Goal: Task Accomplishment & Management: Use online tool/utility

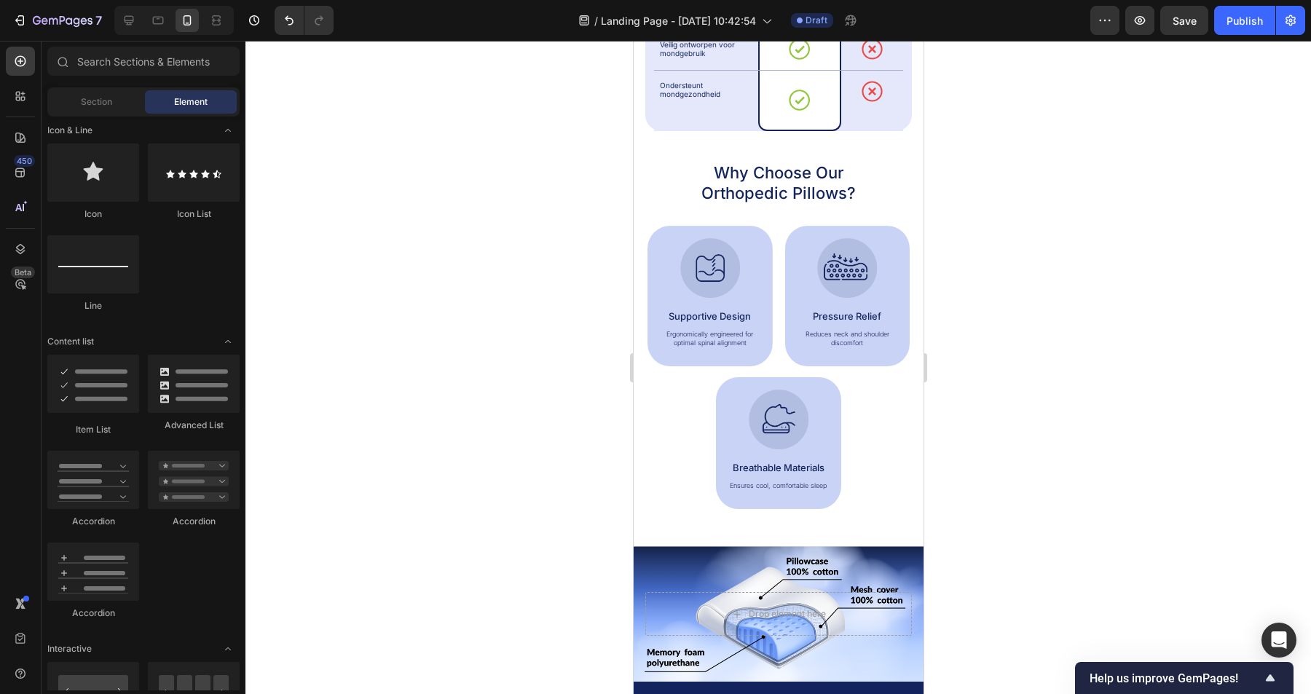
scroll to position [1152, 0]
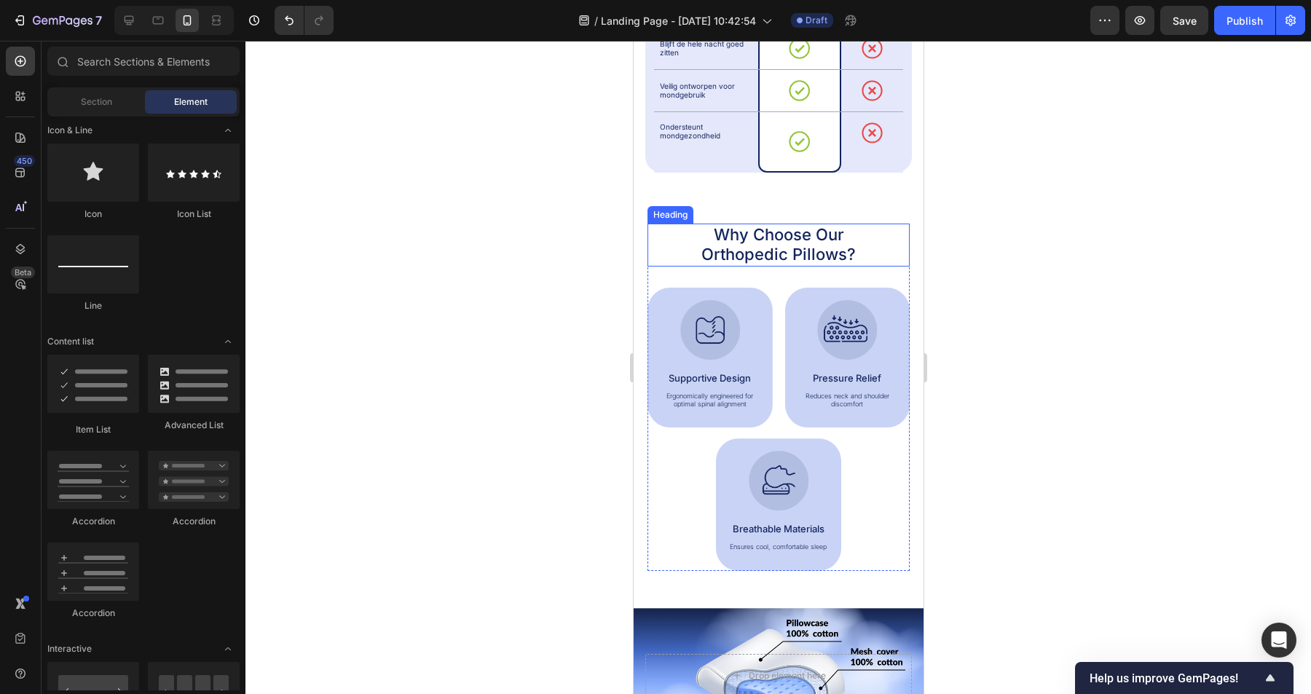
click at [836, 232] on h2 "Why Choose Our Orthopedic Pillows?" at bounding box center [778, 245] width 216 height 43
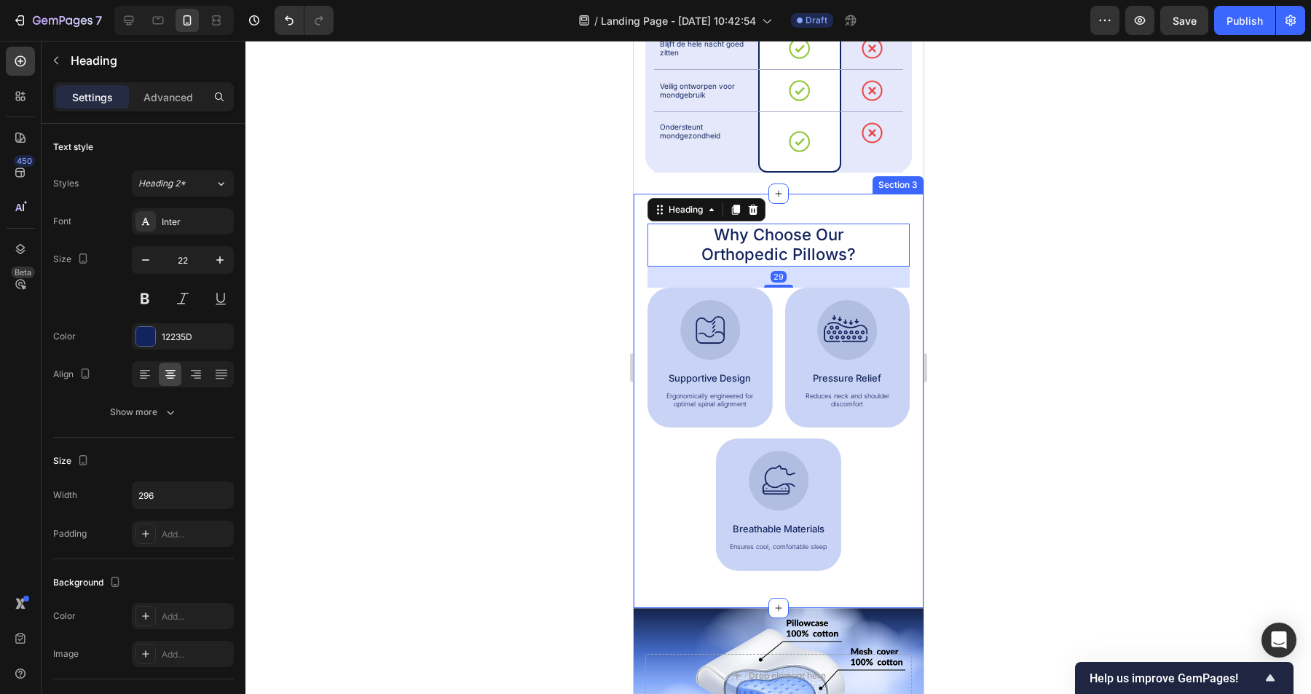
click at [884, 194] on div "Why Choose Our Orthopedic Pillows? Heading 29 Image Supportive Design Text Bloc…" at bounding box center [778, 401] width 290 height 414
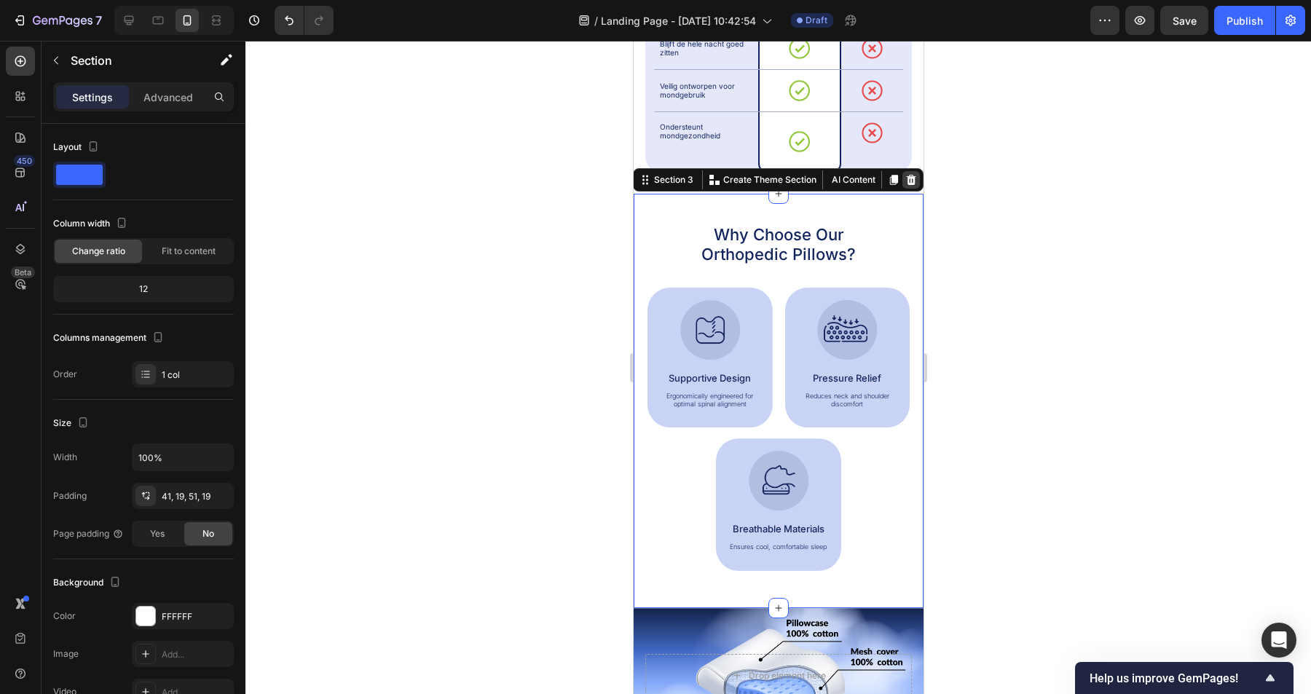
click at [911, 174] on icon at bounding box center [911, 180] width 12 height 12
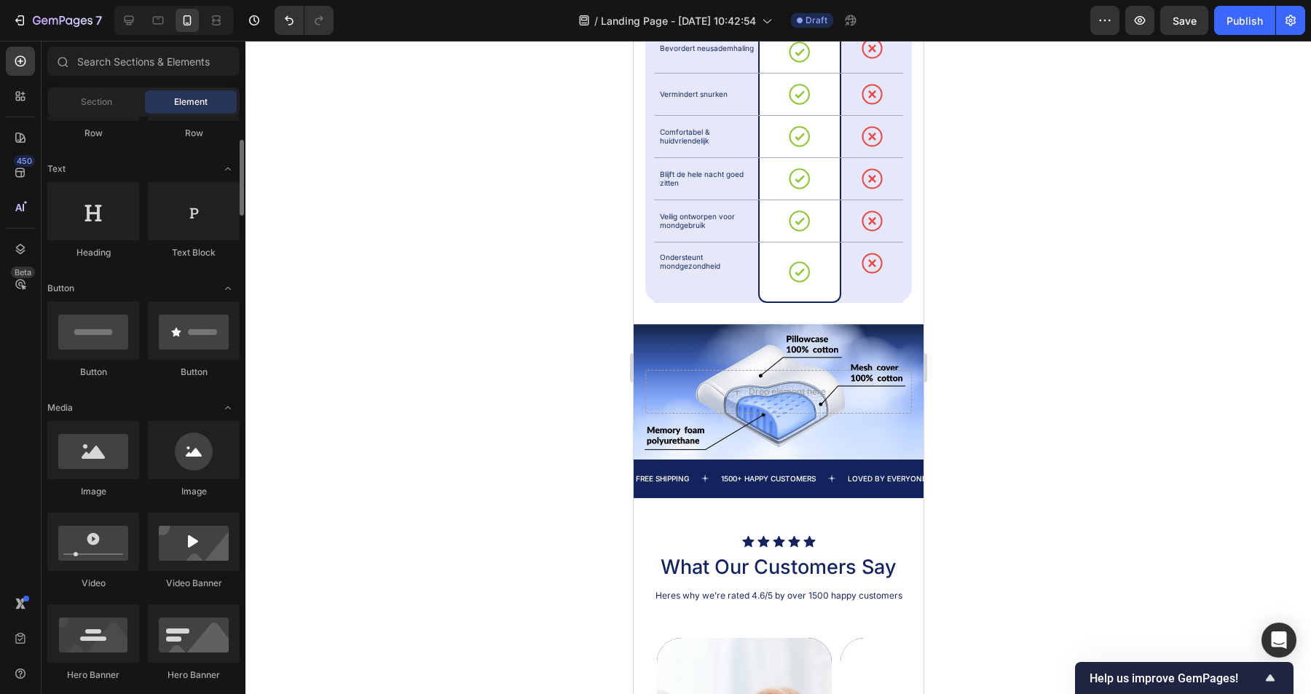
scroll to position [0, 0]
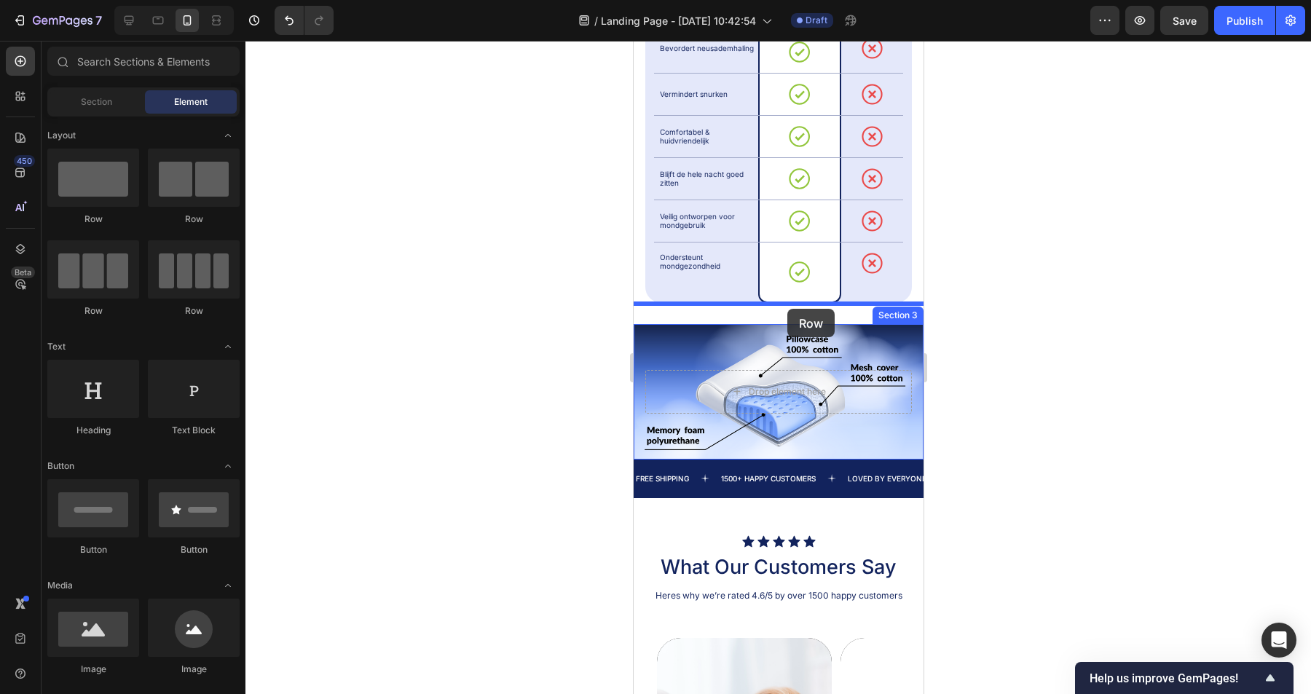
drag, startPoint x: 723, startPoint y: 225, endPoint x: 787, endPoint y: 309, distance: 105.0
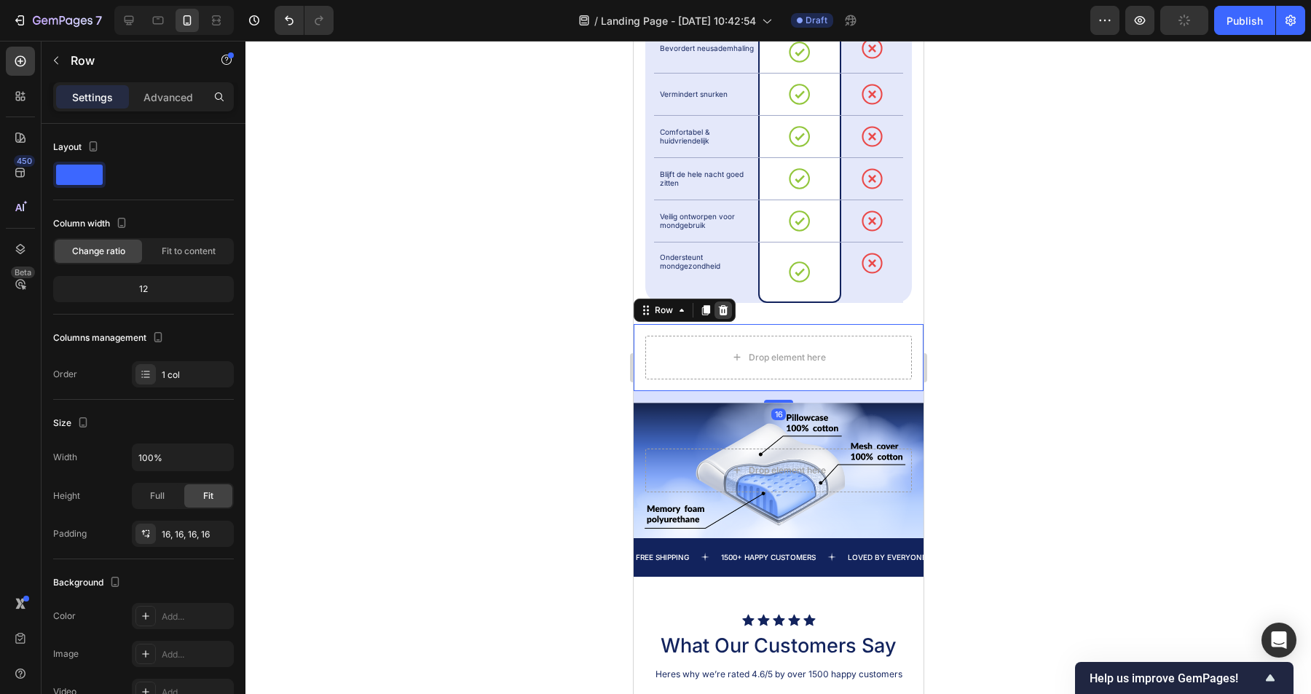
click at [723, 302] on div at bounding box center [722, 310] width 17 height 17
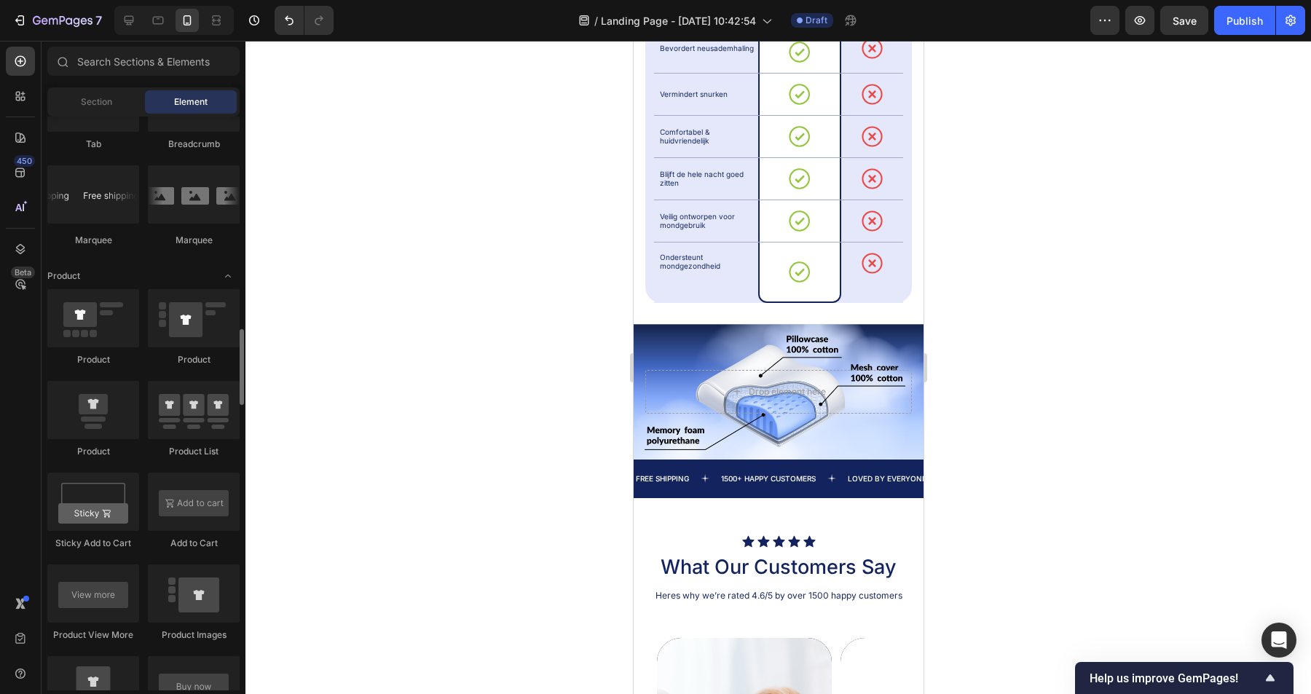
scroll to position [1701, 0]
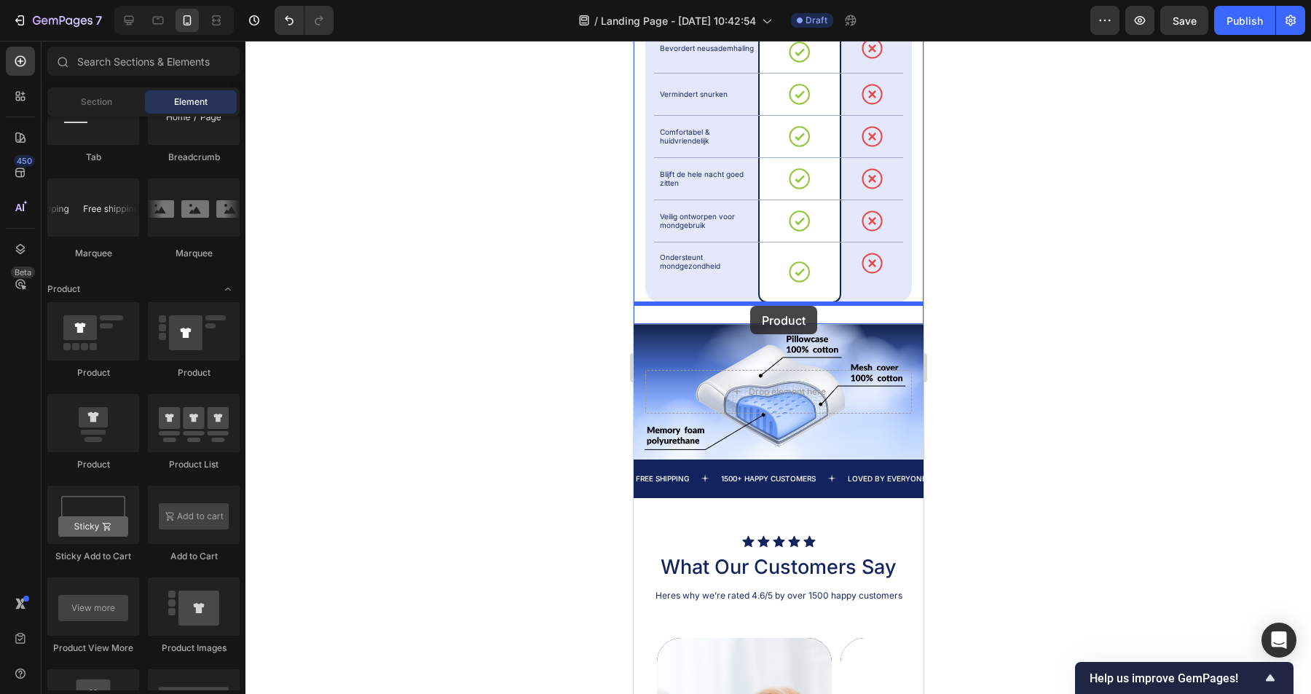
drag, startPoint x: 731, startPoint y: 385, endPoint x: 750, endPoint y: 306, distance: 80.8
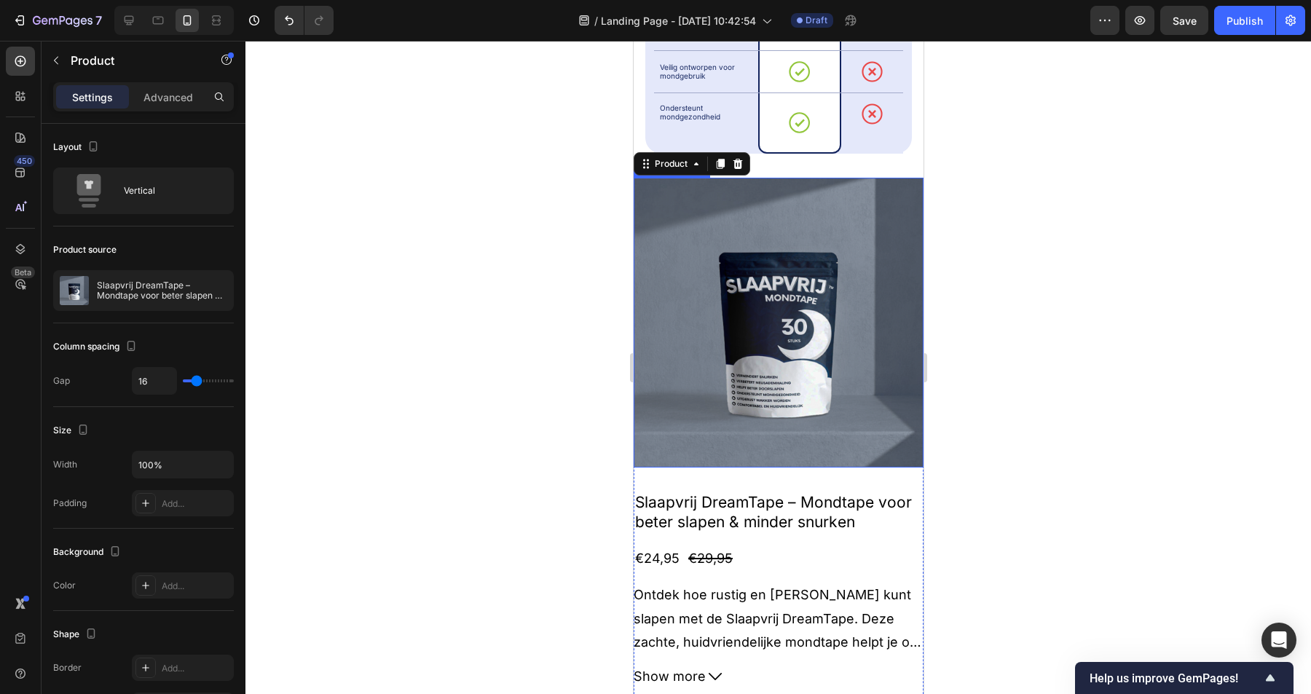
scroll to position [1159, 0]
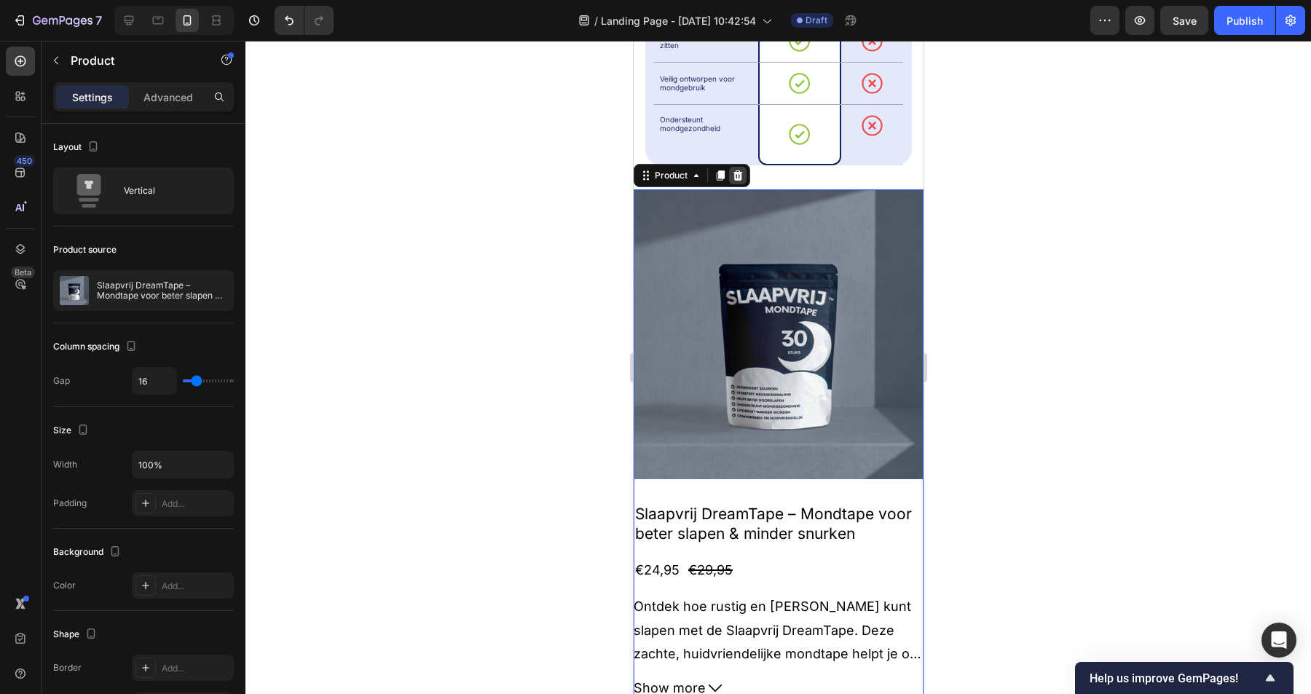
click at [736, 172] on icon at bounding box center [737, 175] width 9 height 10
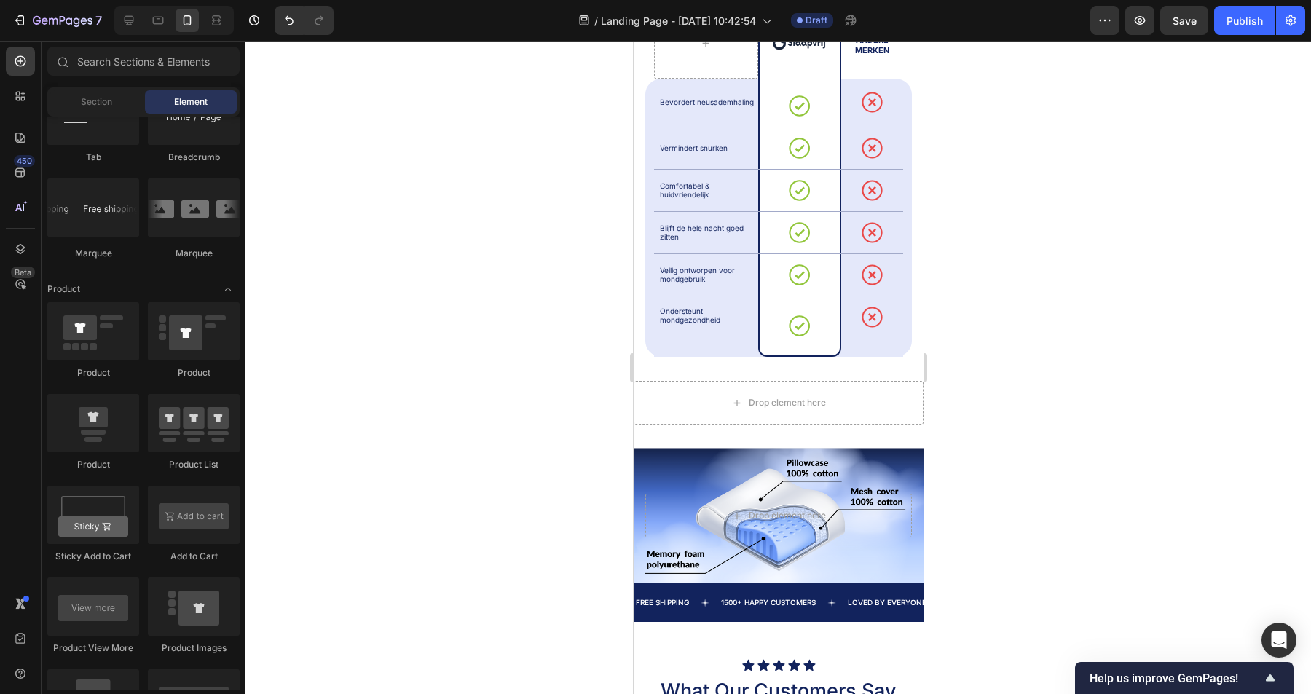
scroll to position [1041, 0]
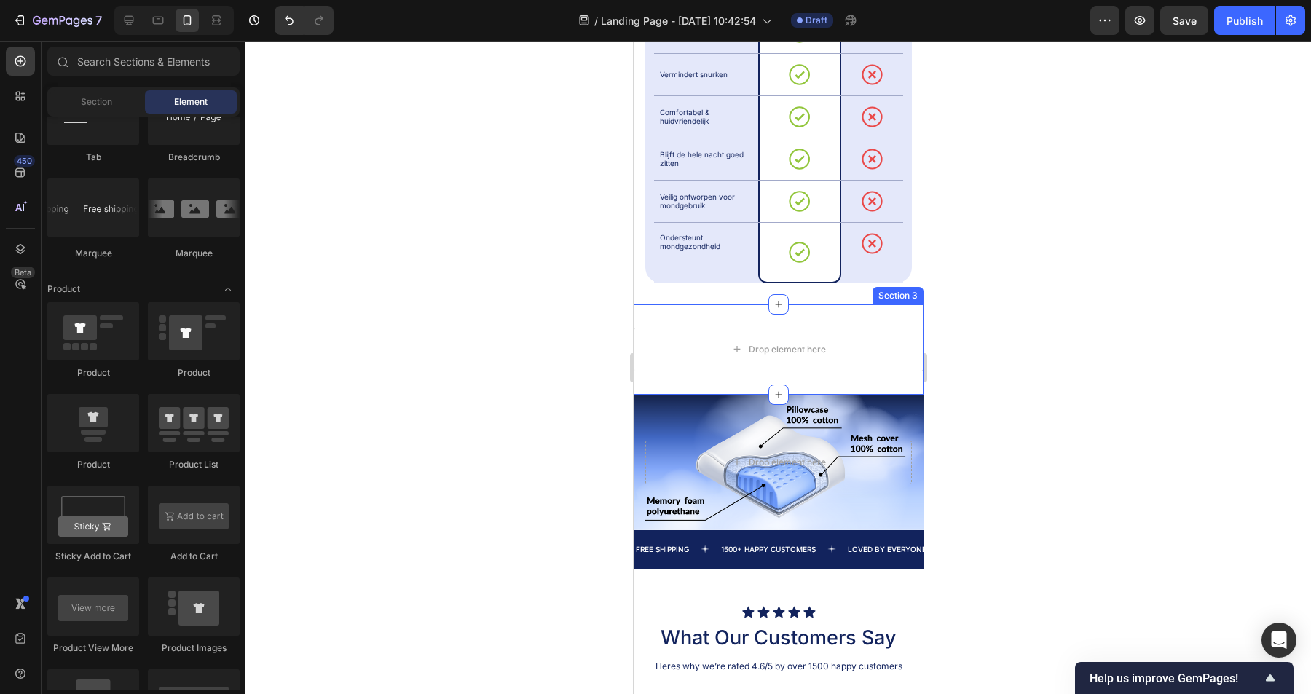
click at [861, 304] on div "Drop element here Section 3" at bounding box center [778, 349] width 290 height 90
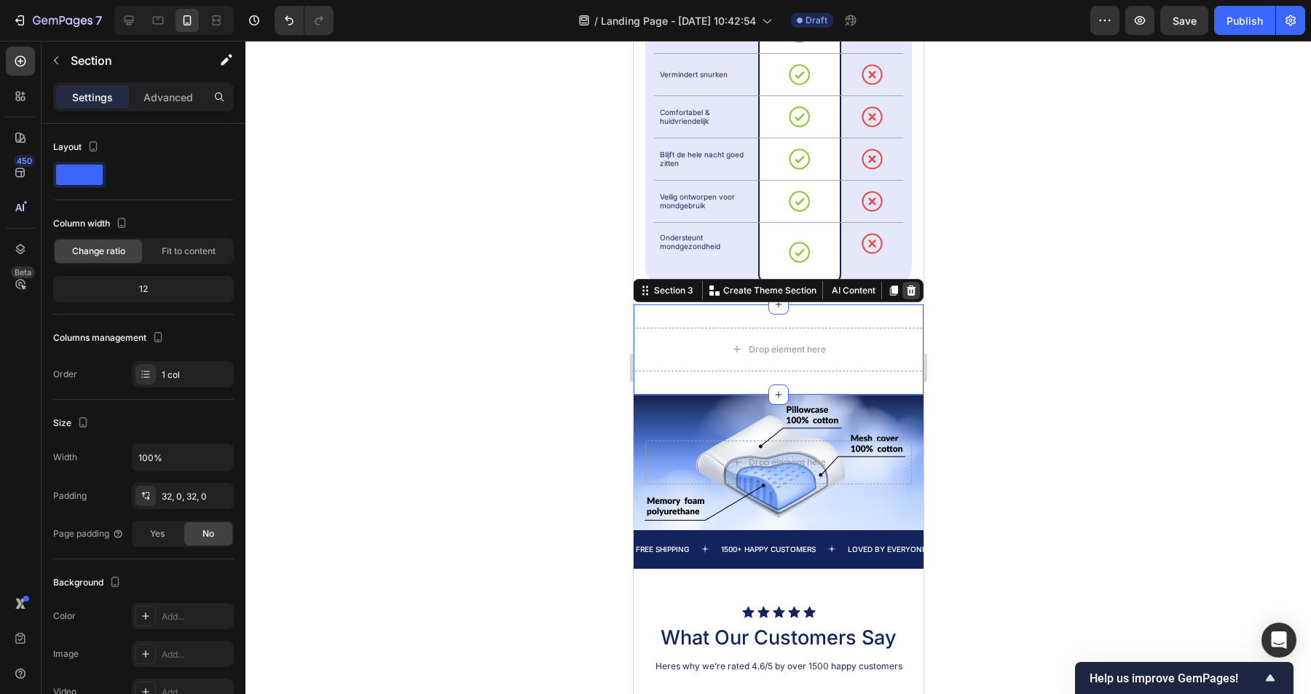
click at [908, 286] on icon at bounding box center [910, 291] width 9 height 10
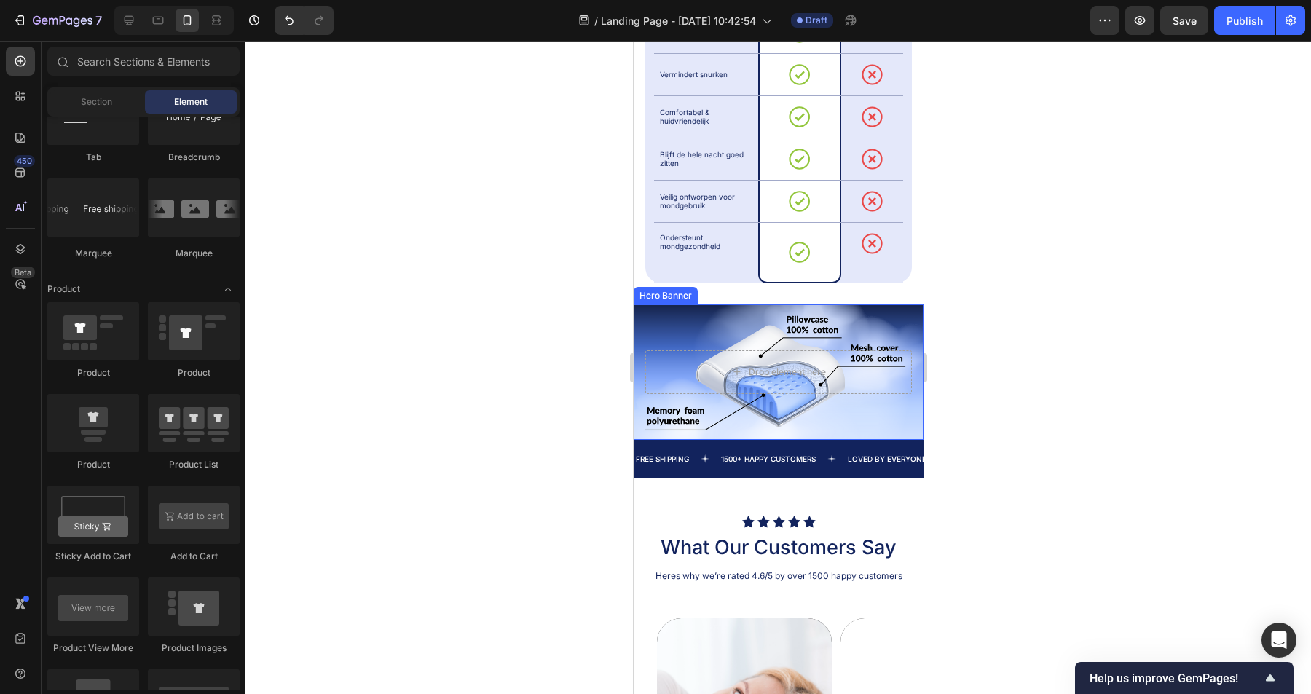
click at [911, 304] on div "Background Image" at bounding box center [778, 371] width 290 height 135
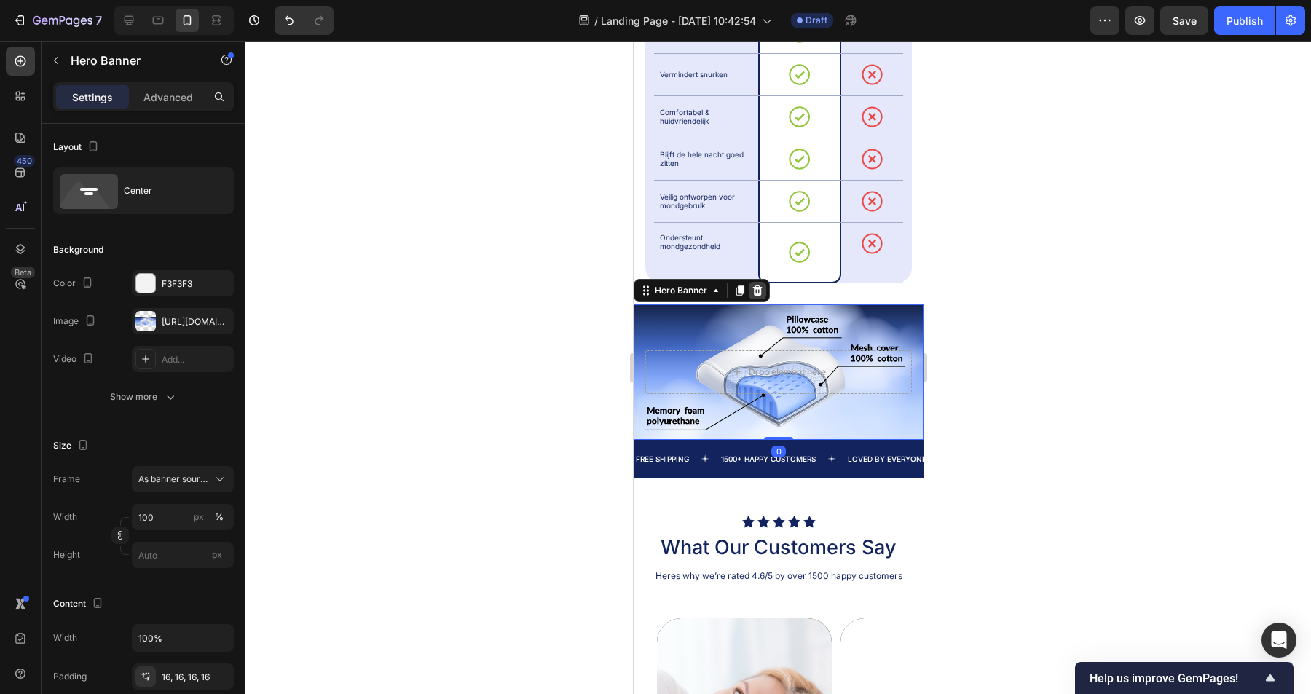
click at [752, 285] on icon at bounding box center [757, 291] width 12 height 12
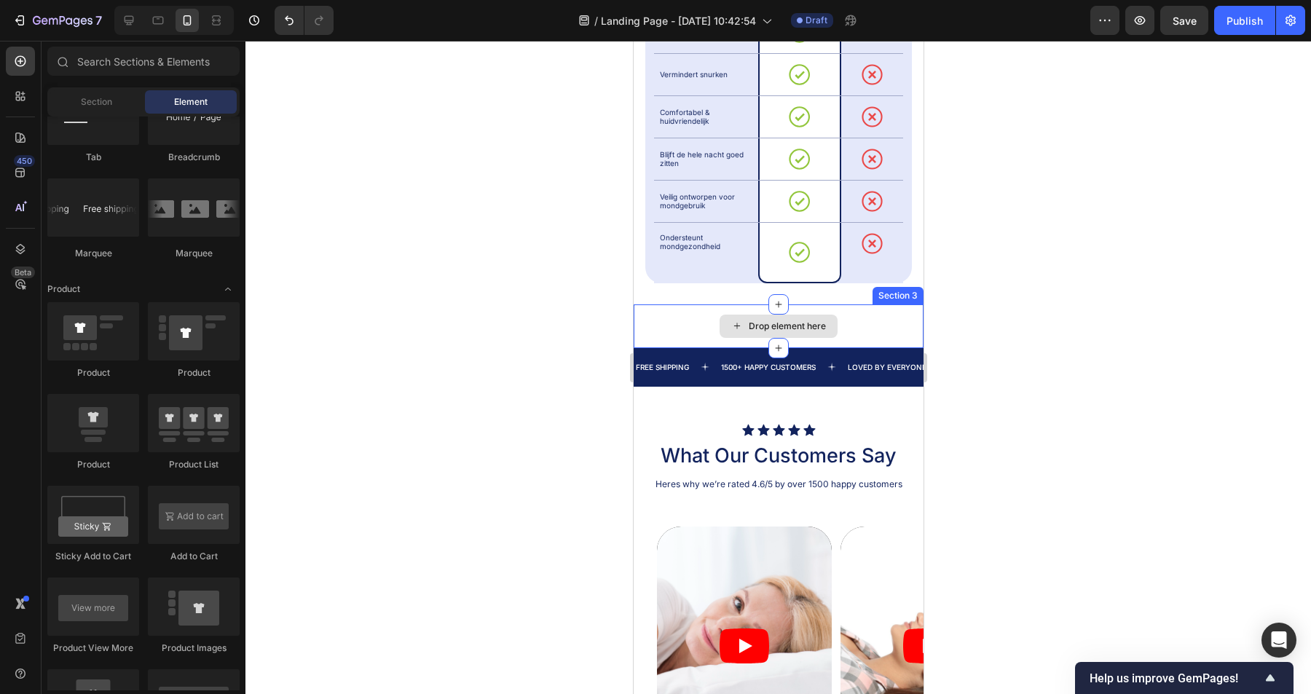
click at [667, 304] on div "Drop element here" at bounding box center [778, 326] width 290 height 44
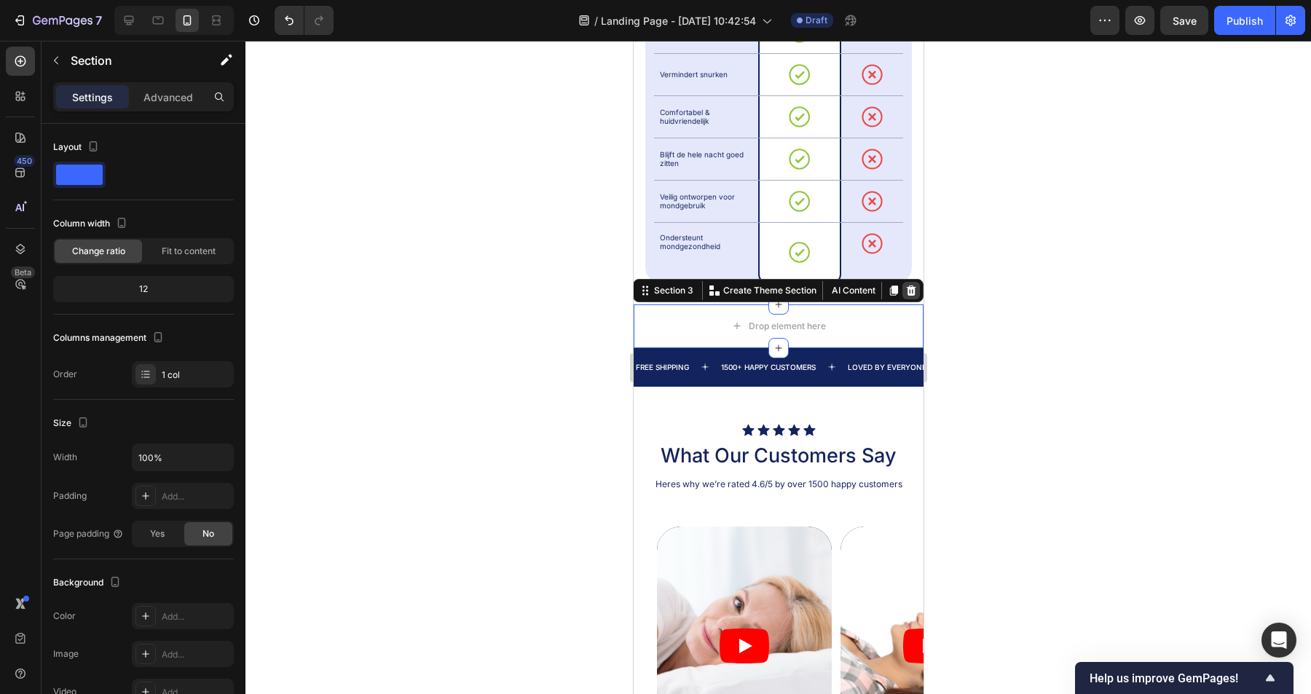
click at [913, 286] on icon at bounding box center [910, 291] width 9 height 10
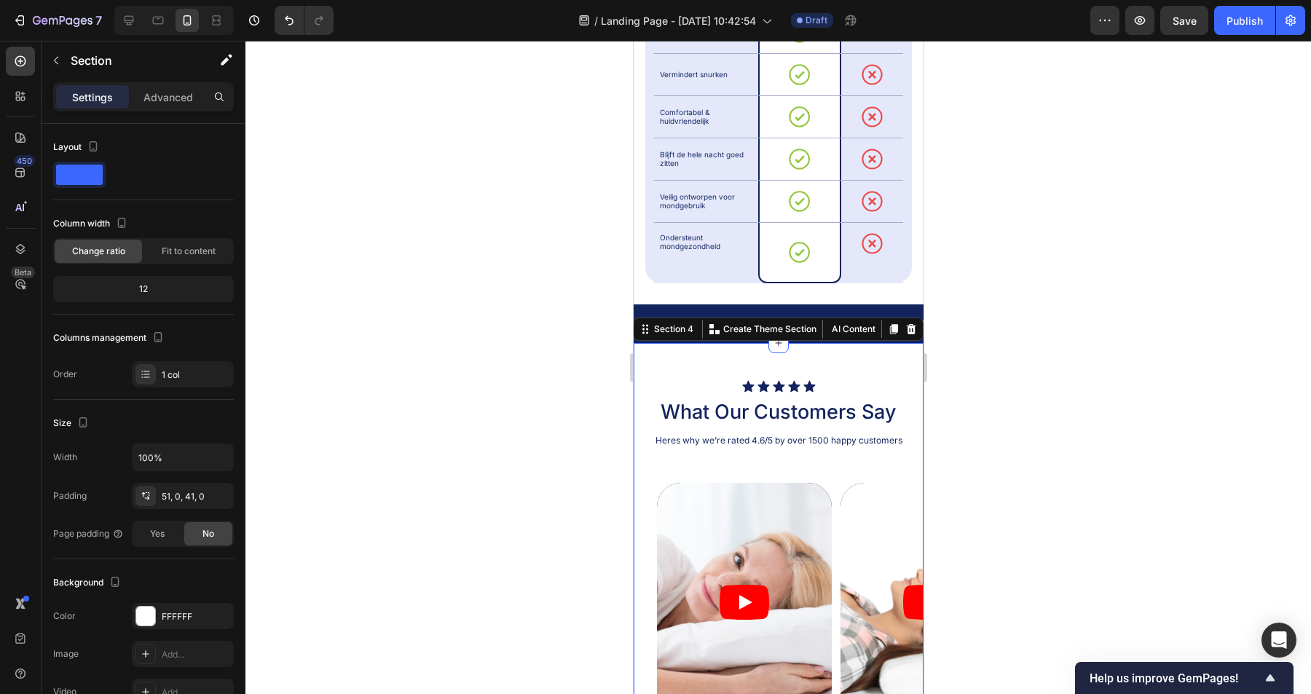
click at [900, 343] on div "Icon Icon Icon Icon Icon Icon List What Our Customers Say Heading Heres why we’…" at bounding box center [778, 583] width 290 height 481
click at [1040, 303] on div at bounding box center [778, 367] width 1066 height 653
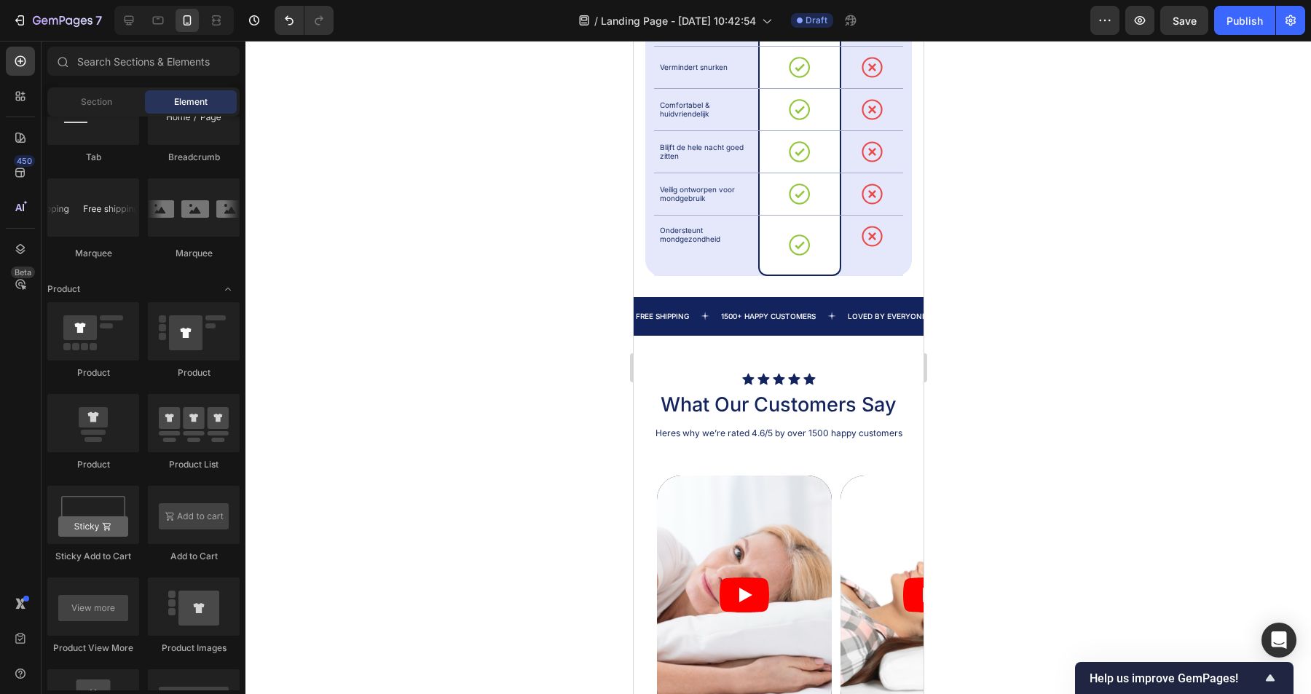
scroll to position [1062, 0]
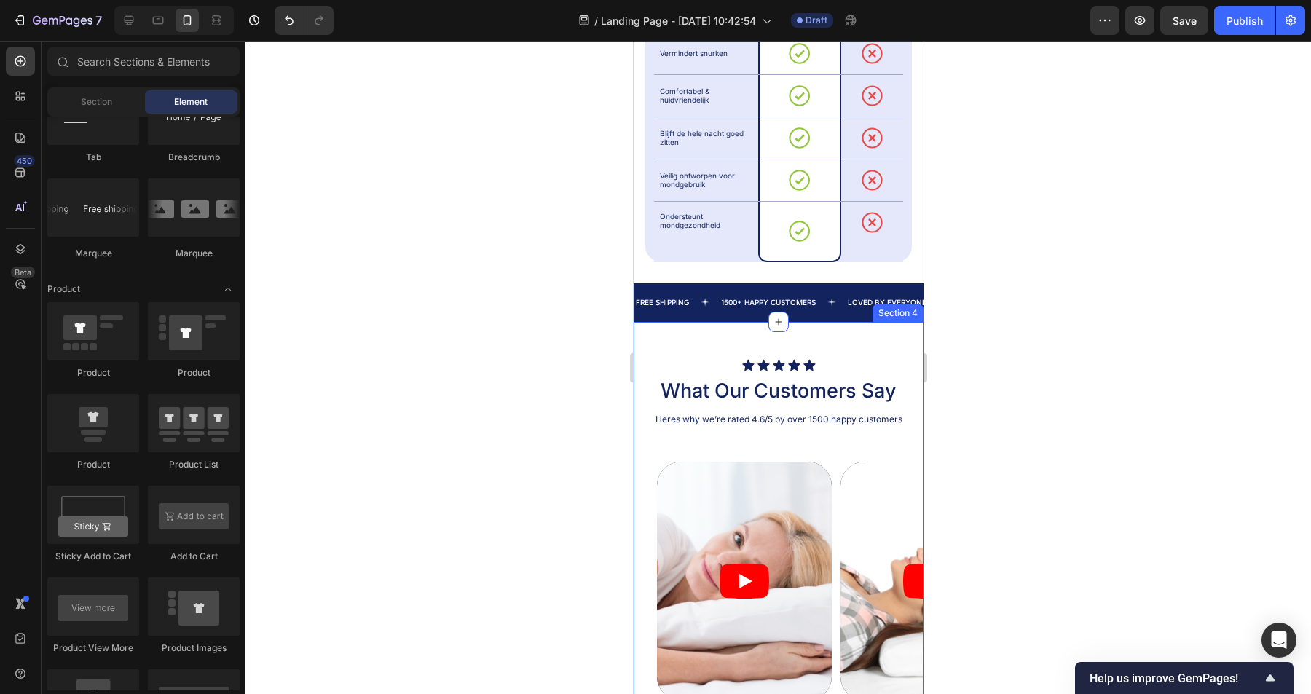
click at [894, 322] on div "Icon Icon Icon Icon Icon Icon List What Our Customers Say Heading Heres why we’…" at bounding box center [778, 562] width 290 height 481
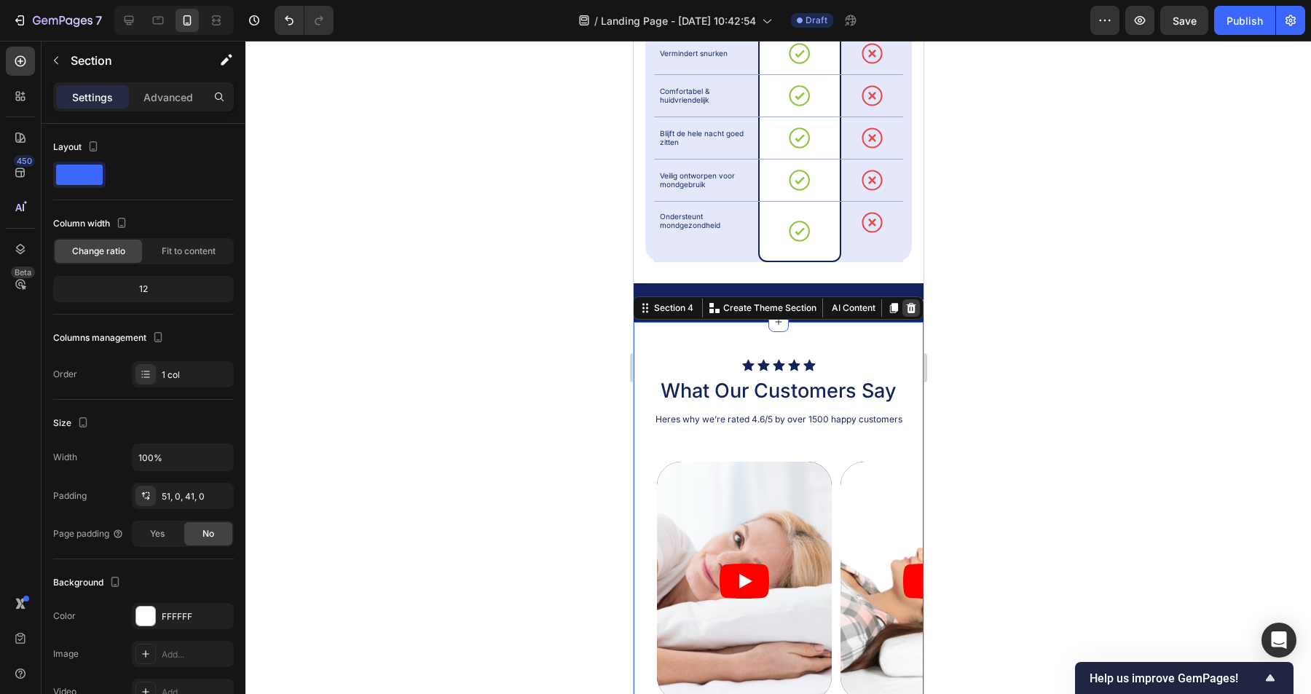
click at [908, 303] on icon at bounding box center [910, 308] width 9 height 10
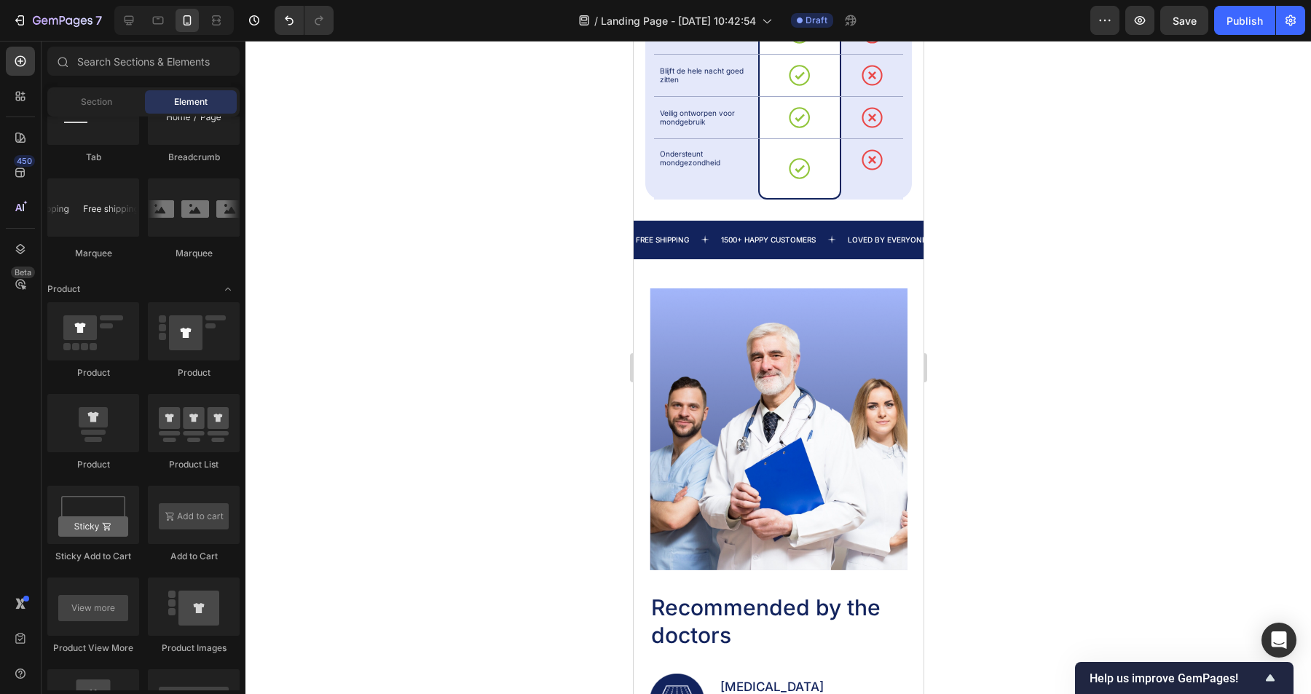
scroll to position [1184, 0]
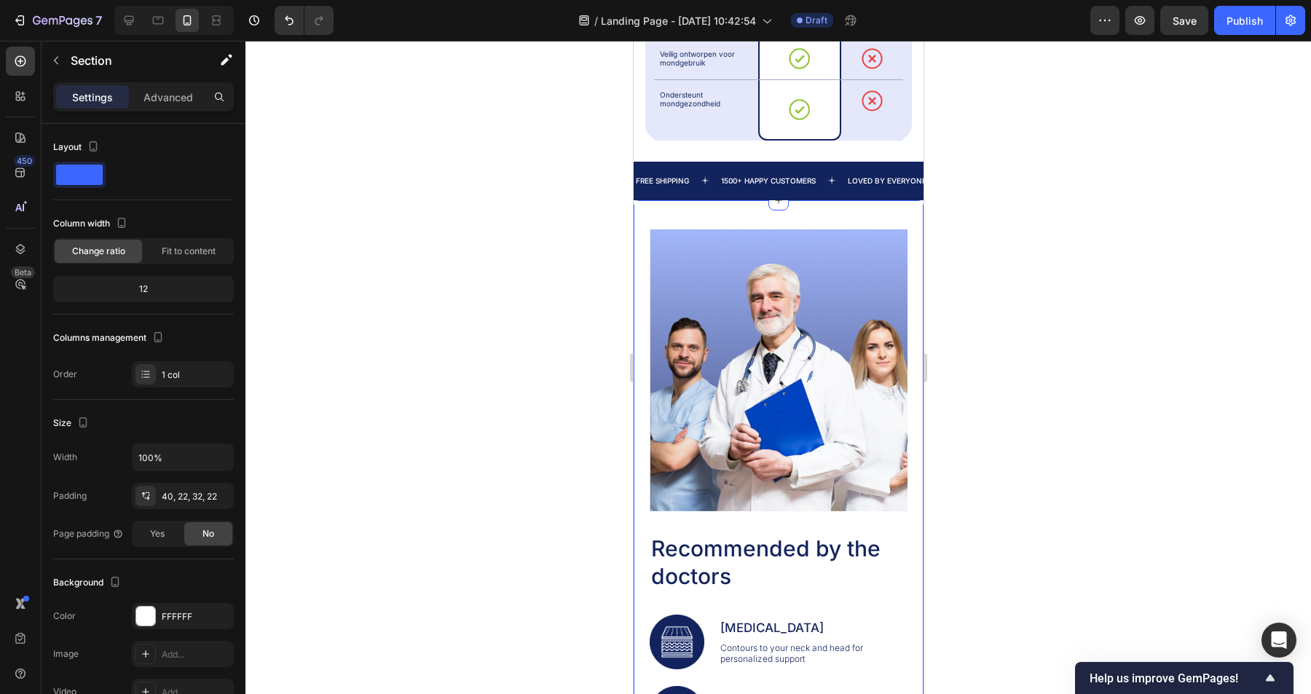
click at [901, 200] on div "Image Recommended by the doctors Heading Image Memory Foam Text Block Contours …" at bounding box center [778, 563] width 290 height 726
click at [912, 181] on icon at bounding box center [911, 187] width 12 height 12
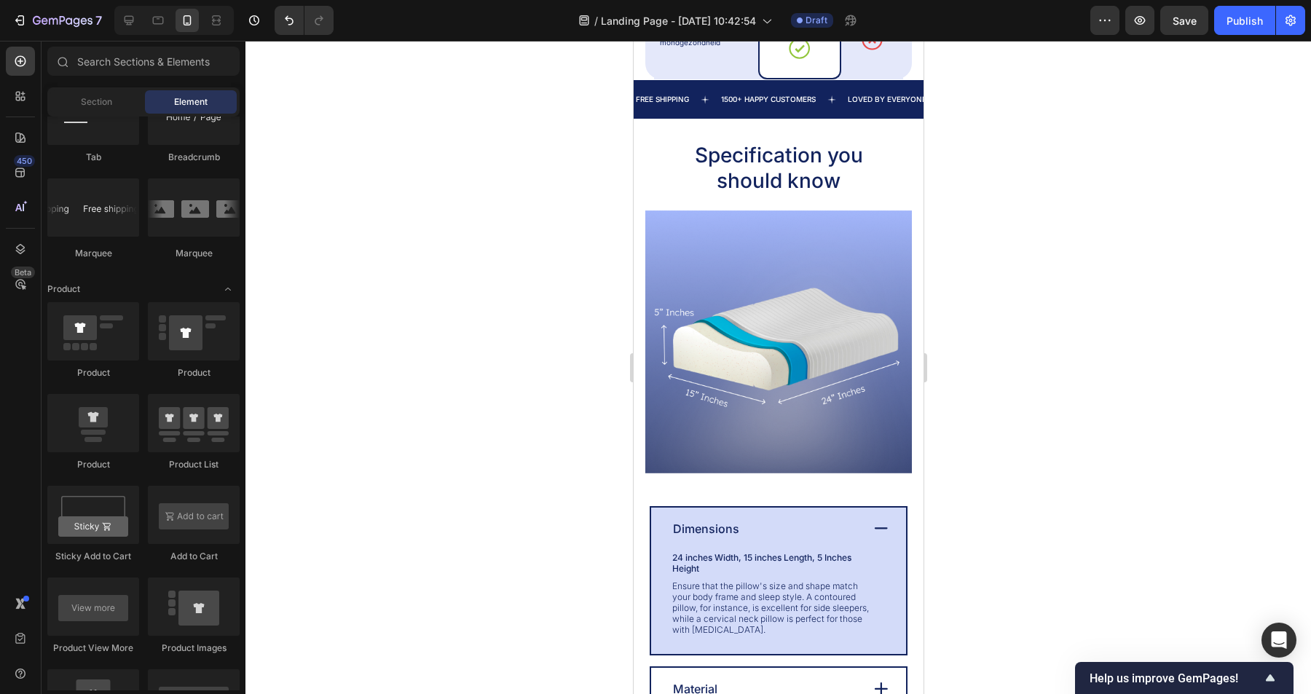
scroll to position [1203, 0]
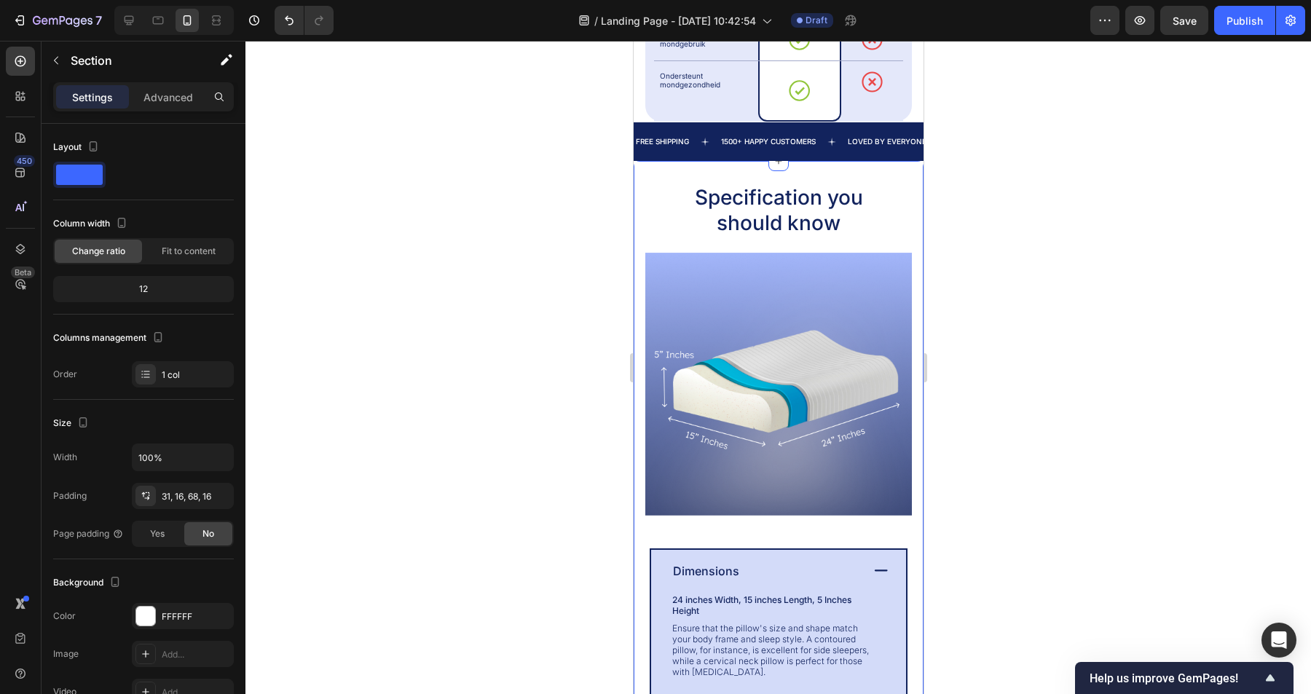
click at [900, 183] on div "Specification you should know Heading Image Dimensions 24 inches Width, 15 inch…" at bounding box center [778, 511] width 290 height 700
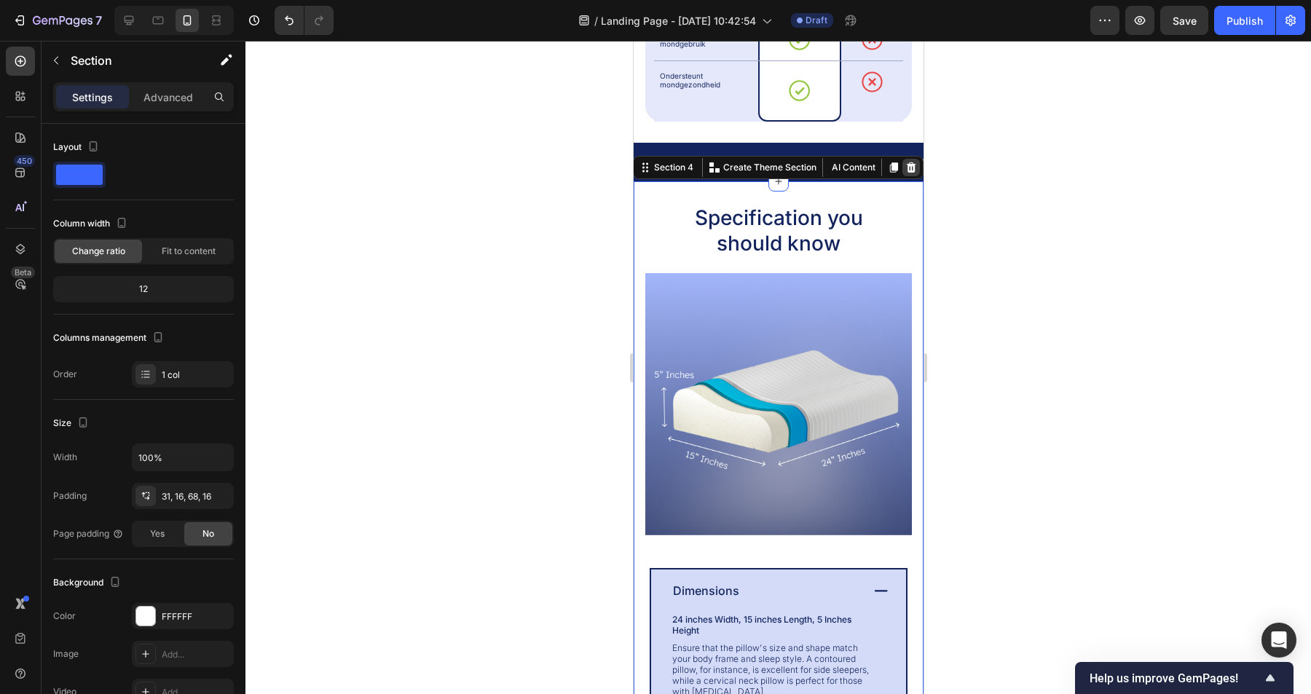
click at [913, 162] on icon at bounding box center [910, 167] width 9 height 10
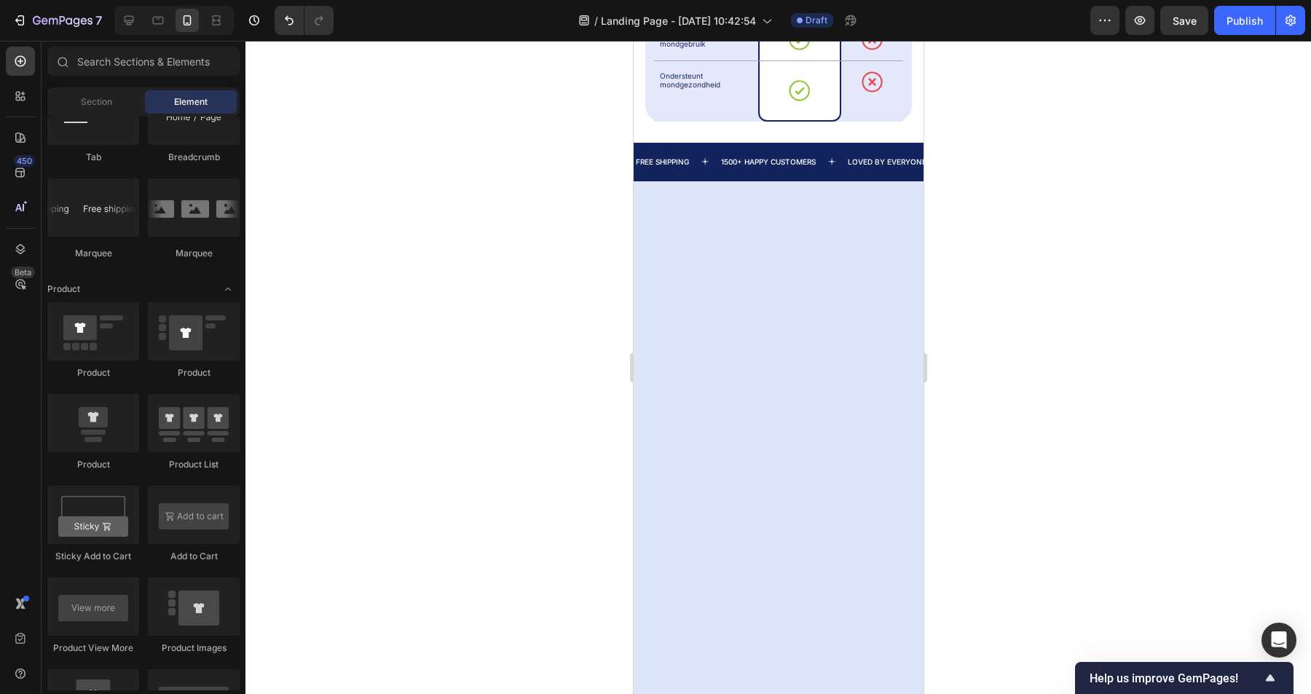
click at [910, 181] on div at bounding box center [778, 525] width 290 height 688
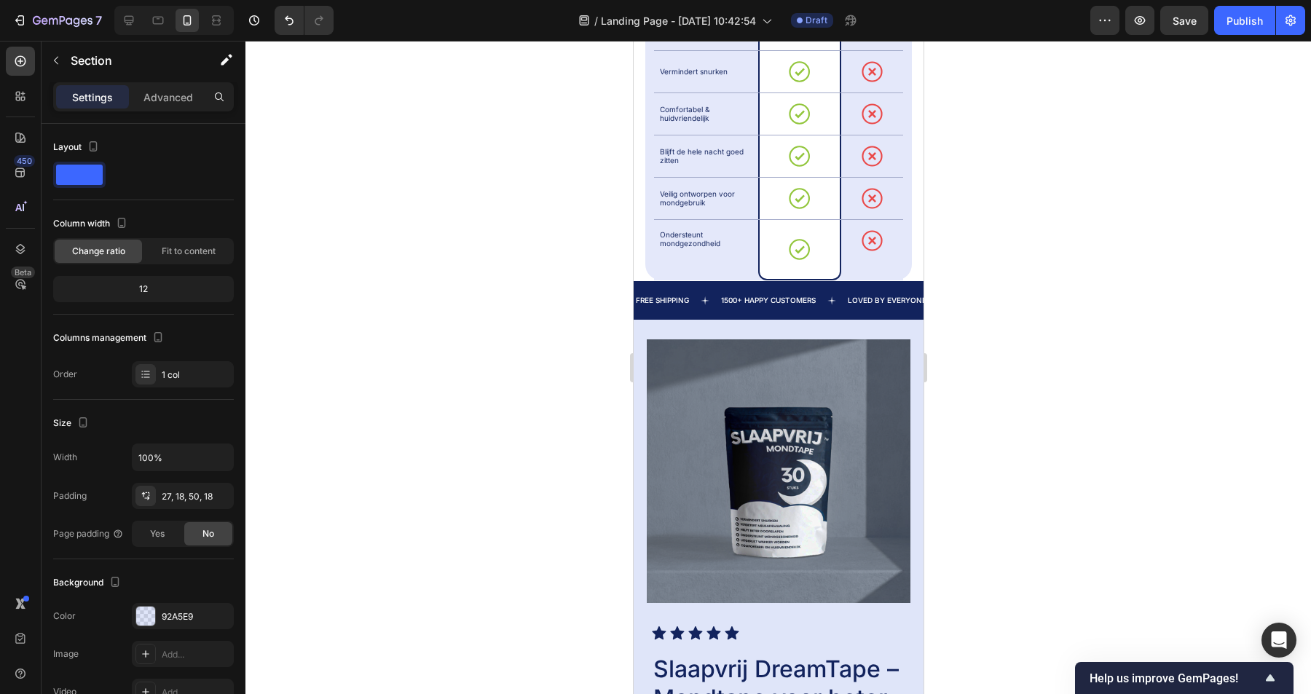
scroll to position [986, 0]
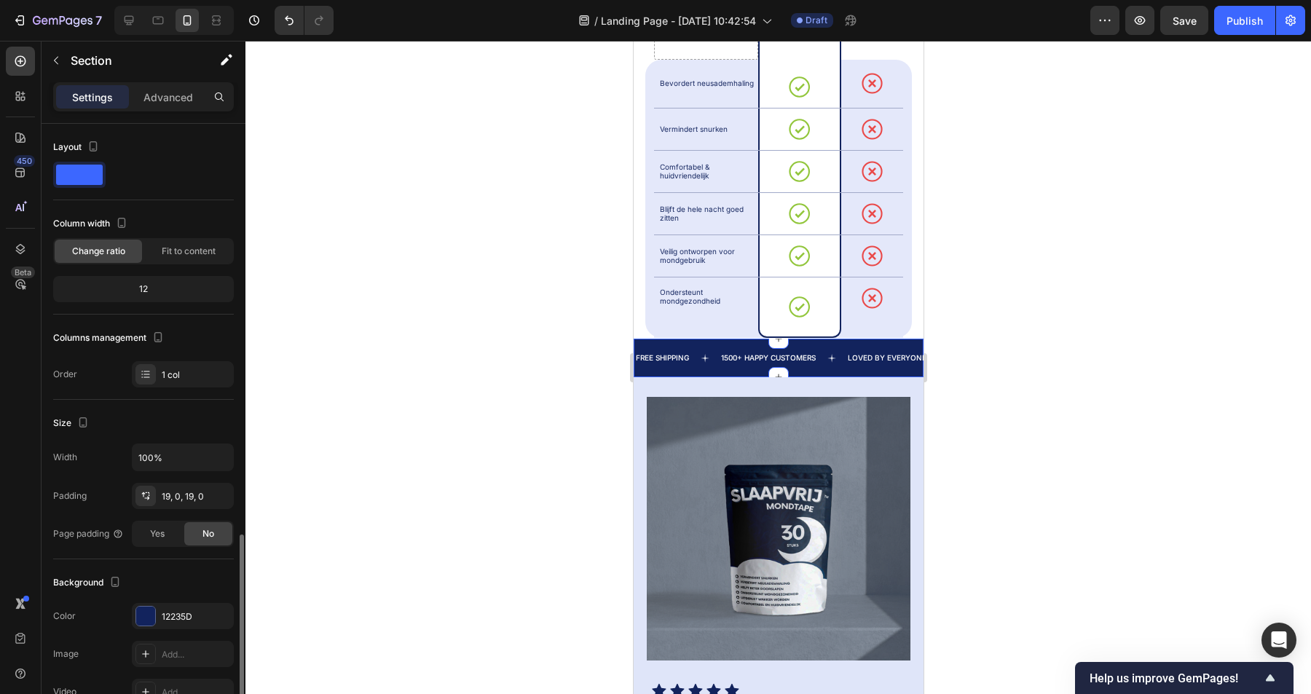
click at [831, 347] on div "FREE SHIPPING Text 1500+ HAPPY CUSTOMERS Text LOVED BY EVERYONE Text FREE SHIPP…" at bounding box center [778, 358] width 290 height 39
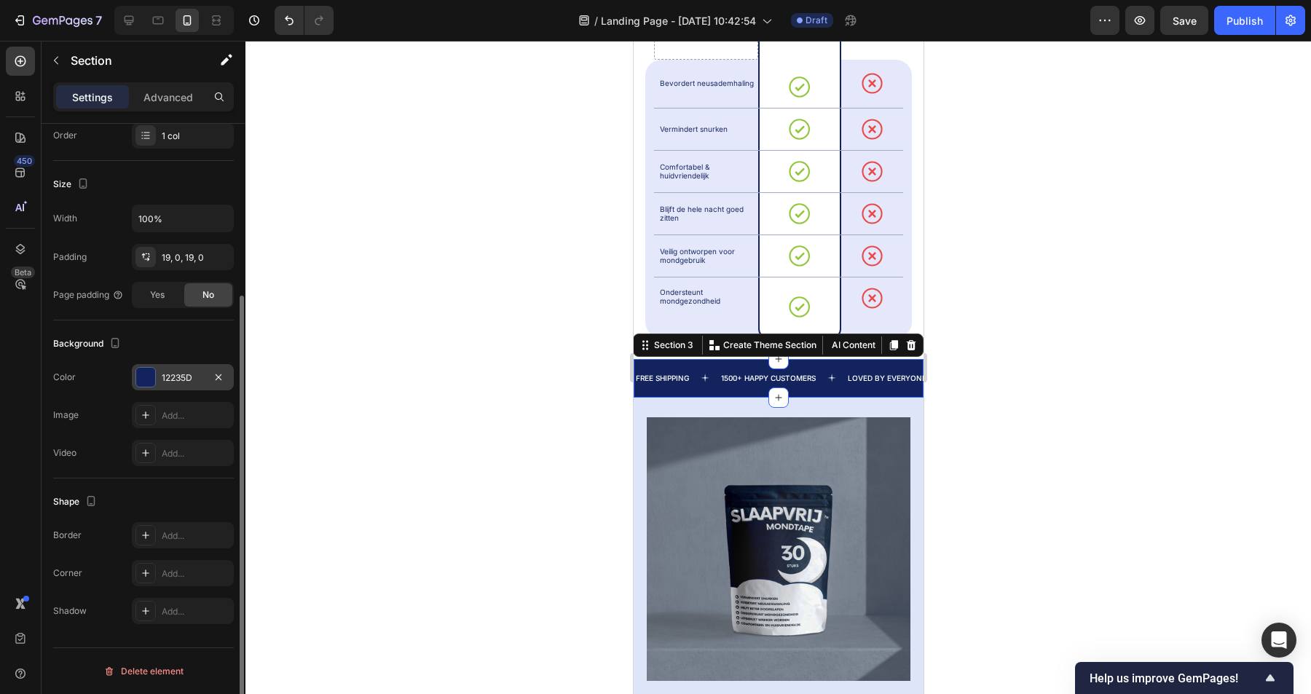
click at [186, 384] on div "12235D" at bounding box center [183, 378] width 42 height 13
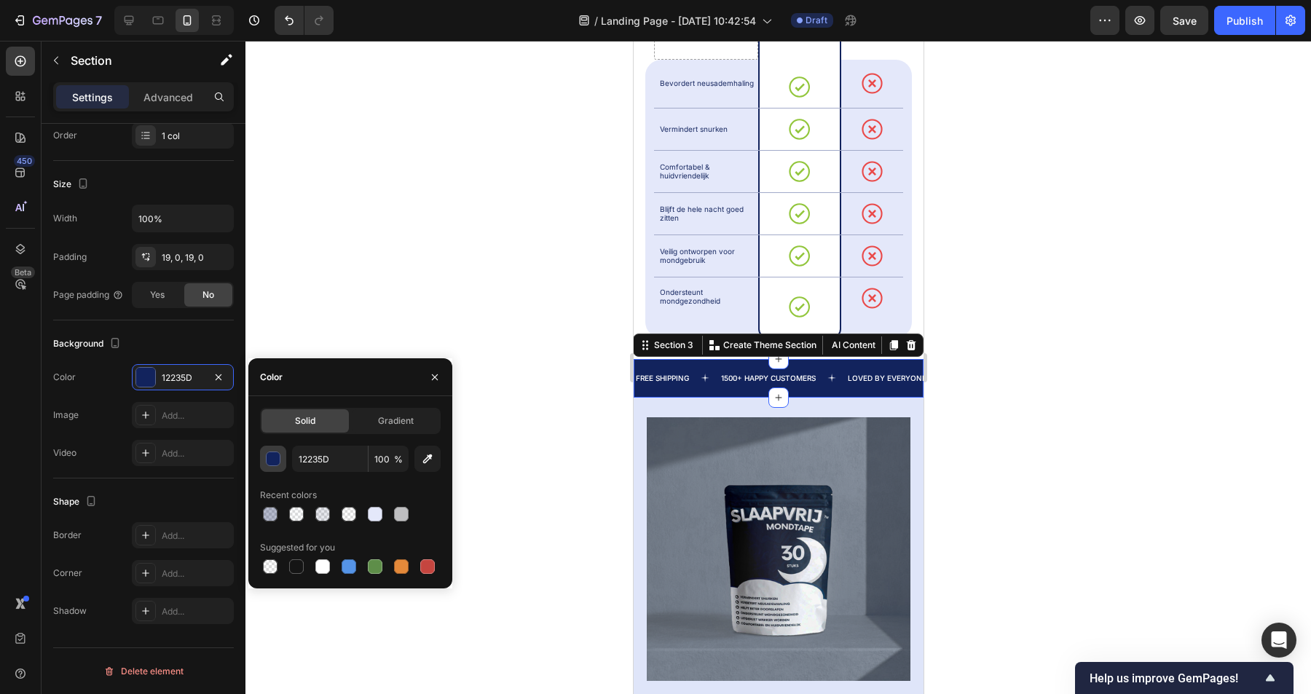
click at [272, 459] on div "button" at bounding box center [274, 459] width 15 height 15
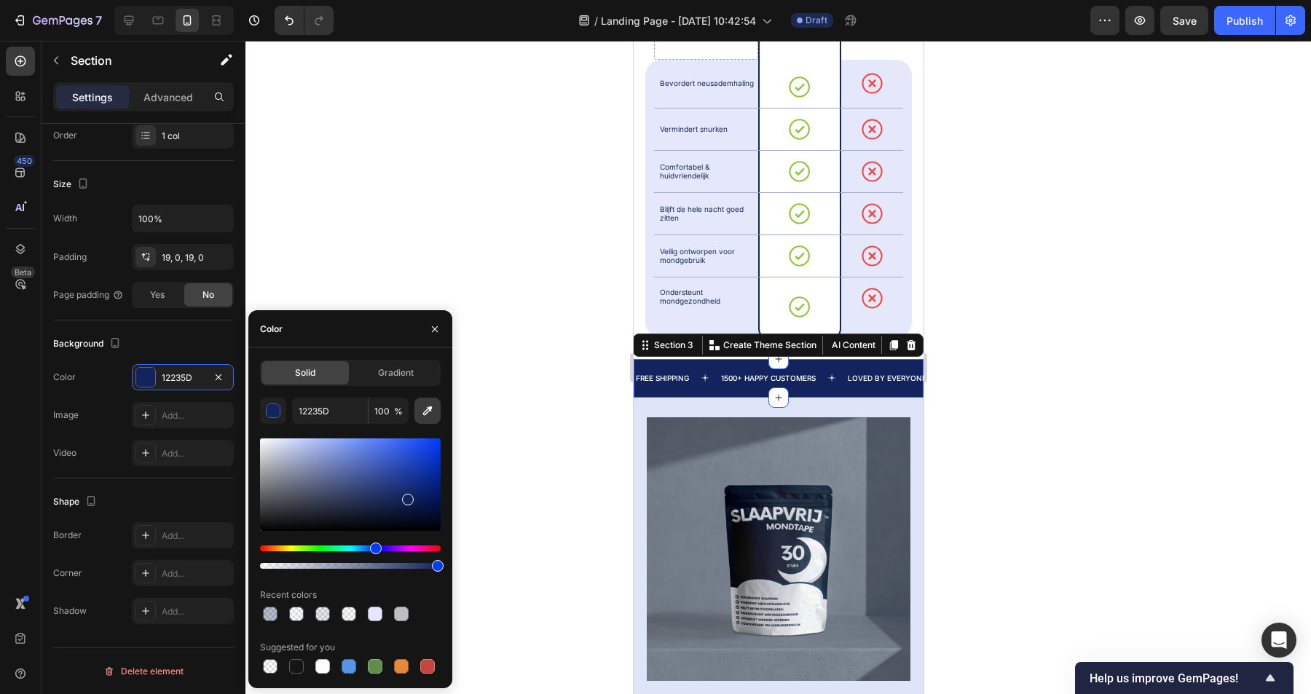
click at [431, 409] on icon "button" at bounding box center [427, 411] width 15 height 15
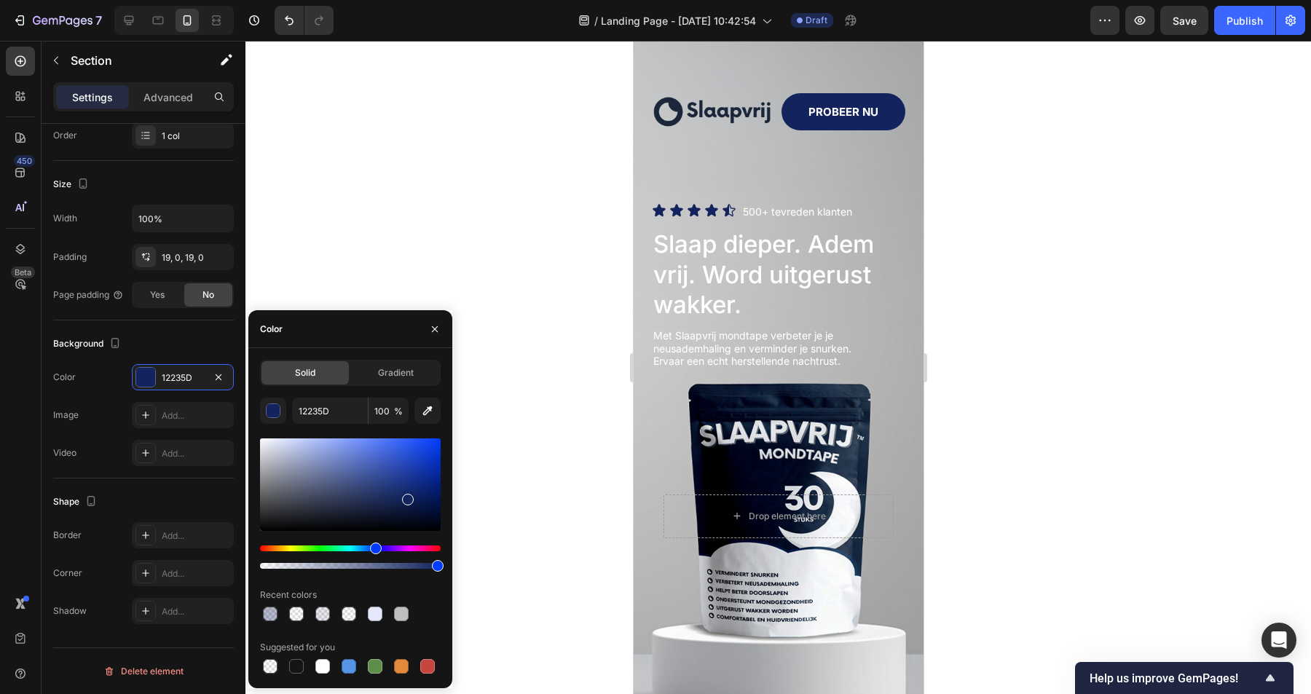
scroll to position [0, 0]
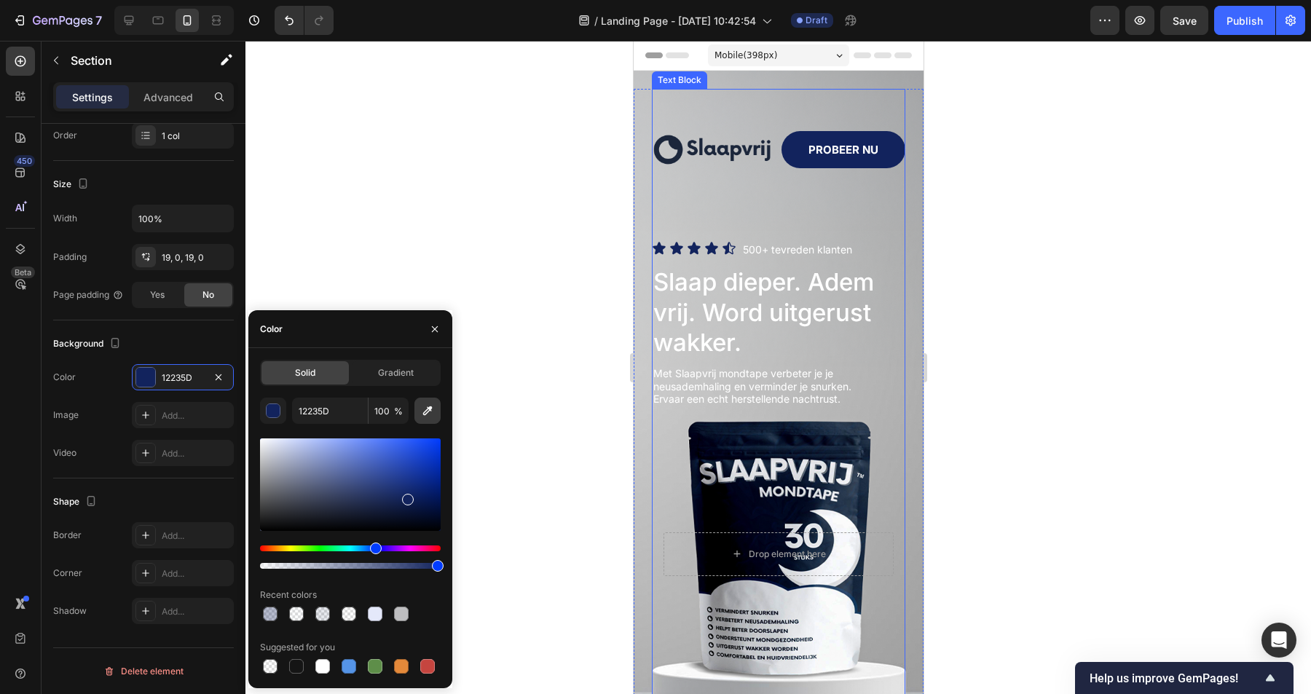
click at [431, 410] on icon "button" at bounding box center [427, 410] width 9 height 9
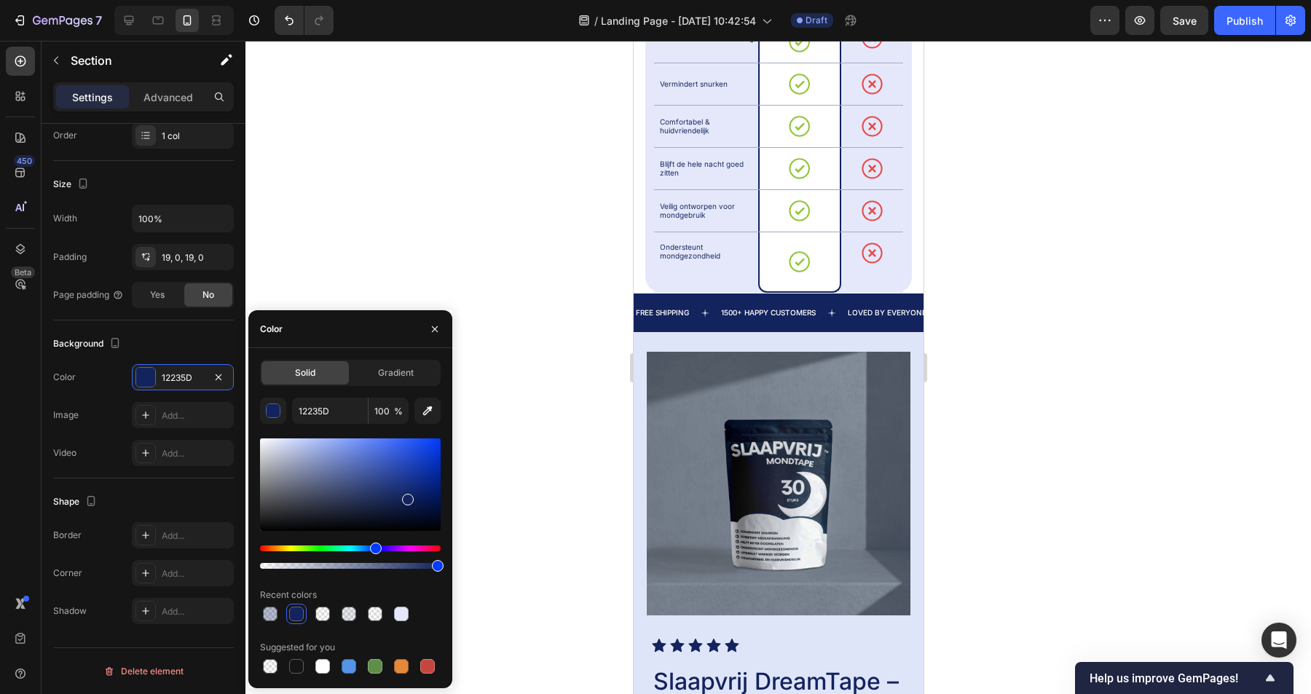
scroll to position [1028, 0]
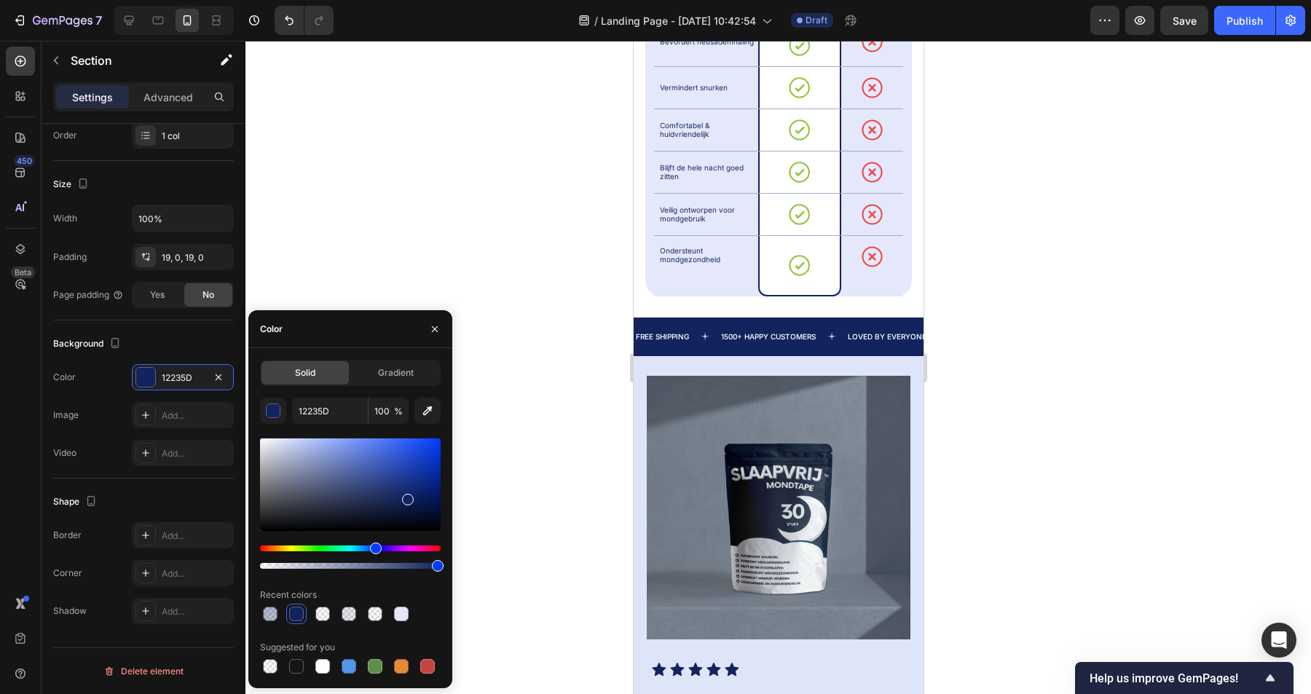
click at [841, 318] on div "FREE SHIPPING Text 1500+ HAPPY CUSTOMERS Text LOVED BY EVERYONE Text FREE SHIPP…" at bounding box center [778, 337] width 290 height 39
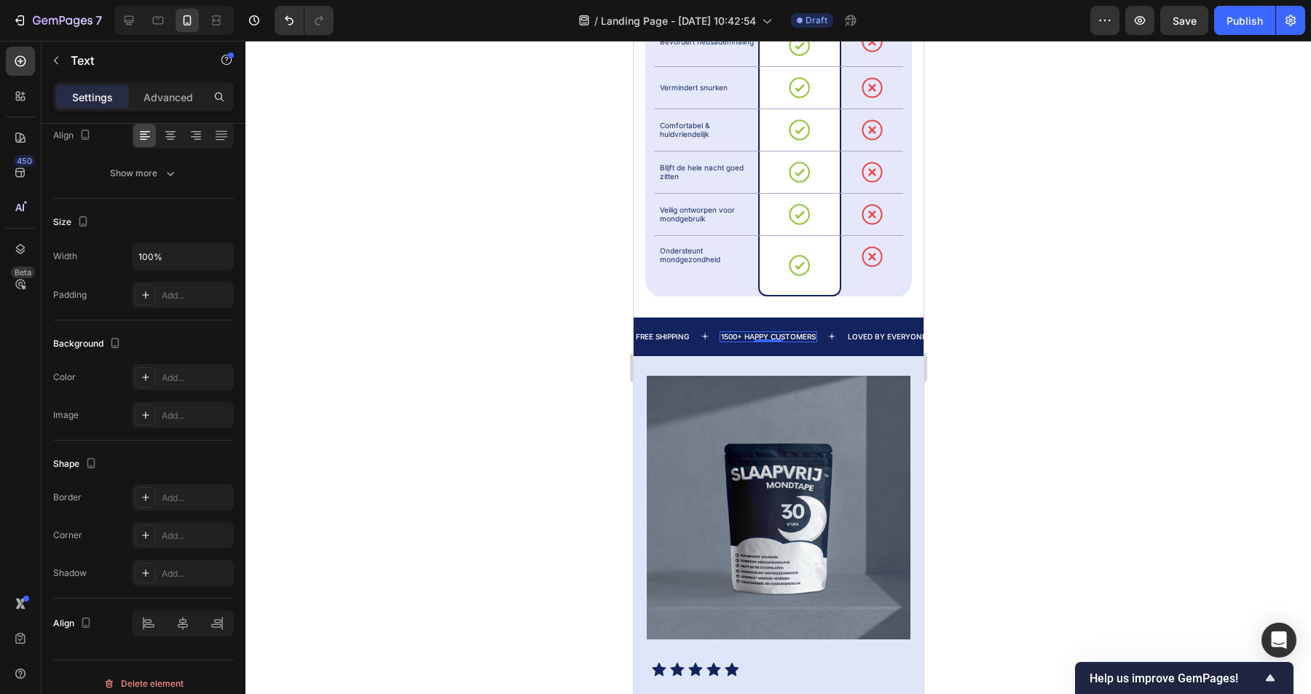
click at [802, 333] on p "1500+ HAPPY CUSTOMERS" at bounding box center [767, 337] width 95 height 8
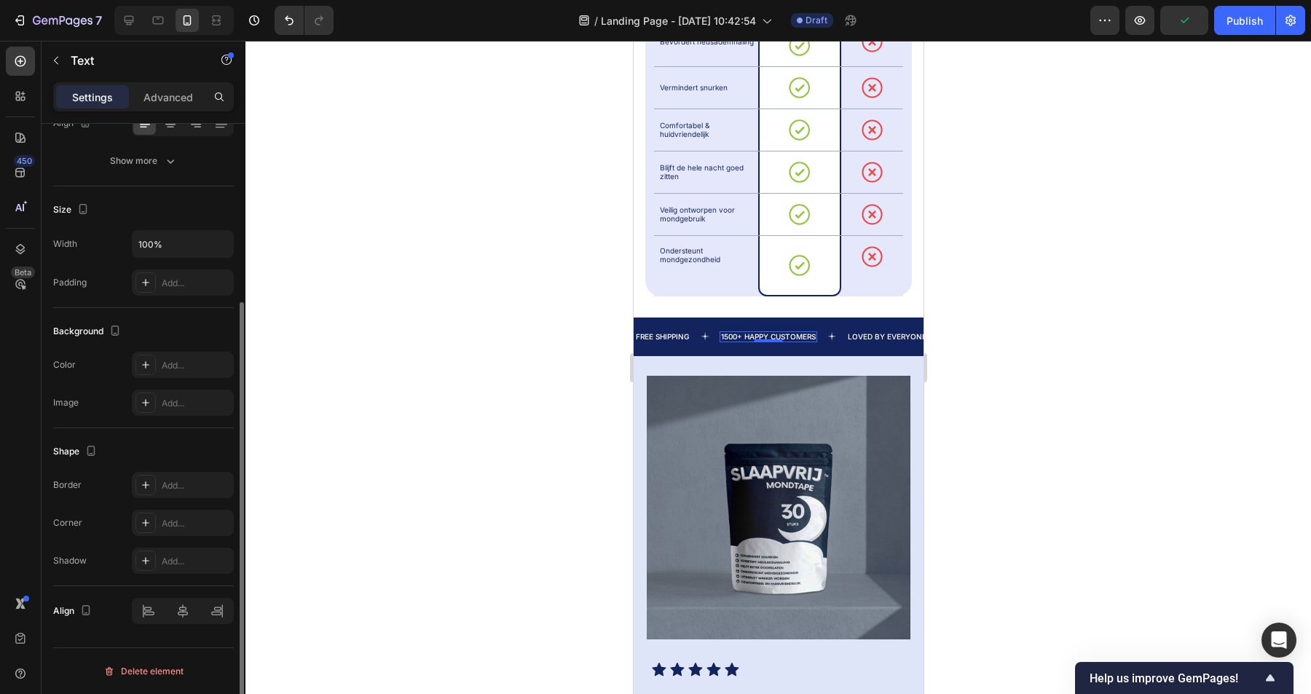
scroll to position [0, 0]
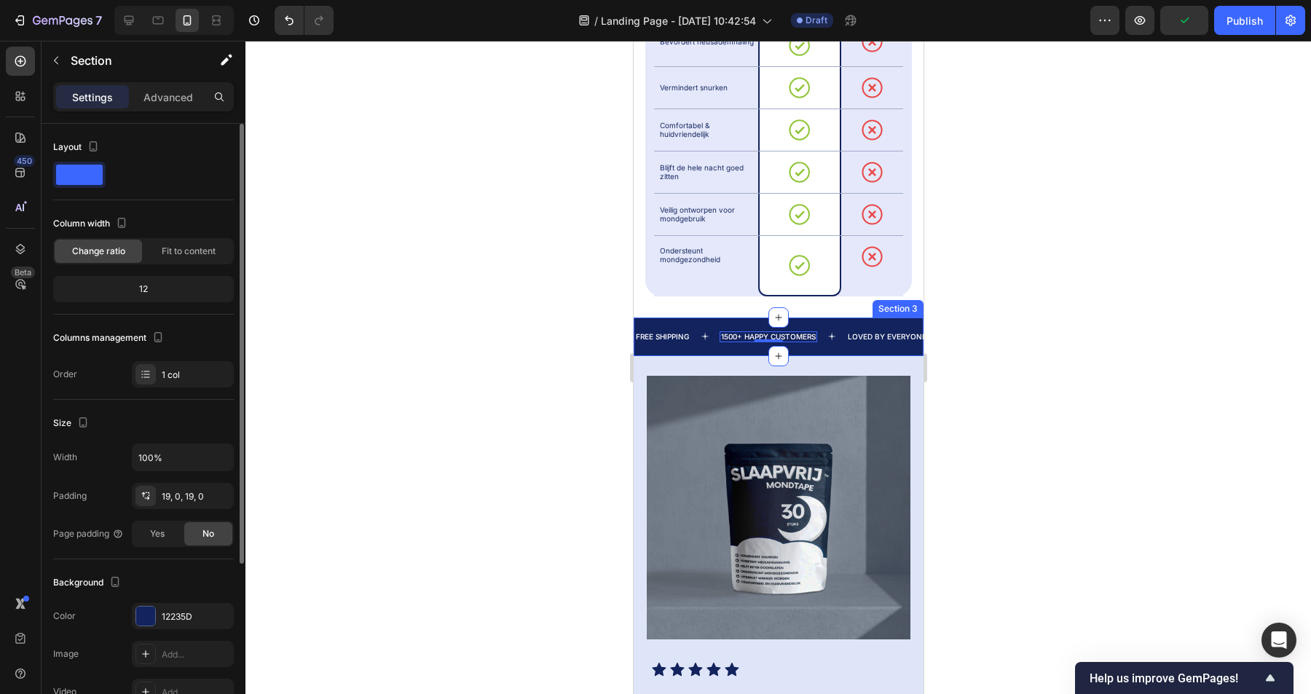
click at [659, 318] on div "FREE SHIPPING Text 1500+ HAPPY CUSTOMERS Text 0 LOVED BY EVERYONE Text FREE SHI…" at bounding box center [778, 337] width 290 height 39
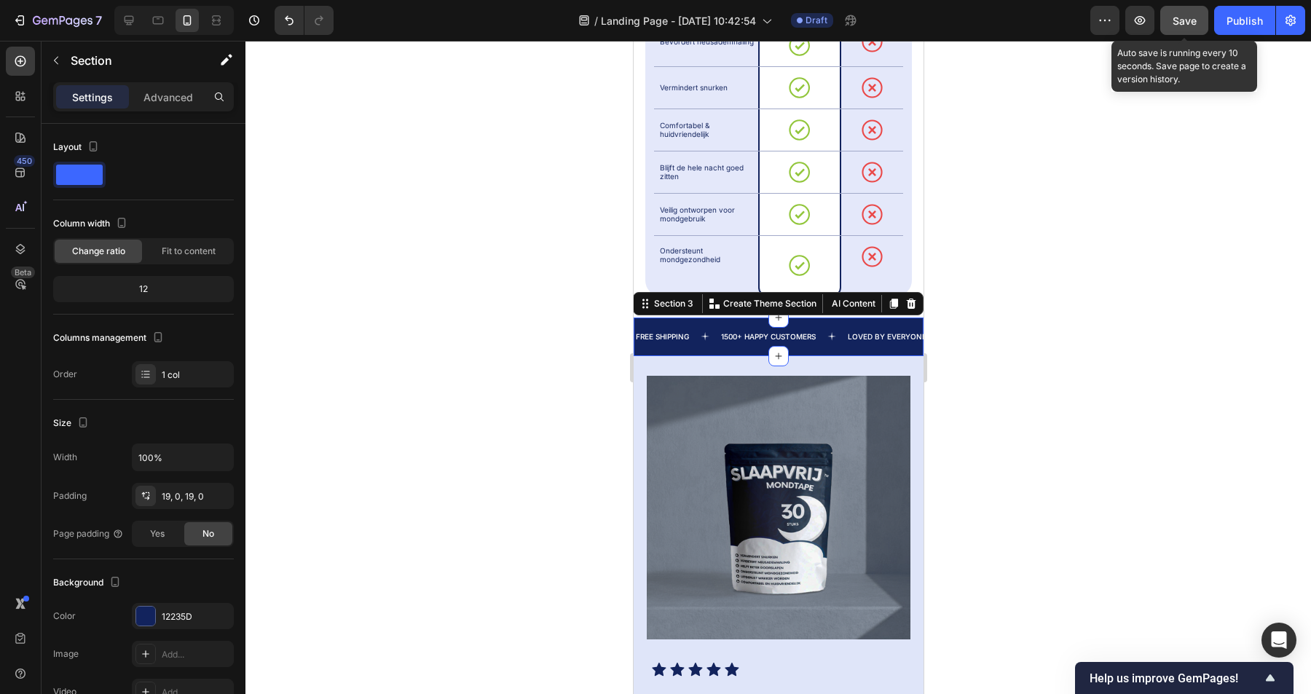
click at [1178, 13] on div "Save" at bounding box center [1185, 20] width 24 height 15
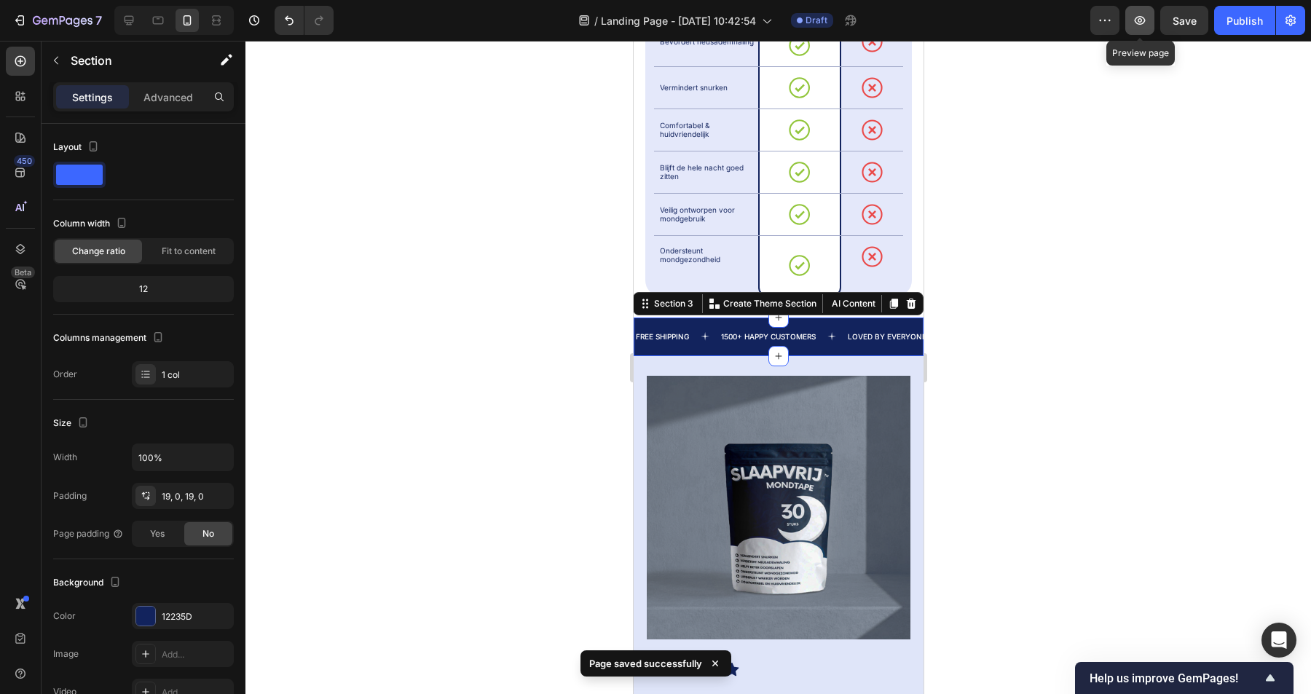
click at [1139, 19] on icon "button" at bounding box center [1140, 20] width 4 height 4
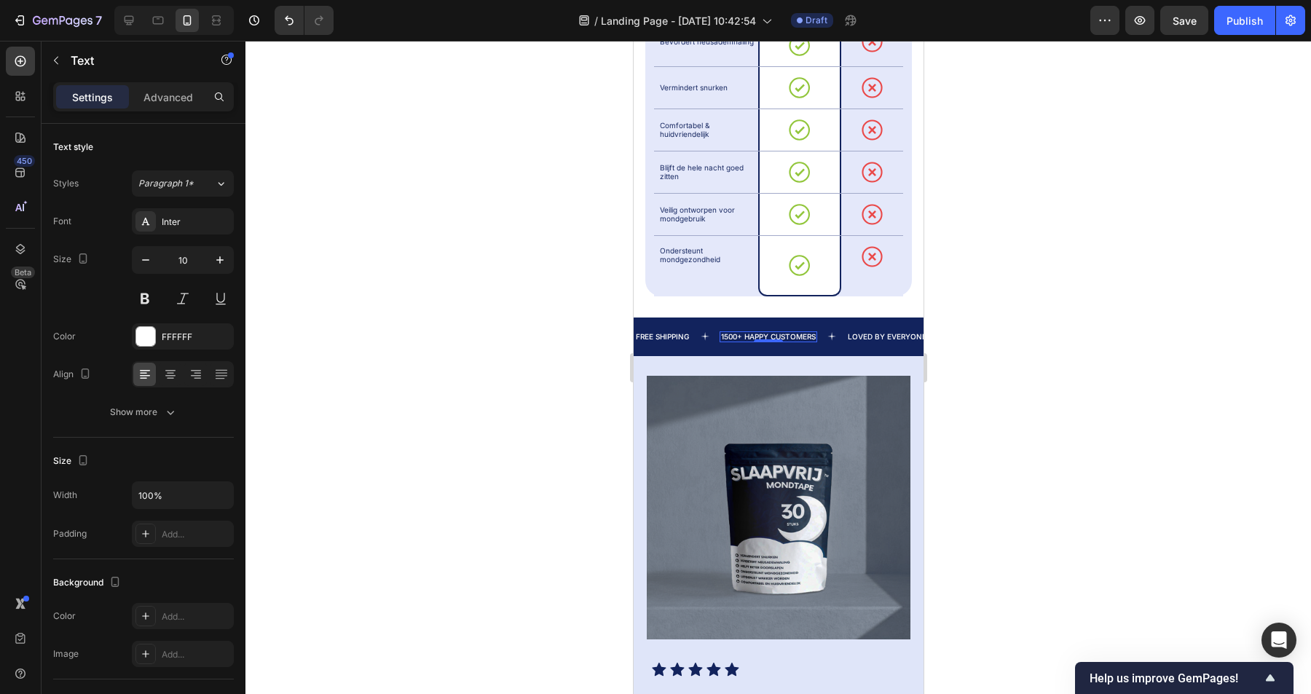
click at [768, 333] on p "1500+ HAPPY CUSTOMERS" at bounding box center [767, 337] width 95 height 8
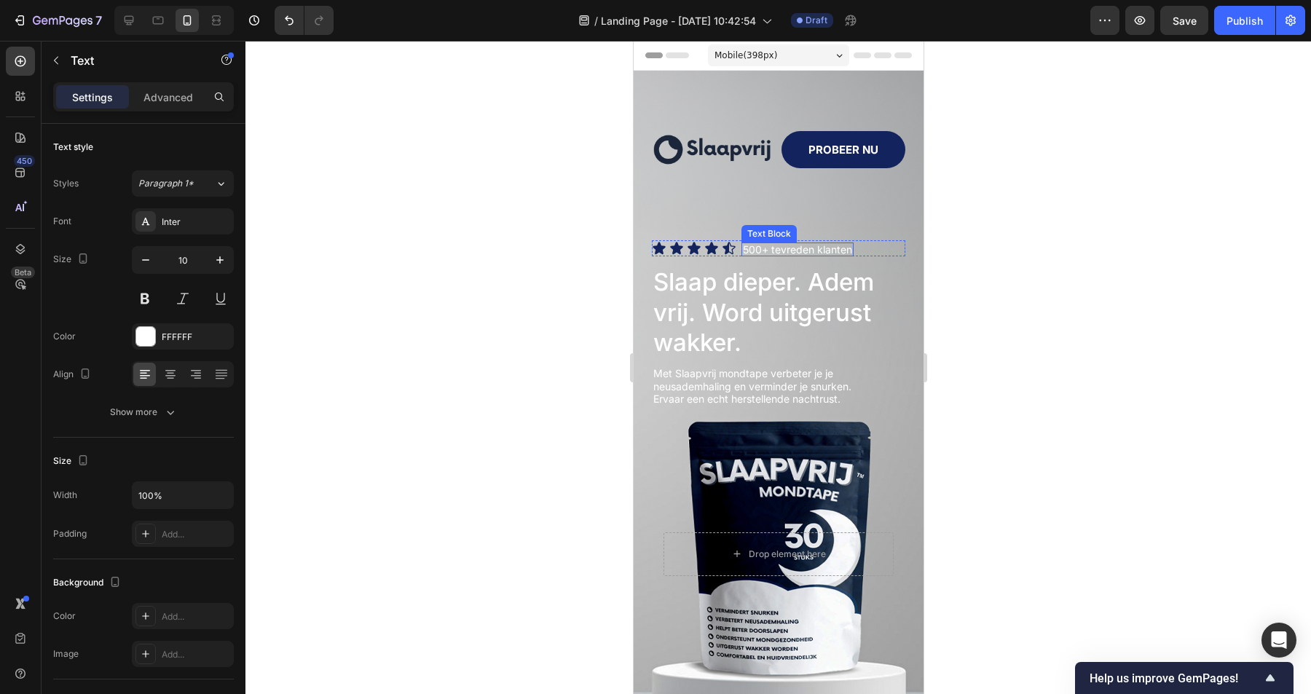
click at [785, 245] on p "500+ tevreden klanten" at bounding box center [796, 249] width 109 height 11
click at [801, 250] on p "500+ tevreden klanten" at bounding box center [796, 249] width 109 height 11
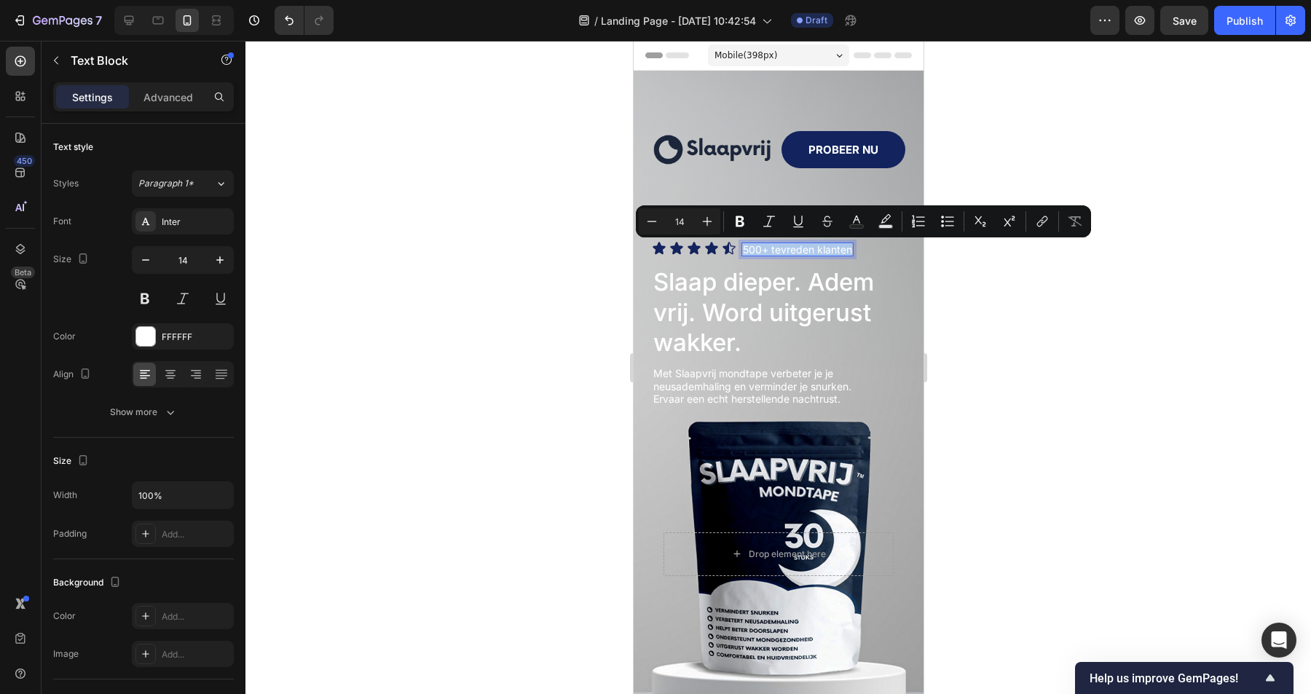
copy p "500+ tevreden klanten"
click at [1029, 298] on div at bounding box center [778, 367] width 1066 height 653
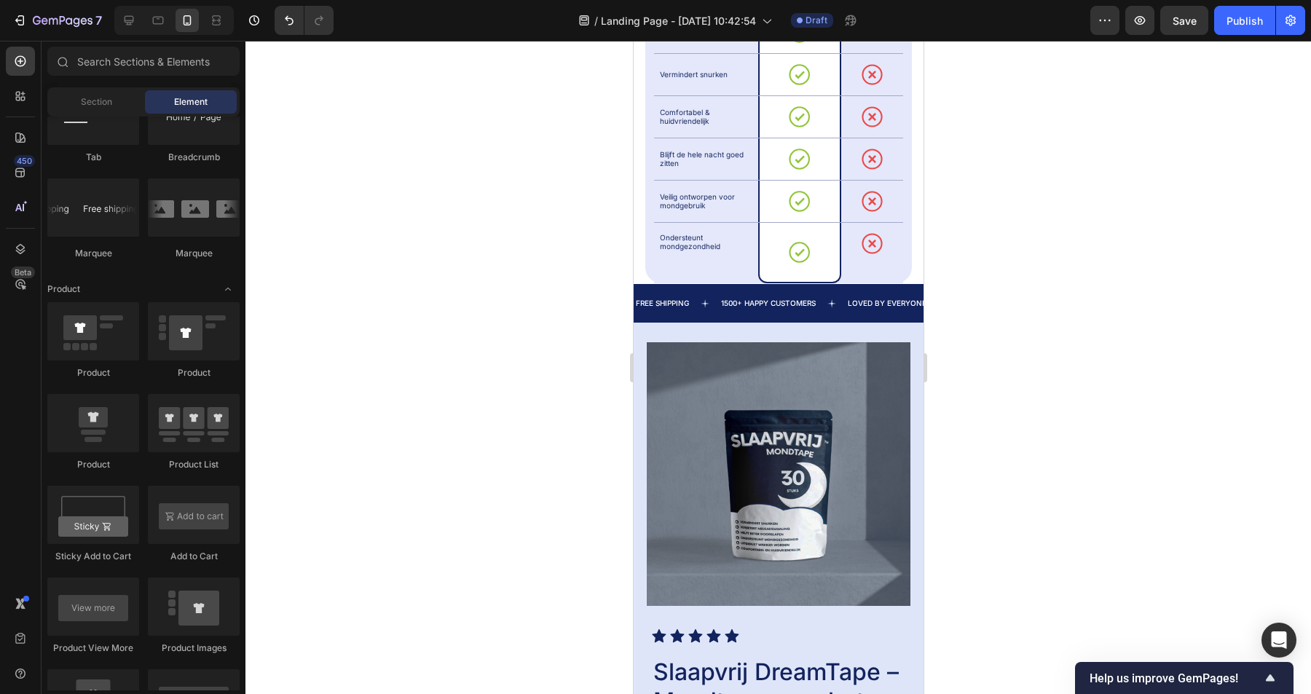
scroll to position [1036, 0]
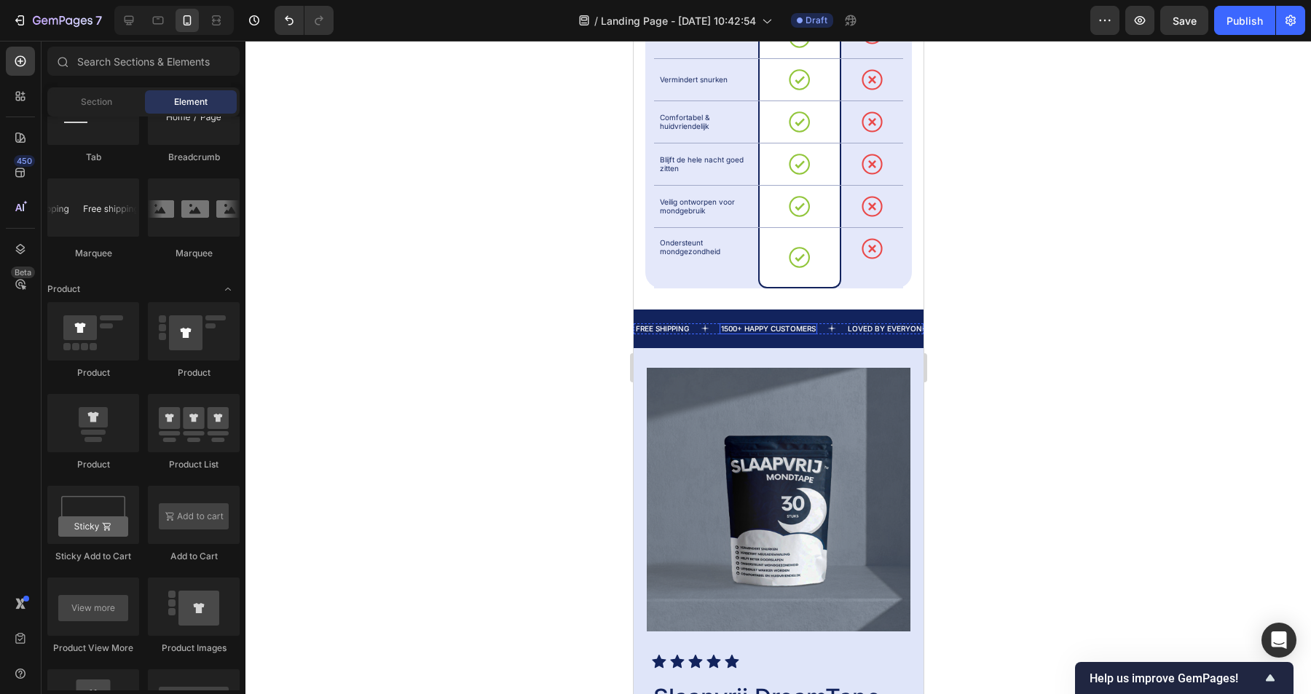
click at [777, 325] on p "1500+ HAPPY CUSTOMERS" at bounding box center [767, 329] width 95 height 8
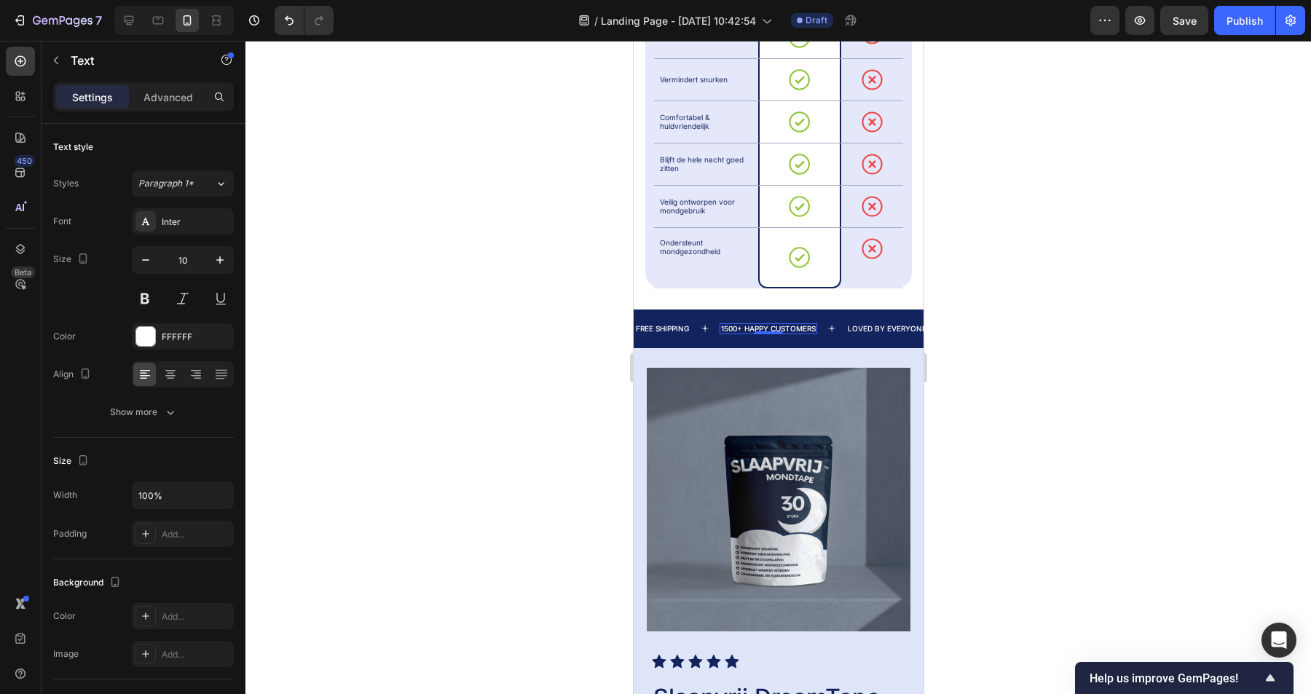
click at [777, 325] on p "1500+ HAPPY CUSTOMERS" at bounding box center [767, 329] width 95 height 8
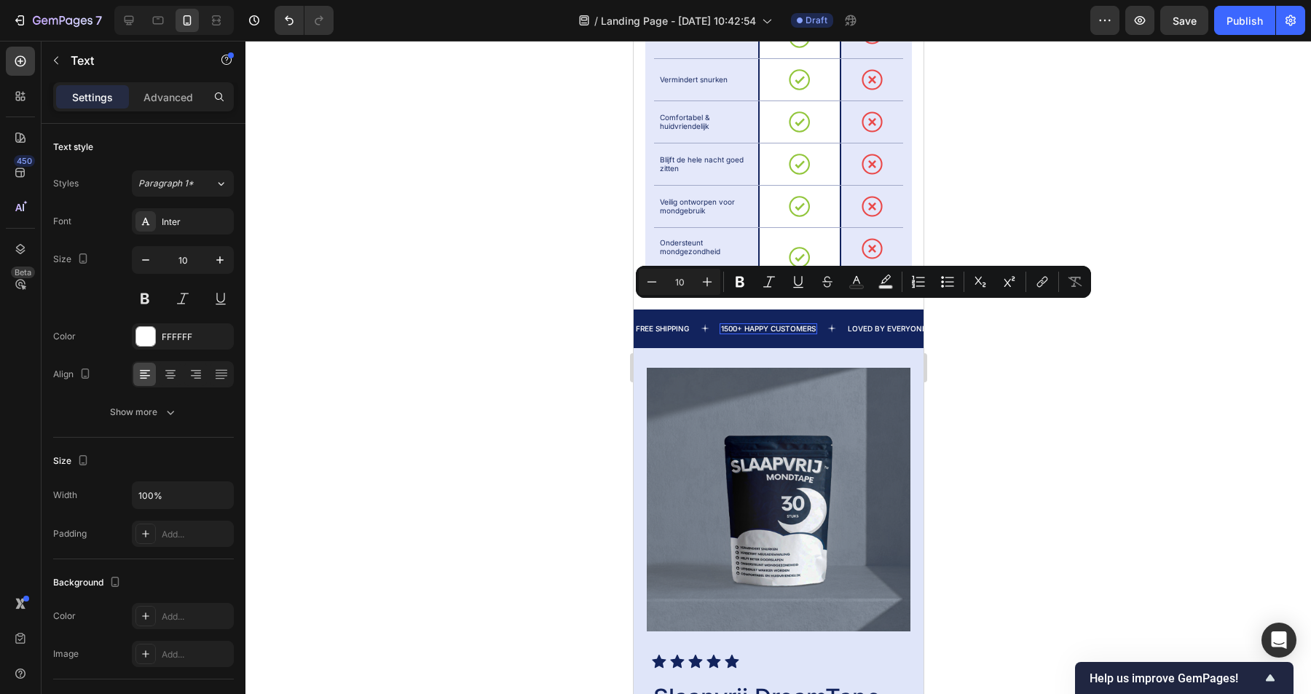
click at [764, 325] on p "1500+ HAPPY CUSTOMERS" at bounding box center [767, 329] width 95 height 8
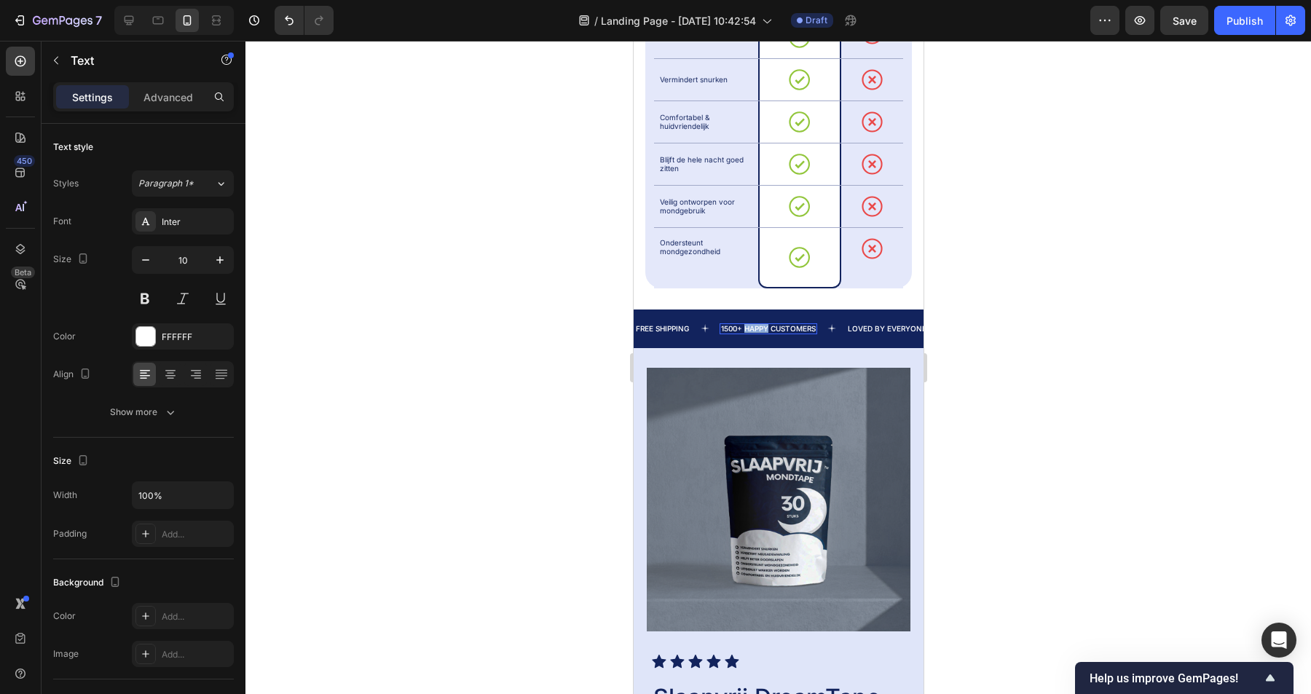
click at [764, 325] on p "1500+ HAPPY CUSTOMERS" at bounding box center [767, 329] width 95 height 8
click at [1006, 300] on div at bounding box center [778, 367] width 1066 height 653
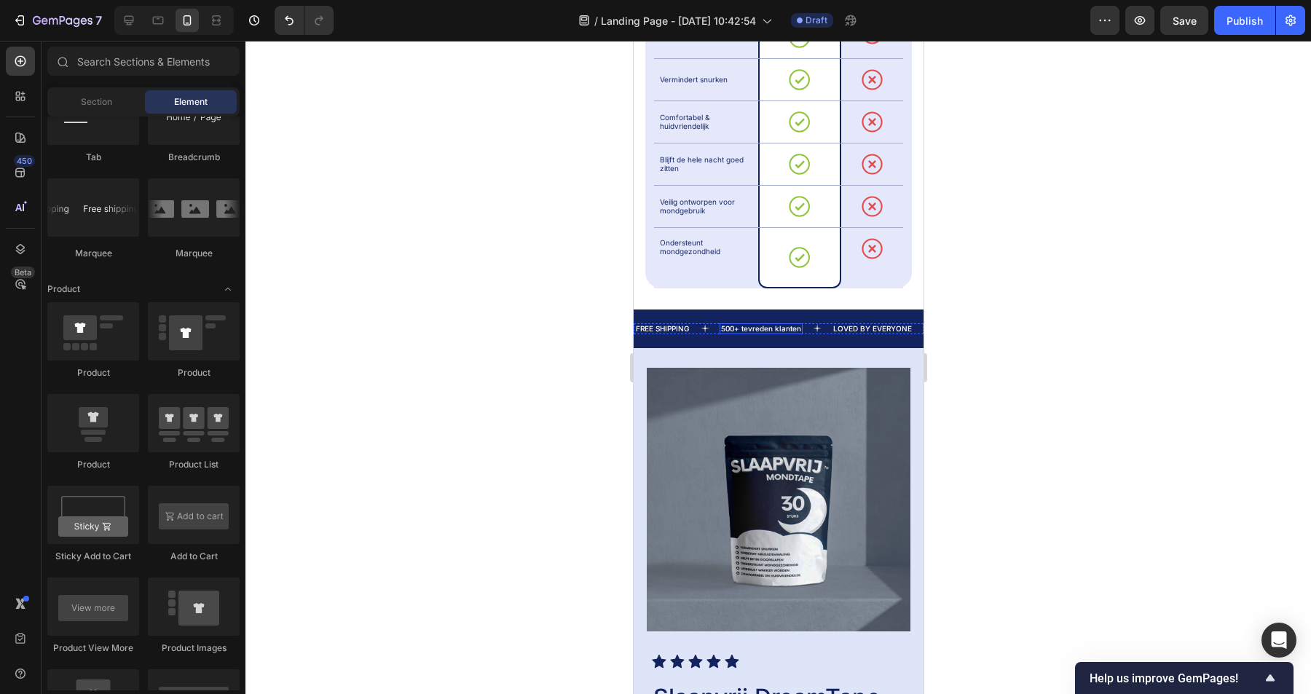
click at [764, 325] on p "500+ tevreden klanten" at bounding box center [760, 329] width 80 height 8
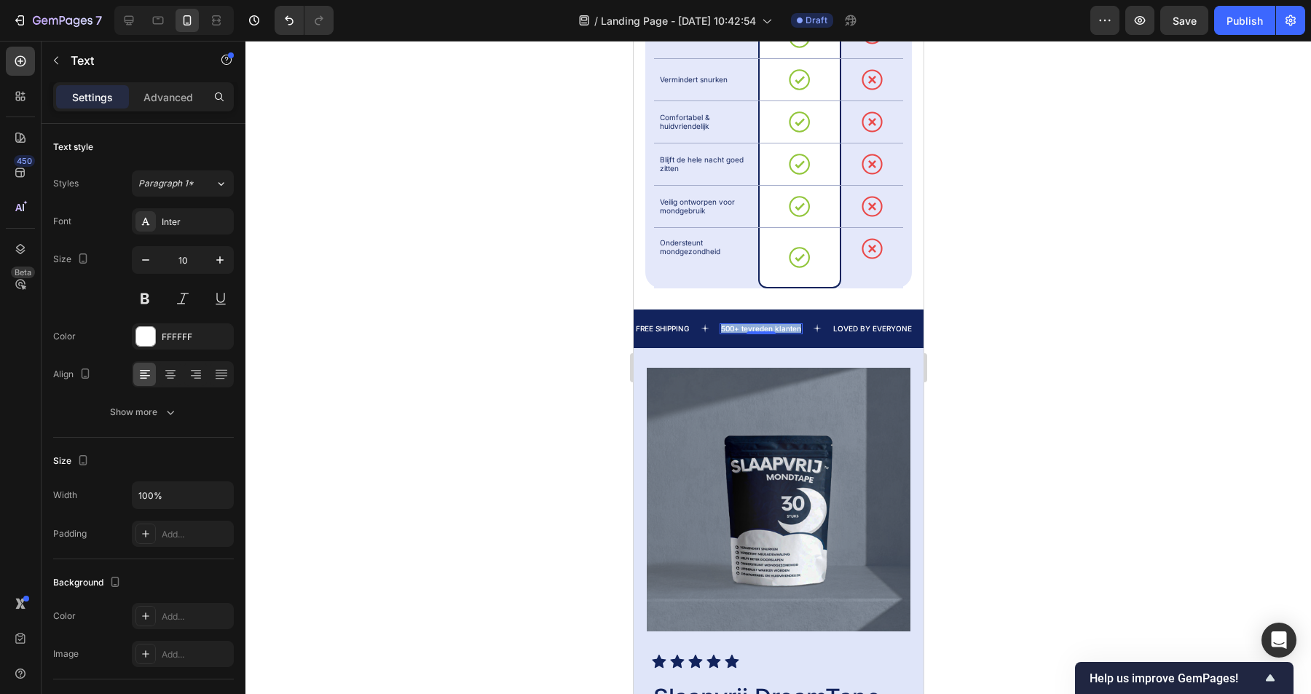
click at [764, 325] on p "500+ tevreden klanten" at bounding box center [760, 329] width 80 height 8
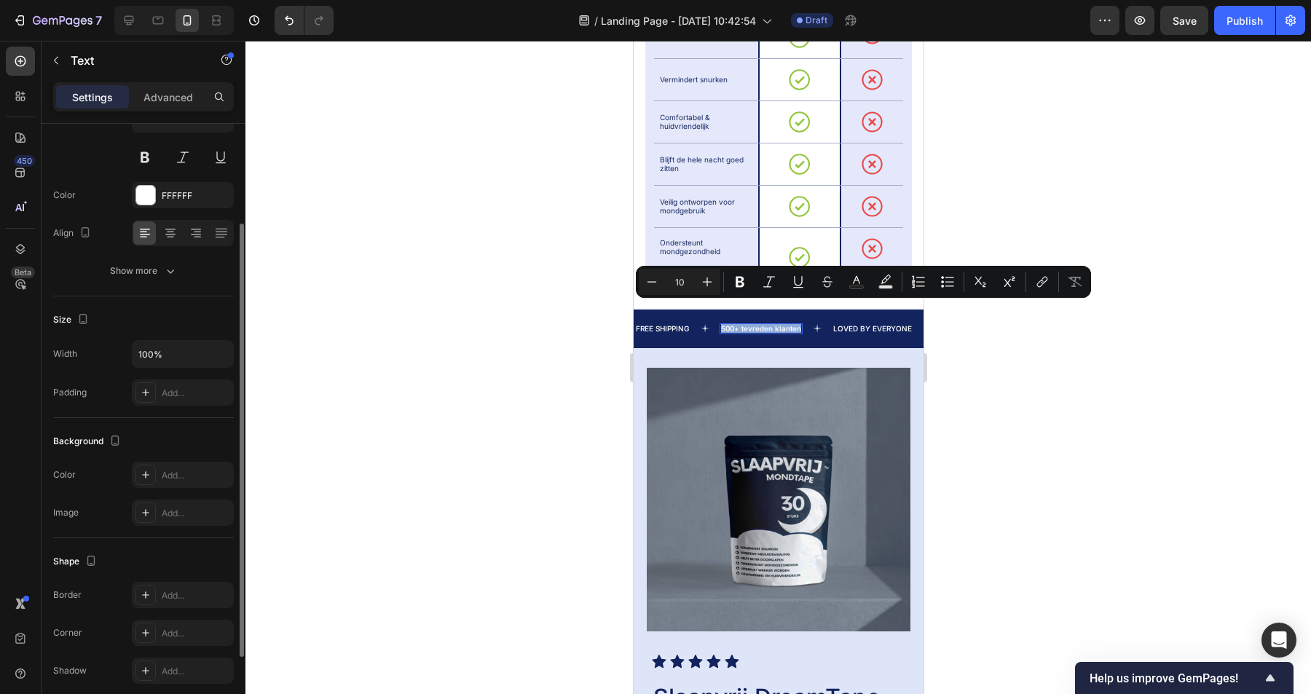
scroll to position [251, 0]
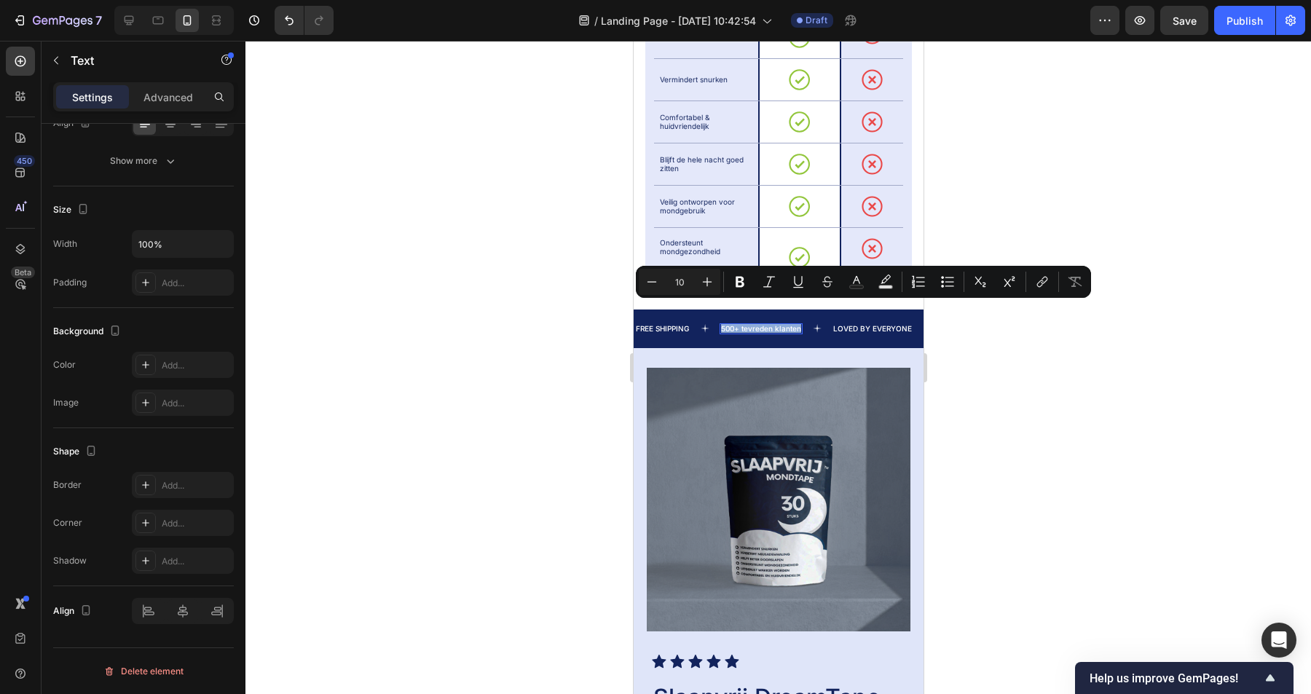
click at [791, 325] on p "500+ tevreden klanten" at bounding box center [760, 329] width 80 height 8
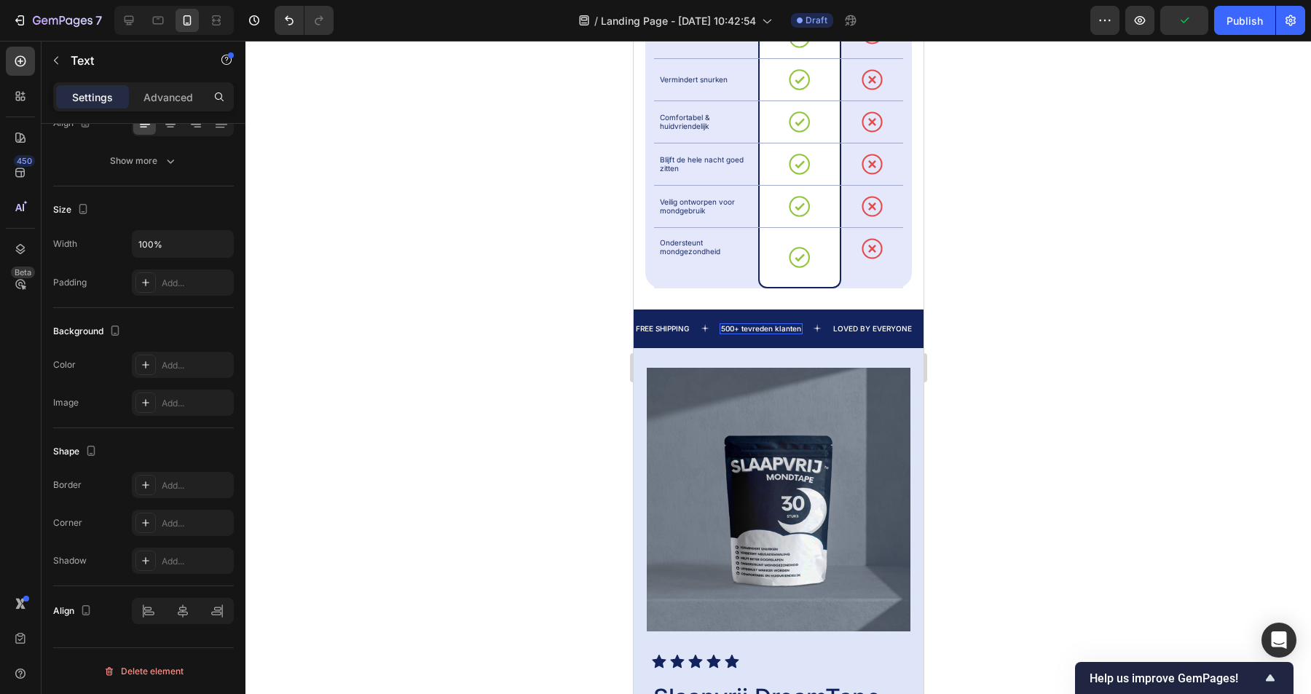
click at [798, 325] on p "500+ tevreden klanten" at bounding box center [760, 329] width 80 height 8
click at [879, 325] on p "LOVED BY EVERYONE" at bounding box center [888, 329] width 79 height 8
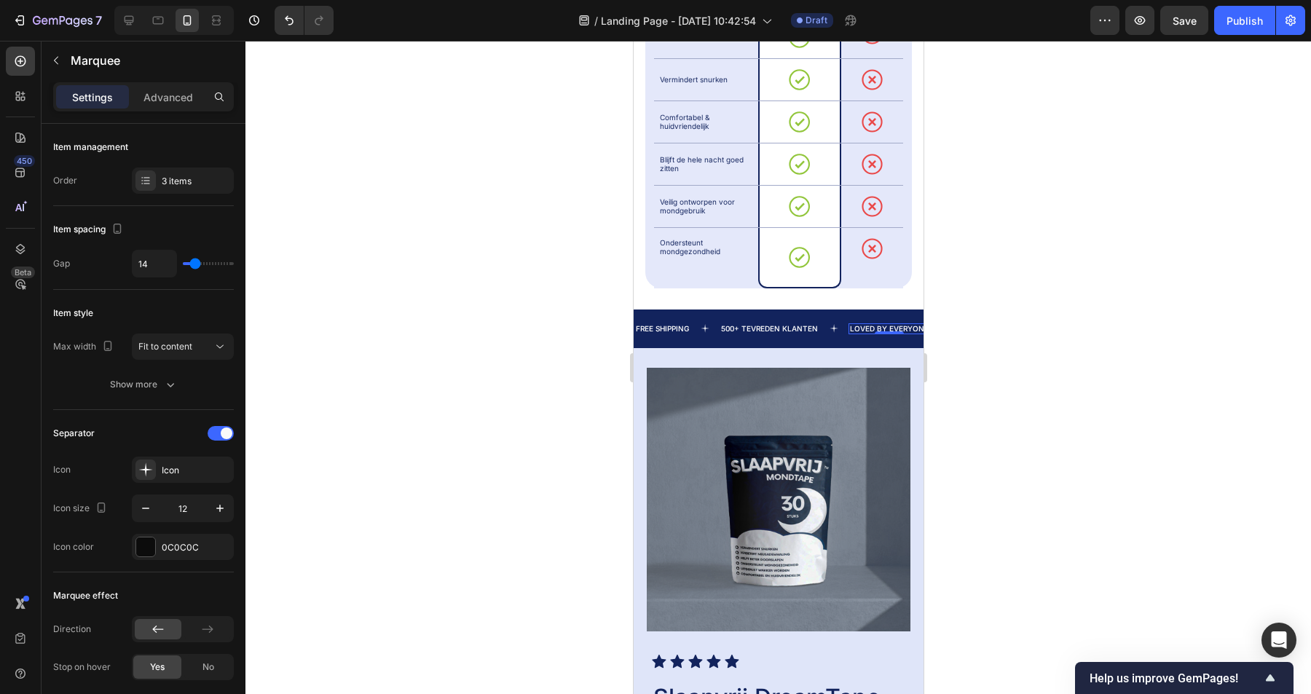
click at [888, 325] on p "LOVED BY EVERYONE" at bounding box center [888, 329] width 79 height 8
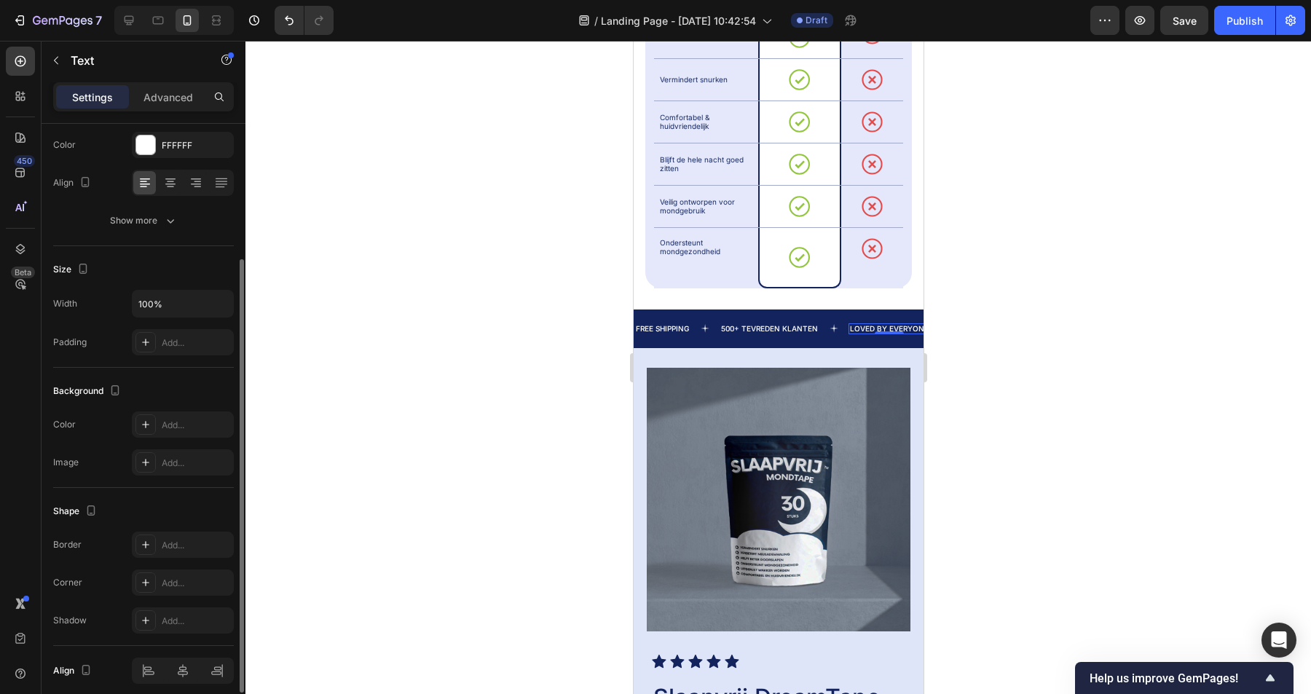
scroll to position [251, 0]
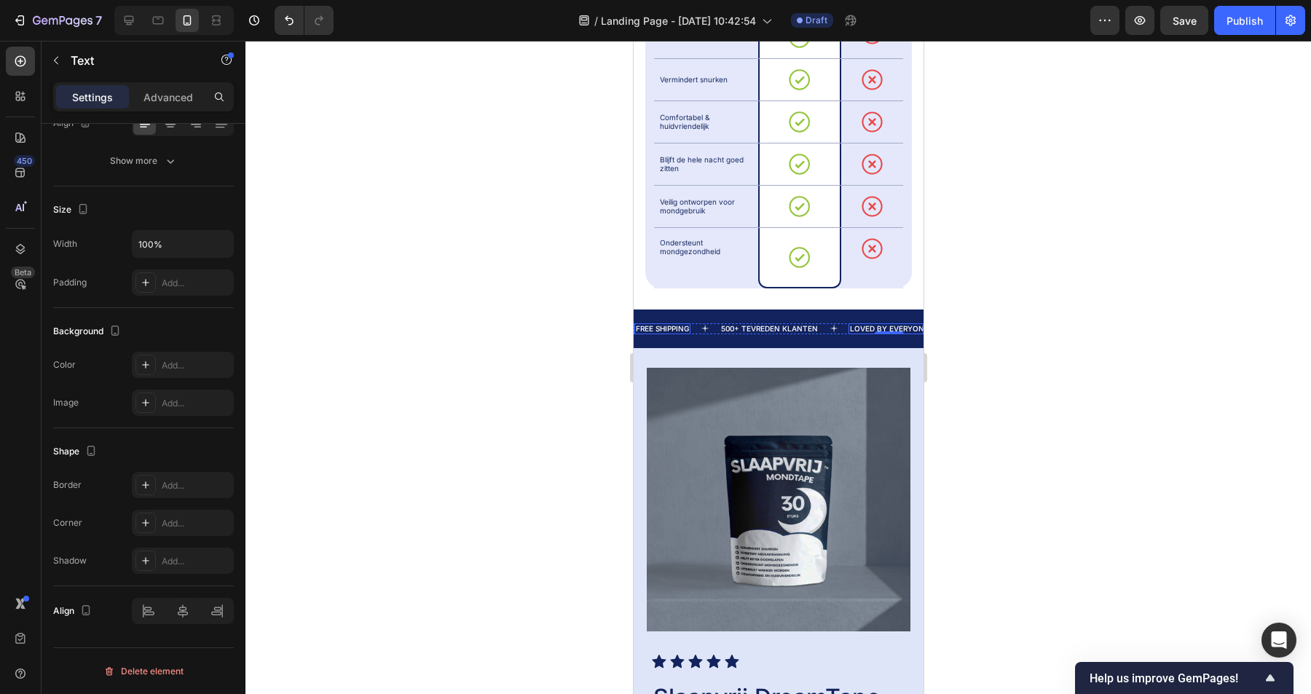
click at [662, 323] on div "FREE SHIPPING" at bounding box center [662, 328] width 56 height 11
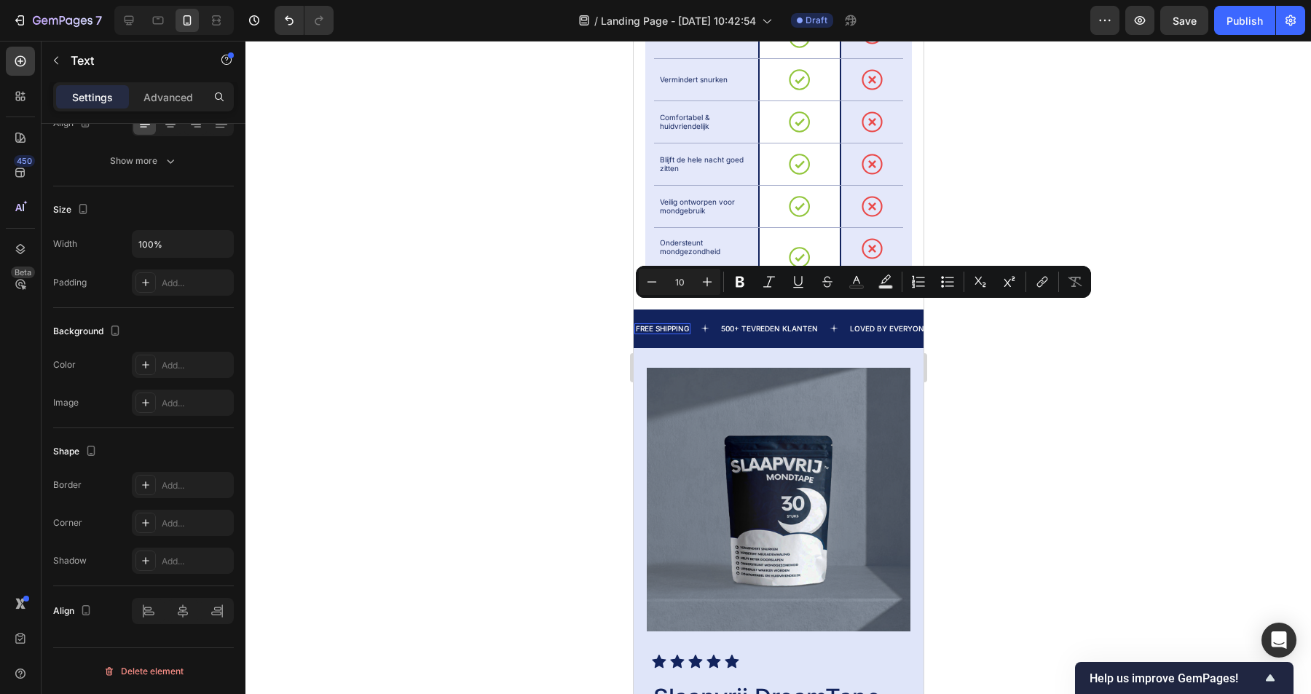
click at [668, 325] on p "FREE SHIPPING" at bounding box center [661, 329] width 53 height 8
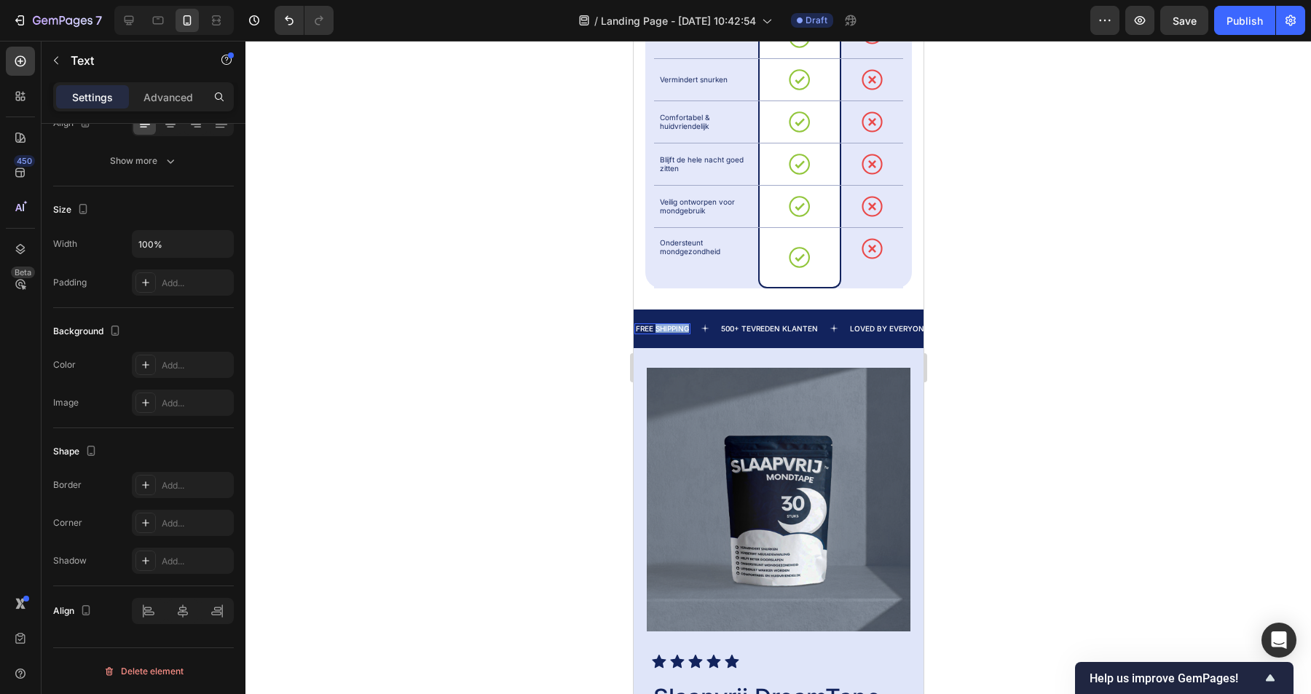
click at [668, 325] on p "FREE SHIPPING" at bounding box center [661, 329] width 53 height 8
click at [845, 325] on p "LOVED BY EVERYONE" at bounding box center [835, 329] width 79 height 8
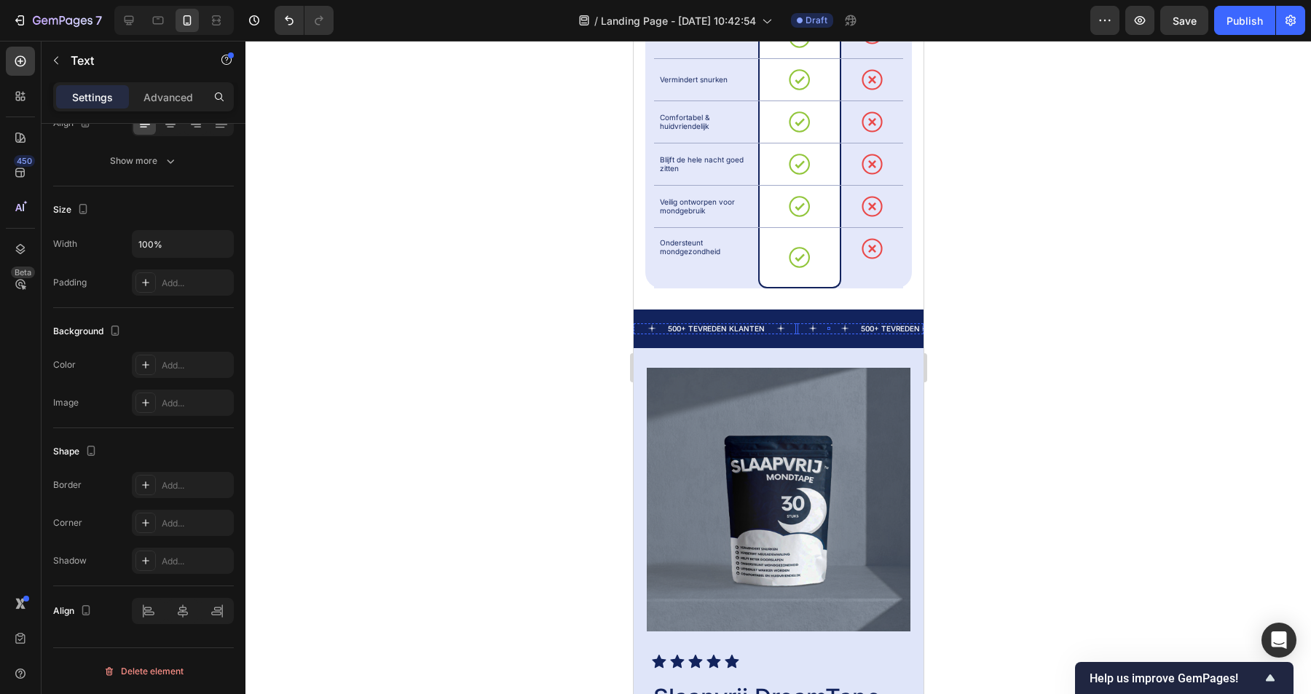
click at [827, 327] on div "Text" at bounding box center [828, 328] width 3 height 3
click at [1006, 309] on div at bounding box center [778, 367] width 1066 height 653
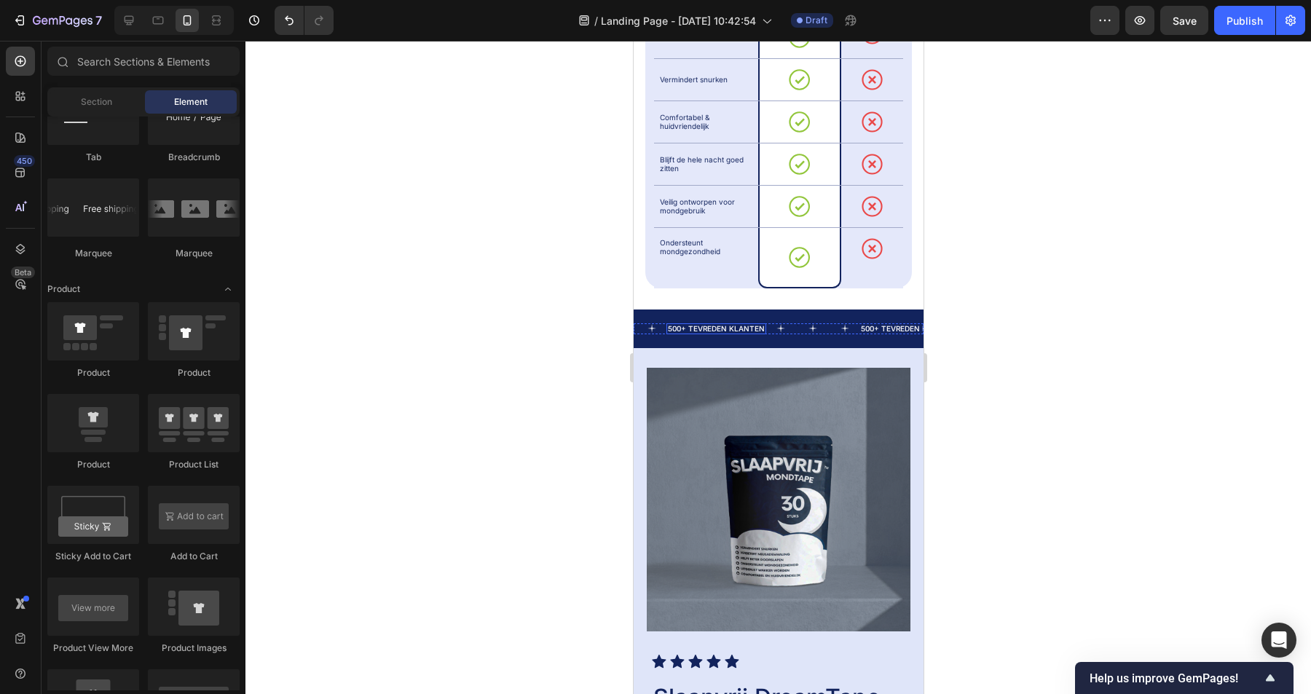
click at [715, 325] on p "500+ TEVREDEN KLANTEN" at bounding box center [715, 329] width 97 height 8
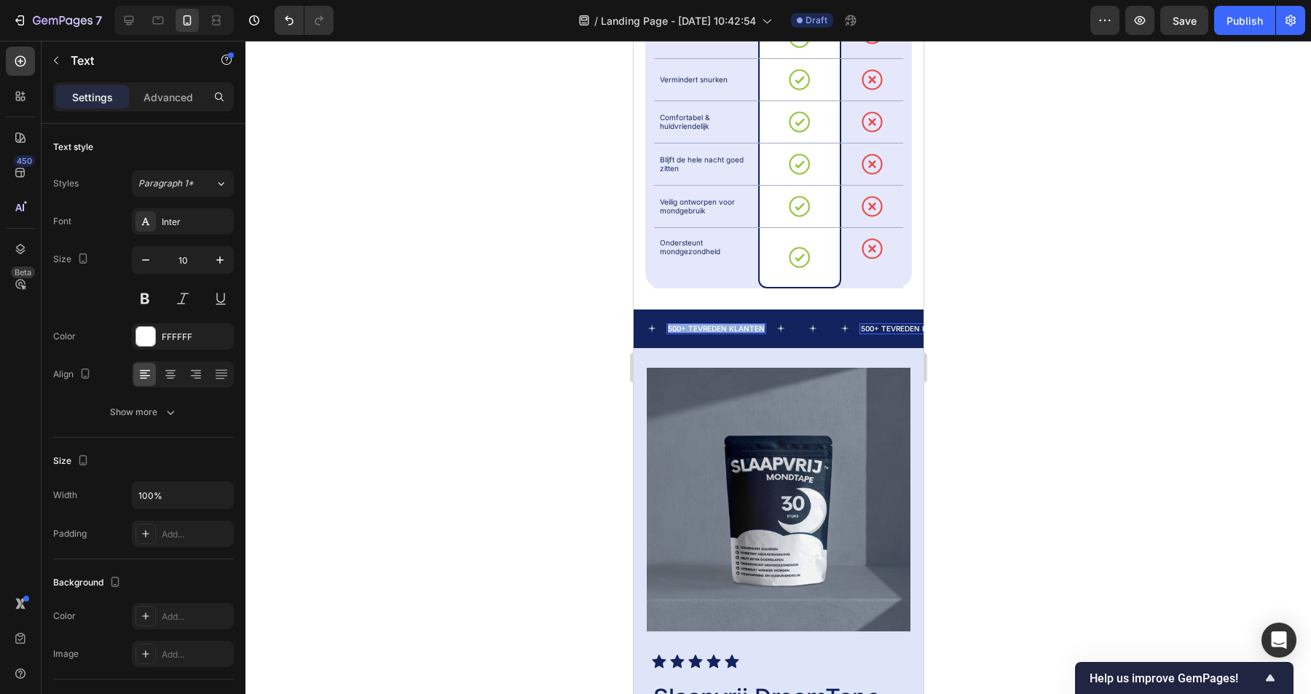
click at [715, 325] on p "500+ TEVREDEN KLANTEN" at bounding box center [715, 329] width 97 height 8
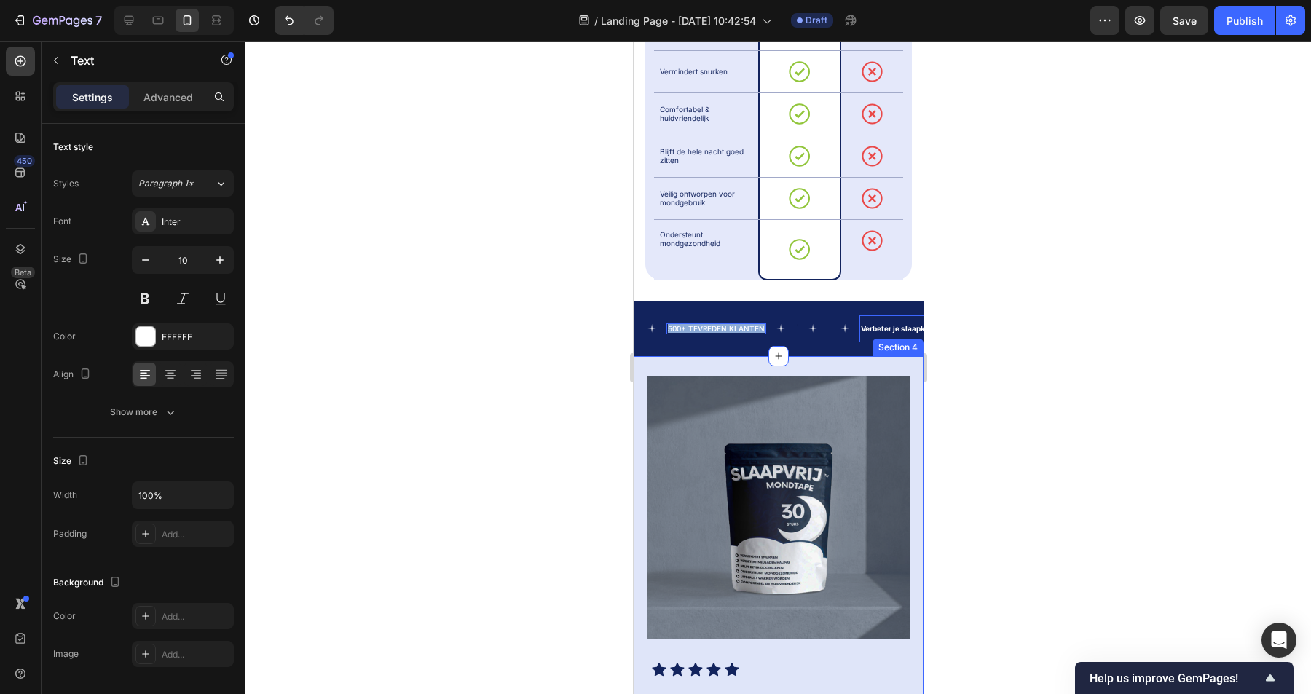
scroll to position [1036, 0]
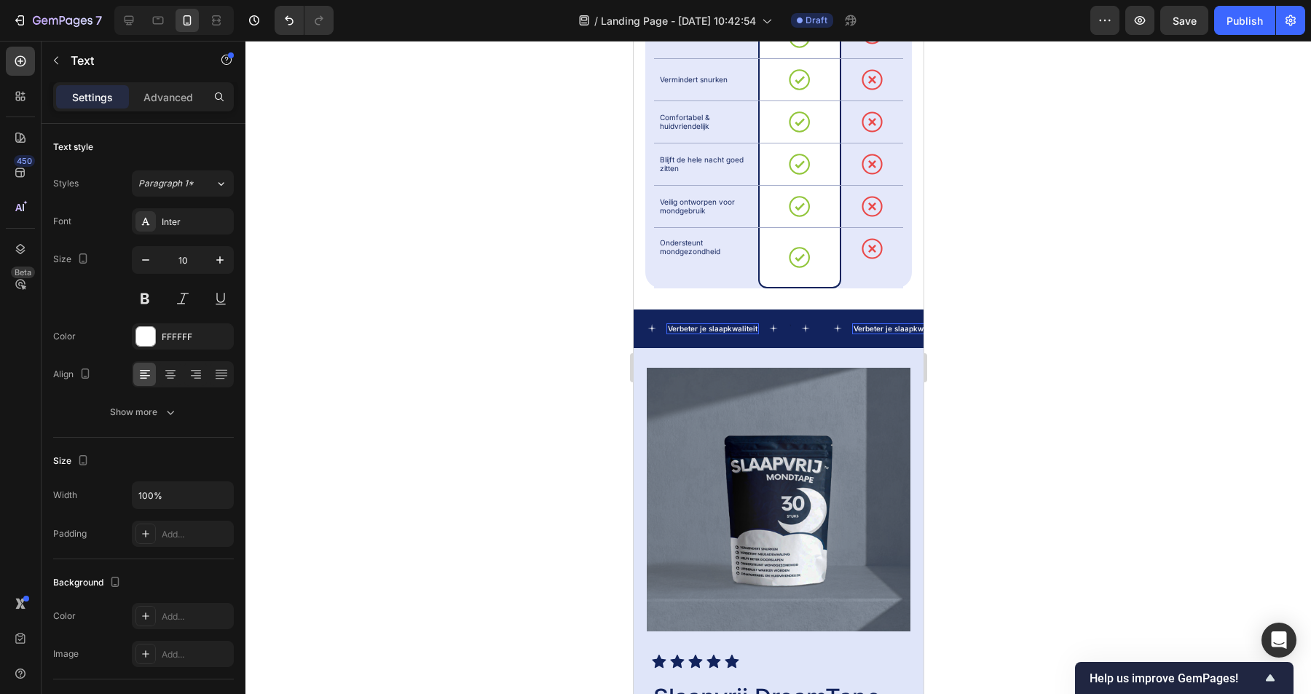
click at [728, 325] on p "Verbeter je slaapkwaliteit" at bounding box center [712, 329] width 90 height 8
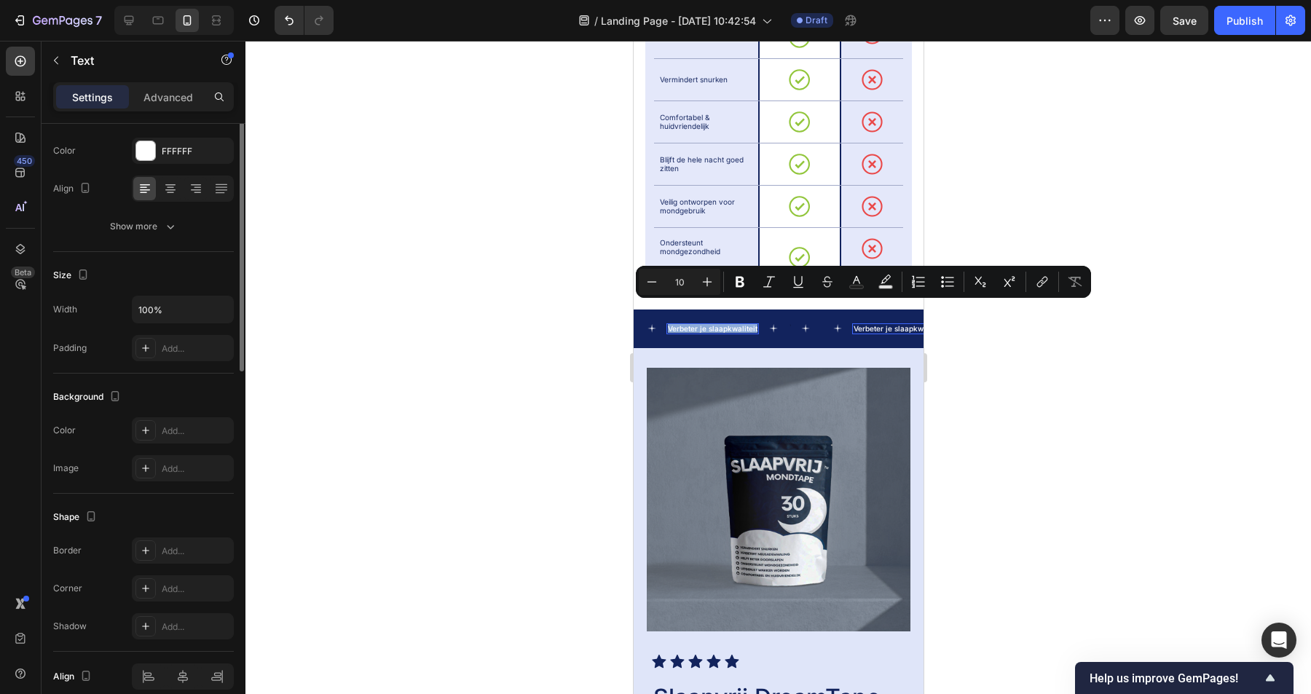
scroll to position [0, 0]
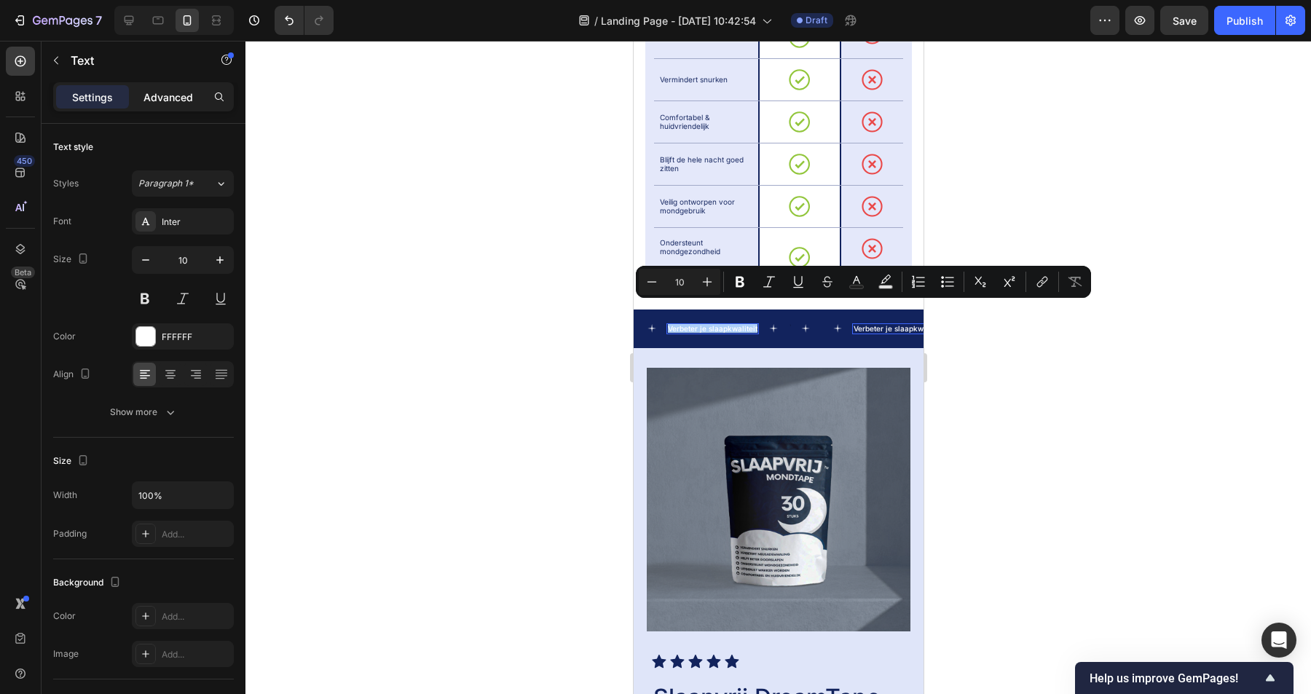
click at [160, 91] on p "Advanced" at bounding box center [169, 97] width 50 height 15
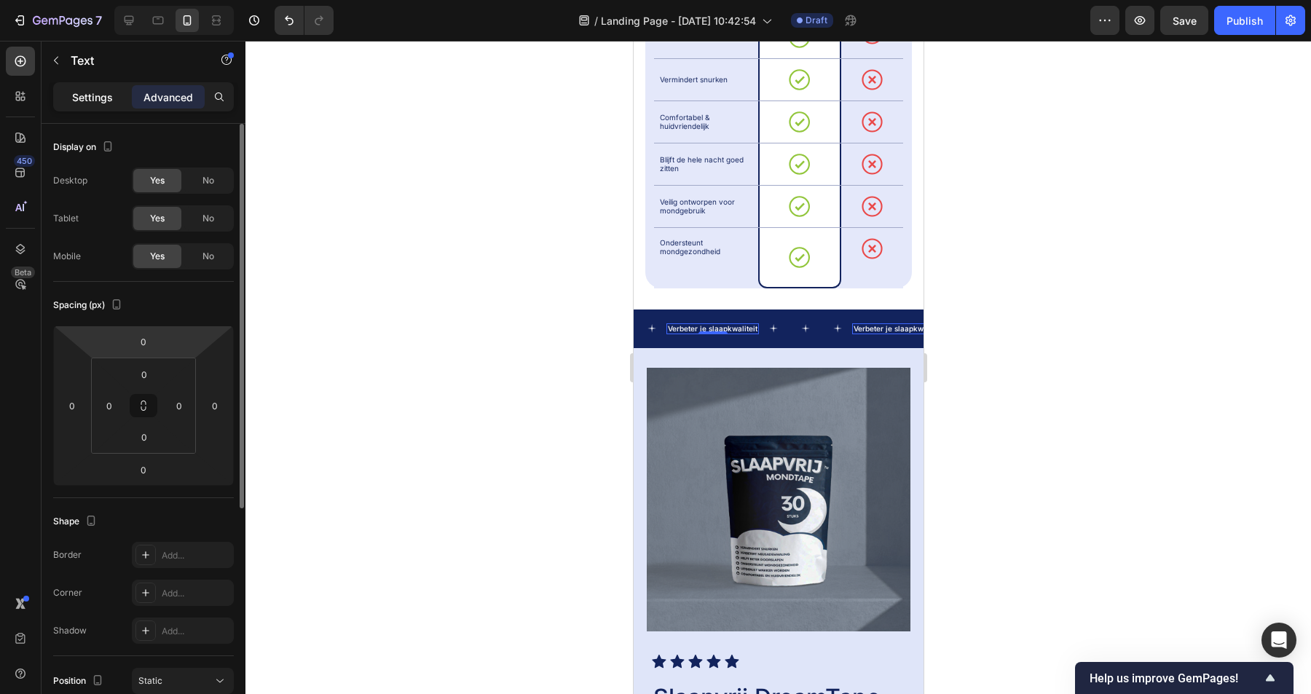
click at [90, 90] on p "Settings" at bounding box center [92, 97] width 41 height 15
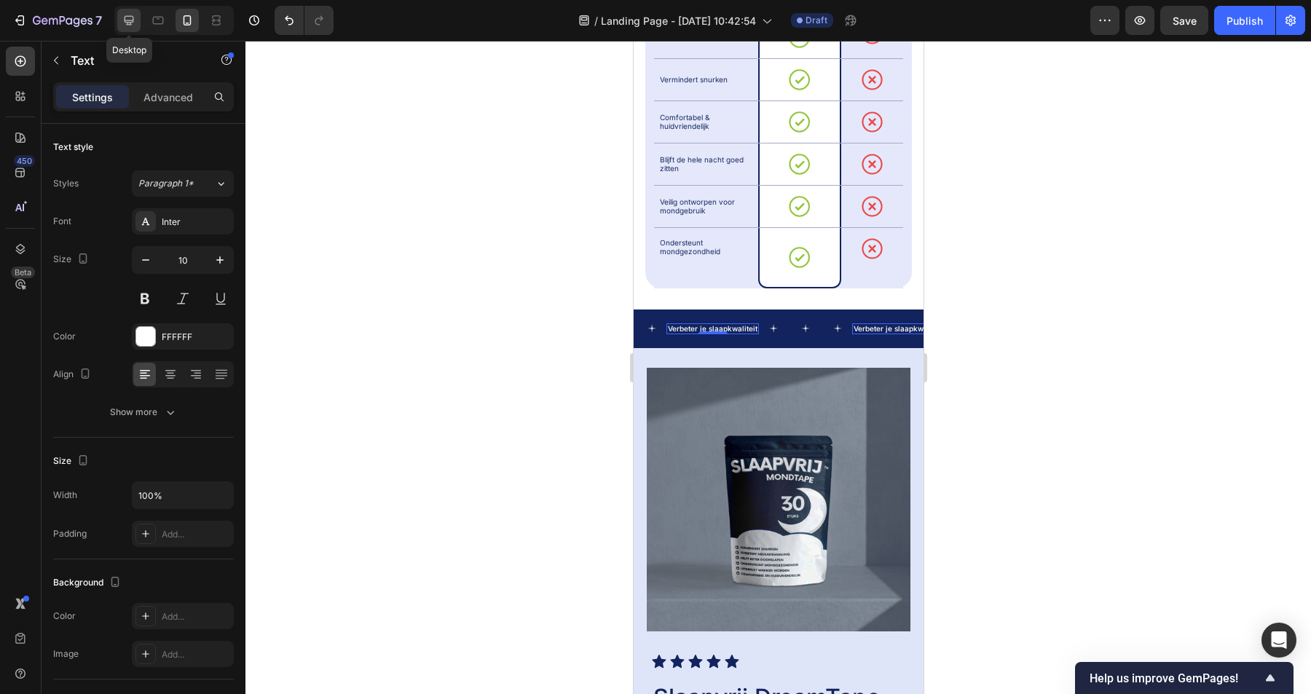
click at [127, 17] on icon at bounding box center [129, 20] width 15 height 15
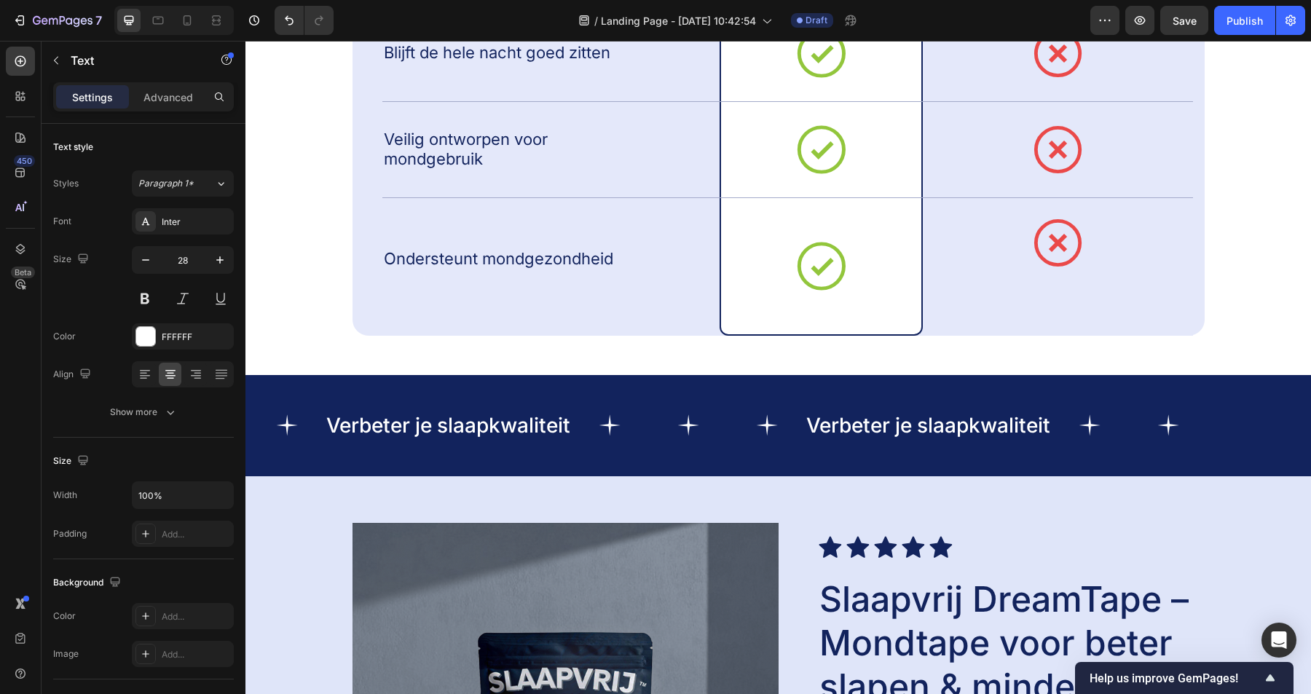
scroll to position [1471, 0]
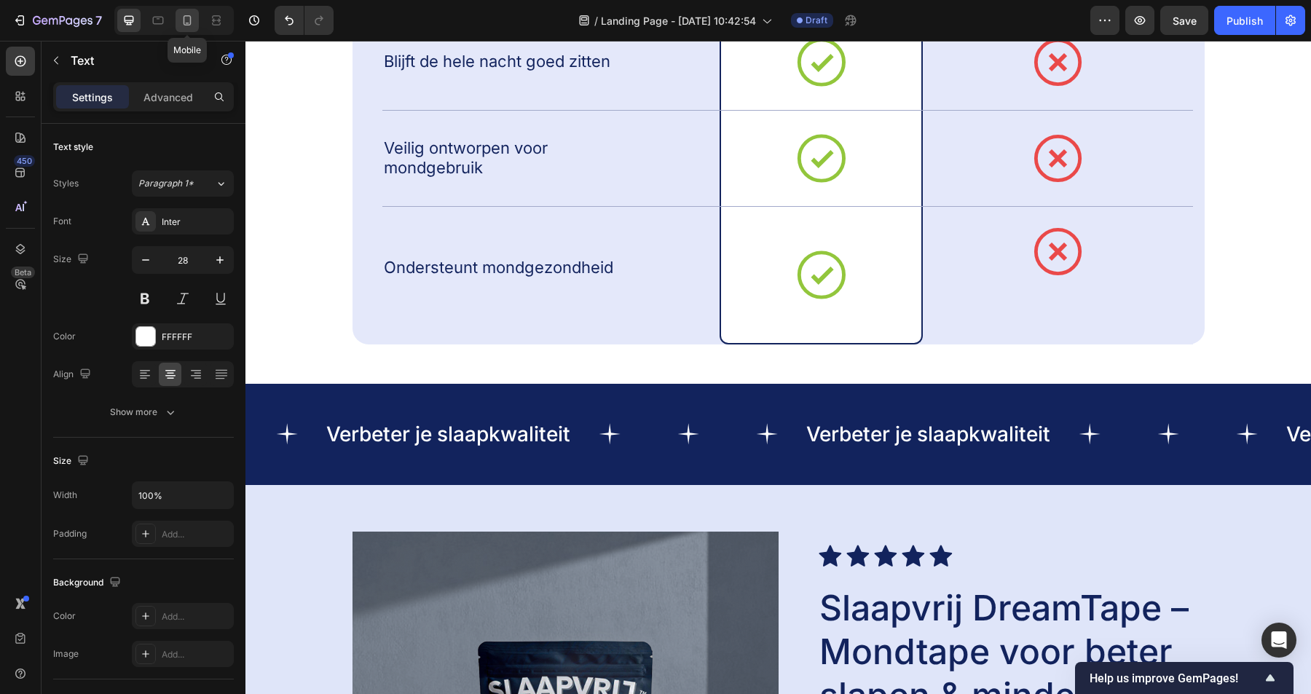
click at [192, 23] on icon at bounding box center [187, 20] width 15 height 15
type input "10"
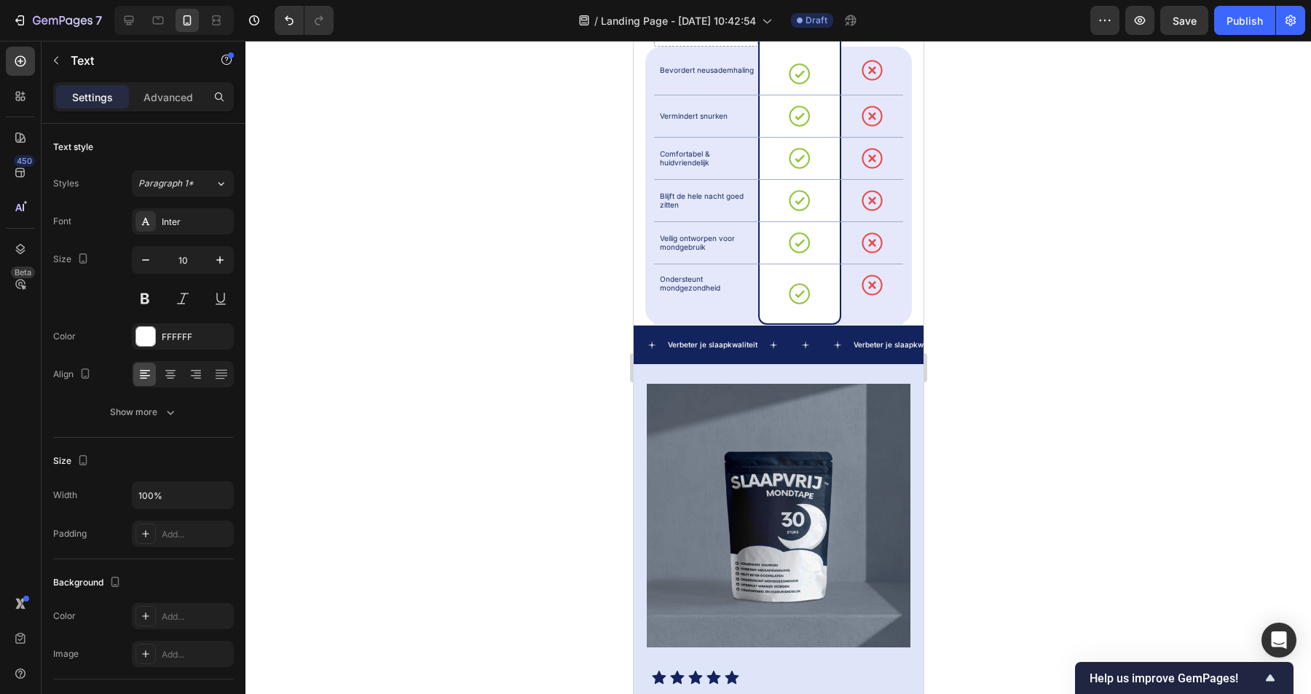
scroll to position [1020, 0]
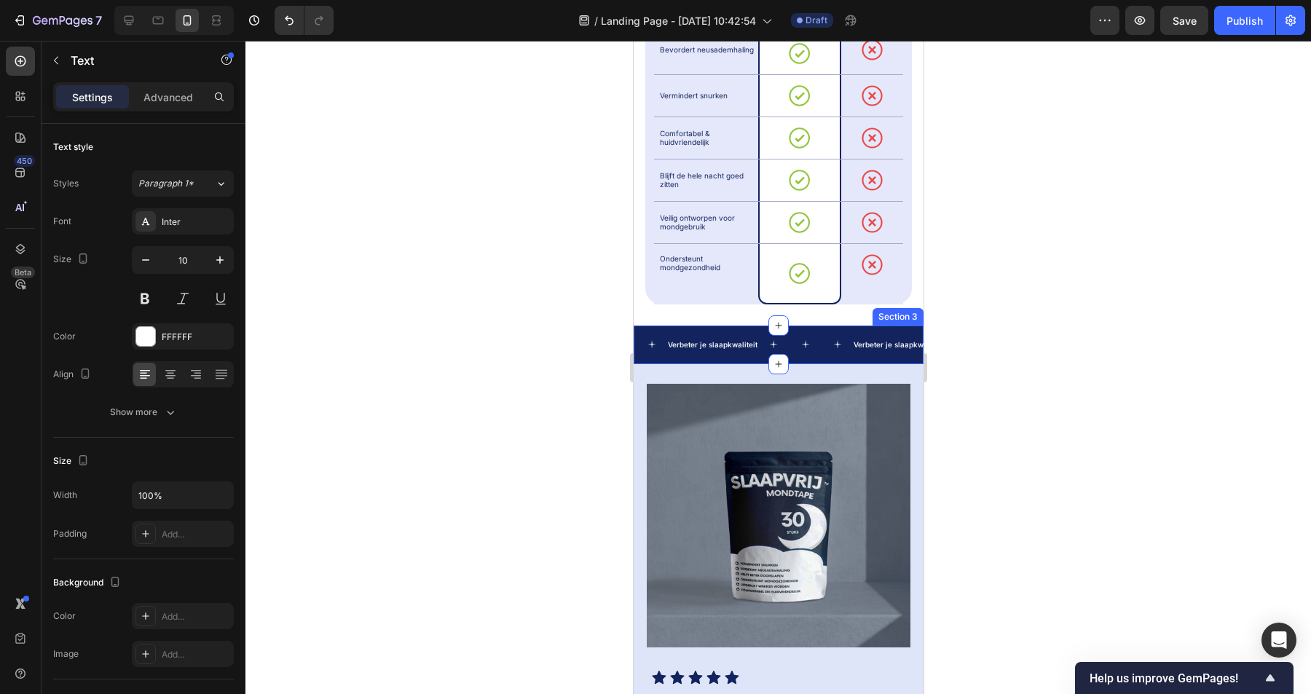
click at [693, 341] on p "Verbeter je slaapkwaliteit" at bounding box center [712, 345] width 90 height 8
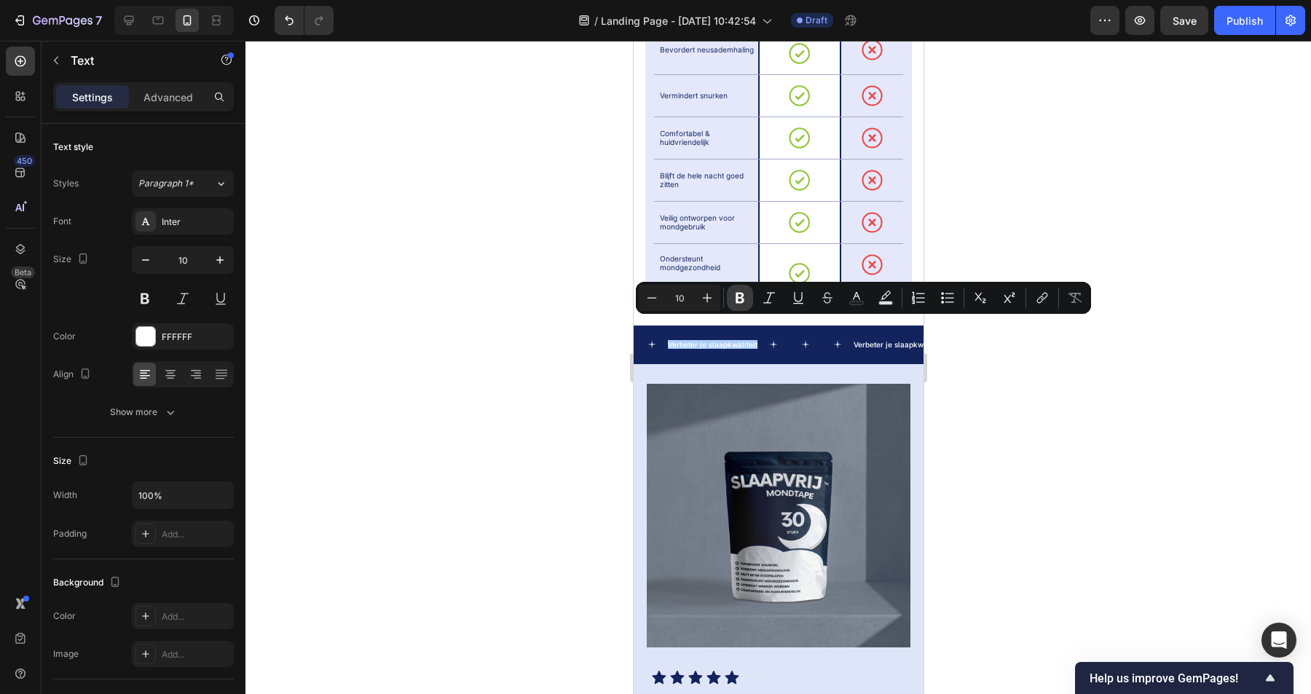
click at [736, 304] on icon "Editor contextual toolbar" at bounding box center [740, 298] width 15 height 15
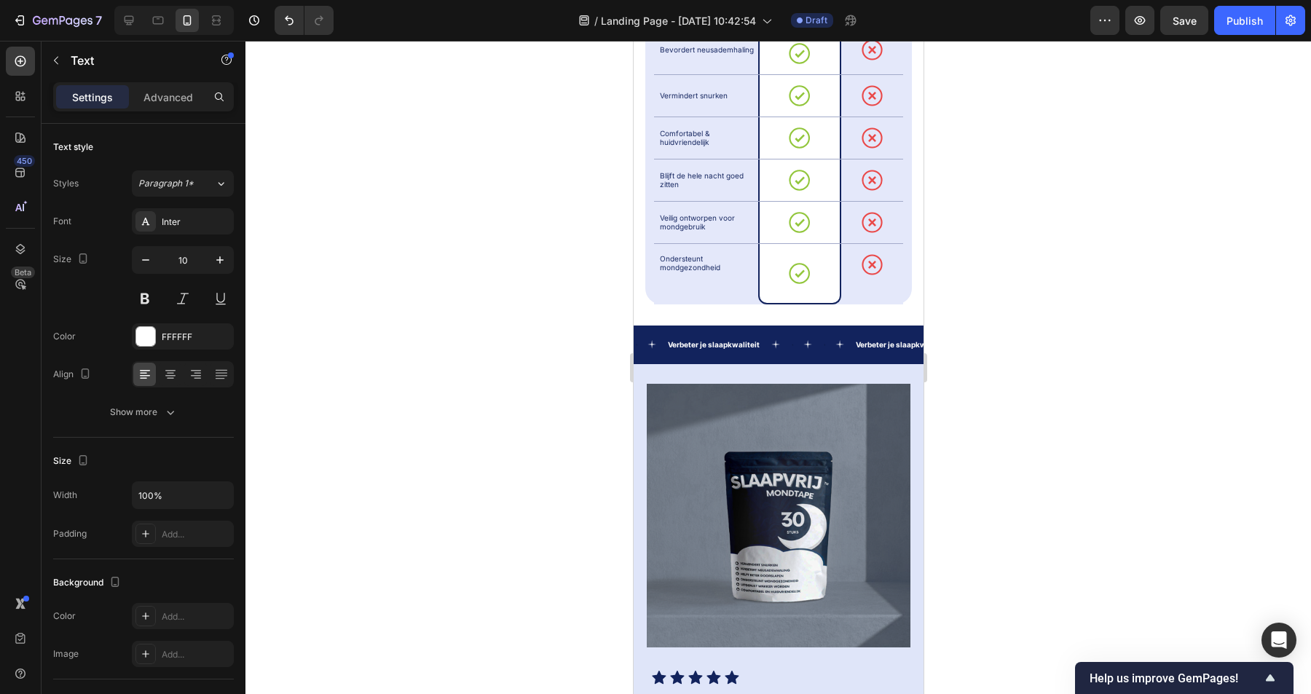
click at [732, 340] on strong "Verbeter je slaapkwaliteit" at bounding box center [713, 344] width 92 height 9
click at [739, 340] on strong "Verbeter je slaapkwaliteit" at bounding box center [713, 344] width 92 height 9
click at [732, 340] on strong "Verbeter je slaapkwaliteit" at bounding box center [713, 344] width 92 height 9
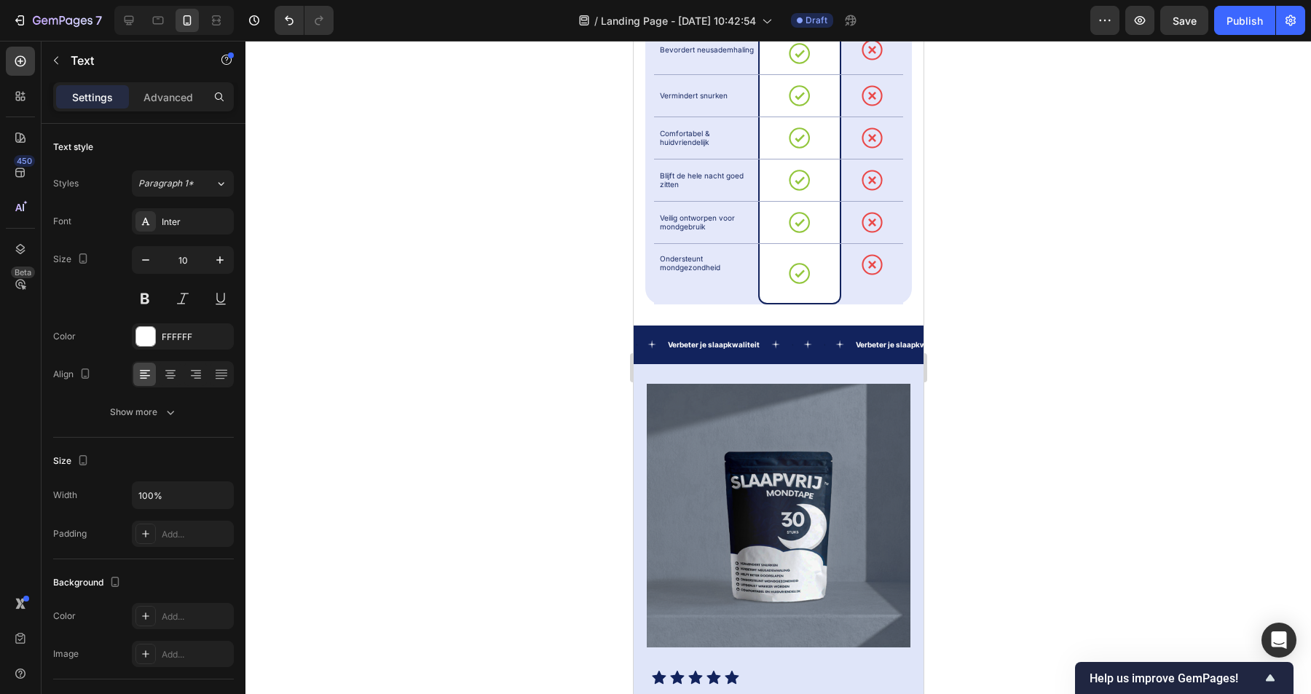
click at [744, 340] on strong "Verbeter je slaapkwaliteit" at bounding box center [713, 344] width 92 height 9
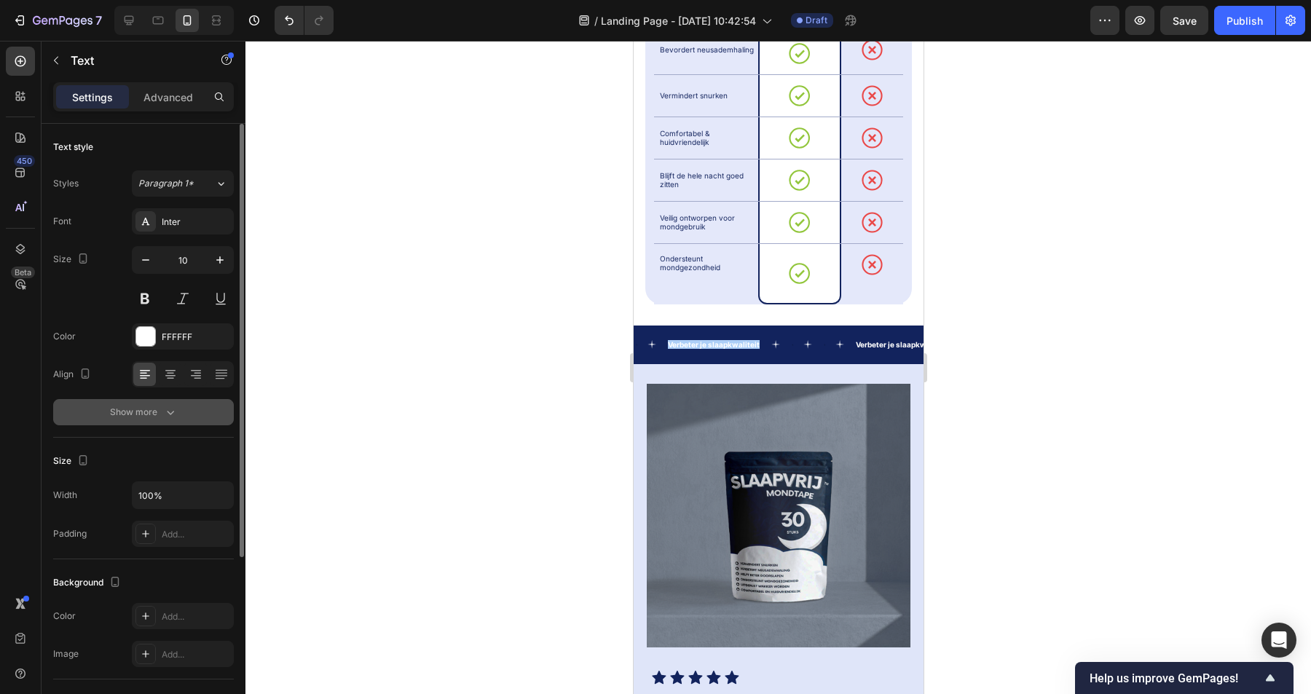
click at [154, 409] on div "Show more" at bounding box center [144, 412] width 68 height 15
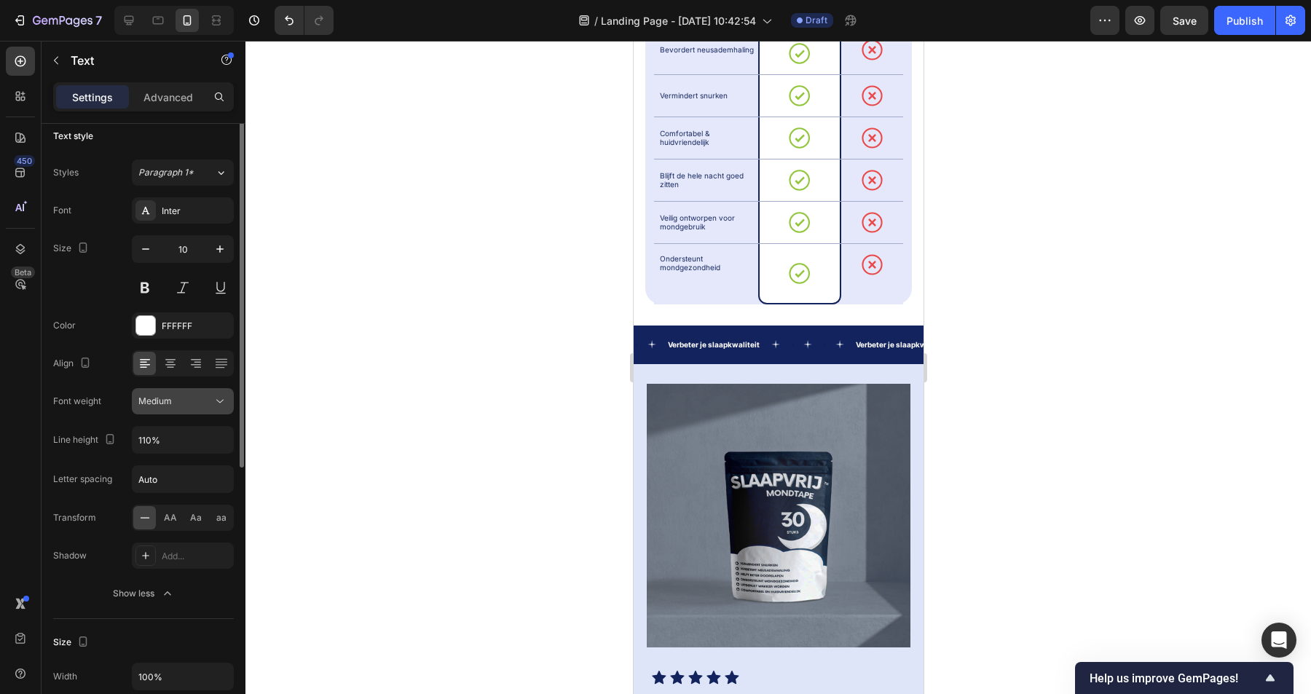
scroll to position [29, 0]
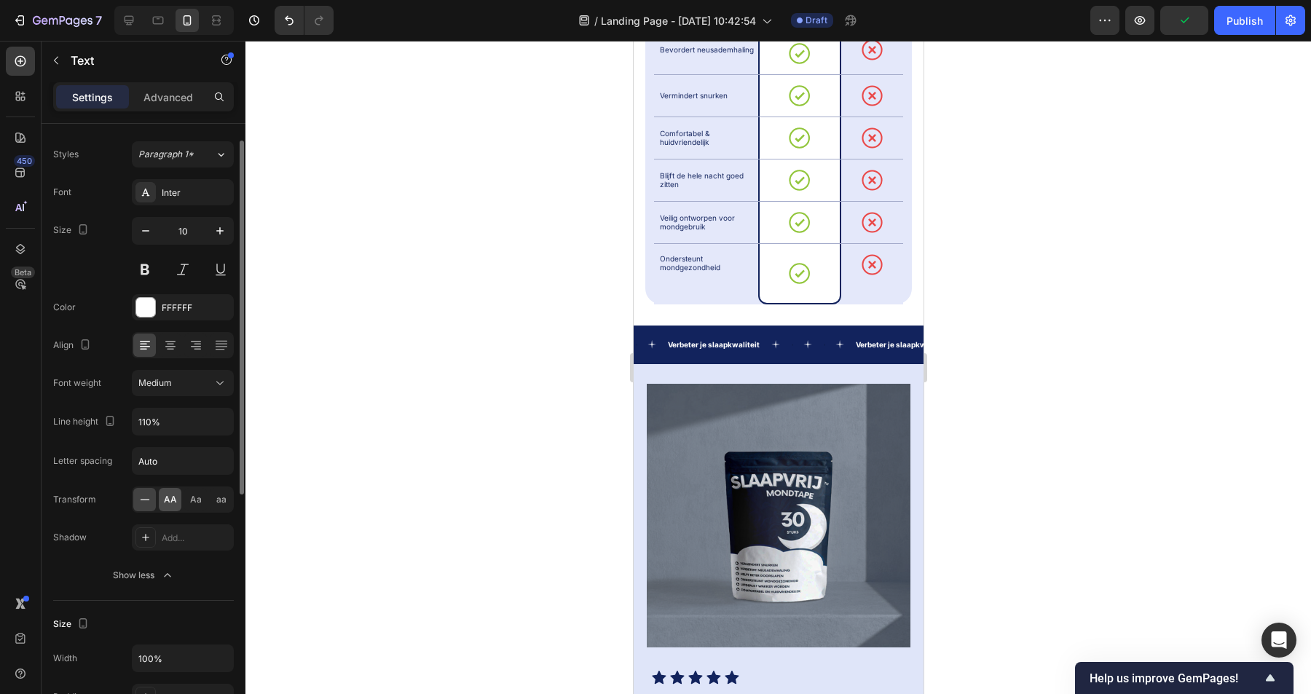
click at [168, 502] on span "AA" at bounding box center [170, 499] width 13 height 13
click at [814, 343] on div "Text" at bounding box center [813, 344] width 3 height 3
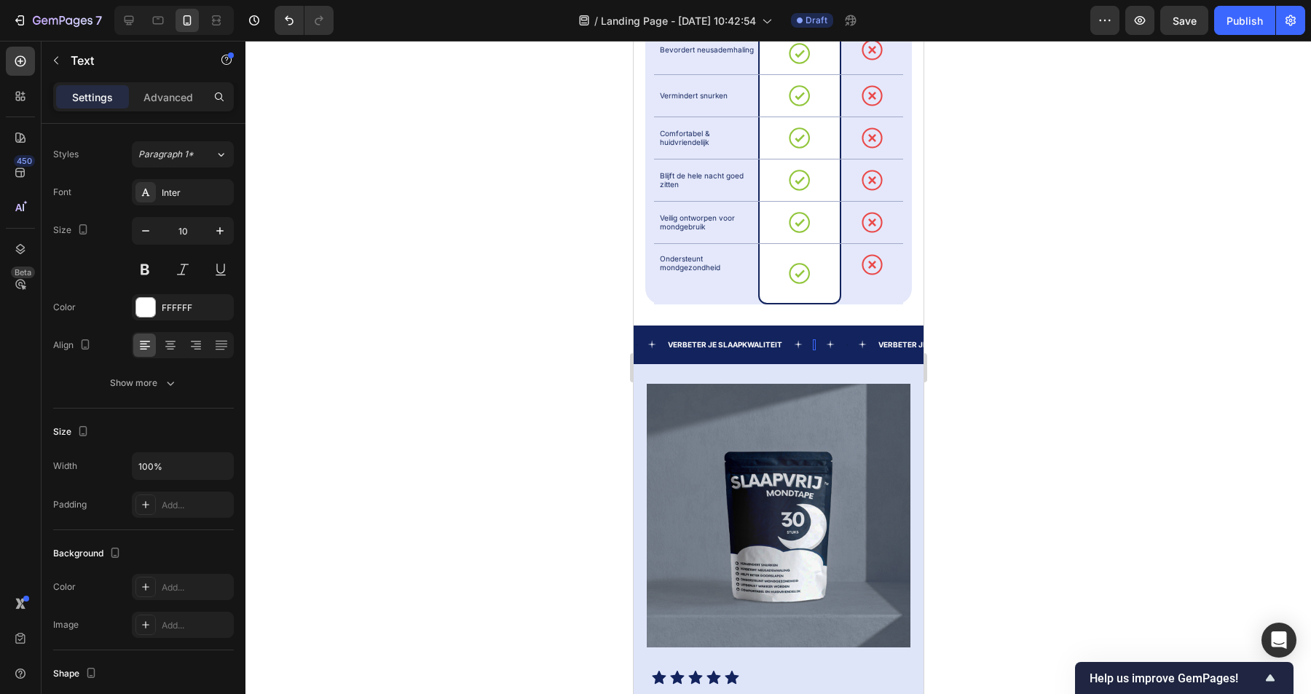
click at [814, 339] on div "Rich Text Editor. Editing area: main" at bounding box center [813, 344] width 3 height 11
click at [844, 341] on p "Minder snurken, dieper slapen" at bounding box center [868, 345] width 108 height 8
click at [844, 339] on div "Minder snurken, dieper slapen" at bounding box center [867, 344] width 111 height 11
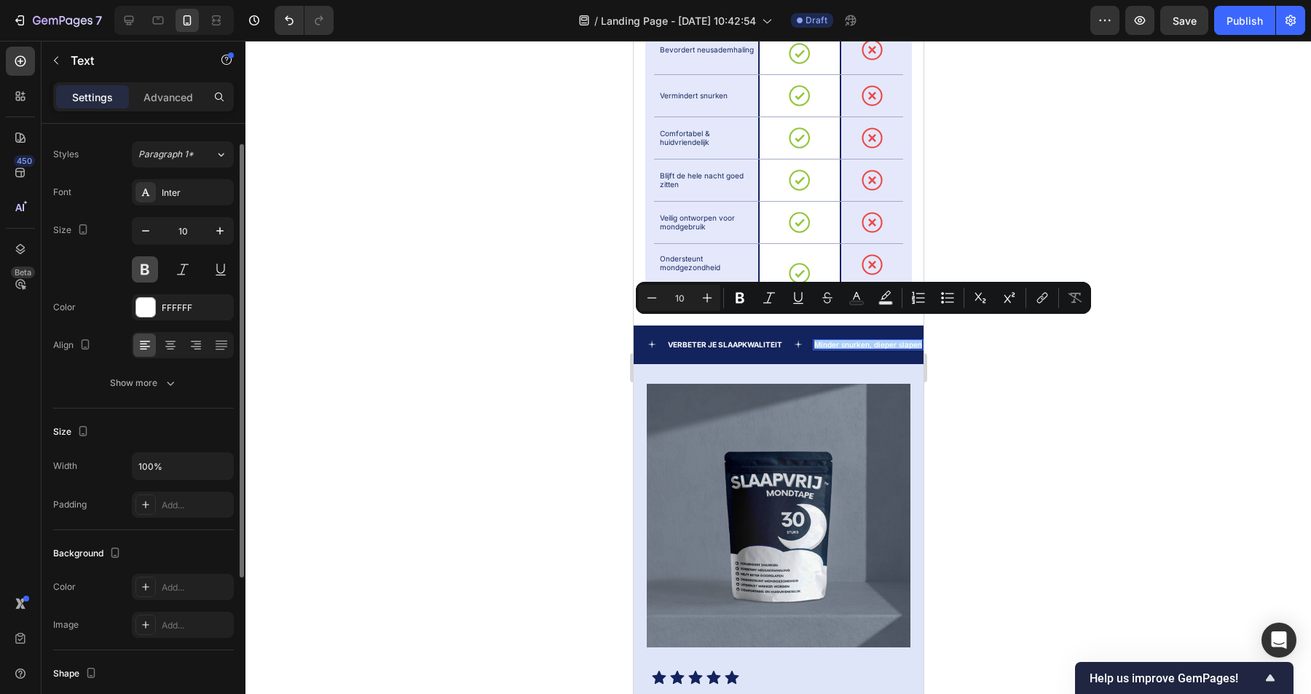
click at [145, 272] on button at bounding box center [145, 269] width 26 height 26
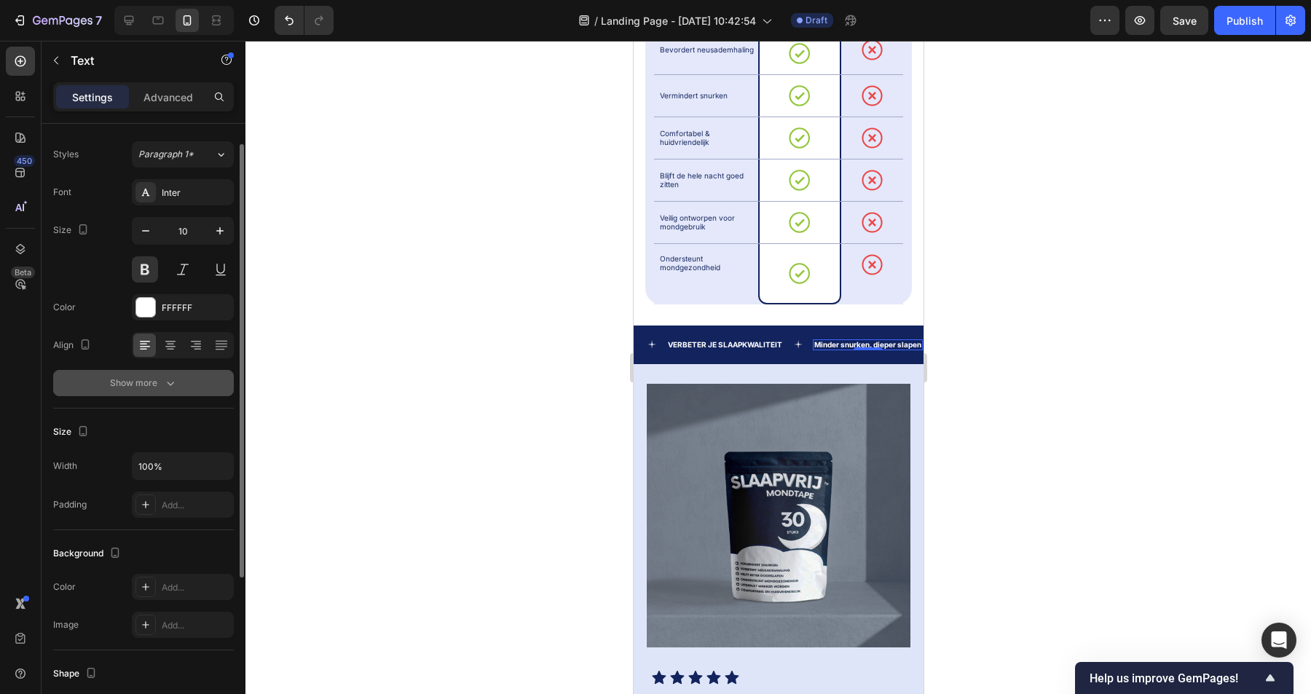
click at [158, 377] on div "Show more" at bounding box center [144, 383] width 68 height 15
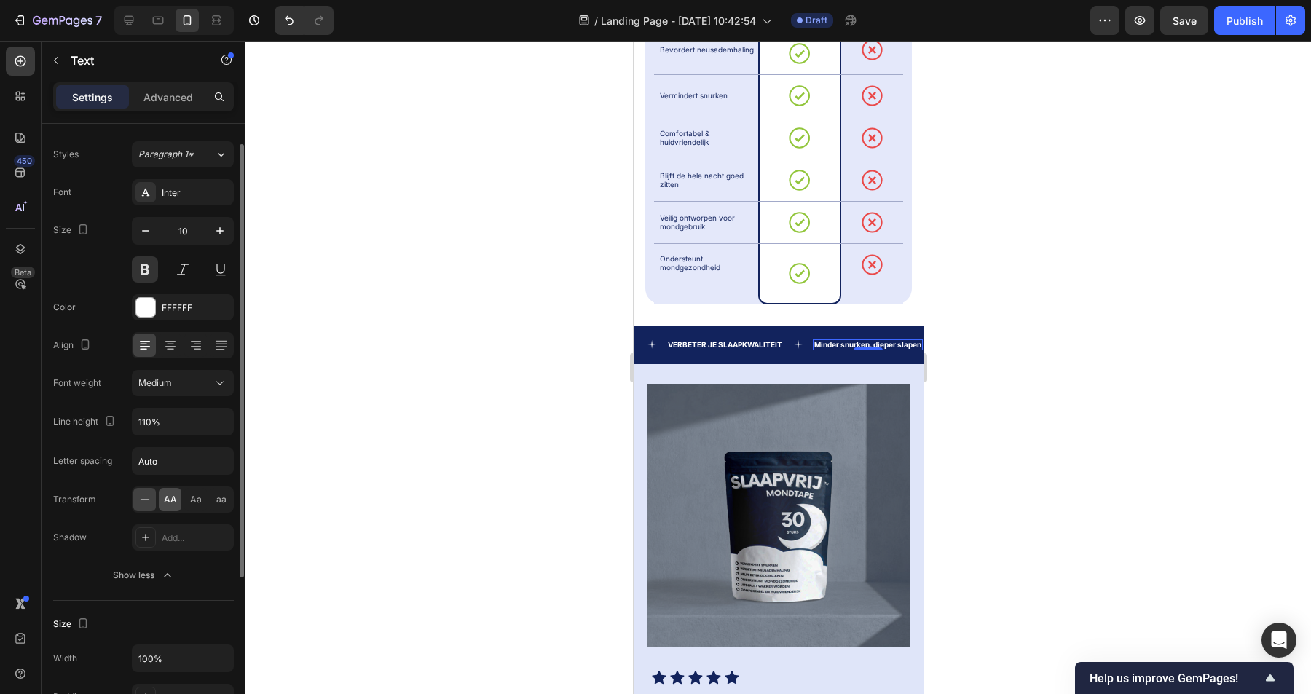
click at [175, 502] on span "AA" at bounding box center [170, 499] width 13 height 13
click at [567, 344] on div at bounding box center [778, 367] width 1066 height 653
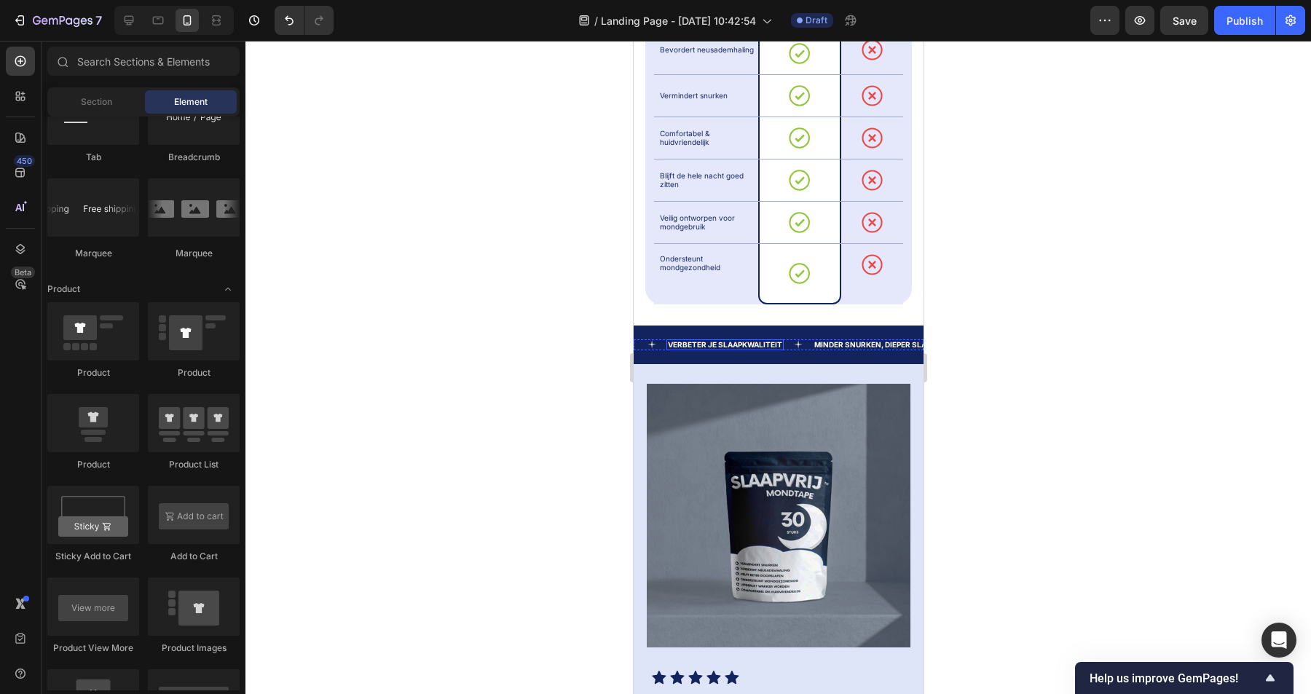
click at [714, 340] on strong "Verbeter je slaapkwaliteit" at bounding box center [724, 344] width 114 height 9
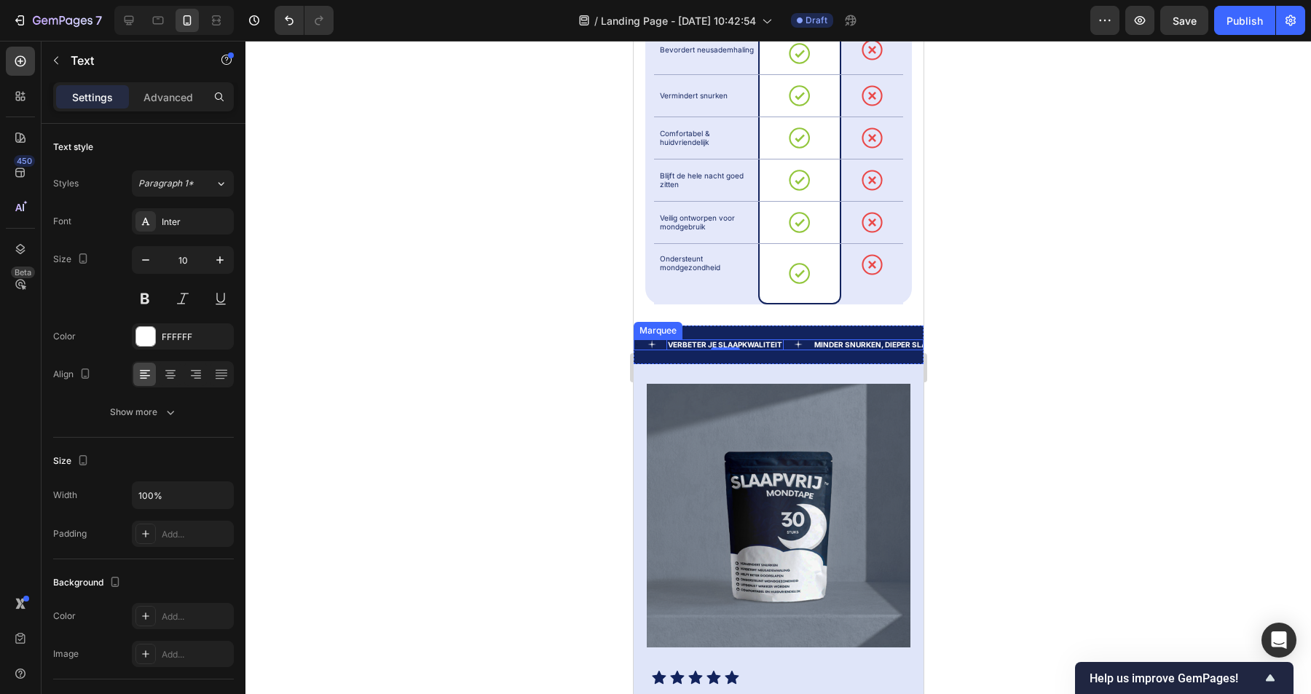
click at [641, 340] on div "Text" at bounding box center [650, 344] width 32 height 9
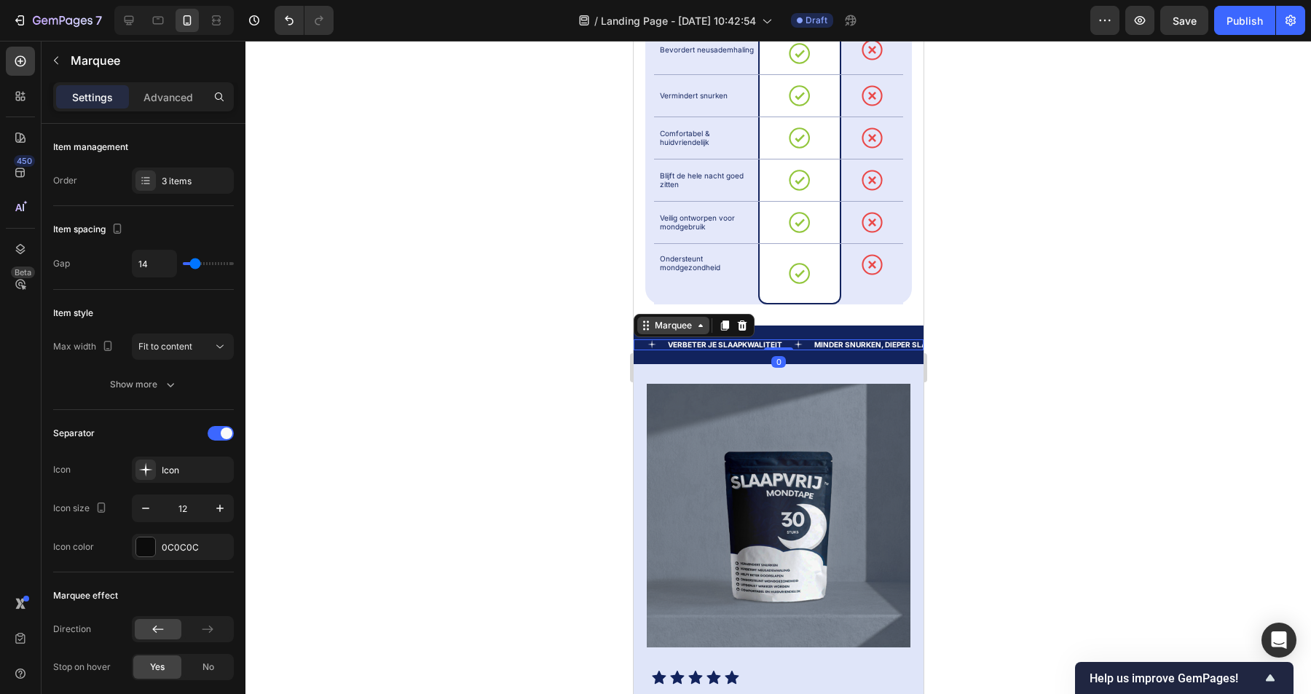
click at [696, 320] on icon at bounding box center [700, 326] width 12 height 12
click at [574, 363] on div at bounding box center [778, 367] width 1066 height 653
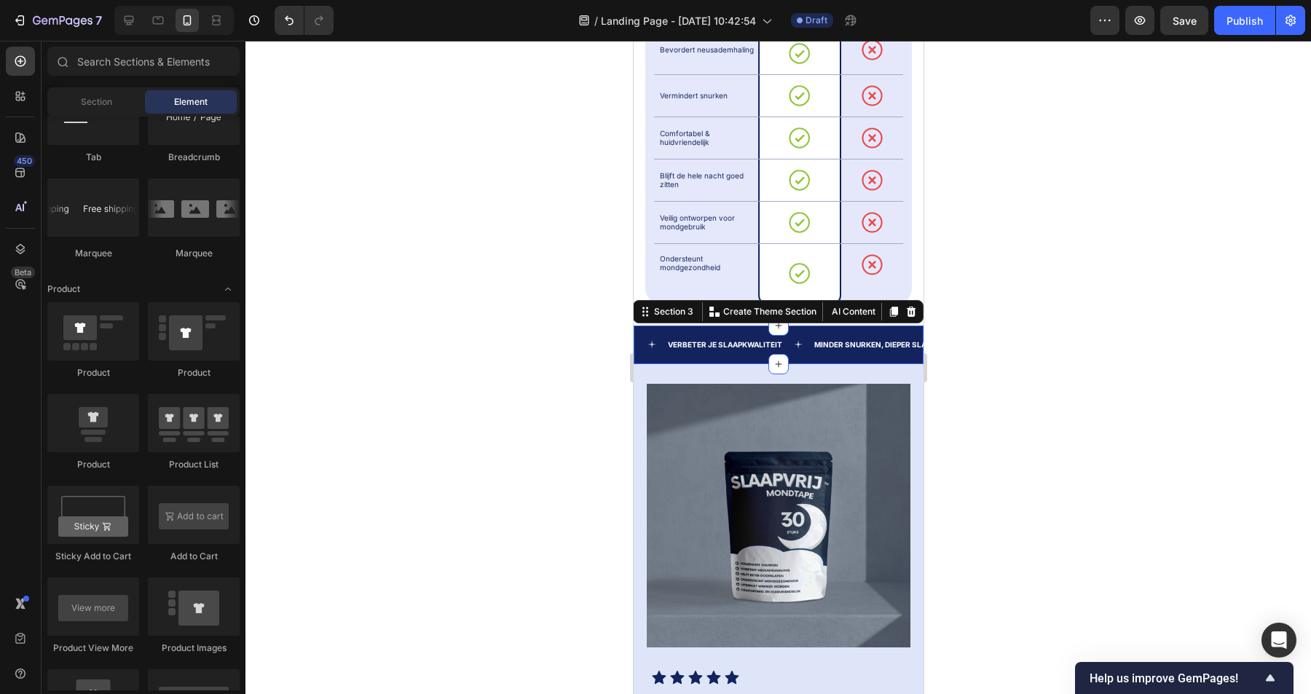
click at [876, 337] on div "Text Verbeter je slaapkwaliteit Text Minder snurken, dieper slapen Text Text Ve…" at bounding box center [778, 345] width 290 height 39
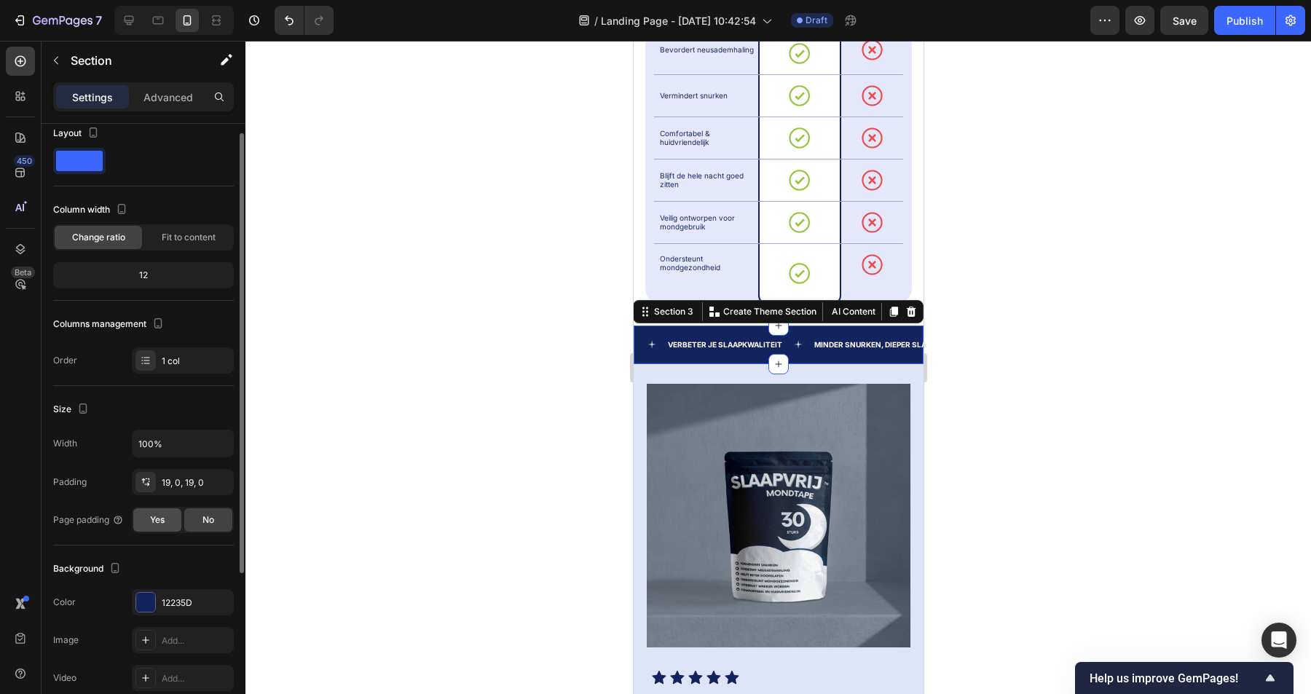
scroll to position [0, 0]
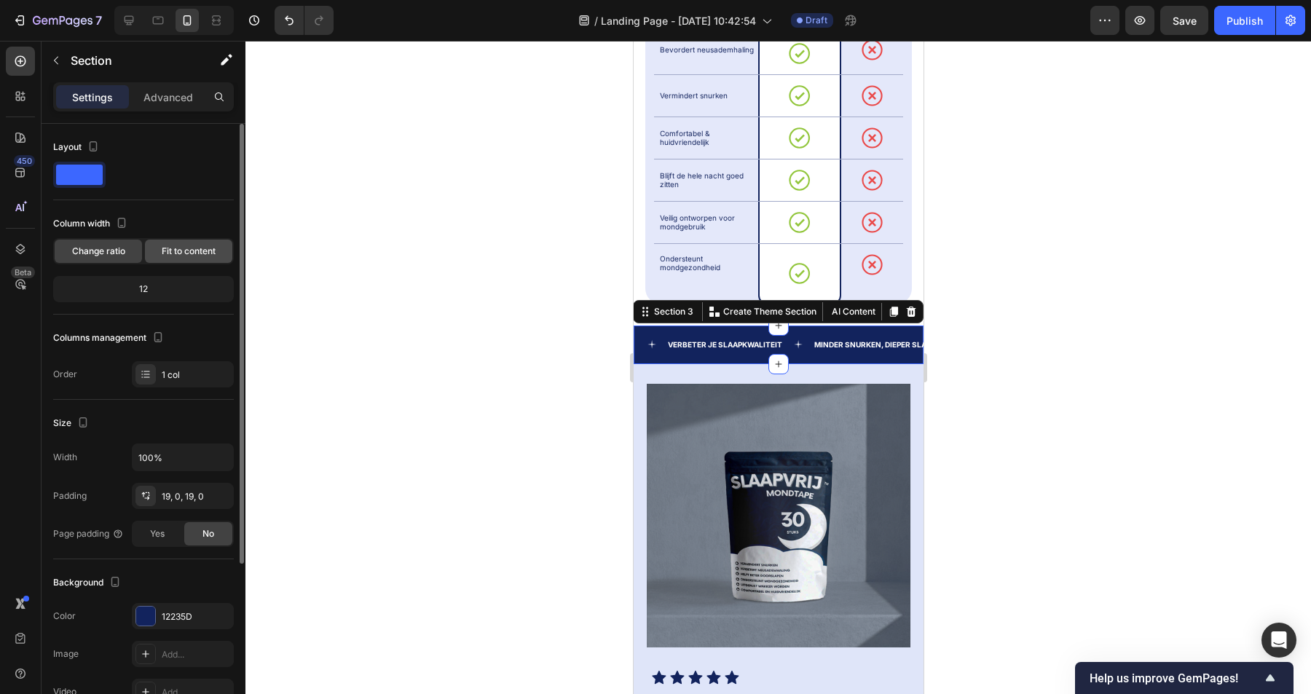
click at [192, 251] on span "Fit to content" at bounding box center [189, 251] width 54 height 13
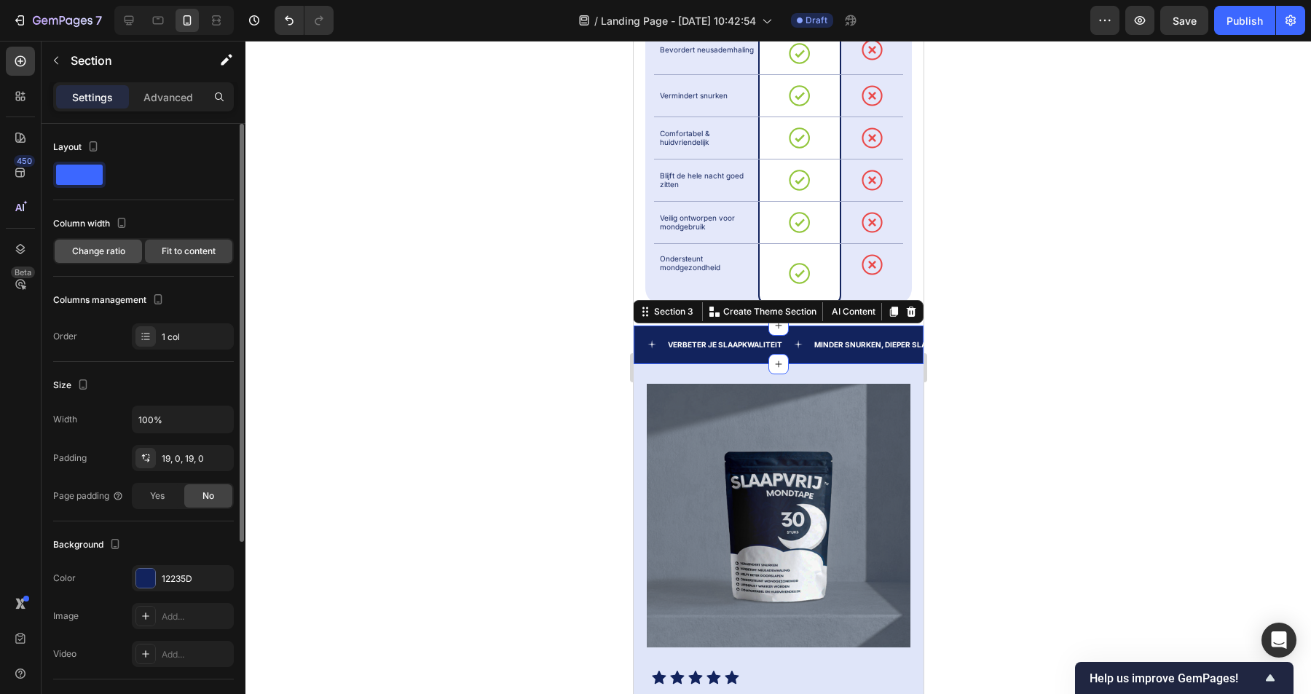
click at [93, 251] on span "Change ratio" at bounding box center [98, 251] width 53 height 13
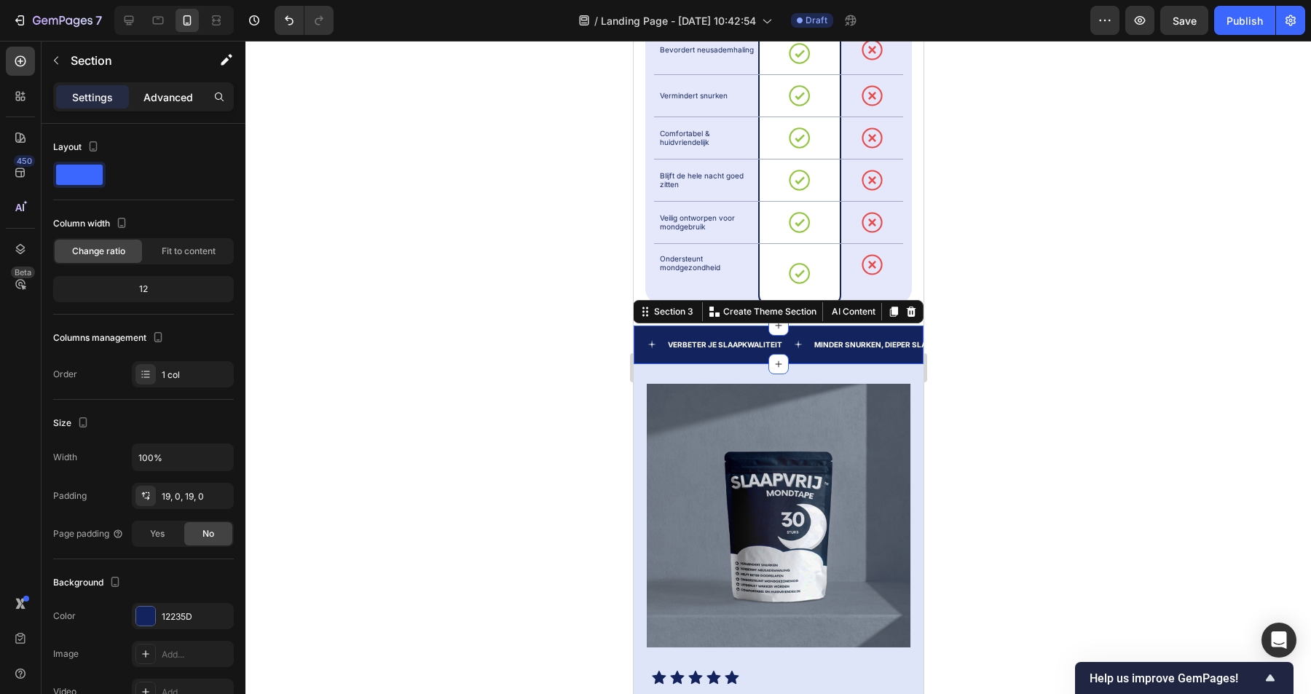
click at [174, 85] on div "Advanced" at bounding box center [168, 96] width 73 height 23
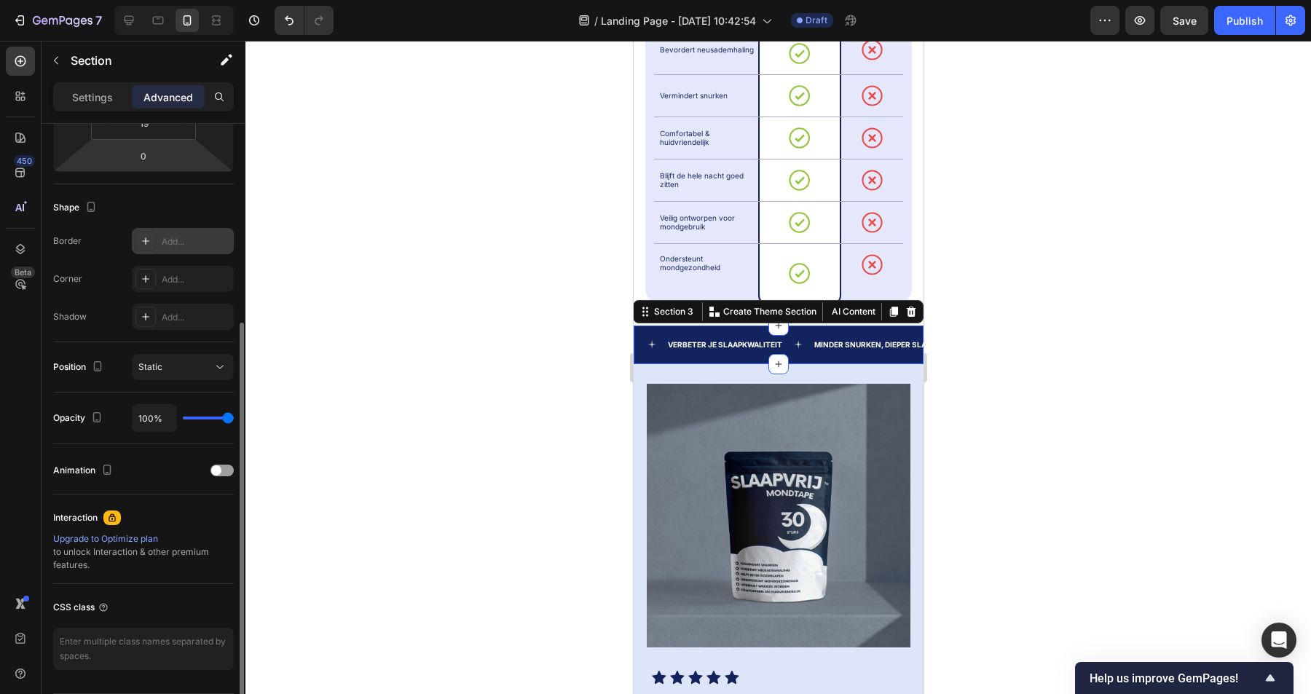
scroll to position [315, 0]
click at [223, 471] on div at bounding box center [222, 470] width 23 height 12
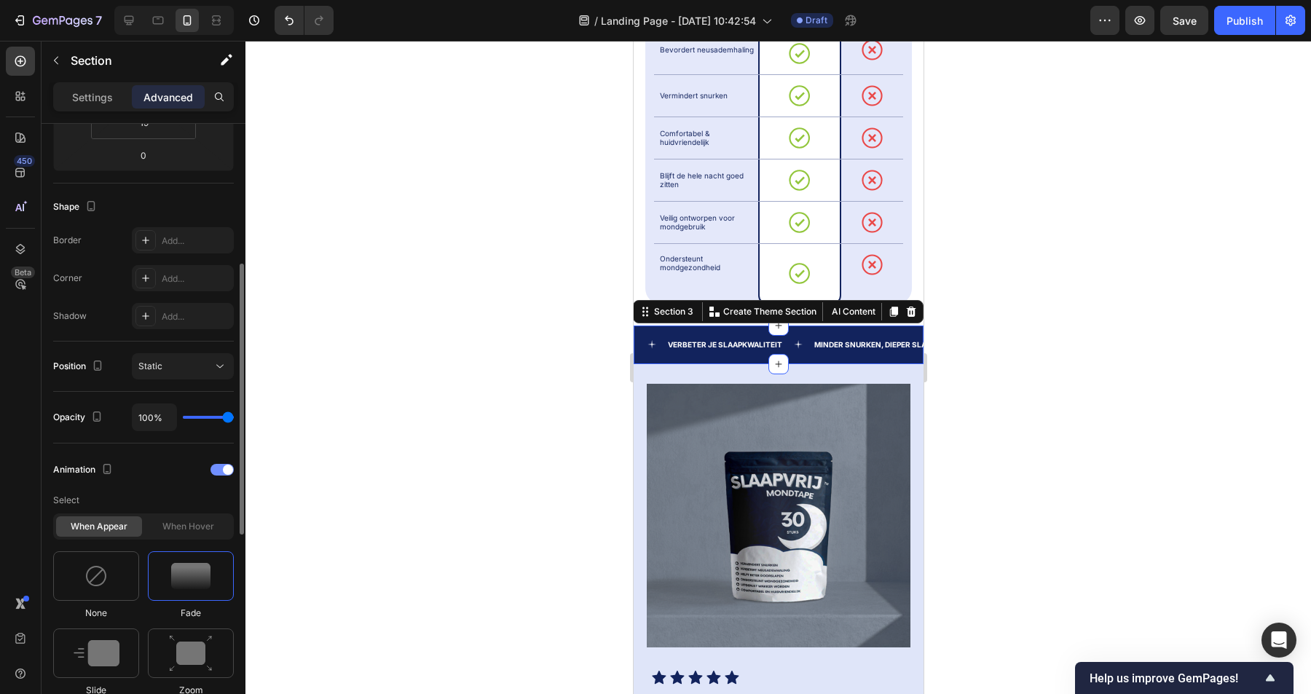
click at [223, 470] on span at bounding box center [228, 470] width 10 height 10
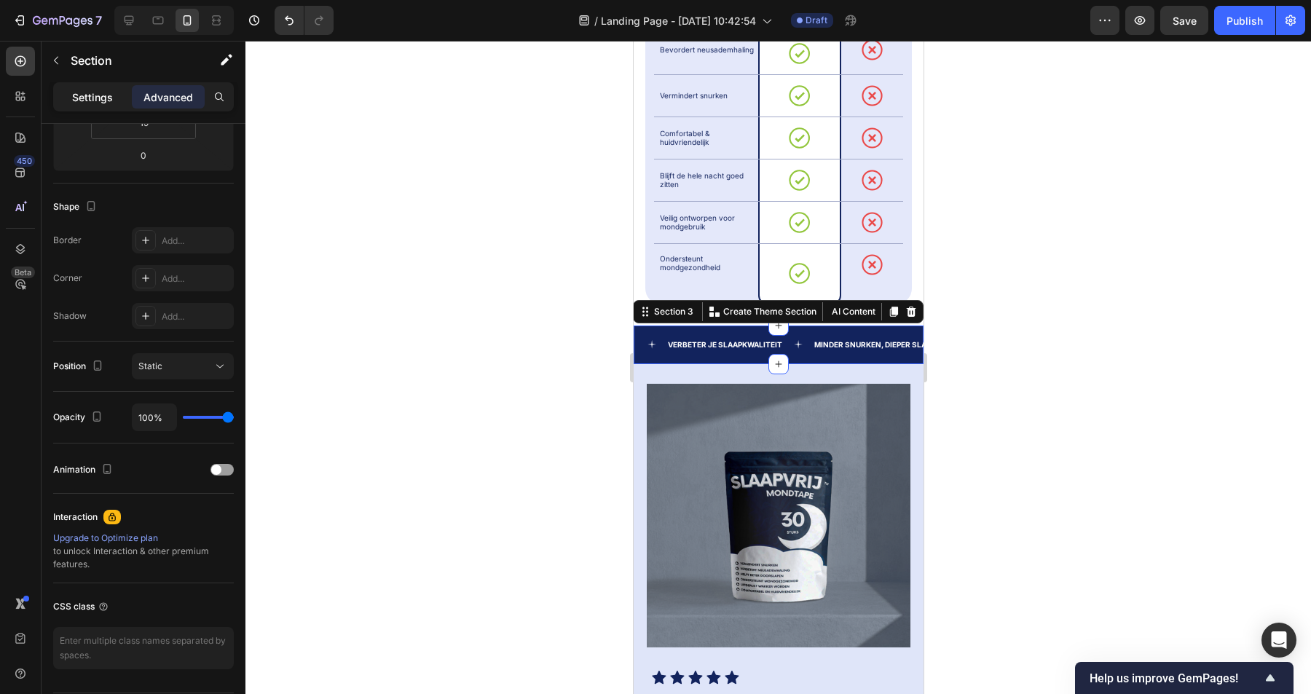
click at [82, 97] on p "Settings" at bounding box center [92, 97] width 41 height 15
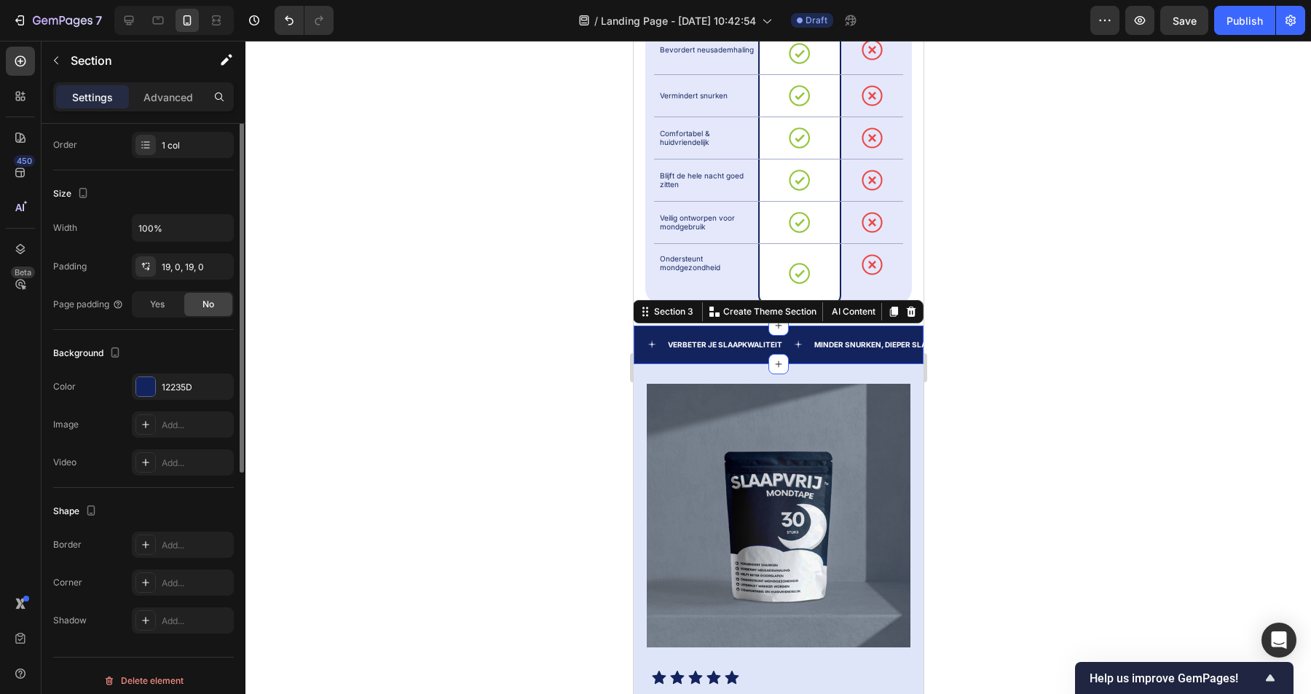
scroll to position [0, 0]
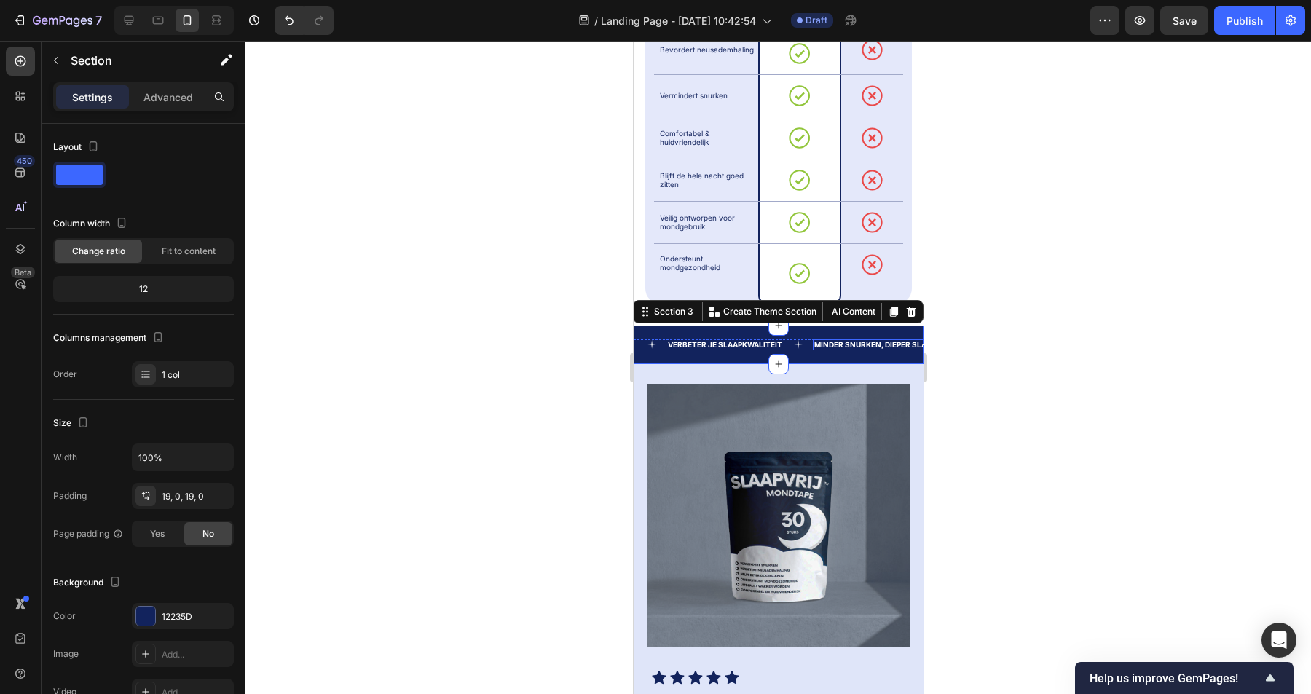
click at [905, 341] on p "Minder snurken, dieper slapen" at bounding box center [877, 345] width 127 height 8
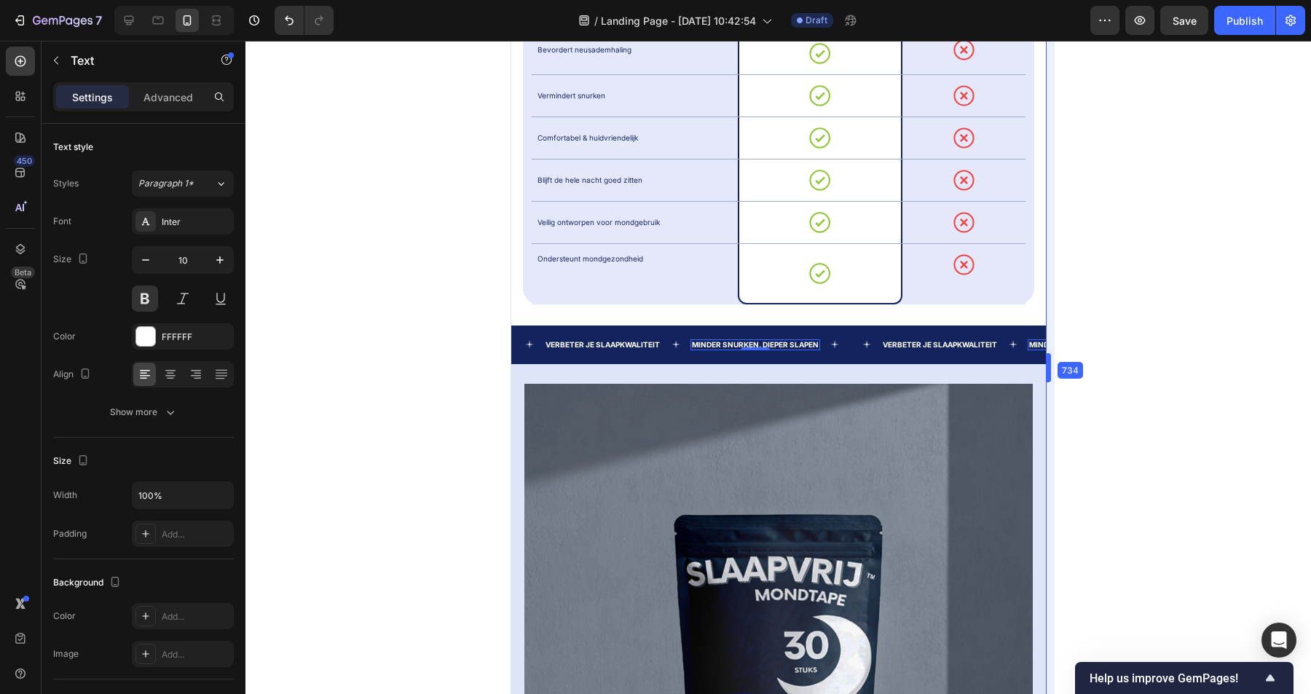
drag, startPoint x: 924, startPoint y: 362, endPoint x: 1173, endPoint y: 361, distance: 249.1
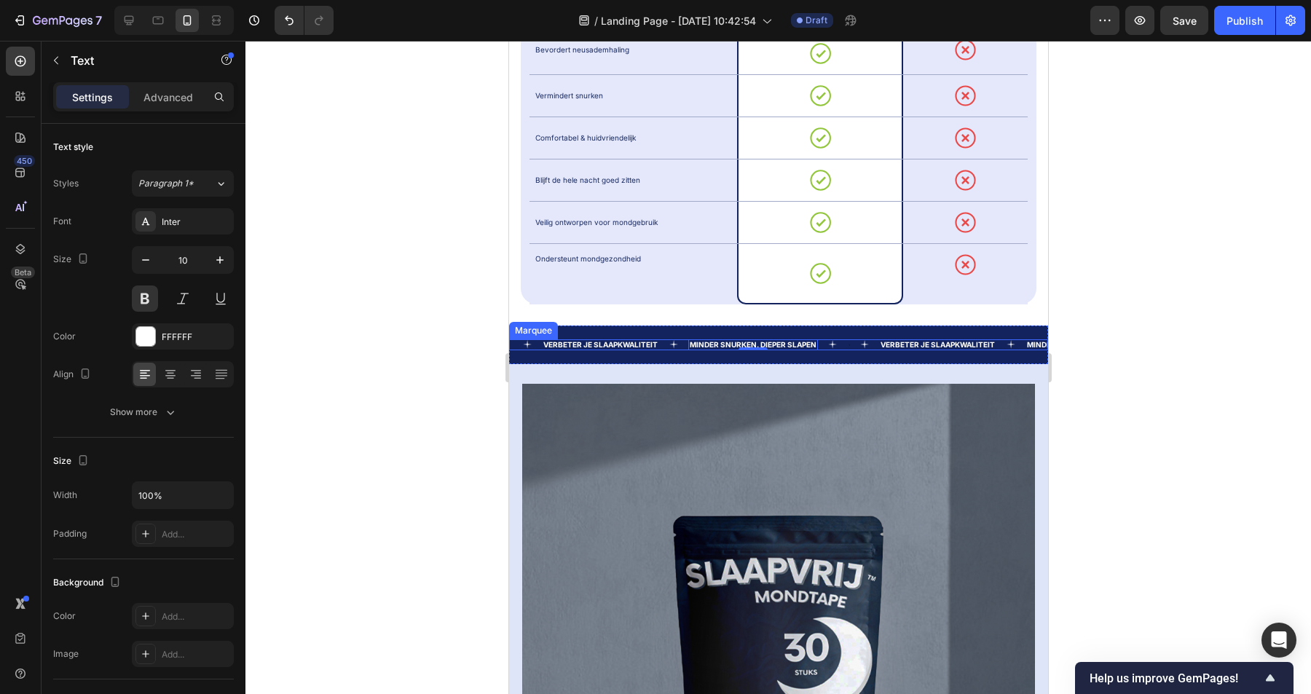
click at [850, 340] on div "Text" at bounding box center [862, 344] width 32 height 9
click at [848, 343] on div "Text 0" at bounding box center [847, 344] width 3 height 3
click at [848, 343] on div at bounding box center [847, 344] width 3 height 3
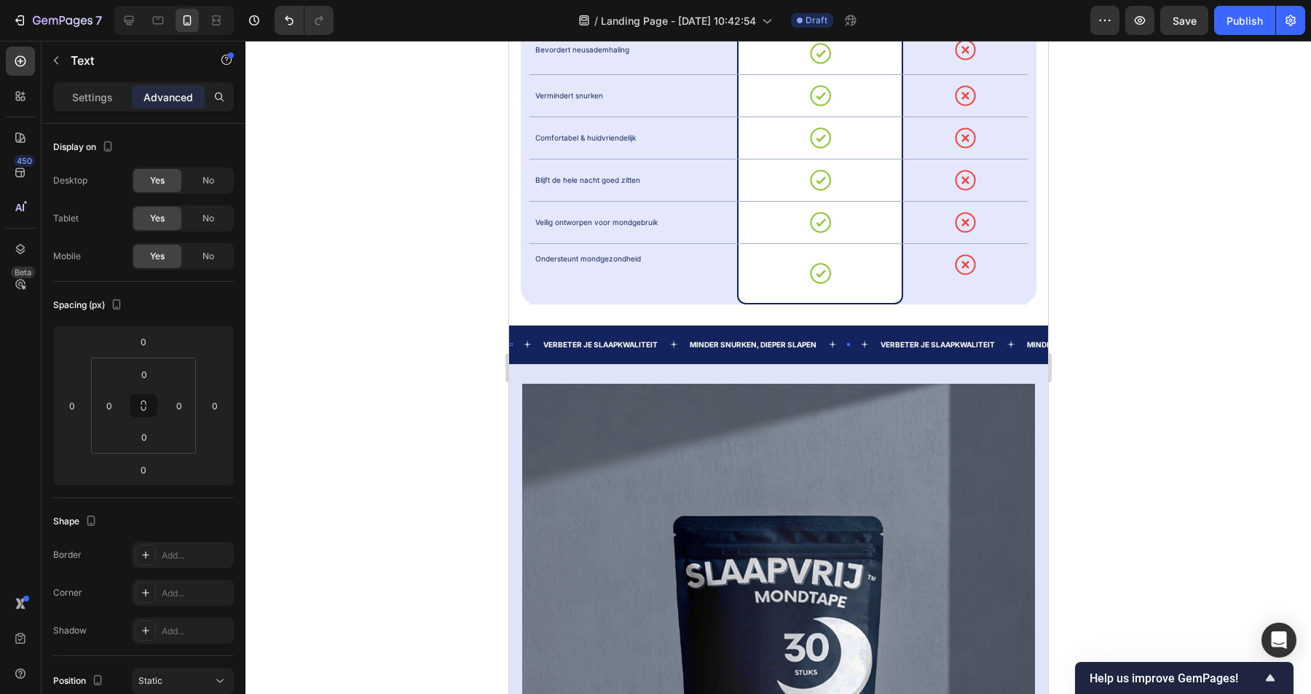
click at [848, 342] on div at bounding box center [847, 344] width 3 height 4
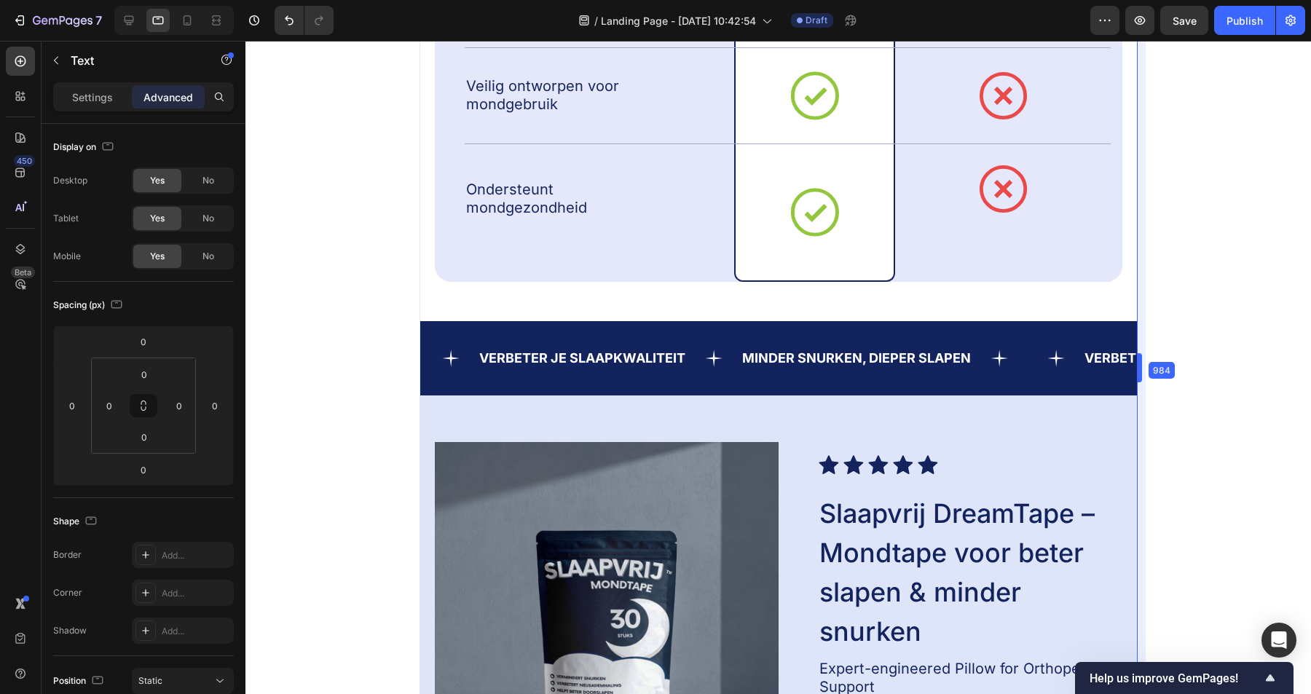
drag, startPoint x: 1052, startPoint y: 364, endPoint x: 1230, endPoint y: 361, distance: 178.5
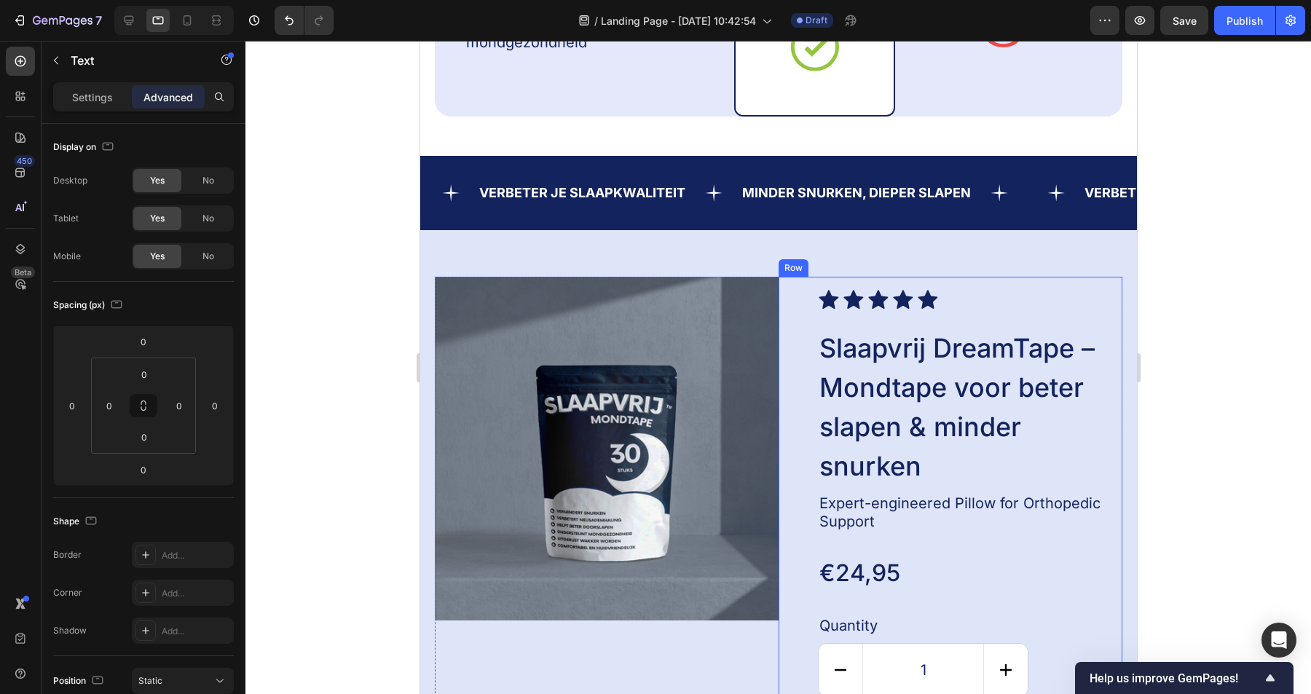
scroll to position [1637, 0]
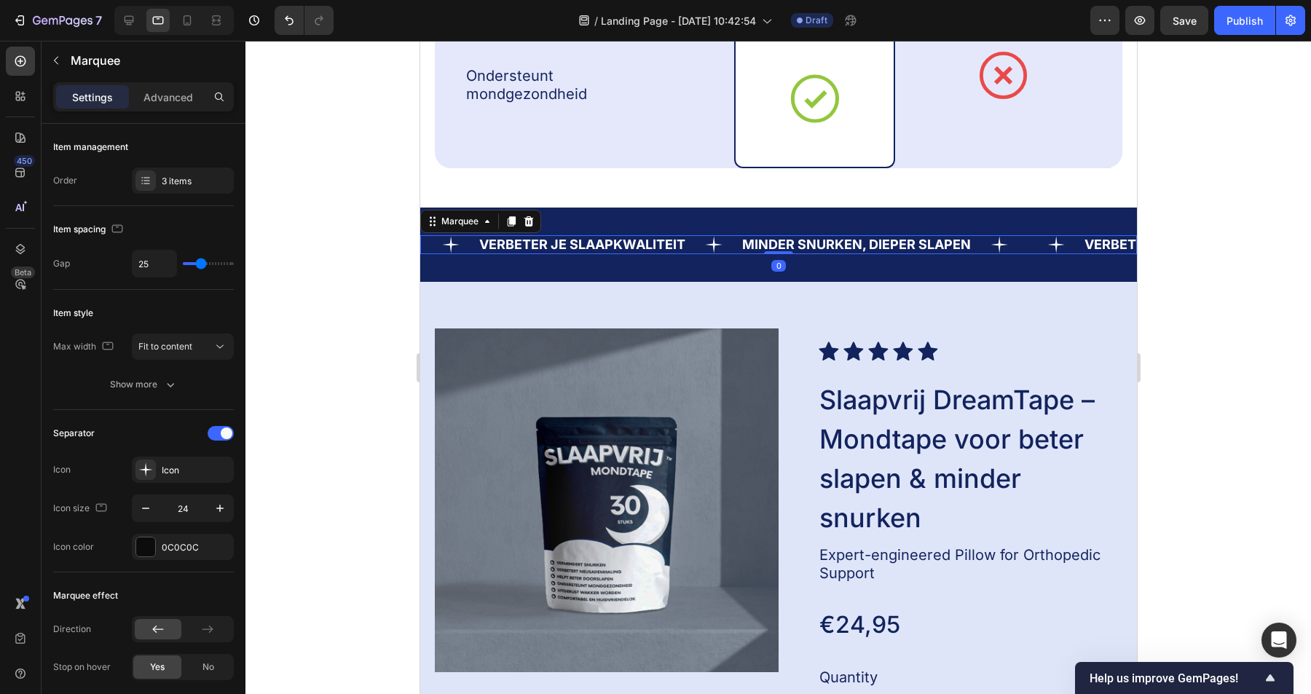
click at [1027, 246] on div "Text" at bounding box center [1054, 244] width 57 height 17
type input "14"
type input "12"
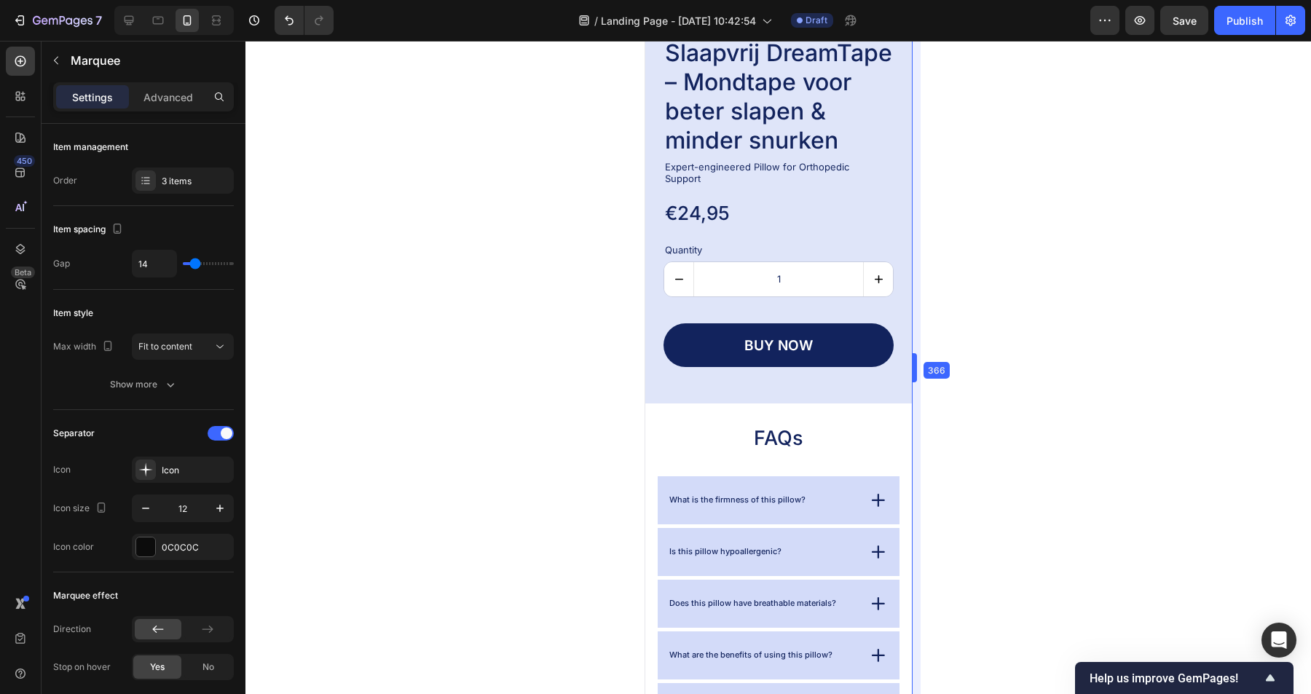
drag, startPoint x: 1139, startPoint y: 366, endPoint x: 689, endPoint y: 389, distance: 450.8
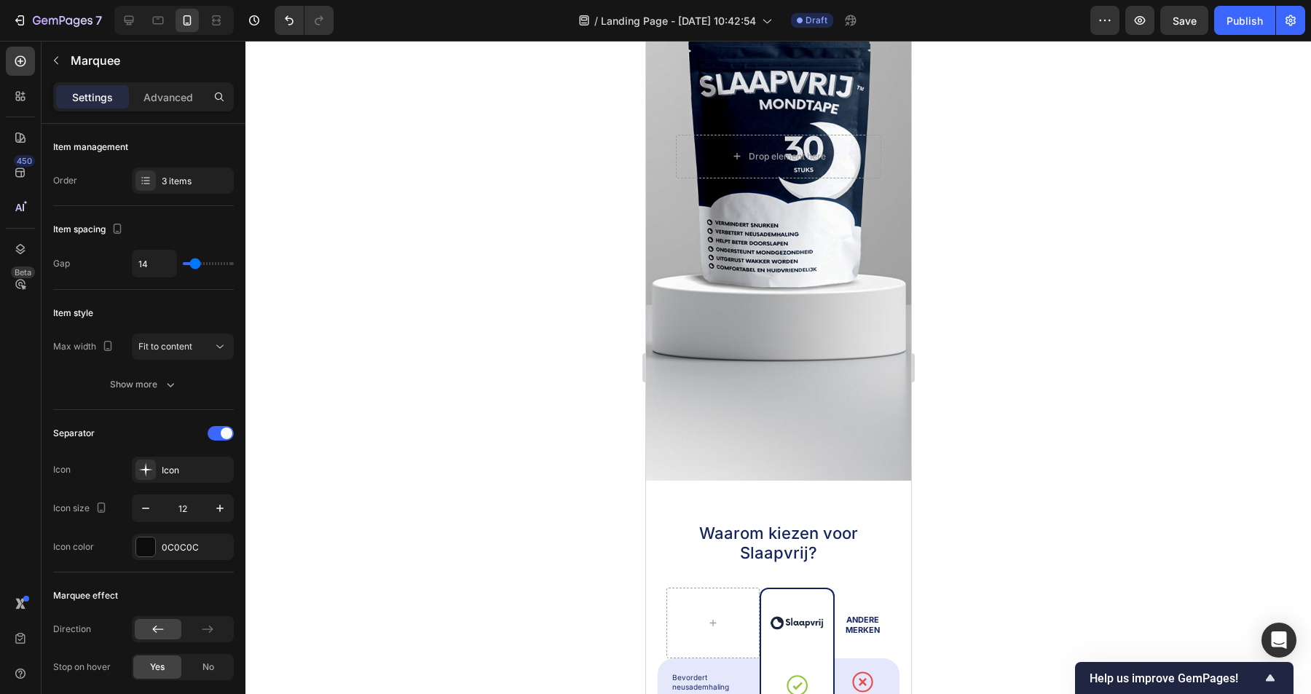
scroll to position [0, 0]
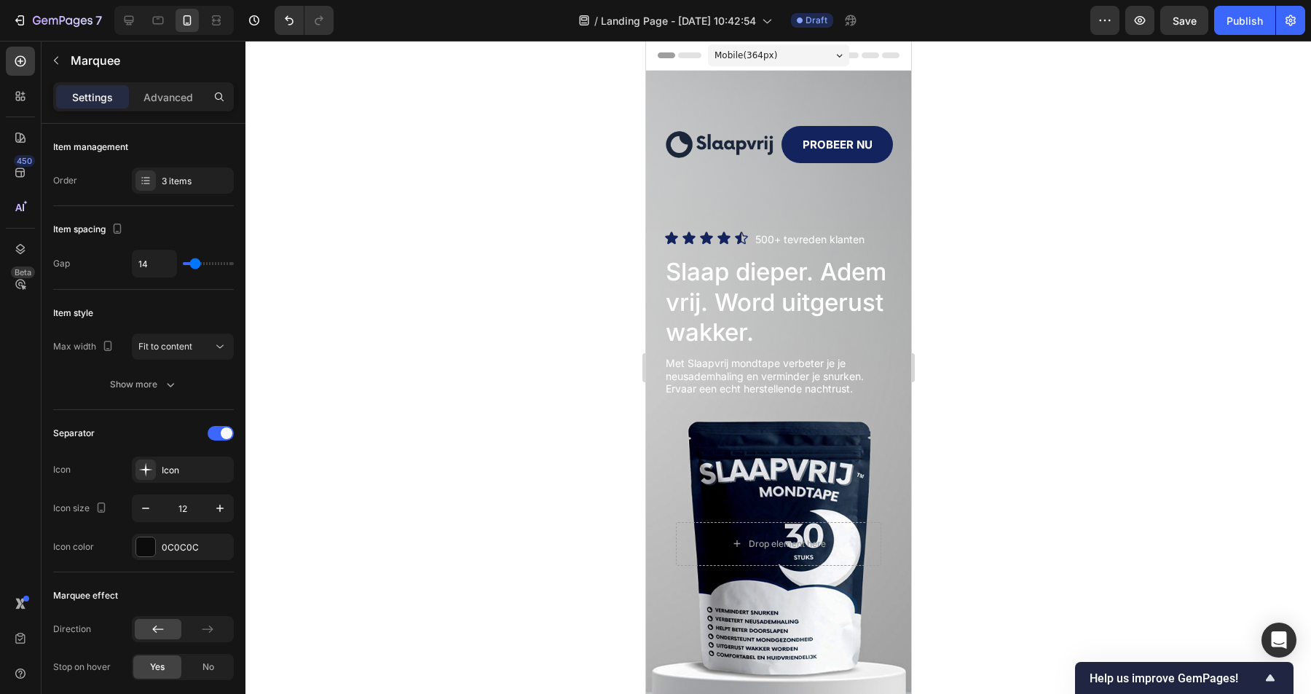
click at [769, 52] on span "Mobile ( 364 px)" at bounding box center [745, 55] width 63 height 15
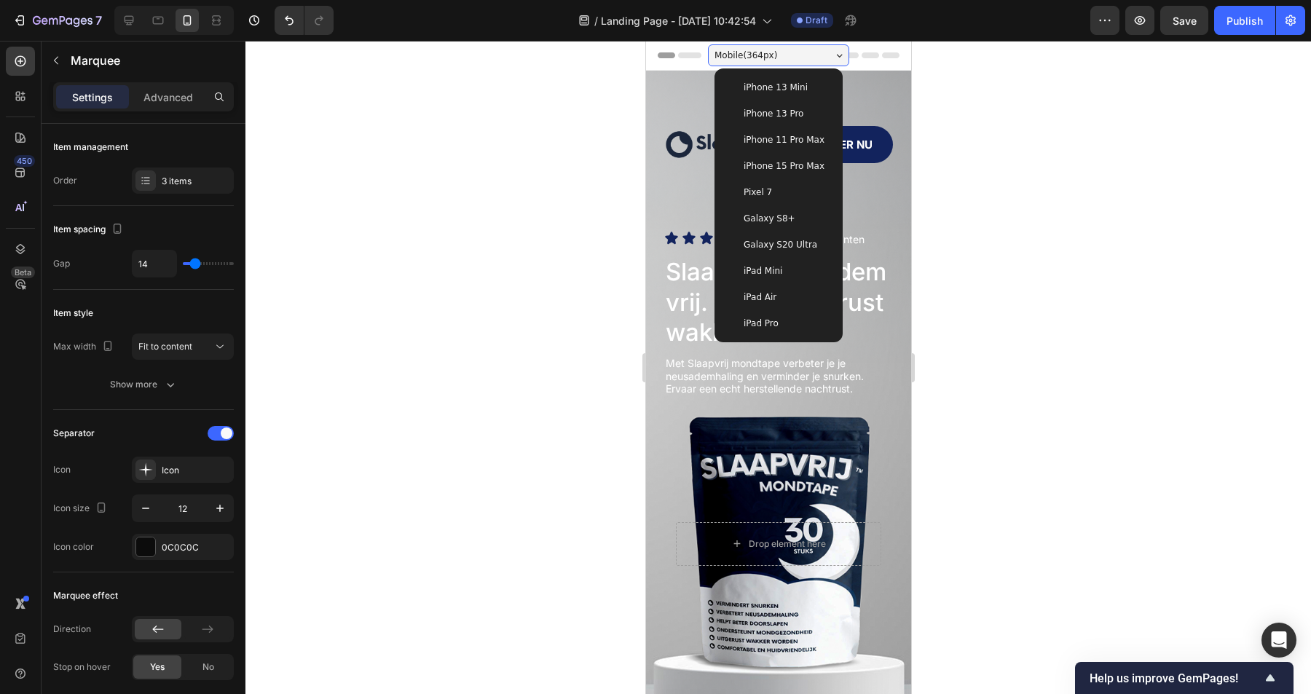
click at [801, 164] on span "iPhone 15 Pro Max" at bounding box center [783, 166] width 81 height 15
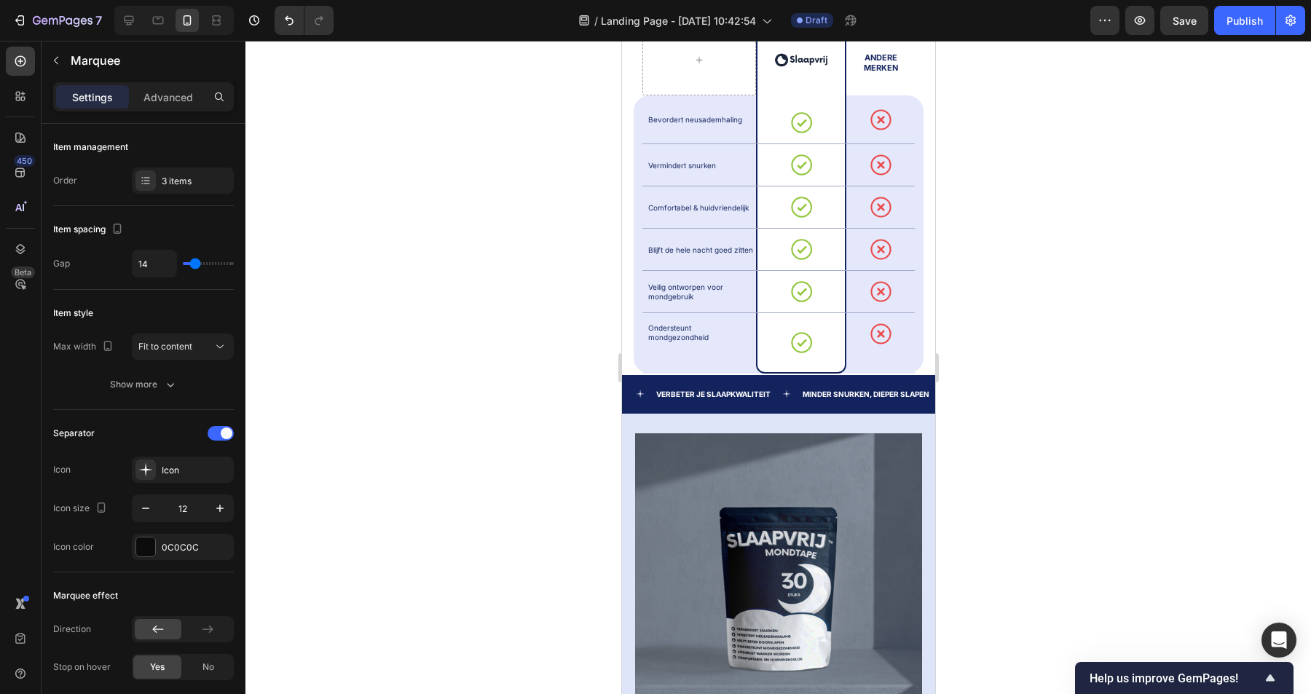
scroll to position [906, 0]
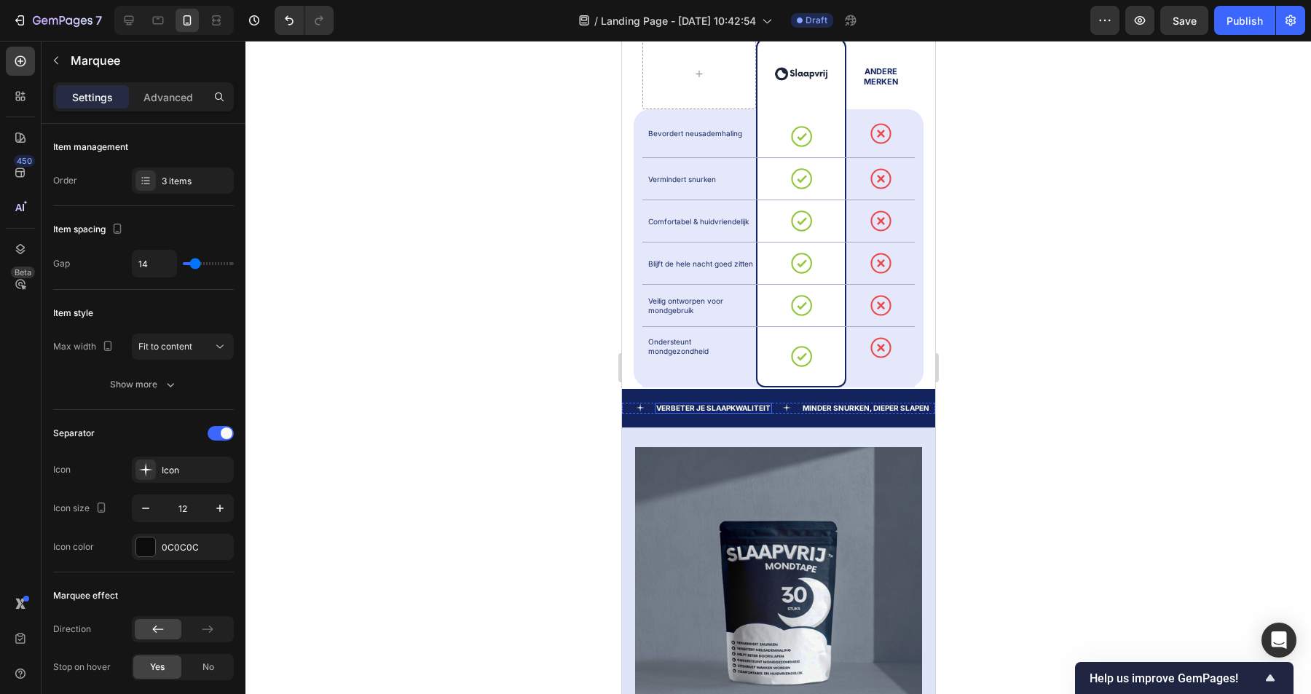
click at [698, 405] on strong "Verbeter je slaapkwaliteit" at bounding box center [713, 408] width 114 height 9
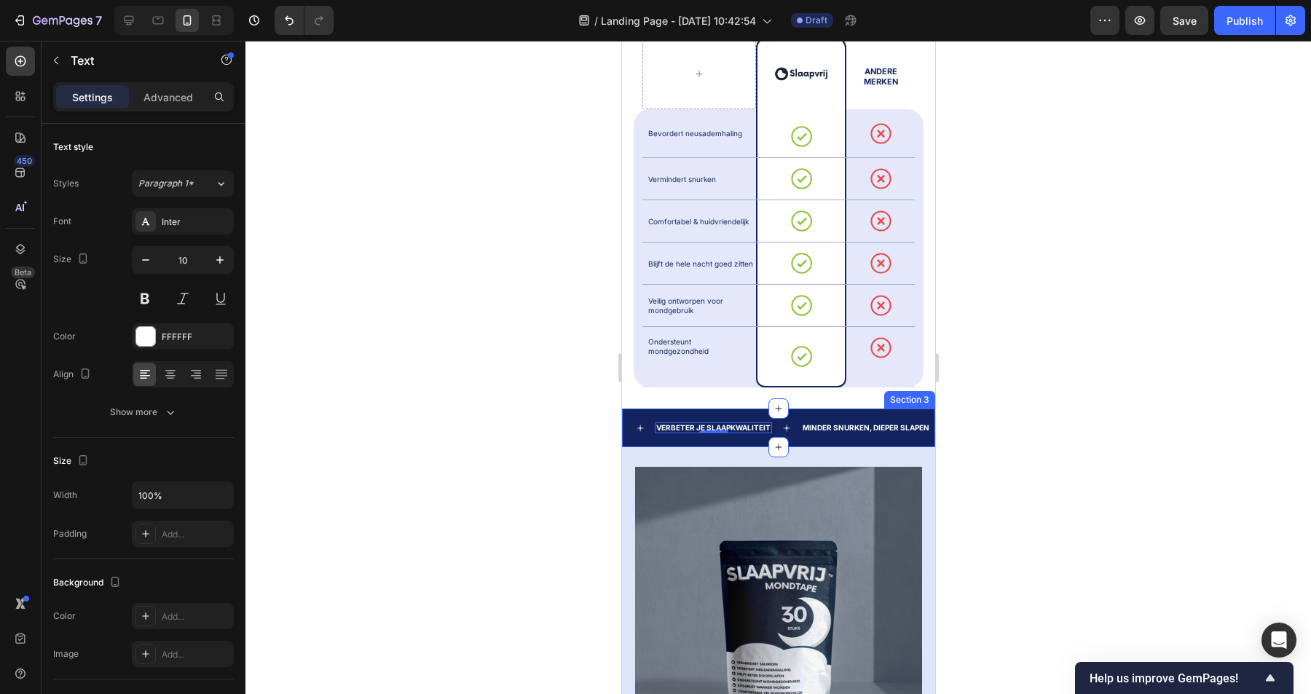
click at [764, 422] on div "Text Verbeter je slaapkwaliteit Text 0 Minder snurken, dieper slapen Text Text …" at bounding box center [777, 428] width 313 height 39
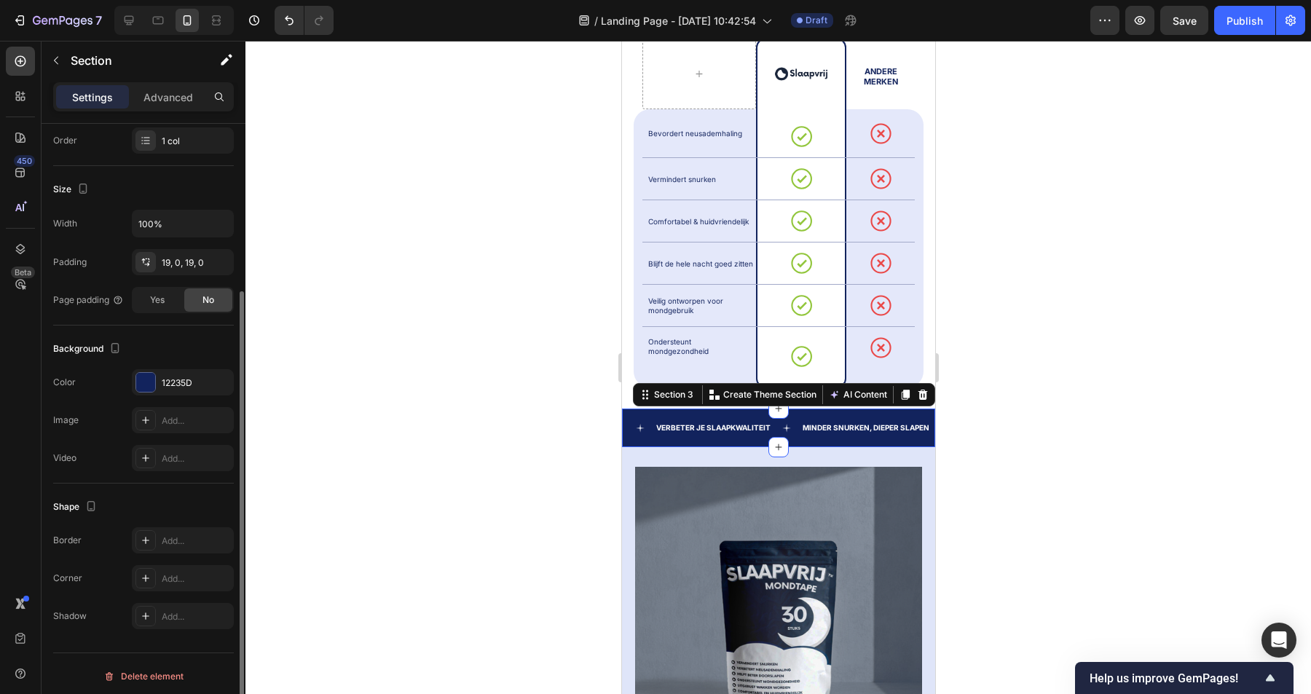
scroll to position [239, 0]
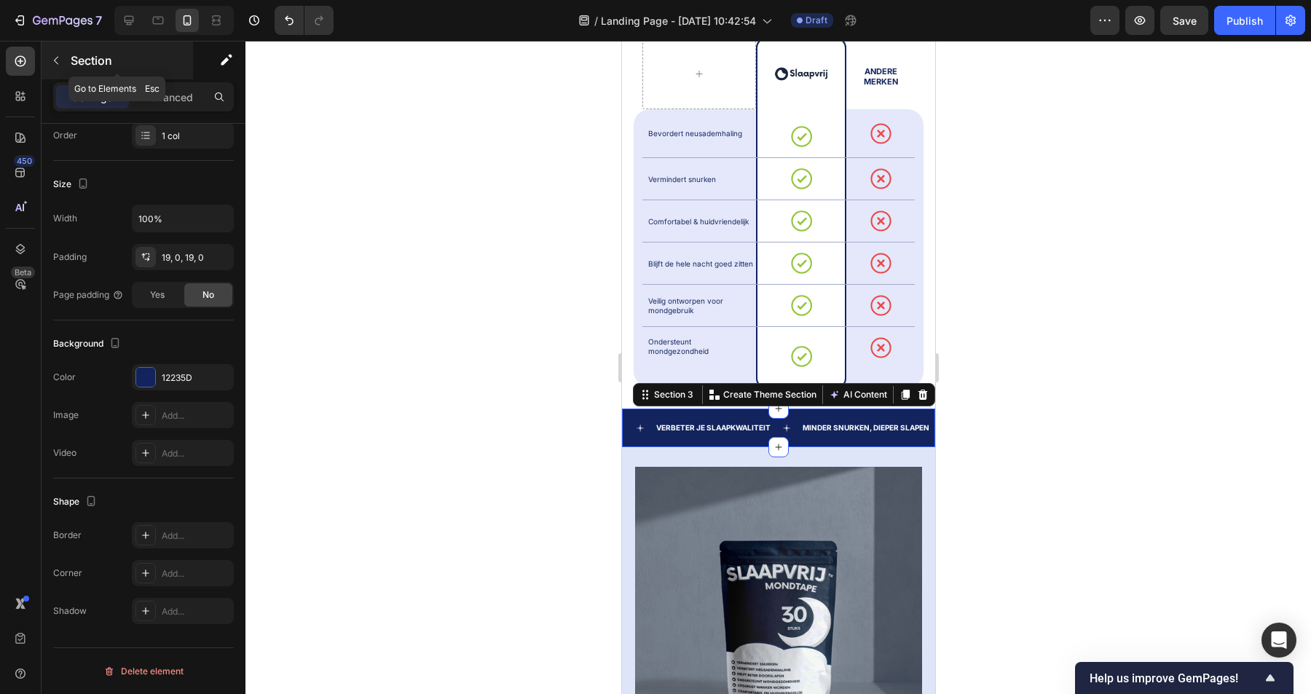
click at [66, 62] on button "button" at bounding box center [55, 60] width 23 height 23
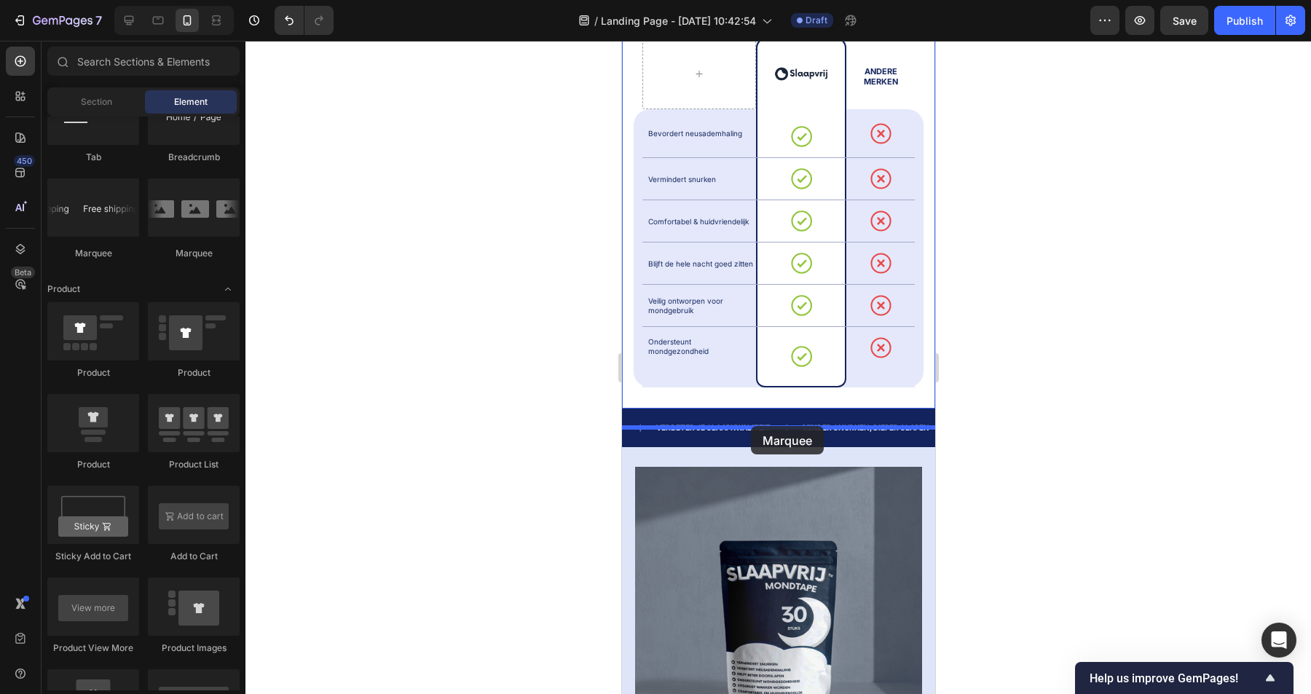
drag, startPoint x: 725, startPoint y: 263, endPoint x: 750, endPoint y: 426, distance: 165.2
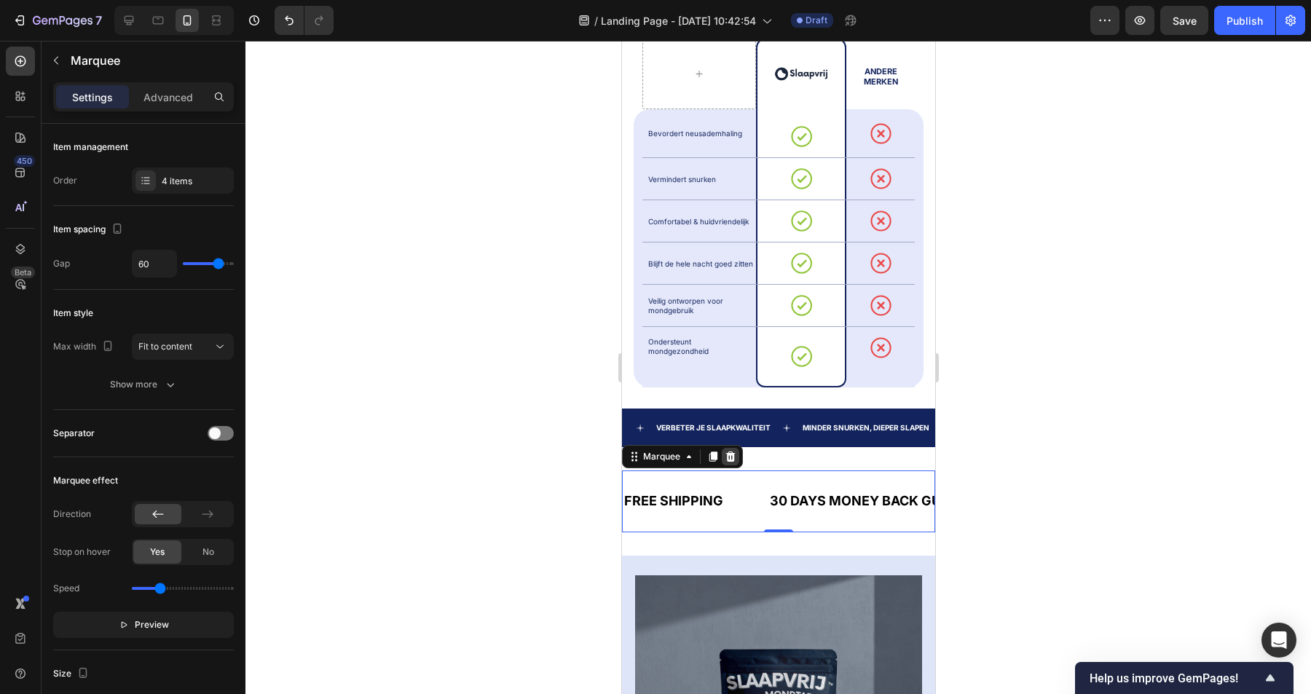
click at [728, 451] on icon at bounding box center [730, 457] width 12 height 12
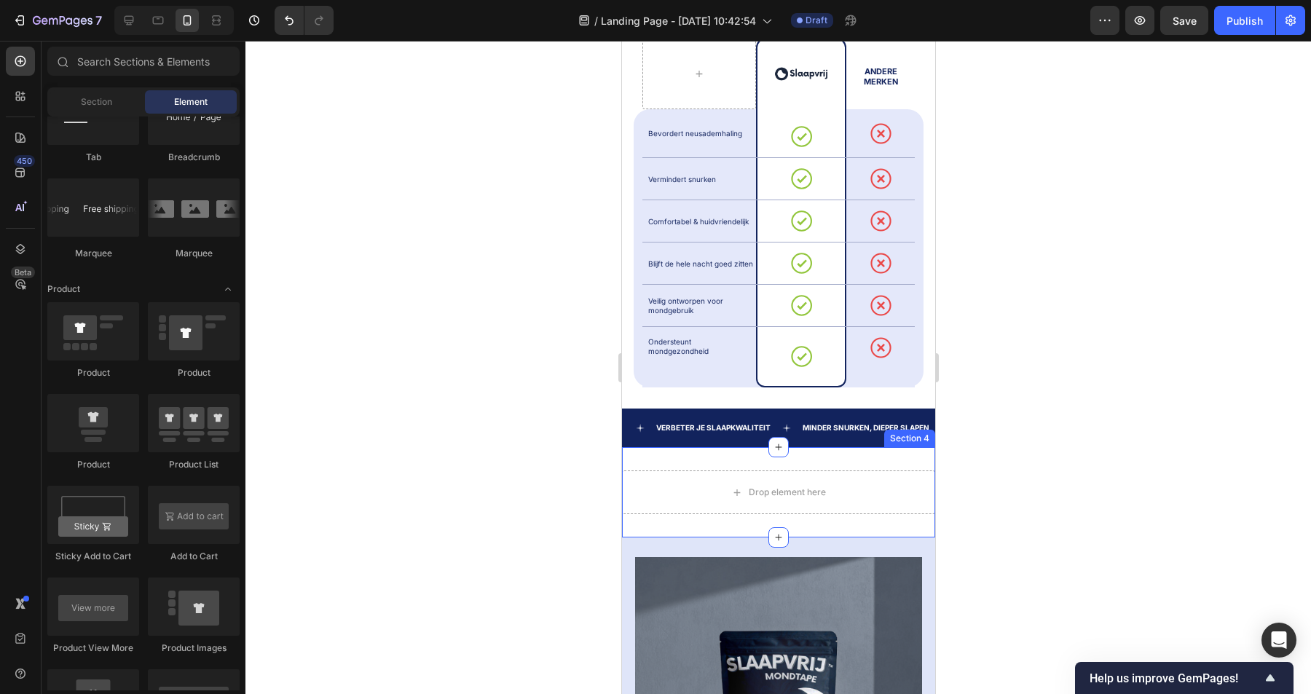
click at [892, 447] on div "Drop element here Section 4" at bounding box center [777, 492] width 313 height 90
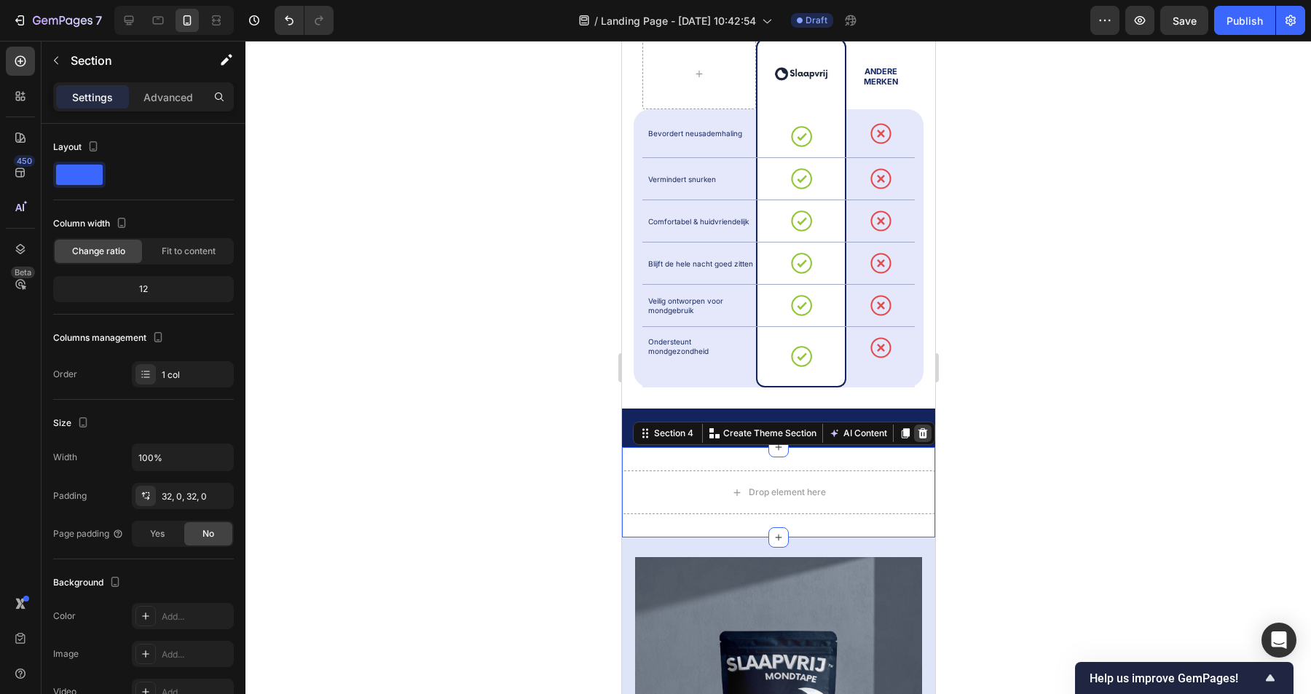
click at [919, 428] on icon at bounding box center [922, 433] width 9 height 10
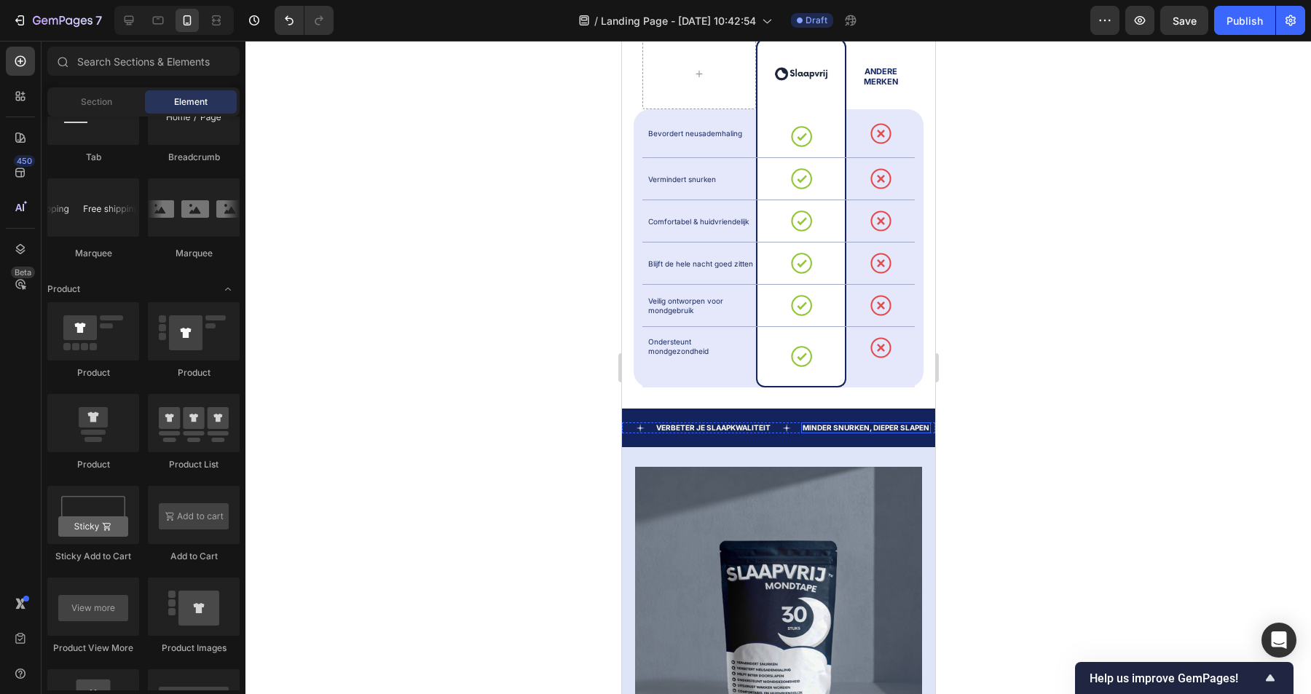
click at [877, 424] on p "Minder snurken, dieper slapen" at bounding box center [865, 428] width 127 height 8
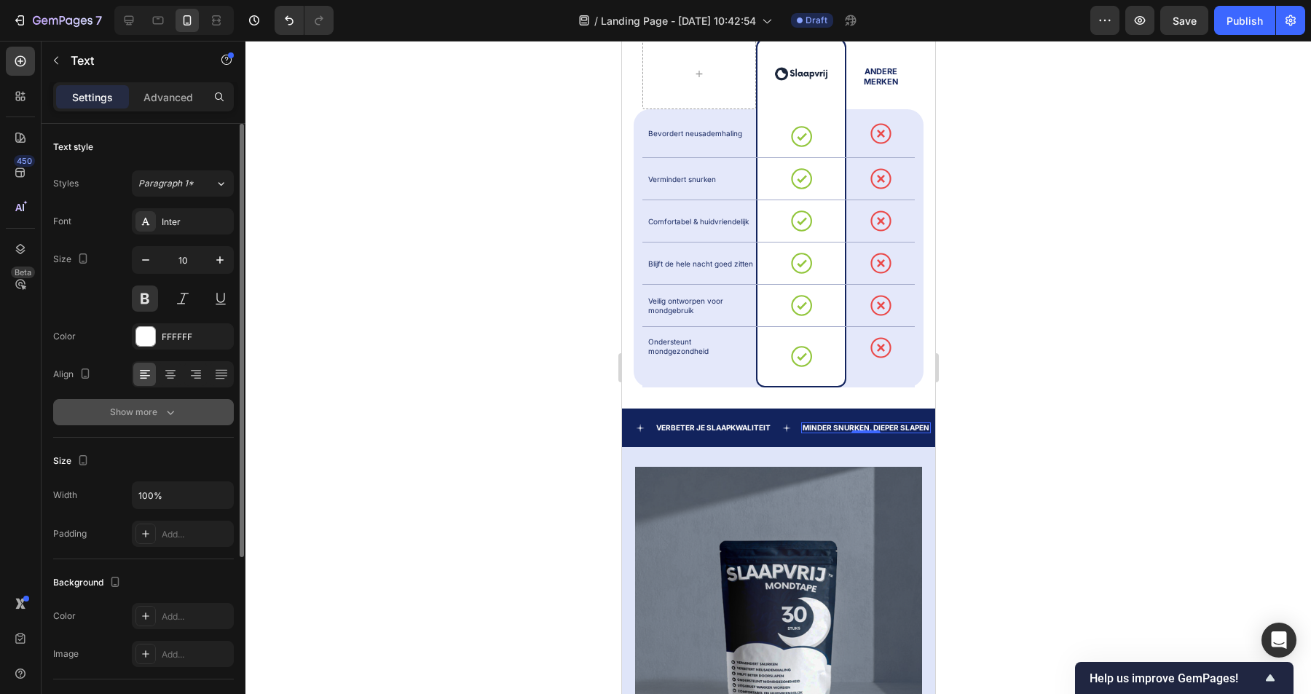
click at [150, 412] on div "Show more" at bounding box center [144, 412] width 68 height 15
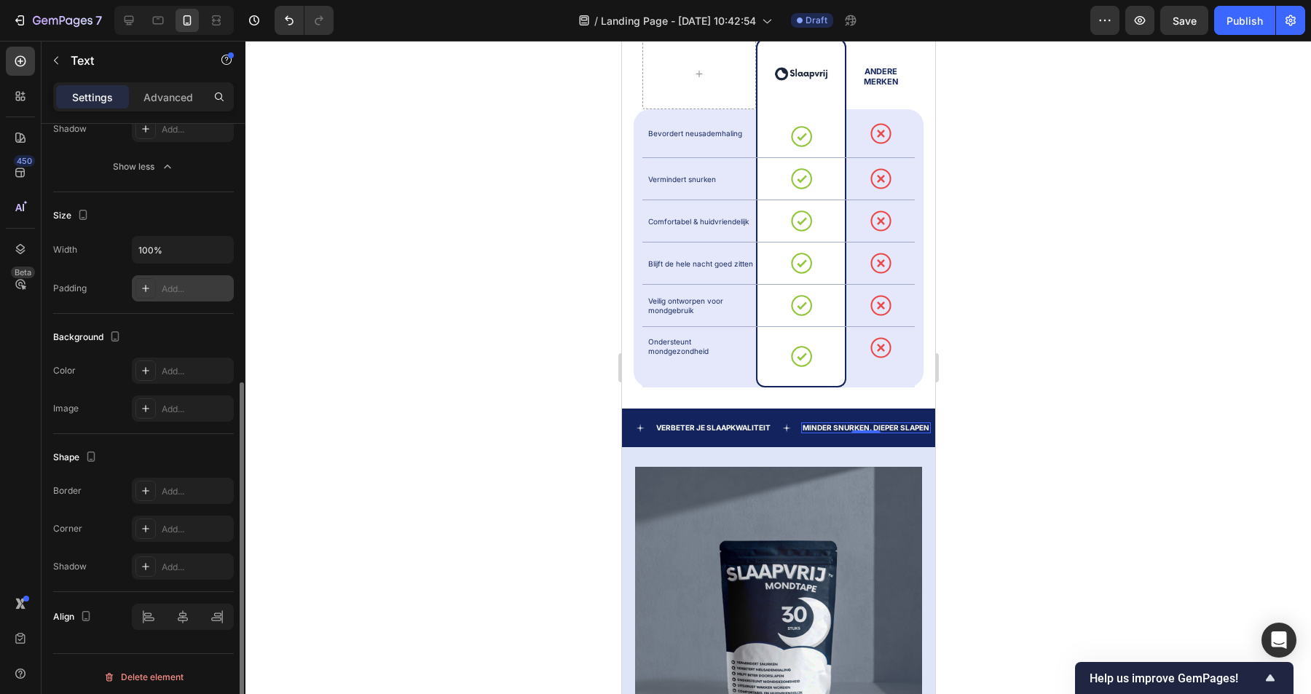
scroll to position [441, 0]
click at [185, 612] on div at bounding box center [183, 613] width 102 height 26
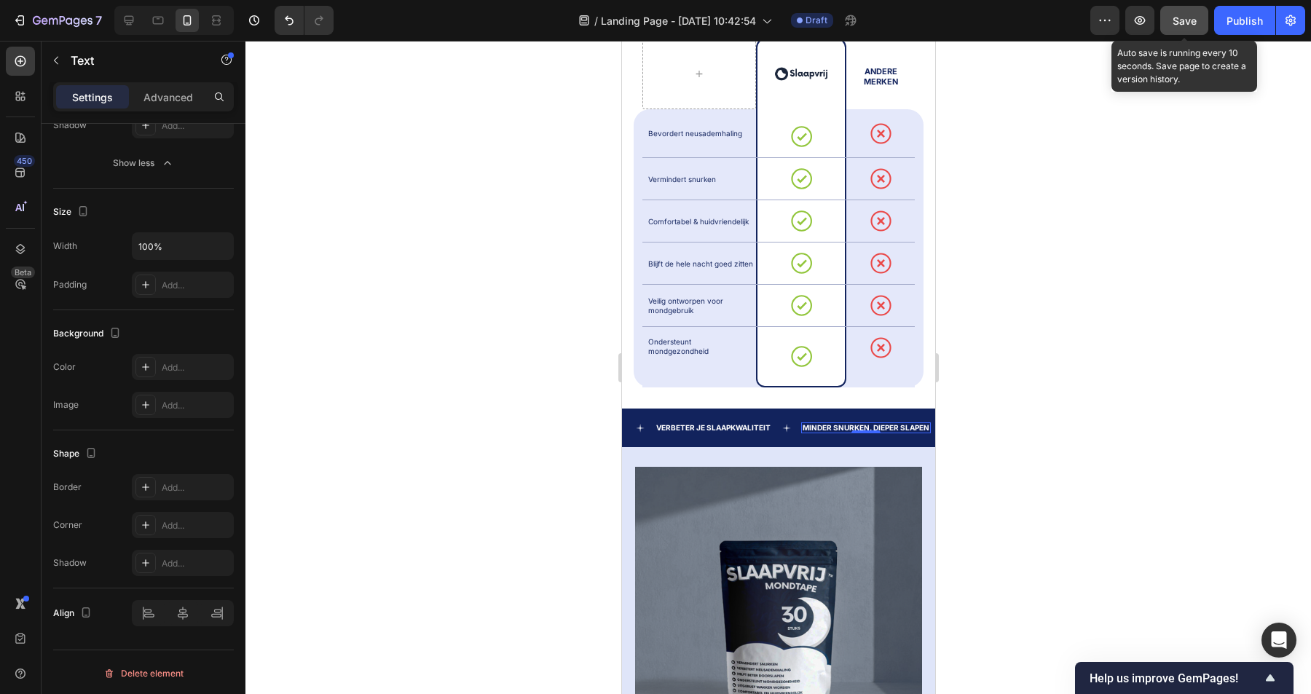
click at [1182, 32] on button "Save" at bounding box center [1184, 20] width 48 height 29
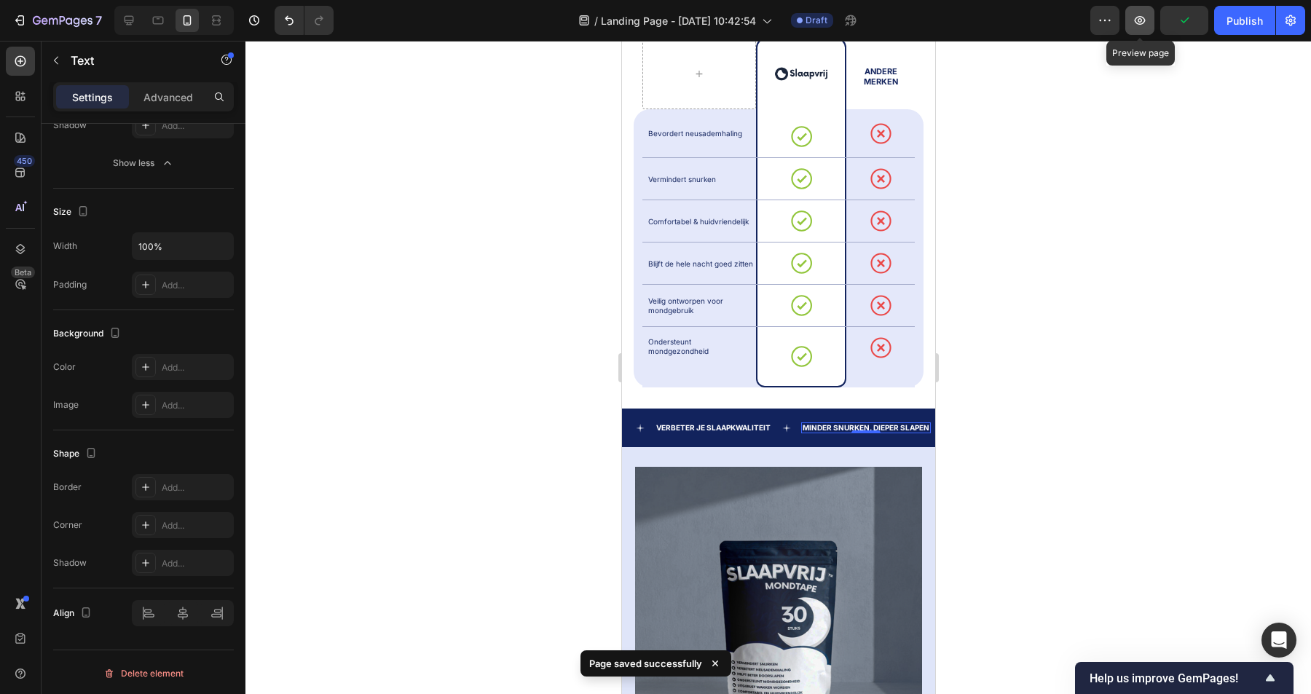
click at [1147, 20] on icon "button" at bounding box center [1140, 20] width 15 height 15
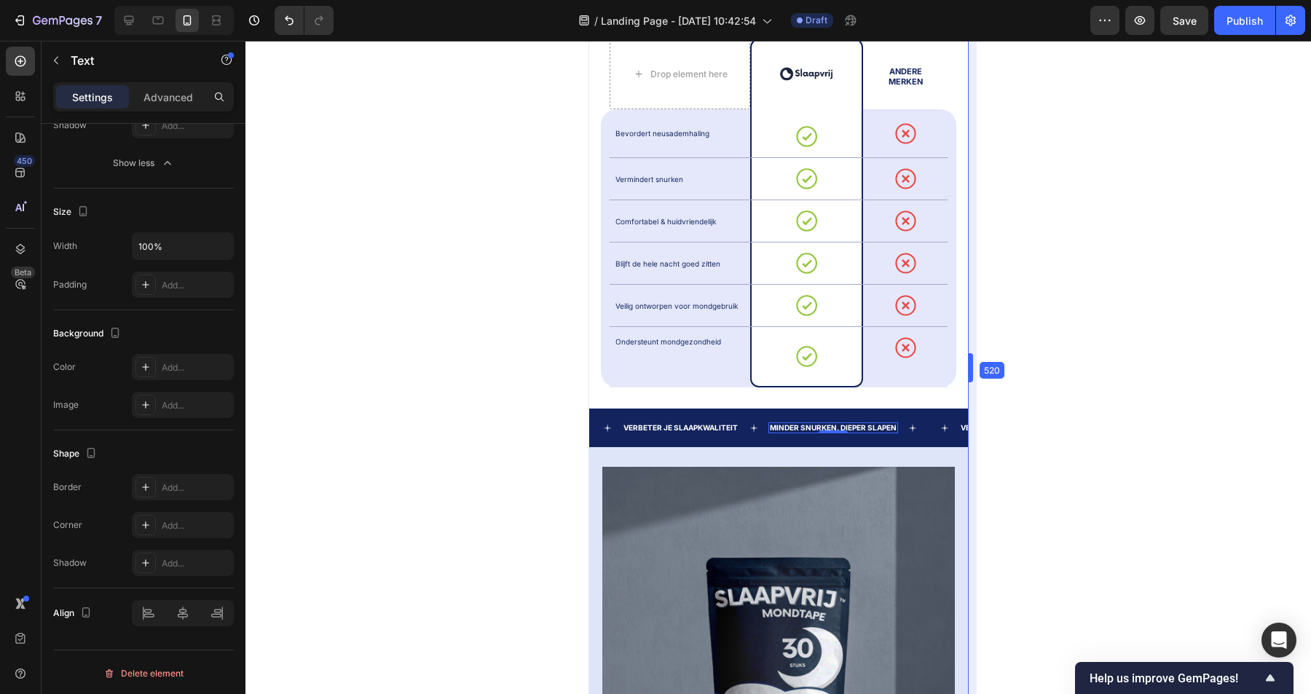
drag, startPoint x: 938, startPoint y: 372, endPoint x: 1018, endPoint y: 377, distance: 80.2
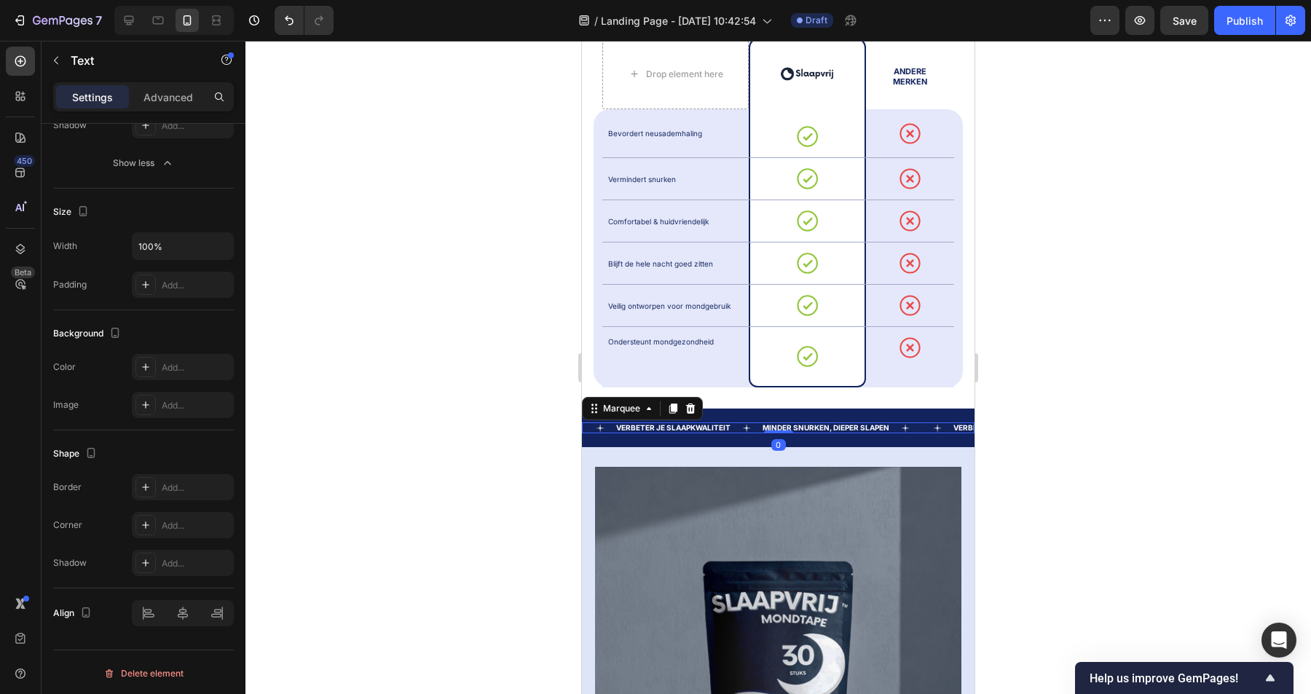
click at [922, 424] on div "Text" at bounding box center [936, 428] width 32 height 9
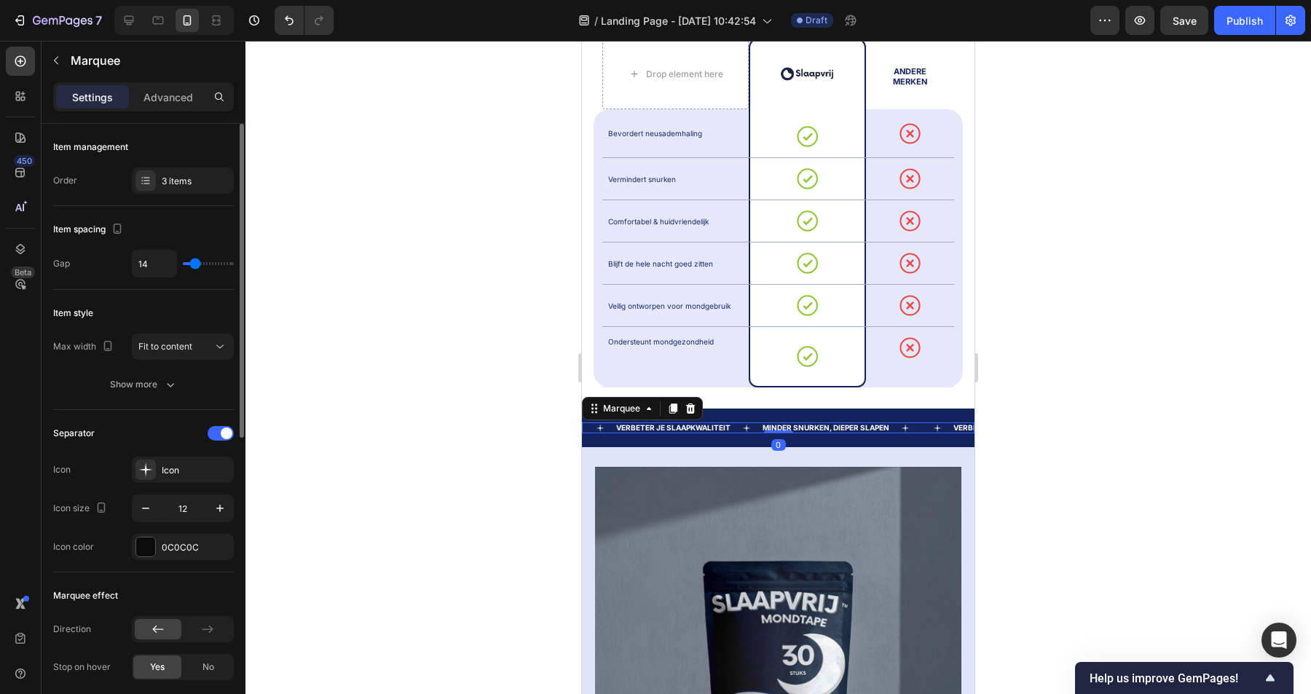
click at [923, 424] on div "Text" at bounding box center [936, 428] width 32 height 9
click at [922, 427] on div "Text" at bounding box center [921, 428] width 3 height 3
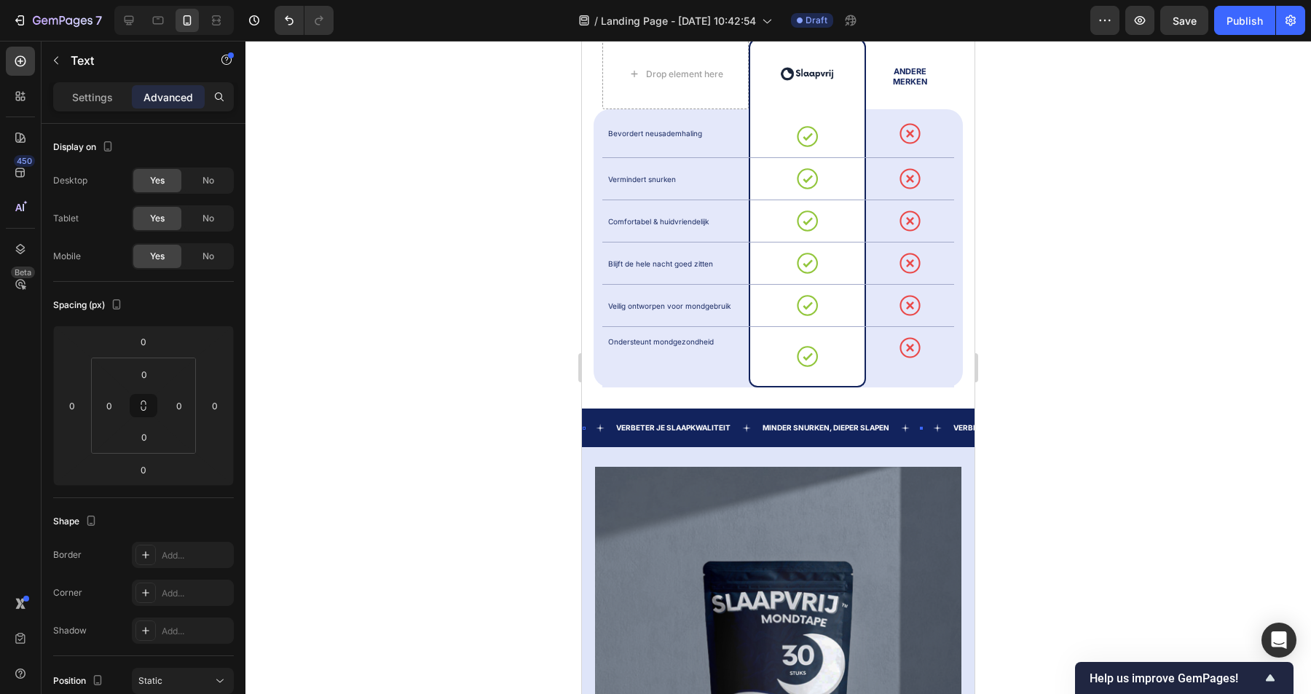
click at [922, 427] on div at bounding box center [921, 428] width 3 height 3
click at [921, 425] on div at bounding box center [921, 427] width 3 height 4
click at [830, 424] on p "Minder snurken, dieper slapen" at bounding box center [826, 428] width 127 height 8
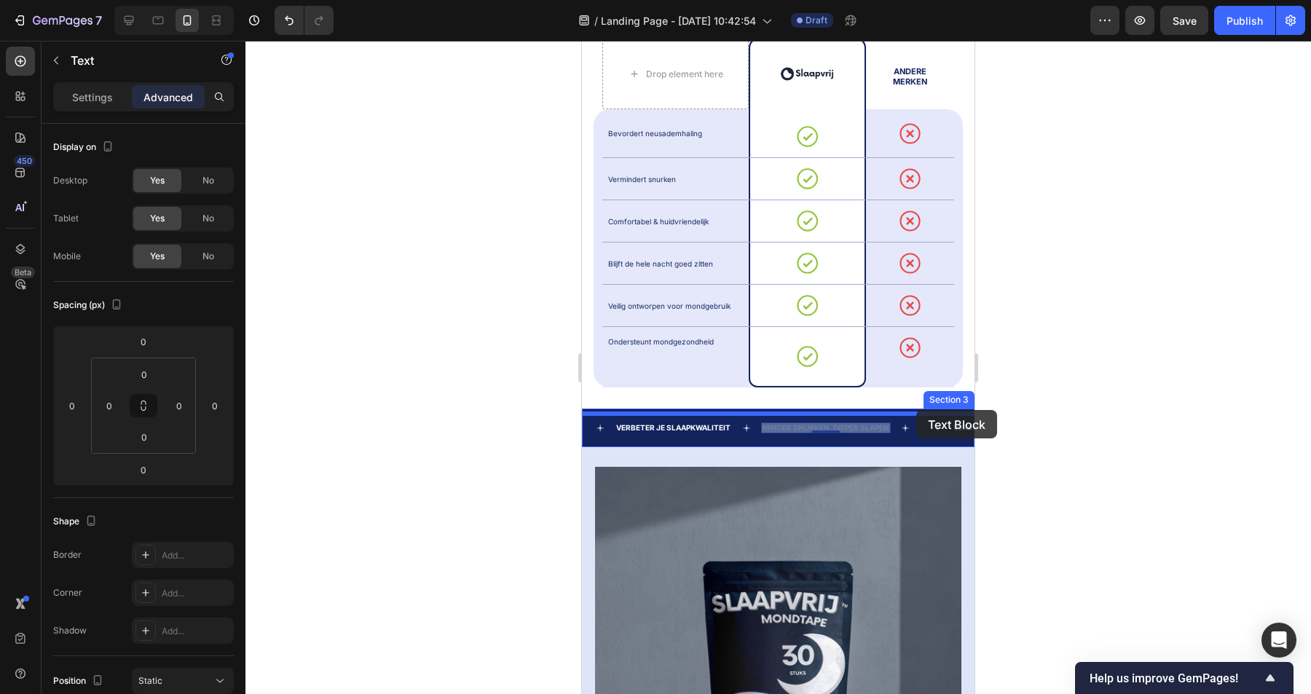
drag, startPoint x: 823, startPoint y: 406, endPoint x: 916, endPoint y: 409, distance: 93.3
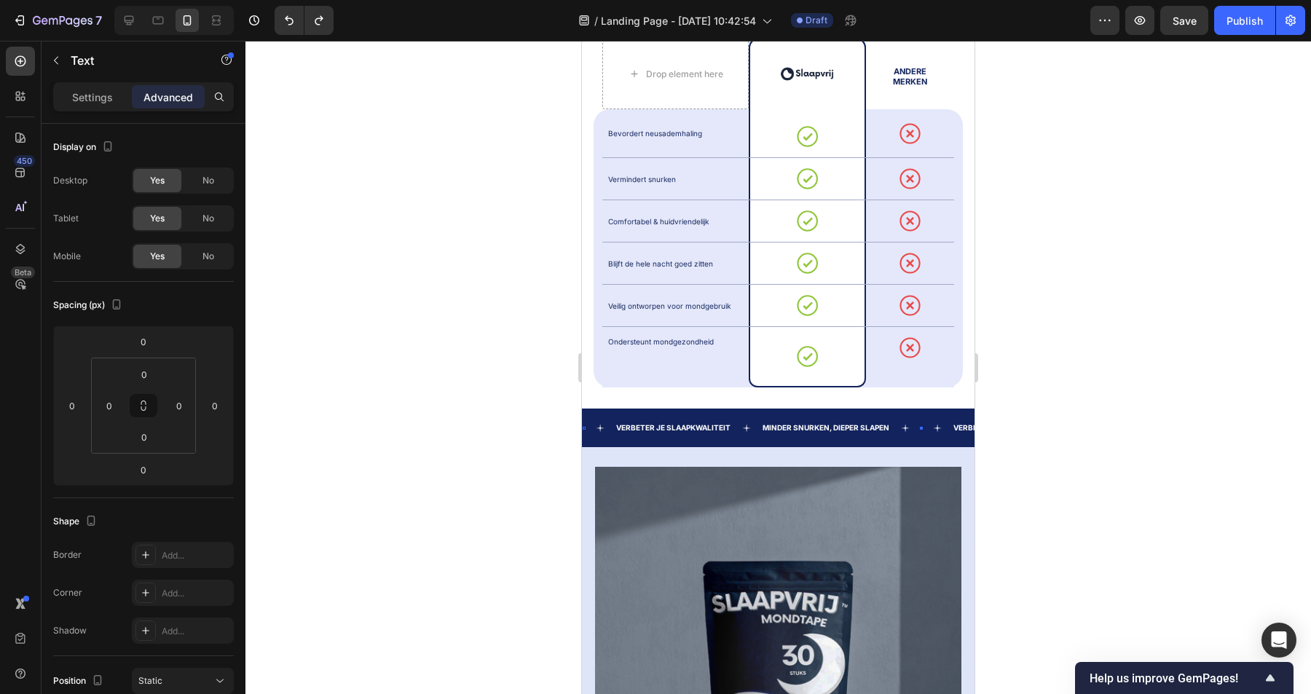
click at [922, 427] on div "Text 0" at bounding box center [921, 428] width 3 height 3
click at [921, 425] on div at bounding box center [921, 427] width 3 height 4
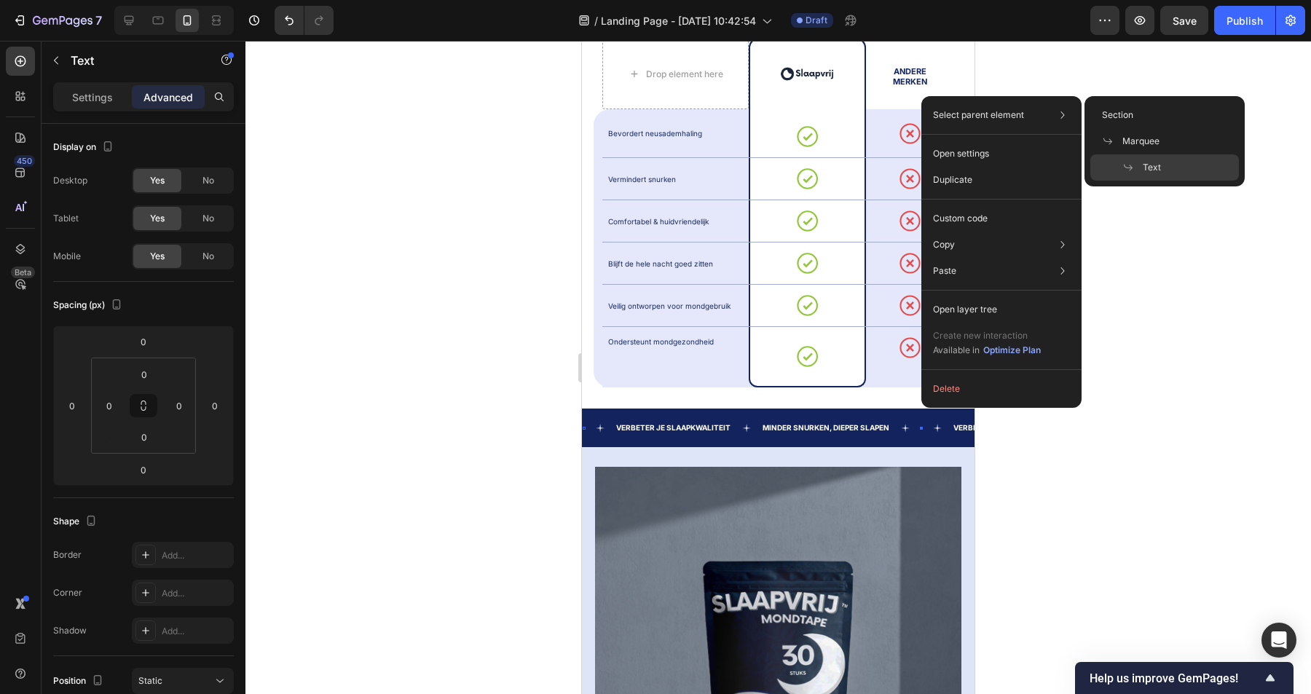
click at [1167, 169] on div "Text" at bounding box center [1164, 167] width 149 height 26
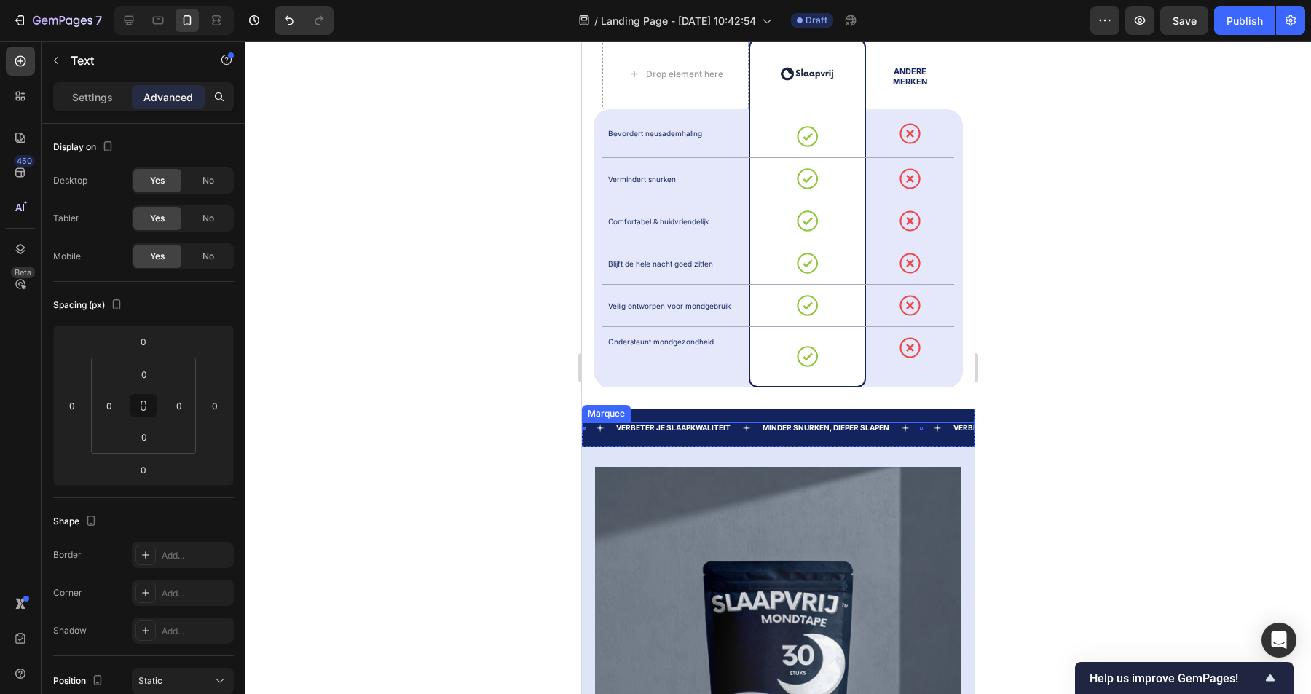
click at [1069, 414] on div at bounding box center [778, 367] width 1066 height 653
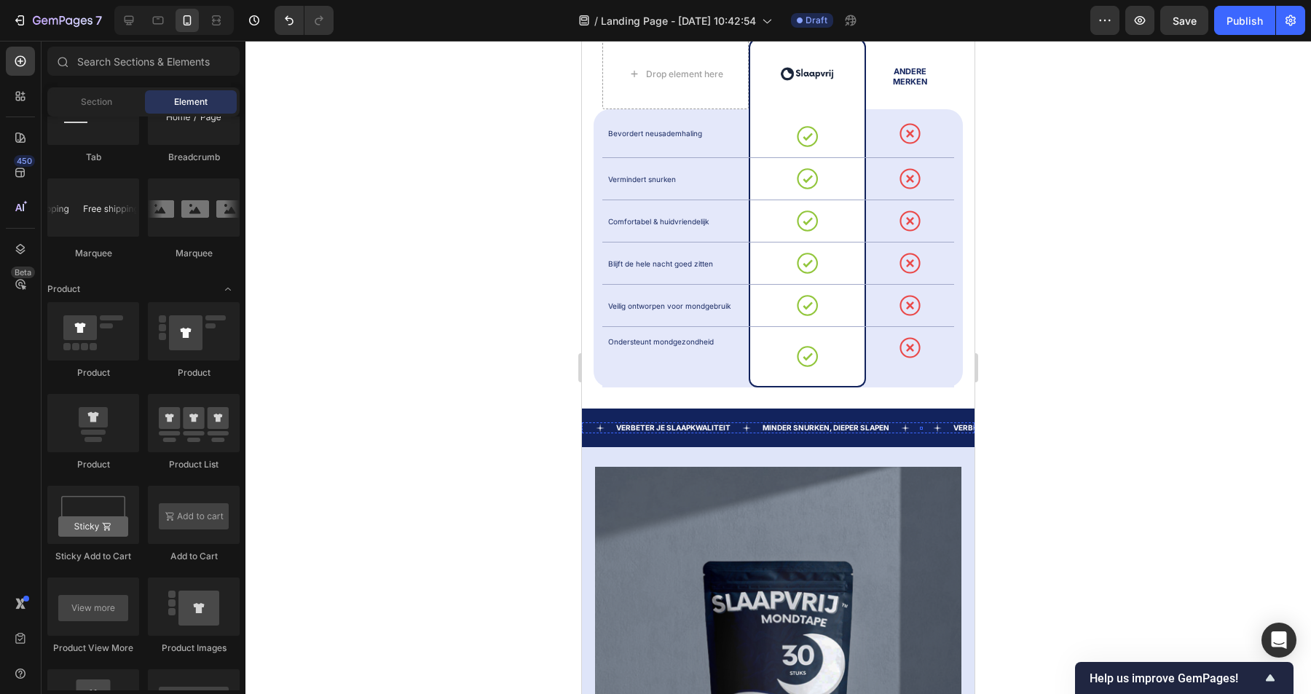
click at [921, 427] on div "Text" at bounding box center [921, 428] width 3 height 3
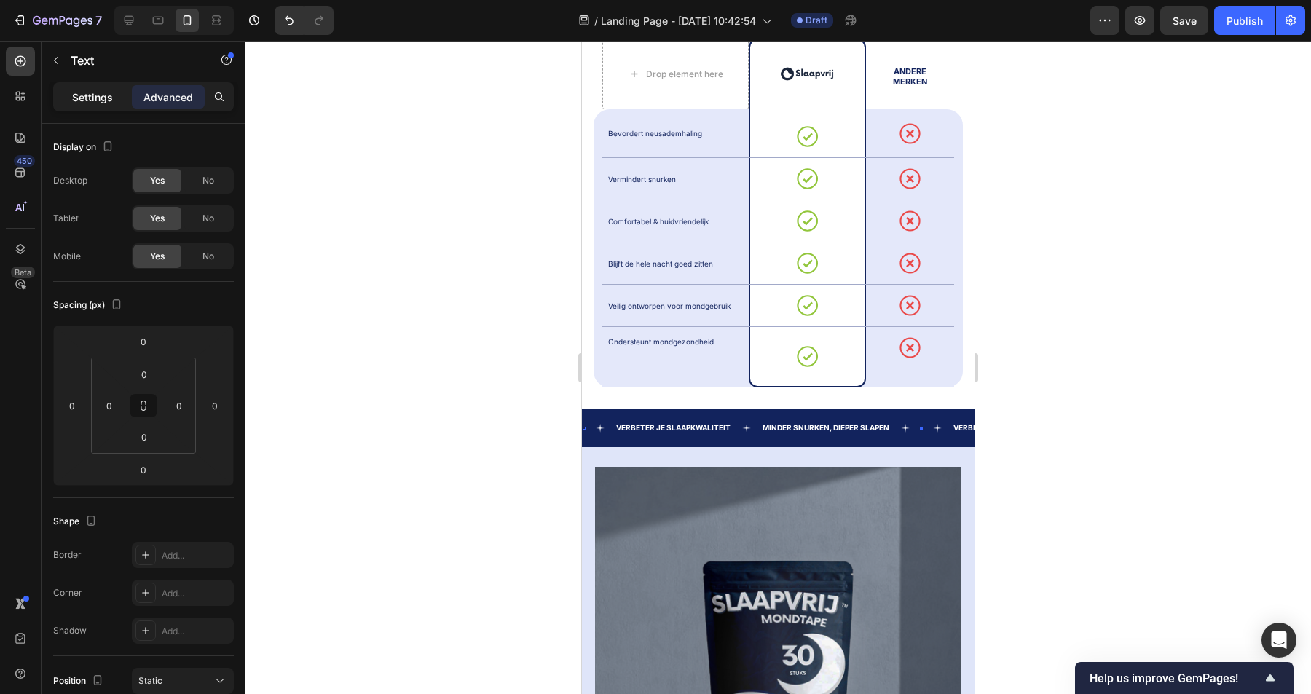
click at [84, 104] on p "Settings" at bounding box center [92, 97] width 41 height 15
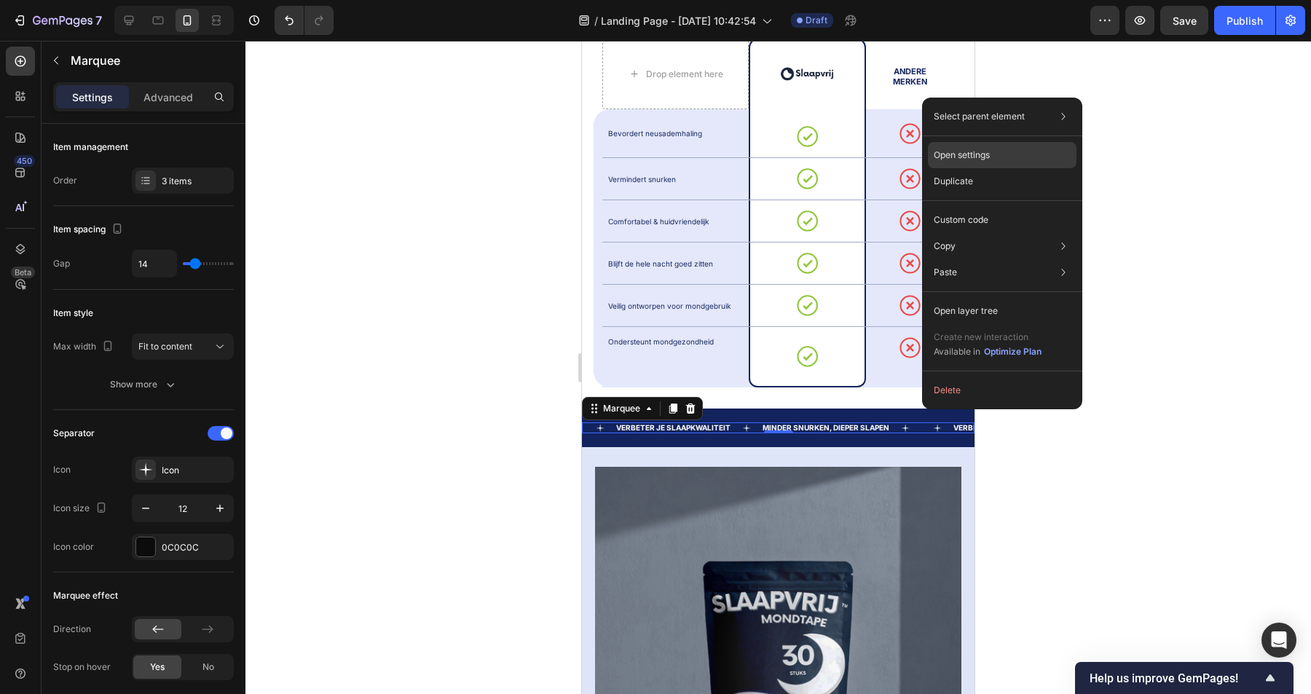
click at [991, 156] on div "Open settings" at bounding box center [1002, 155] width 149 height 26
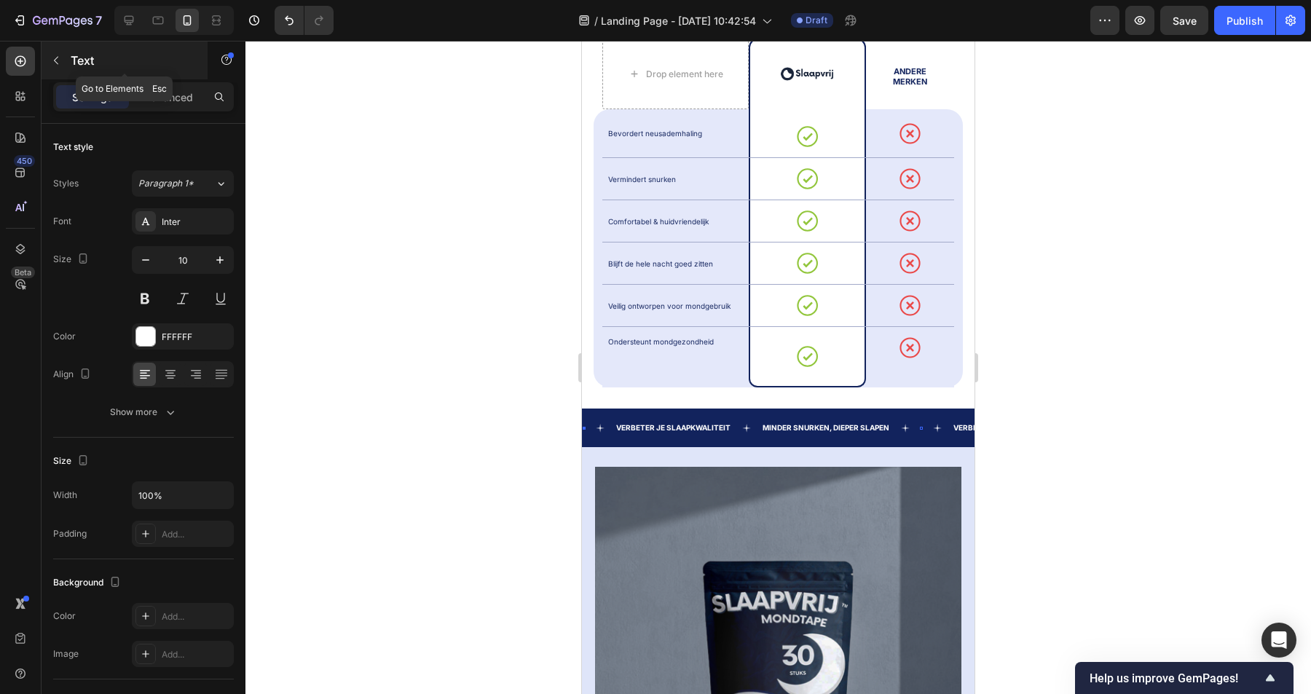
click at [60, 59] on icon "button" at bounding box center [56, 61] width 12 height 12
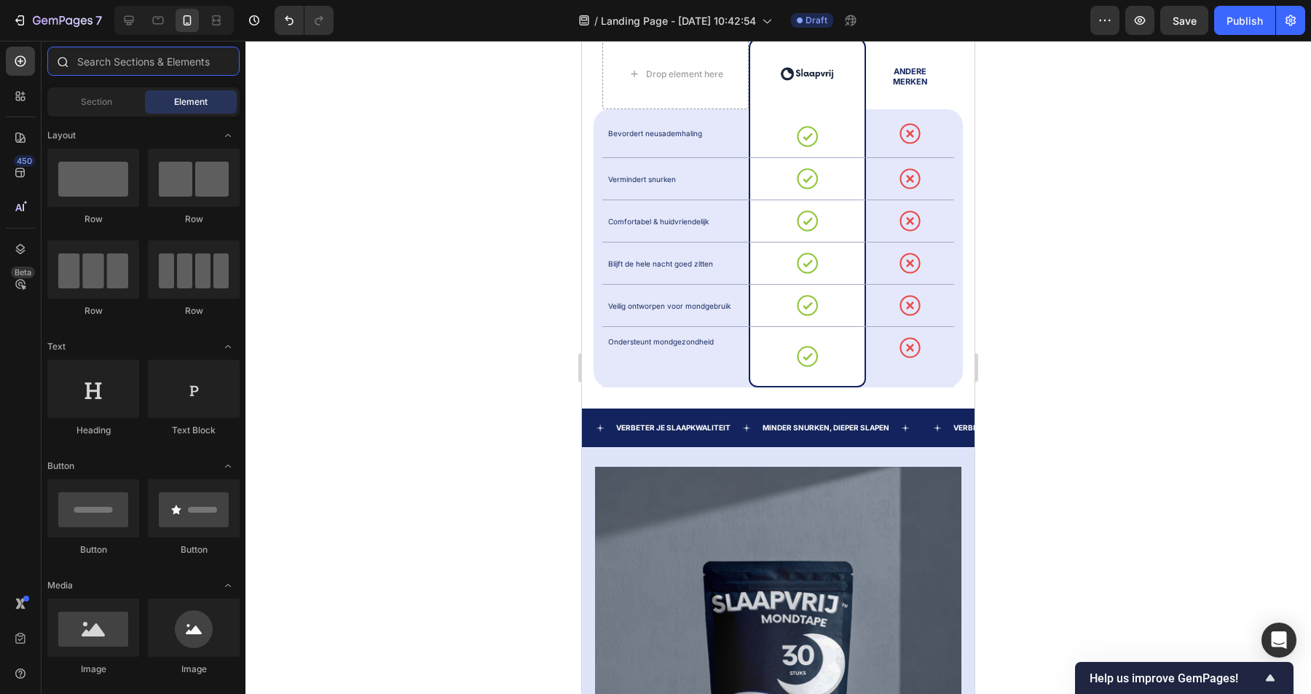
click at [117, 61] on input "text" at bounding box center [143, 61] width 192 height 29
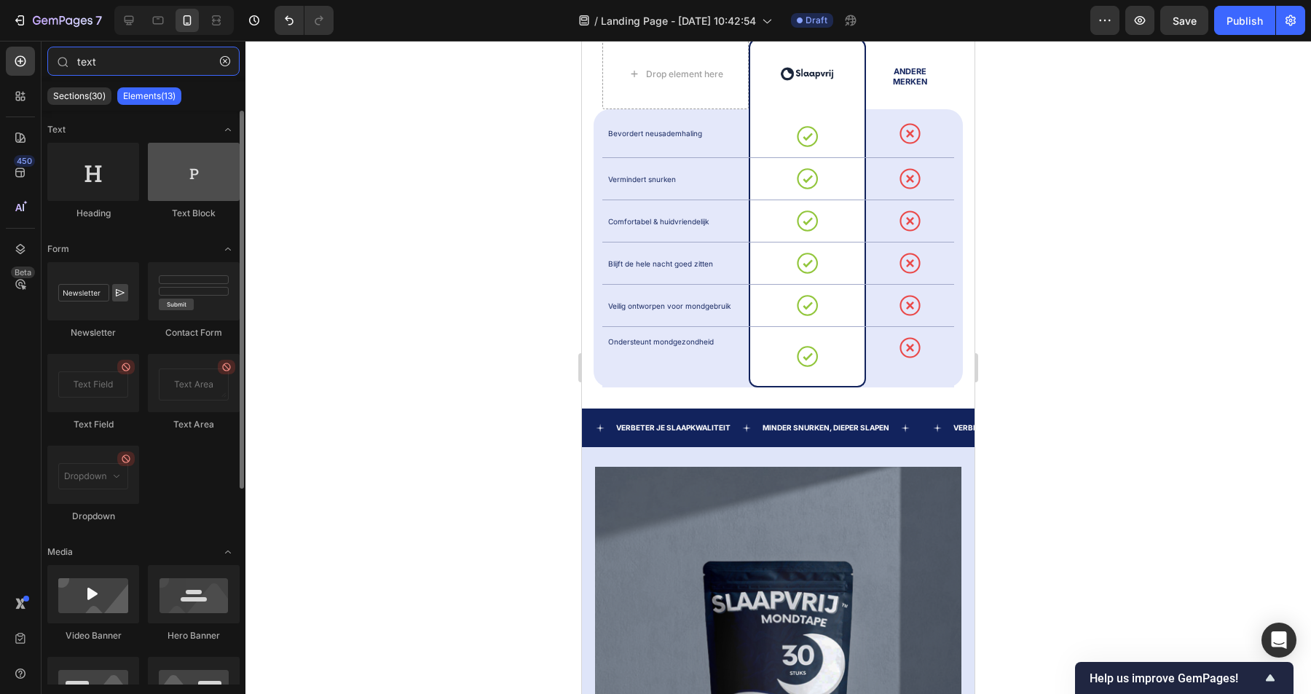
type input "text"
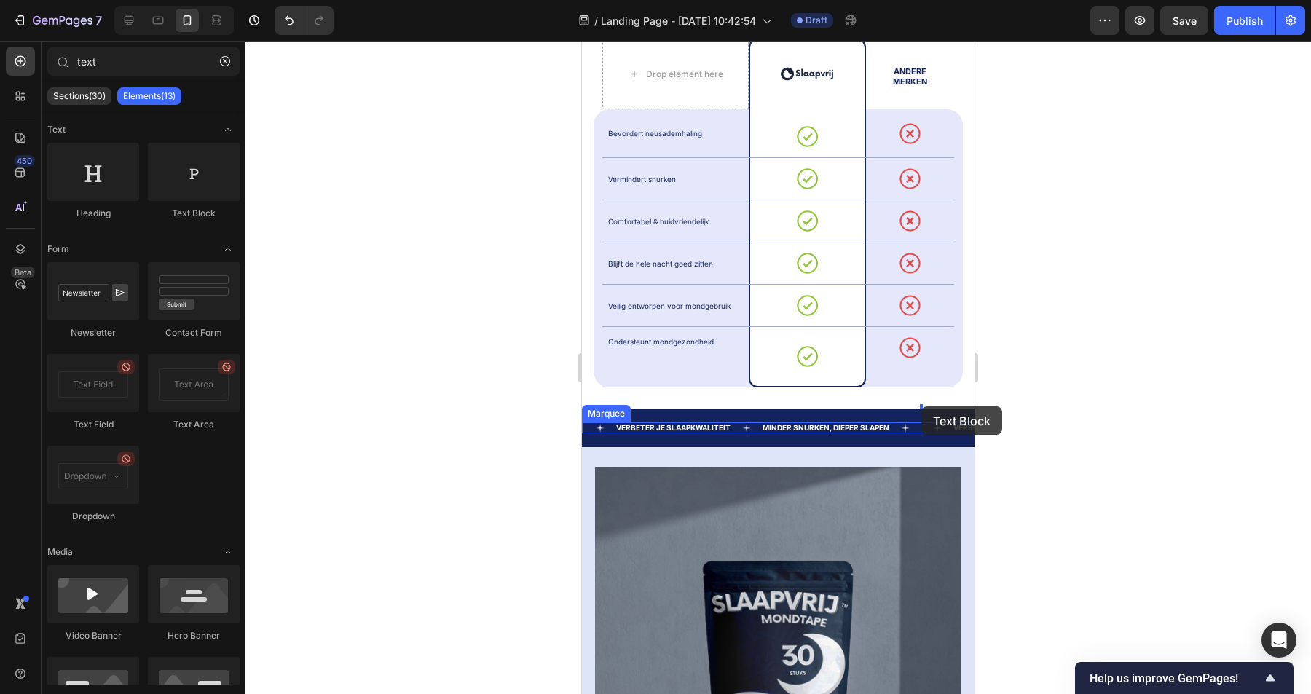
drag, startPoint x: 779, startPoint y: 221, endPoint x: 921, endPoint y: 406, distance: 233.3
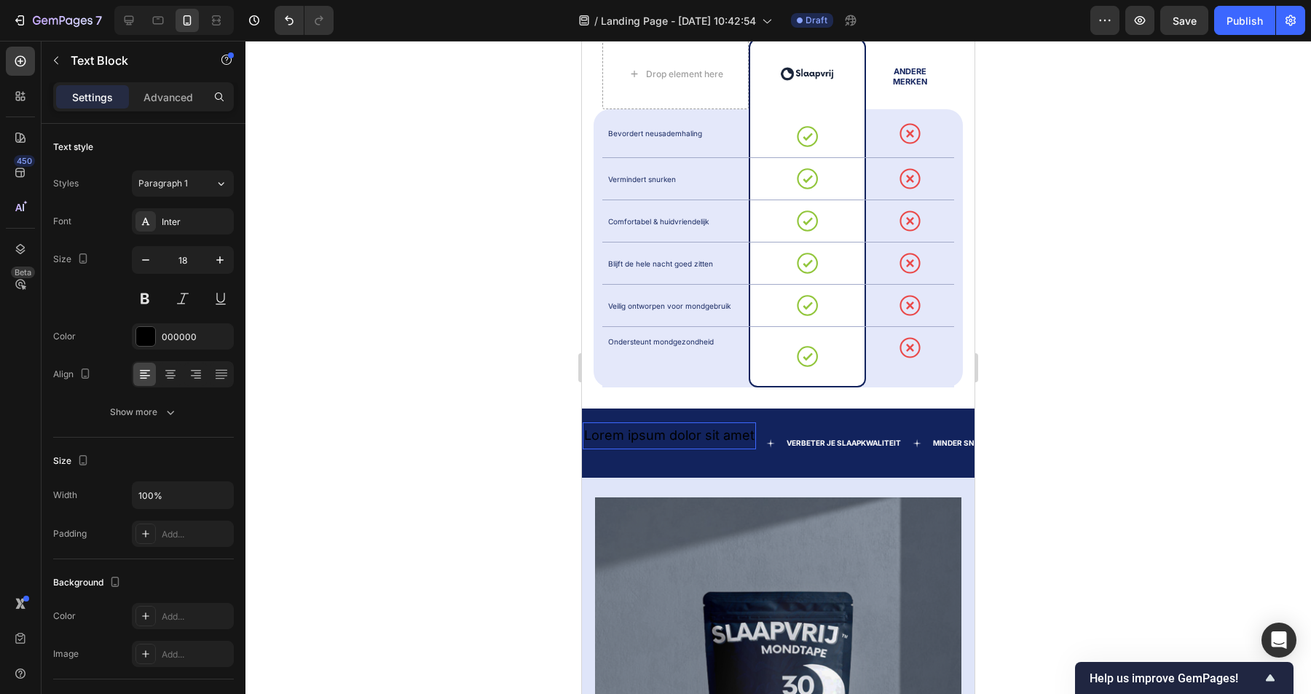
click at [675, 422] on div "Lorem ipsum dolor sit amet" at bounding box center [669, 435] width 173 height 26
click at [675, 424] on p "Lorem ipsum dolor sit amet" at bounding box center [669, 435] width 170 height 23
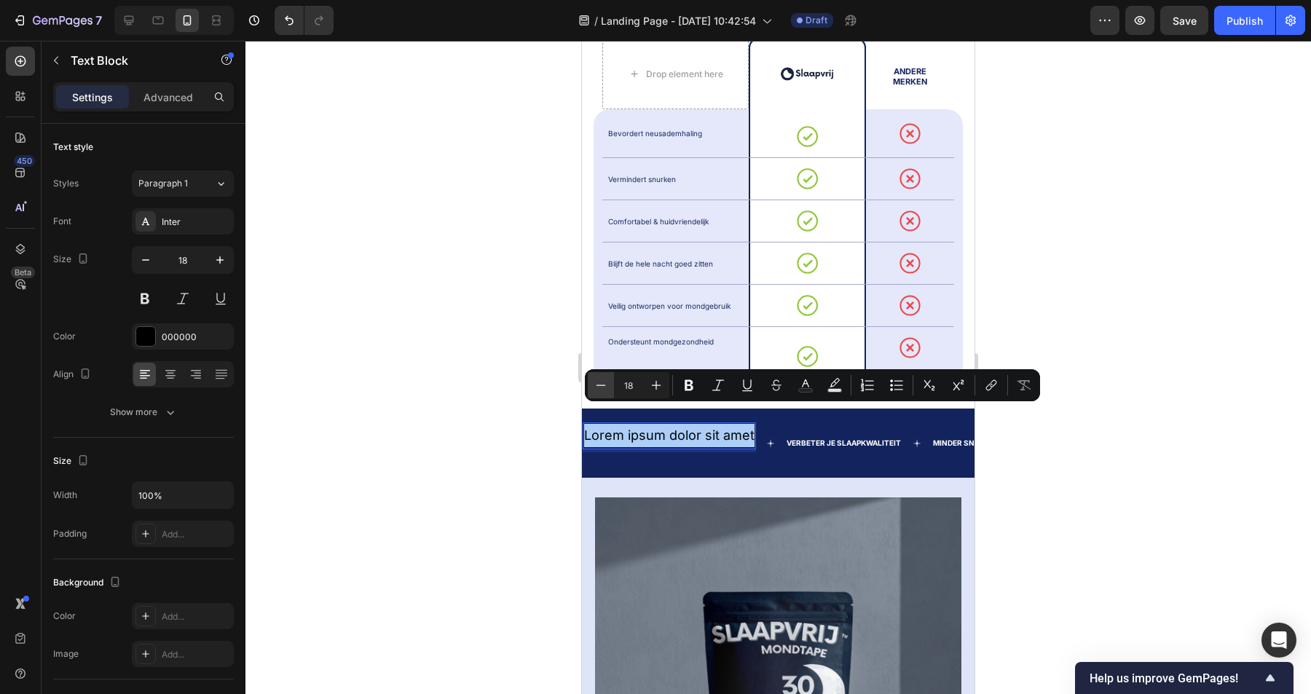
click at [598, 388] on icon "Editor contextual toolbar" at bounding box center [601, 385] width 15 height 15
type input "16"
click at [464, 479] on div at bounding box center [778, 367] width 1066 height 653
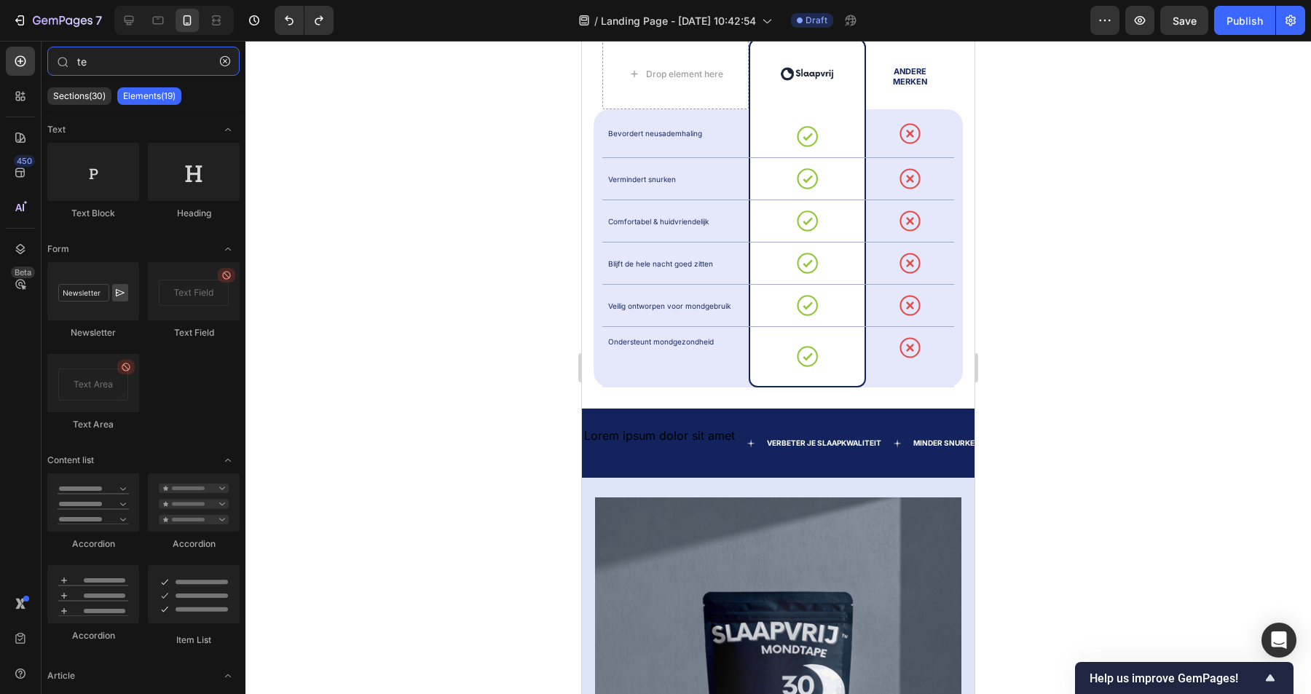
type input "t"
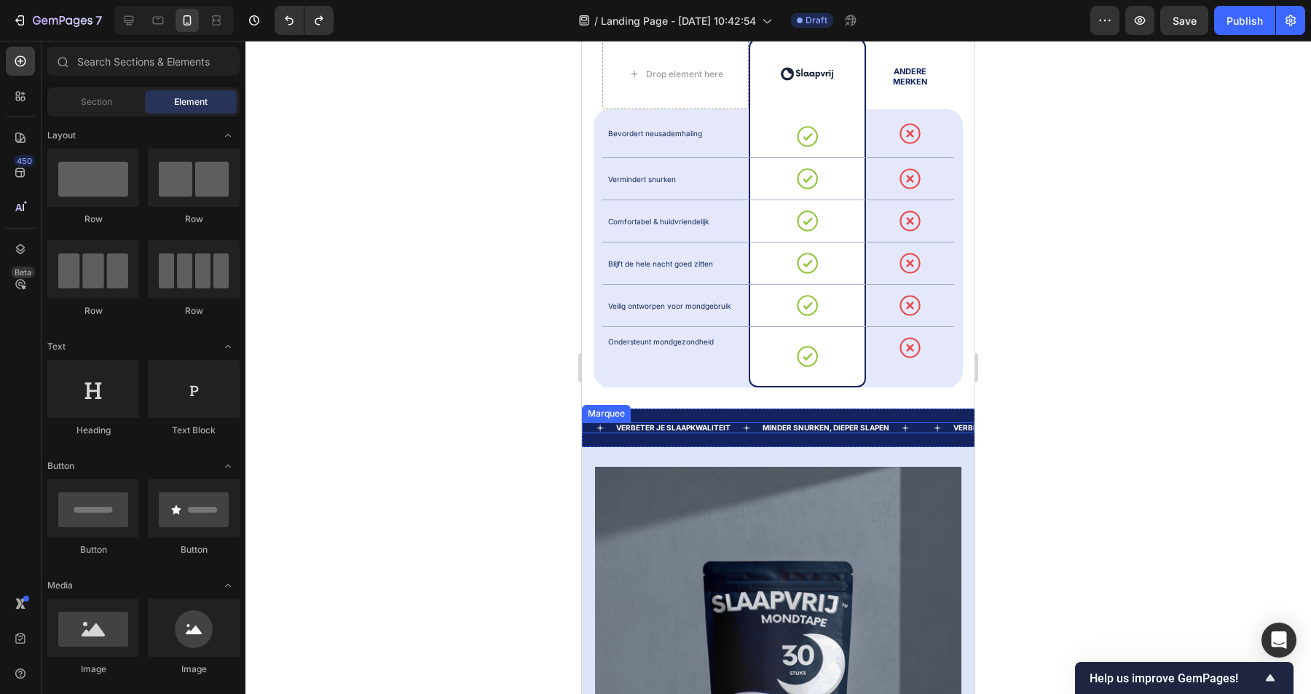
click at [923, 424] on div "Text" at bounding box center [936, 428] width 32 height 9
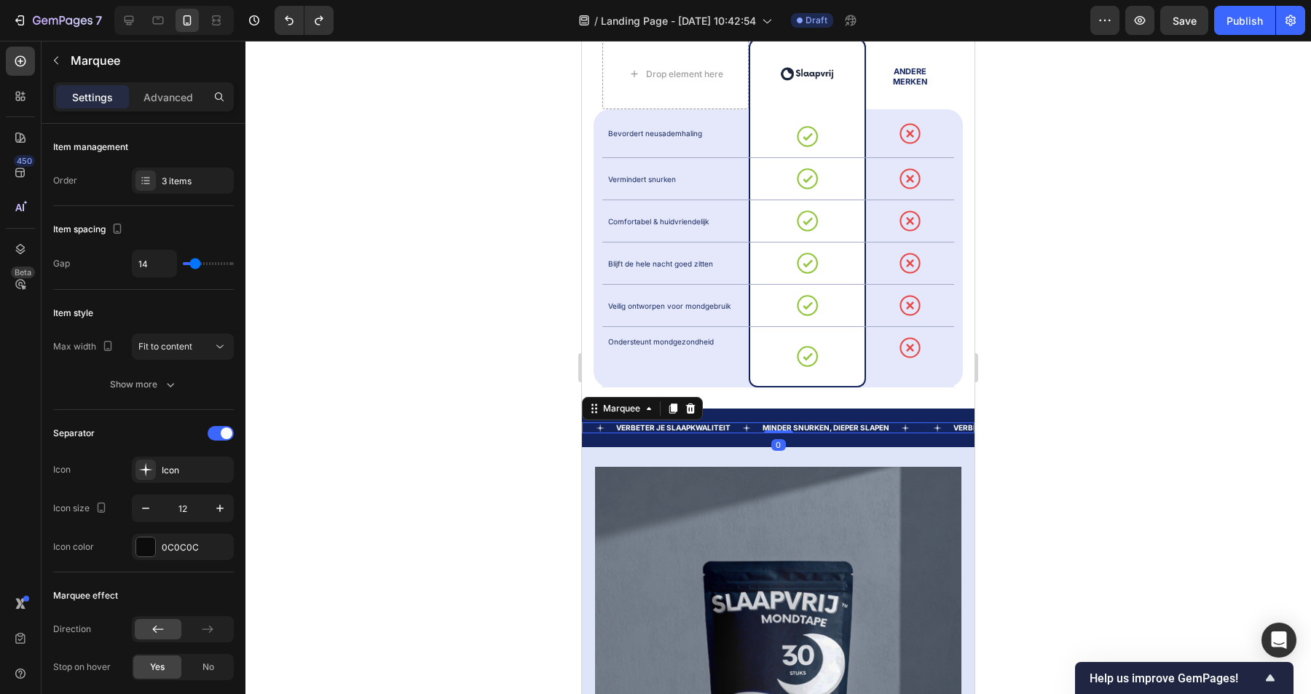
click at [923, 424] on div "Text" at bounding box center [936, 428] width 32 height 9
click at [651, 403] on icon at bounding box center [649, 409] width 12 height 12
click at [692, 404] on icon at bounding box center [690, 409] width 9 height 10
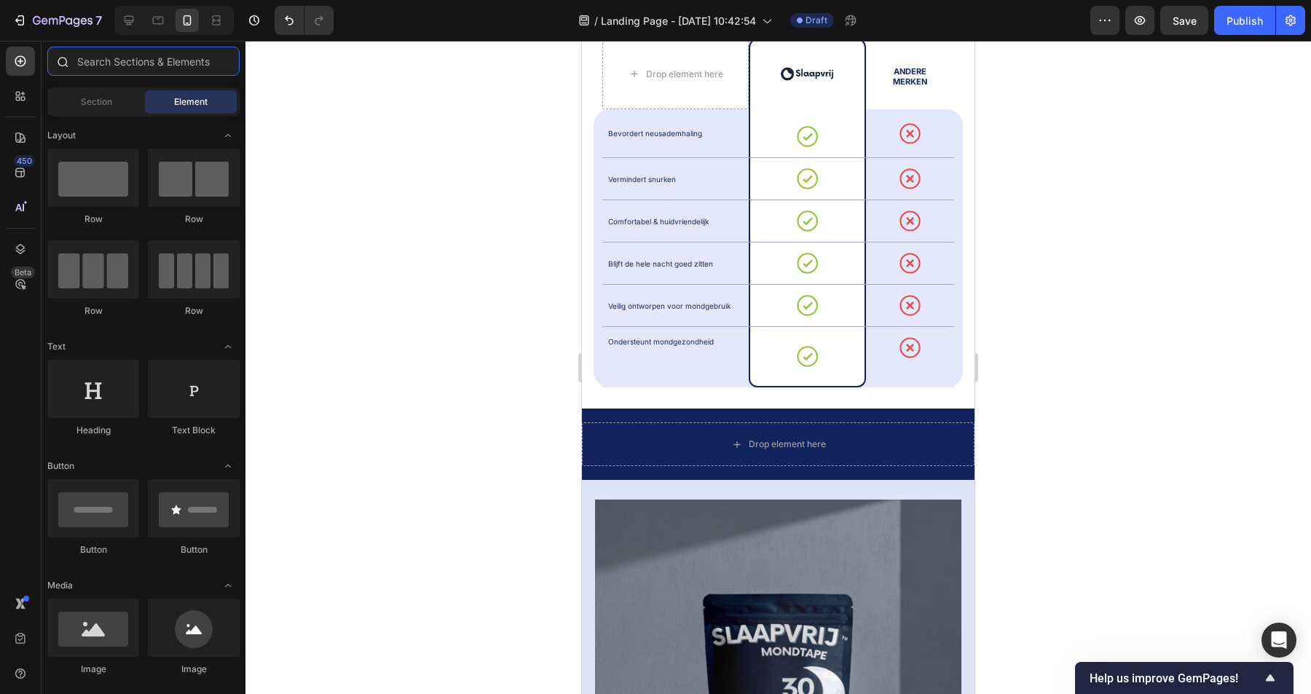
click at [111, 66] on input "text" at bounding box center [143, 61] width 192 height 29
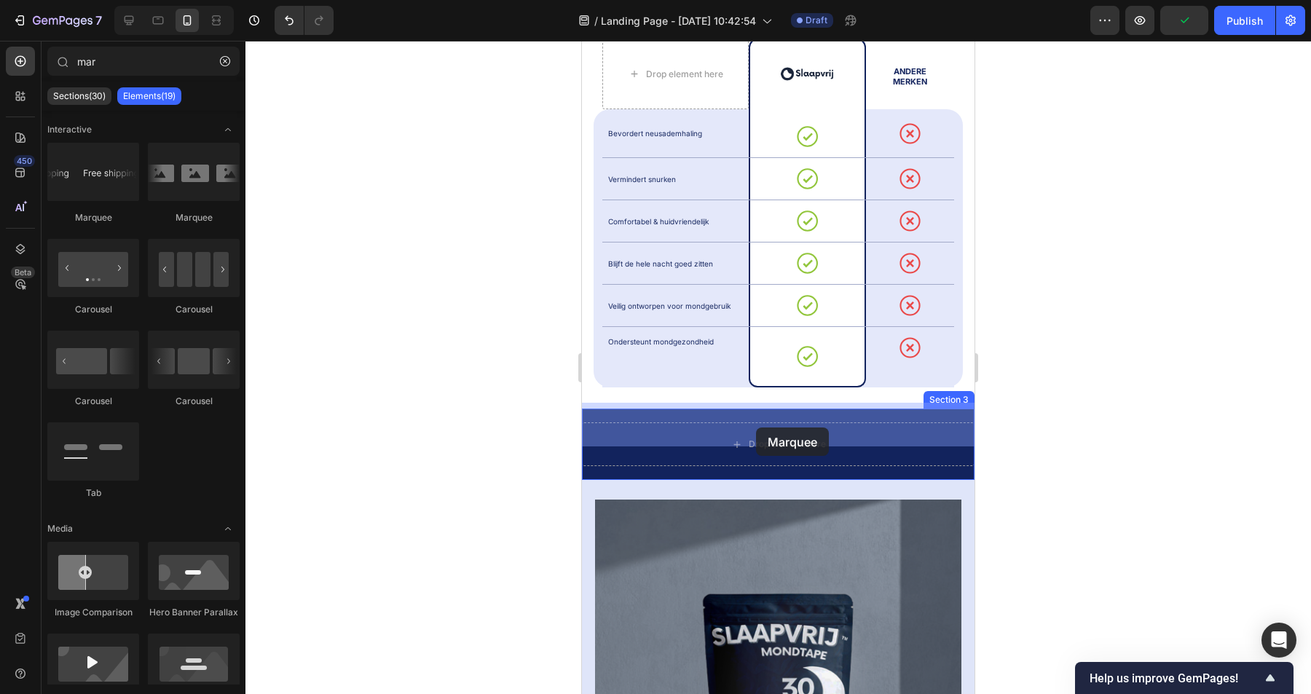
drag, startPoint x: 677, startPoint y: 238, endPoint x: 756, endPoint y: 428, distance: 205.1
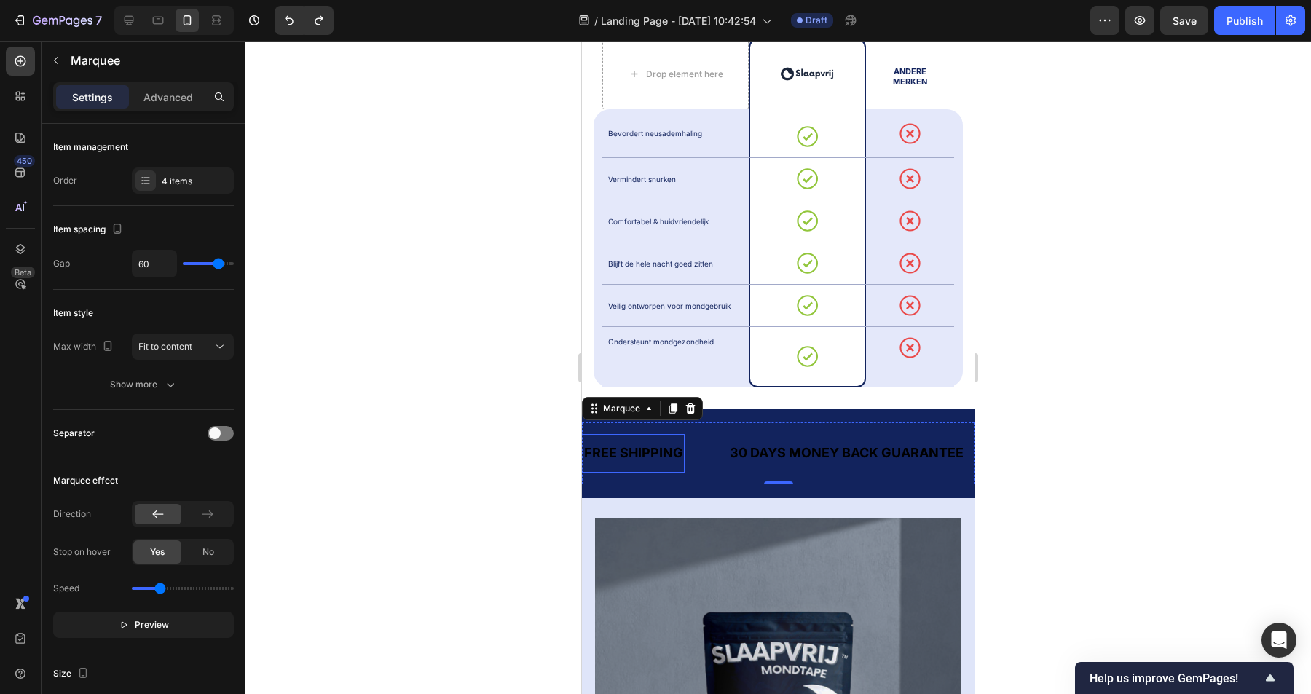
type input "mr"
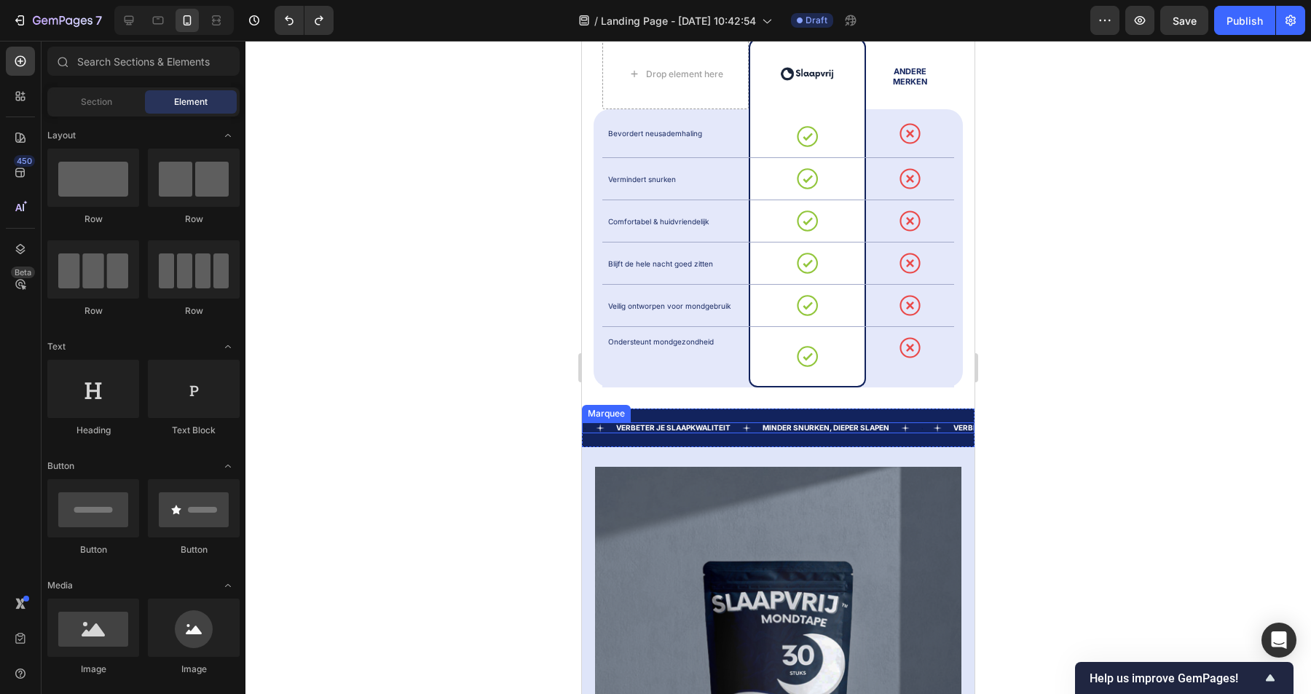
click at [600, 424] on icon at bounding box center [600, 428] width 9 height 9
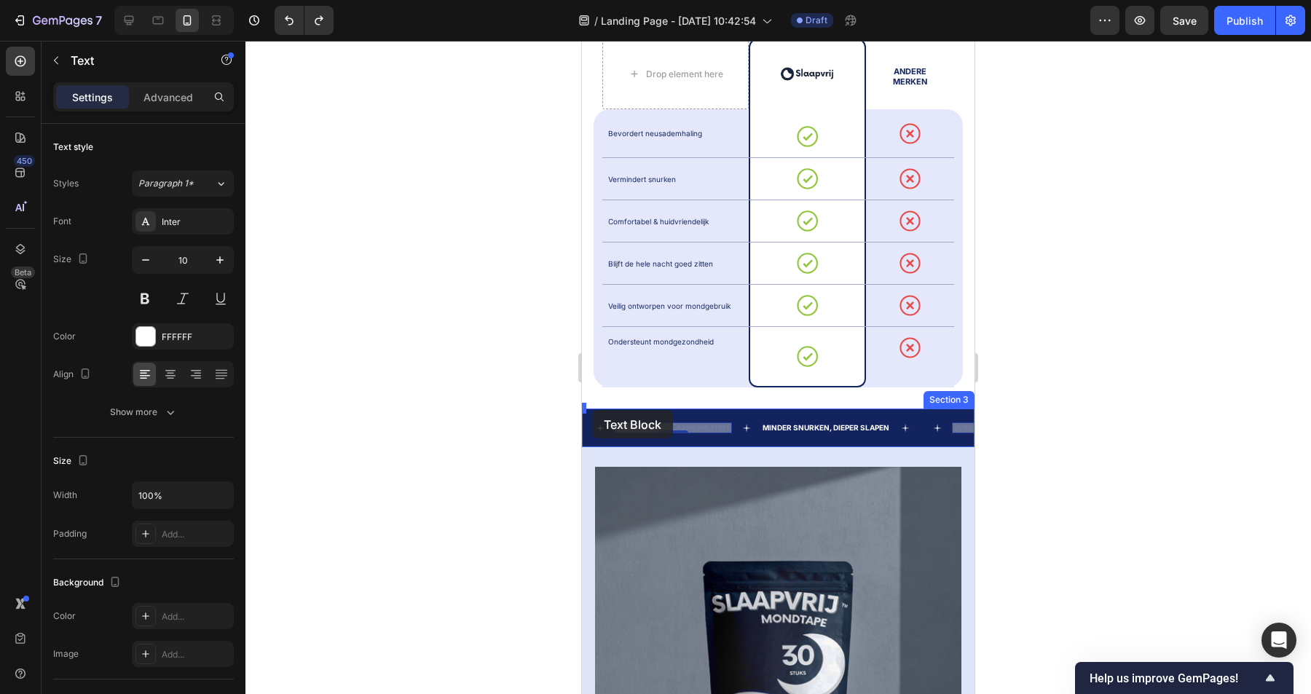
drag, startPoint x: 627, startPoint y: 411, endPoint x: 592, endPoint y: 410, distance: 35.0
click at [922, 427] on div at bounding box center [921, 428] width 3 height 3
click at [922, 425] on div at bounding box center [921, 427] width 3 height 4
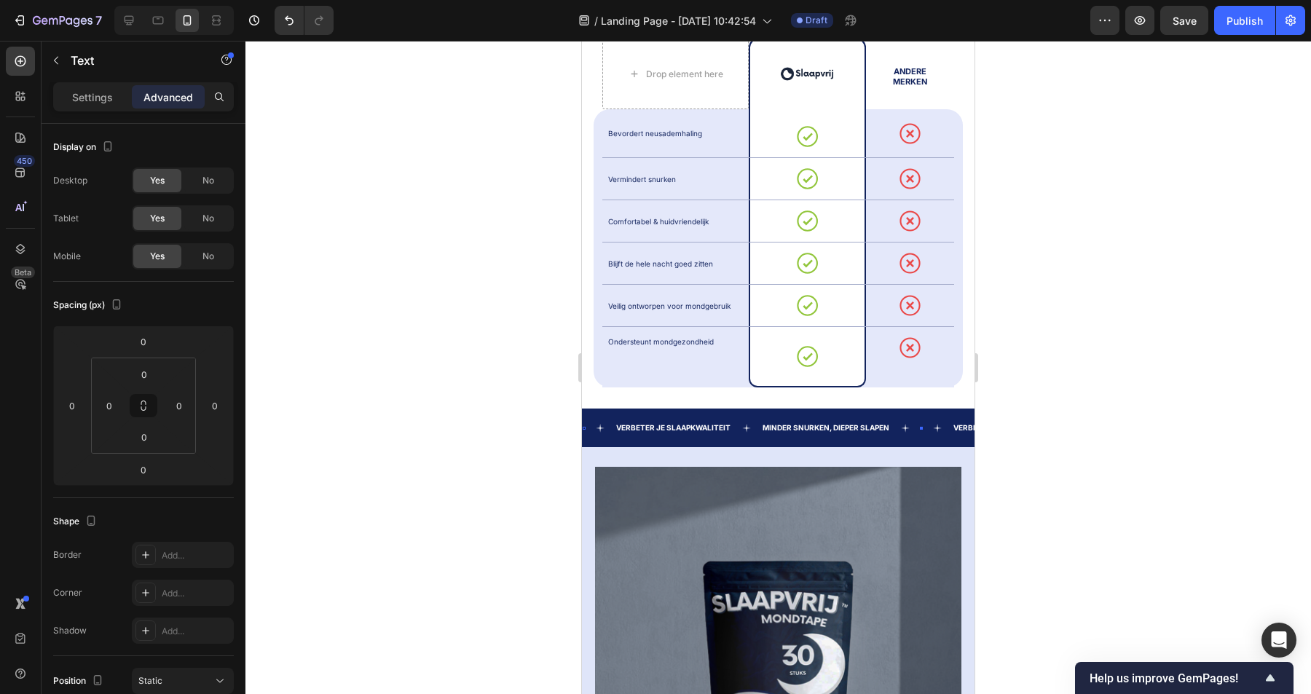
click at [922, 425] on div at bounding box center [921, 427] width 3 height 4
click at [936, 424] on icon at bounding box center [937, 428] width 9 height 9
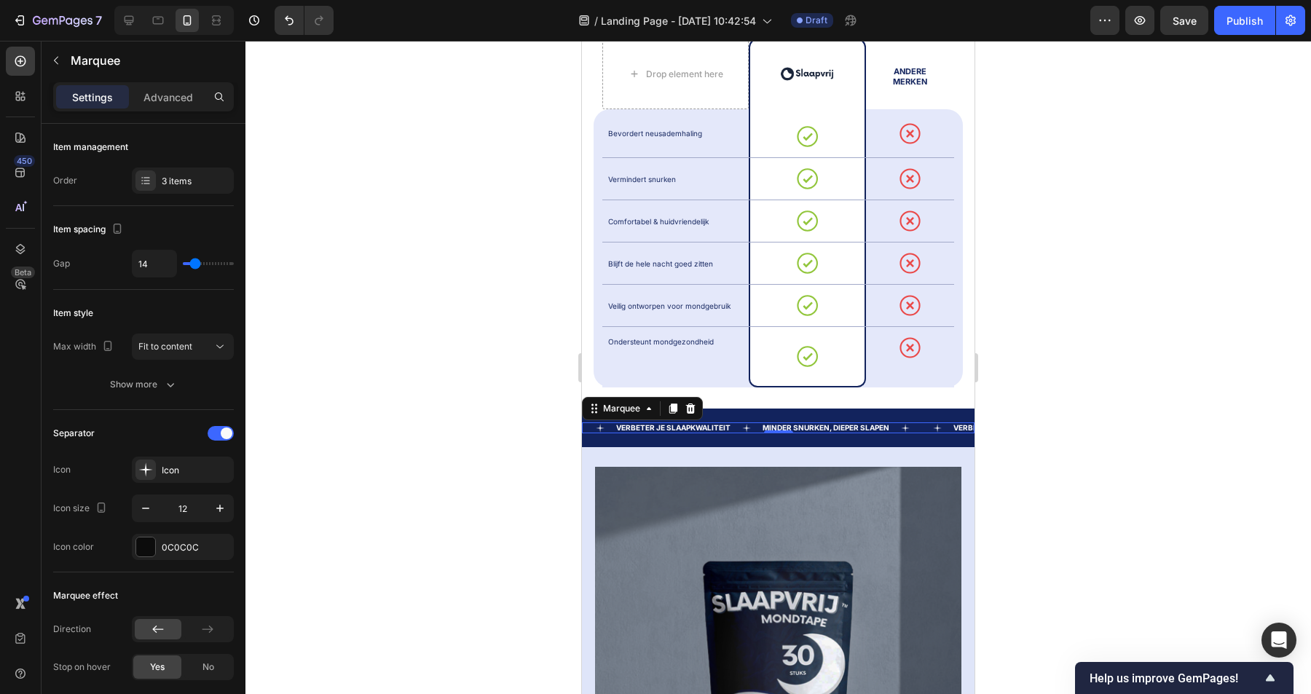
click at [926, 424] on div "Text" at bounding box center [936, 428] width 32 height 9
click at [921, 427] on div "Text" at bounding box center [921, 428] width 3 height 3
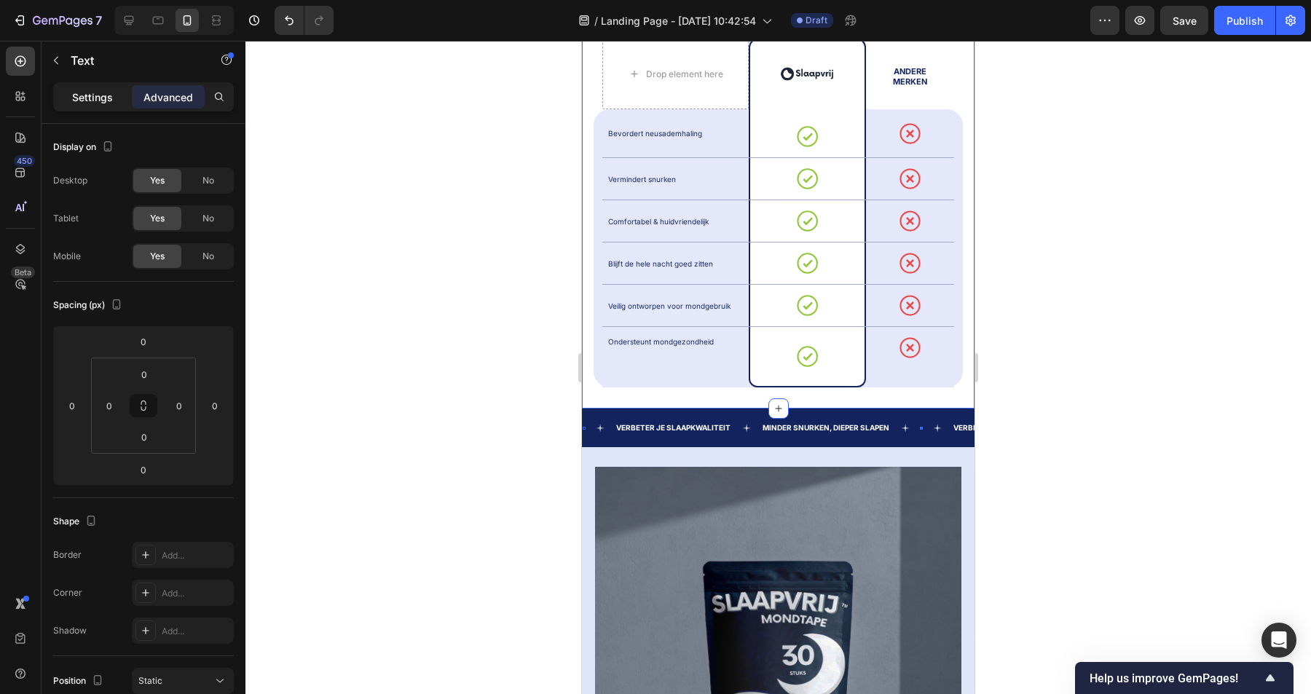
click at [106, 93] on p "Settings" at bounding box center [92, 97] width 41 height 15
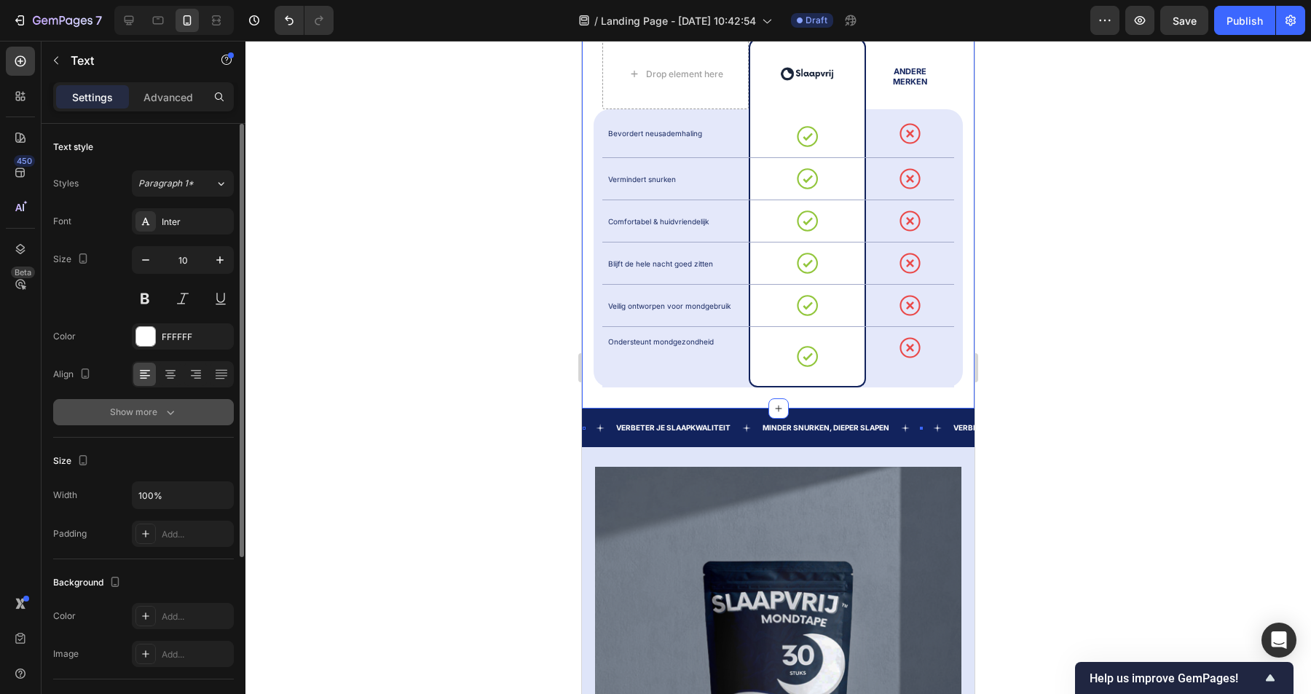
click at [158, 411] on div "Show more" at bounding box center [144, 412] width 68 height 15
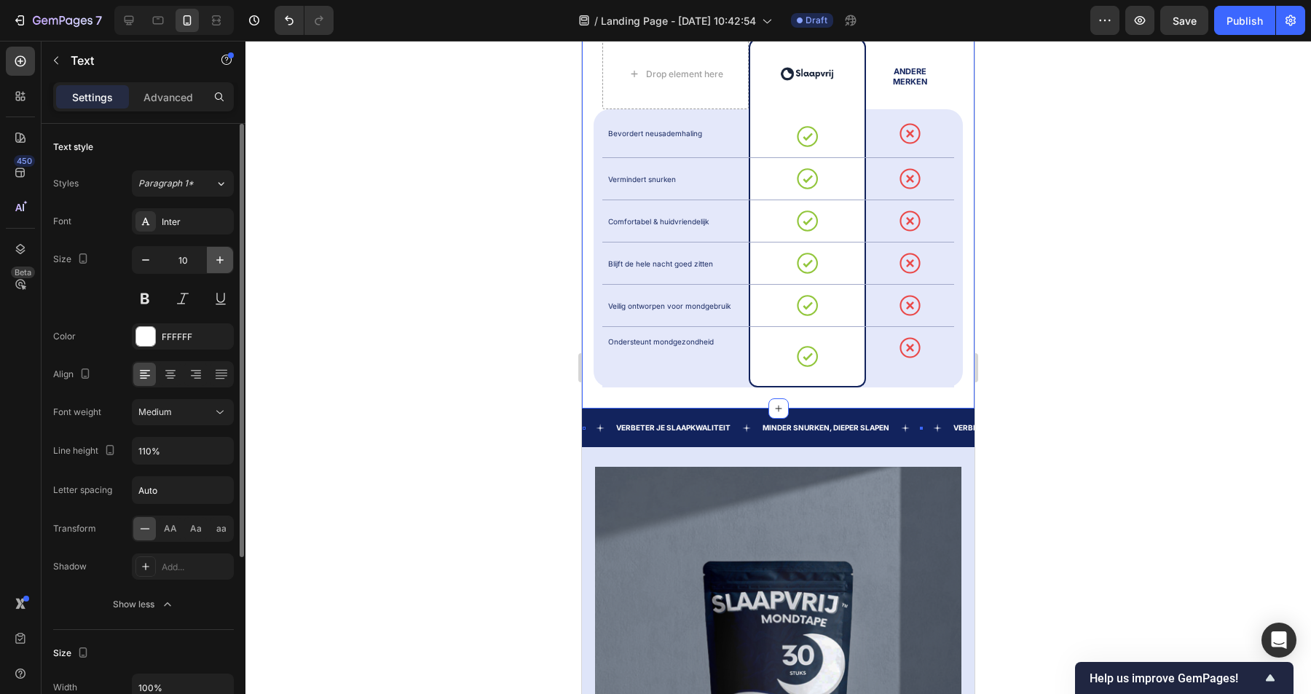
click at [219, 256] on icon "button" at bounding box center [220, 260] width 15 height 15
click at [148, 265] on icon "button" at bounding box center [145, 260] width 15 height 15
type input "10"
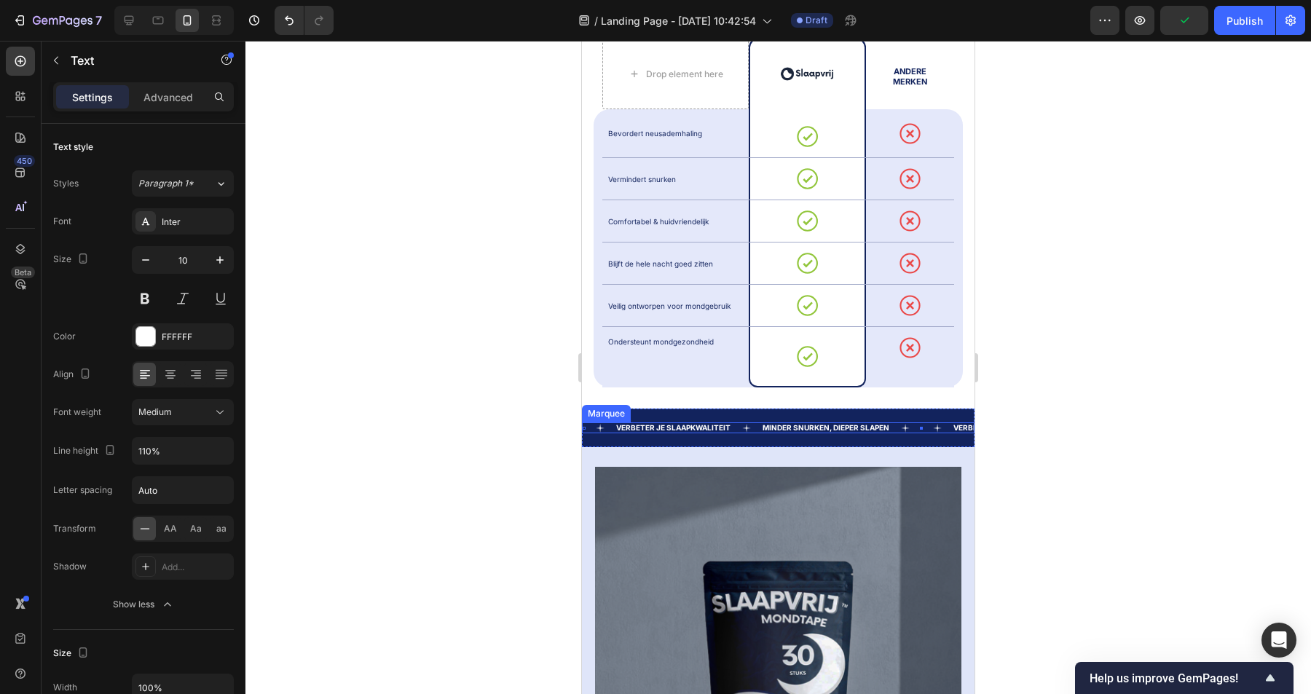
click at [922, 424] on div "Text 0" at bounding box center [936, 428] width 32 height 9
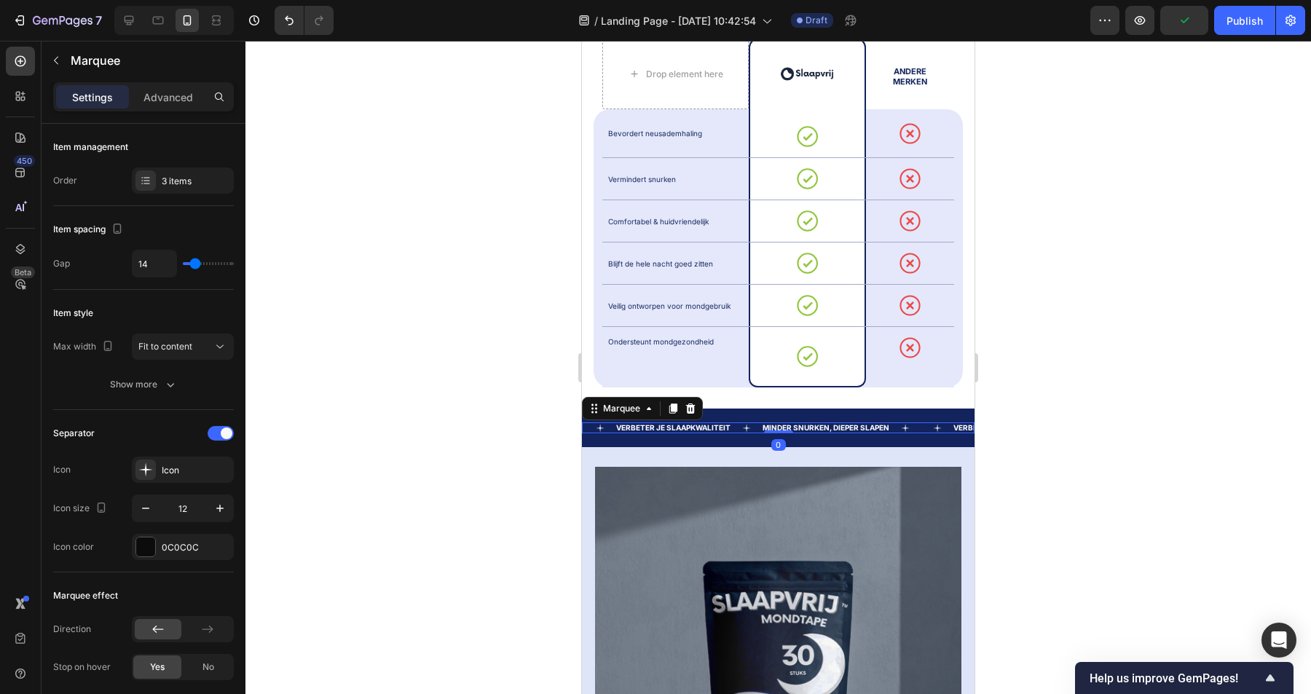
click at [922, 424] on div "Text" at bounding box center [936, 428] width 32 height 9
click at [924, 424] on div "Text" at bounding box center [936, 428] width 32 height 9
click at [921, 427] on div "Text" at bounding box center [921, 428] width 3 height 3
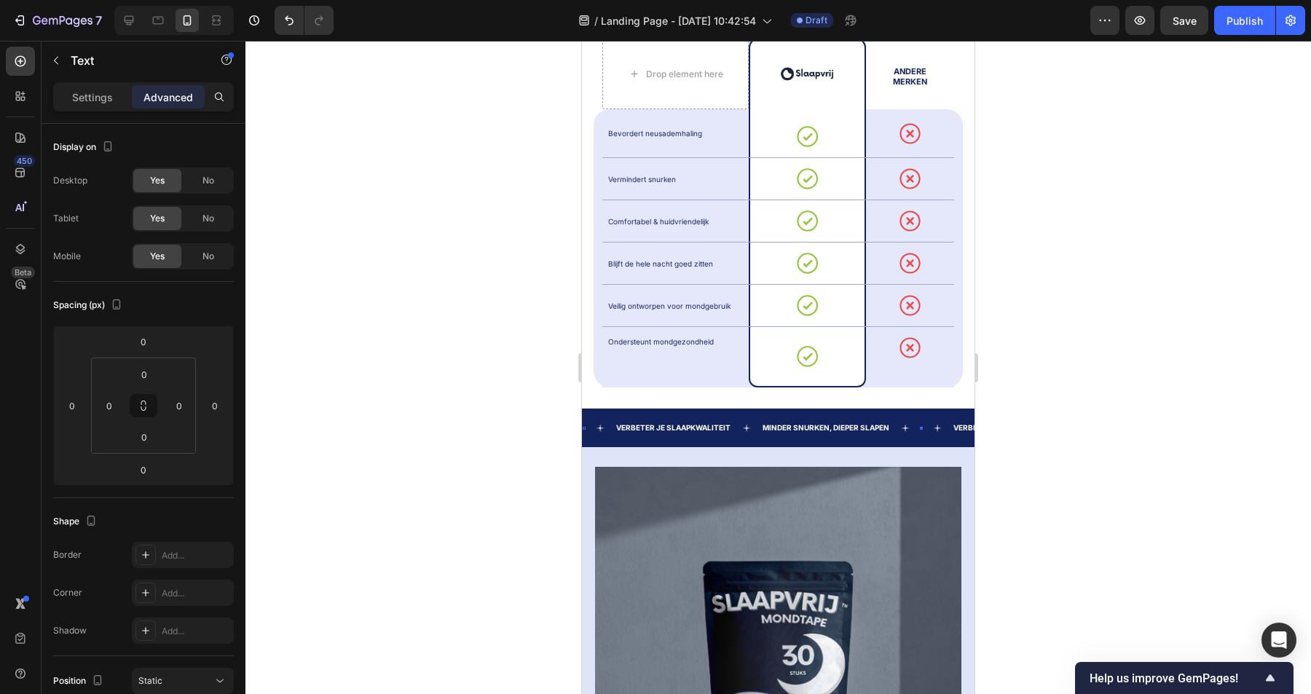
click at [921, 427] on div at bounding box center [921, 428] width 3 height 3
click at [103, 95] on p "Settings" at bounding box center [92, 97] width 41 height 15
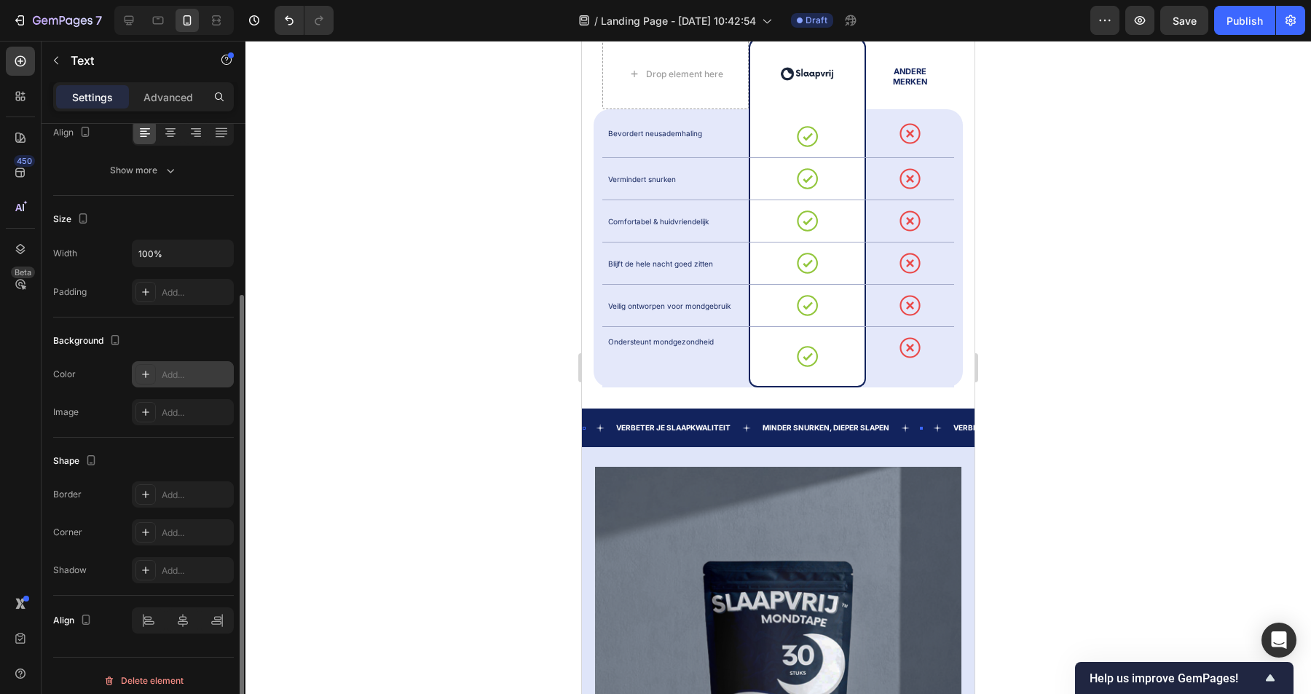
scroll to position [251, 0]
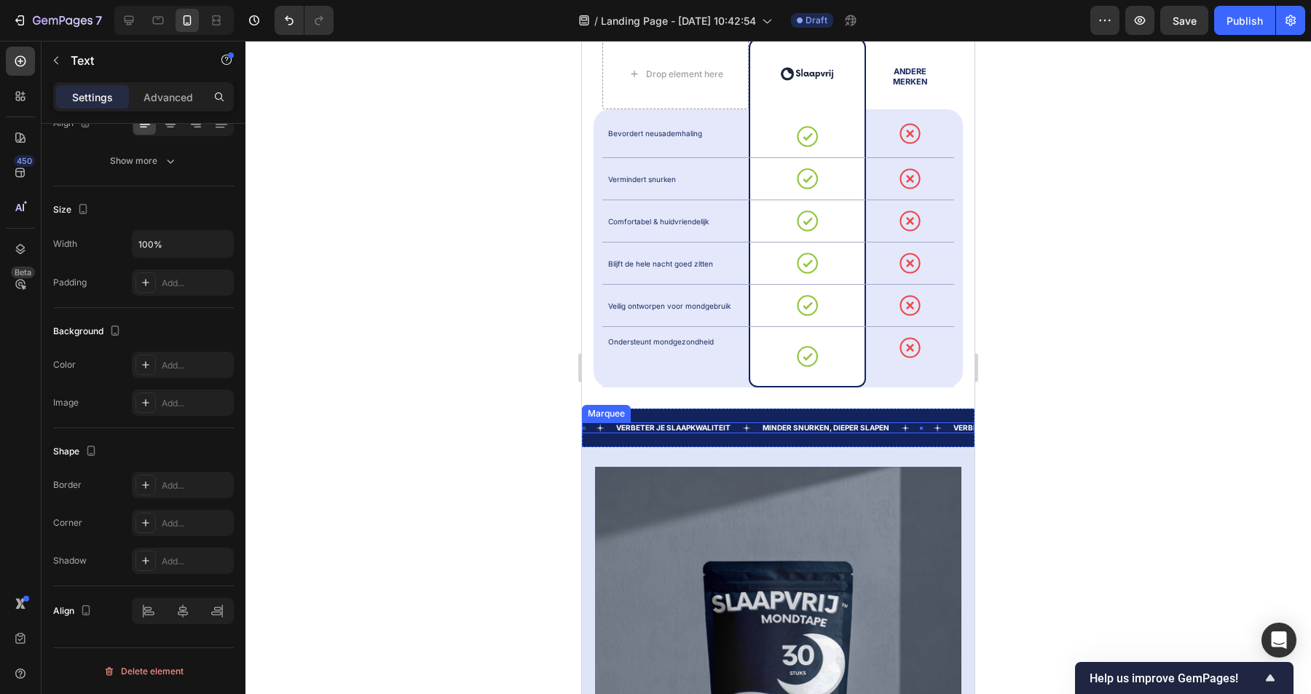
click at [932, 424] on div "Text 0" at bounding box center [936, 428] width 32 height 9
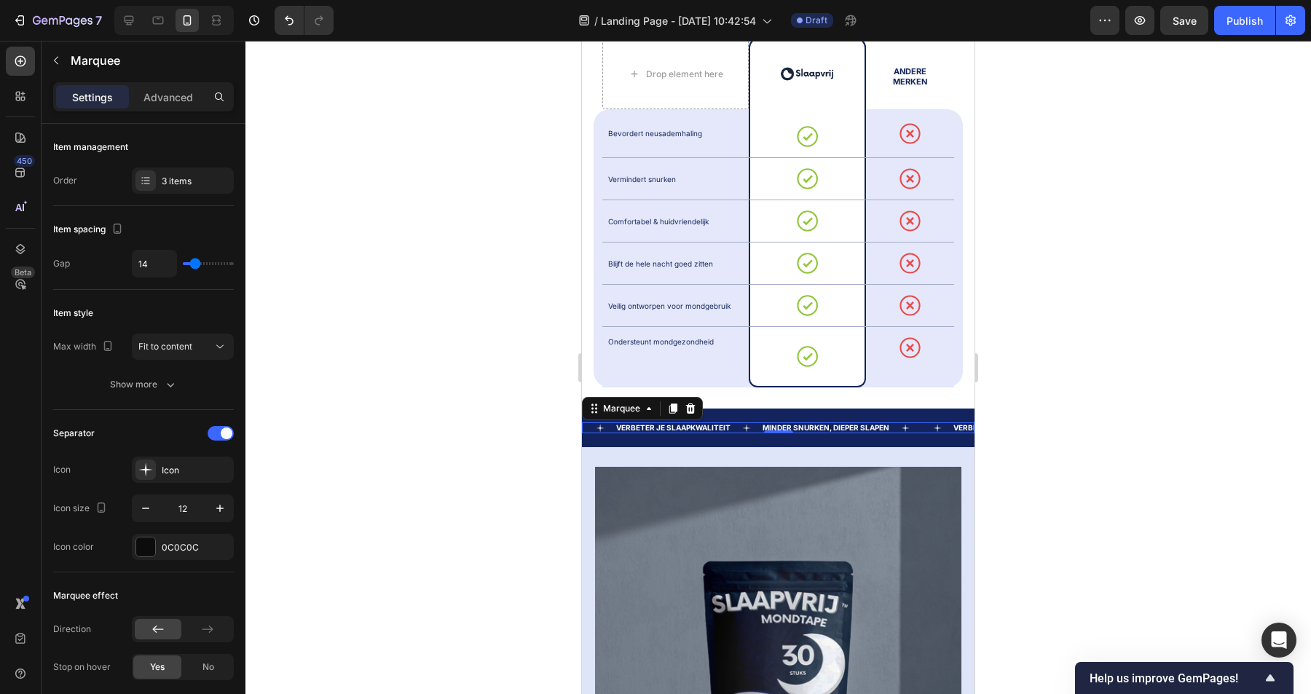
click at [924, 424] on div "Text" at bounding box center [936, 428] width 32 height 9
click at [923, 427] on div "Text" at bounding box center [921, 428] width 3 height 3
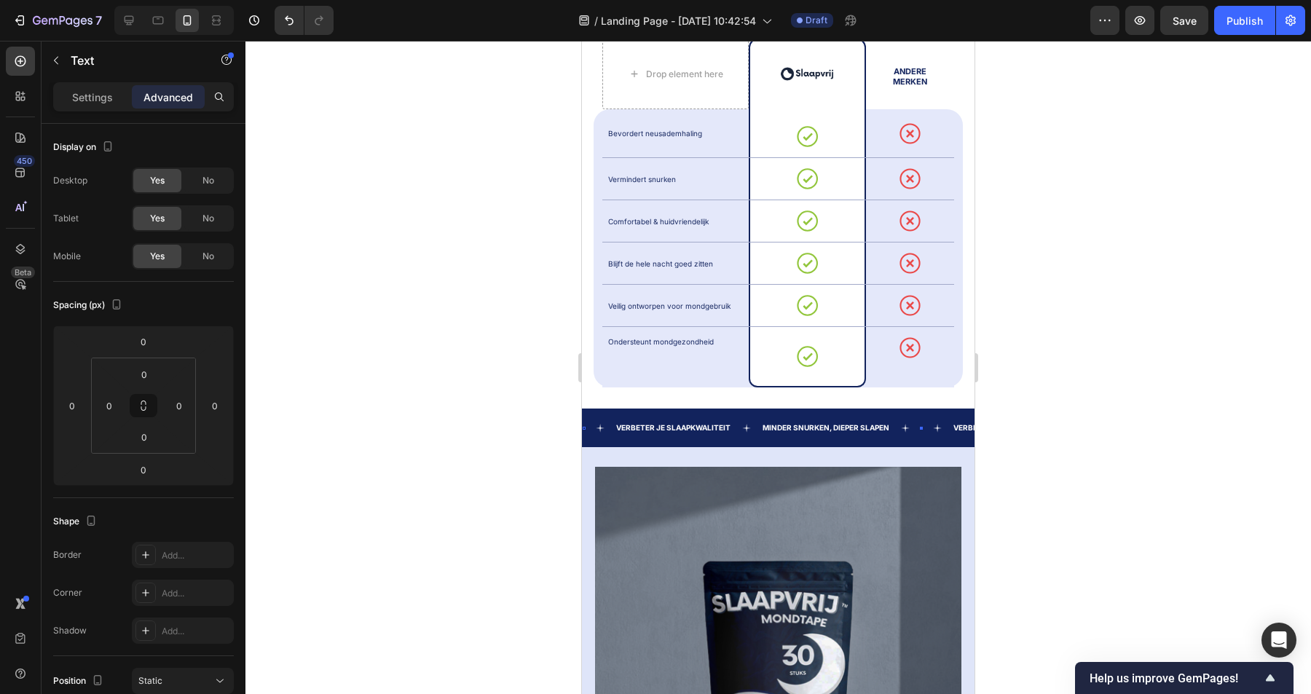
click at [922, 425] on div at bounding box center [921, 427] width 3 height 4
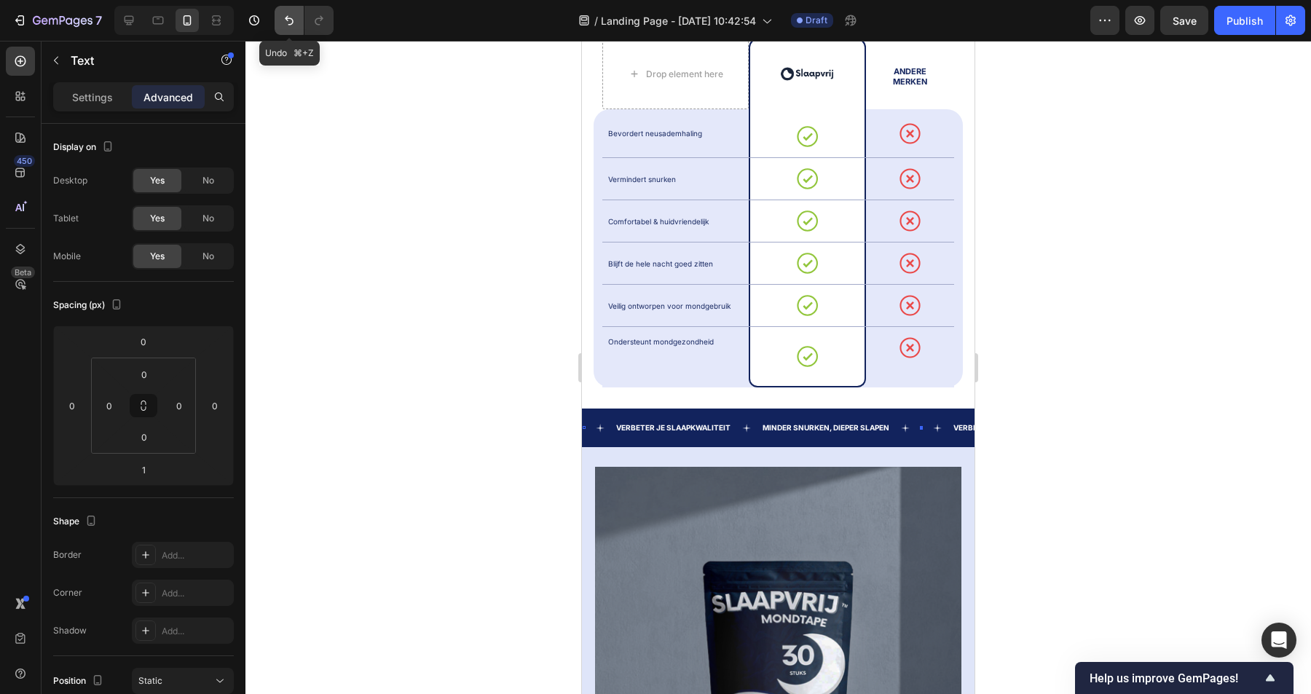
click at [298, 28] on button "Undo/Redo" at bounding box center [289, 20] width 29 height 29
type input "0"
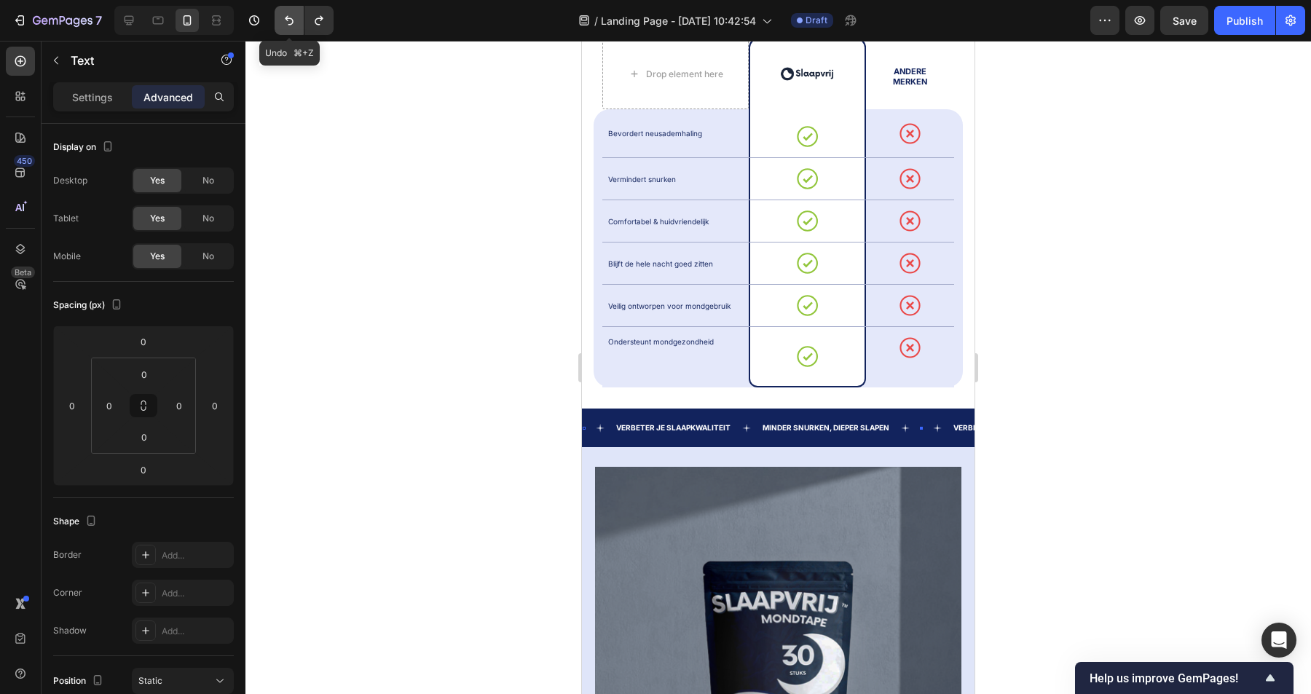
click at [298, 28] on button "Undo/Redo" at bounding box center [289, 20] width 29 height 29
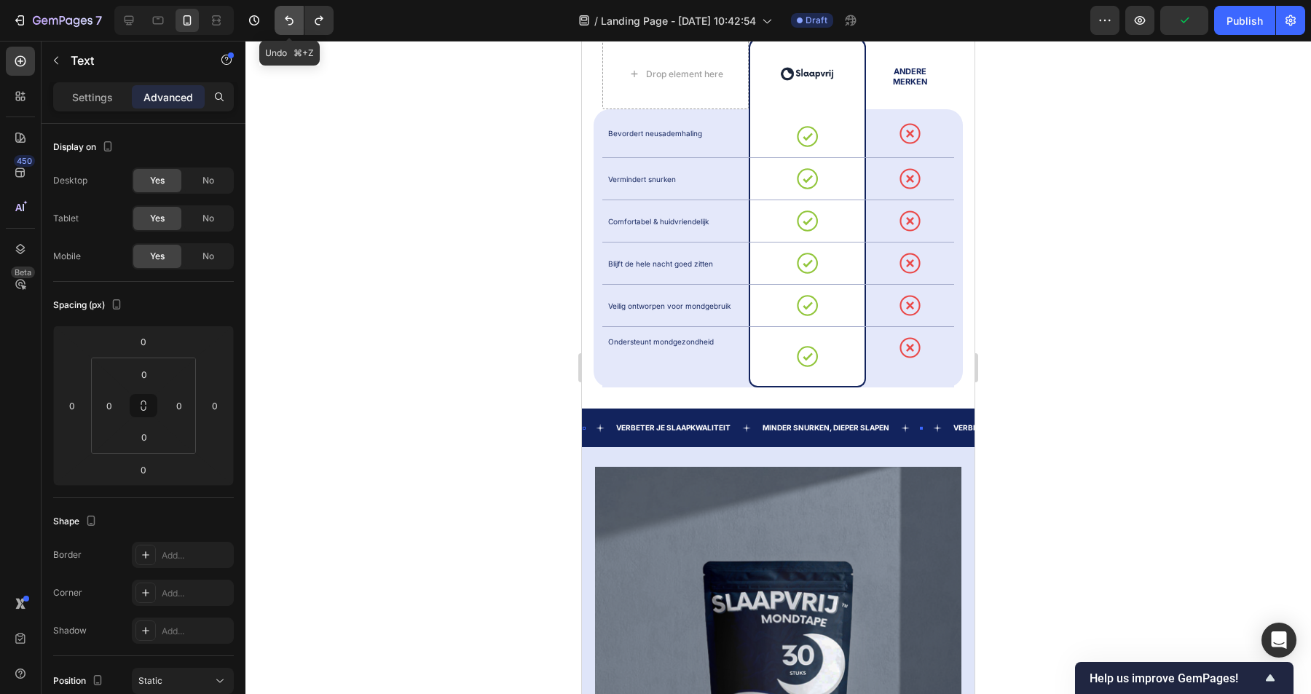
click at [298, 28] on button "Undo/Redo" at bounding box center [289, 20] width 29 height 29
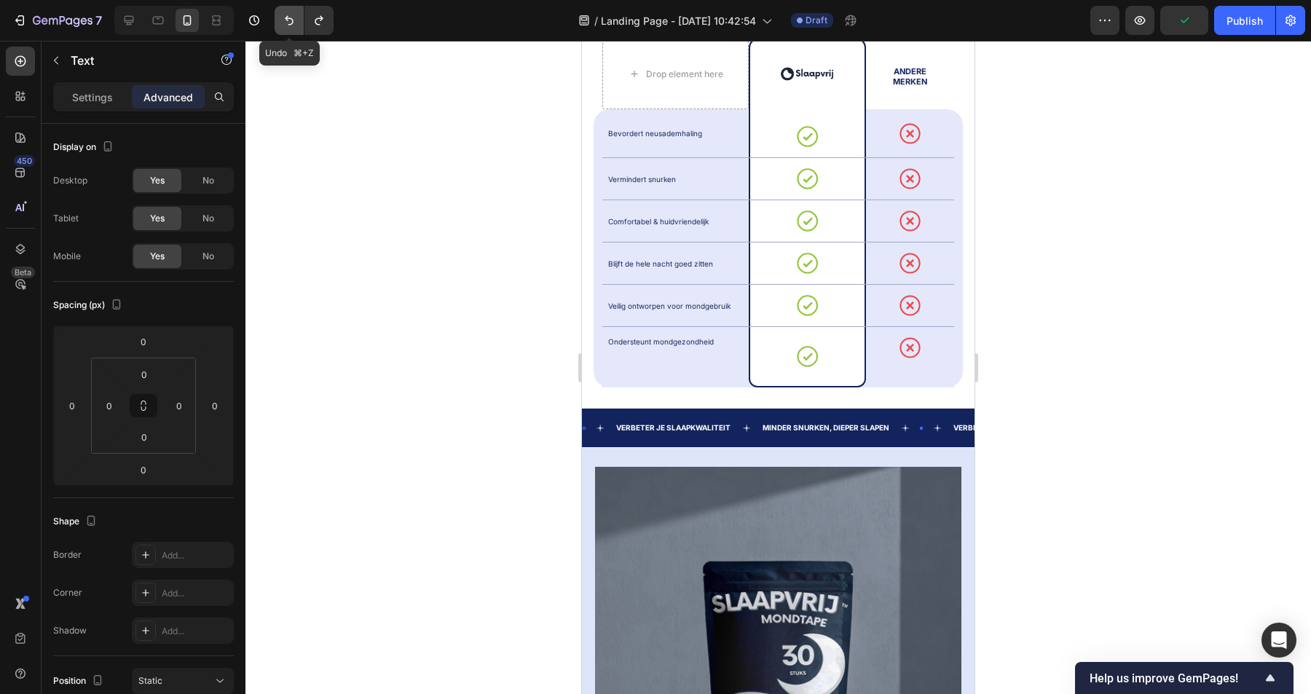
click at [299, 30] on button "Undo/Redo" at bounding box center [289, 20] width 29 height 29
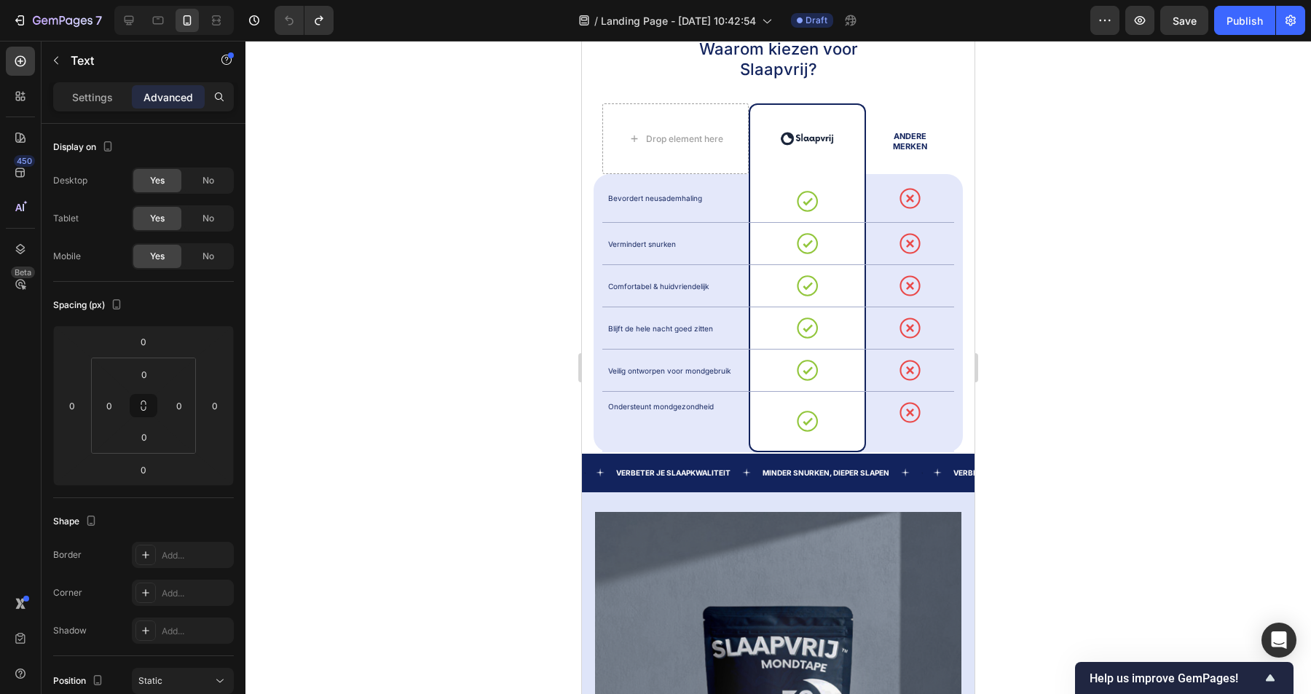
scroll to position [853, 0]
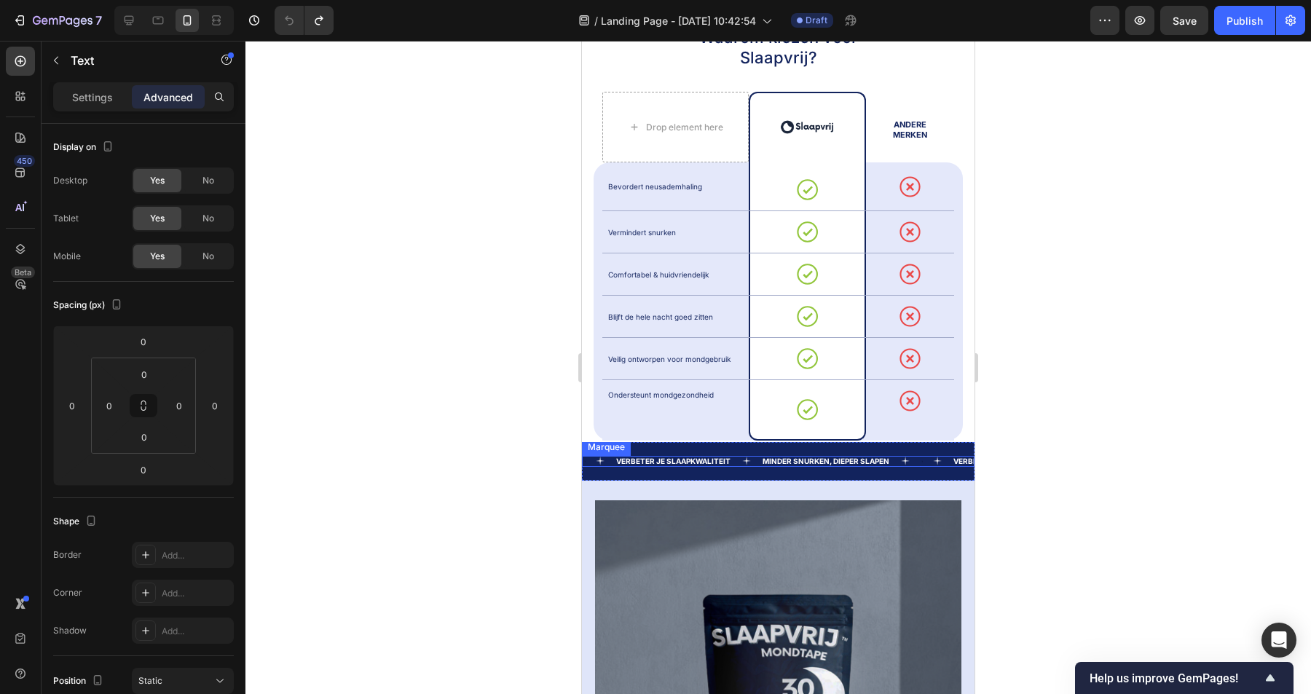
click at [923, 463] on div "Text" at bounding box center [936, 461] width 32 height 9
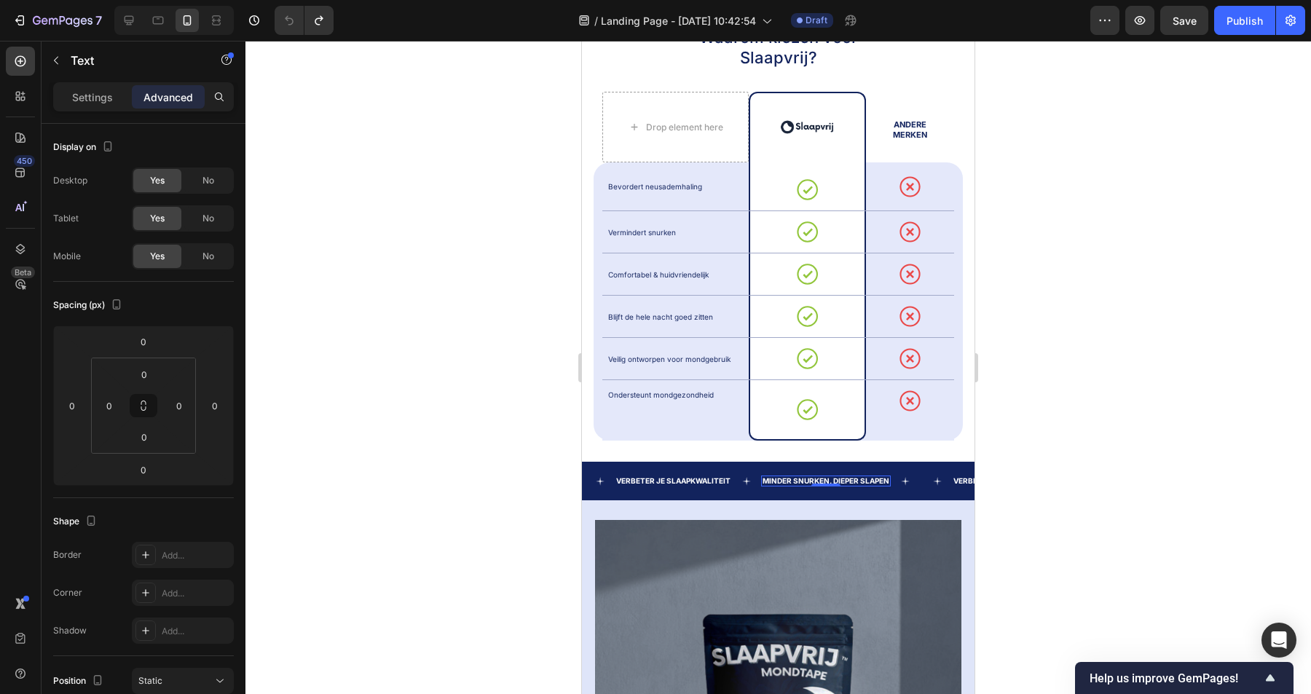
click at [857, 477] on p "Minder snurken, dieper slapen" at bounding box center [826, 481] width 127 height 8
click at [798, 477] on div "Text" at bounding box center [809, 481] width 32 height 9
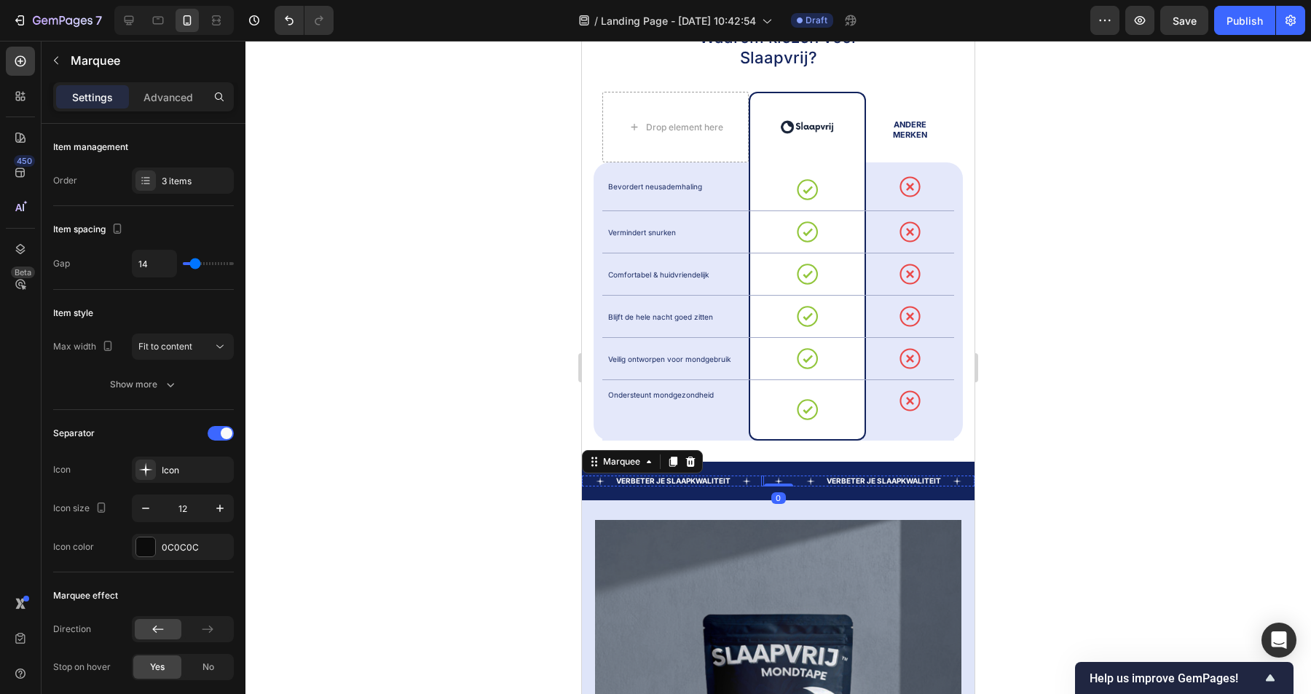
click at [760, 476] on div "Verbeter je slaapkwaliteit Text" at bounding box center [688, 481] width 146 height 11
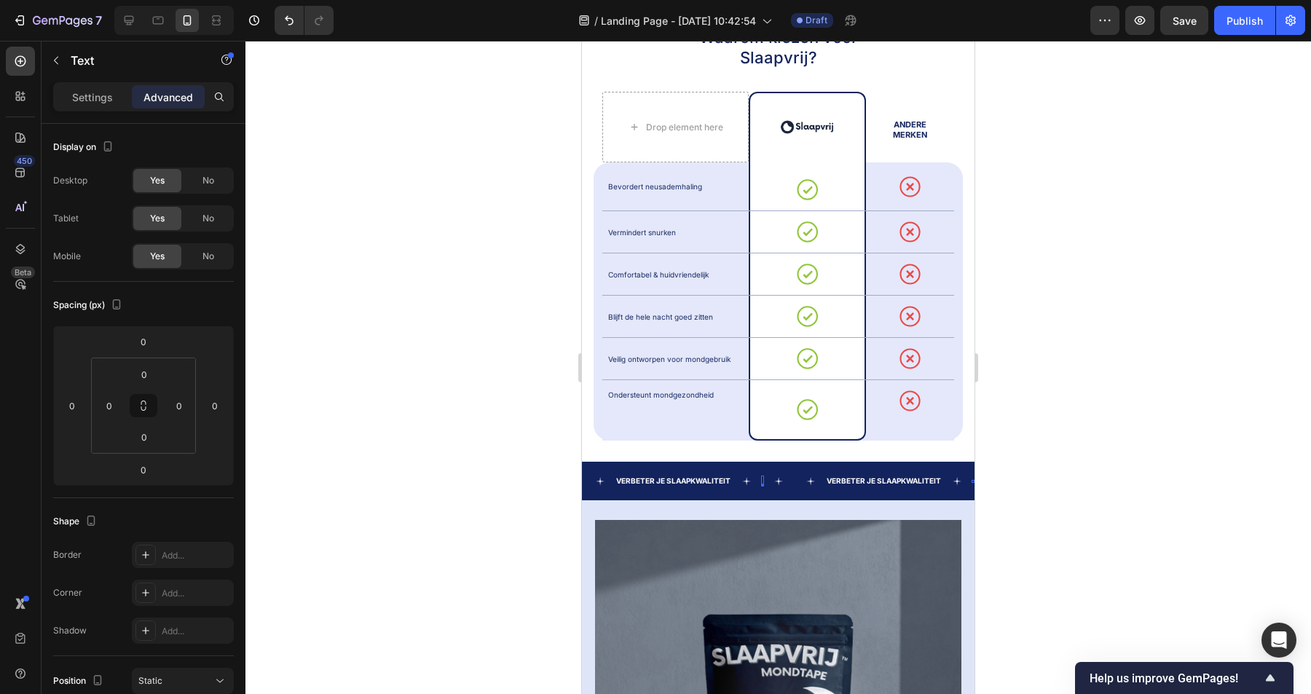
click at [763, 476] on div "Rich Text Editor. Editing area: main" at bounding box center [762, 481] width 3 height 11
click at [1126, 439] on div at bounding box center [778, 367] width 1066 height 653
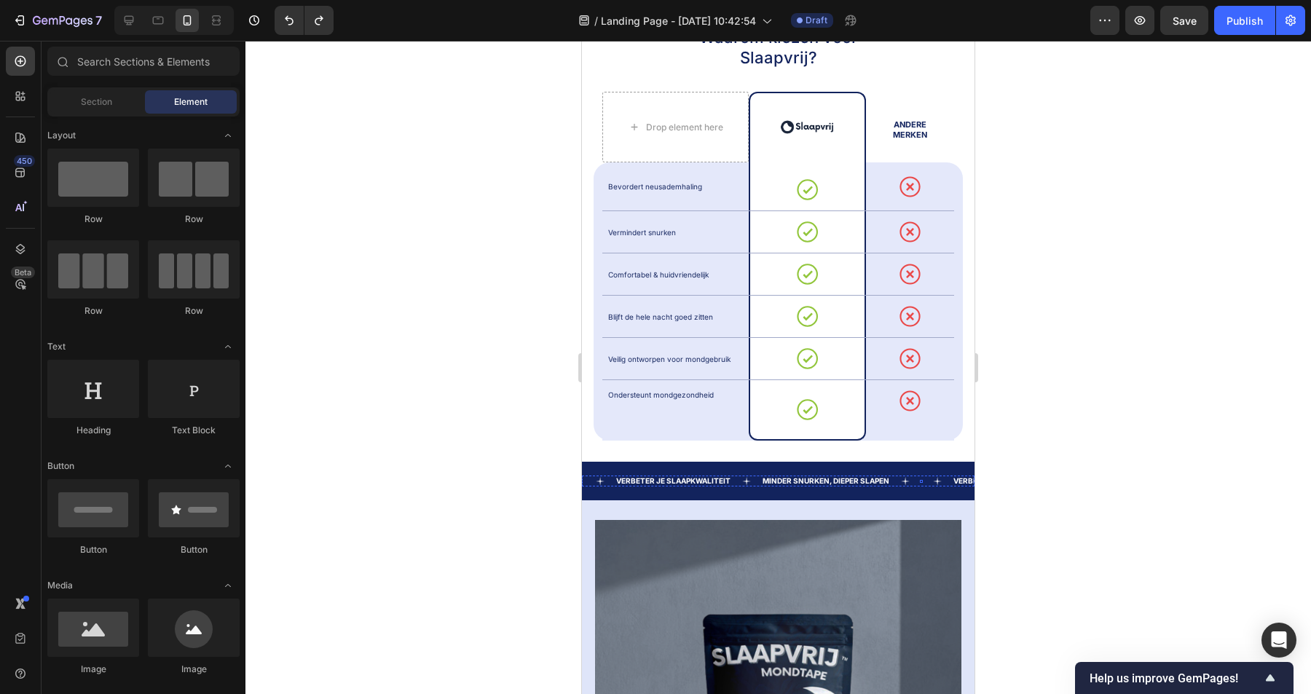
click at [922, 480] on div "Text" at bounding box center [921, 481] width 3 height 3
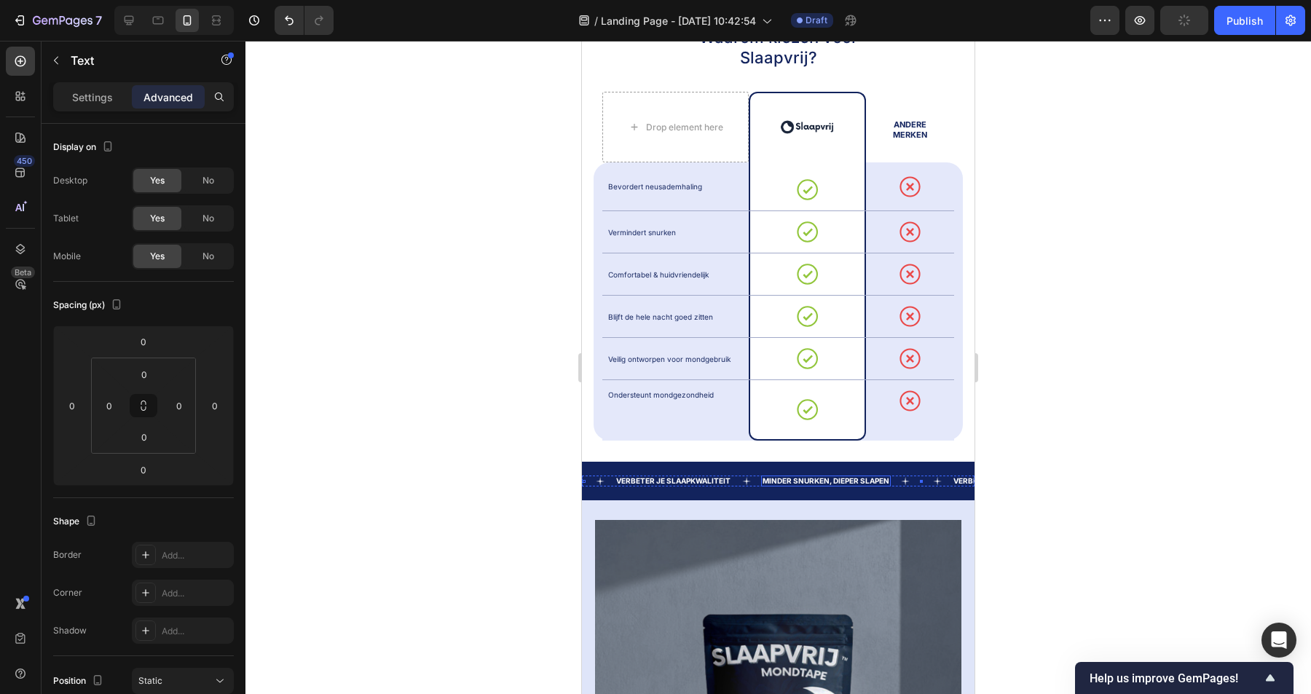
click at [815, 477] on p "Minder snurken, dieper slapen" at bounding box center [826, 481] width 127 height 8
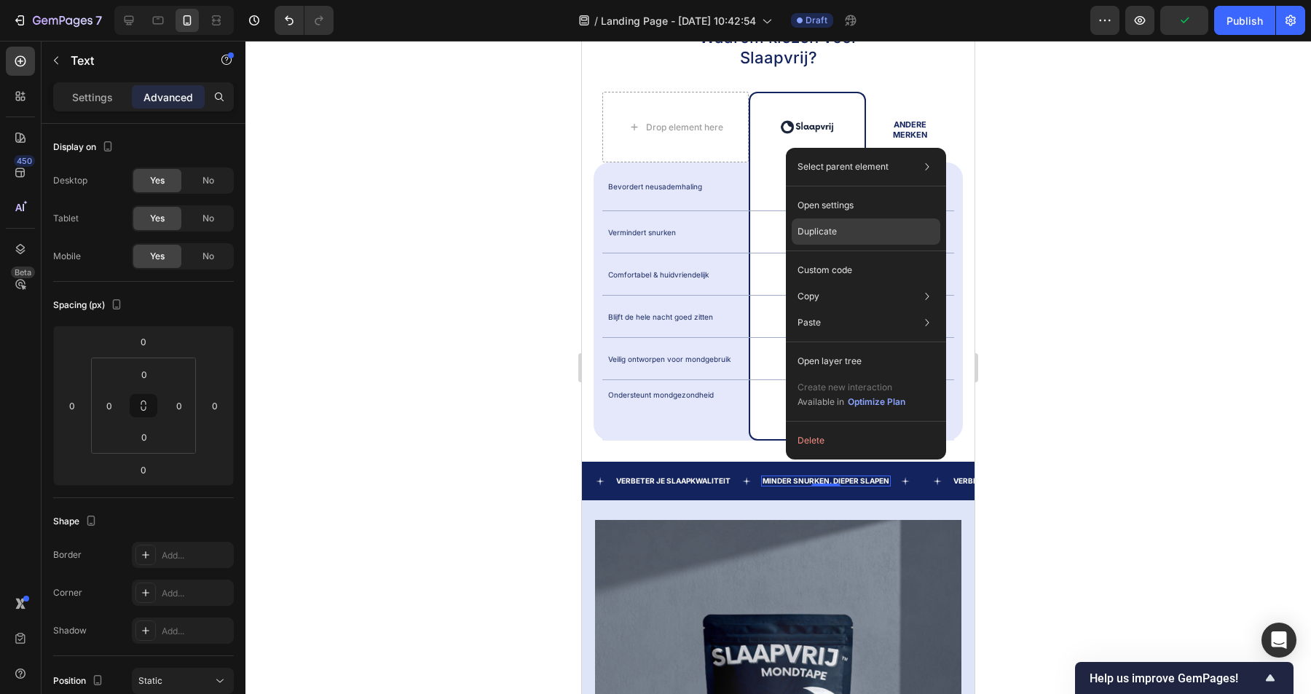
click at [852, 235] on div "Duplicate" at bounding box center [866, 232] width 149 height 26
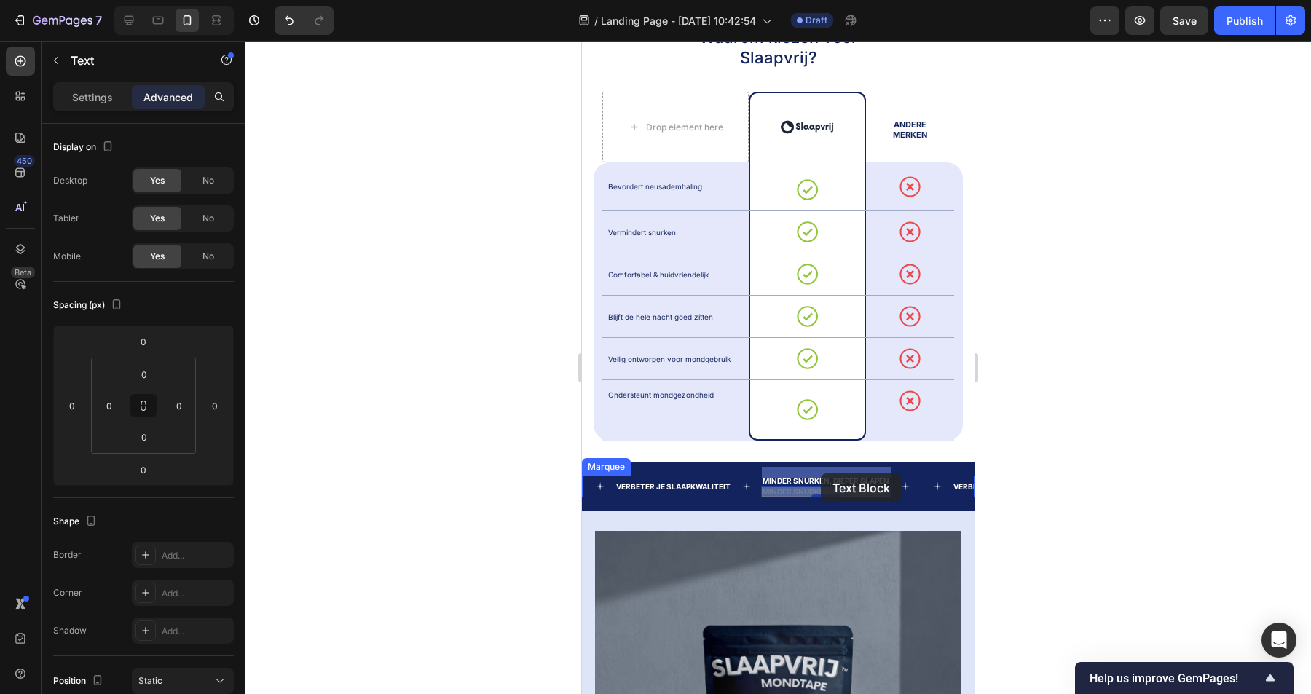
drag, startPoint x: 836, startPoint y: 472, endPoint x: 821, endPoint y: 473, distance: 14.6
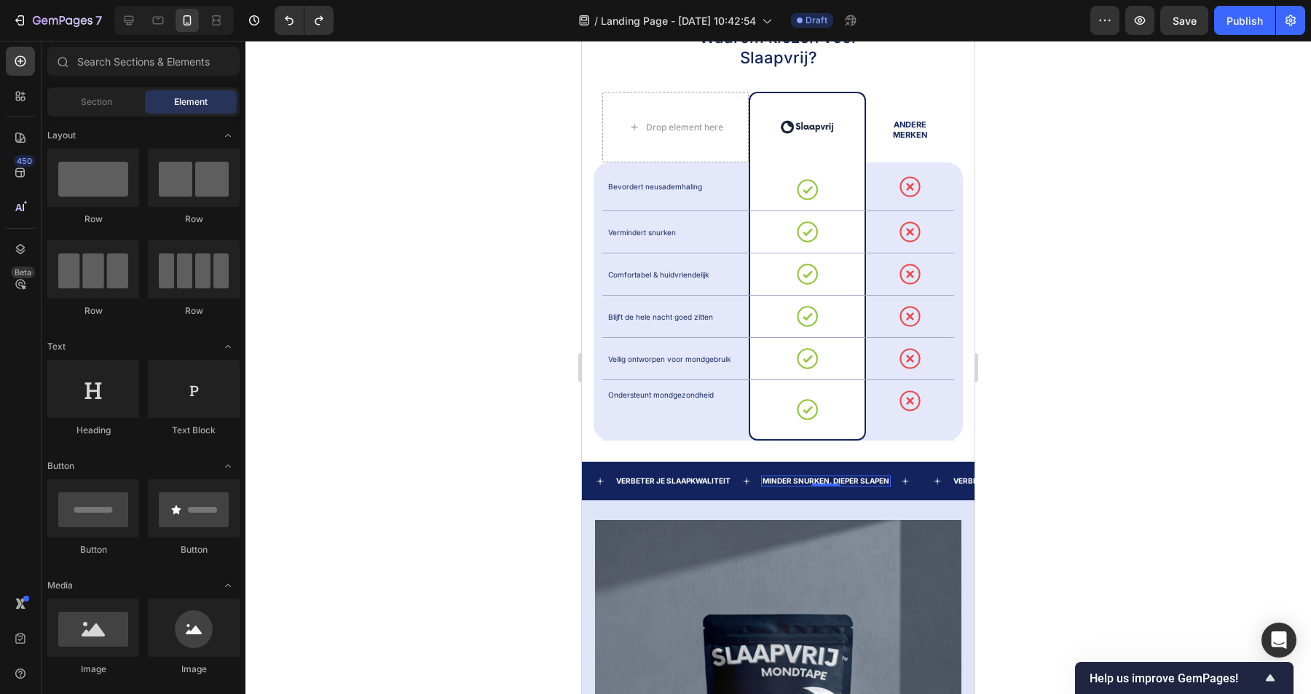
click at [862, 477] on p "Minder snurken, dieper slapen" at bounding box center [826, 481] width 127 height 8
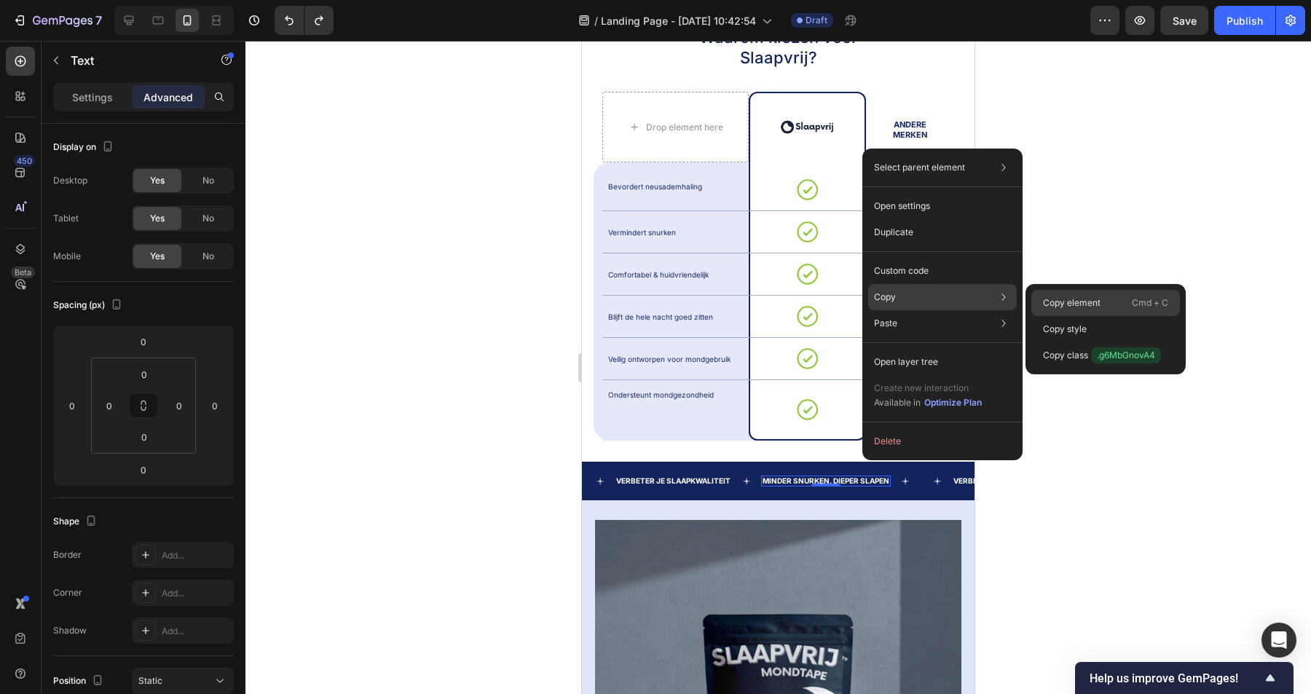
click at [1081, 302] on p "Copy element" at bounding box center [1072, 302] width 58 height 13
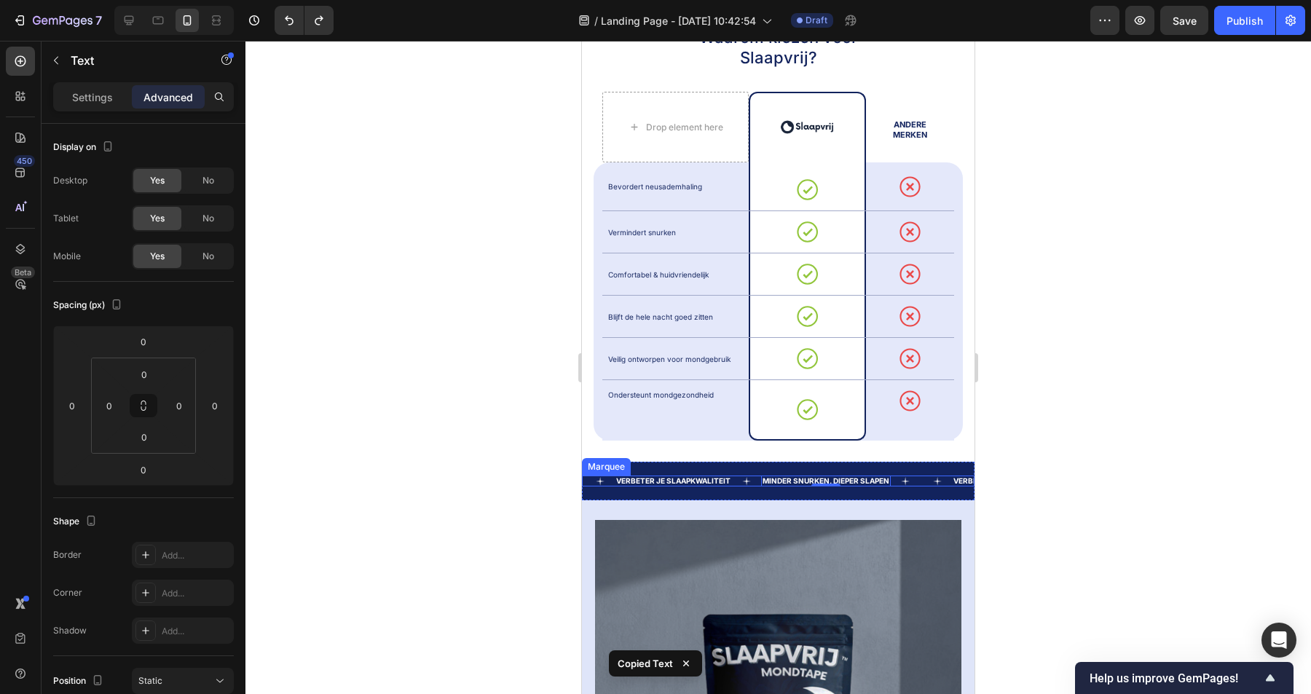
click at [923, 477] on div "Text" at bounding box center [936, 481] width 32 height 9
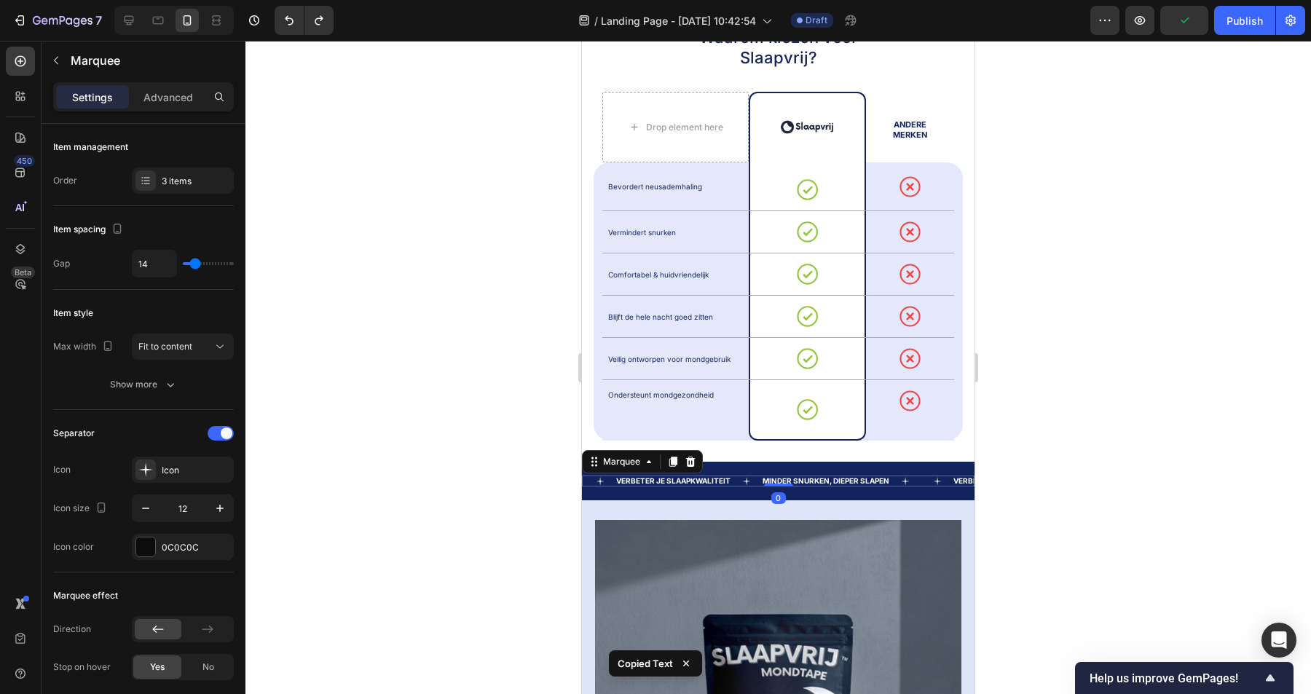
click at [925, 477] on div "Text" at bounding box center [936, 481] width 32 height 9
click at [924, 477] on div "Text" at bounding box center [936, 481] width 32 height 9
click at [923, 477] on div "Text" at bounding box center [936, 481] width 32 height 9
click at [924, 477] on div "Text" at bounding box center [936, 481] width 32 height 9
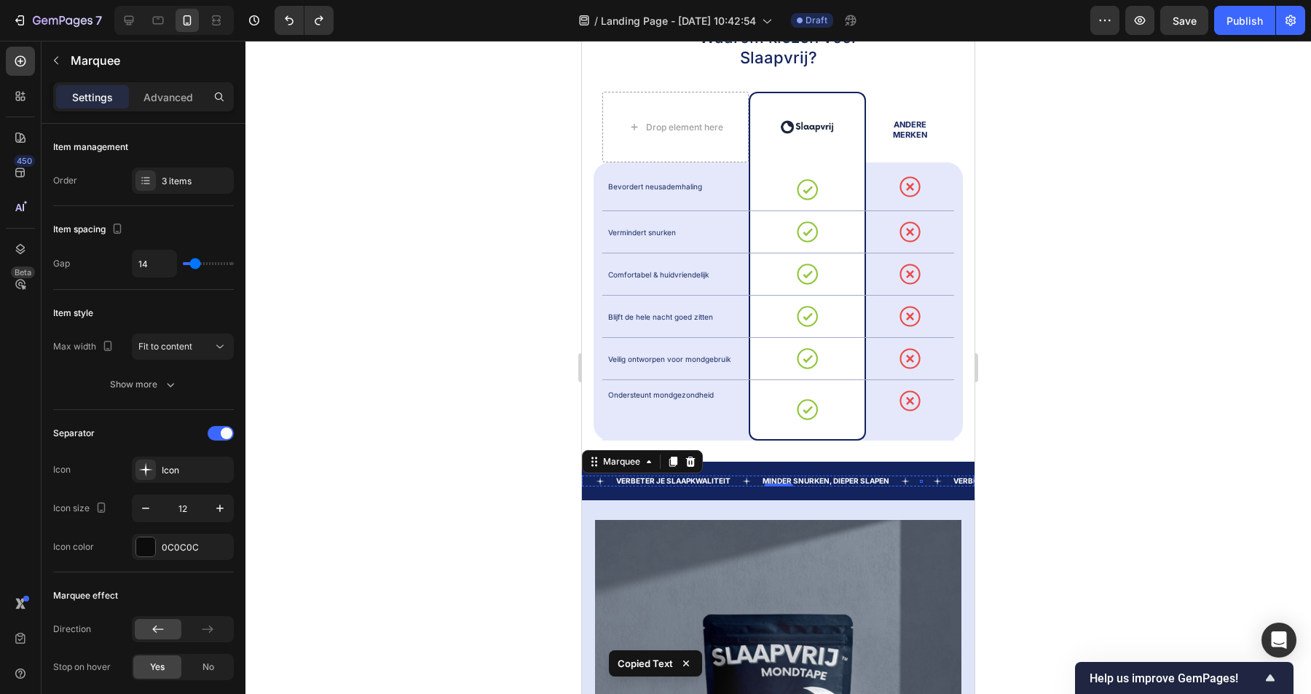
click at [921, 480] on div "Text" at bounding box center [921, 481] width 3 height 3
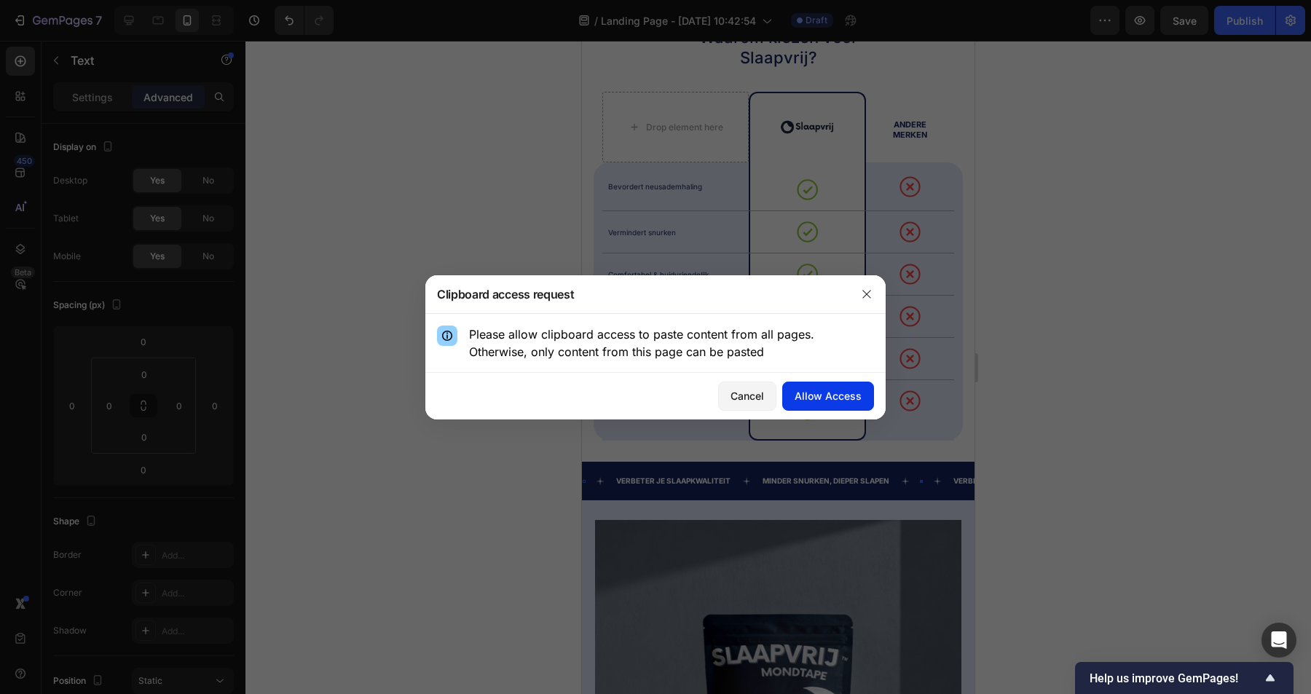
click at [846, 394] on div "Allow Access" at bounding box center [828, 395] width 67 height 15
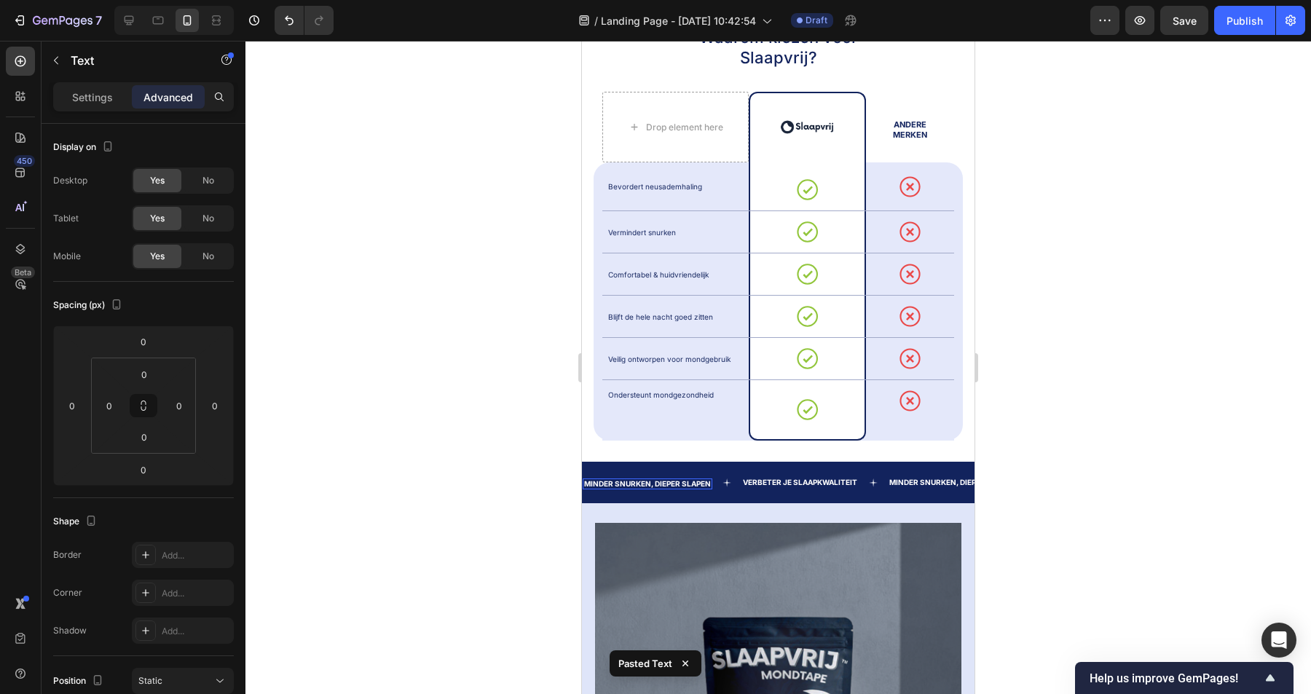
click at [680, 480] on p "Minder snurken, dieper slapen" at bounding box center [647, 484] width 127 height 8
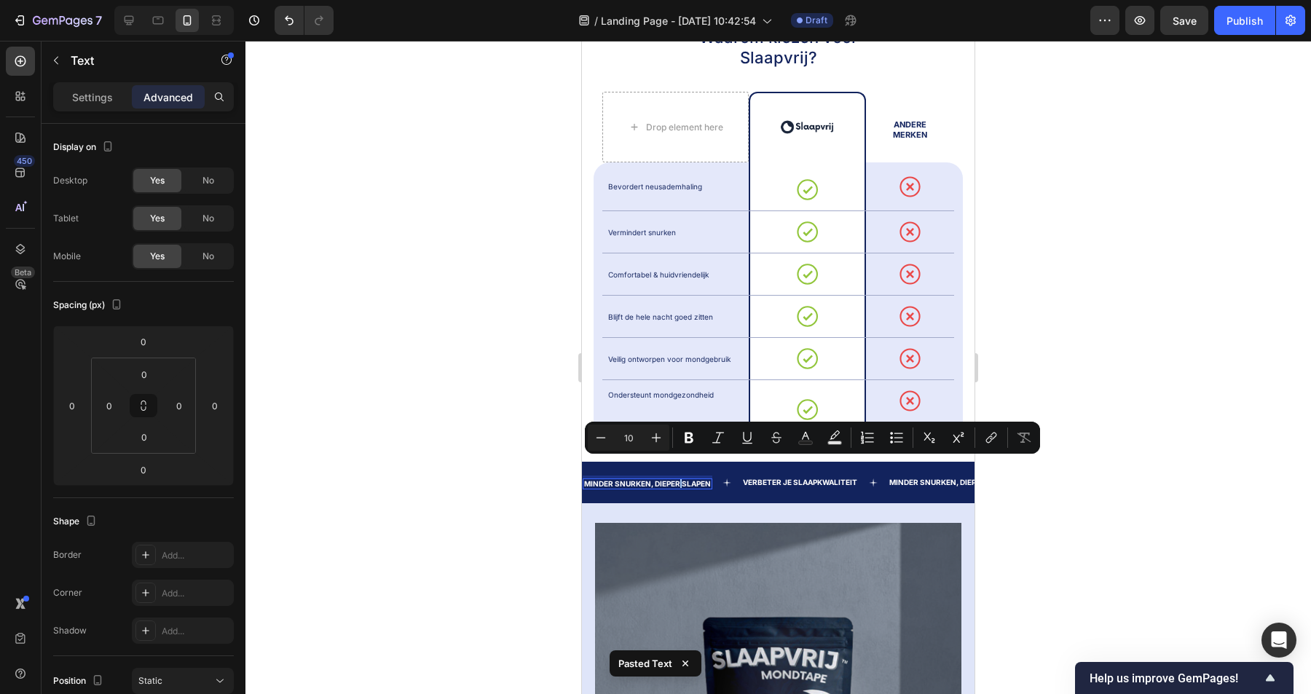
click at [1061, 488] on div at bounding box center [778, 367] width 1066 height 653
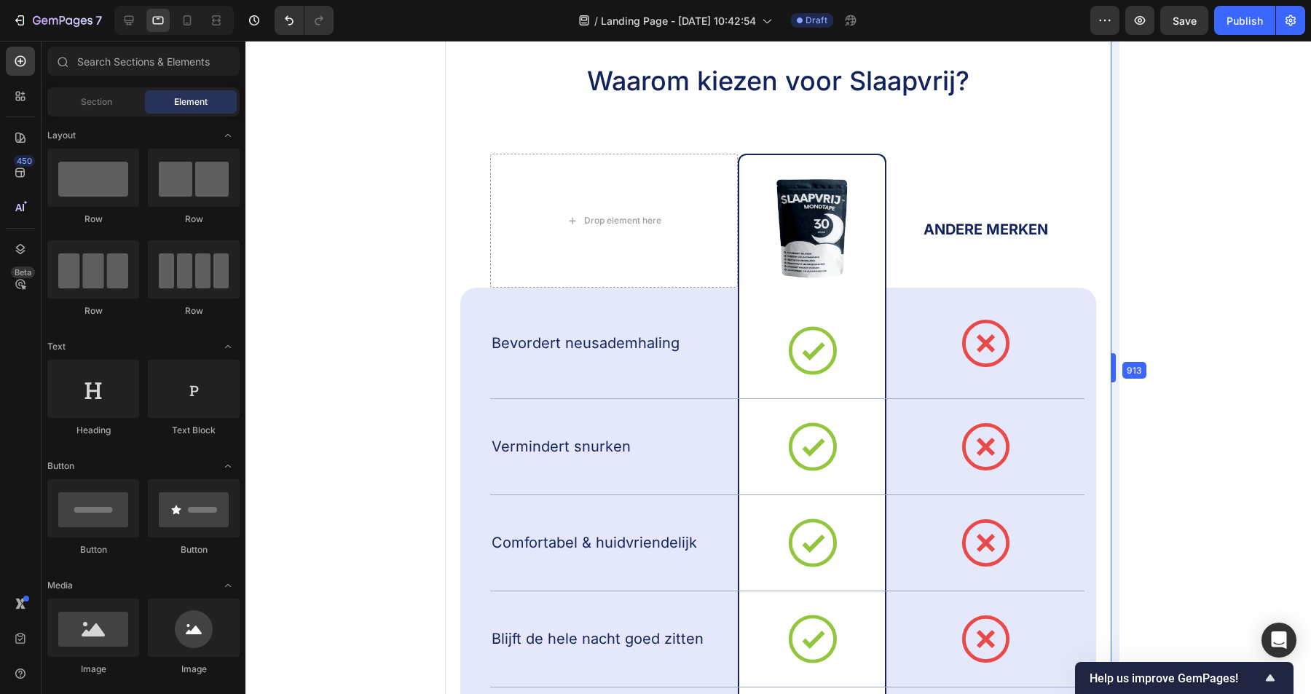
drag, startPoint x: 975, startPoint y: 365, endPoint x: 1252, endPoint y: 363, distance: 276.8
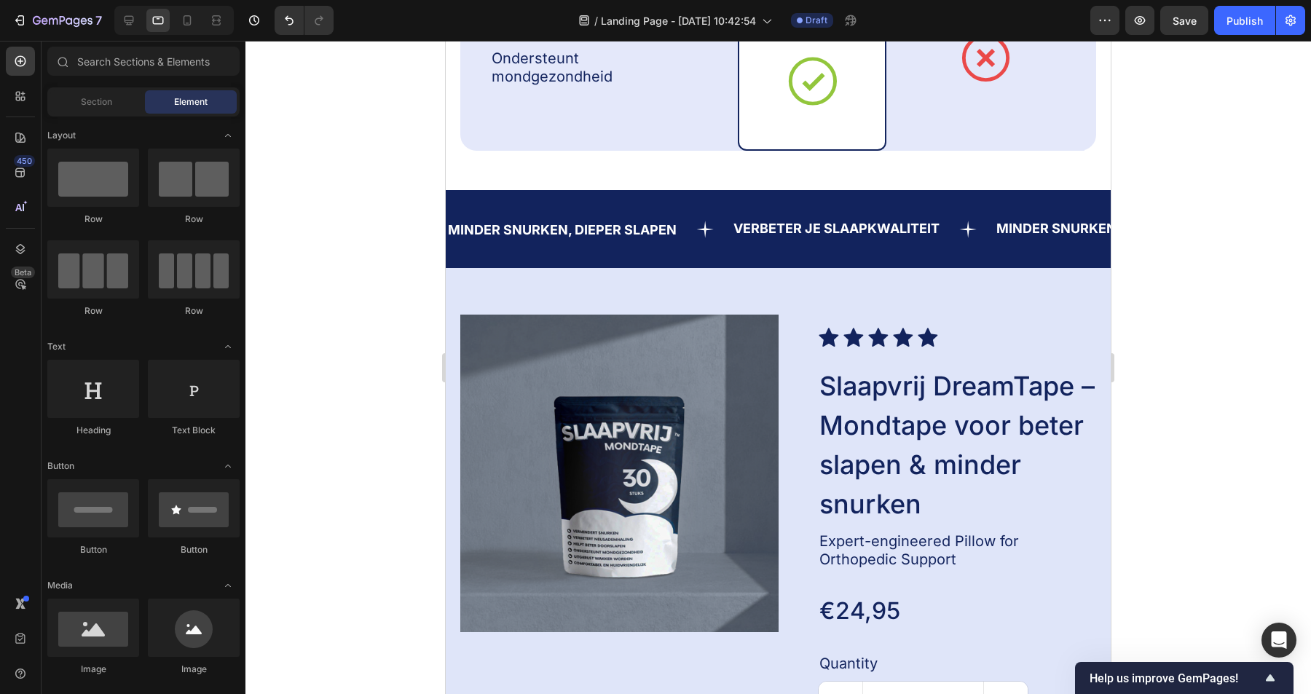
scroll to position [1584, 0]
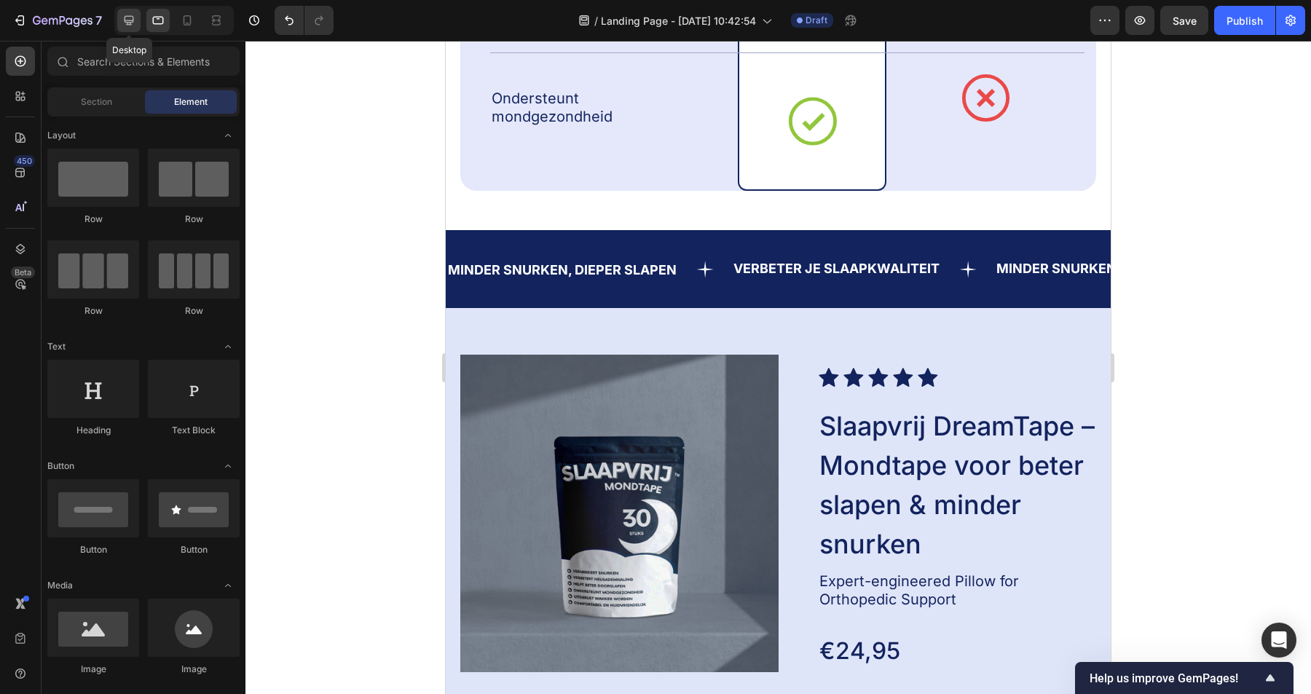
click at [127, 20] on icon at bounding box center [129, 20] width 9 height 9
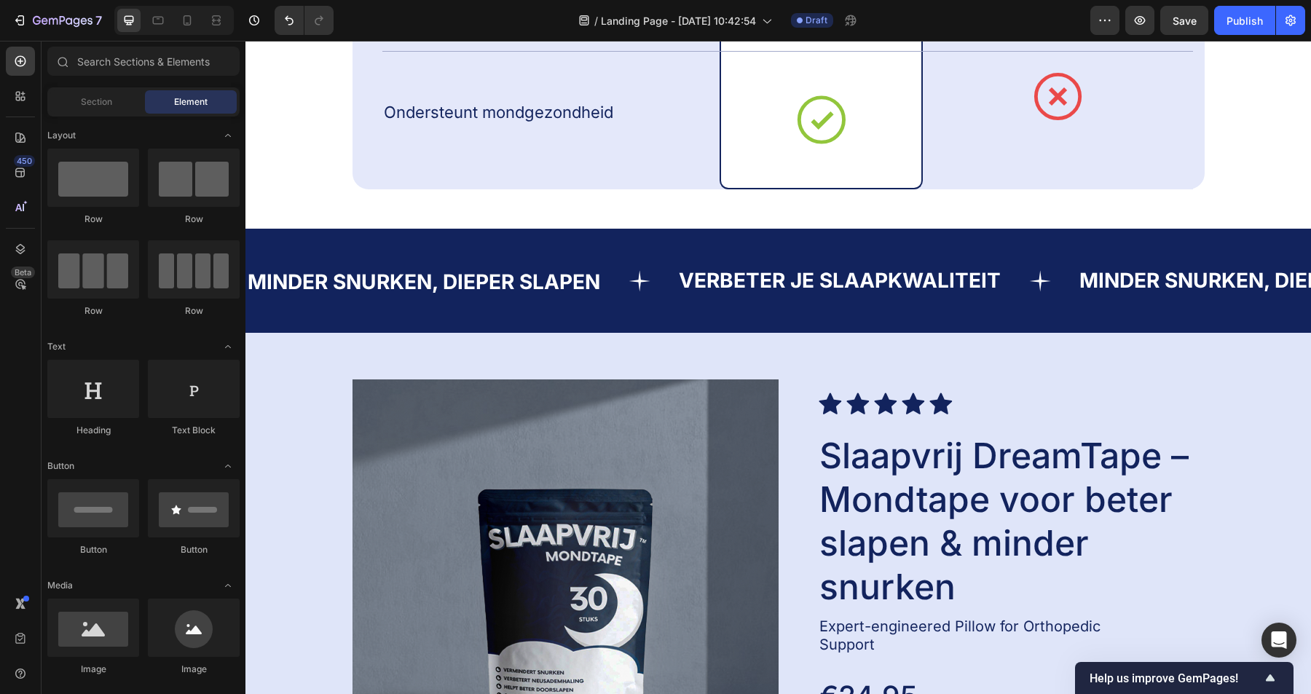
scroll to position [1577, 0]
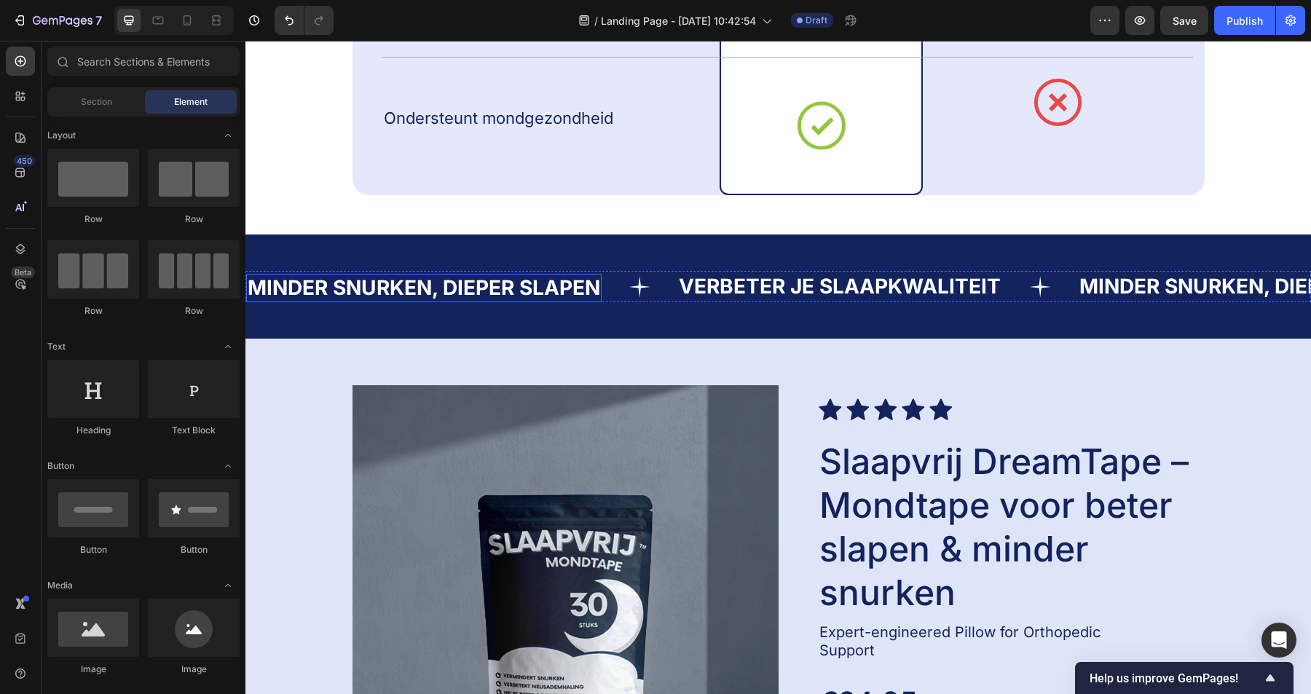
click at [503, 286] on p "Minder snurken, dieper slapen" at bounding box center [424, 287] width 353 height 25
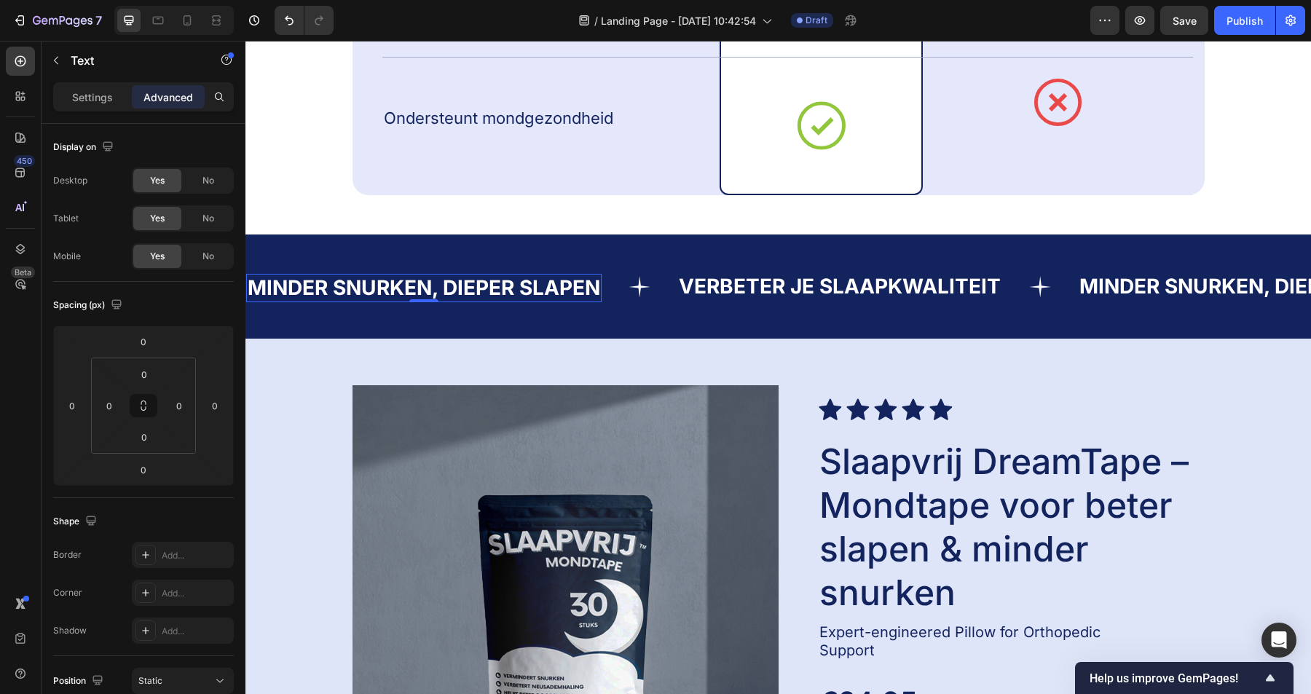
click at [527, 288] on p "Minder snurken, dieper slapen" at bounding box center [424, 287] width 353 height 25
click at [406, 295] on p "Minder snurken, dieper slapen" at bounding box center [424, 287] width 353 height 25
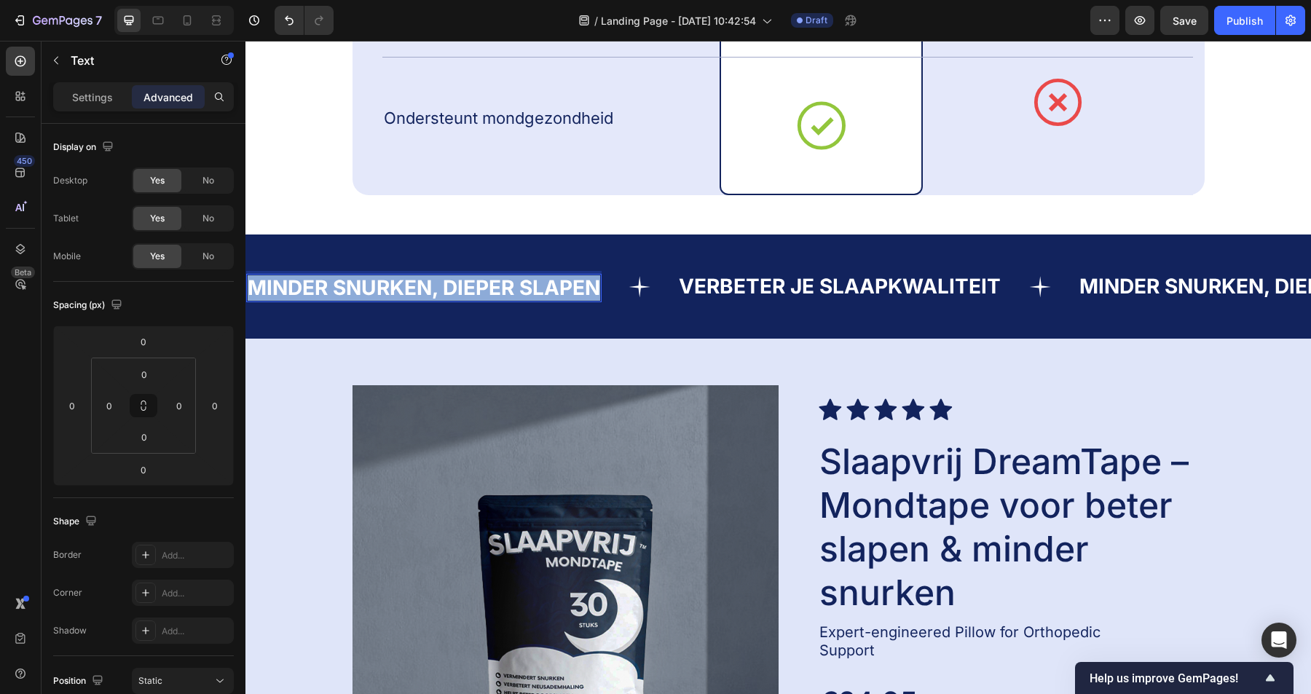
click at [406, 295] on p "Minder snurken, dieper slapen" at bounding box center [424, 287] width 353 height 25
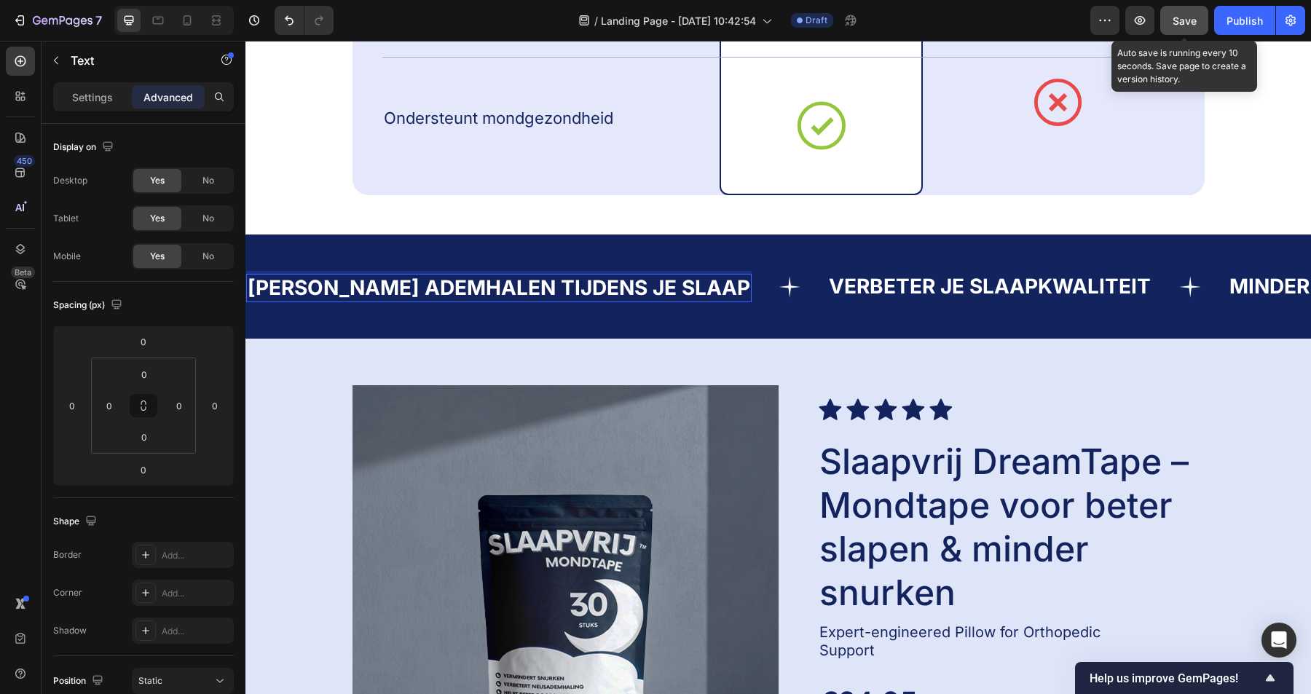
click at [1176, 22] on span "Save" at bounding box center [1185, 21] width 24 height 12
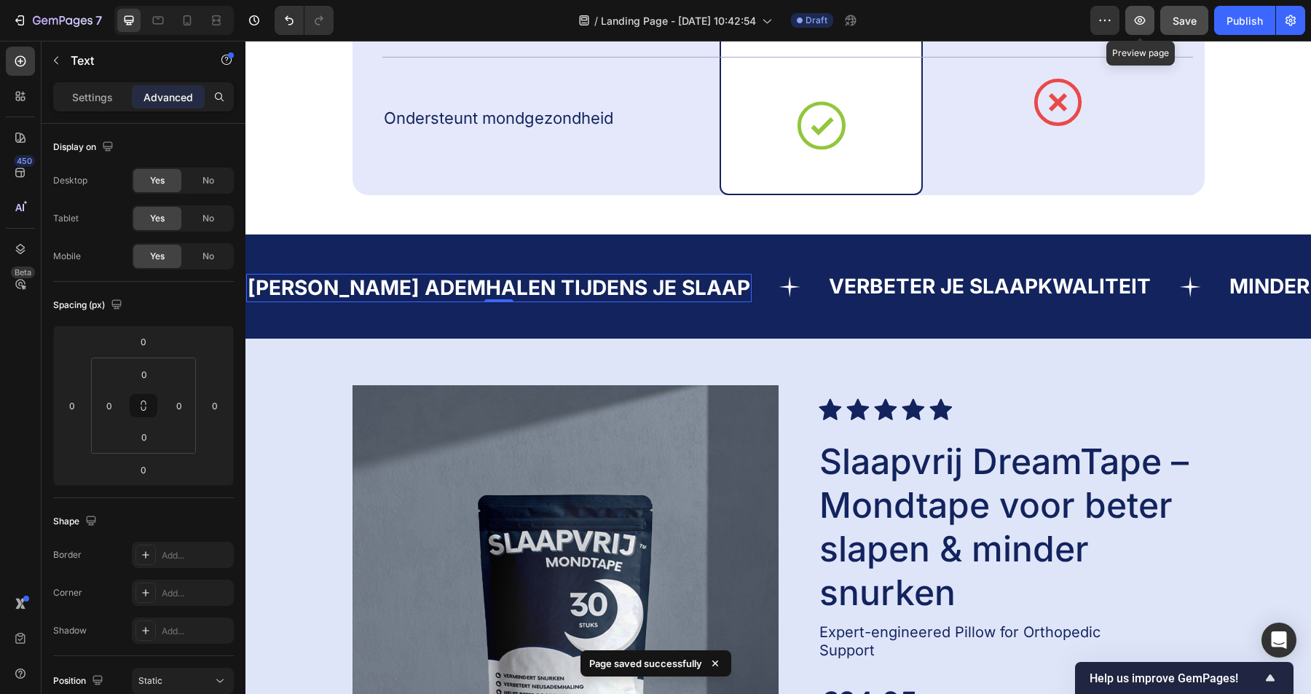
click at [1148, 20] on button "button" at bounding box center [1139, 20] width 29 height 29
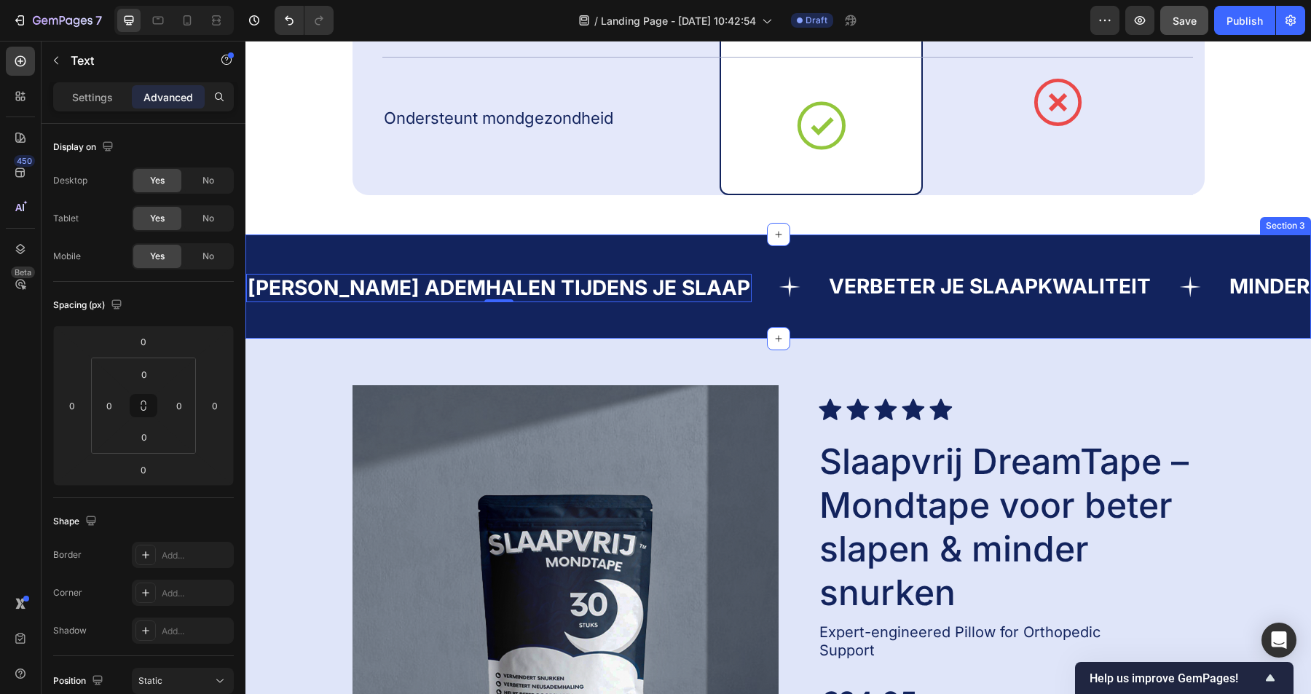
click at [458, 256] on div "Text Beter ademhalen tijdens je slaap Text 0 Verbeter je slaapkwaliteit Text Mi…" at bounding box center [778, 287] width 1066 height 104
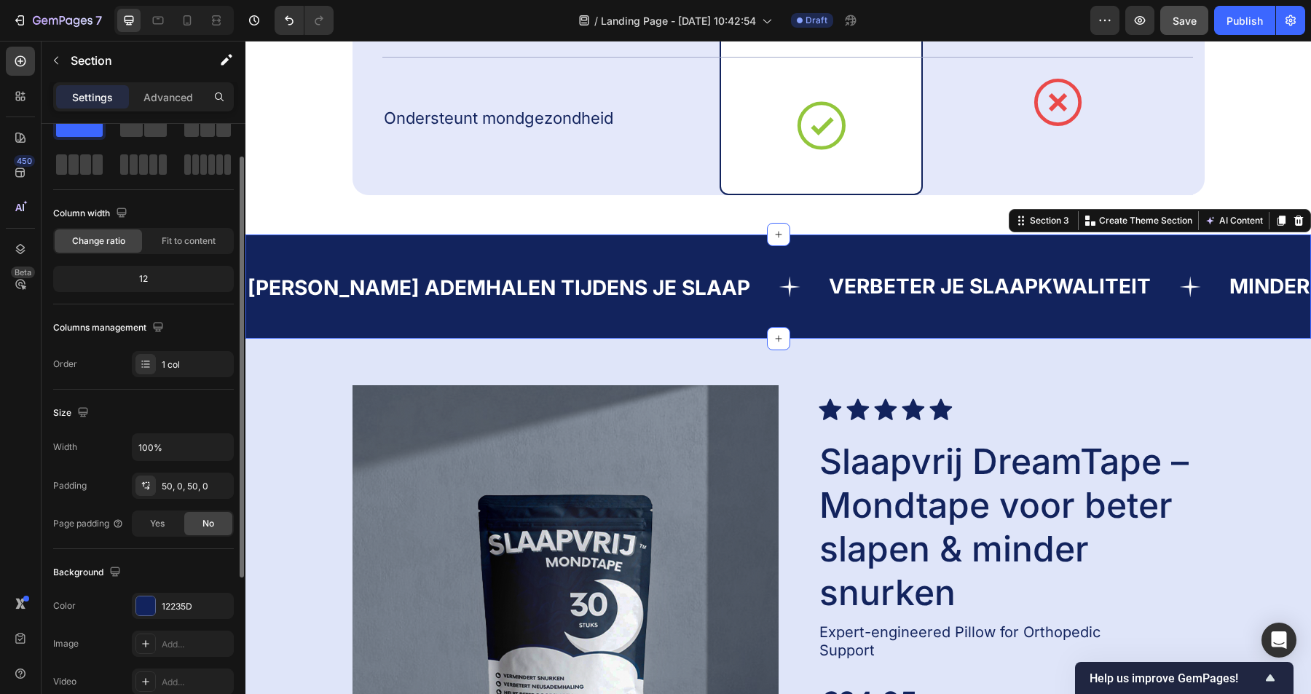
scroll to position [85, 0]
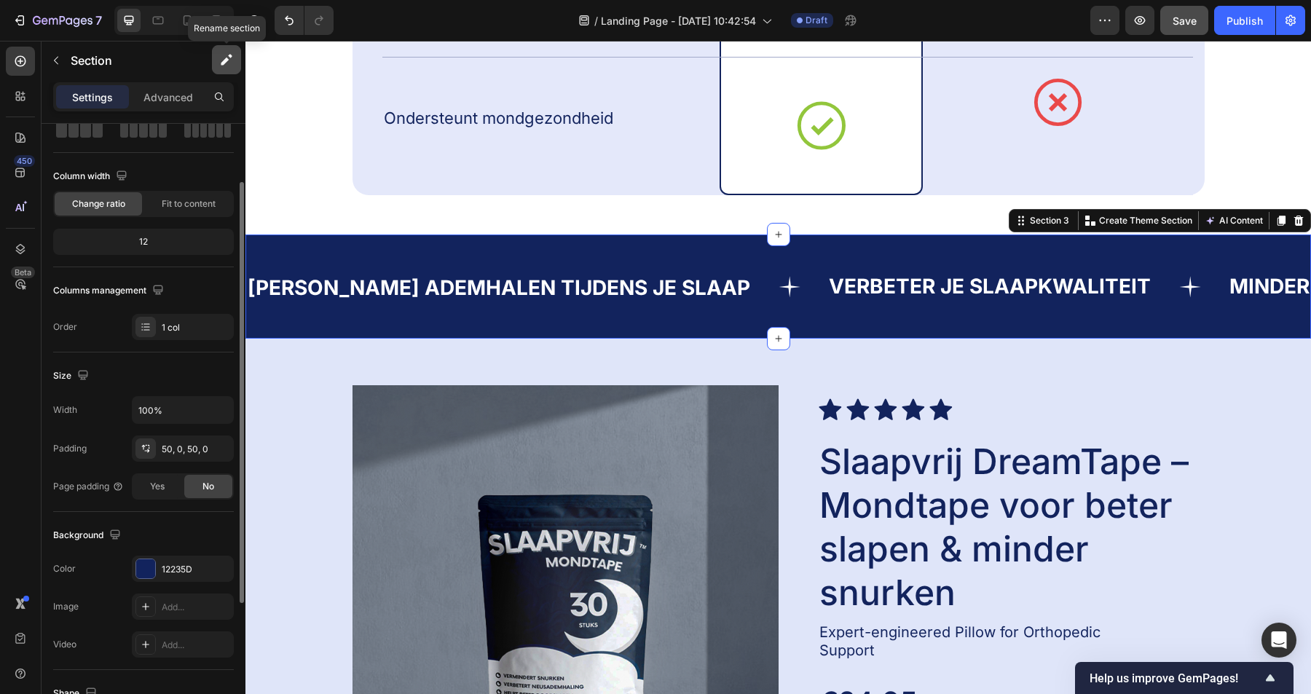
click at [227, 49] on button "button" at bounding box center [226, 59] width 29 height 29
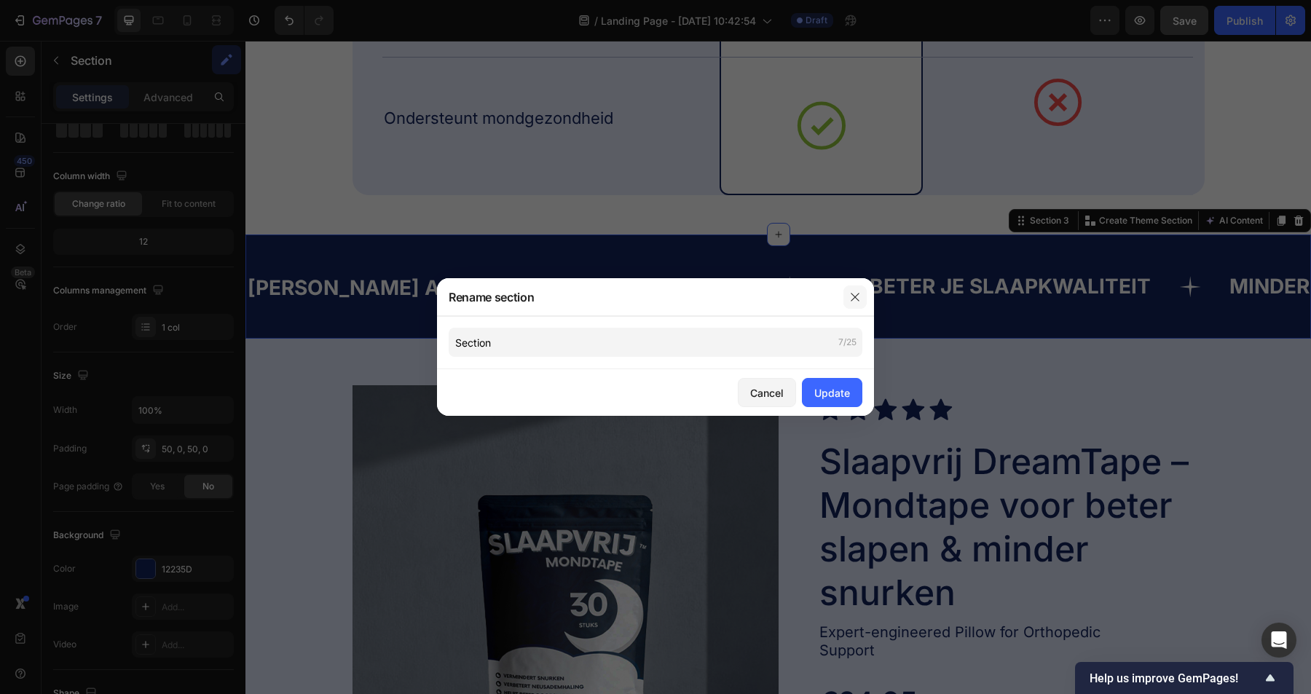
click at [860, 291] on icon "button" at bounding box center [855, 297] width 12 height 12
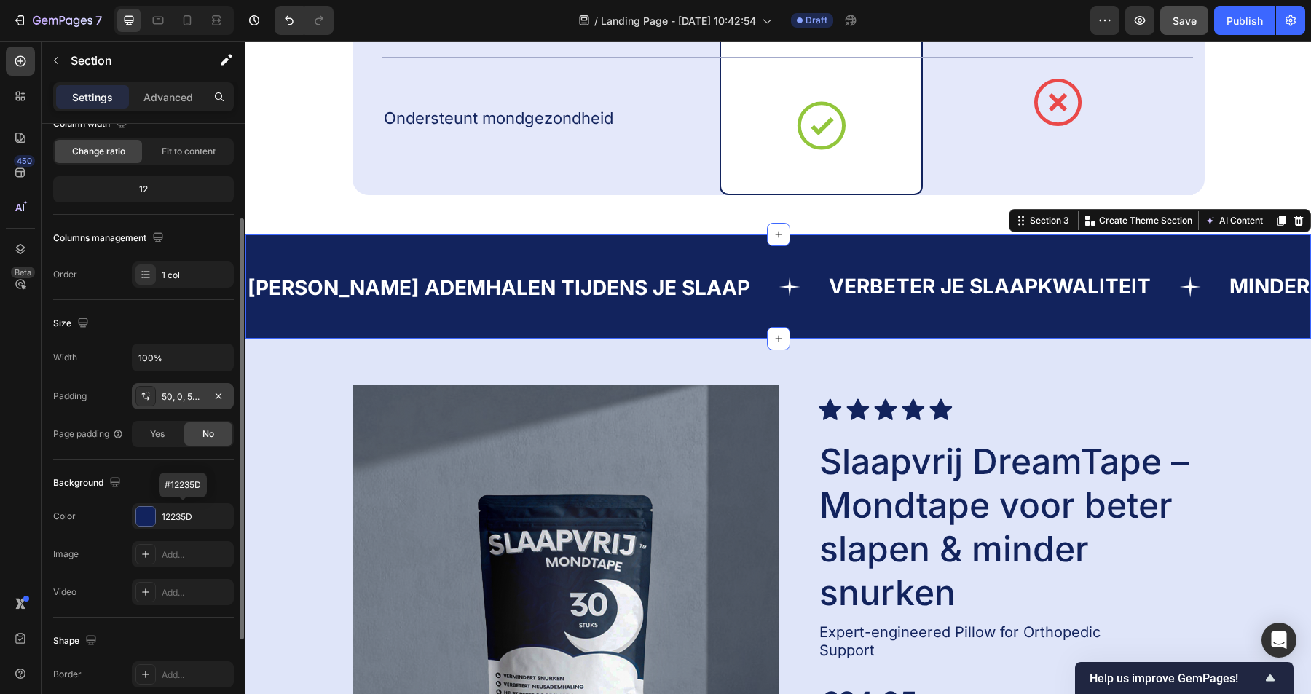
scroll to position [74, 0]
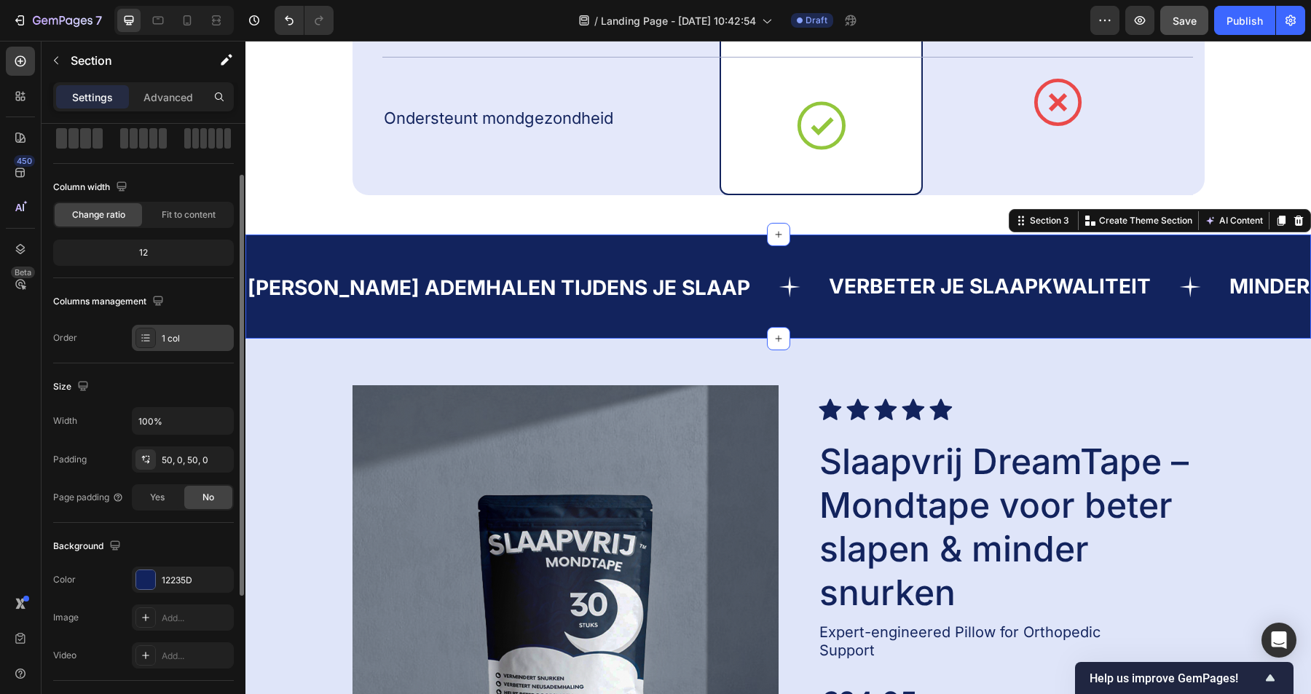
click at [182, 346] on div "1 col" at bounding box center [183, 338] width 102 height 26
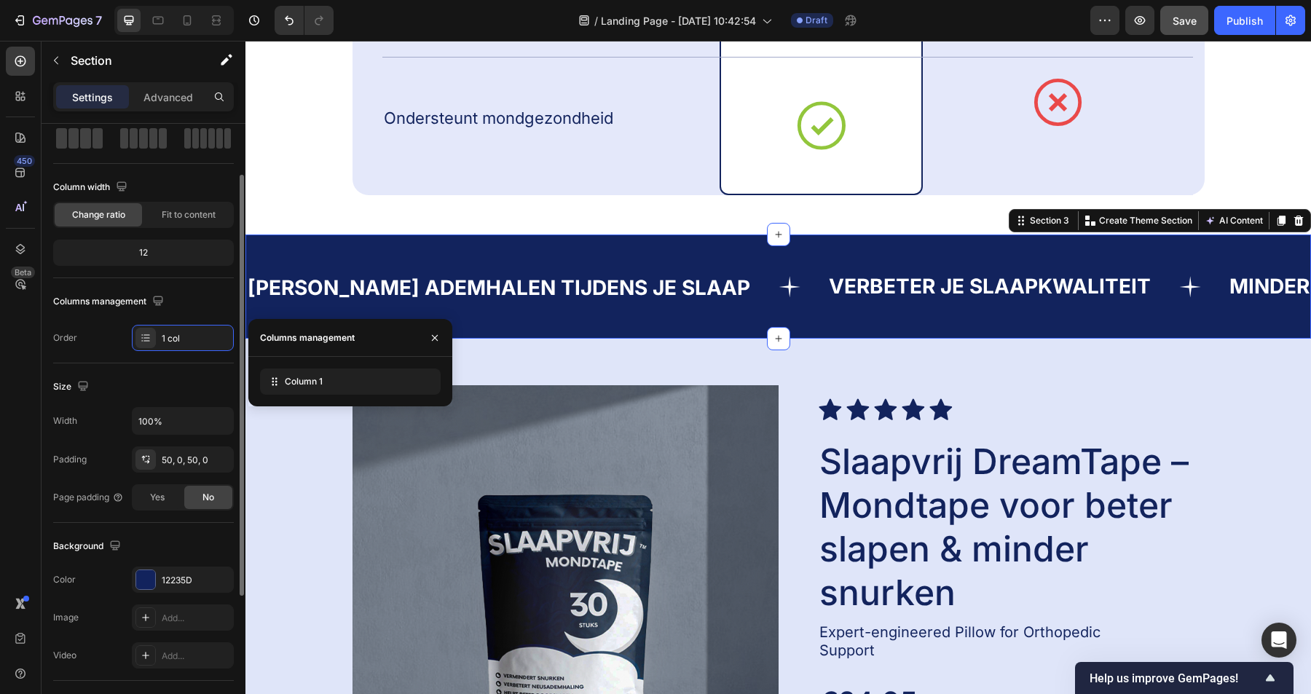
click at [101, 350] on div "Order 1 col" at bounding box center [143, 338] width 181 height 26
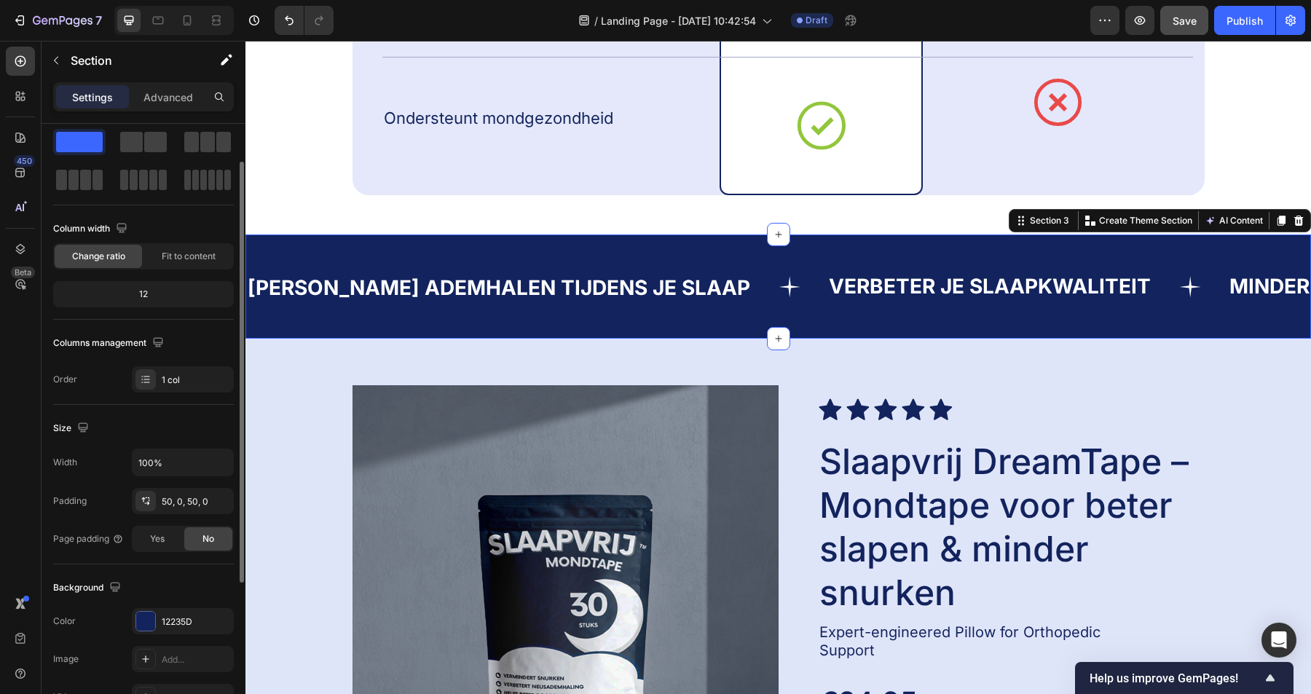
scroll to position [0, 0]
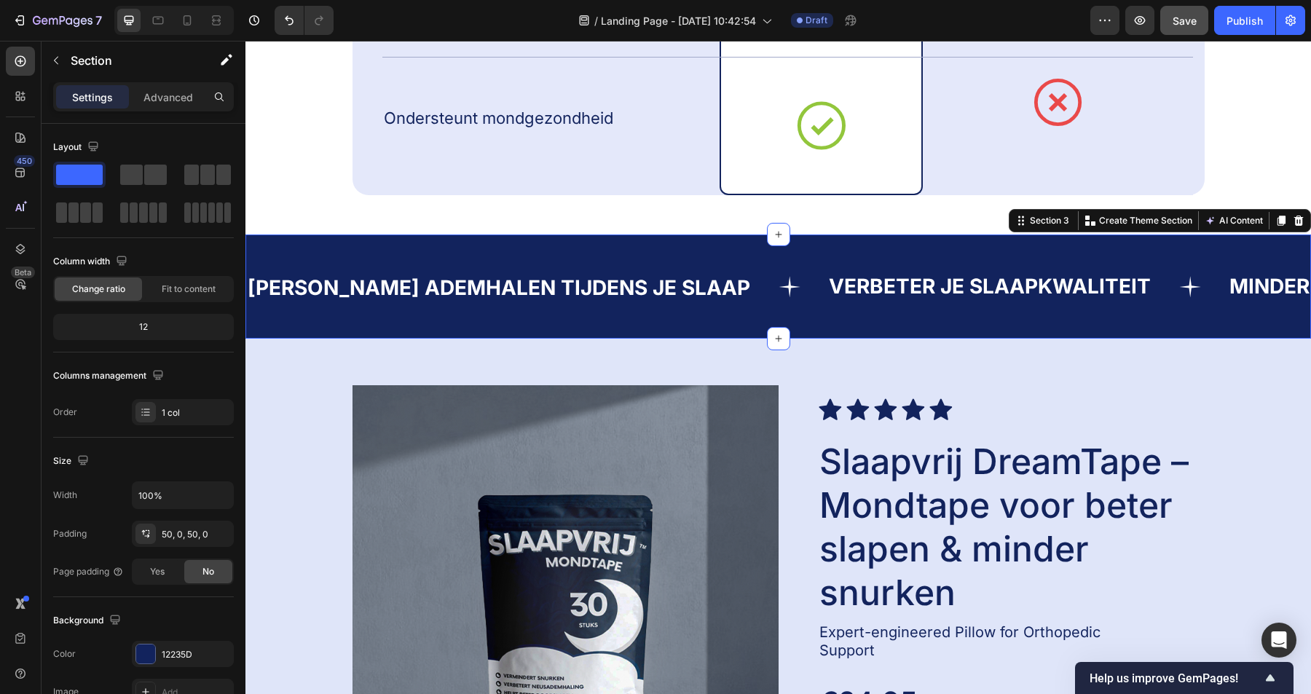
click at [433, 256] on div "Text Beter ademhalen tijdens je slaap Text Verbeter je slaapkwaliteit Text Mind…" at bounding box center [778, 287] width 1066 height 104
click at [249, 240] on div "Text Beter ademhalen tijdens je slaap Text Verbeter je slaapkwaliteit Text Mind…" at bounding box center [778, 287] width 1066 height 104
click at [336, 289] on p "[PERSON_NAME] ademhalen tijdens je slaap" at bounding box center [499, 287] width 503 height 25
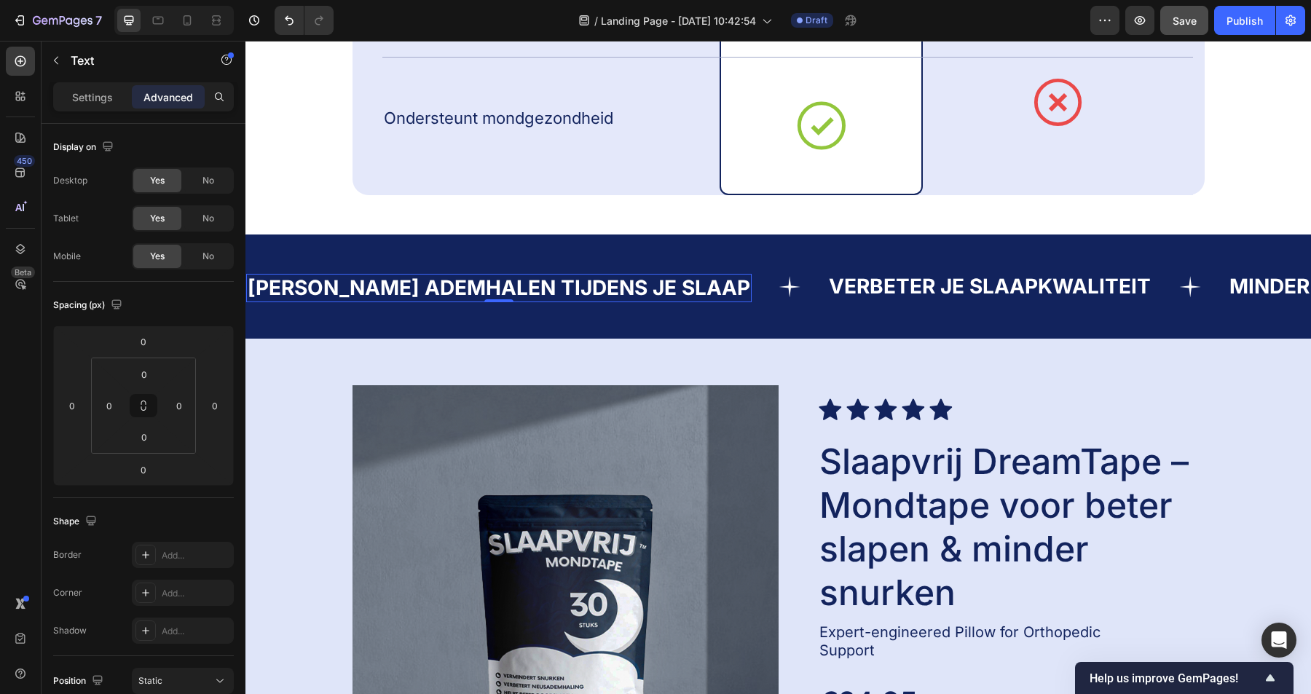
click at [105, 84] on div "Settings Advanced" at bounding box center [143, 96] width 181 height 29
click at [96, 92] on p "Settings" at bounding box center [92, 97] width 41 height 15
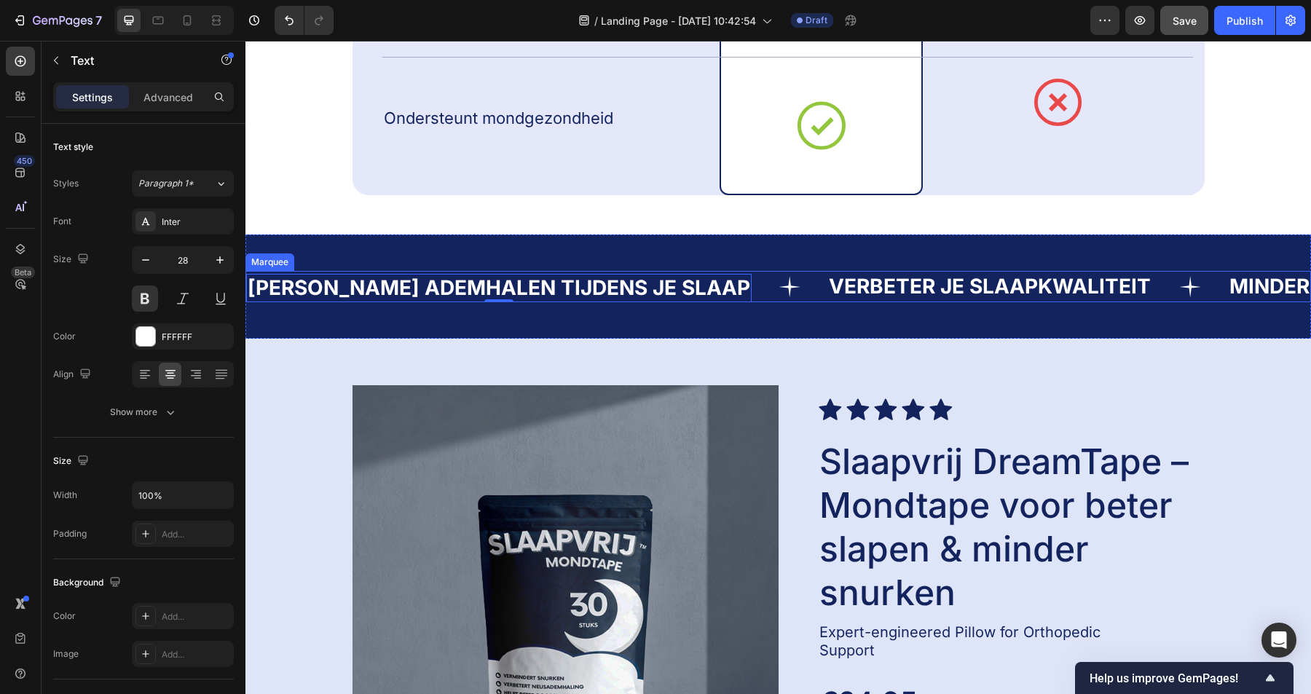
click at [671, 286] on div "Text Beter ademhalen tijdens je slaap Text 0" at bounding box center [536, 286] width 581 height 31
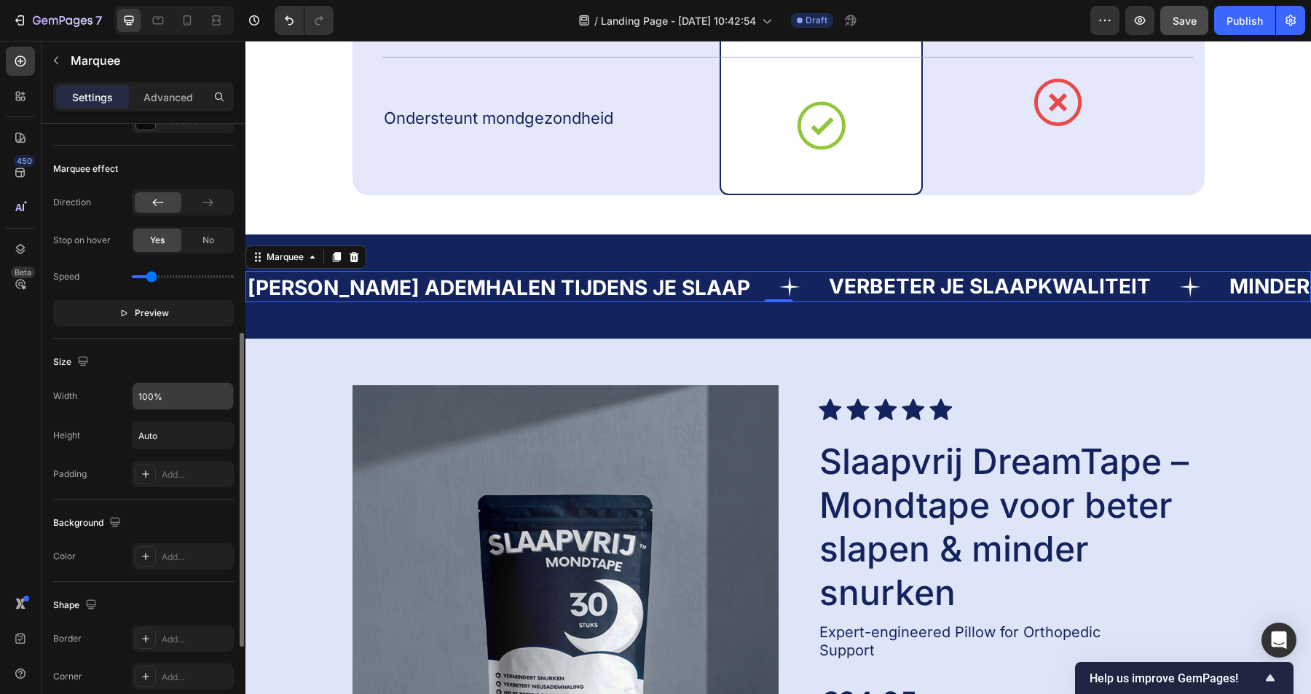
scroll to position [428, 0]
drag, startPoint x: 149, startPoint y: 275, endPoint x: 162, endPoint y: 277, distance: 13.3
type input "1.1"
click at [162, 277] on input "range" at bounding box center [183, 276] width 102 height 3
click at [206, 203] on icon at bounding box center [207, 201] width 15 height 15
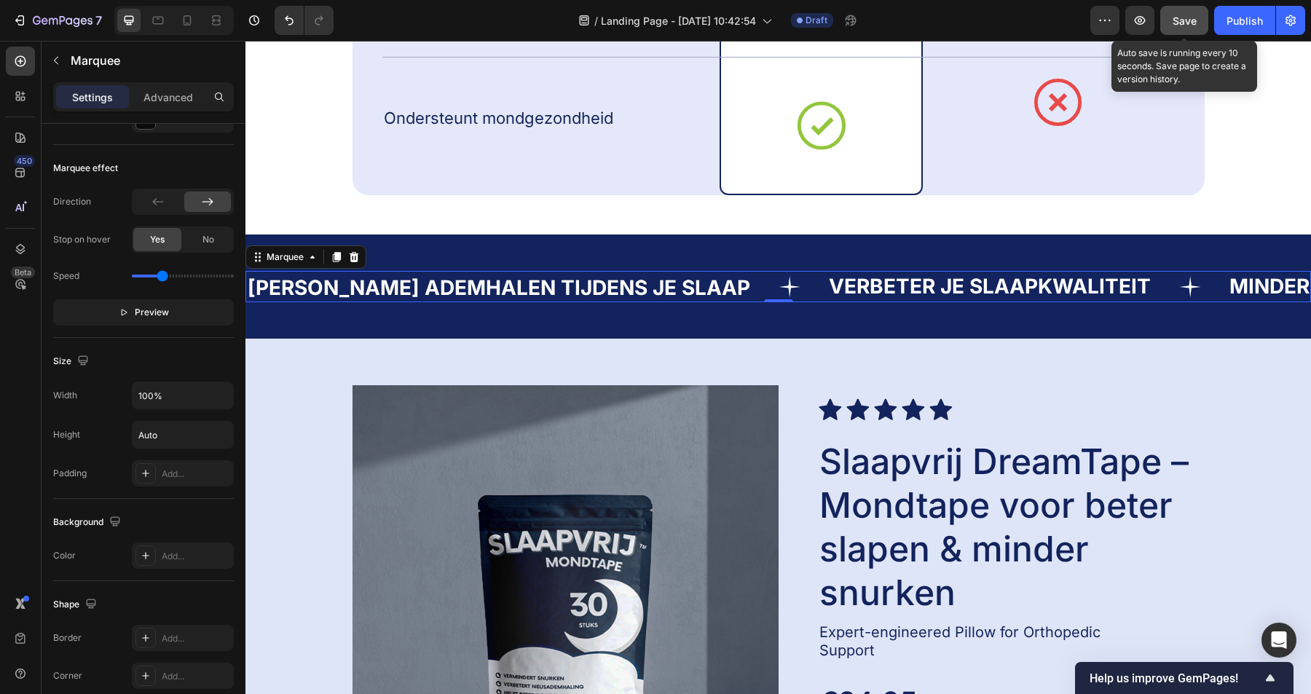
click at [1192, 25] on span "Save" at bounding box center [1185, 21] width 24 height 12
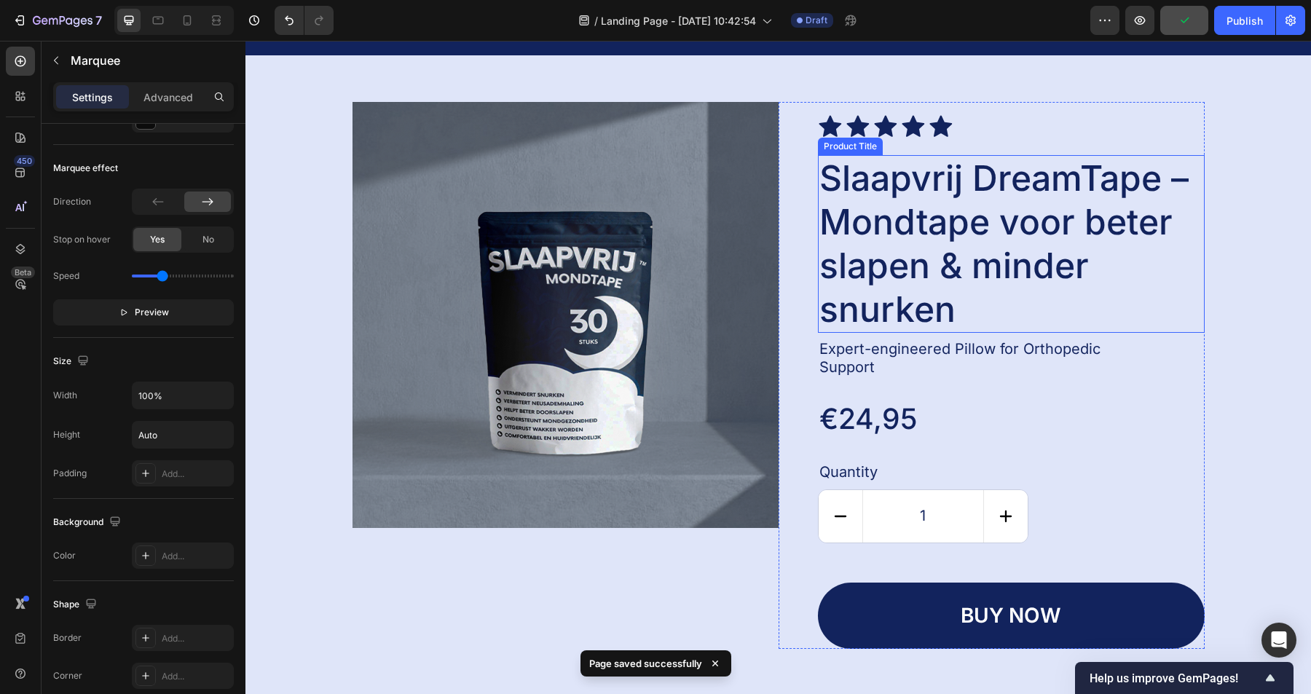
scroll to position [1871, 0]
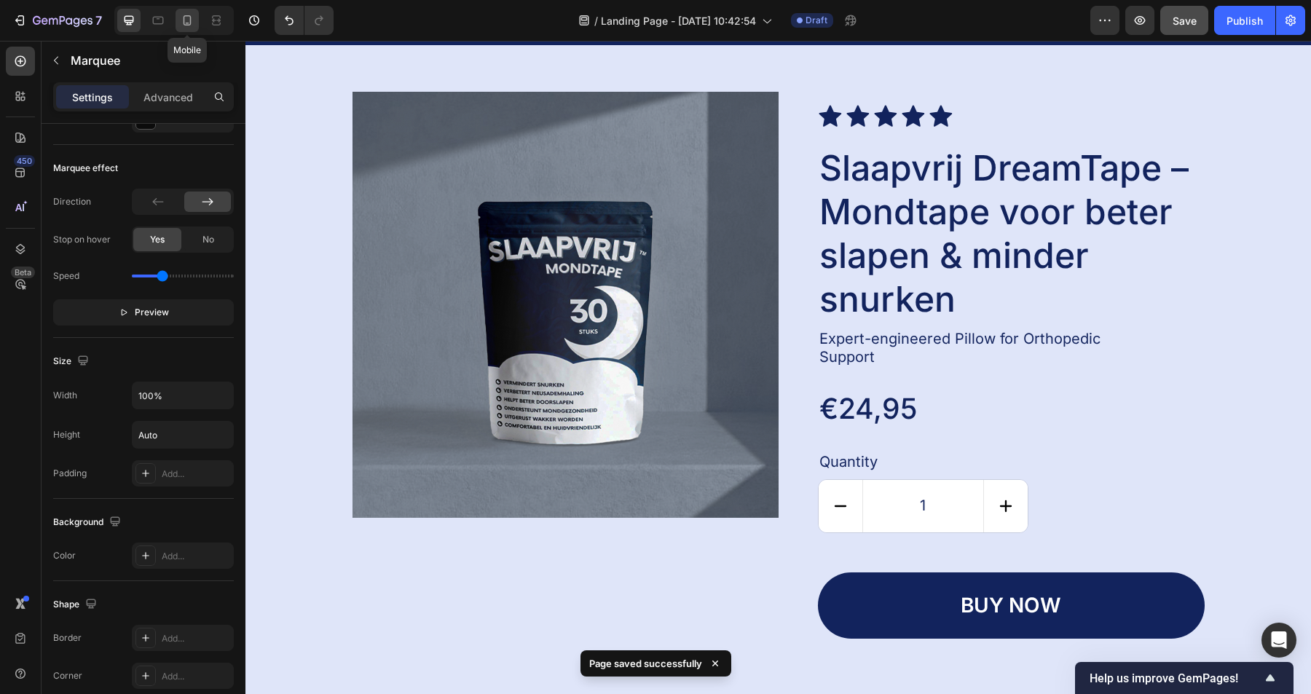
click at [189, 26] on icon at bounding box center [187, 20] width 15 height 15
type input "14"
type input "12"
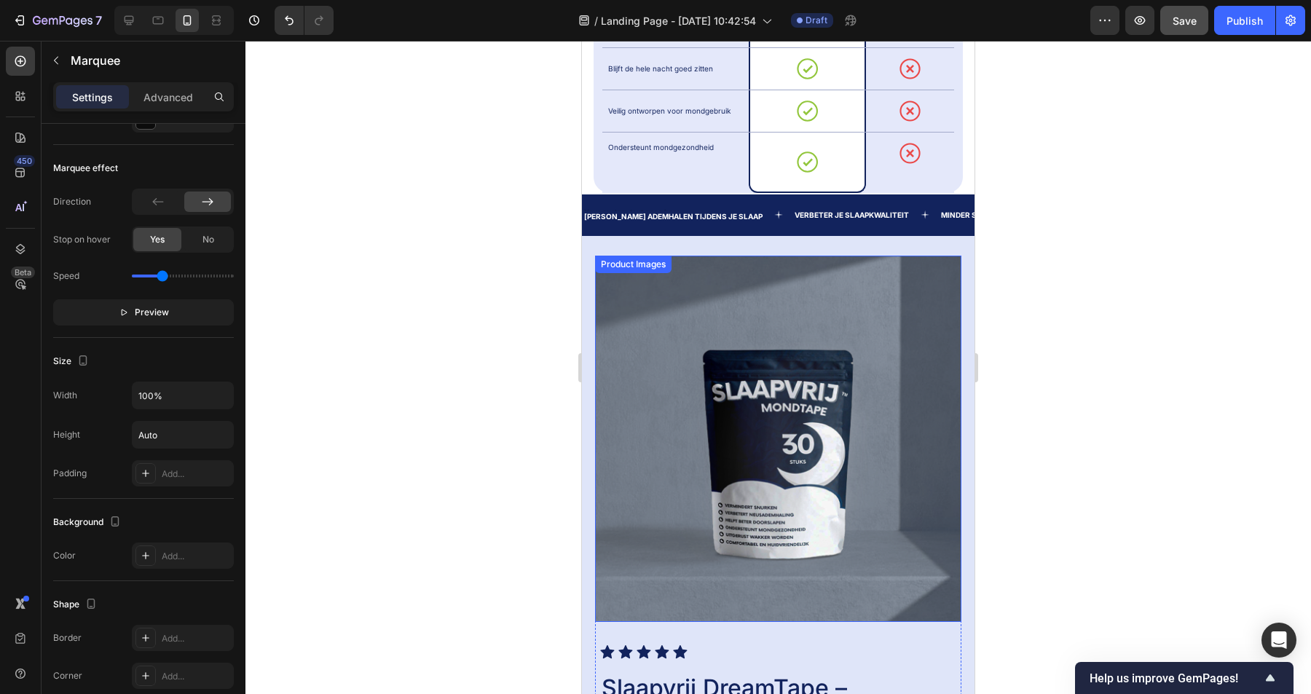
scroll to position [1082, 0]
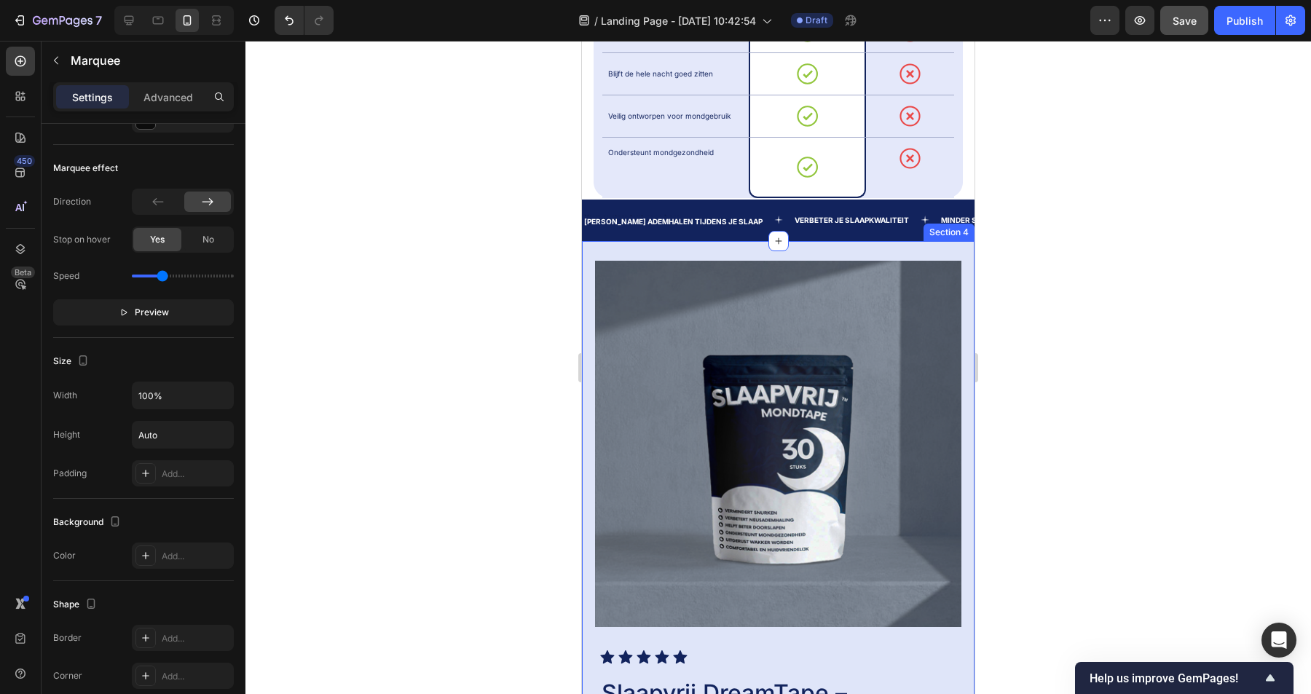
click at [733, 247] on div "Product Images Icon Icon Icon Icon Icon Icon List Slaapvrij DreamTape – Mondtap…" at bounding box center [778, 628] width 393 height 774
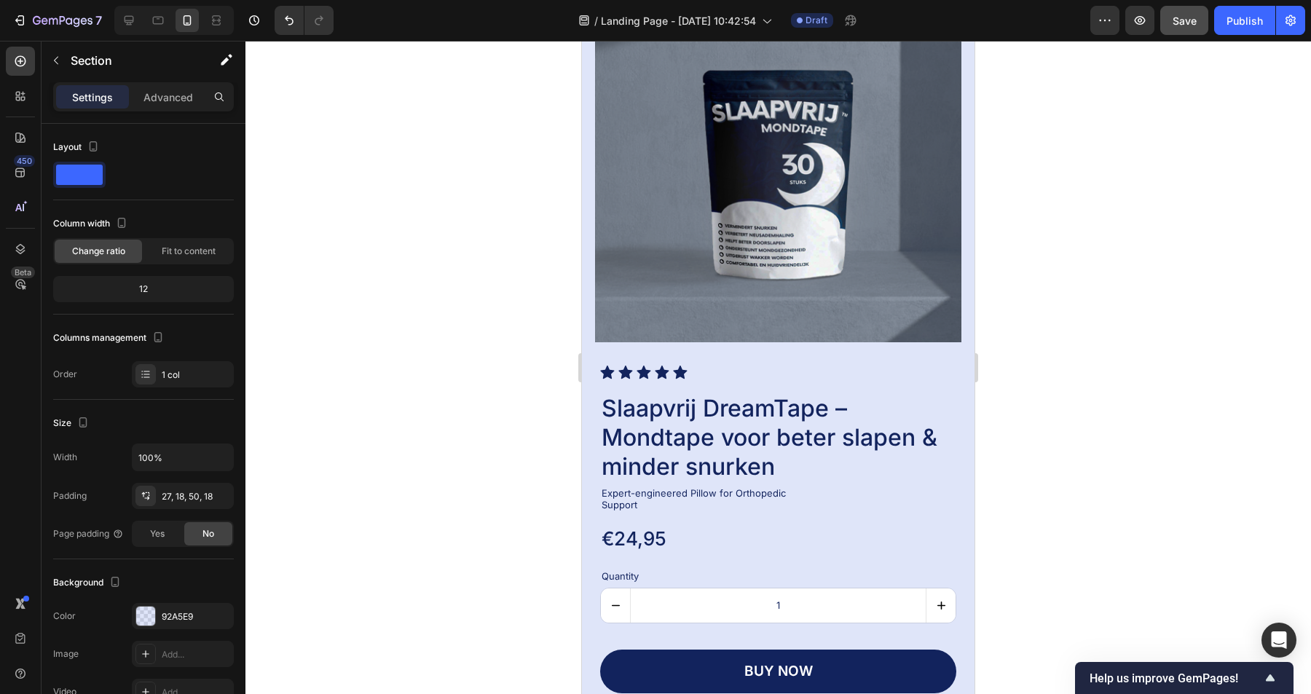
scroll to position [1381, 0]
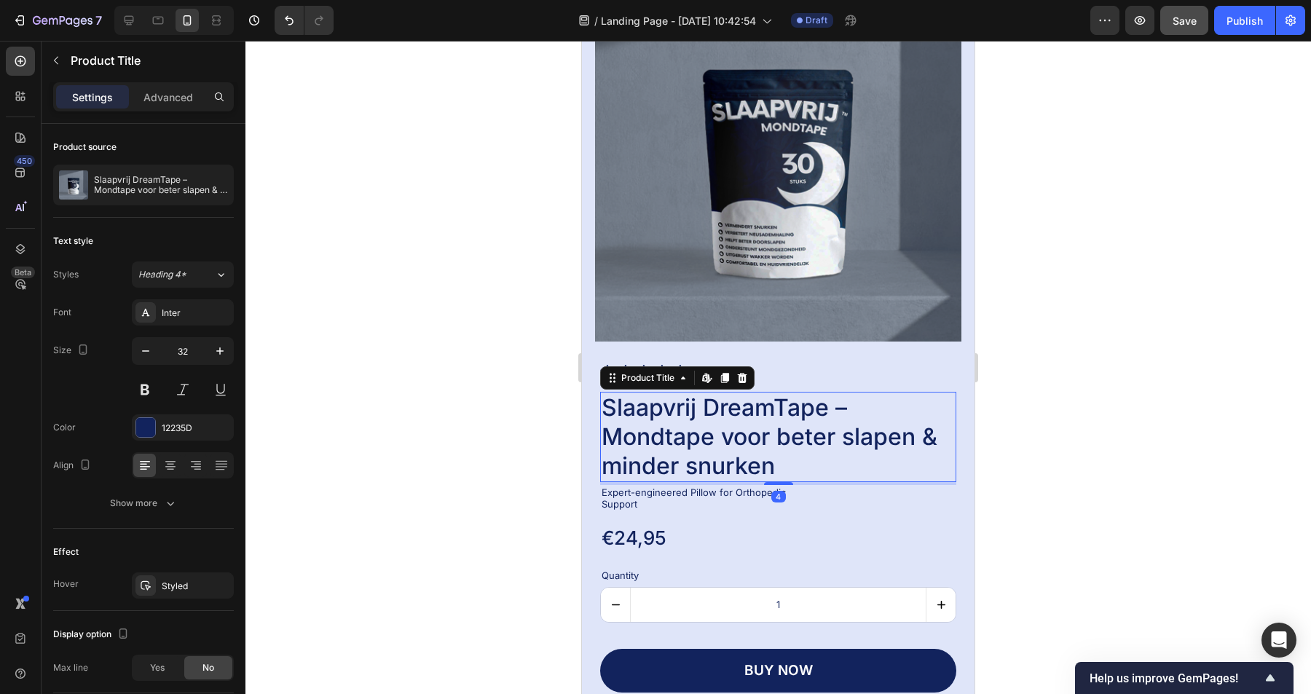
click at [745, 431] on h2 "Slaapvrij DreamTape – Mondtape voor beter slapen & minder snurken" at bounding box center [778, 437] width 356 height 90
click at [789, 460] on h2 "Slaapvrij DreamTape – Mondtape voor beter slapen & minder snurken" at bounding box center [778, 437] width 356 height 90
click at [772, 464] on h2 "Slaapvrij DreamTape – Mondtape voor beter slapen & minder snurken" at bounding box center [778, 437] width 356 height 90
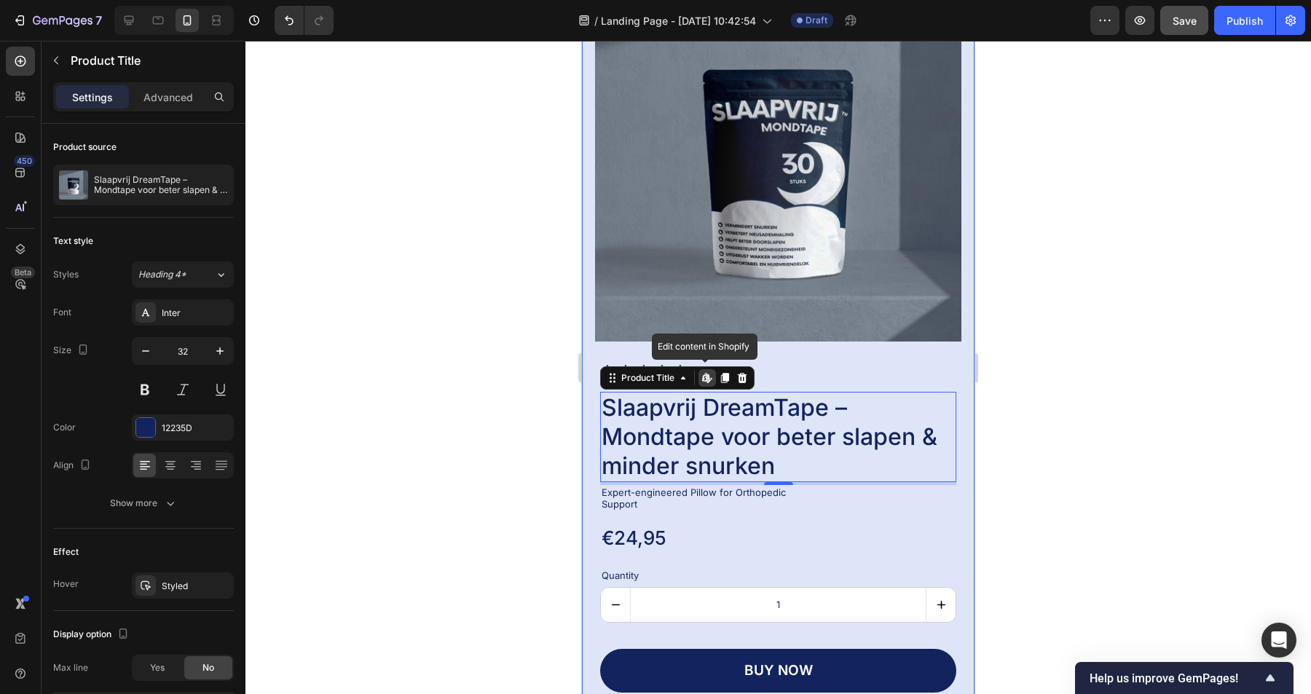
click at [511, 420] on div at bounding box center [778, 367] width 1066 height 653
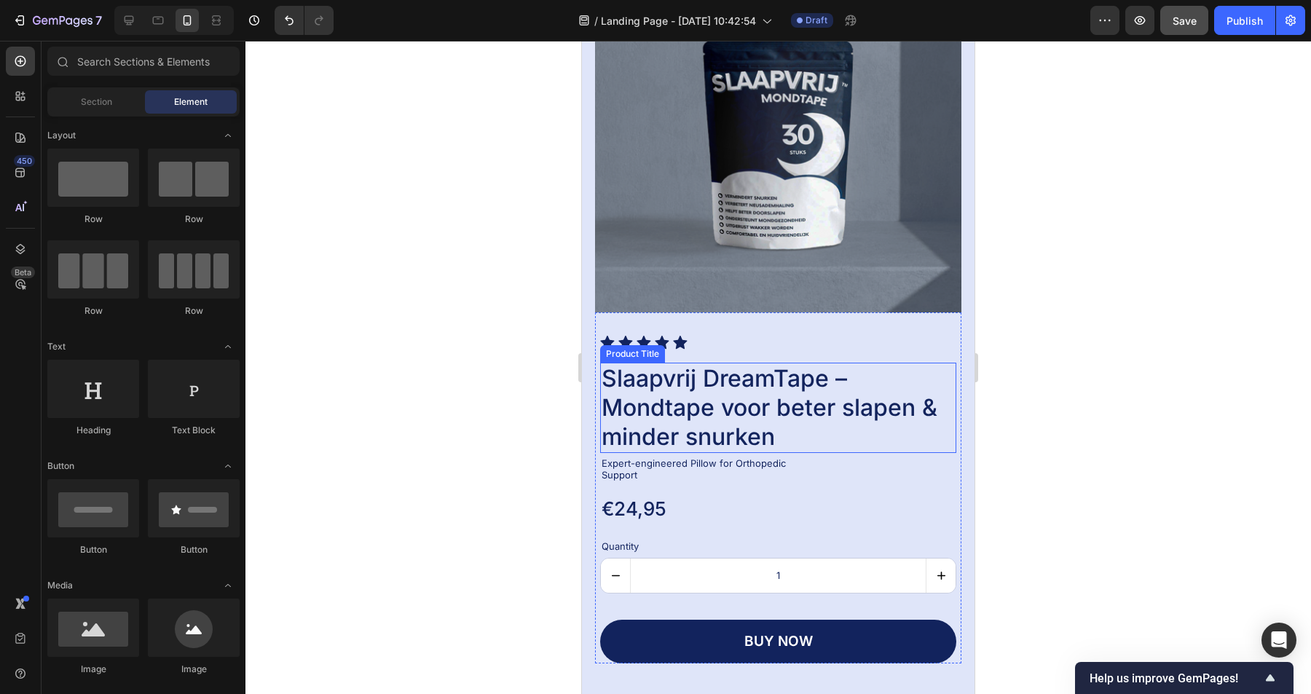
scroll to position [1426, 0]
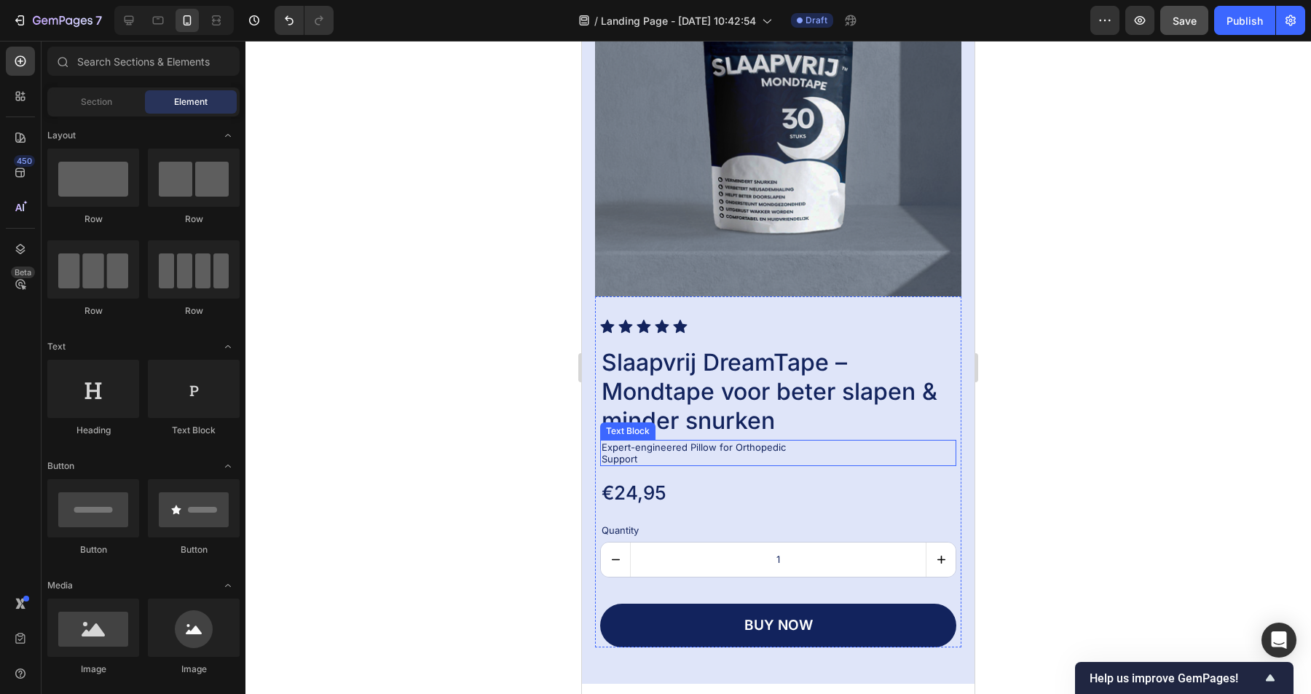
click at [747, 446] on p "Expert-engineered Pillow for Orthopedic Support" at bounding box center [712, 453] width 220 height 24
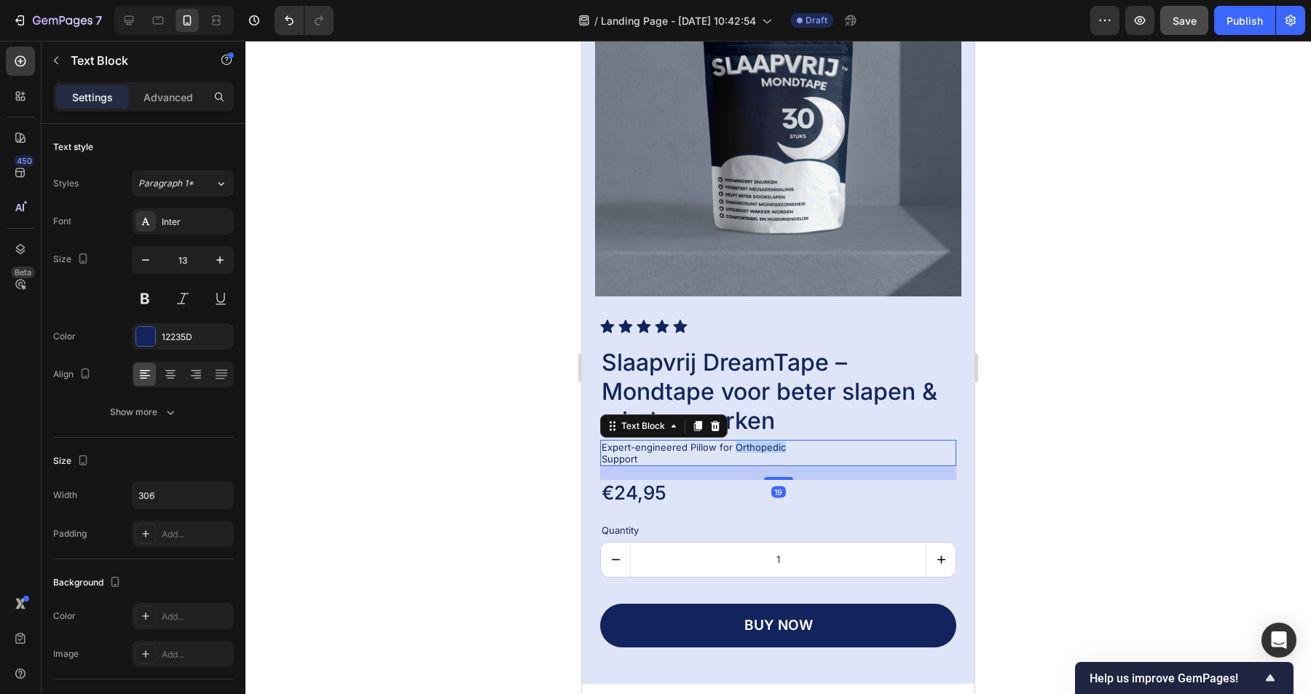
click at [747, 446] on p "Expert-engineered Pillow for Orthopedic Support" at bounding box center [712, 453] width 220 height 24
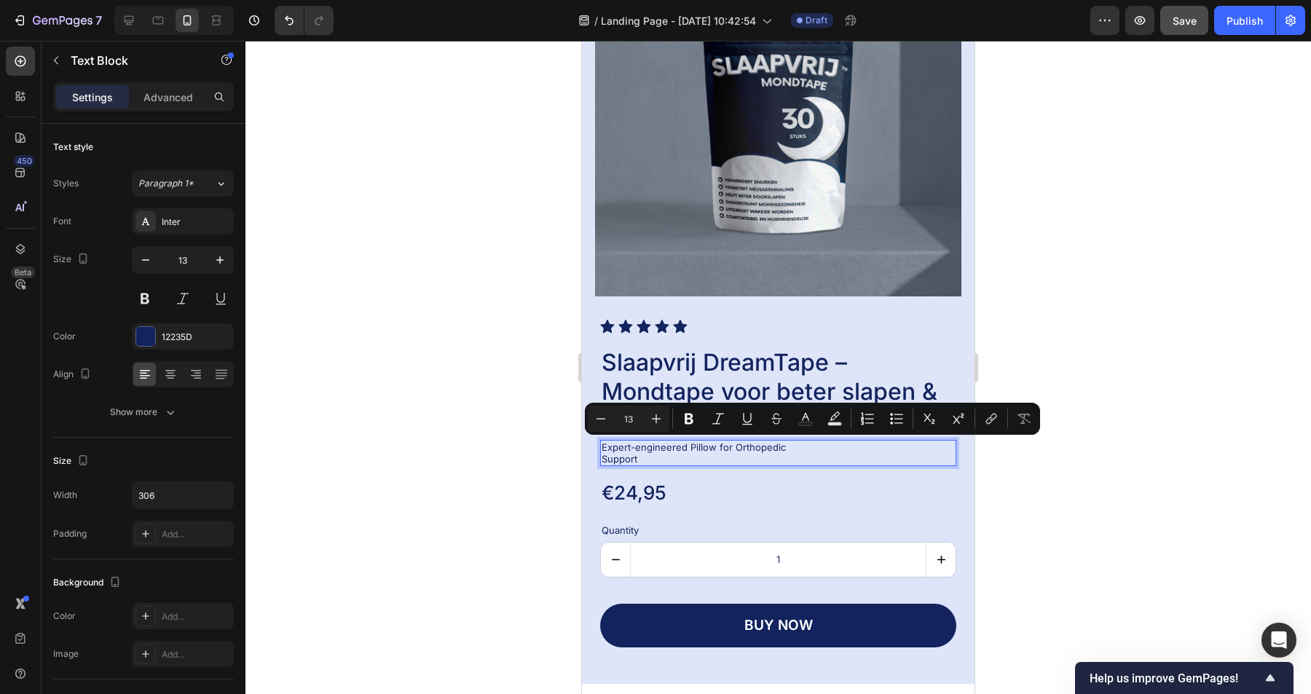
click at [810, 447] on p "Expert-engineered Pillow for Orthopedic Support" at bounding box center [712, 453] width 220 height 24
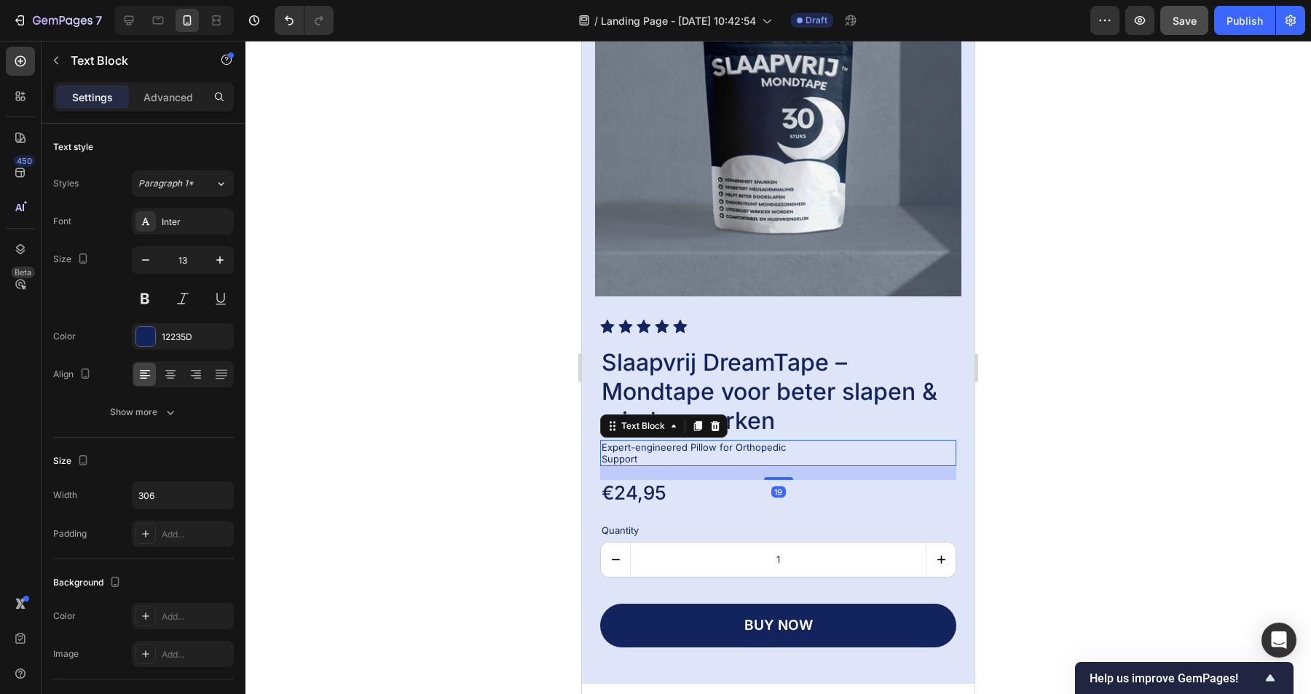
drag, startPoint x: 836, startPoint y: 448, endPoint x: 664, endPoint y: 451, distance: 171.2
click at [664, 451] on div "Expert-engineered Pillow for Orthopedic Support" at bounding box center [778, 453] width 356 height 27
click at [692, 447] on p "Expert-engineered Pillow for Orthopedic Support" at bounding box center [712, 453] width 220 height 24
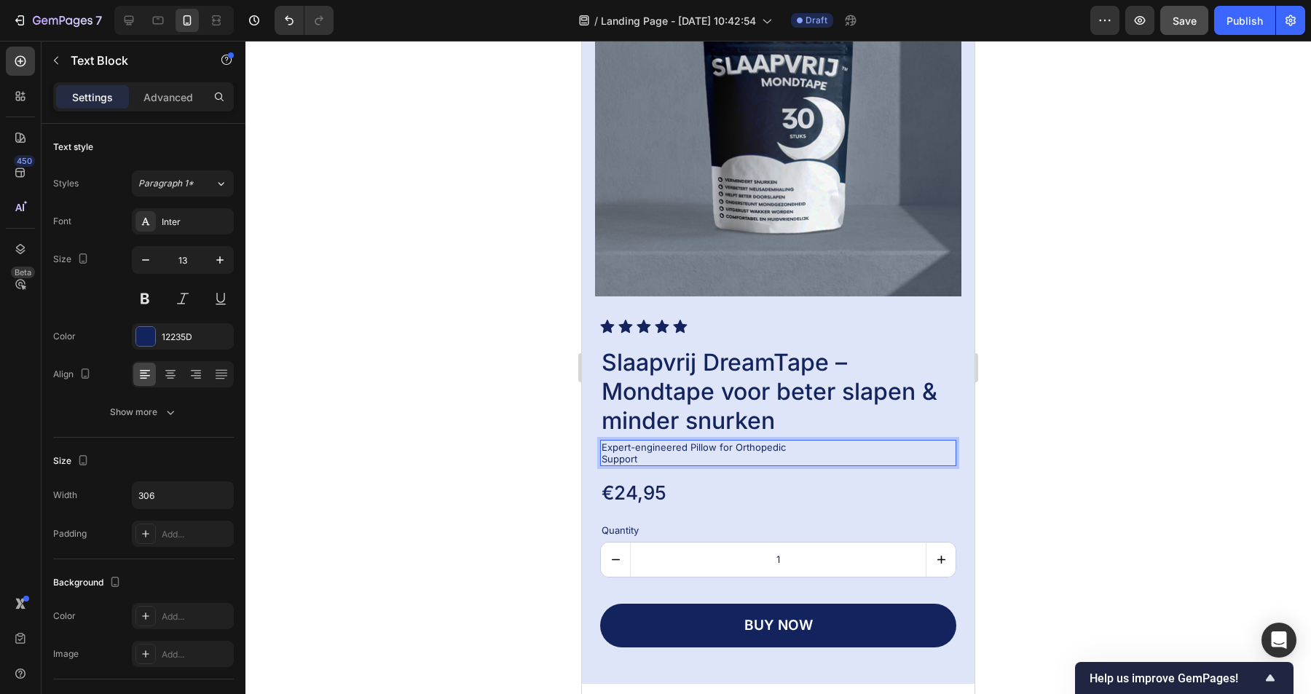
click at [722, 447] on p "Expert-engineered Pillow for Orthopedic Support" at bounding box center [712, 453] width 220 height 24
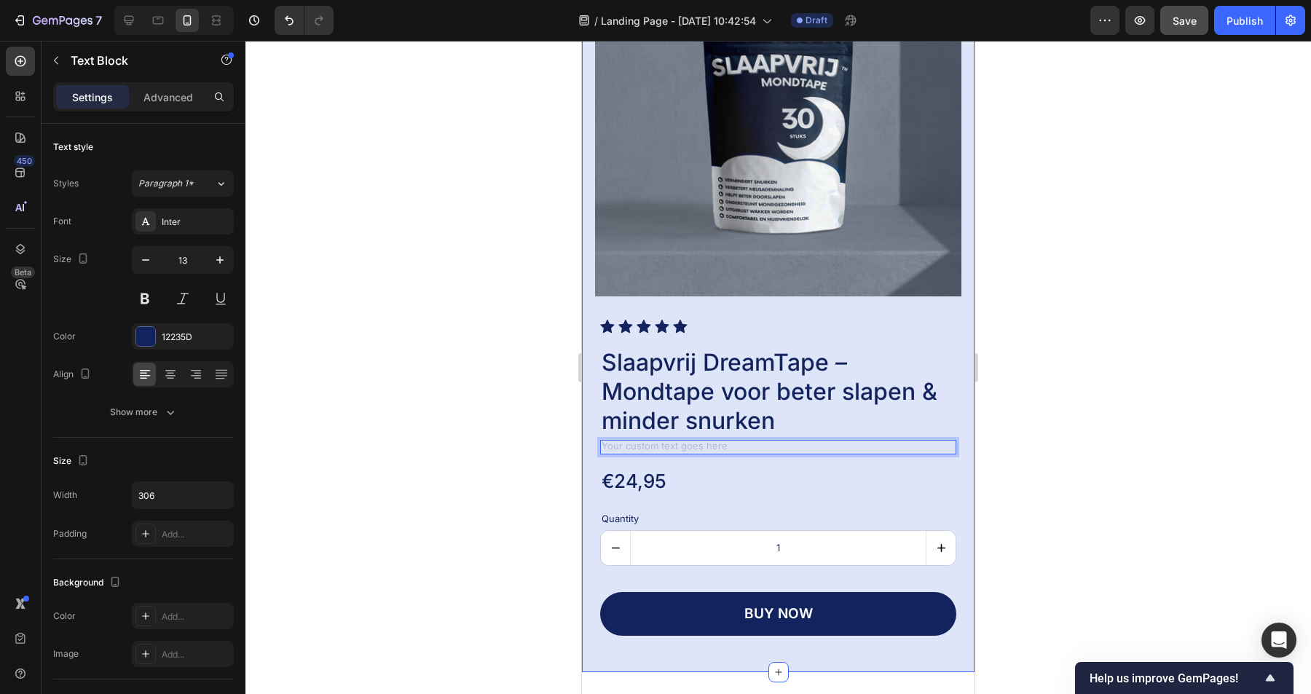
click at [592, 425] on div "Product Images Icon Icon Icon Icon Icon Icon List Slaapvrij DreamTape – Mondtap…" at bounding box center [778, 291] width 393 height 762
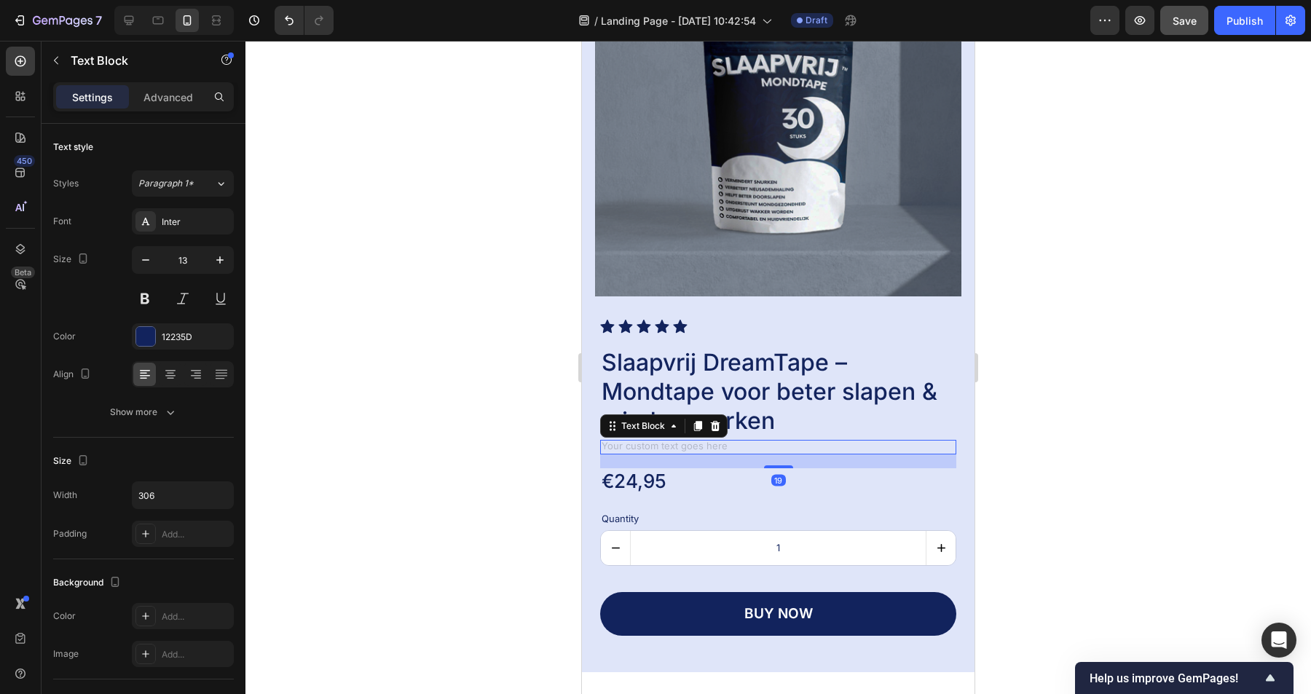
click at [609, 444] on div "Rich Text Editor. Editing area: main" at bounding box center [711, 447] width 223 height 15
click at [720, 431] on icon at bounding box center [715, 426] width 12 height 12
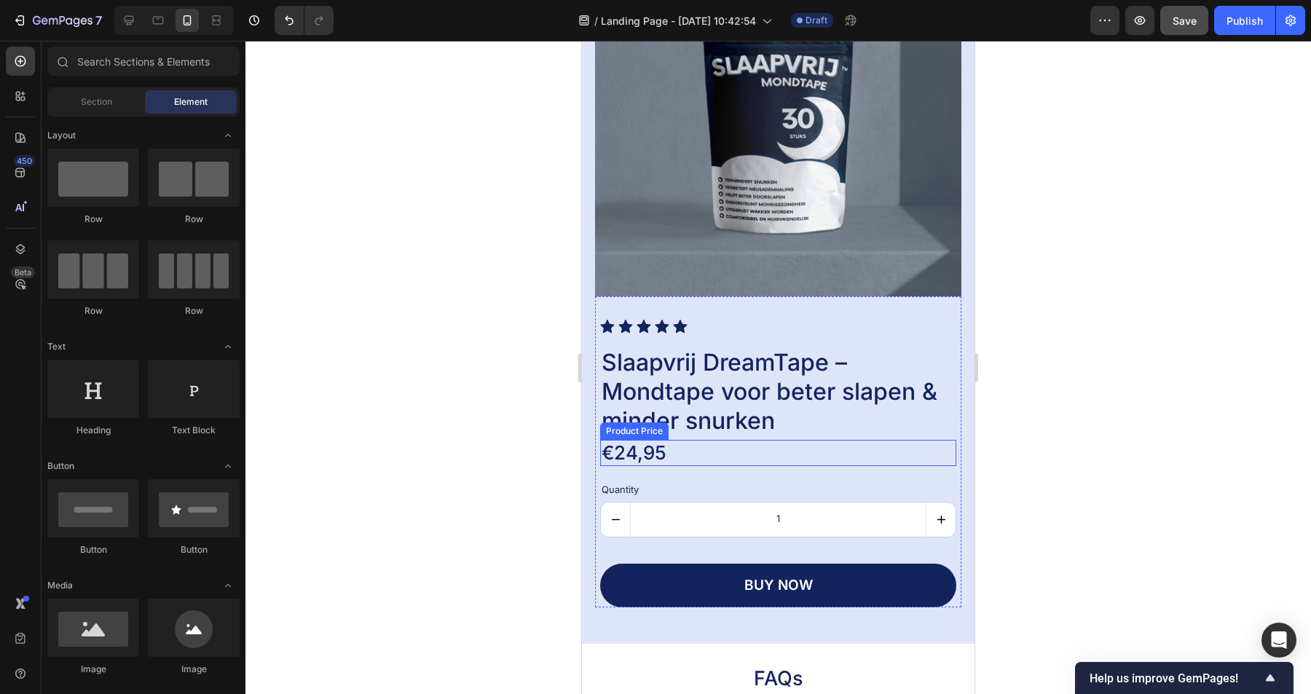
scroll to position [1455, 0]
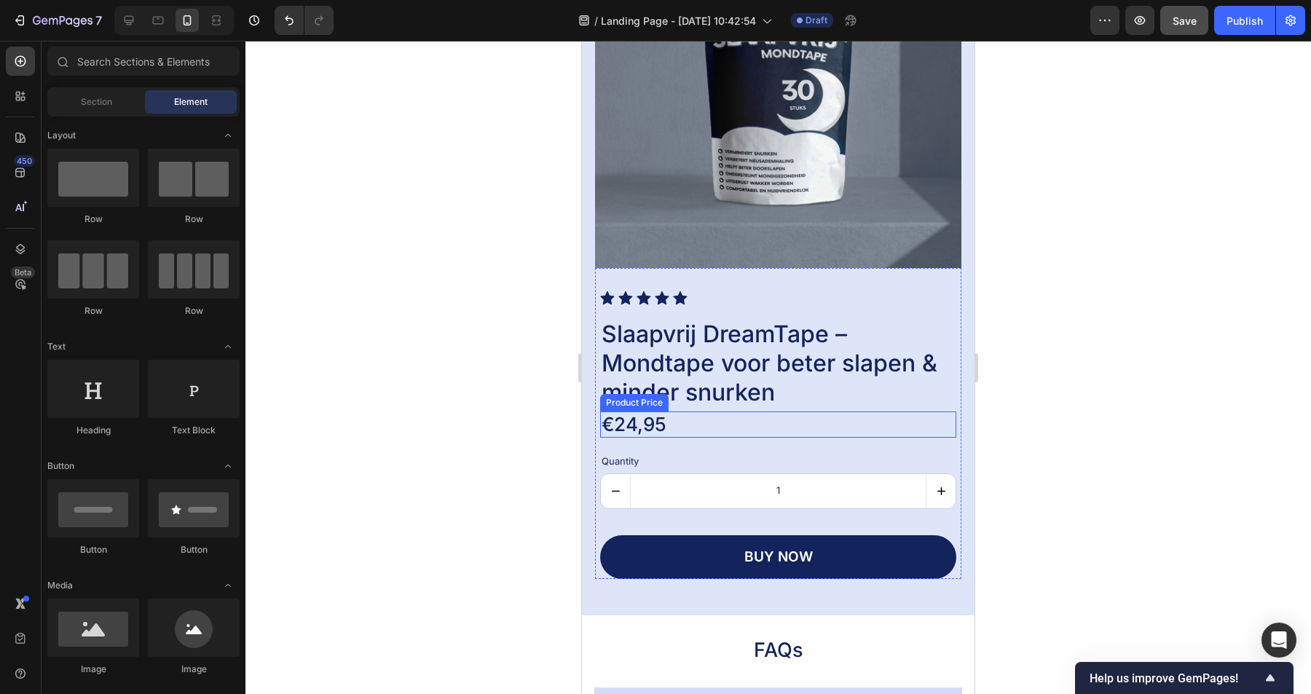
click at [707, 425] on div "€24,95" at bounding box center [778, 425] width 356 height 27
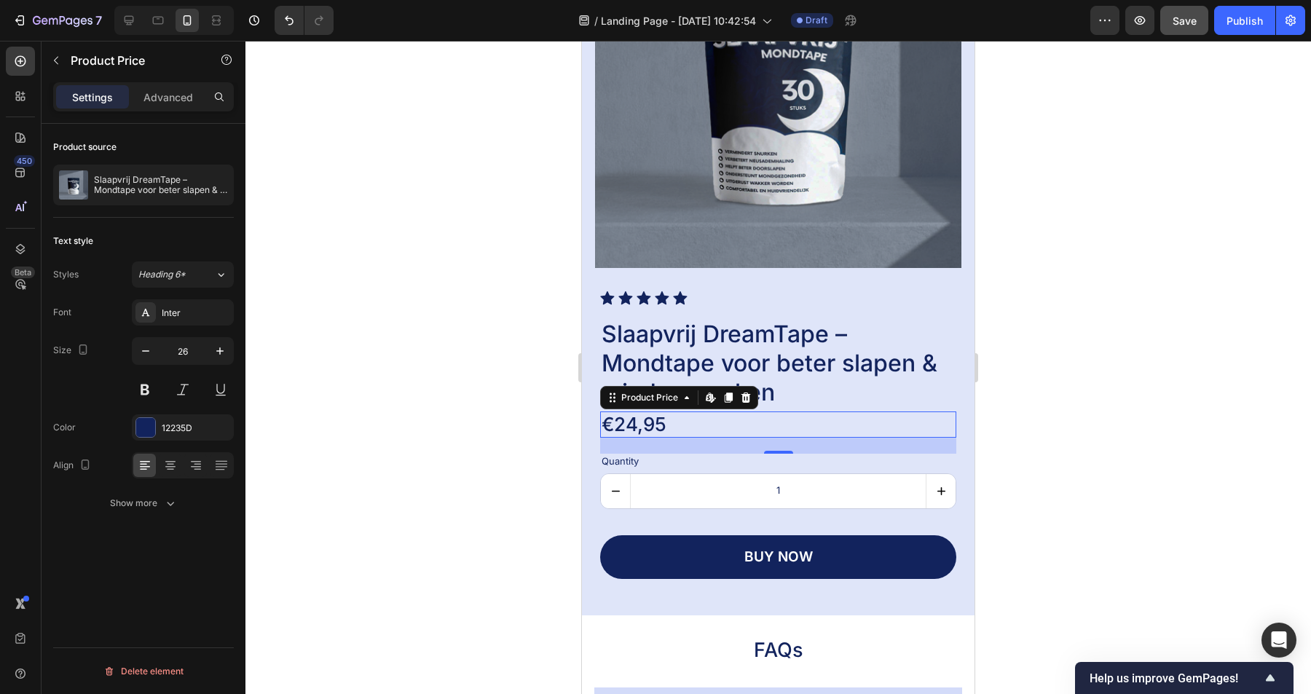
click at [1140, 406] on div at bounding box center [778, 367] width 1066 height 653
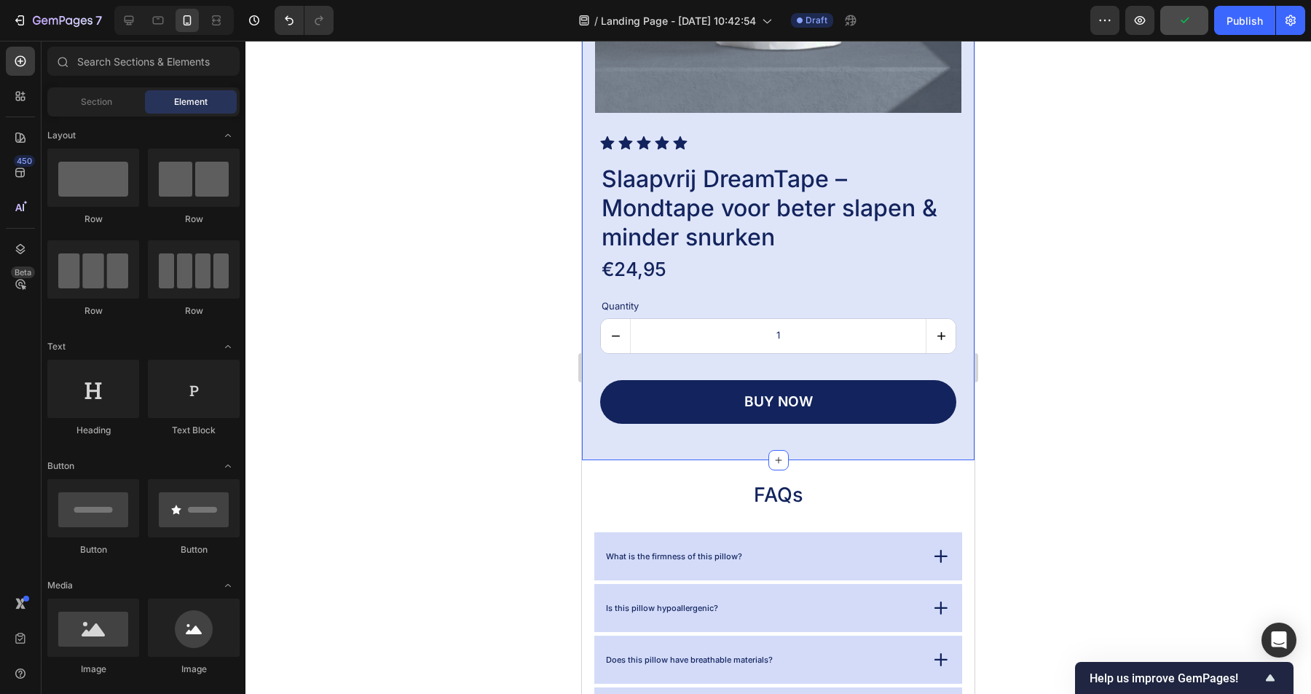
scroll to position [1616, 0]
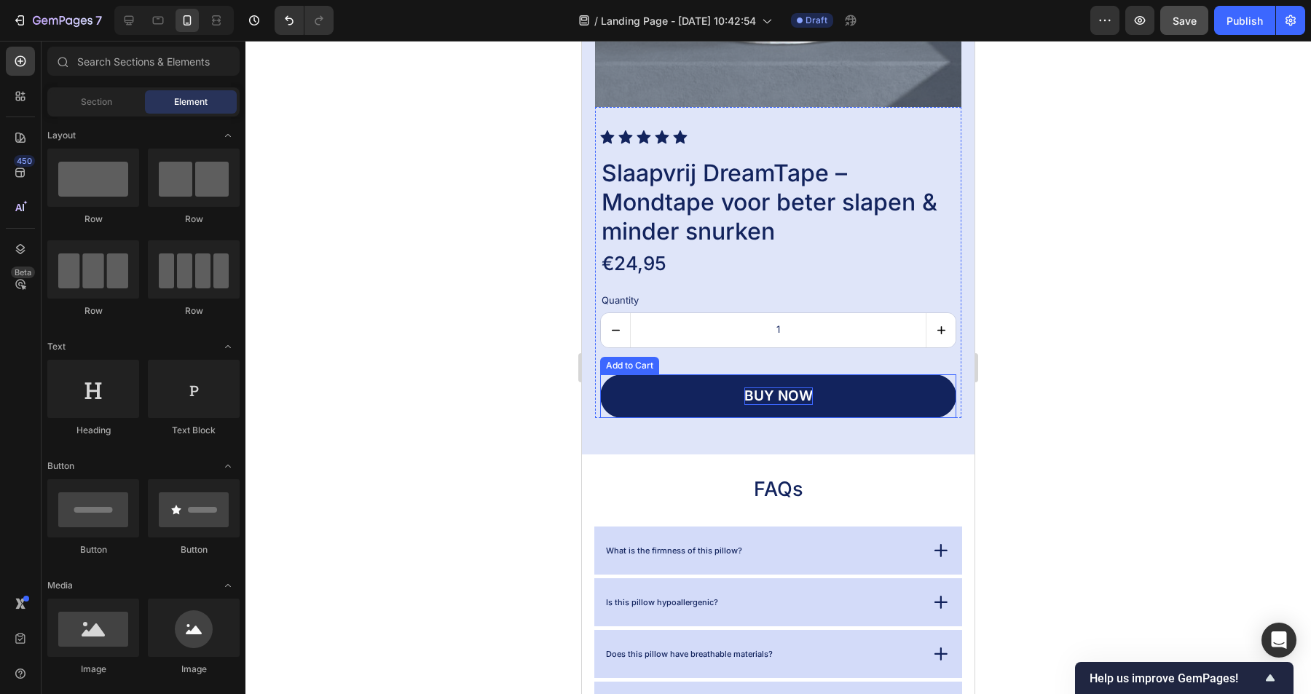
click at [806, 398] on div "buy now" at bounding box center [778, 396] width 68 height 17
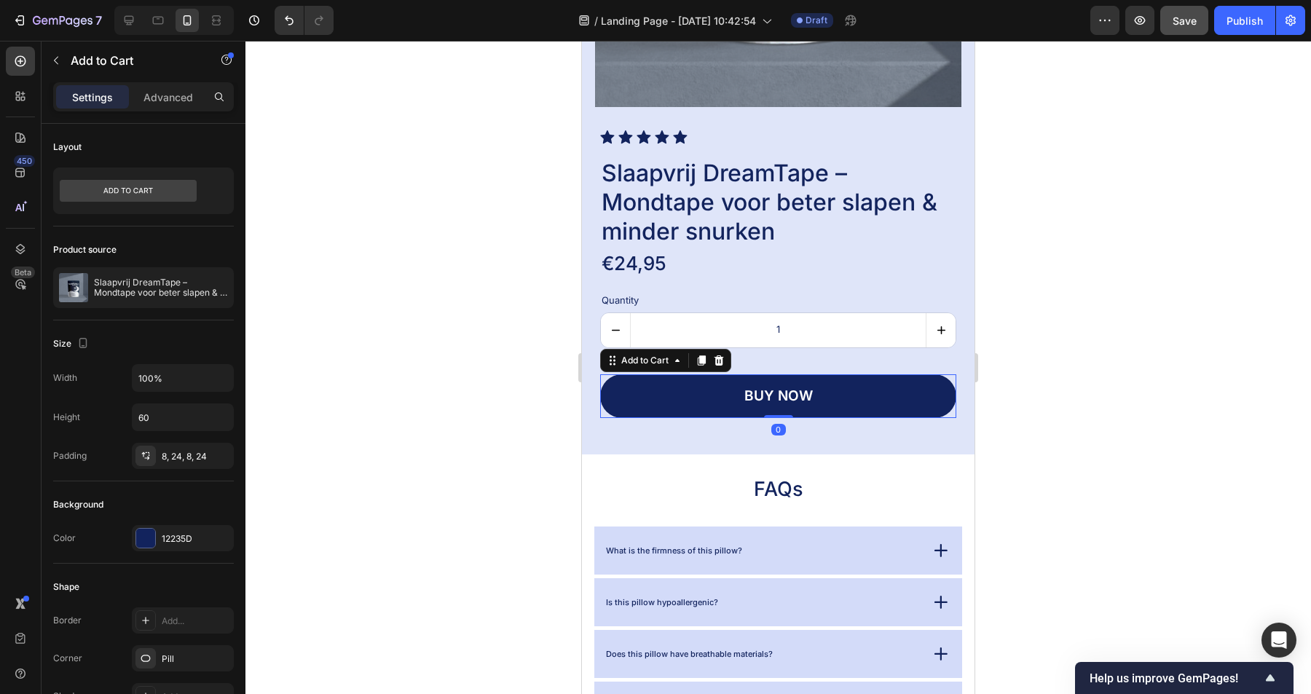
click at [860, 395] on button "buy now" at bounding box center [778, 396] width 356 height 44
click at [667, 356] on div "Add to Cart" at bounding box center [644, 360] width 53 height 13
click at [541, 409] on div at bounding box center [778, 367] width 1066 height 653
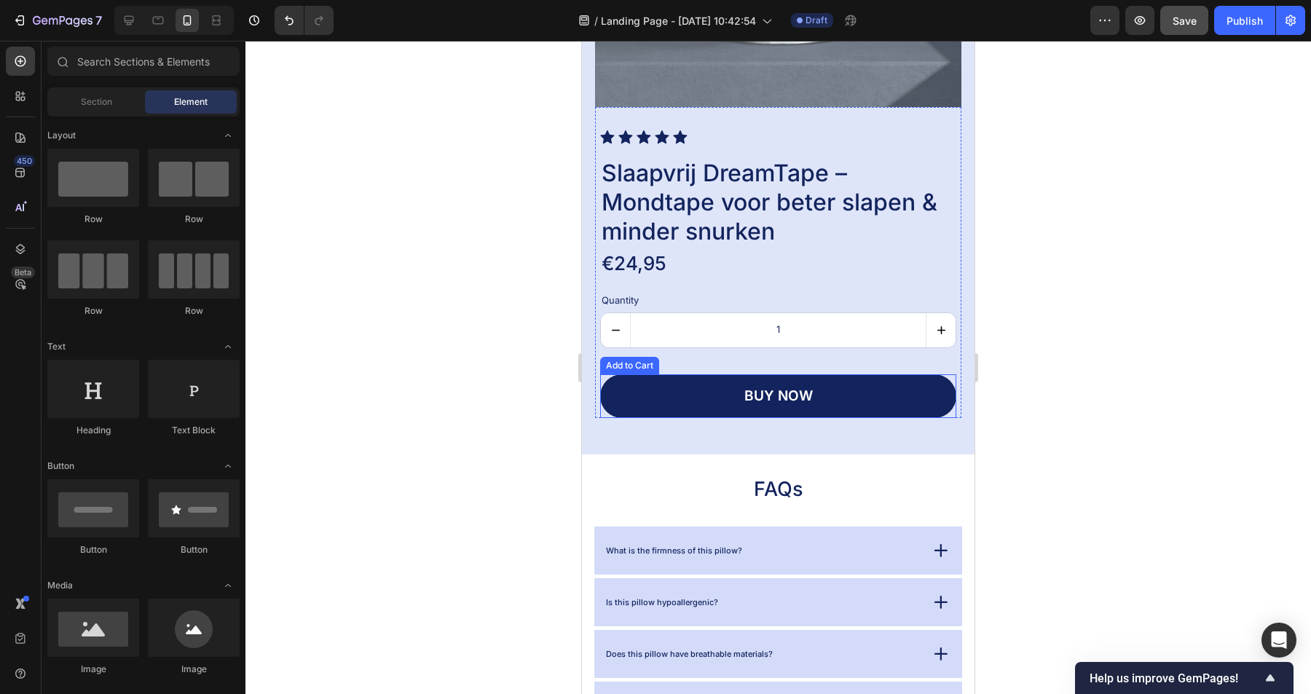
click at [697, 401] on button "buy now" at bounding box center [778, 396] width 356 height 44
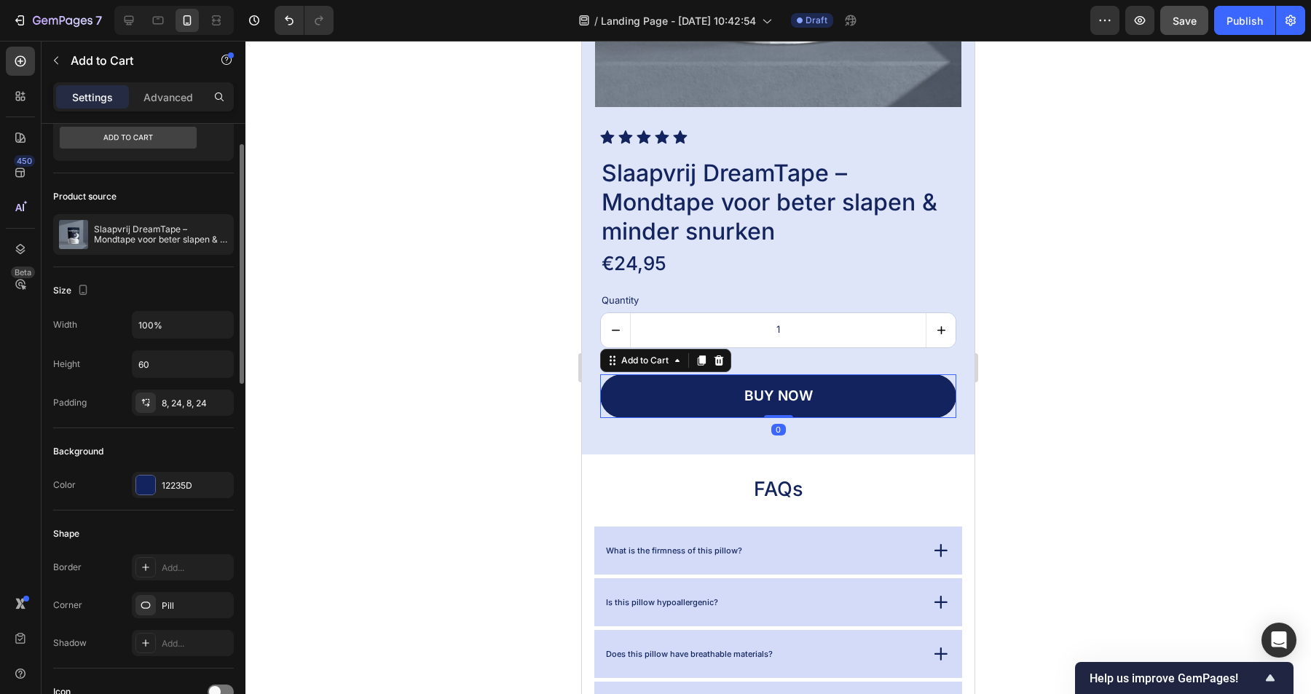
scroll to position [312, 0]
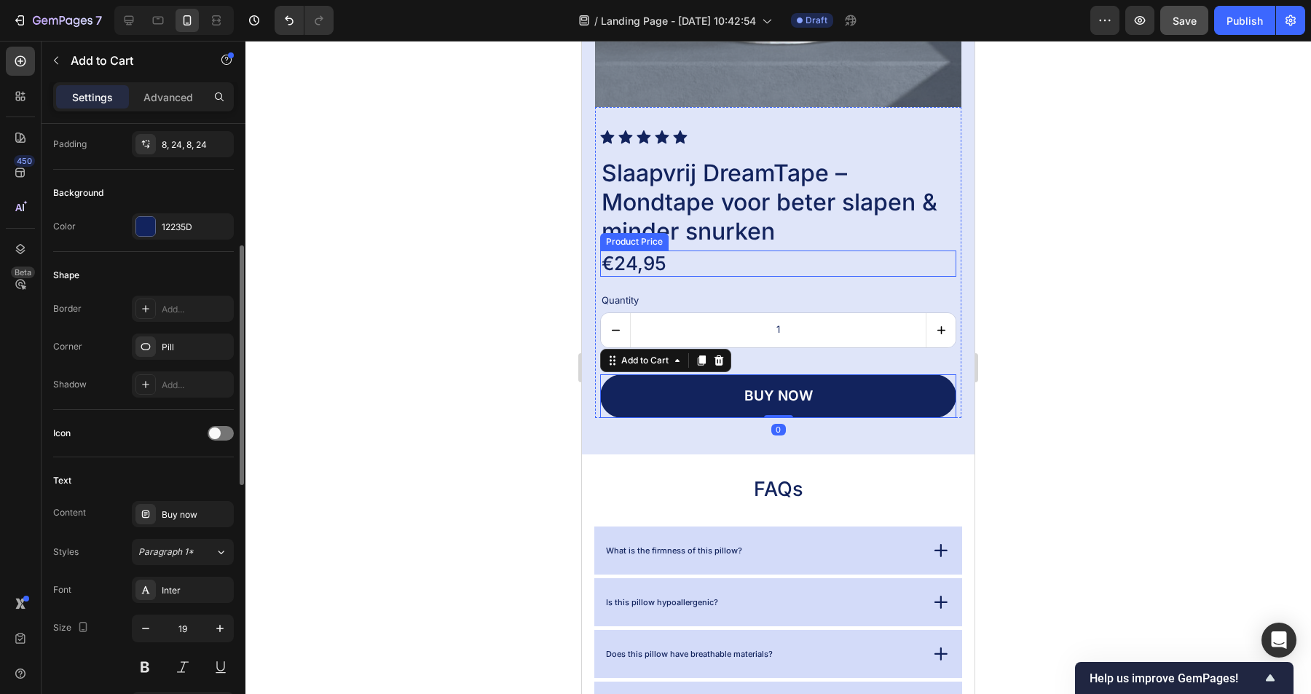
click at [653, 270] on div "€24,95" at bounding box center [778, 264] width 356 height 27
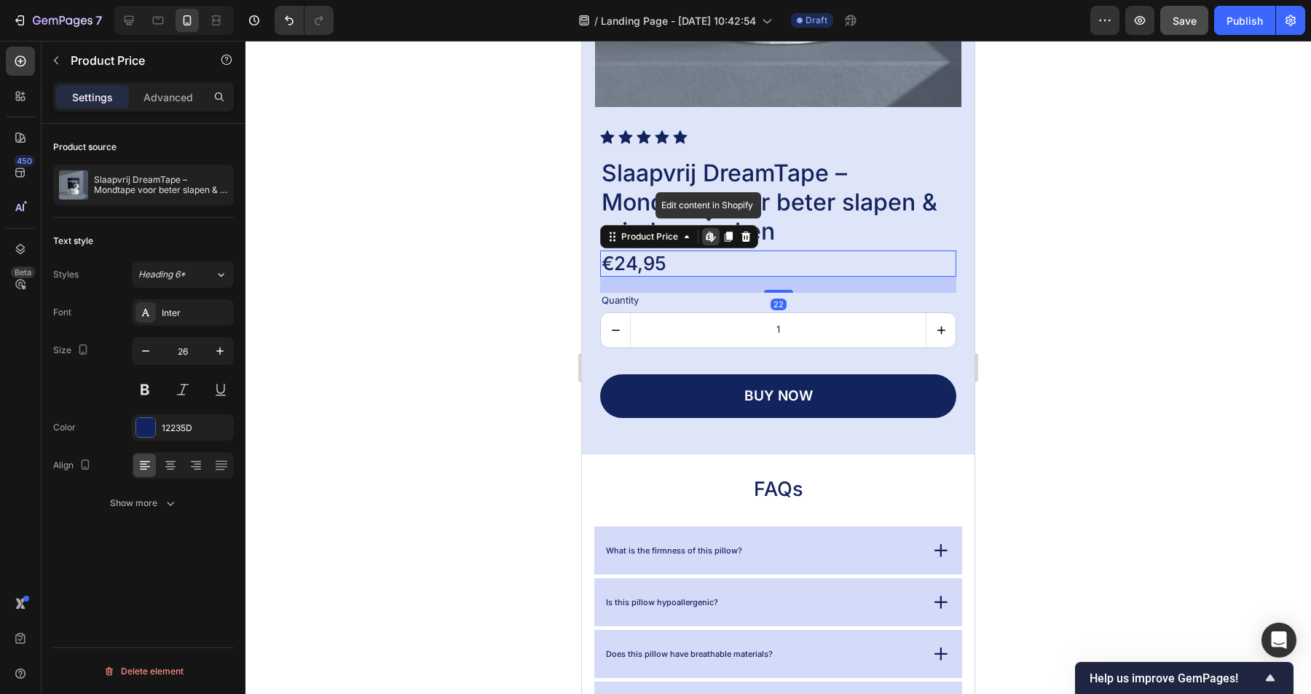
click at [715, 238] on icon at bounding box center [711, 237] width 12 height 12
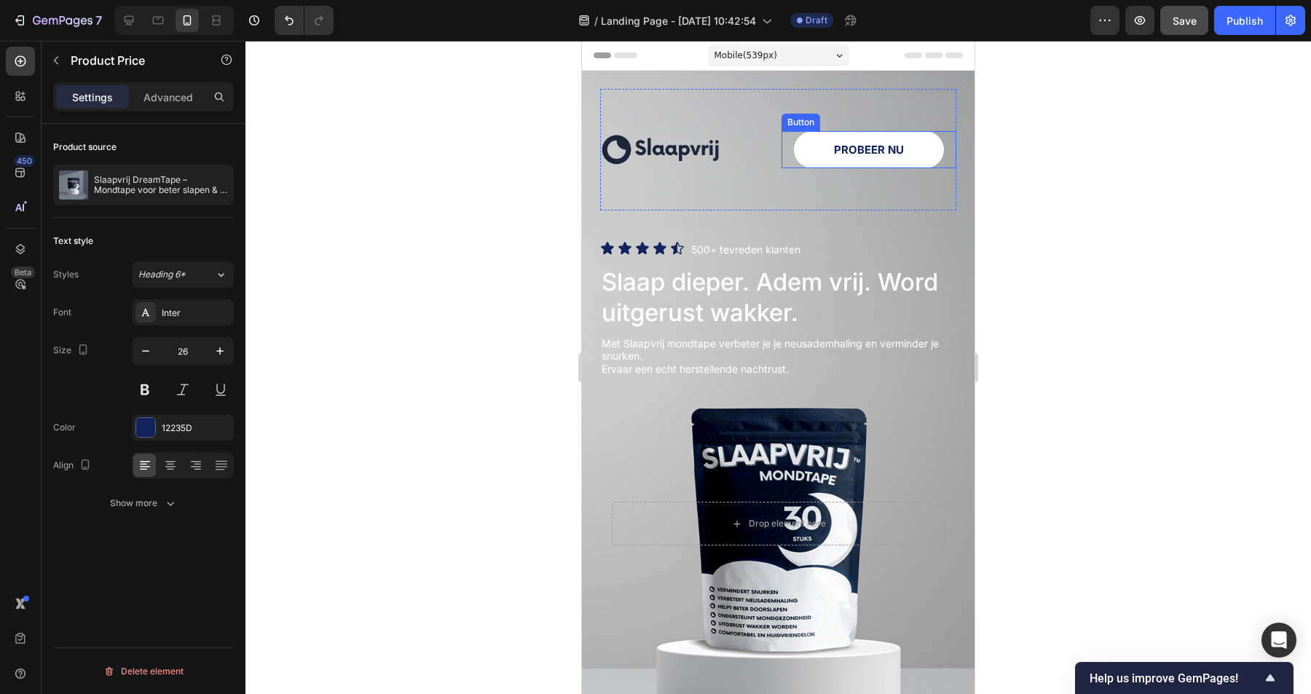
click at [925, 153] on button "PROBEER NU" at bounding box center [869, 149] width 150 height 37
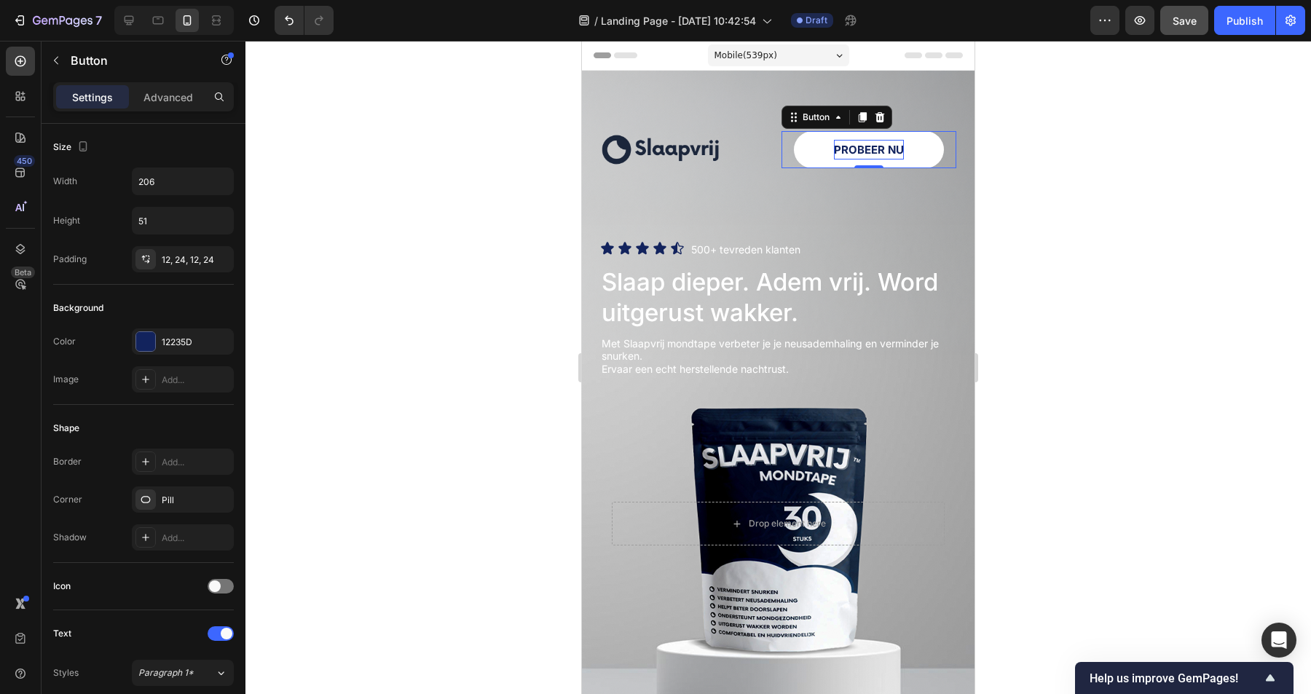
click at [882, 154] on p "PROBEER NU" at bounding box center [869, 150] width 70 height 20
click at [813, 152] on button "PROBEER NU" at bounding box center [869, 149] width 150 height 37
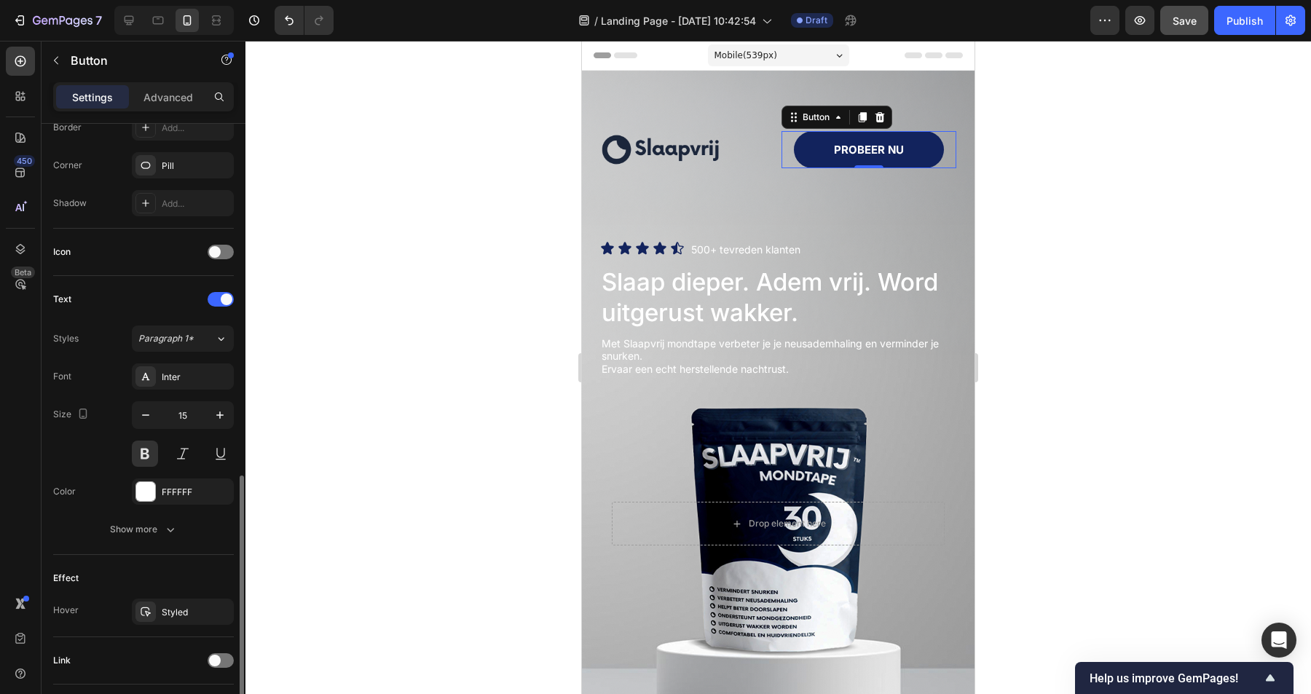
scroll to position [433, 0]
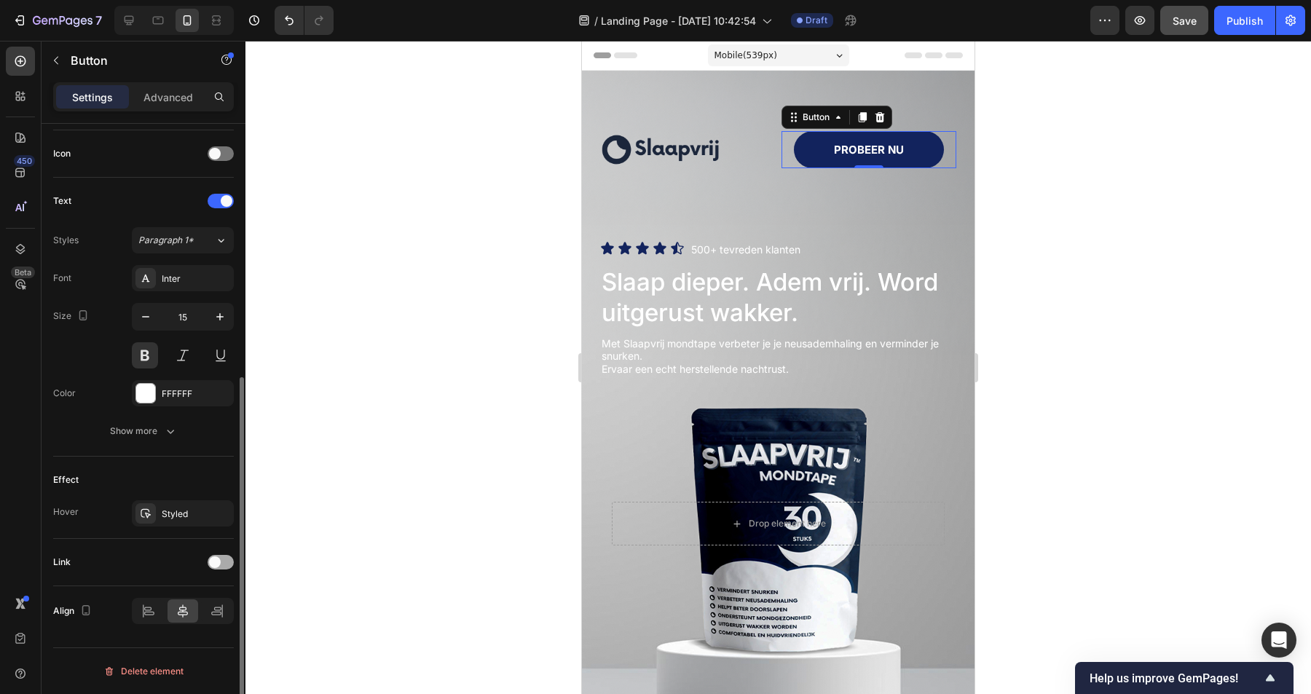
click at [216, 559] on span at bounding box center [215, 563] width 12 height 12
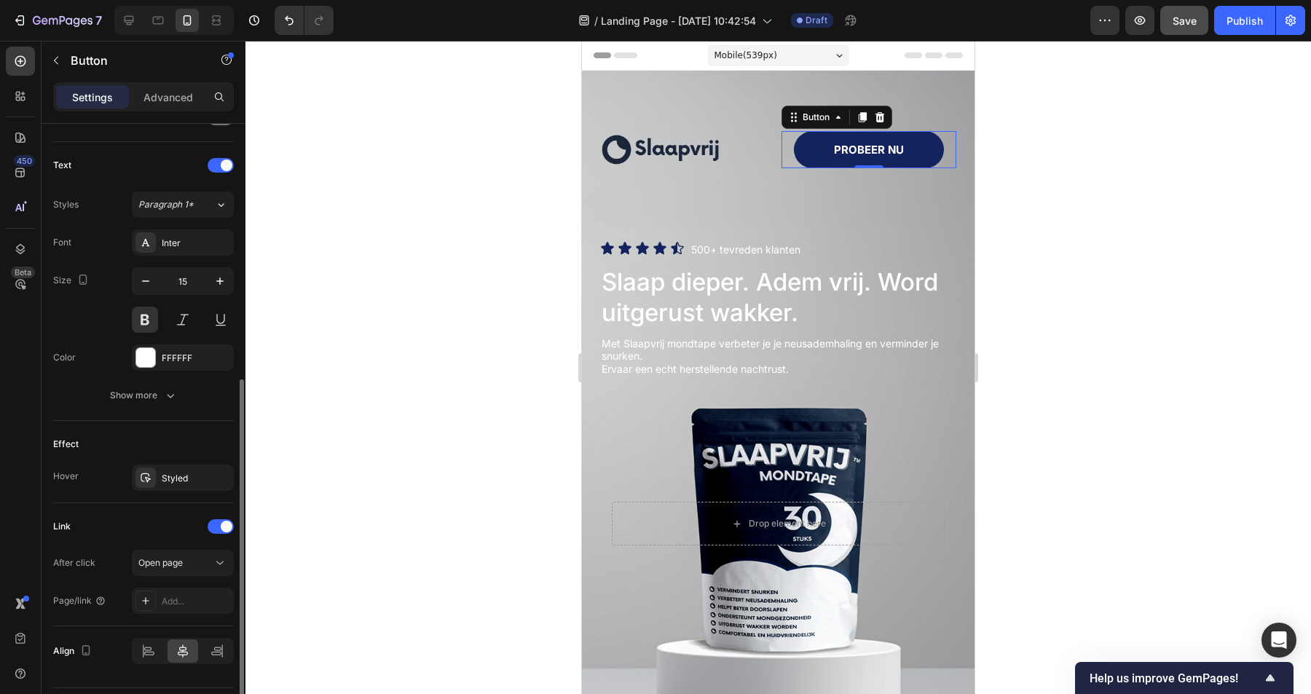
scroll to position [508, 0]
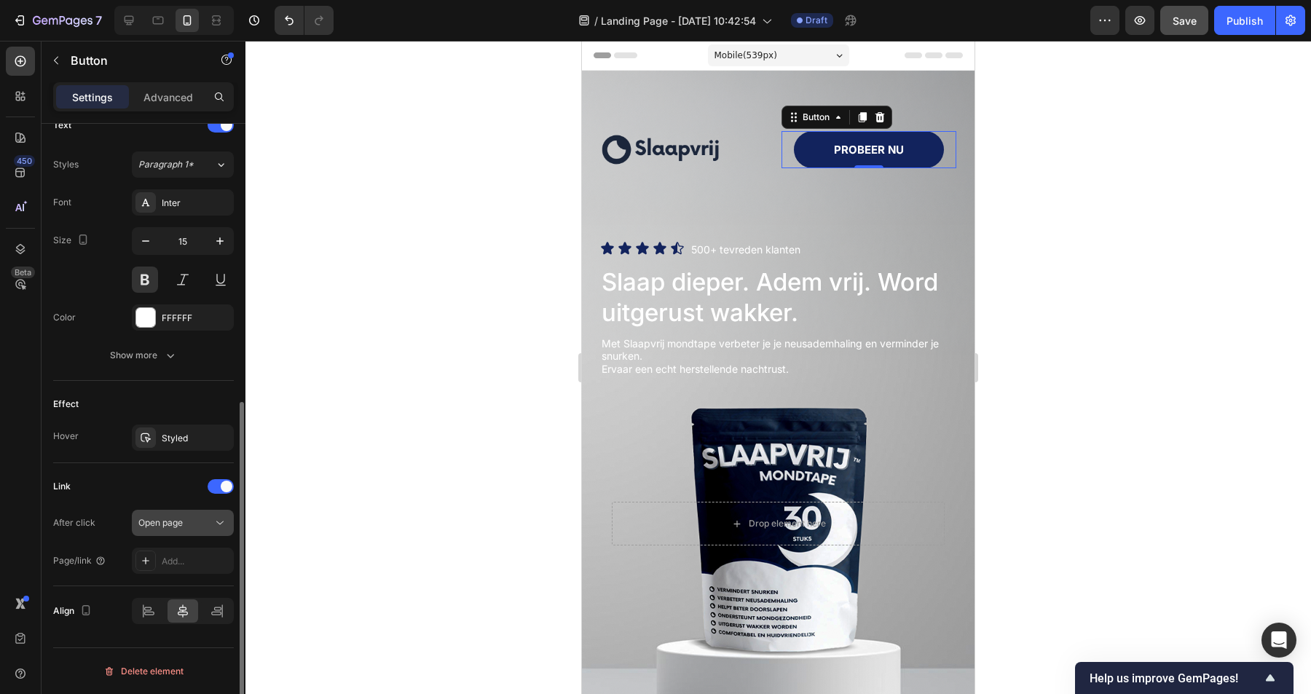
click at [198, 531] on button "Open page" at bounding box center [183, 523] width 102 height 26
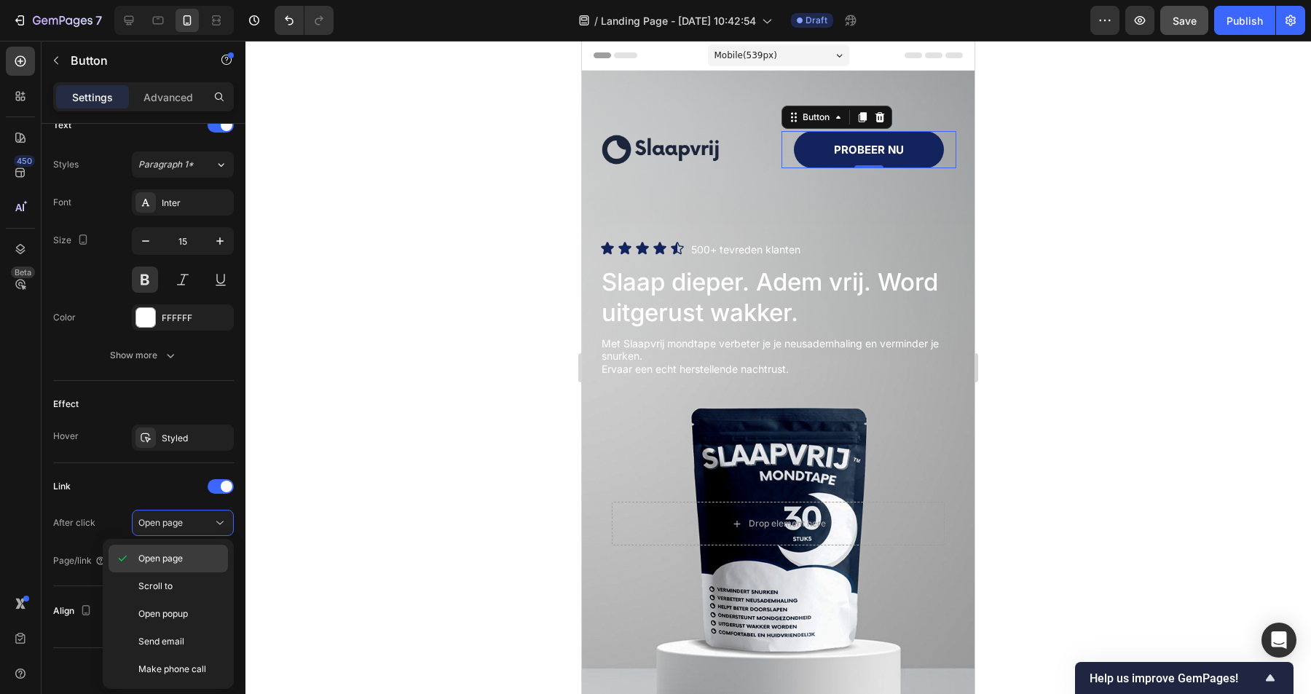
click at [186, 564] on p "Open page" at bounding box center [179, 558] width 83 height 13
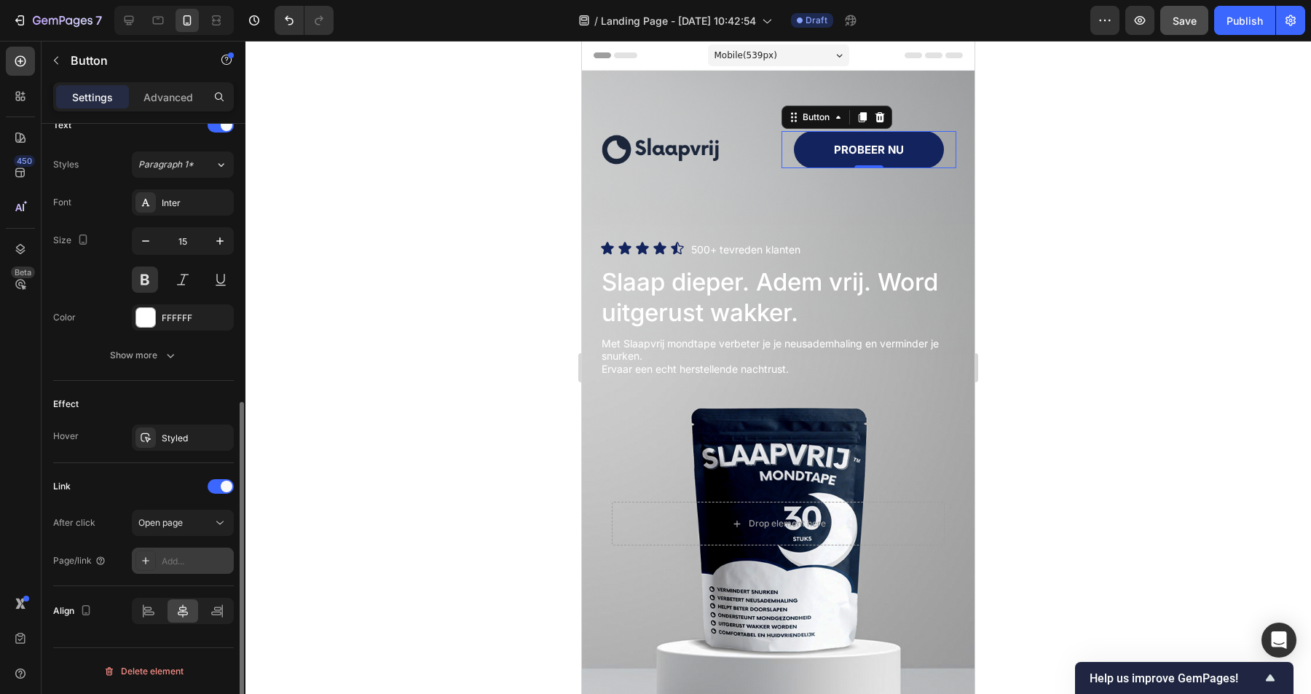
click at [152, 557] on div at bounding box center [145, 561] width 20 height 20
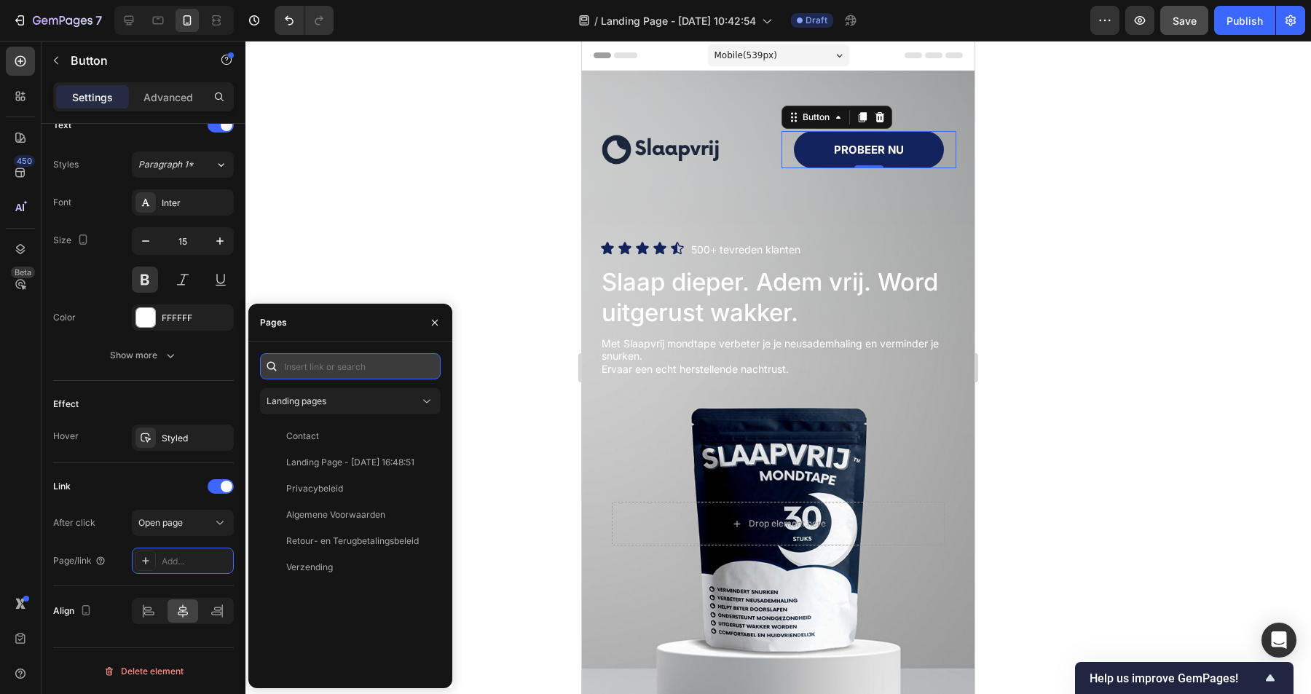
click at [341, 374] on input "text" at bounding box center [350, 366] width 181 height 26
paste input "slaapvrij-dreamtape"
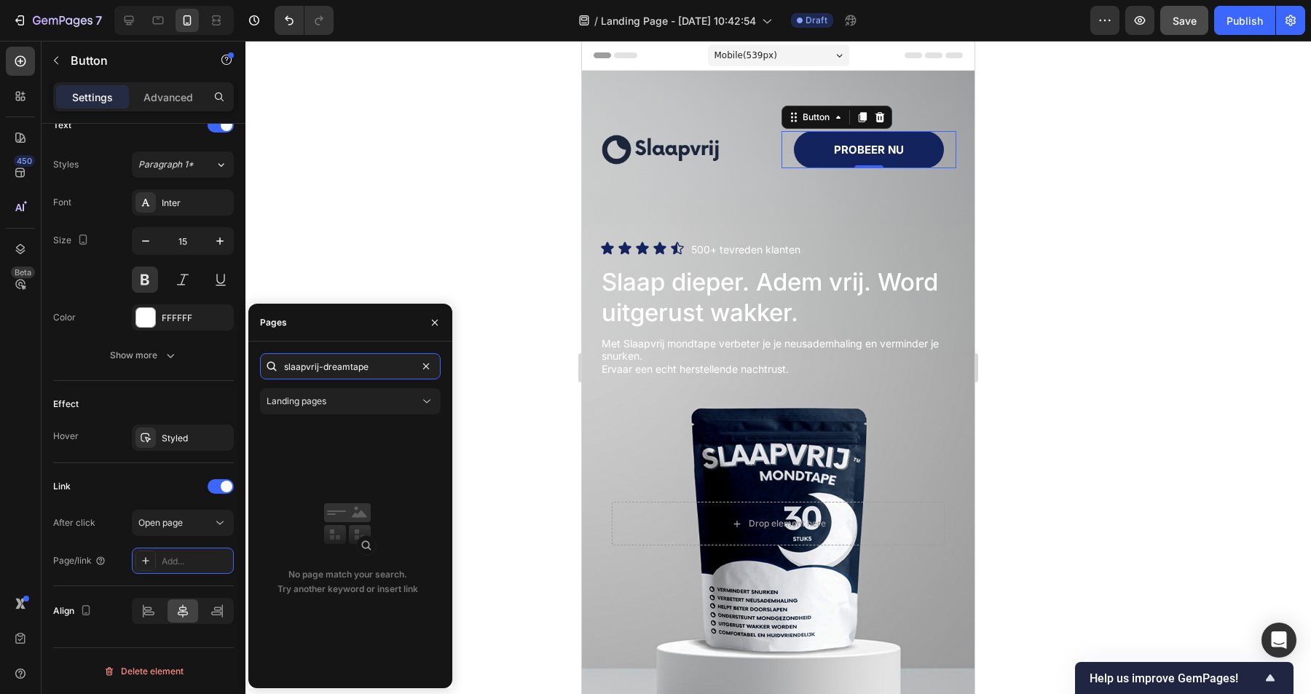
type input "slaapvrij-dreamtape"
click at [344, 414] on div "slaapvrij-dreamtape Landing pages No page match your search. Try another keywor…" at bounding box center [350, 514] width 181 height 323
click at [353, 409] on button "Landing pages" at bounding box center [350, 401] width 181 height 26
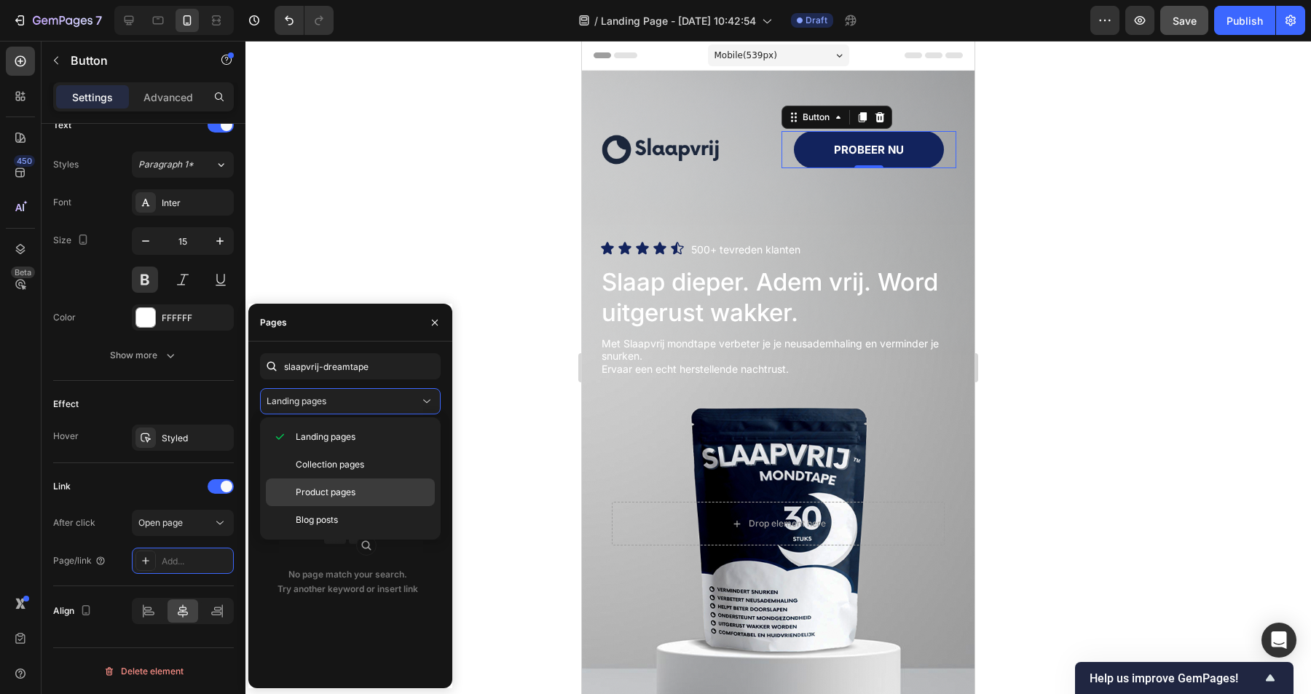
click at [343, 490] on span "Product pages" at bounding box center [326, 492] width 60 height 13
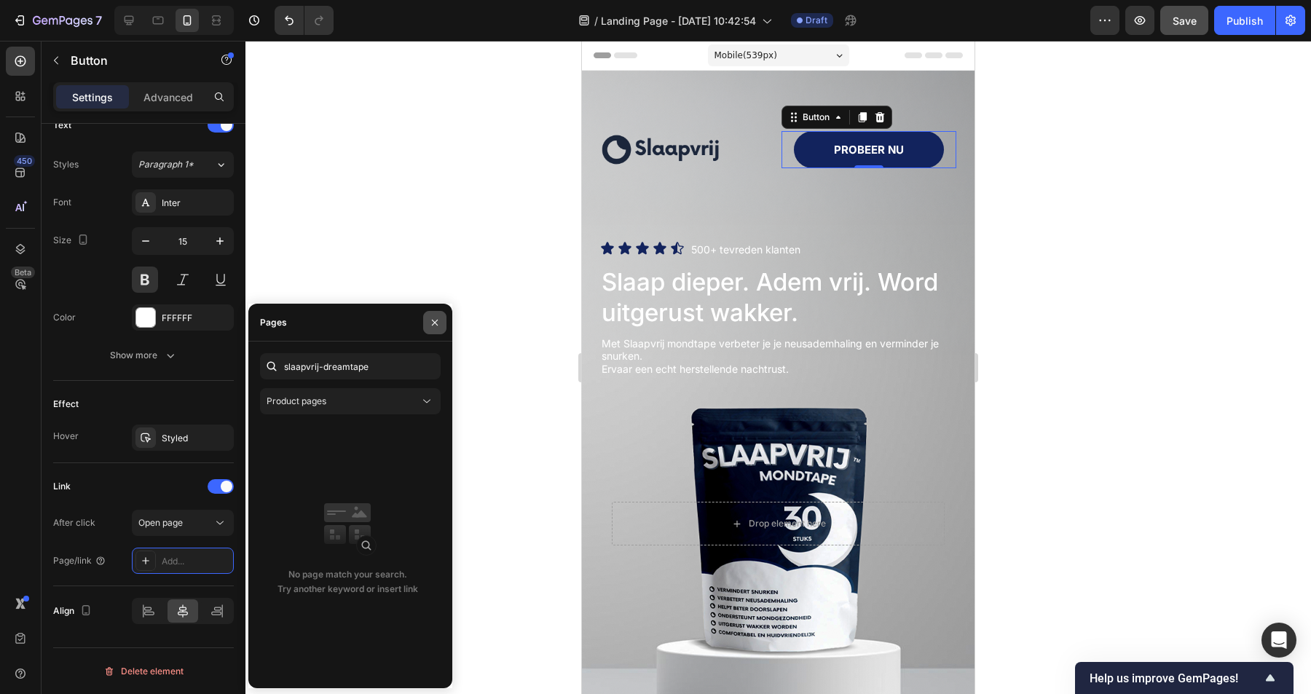
click at [433, 321] on icon "button" at bounding box center [435, 322] width 6 height 6
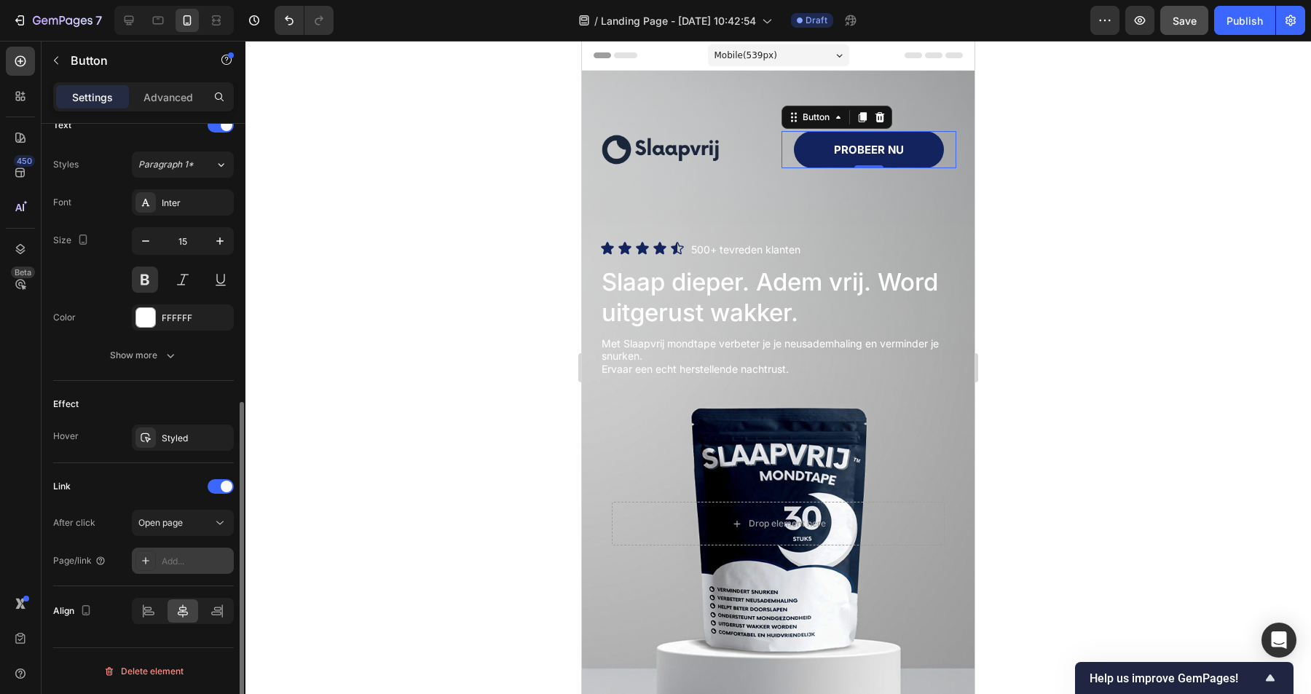
click at [144, 559] on icon at bounding box center [146, 561] width 12 height 12
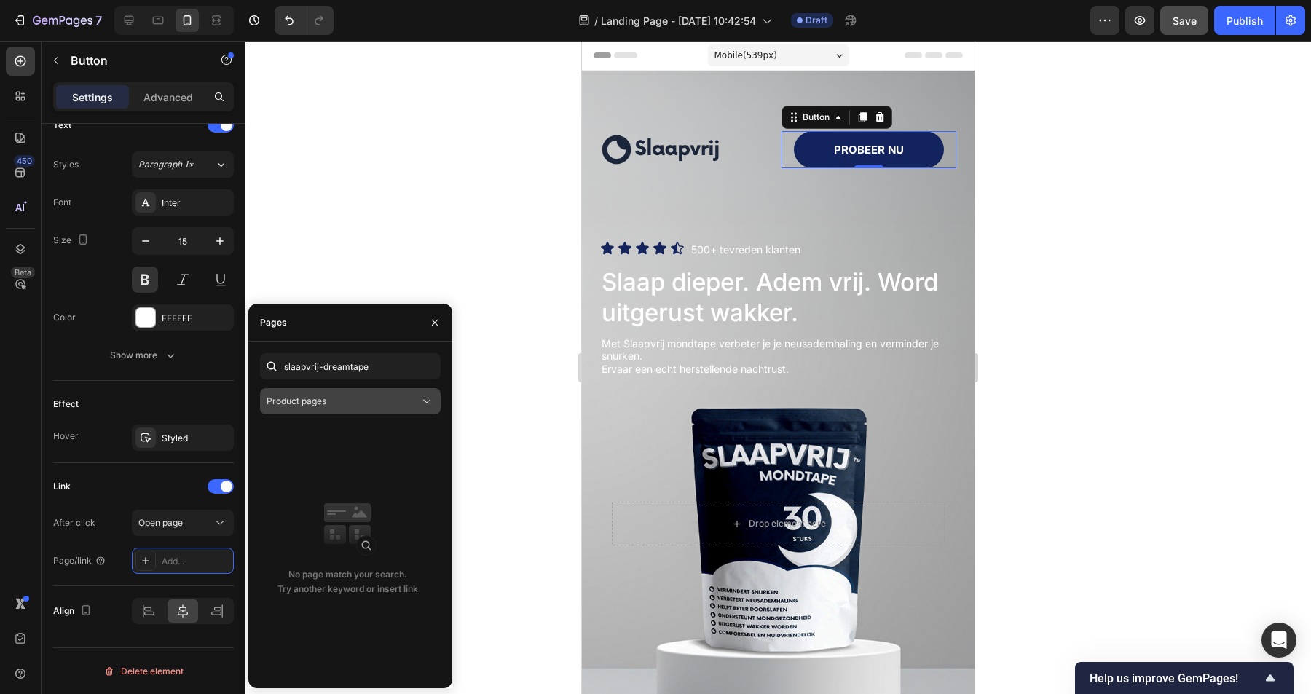
click at [328, 398] on div "Product pages" at bounding box center [343, 401] width 153 height 13
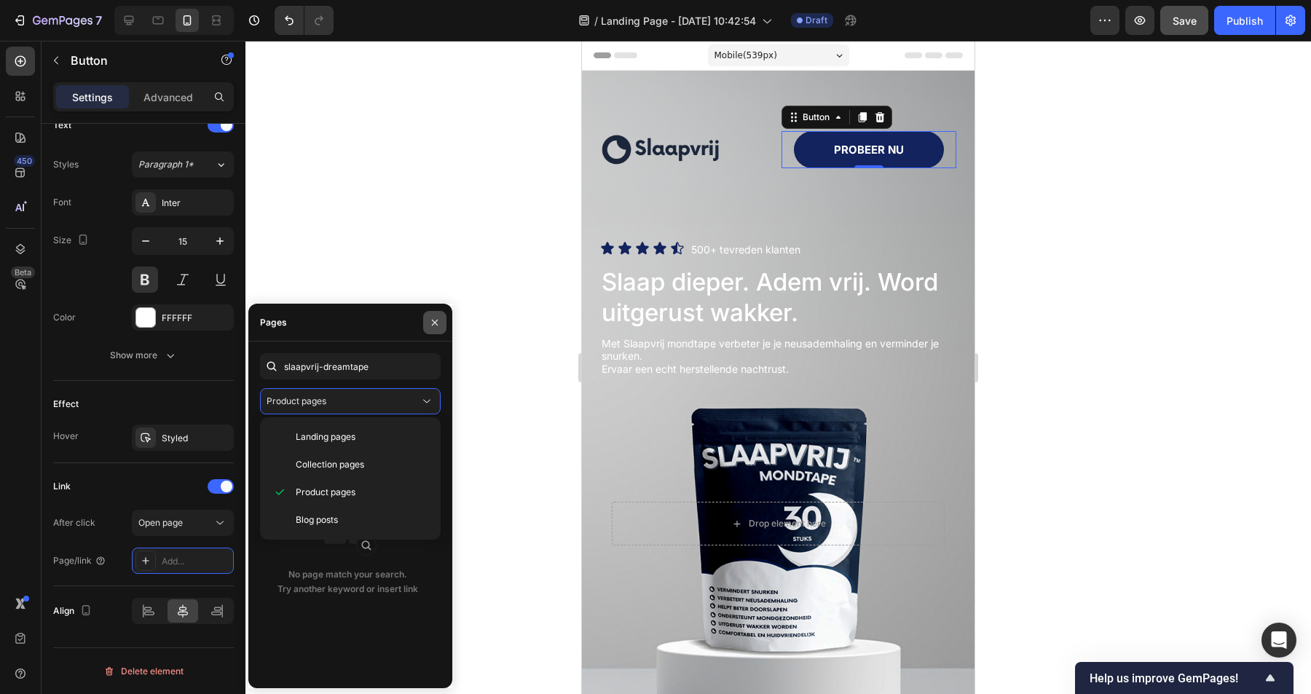
click at [439, 333] on button "button" at bounding box center [434, 322] width 23 height 23
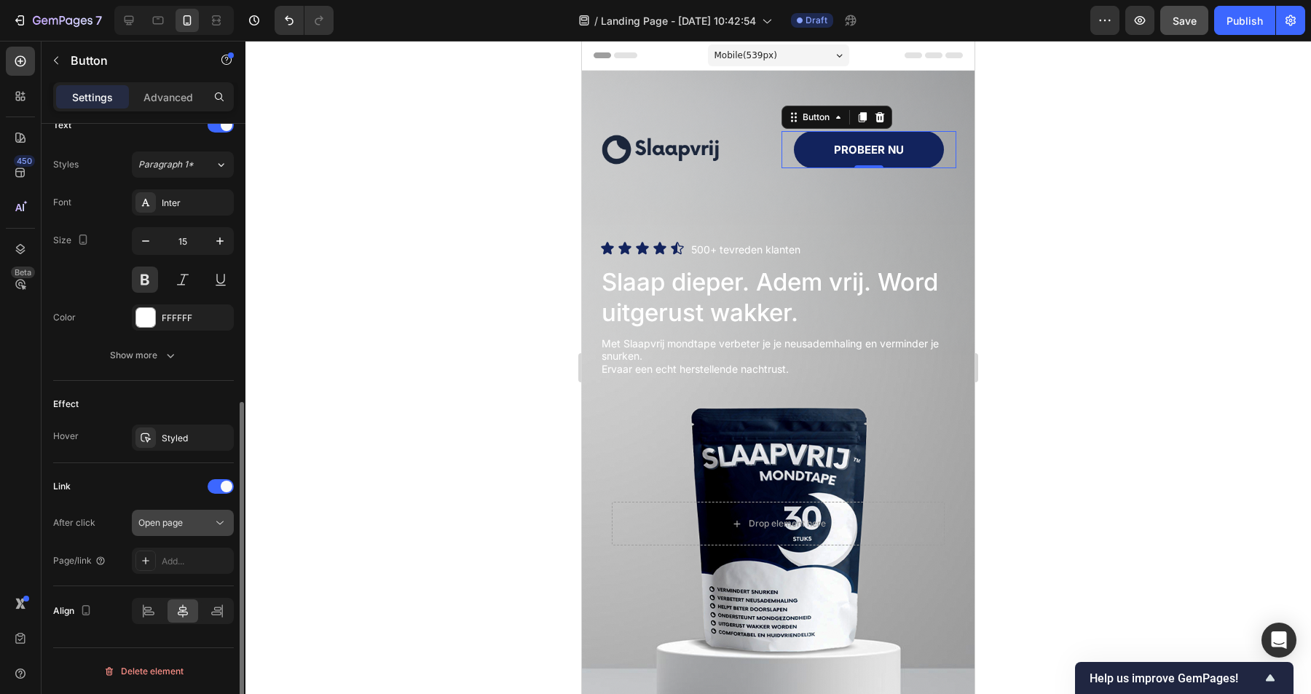
click at [209, 522] on div "Open page" at bounding box center [175, 522] width 74 height 13
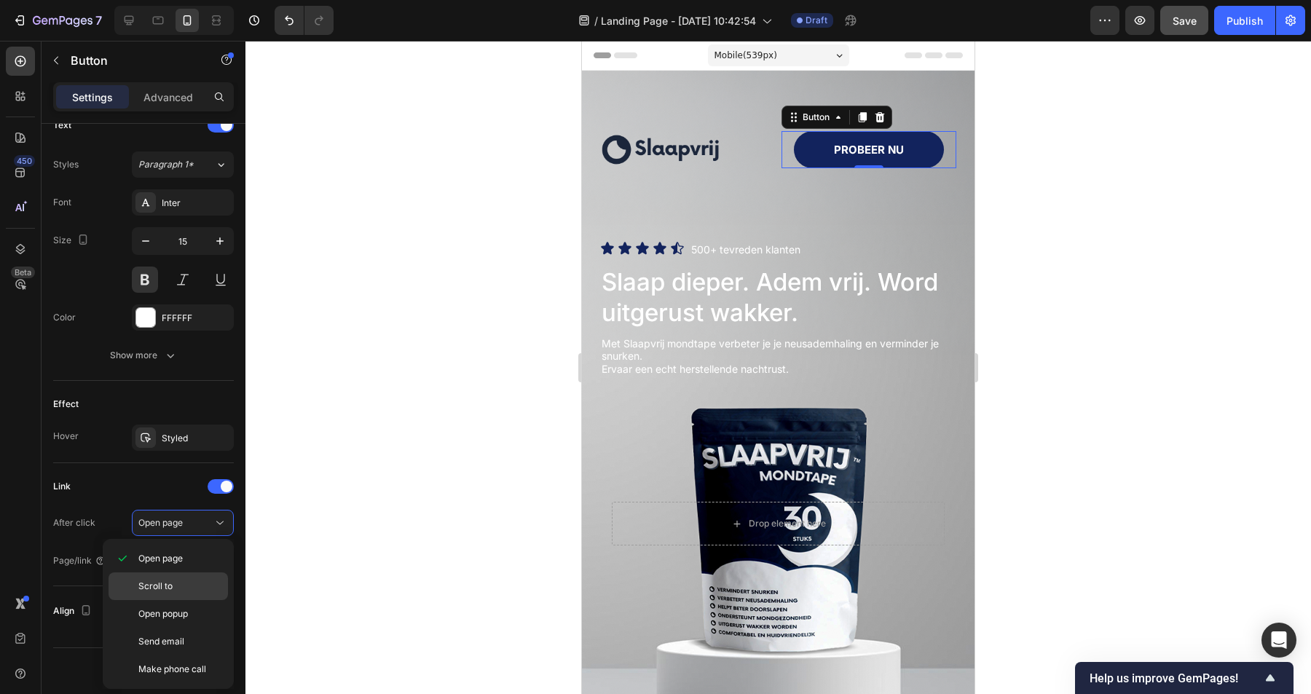
click at [185, 593] on div "Scroll to" at bounding box center [168, 587] width 119 height 28
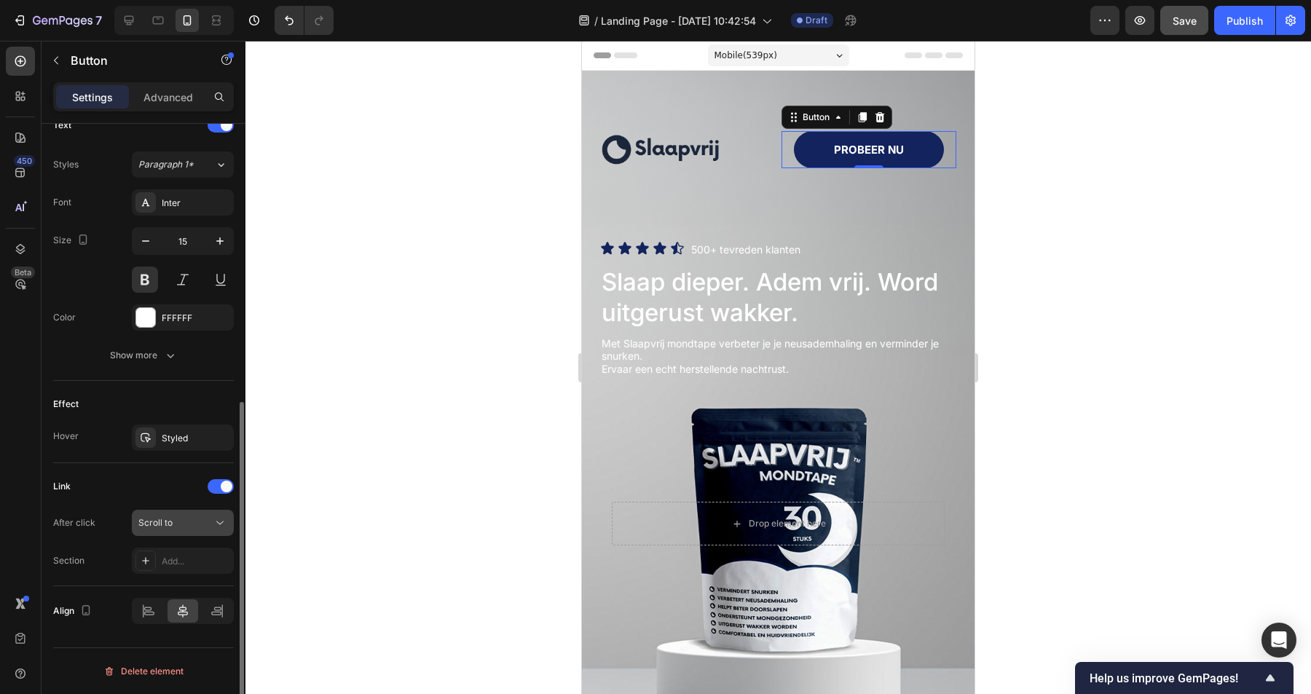
click at [213, 520] on icon at bounding box center [220, 523] width 15 height 15
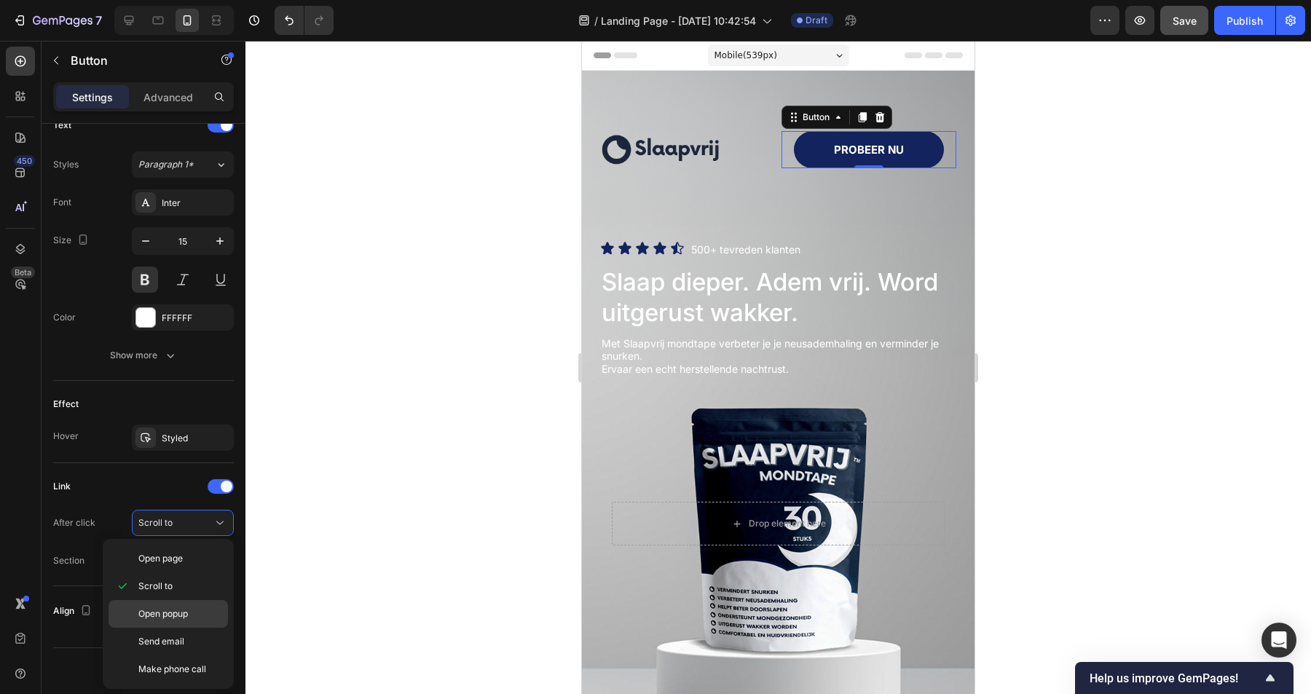
click at [189, 612] on p "Open popup" at bounding box center [179, 614] width 83 height 13
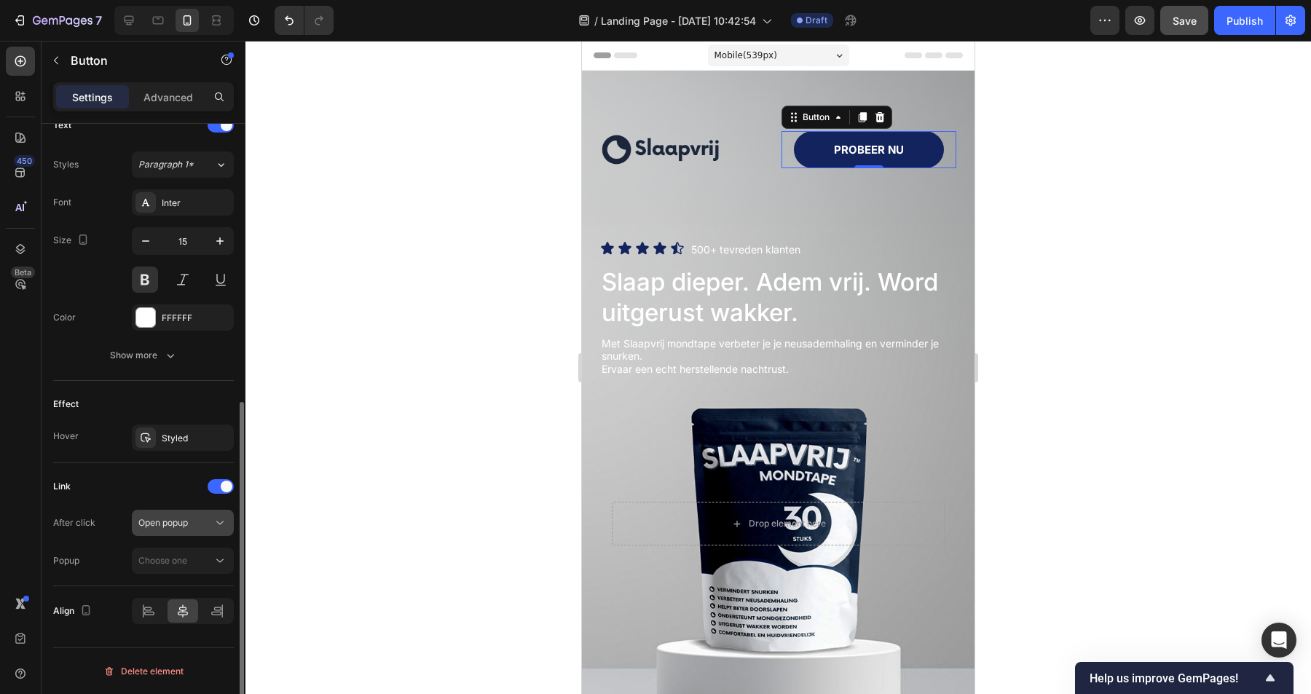
click at [196, 527] on div "Open popup" at bounding box center [175, 522] width 74 height 13
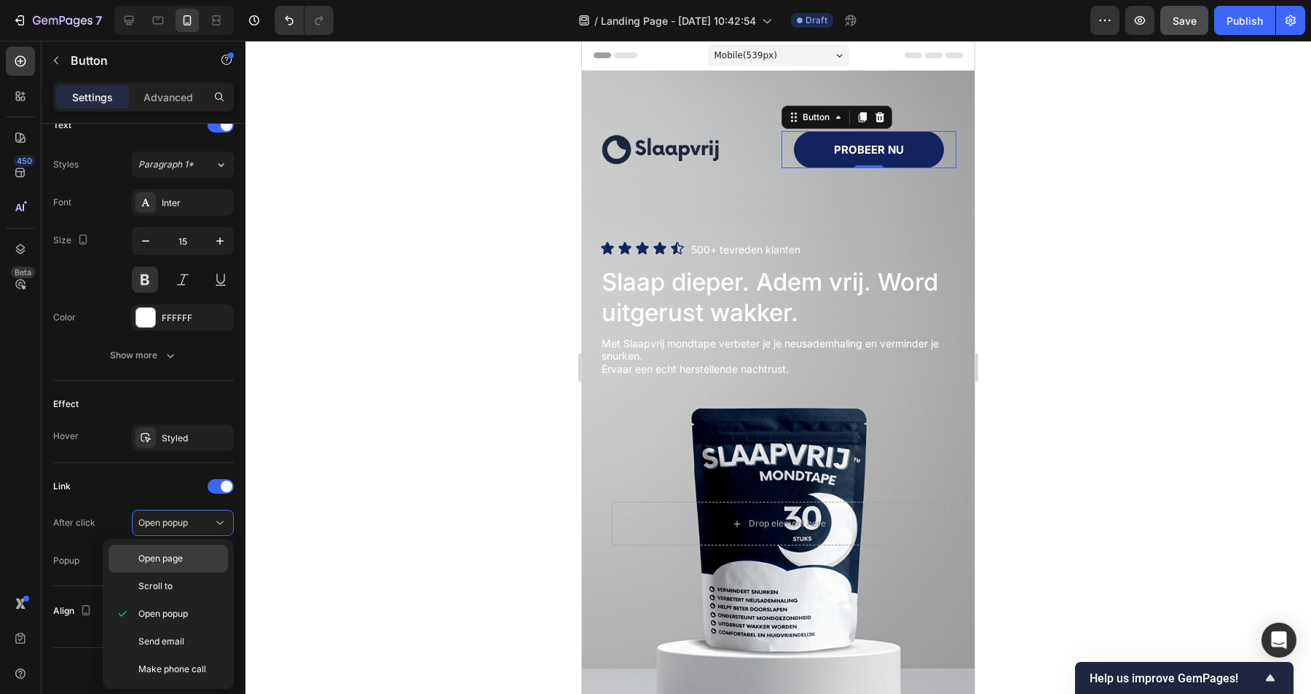
click at [180, 562] on span "Open page" at bounding box center [160, 558] width 44 height 13
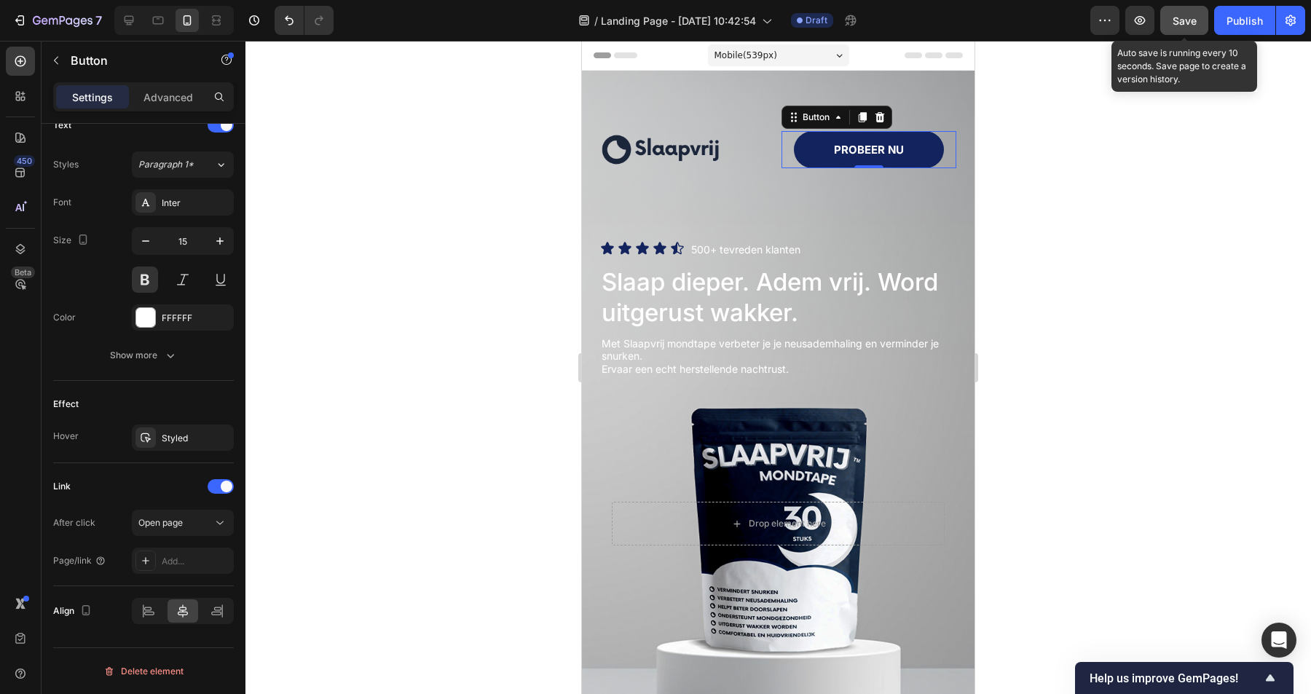
click at [1180, 15] on span "Save" at bounding box center [1185, 21] width 24 height 12
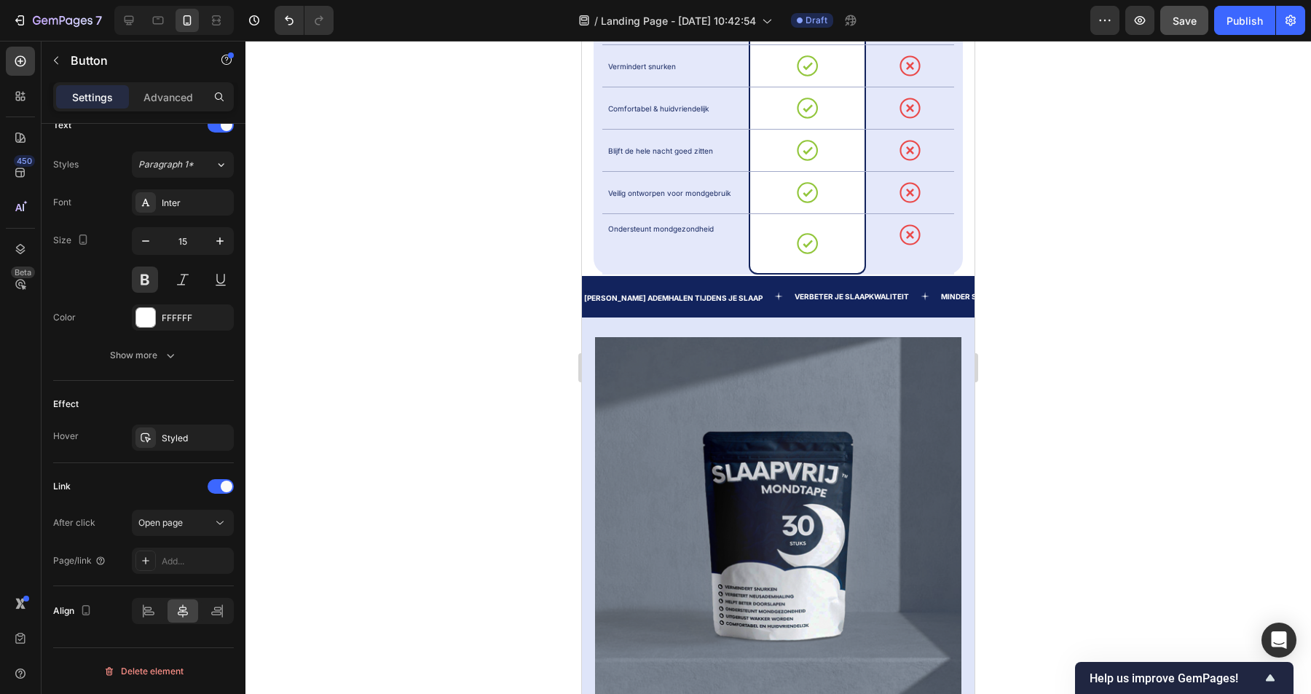
scroll to position [1018, 0]
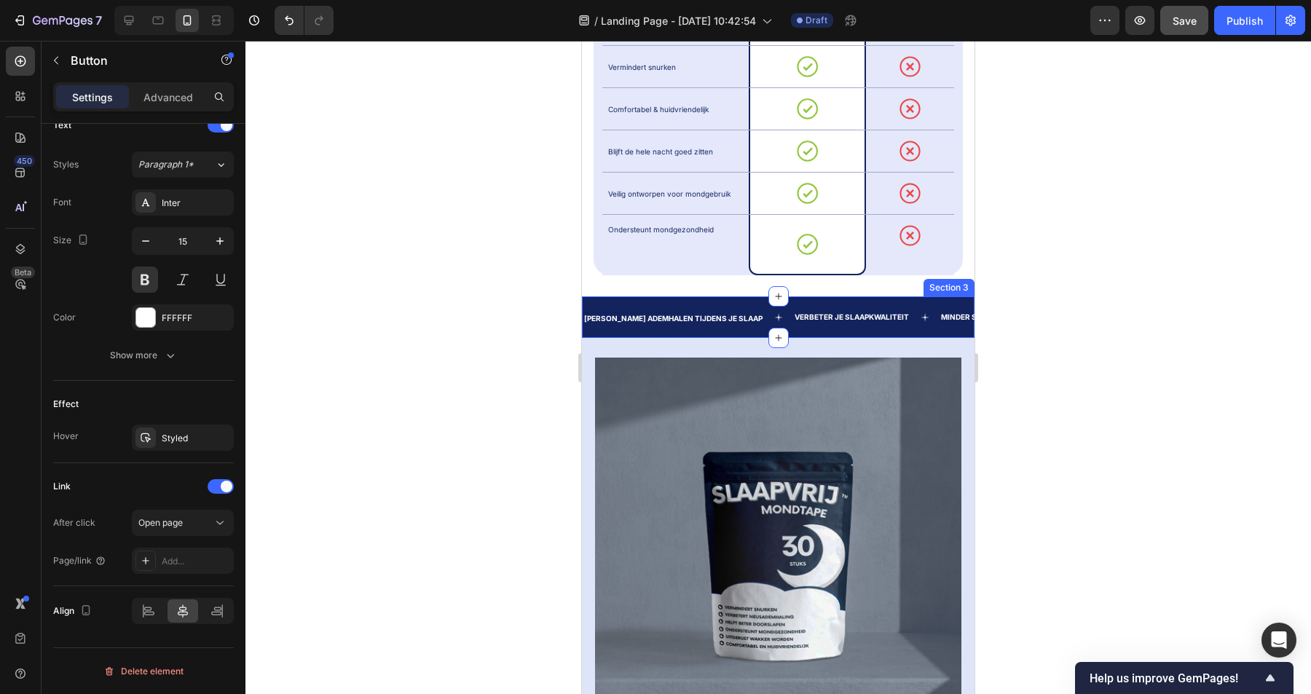
click at [704, 296] on div "Text Beter ademhalen tijdens je slaap Text Verbeter je slaapkwaliteit Text Mind…" at bounding box center [778, 317] width 393 height 42
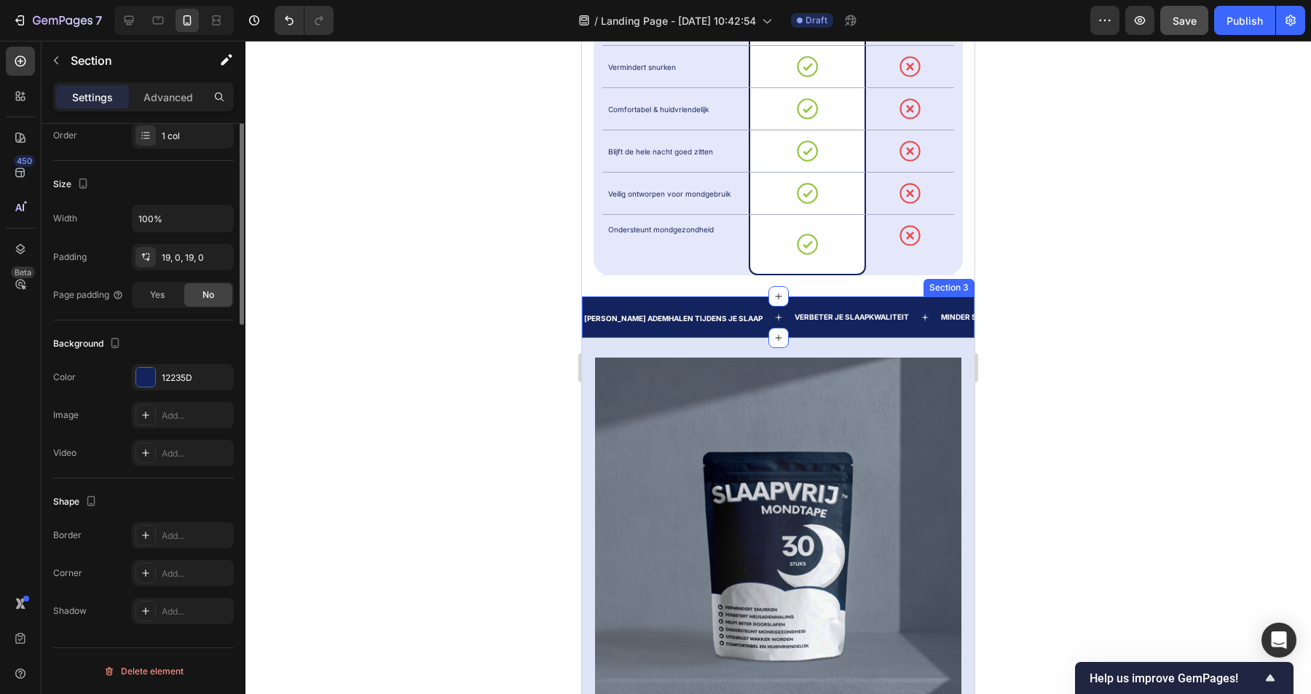
scroll to position [0, 0]
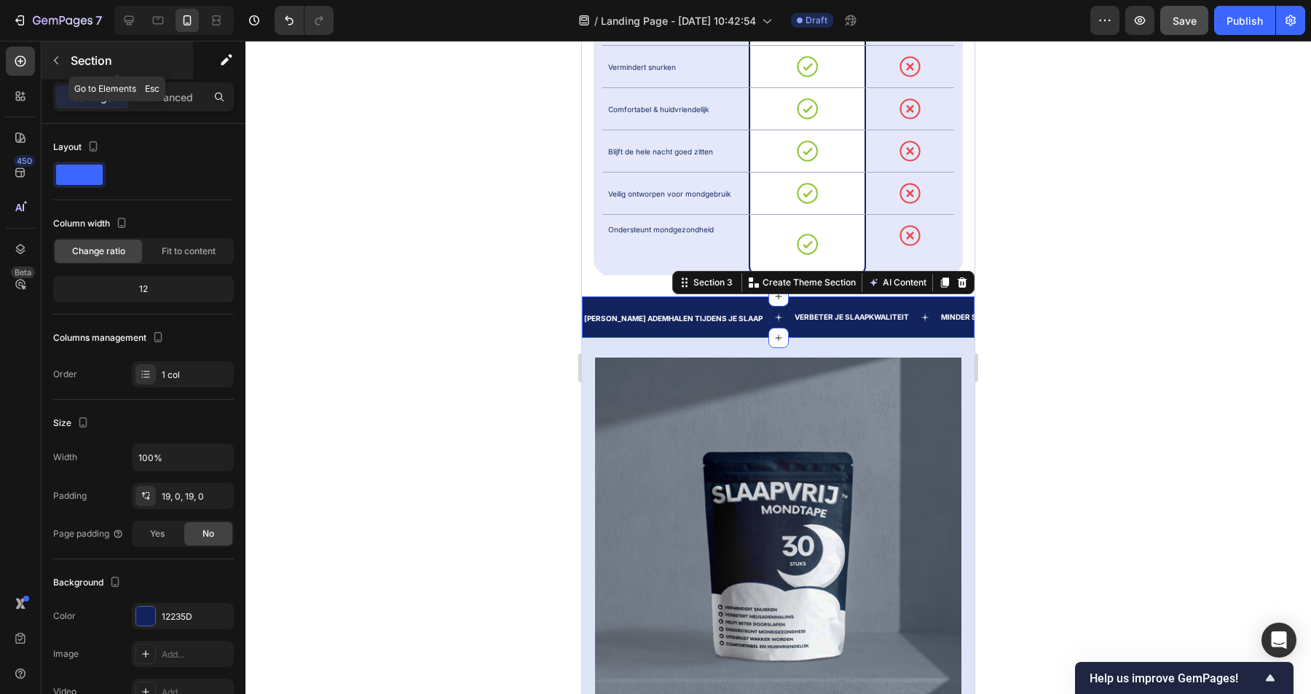
click at [60, 61] on icon "button" at bounding box center [56, 61] width 12 height 12
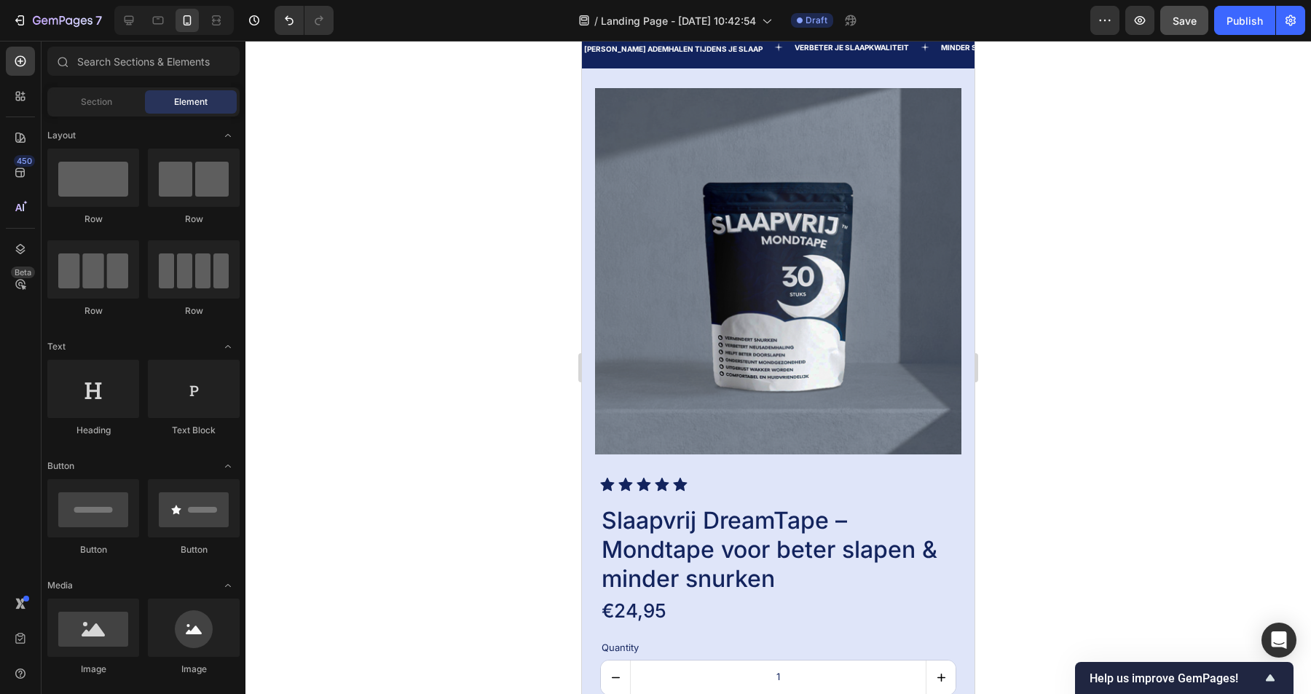
scroll to position [1157, 0]
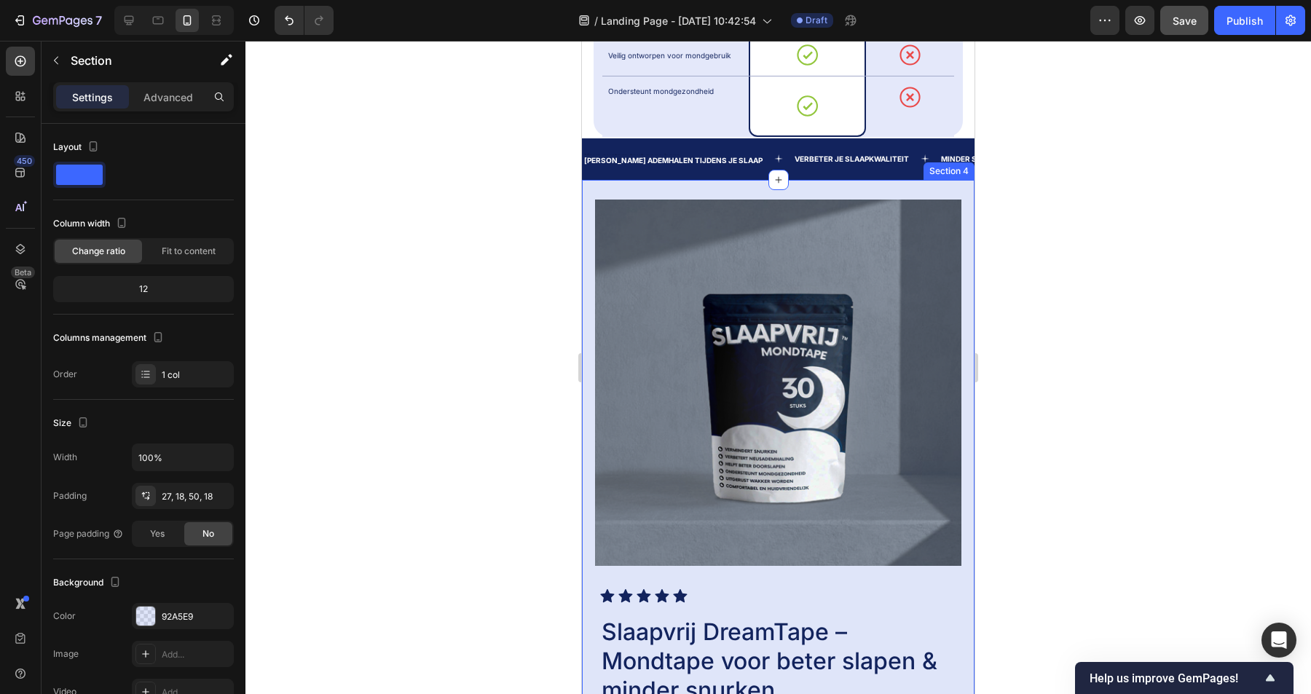
click at [906, 189] on div "Product Images Icon Icon Icon Icon Icon Icon List Slaapvrij DreamTape – Mondtap…" at bounding box center [778, 547] width 393 height 734
click at [957, 168] on icon at bounding box center [962, 166] width 12 height 12
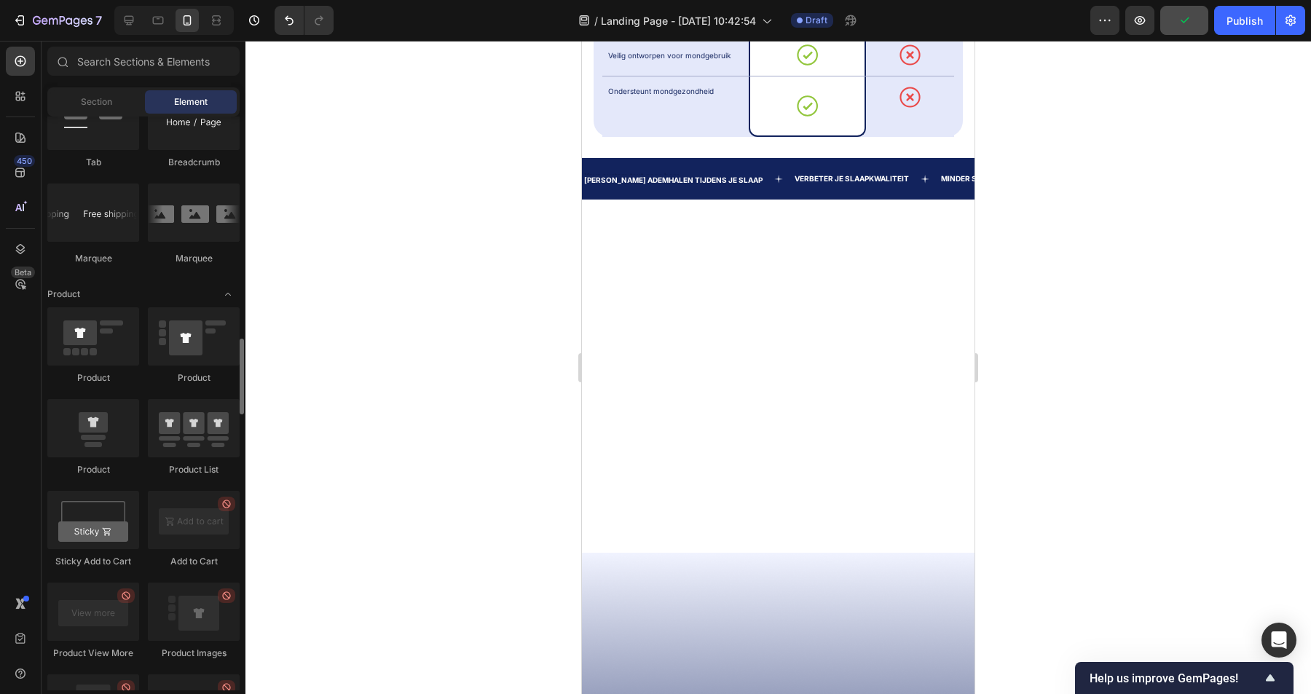
scroll to position [1701, 0]
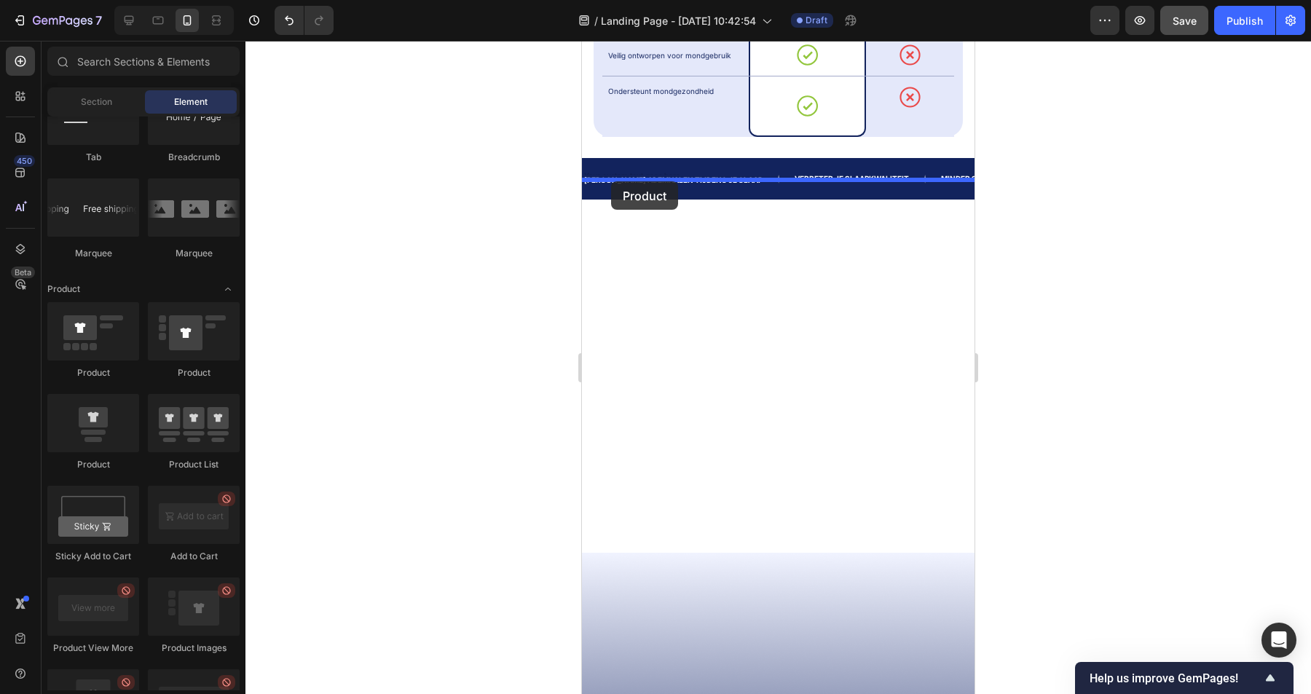
drag, startPoint x: 669, startPoint y: 481, endPoint x: 611, endPoint y: 181, distance: 305.0
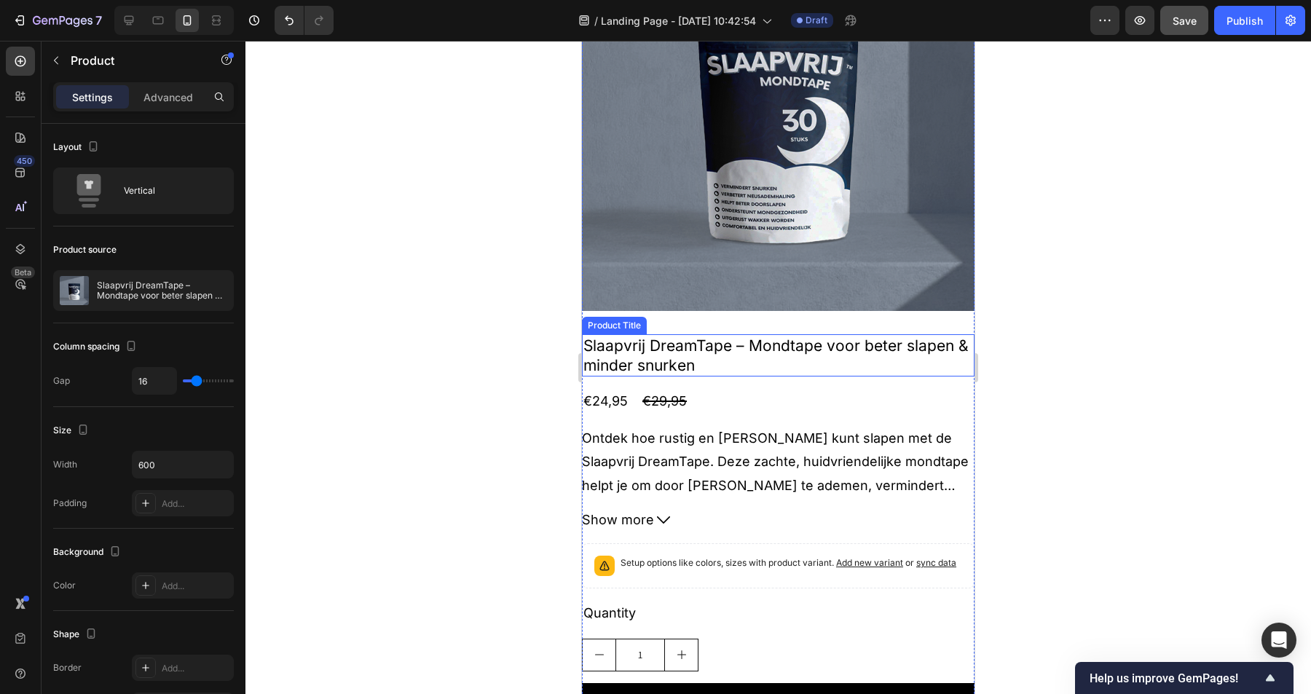
scroll to position [1443, 0]
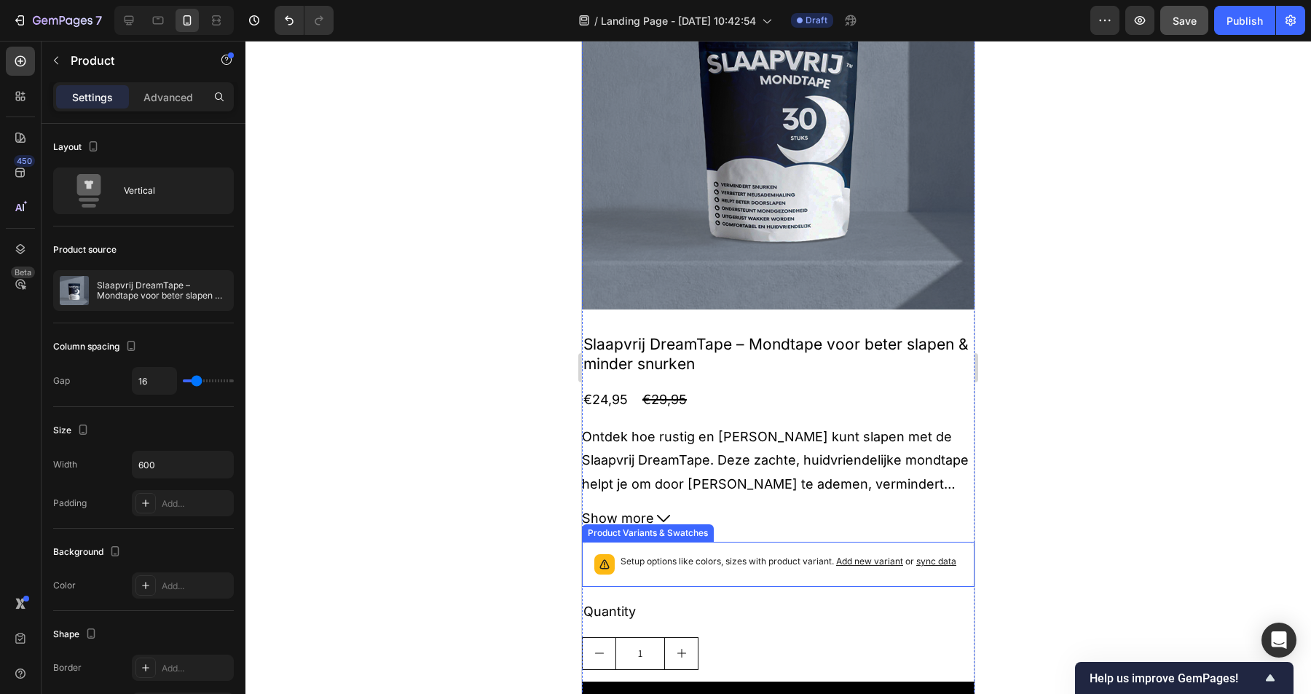
click at [818, 554] on p "Setup options like colors, sizes with product variant. Add new variant or sync …" at bounding box center [789, 561] width 336 height 15
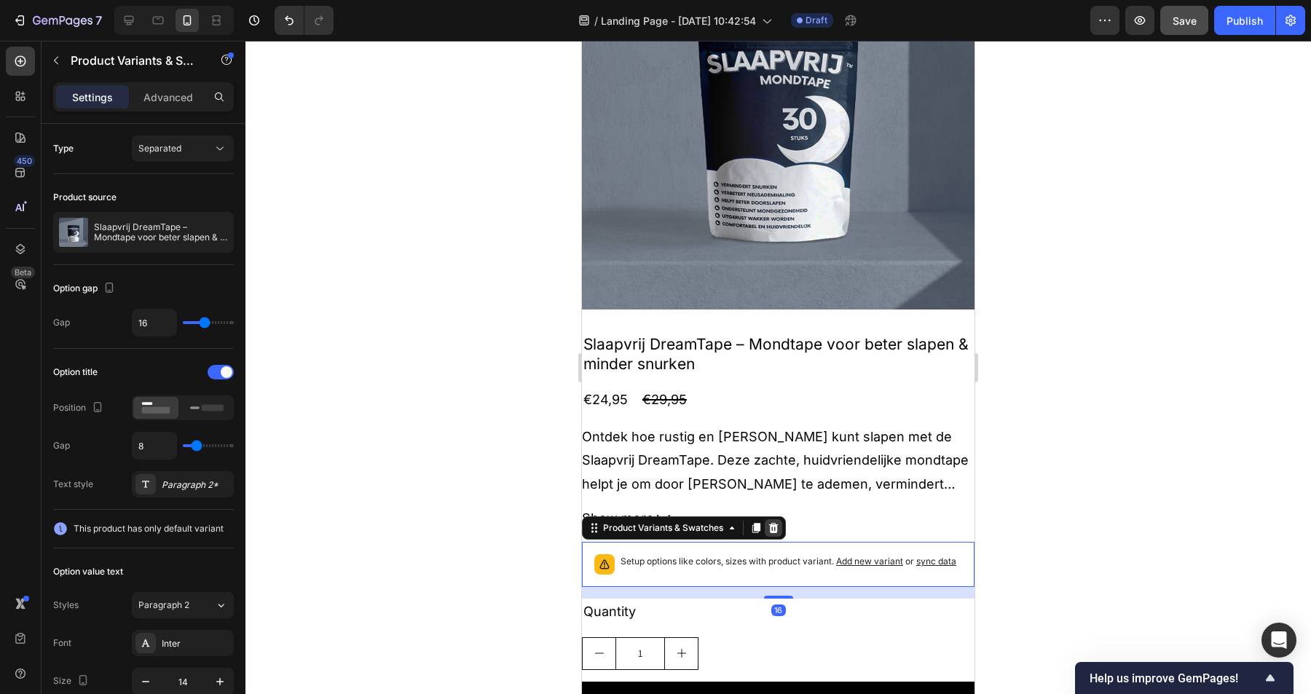
click at [776, 530] on icon at bounding box center [773, 528] width 9 height 10
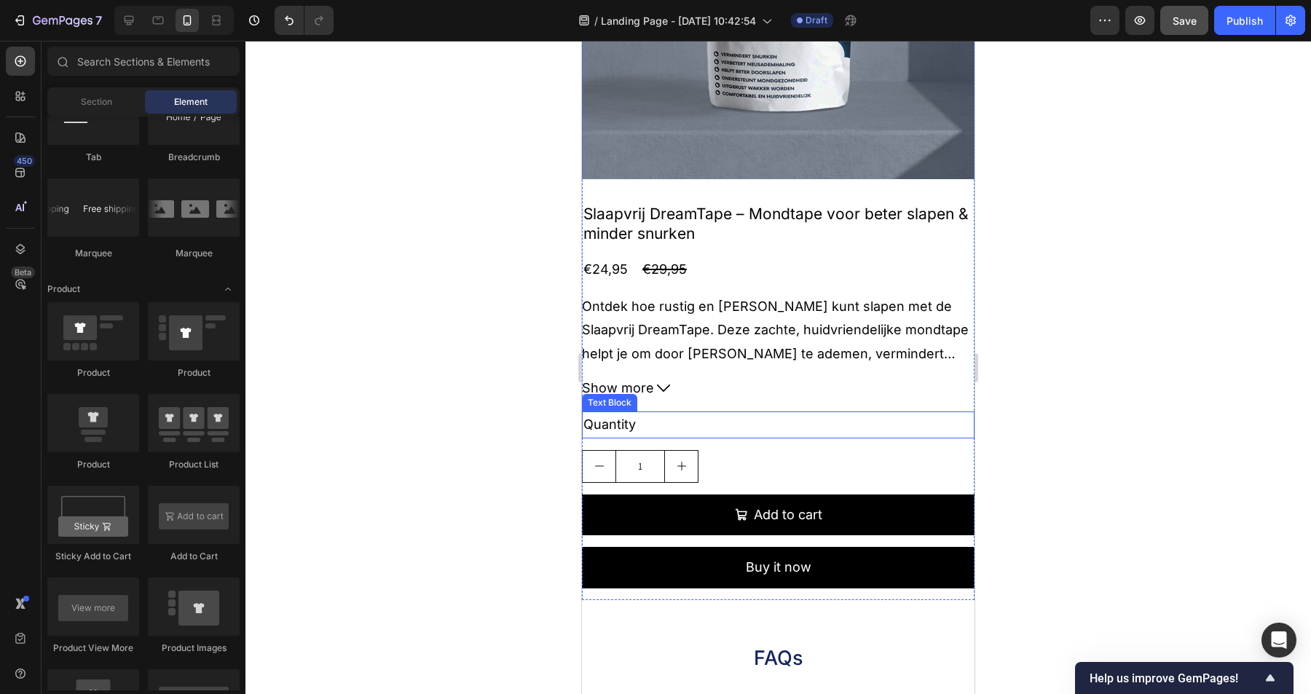
scroll to position [1580, 0]
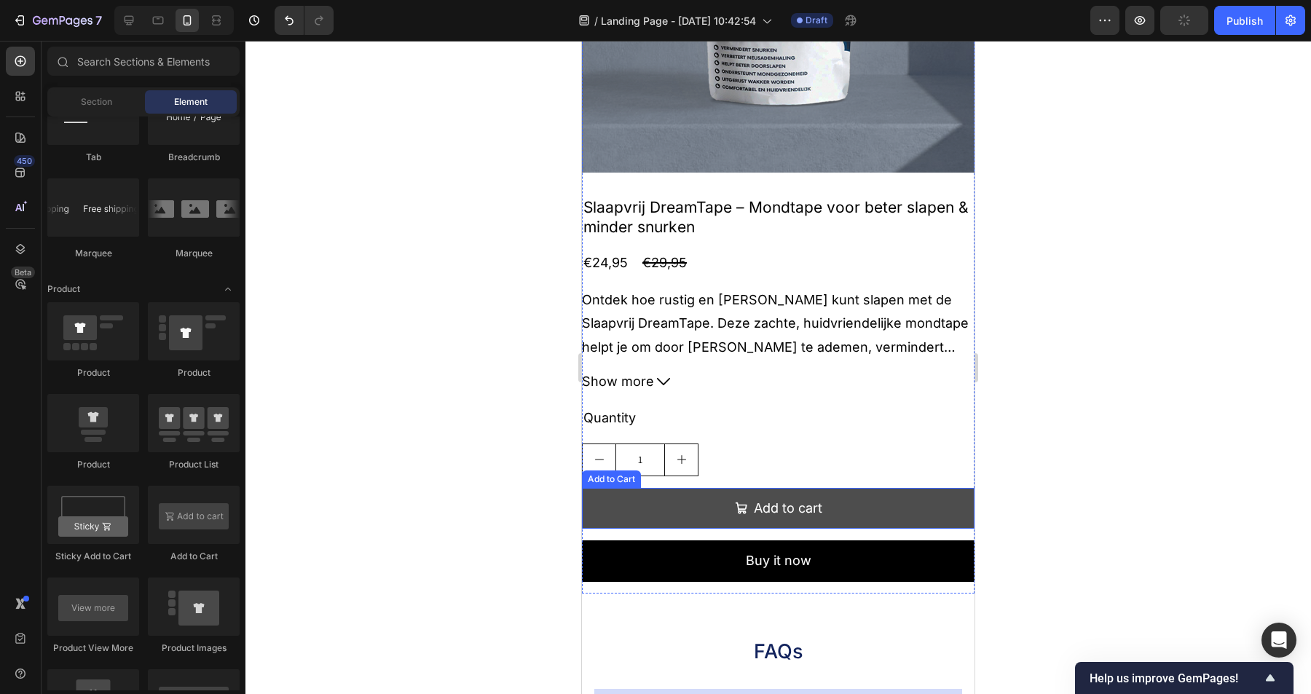
click at [867, 500] on button "Add to cart" at bounding box center [778, 508] width 393 height 41
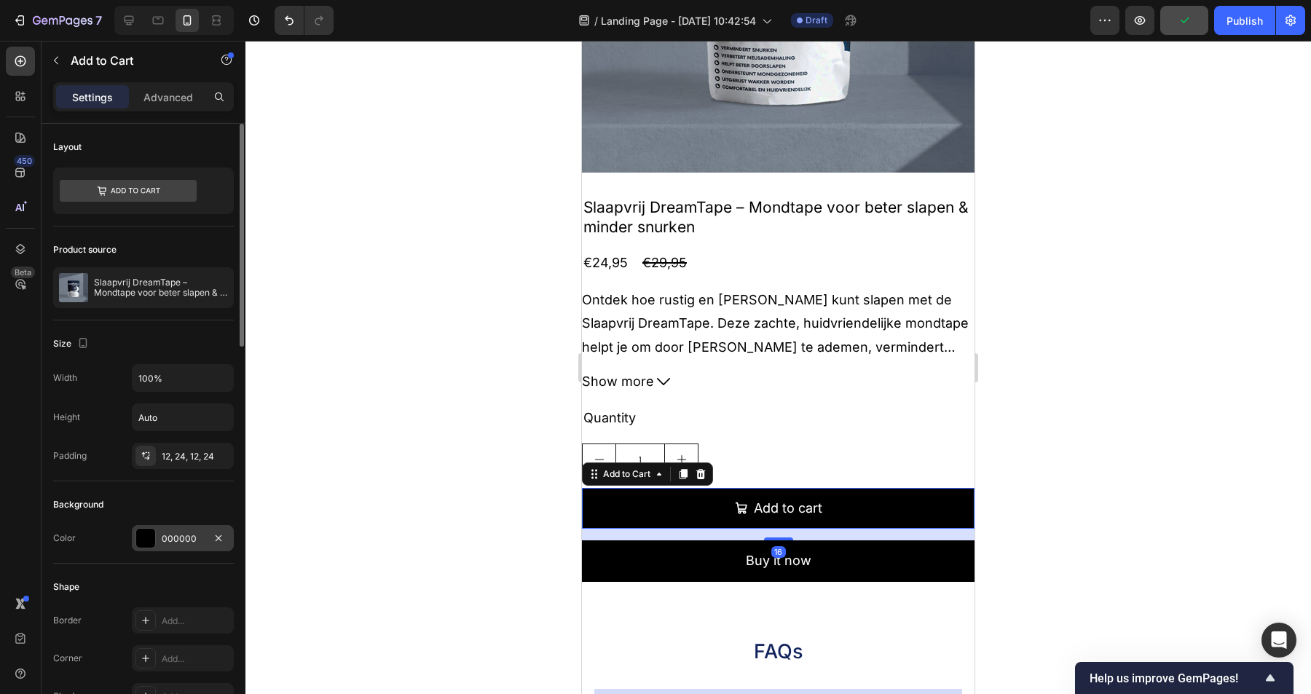
click at [178, 551] on div "000000" at bounding box center [183, 538] width 102 height 26
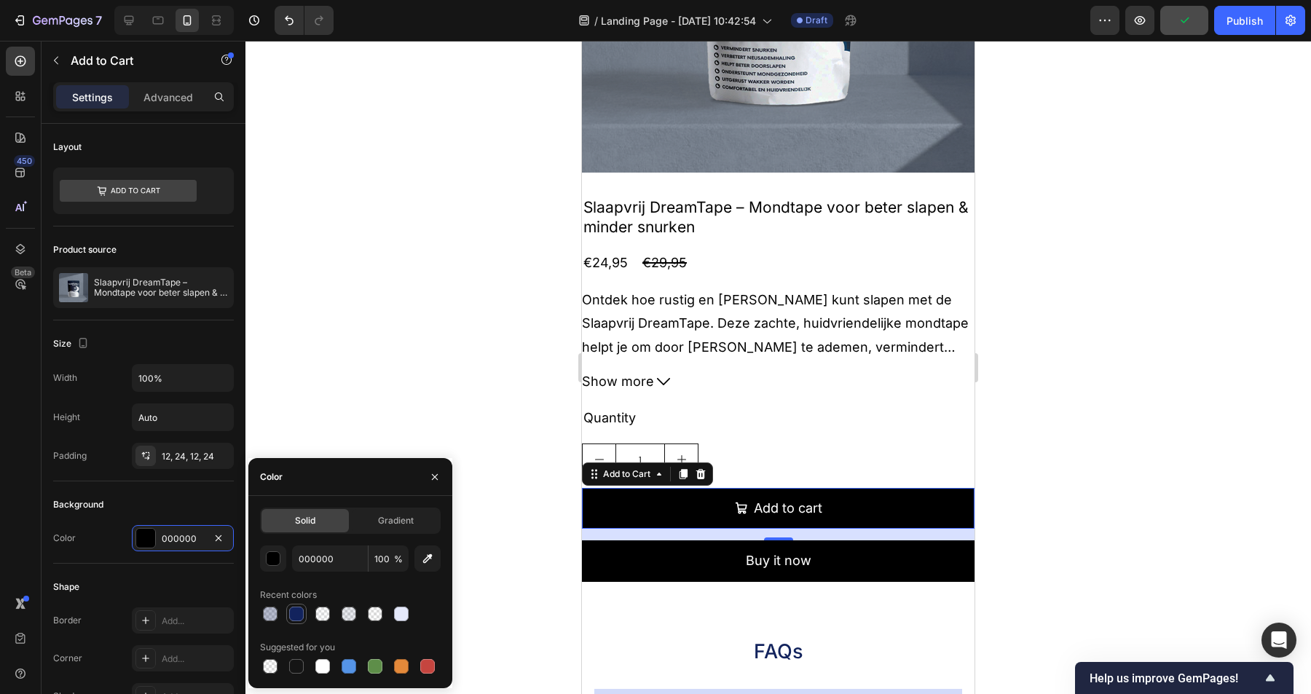
click at [300, 613] on div at bounding box center [296, 614] width 15 height 15
type input "12235D"
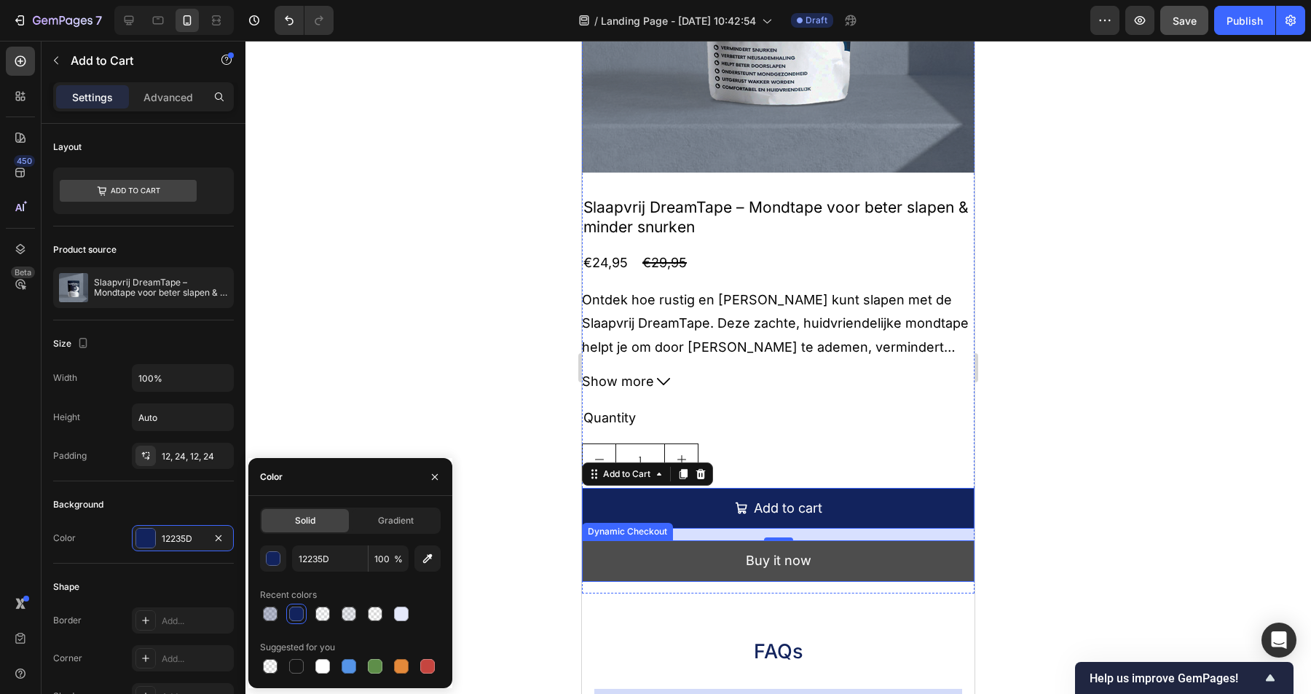
click at [644, 556] on button "Buy it now" at bounding box center [778, 561] width 393 height 41
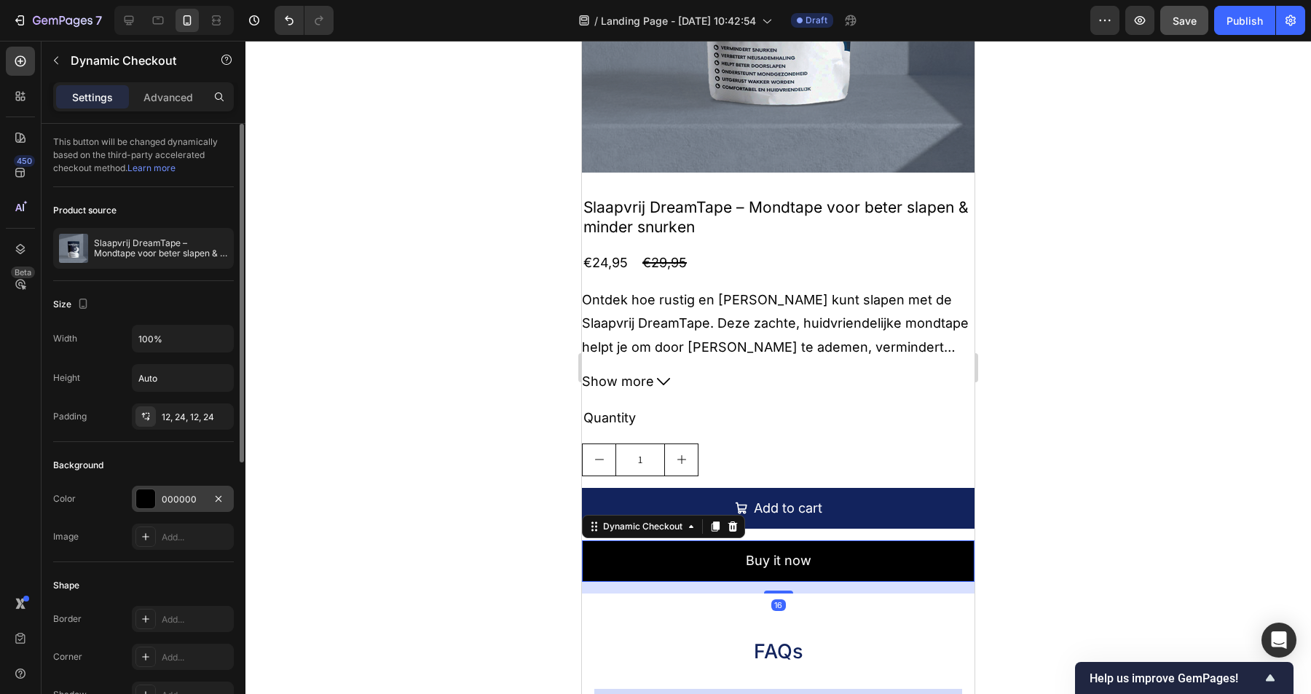
click at [198, 506] on div "000000" at bounding box center [183, 499] width 102 height 26
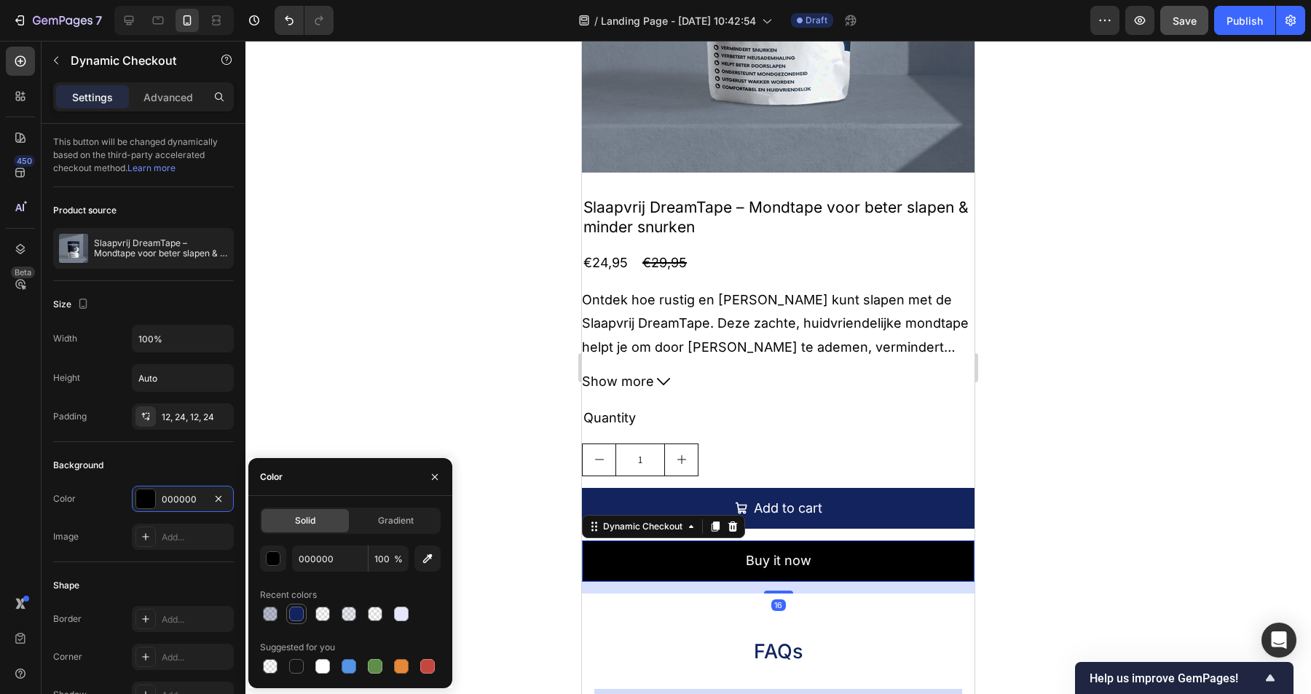
click at [299, 617] on div at bounding box center [296, 614] width 15 height 15
type input "12235D"
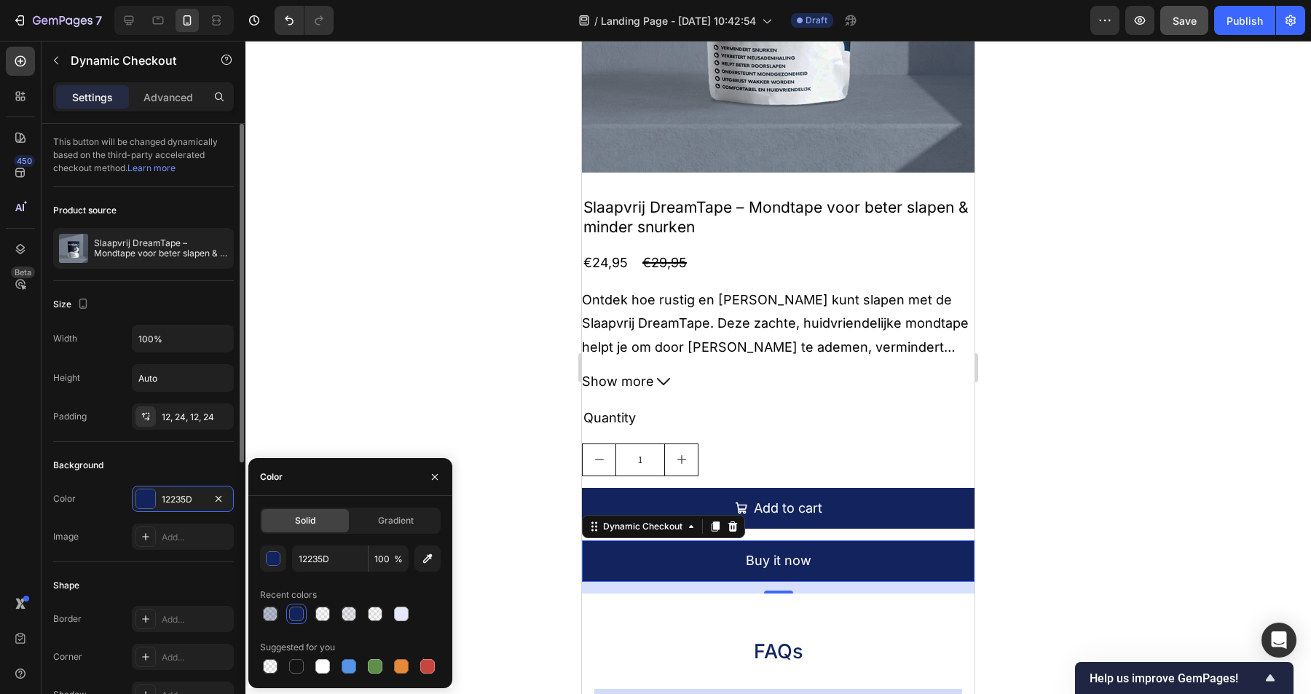
click at [186, 454] on div "Background" at bounding box center [143, 465] width 181 height 23
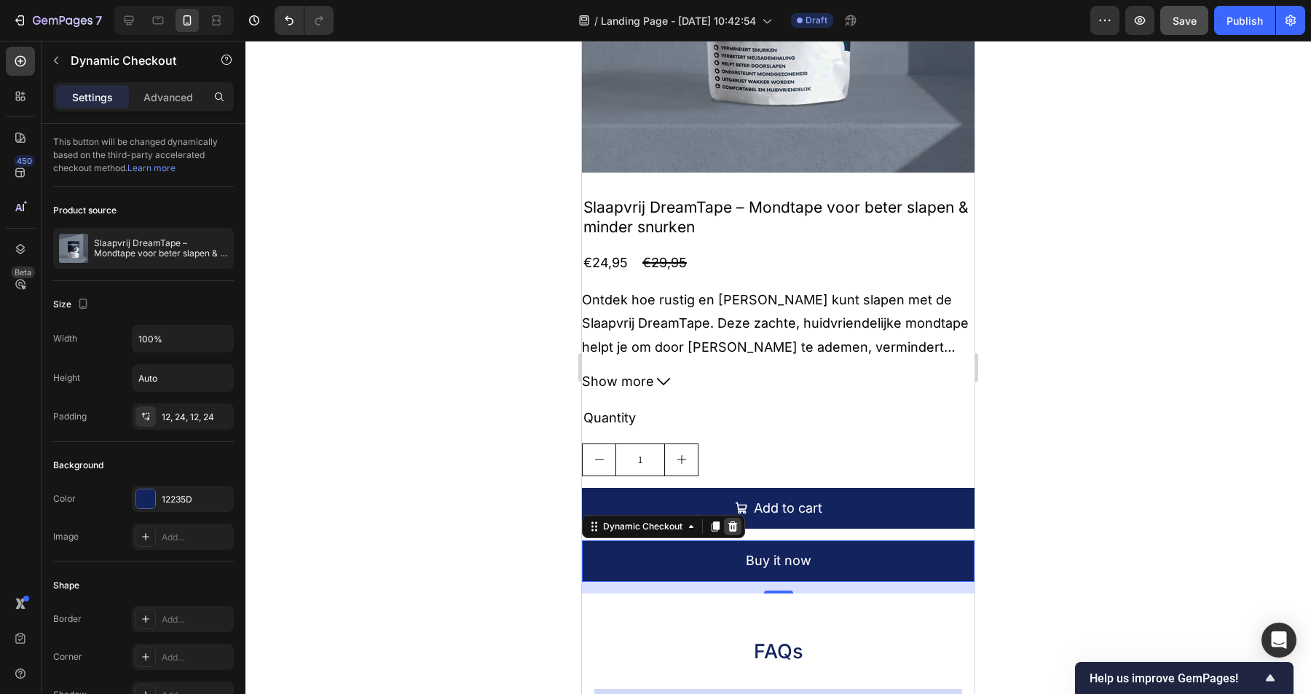
click at [734, 527] on icon at bounding box center [732, 527] width 9 height 10
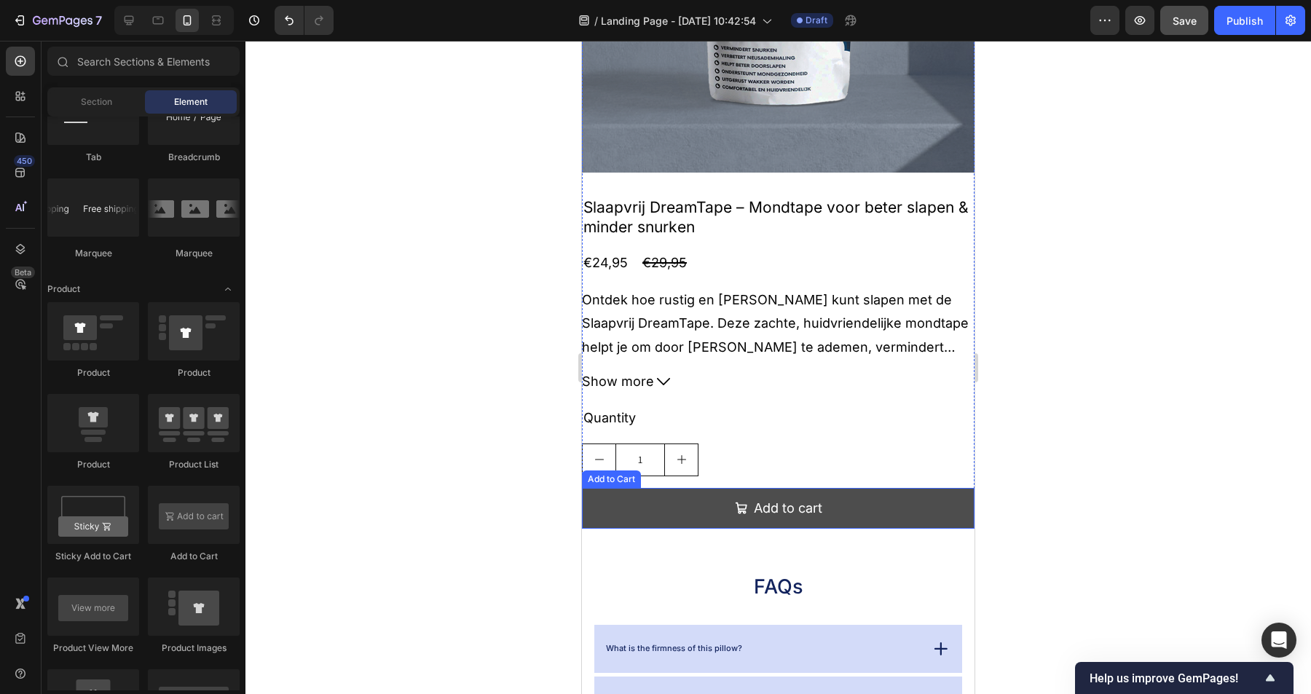
click at [684, 507] on button "Add to cart" at bounding box center [778, 508] width 393 height 41
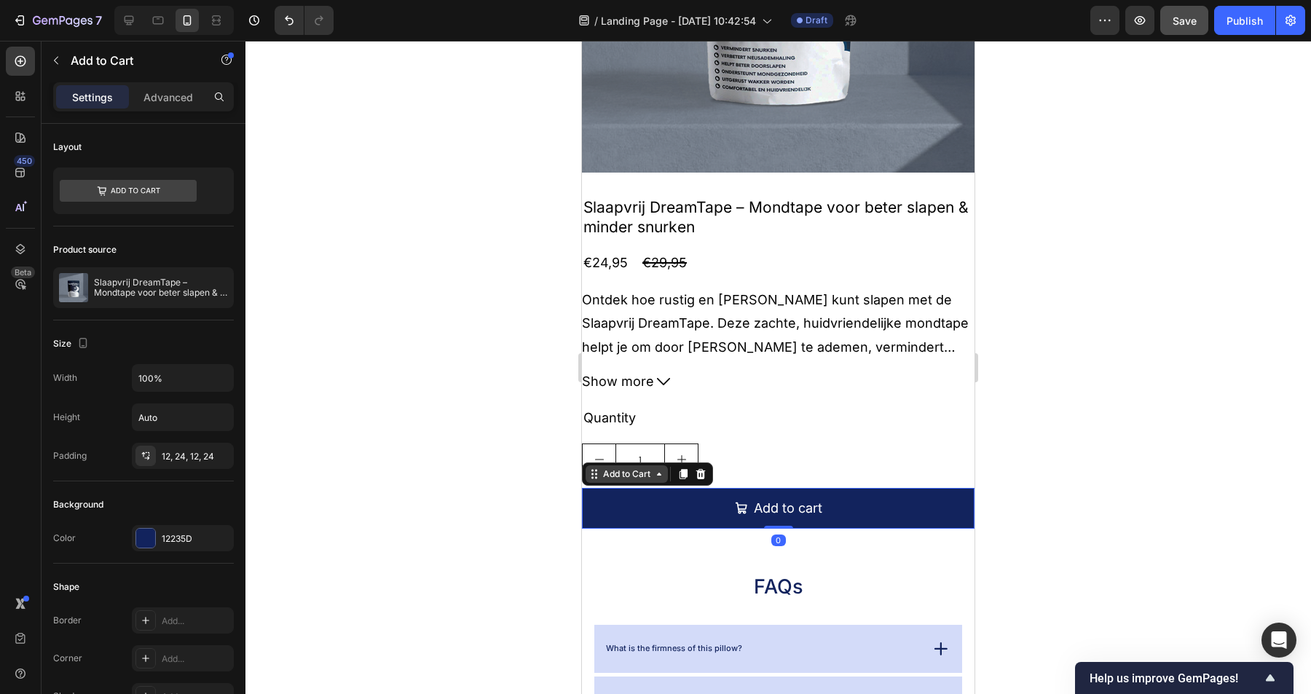
click at [652, 474] on div "Add to Cart" at bounding box center [626, 474] width 53 height 13
click at [810, 444] on div "1" at bounding box center [778, 460] width 393 height 33
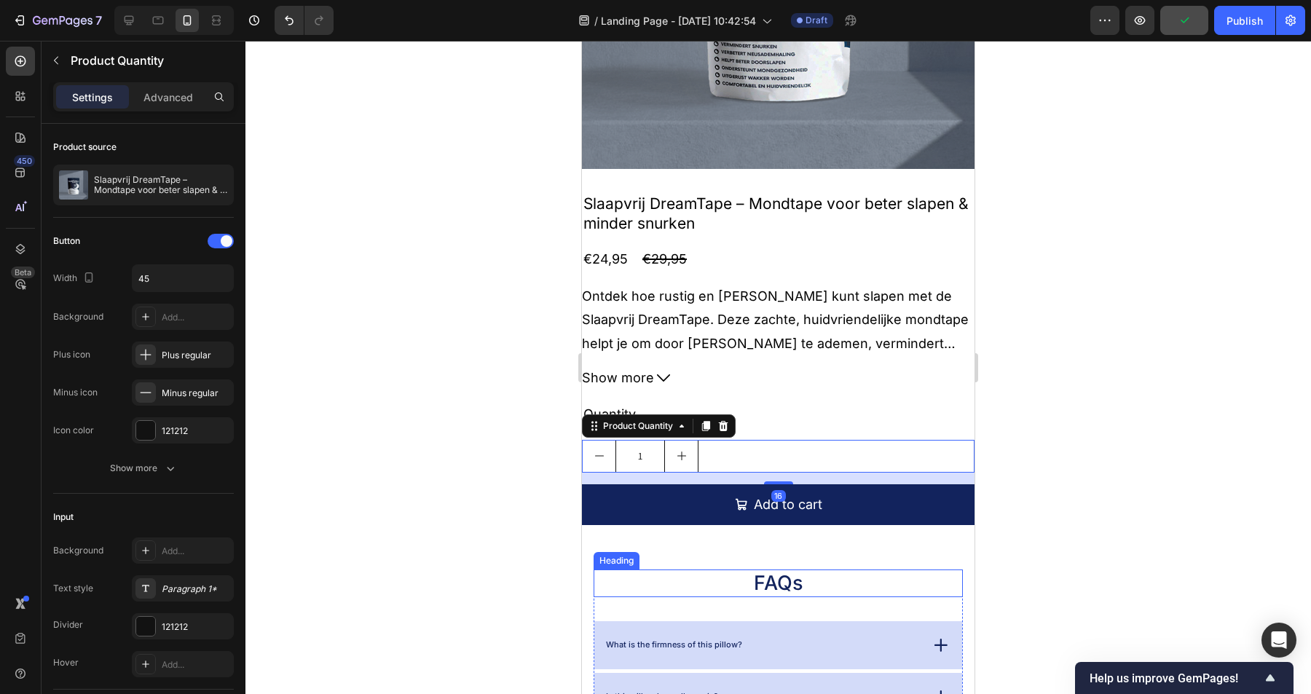
scroll to position [1571, 0]
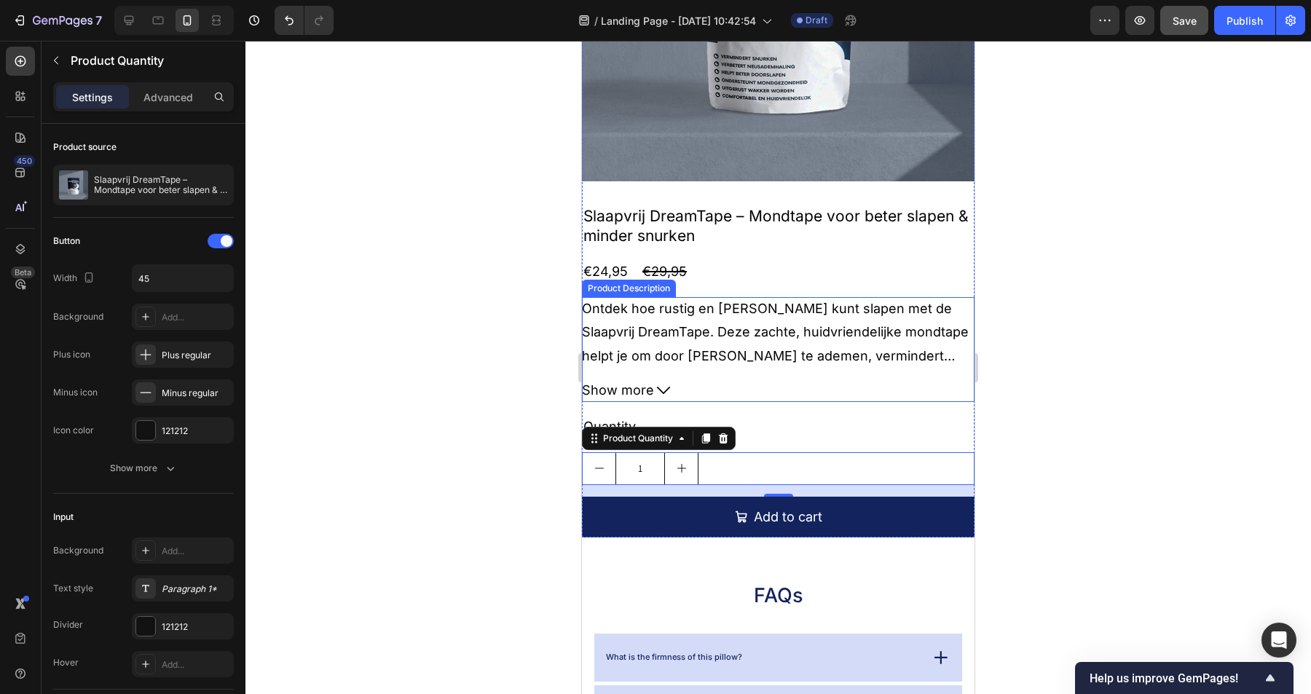
click at [884, 353] on p "Ontdek hoe rustig en diep je kunt slapen met de Slaapvrij DreamTape. Deze zacht…" at bounding box center [775, 356] width 387 height 110
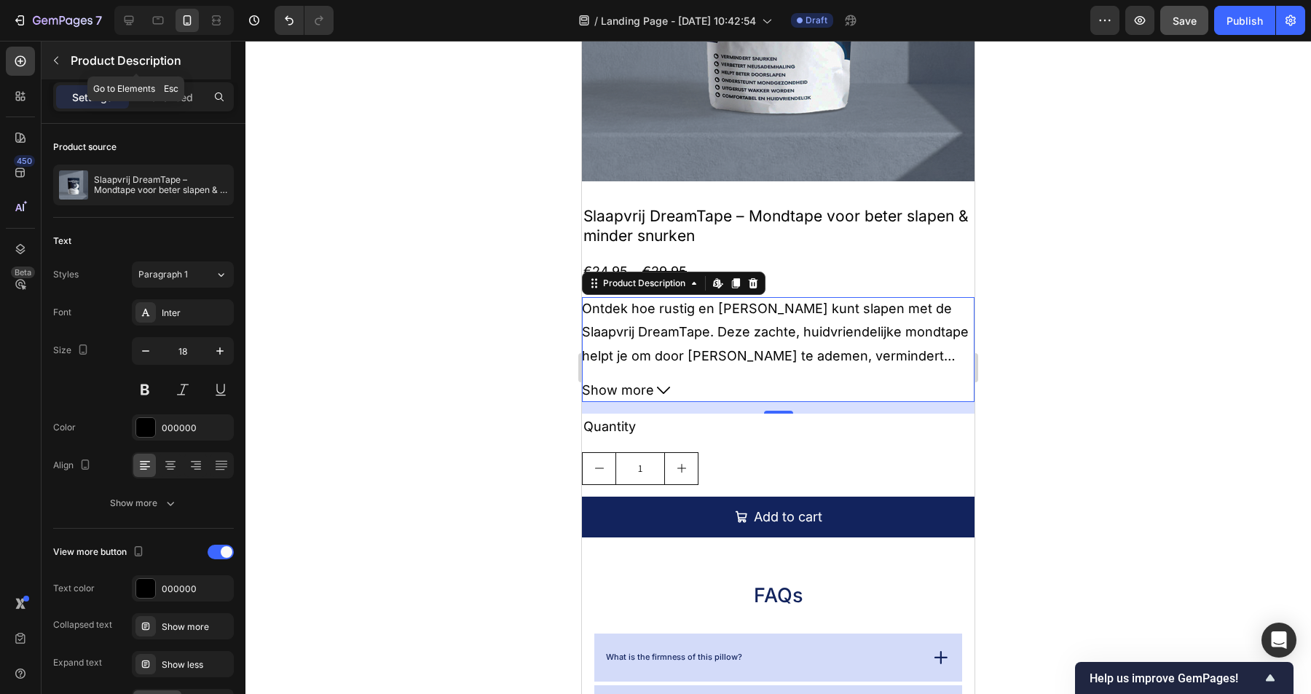
click at [61, 62] on icon "button" at bounding box center [56, 61] width 12 height 12
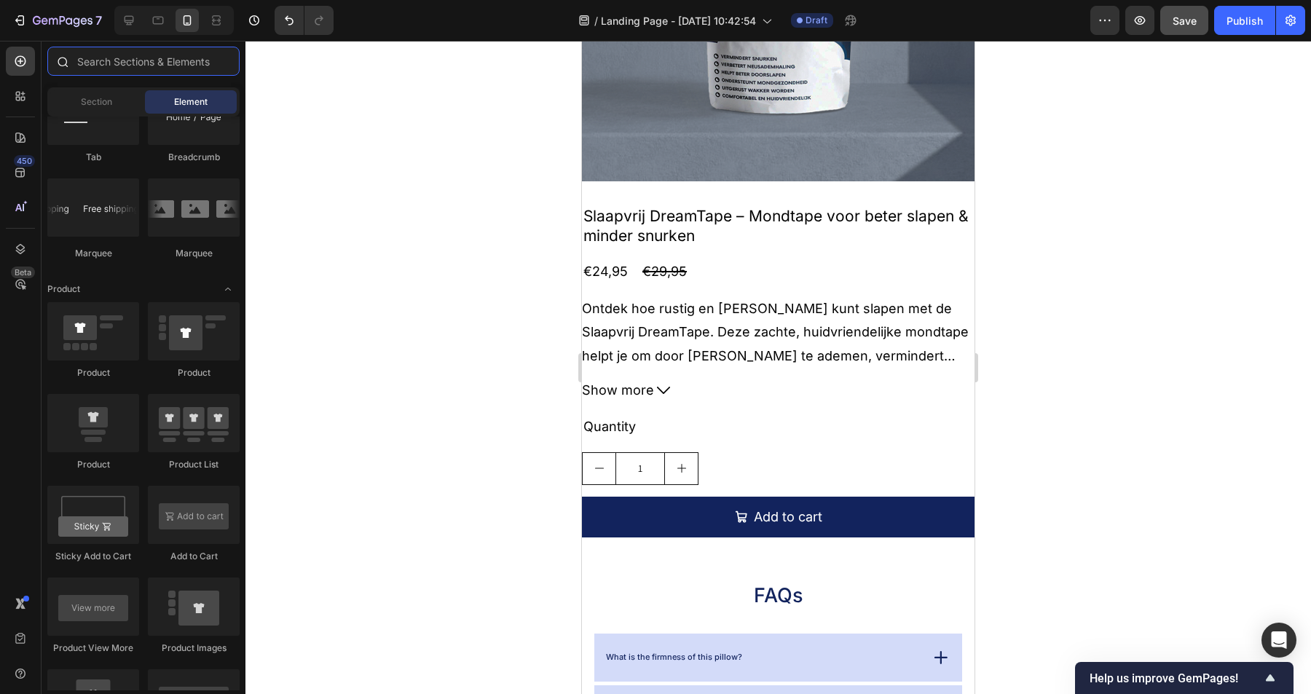
click at [140, 71] on input "text" at bounding box center [143, 61] width 192 height 29
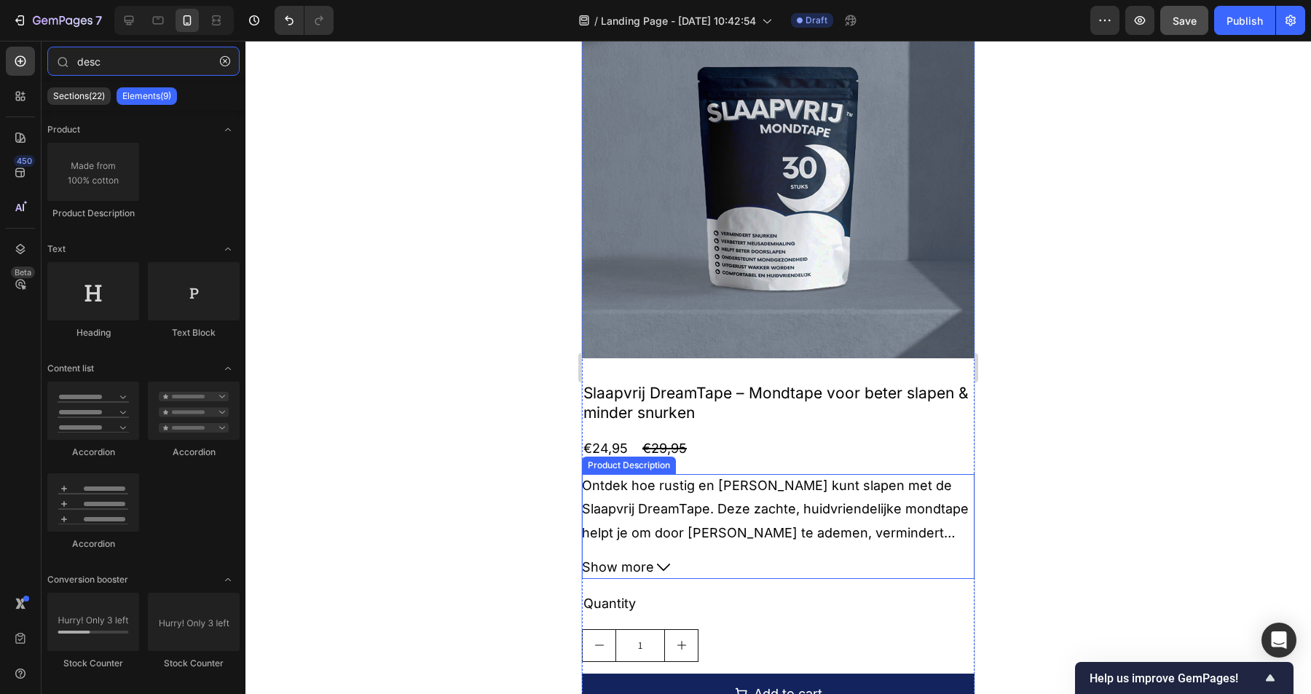
scroll to position [1426, 0]
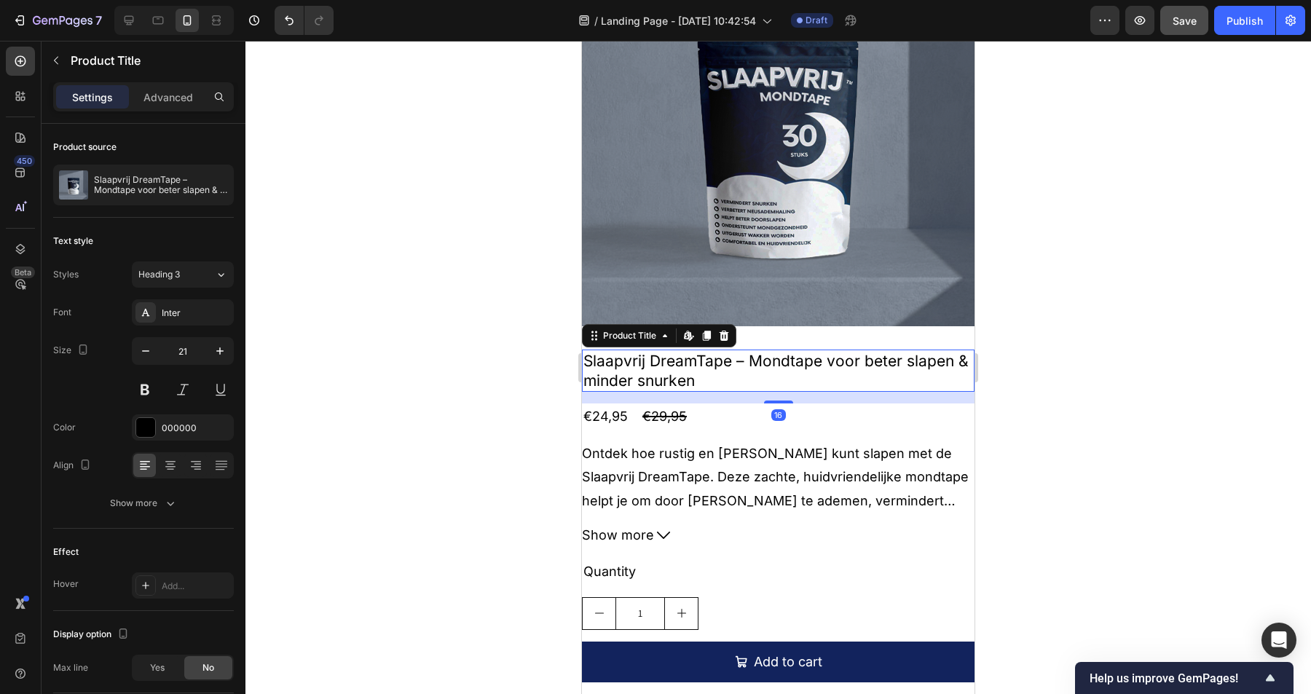
click at [796, 355] on h2 "Slaapvrij DreamTape – Mondtape voor beter slapen & minder snurken" at bounding box center [778, 371] width 393 height 43
click at [819, 227] on img at bounding box center [778, 130] width 393 height 393
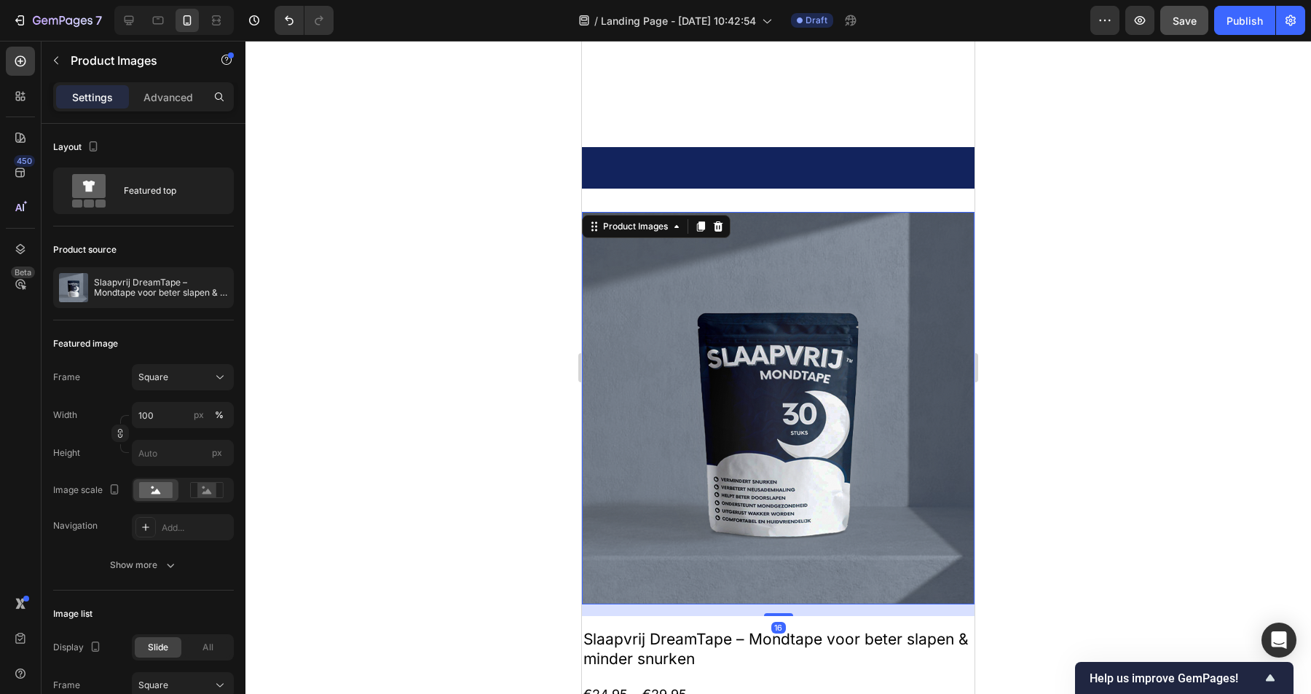
scroll to position [1059, 0]
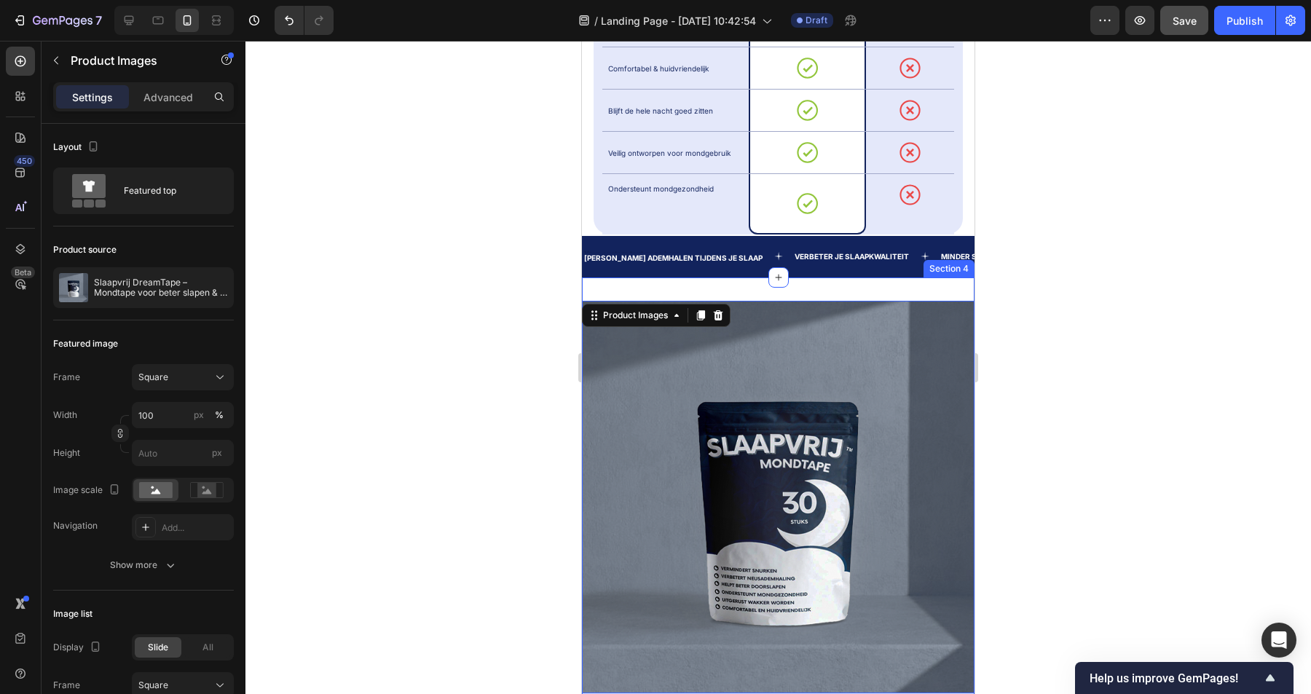
click at [775, 287] on div "Product Images 16 Slaapvrij DreamTape – Mondtape voor beter slapen & minder snu…" at bounding box center [778, 675] width 393 height 795
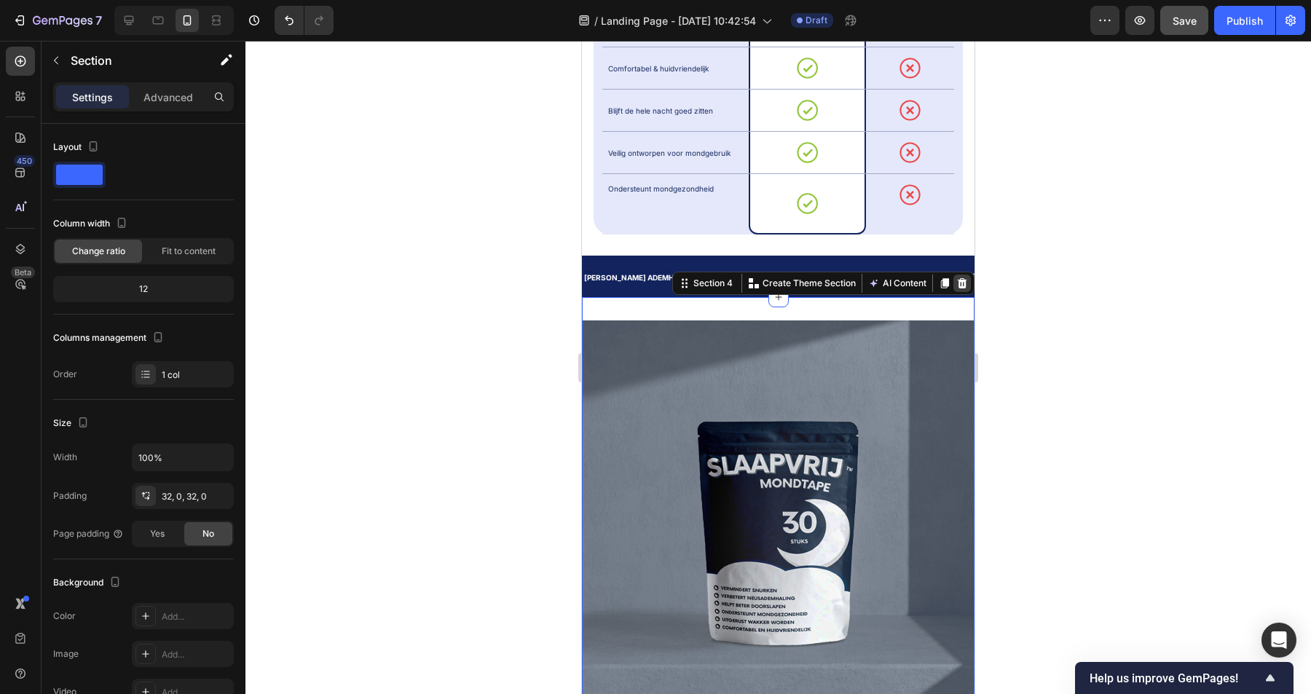
click at [964, 278] on icon at bounding box center [962, 283] width 9 height 10
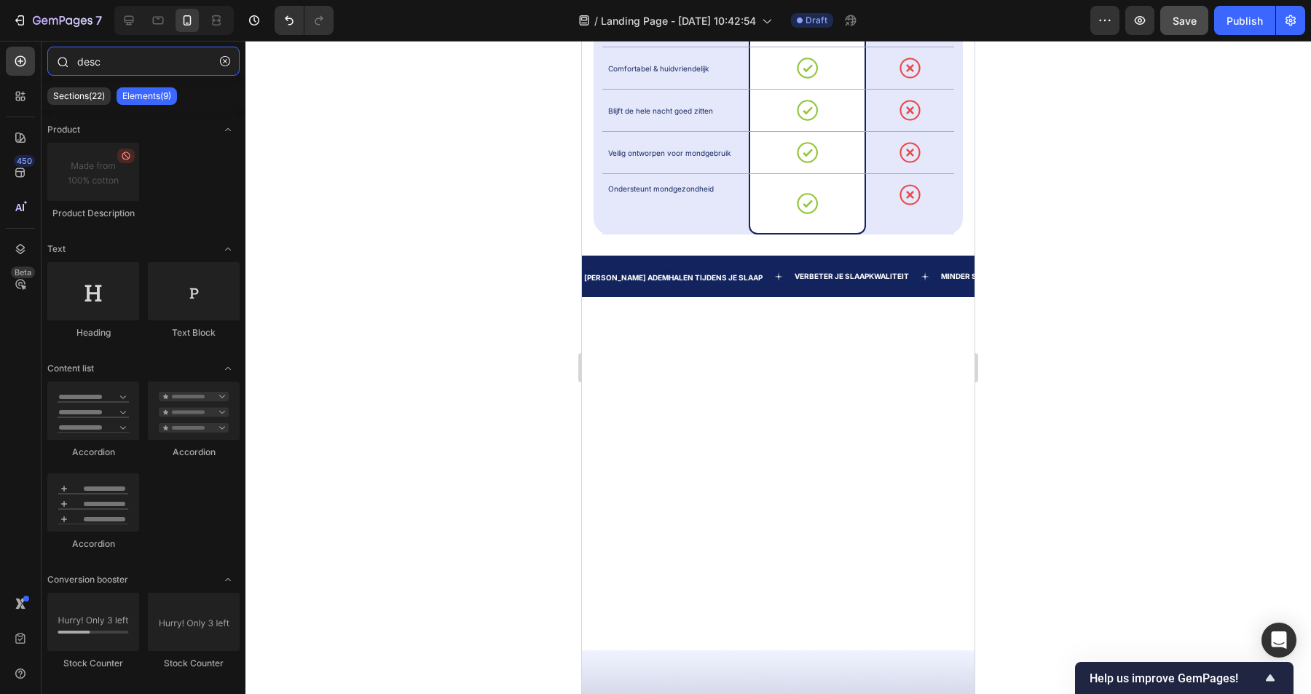
click at [119, 69] on input "desc" at bounding box center [143, 61] width 192 height 29
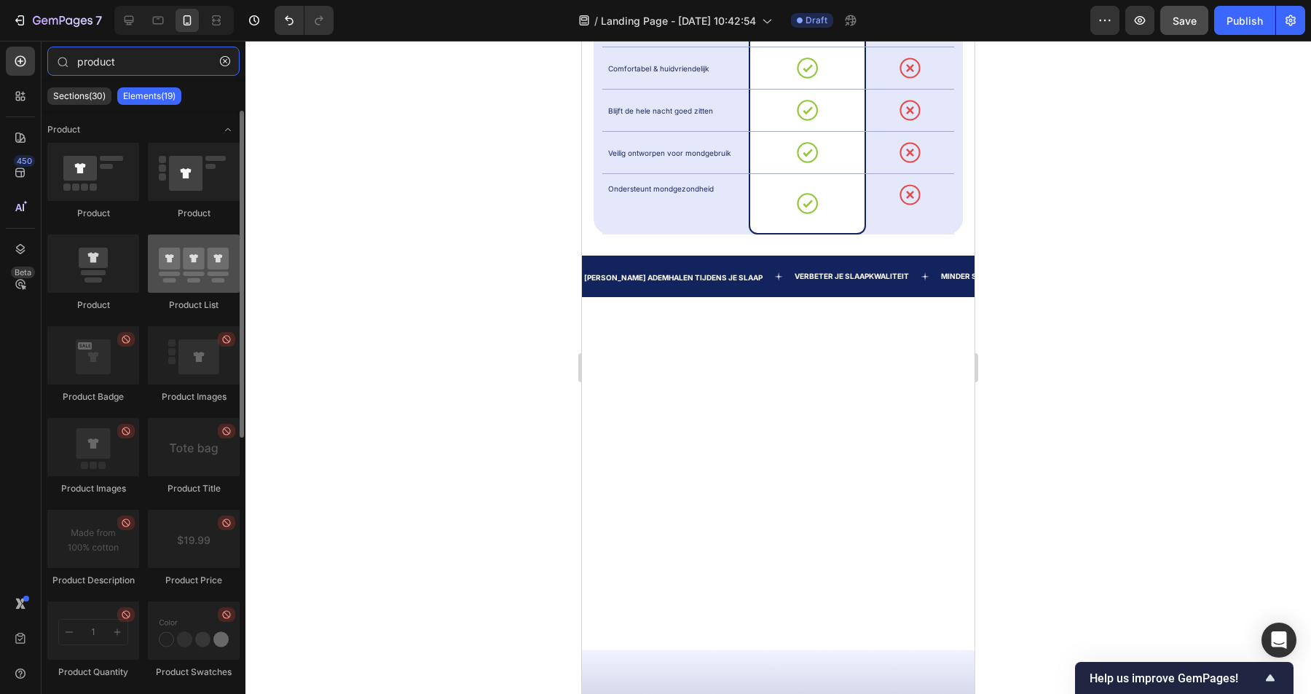
type input "product"
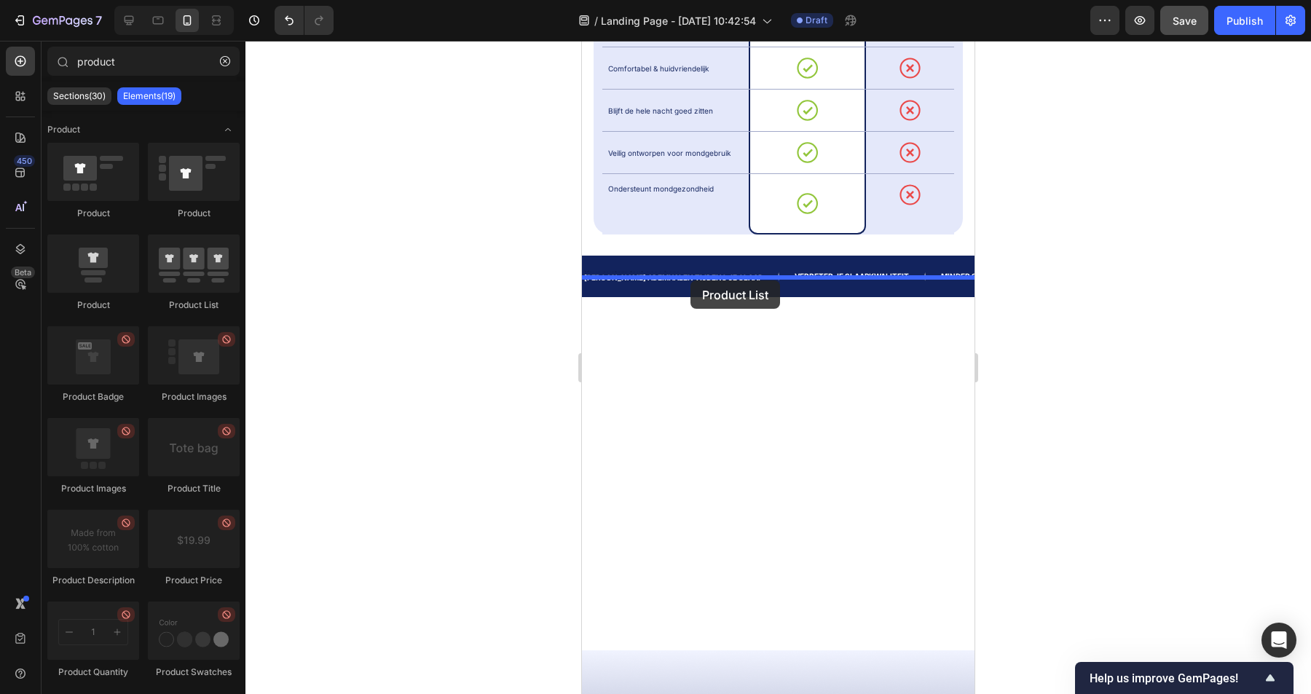
drag, startPoint x: 778, startPoint y: 318, endPoint x: 691, endPoint y: 280, distance: 95.3
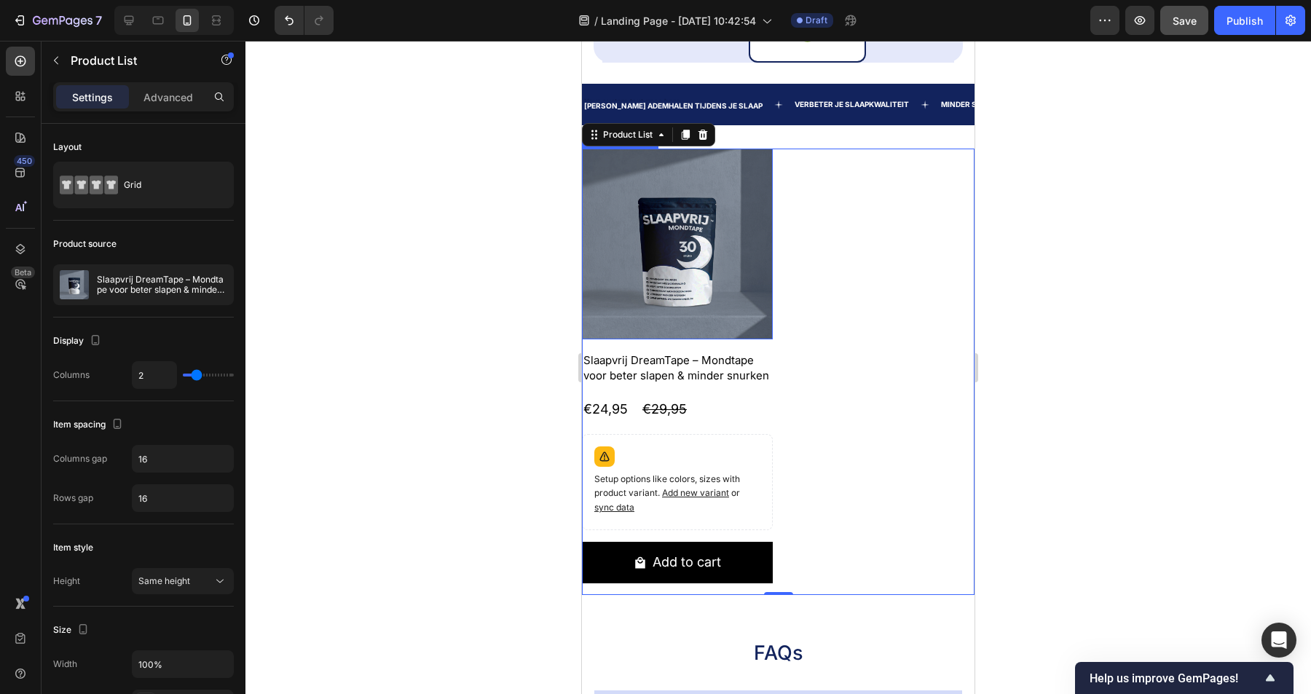
scroll to position [1224, 0]
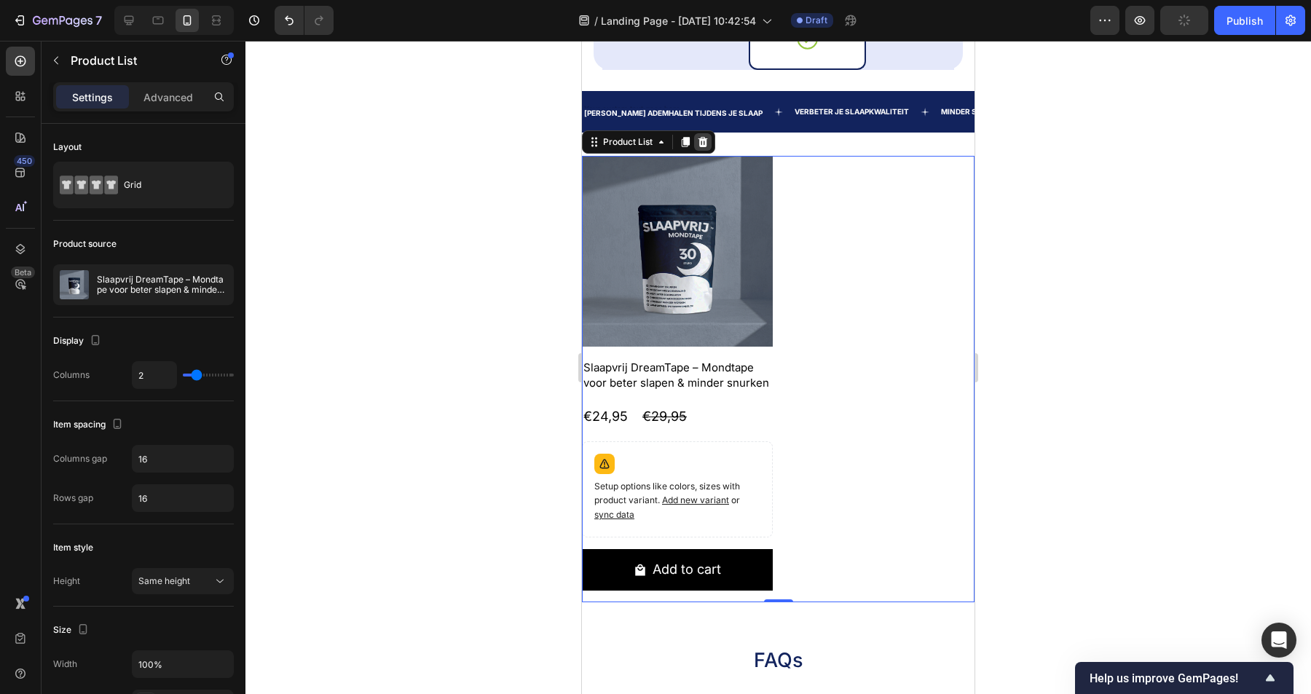
click at [704, 137] on icon at bounding box center [703, 142] width 9 height 10
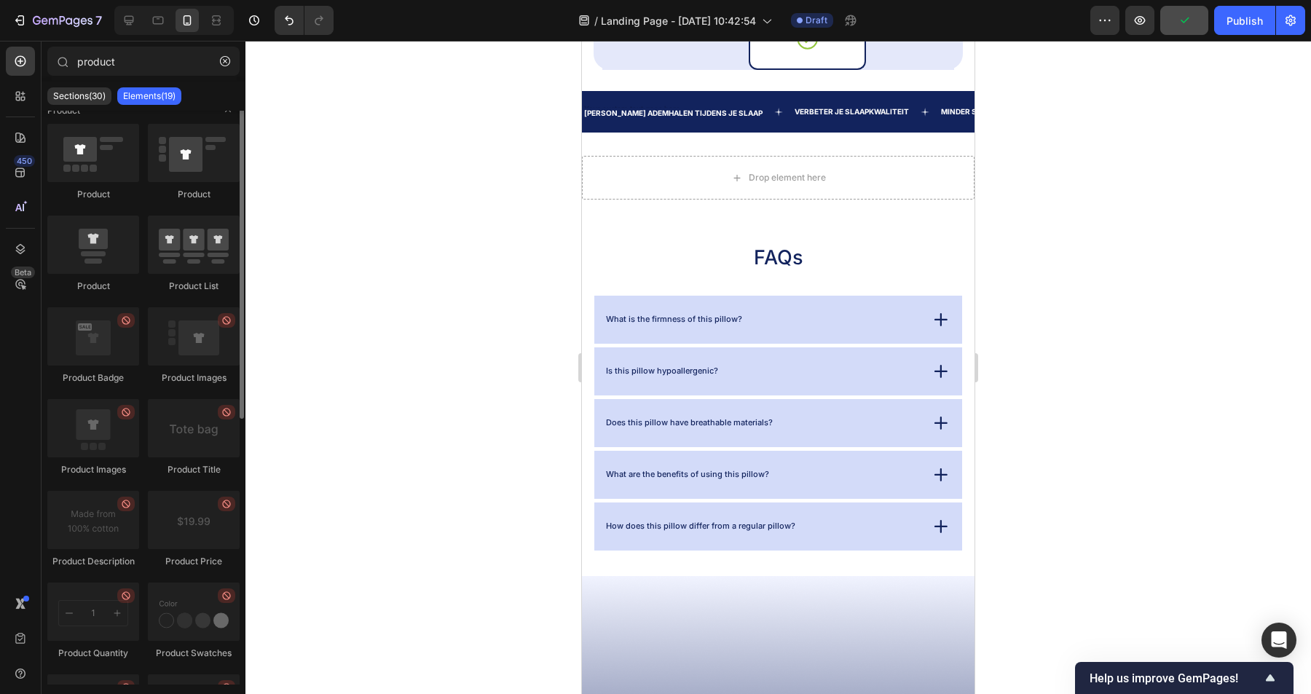
scroll to position [0, 0]
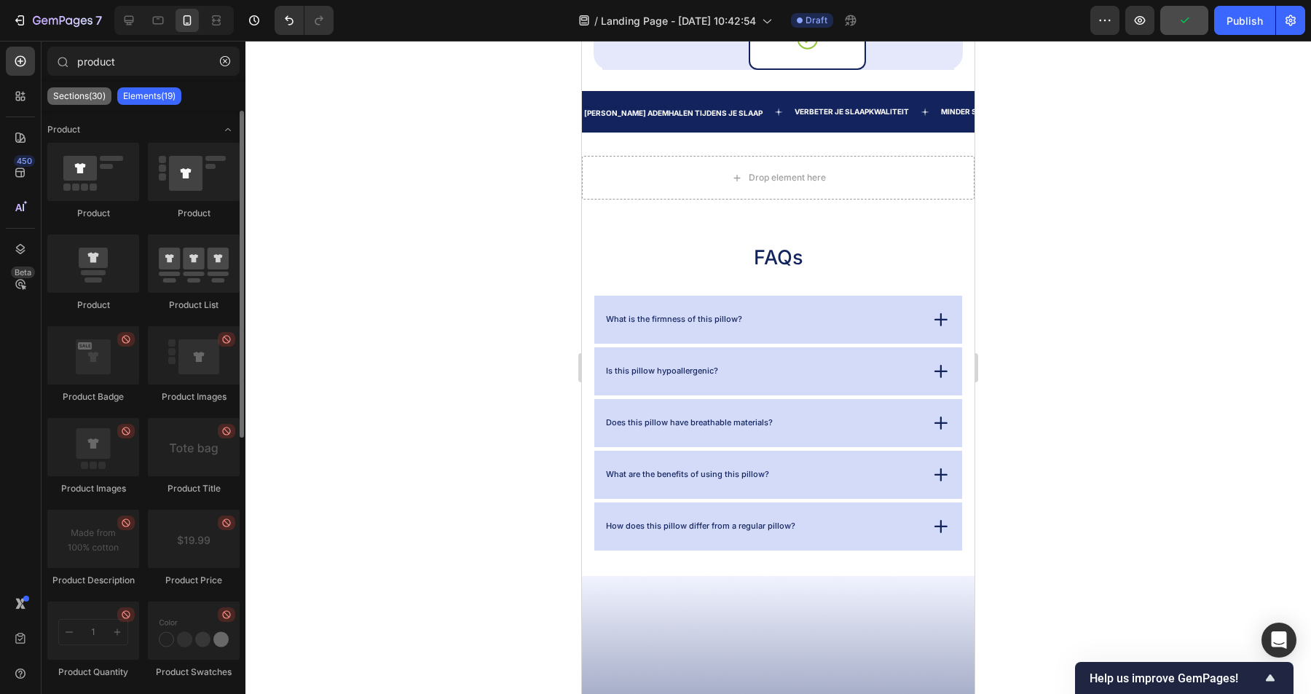
click at [93, 96] on p "Sections(30)" at bounding box center [79, 96] width 52 height 12
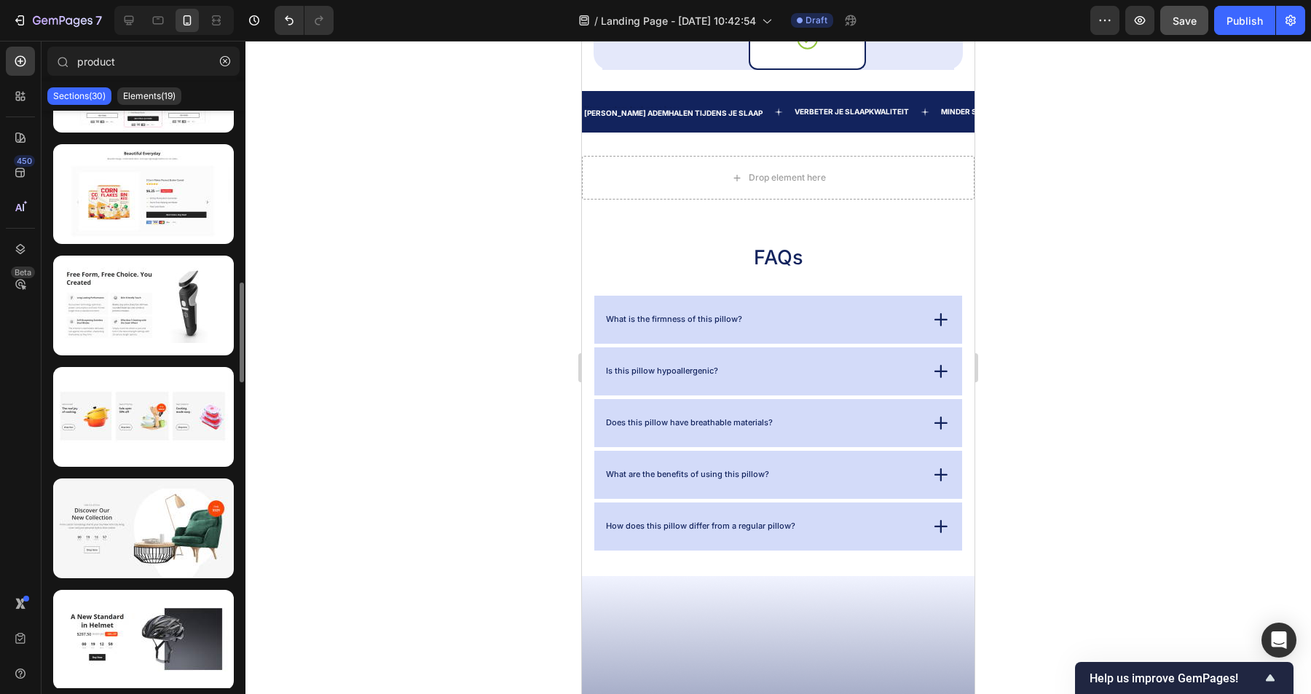
scroll to position [980, 0]
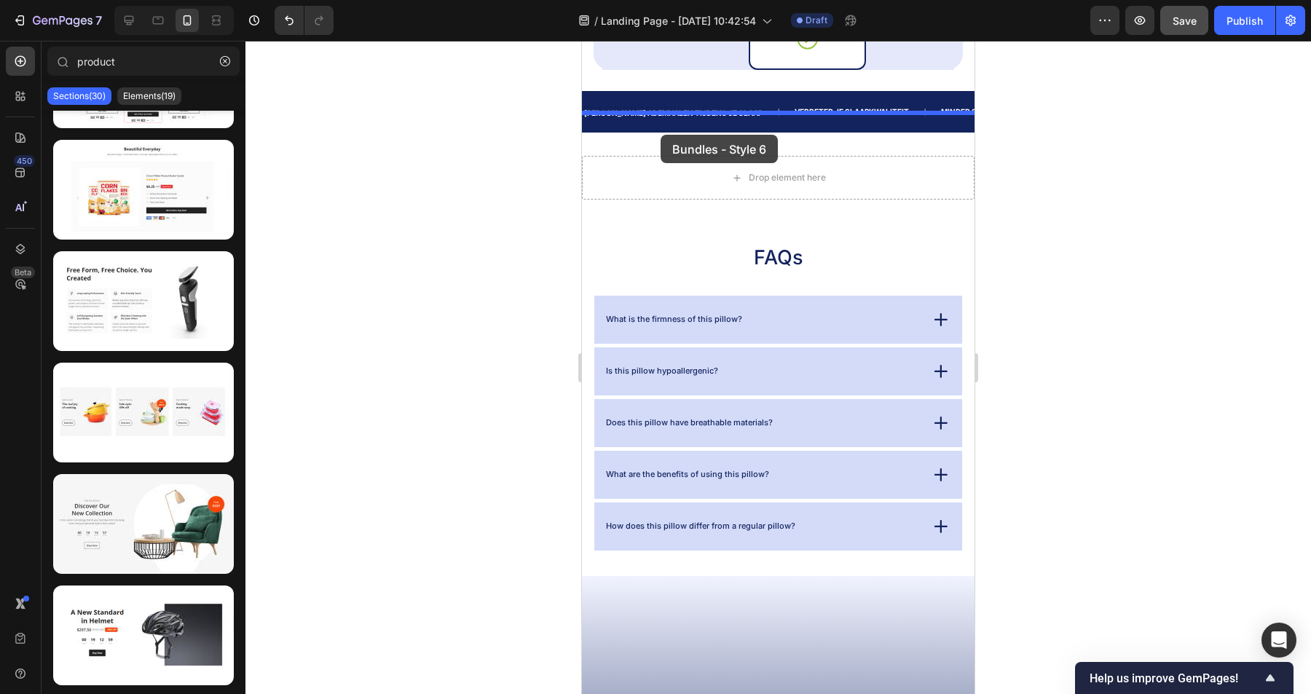
drag, startPoint x: 720, startPoint y: 246, endPoint x: 661, endPoint y: 134, distance: 127.1
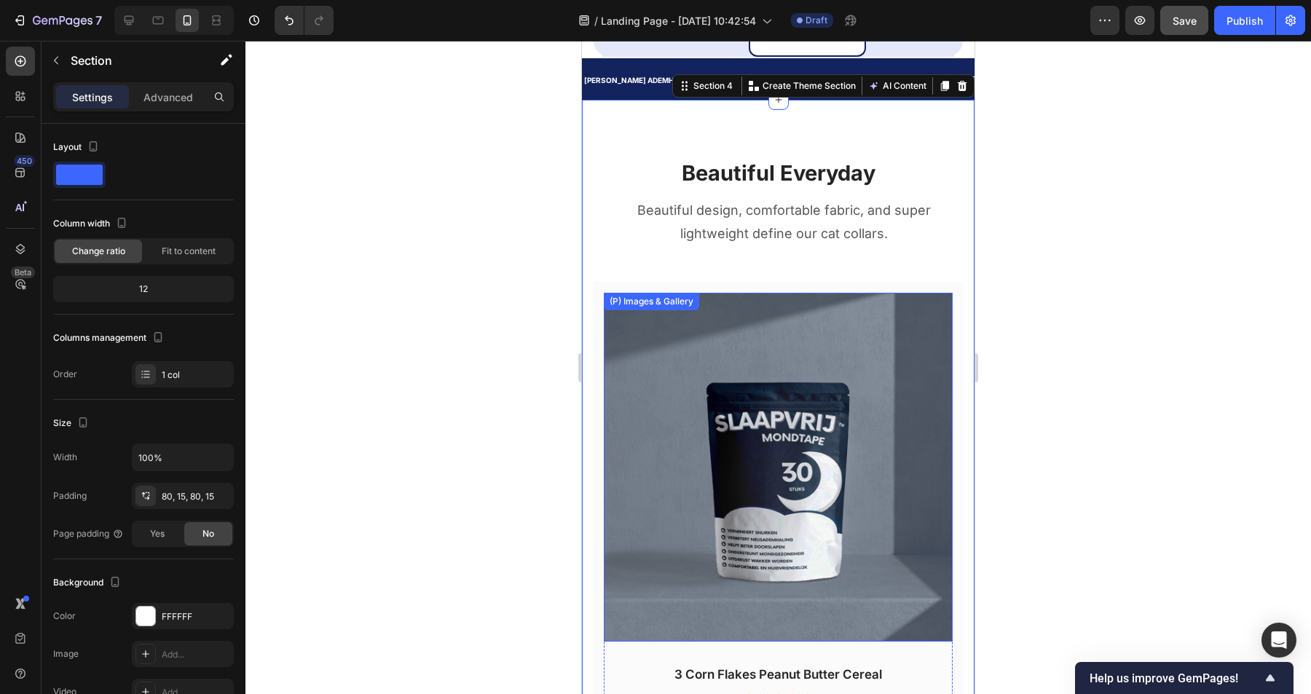
scroll to position [1229, 0]
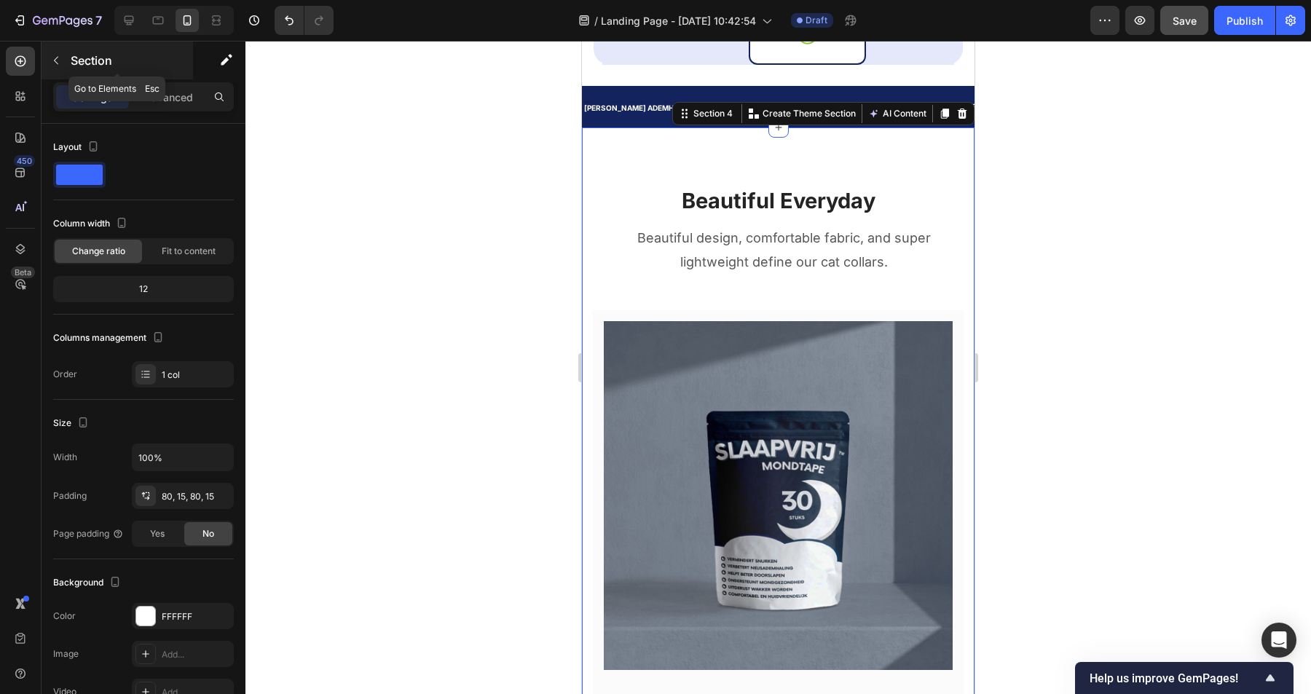
click at [68, 58] on div "Section" at bounding box center [118, 61] width 152 height 38
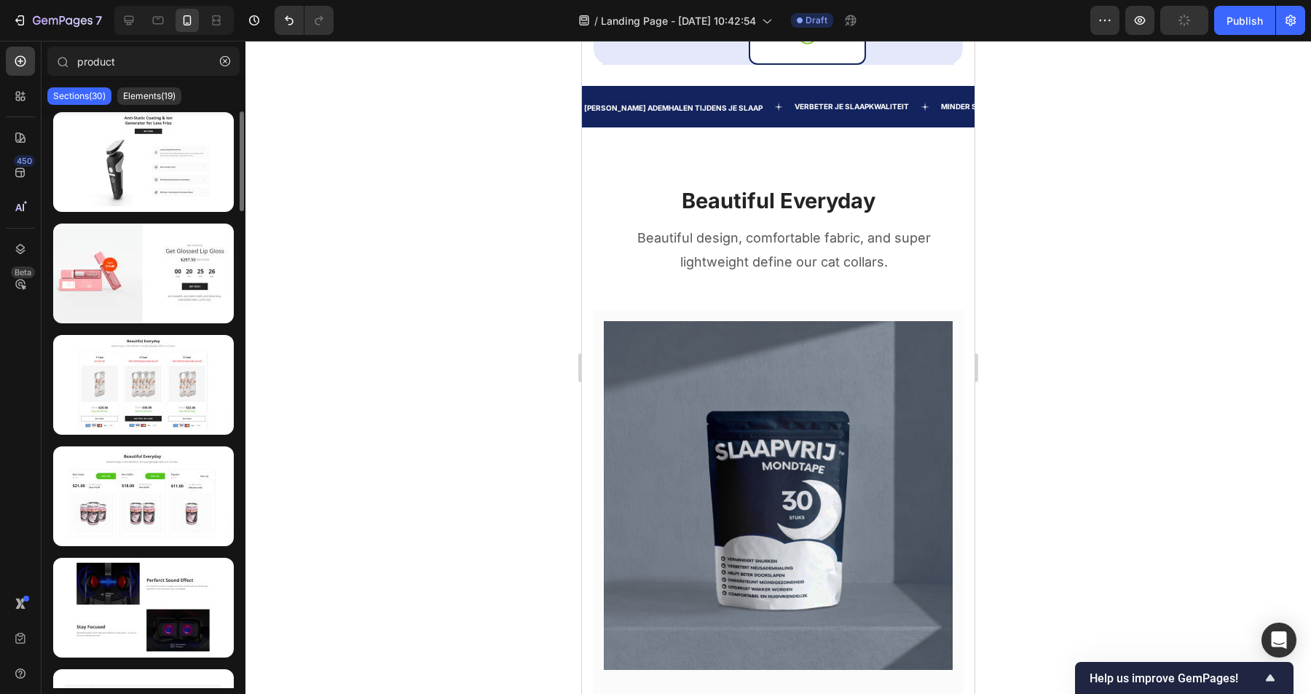
scroll to position [0, 0]
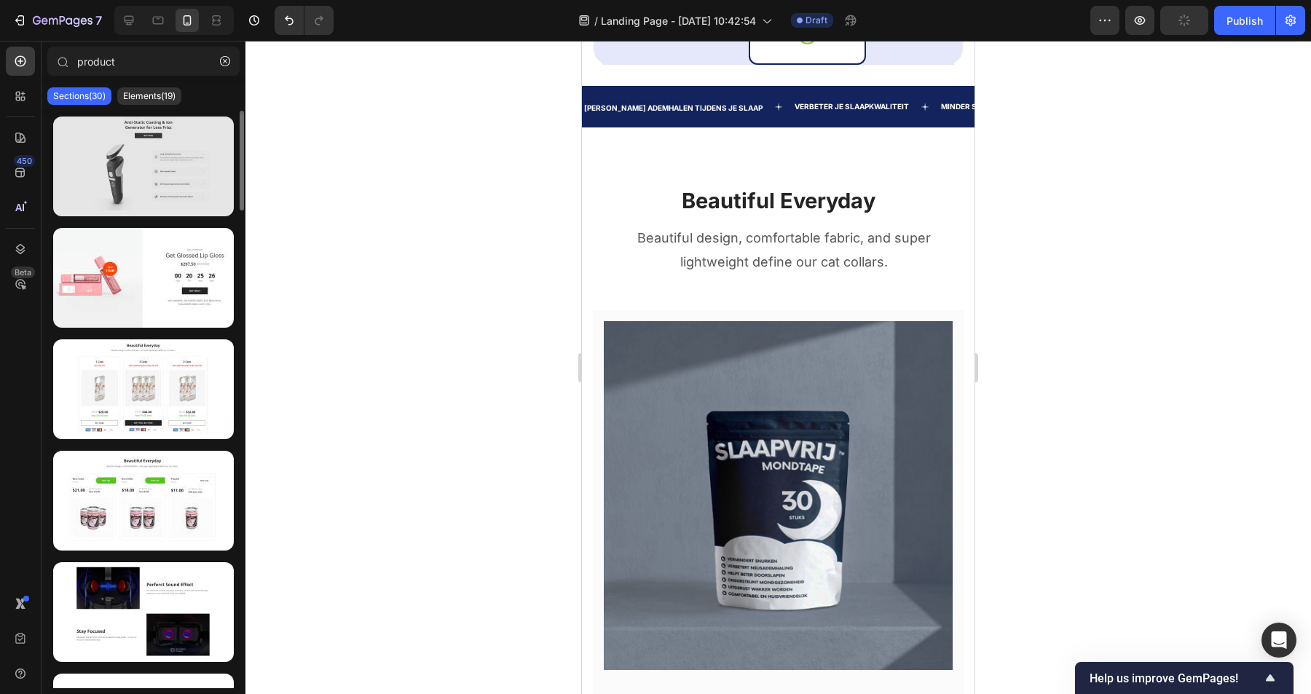
click at [176, 196] on div at bounding box center [143, 167] width 181 height 100
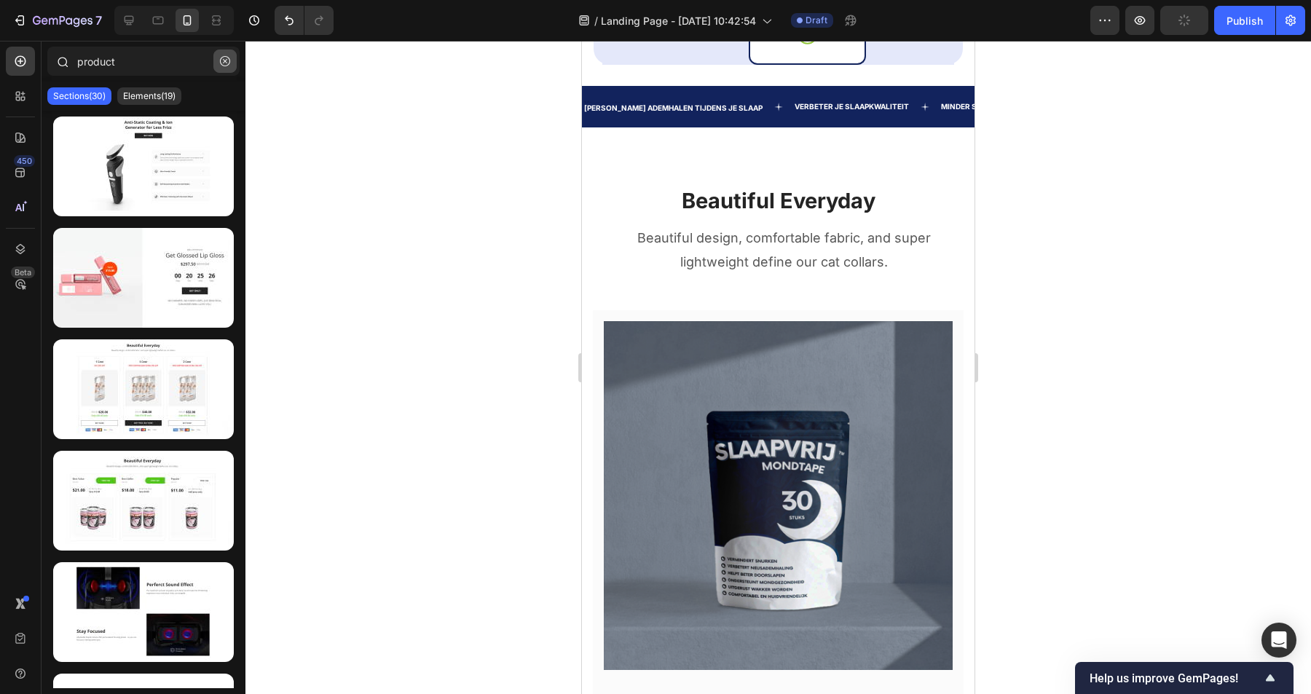
click at [221, 62] on icon "button" at bounding box center [225, 61] width 10 height 10
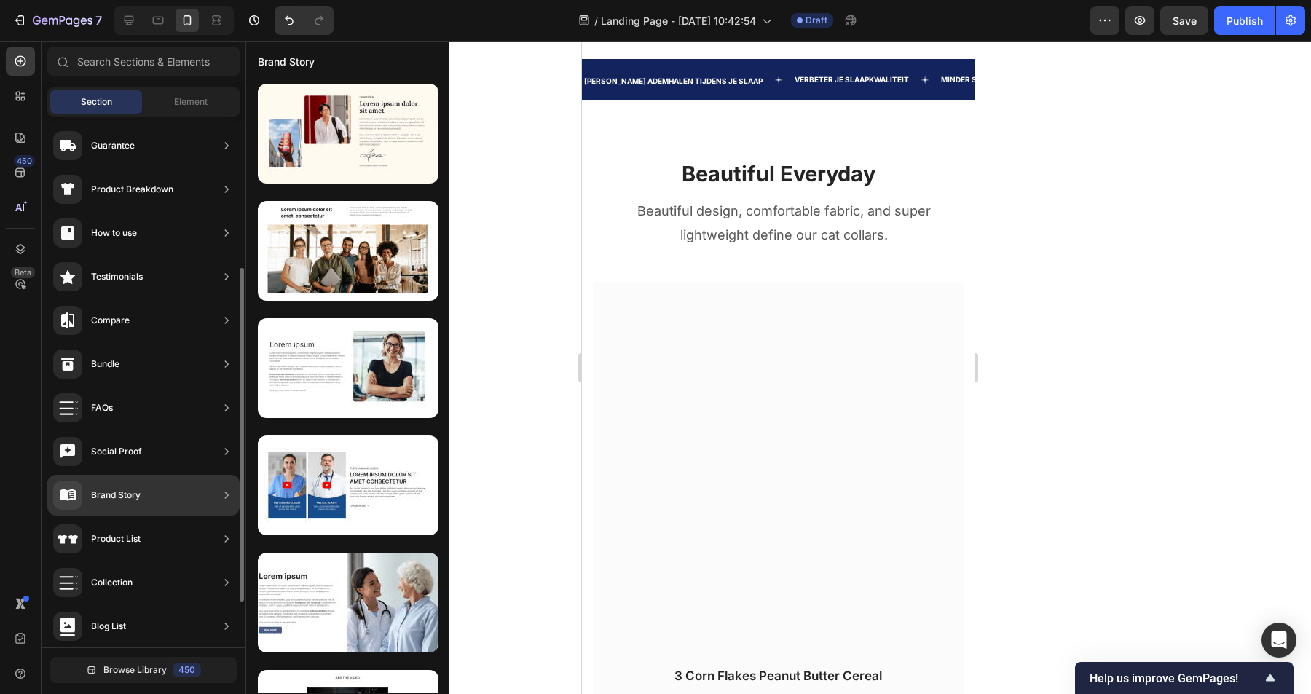
scroll to position [203, 0]
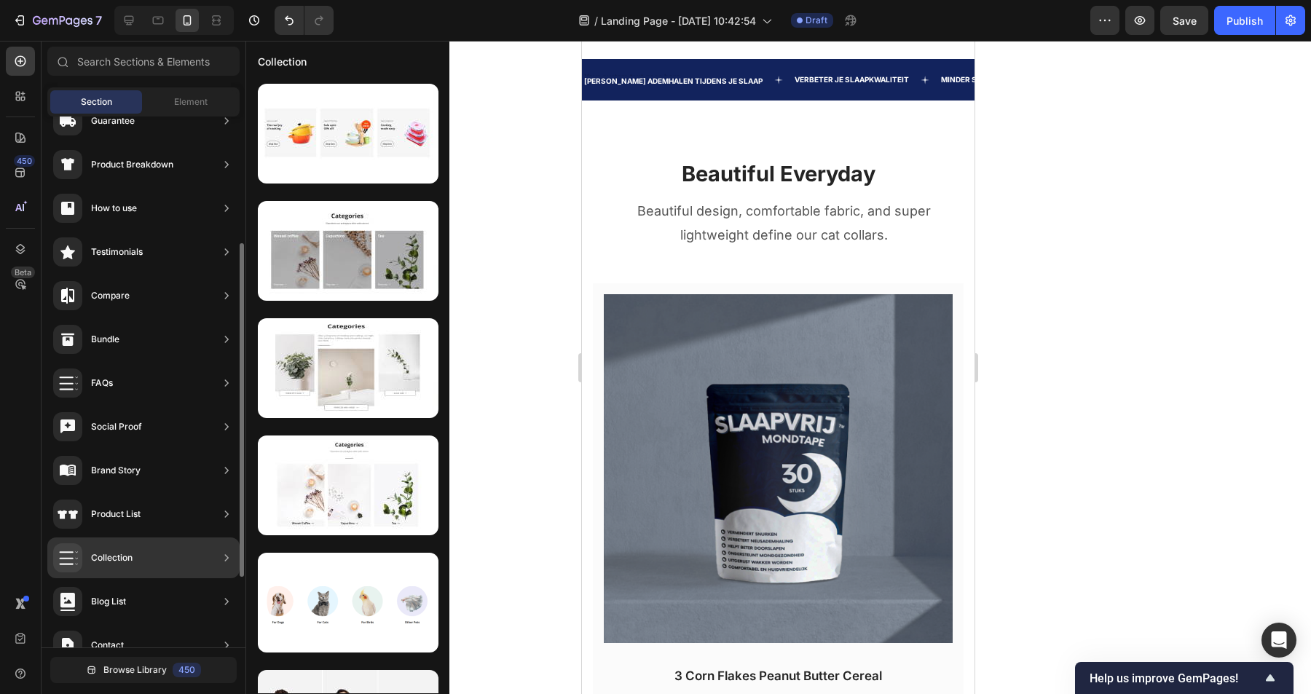
click at [134, 519] on div "Product List" at bounding box center [116, 514] width 50 height 15
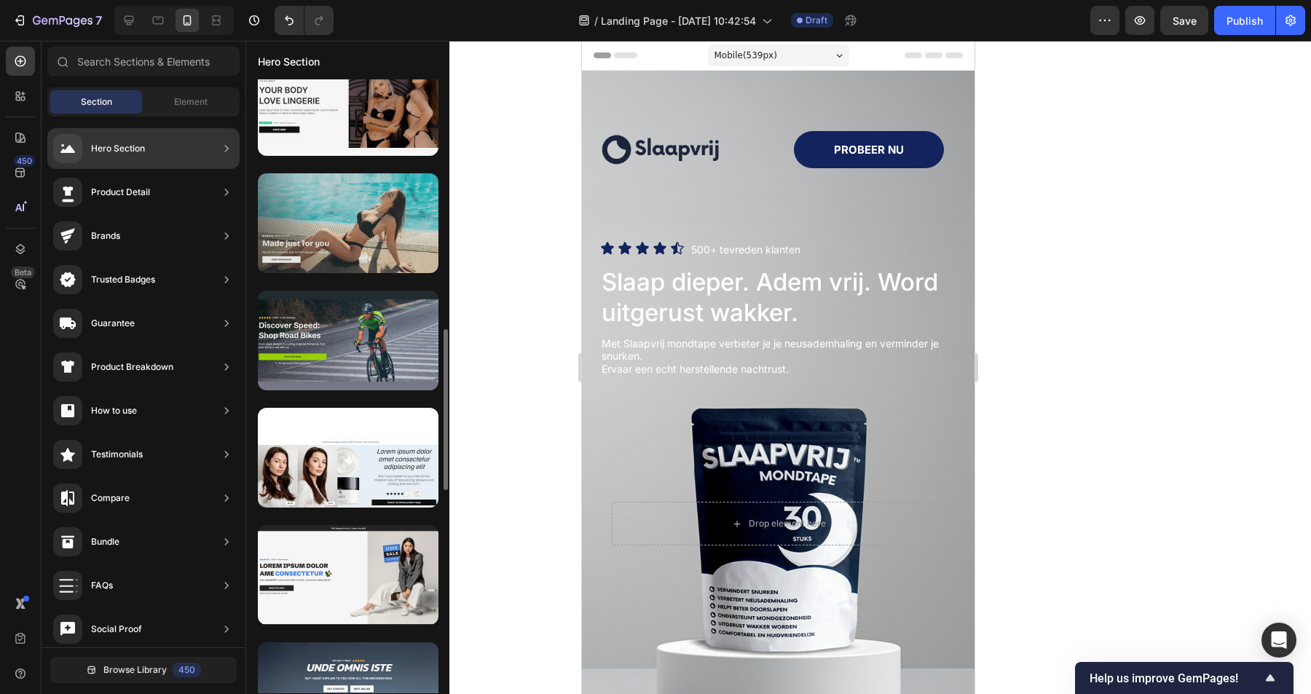
scroll to position [1123, 0]
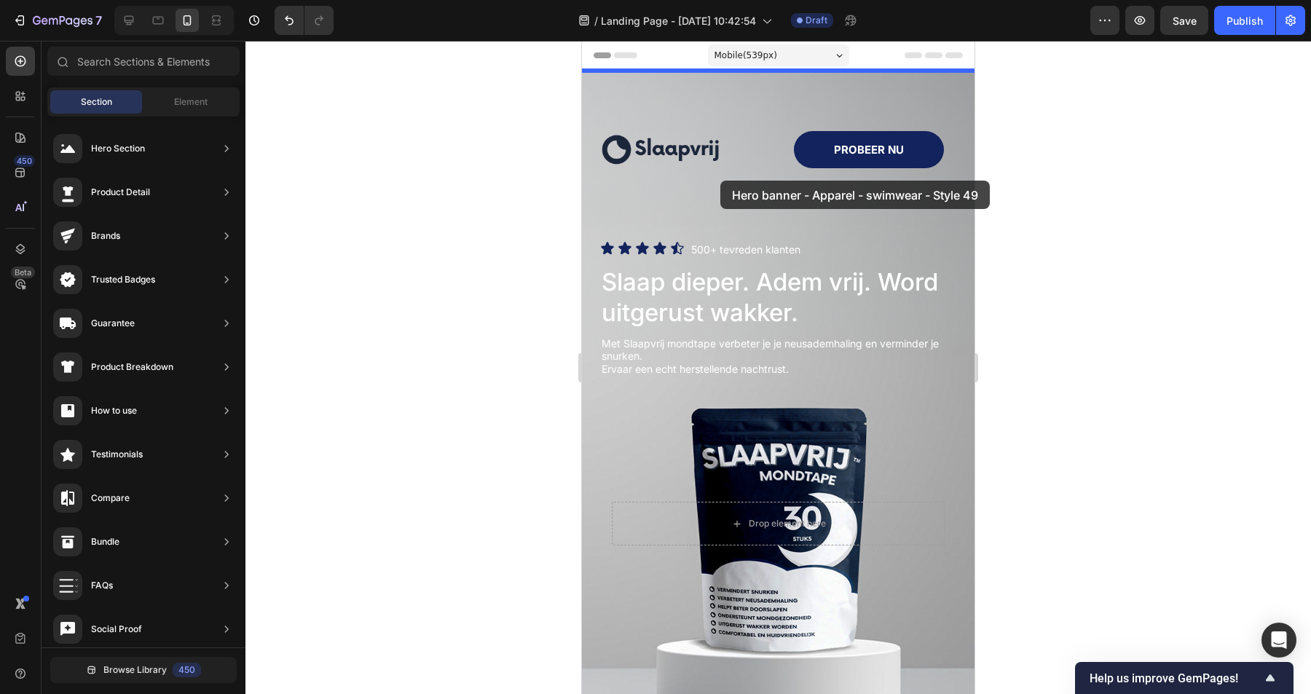
drag, startPoint x: 929, startPoint y: 371, endPoint x: 720, endPoint y: 181, distance: 282.0
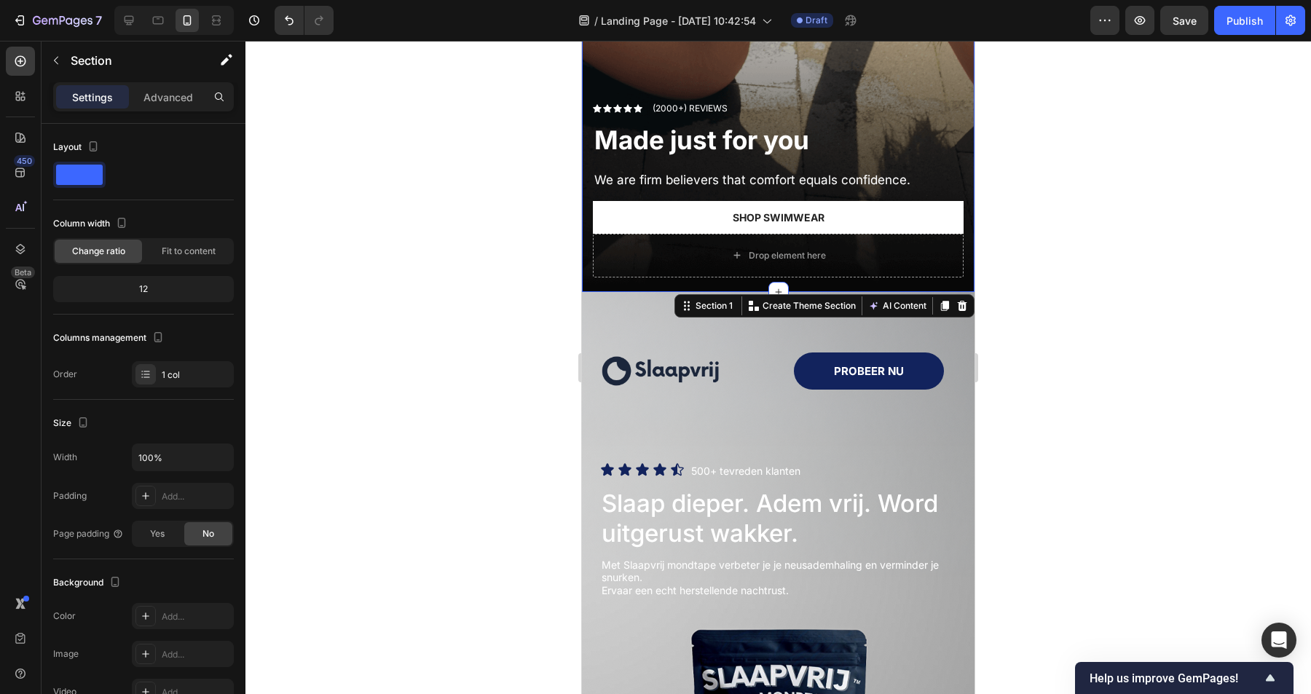
scroll to position [514, 0]
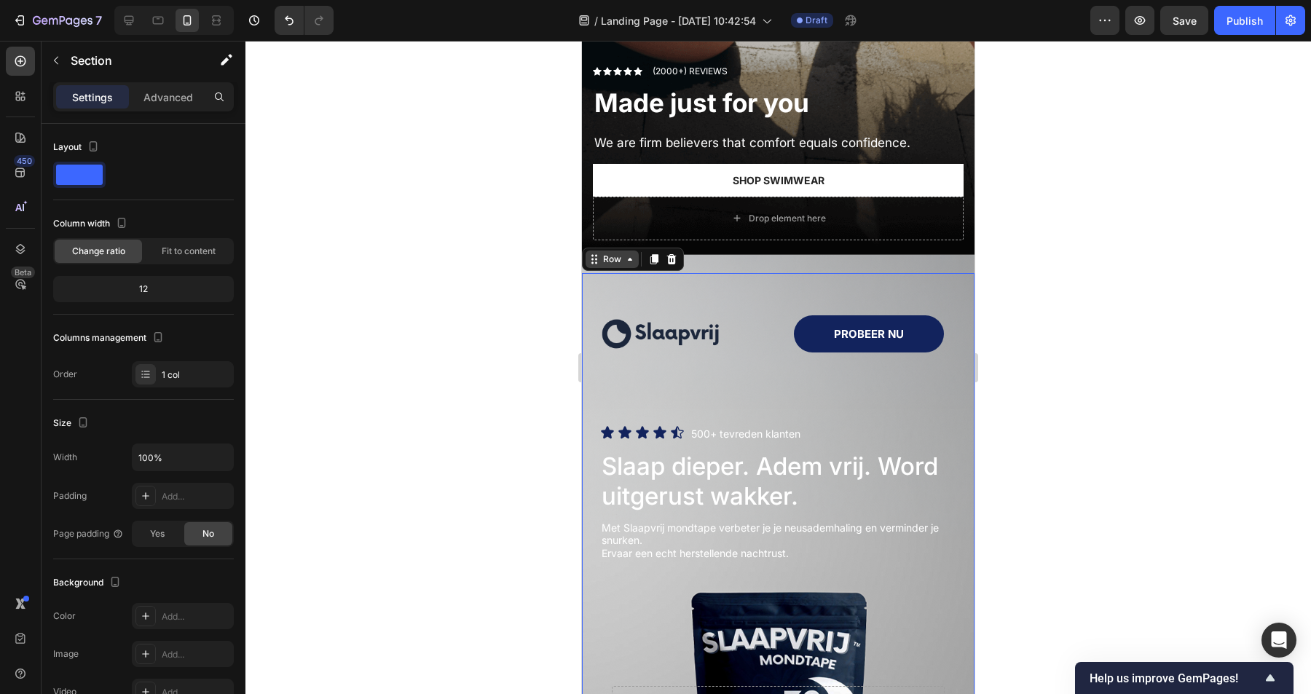
click at [590, 267] on div "Row" at bounding box center [612, 259] width 53 height 17
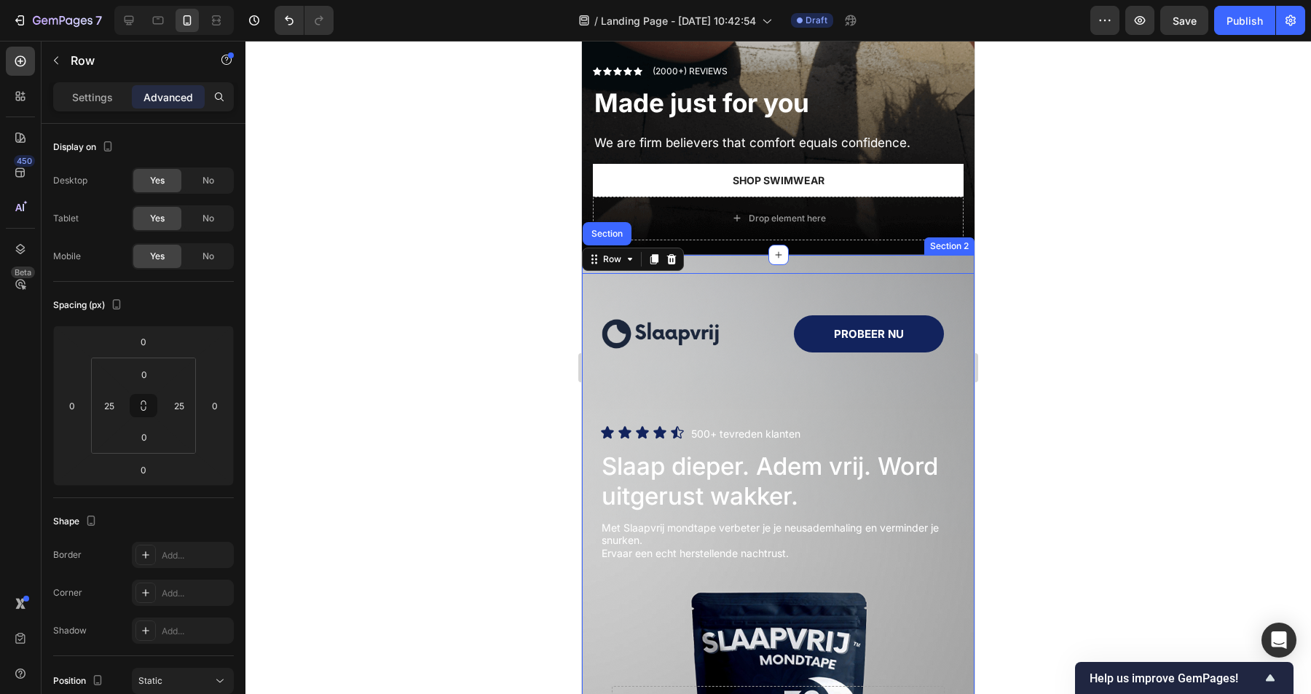
click at [728, 266] on div "Image PROBEER NU Button Row Icon Icon Icon Icon Icon Icon List 500+ tevreden kl…" at bounding box center [778, 638] width 393 height 767
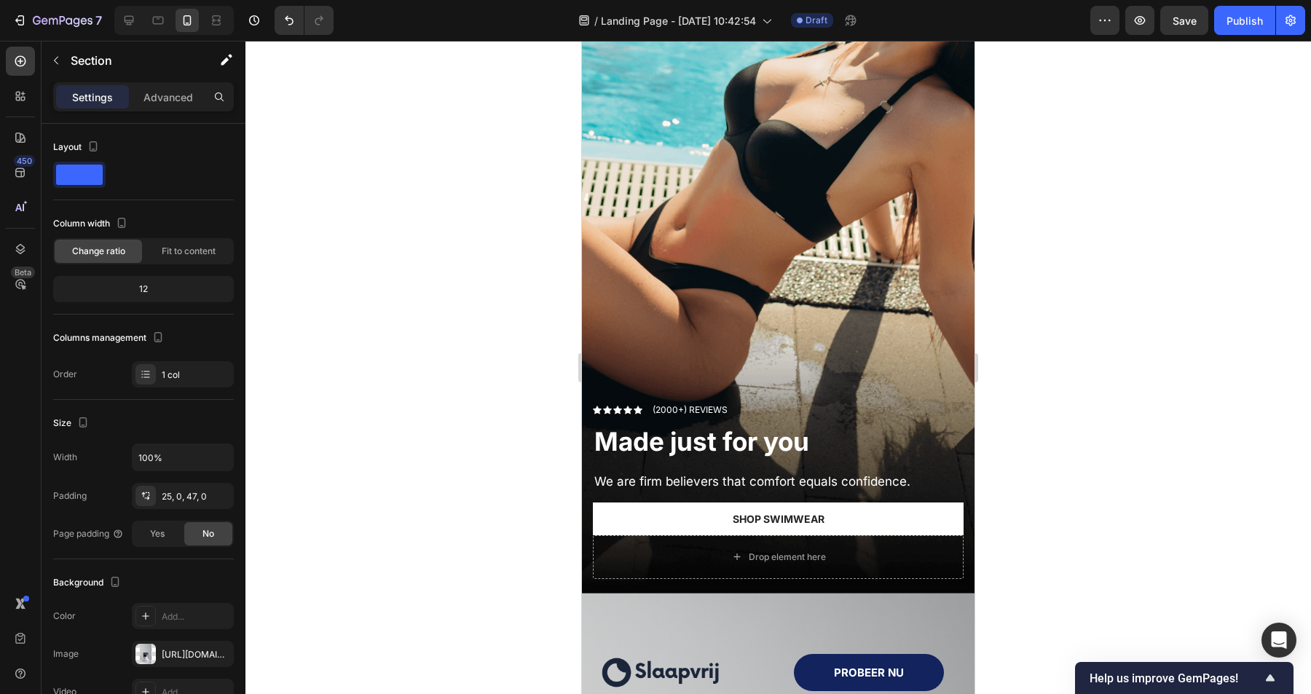
scroll to position [0, 0]
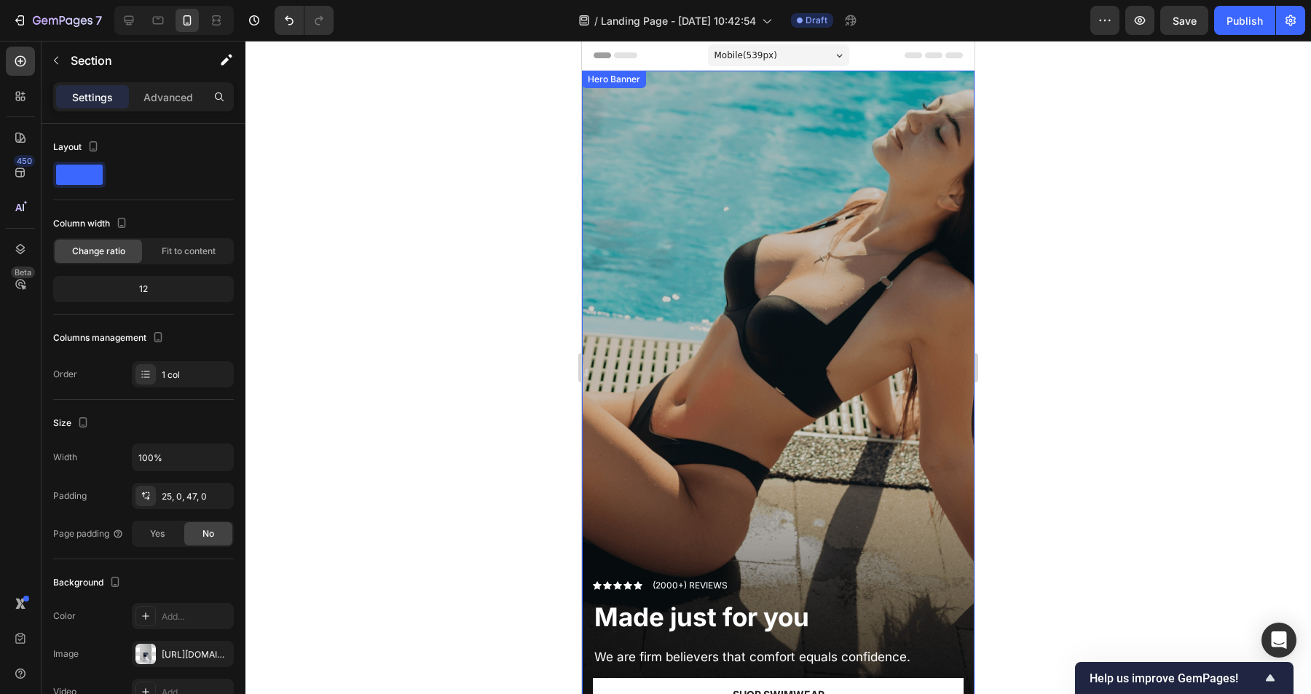
click at [779, 210] on div "Overlay" at bounding box center [778, 420] width 393 height 699
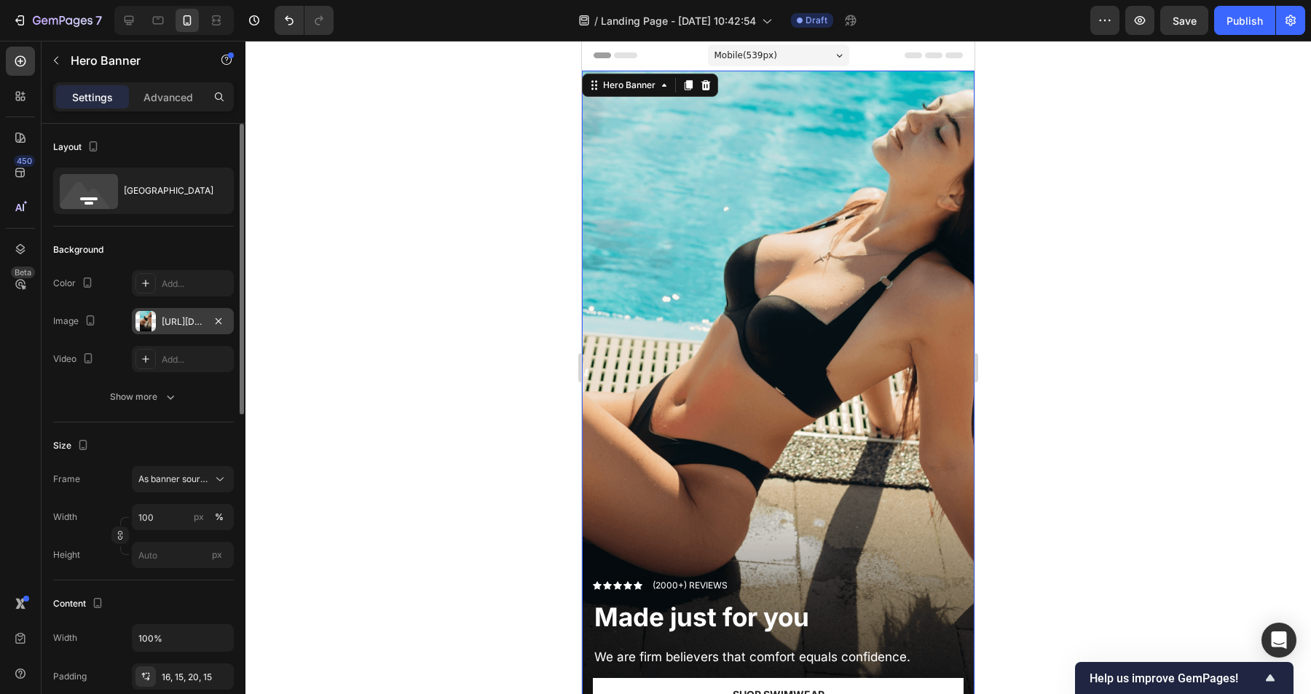
click at [175, 321] on div "[URL][DOMAIN_NAME]" at bounding box center [183, 321] width 42 height 13
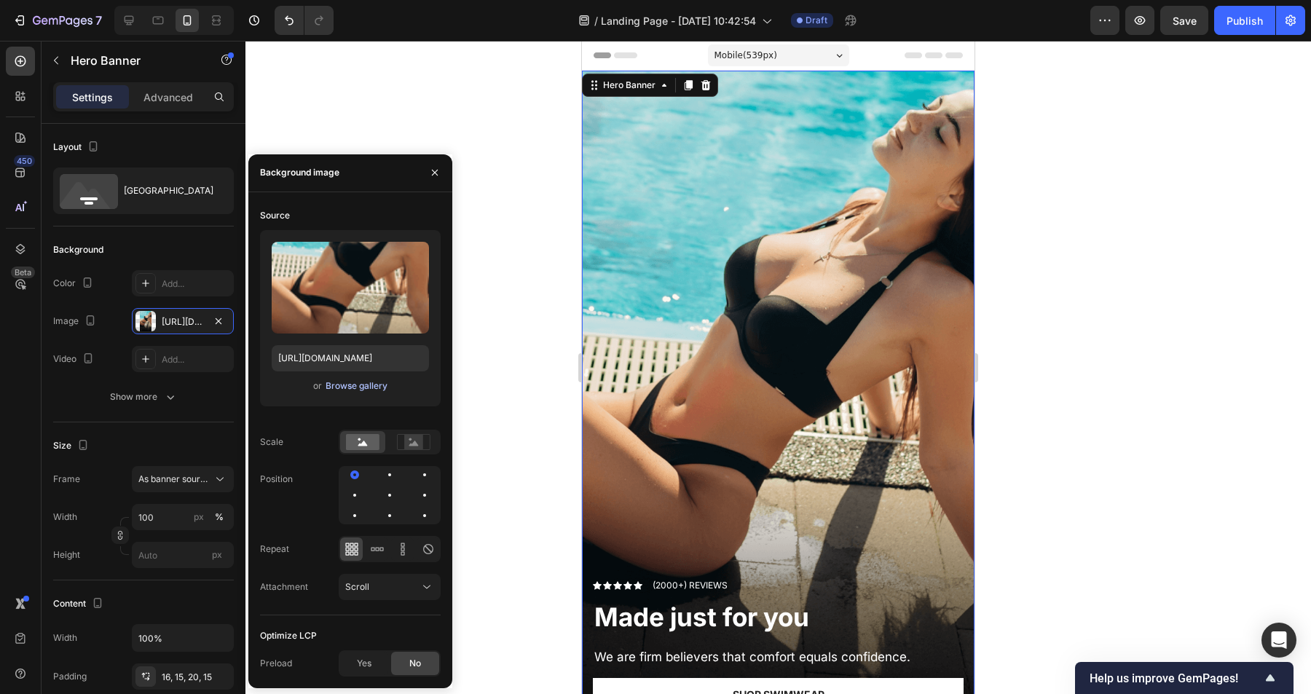
click at [353, 385] on div "Browse gallery" at bounding box center [357, 386] width 62 height 13
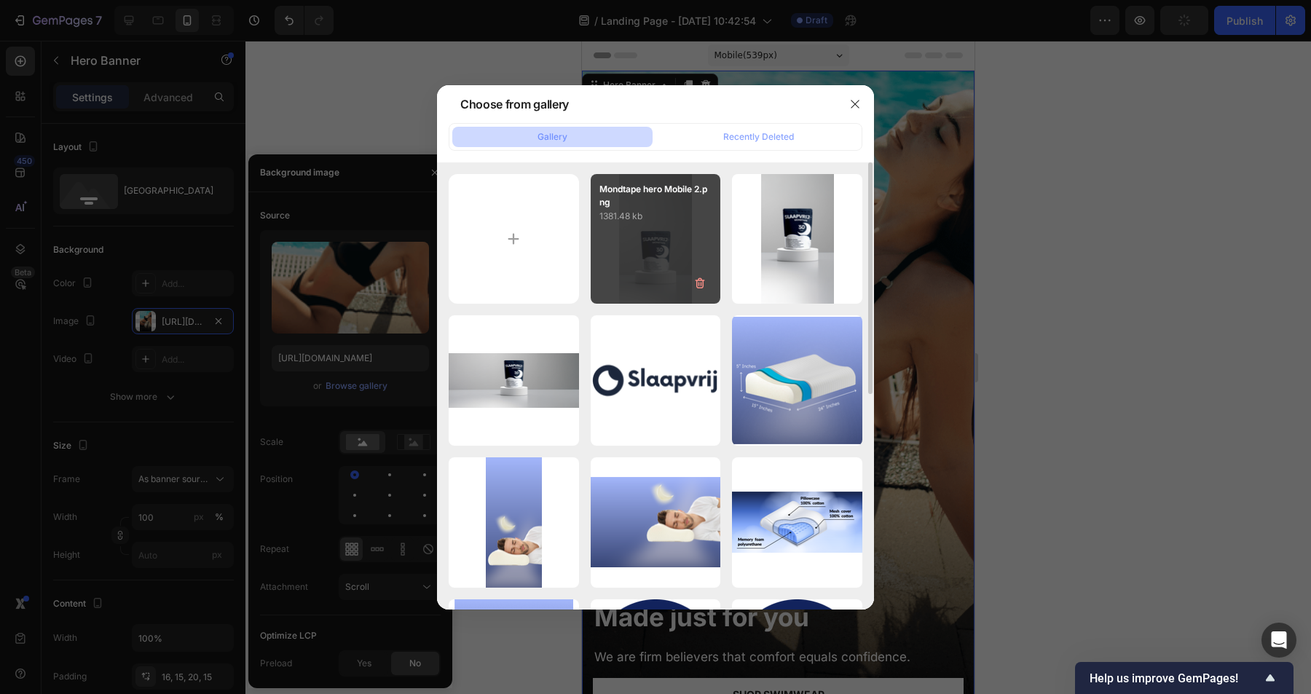
click at [680, 278] on div "Mondtape hero Mobile 2.png 1381.48 kb" at bounding box center [656, 239] width 130 height 130
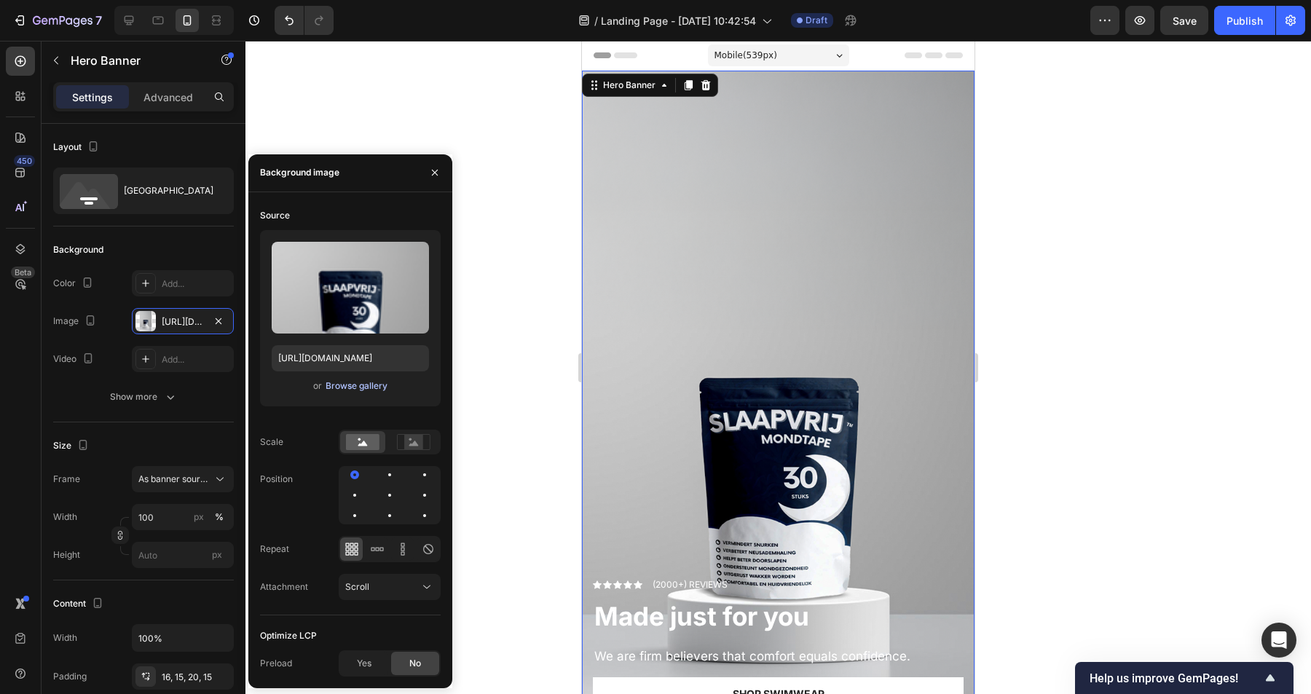
click at [367, 388] on div "Browse gallery" at bounding box center [357, 386] width 62 height 13
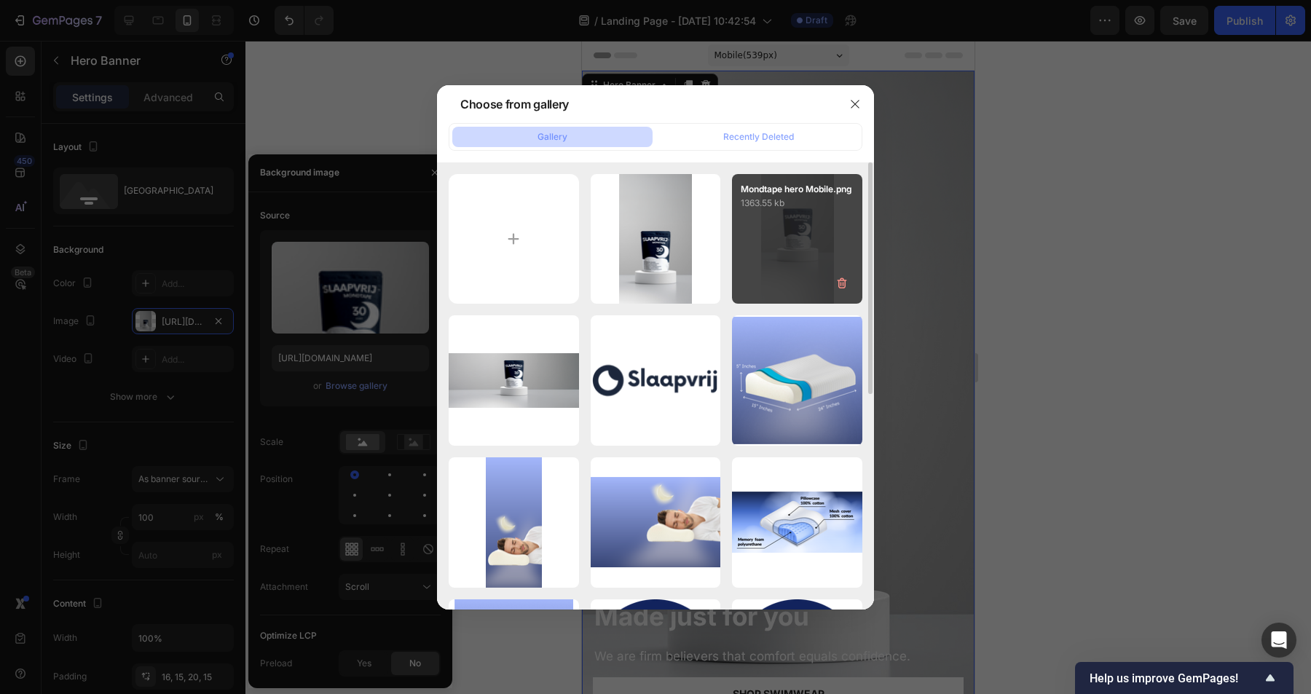
click at [793, 255] on div "Mondtape hero Mobile.png 1363.55 kb" at bounding box center [797, 239] width 130 height 130
type input "[URL][DOMAIN_NAME]"
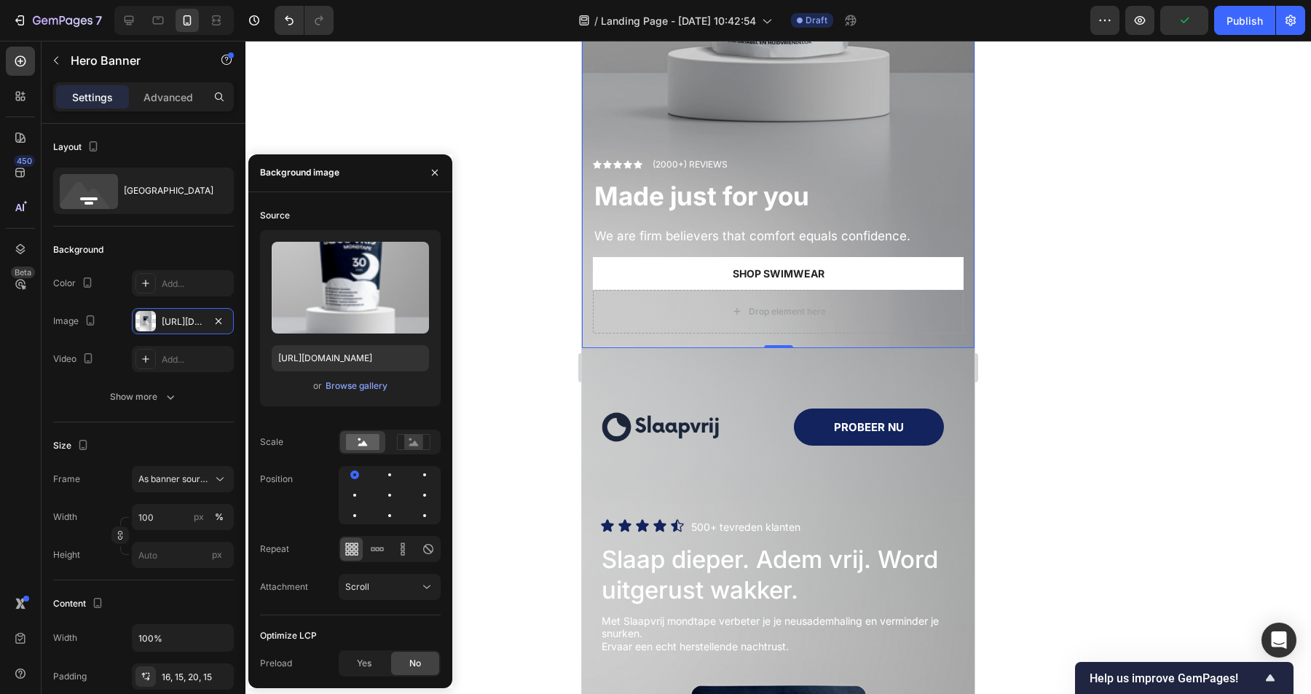
scroll to position [440, 0]
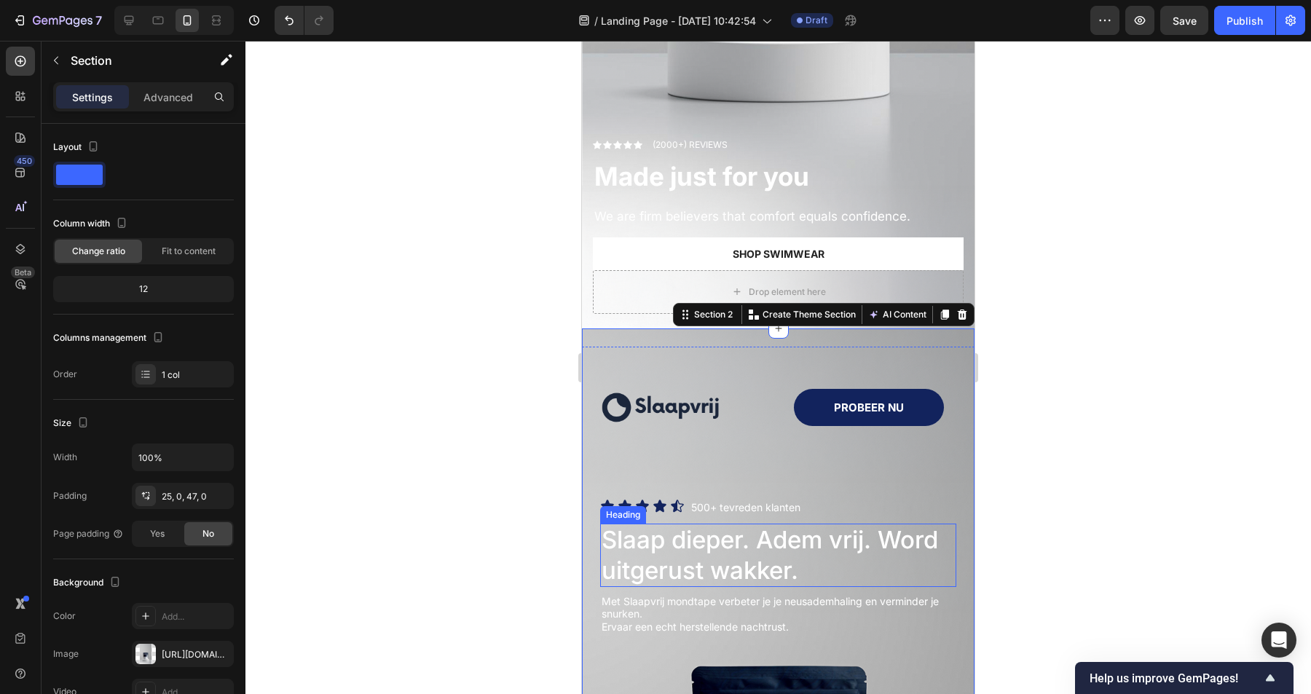
click at [732, 552] on h1 "Slaap dieper. Adem vrij. Word uitgerust wakker." at bounding box center [778, 555] width 356 height 63
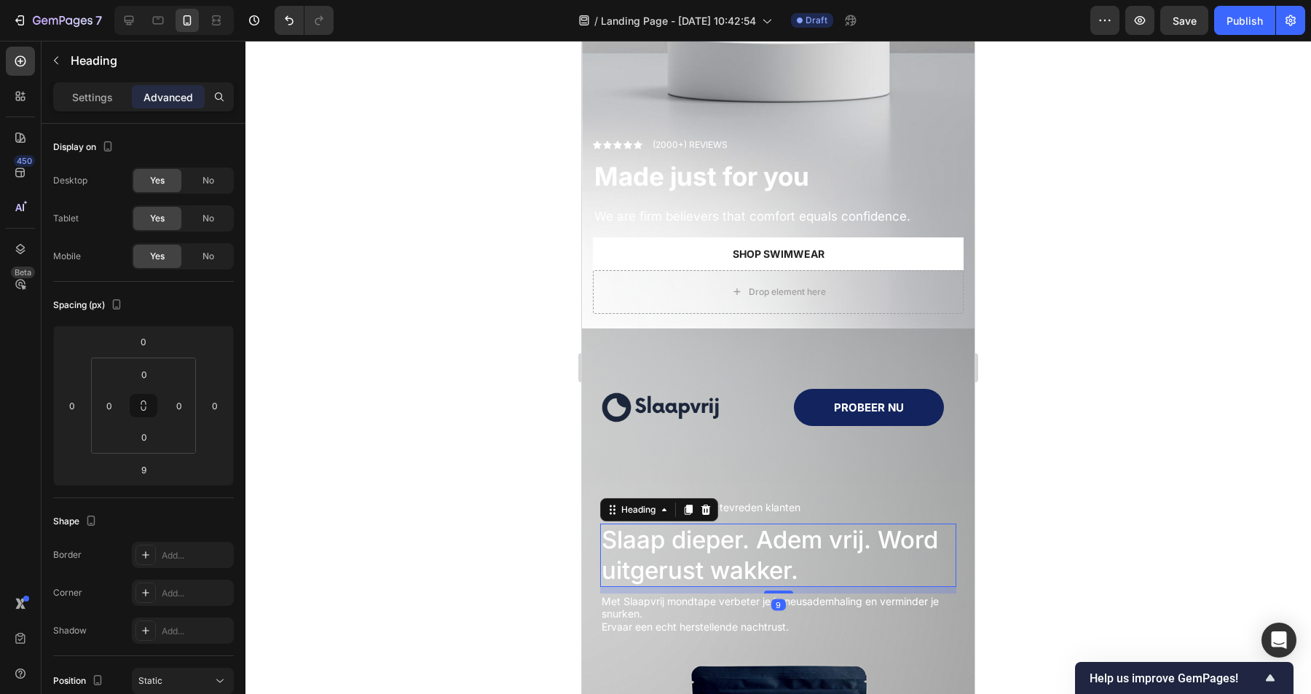
click at [787, 562] on h1 "Slaap dieper. Adem vrij. Word uitgerust wakker." at bounding box center [778, 555] width 356 height 63
click at [787, 562] on p "Slaap dieper. Adem vrij. Word uitgerust wakker." at bounding box center [778, 555] width 353 height 60
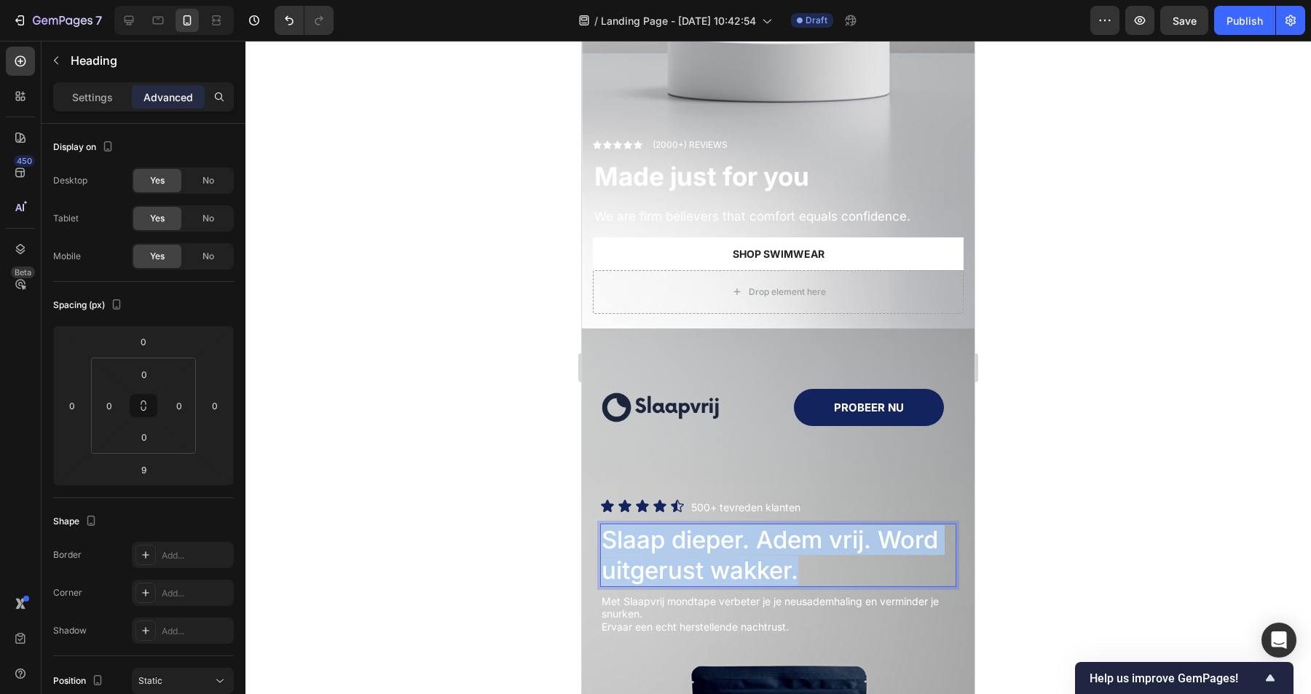
click at [787, 562] on p "Slaap dieper. Adem vrij. Word uitgerust wakker." at bounding box center [778, 555] width 353 height 60
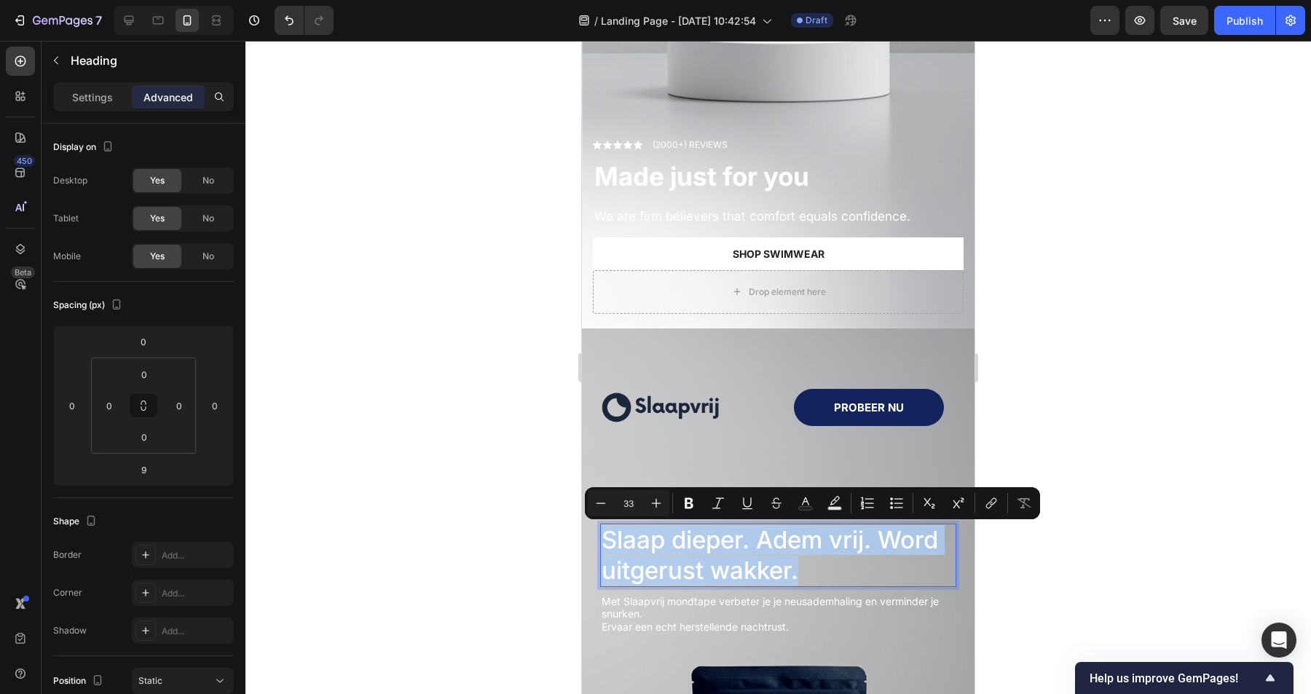
copy p "Slaap dieper. Adem vrij. Word uitgerust wakker."
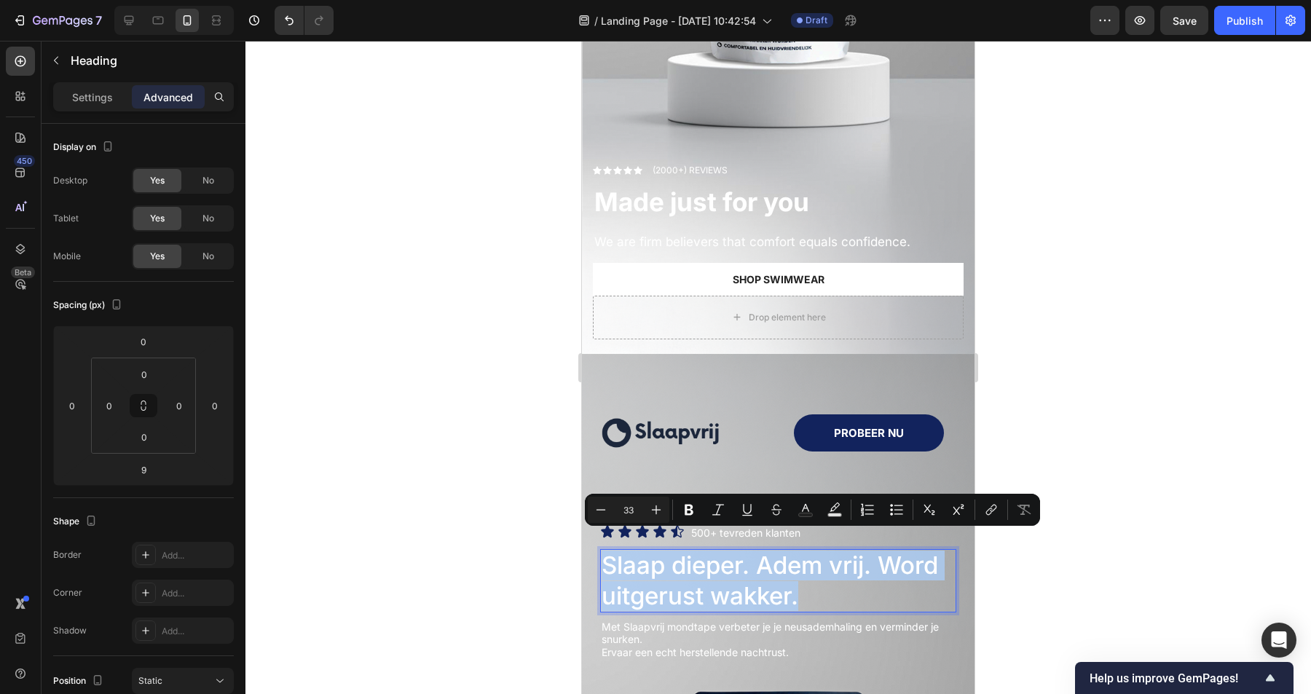
scroll to position [386, 0]
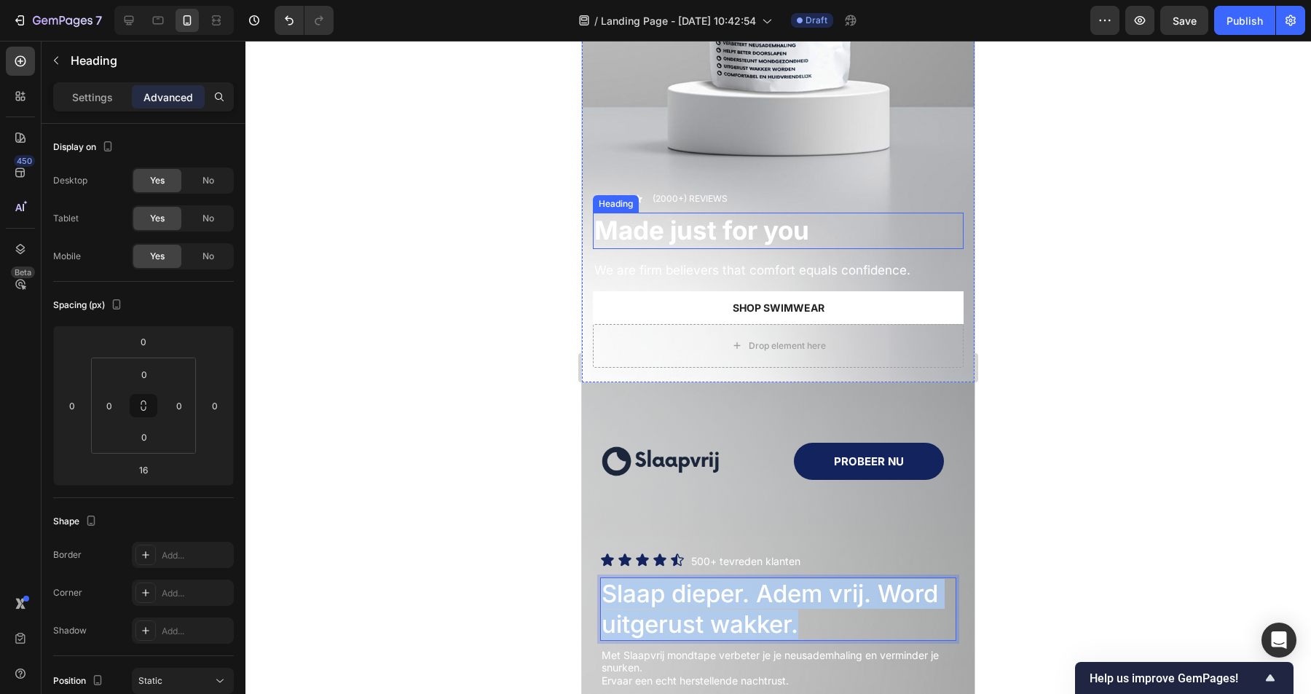
click at [728, 232] on strong "Made just for you" at bounding box center [701, 230] width 215 height 31
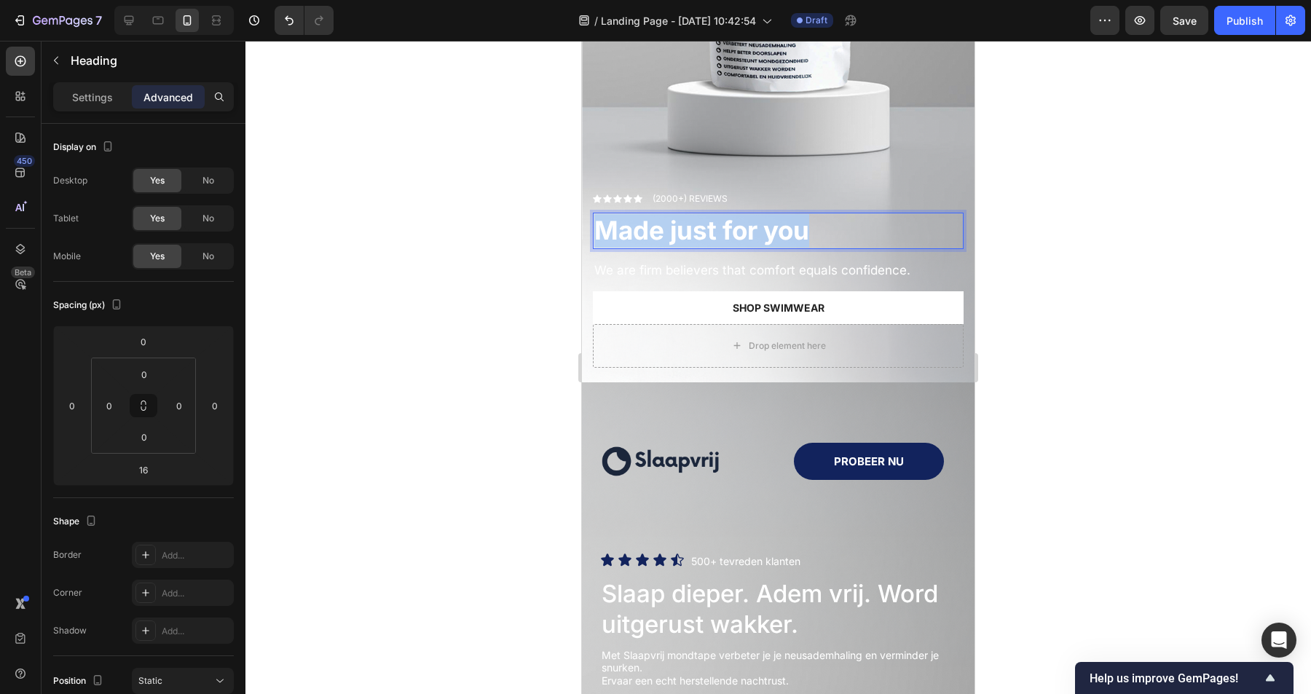
click at [728, 232] on strong "Made just for you" at bounding box center [701, 230] width 215 height 31
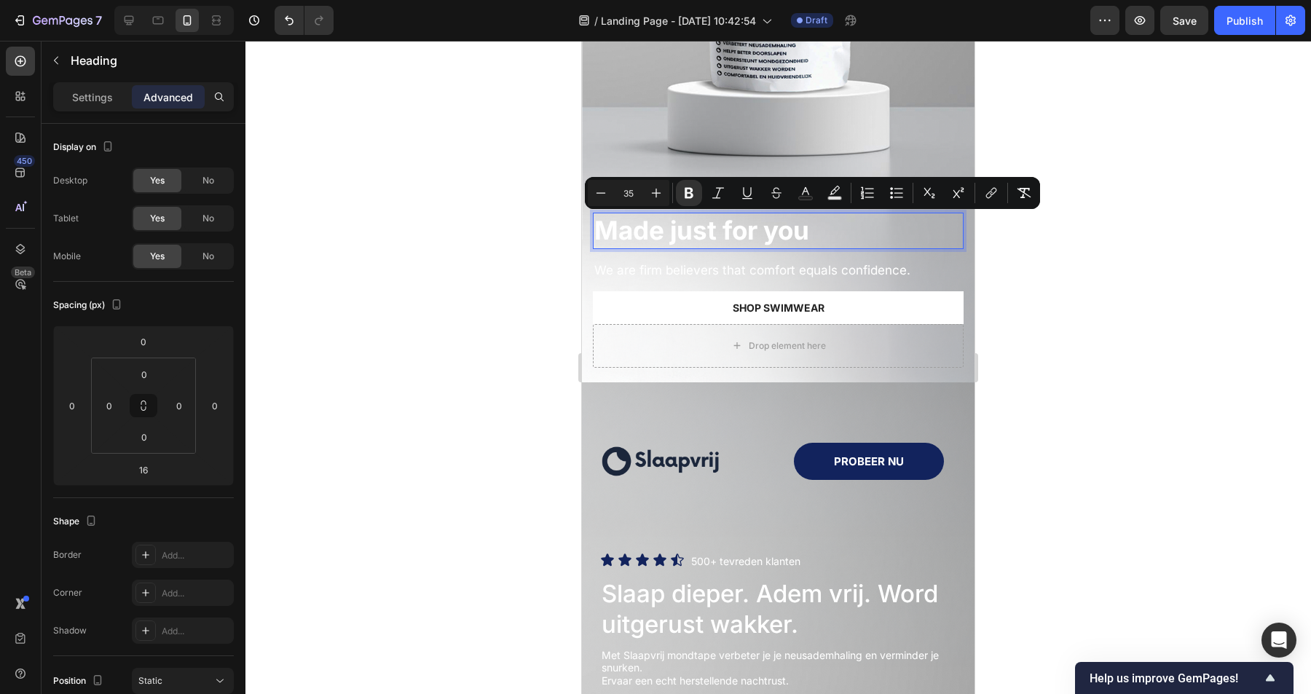
scroll to position [353, 0]
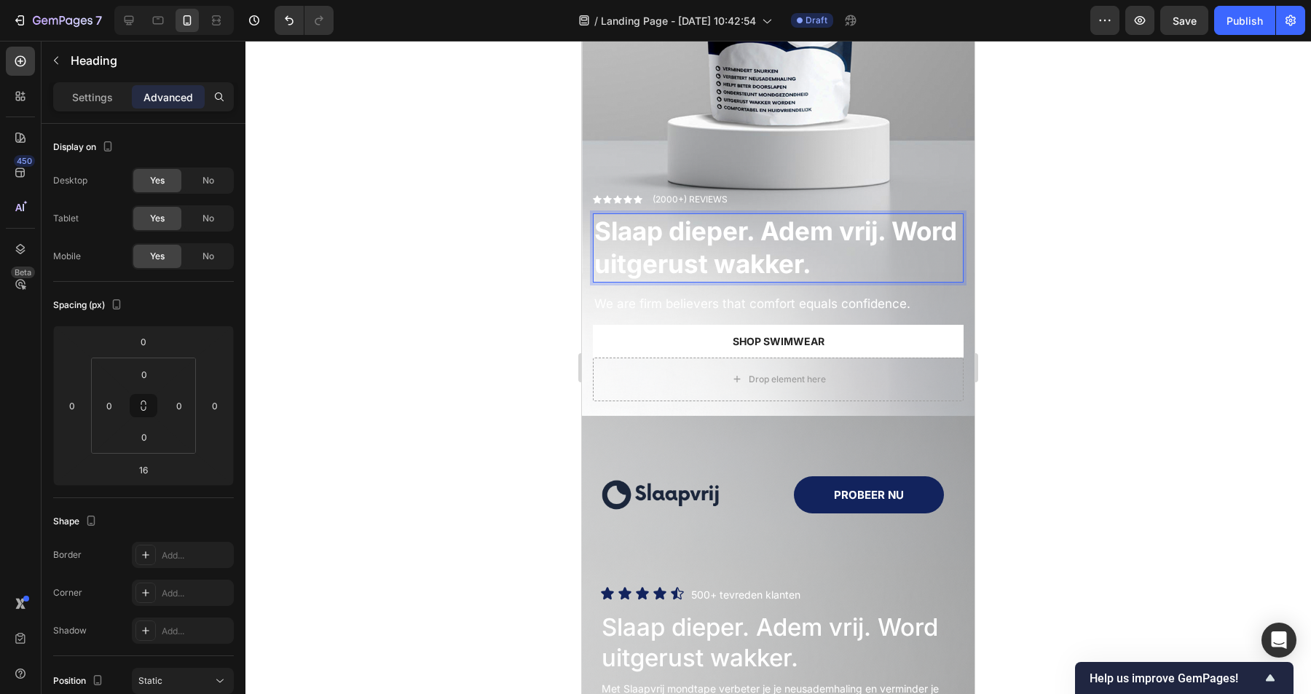
drag, startPoint x: 1029, startPoint y: 264, endPoint x: 991, endPoint y: 302, distance: 54.1
click at [1029, 264] on div at bounding box center [778, 367] width 1066 height 653
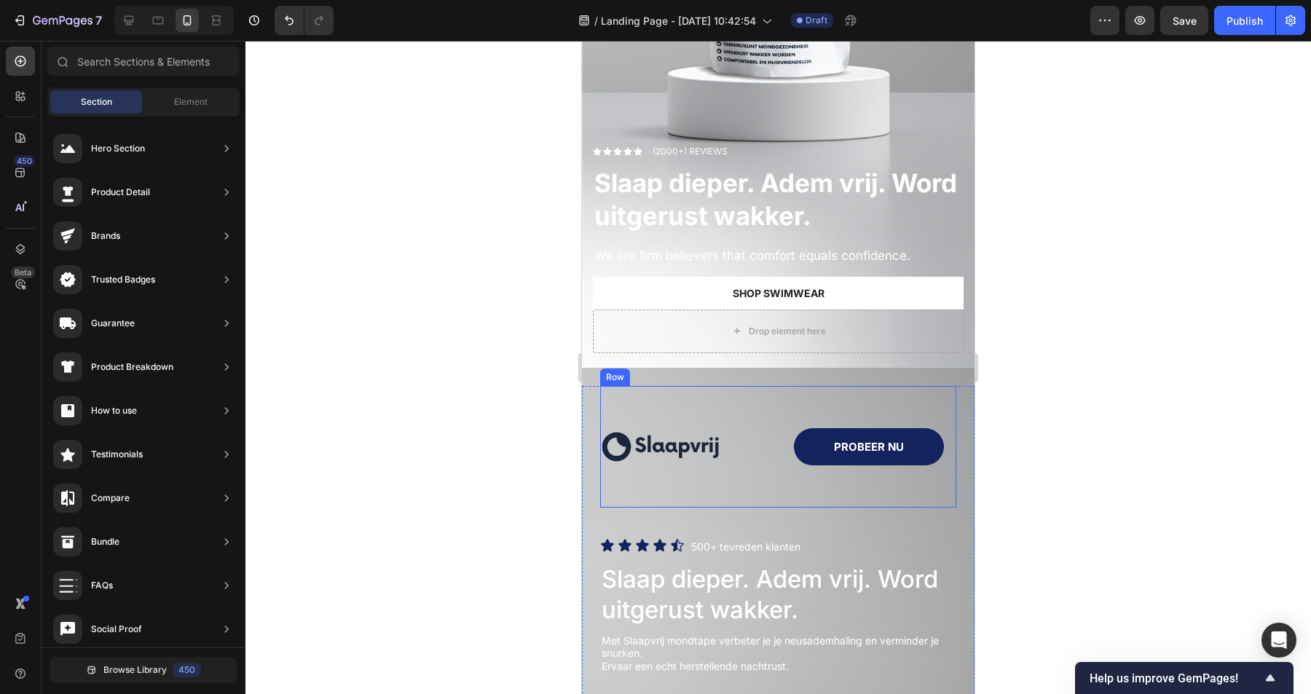
scroll to position [470, 0]
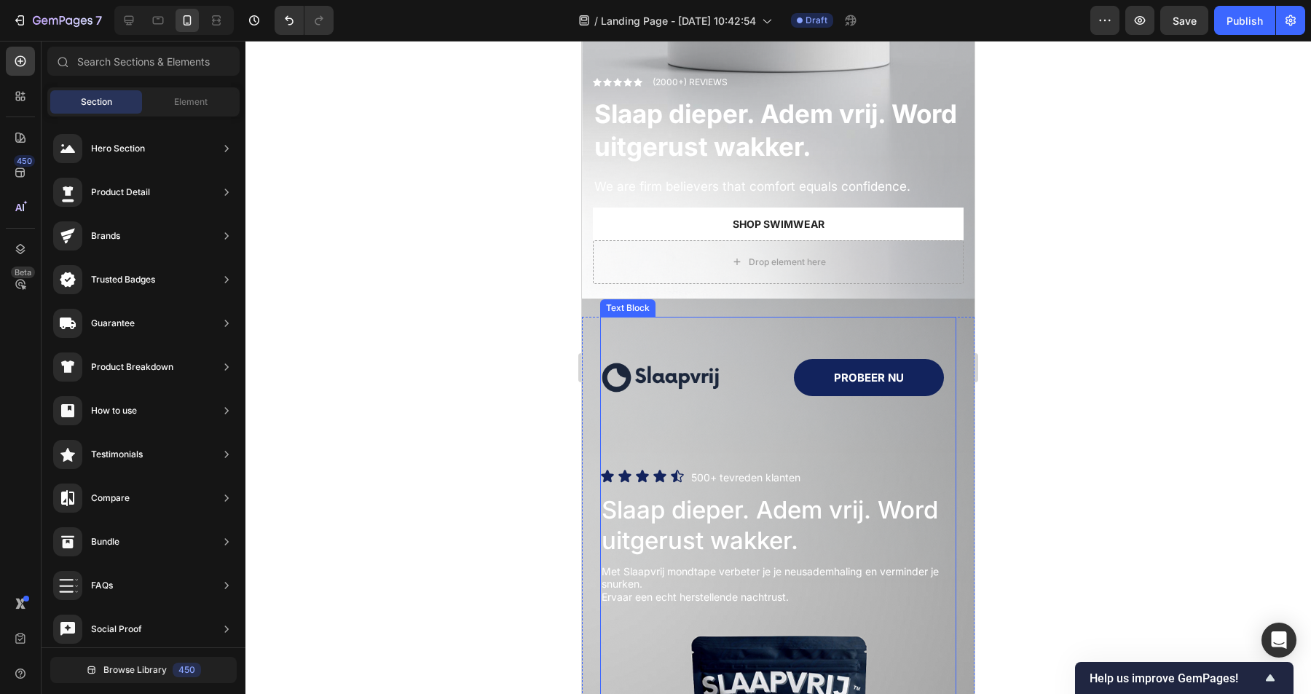
click at [773, 573] on p "Met Slaapvrij mondtape verbeter je je neusademhaling en verminder je snurken." at bounding box center [778, 577] width 353 height 25
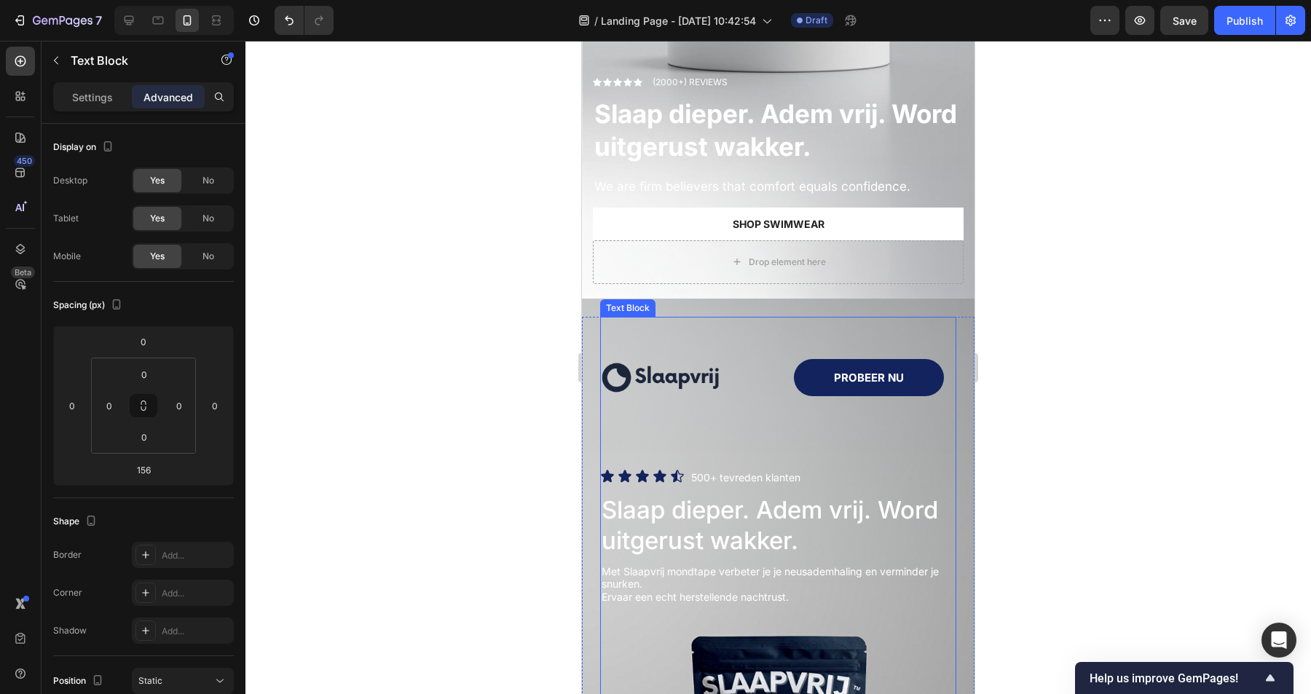
click at [773, 573] on p "Met Slaapvrij mondtape verbeter je je neusademhaling en verminder je snurken." at bounding box center [778, 577] width 353 height 25
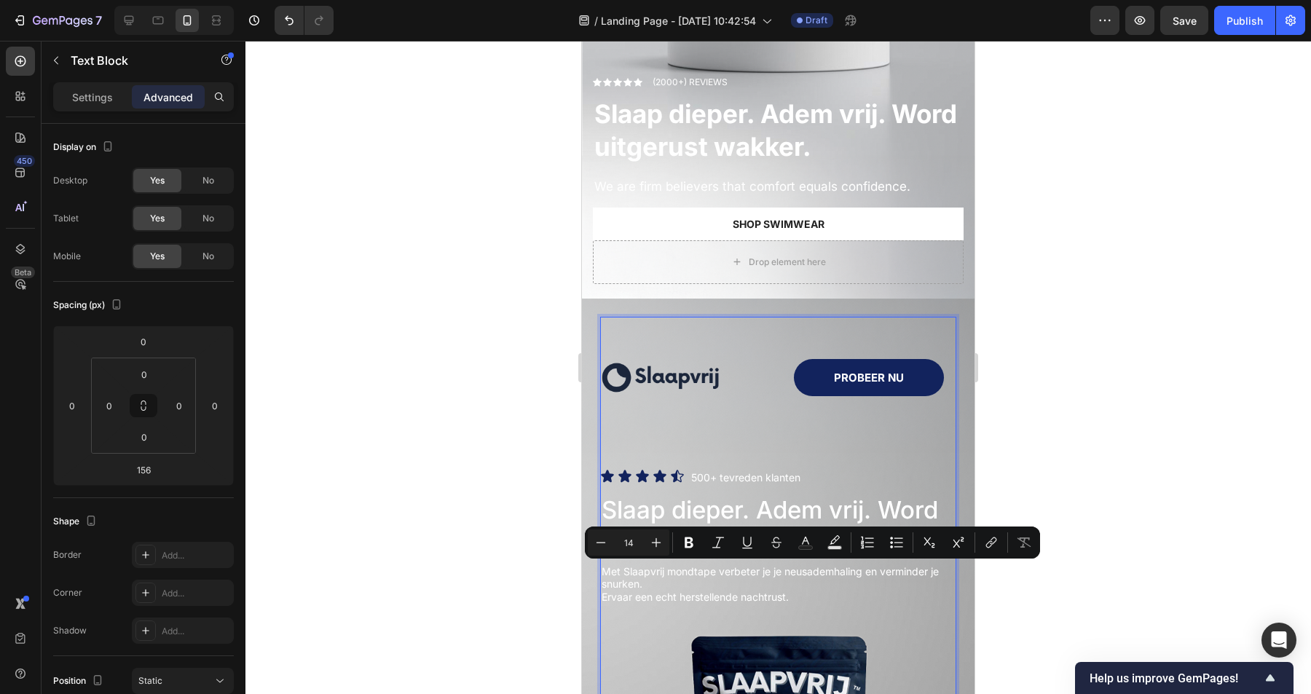
click at [699, 594] on p "Ervaar een echt herstellende nachtrust." at bounding box center [778, 597] width 353 height 13
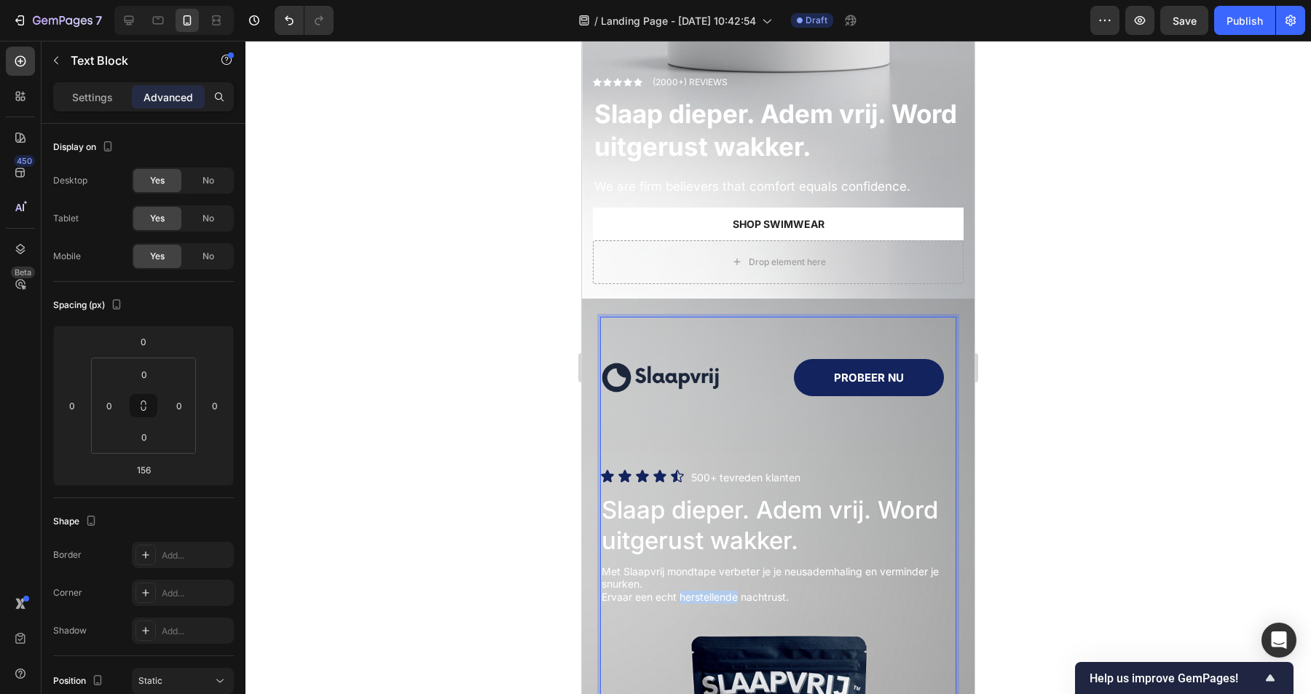
click at [699, 594] on p "Ervaar een echt herstellende nachtrust." at bounding box center [778, 597] width 353 height 13
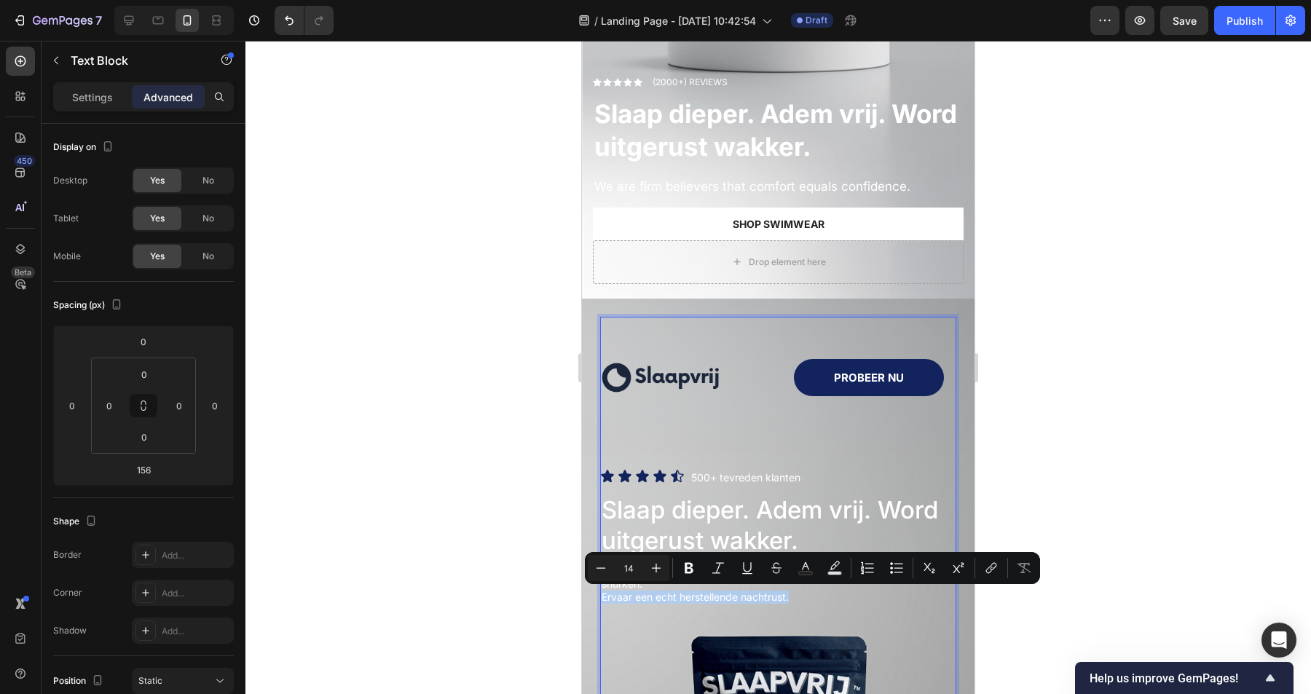
click at [741, 593] on p "Ervaar een echt herstellende nachtrust." at bounding box center [778, 597] width 353 height 13
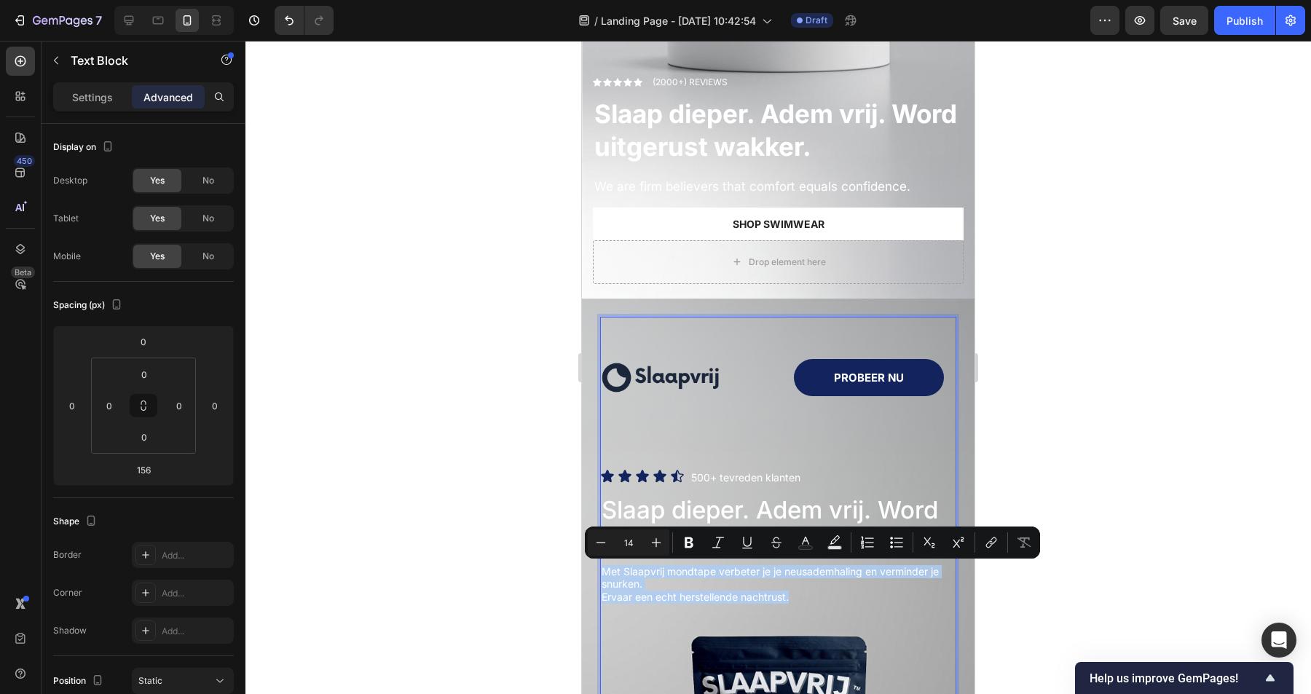
drag, startPoint x: 793, startPoint y: 596, endPoint x: 605, endPoint y: 572, distance: 189.5
click at [605, 572] on div "Met Slaapvrij mondtape verbeter je je neusademhaling en verminder je snurken. E…" at bounding box center [778, 585] width 356 height 42
copy div "Met Slaapvrij mondtape verbeter je je neusademhaling en verminder je snurken. E…"
click at [721, 189] on p "We are firm believers that comfort equals confidence." at bounding box center [778, 186] width 368 height 16
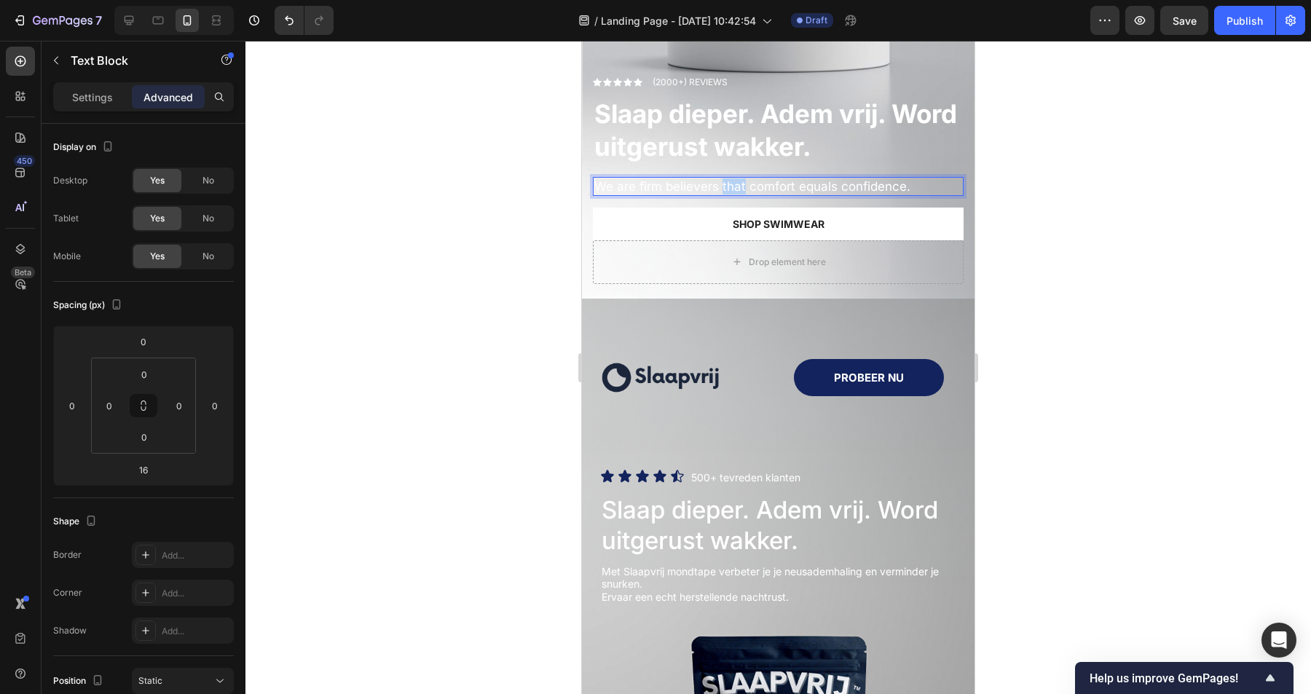
click at [721, 189] on p "We are firm believers that comfort equals confidence." at bounding box center [778, 186] width 368 height 16
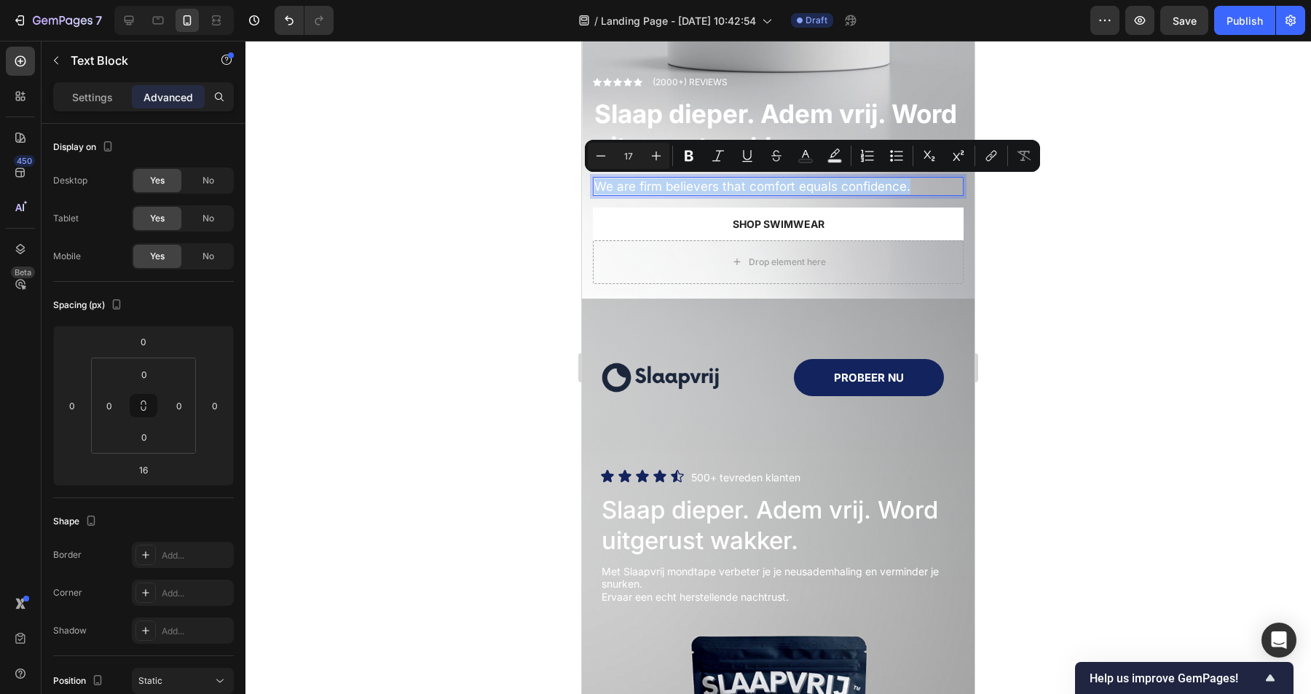
scroll to position [438, 0]
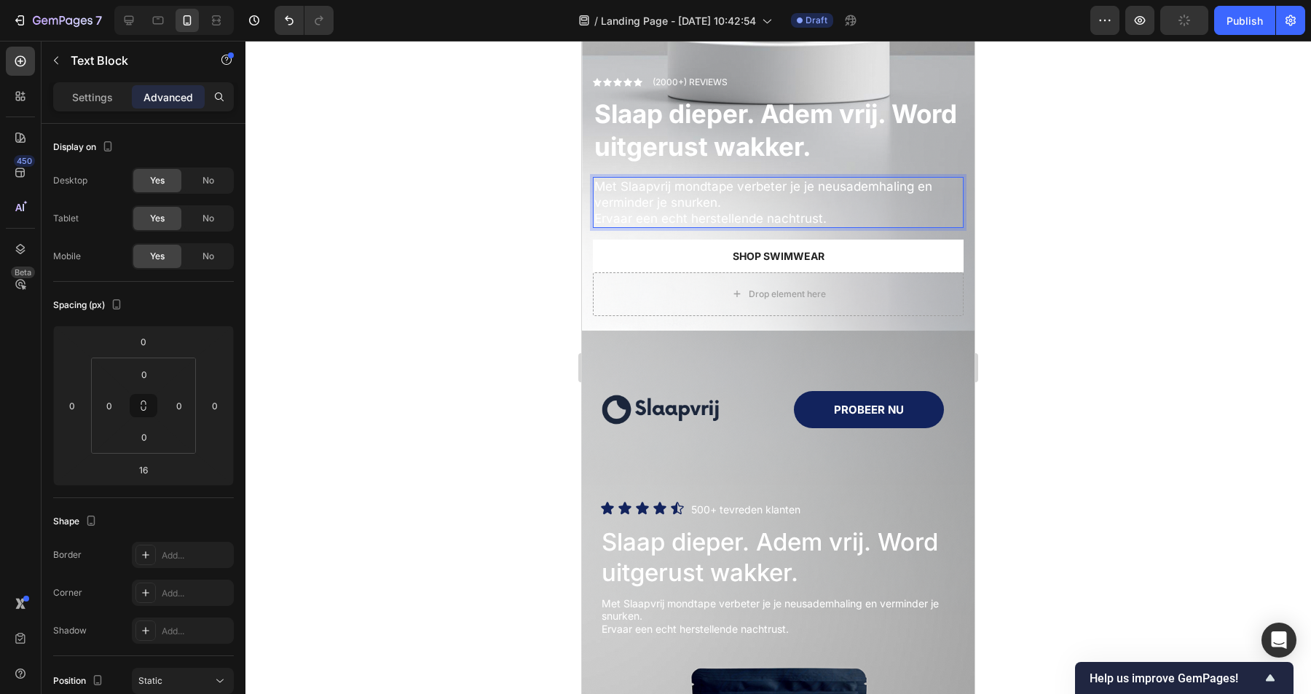
click at [1029, 197] on div at bounding box center [778, 367] width 1066 height 653
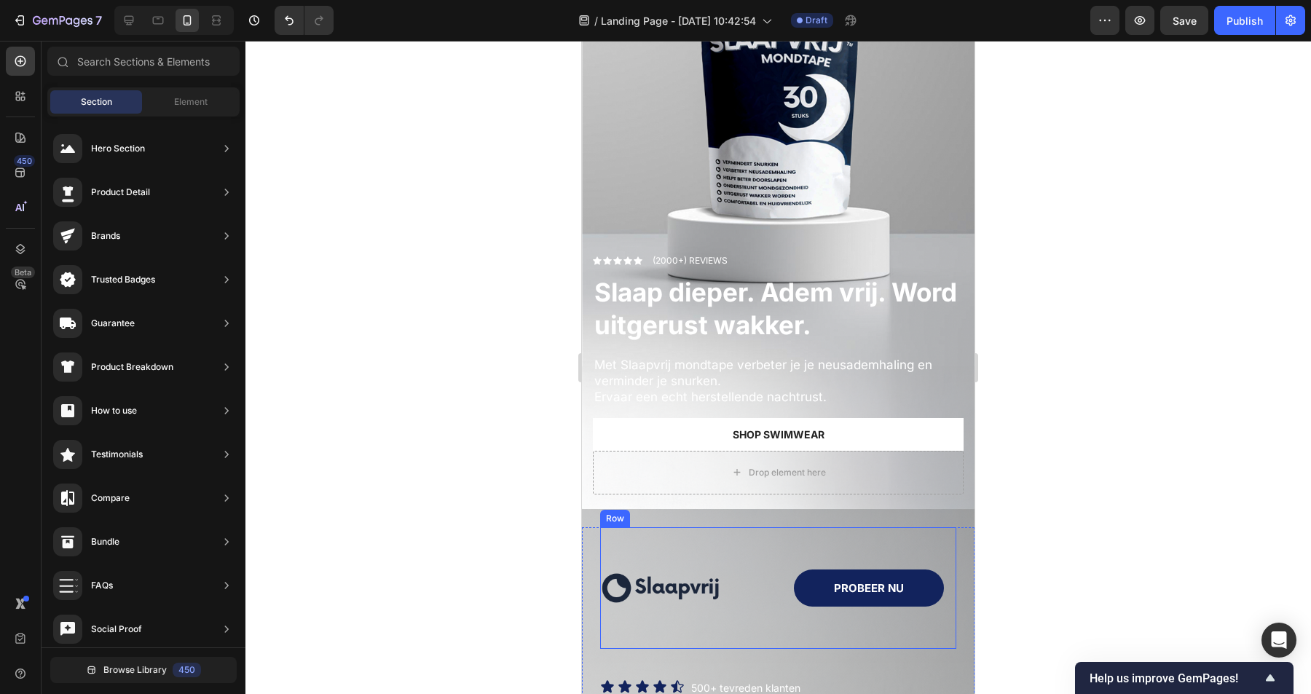
scroll to position [294, 0]
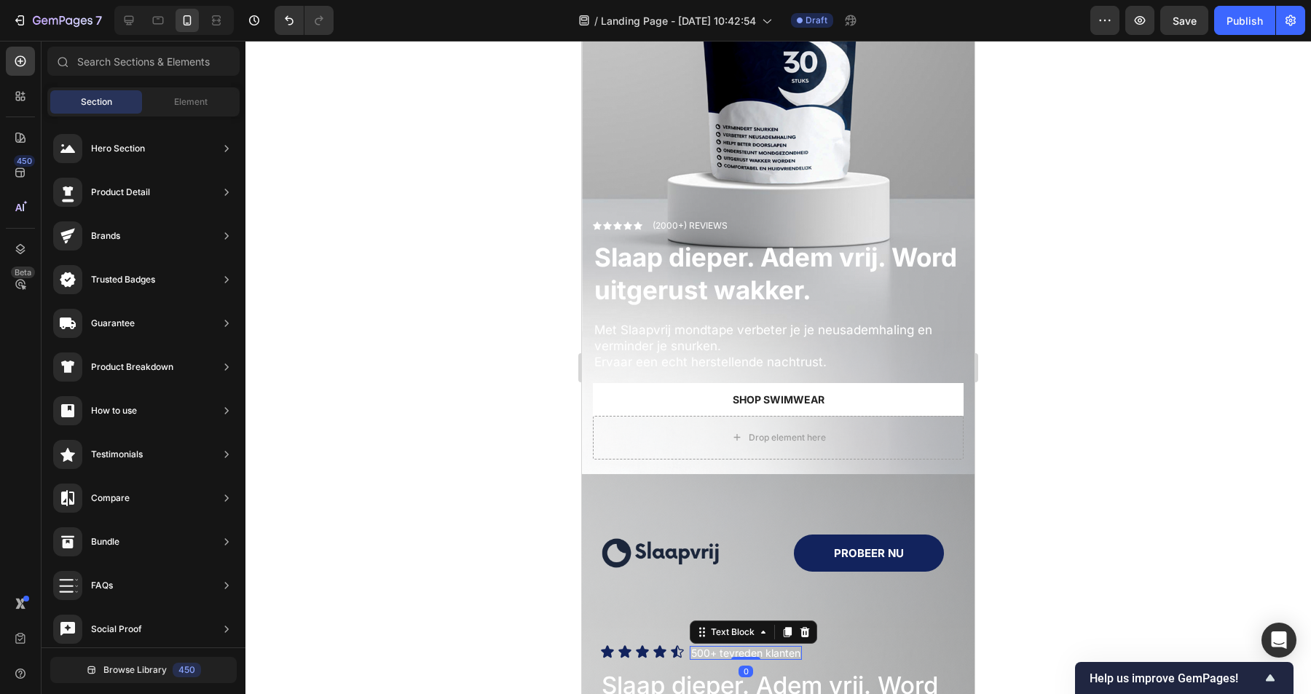
click at [723, 654] on p "500+ tevreden klanten" at bounding box center [745, 653] width 109 height 11
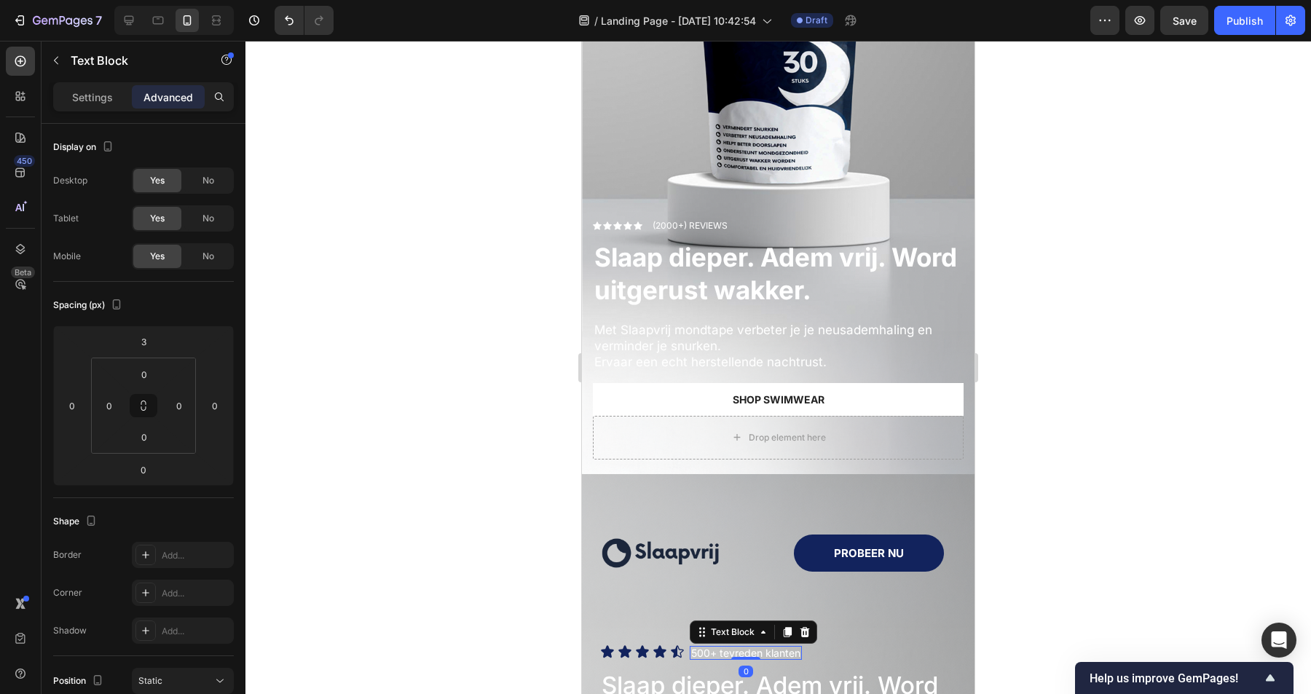
click at [723, 654] on p "500+ tevreden klanten" at bounding box center [745, 653] width 109 height 11
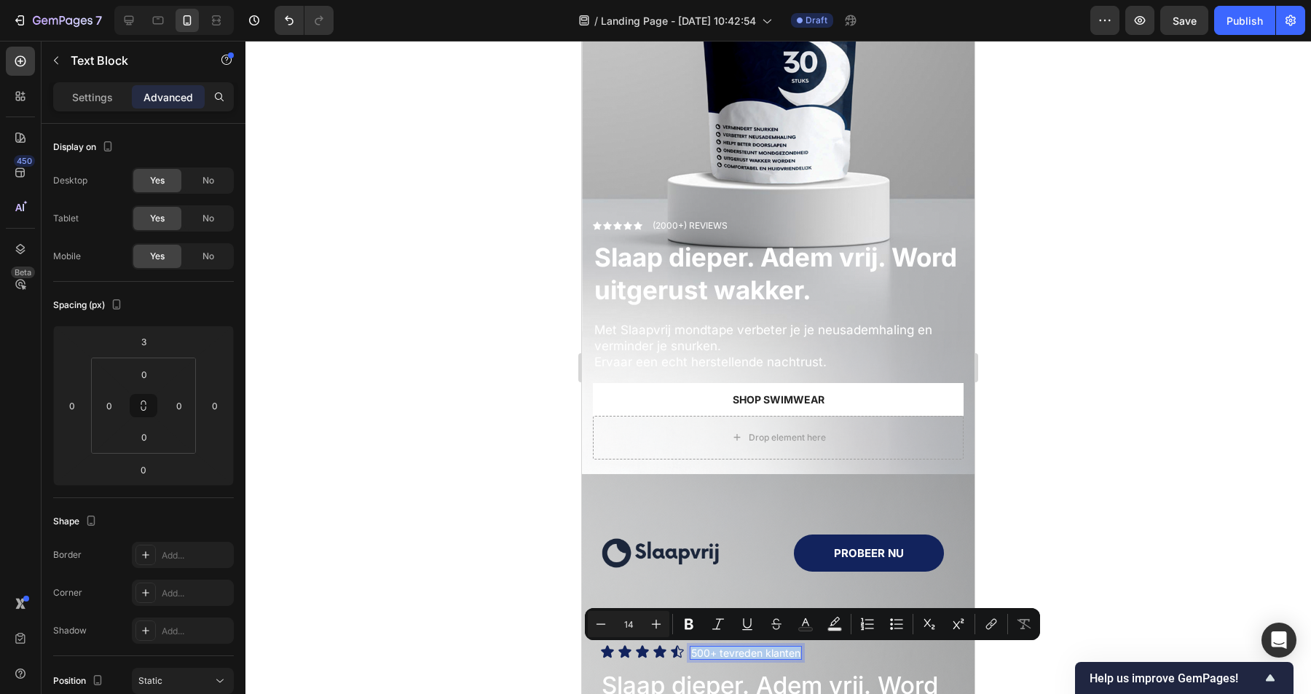
copy p "500+ tevreden klanten"
click at [683, 224] on p "(2000+) REVIEWS" at bounding box center [690, 225] width 75 height 13
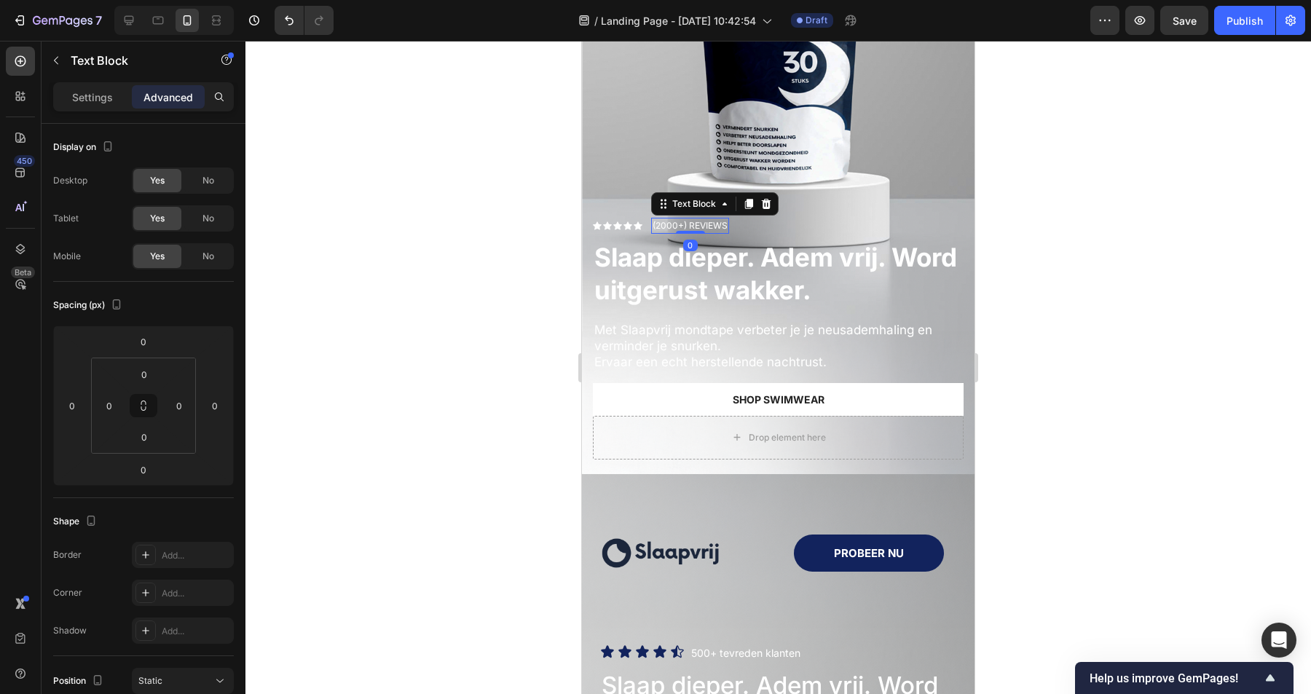
click at [683, 224] on p "(2000+) REVIEWS" at bounding box center [690, 225] width 75 height 13
click at [1072, 243] on div at bounding box center [778, 367] width 1066 height 653
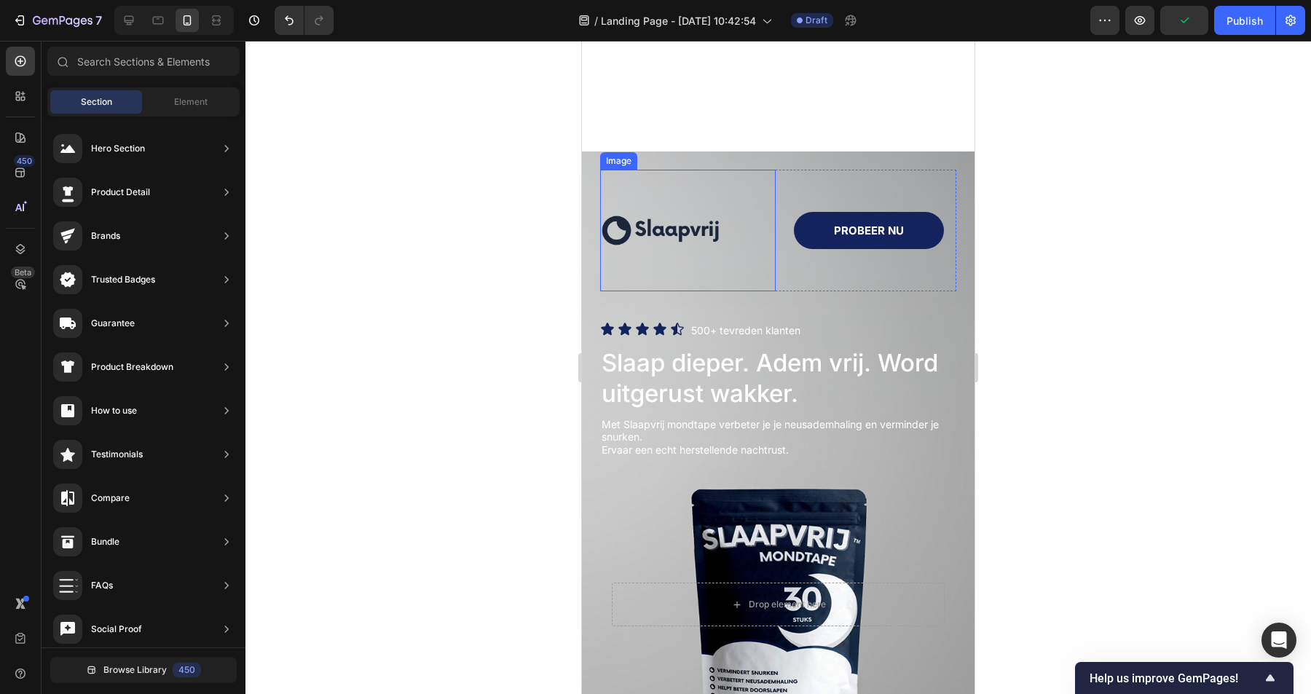
scroll to position [471, 0]
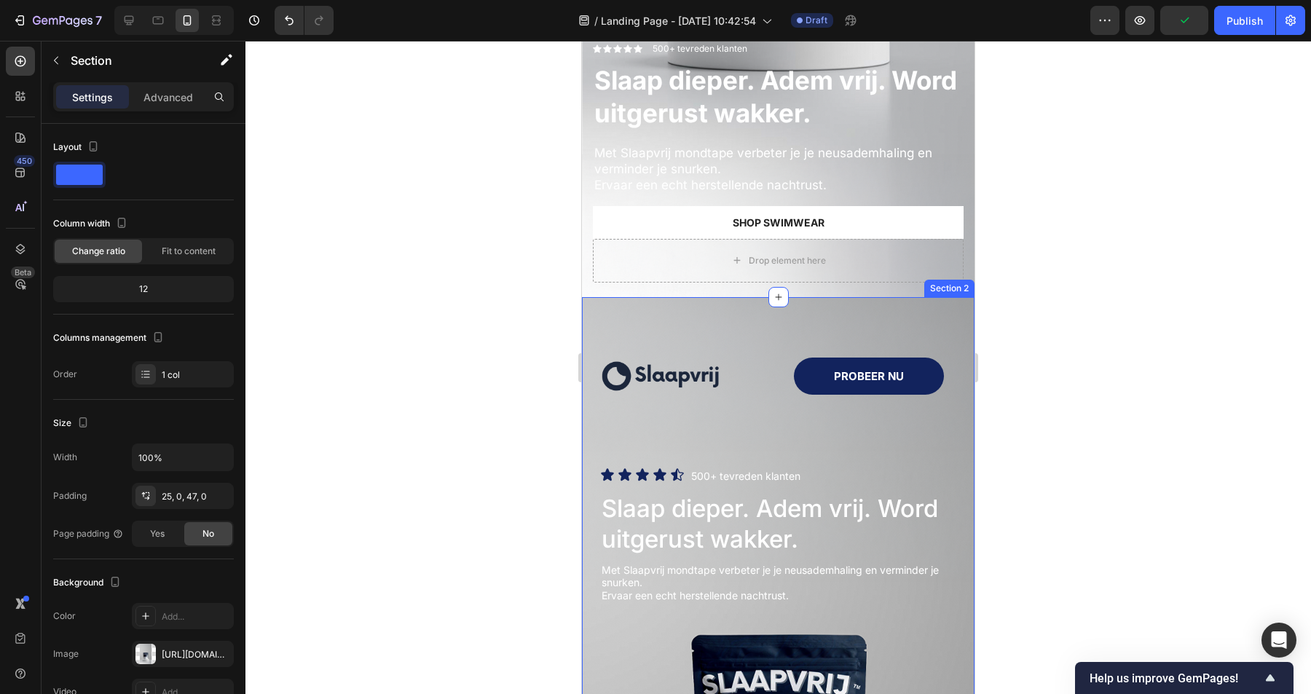
click at [781, 309] on div "Image PROBEER NU Button Row Icon Icon Icon Icon Icon Icon List 500+ tevreden kl…" at bounding box center [778, 680] width 393 height 767
click at [965, 283] on icon at bounding box center [962, 283] width 9 height 10
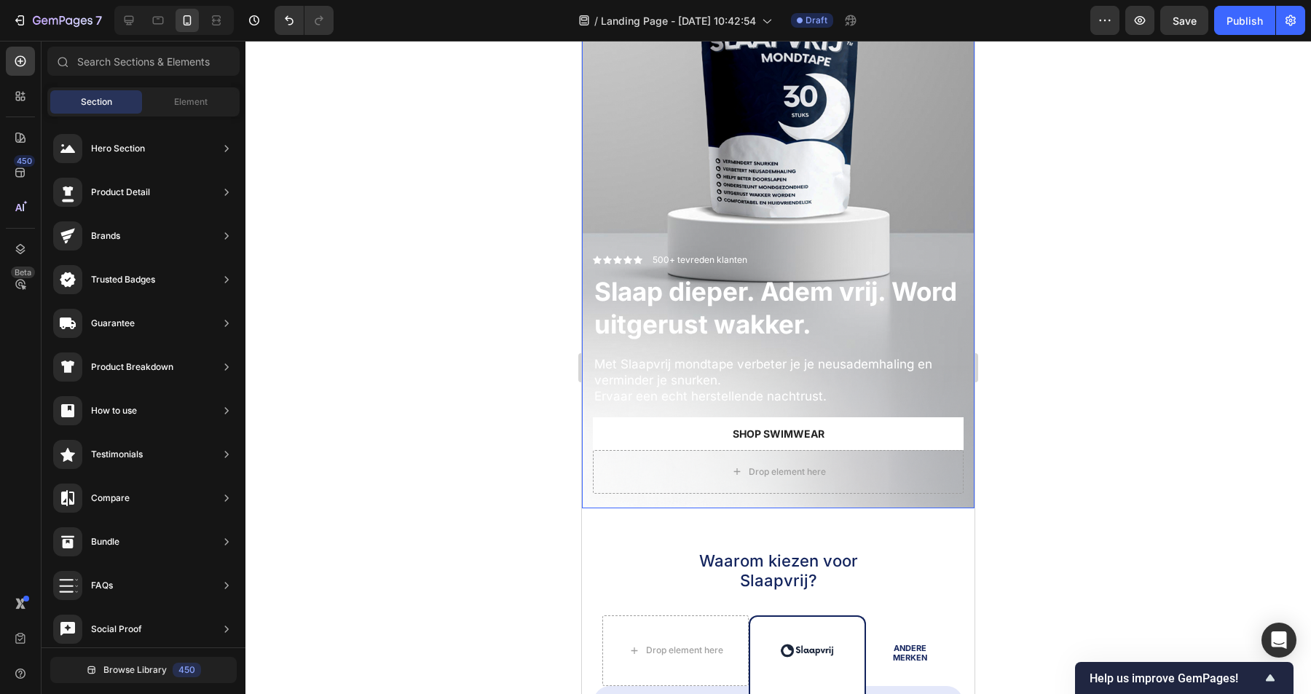
scroll to position [288, 0]
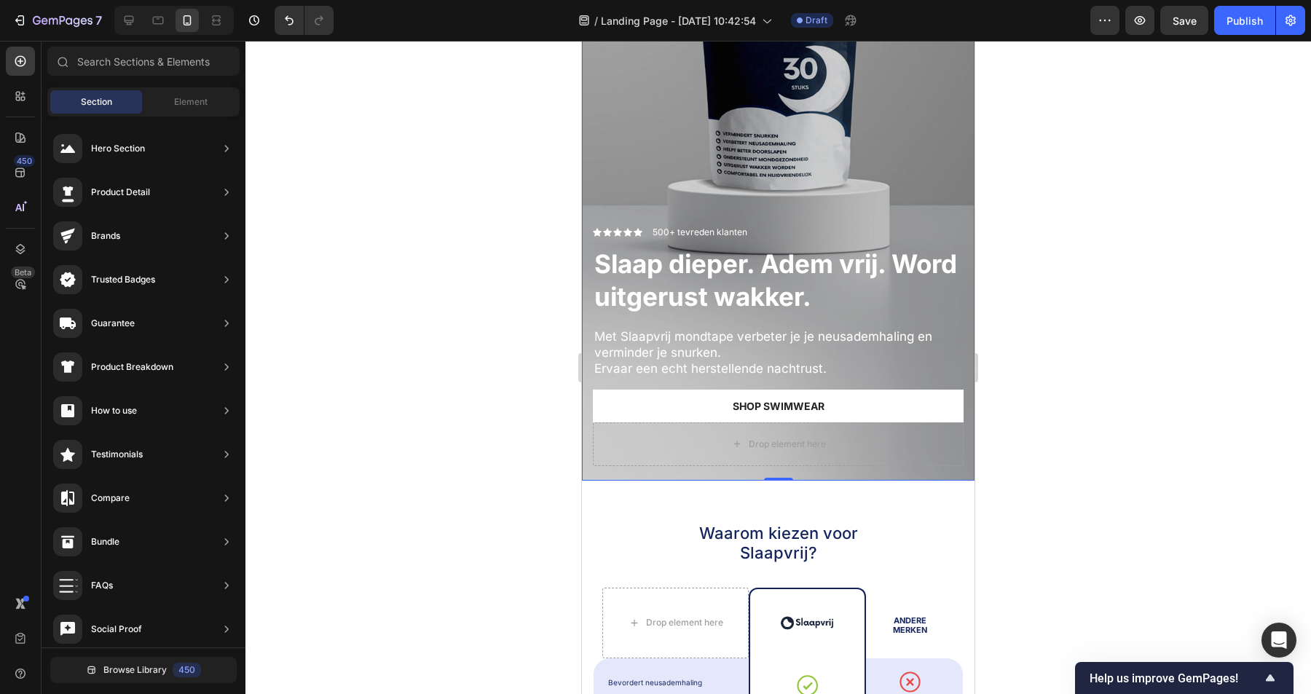
click at [931, 179] on div "Overlay" at bounding box center [778, 132] width 393 height 698
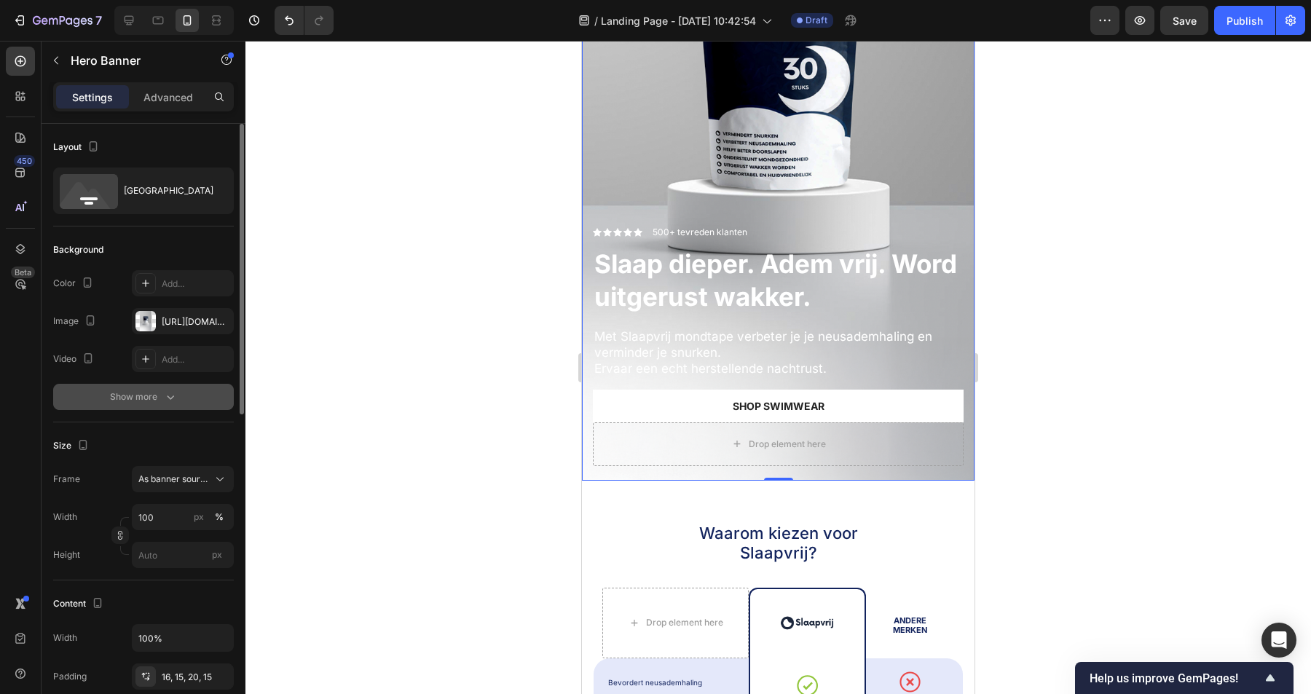
click at [148, 409] on button "Show more" at bounding box center [143, 397] width 181 height 26
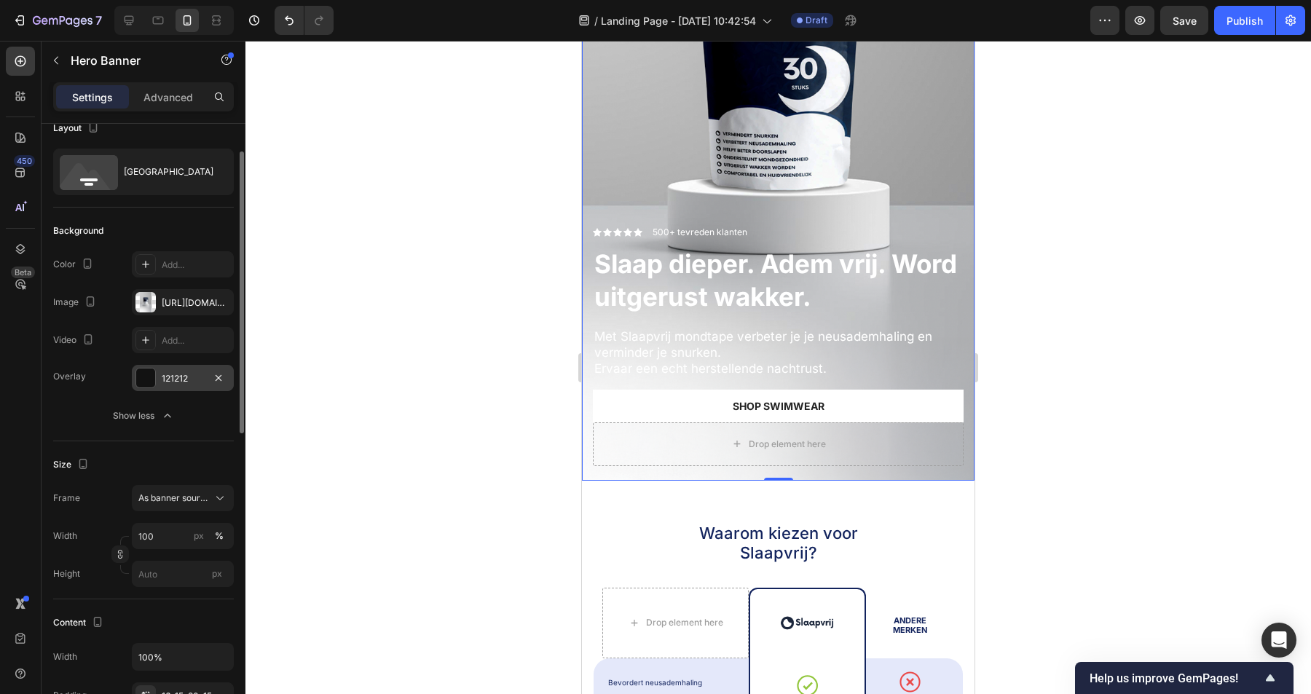
scroll to position [32, 0]
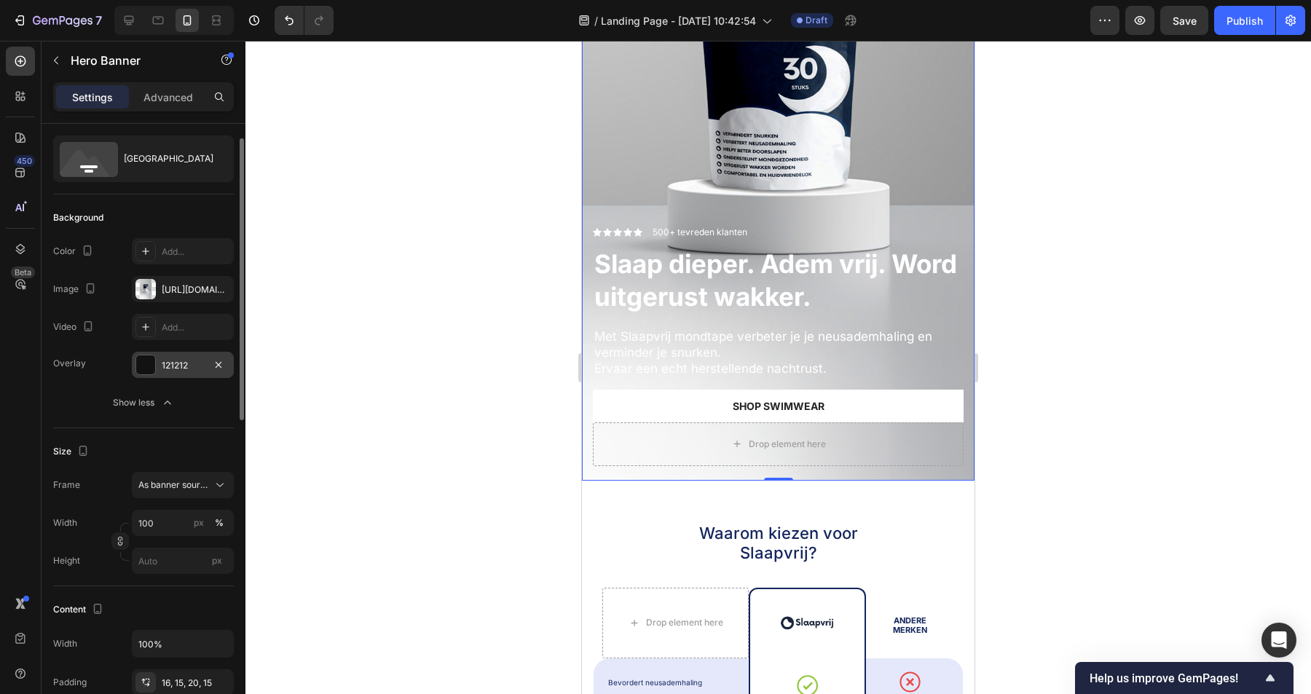
click at [169, 363] on div "121212" at bounding box center [183, 365] width 42 height 13
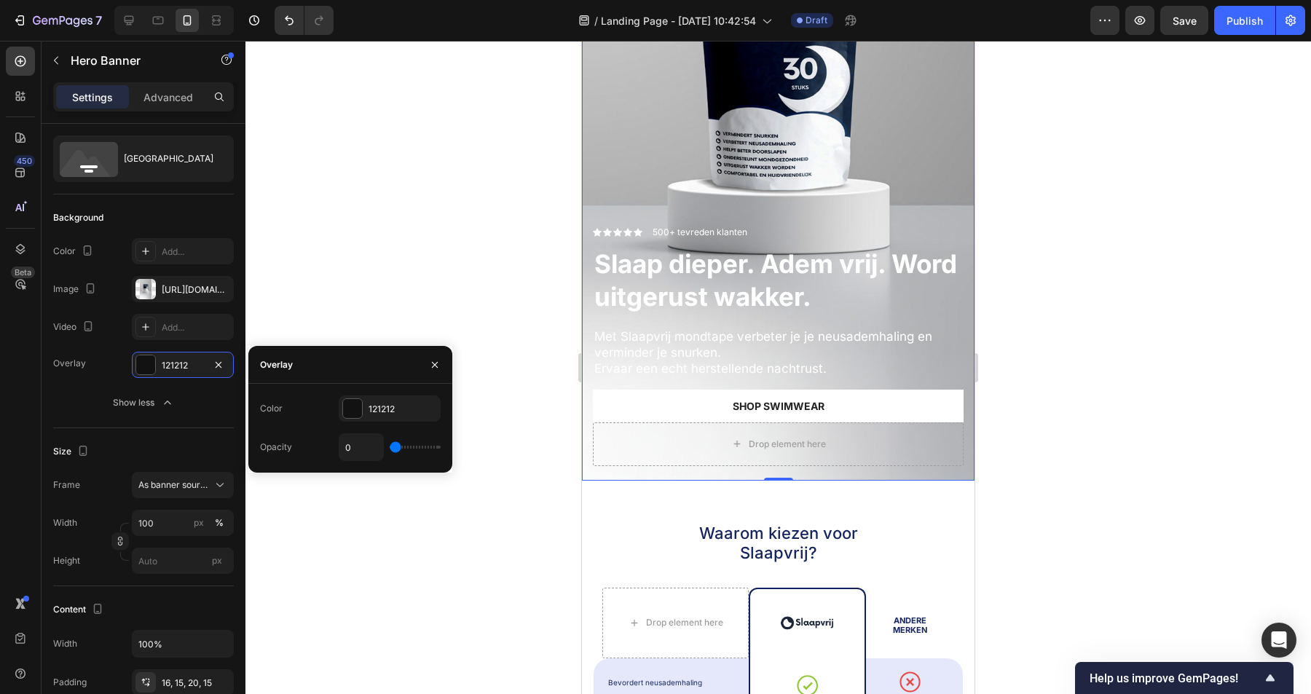
type input "7%"
type input "7"
type input "8%"
type input "8"
type input "9%"
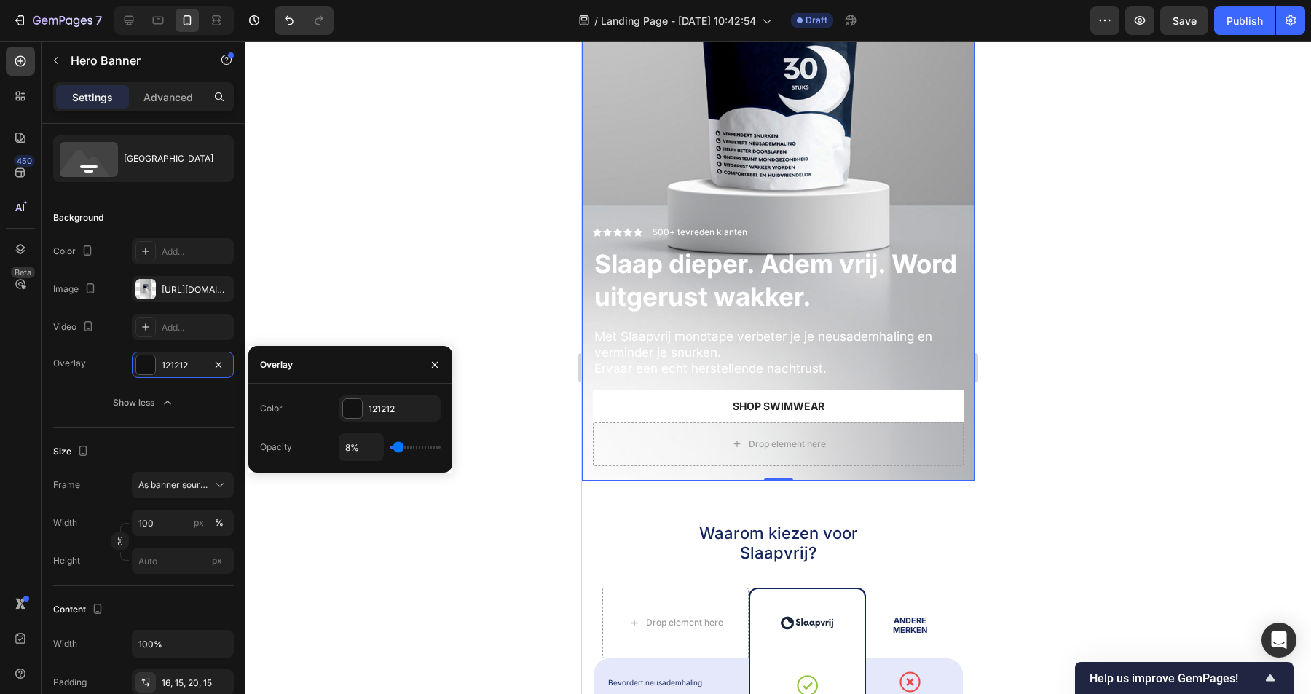
type input "9"
type input "11%"
type input "11"
type input "15%"
type input "15"
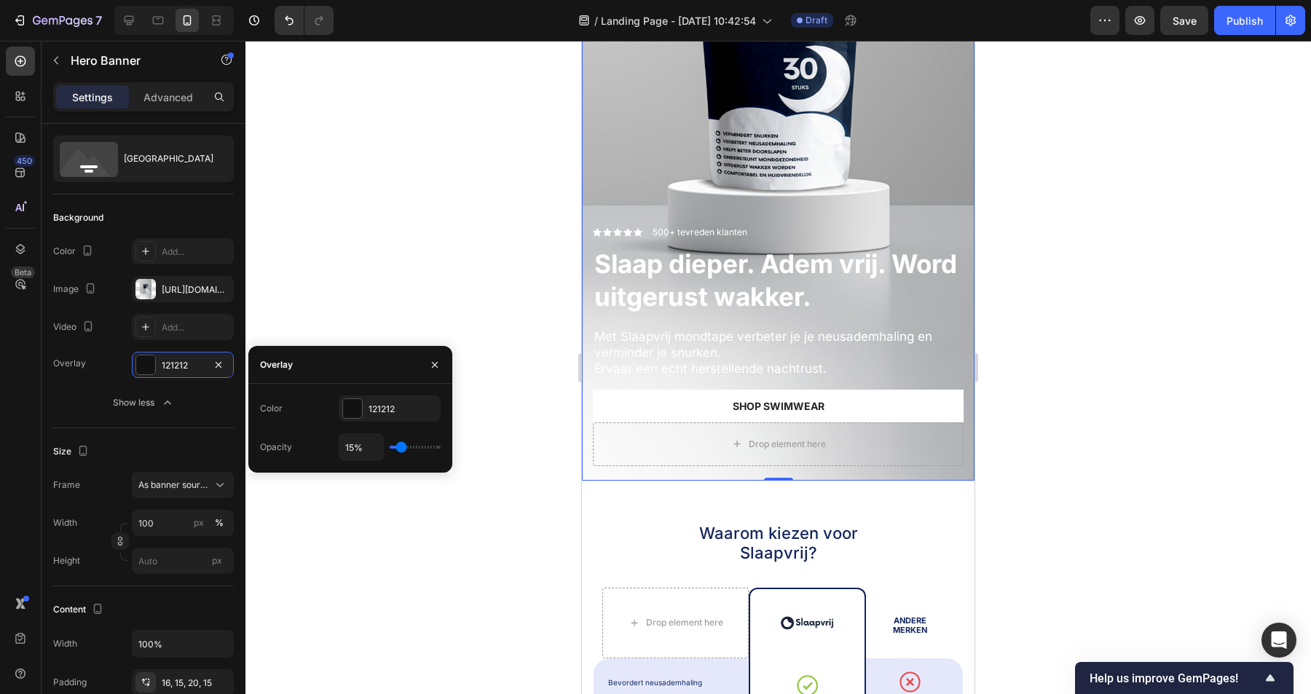
type input "17%"
type input "17"
type input "18%"
type input "18"
type input "20%"
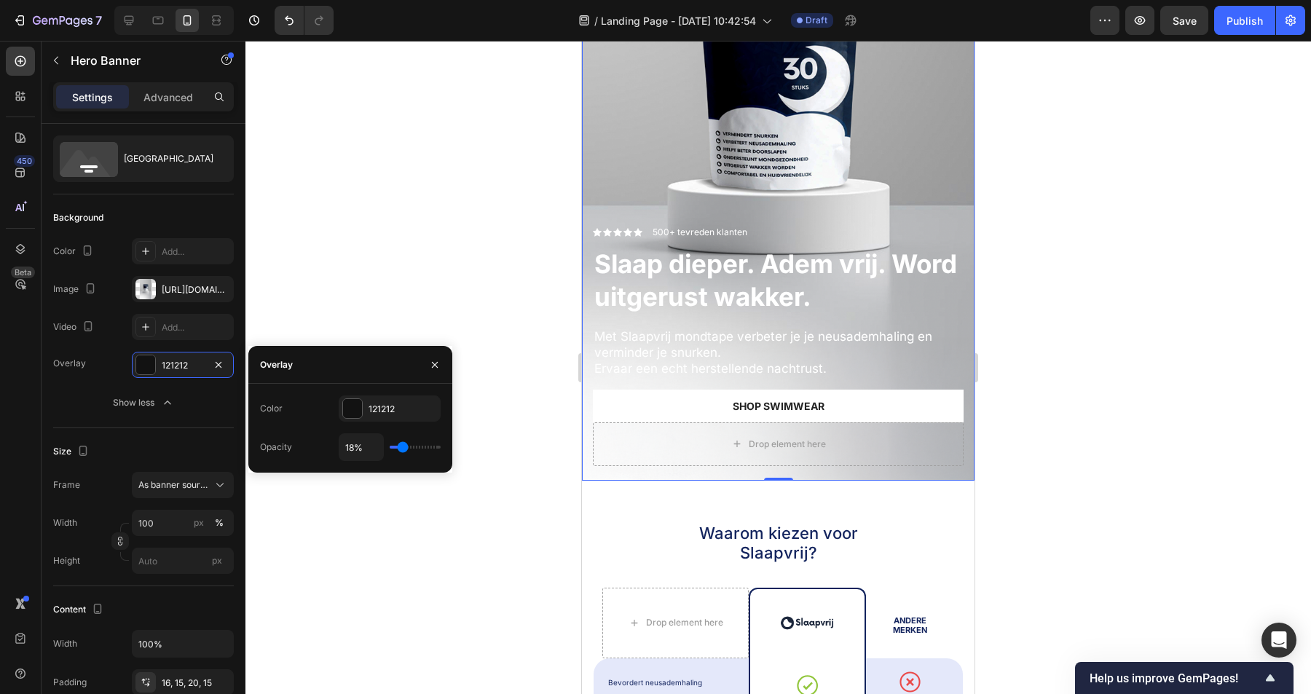
type input "20"
type input "21%"
type input "21"
type input "23%"
type input "23"
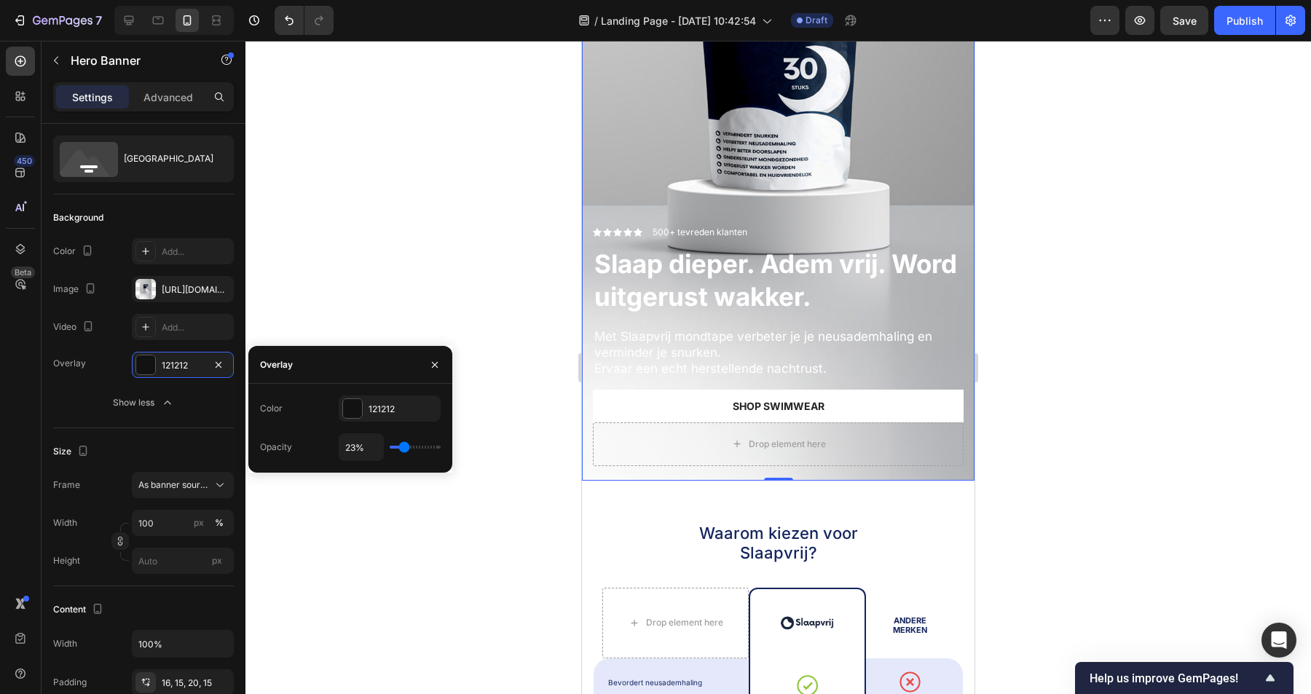
type input "24%"
type input "24"
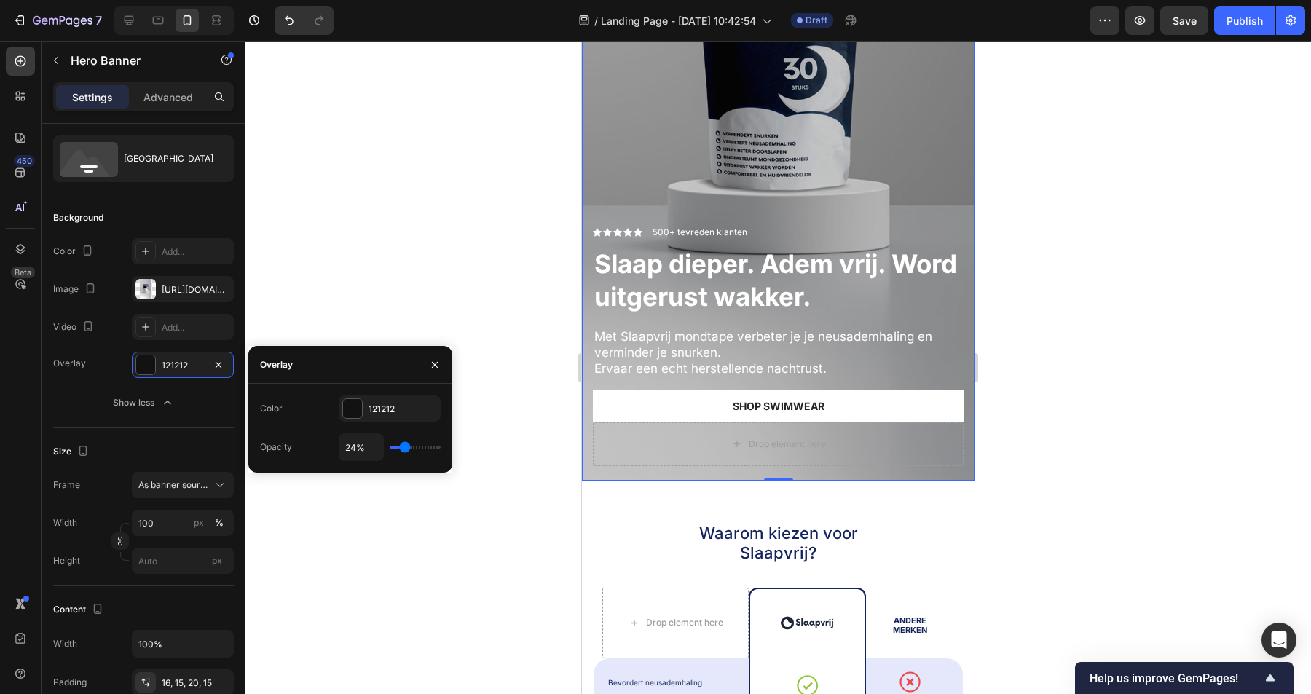
type input "25%"
type input "25"
type input "26%"
type input "26"
type input "27%"
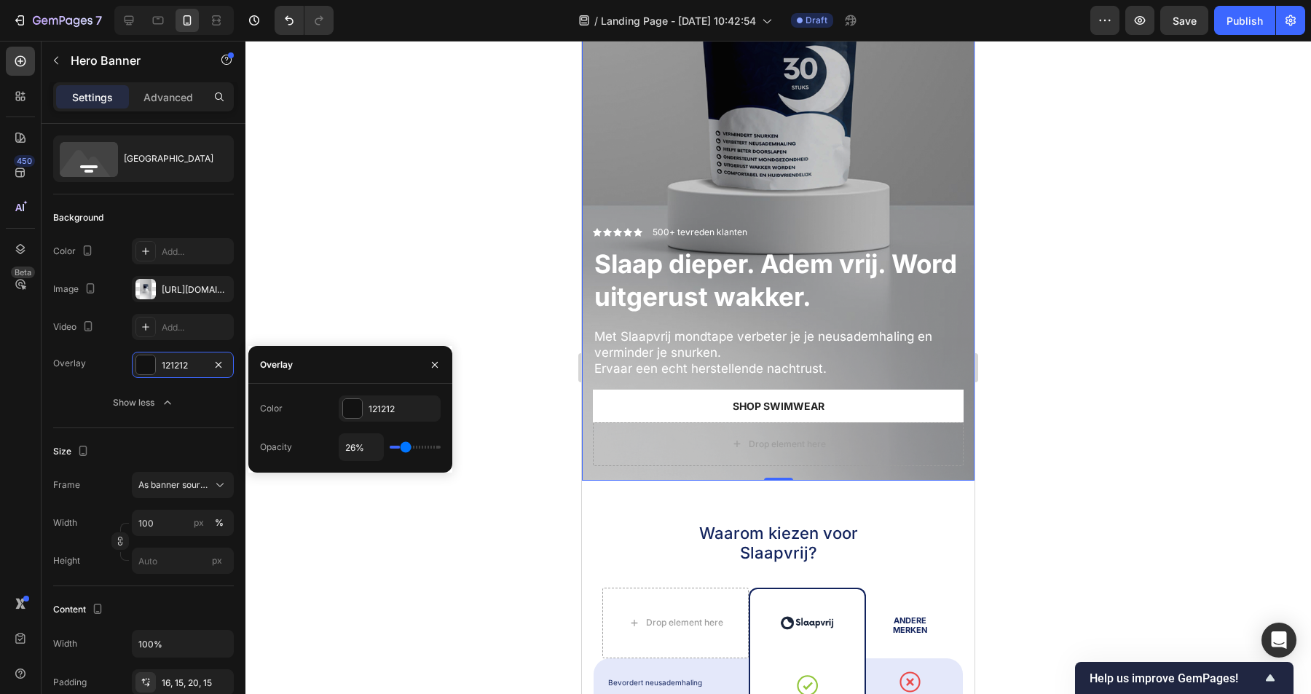
type input "27"
type input "28%"
type input "28"
type input "29%"
type input "29"
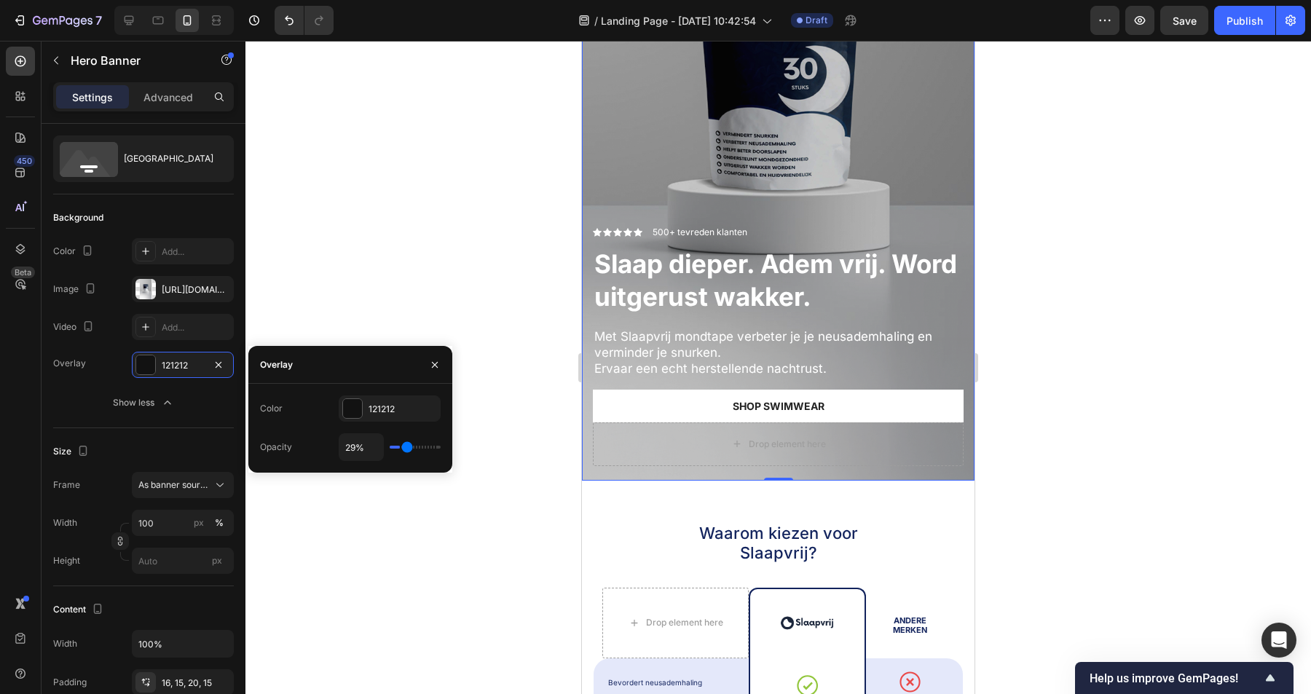
type input "30%"
type input "30"
type input "32%"
type input "32"
type input "33%"
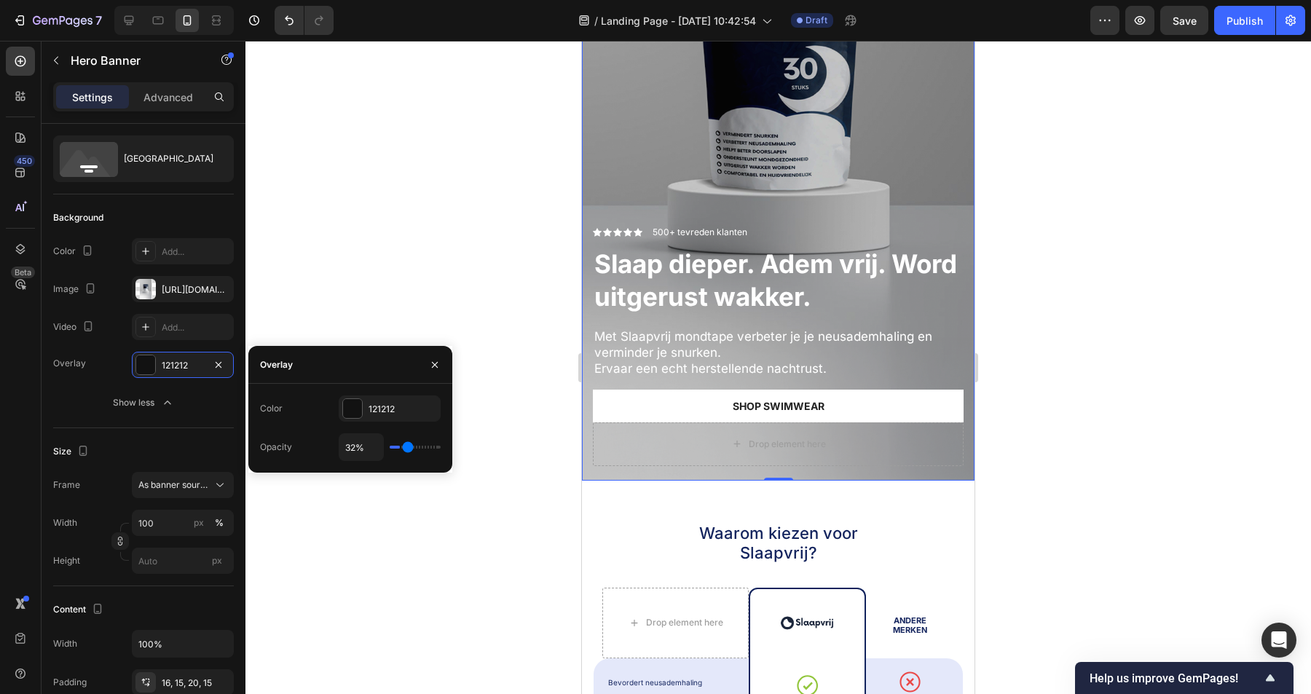
type input "33"
type input "35%"
type input "35"
type input "36%"
type input "36"
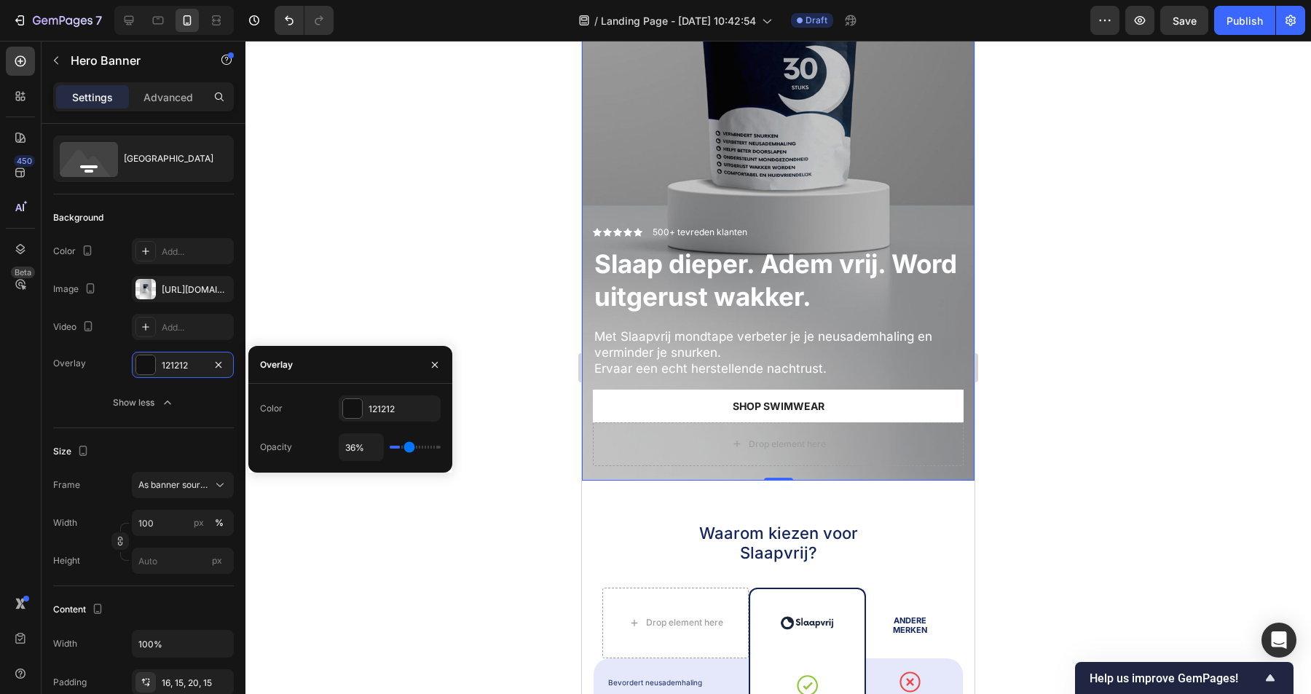
type input "37%"
type input "37"
type input "38%"
type input "38"
type input "39%"
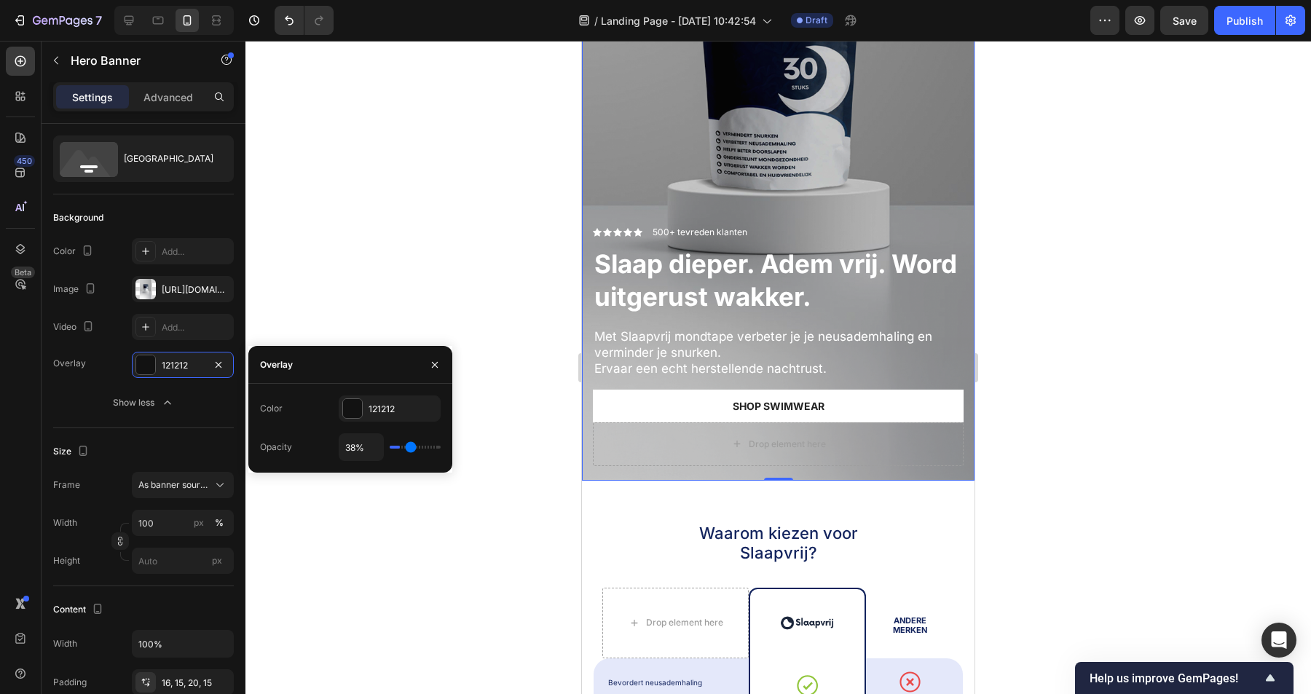
type input "39"
type input "40%"
type input "40"
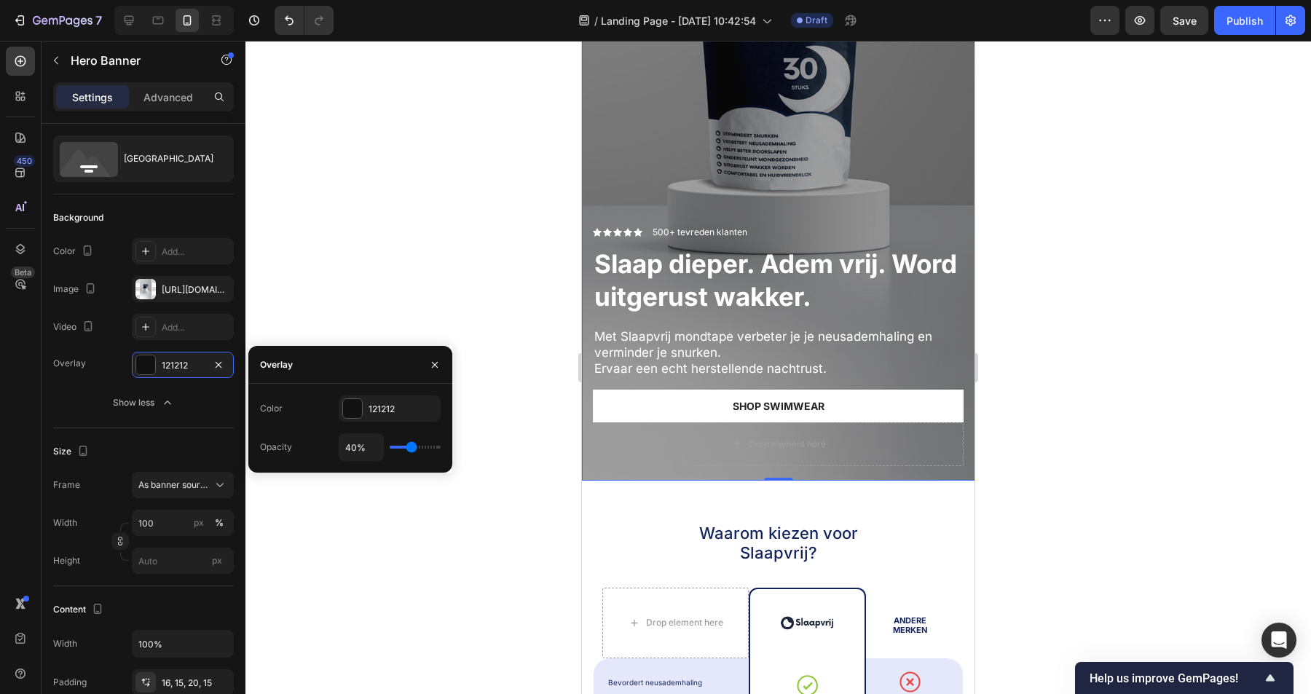
type input "39%"
type input "39"
type input "38%"
type input "38"
type input "37%"
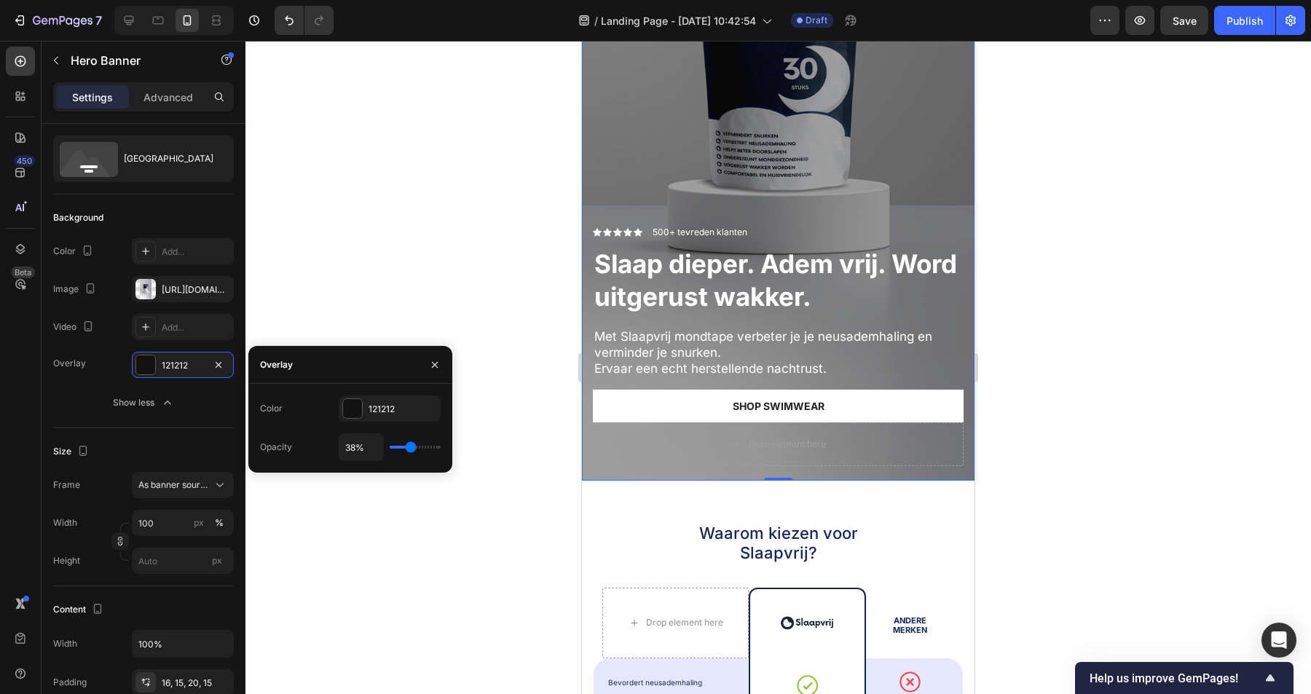
type input "37"
type input "36%"
type input "36"
type input "35%"
type input "35"
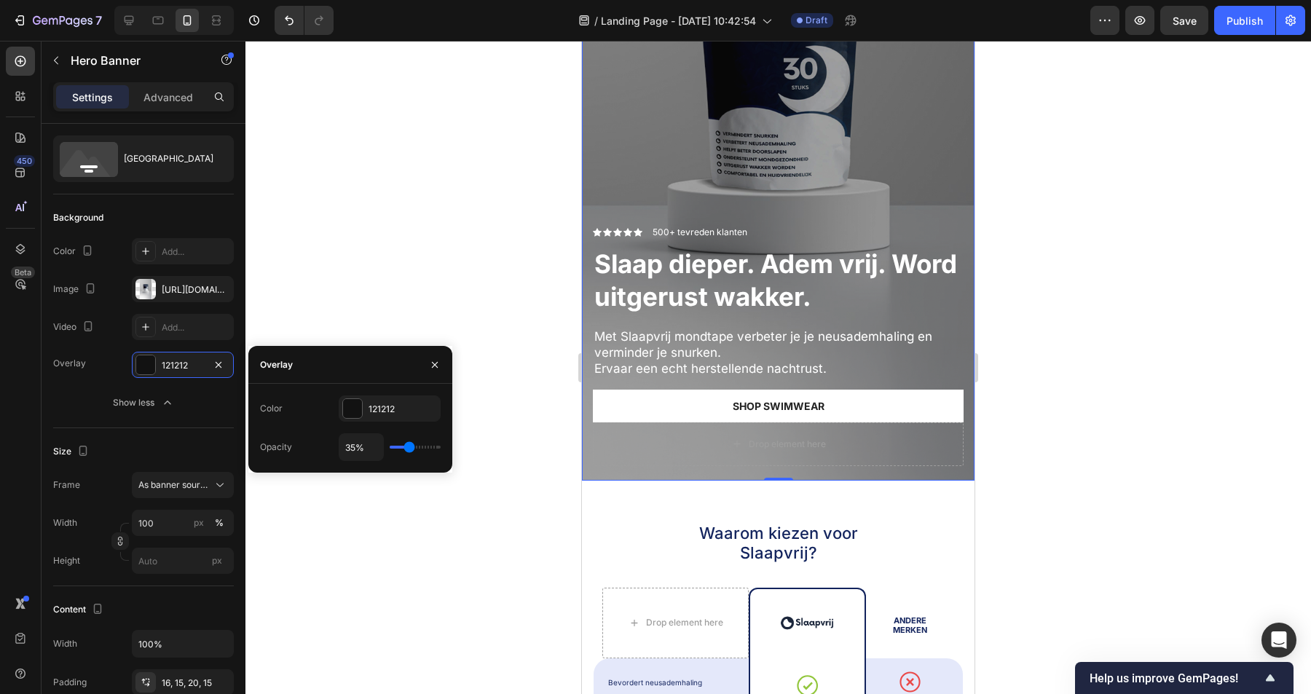
type input "33%"
type input "33"
type input "32%"
type input "32"
type input "31%"
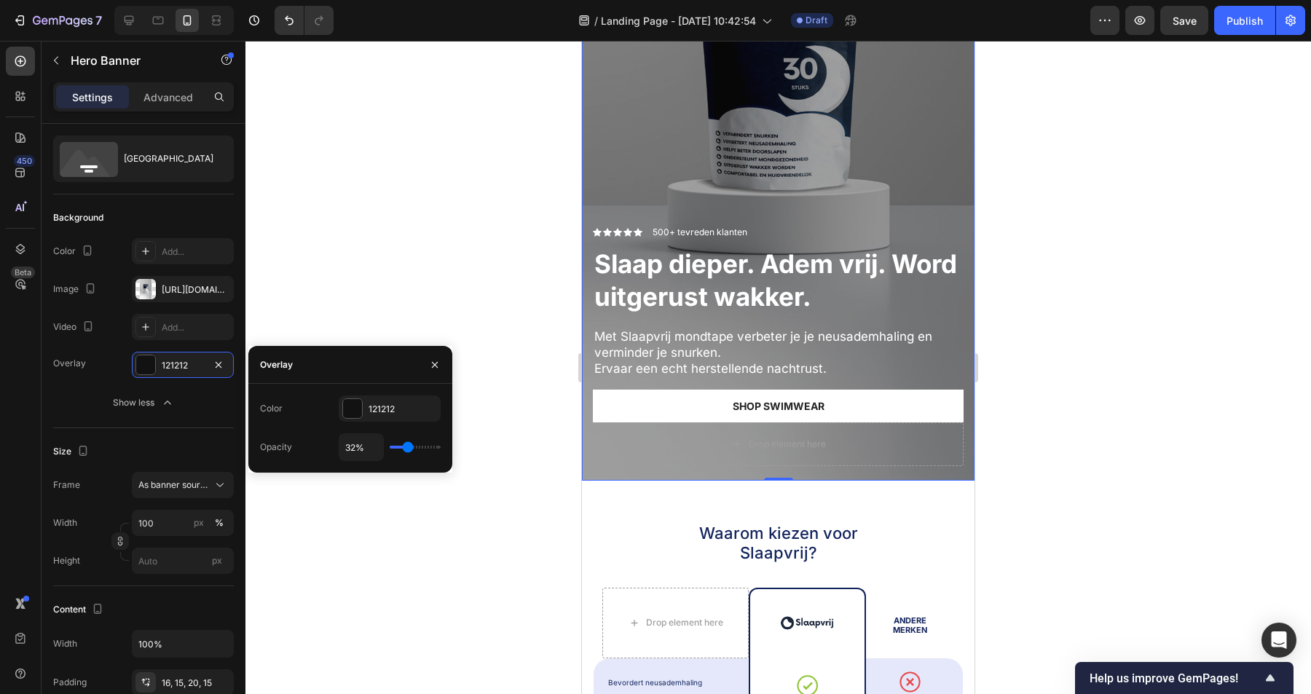
type input "31"
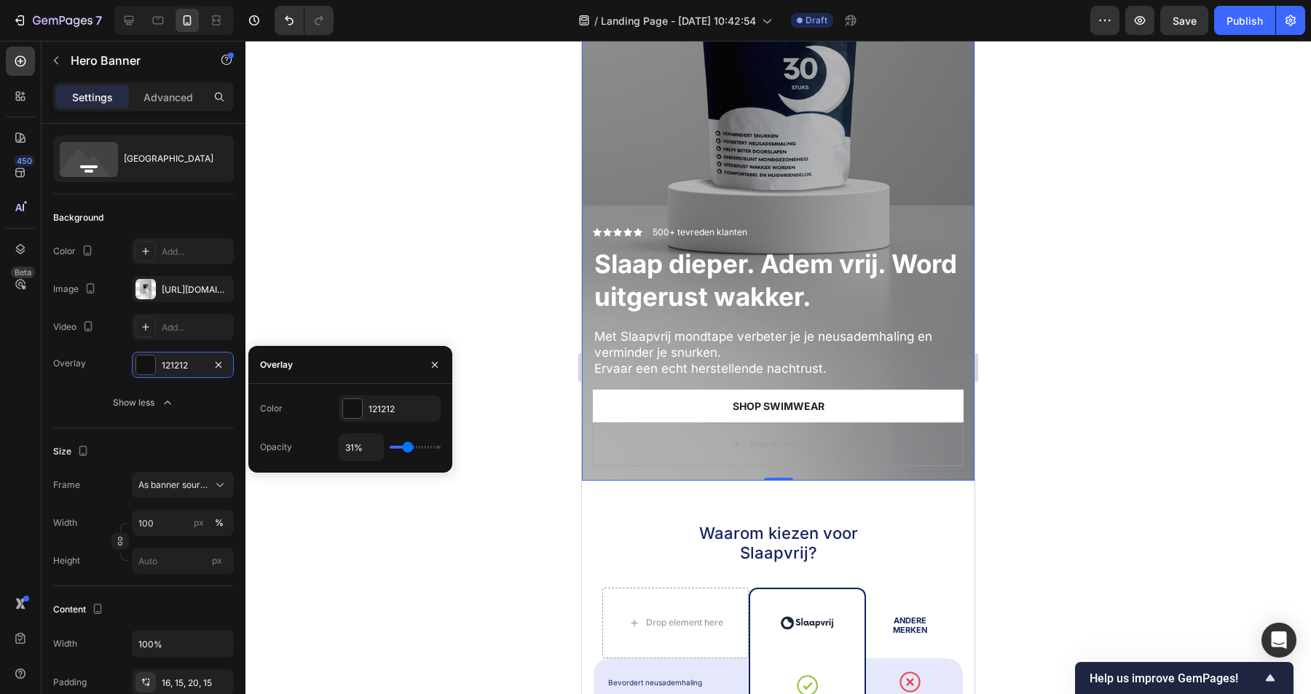
type input "30%"
type input "30"
type input "29%"
type input "29"
type input "28%"
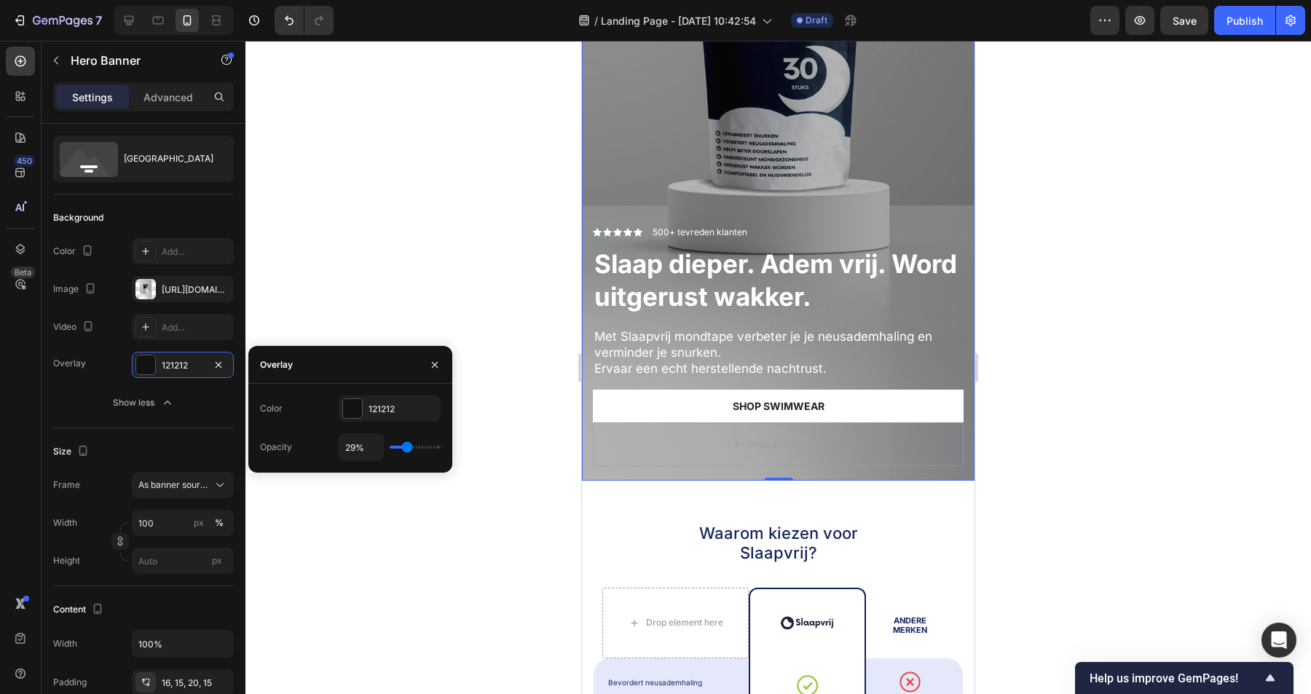
type input "28"
type input "26%"
type input "26"
type input "25%"
type input "25"
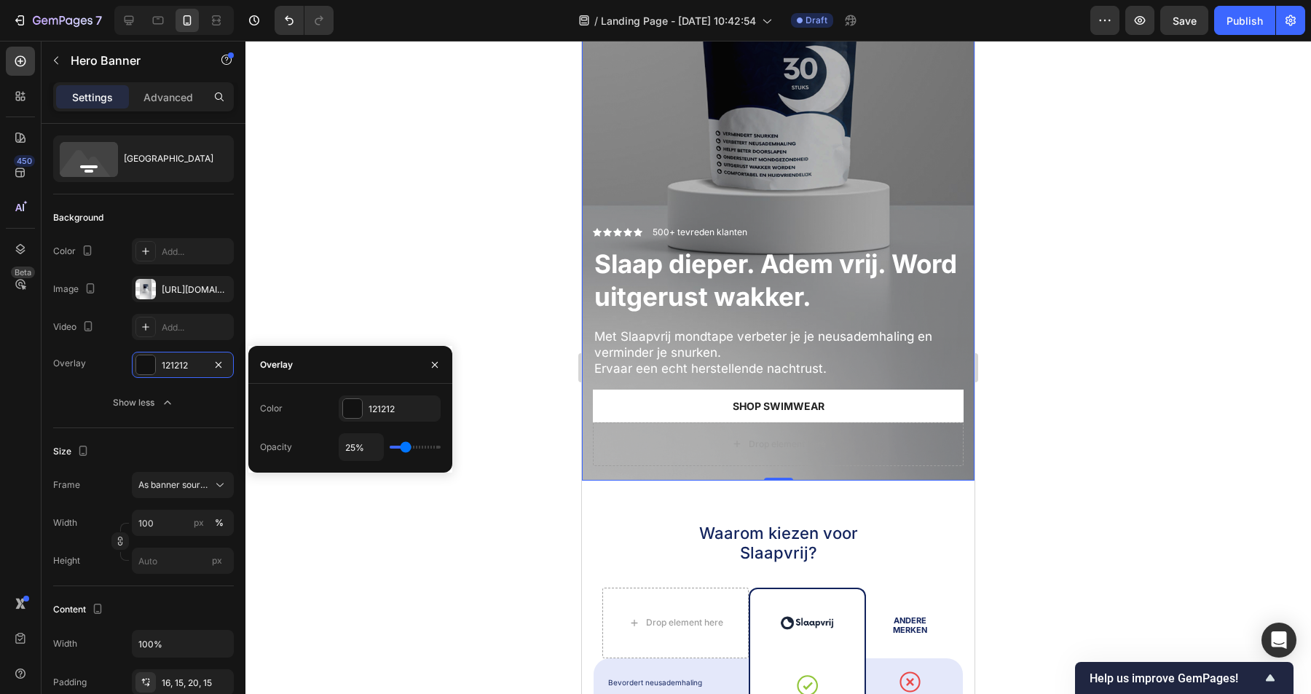
type input "24%"
type input "24"
type input "22%"
type input "22"
type input "21%"
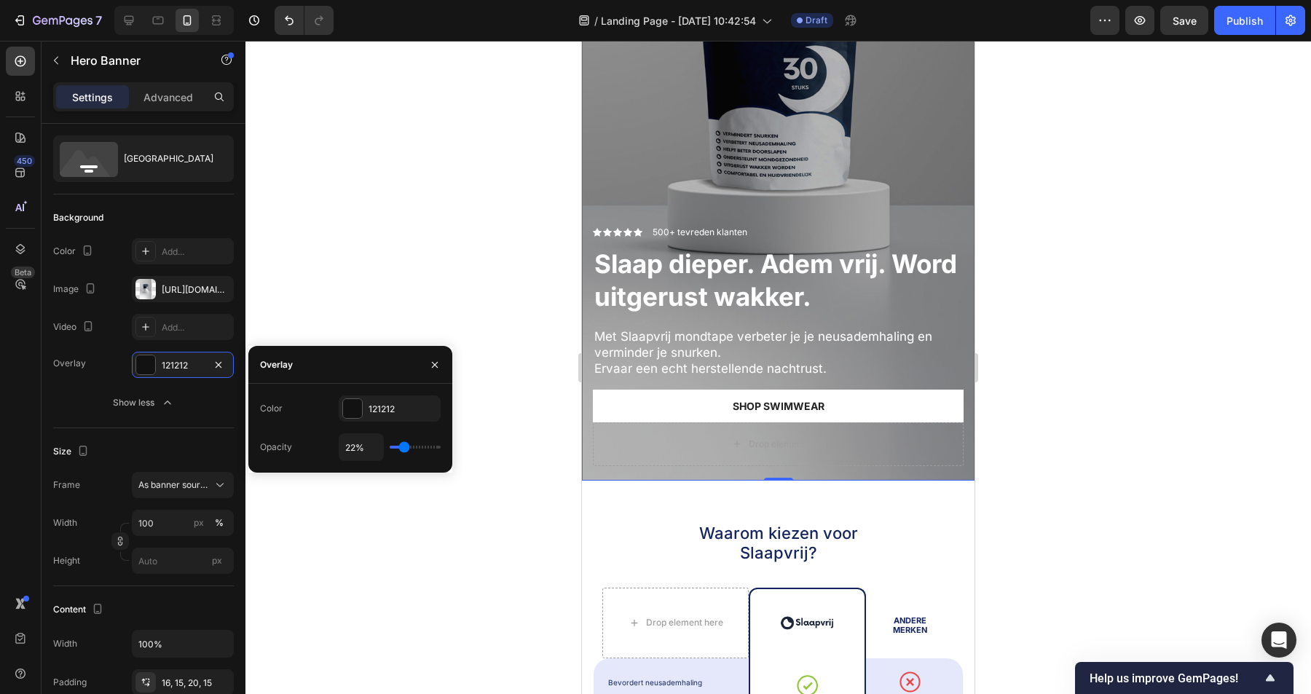
type input "21"
type input "20%"
type input "20"
type input "19%"
type input "19"
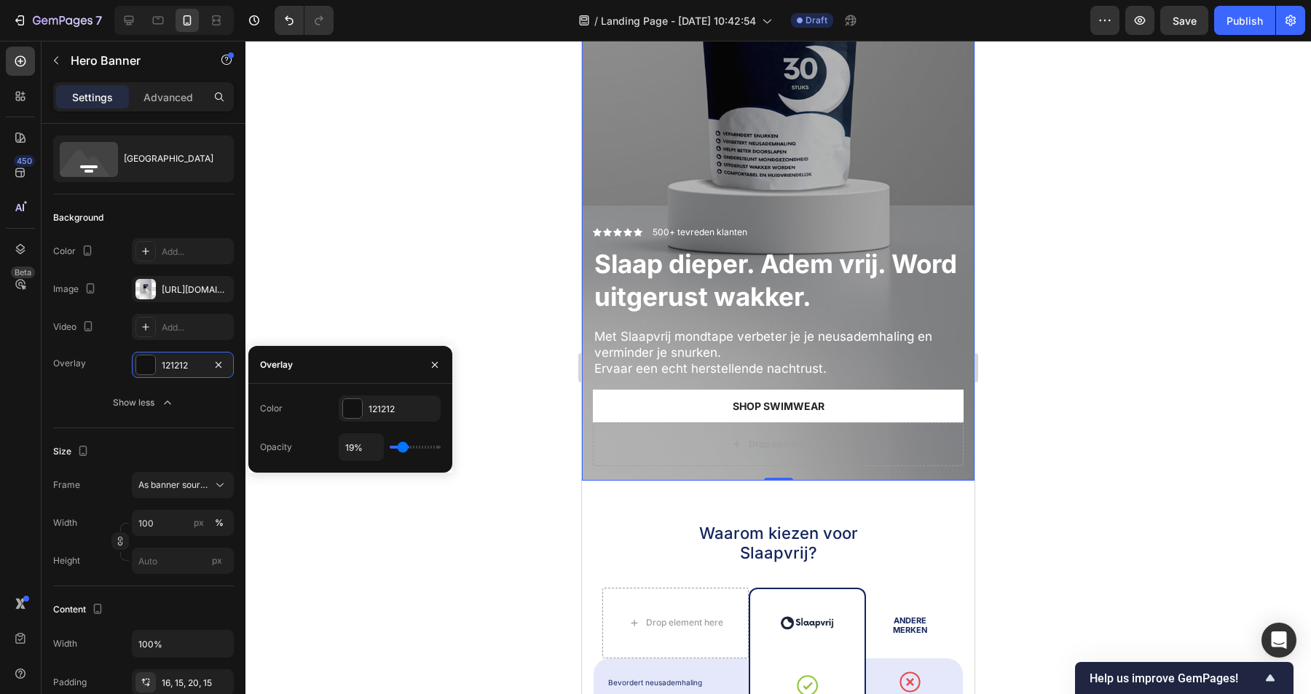
type input "18%"
type input "18"
type input "17%"
type input "17"
type input "16%"
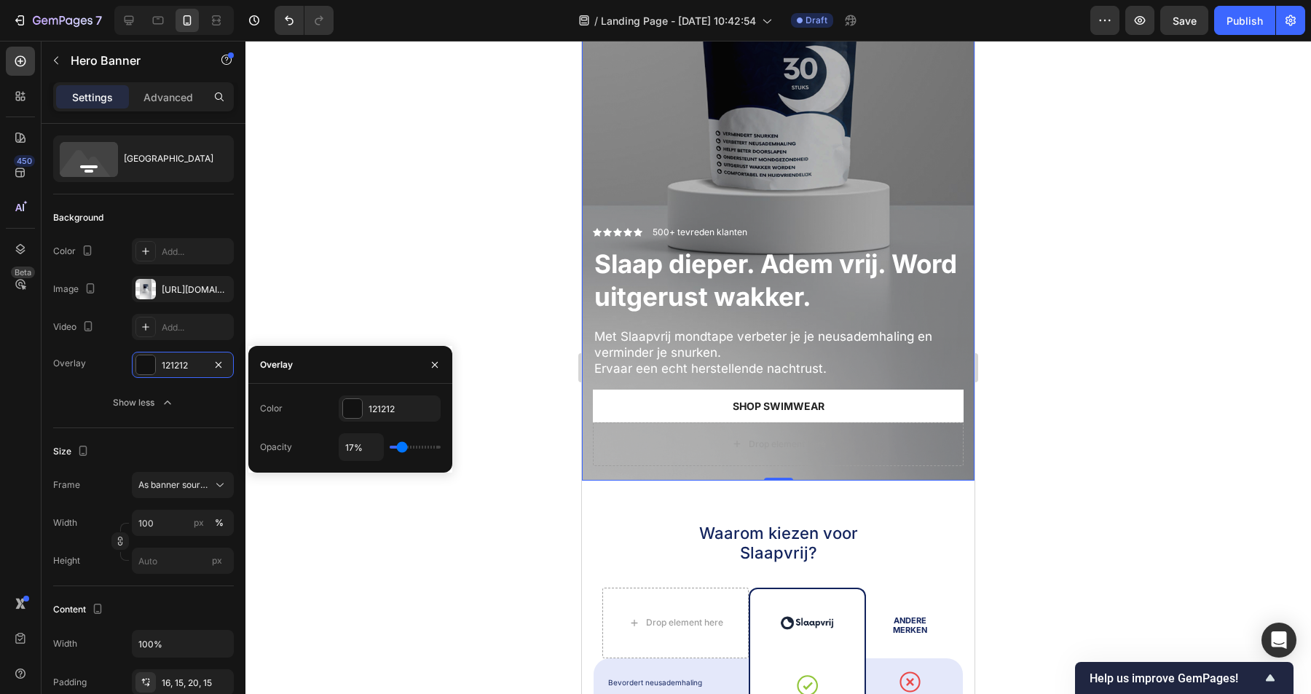
type input "16"
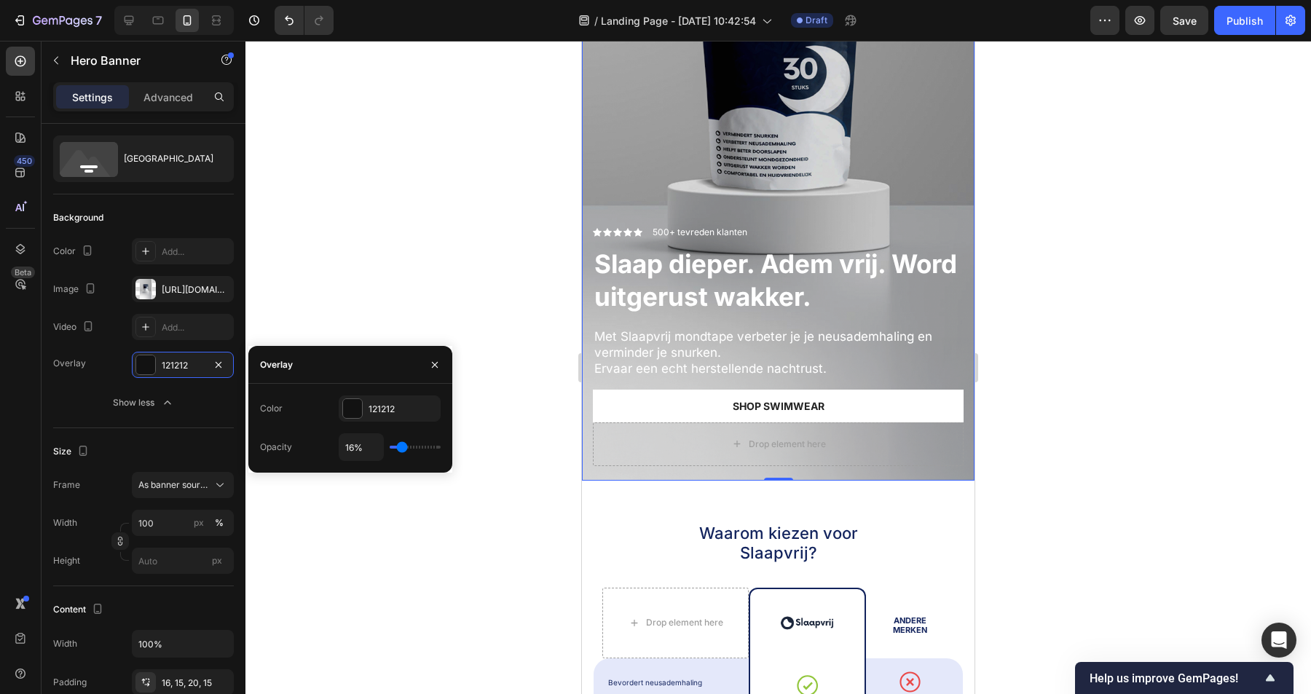
type input "15%"
type input "15"
type input "14%"
type input "14"
type input "13%"
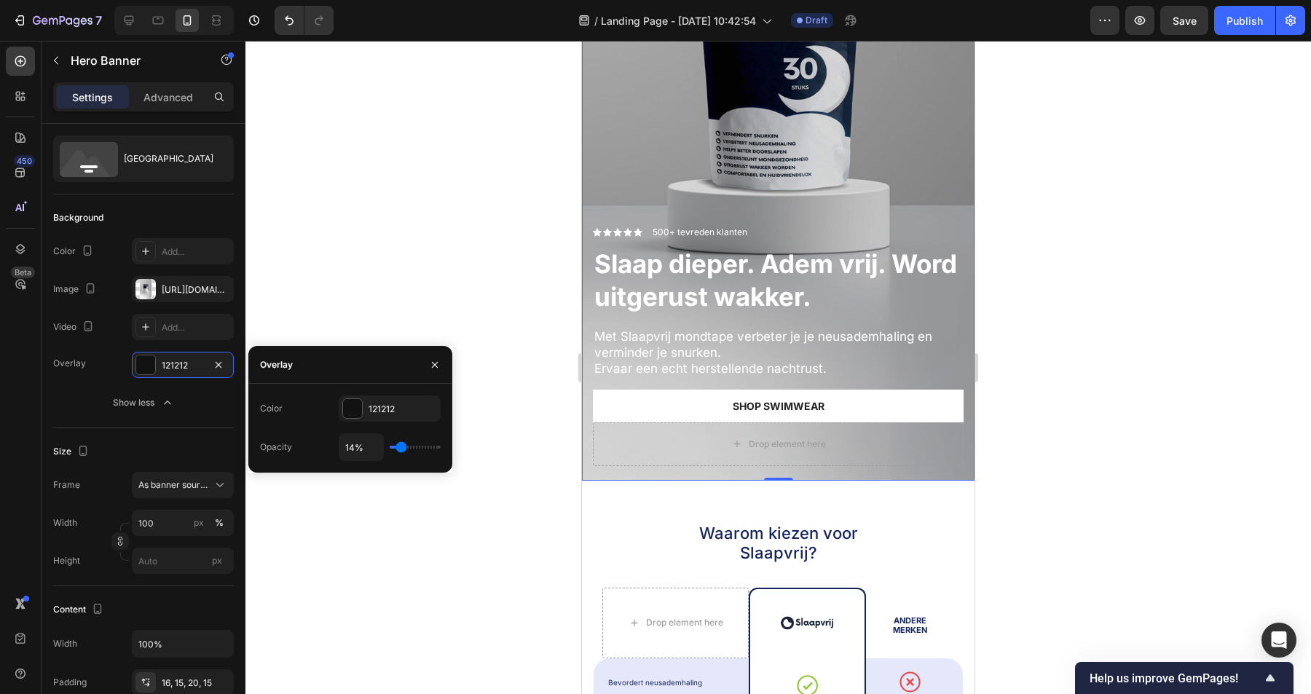
type input "13"
type input "12%"
type input "12"
type input "11%"
type input "11"
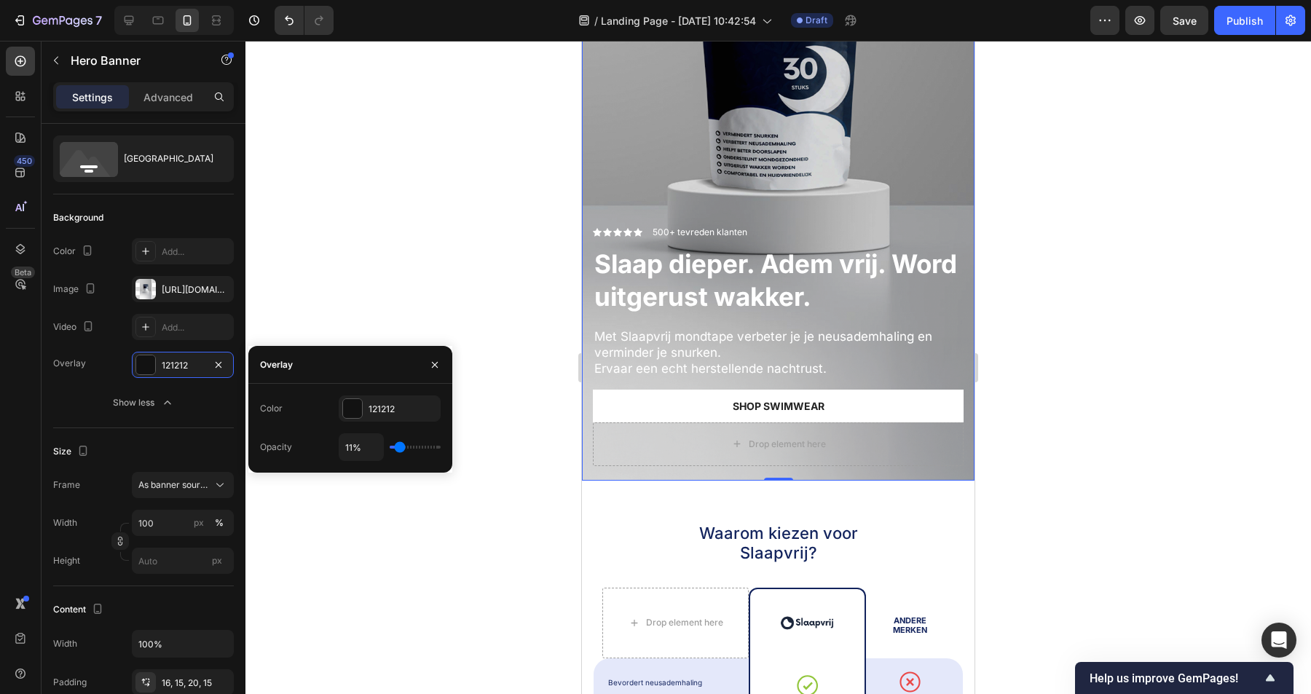
type input "10%"
type input "10"
type input "9%"
type input "9"
type input "8%"
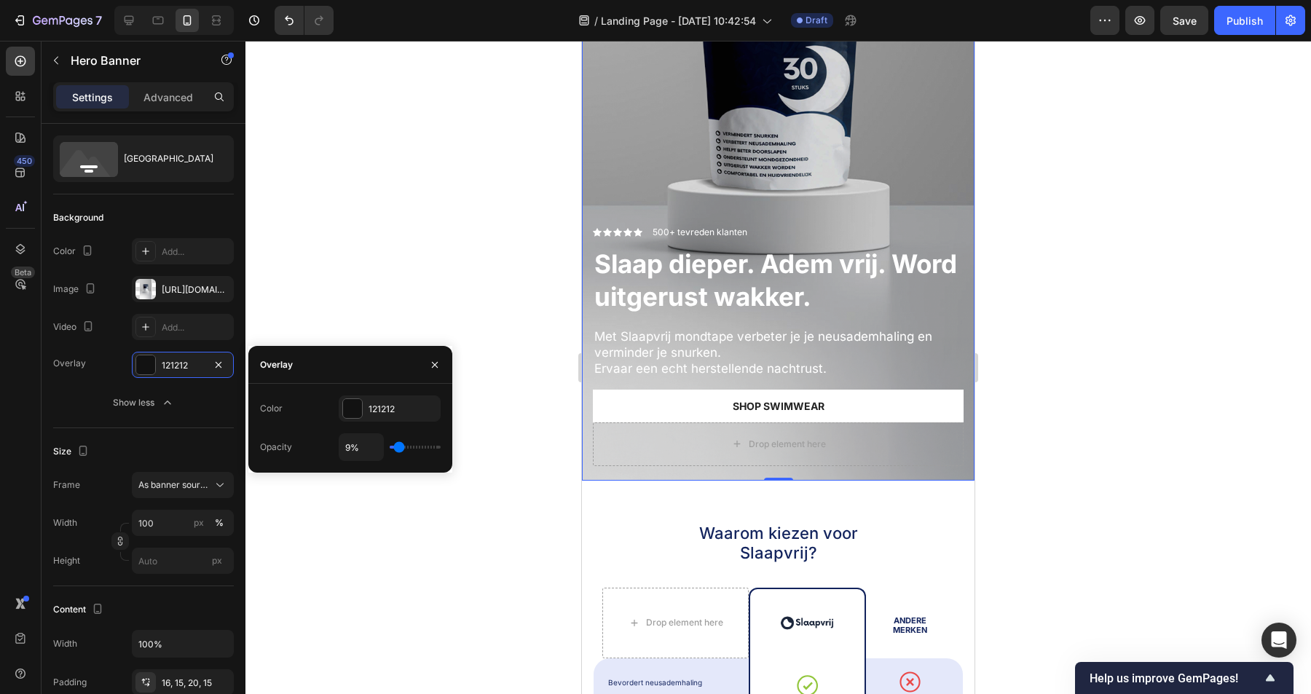
type input "8"
type input "7%"
type input "7"
type input "5%"
type input "5"
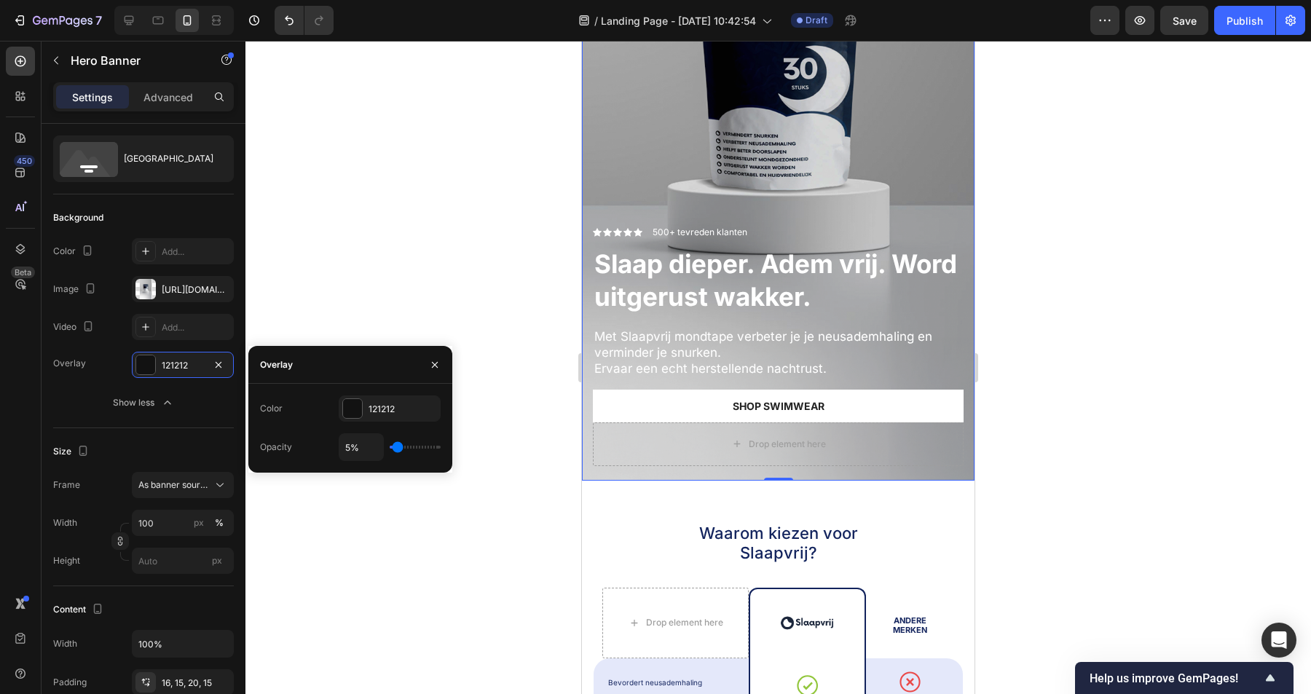
type input "4%"
type input "4"
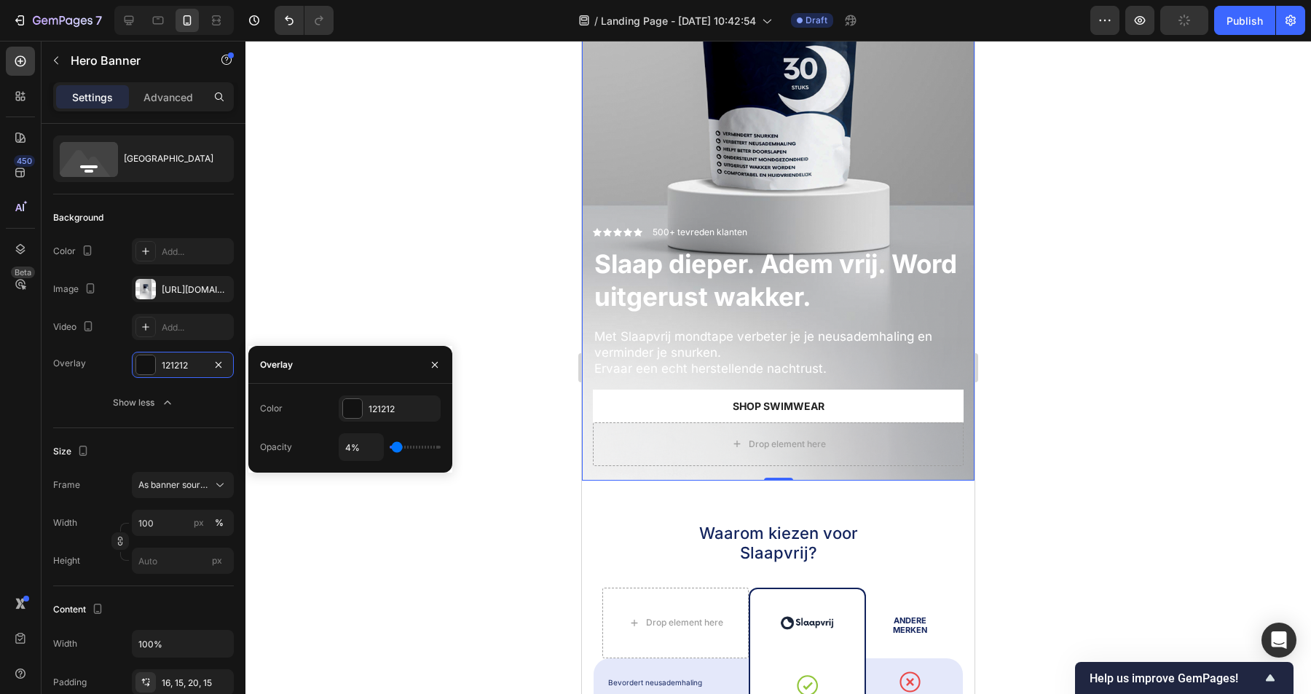
type input "3%"
type input "3"
type input "2%"
type input "2"
type input "1%"
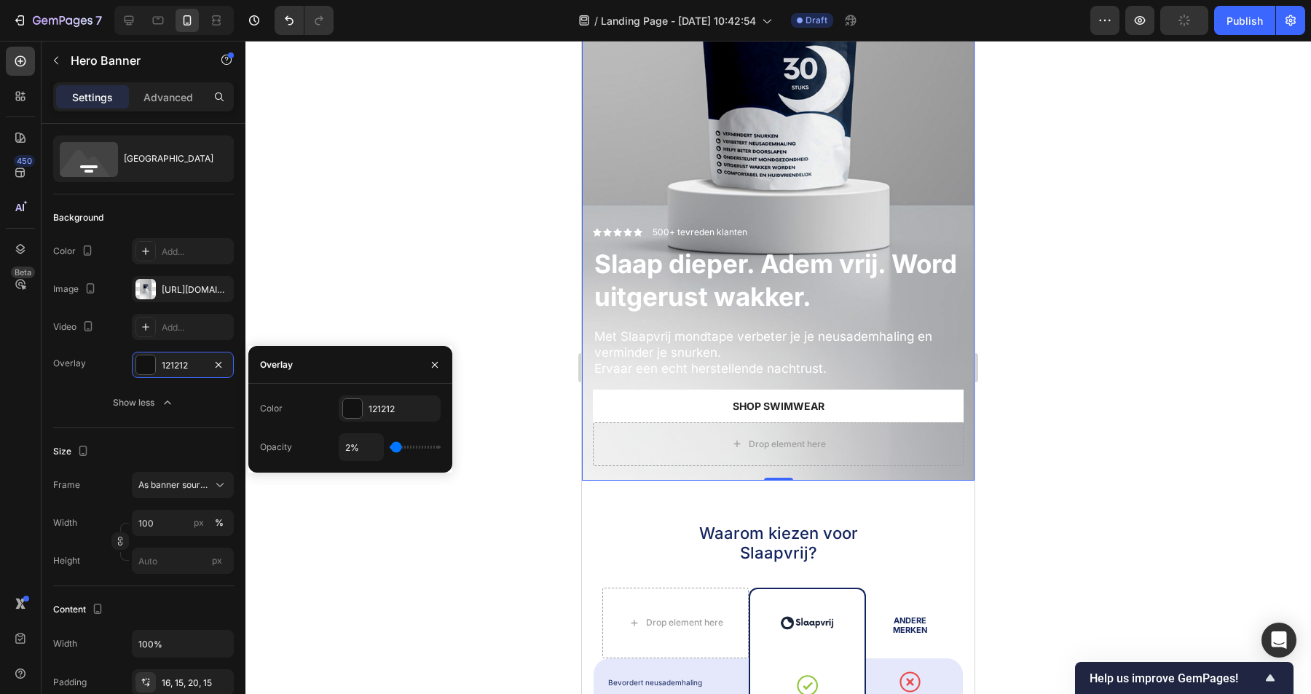
type input "1"
type input "7%"
type input "7"
type input "11%"
type input "11"
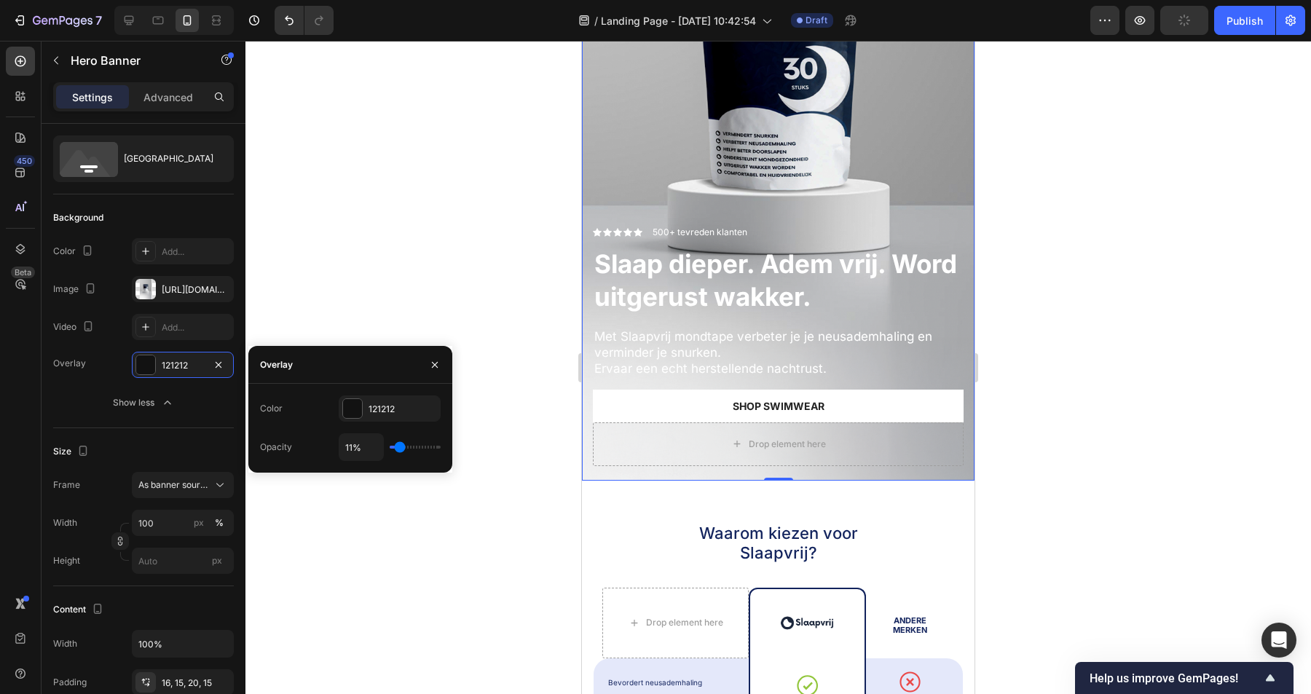
type input "13%"
type input "13"
type input "16%"
type input "16"
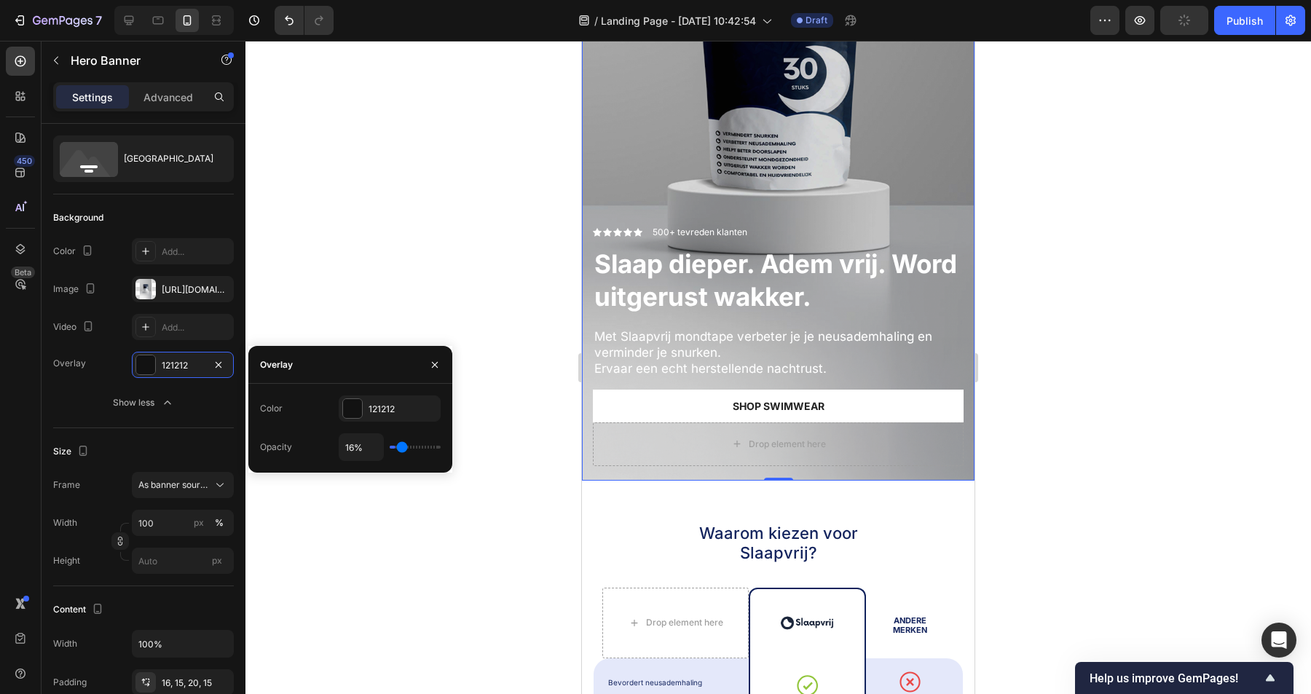
type input "26%"
type input "26"
type input "29%"
type input "29"
type input "32%"
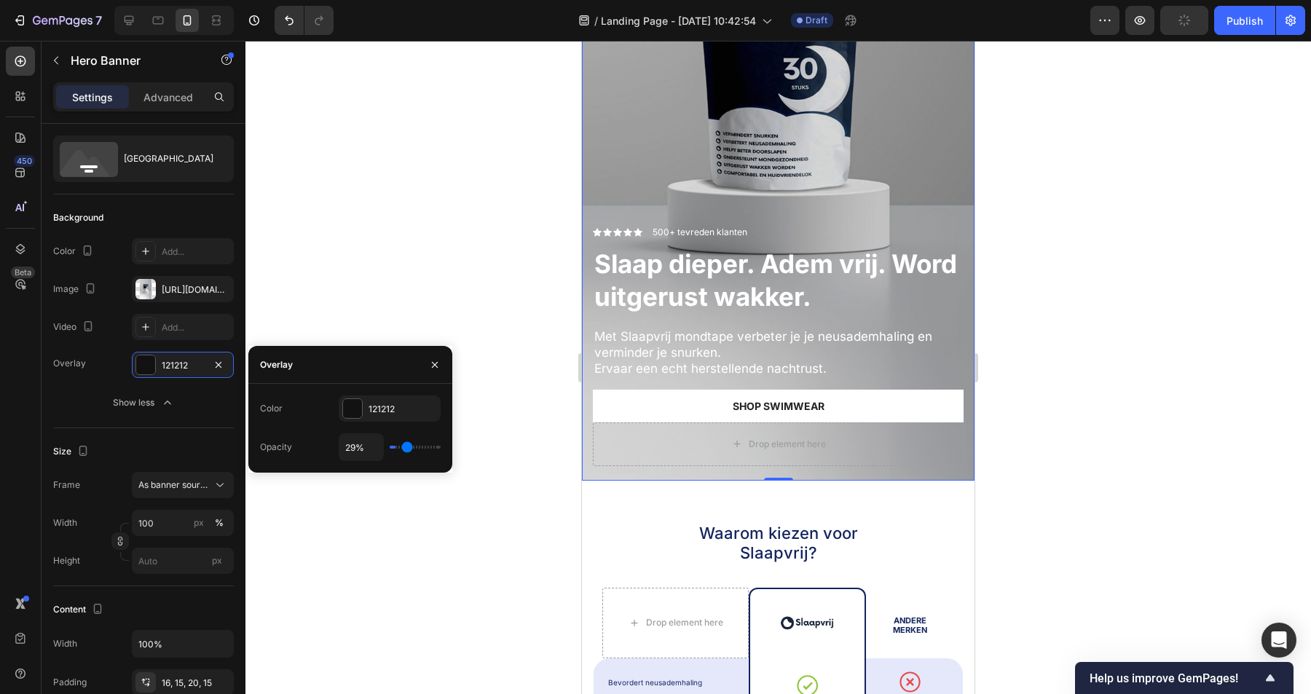
type input "32"
type input "35%"
type input "35"
type input "37%"
type input "37"
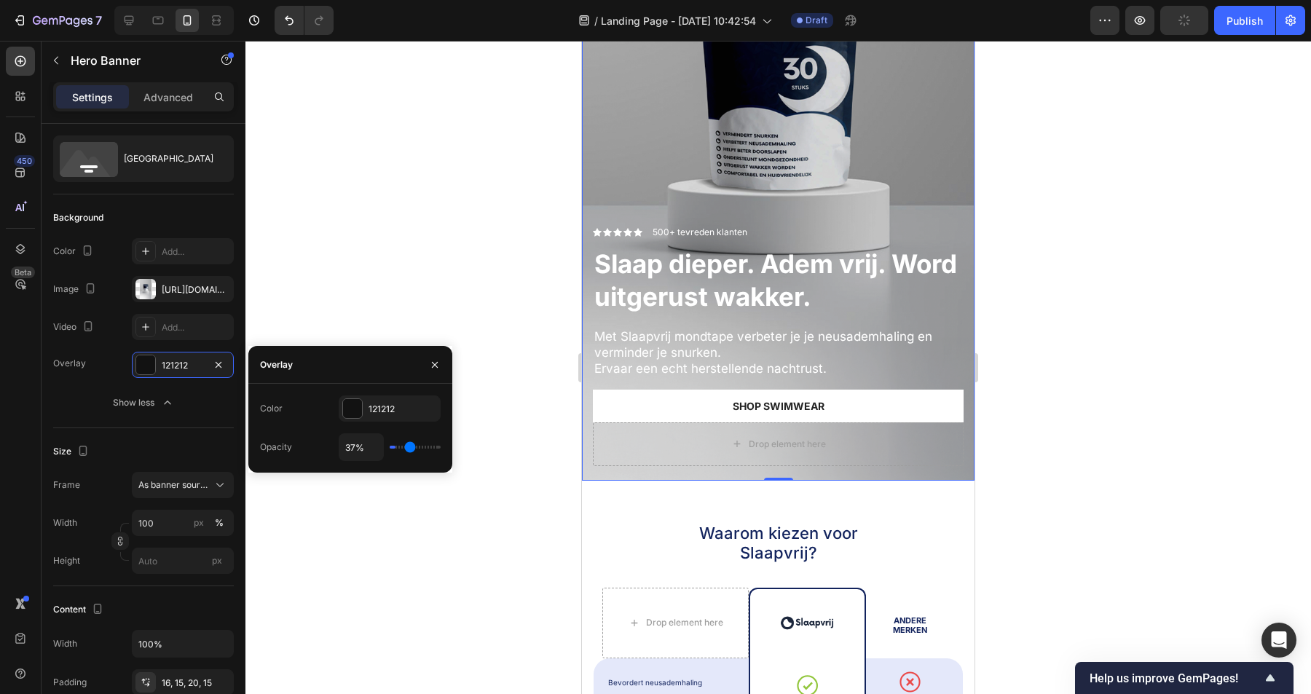
type input "39%"
type input "39"
type input "41%"
type input "41"
type input "43%"
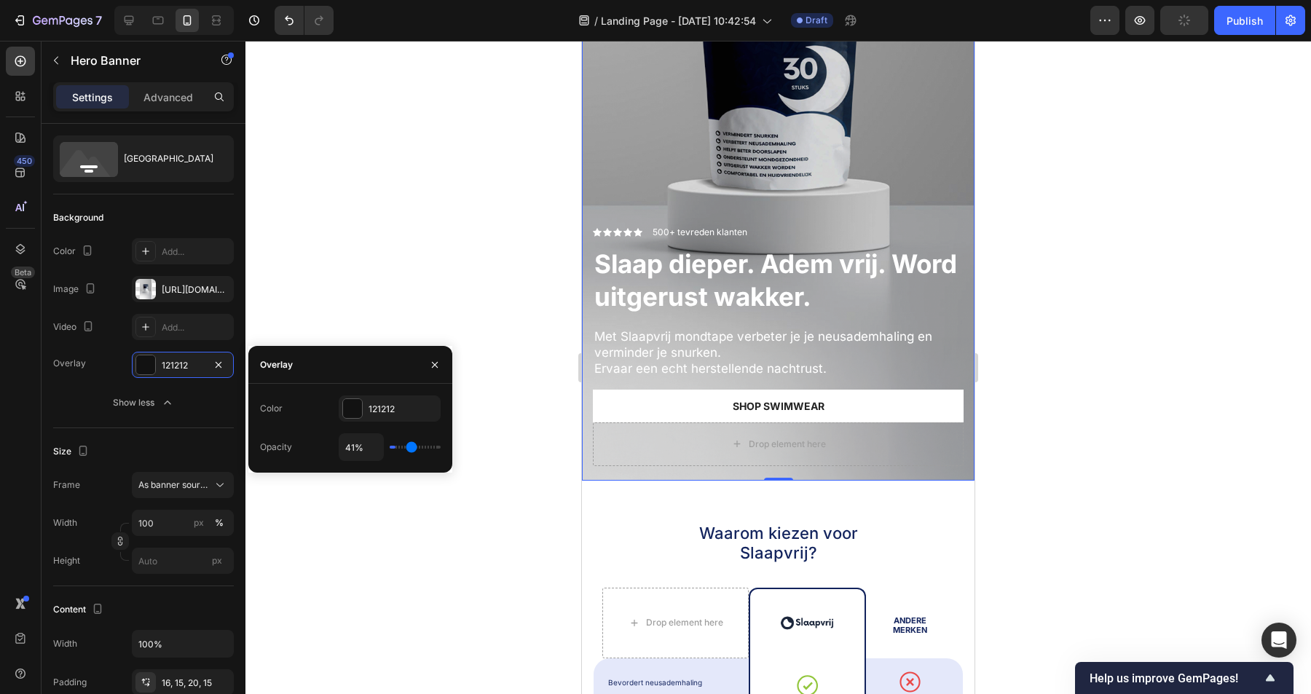
type input "43"
type input "44%"
type input "44"
type input "46%"
type input "46"
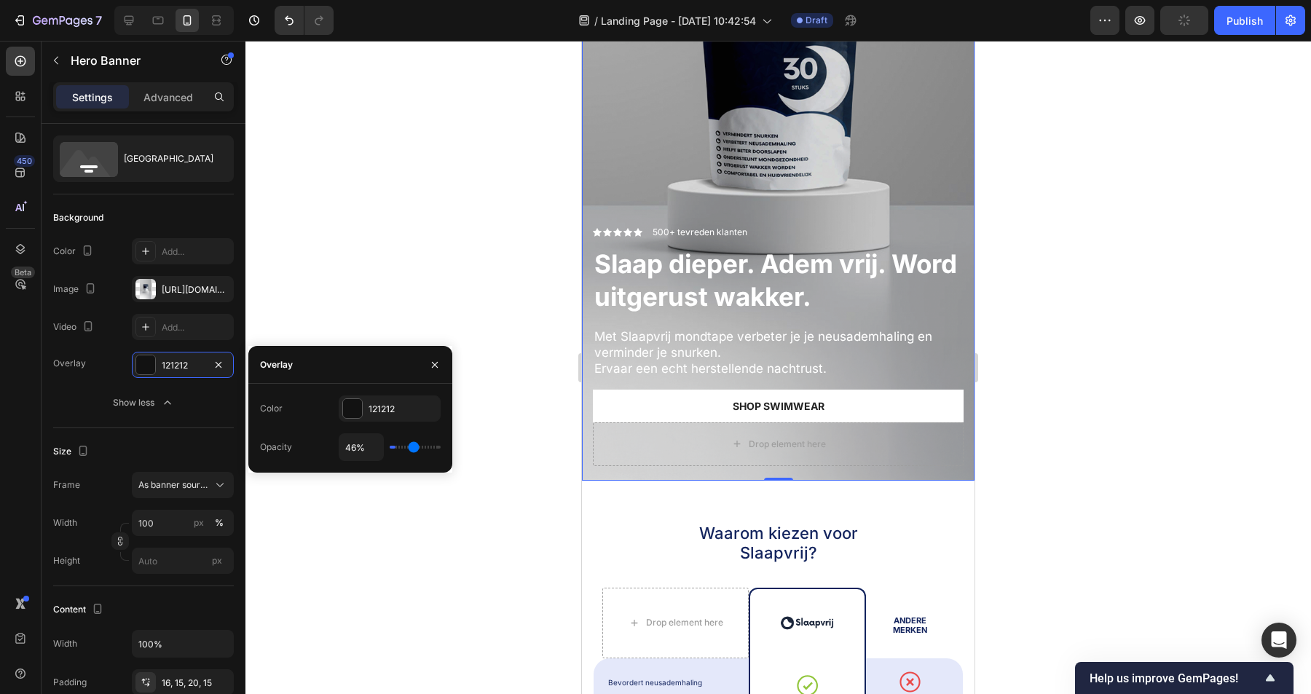
type input "48%"
type input "48"
type input "50%"
type input "50"
type input "52%"
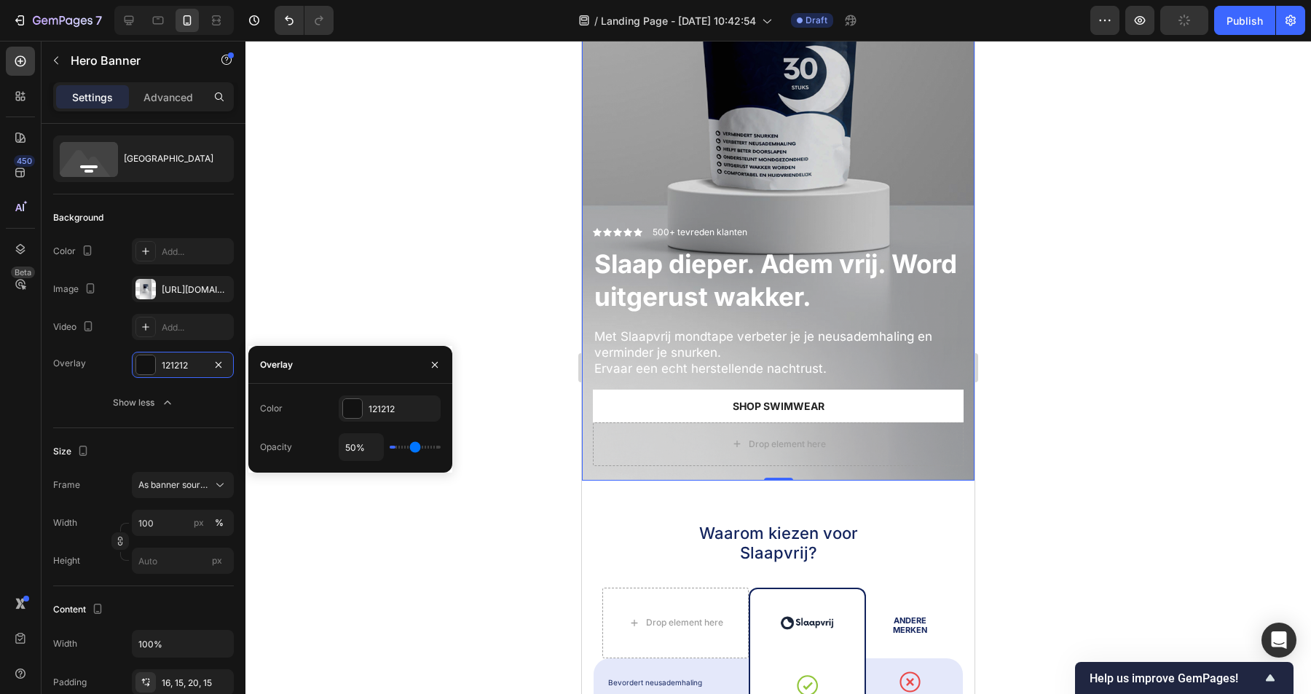
type input "52"
type input "53%"
type input "53"
type input "55%"
type input "55"
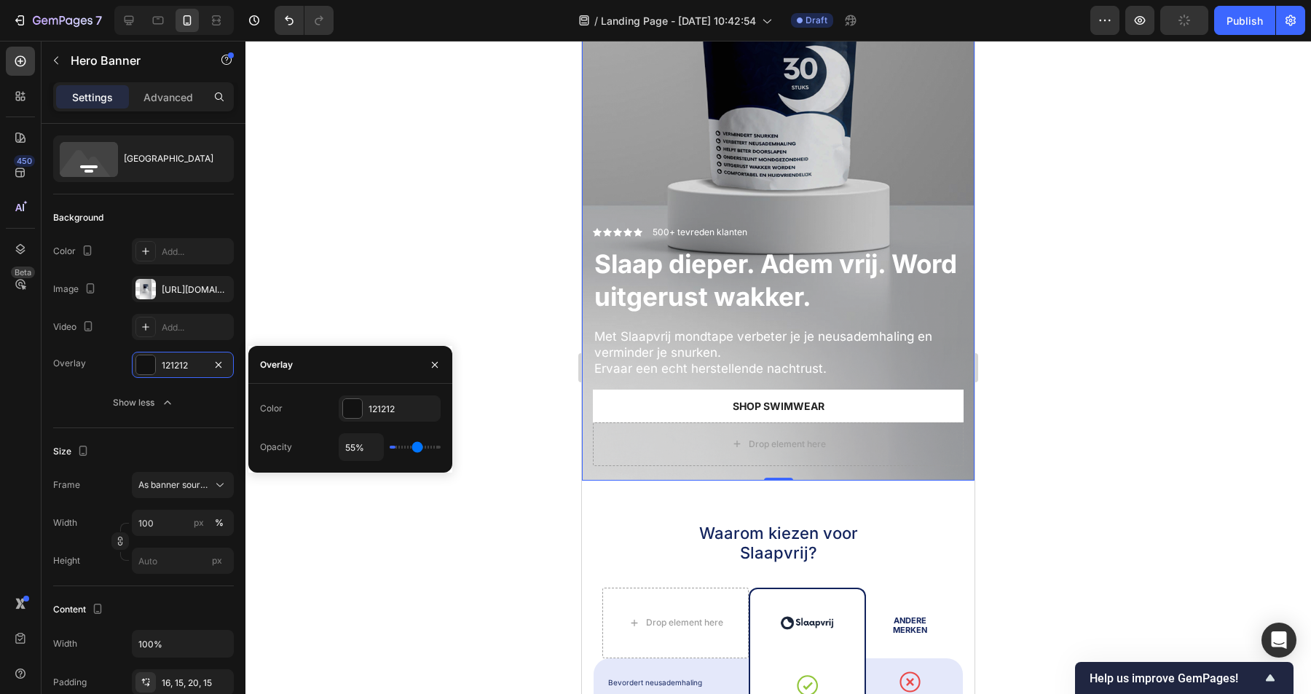
type input "57%"
type input "57"
type input "63%"
type input "63"
type input "65%"
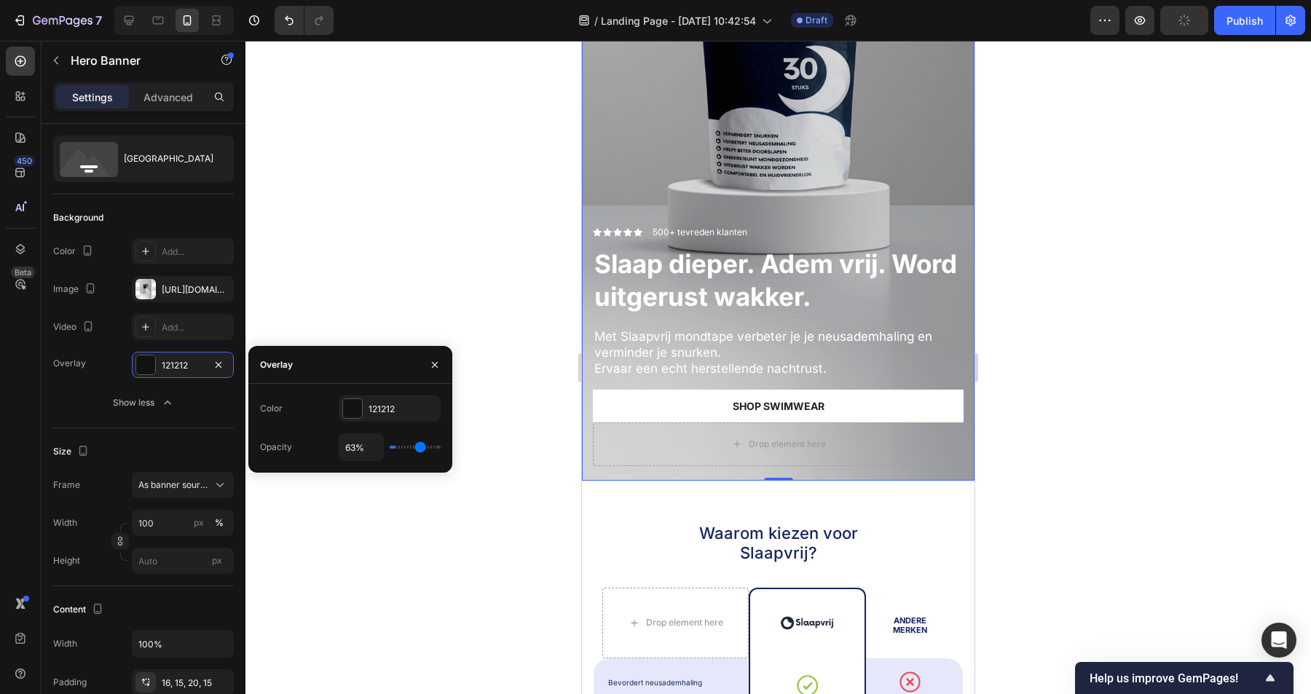
type input "65"
type input "66%"
type input "66"
type input "67%"
type input "67"
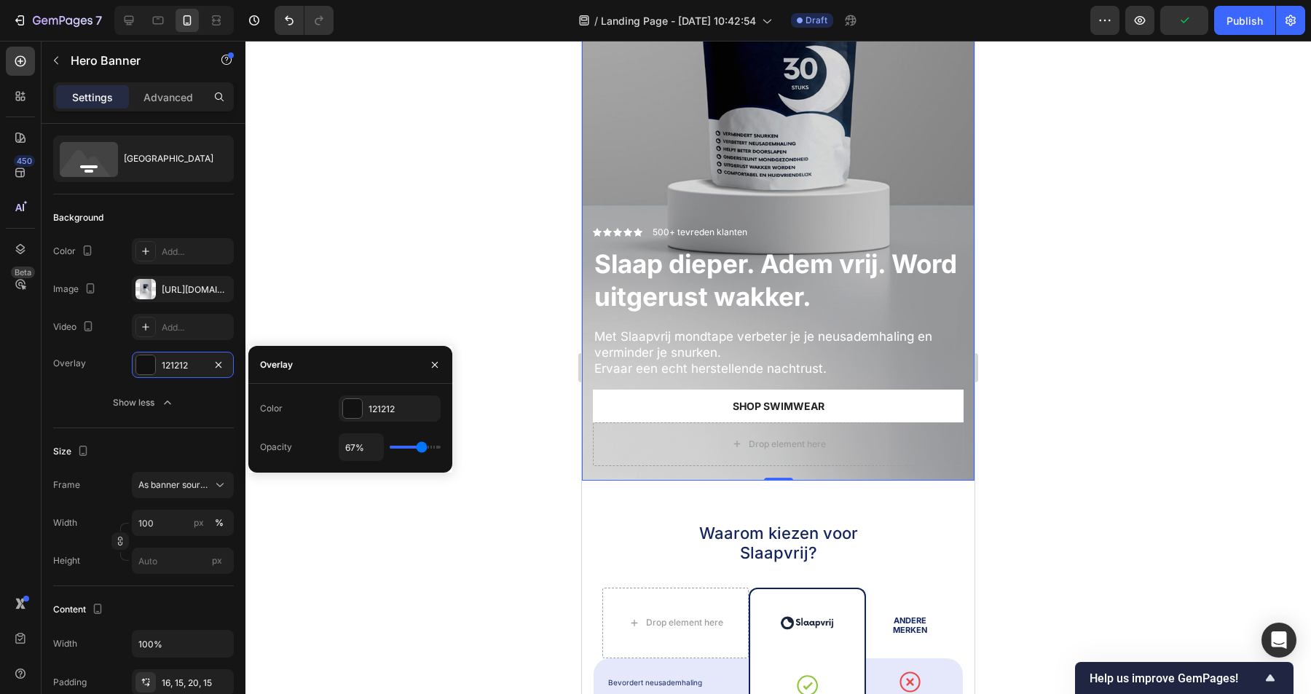
type input "69%"
type input "69"
type input "70%"
type input "70"
type input "72%"
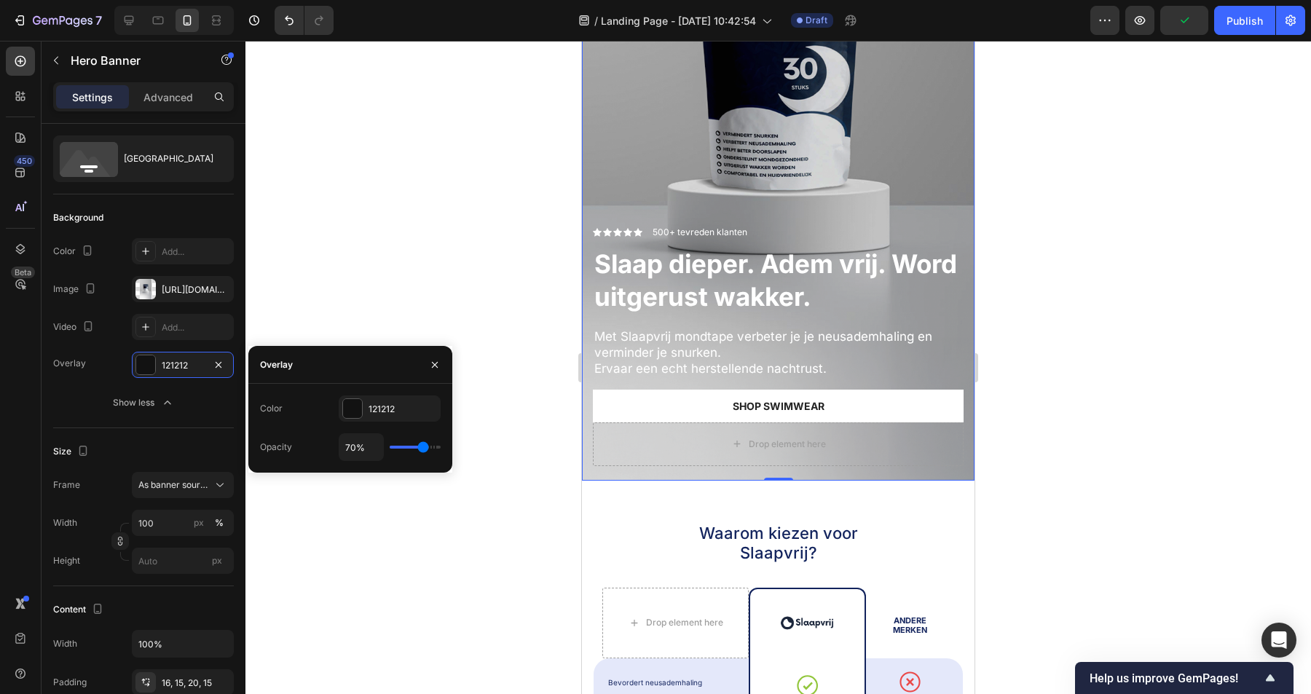
type input "72"
type input "73%"
type input "73"
type input "75%"
type input "75"
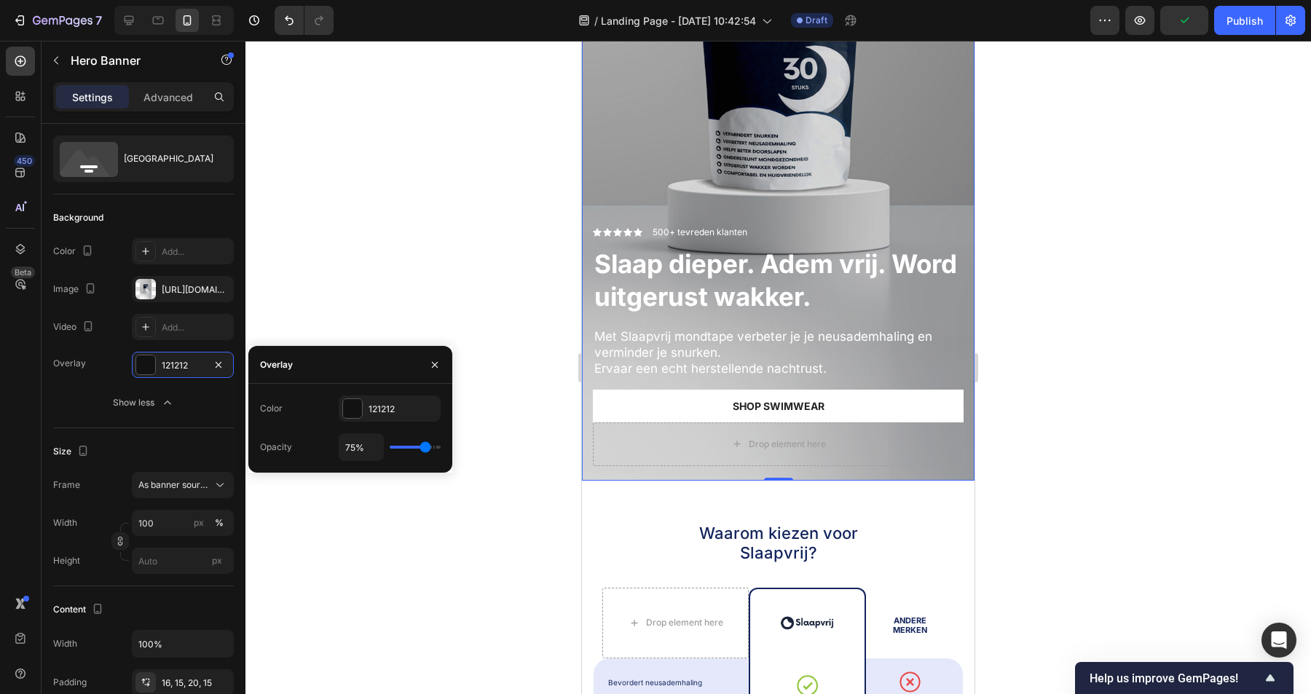
type input "76%"
type input "76"
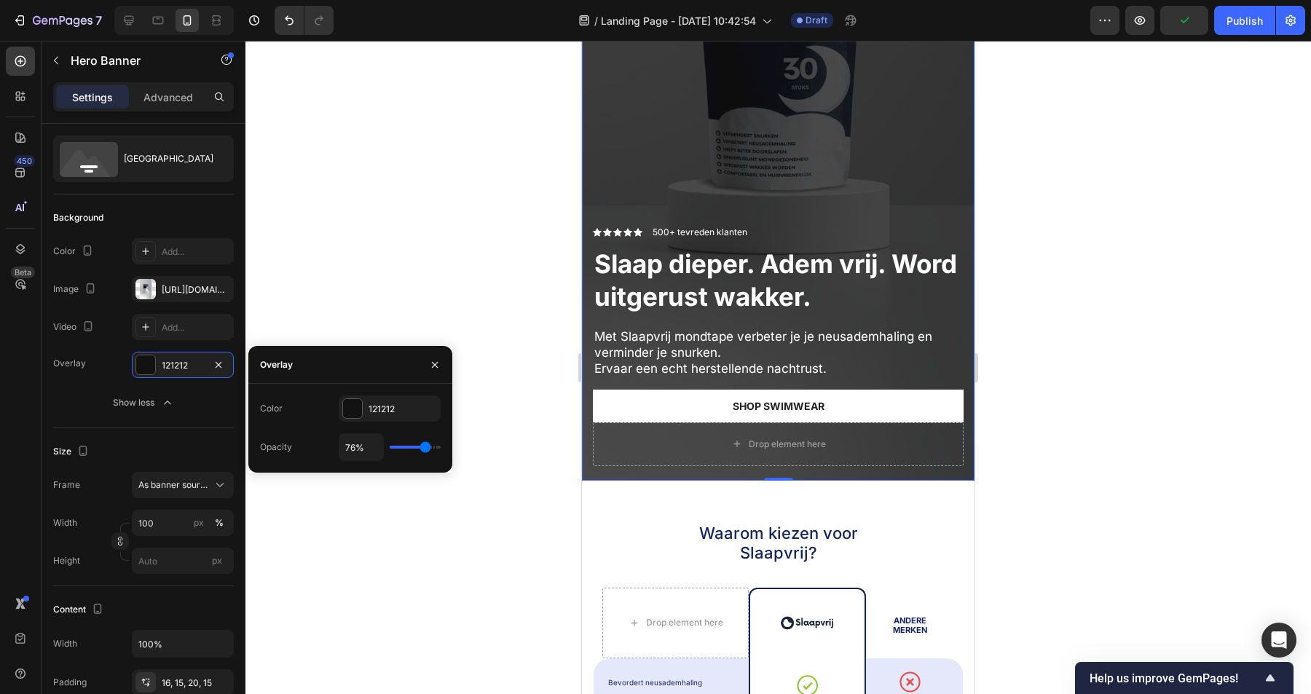
type input "77%"
type input "77"
type input "78%"
type input "78"
type input "79%"
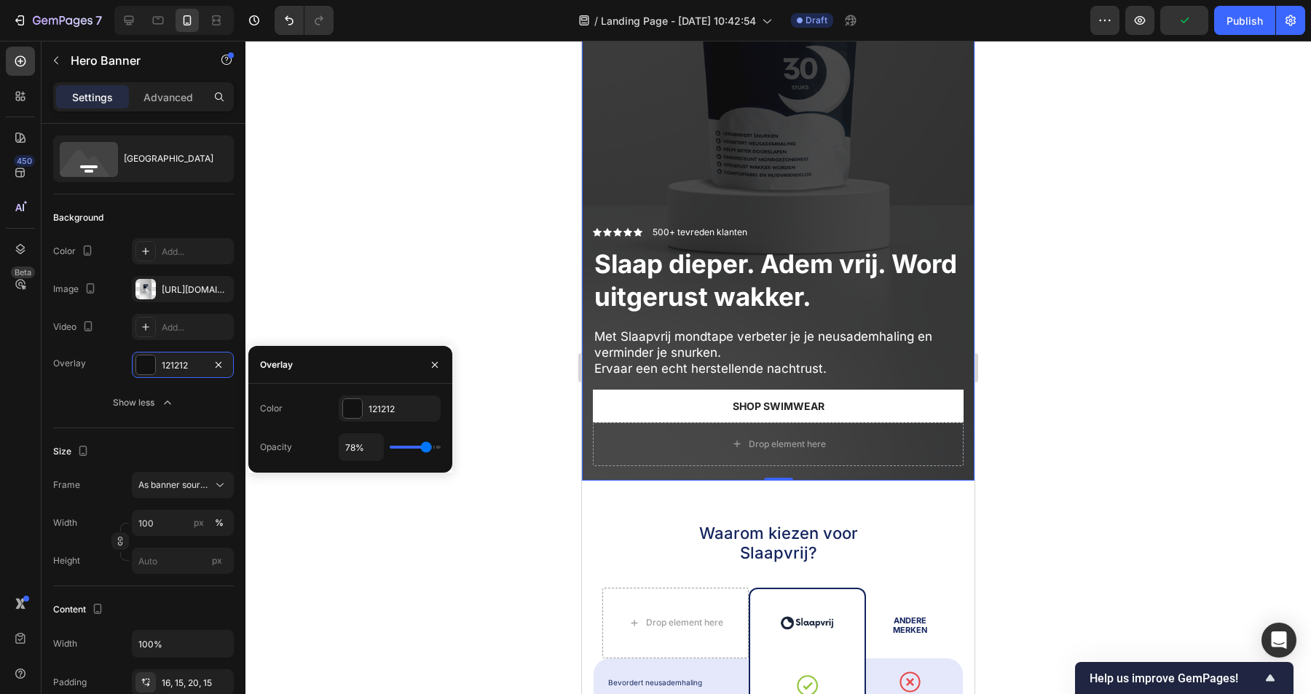
type input "79"
type input "80%"
type input "80"
type input "81%"
type input "81"
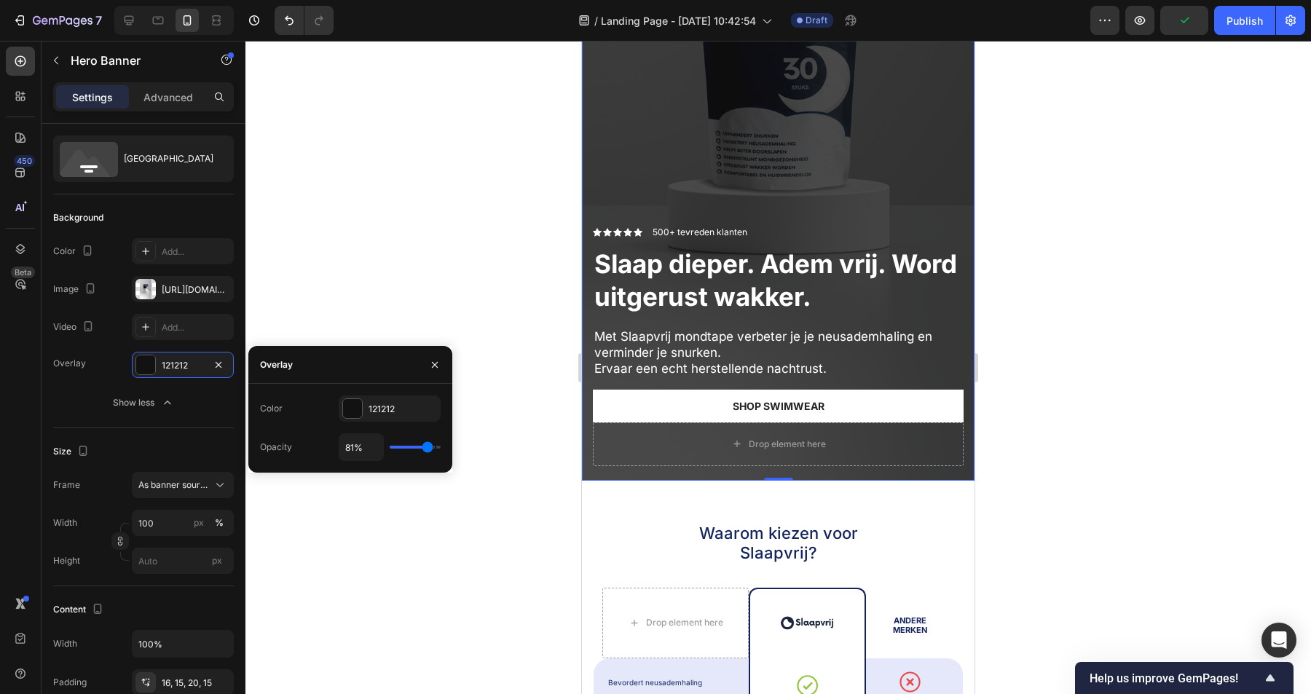
type input "82%"
type input "82"
type input "83%"
type input "83"
type input "84%"
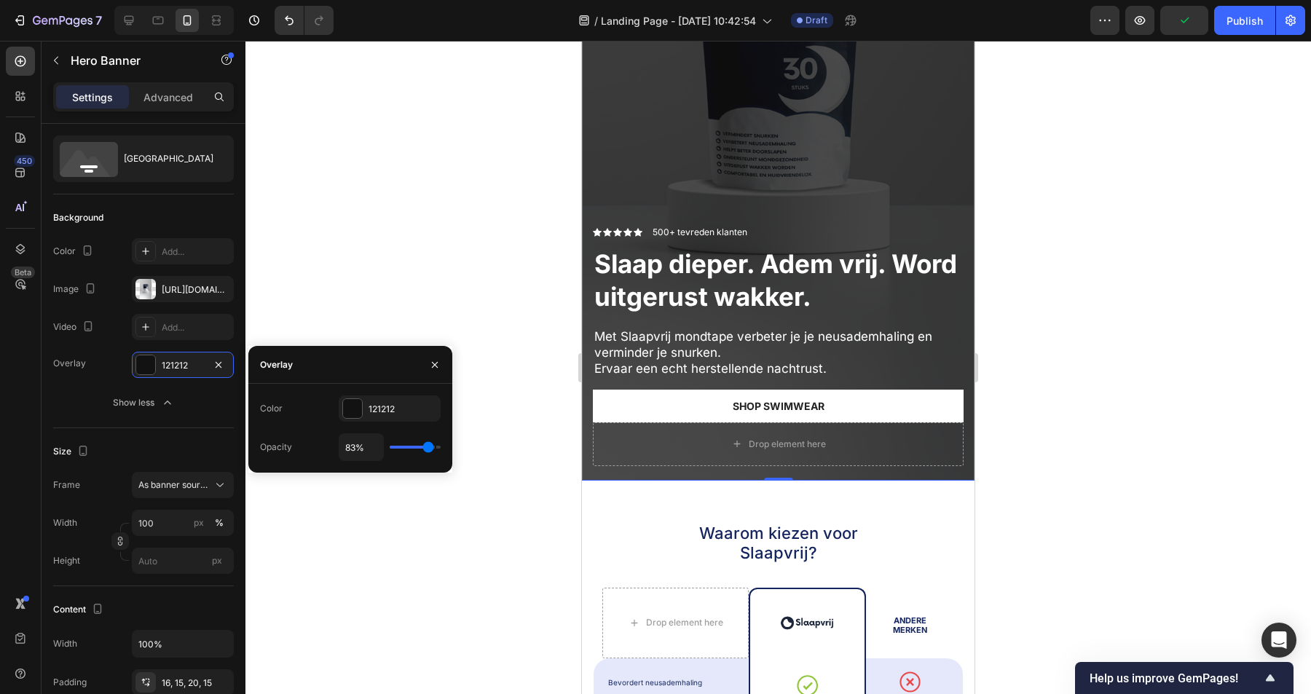
type input "84"
type input "85%"
type input "85"
type input "87%"
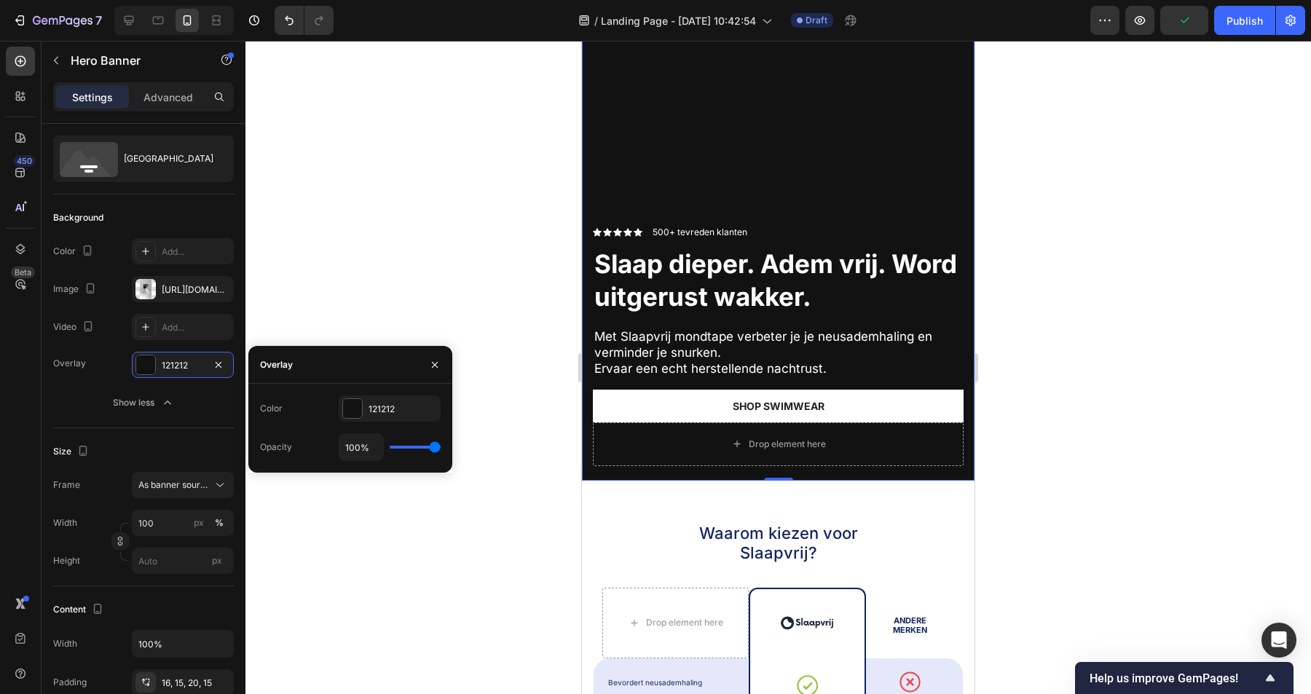
drag, startPoint x: 398, startPoint y: 449, endPoint x: 444, endPoint y: 456, distance: 47.2
click at [441, 449] on input "range" at bounding box center [415, 447] width 51 height 3
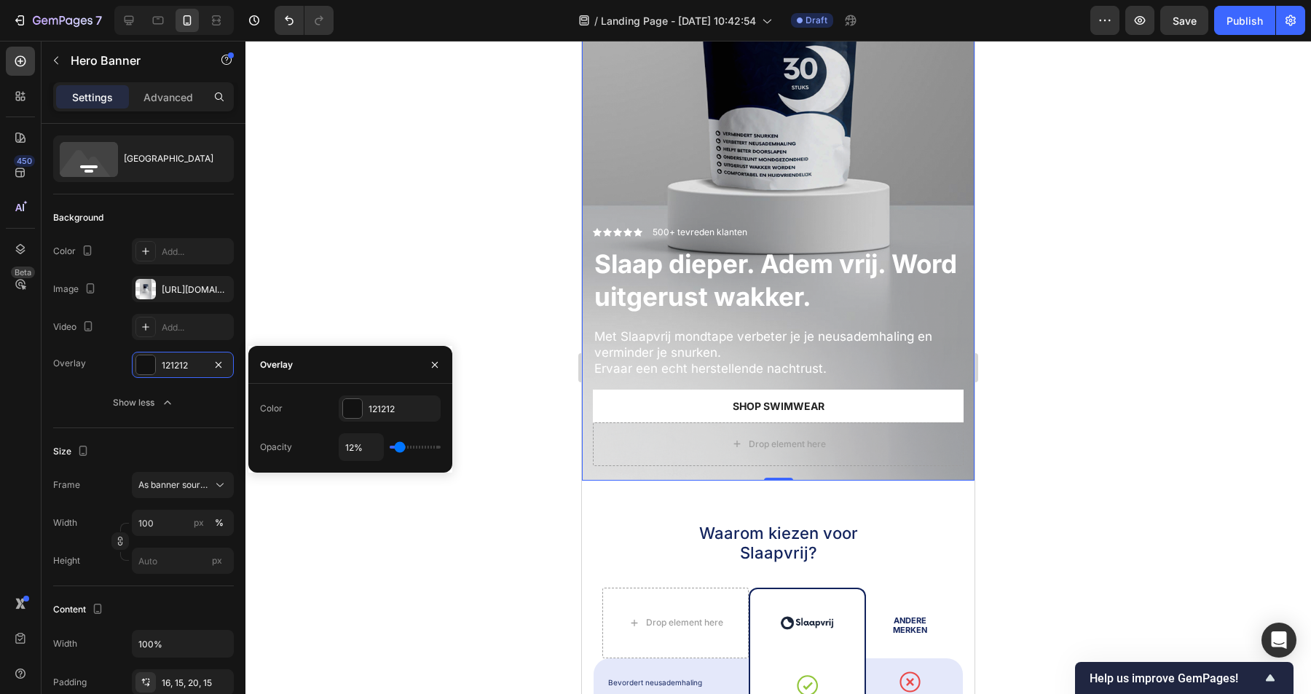
drag, startPoint x: 435, startPoint y: 442, endPoint x: 400, endPoint y: 451, distance: 36.0
click at [400, 449] on input "range" at bounding box center [415, 447] width 51 height 3
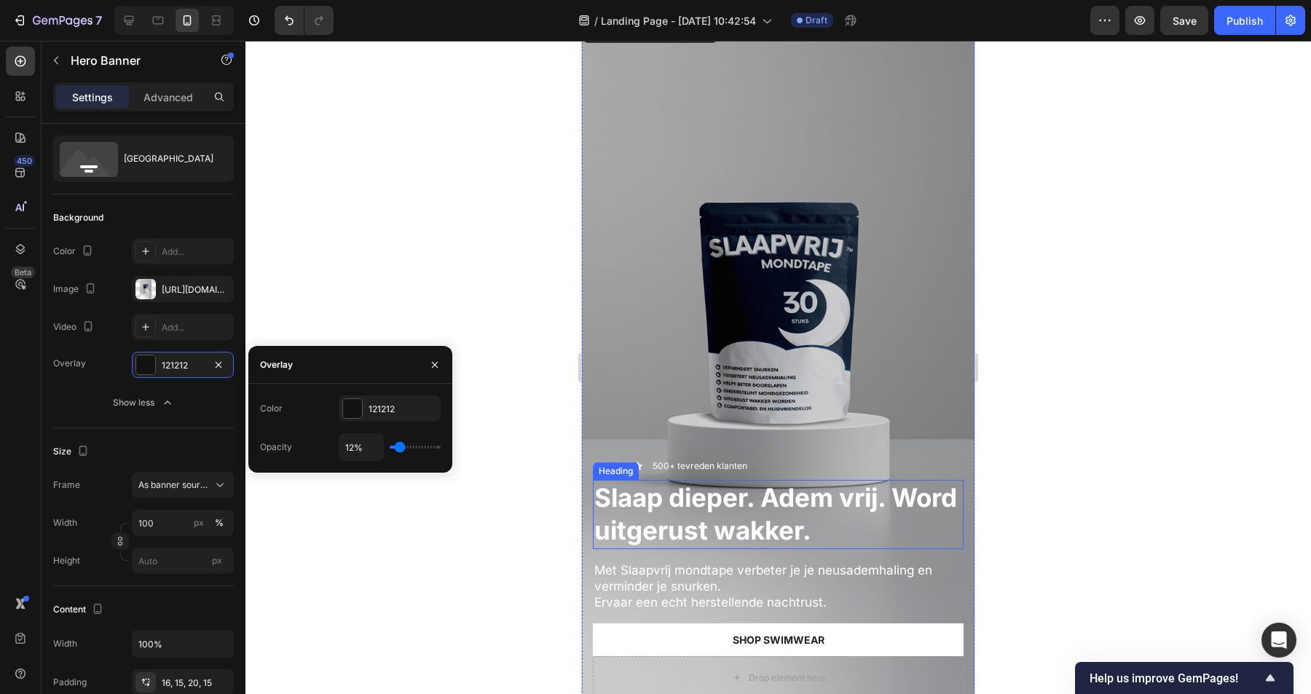
scroll to position [47, 0]
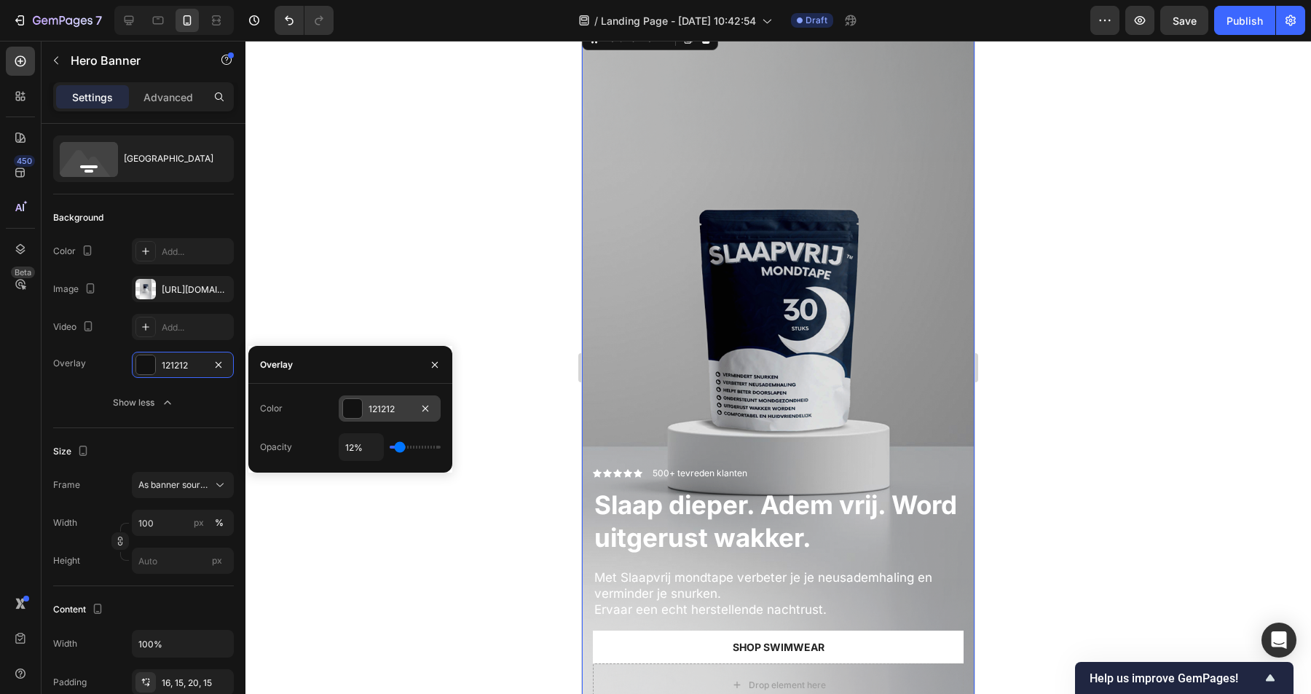
click at [389, 409] on div "121212" at bounding box center [390, 409] width 42 height 13
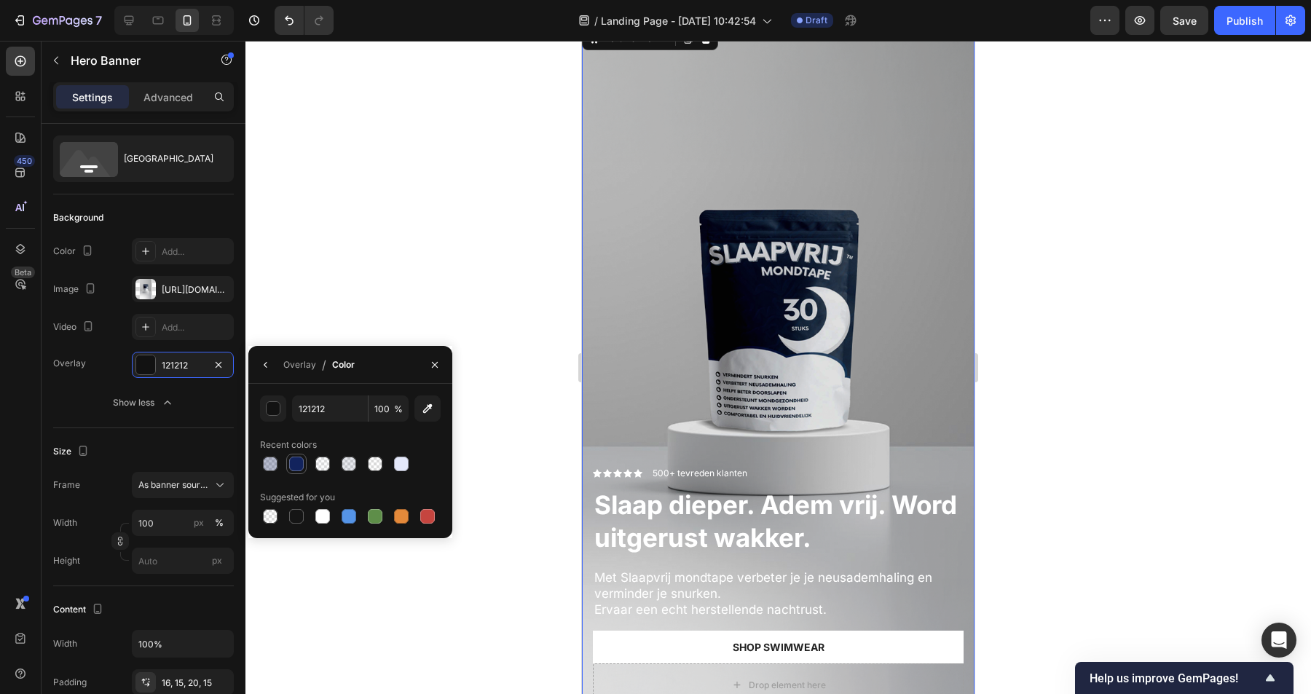
click at [292, 470] on div at bounding box center [296, 464] width 15 height 15
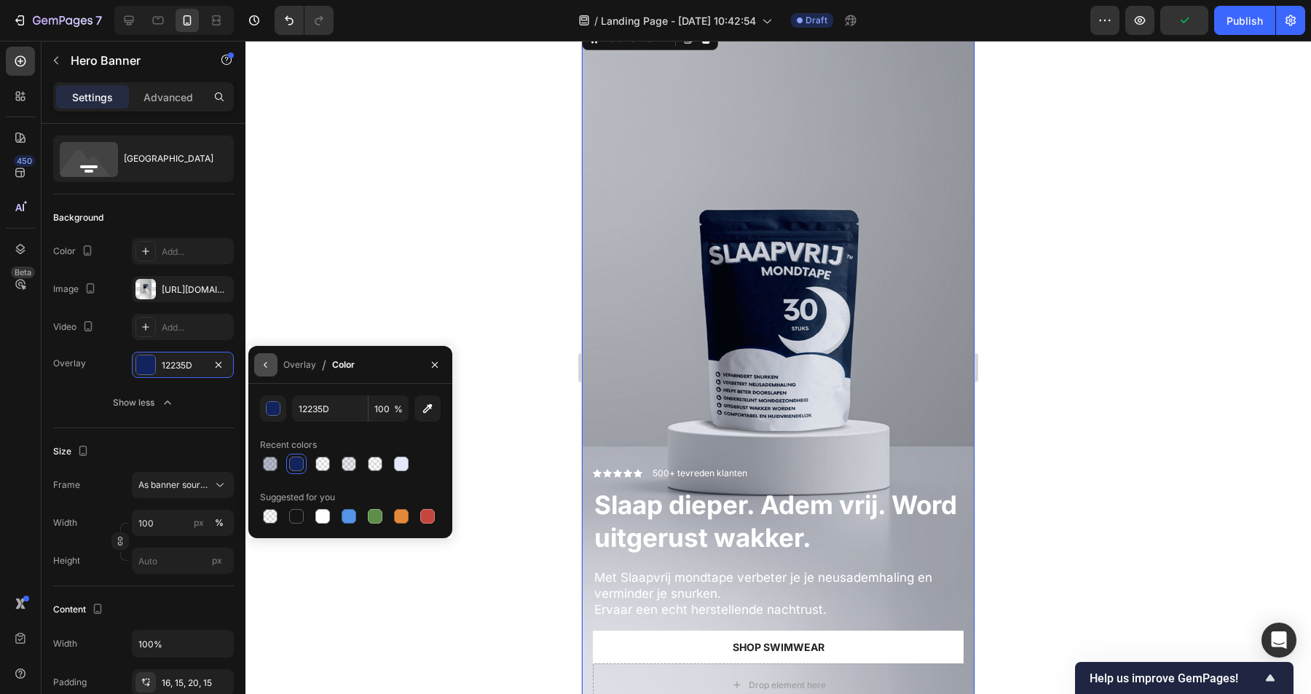
click at [270, 369] on icon "button" at bounding box center [266, 365] width 12 height 12
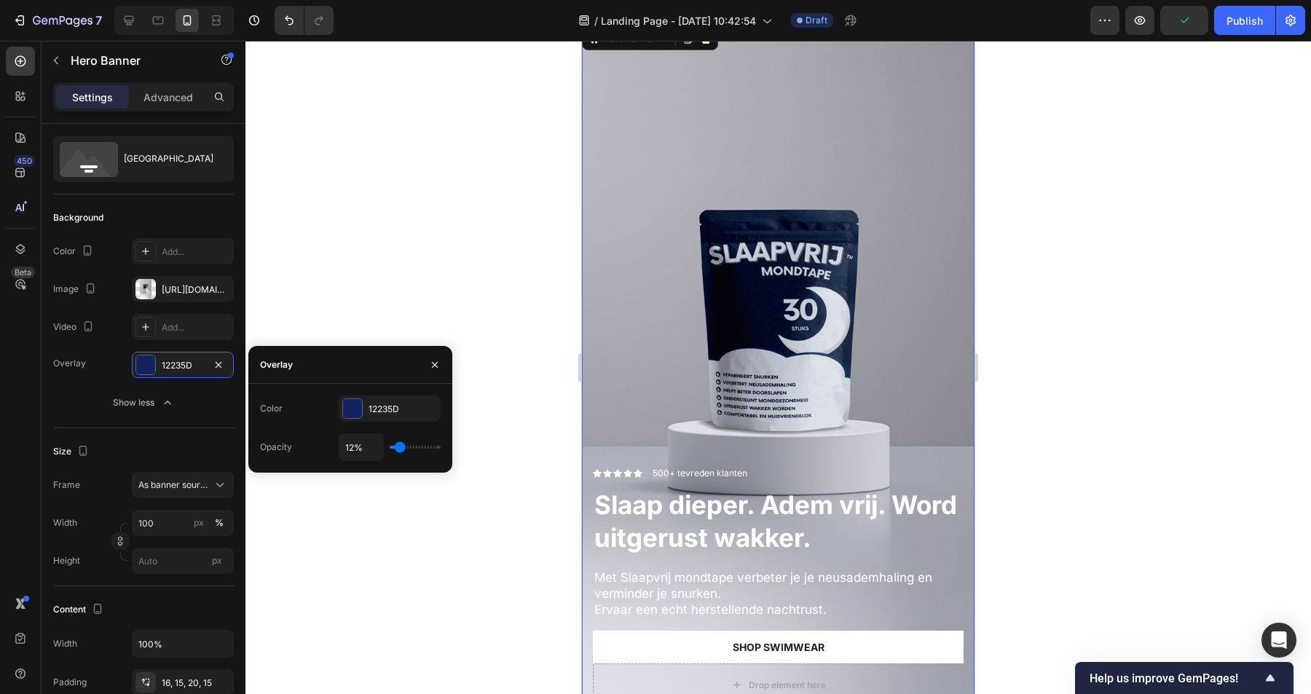
click at [409, 452] on div "12%" at bounding box center [390, 447] width 102 height 28
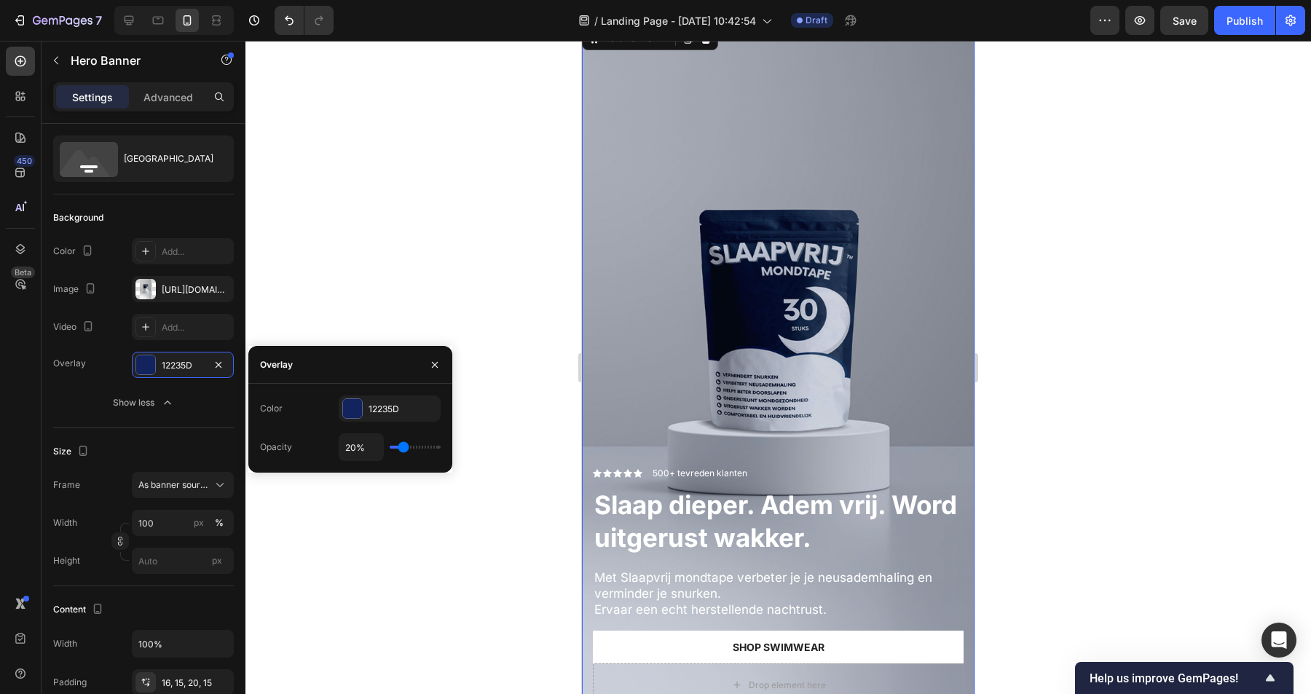
click at [404, 449] on input "range" at bounding box center [415, 447] width 51 height 3
click at [393, 403] on div "12235D" at bounding box center [390, 409] width 42 height 13
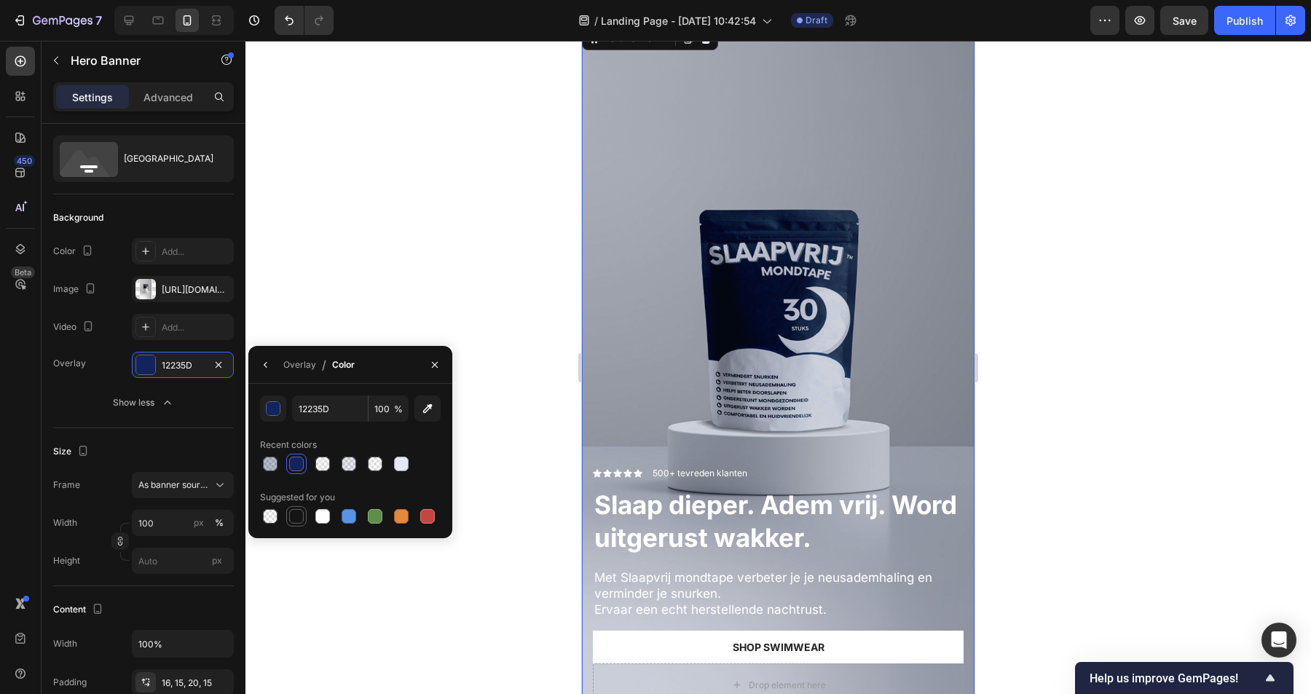
click at [294, 518] on div at bounding box center [296, 516] width 15 height 15
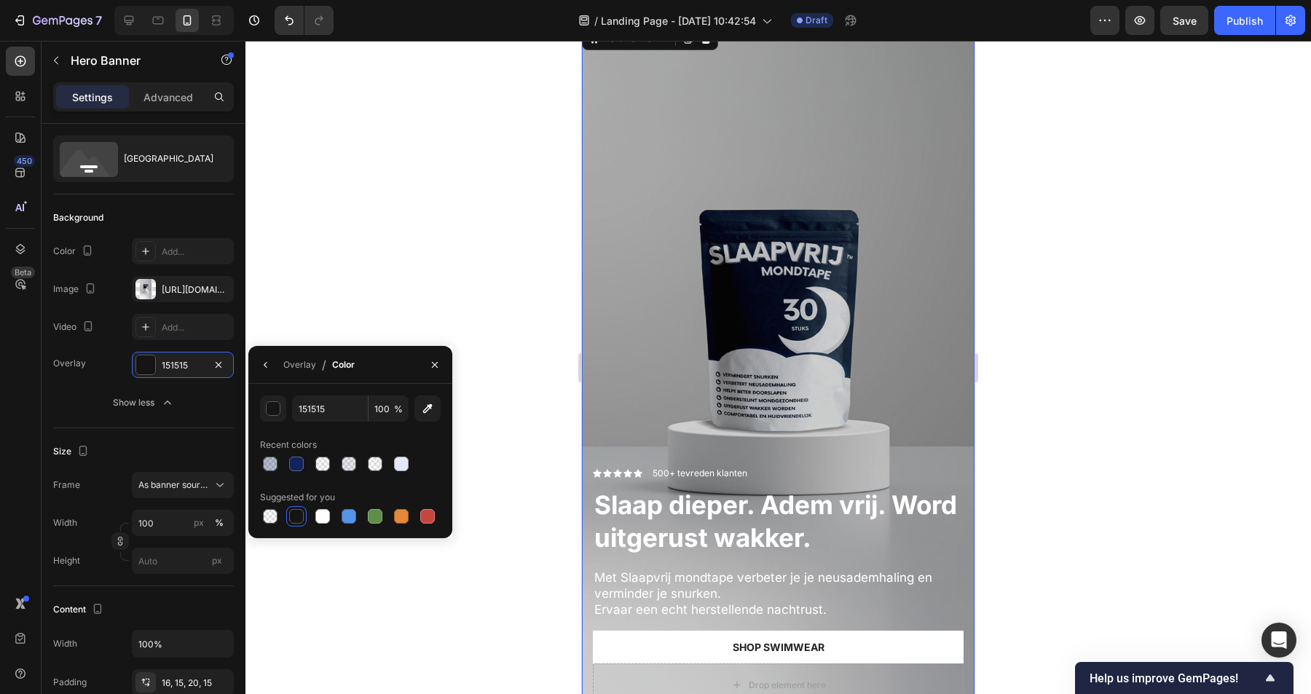
click at [465, 315] on div at bounding box center [778, 367] width 1066 height 653
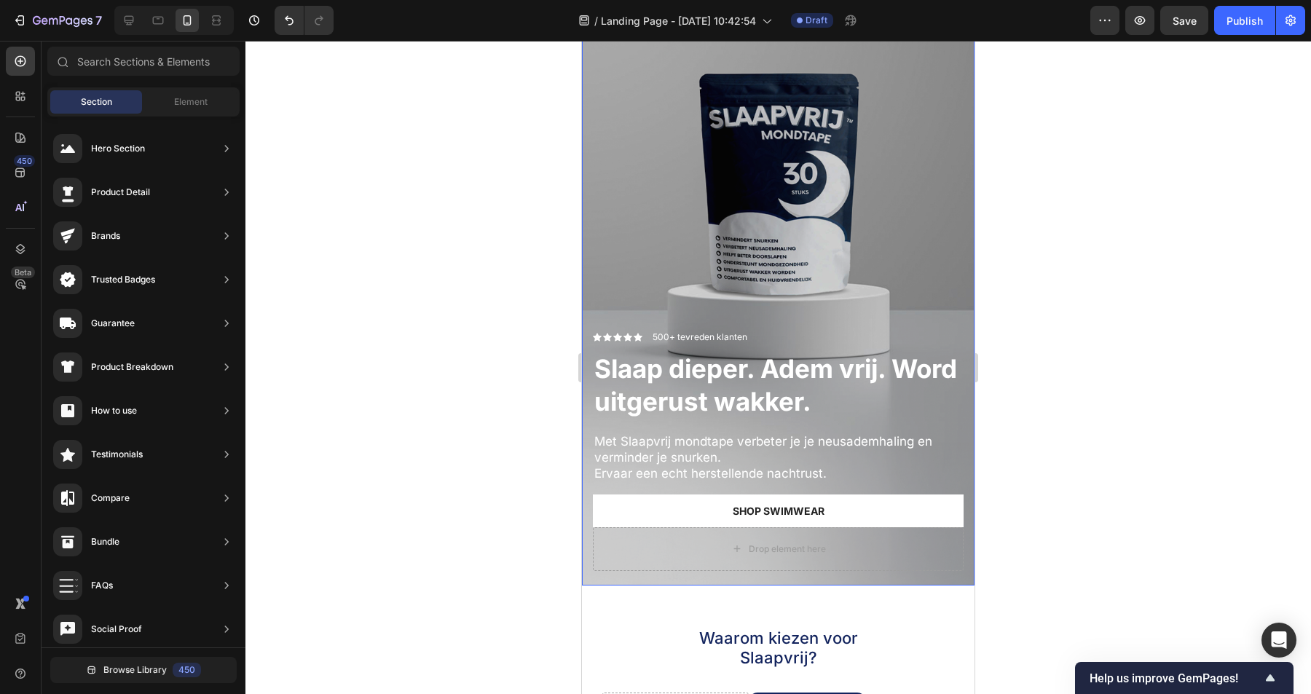
scroll to position [198, 0]
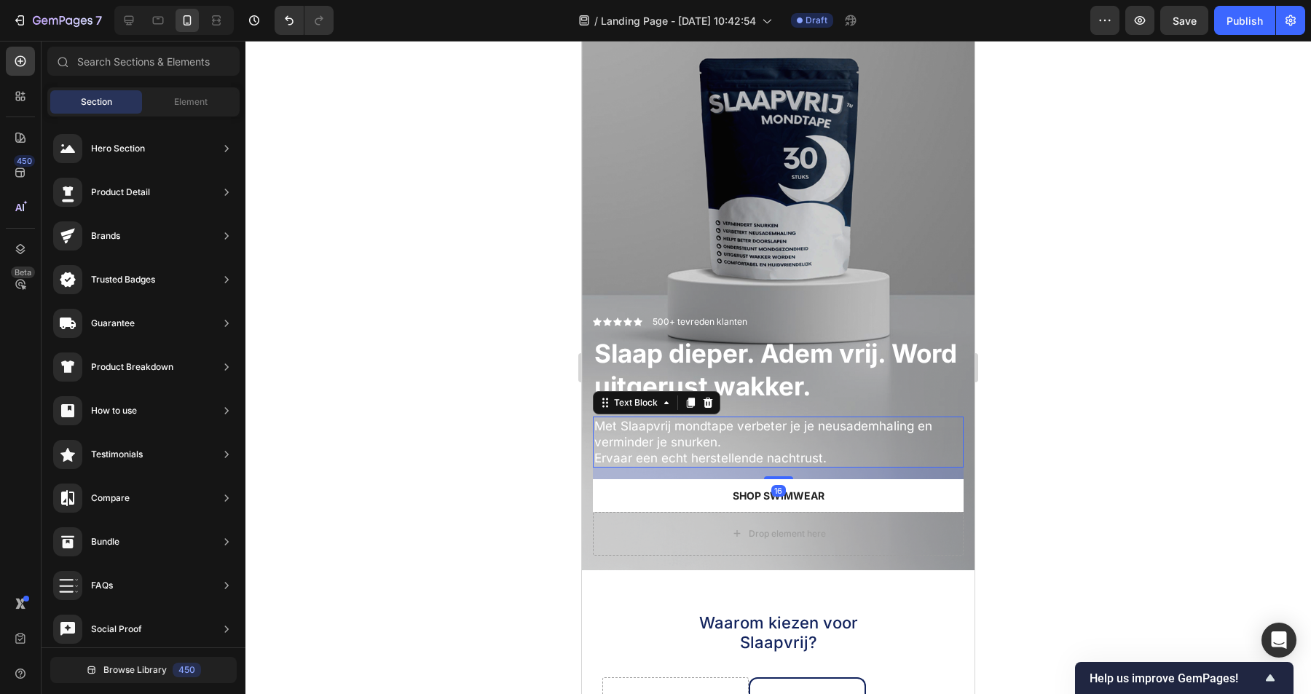
click at [693, 441] on p "Met Slaapvrij mondtape verbeter je je neusademhaling en verminder je snurken." at bounding box center [778, 434] width 368 height 32
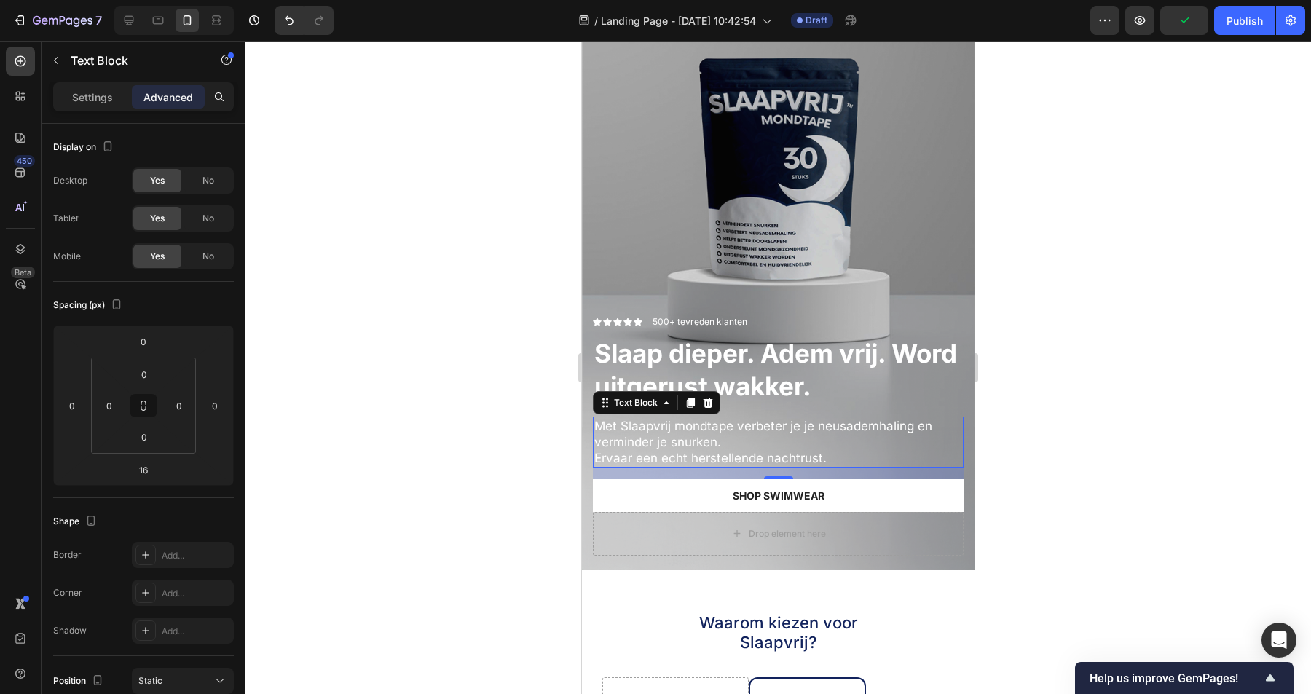
click at [816, 460] on p "Ervaar een echt herstellende nachtrust." at bounding box center [778, 458] width 368 height 16
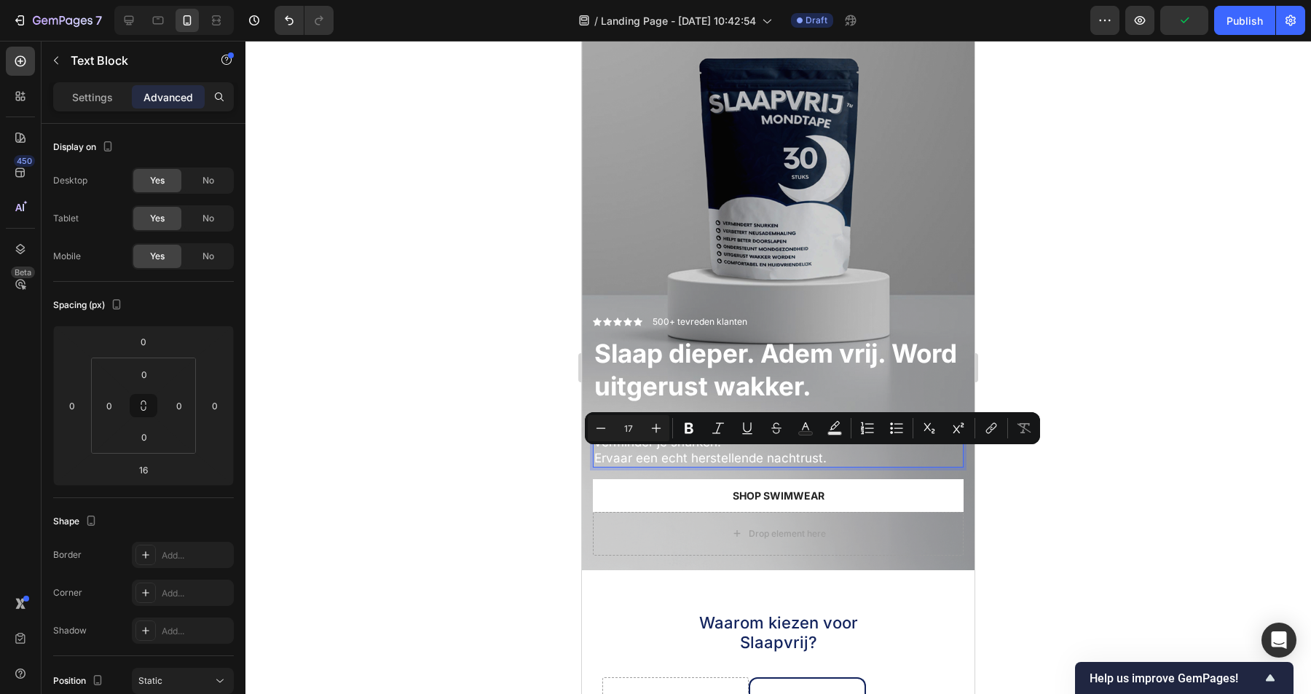
click at [830, 460] on p "Ervaar een echt herstellende nachtrust." at bounding box center [778, 458] width 368 height 16
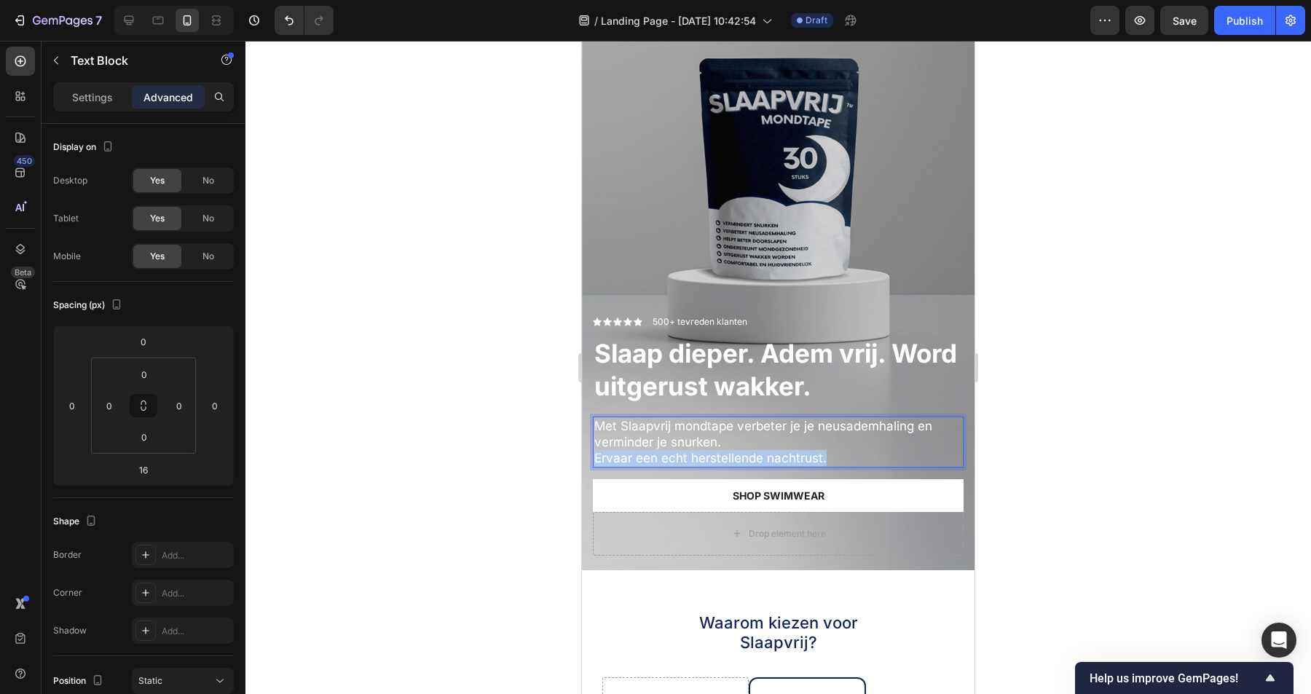
drag, startPoint x: 840, startPoint y: 460, endPoint x: 597, endPoint y: 452, distance: 243.4
click at [597, 452] on p "Ervaar een echt herstellende nachtrust." at bounding box center [778, 458] width 368 height 16
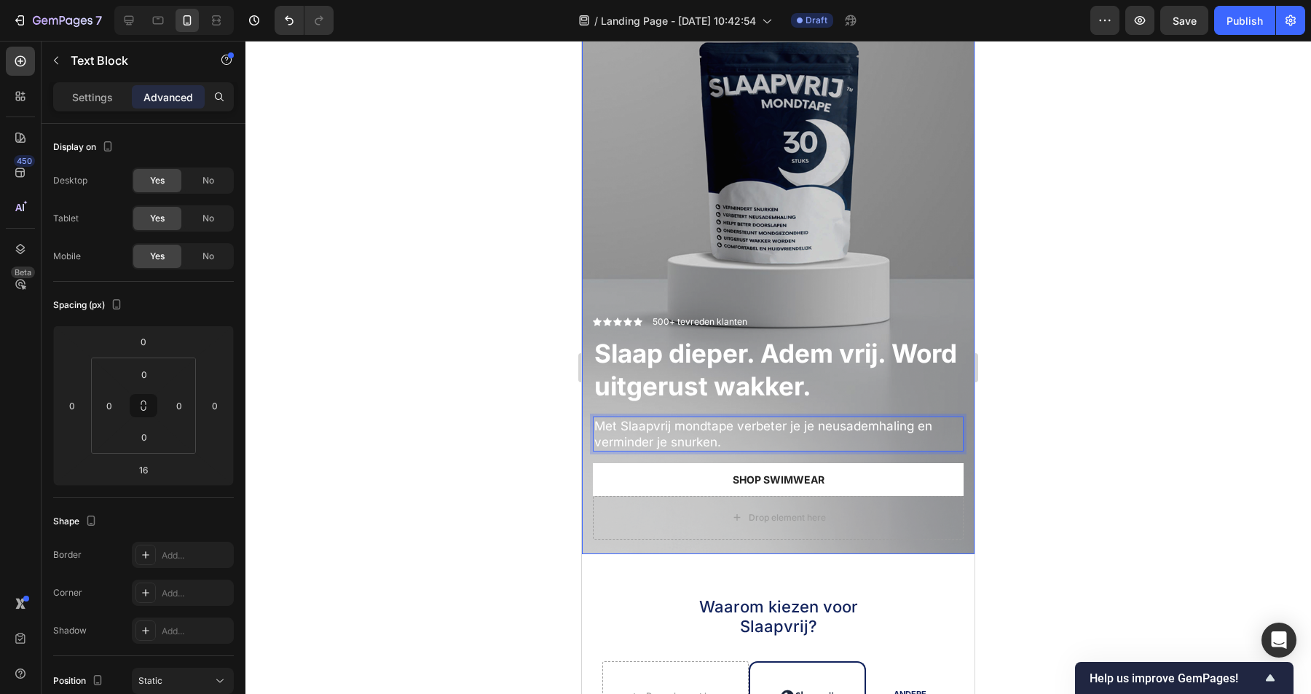
click at [465, 403] on div at bounding box center [778, 367] width 1066 height 653
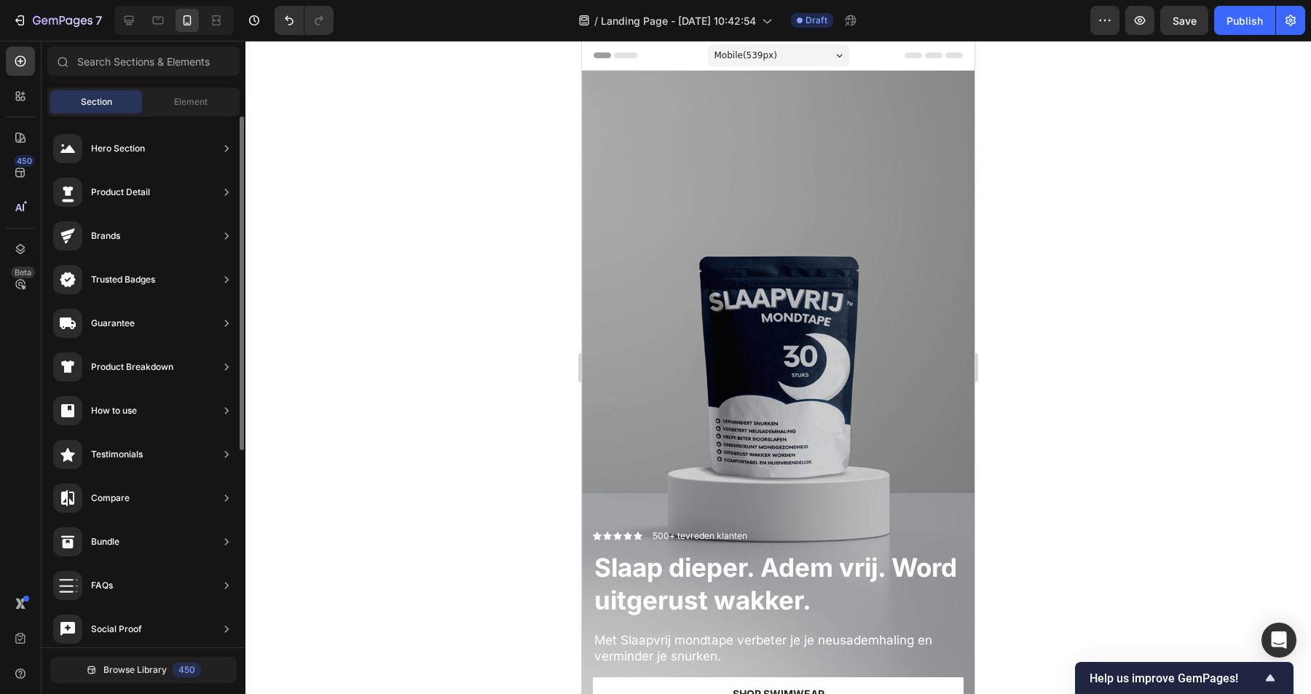
scroll to position [550, 0]
click at [179, 110] on div "Element" at bounding box center [191, 101] width 92 height 23
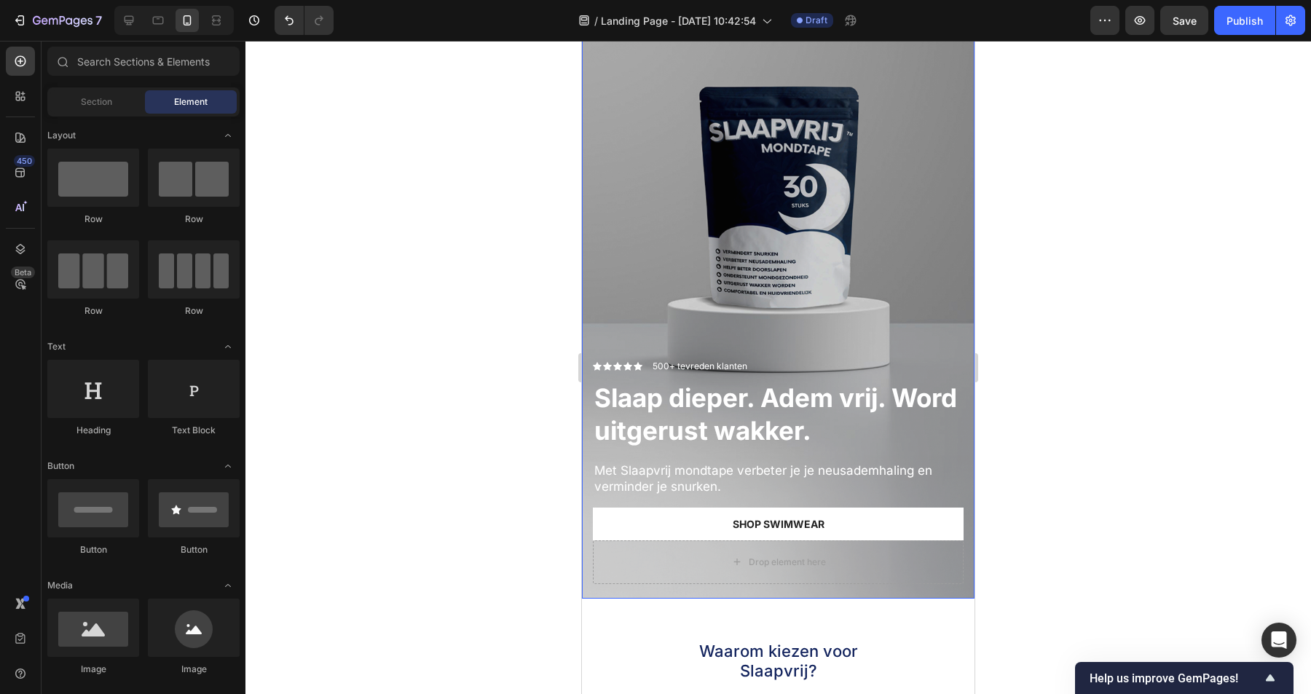
scroll to position [216, 0]
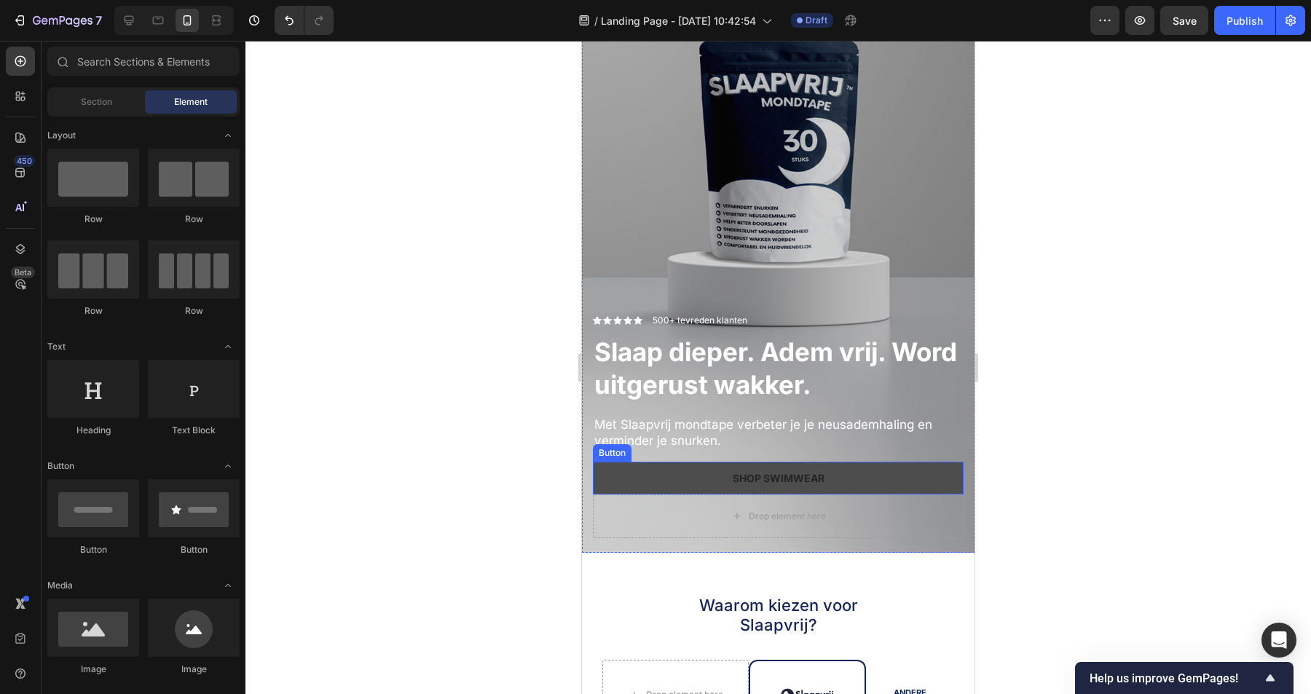
click at [878, 478] on button "Shop Swimwear" at bounding box center [778, 478] width 371 height 33
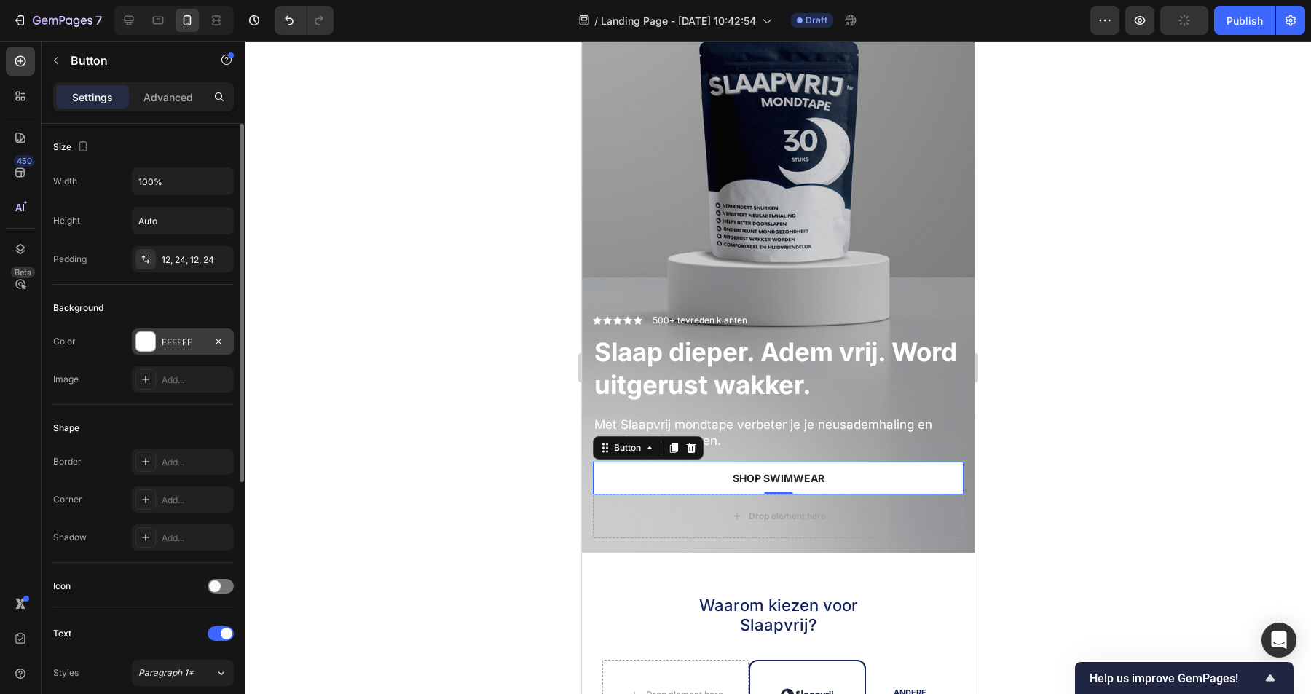
click at [175, 341] on div "FFFFFF" at bounding box center [183, 342] width 42 height 13
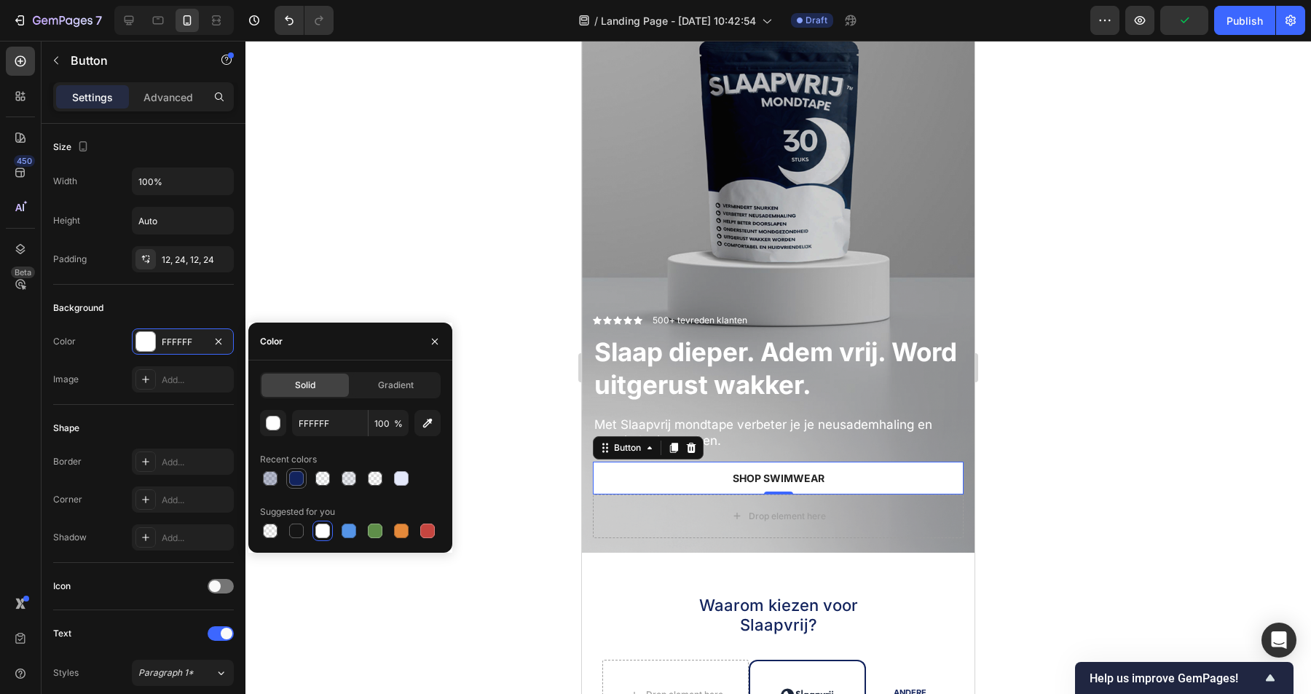
click at [301, 479] on div at bounding box center [296, 478] width 15 height 15
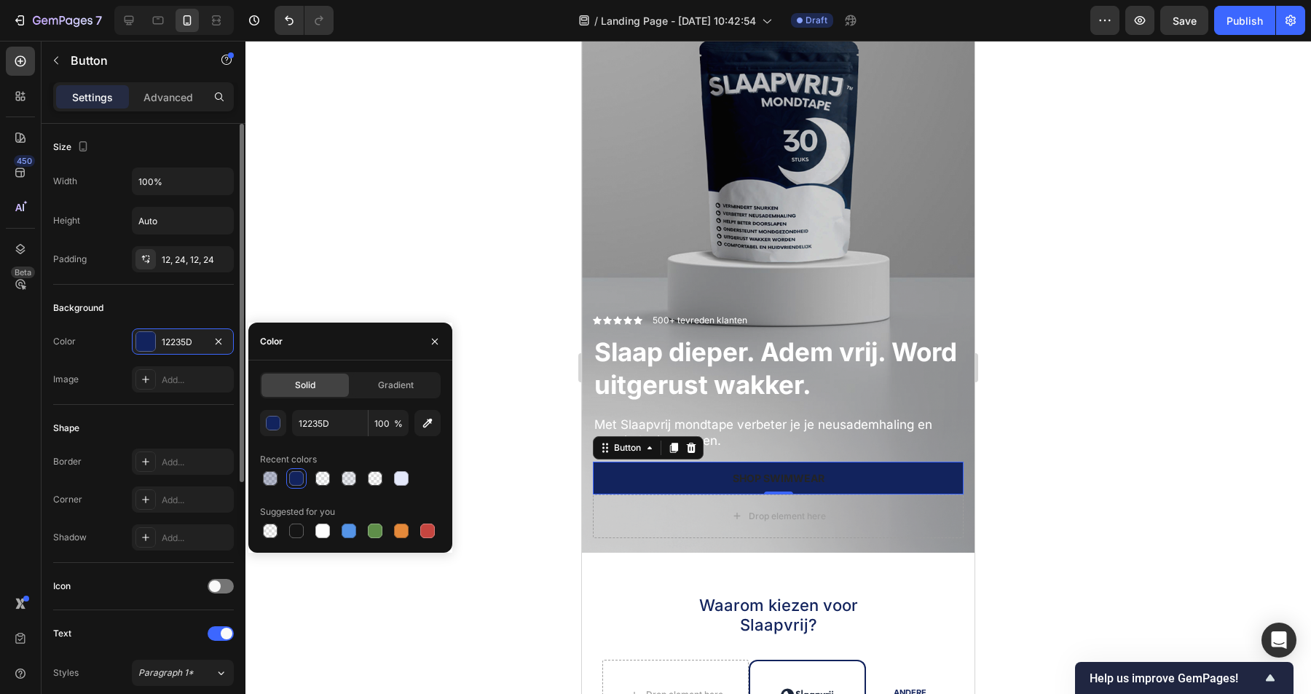
click at [99, 405] on div "Shape Border Add... Corner Add... Shadow Add..." at bounding box center [143, 484] width 181 height 158
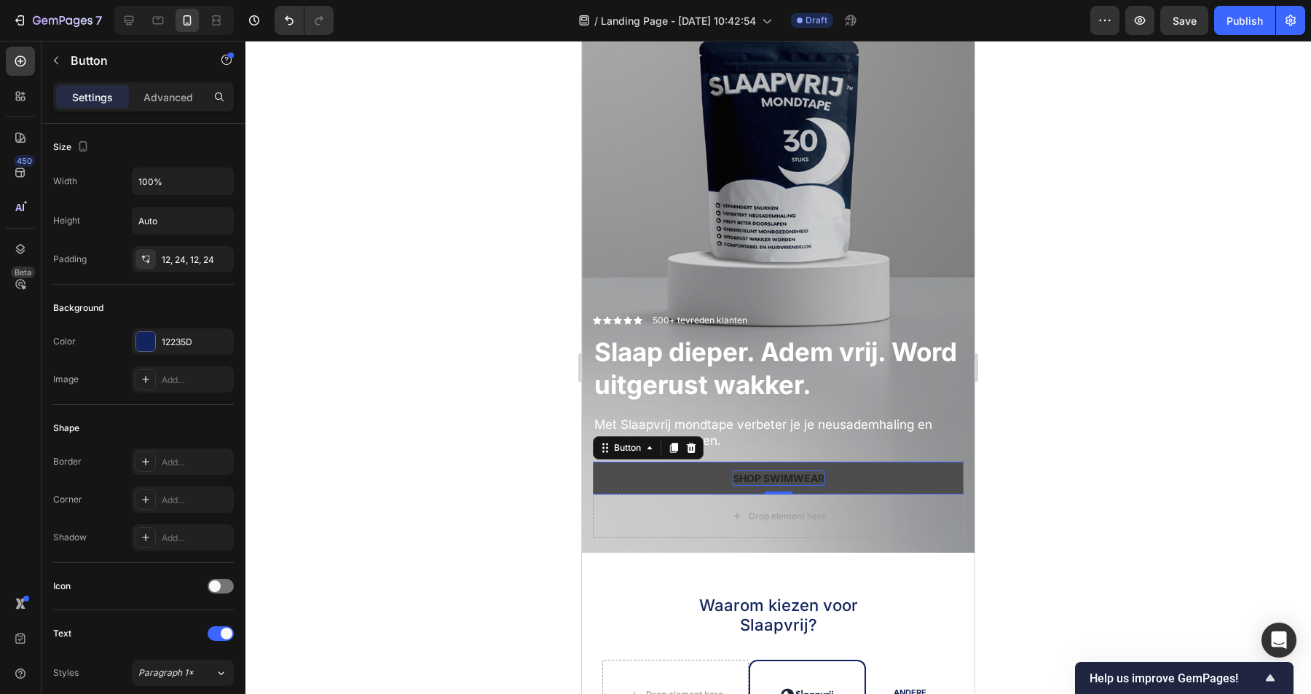
click at [789, 476] on div "Shop Swimwear" at bounding box center [779, 478] width 92 height 15
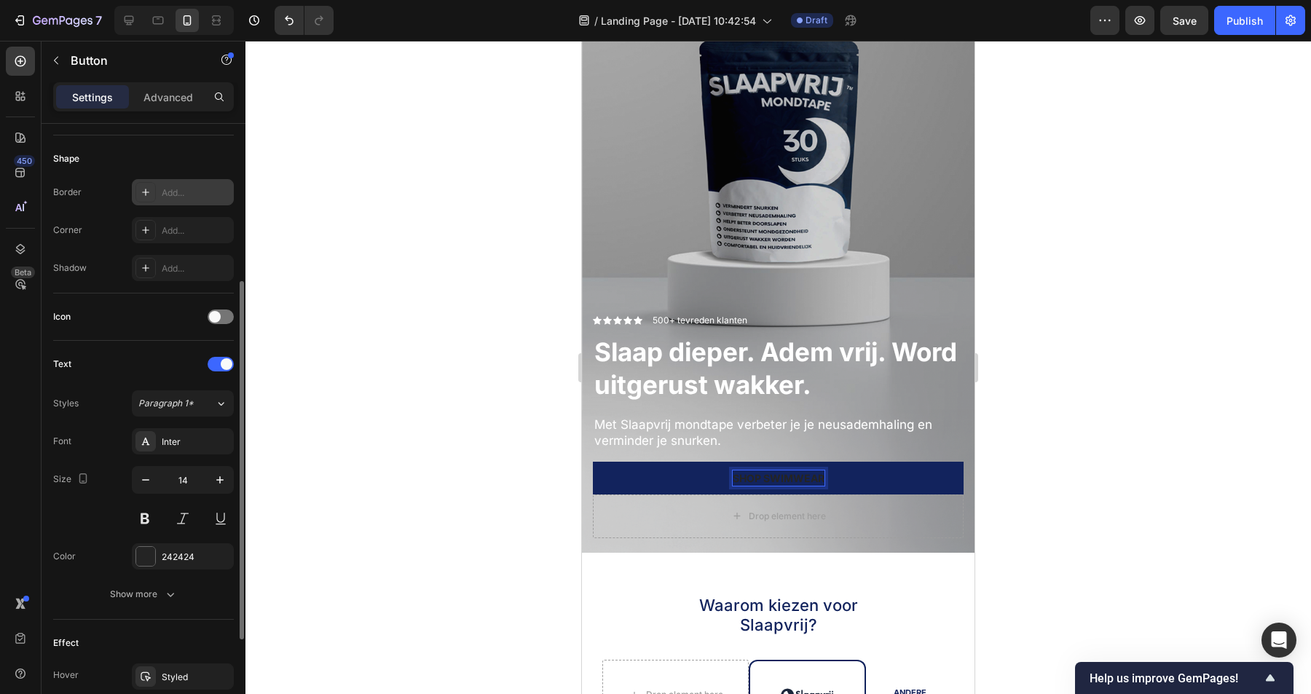
scroll to position [433, 0]
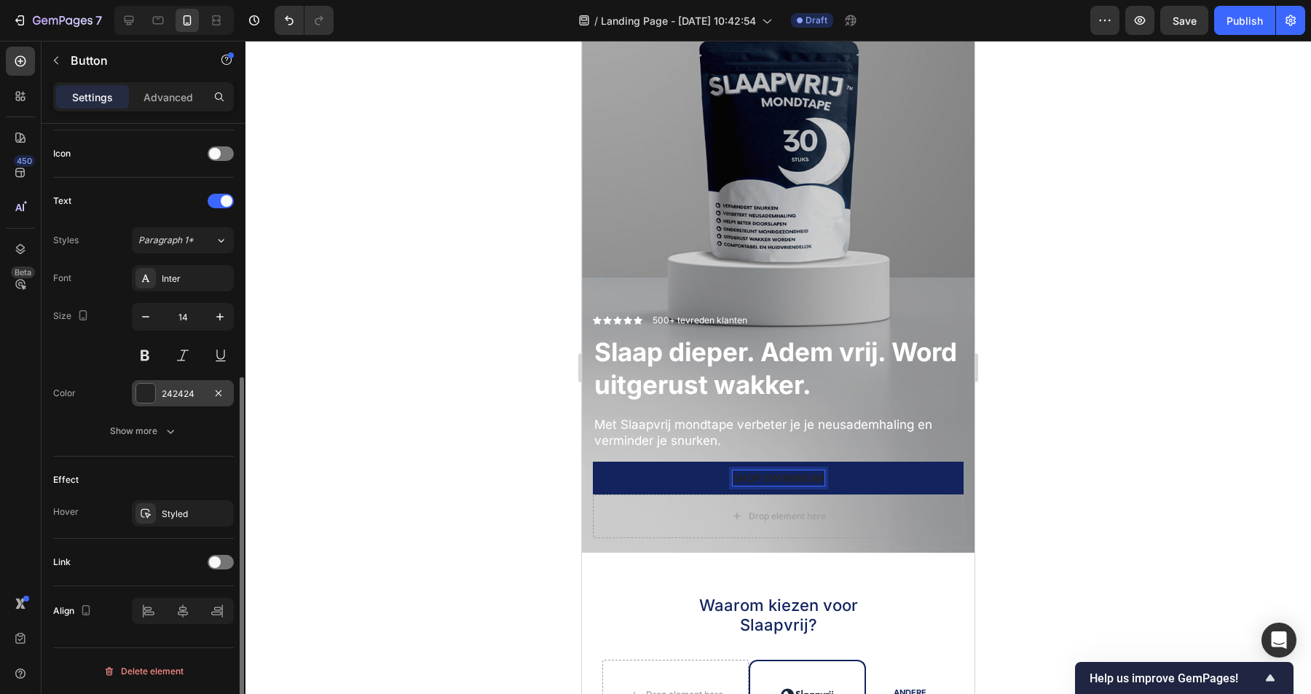
click at [182, 399] on div "242424" at bounding box center [183, 394] width 42 height 13
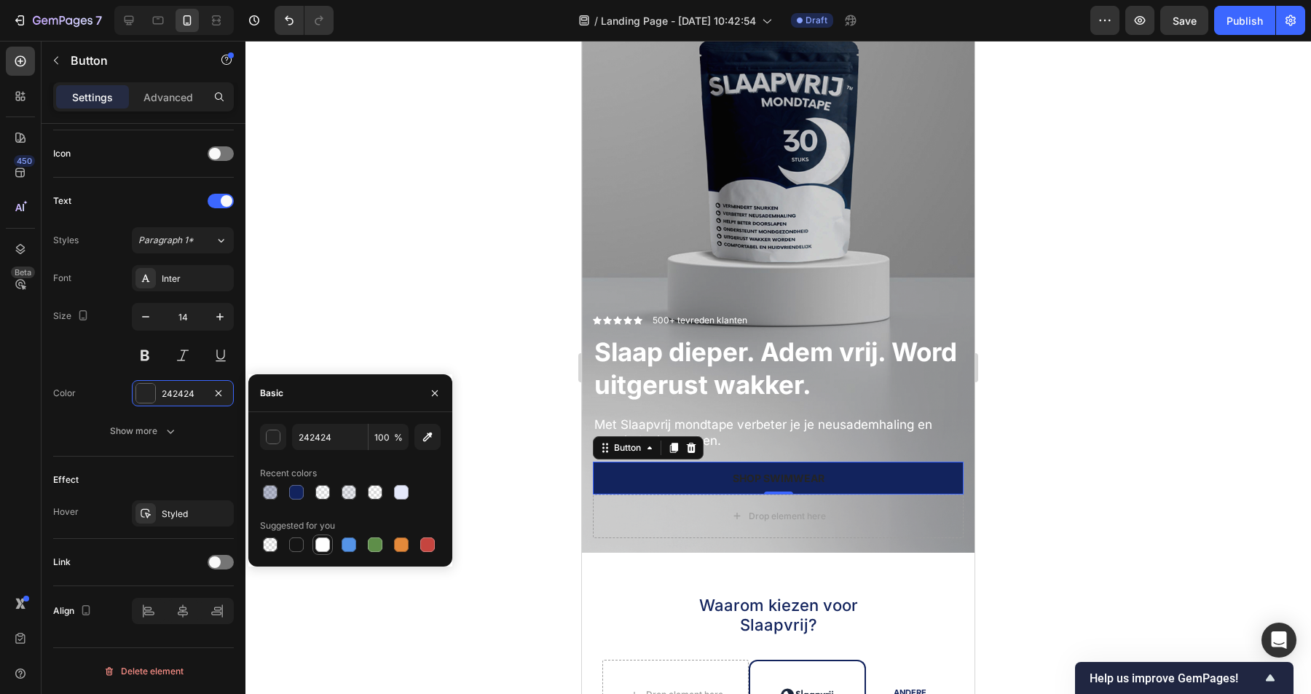
click at [323, 545] on div at bounding box center [322, 545] width 15 height 15
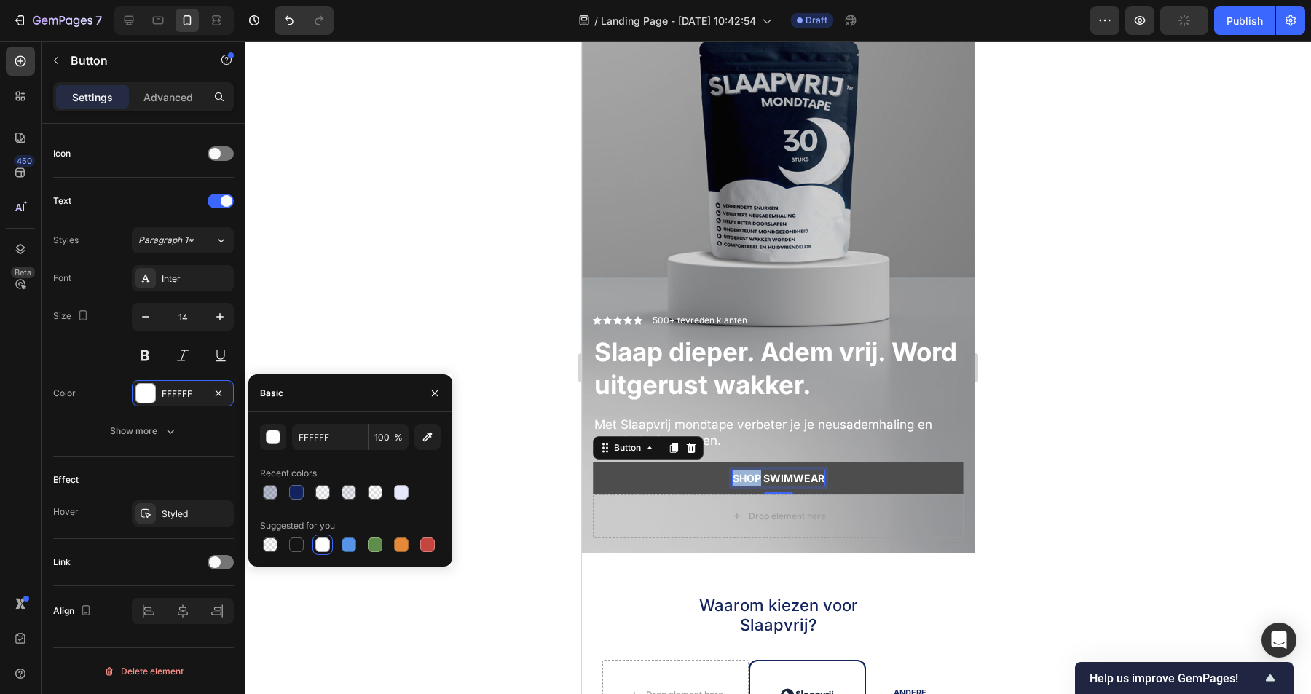
click at [779, 471] on p "Shop Swimwear" at bounding box center [779, 478] width 92 height 15
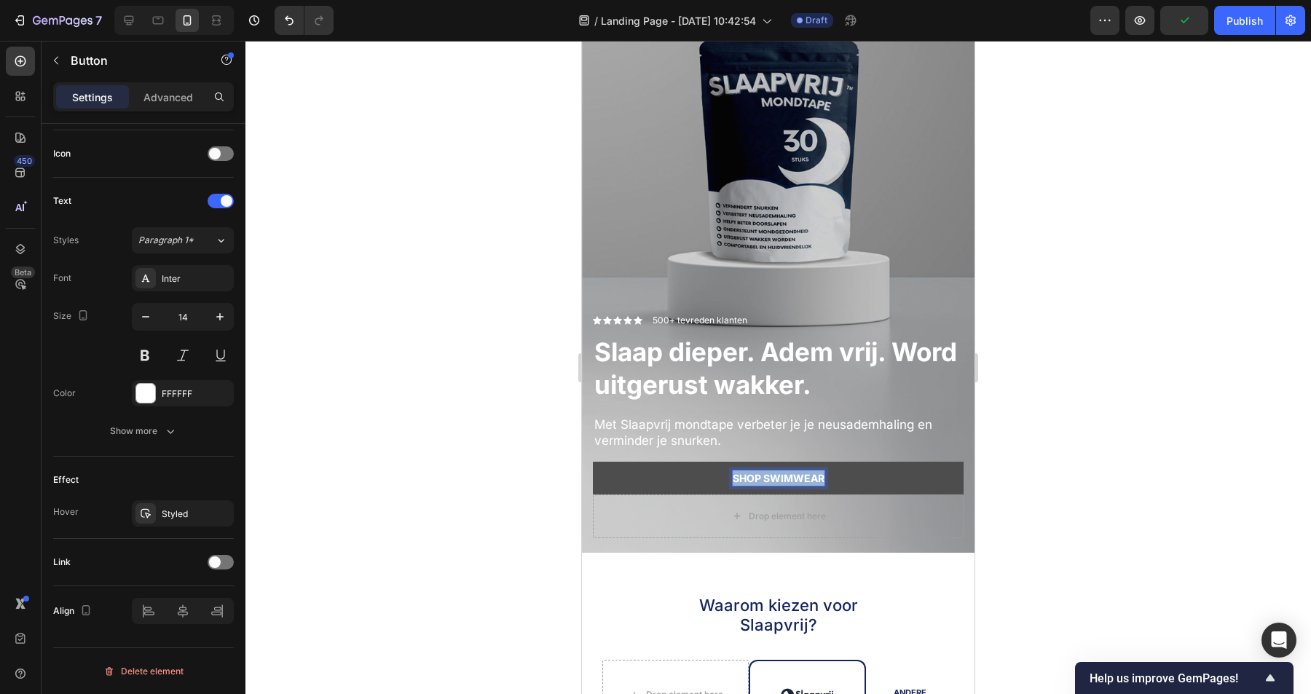
click at [779, 471] on p "Shop Swimwear" at bounding box center [779, 478] width 92 height 15
click at [593, 462] on button "Probeer" at bounding box center [778, 478] width 371 height 33
click at [907, 477] on button "Probeer nu" at bounding box center [778, 478] width 371 height 33
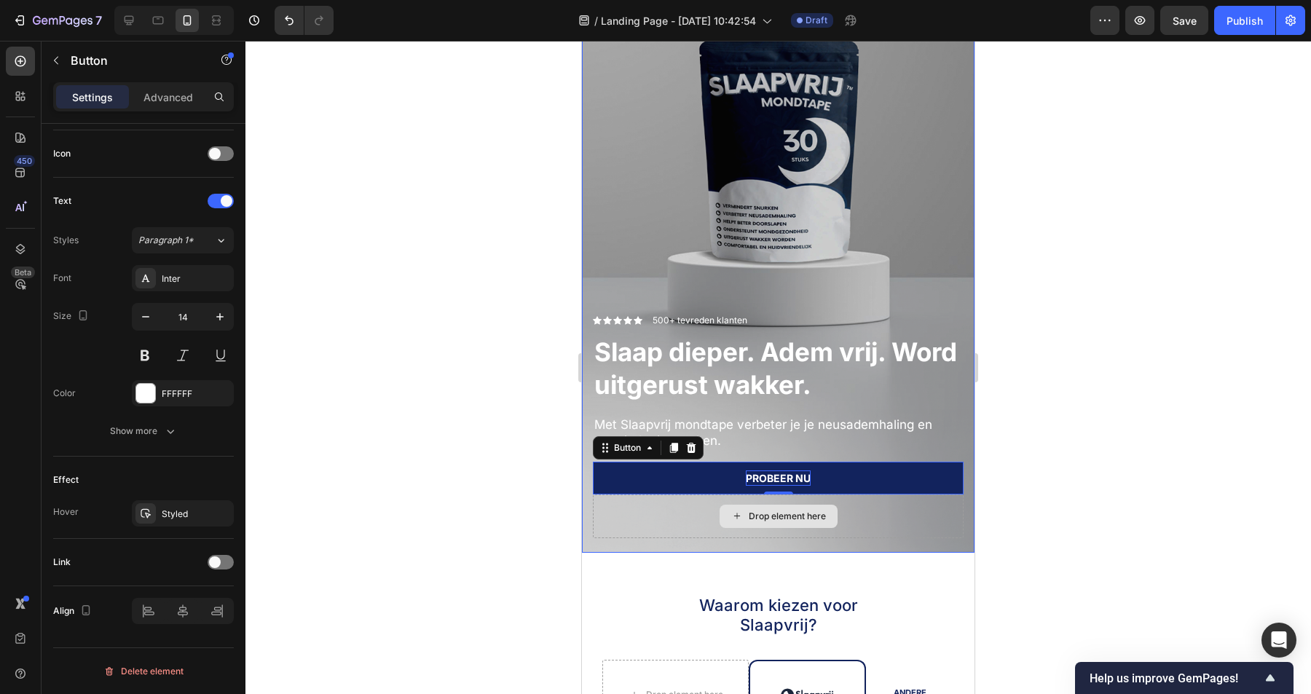
click at [646, 515] on div "Drop element here" at bounding box center [778, 517] width 371 height 44
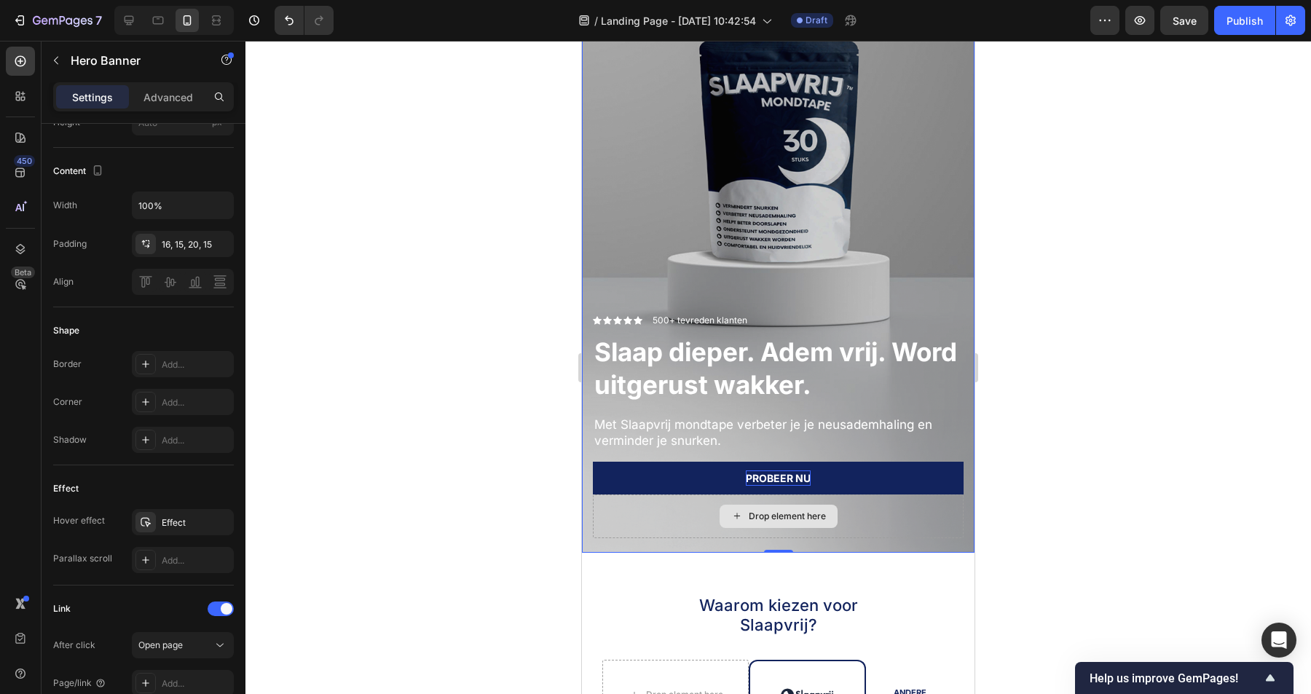
scroll to position [0, 0]
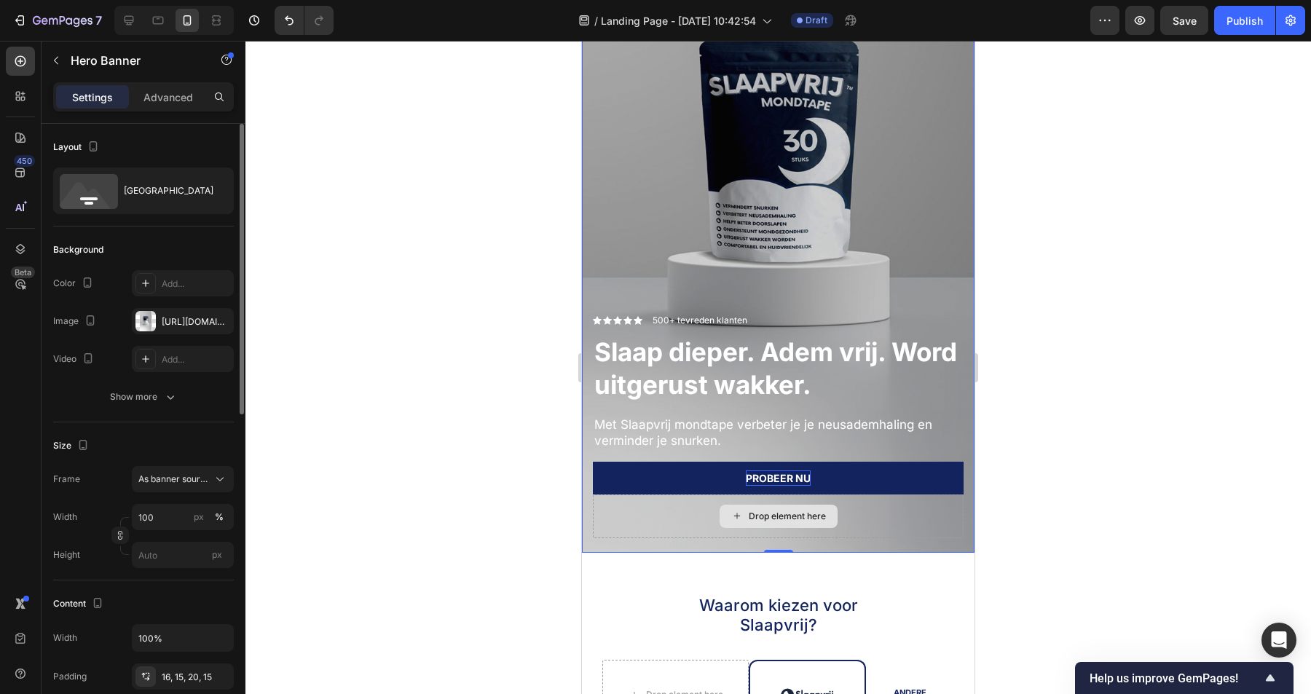
click at [612, 516] on div "Drop element here" at bounding box center [778, 517] width 371 height 44
click at [501, 500] on div at bounding box center [778, 367] width 1066 height 653
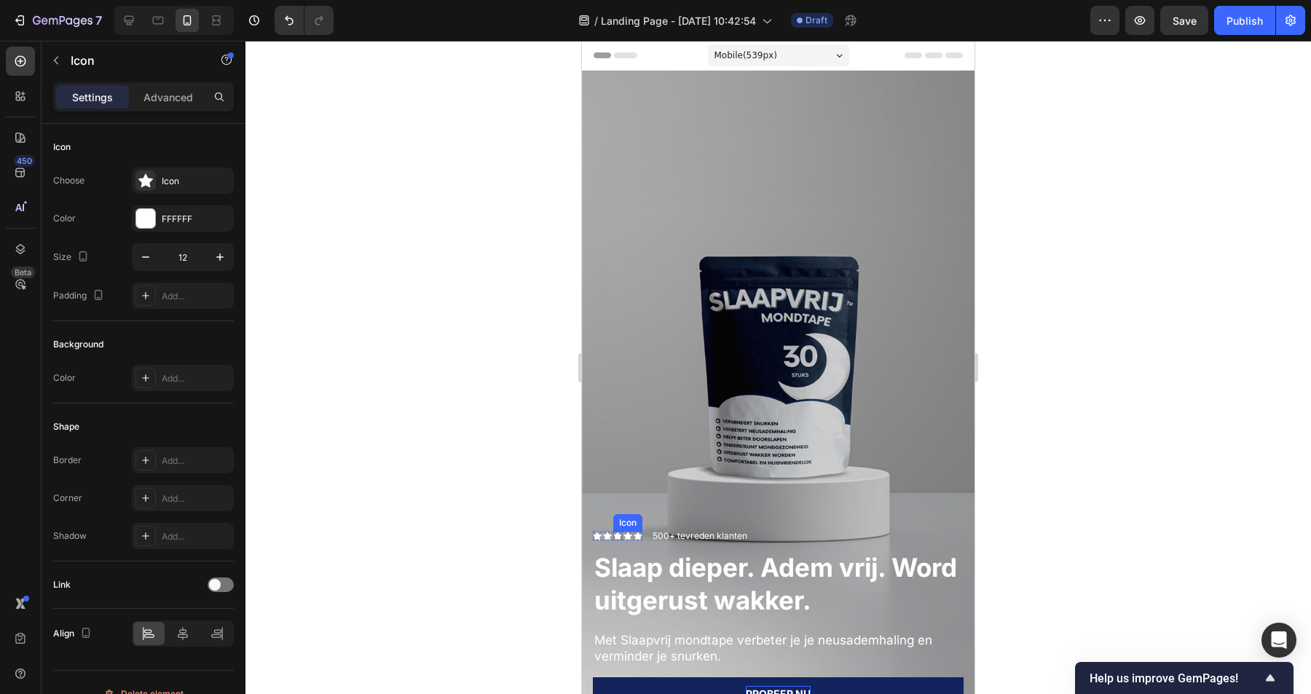
click at [621, 537] on div "Icon" at bounding box center [617, 536] width 9 height 9
click at [598, 537] on div "Icon 0" at bounding box center [597, 536] width 9 height 9
click at [640, 537] on div "Icon" at bounding box center [638, 536] width 9 height 9
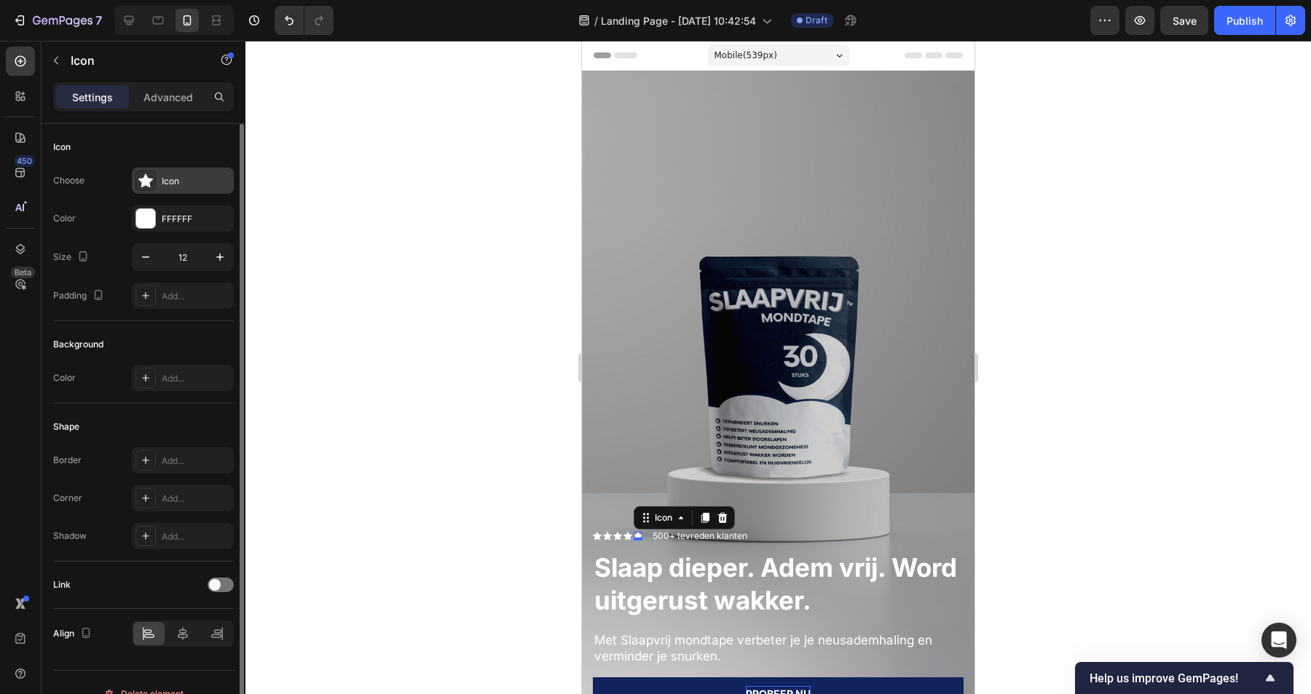
click at [181, 185] on div "Icon" at bounding box center [196, 181] width 68 height 13
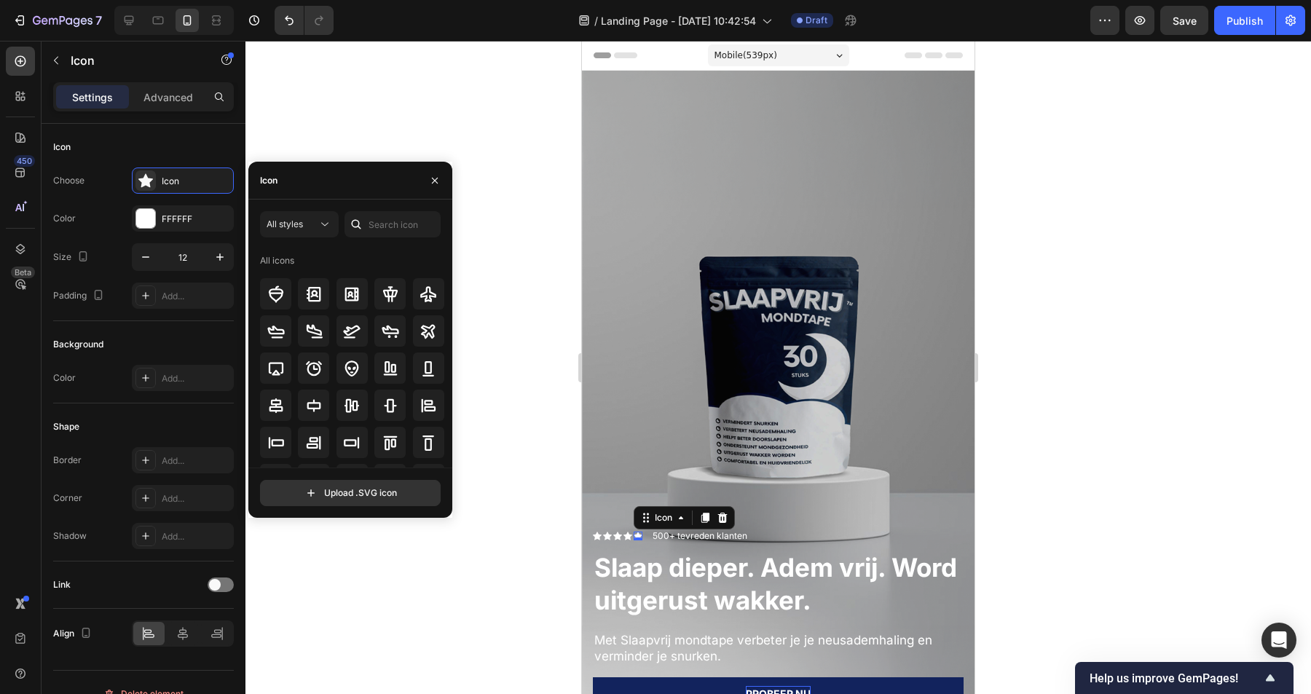
click at [318, 186] on div "Icon" at bounding box center [350, 181] width 204 height 38
click at [397, 222] on input "text" at bounding box center [393, 224] width 96 height 26
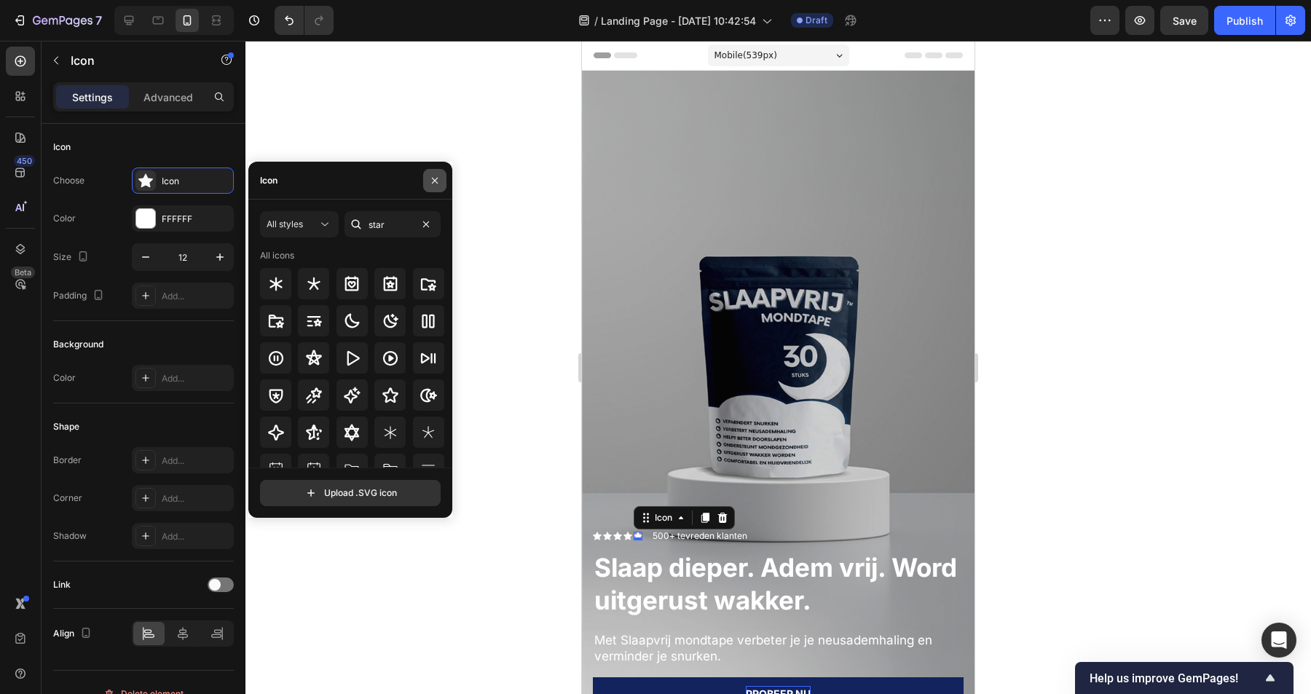
click at [434, 183] on icon "button" at bounding box center [435, 181] width 12 height 12
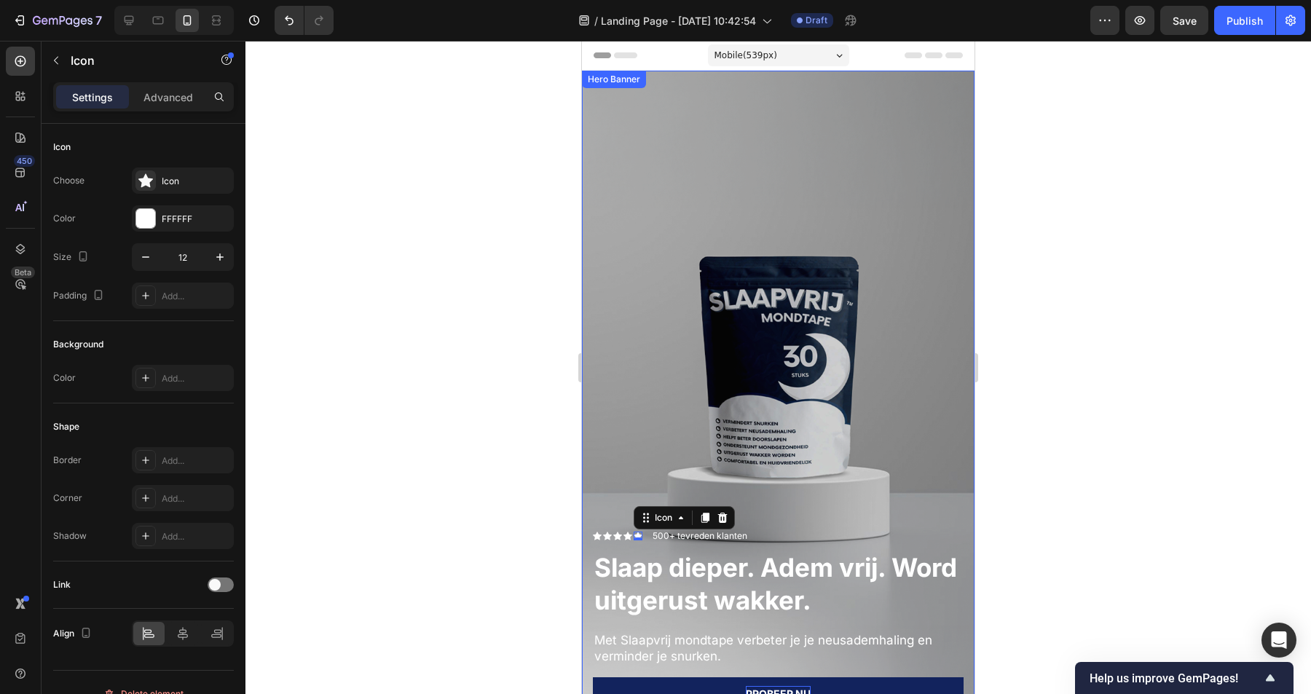
click at [1017, 321] on div at bounding box center [778, 367] width 1066 height 653
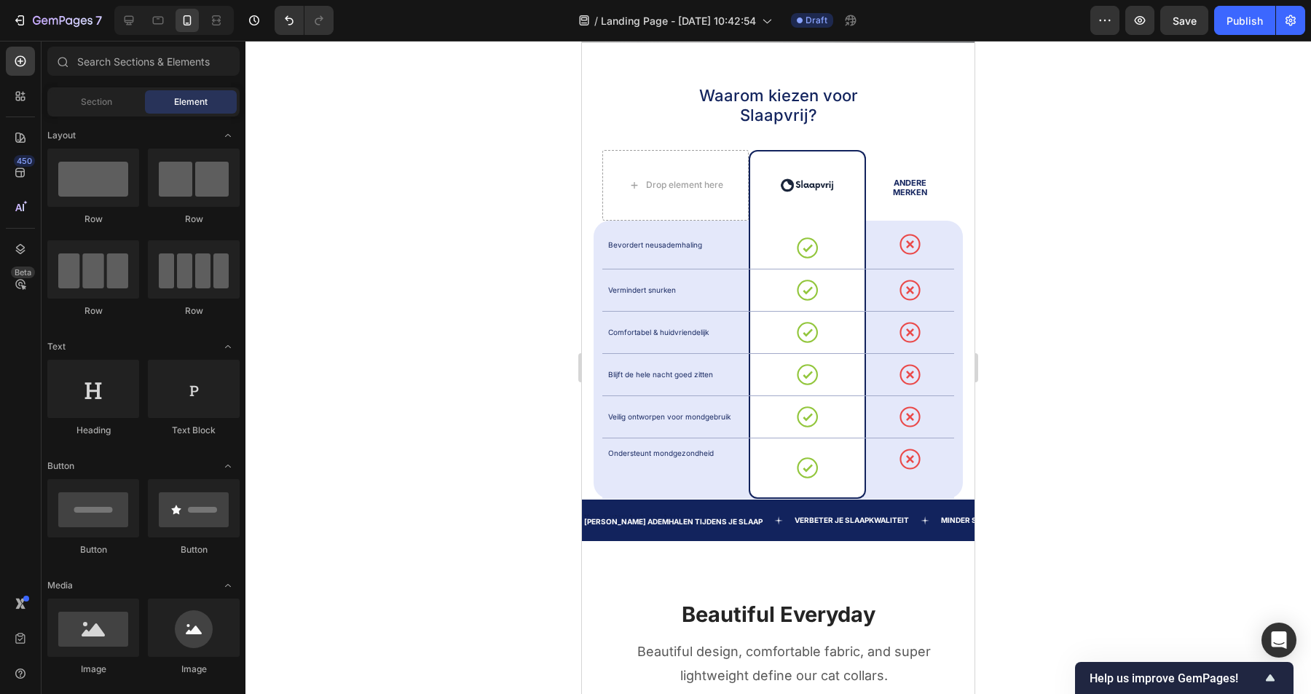
scroll to position [719, 0]
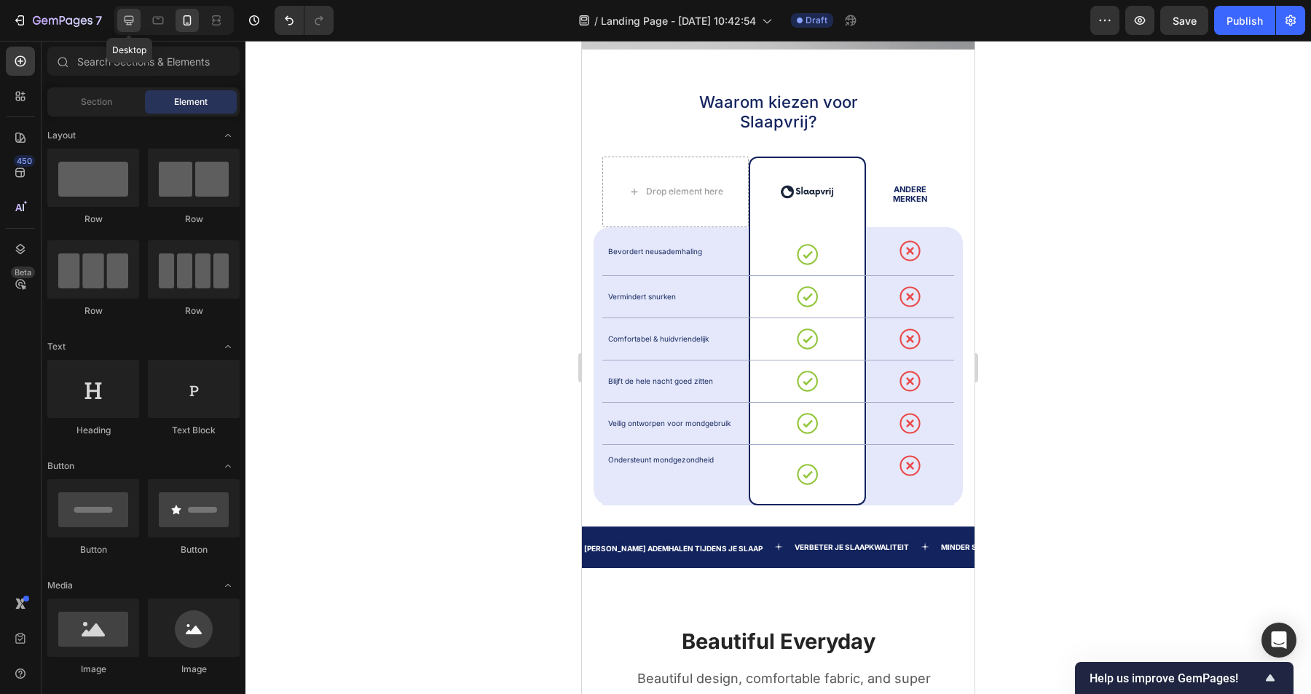
click at [131, 24] on icon at bounding box center [129, 20] width 9 height 9
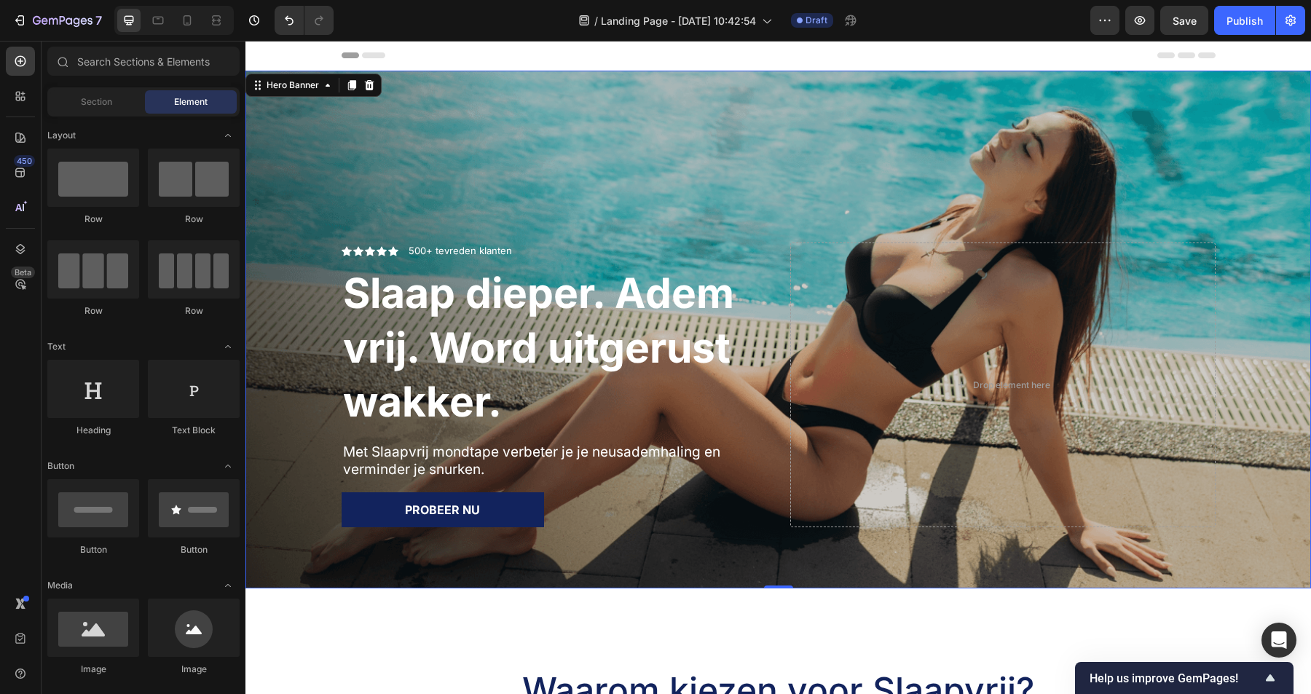
click at [632, 144] on div "Overlay" at bounding box center [778, 330] width 1066 height 518
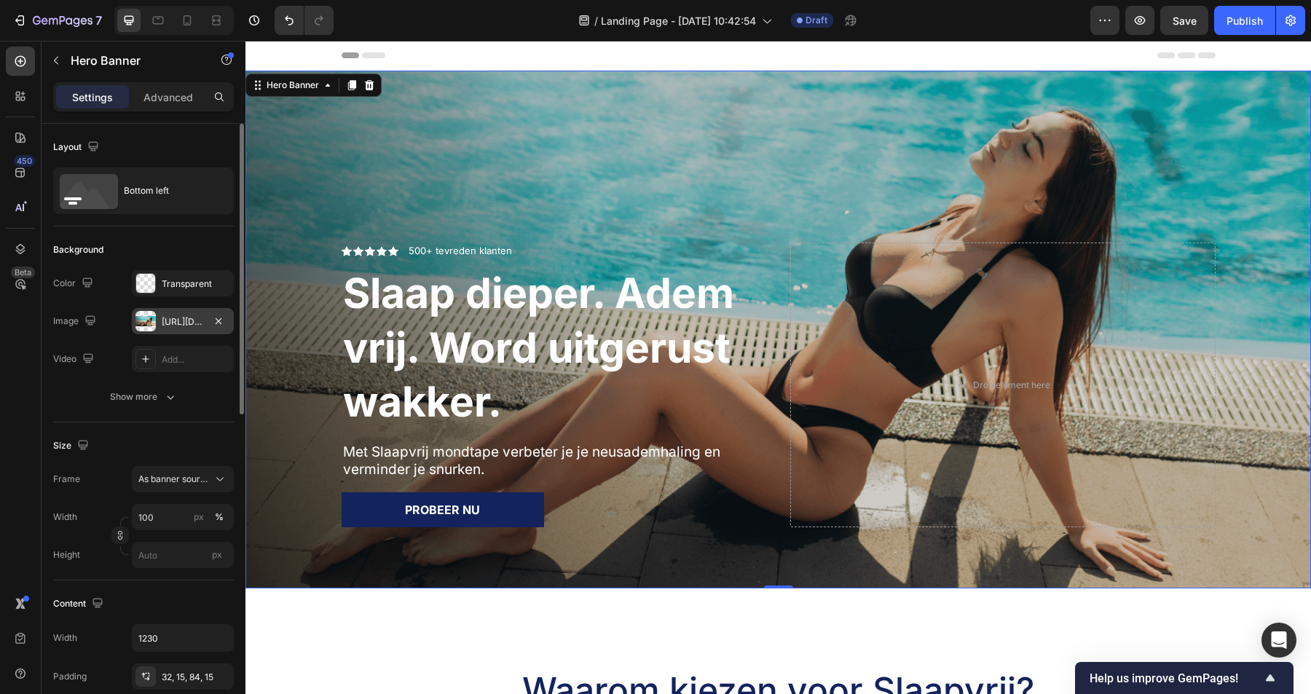
click at [176, 322] on div "[URL][DOMAIN_NAME]" at bounding box center [183, 321] width 42 height 13
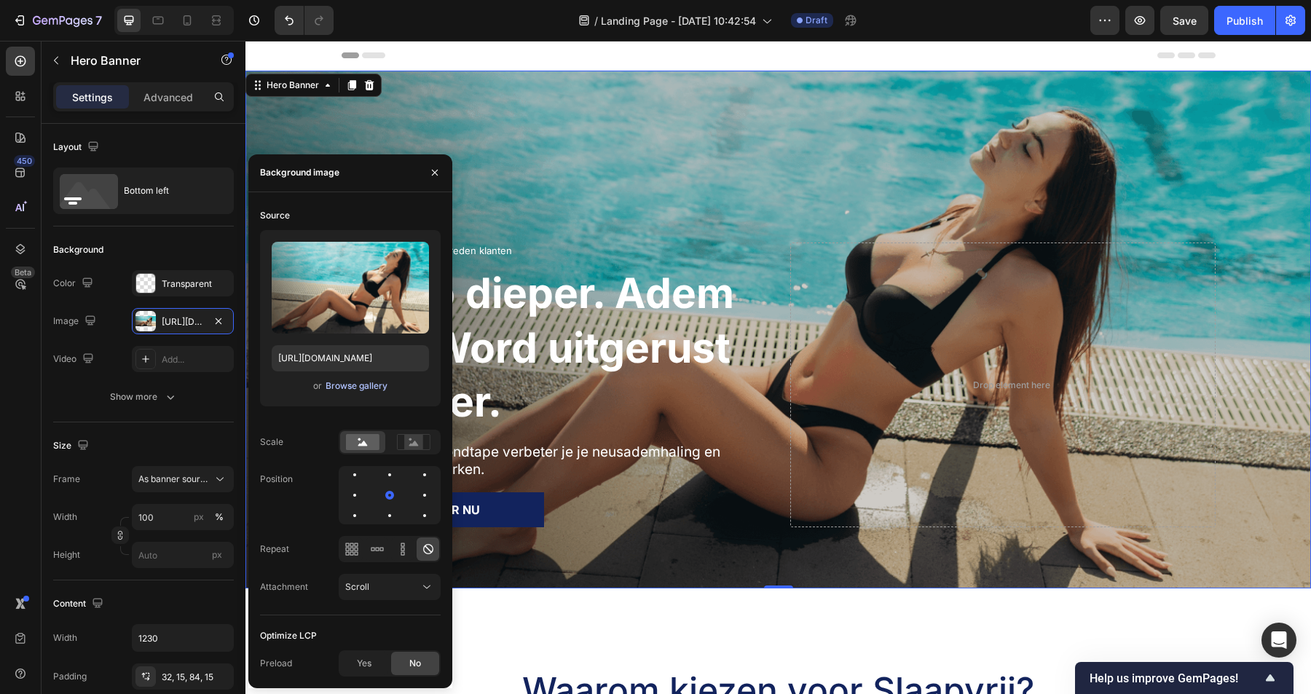
click at [355, 389] on div "Browse gallery" at bounding box center [357, 386] width 62 height 13
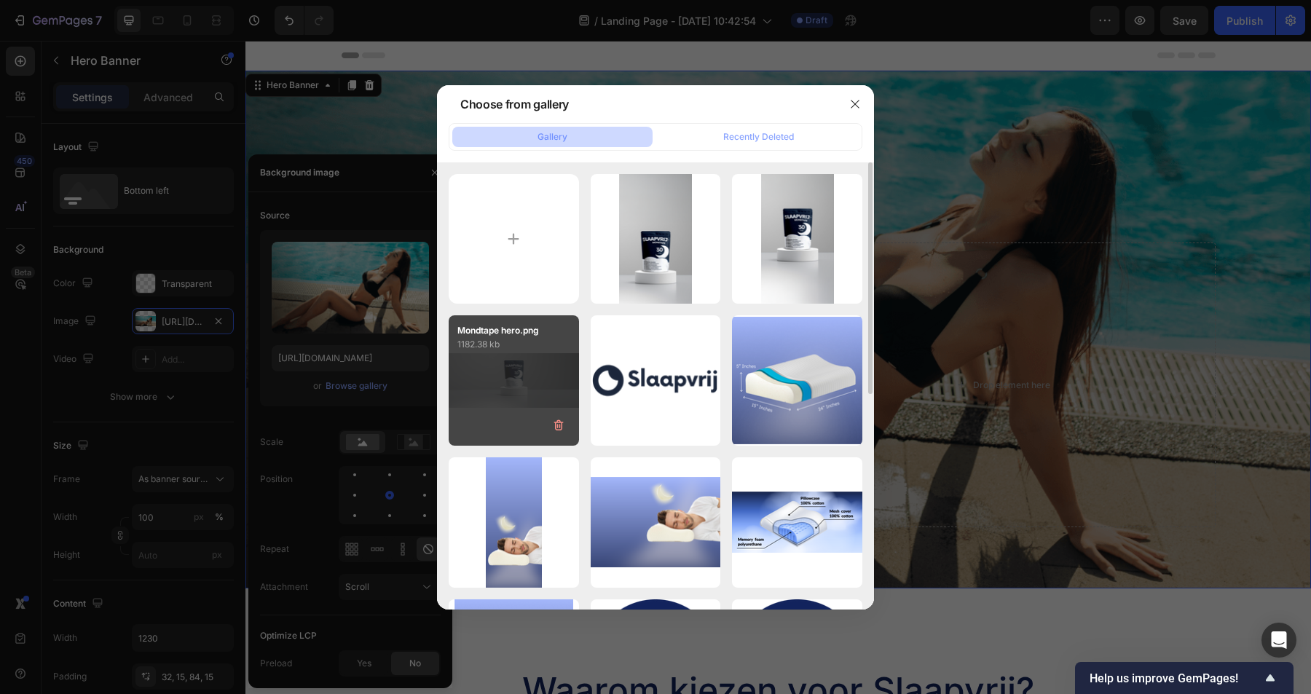
click at [524, 355] on div "Mondtape hero.png 1182.38 kb" at bounding box center [514, 380] width 130 height 130
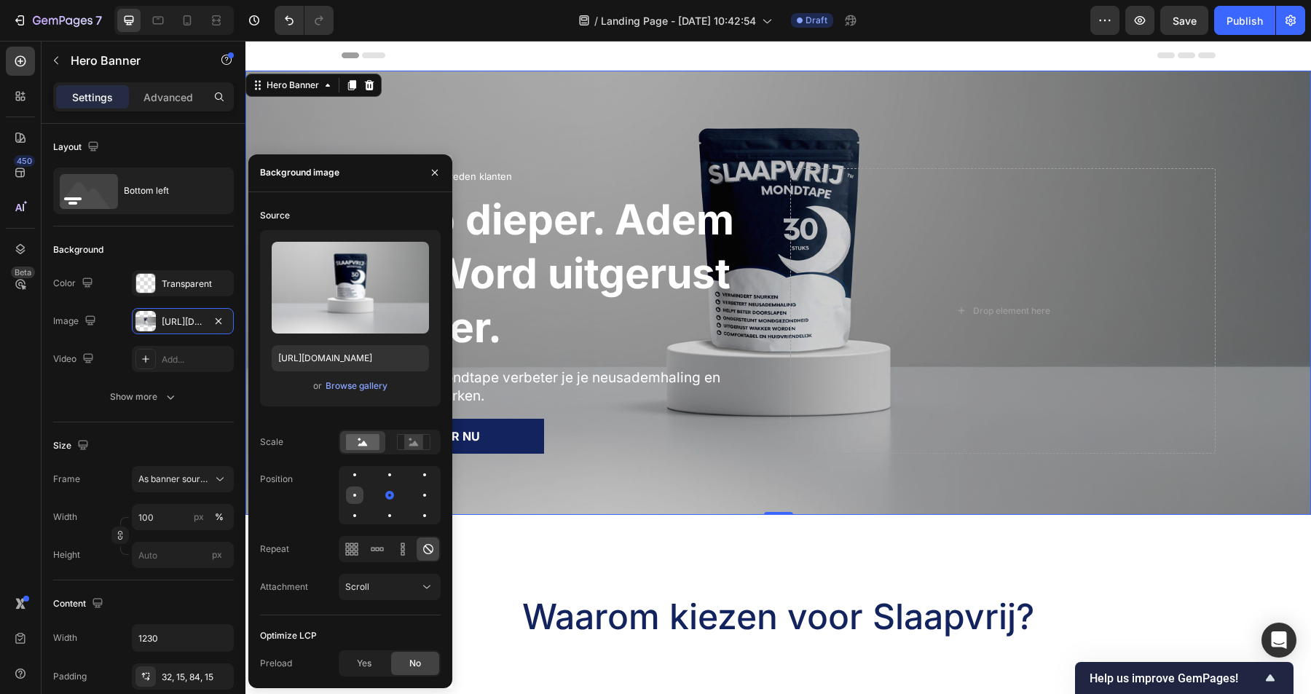
click at [356, 493] on div at bounding box center [354, 495] width 17 height 17
click at [397, 492] on div at bounding box center [389, 495] width 17 height 17
click at [414, 492] on div at bounding box center [390, 495] width 102 height 58
click at [422, 492] on div at bounding box center [424, 495] width 17 height 17
click at [382, 495] on div at bounding box center [389, 495] width 17 height 17
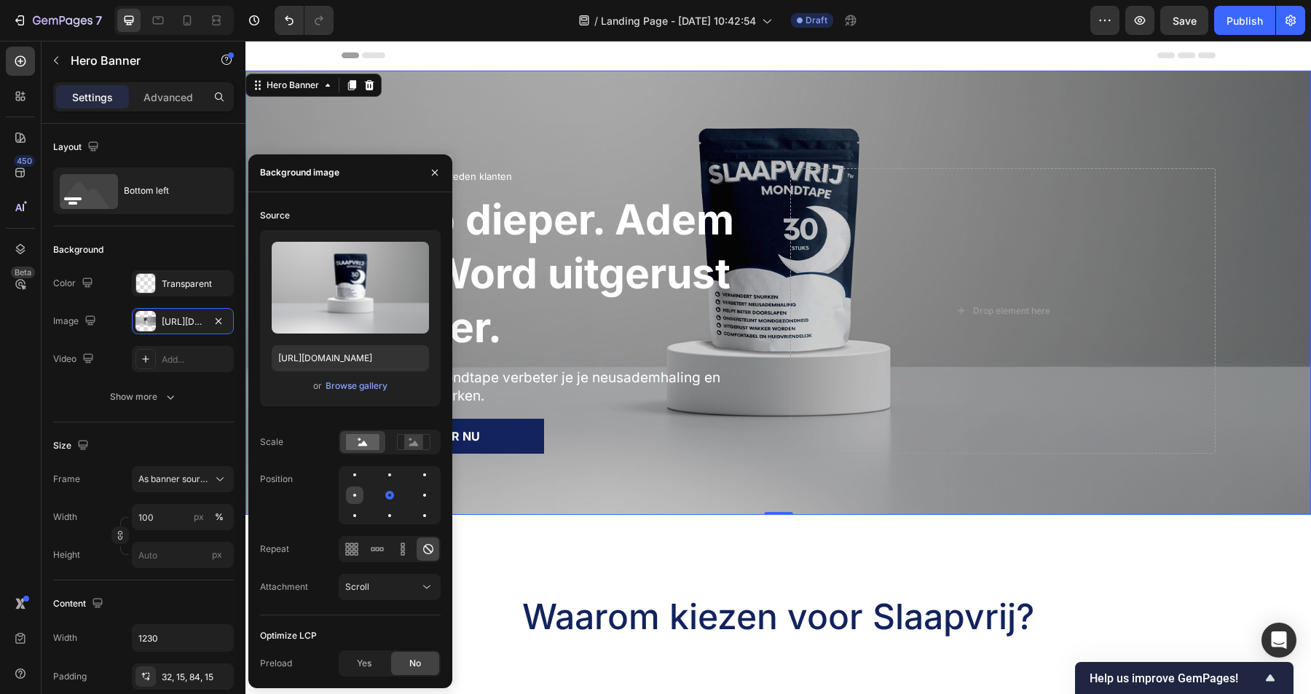
click at [352, 499] on div at bounding box center [354, 495] width 17 height 17
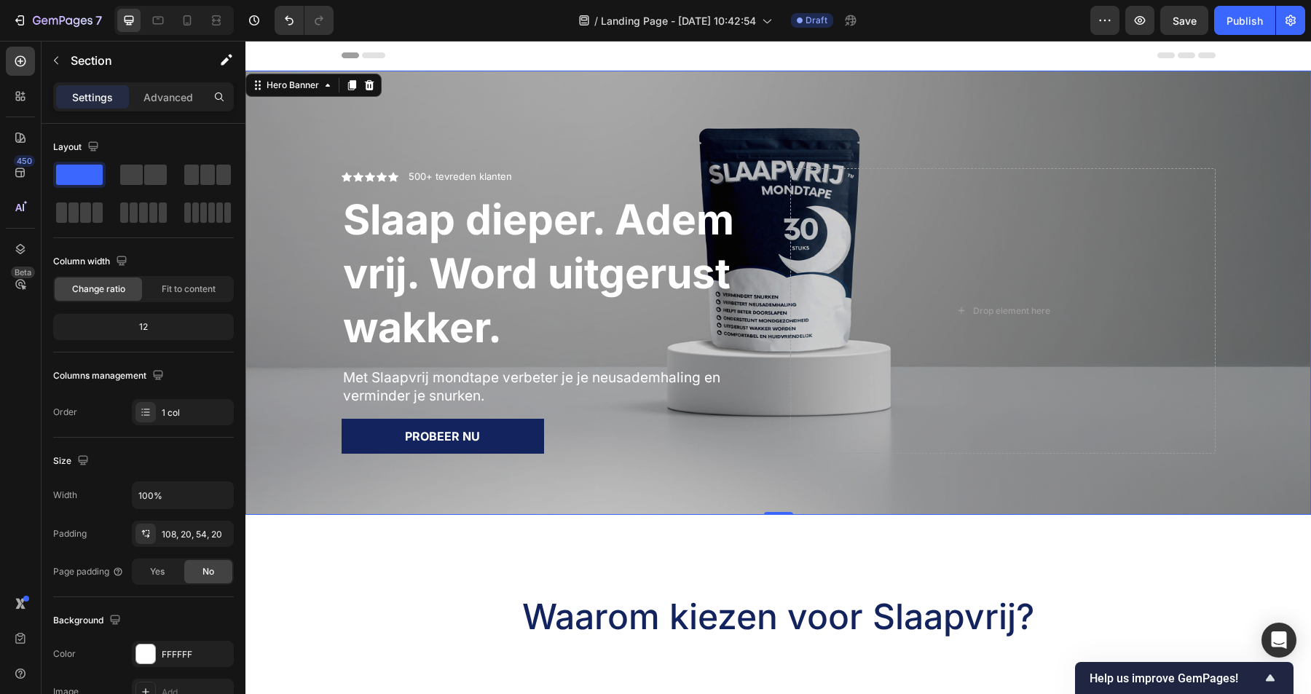
click at [1004, 101] on div "Overlay" at bounding box center [778, 293] width 1066 height 444
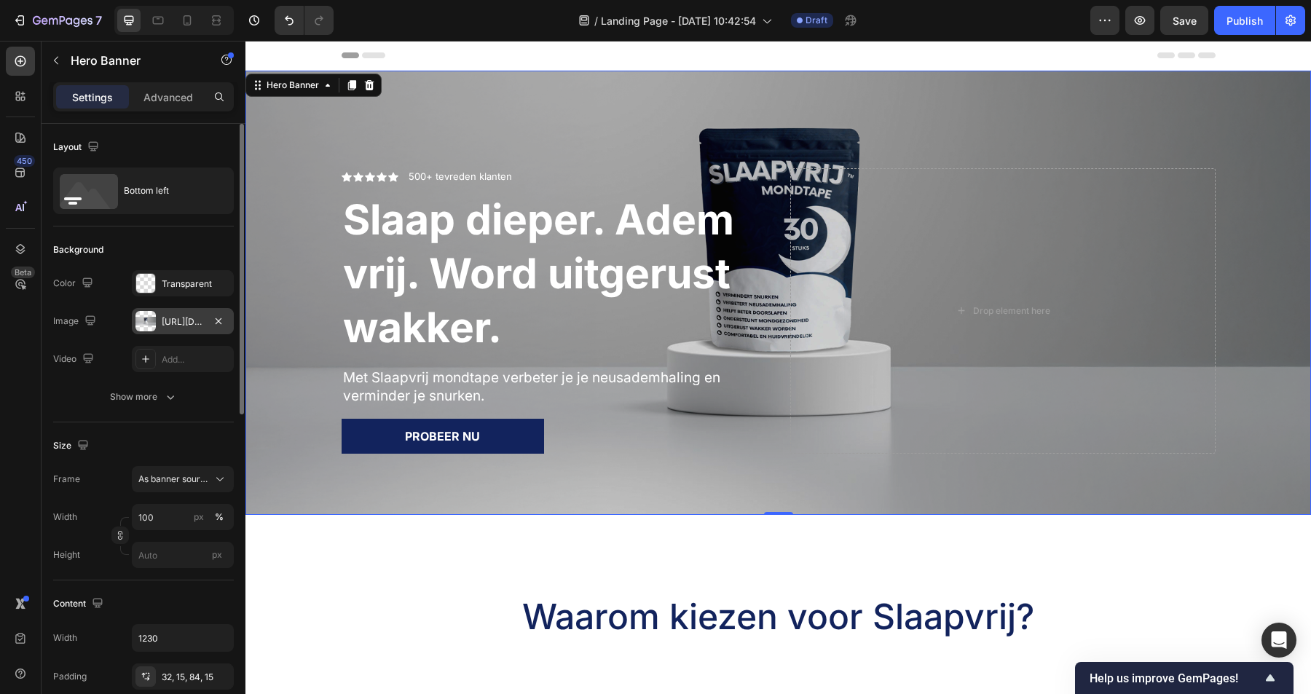
click at [176, 321] on div "[URL][DOMAIN_NAME]" at bounding box center [183, 321] width 42 height 13
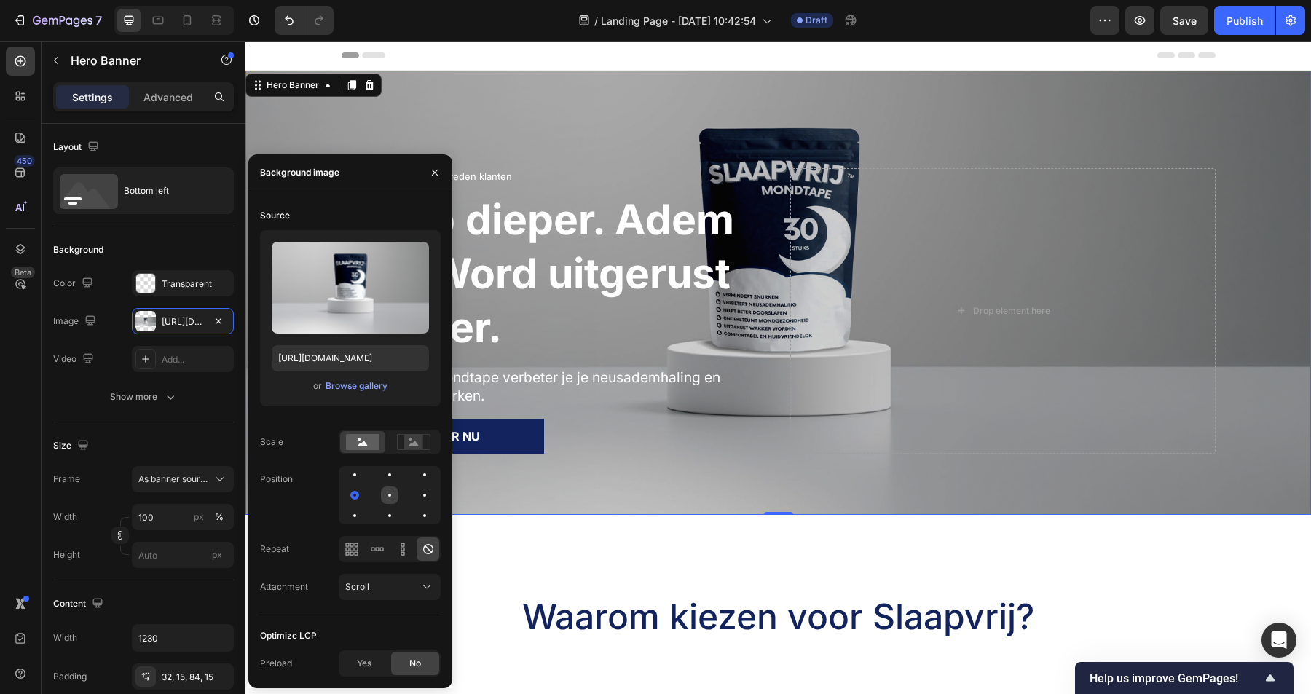
click at [388, 495] on div at bounding box center [389, 495] width 3 height 3
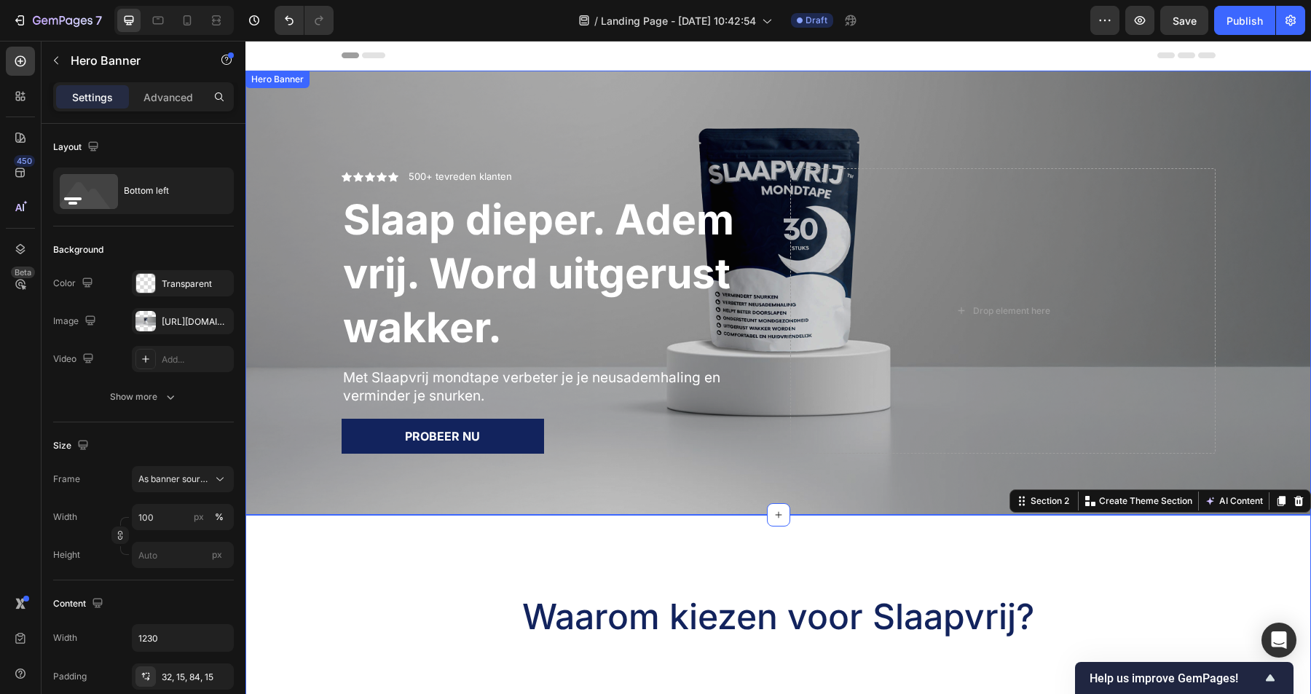
click at [756, 103] on div "Overlay" at bounding box center [778, 293] width 1066 height 444
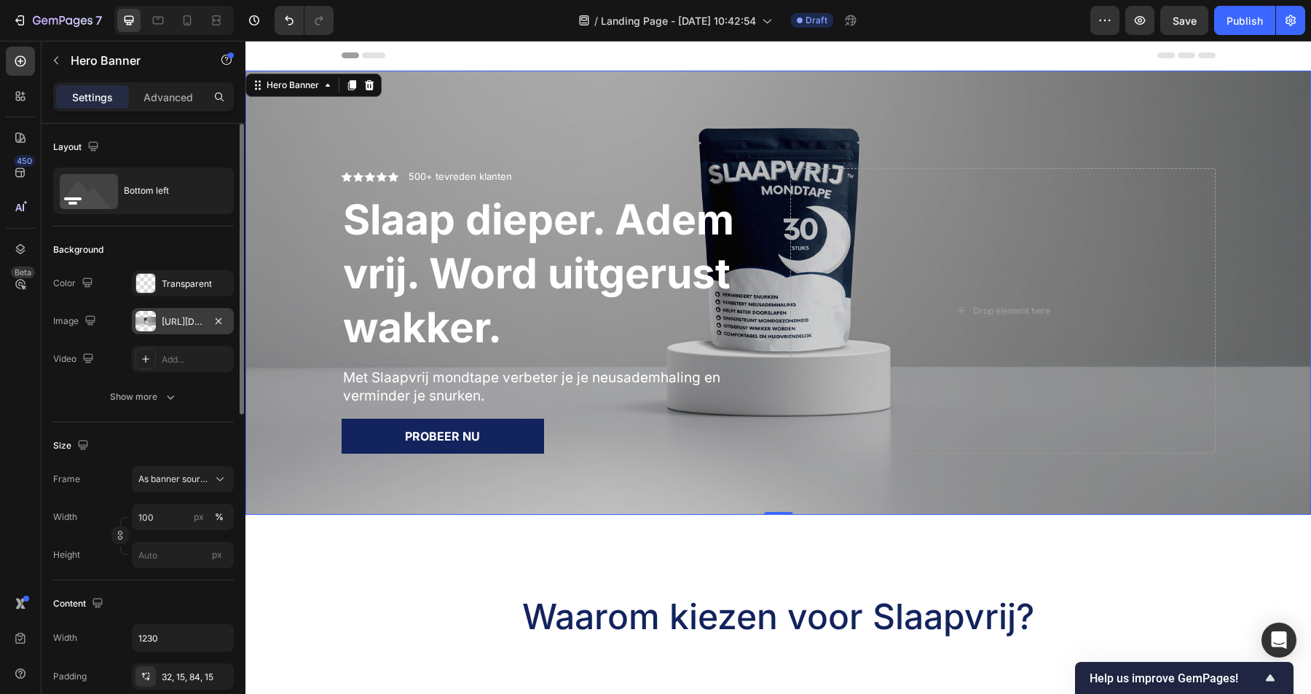
click at [163, 323] on div "[URL][DOMAIN_NAME]" at bounding box center [183, 321] width 42 height 13
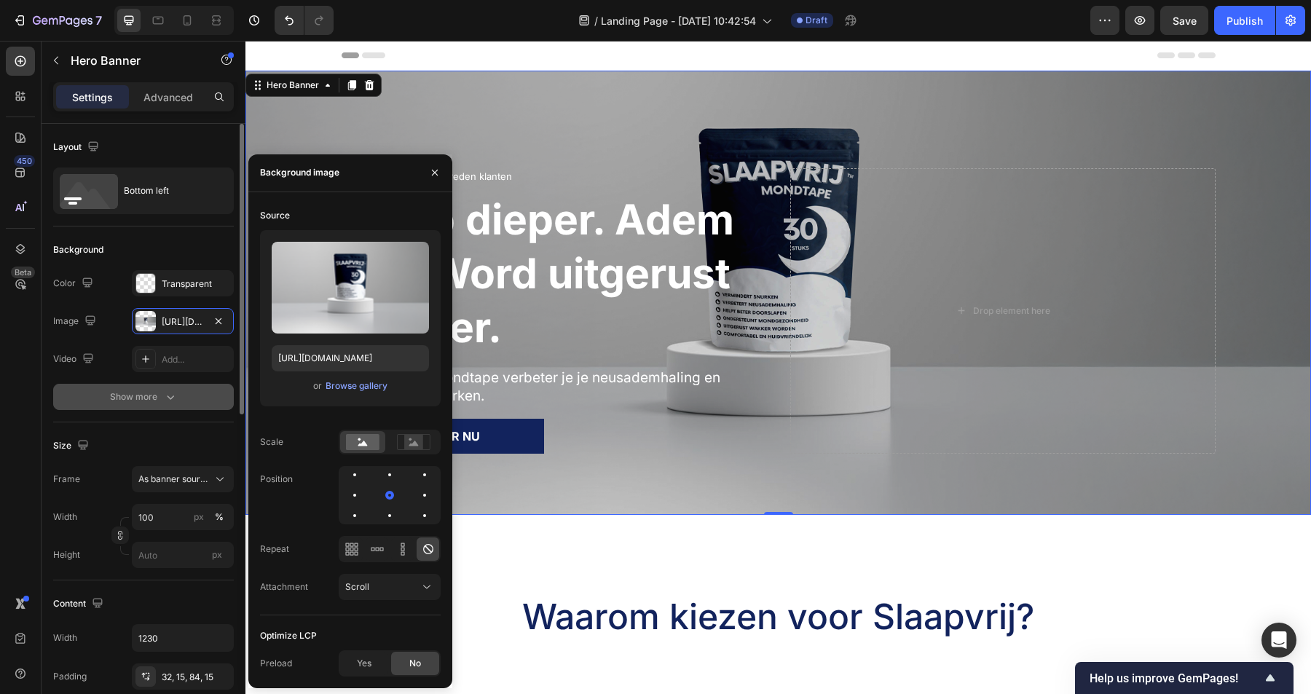
click at [152, 400] on div "Show more" at bounding box center [144, 397] width 68 height 15
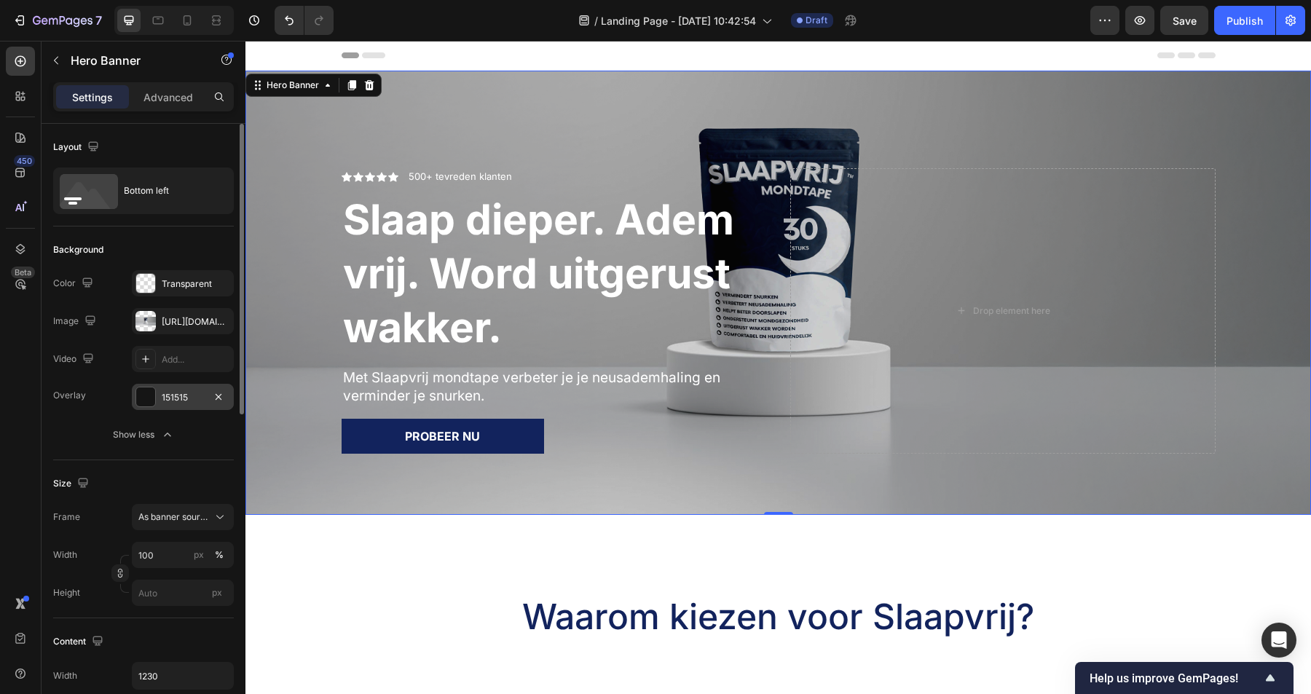
click at [175, 398] on div "151515" at bounding box center [183, 397] width 42 height 13
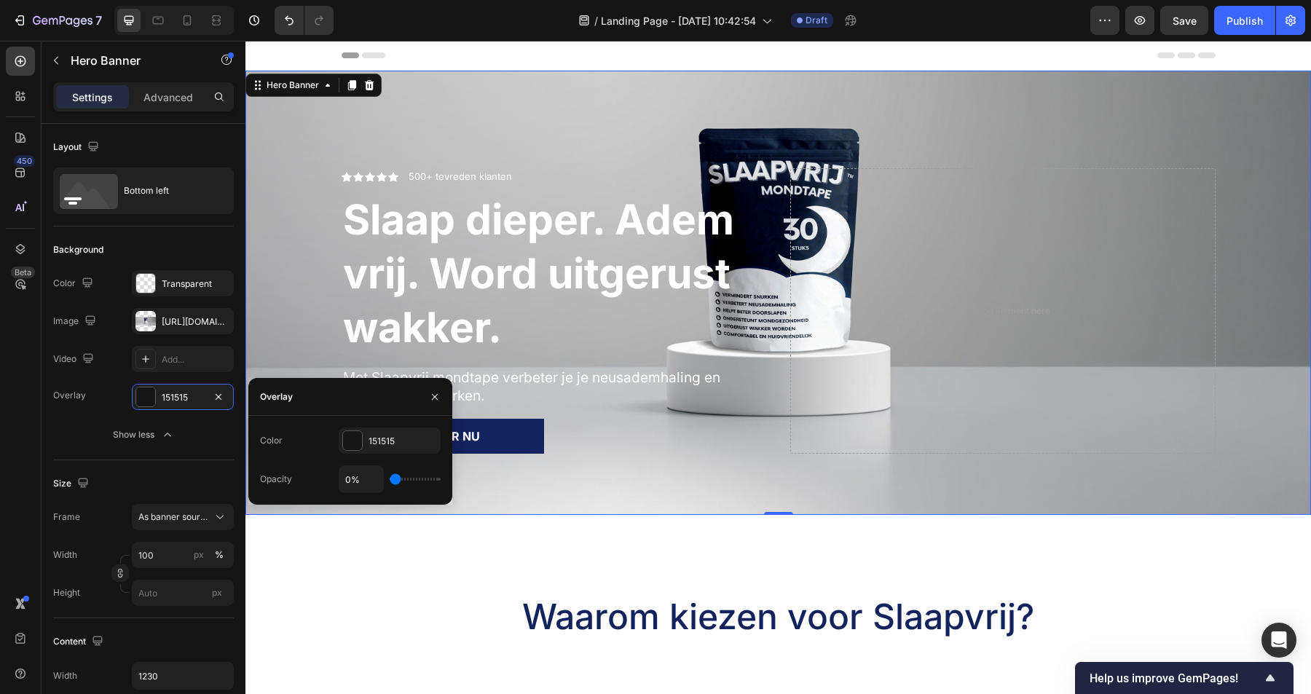
drag, startPoint x: 401, startPoint y: 475, endPoint x: 369, endPoint y: 481, distance: 32.7
click at [390, 481] on input "range" at bounding box center [415, 479] width 51 height 3
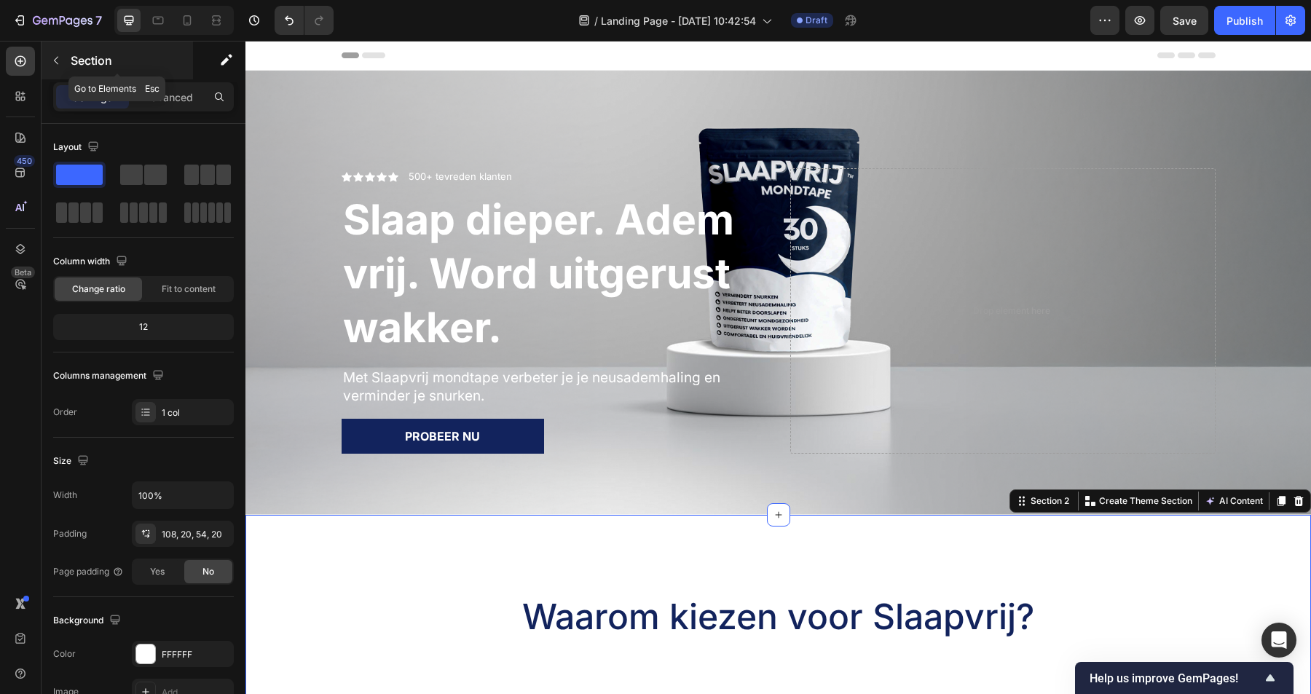
click at [60, 59] on icon "button" at bounding box center [56, 61] width 12 height 12
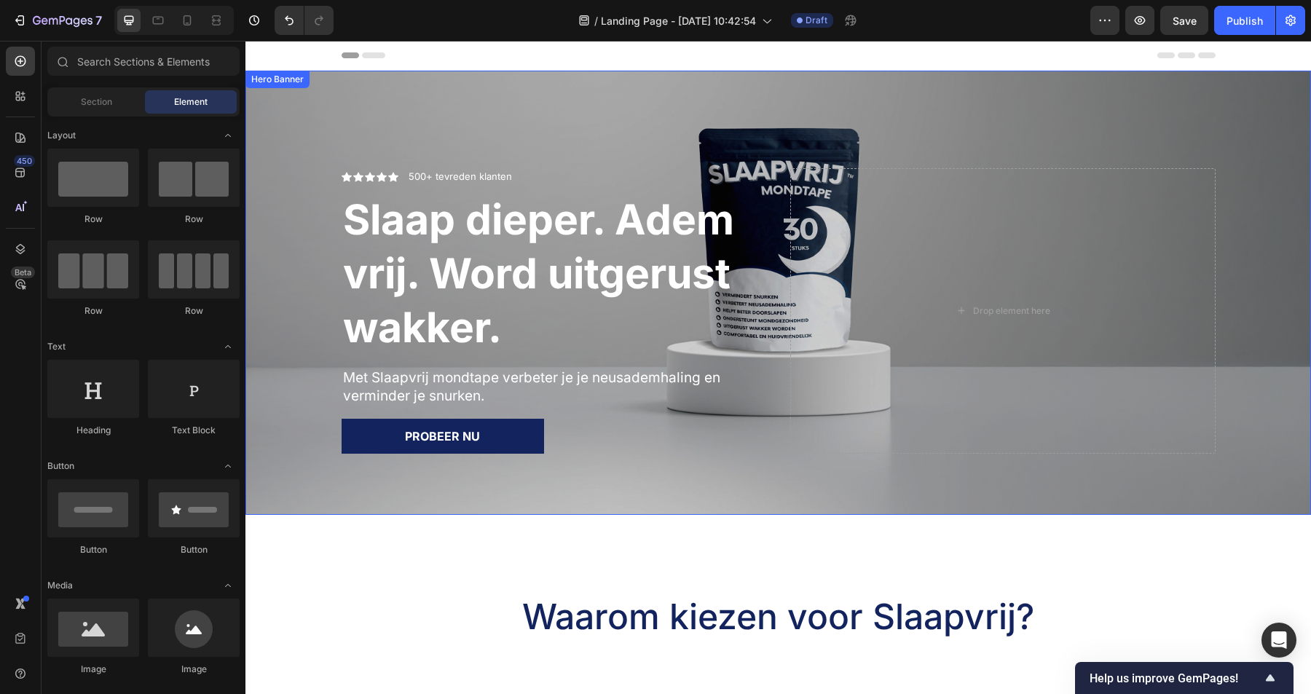
click at [828, 129] on div "Overlay" at bounding box center [778, 293] width 1066 height 444
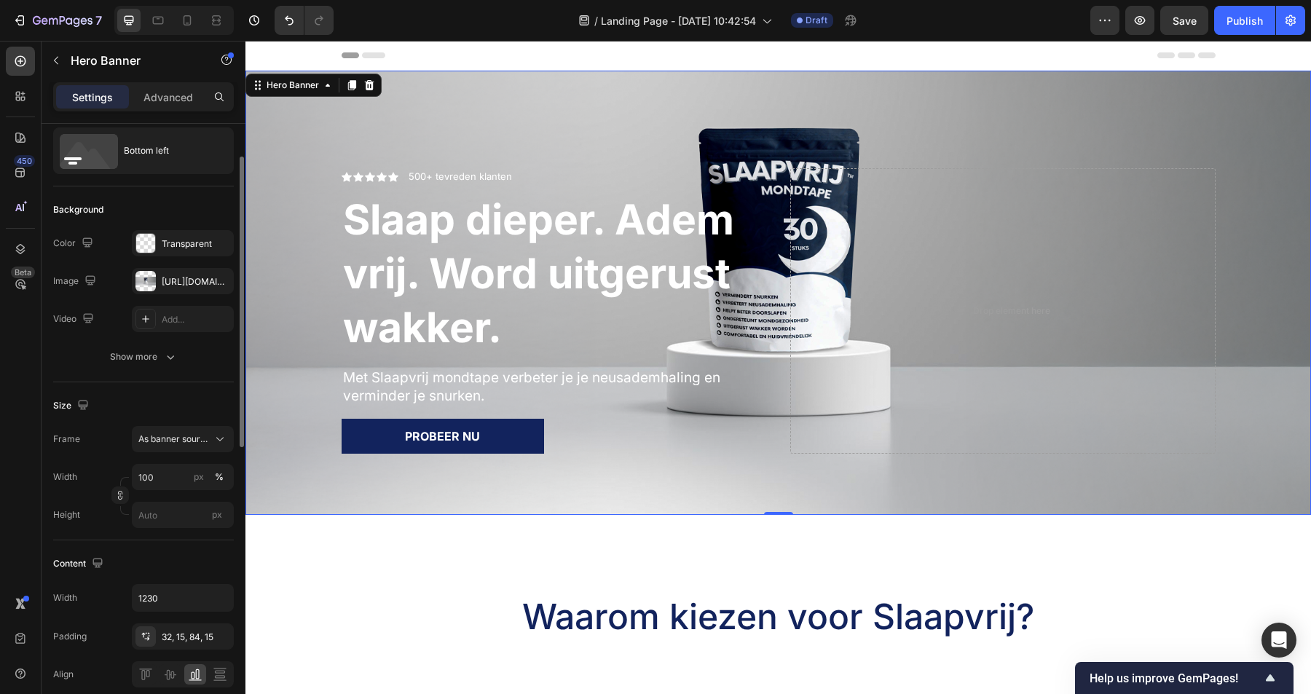
scroll to position [50, 0]
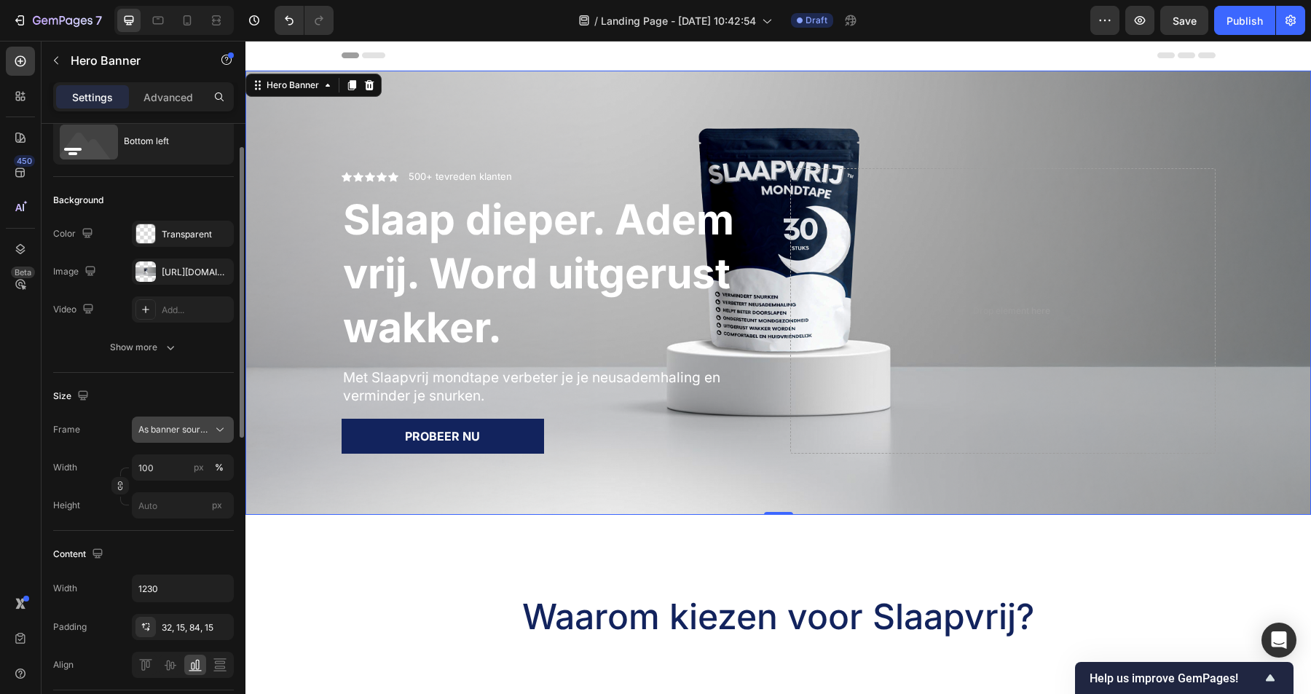
click at [182, 422] on div "As banner source" at bounding box center [182, 429] width 89 height 15
click at [182, 390] on div "Size" at bounding box center [143, 396] width 181 height 23
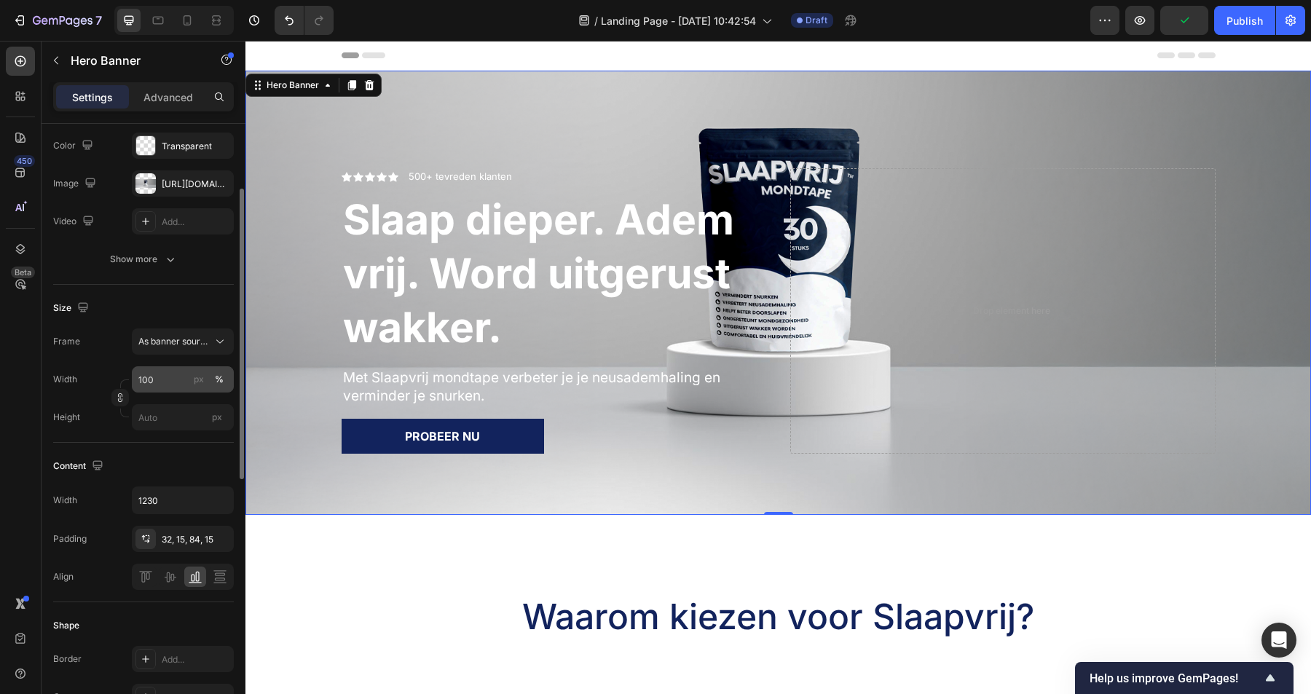
scroll to position [144, 0]
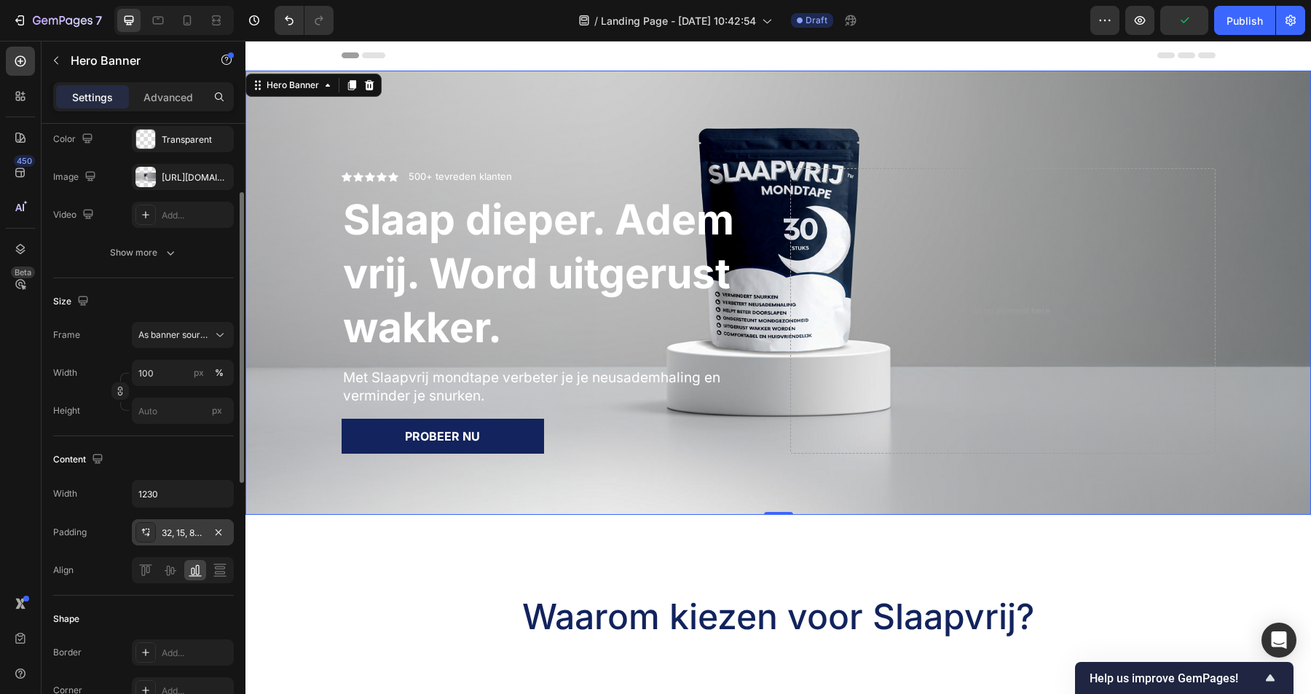
click at [168, 534] on div "32, 15, 84, 15" at bounding box center [183, 533] width 42 height 13
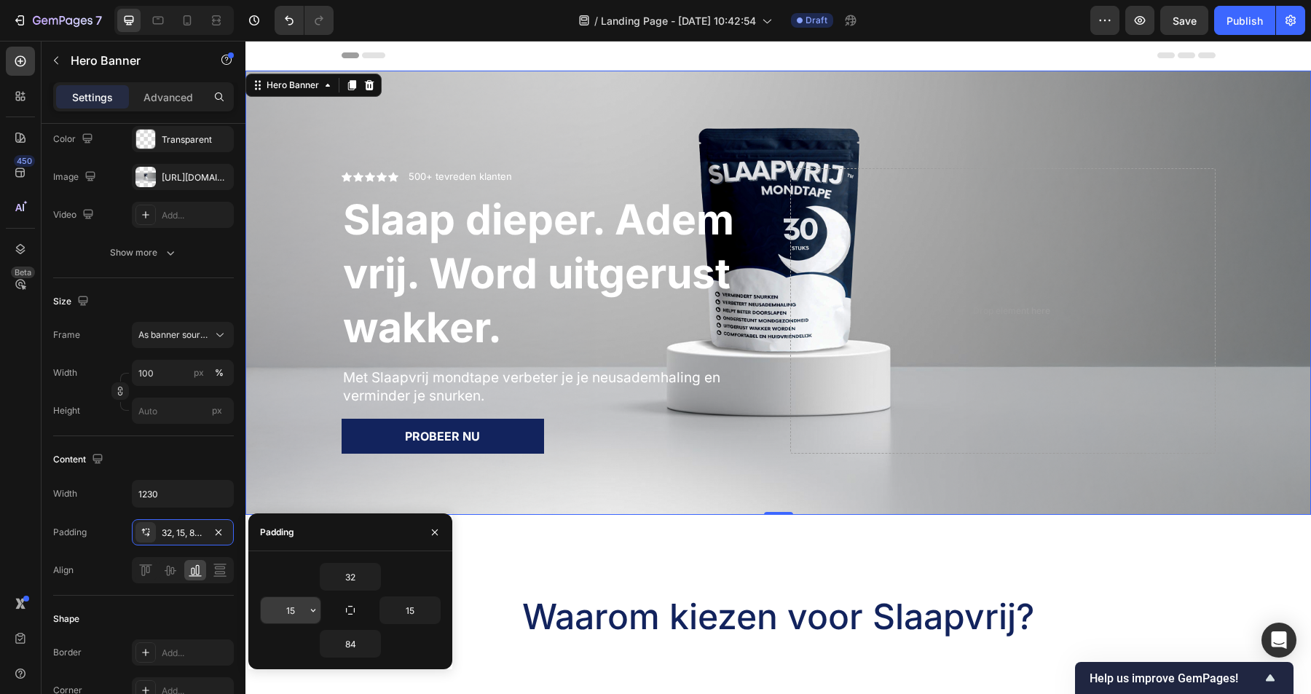
click at [298, 610] on input "15" at bounding box center [291, 610] width 60 height 26
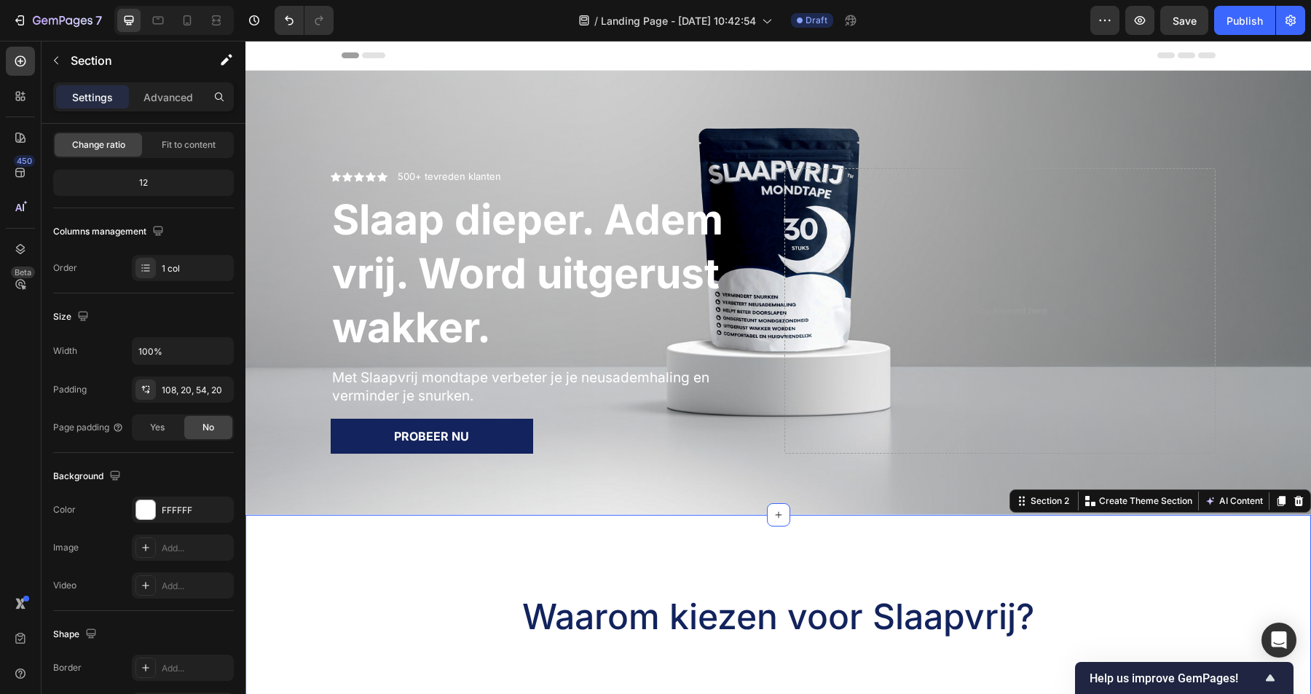
scroll to position [0, 0]
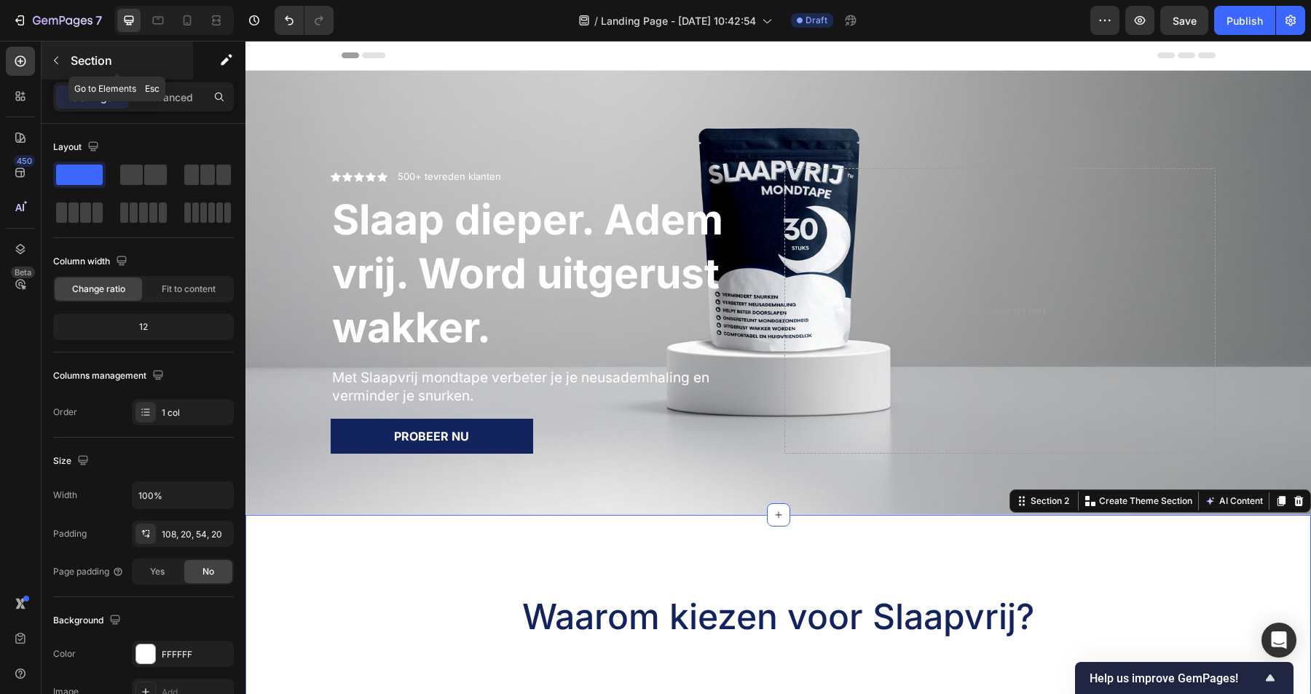
click at [63, 59] on button "button" at bounding box center [55, 60] width 23 height 23
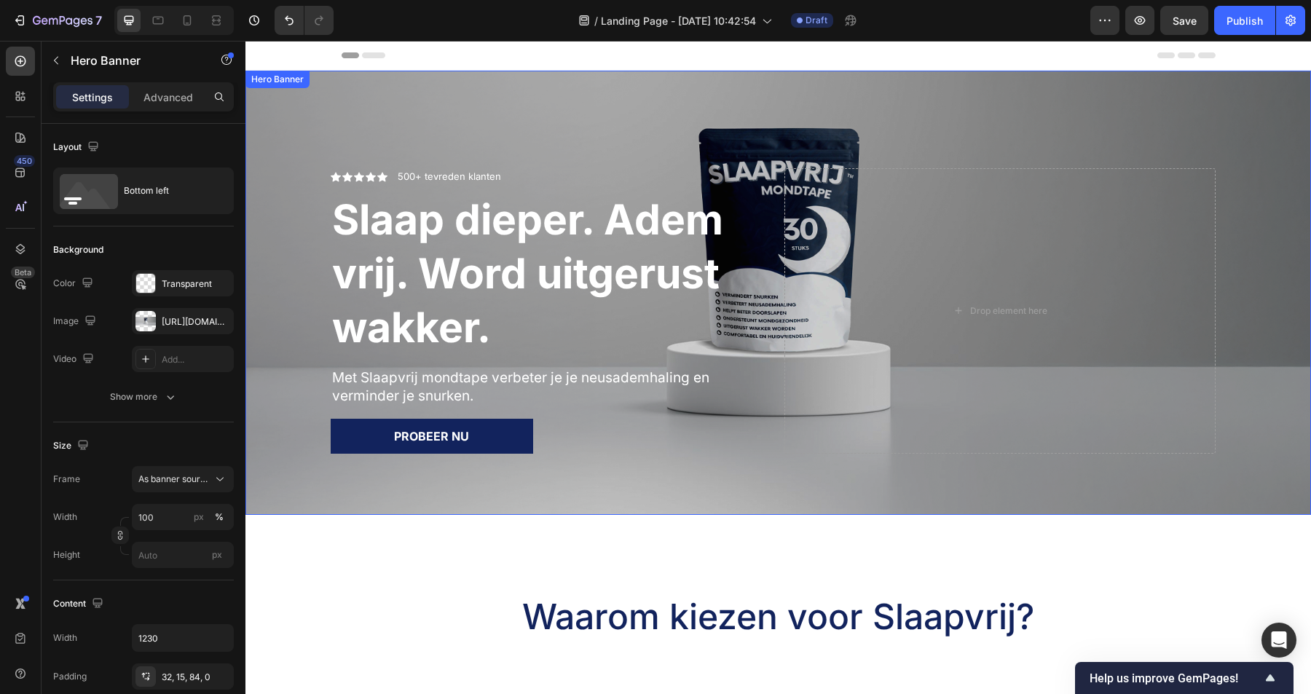
click at [591, 101] on div "Overlay" at bounding box center [778, 293] width 1066 height 444
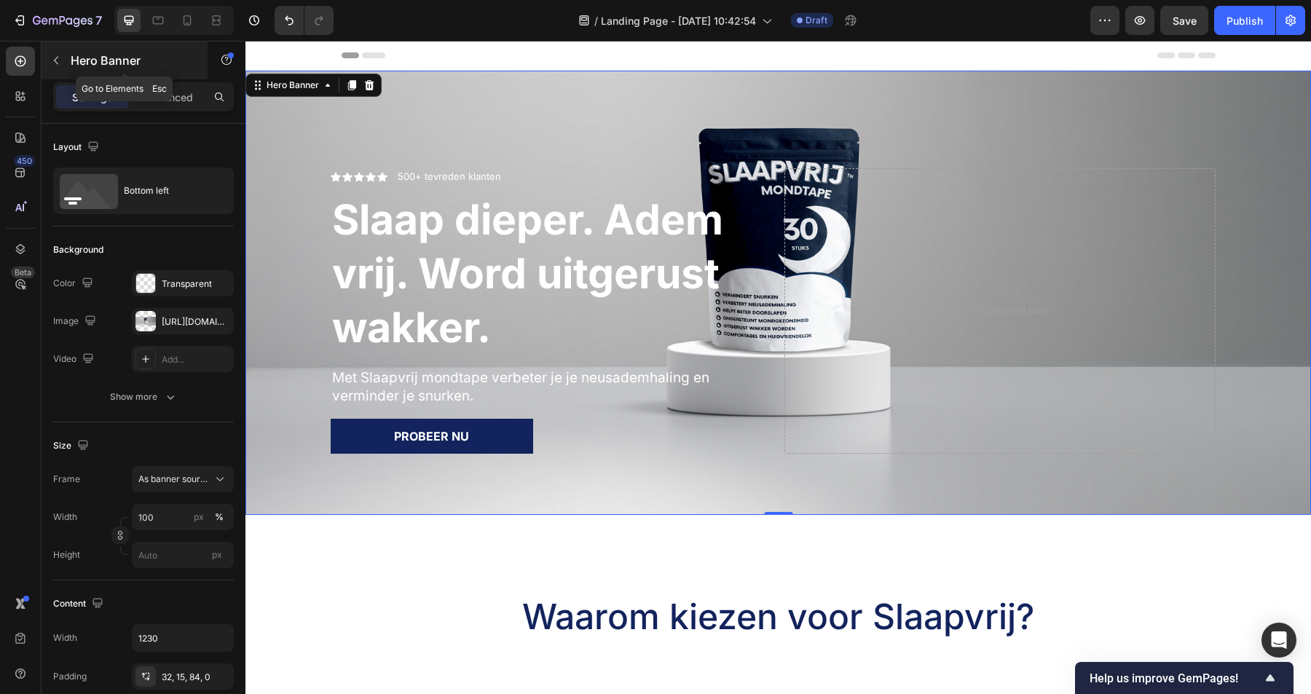
click at [56, 56] on icon "button" at bounding box center [56, 61] width 12 height 12
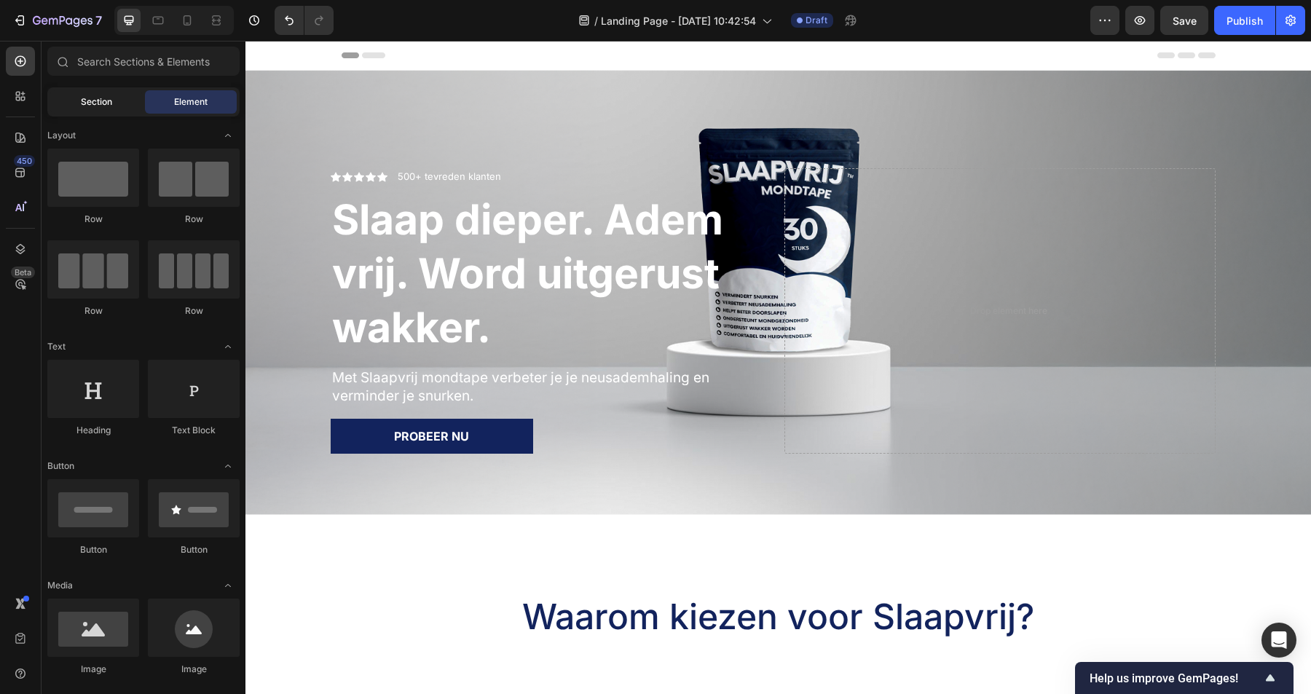
click at [76, 103] on div "Section" at bounding box center [96, 101] width 92 height 23
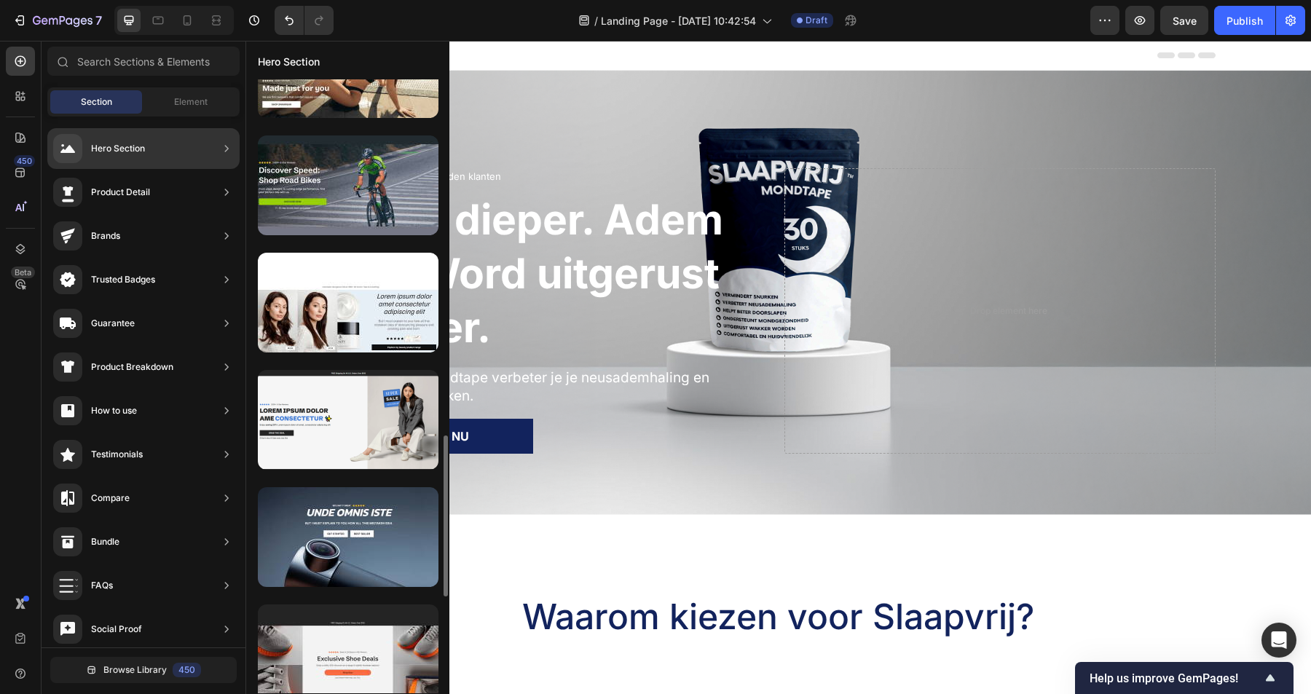
scroll to position [1357, 0]
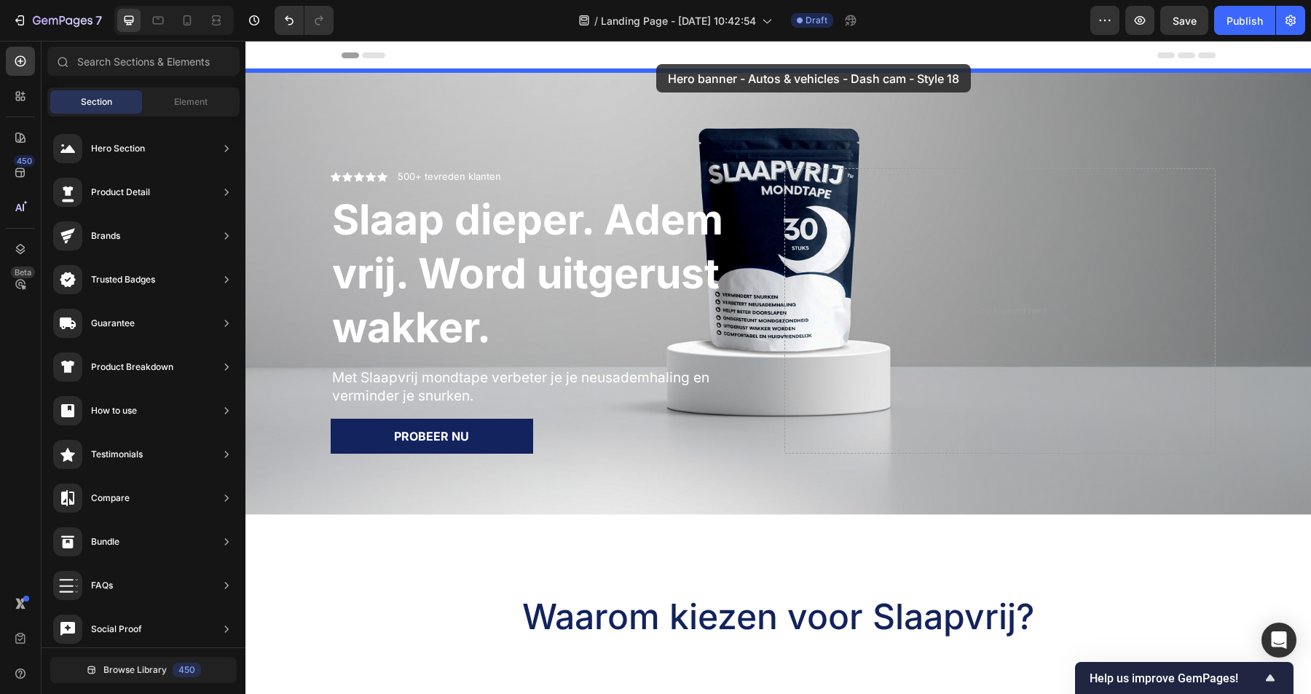
drag, startPoint x: 613, startPoint y: 584, endPoint x: 656, endPoint y: 65, distance: 521.2
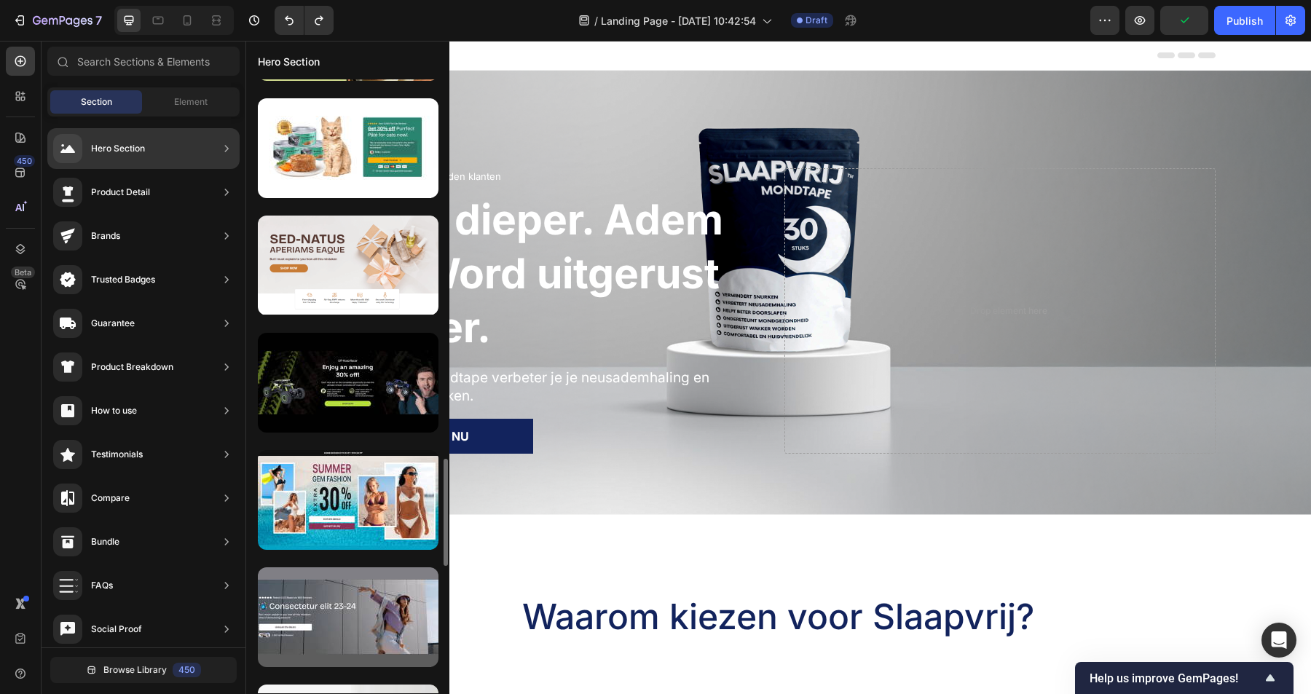
scroll to position [2207, 0]
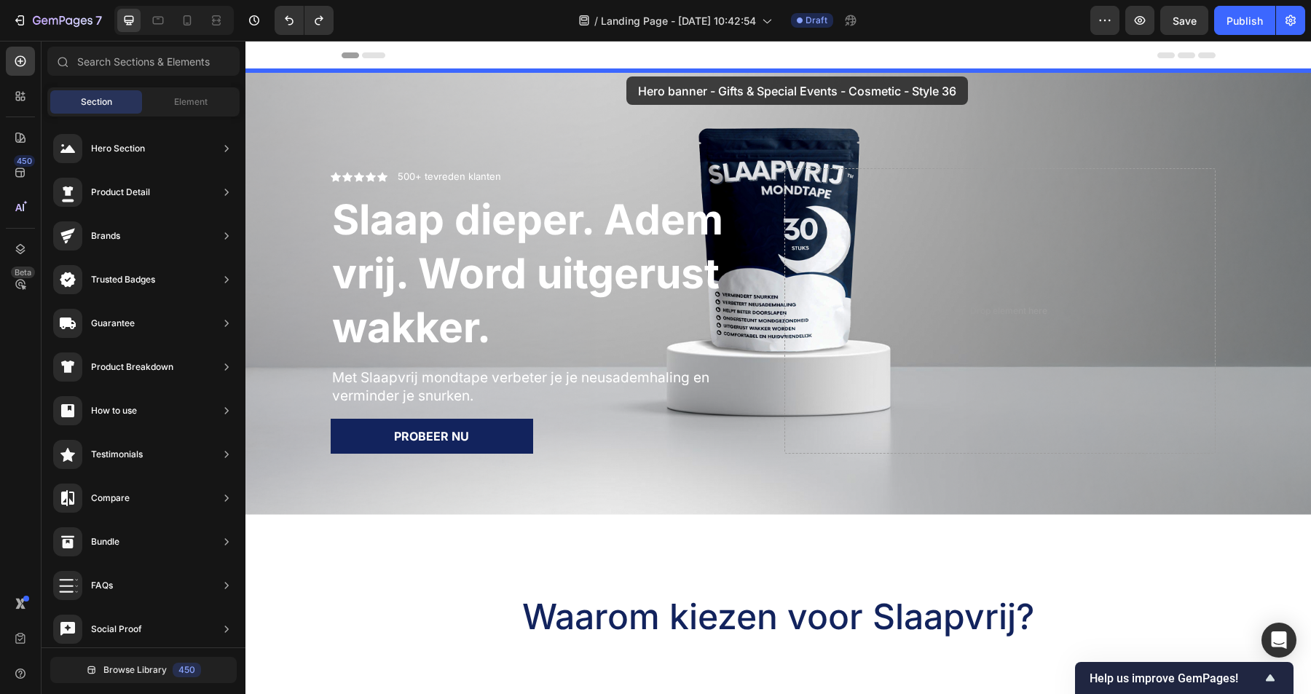
drag, startPoint x: 556, startPoint y: 311, endPoint x: 626, endPoint y: 76, distance: 245.0
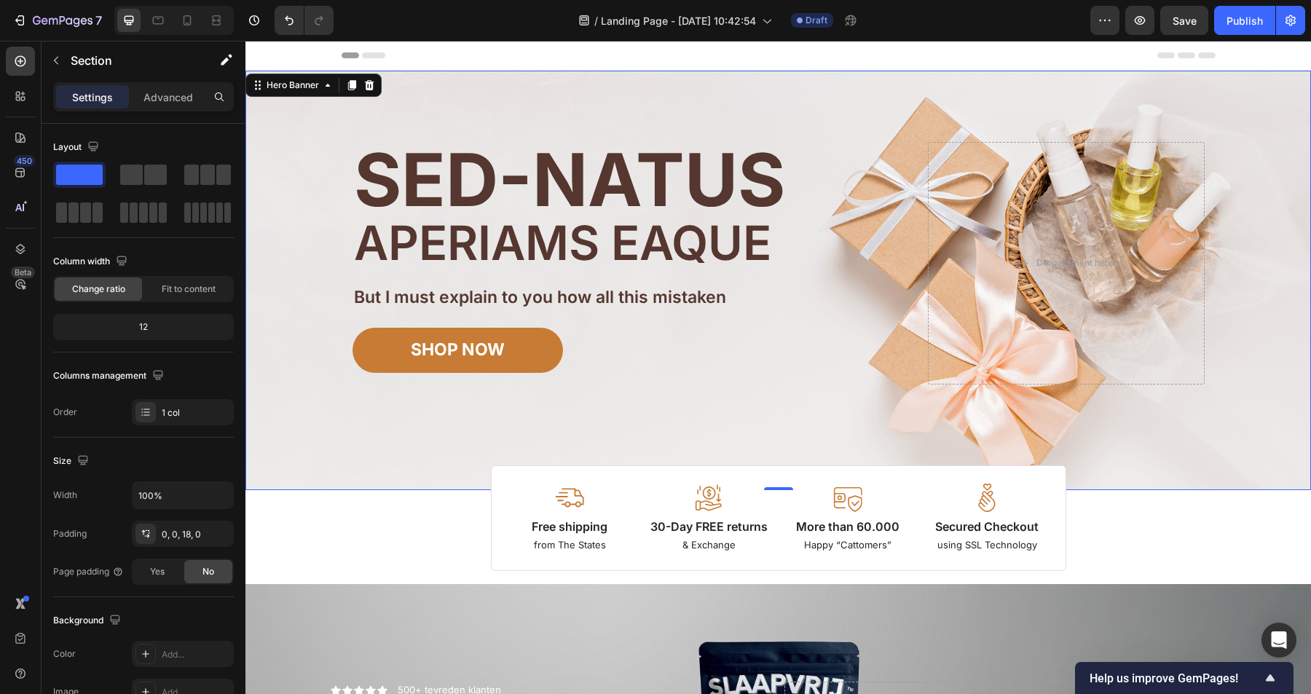
click at [1256, 136] on div "Background Image" at bounding box center [778, 281] width 1066 height 420
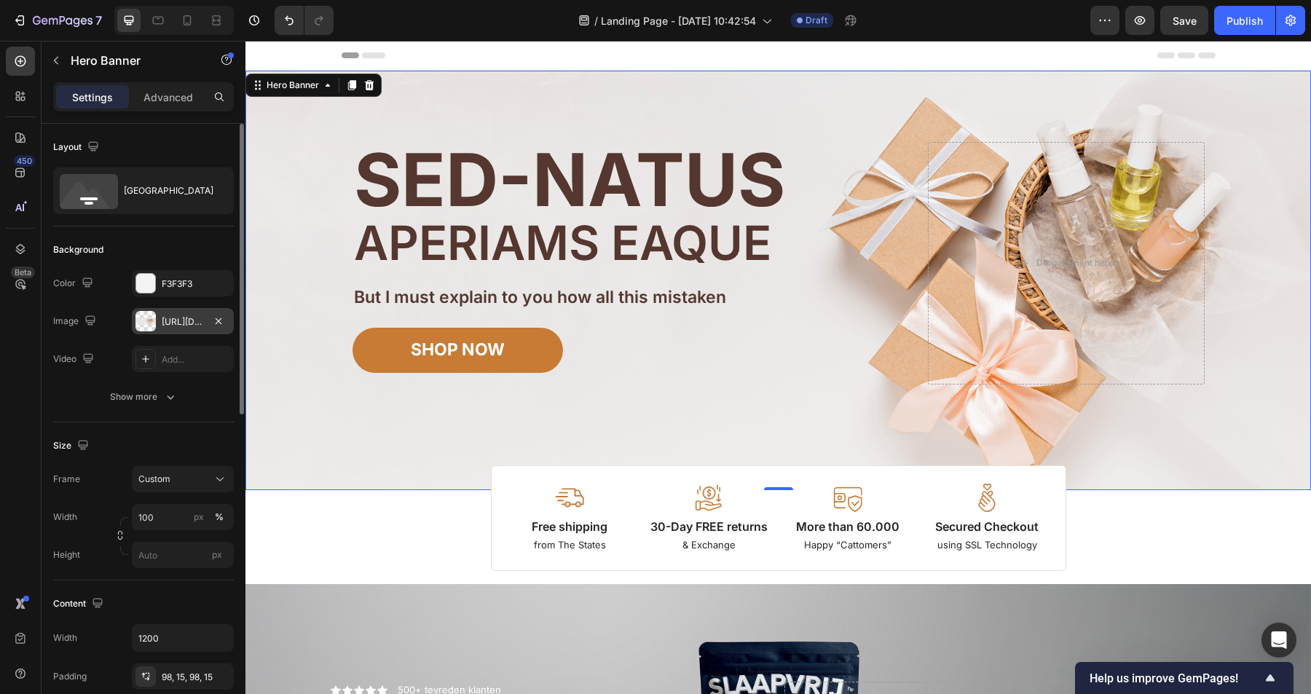
click at [176, 318] on div "[URL][DOMAIN_NAME]" at bounding box center [183, 321] width 42 height 13
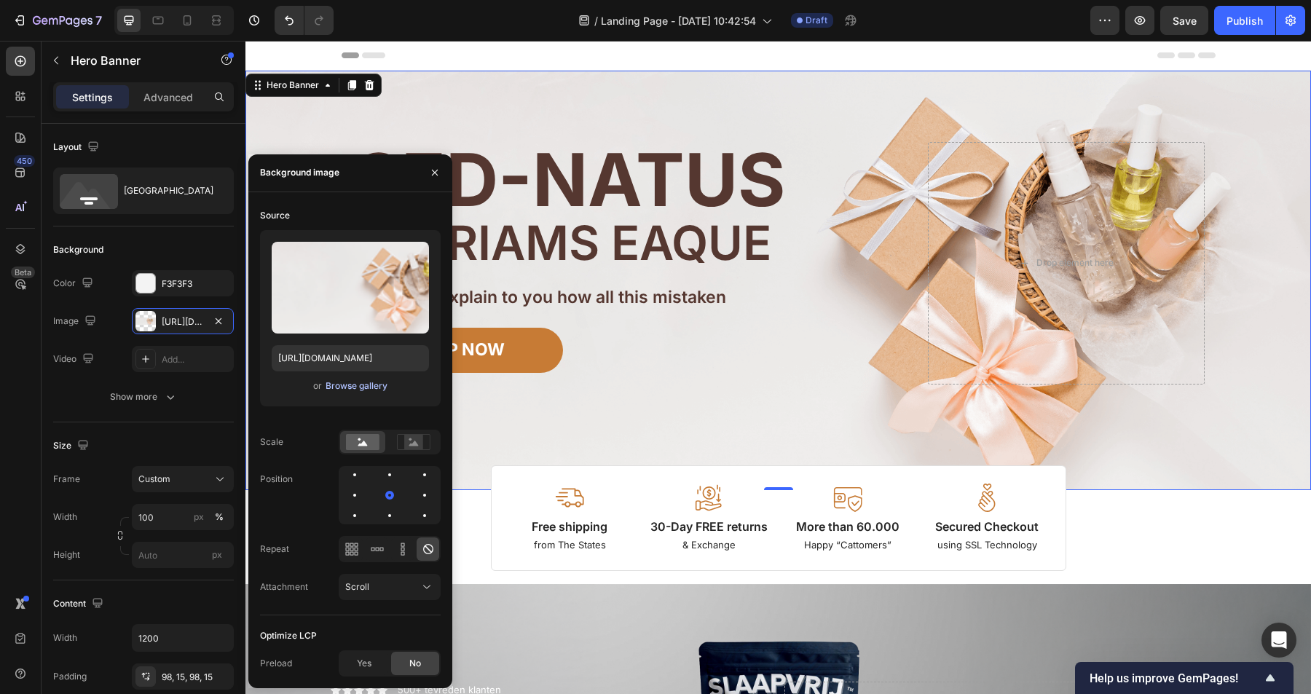
click at [359, 381] on div "Browse gallery" at bounding box center [357, 386] width 62 height 13
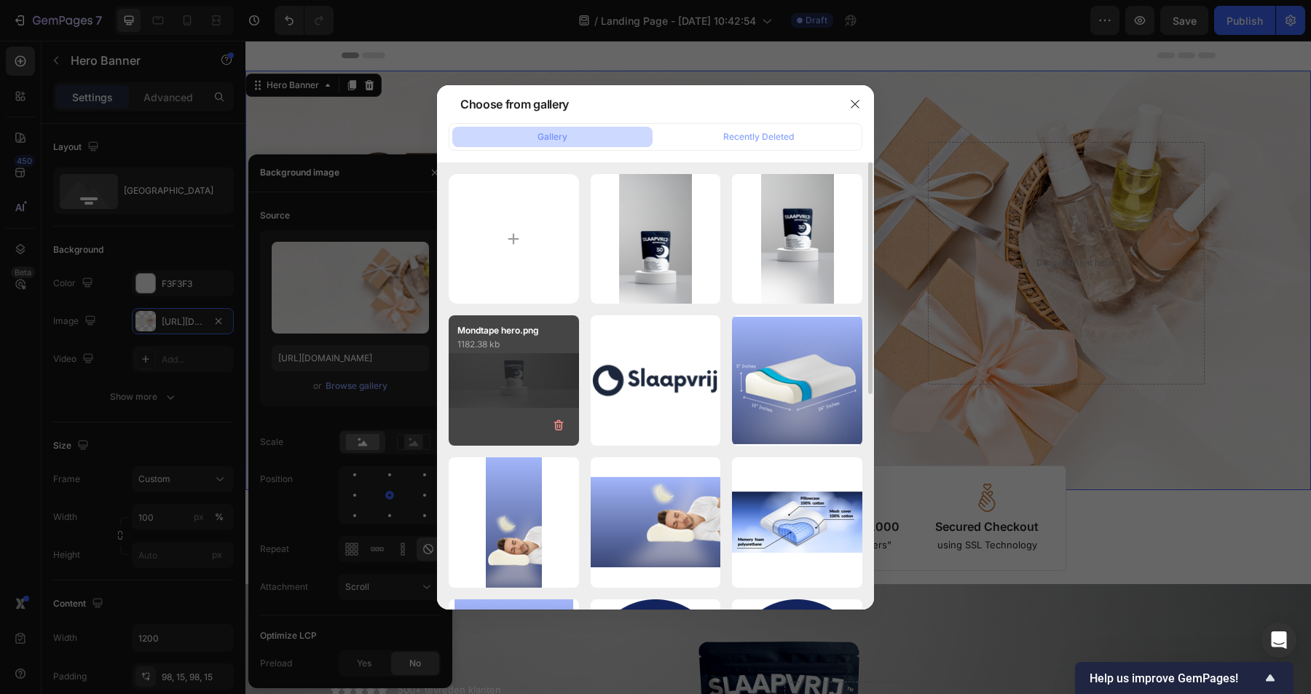
click at [524, 373] on div "Mondtape hero.png 1182.38 kb" at bounding box center [514, 380] width 130 height 130
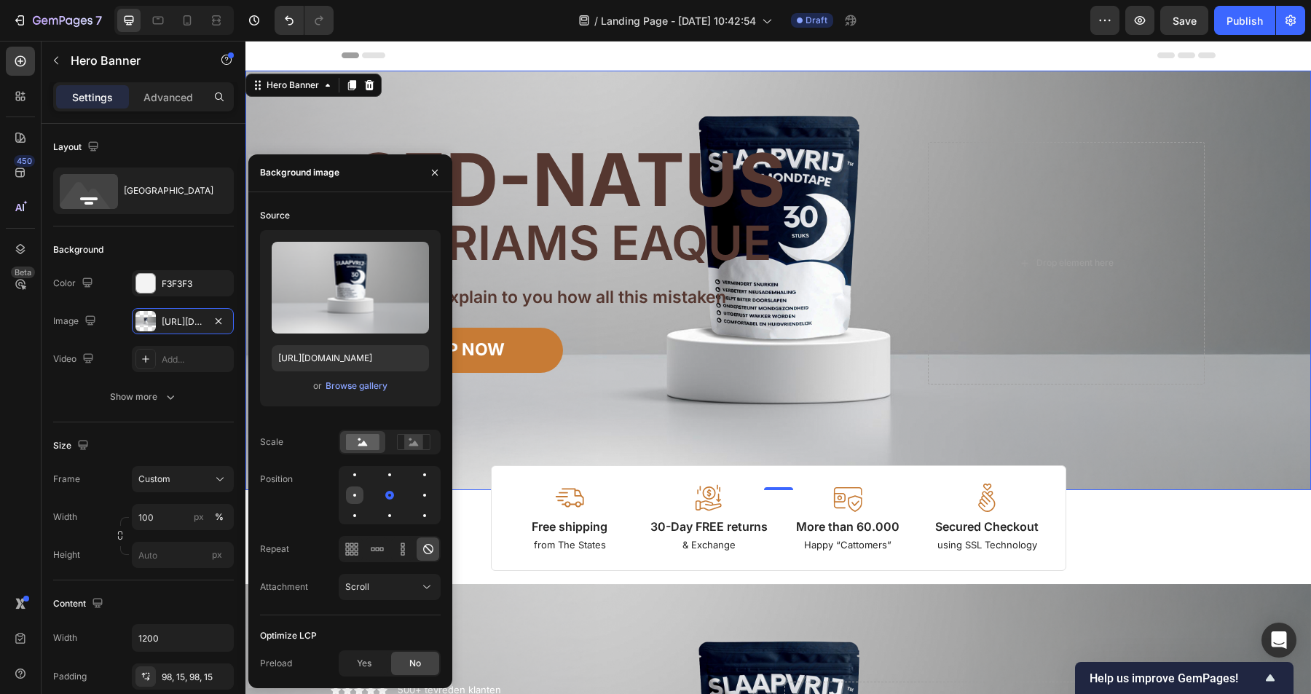
click at [351, 491] on div at bounding box center [354, 495] width 17 height 17
click at [390, 498] on div at bounding box center [389, 495] width 17 height 17
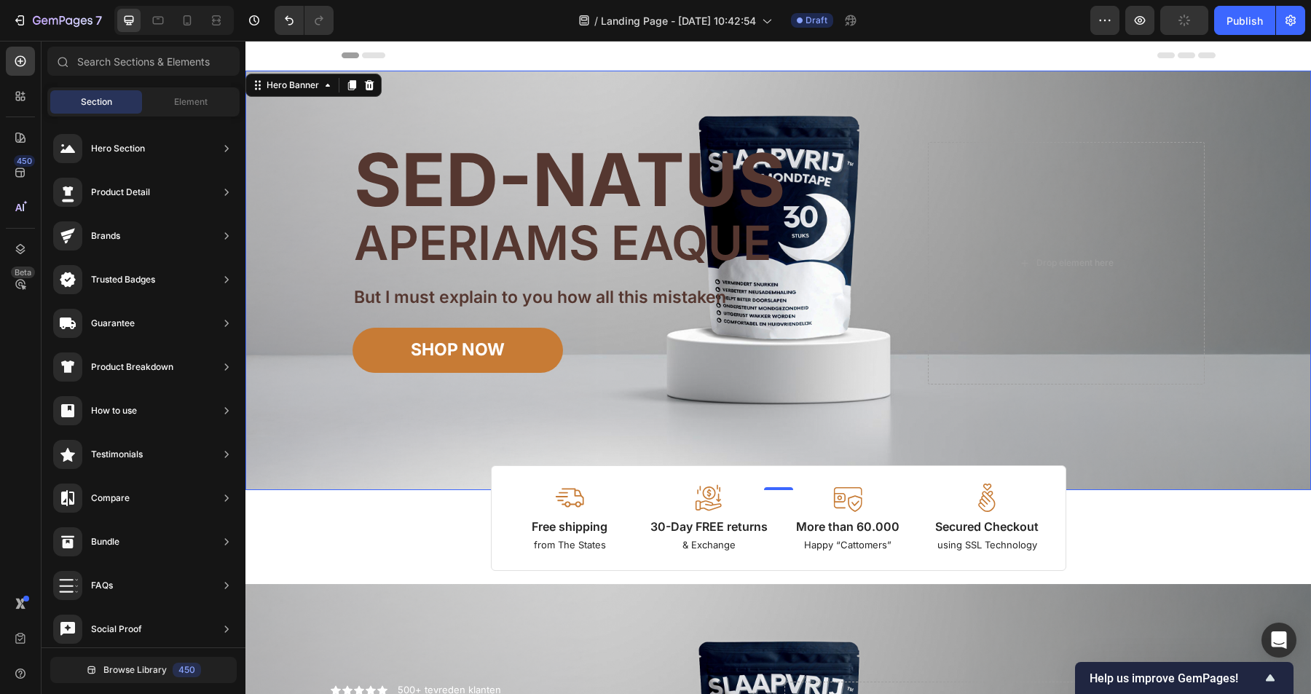
click at [578, 53] on div "Header" at bounding box center [779, 55] width 874 height 29
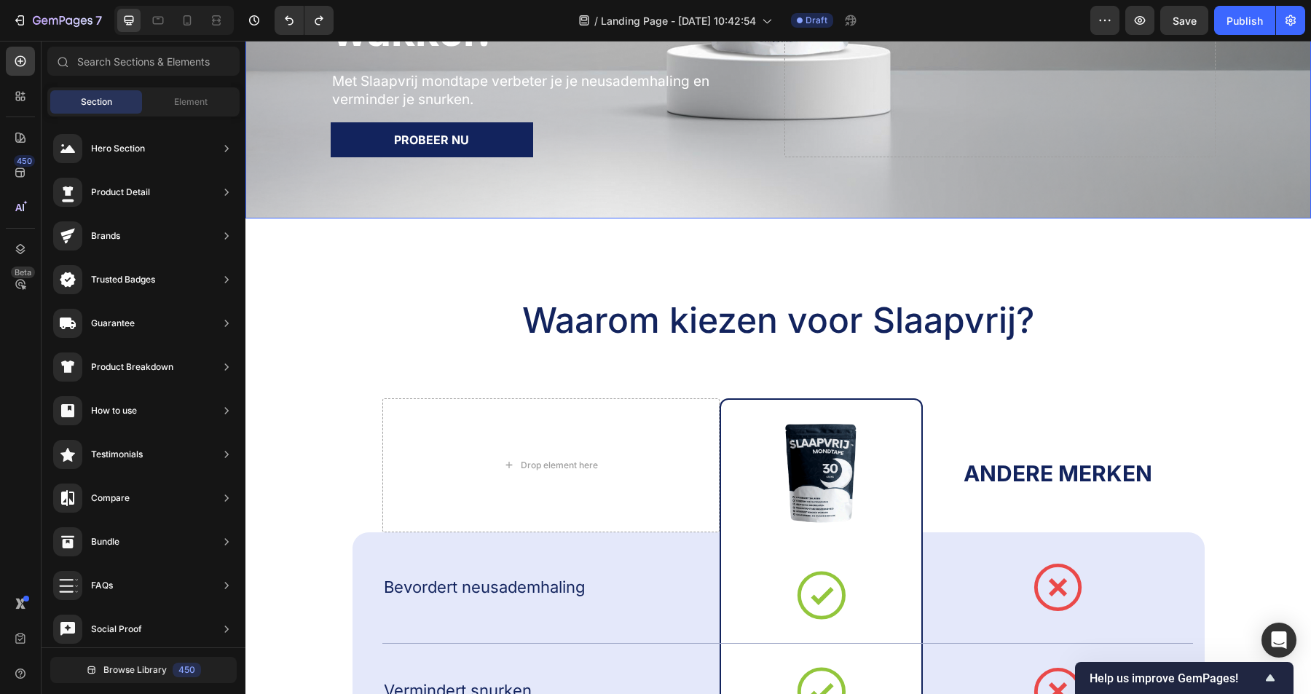
scroll to position [329, 0]
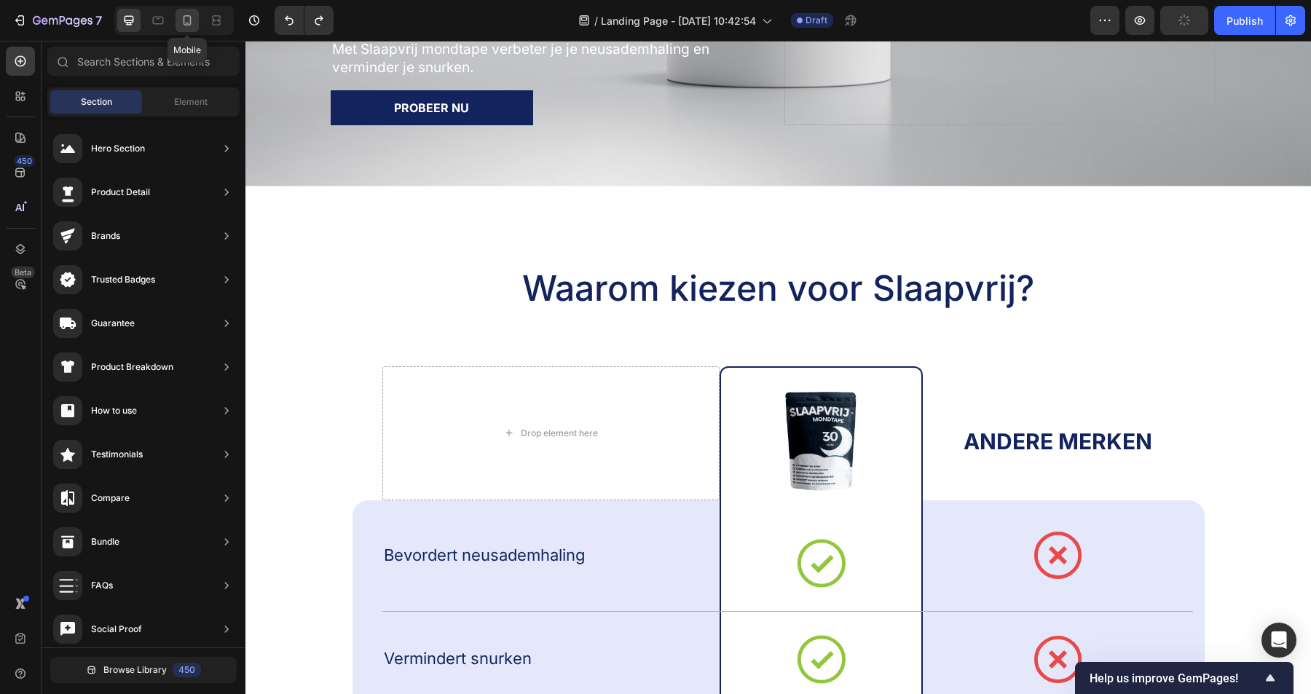
click at [189, 20] on icon at bounding box center [187, 20] width 15 height 15
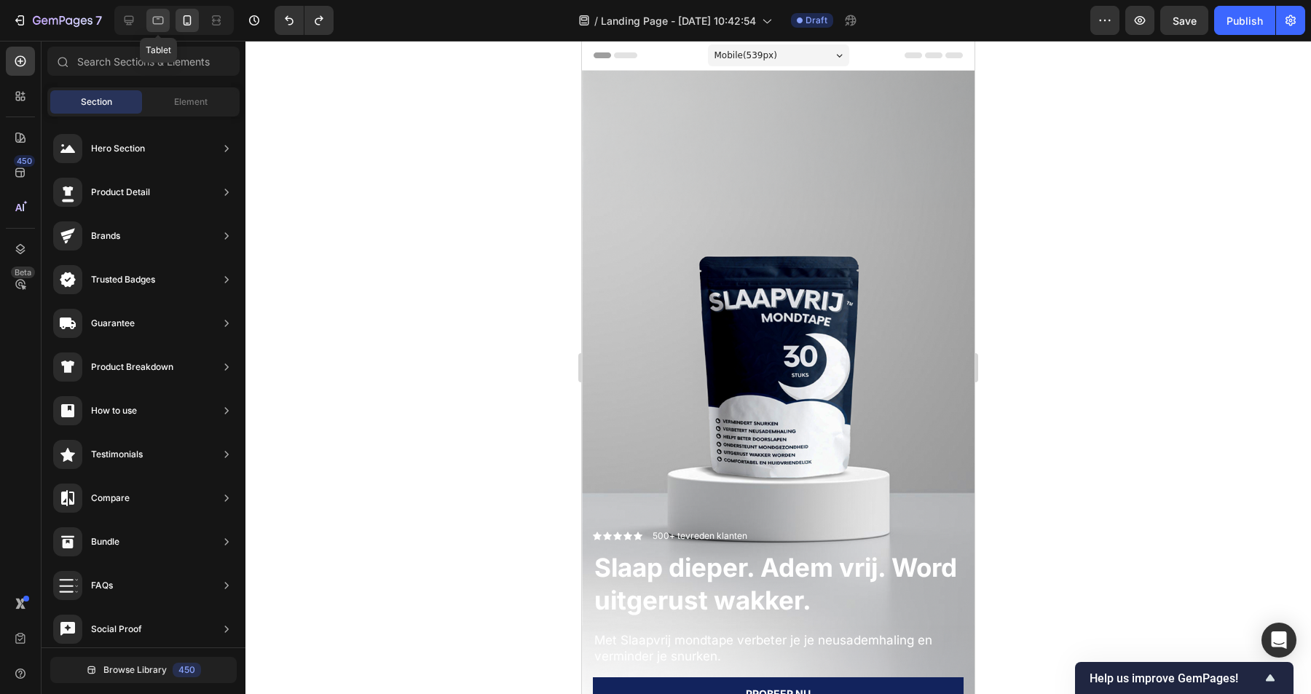
click at [163, 21] on icon at bounding box center [158, 20] width 15 height 15
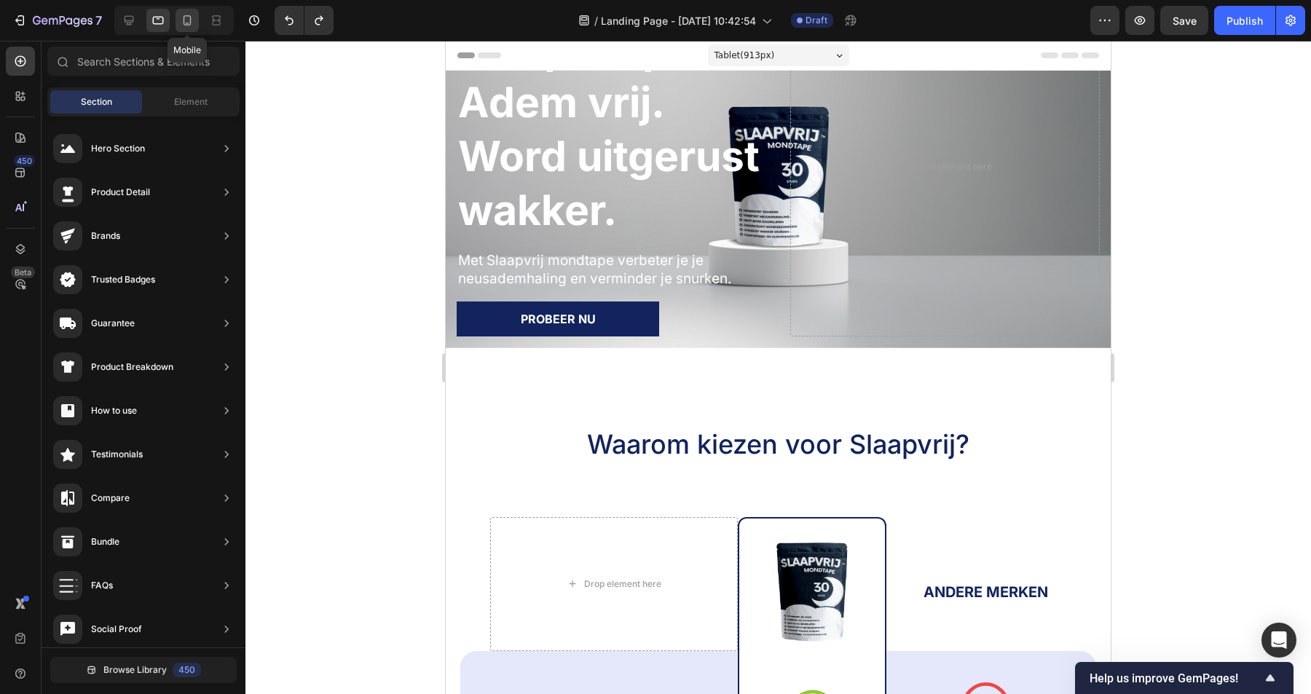
click at [190, 22] on icon at bounding box center [188, 20] width 8 height 10
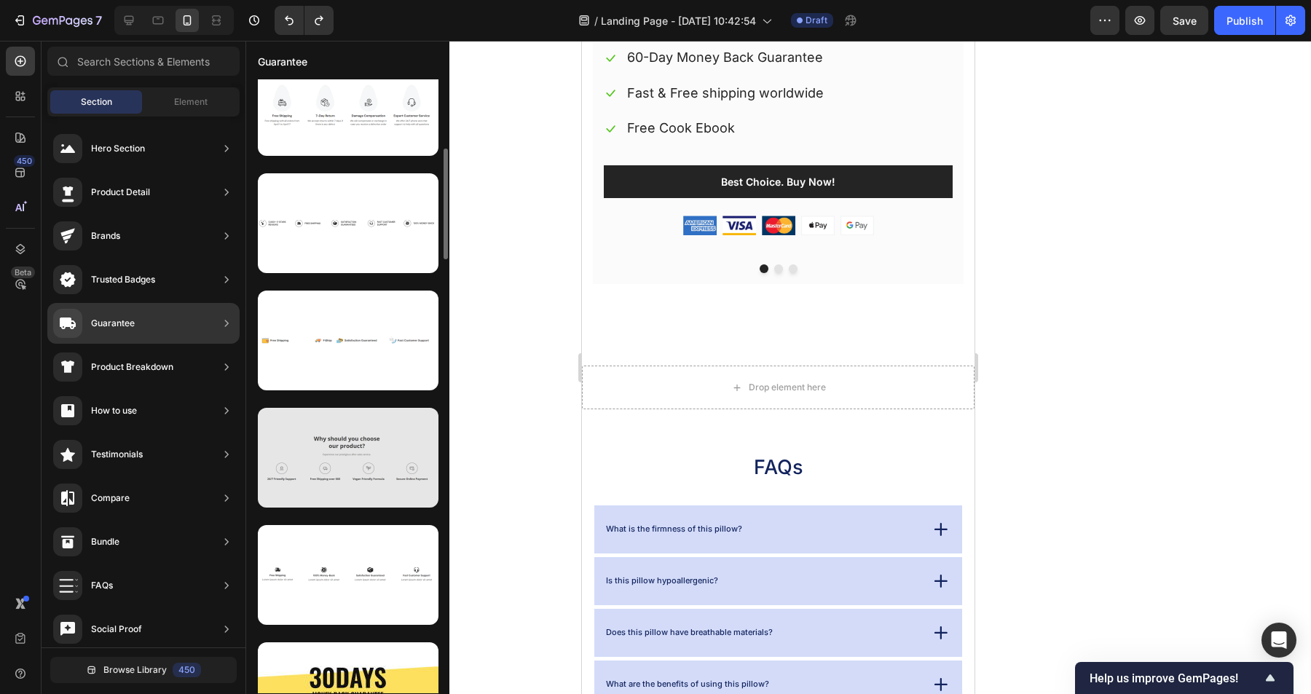
scroll to position [428, 0]
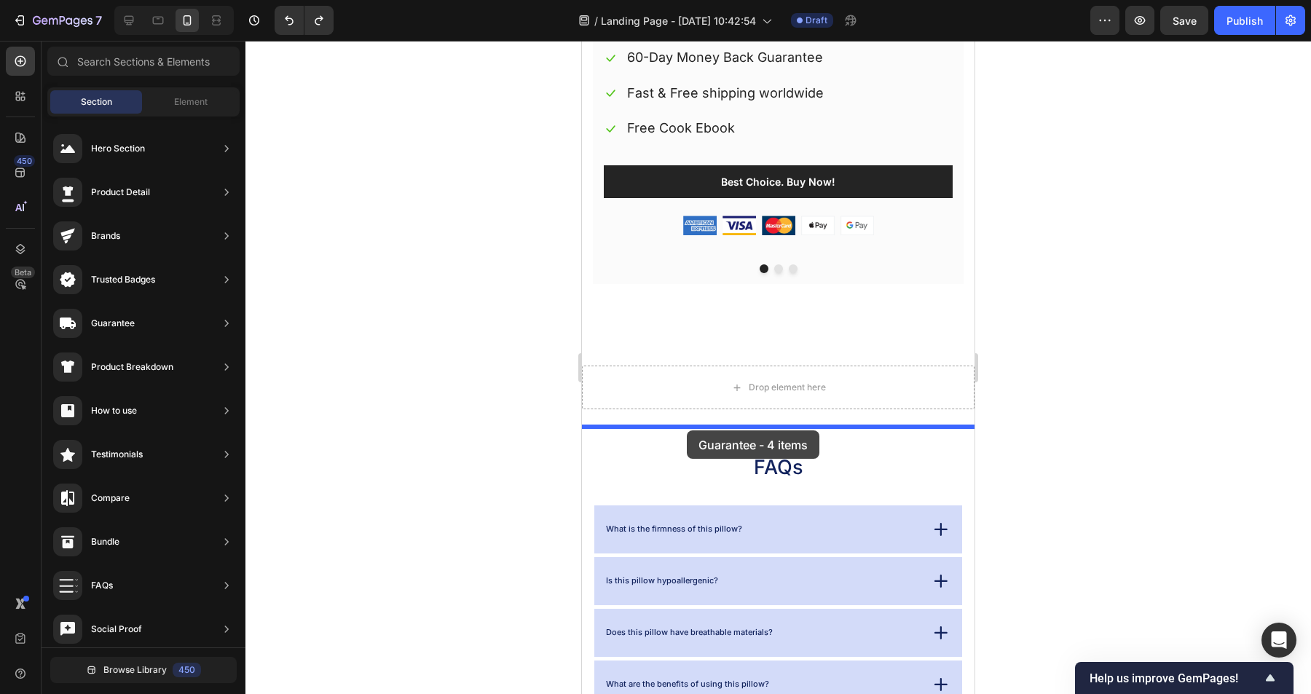
drag, startPoint x: 927, startPoint y: 554, endPoint x: 687, endPoint y: 431, distance: 270.1
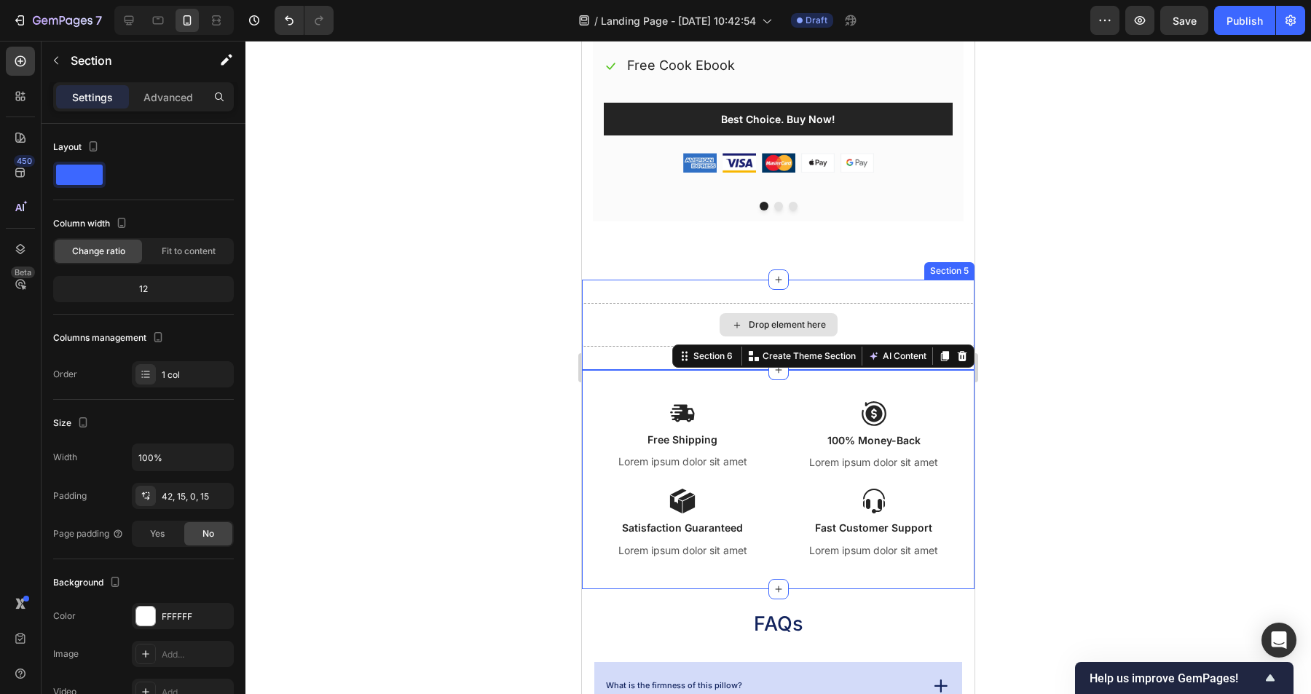
scroll to position [1998, 0]
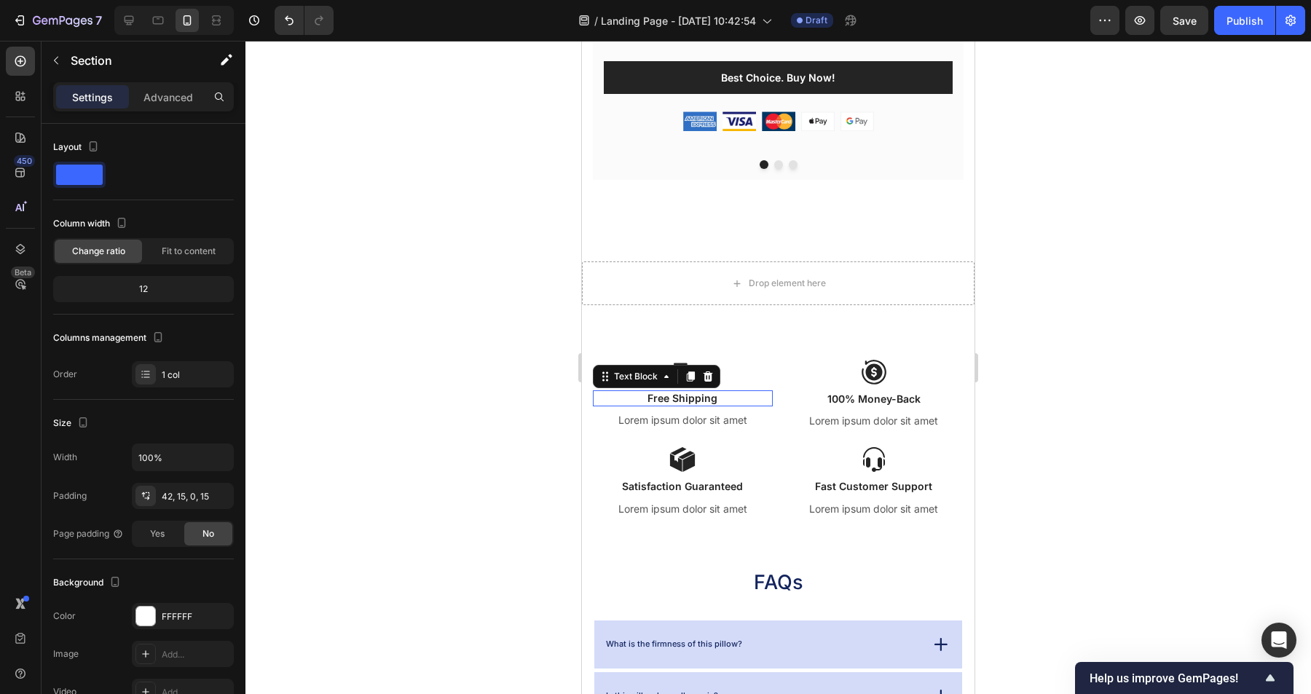
click at [702, 393] on p "Free Shipping" at bounding box center [682, 398] width 177 height 13
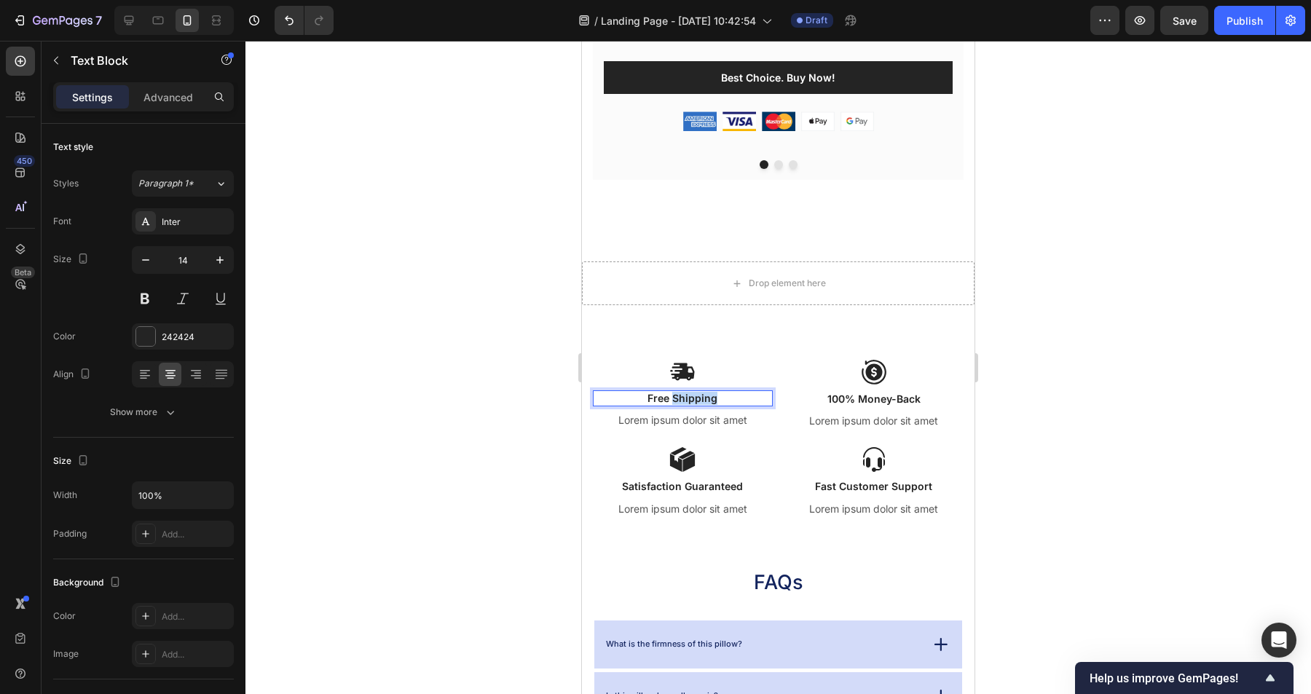
click at [702, 393] on p "Free Shipping" at bounding box center [682, 398] width 177 height 13
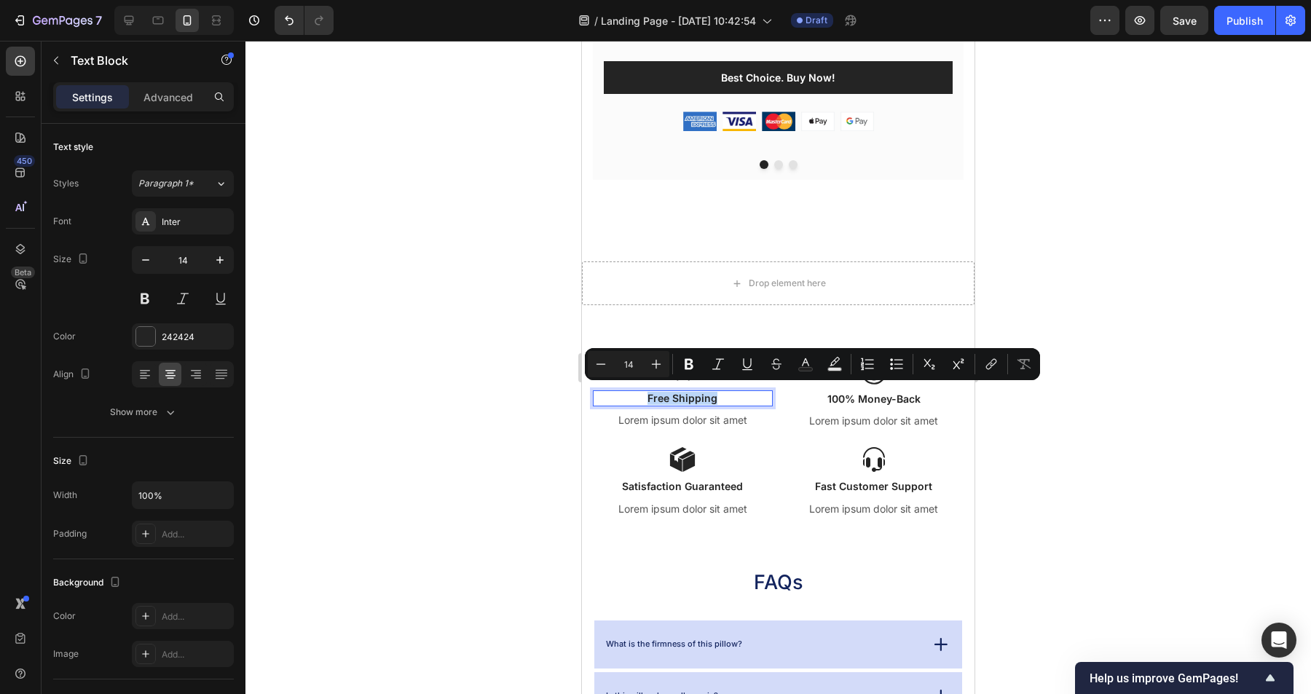
click at [702, 393] on p "Free Shipping" at bounding box center [682, 398] width 177 height 13
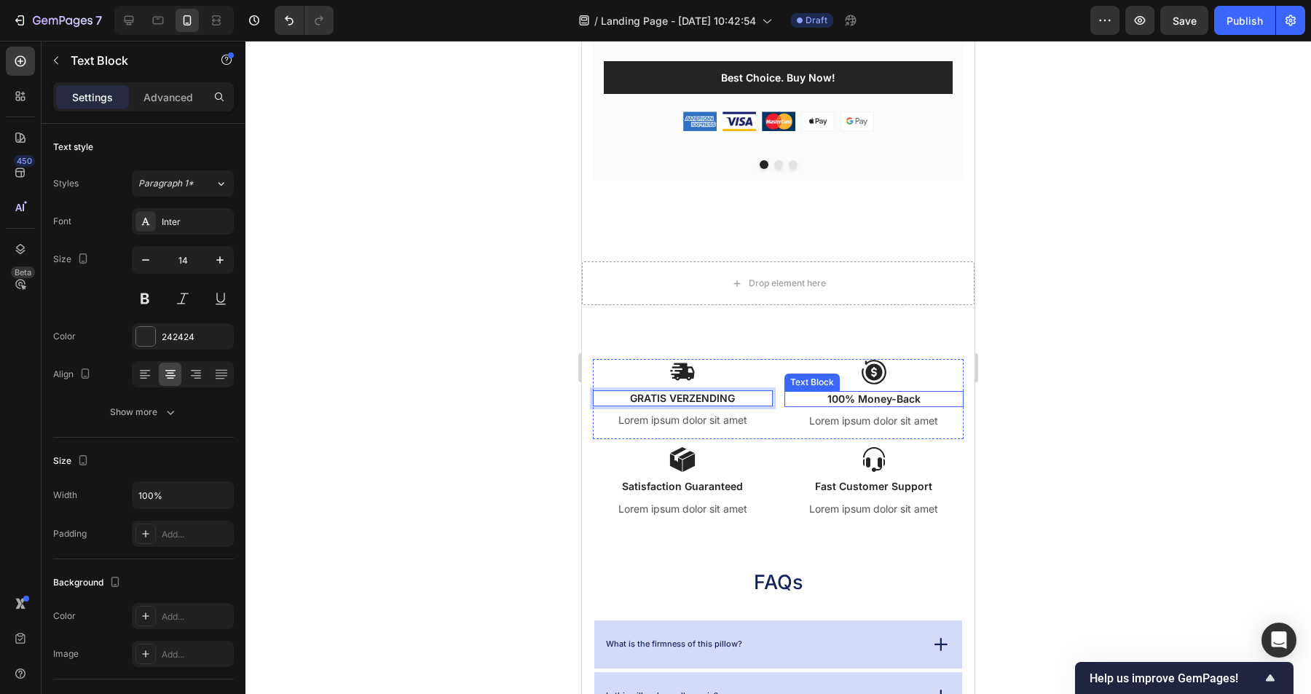
click at [914, 395] on p "100% Money-Back" at bounding box center [874, 399] width 177 height 13
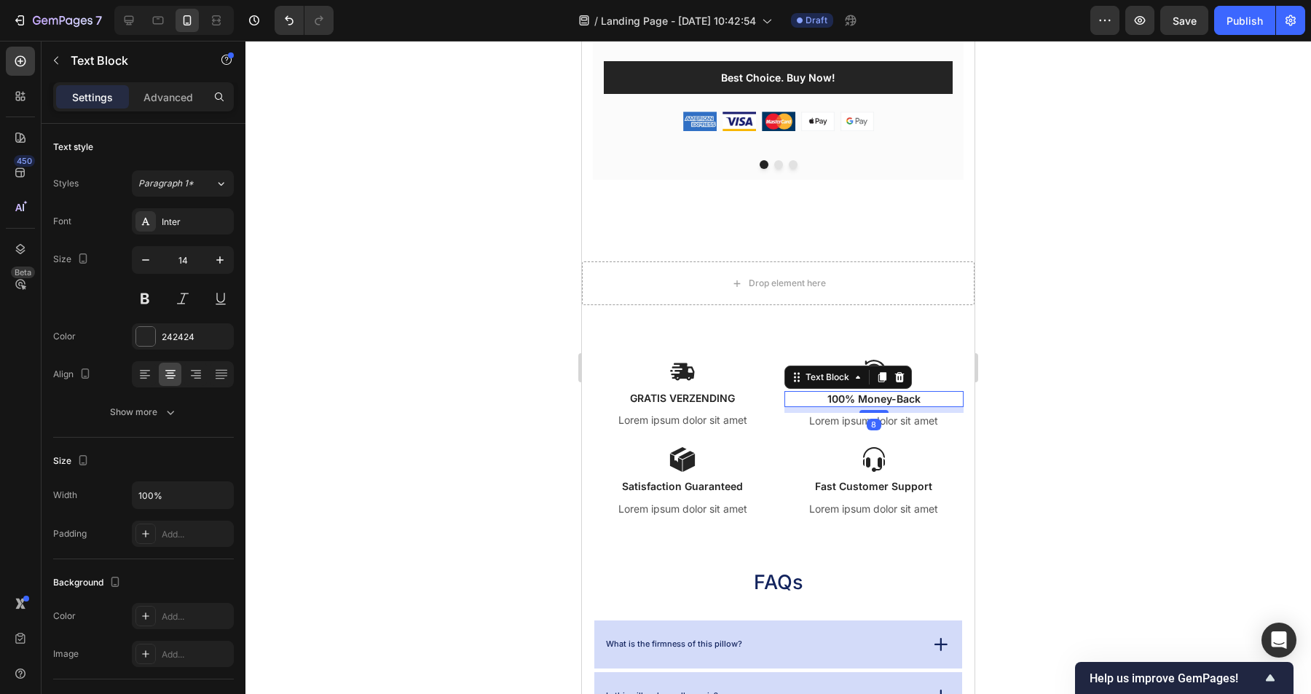
click at [914, 395] on p "100% Money-Back" at bounding box center [874, 399] width 177 height 13
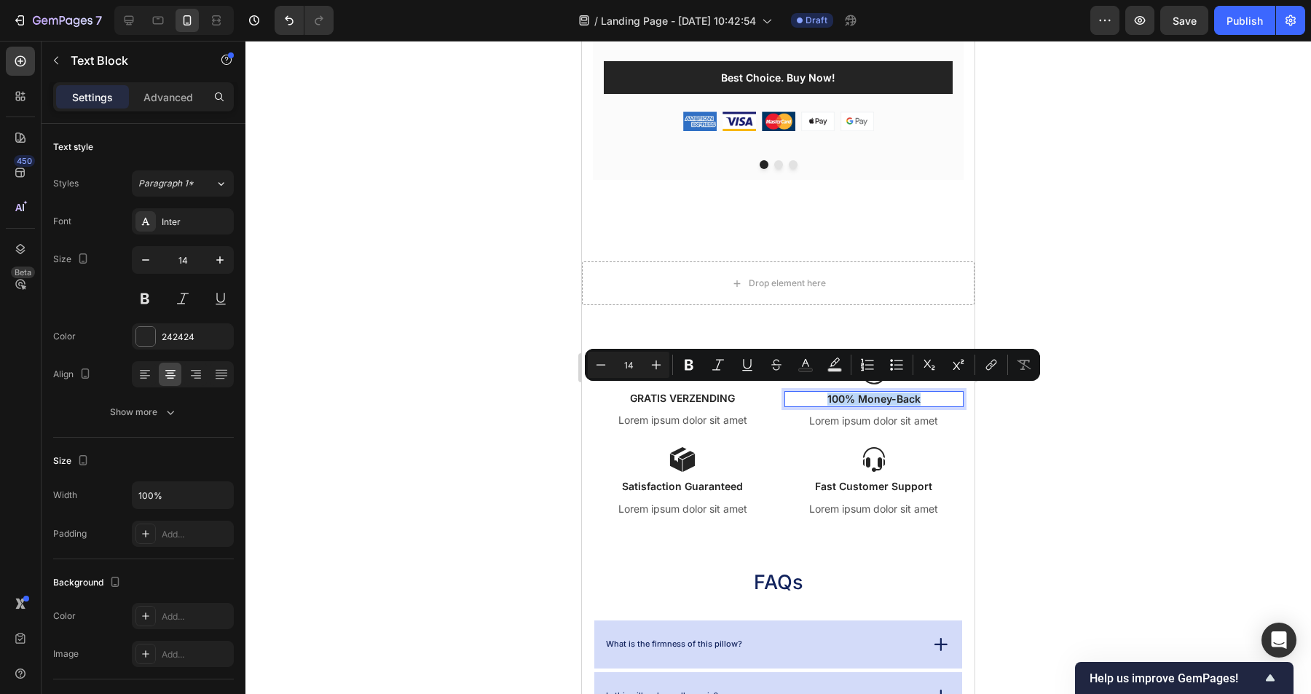
click at [923, 395] on p "100% Money-Back" at bounding box center [874, 399] width 177 height 13
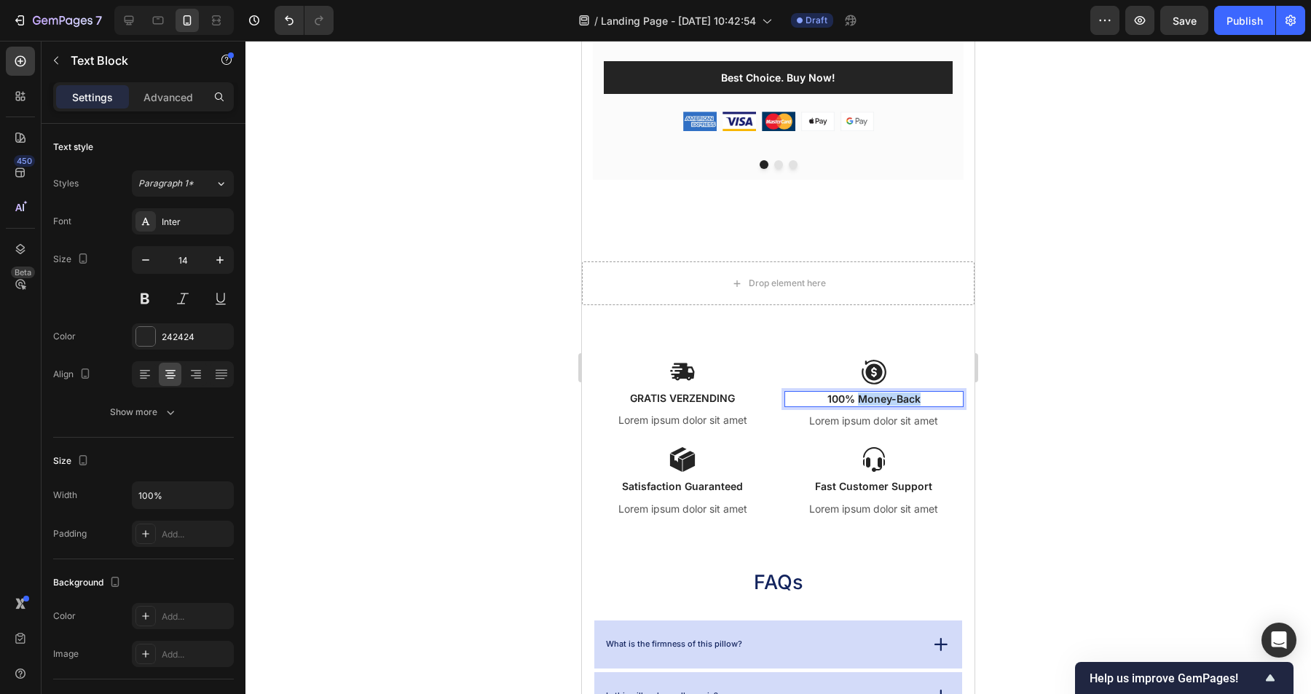
drag, startPoint x: 924, startPoint y: 393, endPoint x: 858, endPoint y: 396, distance: 66.4
click at [858, 396] on p "100% Money-Back" at bounding box center [874, 399] width 177 height 13
click at [1170, 406] on div at bounding box center [778, 367] width 1066 height 653
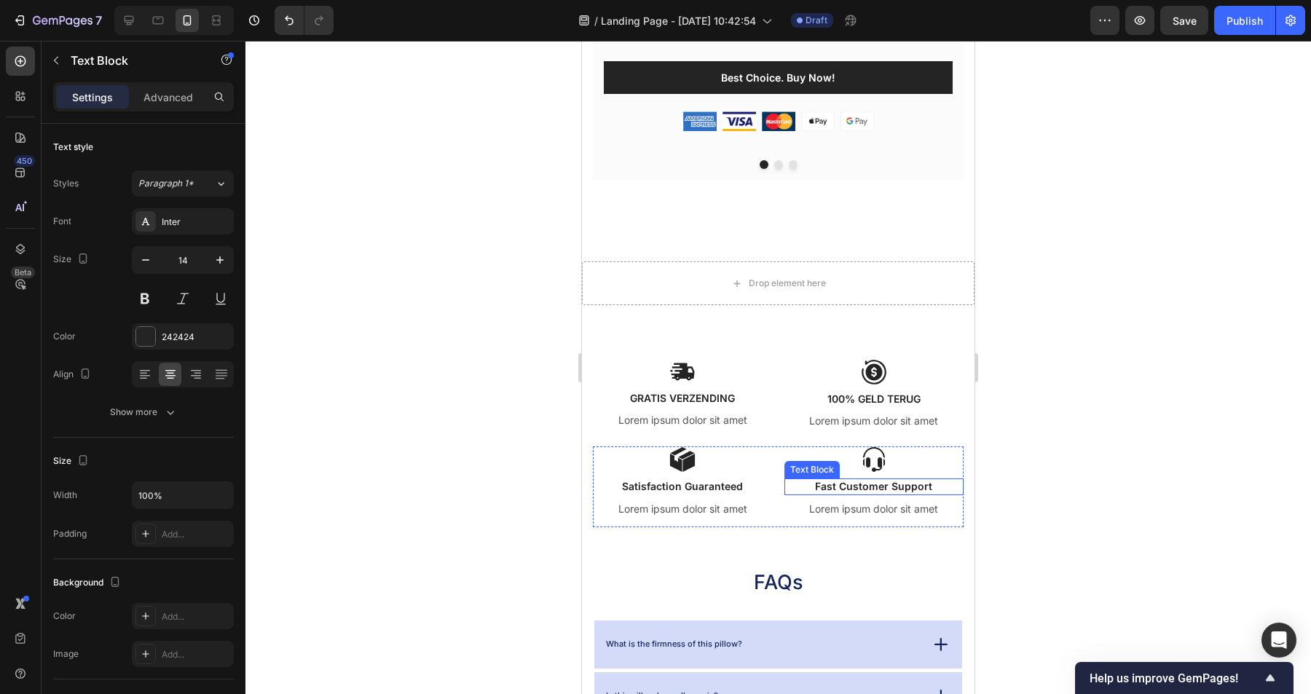
click at [878, 484] on p "Fast Customer Support" at bounding box center [874, 486] width 177 height 13
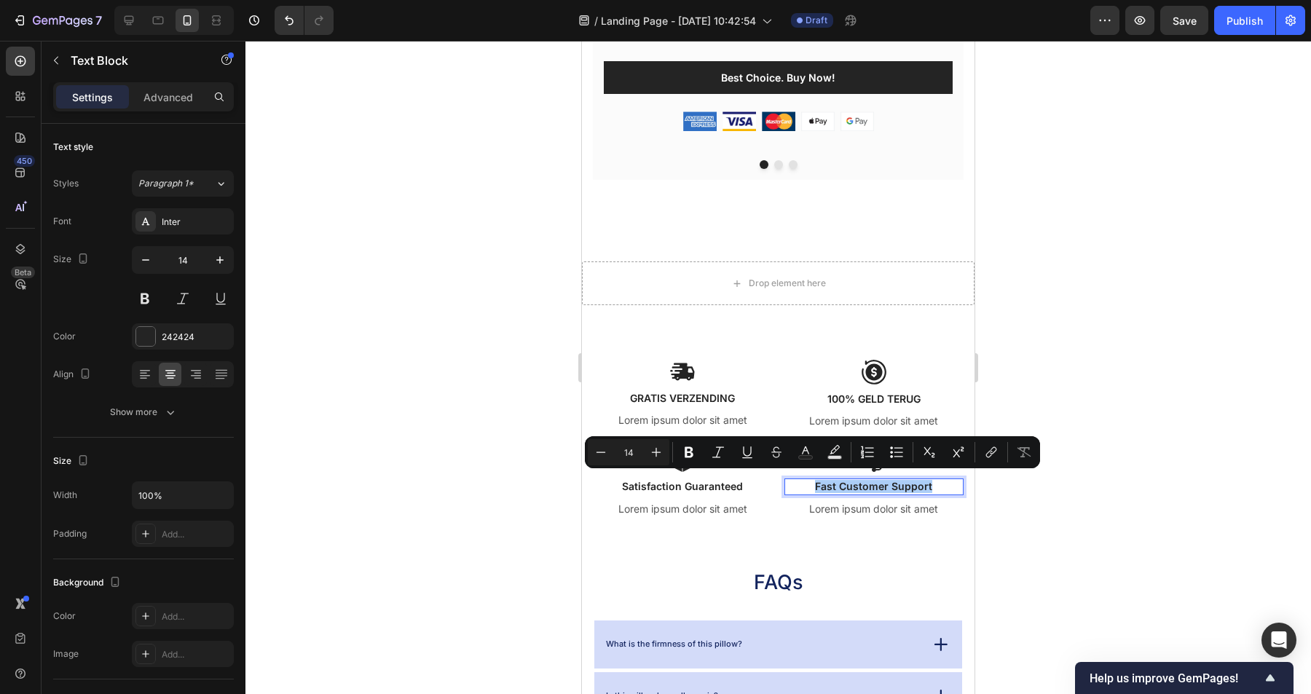
click at [1015, 503] on div at bounding box center [778, 367] width 1066 height 653
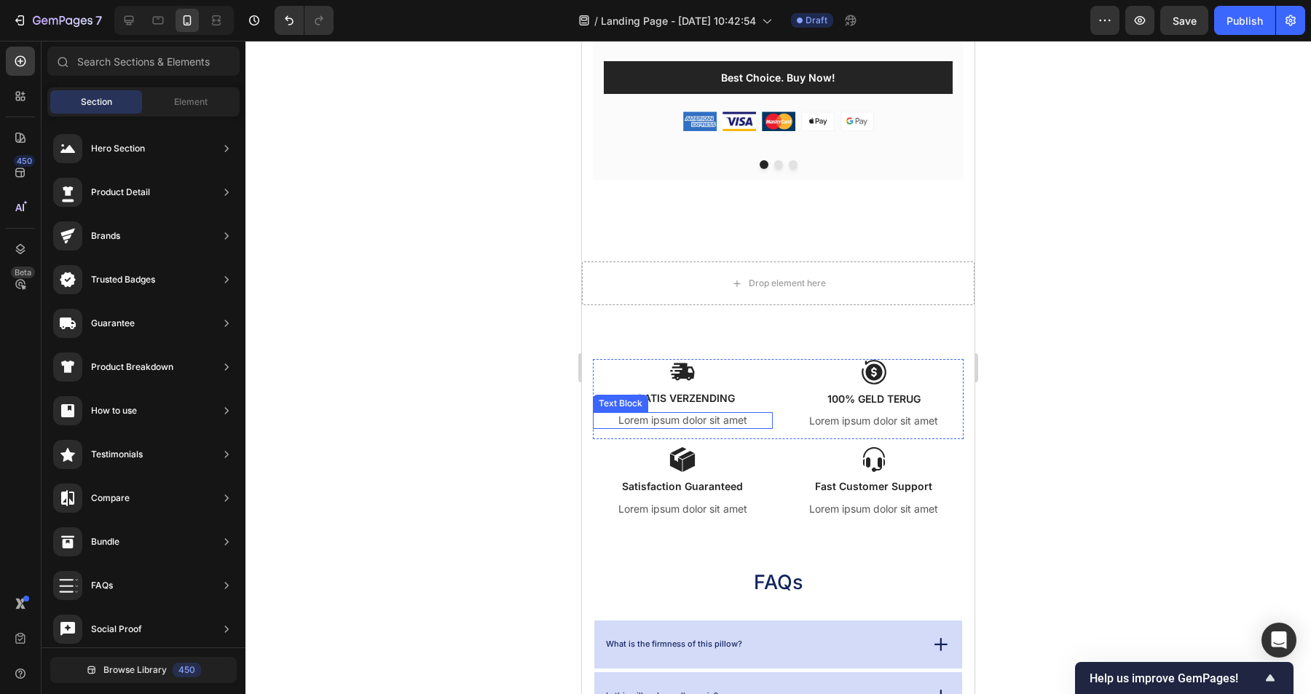
click at [700, 417] on p "Lorem ipsum dolor sit amet" at bounding box center [682, 420] width 177 height 13
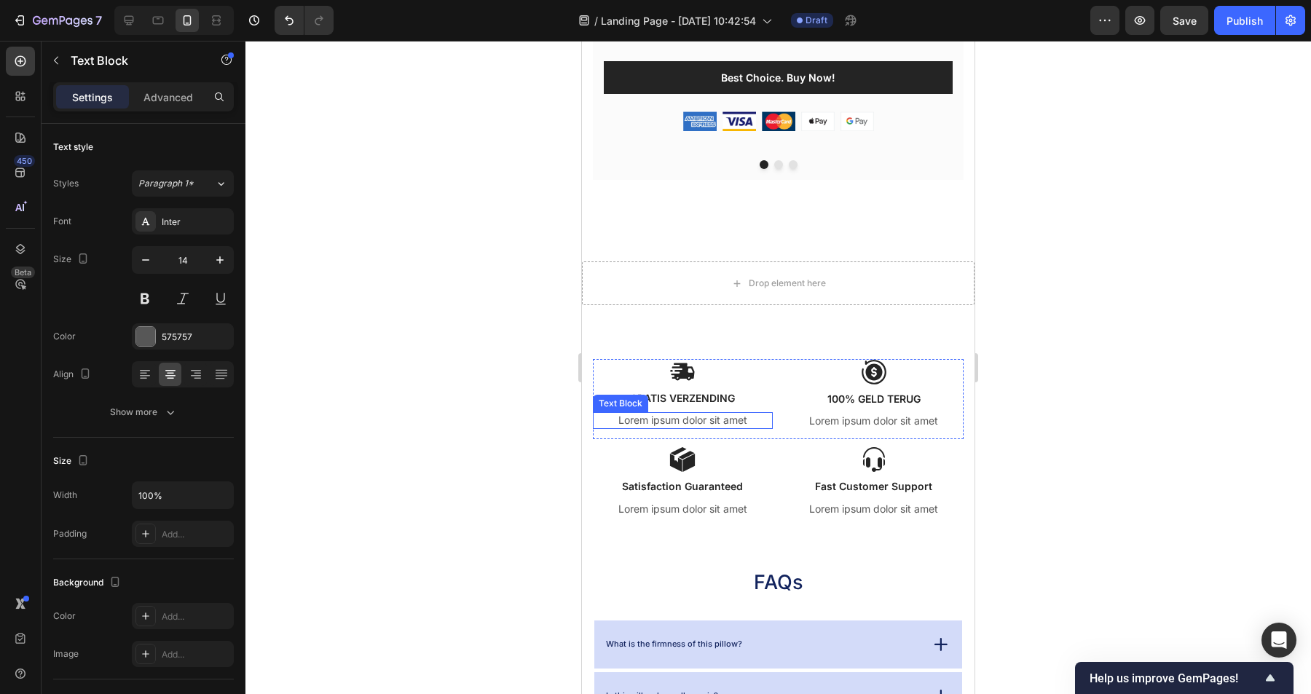
click at [700, 417] on p "Lorem ipsum dolor sit amet" at bounding box center [682, 420] width 177 height 13
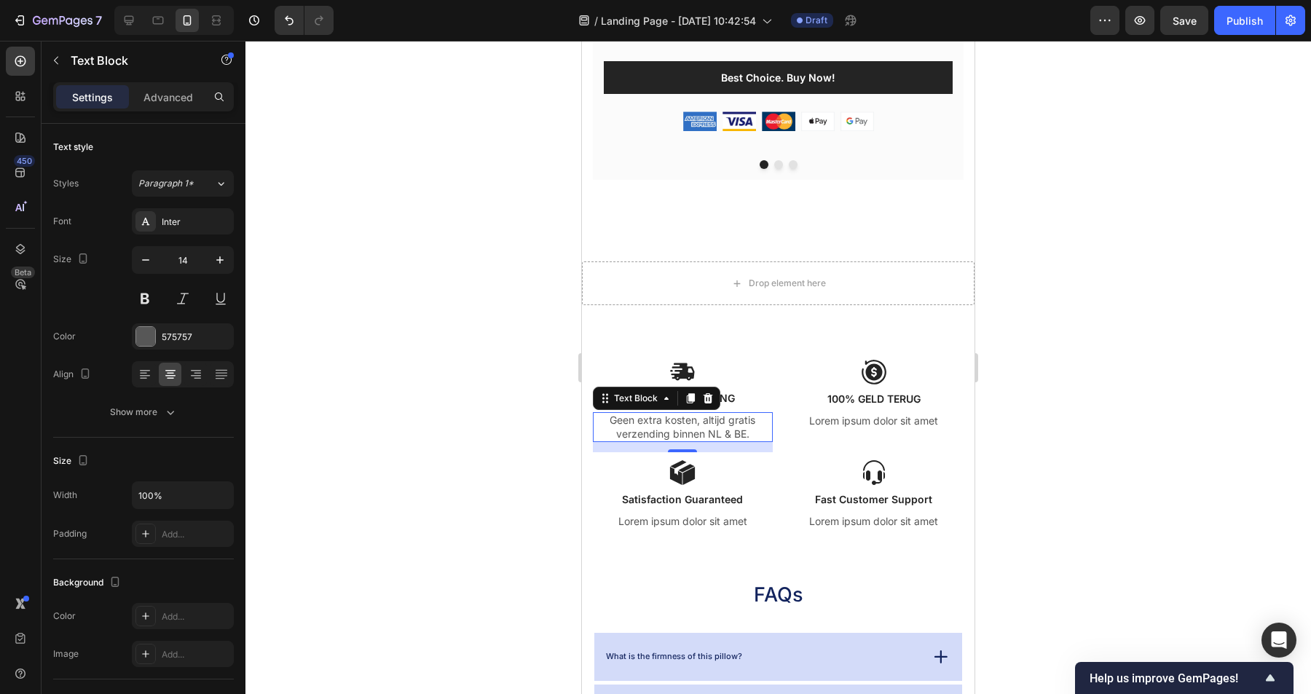
click at [1081, 339] on div at bounding box center [778, 367] width 1066 height 653
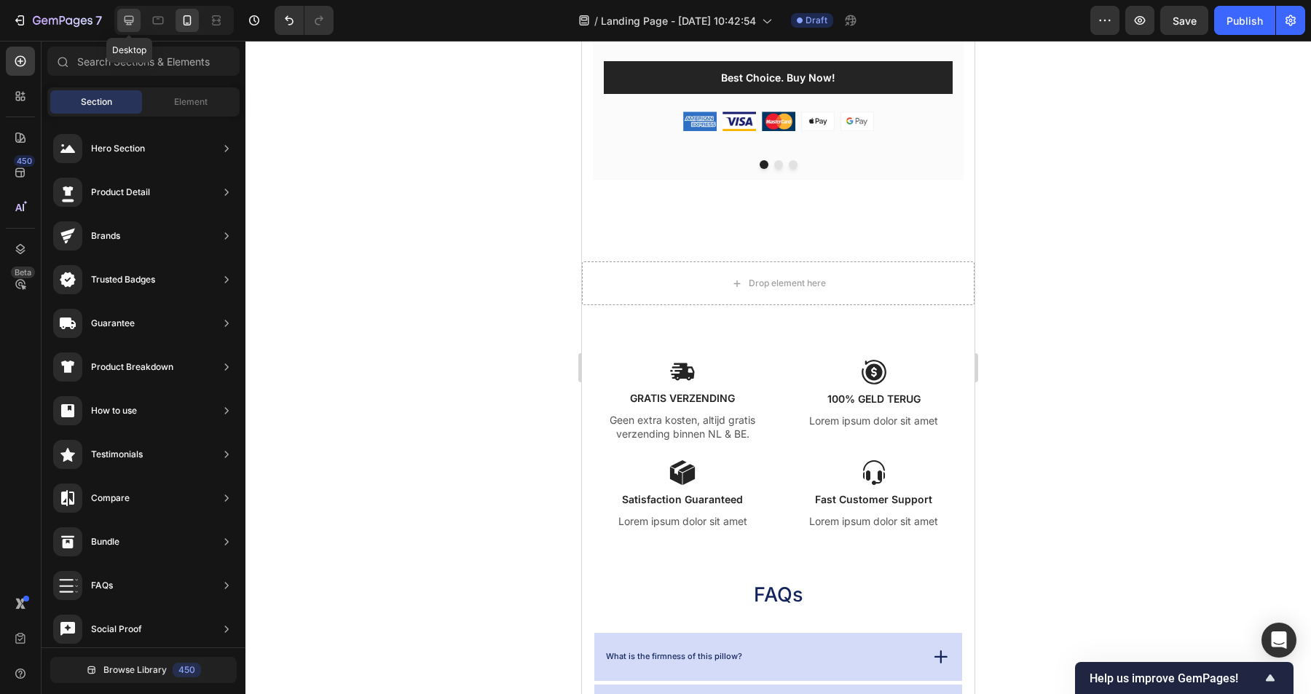
click at [132, 26] on icon at bounding box center [129, 20] width 15 height 15
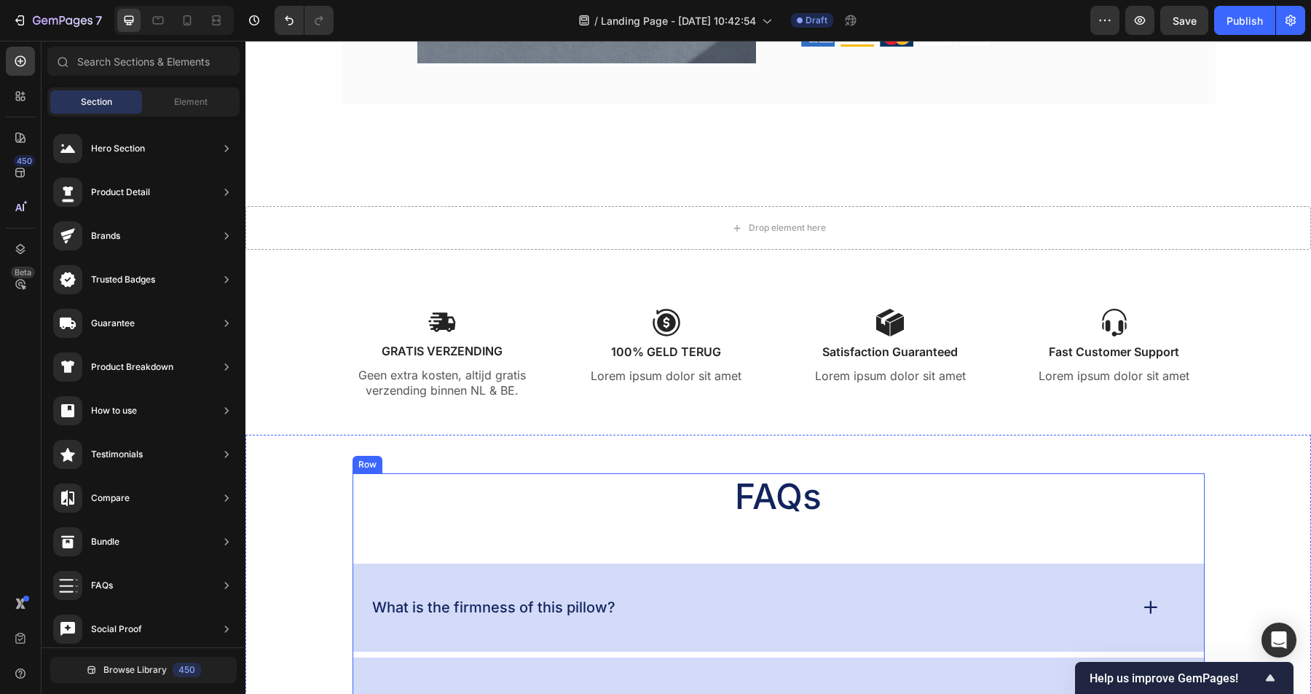
scroll to position [1747, 0]
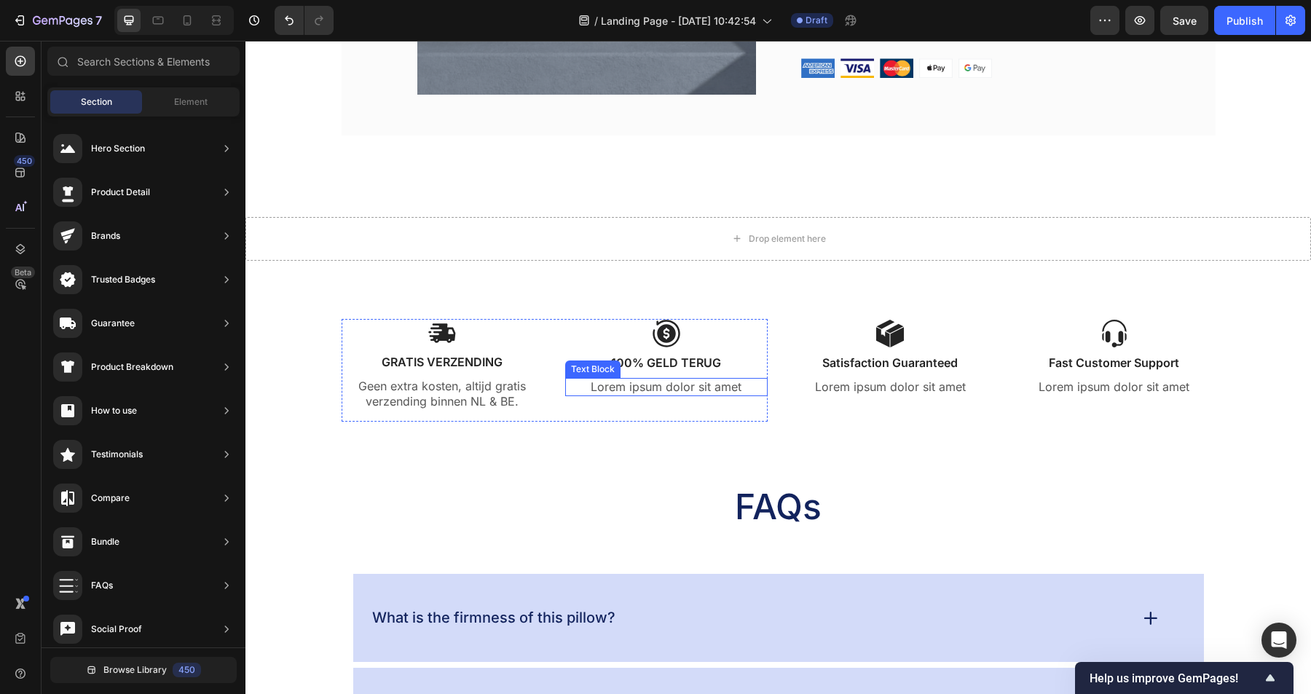
click at [692, 389] on p "Lorem ipsum dolor sit amet" at bounding box center [667, 387] width 200 height 15
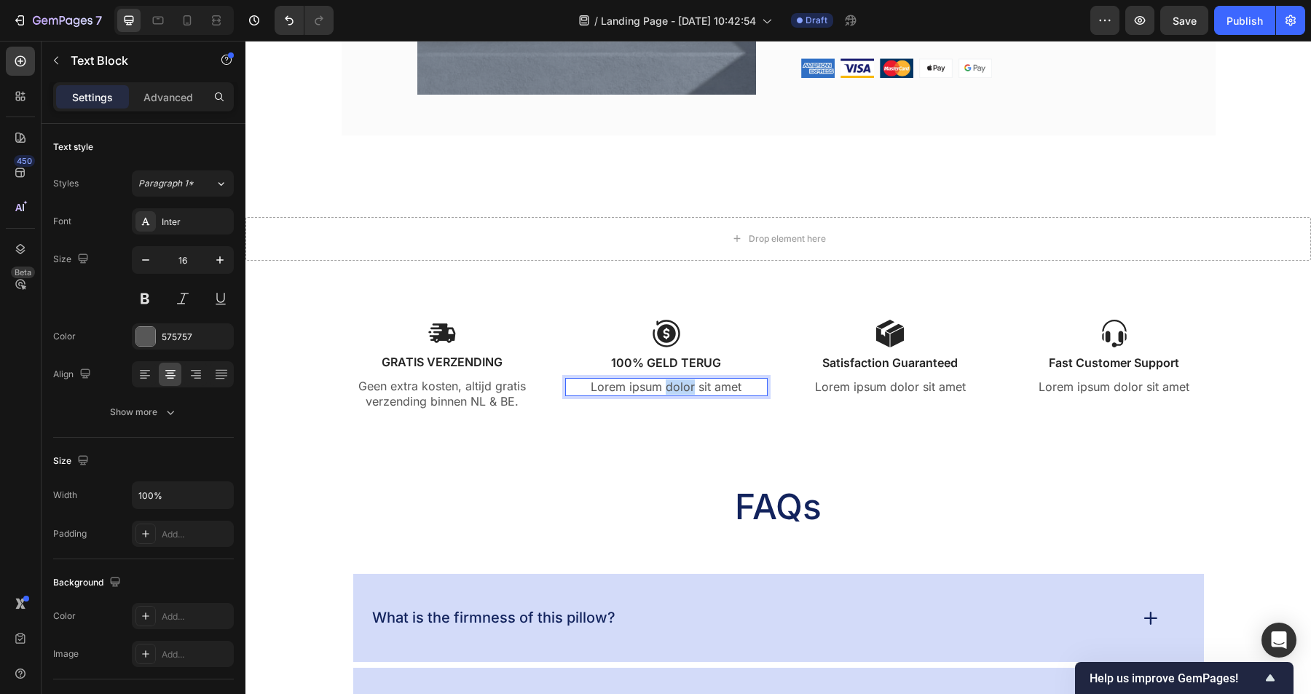
click at [692, 389] on p "Lorem ipsum dolor sit amet" at bounding box center [667, 387] width 200 height 15
click at [710, 386] on p "30 dagen bedenktijd – zonder gedoe." at bounding box center [667, 395] width 200 height 31
click at [722, 386] on p "30 dagen bedenktijd" at bounding box center [667, 387] width 200 height 15
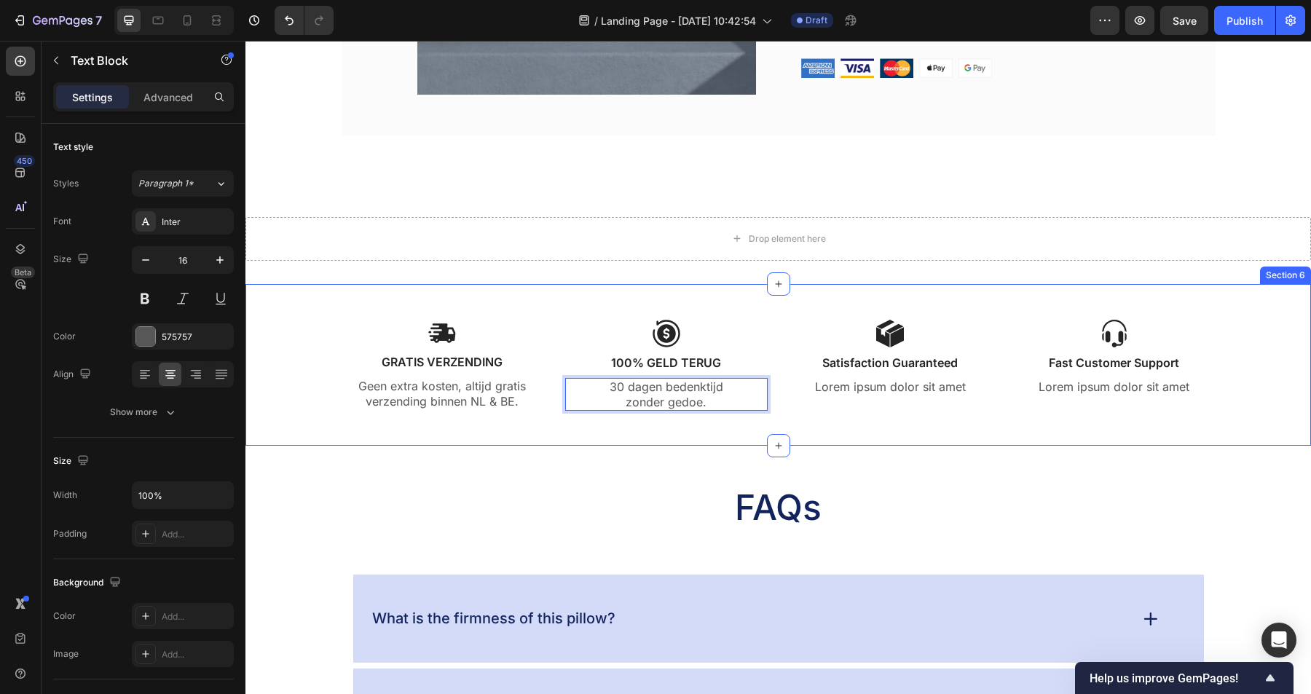
click at [684, 445] on div "Image GRATIS VERZENDING Text Block Geen extra kosten, altijd gratis verzending …" at bounding box center [778, 382] width 1044 height 127
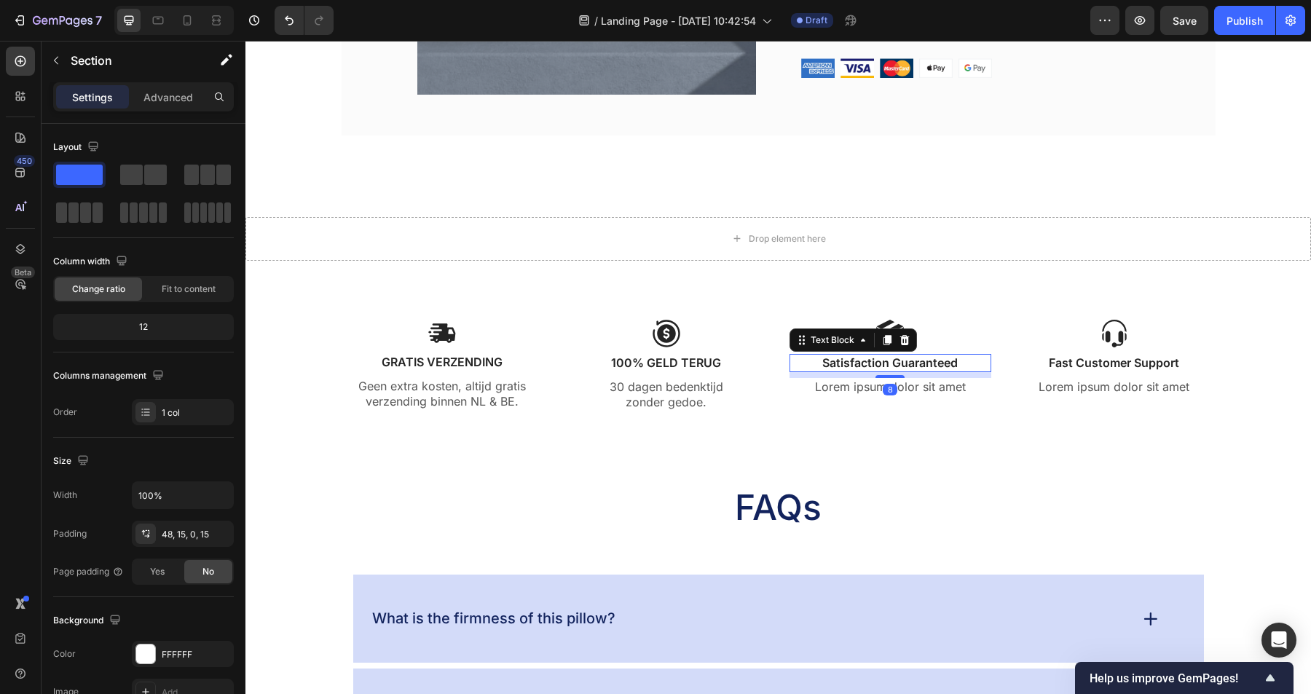
click at [914, 364] on p "Satisfaction Guaranteed" at bounding box center [891, 362] width 200 height 15
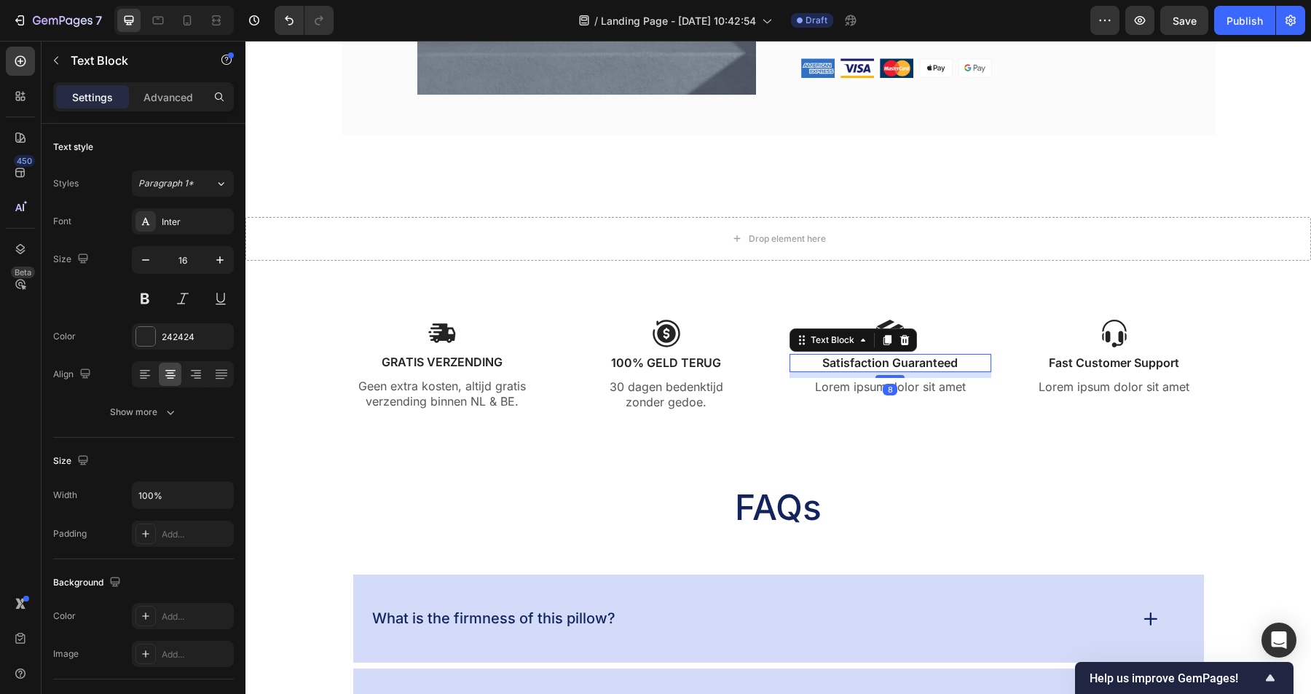
click at [914, 364] on p "Satisfaction Guaranteed" at bounding box center [891, 362] width 200 height 15
click at [897, 331] on img at bounding box center [890, 333] width 29 height 29
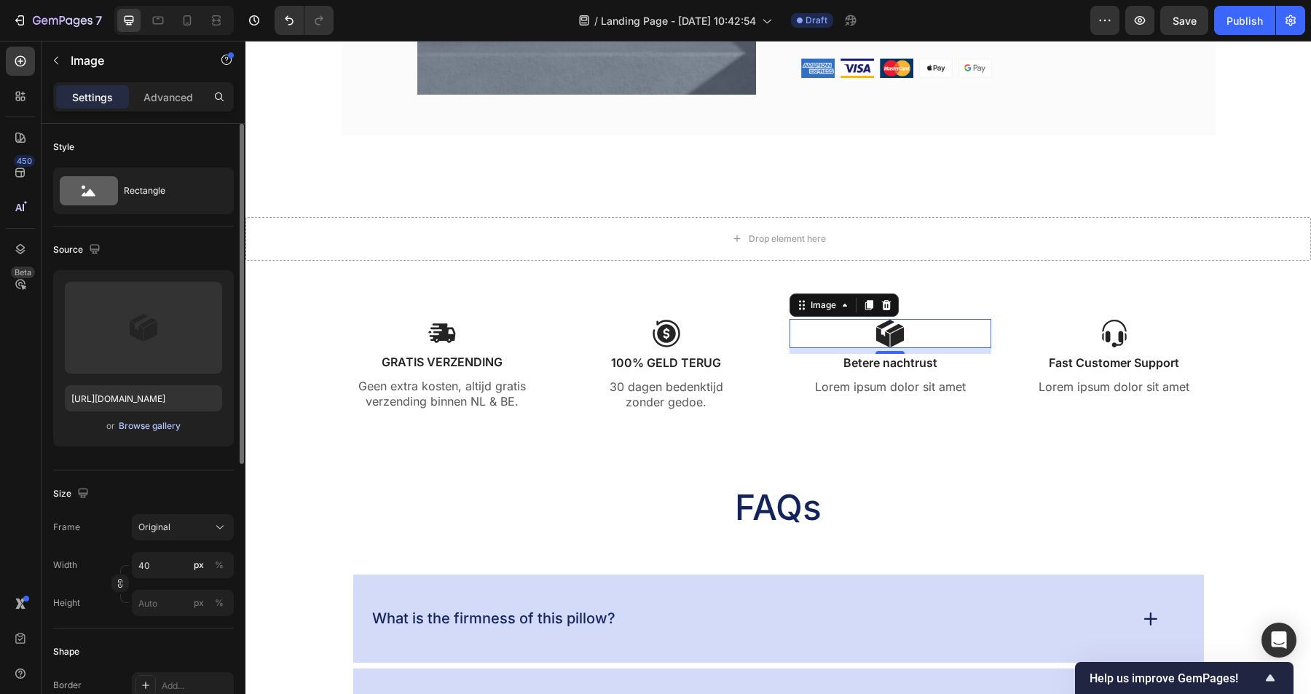
click at [144, 422] on div "Browse gallery" at bounding box center [150, 426] width 62 height 13
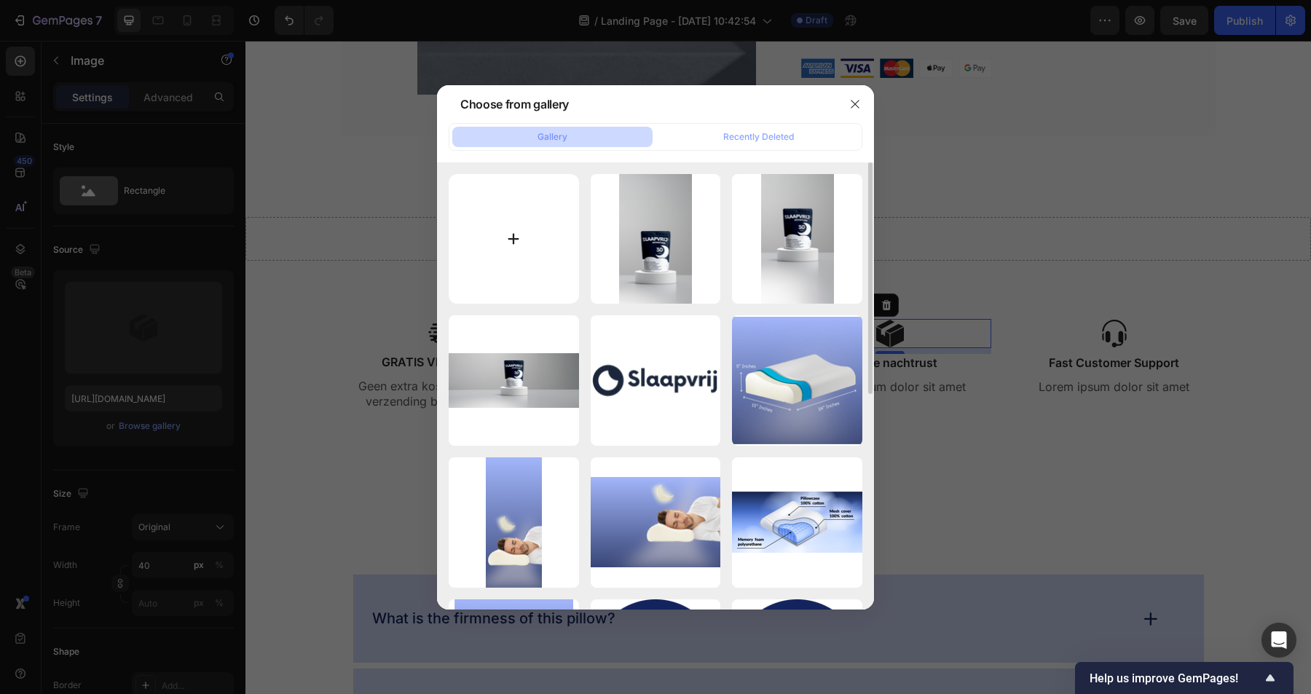
click at [519, 253] on input "file" at bounding box center [514, 239] width 130 height 130
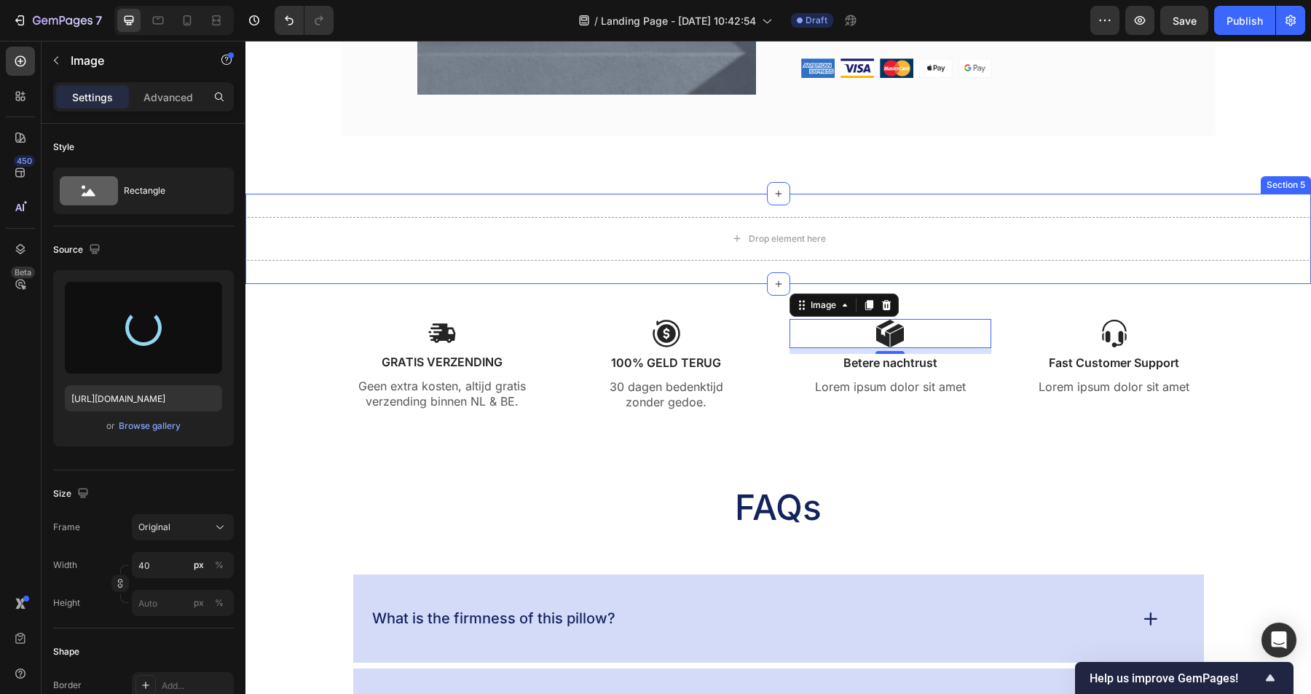
click at [750, 271] on div "Drop element here Section 5" at bounding box center [778, 239] width 1066 height 90
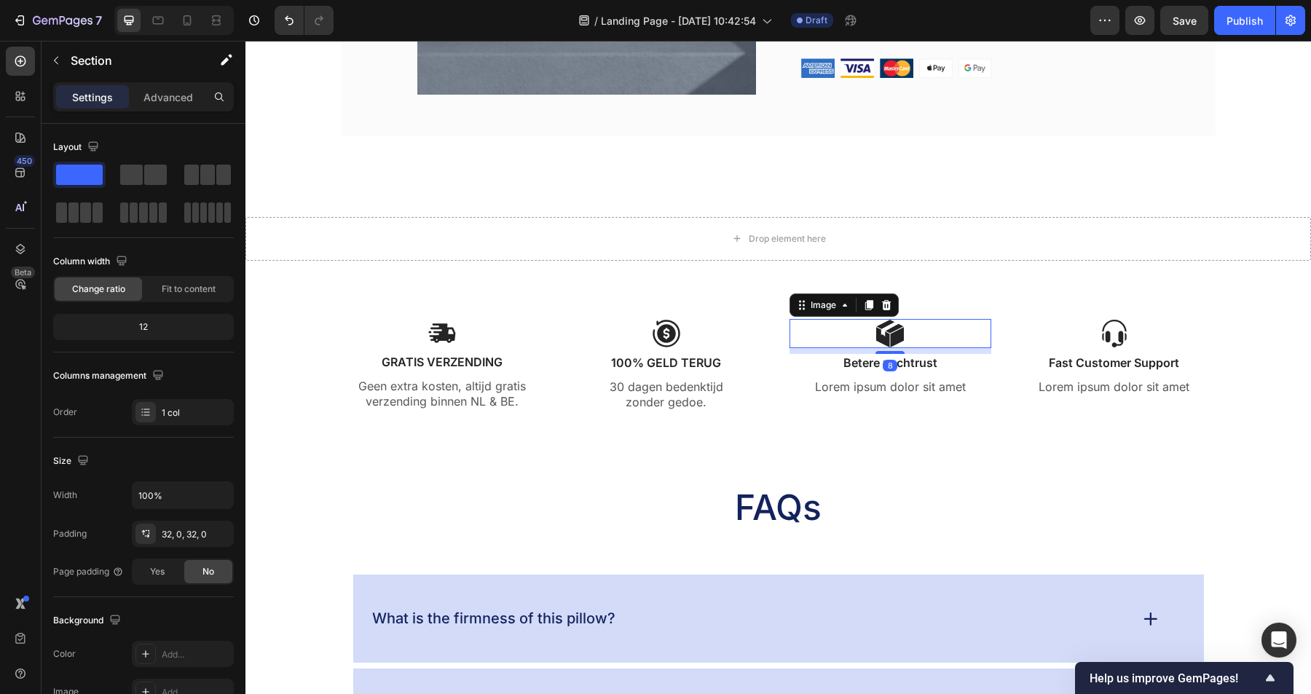
click at [895, 333] on img at bounding box center [890, 333] width 29 height 29
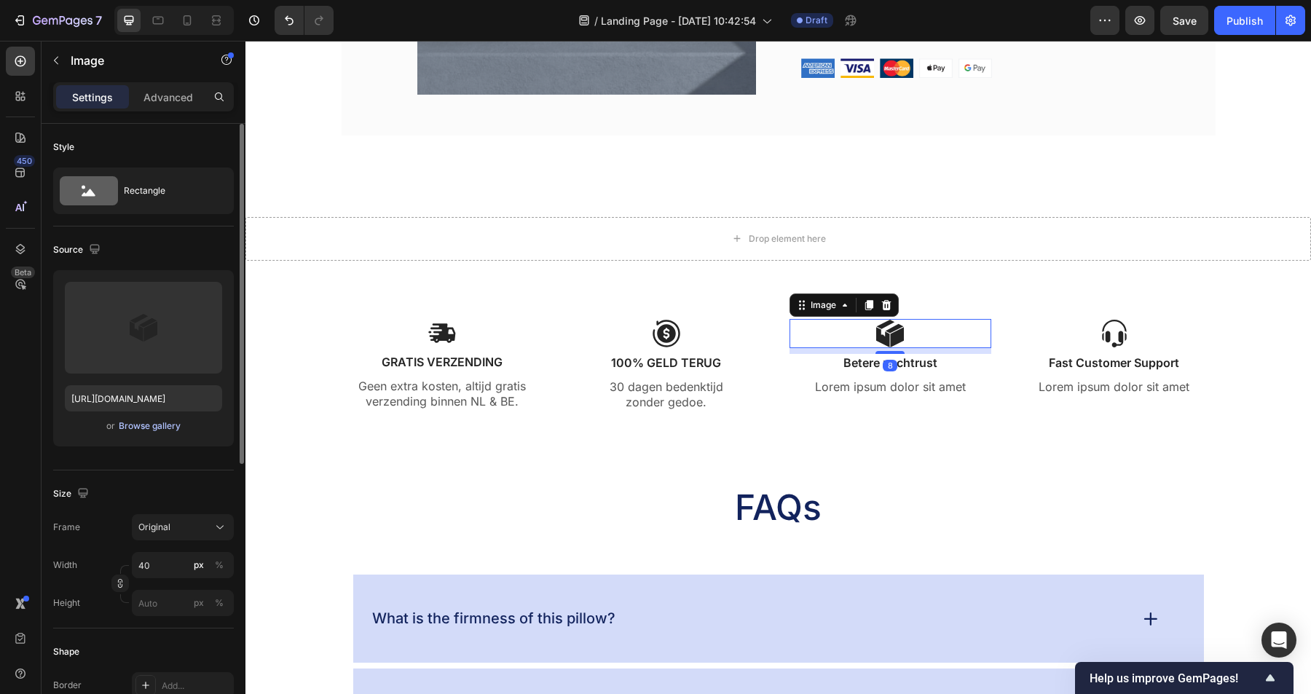
click at [157, 431] on div "Browse gallery" at bounding box center [150, 426] width 62 height 13
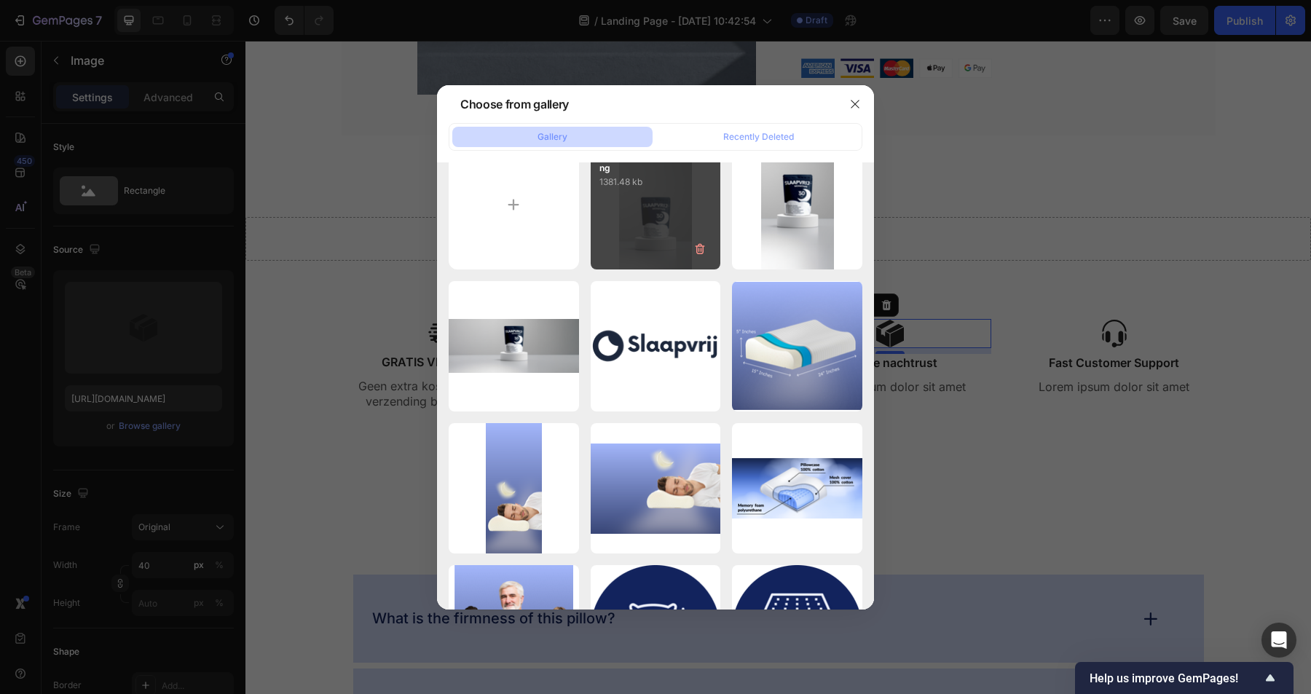
scroll to position [0, 0]
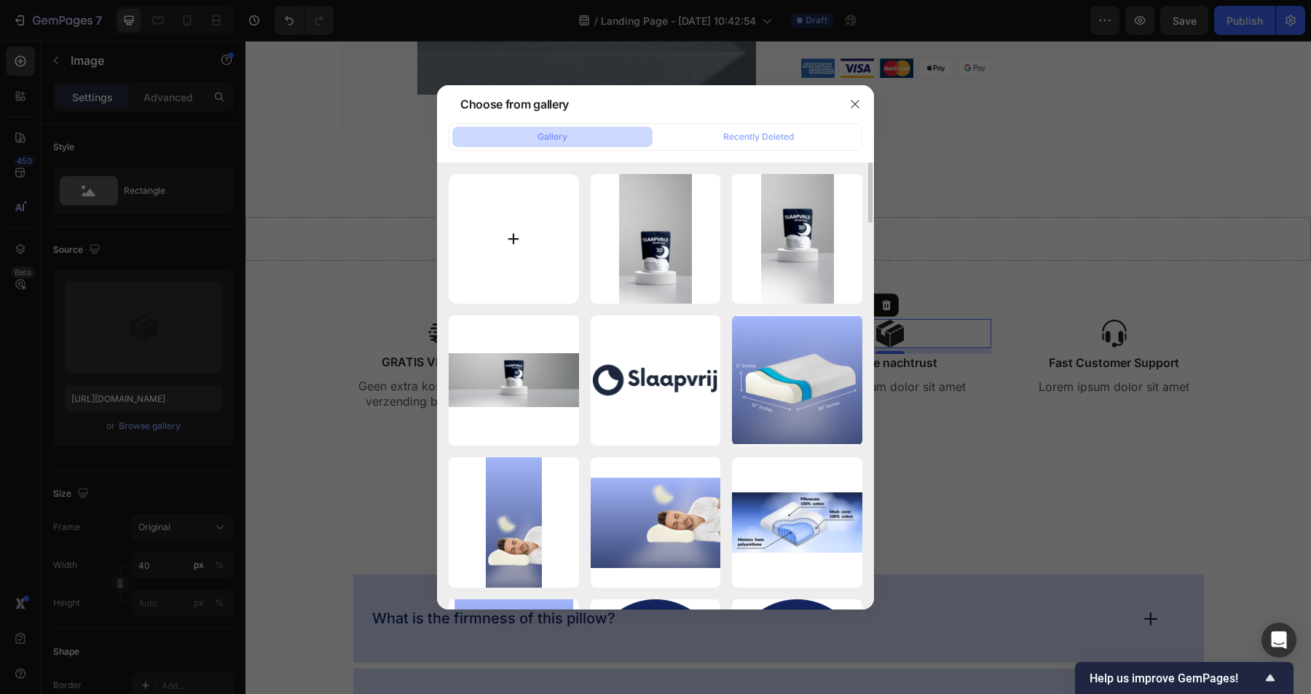
click at [500, 255] on input "file" at bounding box center [514, 239] width 130 height 130
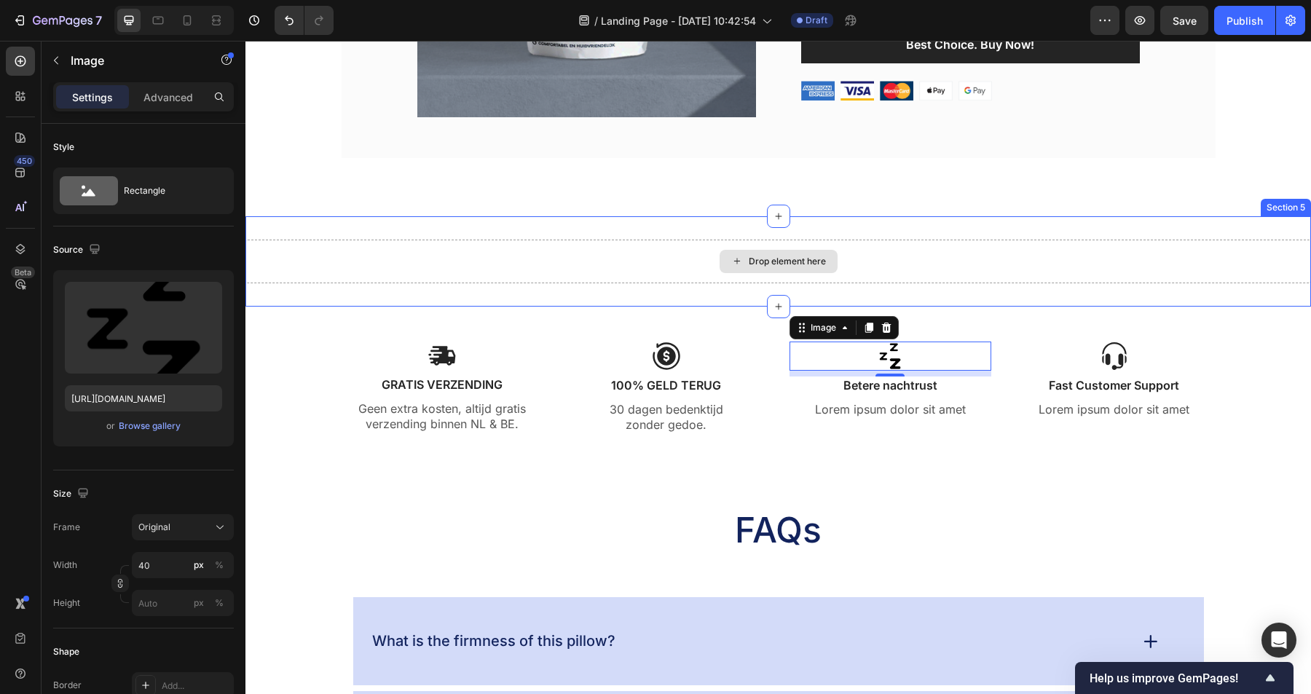
scroll to position [1708, 0]
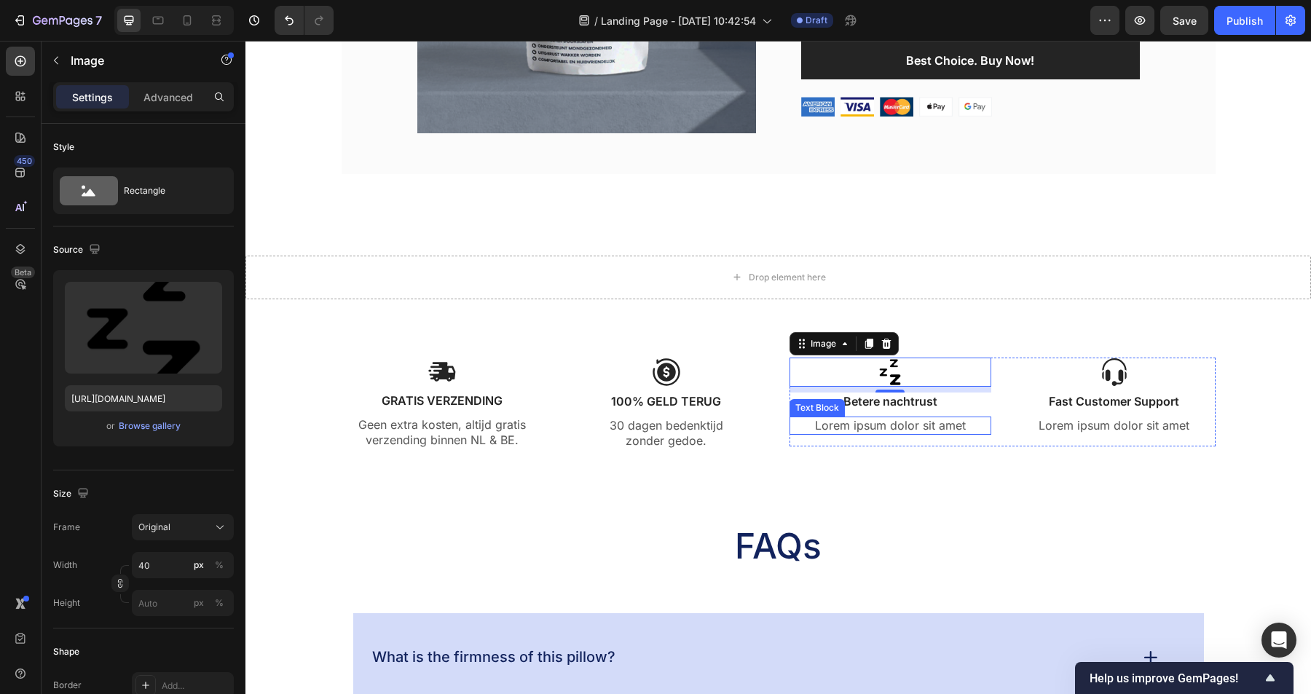
click at [919, 424] on p "Lorem ipsum dolor sit amet" at bounding box center [891, 425] width 200 height 15
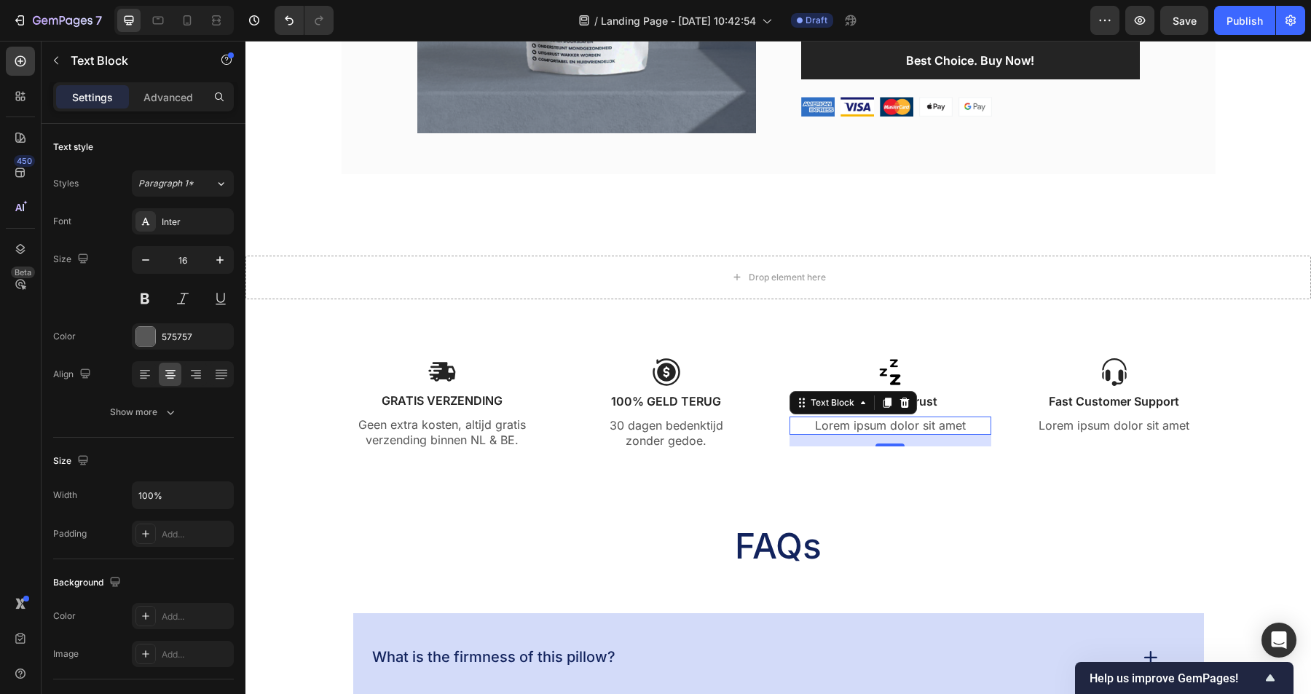
click at [897, 429] on p "Lorem ipsum dolor sit amet" at bounding box center [891, 425] width 200 height 15
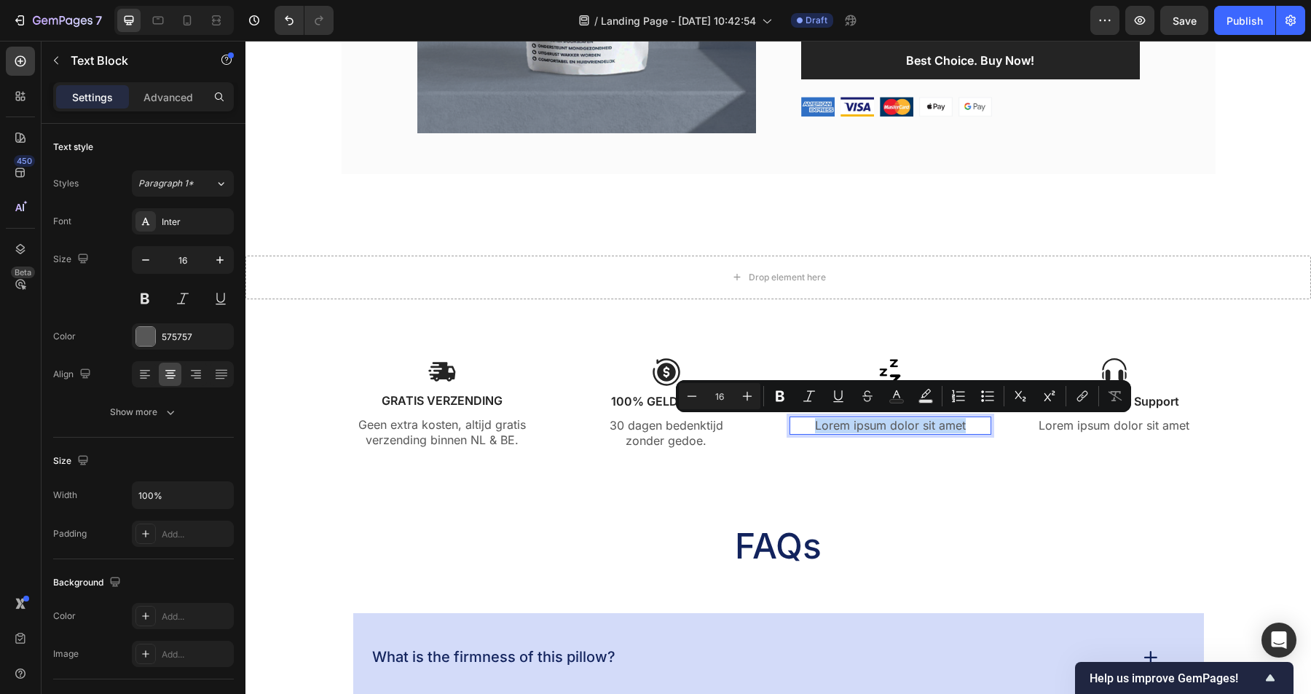
click at [897, 429] on p "Lorem ipsum dolor sit amet" at bounding box center [891, 425] width 200 height 15
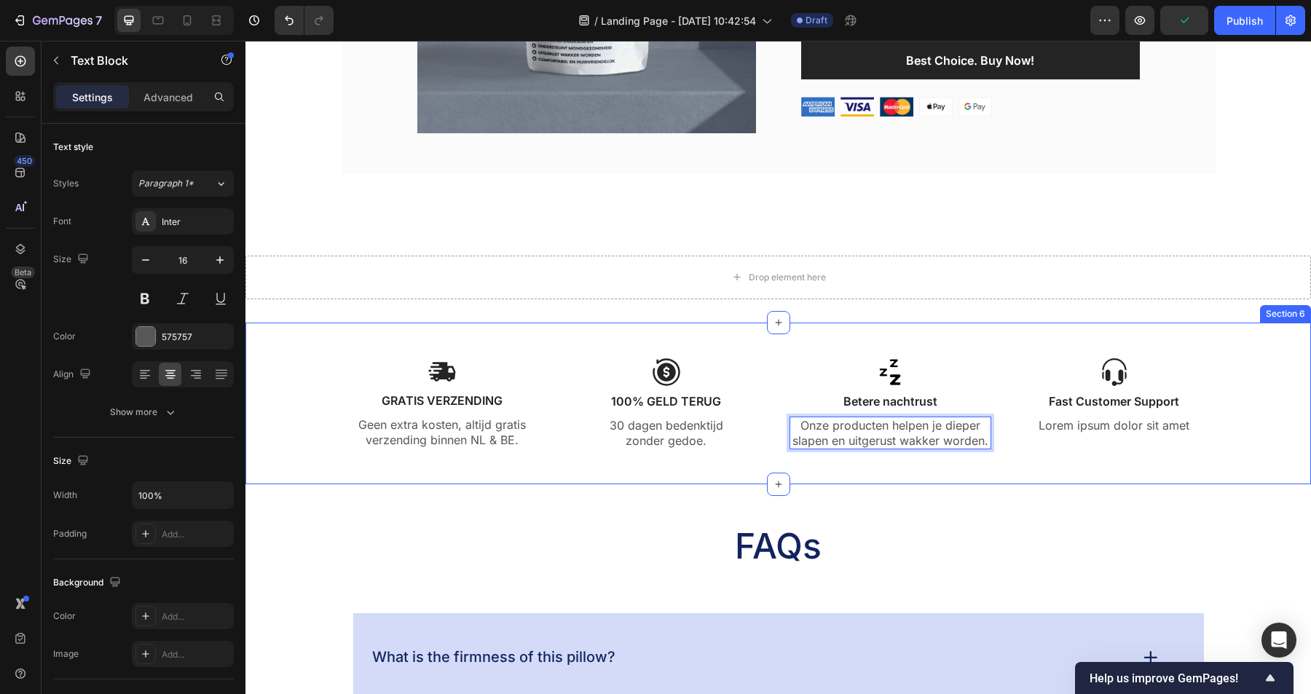
click at [961, 476] on div "Image GRATIS VERZENDING Text Block Geen extra kosten, altijd gratis verzending …" at bounding box center [778, 421] width 1044 height 127
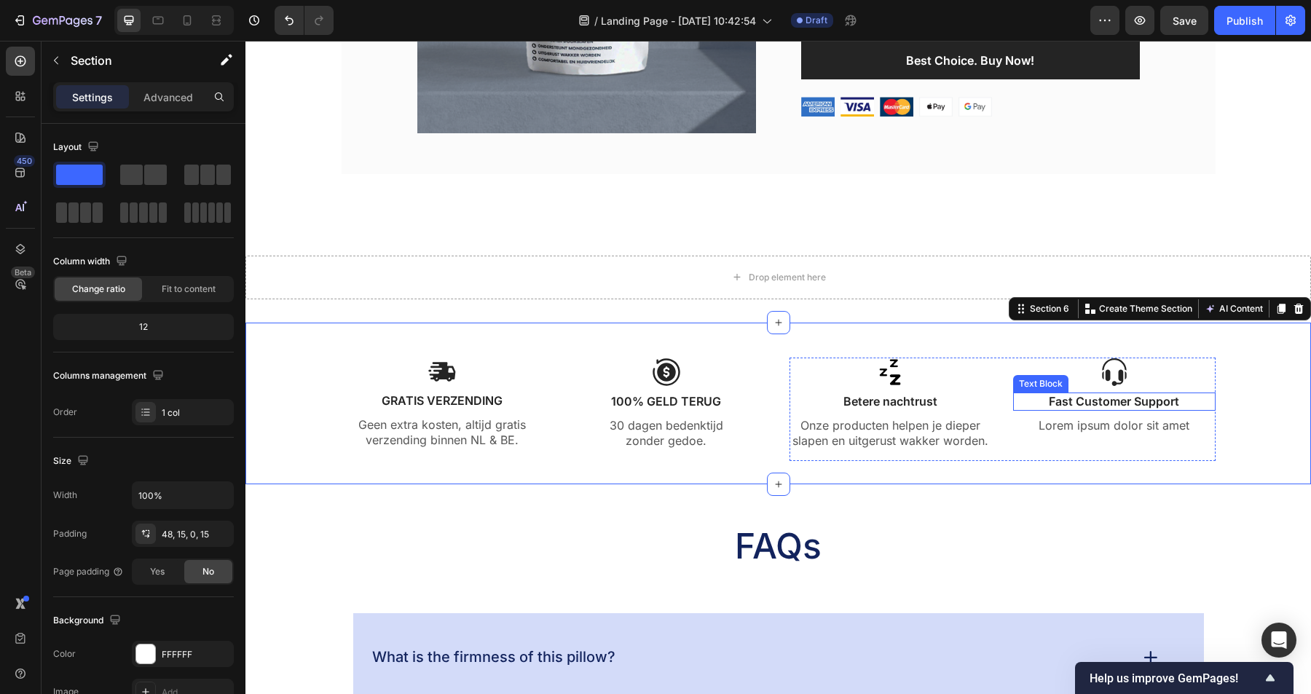
click at [1136, 404] on p "Fast Customer Support" at bounding box center [1115, 401] width 200 height 15
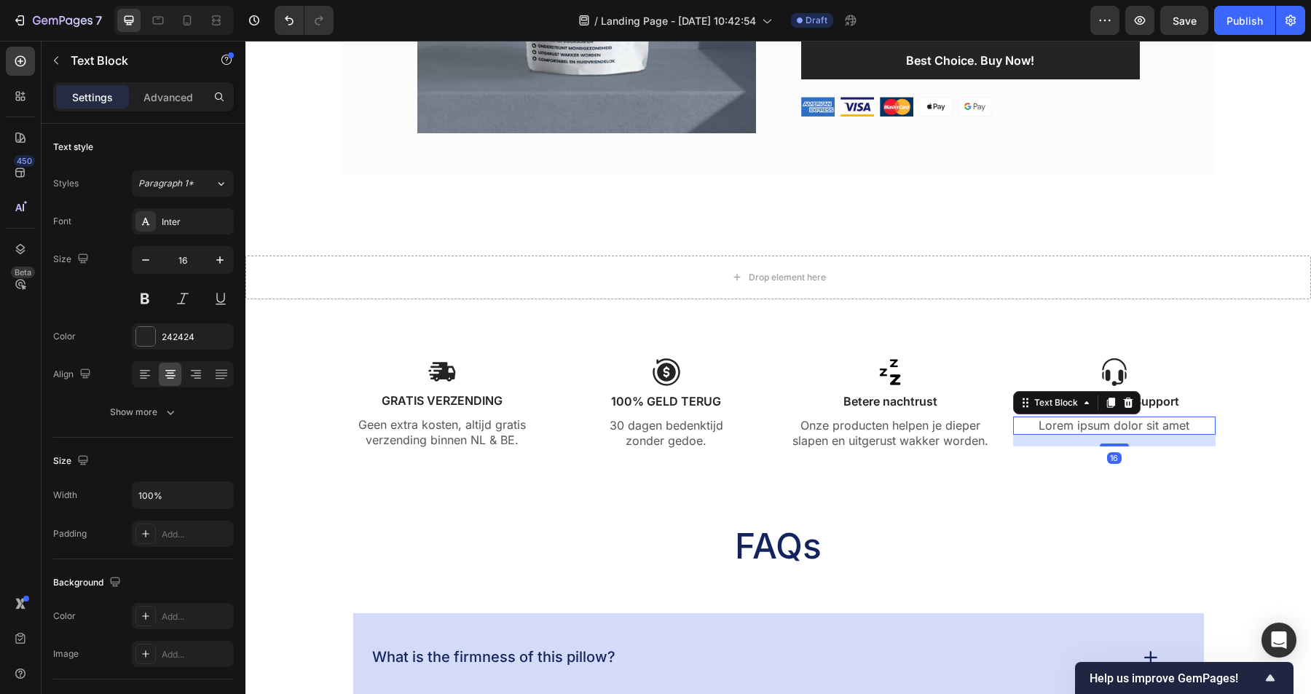
click at [1133, 425] on p "Lorem ipsum dolor sit amet" at bounding box center [1115, 425] width 200 height 15
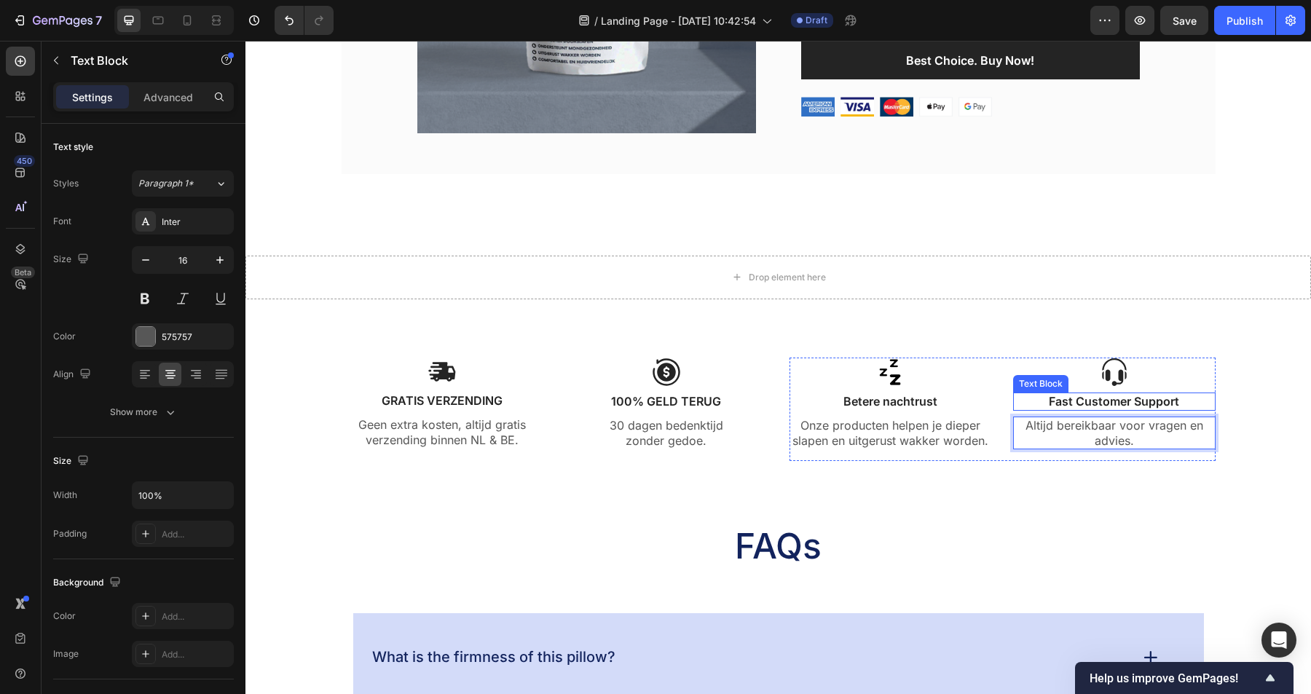
click at [1174, 405] on p "Fast Customer Support" at bounding box center [1115, 401] width 200 height 15
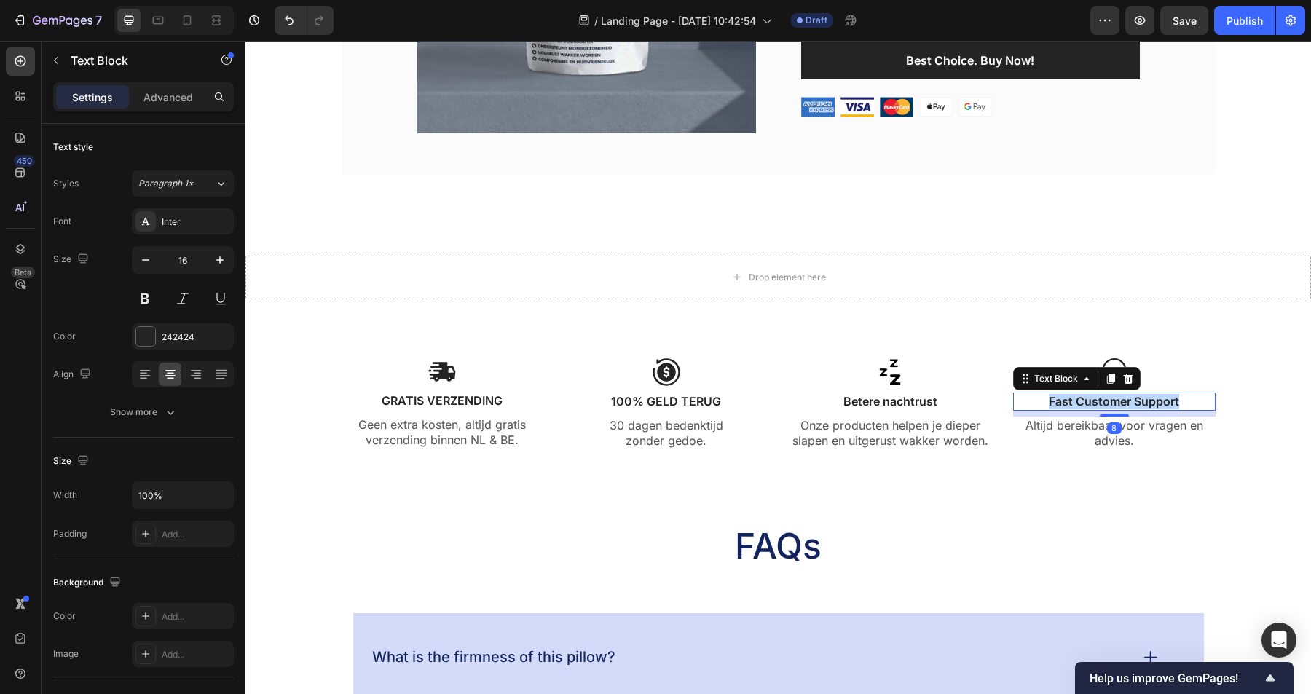
click at [1174, 405] on p "Fast Customer Support" at bounding box center [1115, 401] width 200 height 15
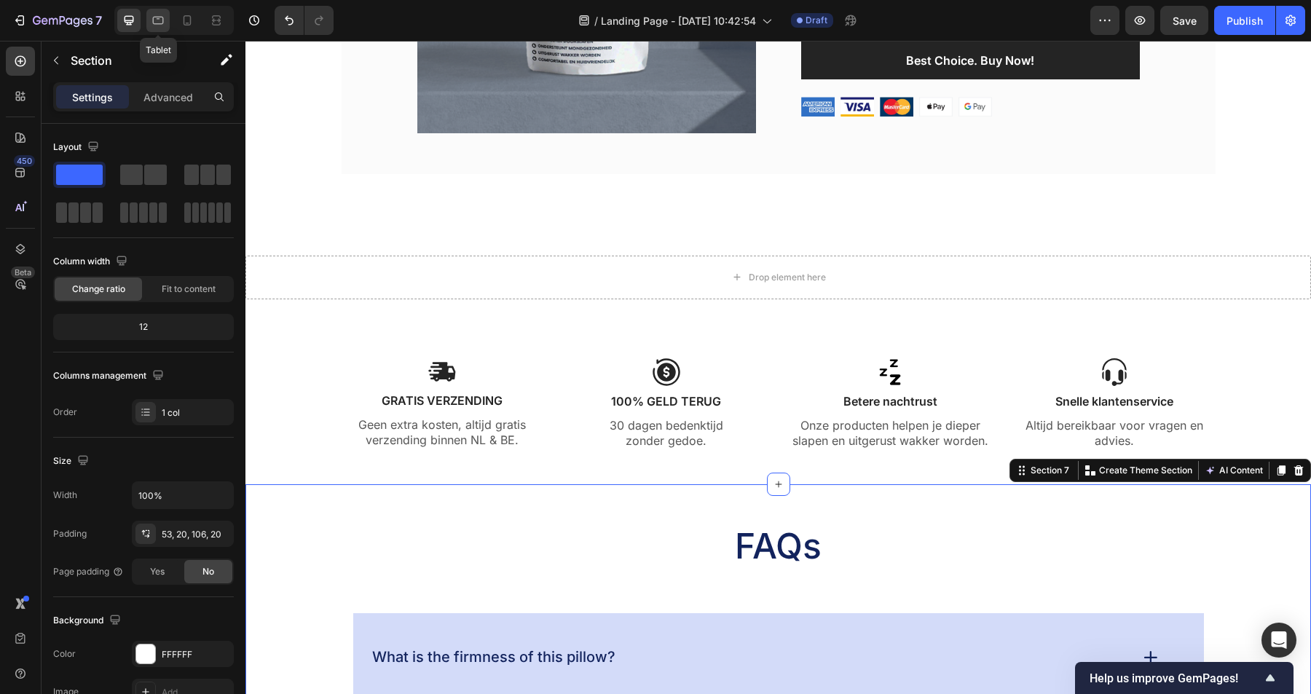
click at [160, 17] on icon at bounding box center [158, 21] width 11 height 8
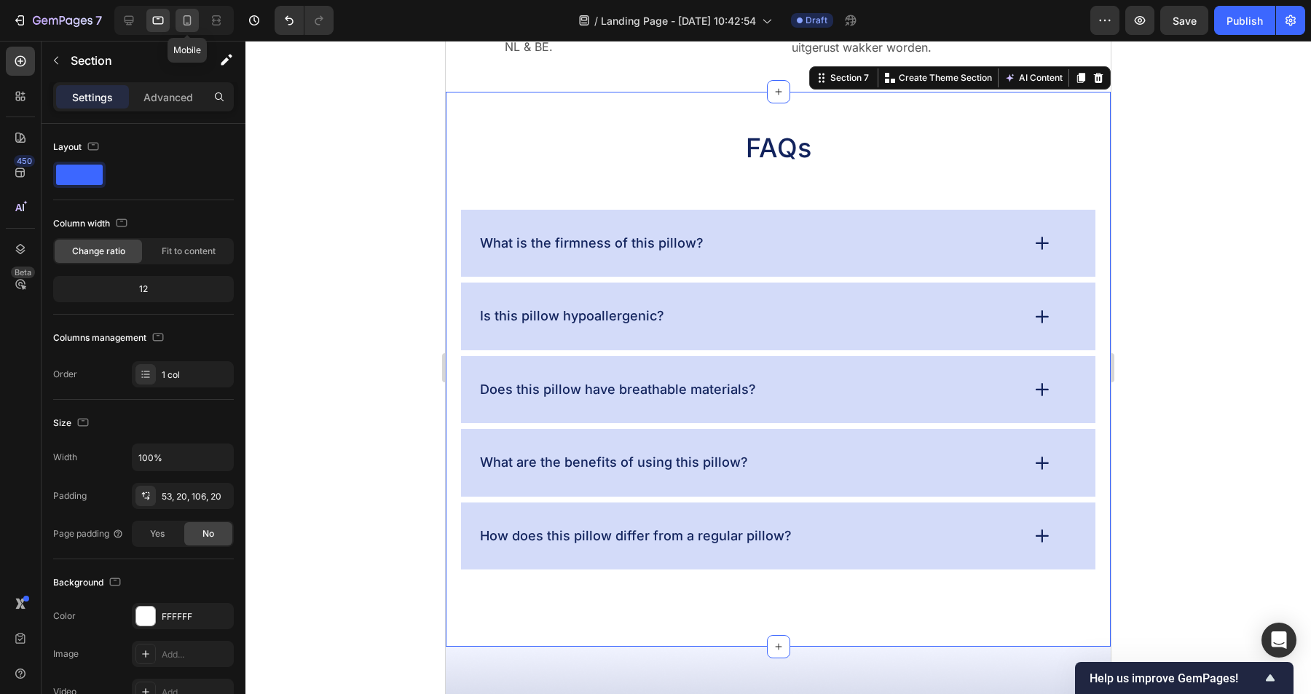
click at [185, 21] on icon at bounding box center [187, 20] width 15 height 15
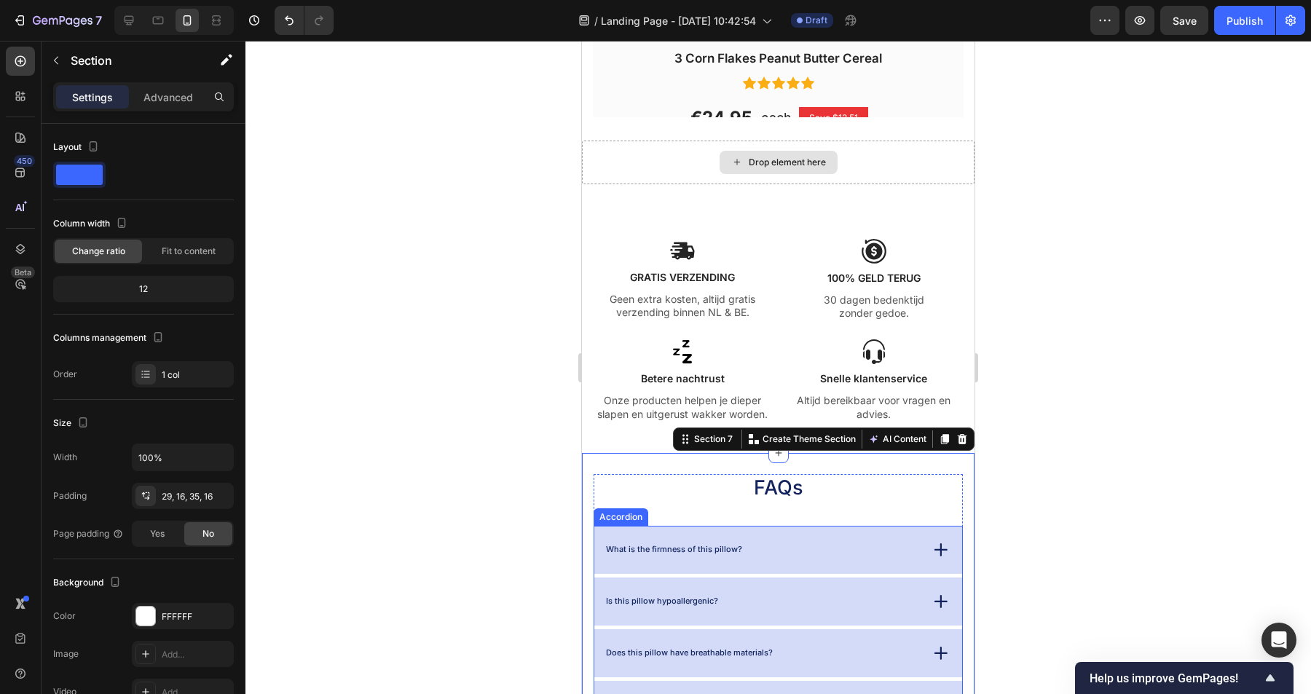
scroll to position [1988, 0]
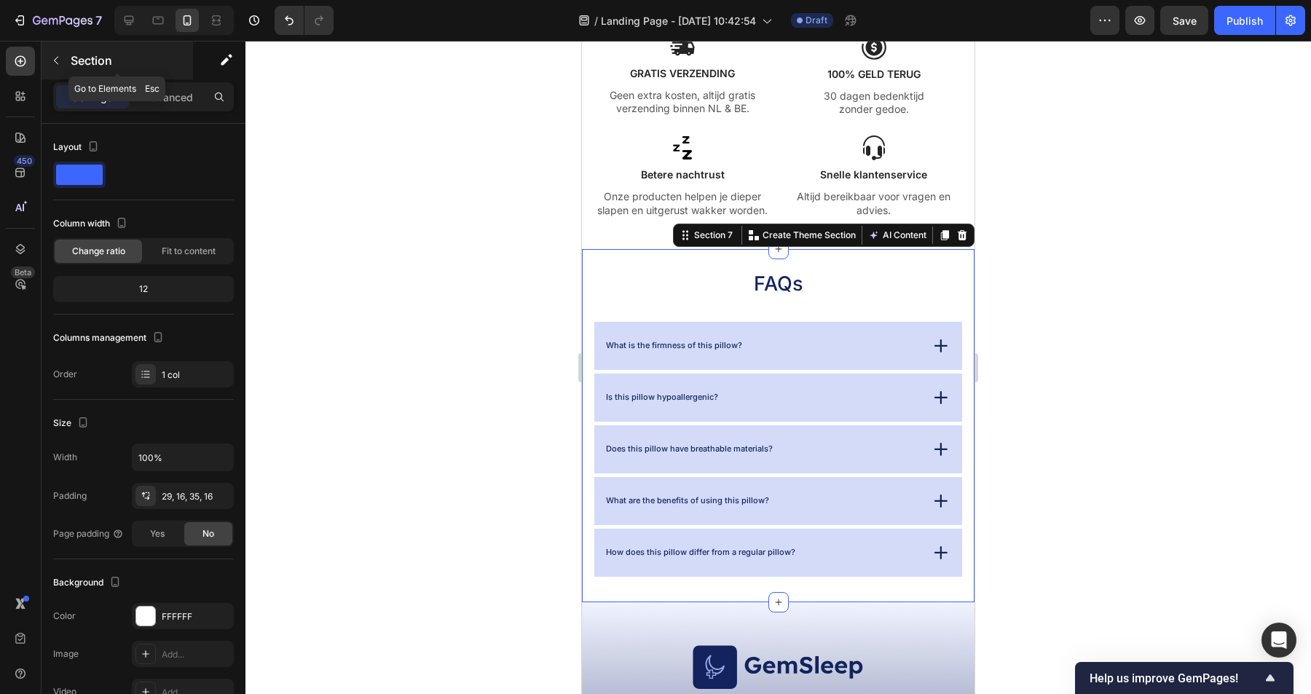
click at [58, 60] on icon "button" at bounding box center [56, 61] width 12 height 12
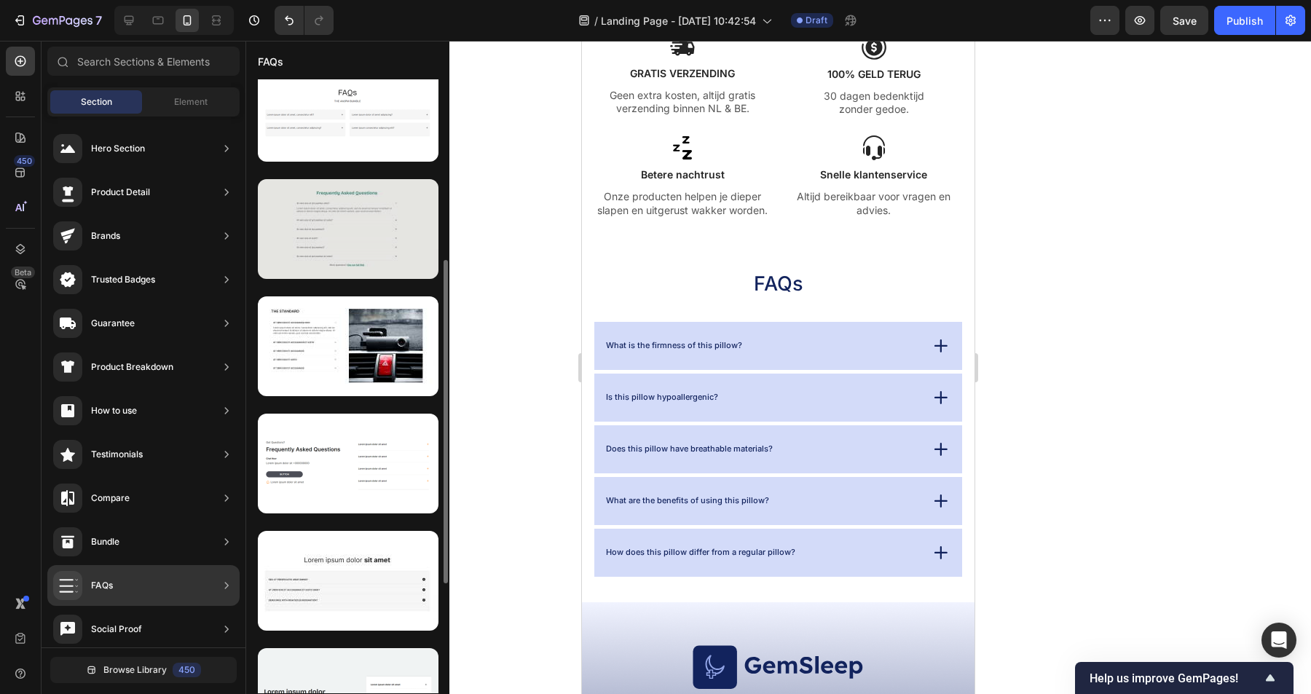
scroll to position [386, 0]
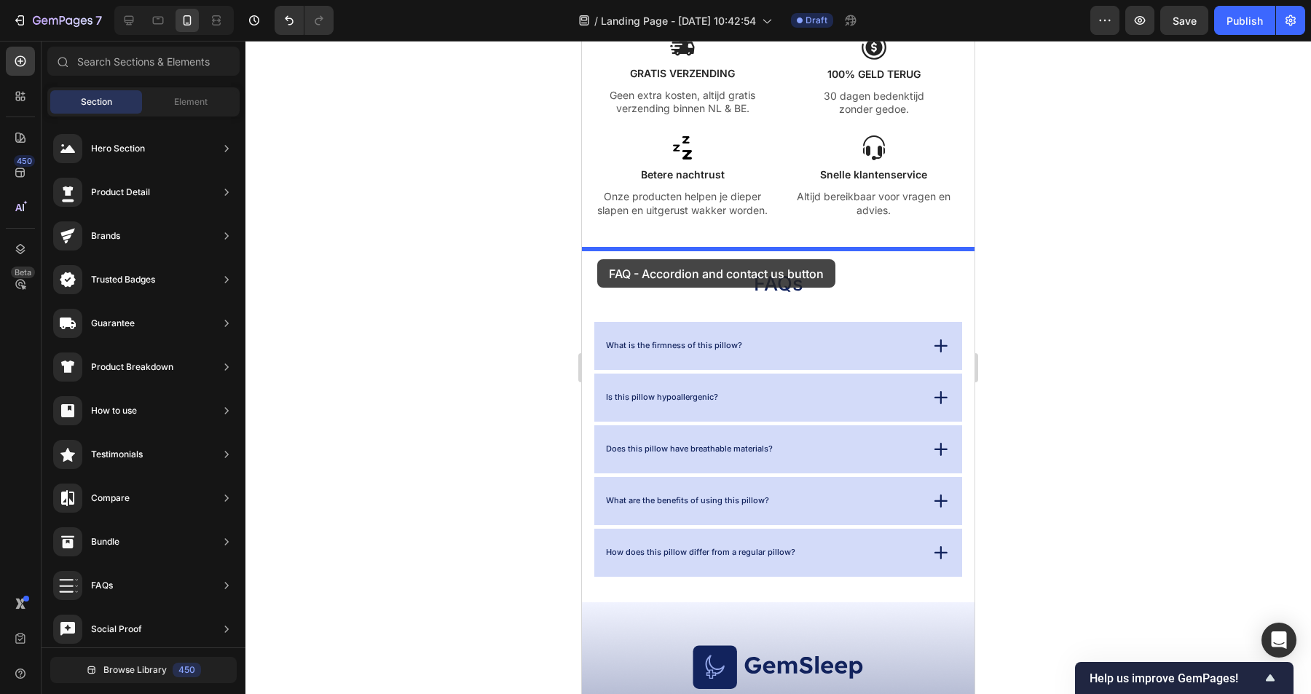
drag, startPoint x: 927, startPoint y: 508, endPoint x: 597, endPoint y: 258, distance: 413.3
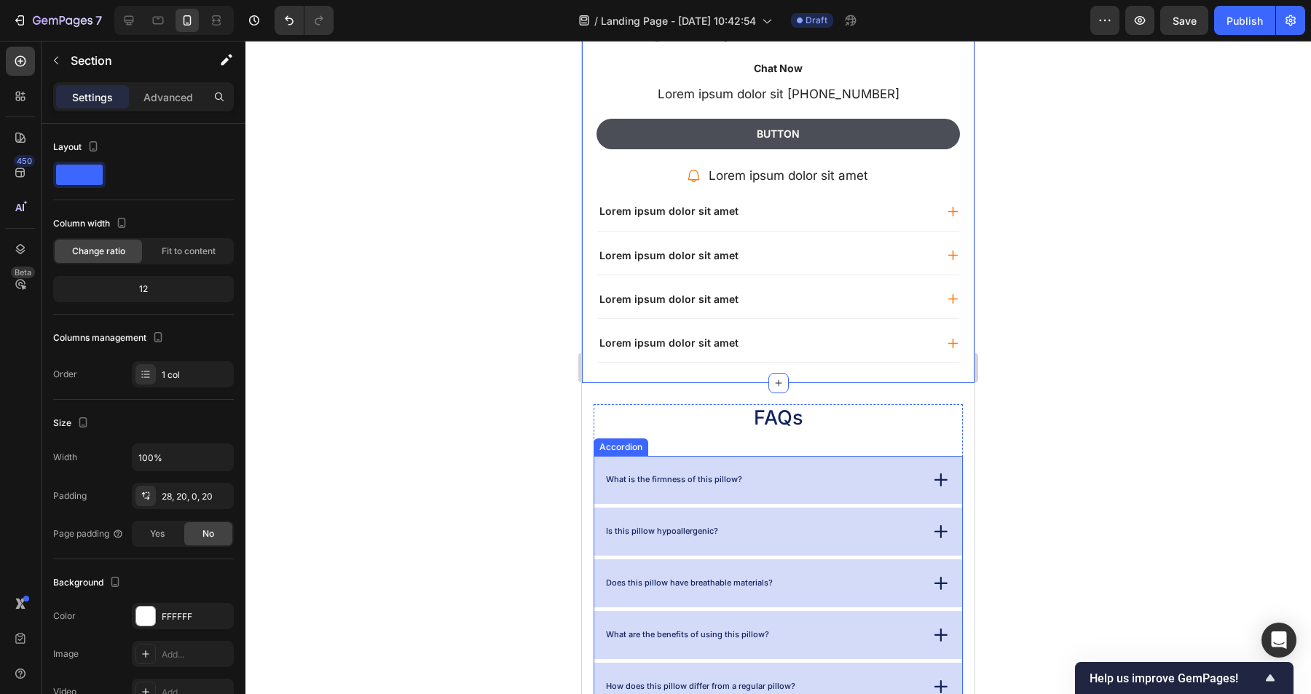
scroll to position [2284, 0]
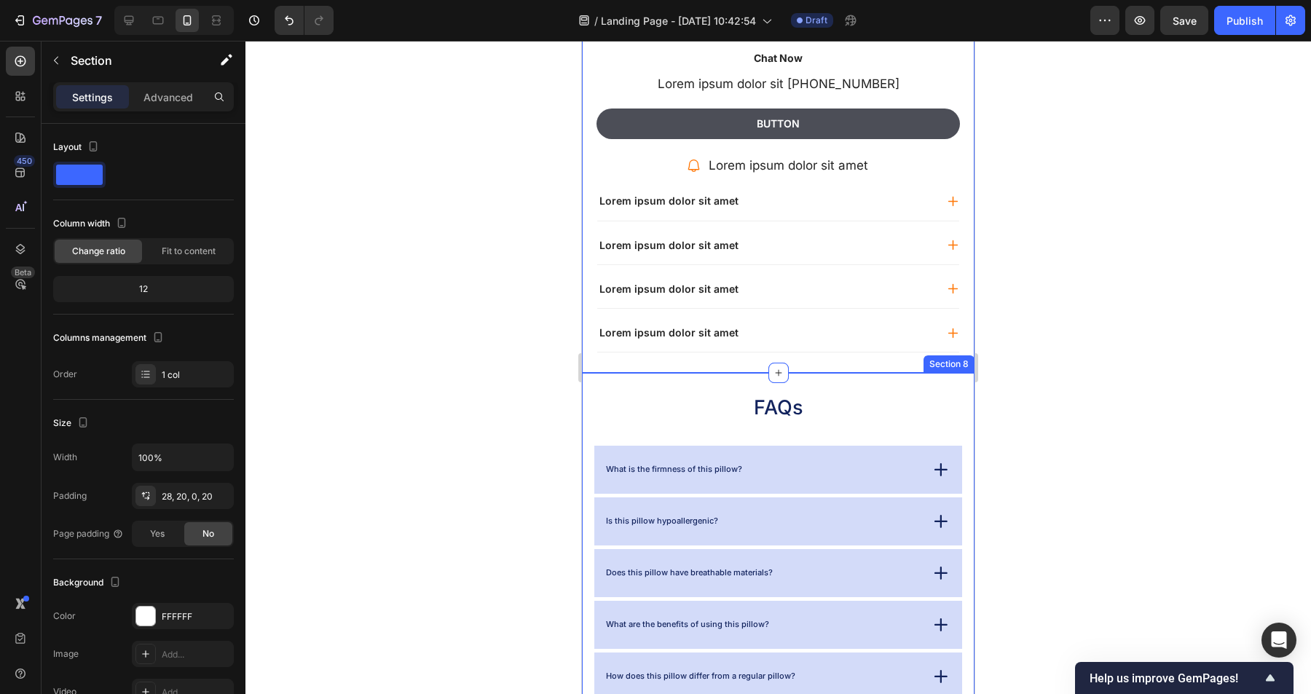
click at [956, 384] on div "FAQs Heading What is the firmness of this pillow? Is this pillow hypoallergenic…" at bounding box center [778, 549] width 393 height 353
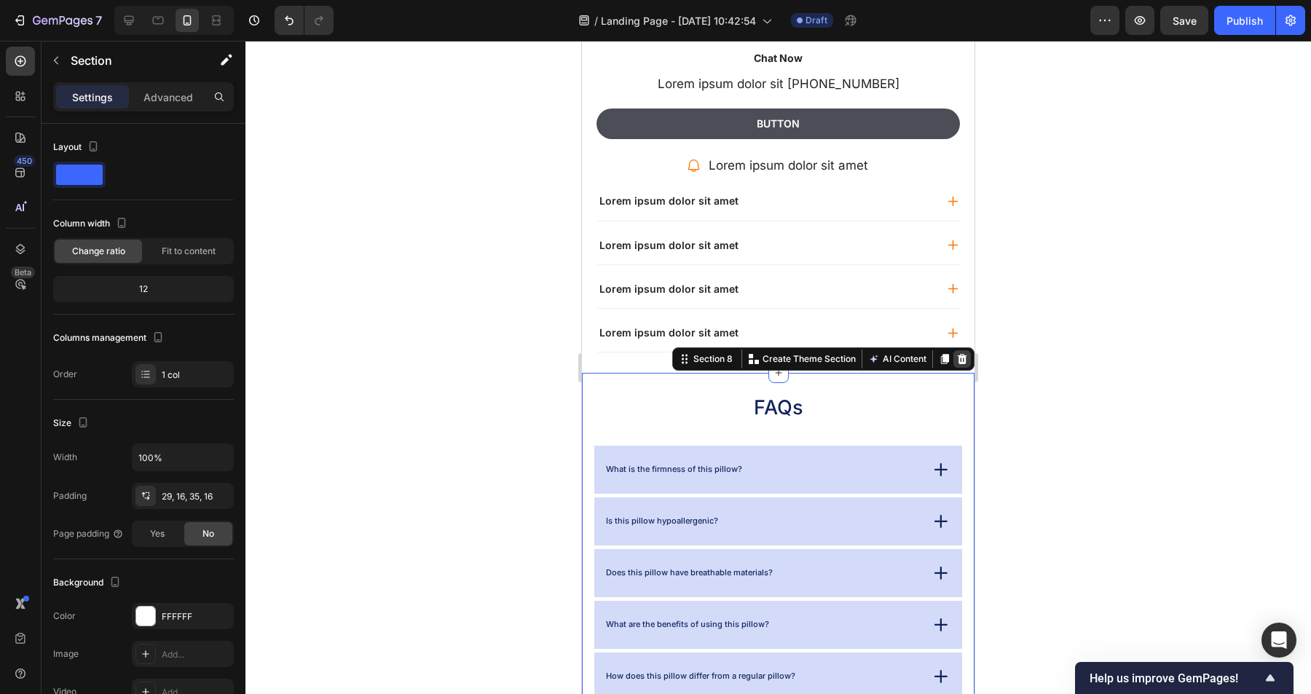
click at [962, 357] on icon at bounding box center [962, 359] width 9 height 10
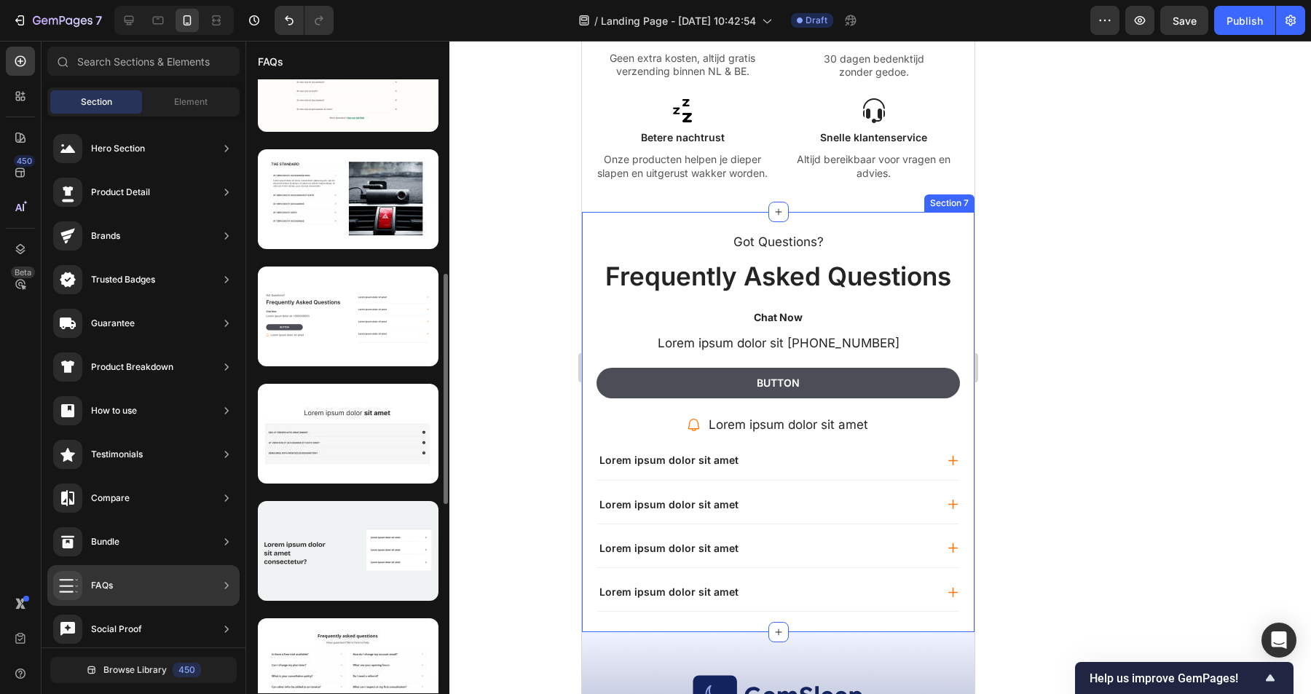
scroll to position [519, 0]
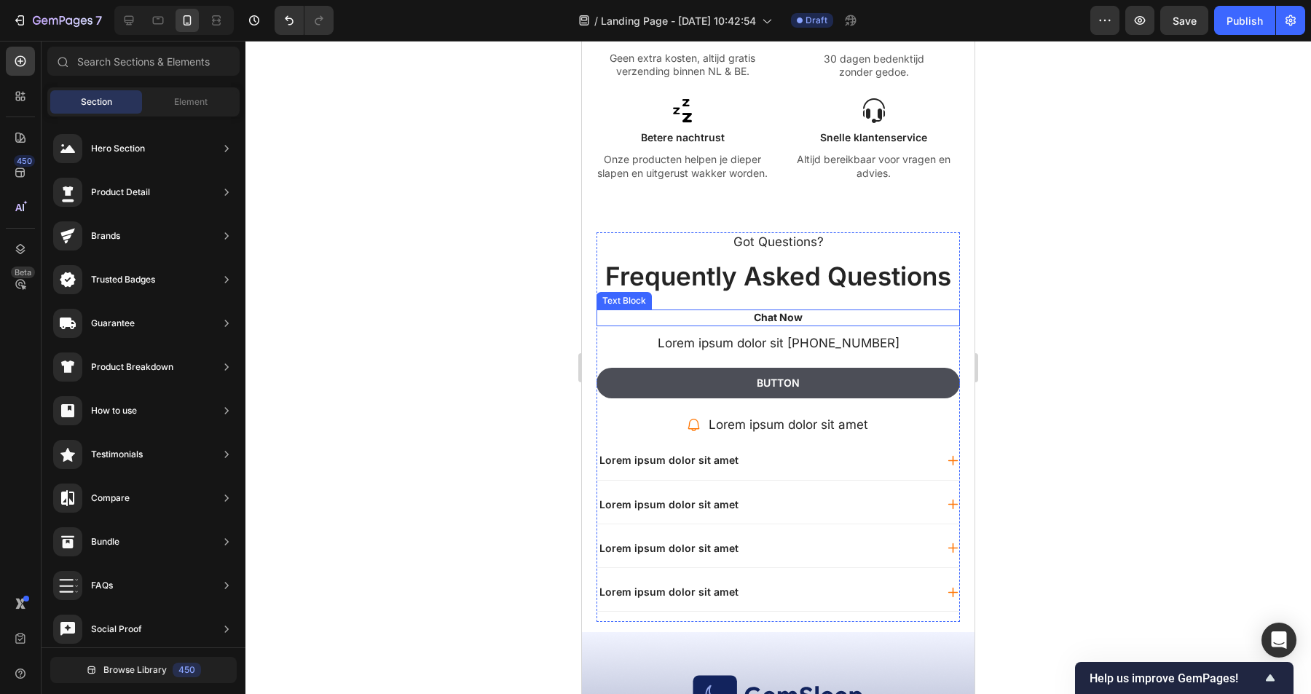
click at [797, 318] on p "Chat Now" at bounding box center [778, 317] width 361 height 13
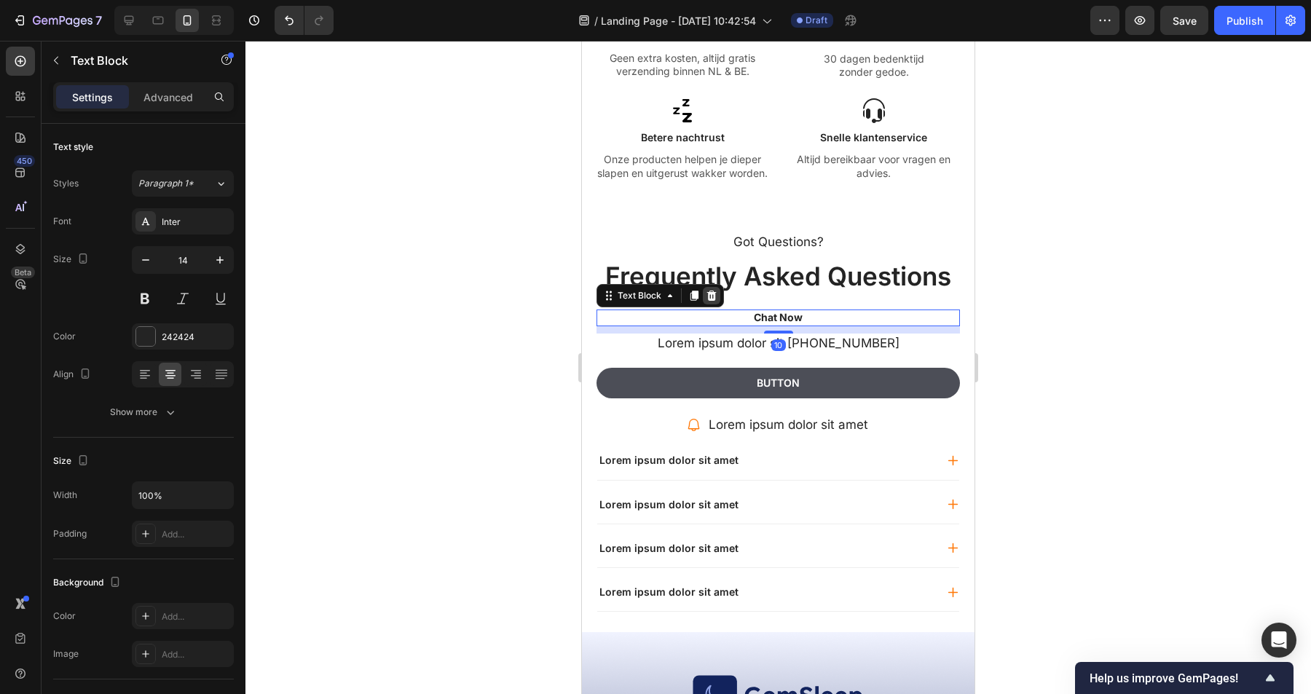
click at [712, 294] on icon at bounding box center [711, 296] width 9 height 10
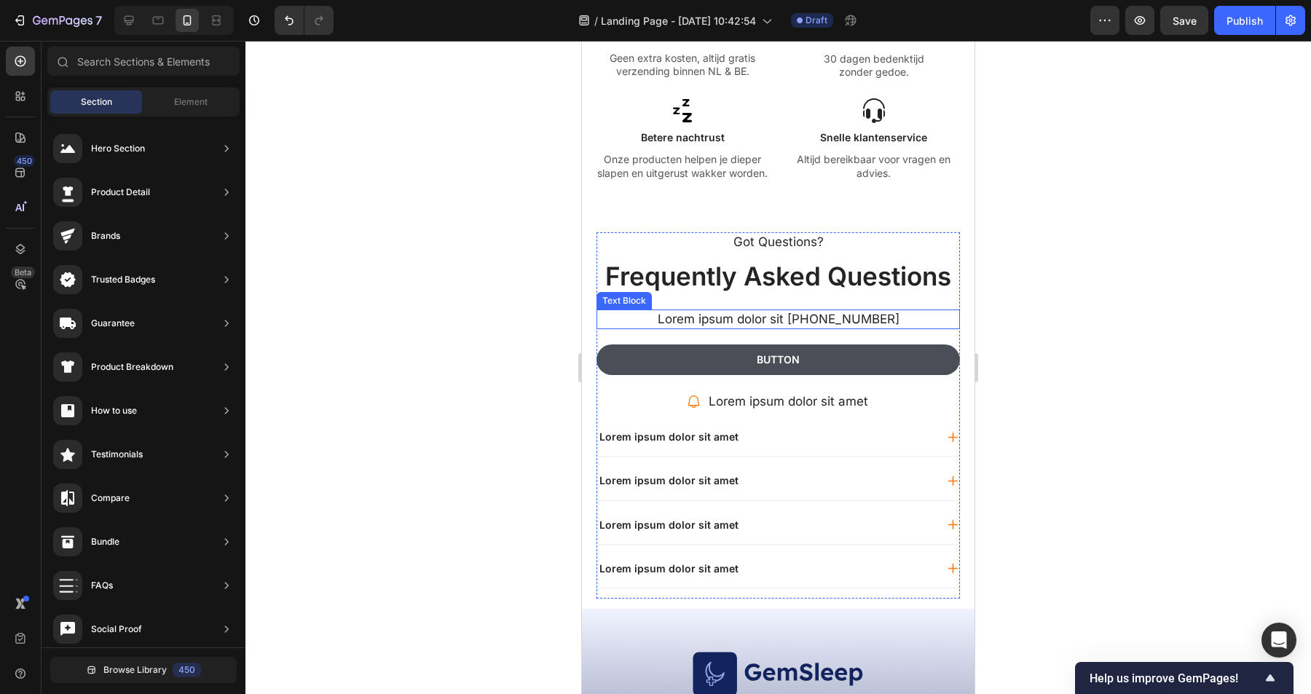
click at [768, 319] on p "Lorem ipsum dolor sit [PHONE_NUMBER]" at bounding box center [778, 319] width 361 height 16
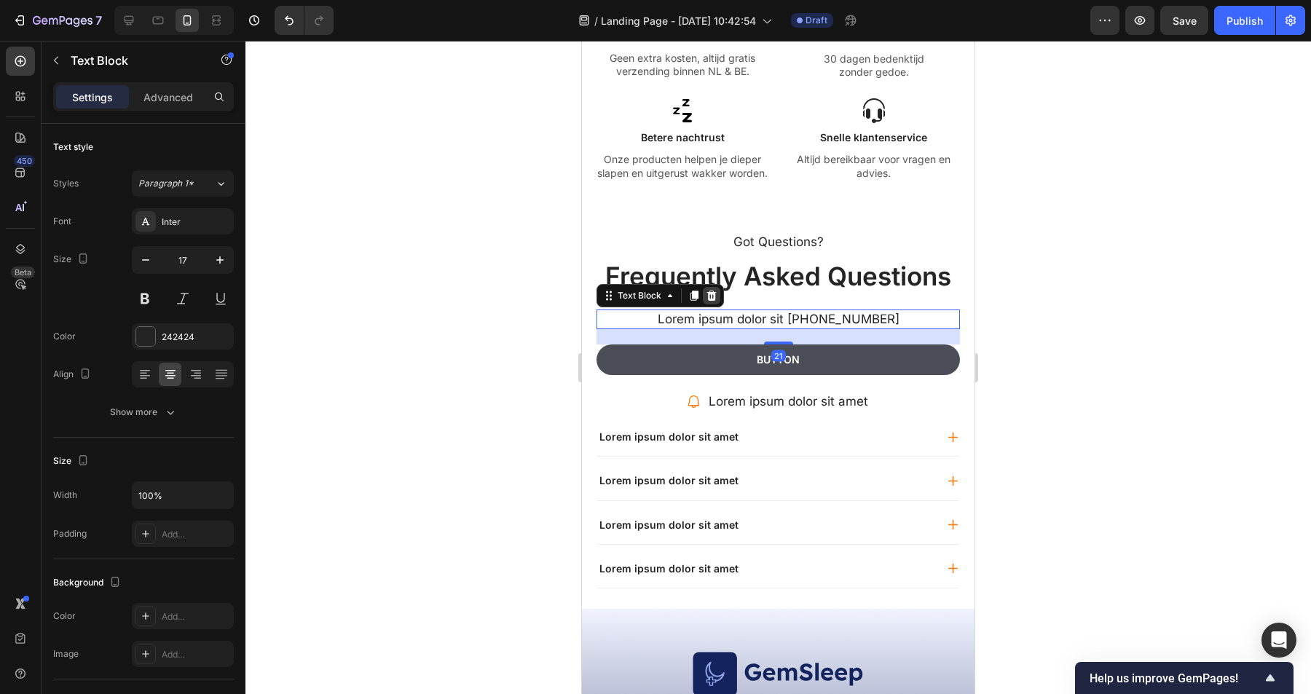
click at [714, 297] on icon at bounding box center [711, 296] width 9 height 10
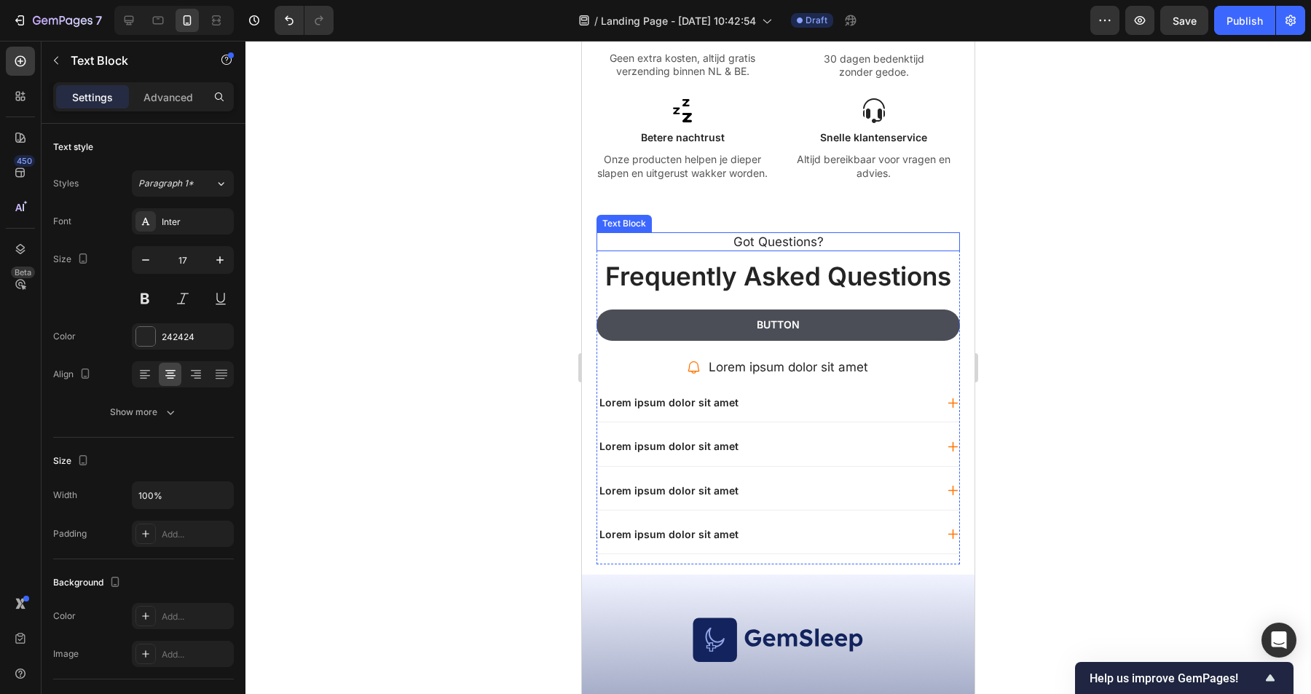
click at [793, 243] on p "Got Questions?" at bounding box center [778, 242] width 361 height 16
click at [798, 240] on p "Got Questions?" at bounding box center [778, 242] width 361 height 16
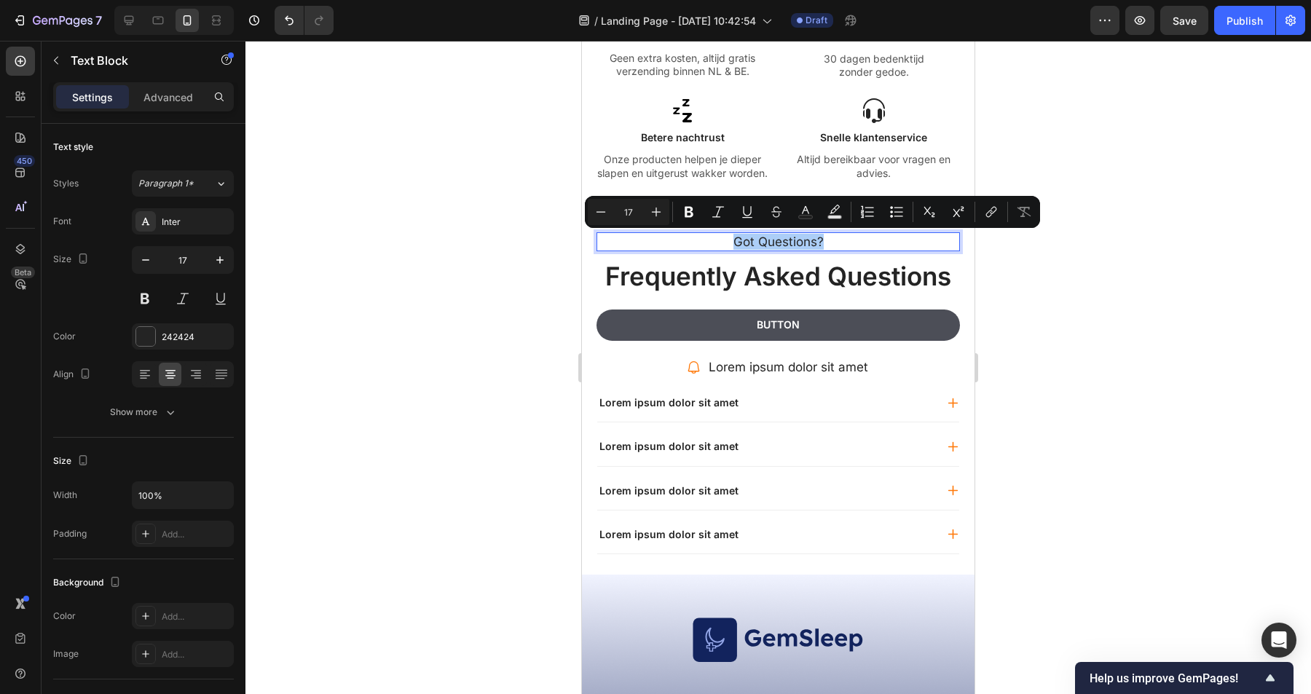
click at [1139, 370] on div at bounding box center [778, 367] width 1066 height 653
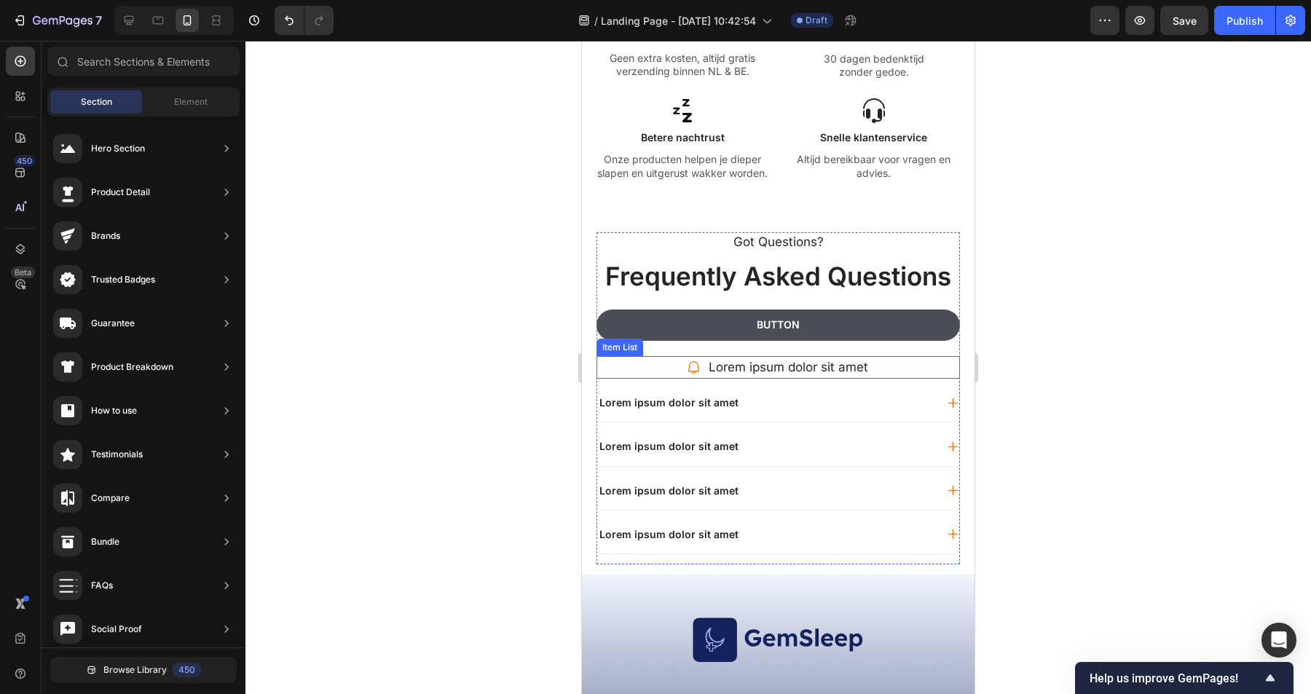
click at [857, 365] on p "Lorem ipsum dolor sit amet" at bounding box center [789, 367] width 160 height 19
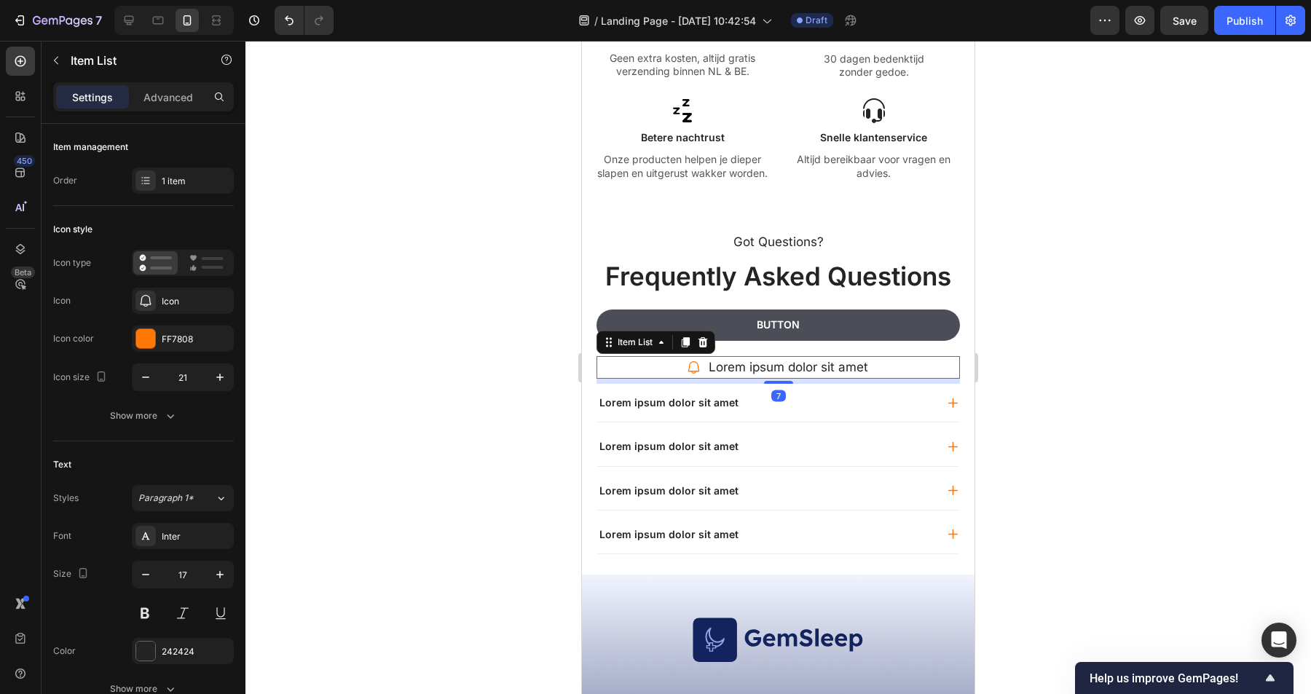
click at [914, 365] on div "Lorem ipsum dolor sit amet" at bounding box center [778, 367] width 363 height 23
click at [701, 341] on icon at bounding box center [703, 342] width 9 height 10
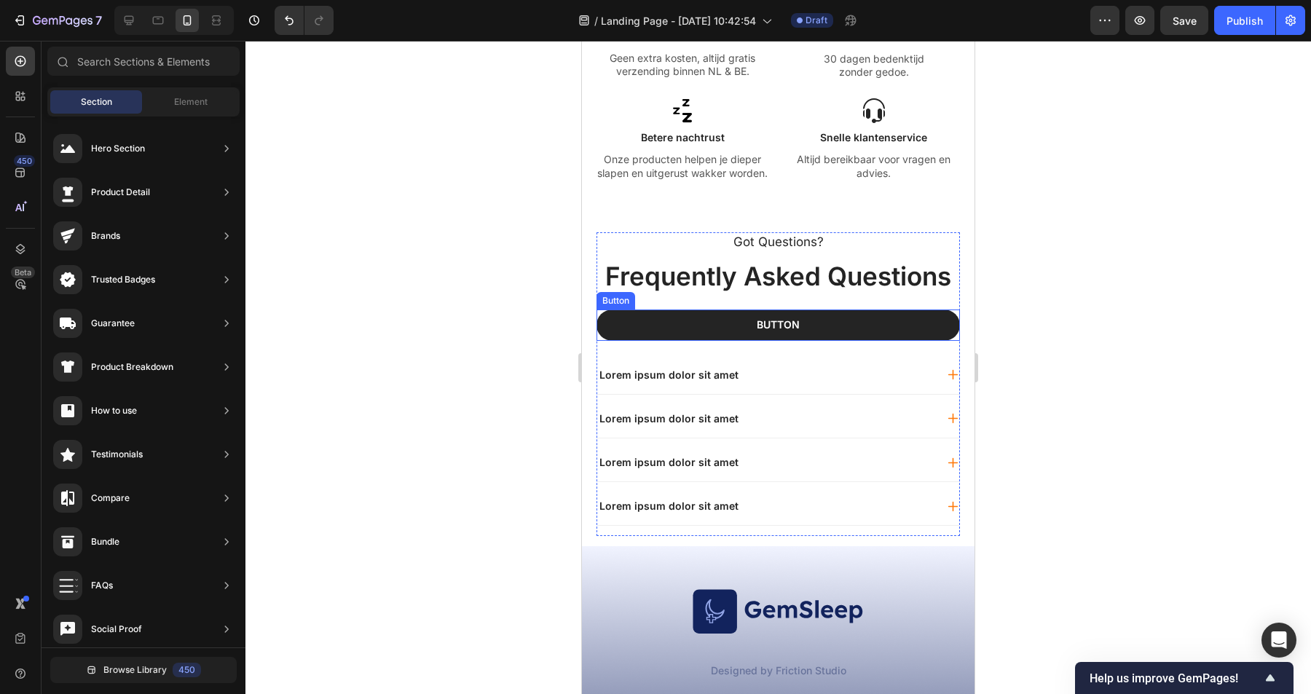
click at [873, 323] on button "Button" at bounding box center [778, 325] width 363 height 31
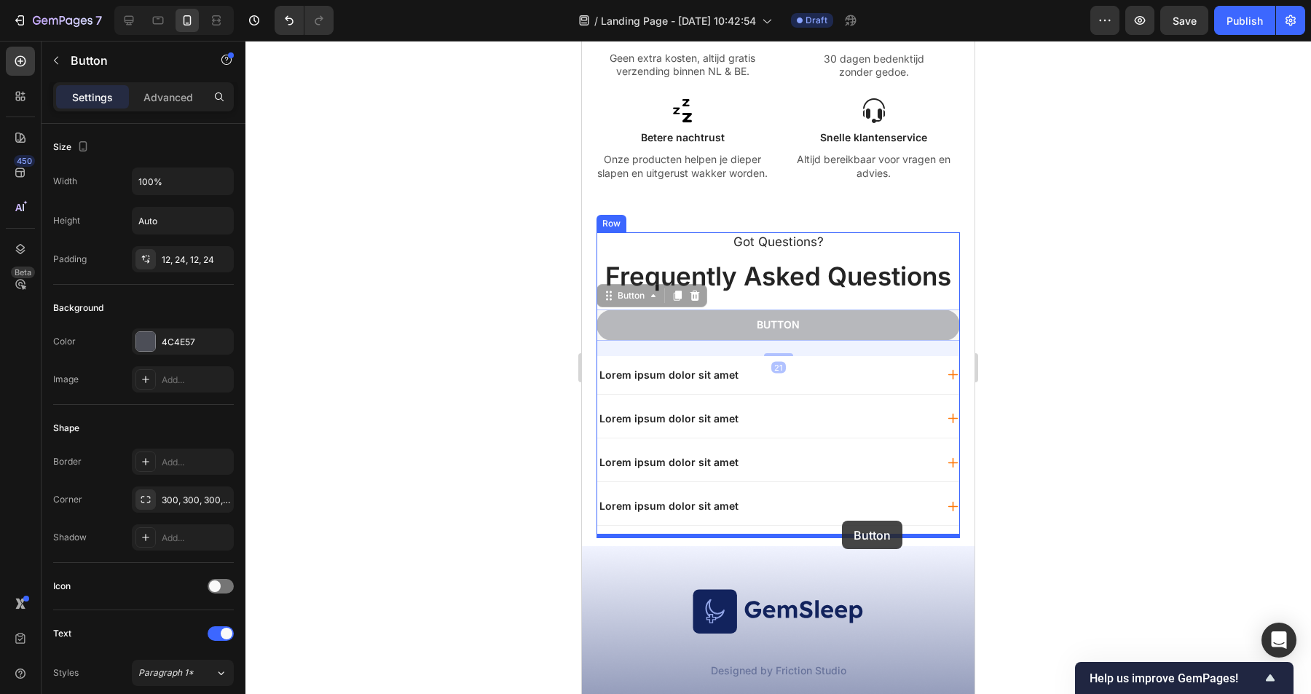
drag, startPoint x: 851, startPoint y: 321, endPoint x: 842, endPoint y: 521, distance: 199.8
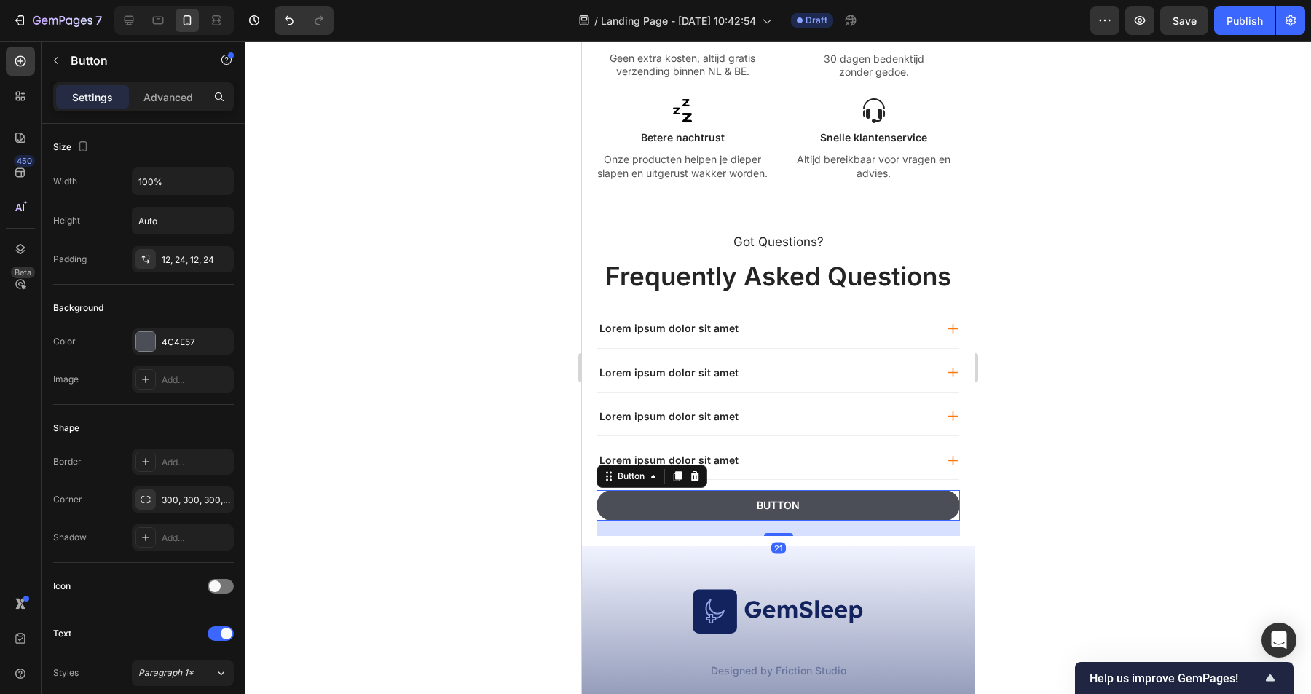
click at [1056, 436] on div at bounding box center [778, 367] width 1066 height 653
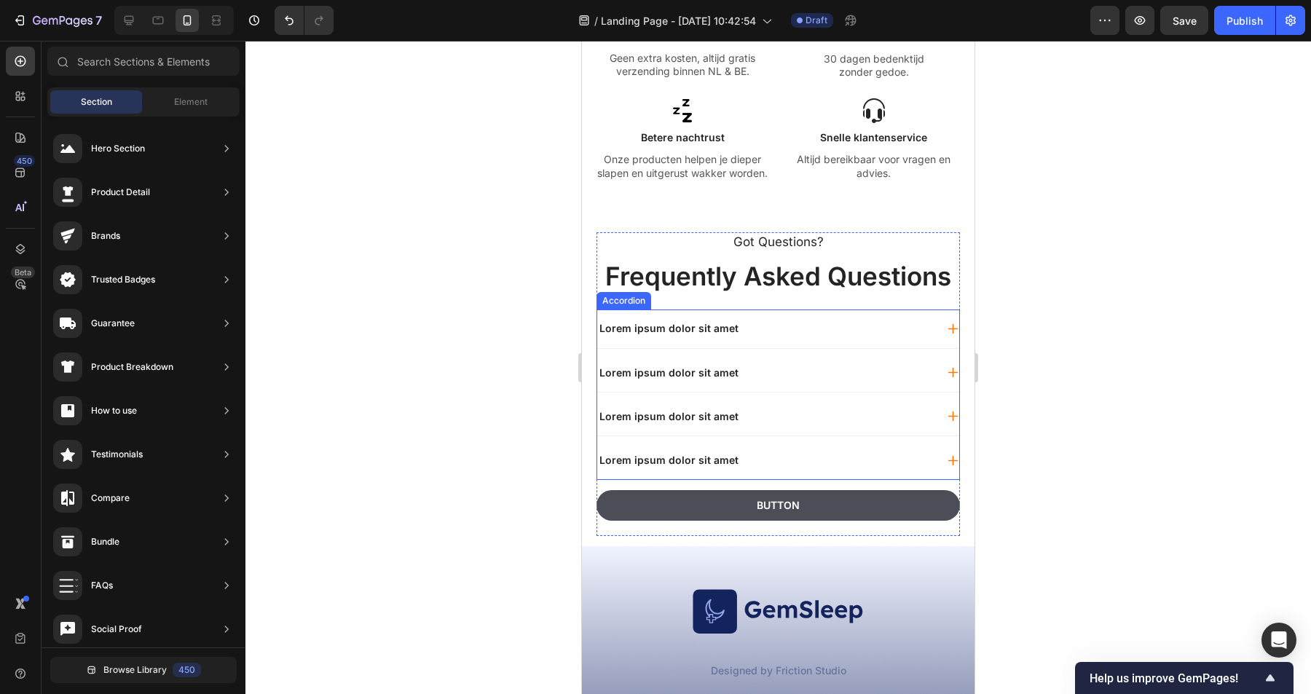
click at [650, 331] on p "Lorem ipsum dolor sit amet" at bounding box center [669, 328] width 139 height 13
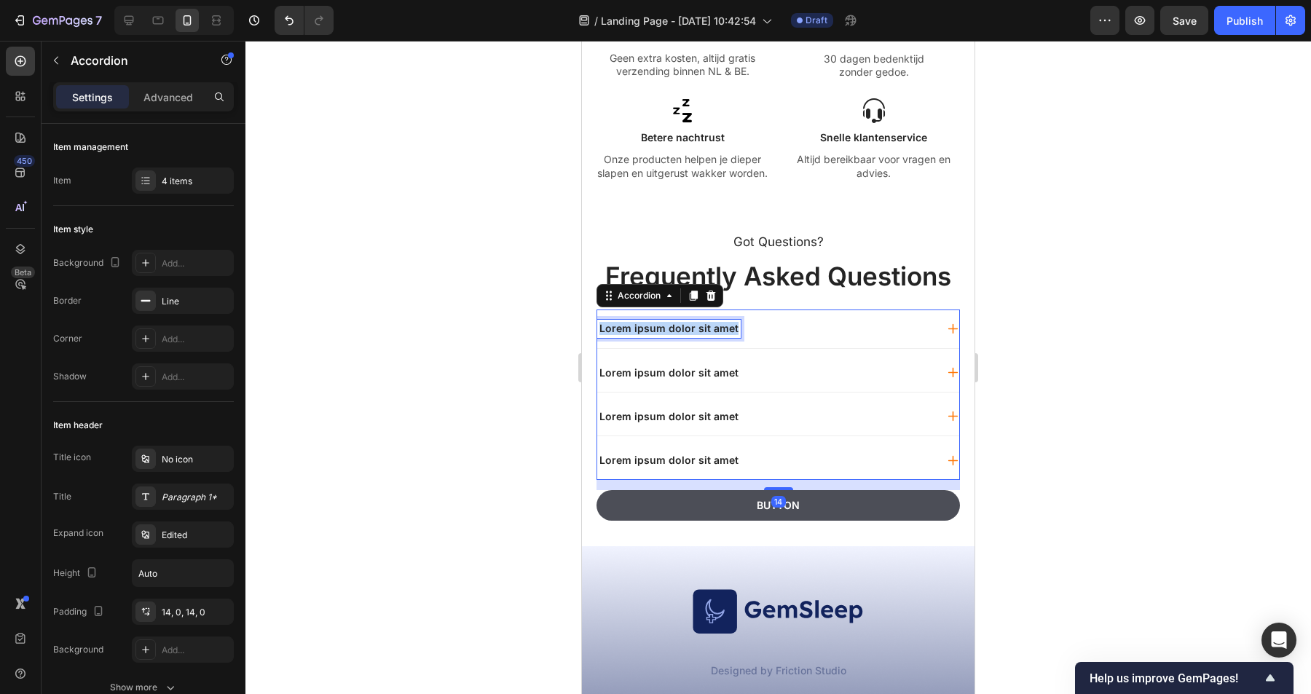
click at [650, 331] on p "Lorem ipsum dolor sit amet" at bounding box center [669, 328] width 139 height 13
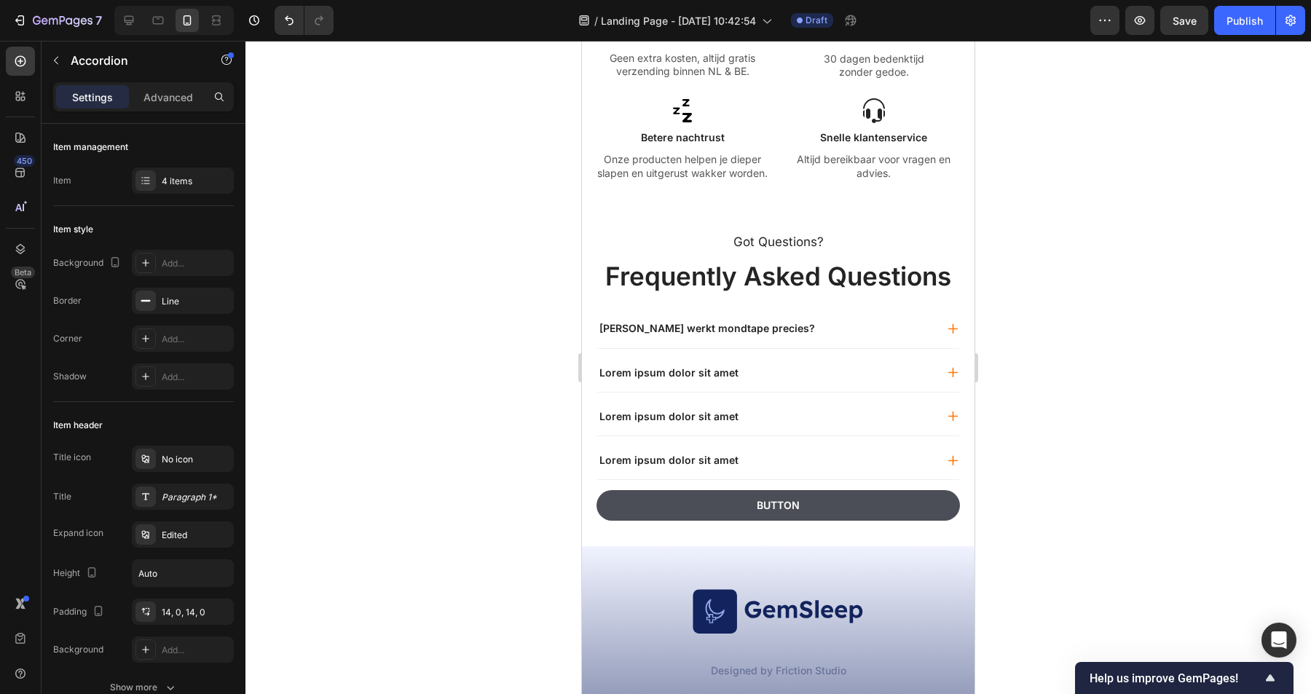
drag, startPoint x: 1106, startPoint y: 304, endPoint x: 360, endPoint y: 295, distance: 746.0
click at [1106, 304] on div at bounding box center [778, 367] width 1066 height 653
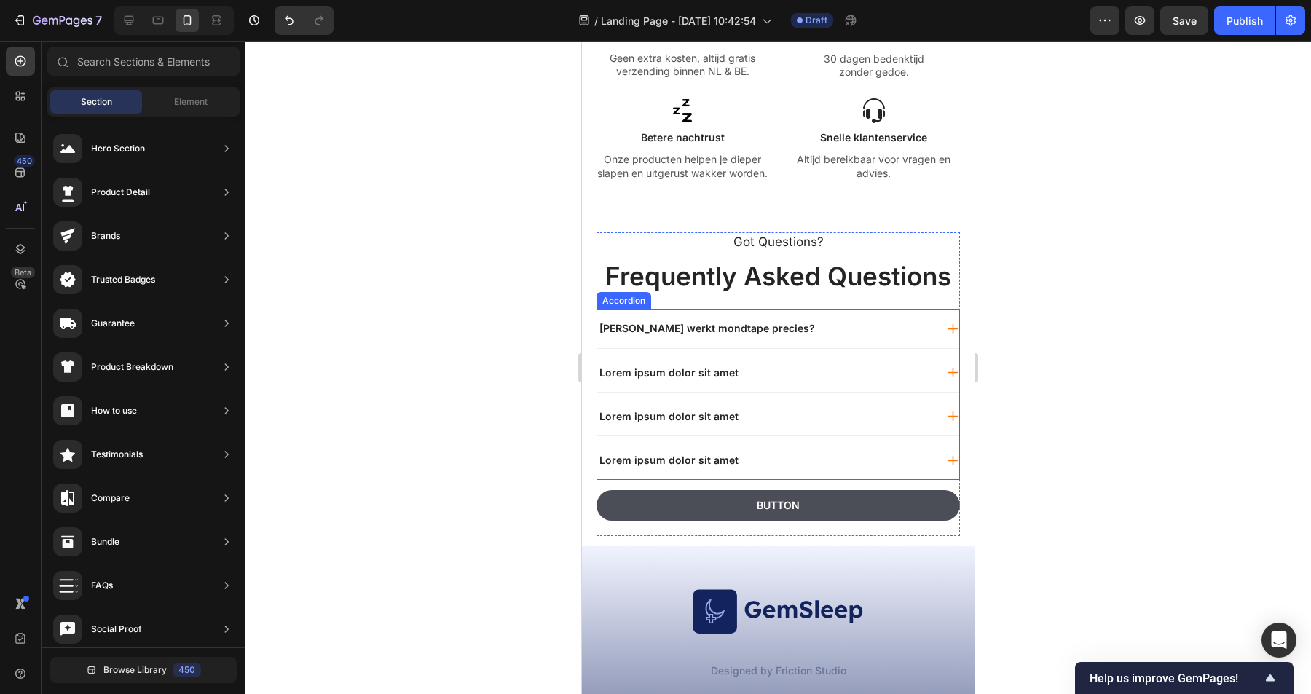
click at [646, 369] on p "Lorem ipsum dolor sit amet" at bounding box center [669, 372] width 139 height 13
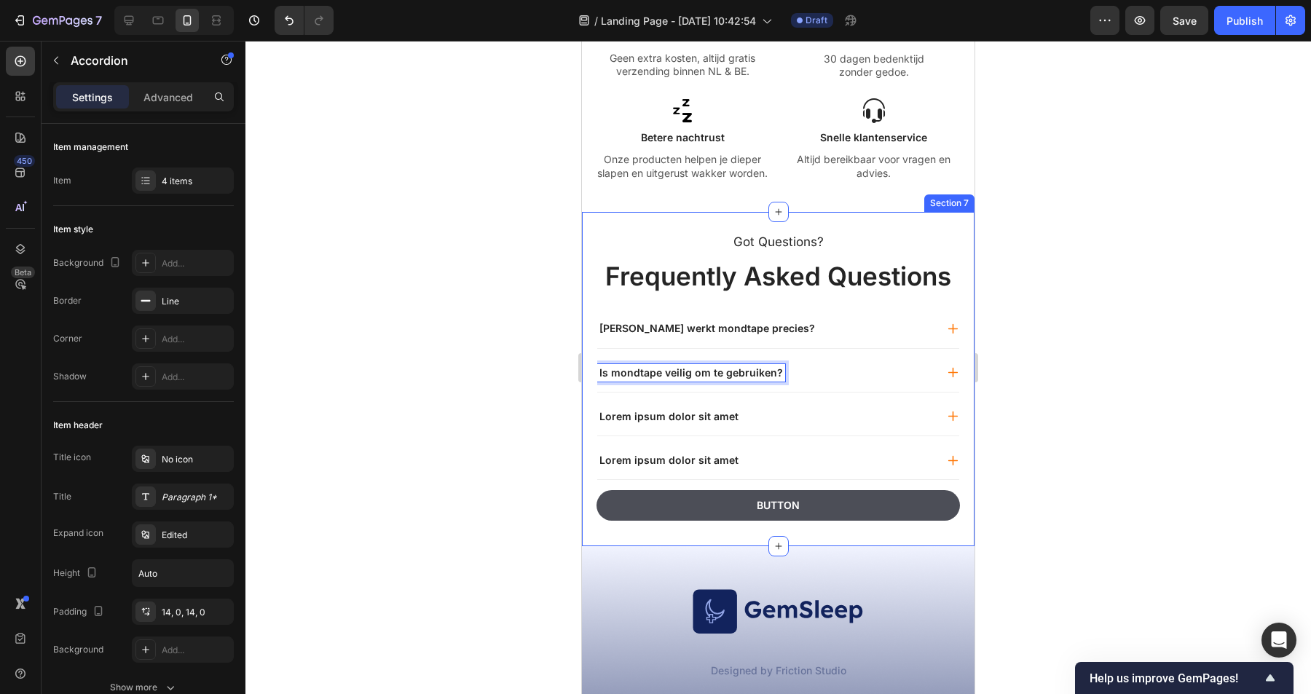
click at [481, 417] on div at bounding box center [778, 367] width 1066 height 653
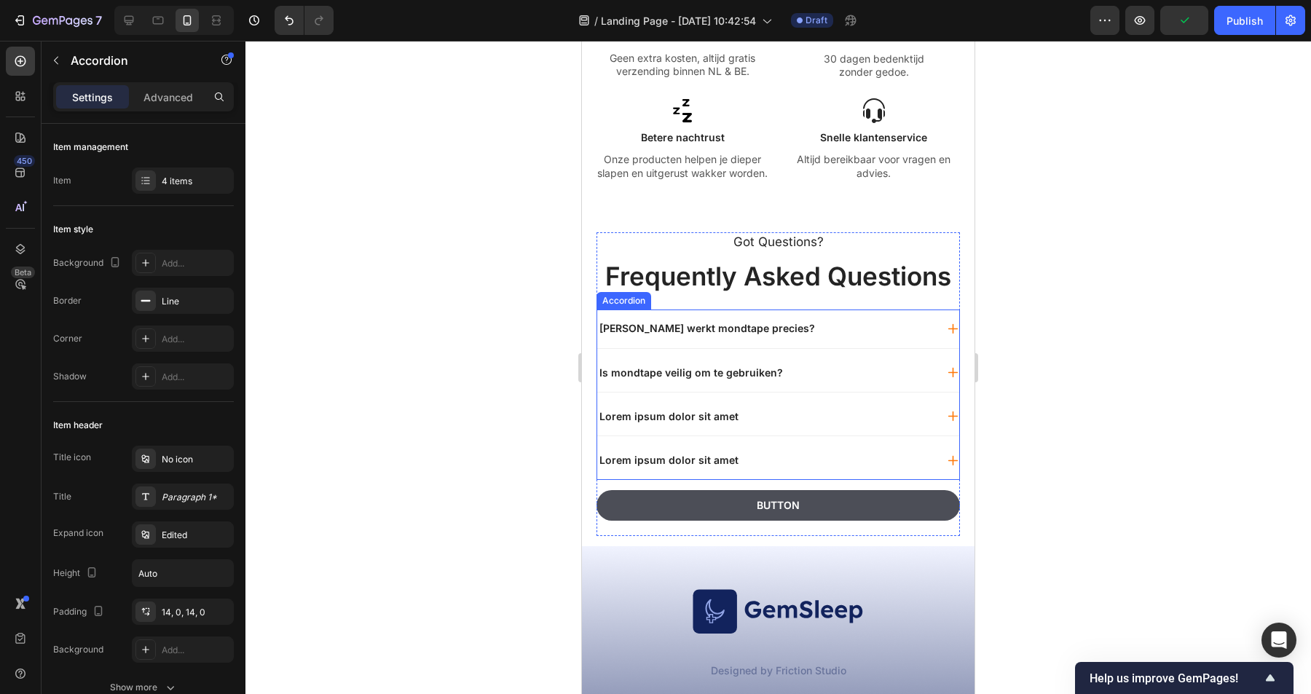
click at [662, 419] on p "Lorem ipsum dolor sit amet" at bounding box center [669, 416] width 139 height 13
click at [645, 416] on p "Lorem ipsum dolor sit amet" at bounding box center [669, 416] width 139 height 13
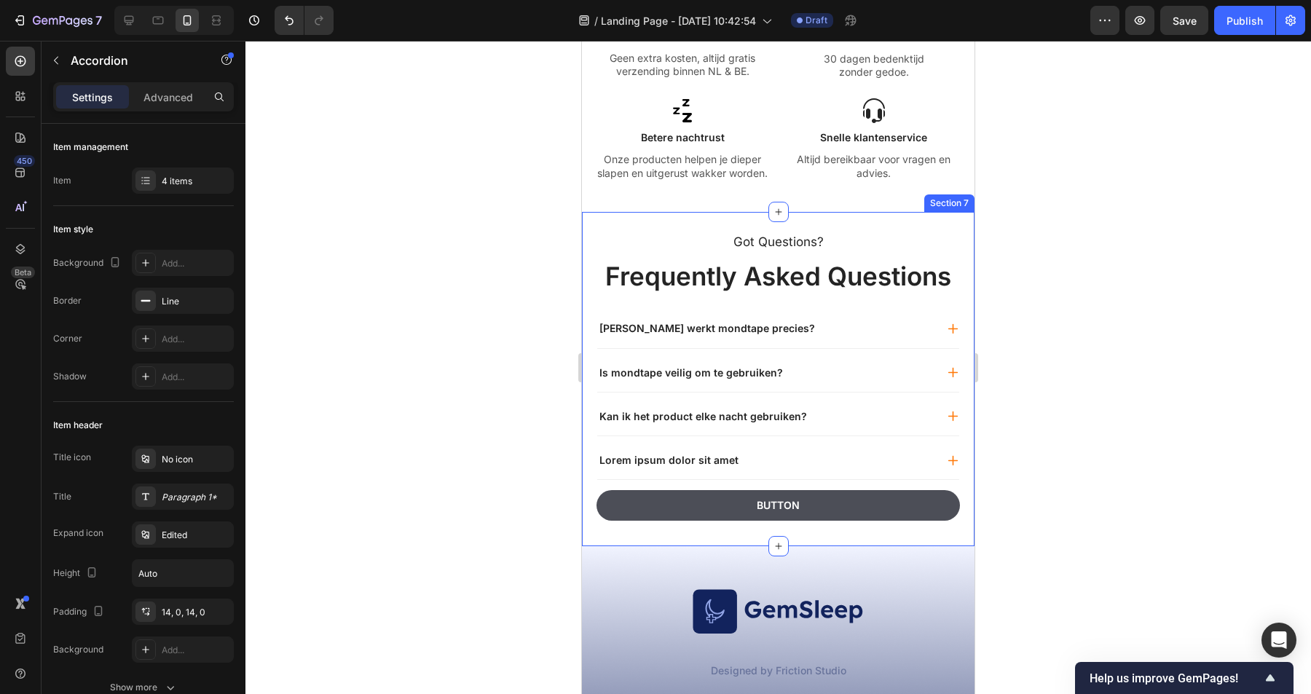
click at [487, 442] on div at bounding box center [778, 367] width 1066 height 653
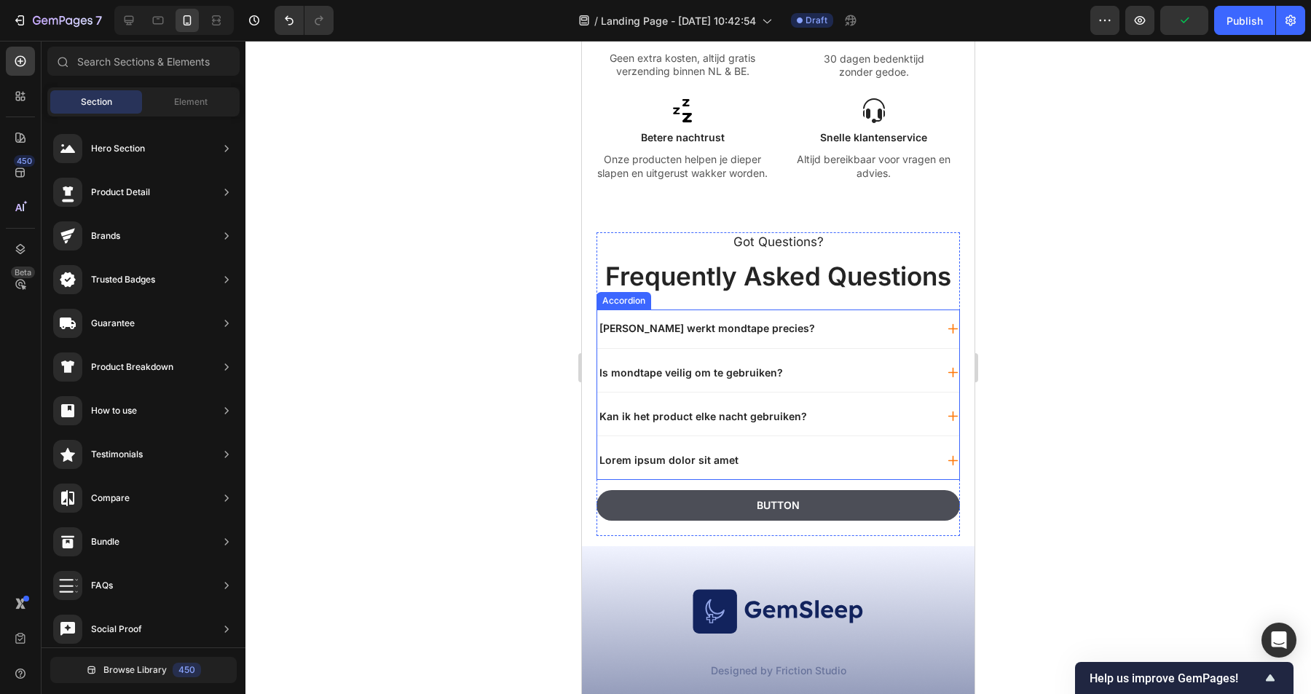
click at [661, 460] on p "Lorem ipsum dolor sit amet" at bounding box center [669, 460] width 139 height 13
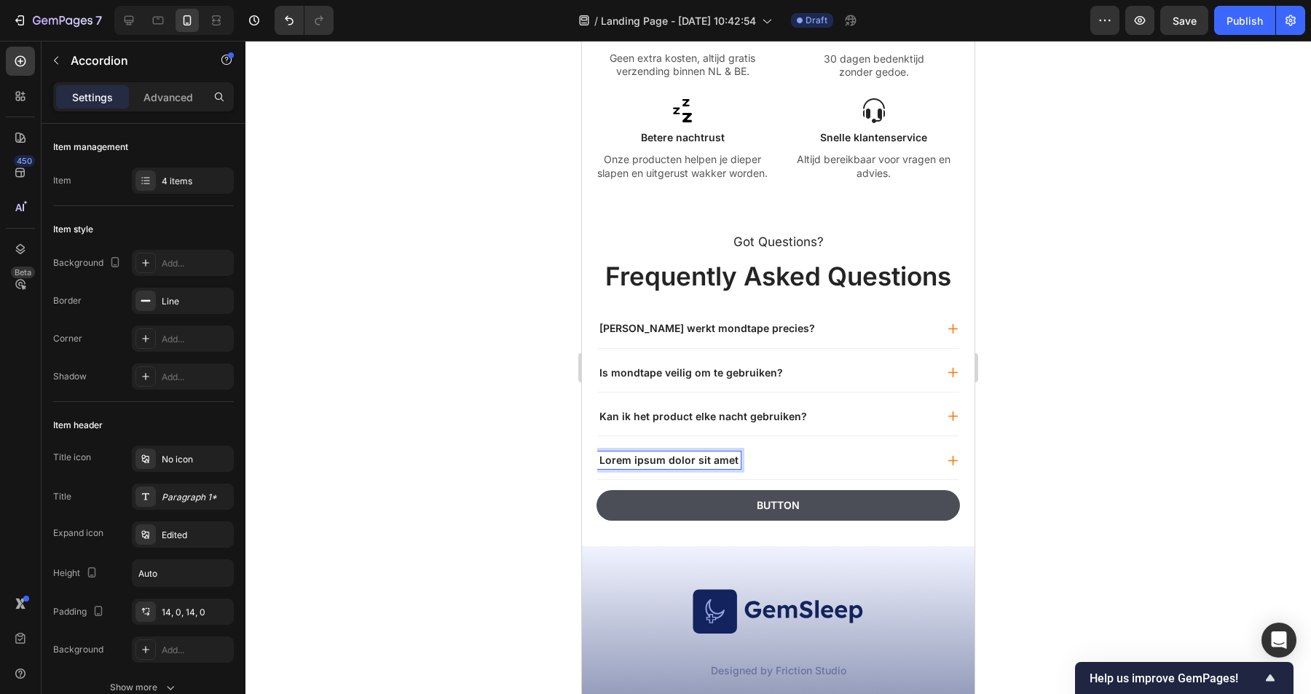
click at [661, 460] on p "Lorem ipsum dolor sit amet" at bounding box center [669, 460] width 139 height 13
click at [875, 460] on div "Wanneer kan ik mijn bestelling verwachten?" at bounding box center [766, 460] width 338 height 17
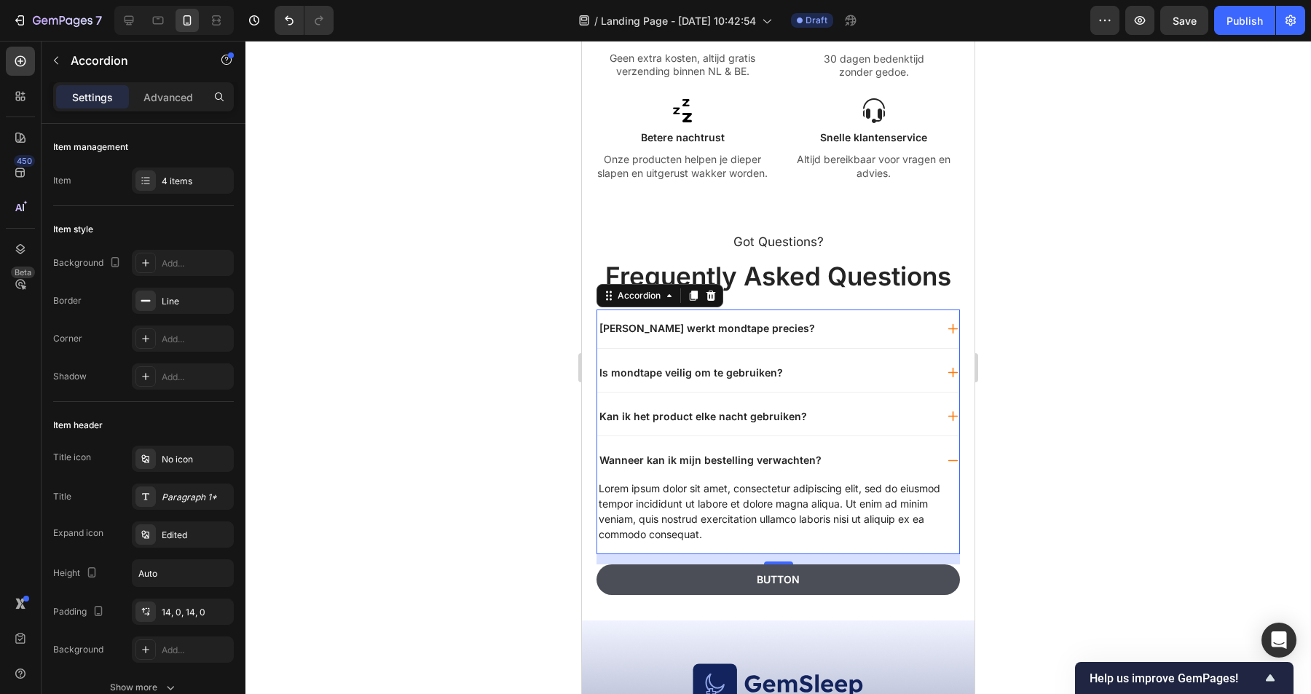
click at [873, 470] on div "Wanneer kan ik mijn bestelling verwachten?" at bounding box center [778, 460] width 362 height 38
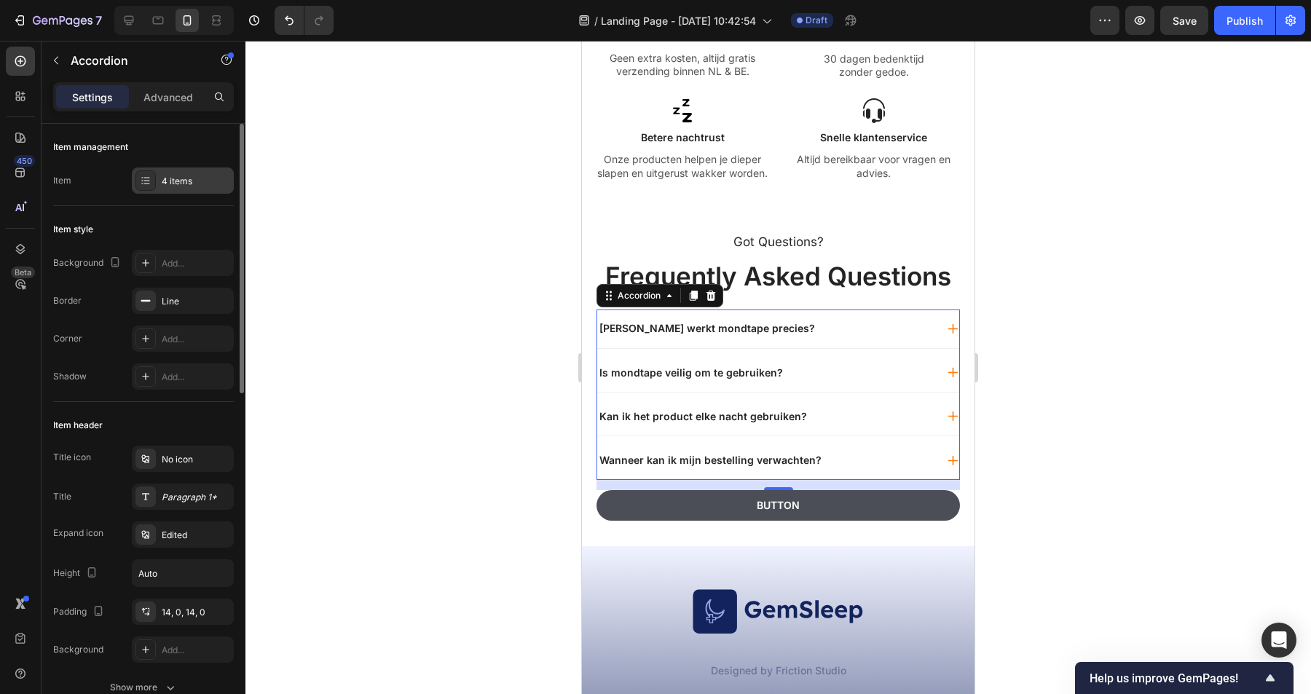
click at [180, 178] on div "4 items" at bounding box center [196, 181] width 68 height 13
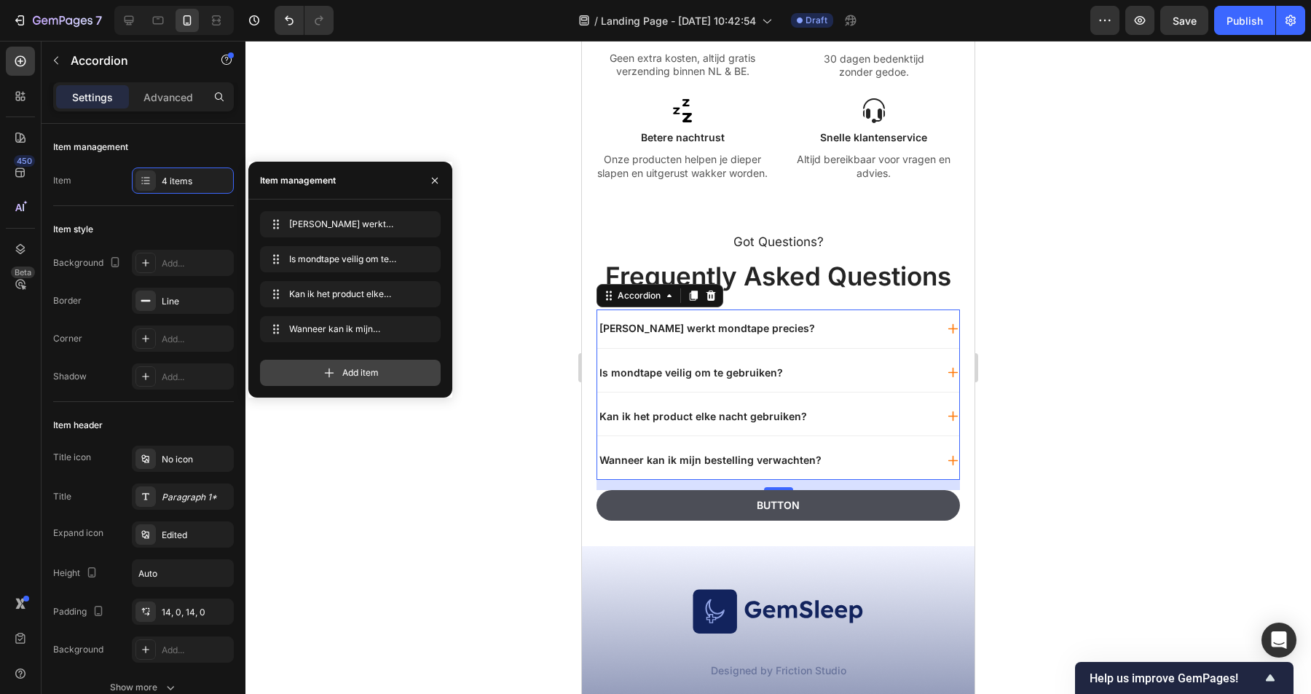
click at [354, 370] on span "Add item" at bounding box center [360, 372] width 36 height 13
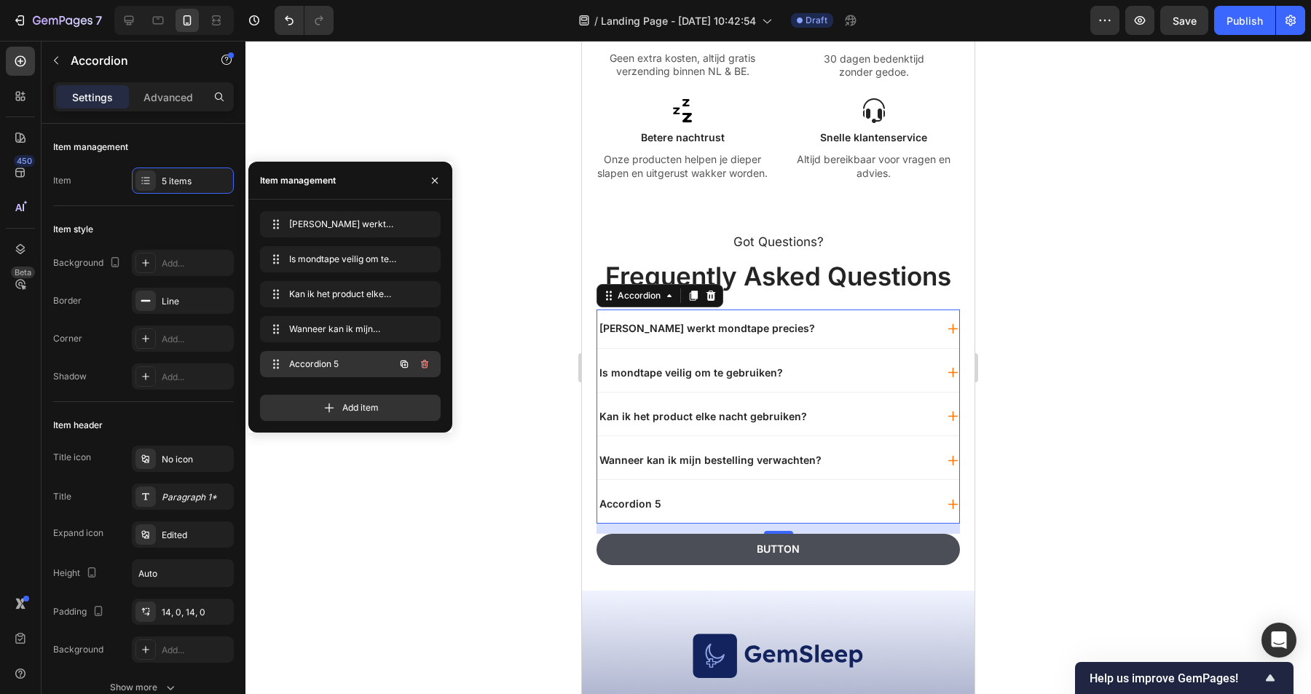
click at [315, 361] on span "Accordion 5" at bounding box center [330, 364] width 82 height 13
click at [329, 366] on span "Accordion 5" at bounding box center [340, 364] width 108 height 13
click at [513, 380] on div at bounding box center [778, 367] width 1066 height 653
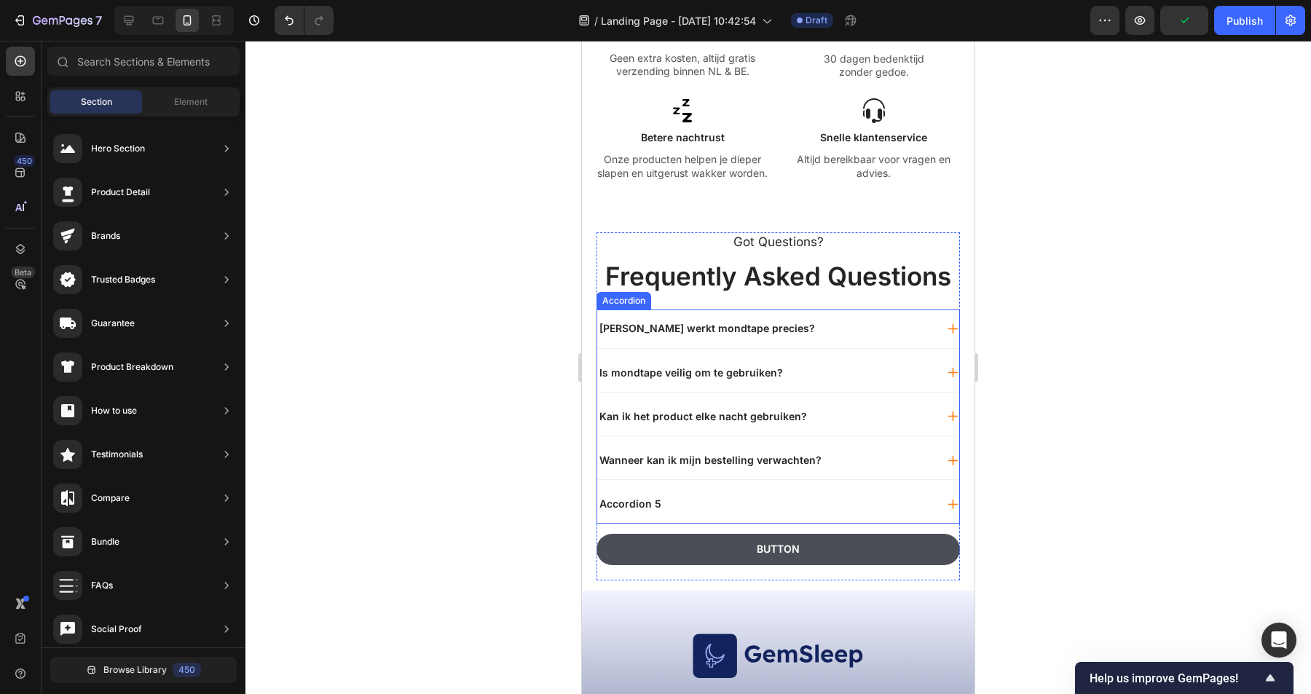
click at [642, 511] on div "Accordion 5" at bounding box center [630, 503] width 66 height 17
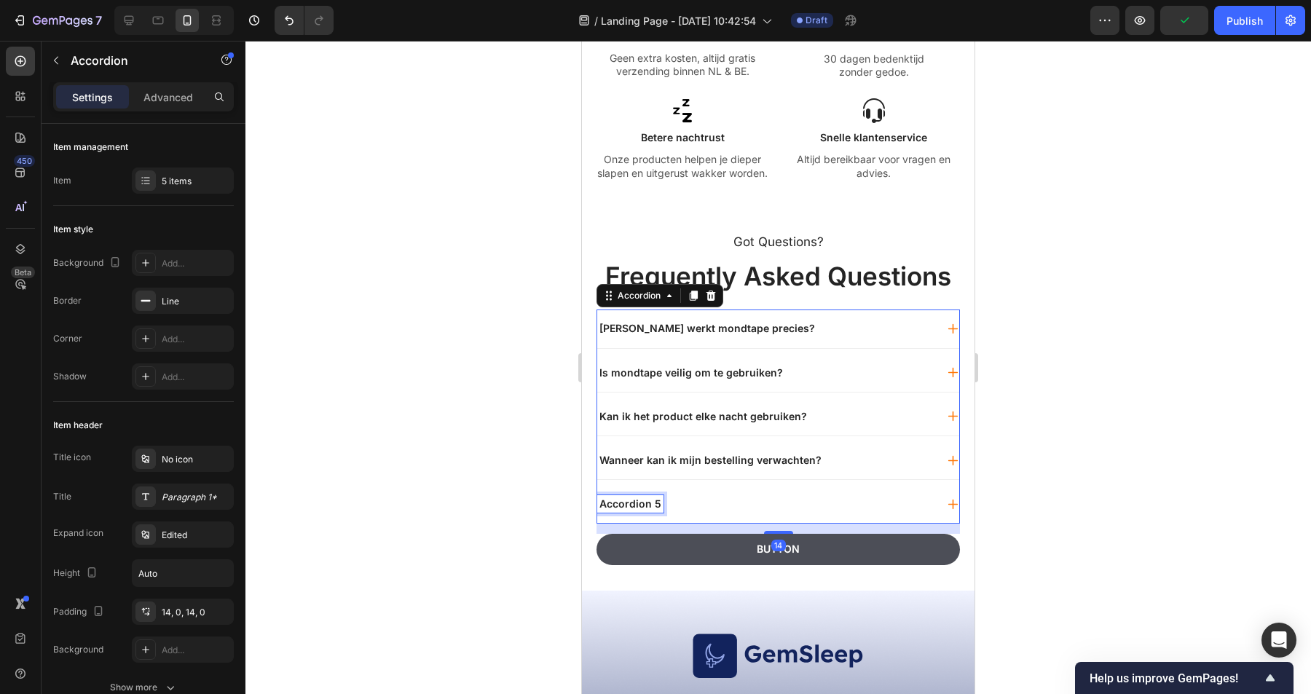
click at [642, 511] on div "Accordion 5" at bounding box center [630, 503] width 66 height 17
click at [626, 508] on p "Accordion 5" at bounding box center [631, 504] width 62 height 13
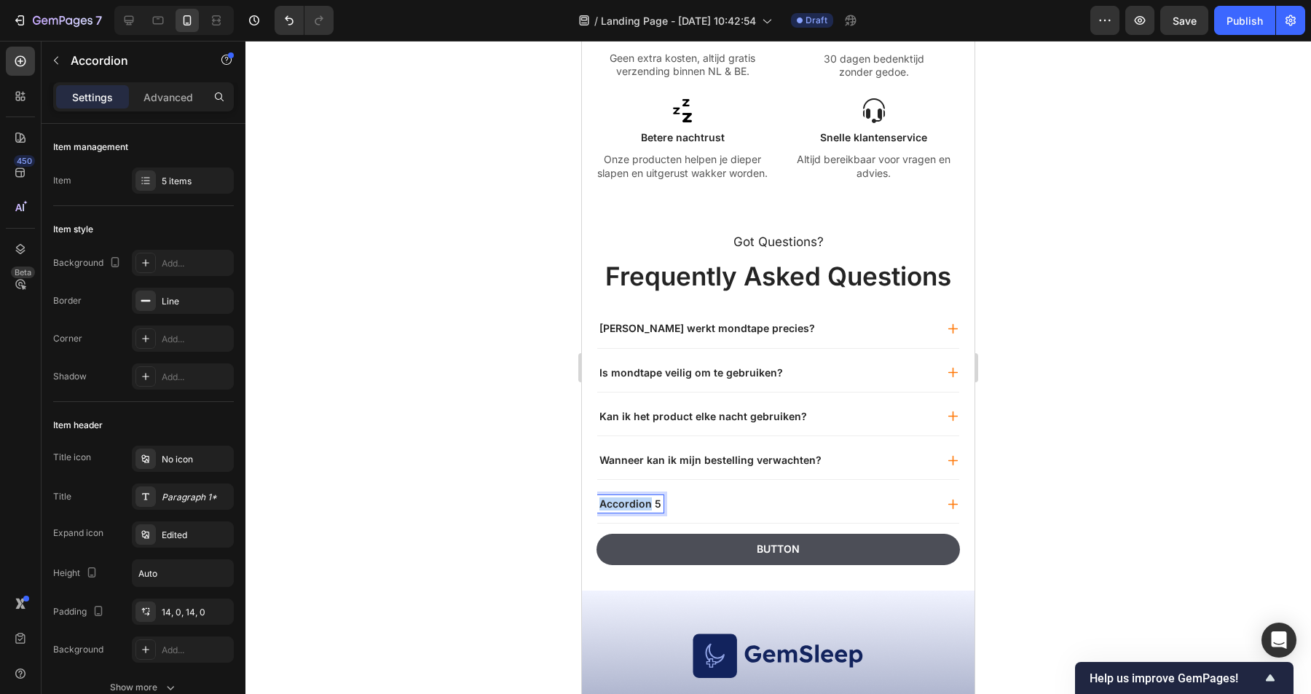
click at [626, 508] on p "Accordion 5" at bounding box center [631, 504] width 62 height 13
click at [509, 508] on div at bounding box center [778, 367] width 1066 height 653
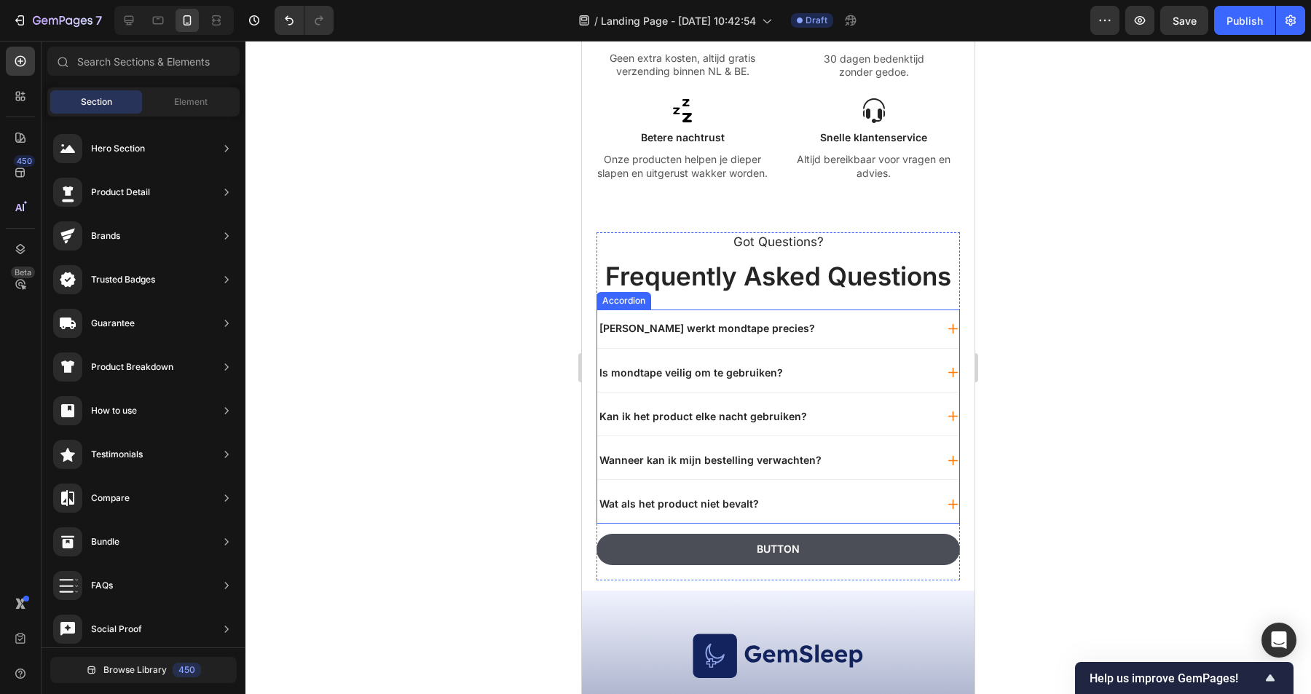
click at [798, 336] on div "[PERSON_NAME] werkt mondtape precies?" at bounding box center [766, 328] width 338 height 17
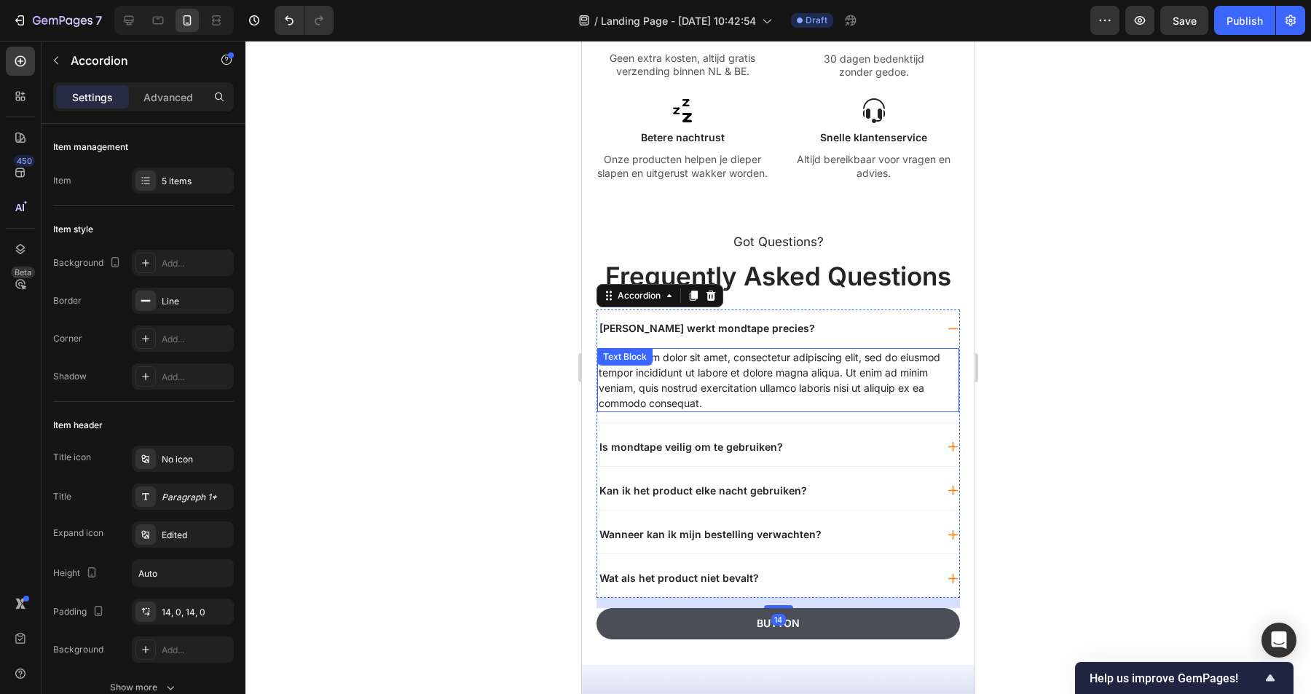
click at [727, 366] on div "Lorem ipsum dolor sit amet, consectetur adipiscing elit, sed do eiusmod tempor …" at bounding box center [778, 380] width 362 height 64
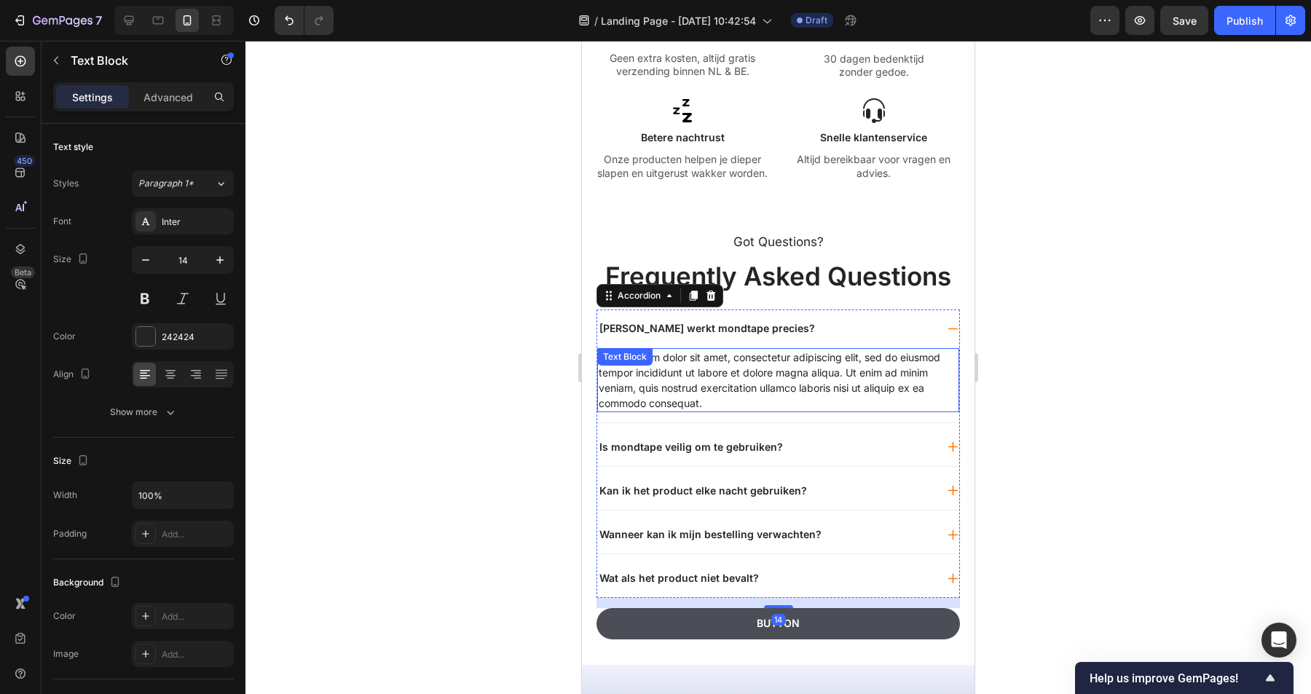
click at [727, 366] on div "Lorem ipsum dolor sit amet, consectetur adipiscing elit, sed do eiusmod tempor …" at bounding box center [778, 380] width 362 height 64
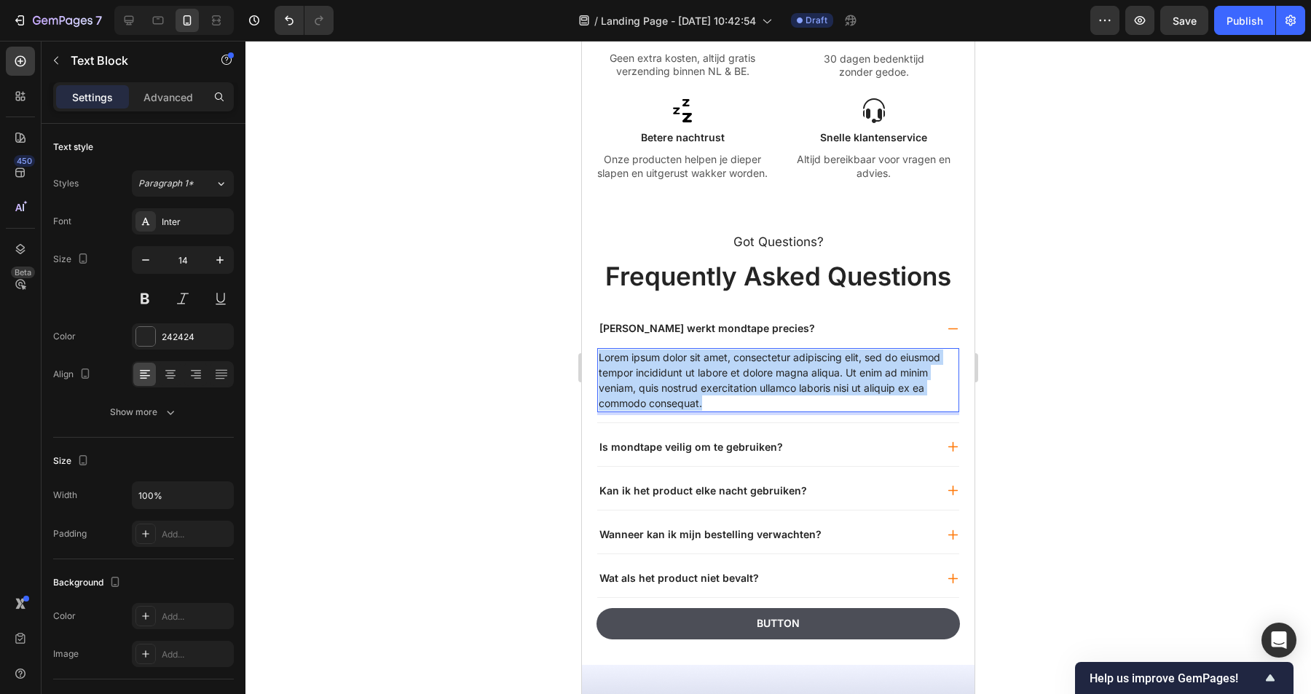
click at [727, 366] on p "Lorem ipsum dolor sit amet, consectetur adipiscing elit, sed do eiusmod tempor …" at bounding box center [778, 380] width 359 height 61
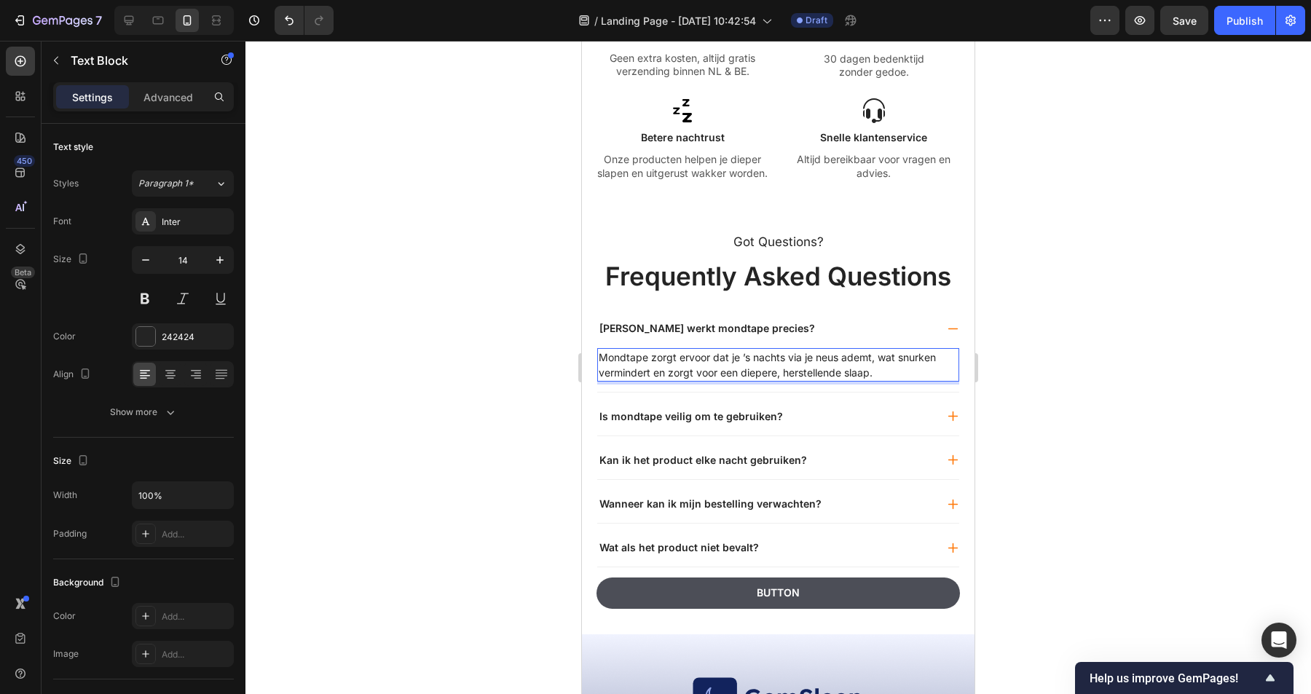
click at [1061, 336] on div at bounding box center [778, 367] width 1066 height 653
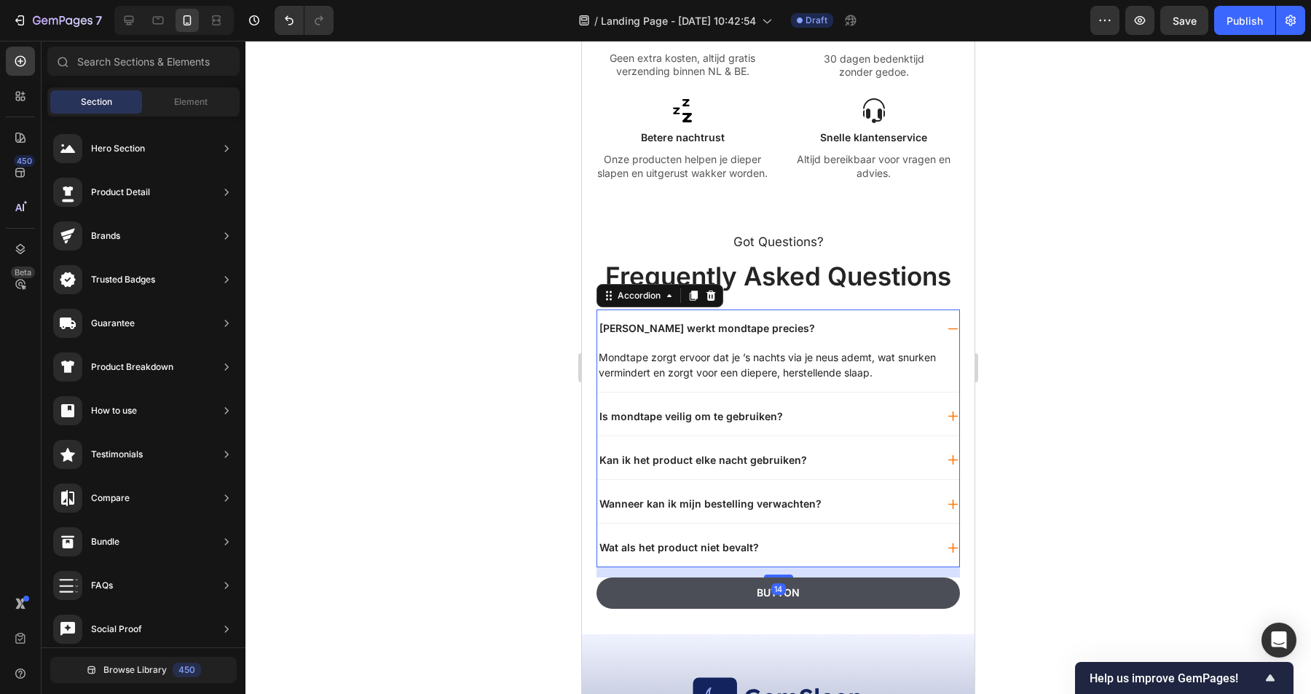
click at [785, 323] on div "[PERSON_NAME] werkt mondtape precies?" at bounding box center [766, 328] width 338 height 17
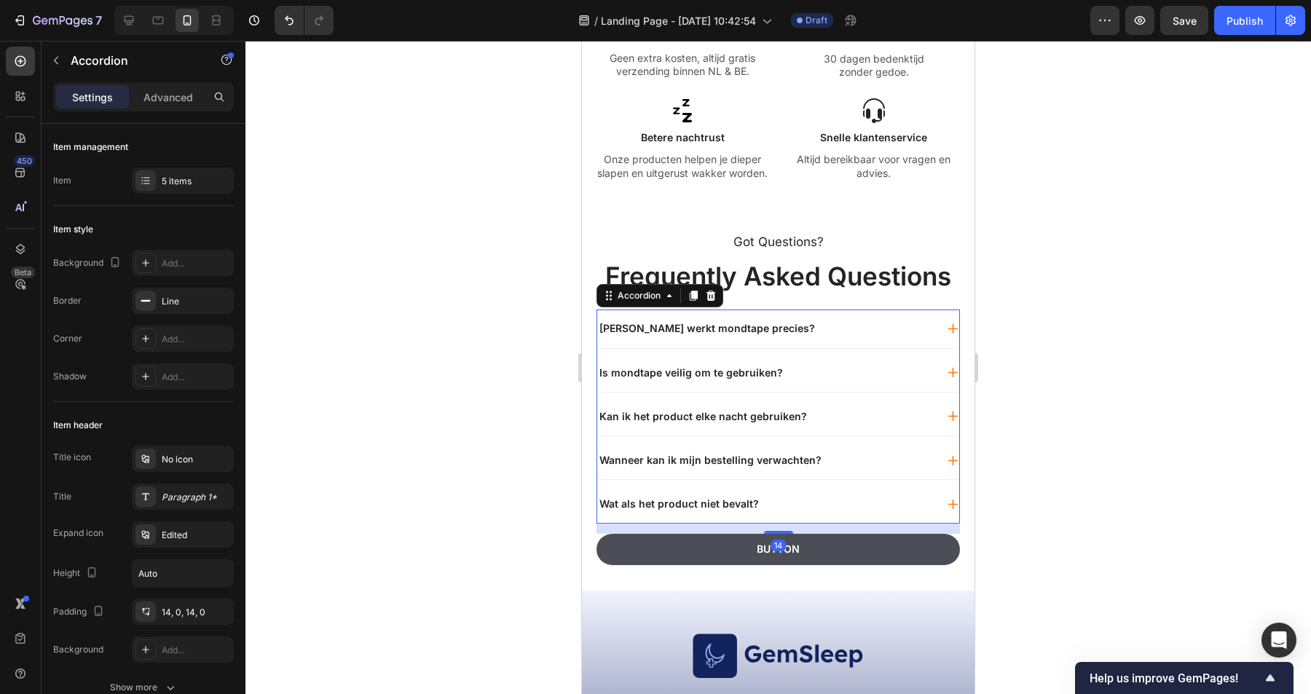
click at [954, 329] on icon at bounding box center [952, 328] width 9 height 9
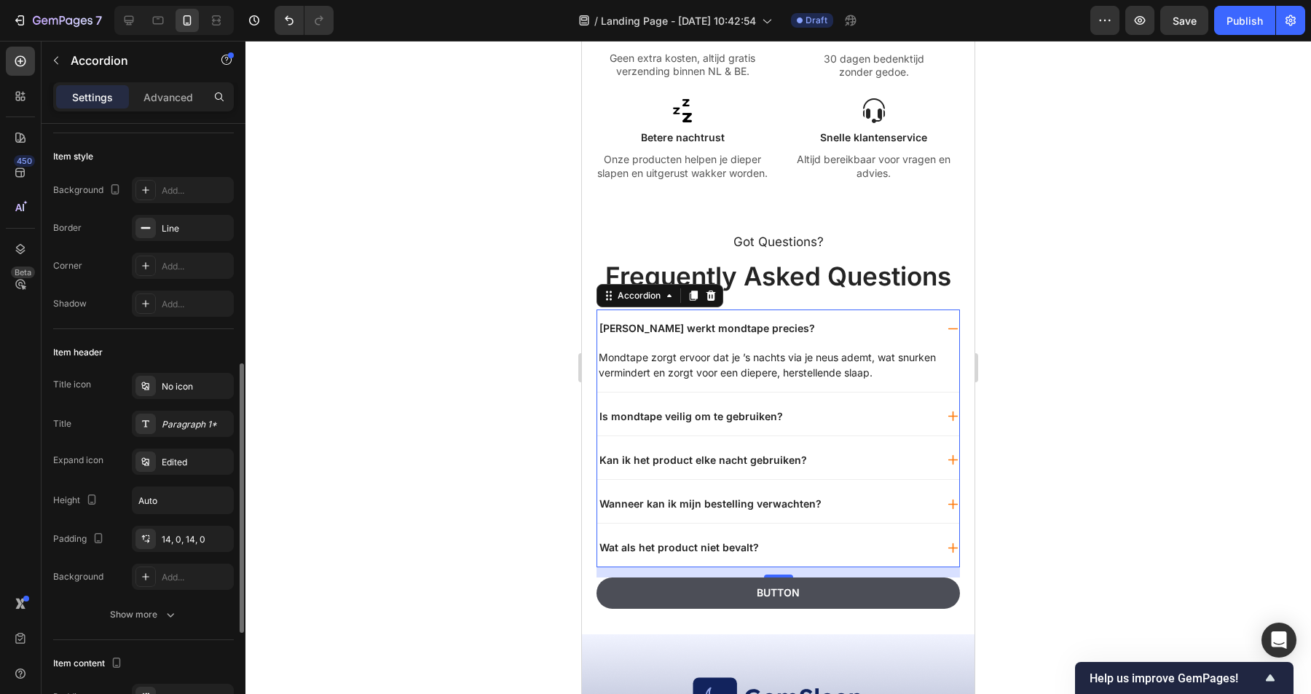
scroll to position [0, 0]
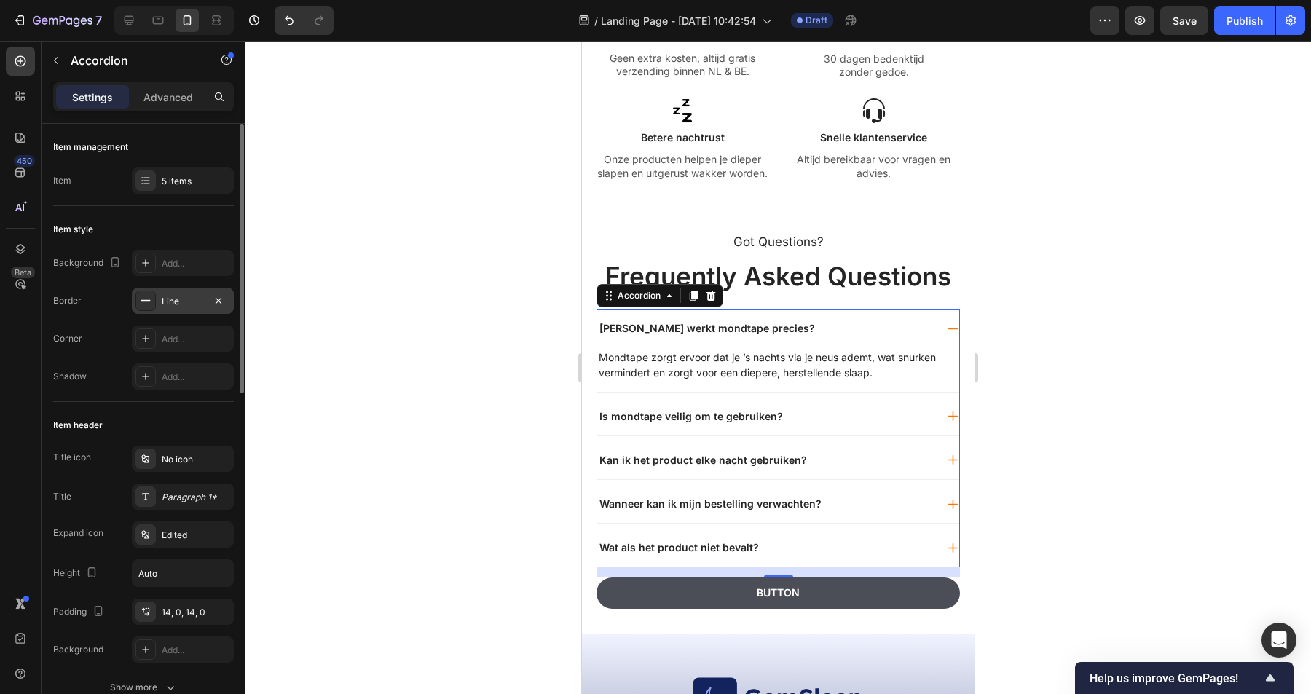
click at [167, 304] on div "Line" at bounding box center [183, 301] width 42 height 13
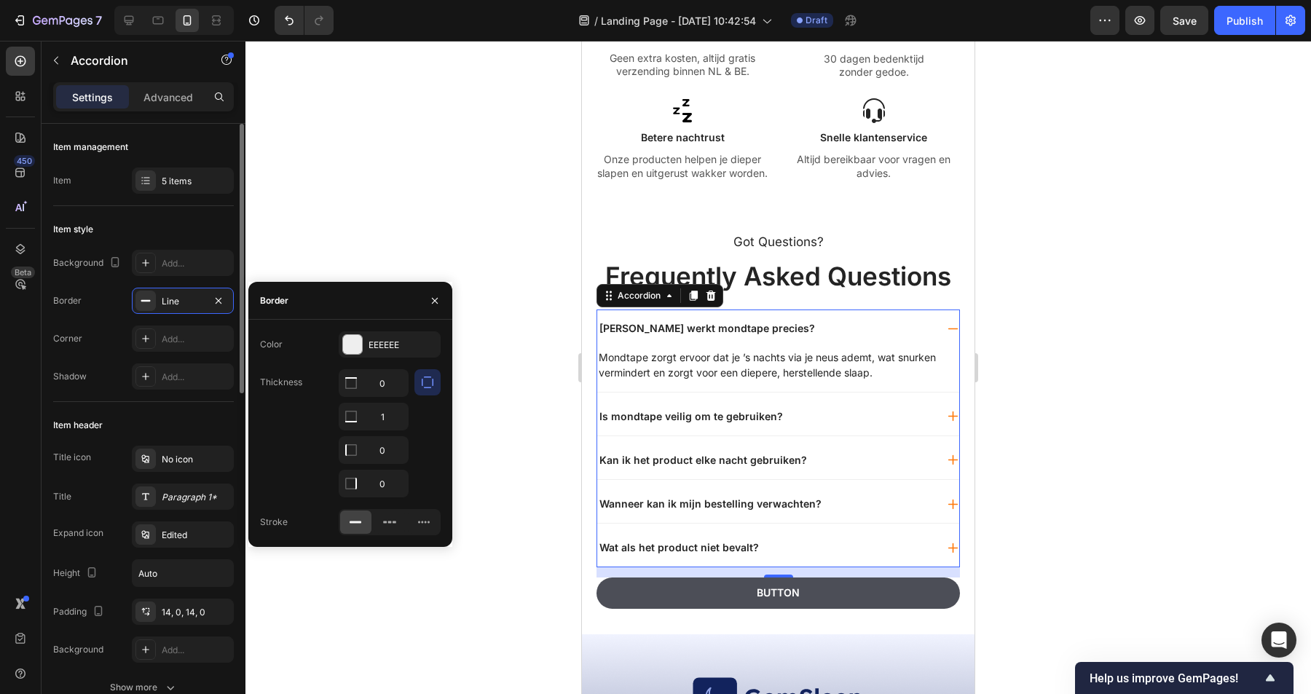
click at [63, 326] on div "Corner Add..." at bounding box center [143, 339] width 181 height 26
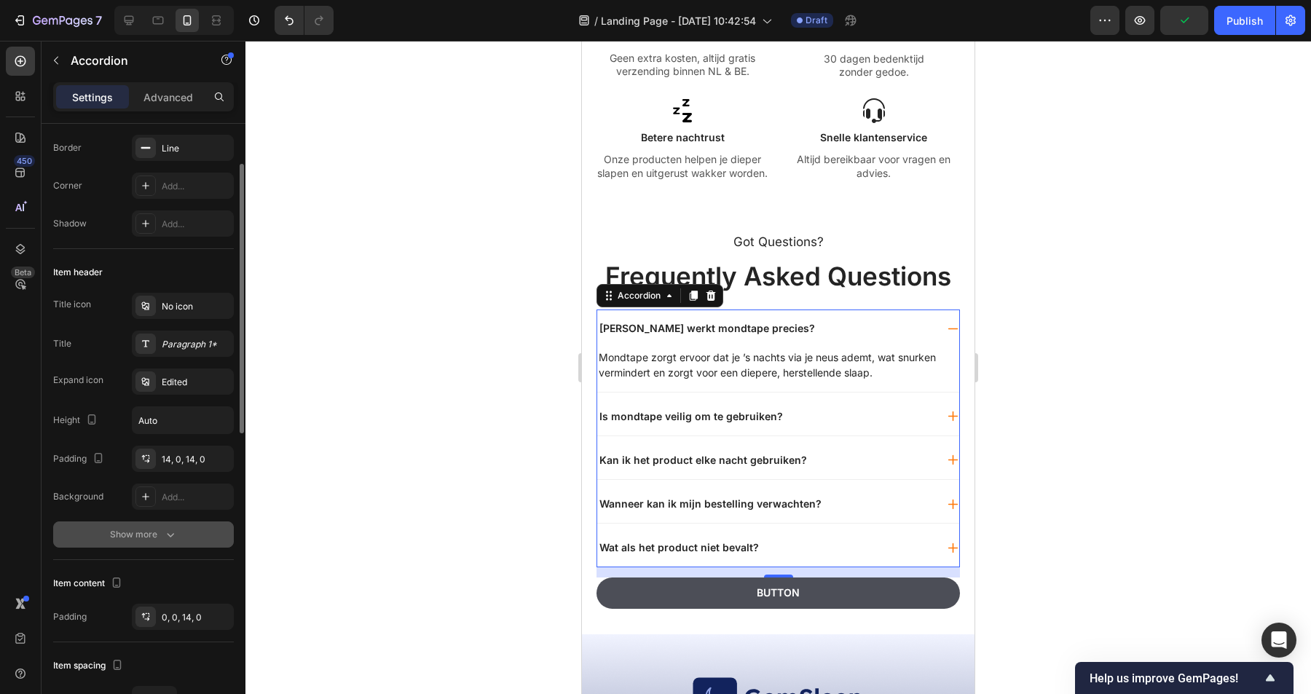
scroll to position [176, 0]
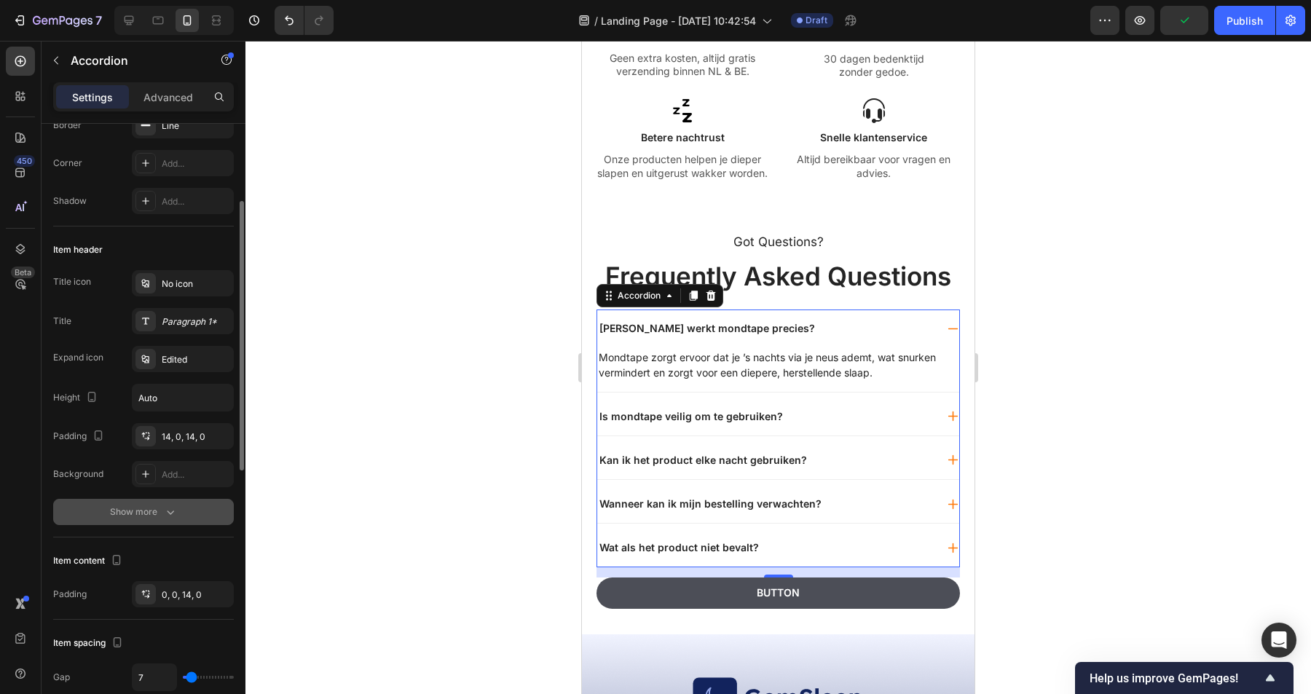
click at [129, 514] on div "Show more" at bounding box center [144, 512] width 68 height 15
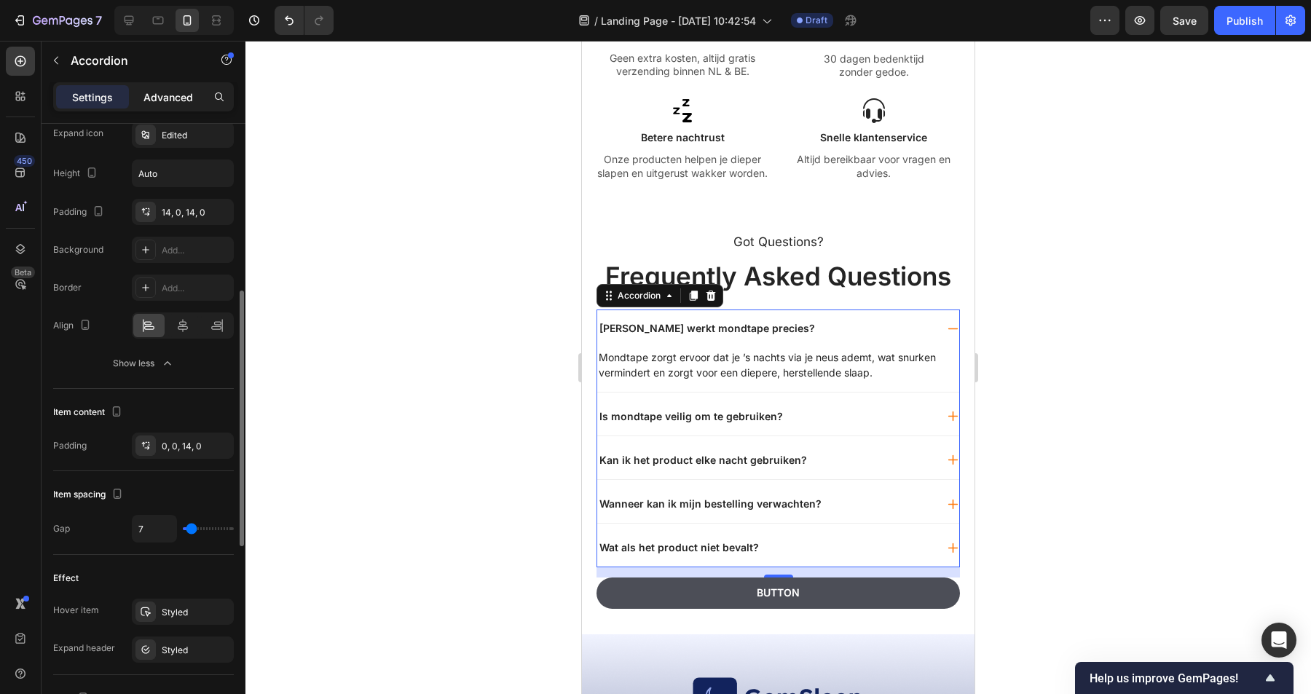
scroll to position [0, 0]
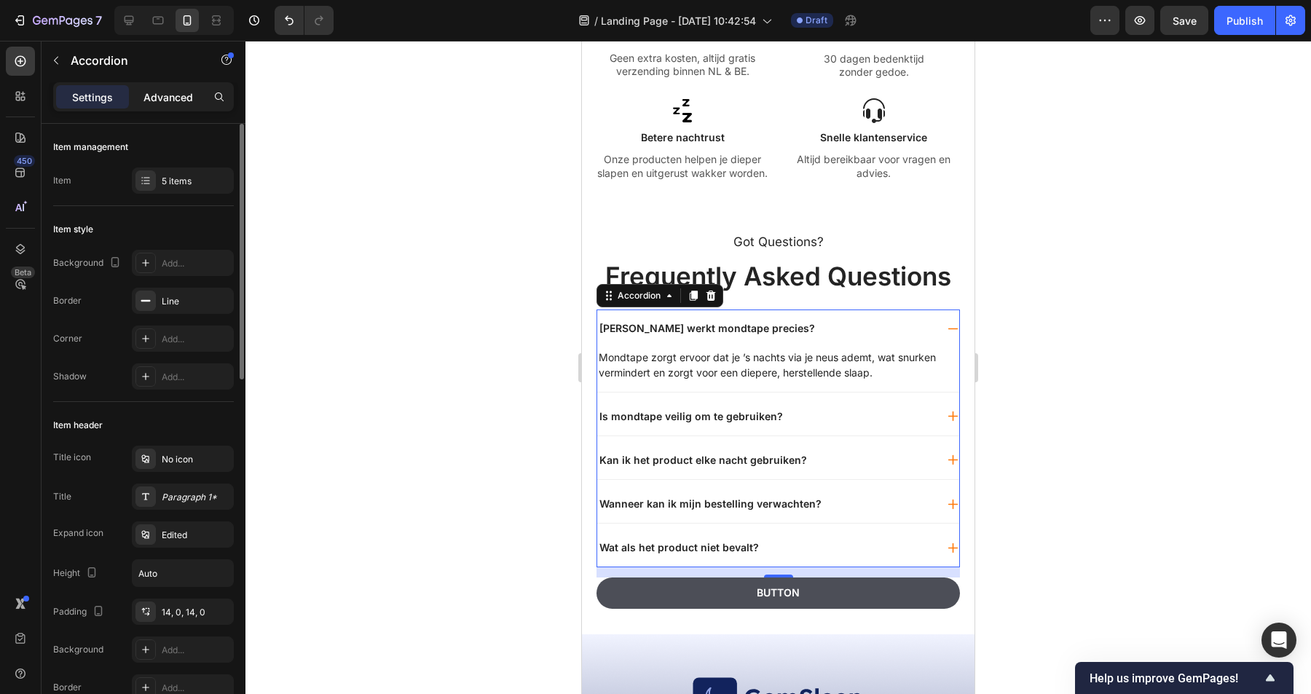
click at [178, 100] on p "Advanced" at bounding box center [169, 97] width 50 height 15
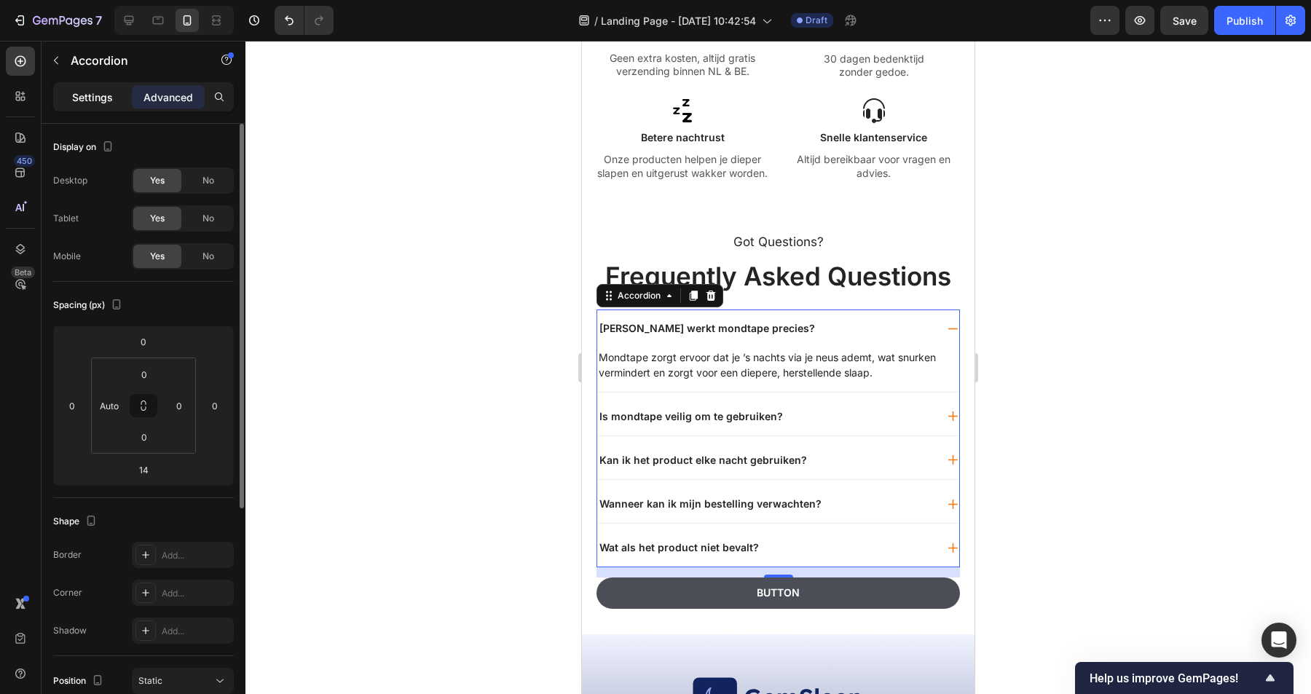
click at [97, 101] on p "Settings" at bounding box center [92, 97] width 41 height 15
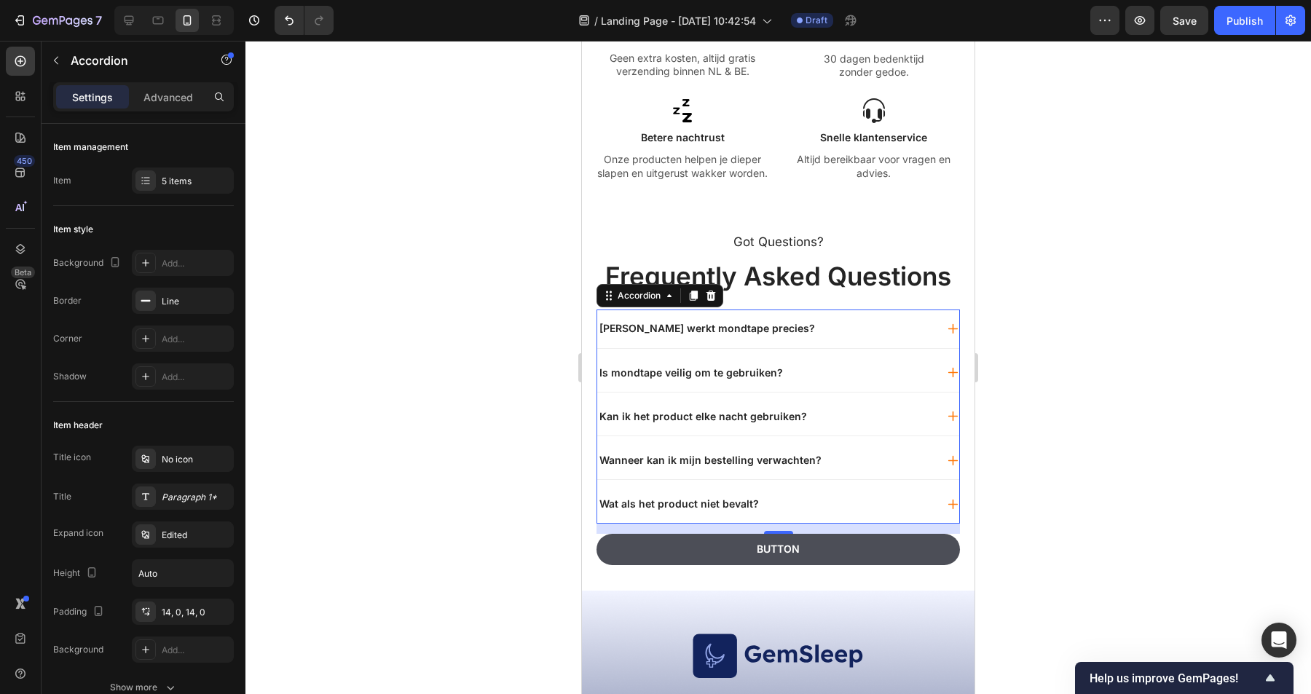
click at [820, 333] on div "[PERSON_NAME] werkt mondtape precies?" at bounding box center [766, 328] width 338 height 17
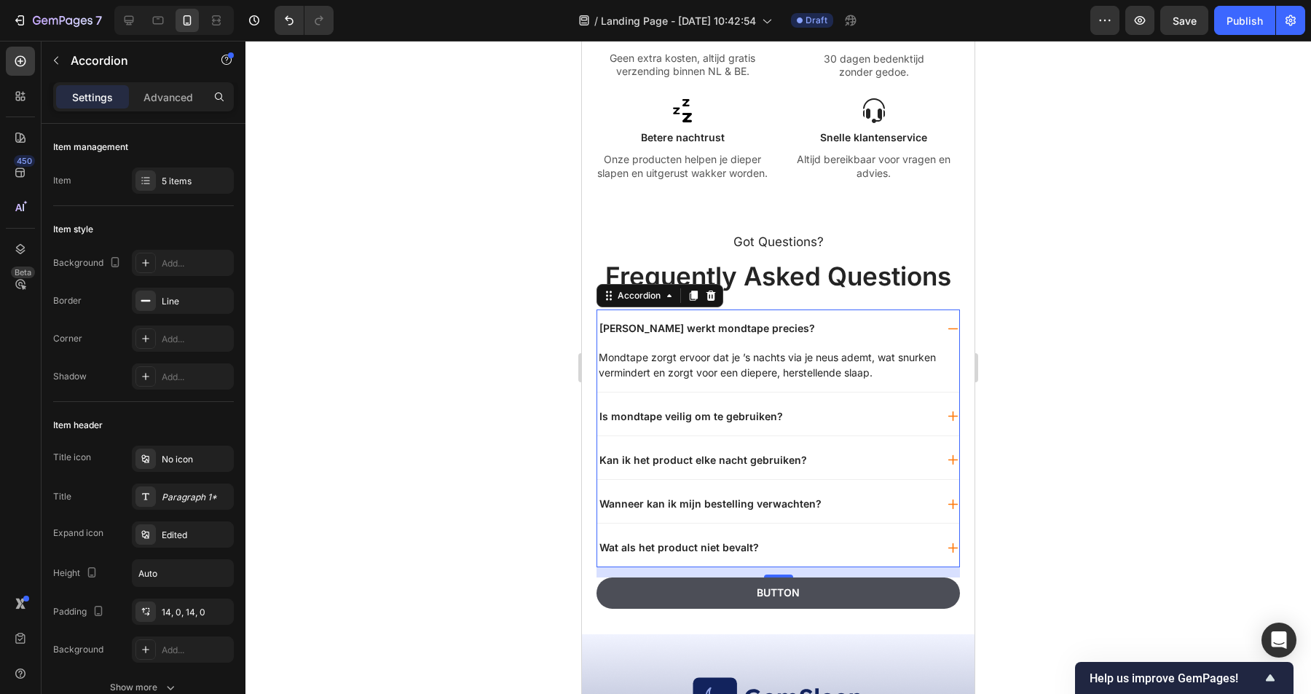
click at [953, 334] on icon at bounding box center [953, 329] width 12 height 12
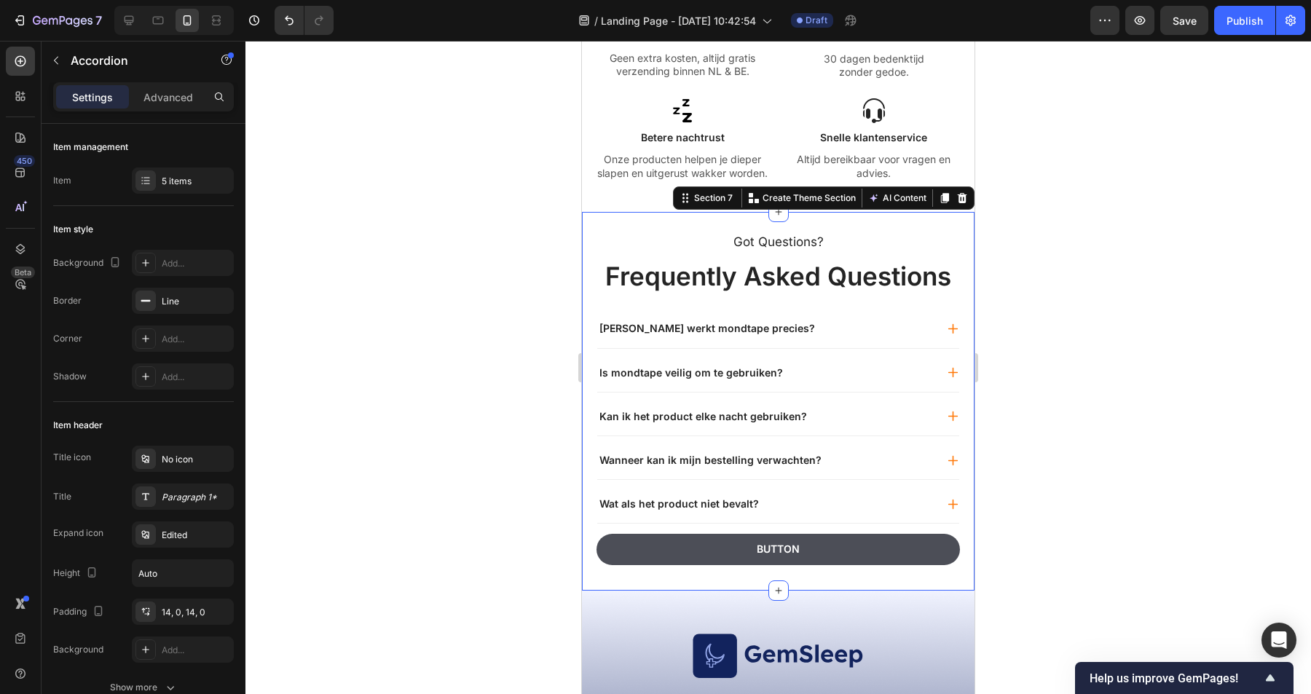
click at [967, 337] on div "Got Questions? Text Block Frequently Asked Questions Heading [PERSON_NAME] werk…" at bounding box center [778, 401] width 393 height 379
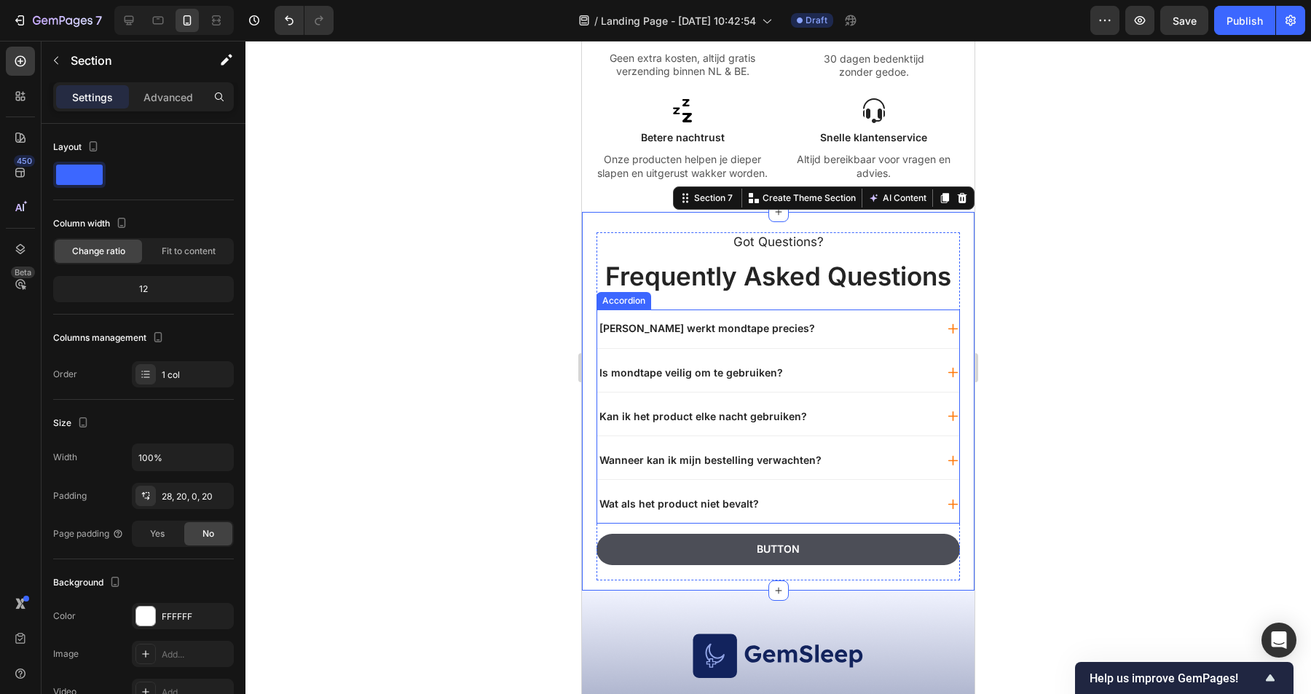
click at [806, 331] on div "[PERSON_NAME] werkt mondtape precies?" at bounding box center [766, 328] width 338 height 17
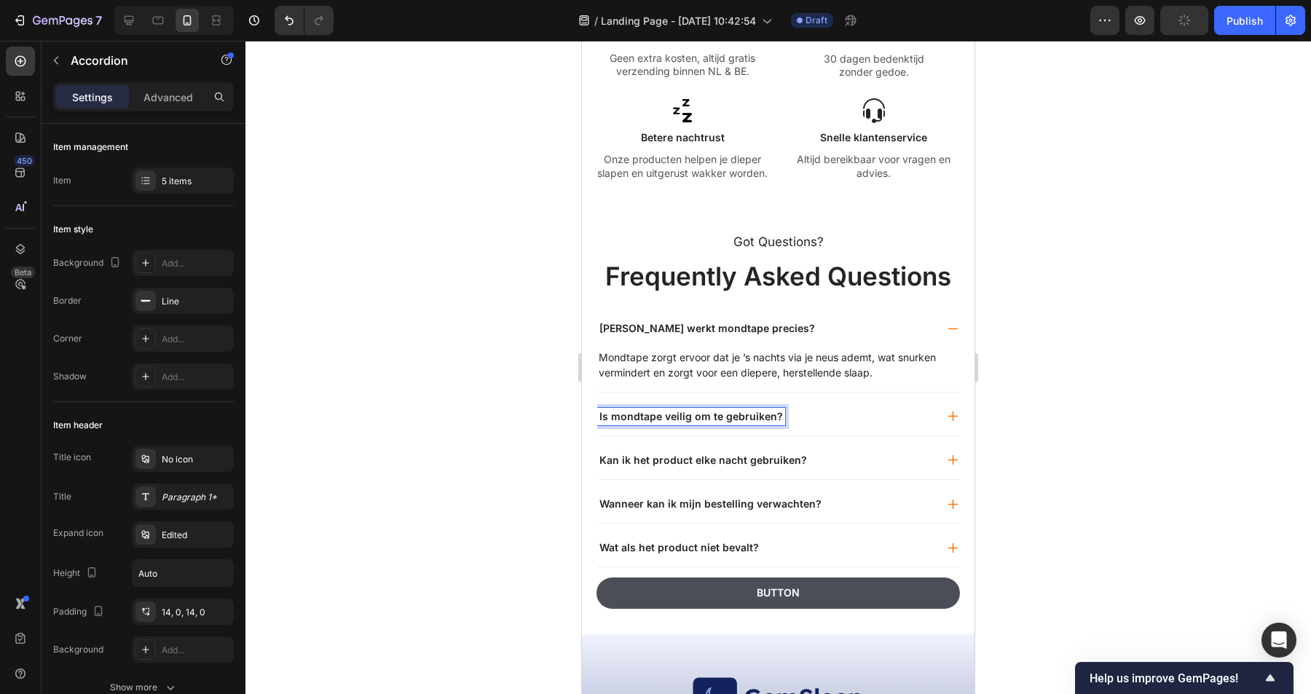
click at [832, 420] on div "Is mondtape veilig om te gebruiken?" at bounding box center [766, 416] width 338 height 17
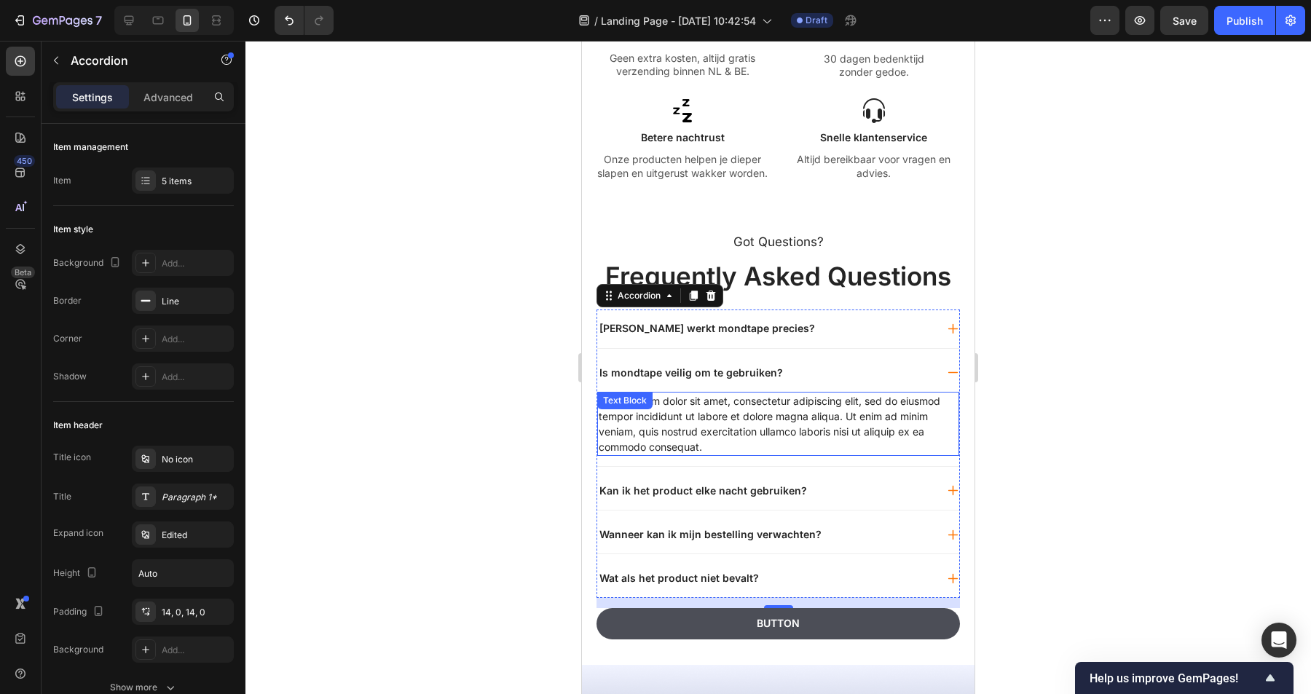
click at [712, 445] on div "Lorem ipsum dolor sit amet, consectetur adipiscing elit, sed do eiusmod tempor …" at bounding box center [778, 424] width 362 height 64
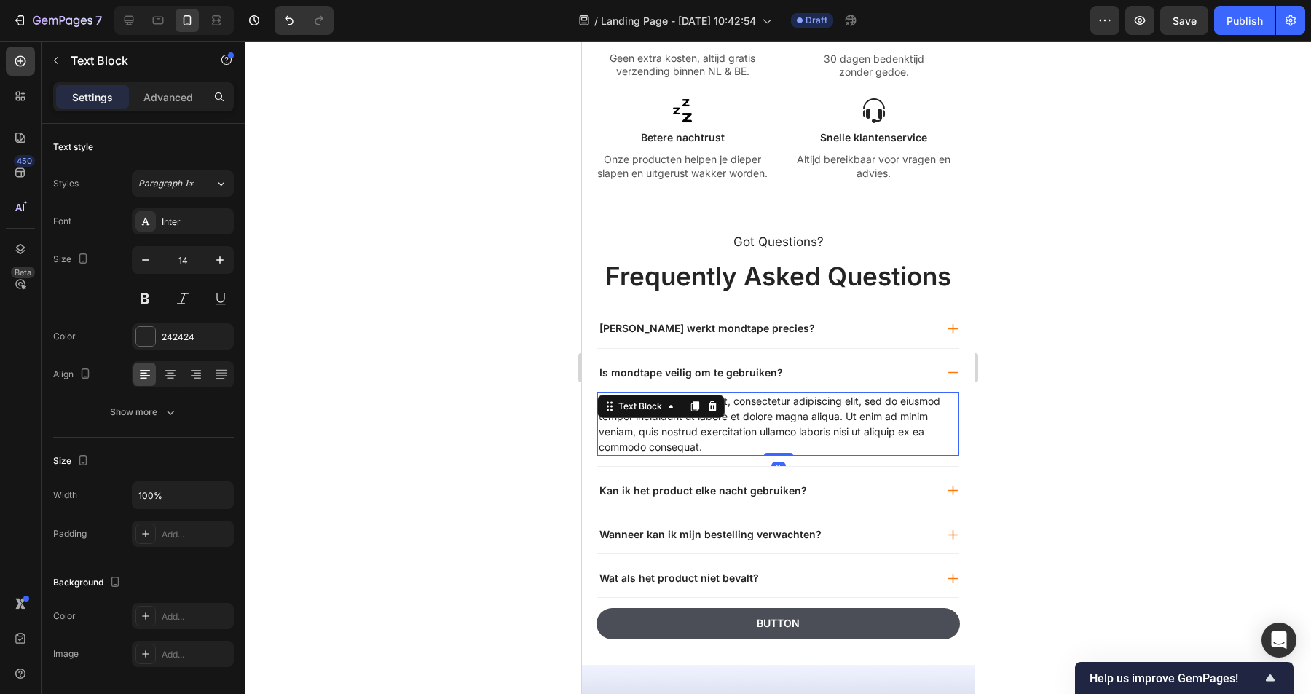
click at [712, 445] on div "Lorem ipsum dolor sit amet, consectetur adipiscing elit, sed do eiusmod tempor …" at bounding box center [778, 424] width 362 height 64
click at [712, 445] on p "Lorem ipsum dolor sit amet, consectetur adipiscing elit, sed do eiusmod tempor …" at bounding box center [778, 423] width 359 height 61
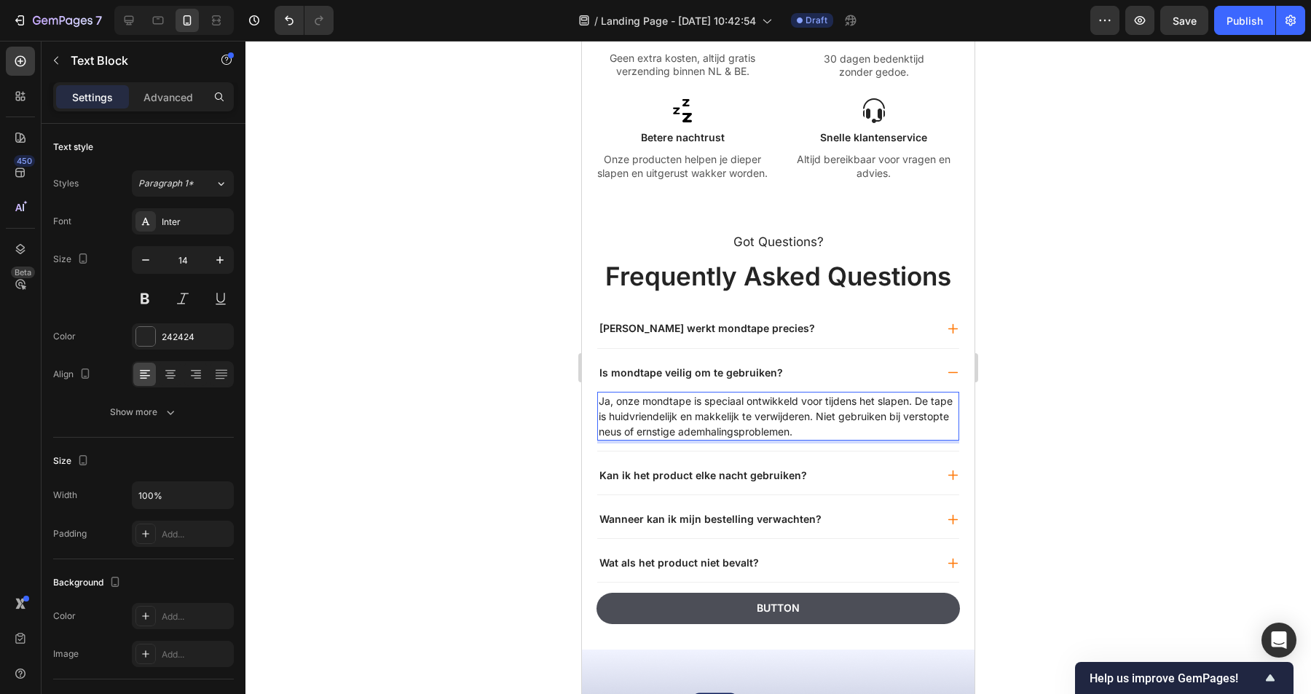
click at [539, 461] on div at bounding box center [778, 367] width 1066 height 653
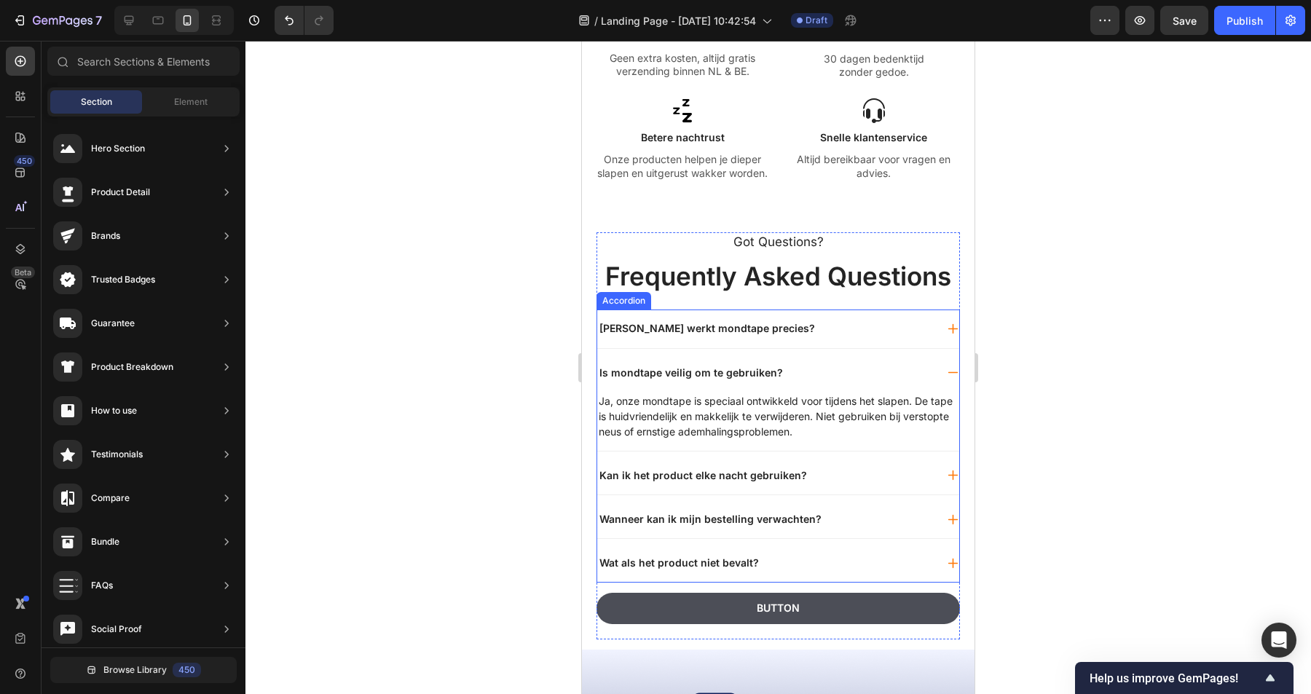
click at [709, 376] on p "Is mondtape veilig om te gebruiken?" at bounding box center [692, 372] width 184 height 13
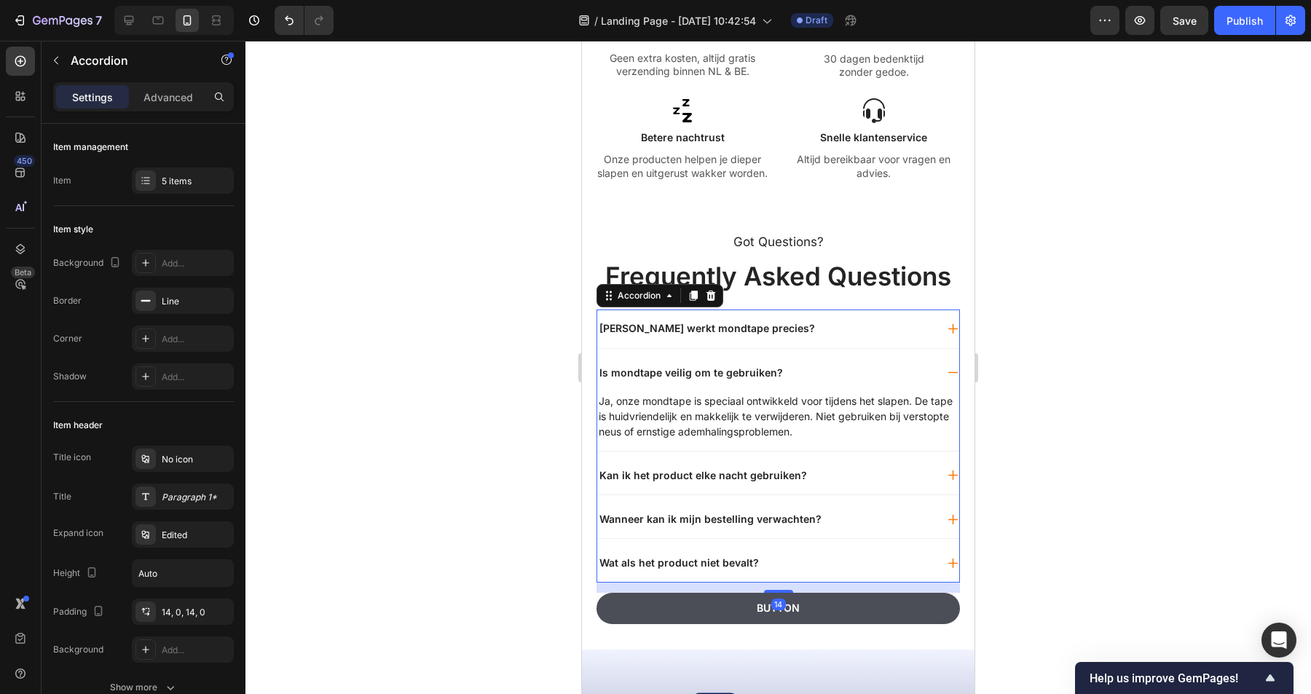
click at [829, 374] on div "Is mondtape veilig om te gebruiken?" at bounding box center [766, 372] width 338 height 17
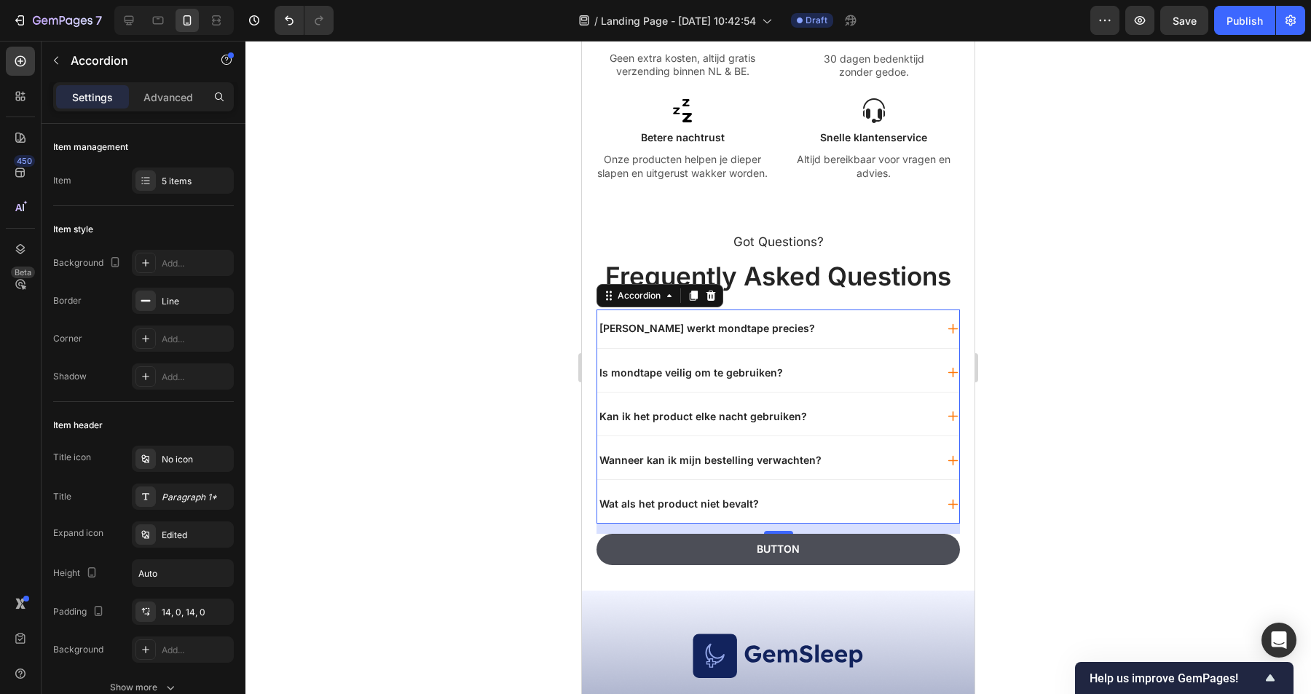
click at [840, 413] on div "Kan ik het product elke nacht gebruiken?" at bounding box center [766, 416] width 338 height 17
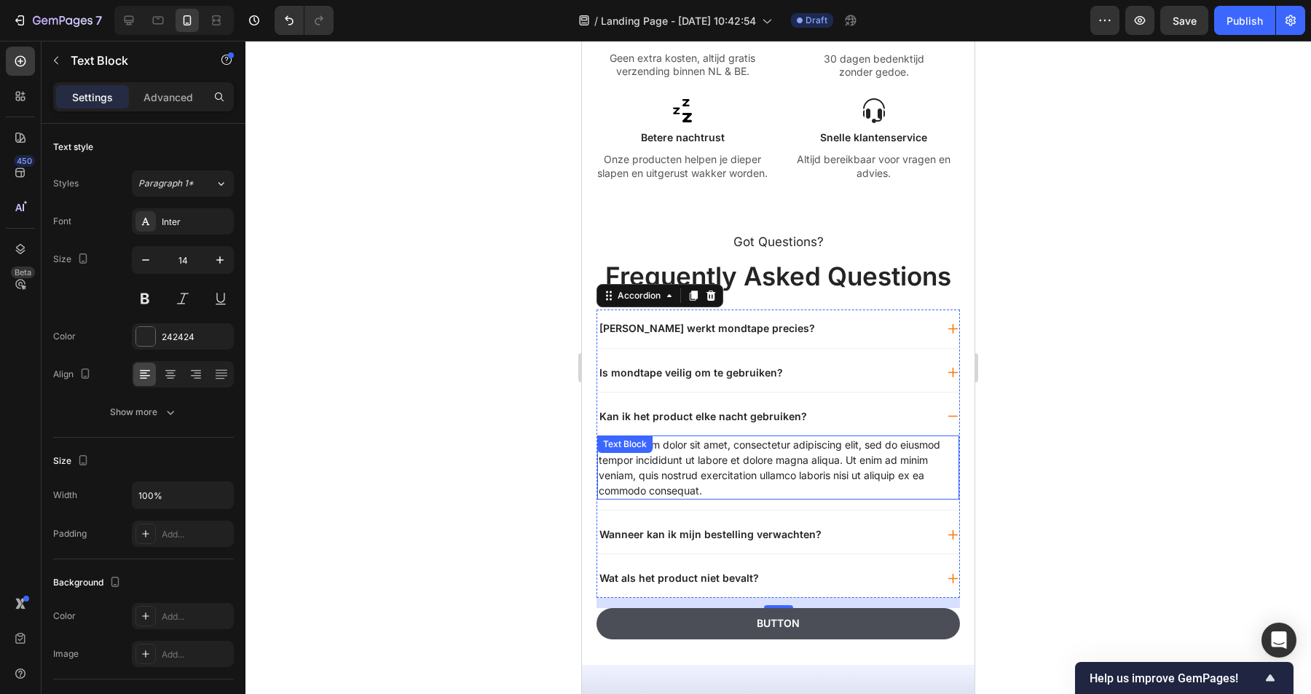
click at [771, 455] on div "Lorem ipsum dolor sit amet, consectetur adipiscing elit, sed do eiusmod tempor …" at bounding box center [778, 468] width 362 height 64
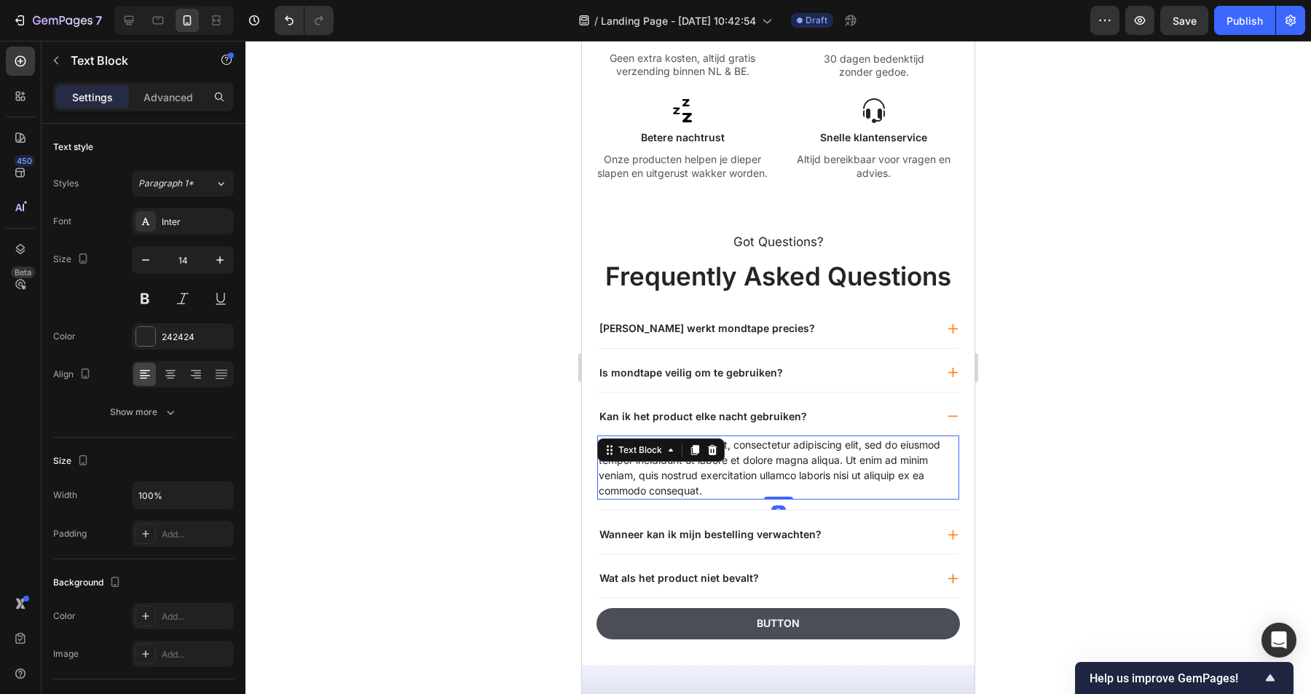
click at [771, 455] on div "Lorem ipsum dolor sit amet, consectetur adipiscing elit, sed do eiusmod tempor …" at bounding box center [778, 468] width 362 height 64
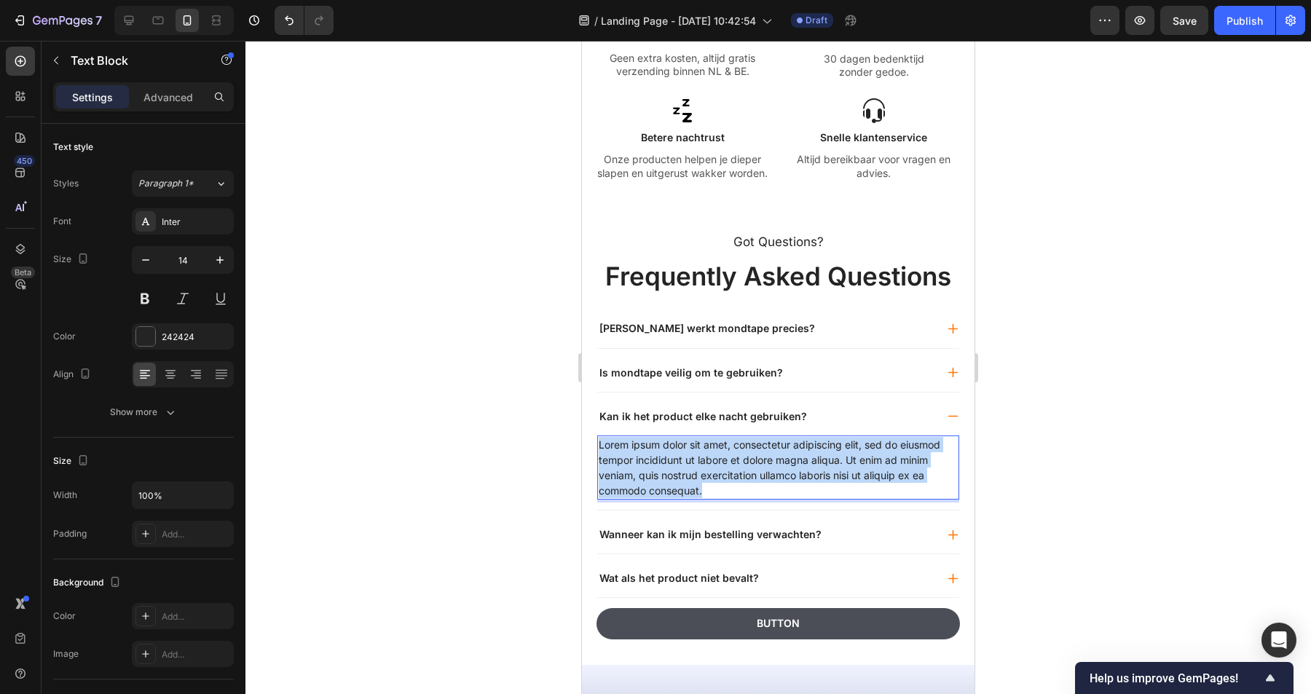
click at [771, 455] on p "Lorem ipsum dolor sit amet, consectetur adipiscing elit, sed do eiusmod tempor …" at bounding box center [778, 467] width 359 height 61
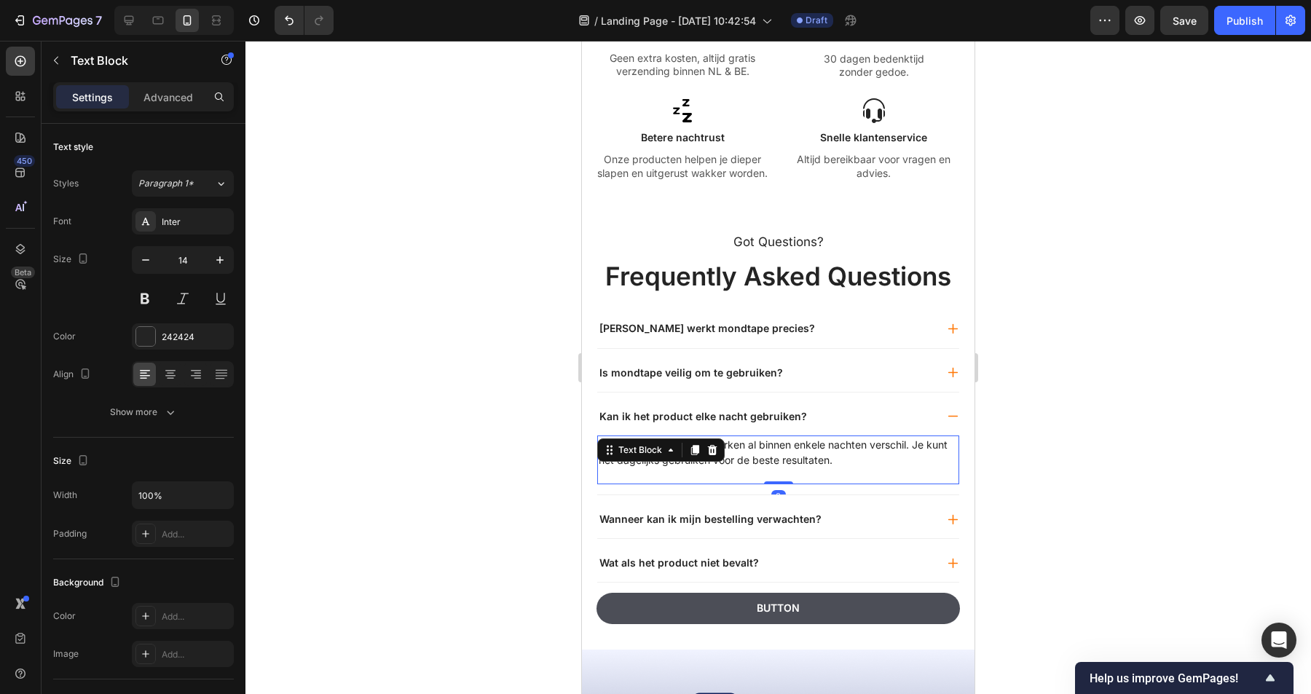
click at [486, 508] on div at bounding box center [778, 367] width 1066 height 653
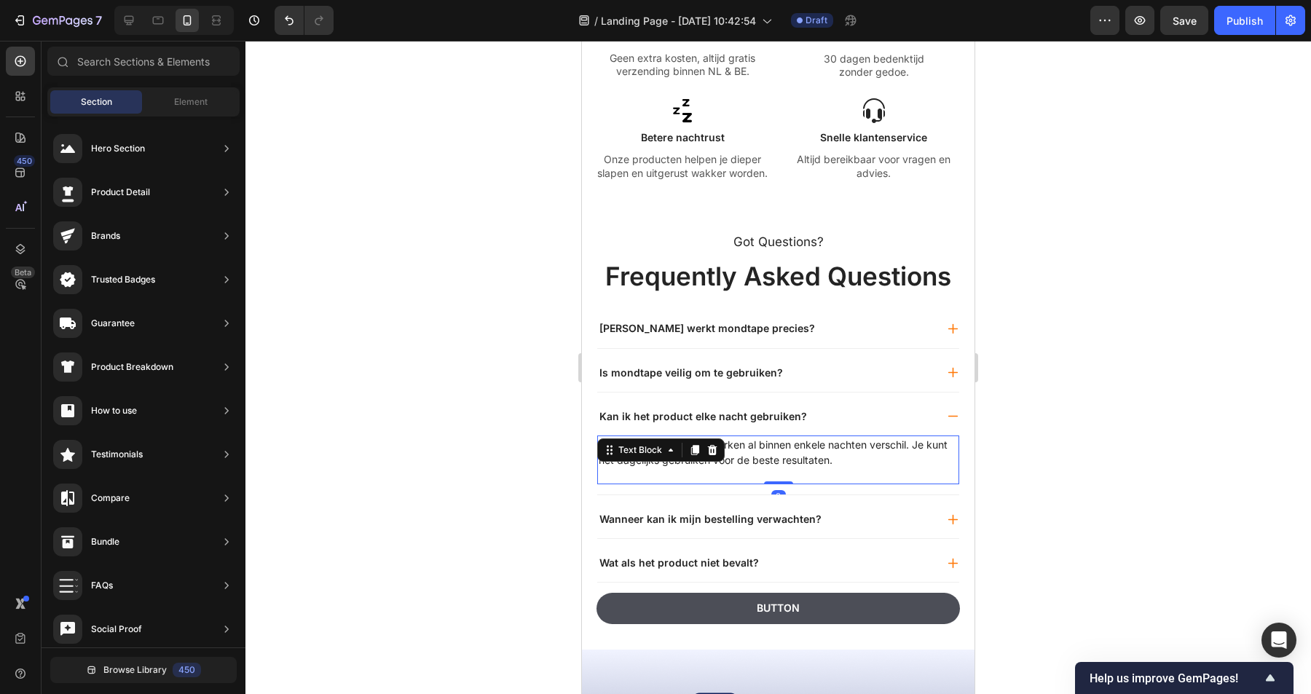
click at [650, 473] on p "Zeker! Veel gebruikers merken al binnen enkele nachten verschil. Je kunt het da…" at bounding box center [778, 460] width 359 height 46
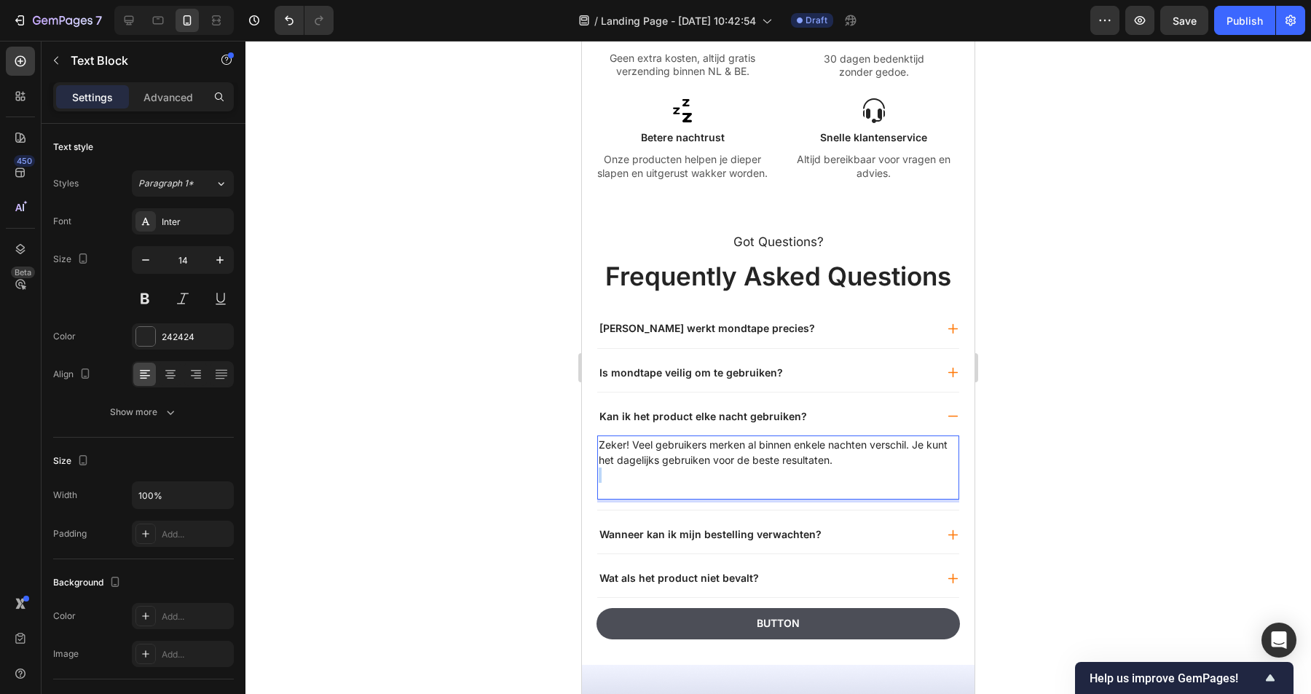
click at [642, 473] on p "Zeker! Veel gebruikers merken al binnen enkele nachten verschil. Je kunt het da…" at bounding box center [778, 467] width 359 height 61
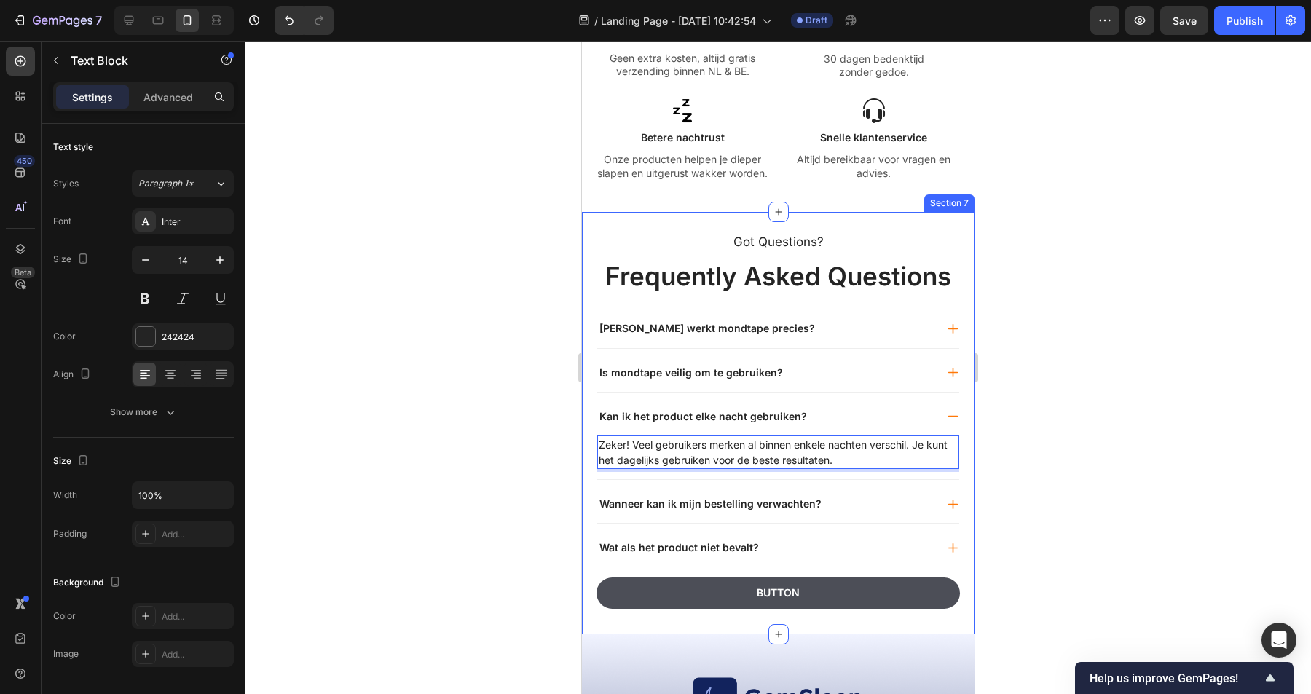
click at [482, 479] on div at bounding box center [778, 367] width 1066 height 653
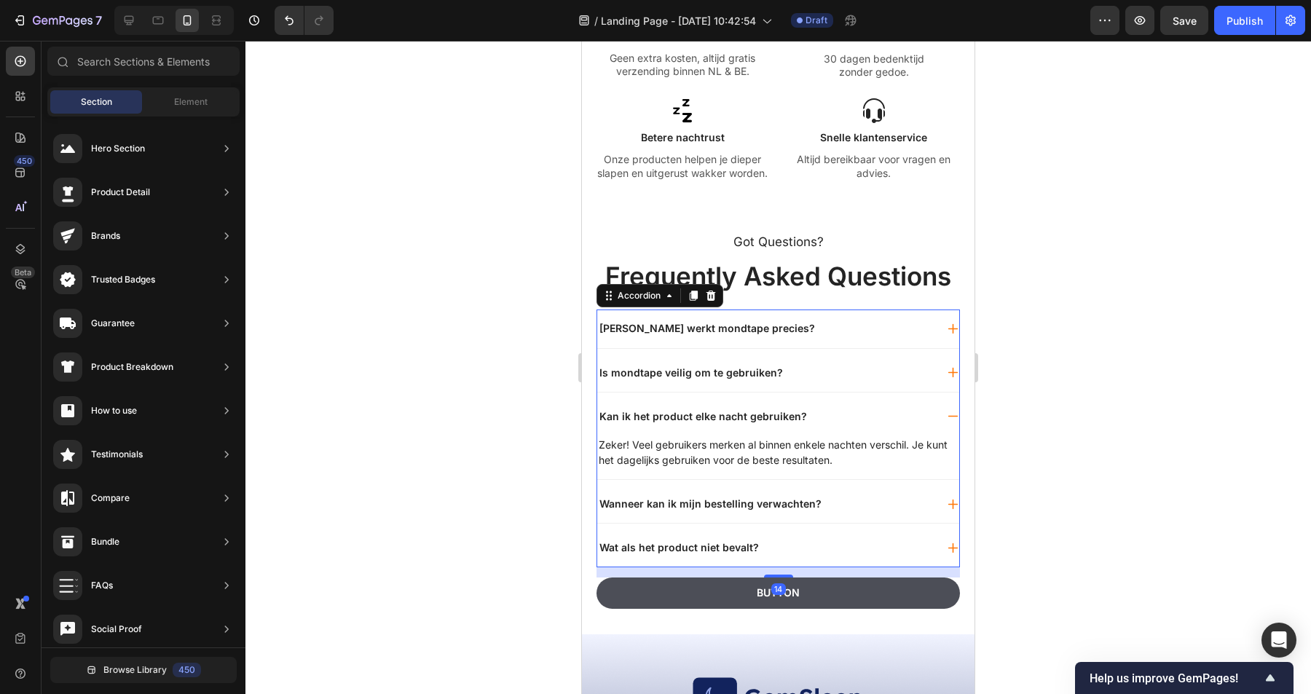
click at [712, 423] on div "Kan ik het product elke nacht gebruiken?" at bounding box center [703, 416] width 212 height 17
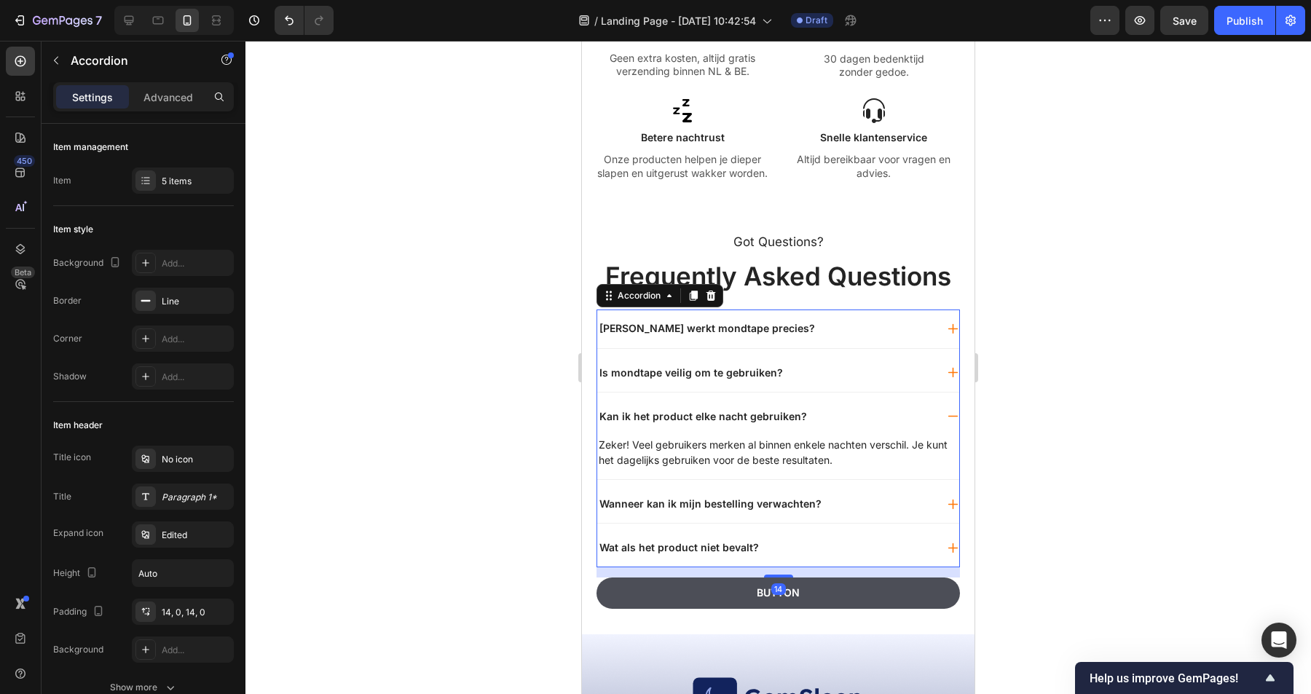
click at [835, 428] on div "Kan ik het product elke nacht gebruiken?" at bounding box center [778, 417] width 362 height 38
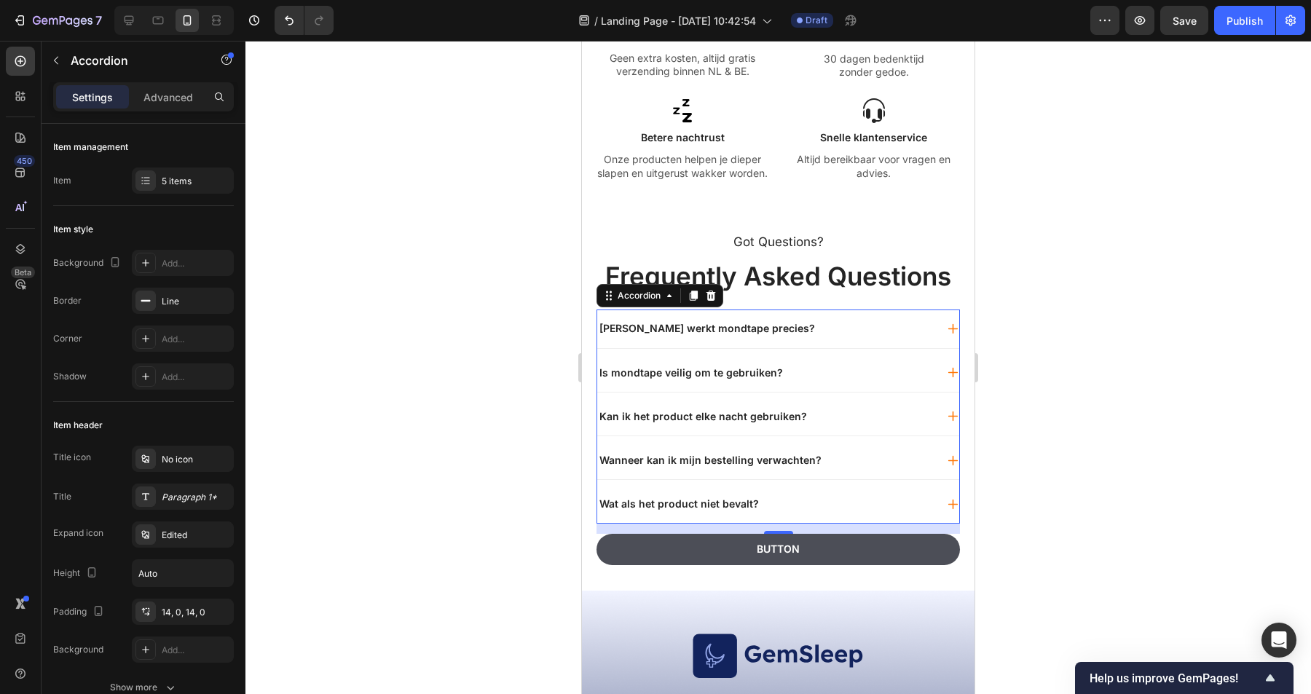
click at [849, 463] on div "Wanneer kan ik mijn bestelling verwachten?" at bounding box center [766, 460] width 338 height 17
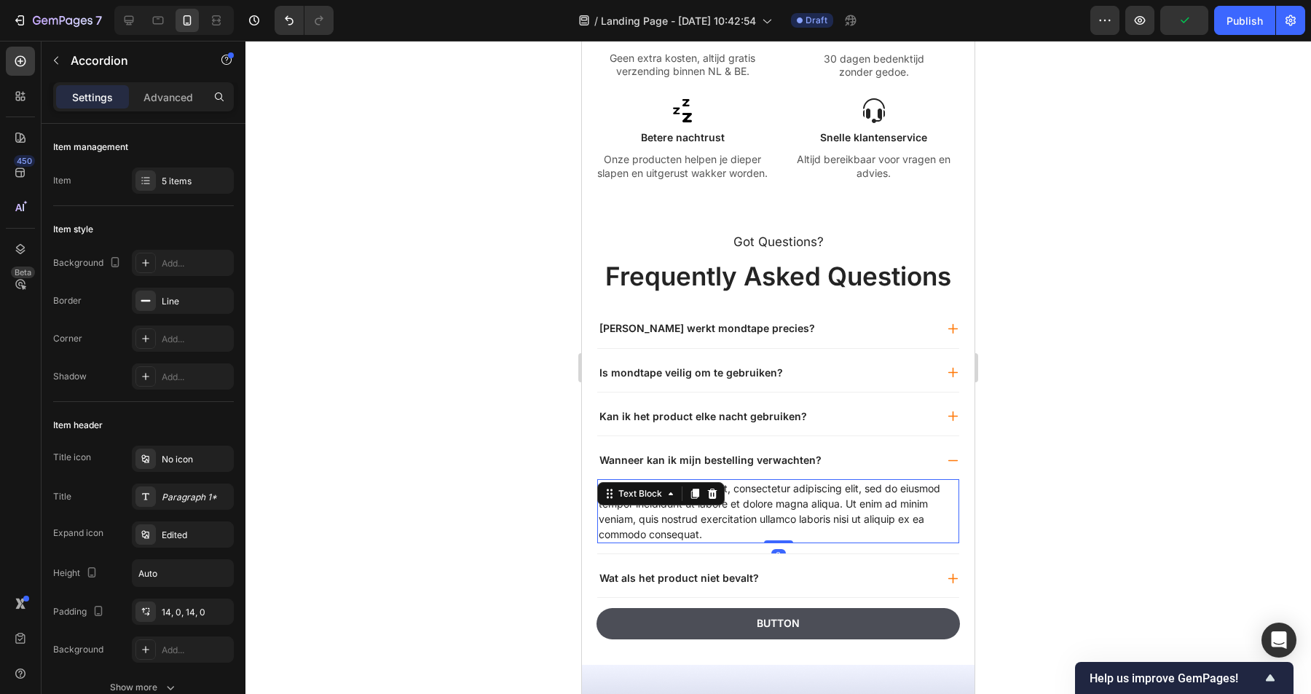
click at [726, 507] on div "Lorem ipsum dolor sit amet, consectetur adipiscing elit, sed do eiusmod tempor …" at bounding box center [778, 511] width 362 height 64
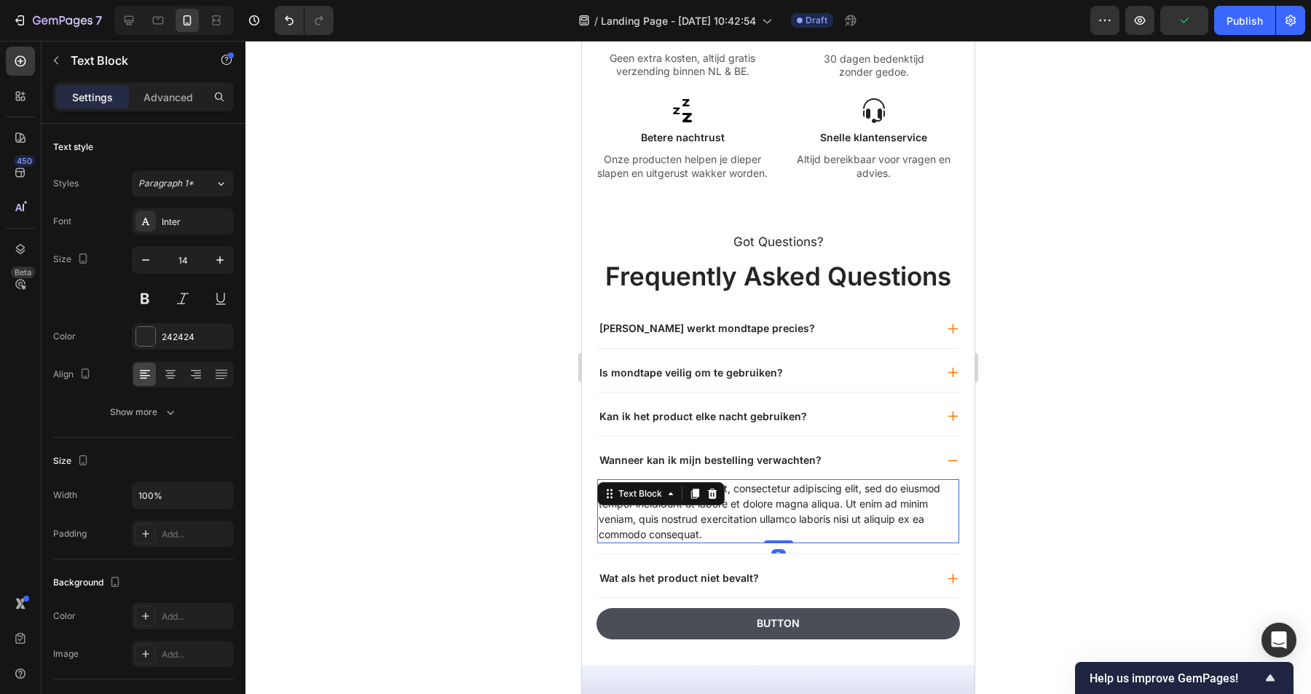
click at [726, 507] on div "Lorem ipsum dolor sit amet, consectetur adipiscing elit, sed do eiusmod tempor …" at bounding box center [778, 511] width 362 height 64
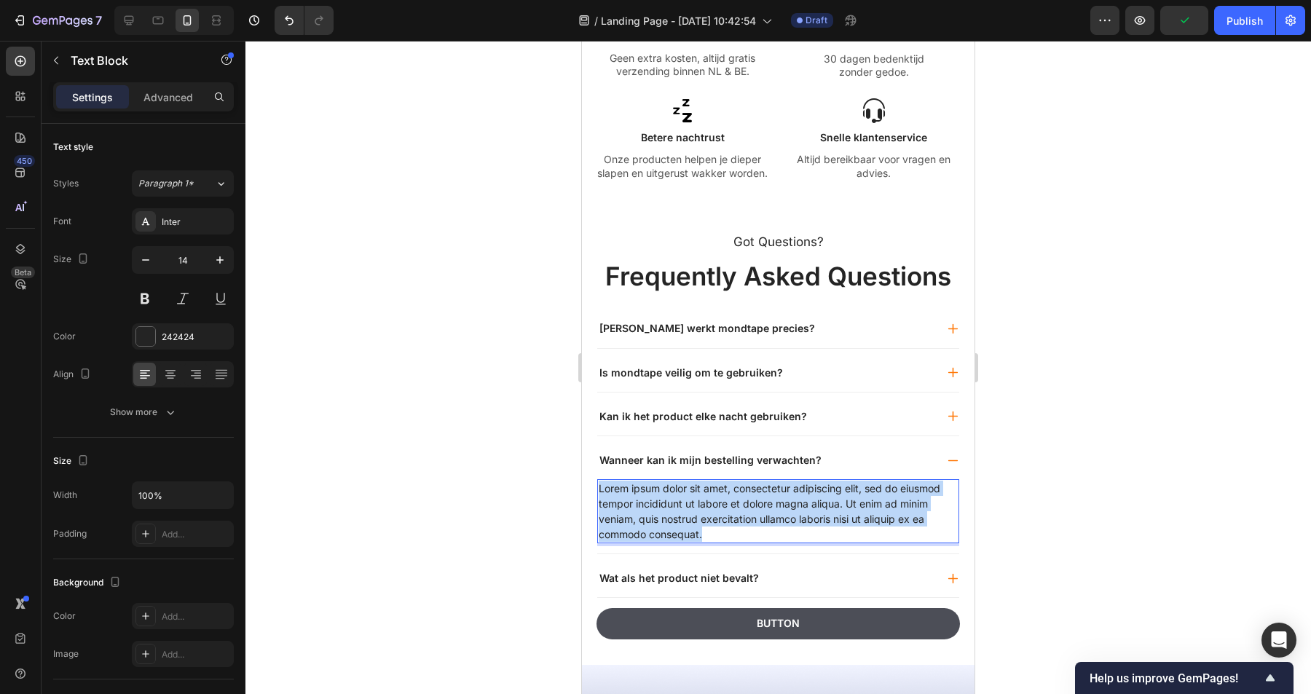
click at [726, 507] on p "Lorem ipsum dolor sit amet, consectetur adipiscing elit, sed do eiusmod tempor …" at bounding box center [778, 511] width 359 height 61
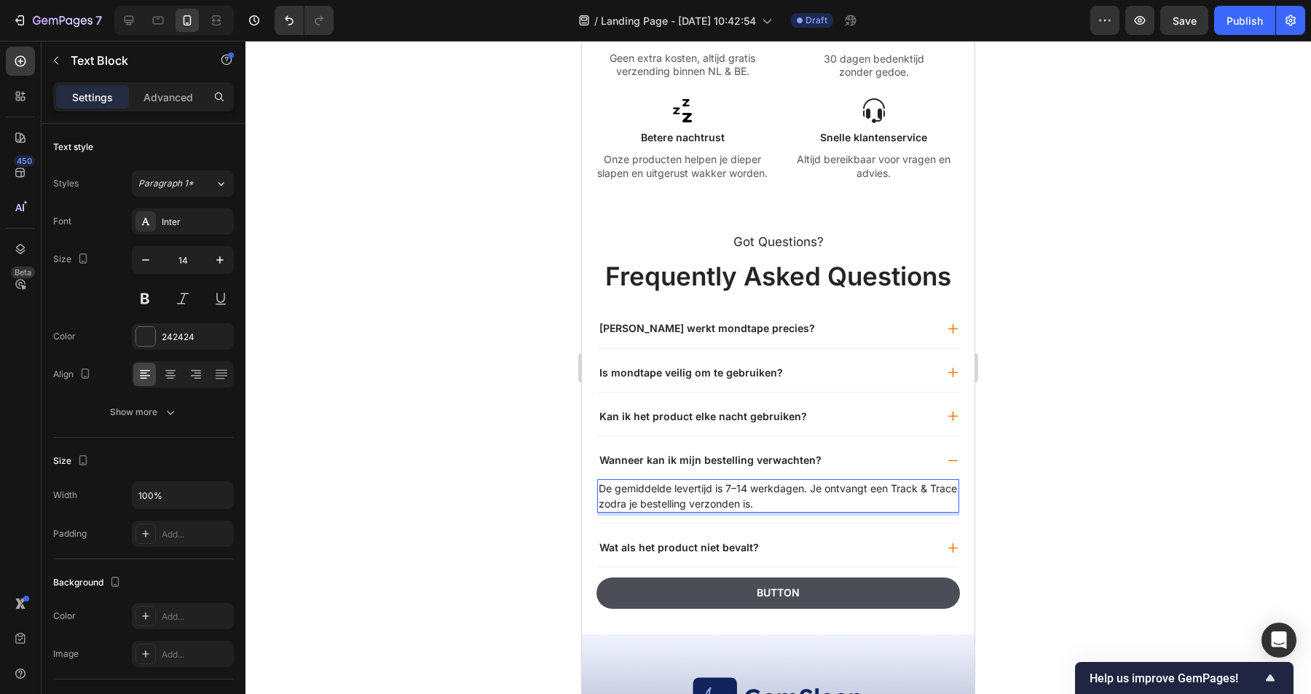
click at [745, 487] on p "De gemiddelde levertijd is 7–14 werkdagen. Je ontvangt een Track & Trace zodra …" at bounding box center [778, 496] width 359 height 31
click at [828, 503] on p "De gemiddelde levertijd is 1-3 werkdagen. Je ontvangt een Track & Trace zodra j…" at bounding box center [778, 496] width 359 height 31
click at [870, 463] on div "Wanneer kan ik mijn bestelling verwachten?" at bounding box center [766, 460] width 338 height 17
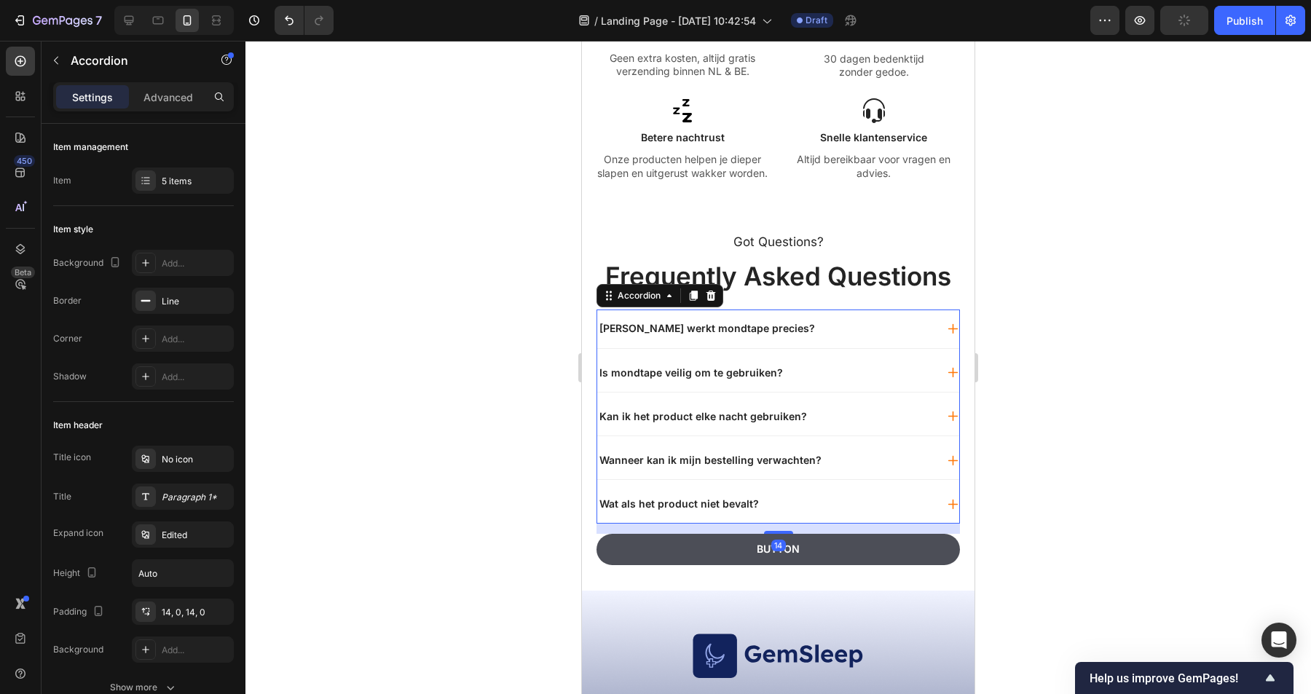
click at [813, 506] on div "Wat als het product niet bevalt?" at bounding box center [766, 503] width 338 height 17
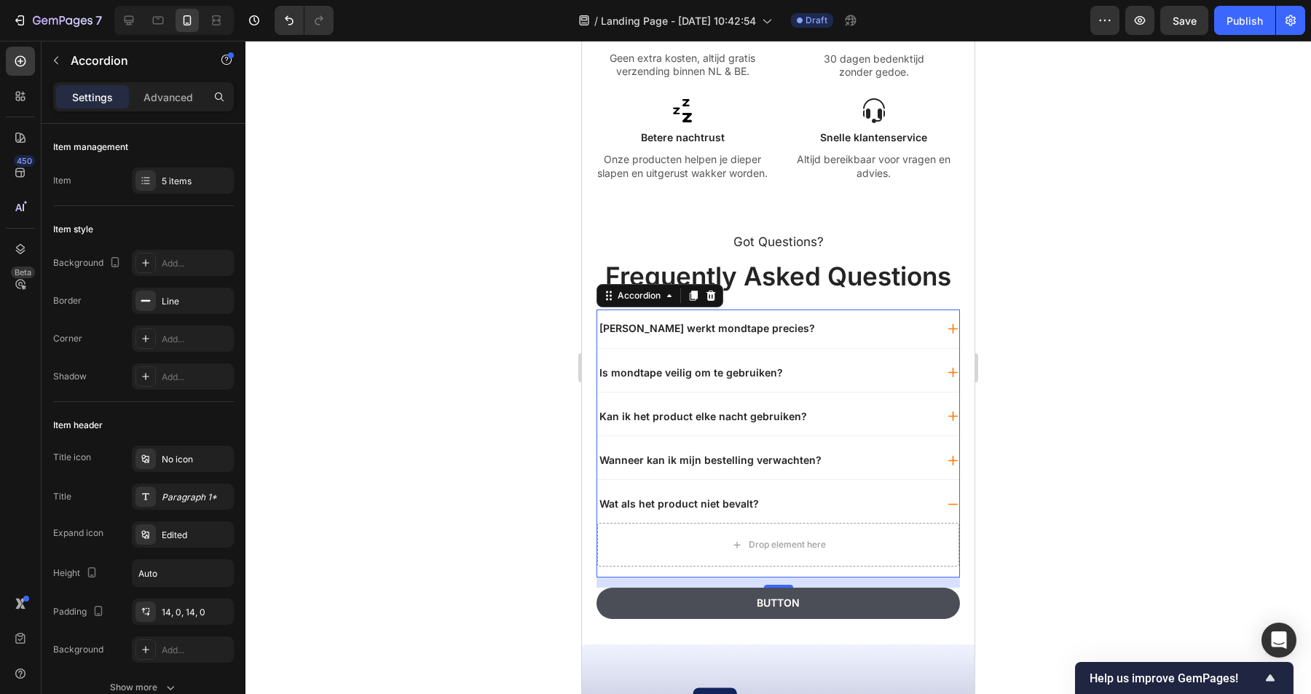
click at [839, 463] on div "Wanneer kan ik mijn bestelling verwachten?" at bounding box center [766, 460] width 338 height 17
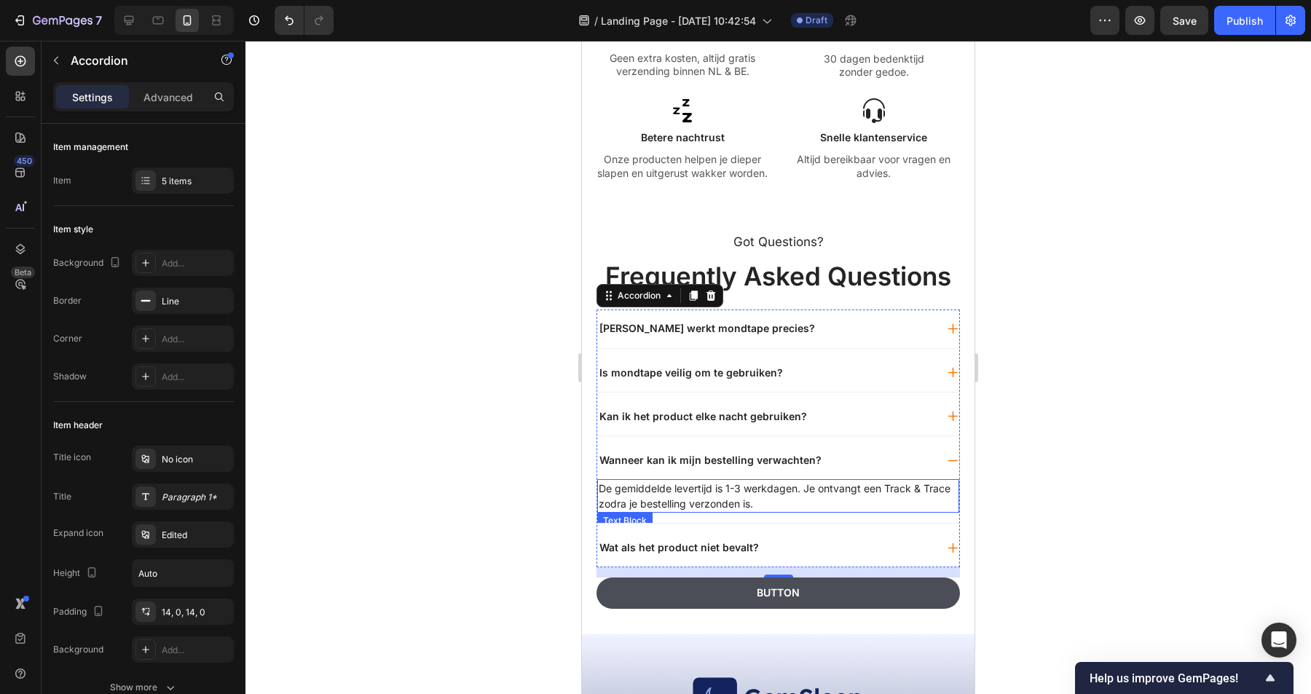
click at [754, 498] on p "De gemiddelde levertijd is 1-3 werkdagen. Je ontvangt een Track & Trace zodra j…" at bounding box center [778, 496] width 359 height 31
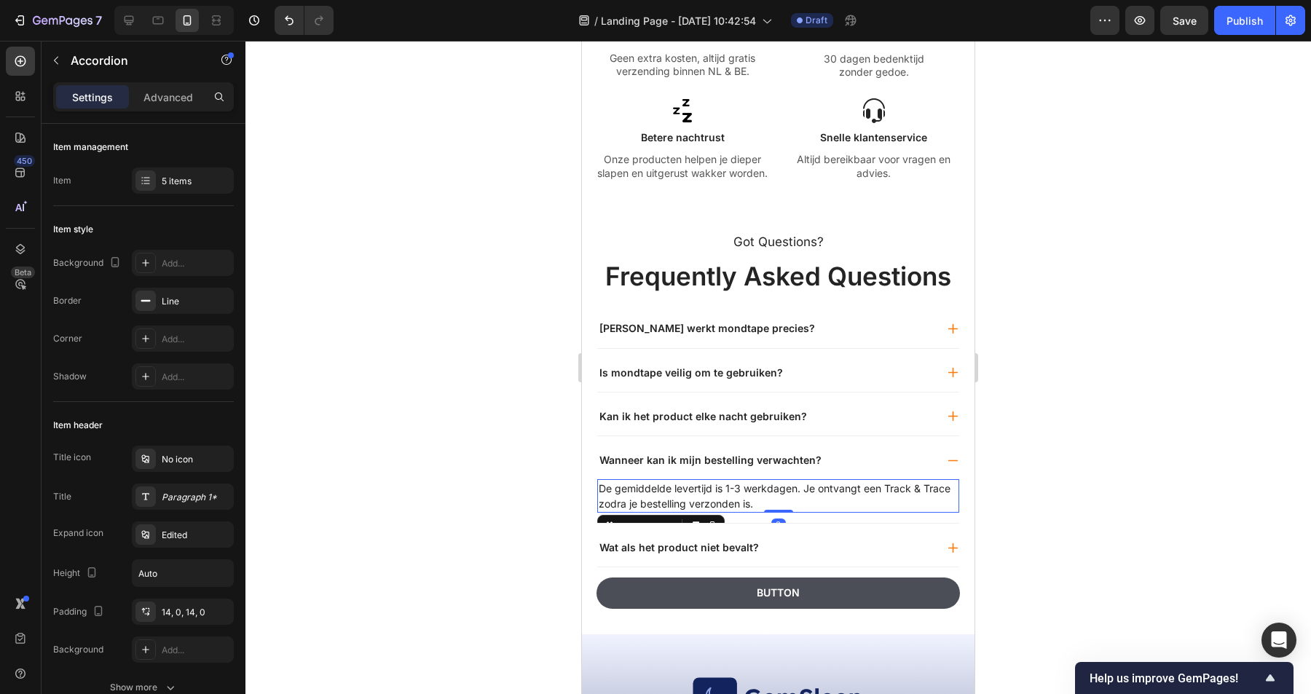
click at [754, 498] on p "De gemiddelde levertijd is 1-3 werkdagen. Je ontvangt een Track & Trace zodra j…" at bounding box center [778, 496] width 359 height 31
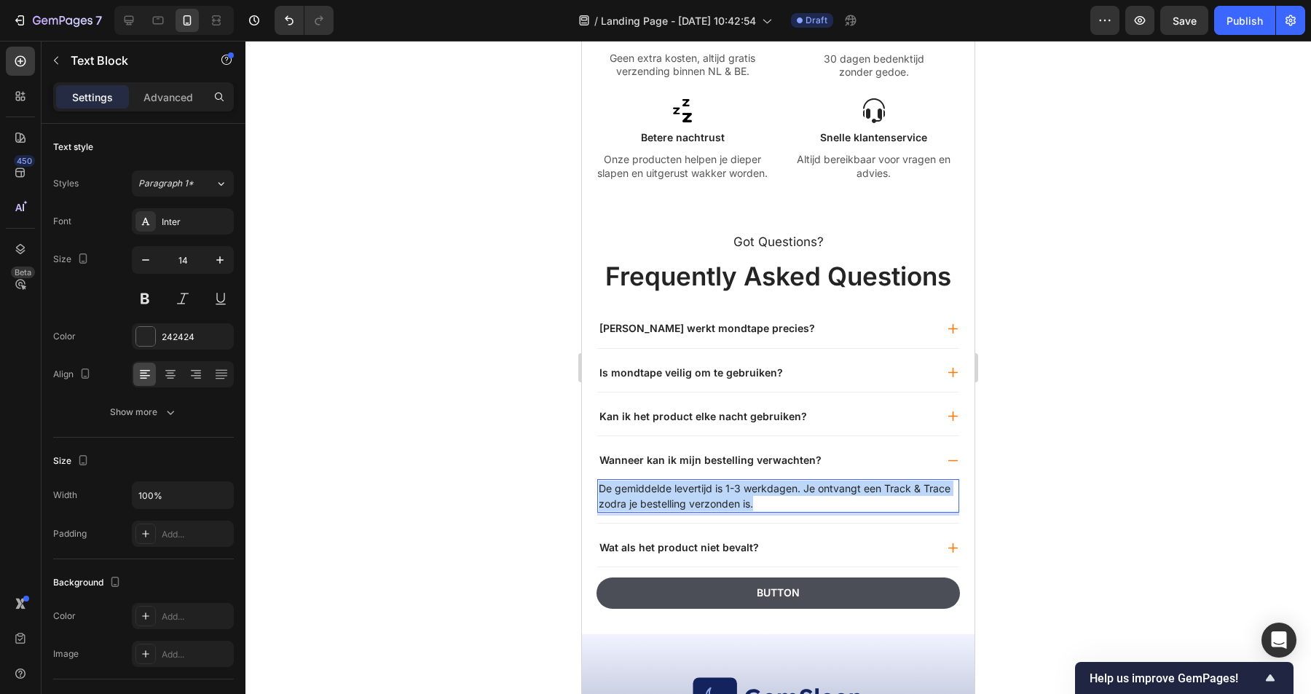
click at [754, 498] on p "De gemiddelde levertijd is 1-3 werkdagen. Je ontvangt een Track & Trace zodra j…" at bounding box center [778, 496] width 359 height 31
click at [652, 489] on p "Bestel je vóór 16:00, dan wordt je bestelling de volgende dag geleverd. In uitz…" at bounding box center [778, 496] width 359 height 31
click at [1083, 457] on div at bounding box center [778, 367] width 1066 height 653
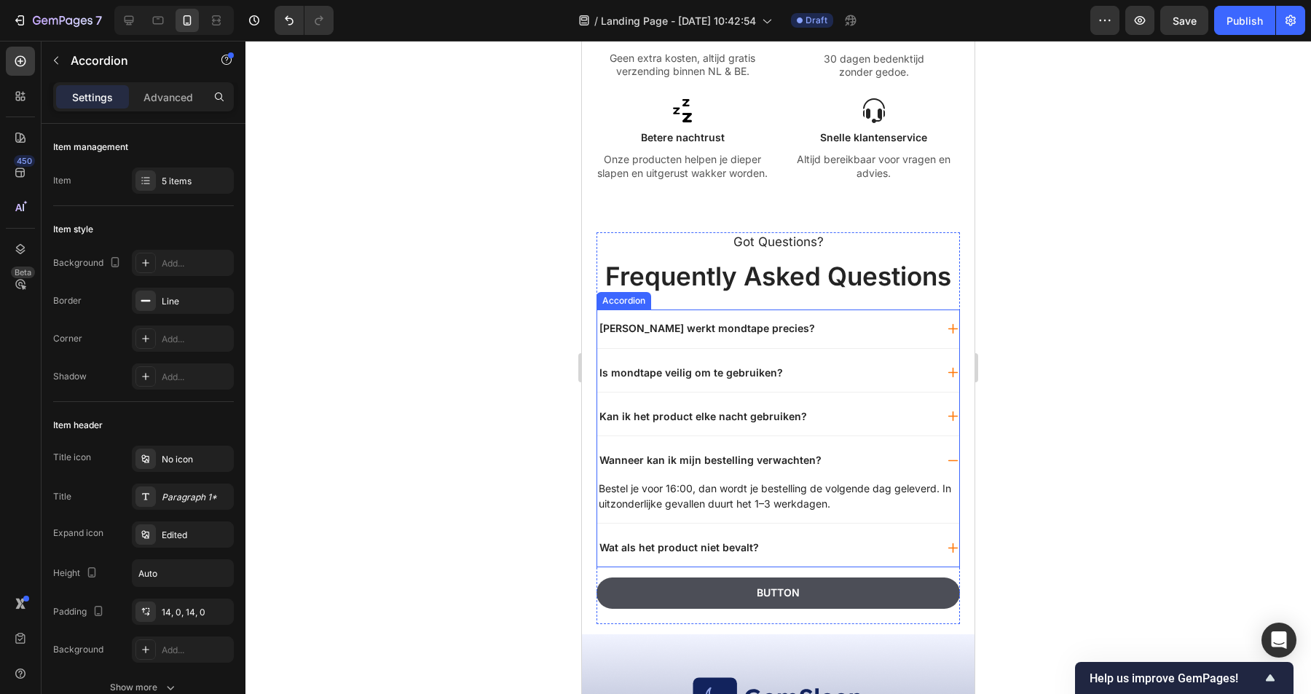
click at [940, 455] on div "Wanneer kan ik mijn bestelling verwachten?" at bounding box center [778, 460] width 362 height 38
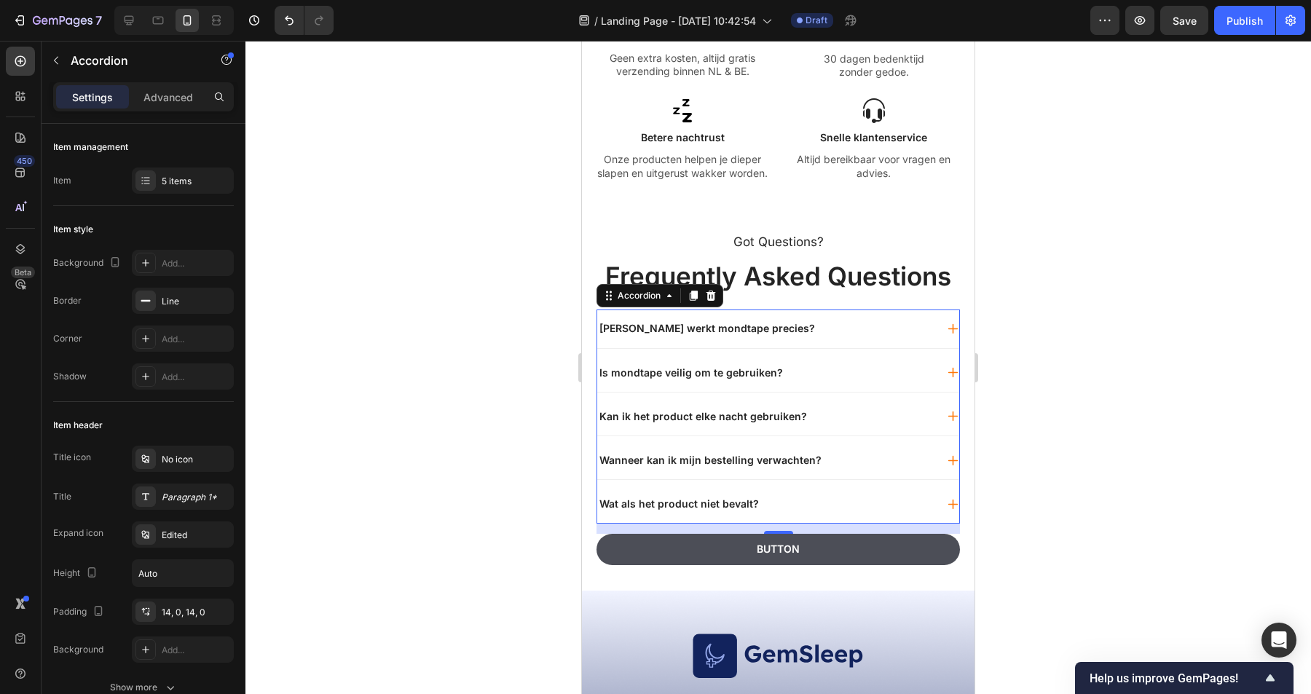
click at [789, 499] on div "Wat als het product niet bevalt?" at bounding box center [766, 503] width 338 height 17
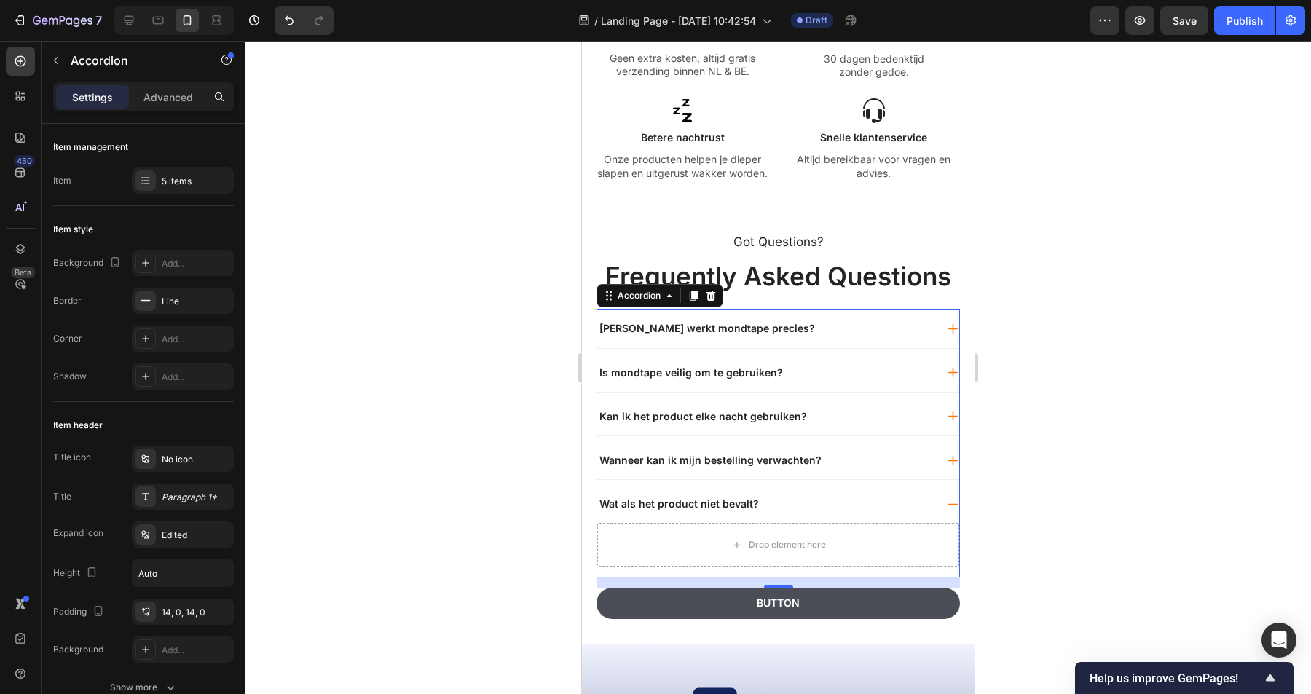
click at [818, 502] on div "Wat als het product niet bevalt?" at bounding box center [766, 503] width 338 height 17
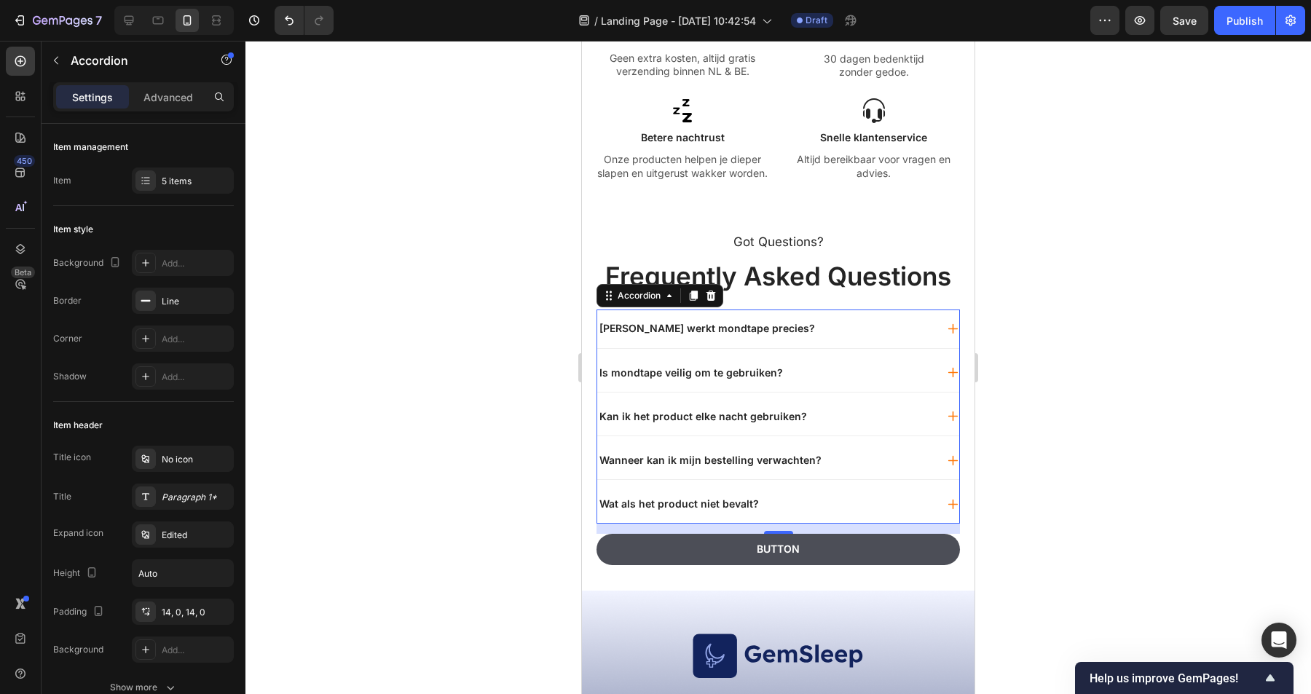
click at [805, 499] on div "Wat als het product niet bevalt?" at bounding box center [766, 503] width 338 height 17
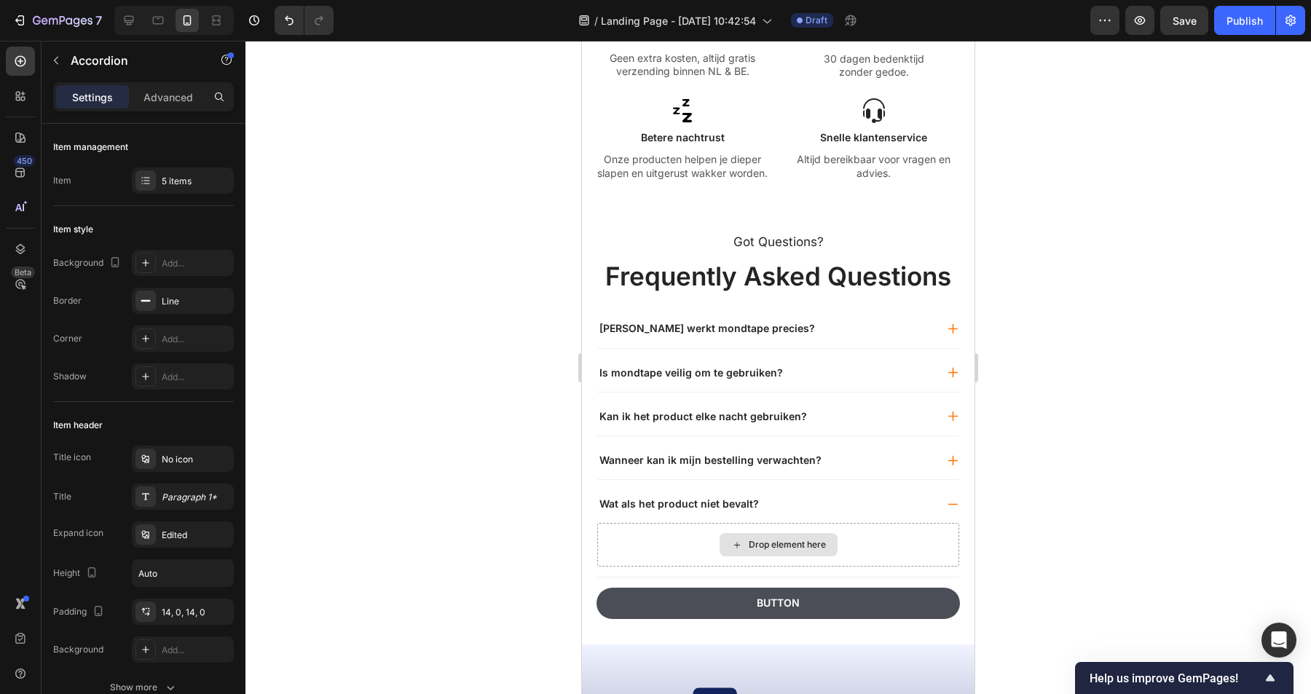
click at [768, 543] on div "Drop element here" at bounding box center [787, 545] width 77 height 12
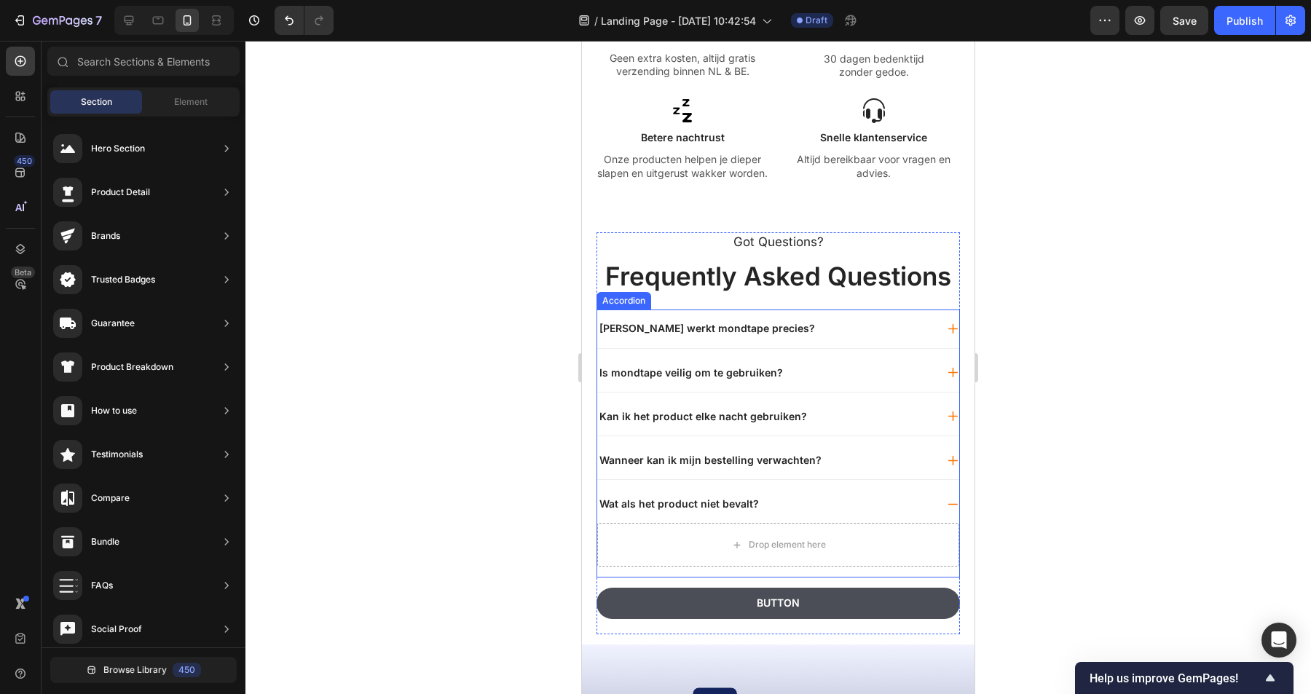
click at [830, 496] on div "Wat als het product niet bevalt?" at bounding box center [766, 503] width 338 height 17
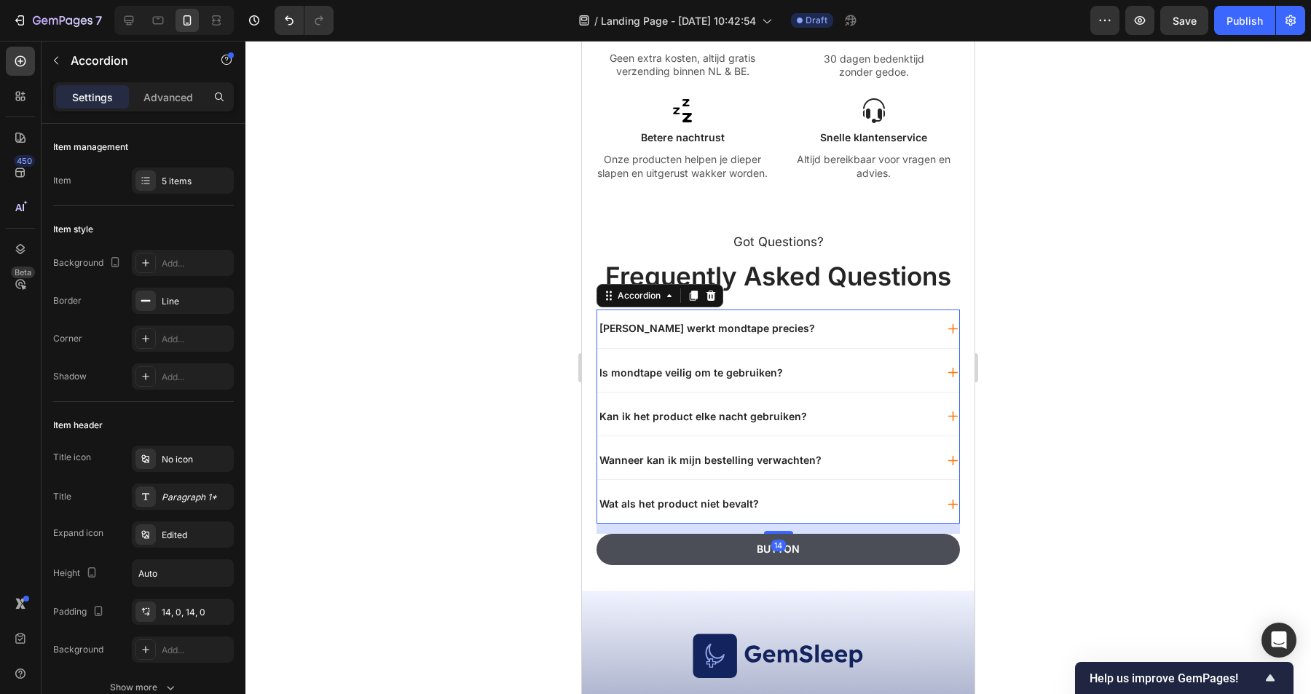
click at [856, 452] on div "Wanneer kan ik mijn bestelling verwachten?" at bounding box center [766, 460] width 338 height 17
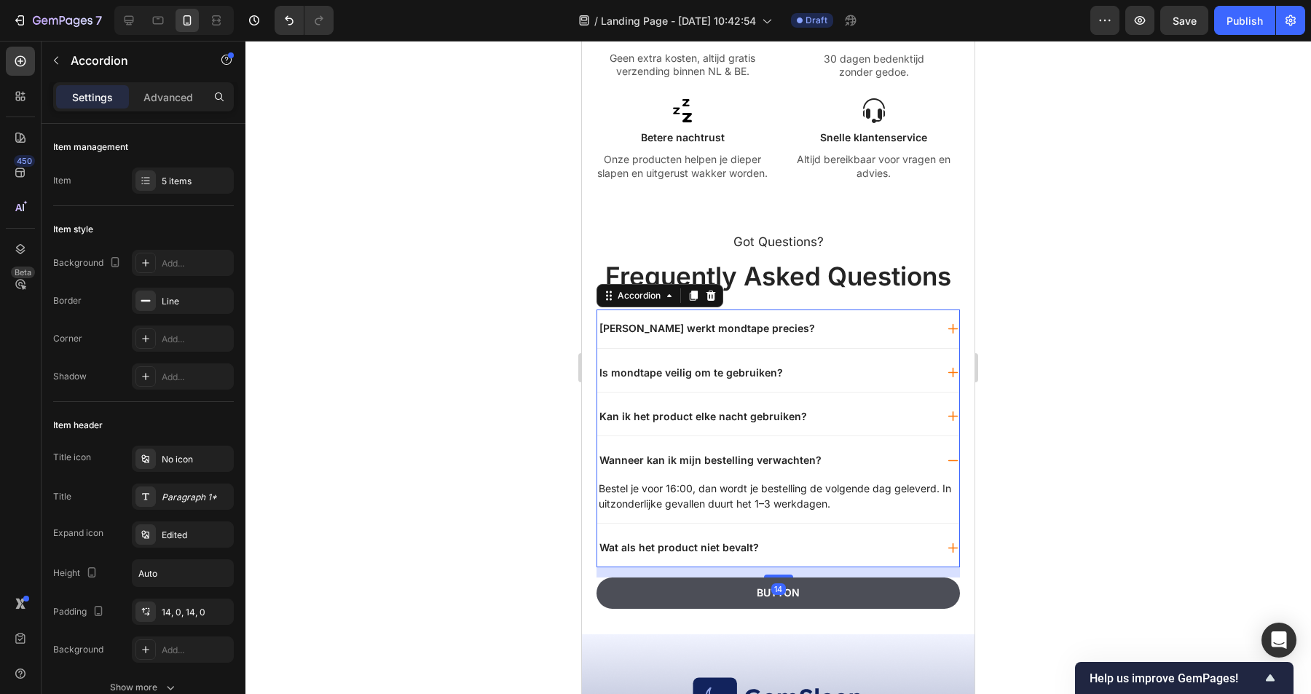
click at [831, 452] on div "Wanneer kan ik mijn bestelling verwachten?" at bounding box center [766, 460] width 338 height 17
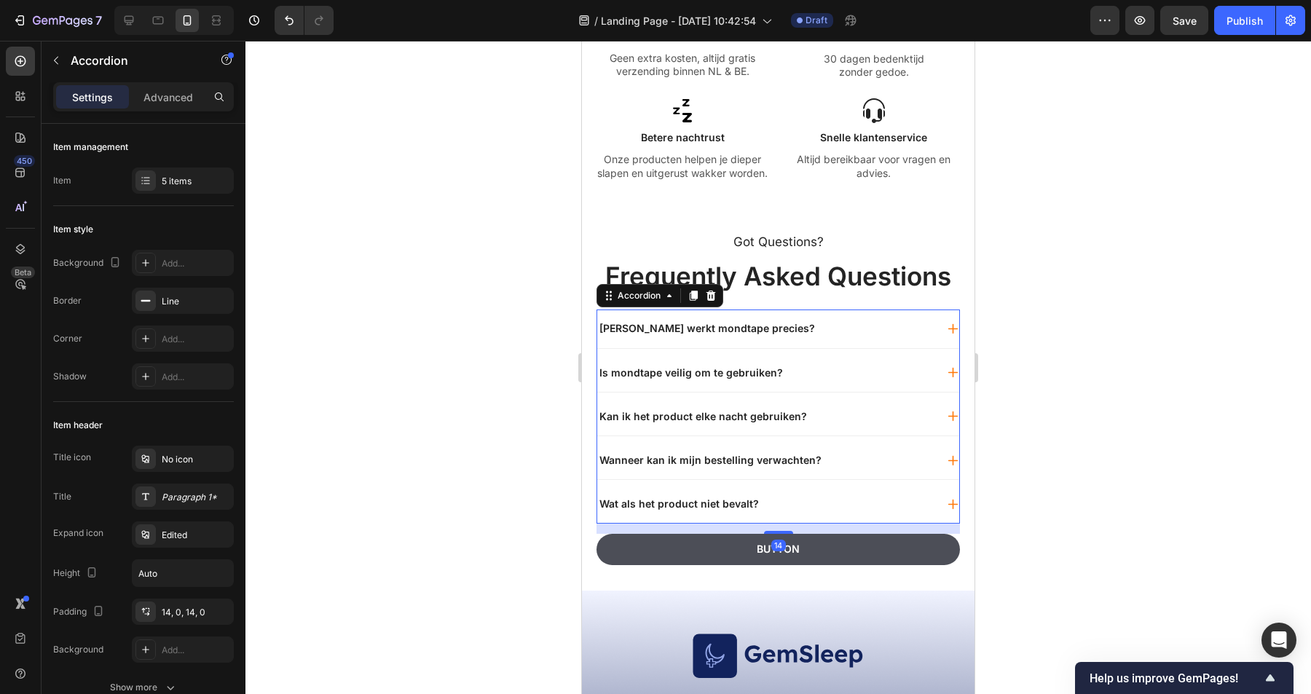
click at [777, 508] on div "Wat als het product niet bevalt?" at bounding box center [766, 503] width 338 height 17
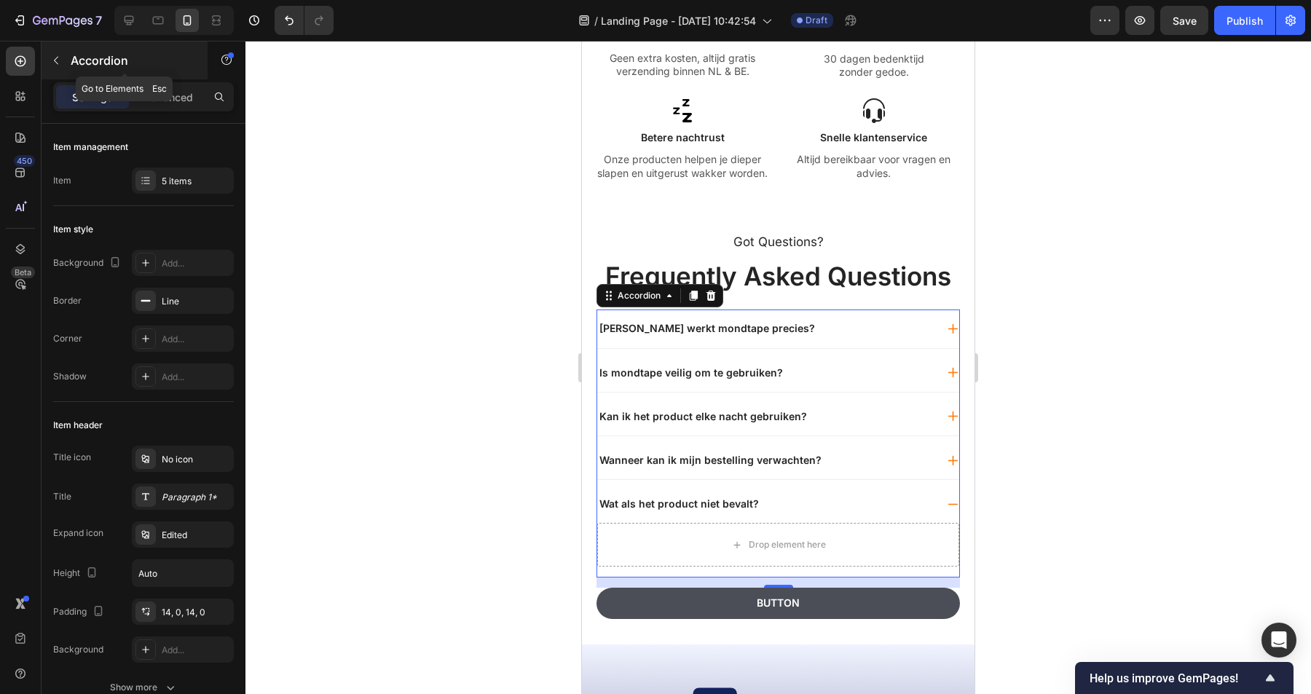
click at [56, 62] on icon "button" at bounding box center [56, 61] width 4 height 8
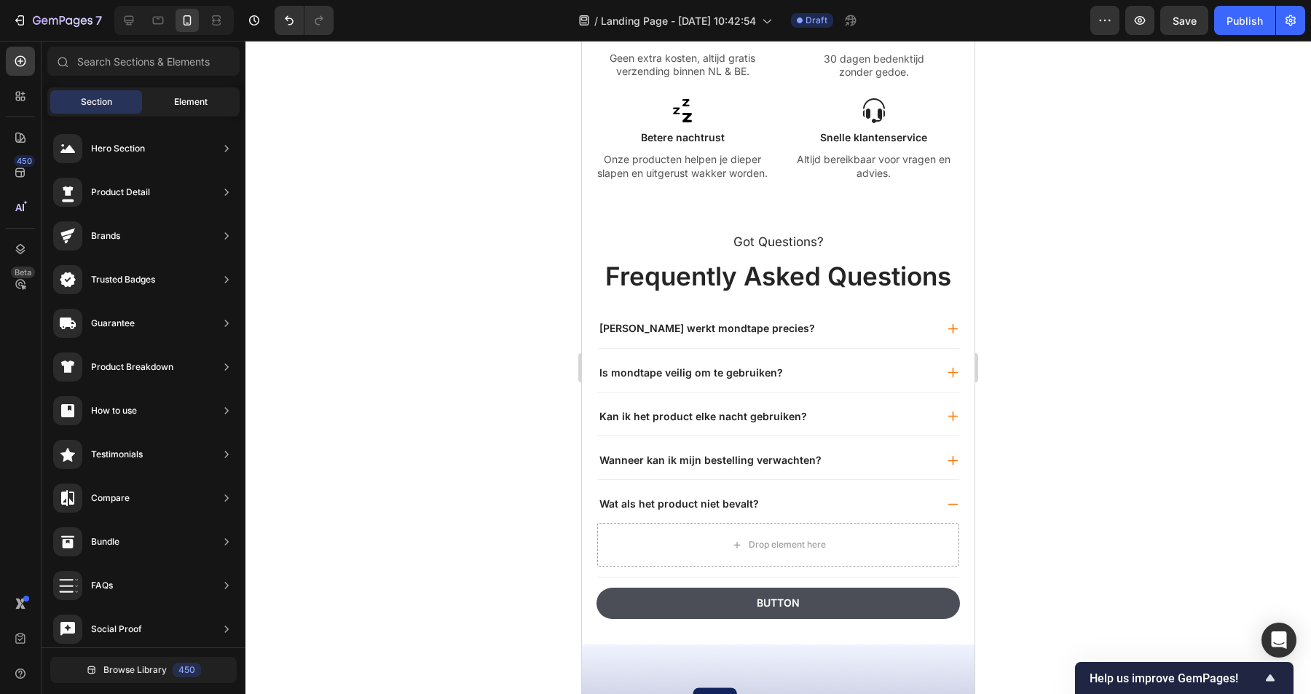
click at [195, 103] on span "Element" at bounding box center [191, 101] width 34 height 13
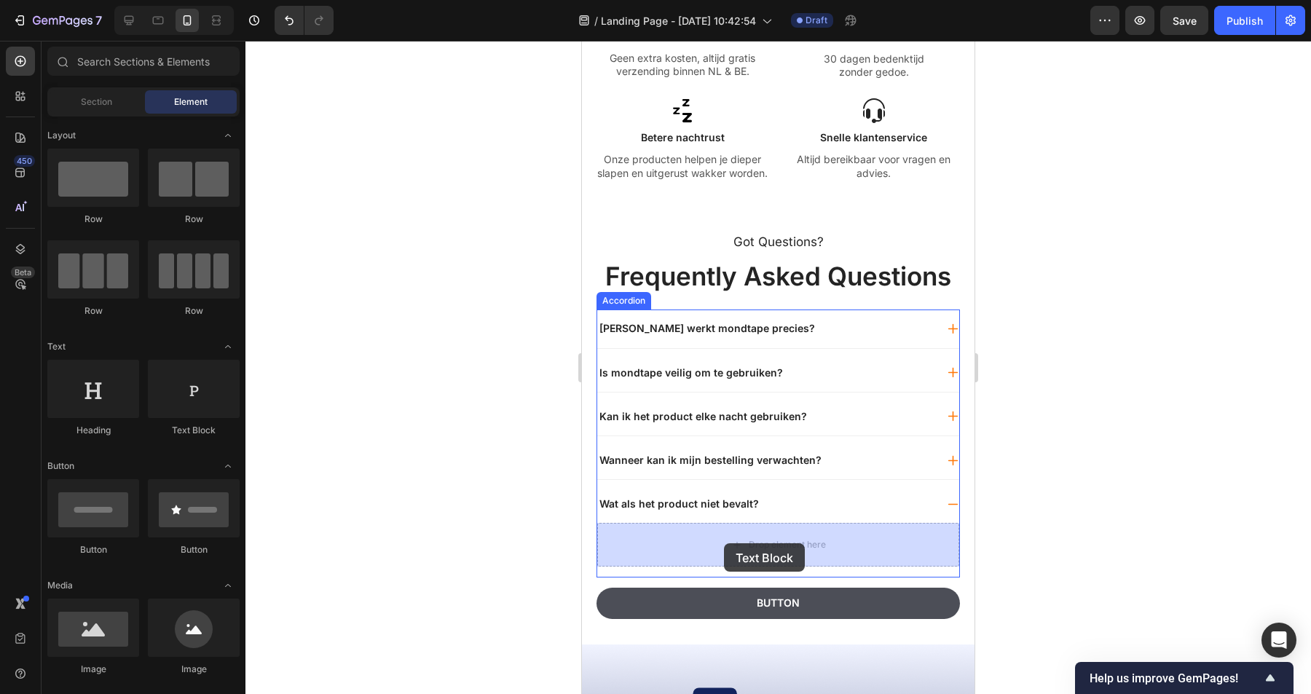
drag, startPoint x: 768, startPoint y: 441, endPoint x: 736, endPoint y: 546, distance: 110.2
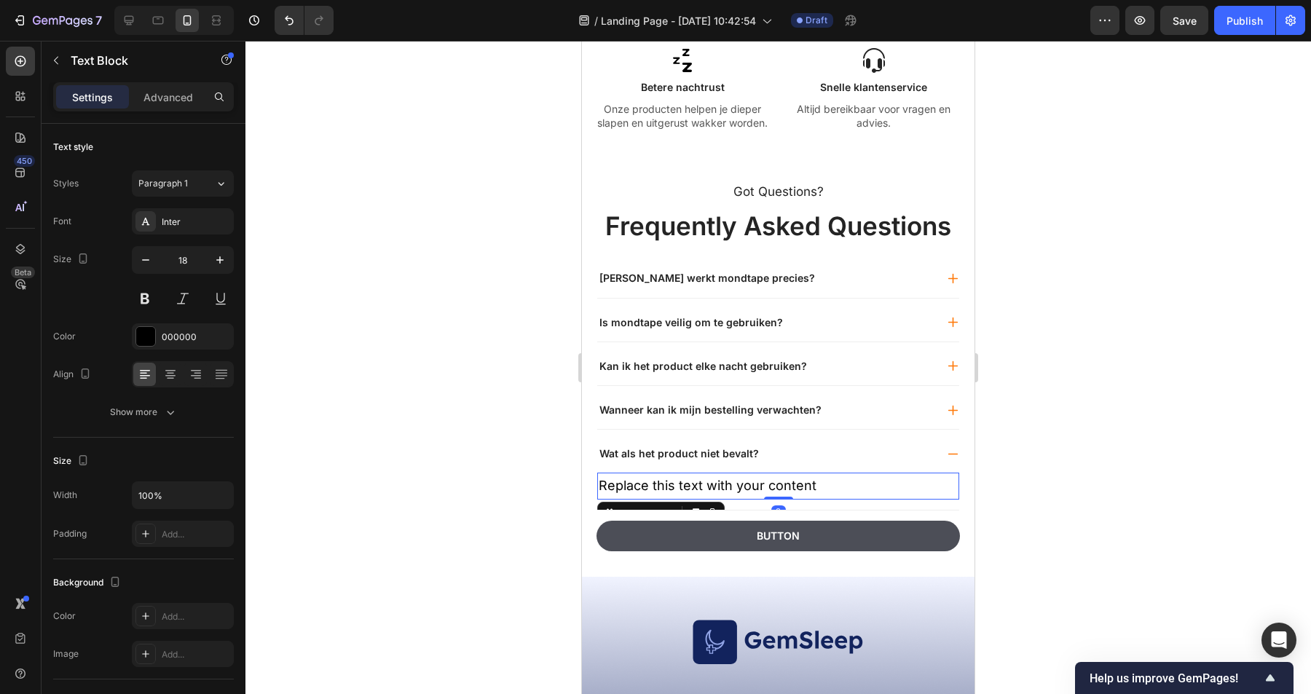
scroll to position [2086, 0]
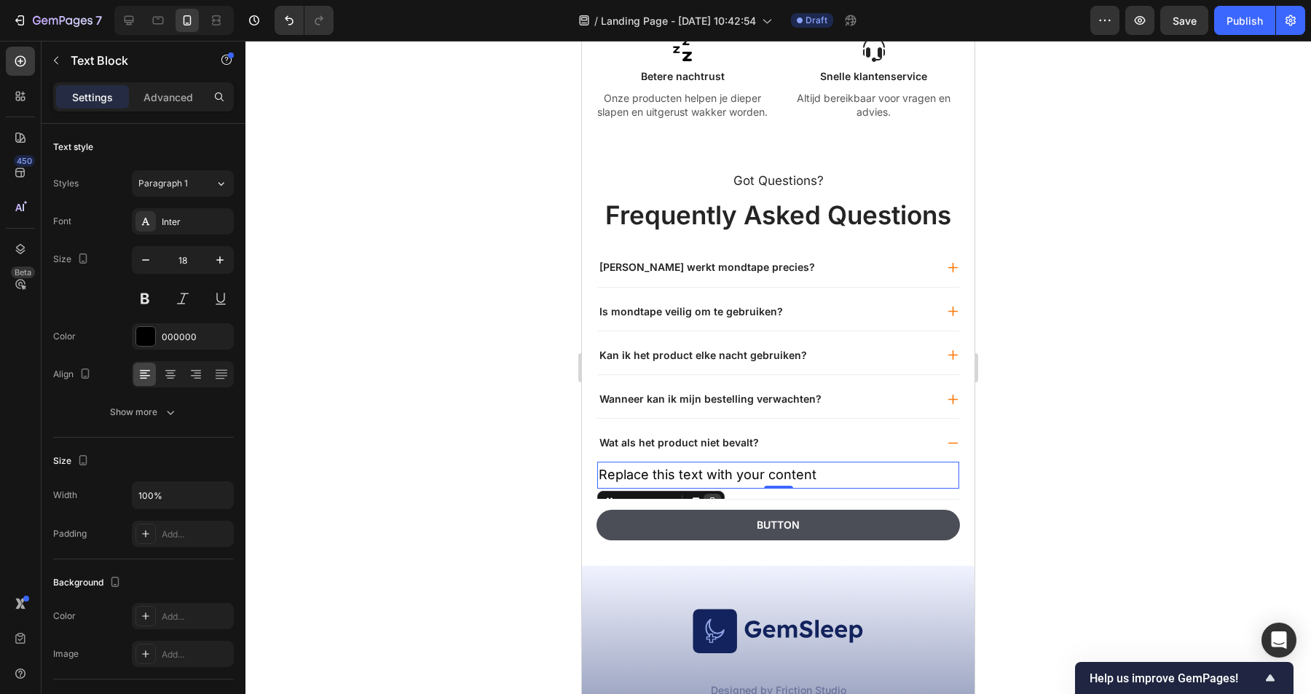
click at [705, 495] on div at bounding box center [712, 502] width 17 height 17
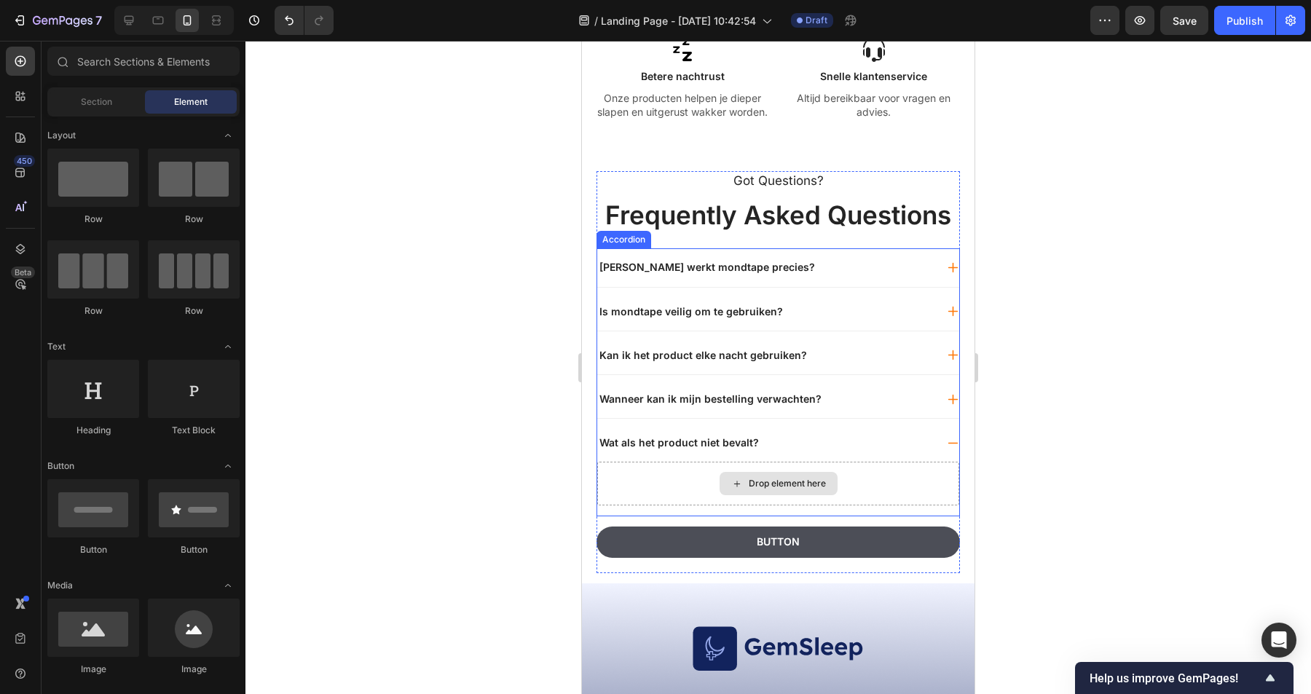
click at [798, 481] on div "Drop element here" at bounding box center [787, 484] width 77 height 12
click at [819, 439] on div "Wat als het product niet bevalt?" at bounding box center [766, 442] width 338 height 17
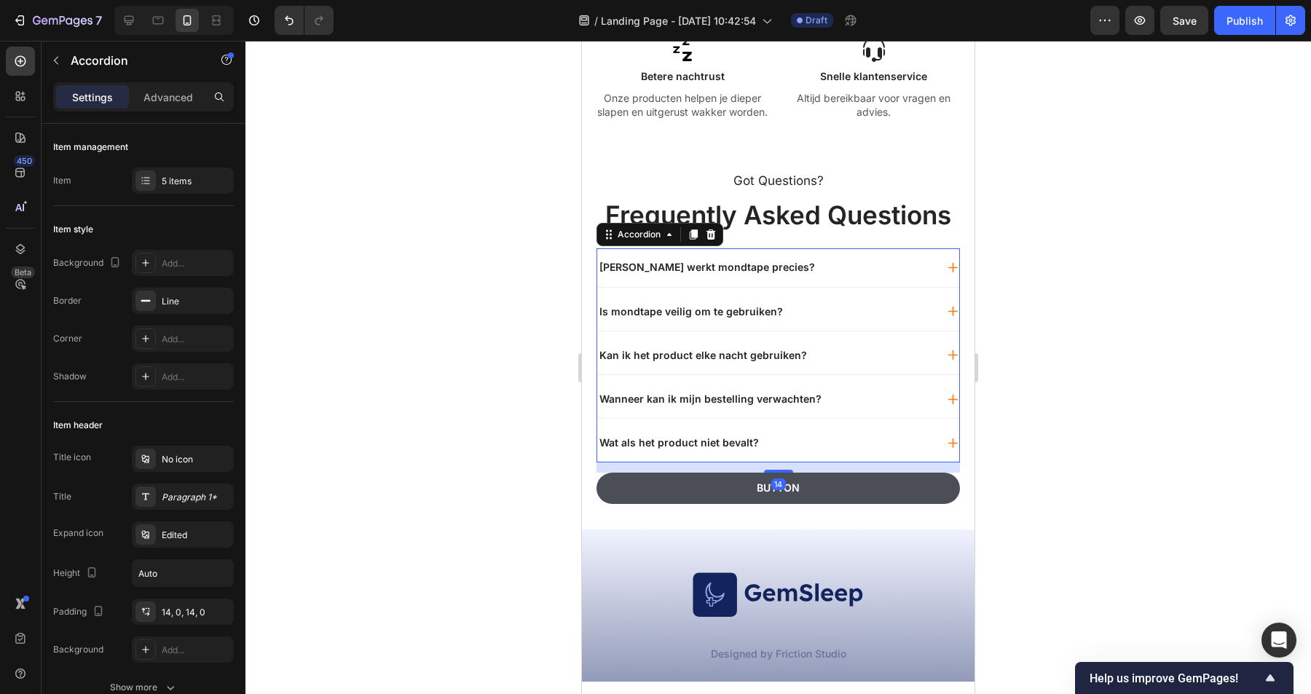
click at [870, 391] on div "Wanneer kan ik mijn bestelling verwachten?" at bounding box center [766, 398] width 338 height 17
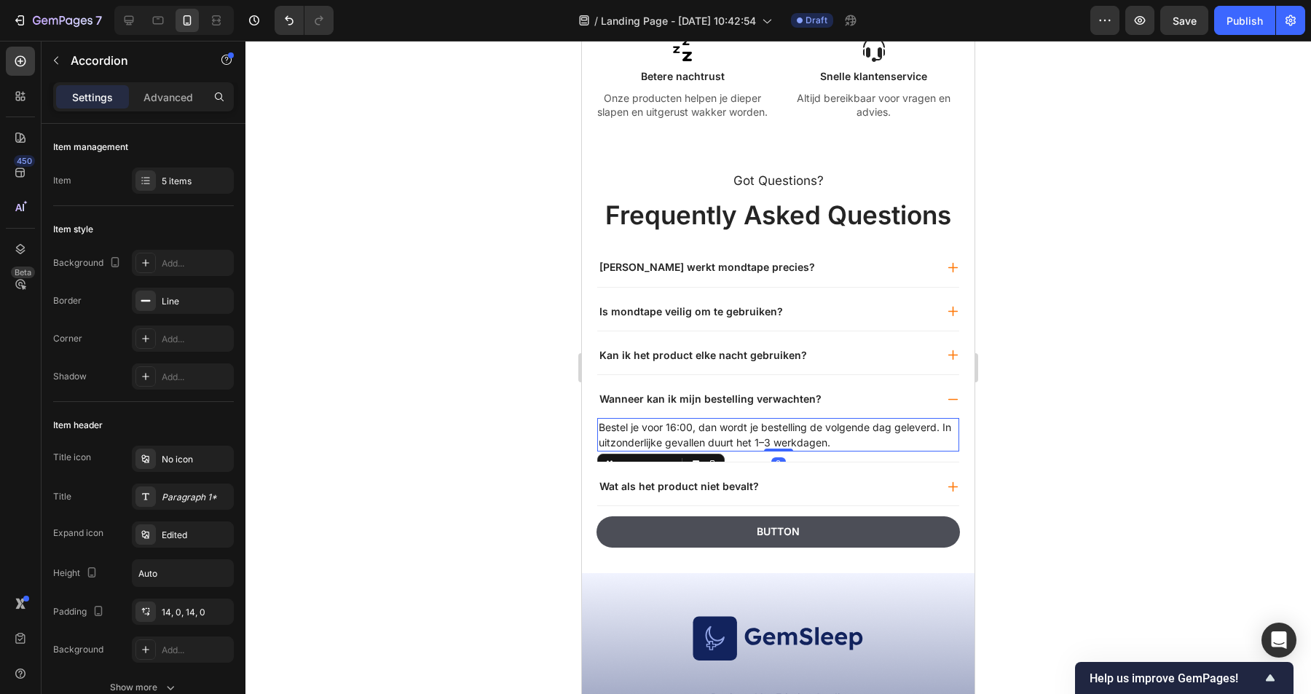
click at [800, 425] on p "Bestel je voor 16:00, dan wordt je bestelling de volgende dag geleverd. In uitz…" at bounding box center [778, 435] width 359 height 31
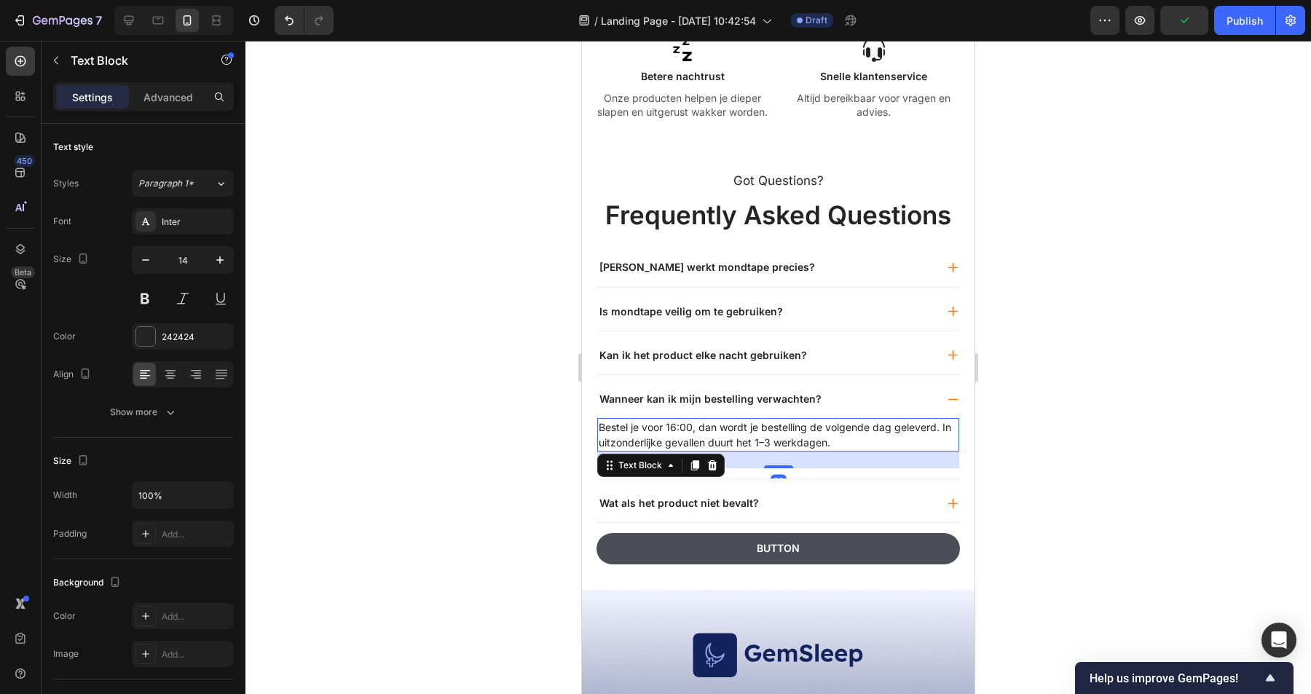
drag, startPoint x: 787, startPoint y: 449, endPoint x: 818, endPoint y: 470, distance: 37.4
click at [818, 452] on div "23" at bounding box center [778, 452] width 362 height 0
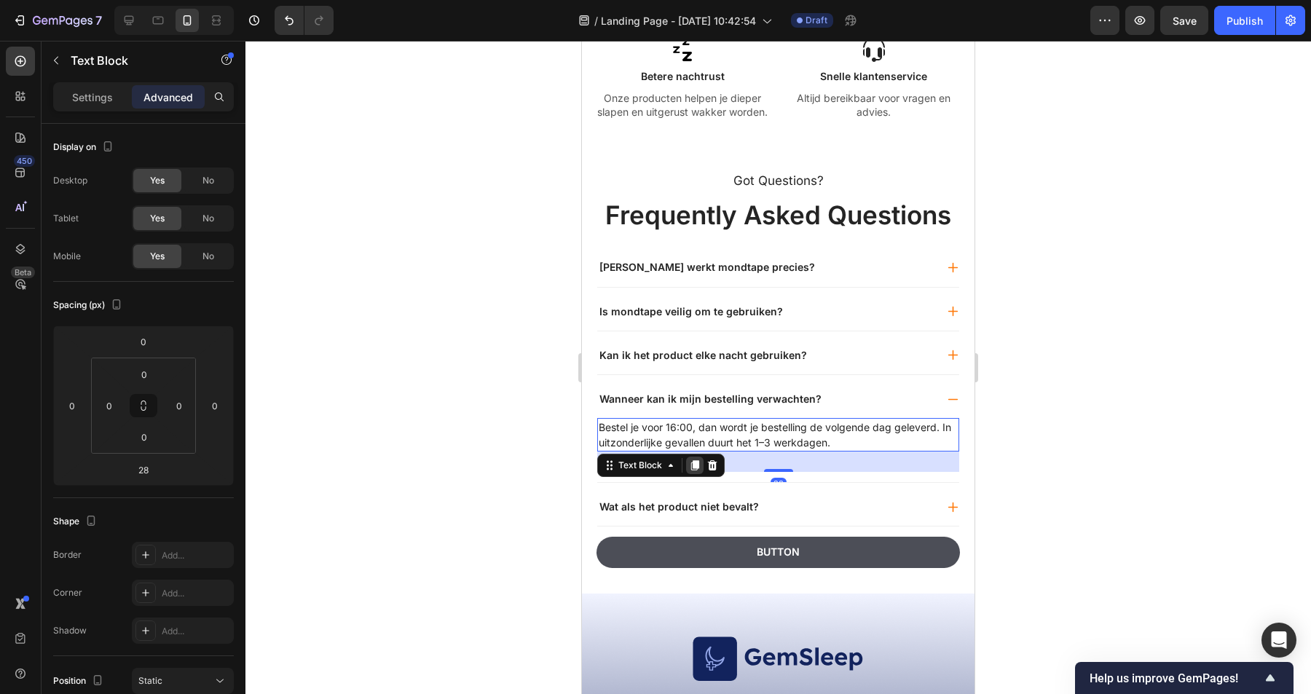
click at [697, 466] on icon at bounding box center [695, 465] width 8 height 10
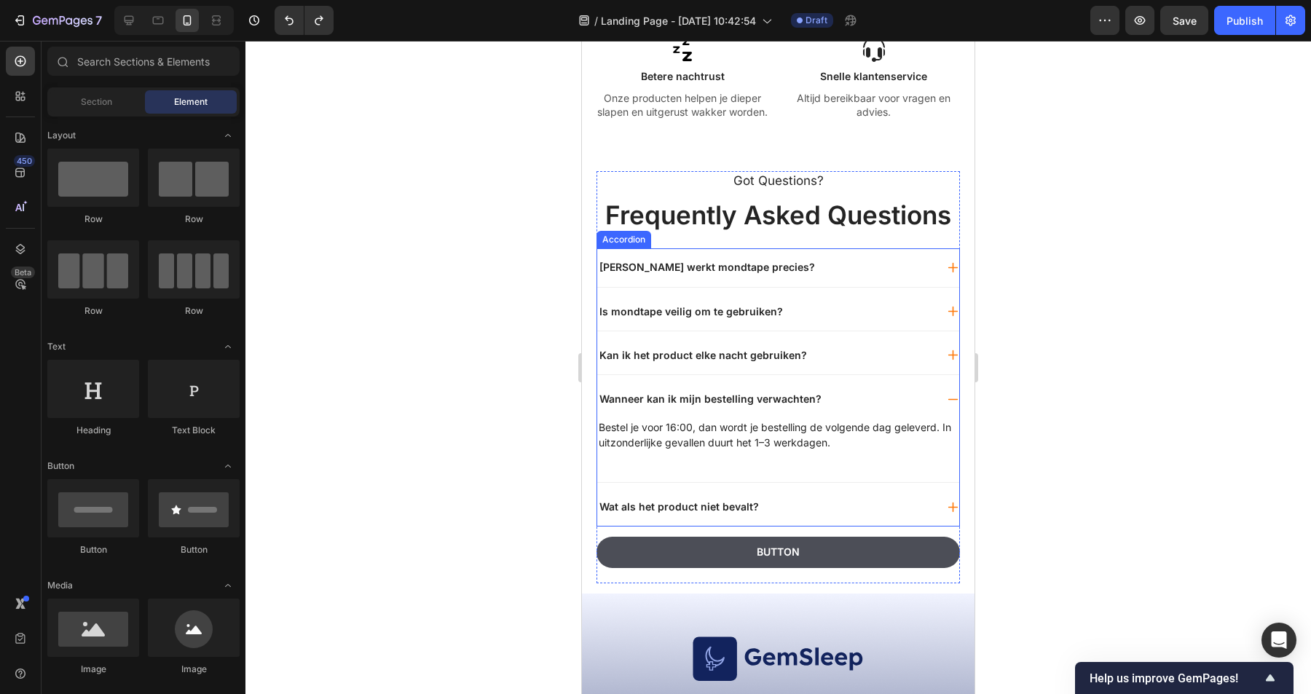
click at [825, 445] on p "Bestel je voor 16:00, dan wordt je bestelling de volgende dag geleverd. In uitz…" at bounding box center [778, 435] width 359 height 31
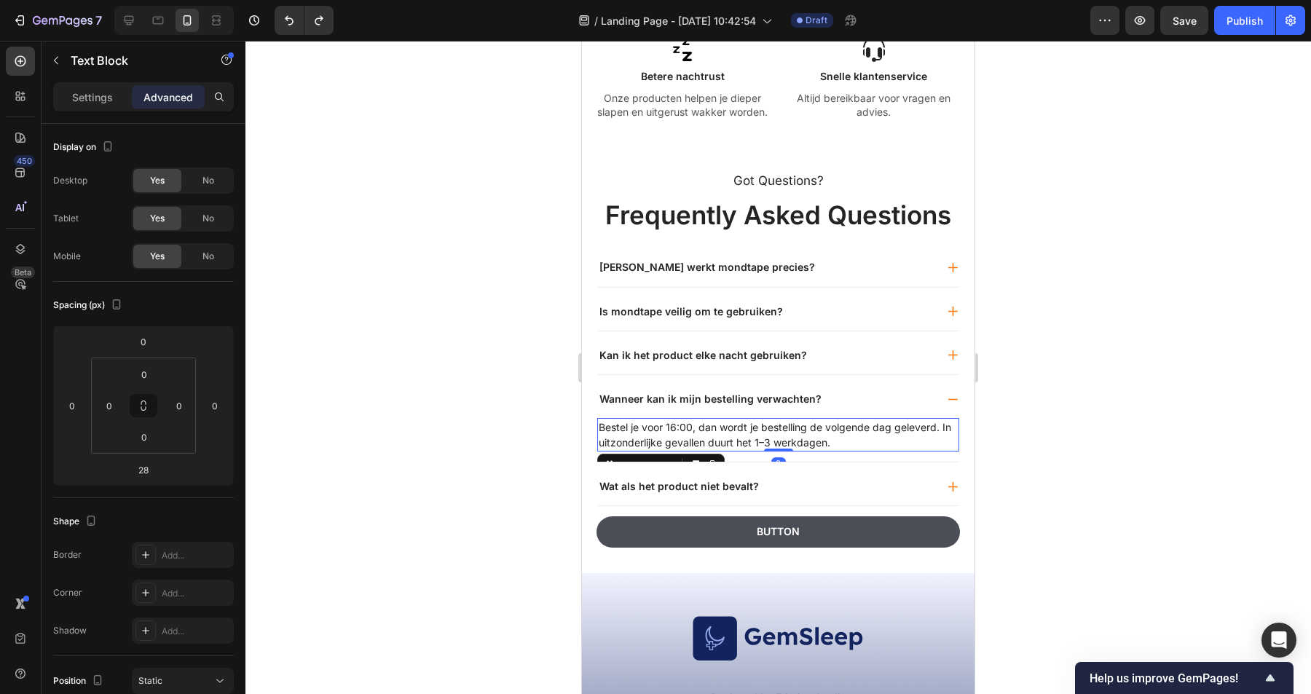
drag, startPoint x: 786, startPoint y: 470, endPoint x: 794, endPoint y: 414, distance: 56.7
click at [794, 414] on div "Wanneer kan ik mijn bestelling verwachten? Bestel je voor 16:00, dan wordt je b…" at bounding box center [778, 421] width 362 height 82
click at [840, 433] on p "Bestel je voor 16:00, dan wordt je bestelling de volgende dag geleverd. In uitz…" at bounding box center [778, 435] width 359 height 31
click at [840, 439] on p "Bestel je voor 16:00, dan wordt je bestelling de volgende dag geleverd. In uitz…" at bounding box center [778, 435] width 359 height 31
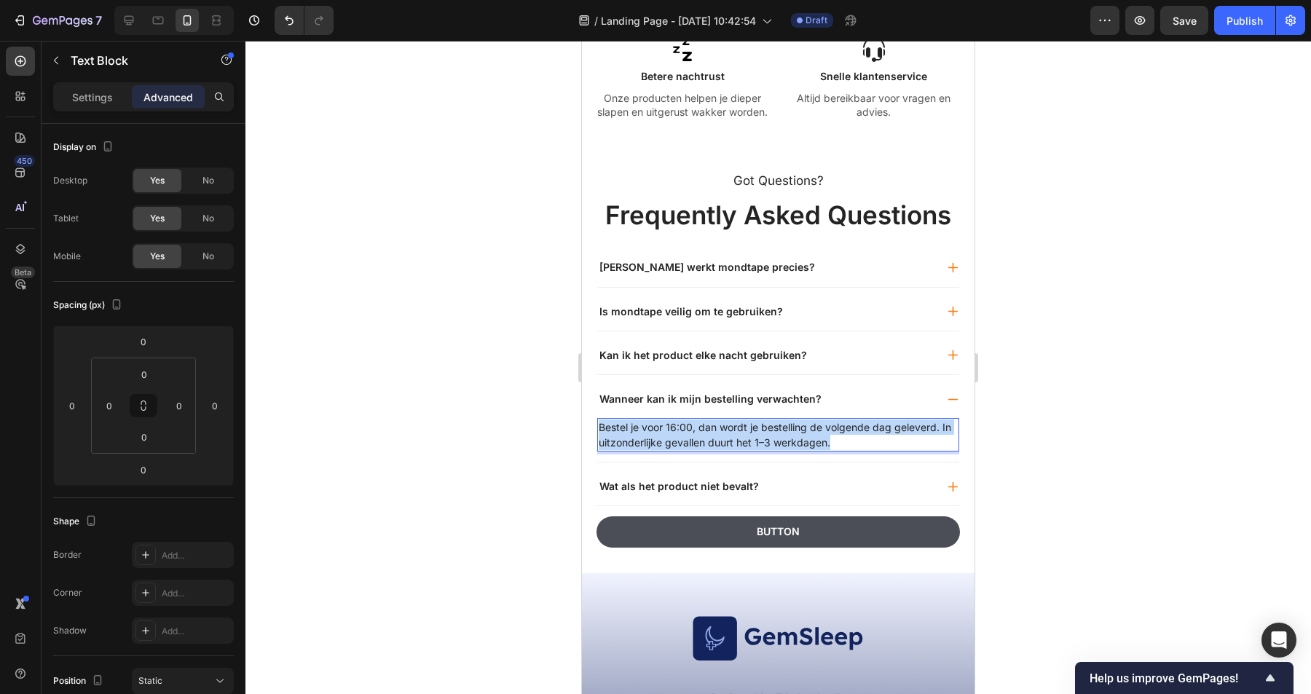
click at [840, 439] on p "Bestel je voor 16:00, dan wordt je bestelling de volgende dag geleverd. In uitz…" at bounding box center [778, 435] width 359 height 31
click at [911, 439] on p "Bestel je voor 16:00, dan wordt je bestelling de volgende dag geleverd. In uitz…" at bounding box center [778, 435] width 359 height 31
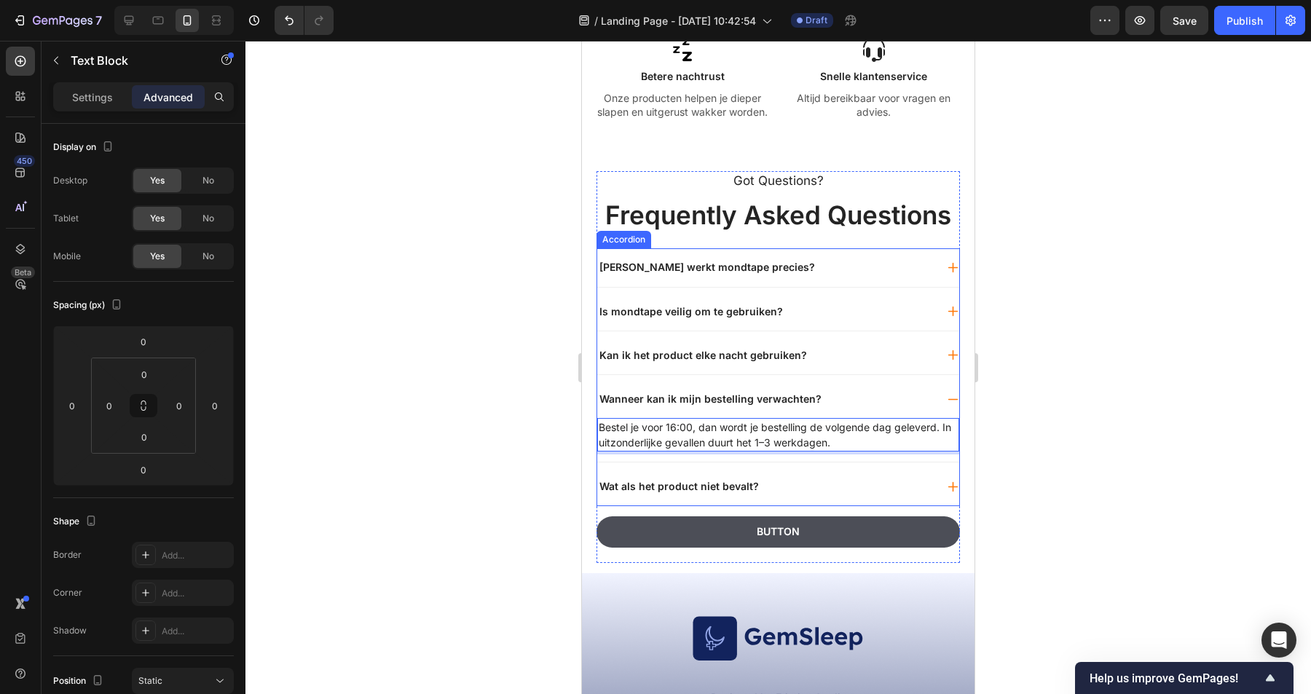
click at [608, 407] on div "Wanneer kan ik mijn bestelling verwachten?" at bounding box center [710, 398] width 227 height 17
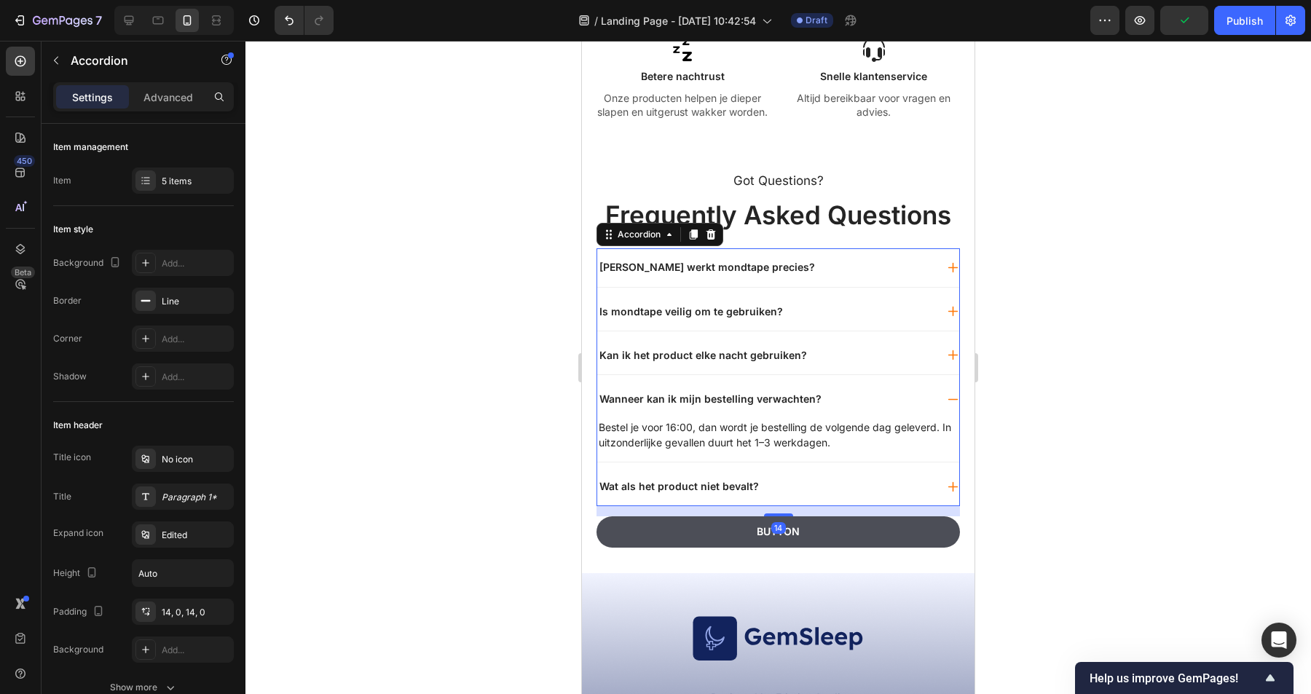
click at [785, 471] on div "Wat als het product niet bevalt?" at bounding box center [778, 487] width 362 height 38
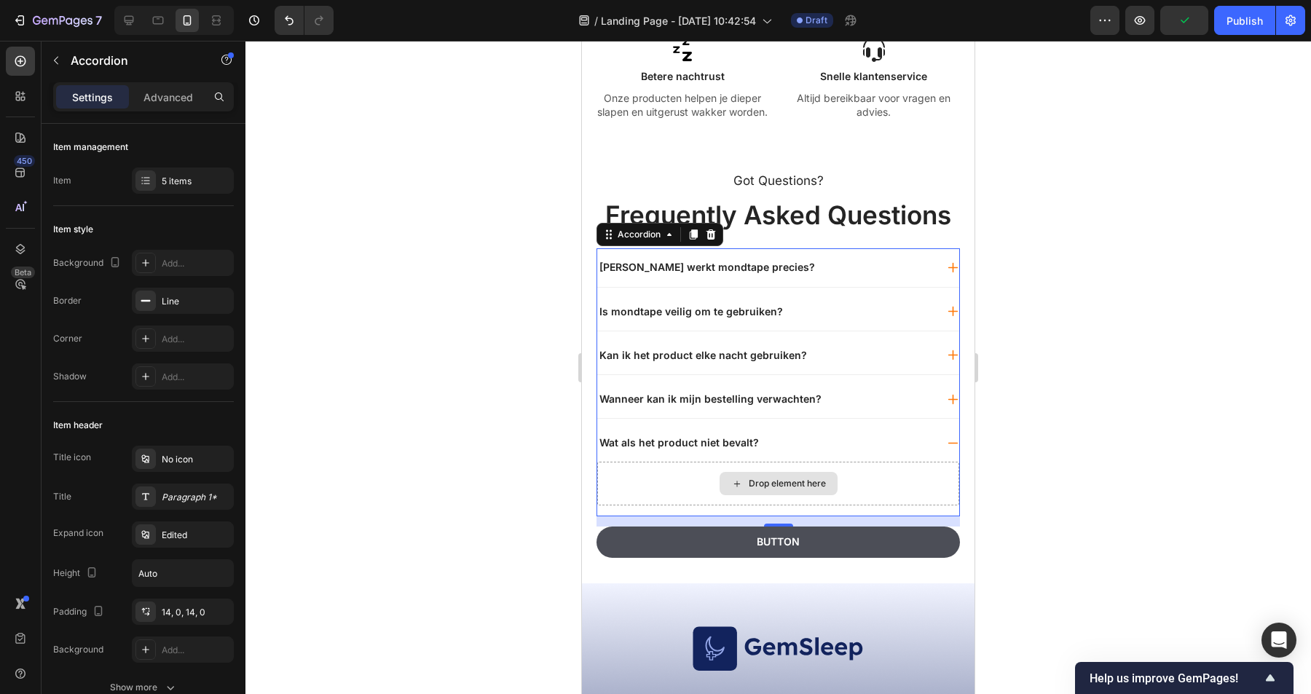
click at [820, 481] on div "Drop element here" at bounding box center [787, 484] width 77 height 12
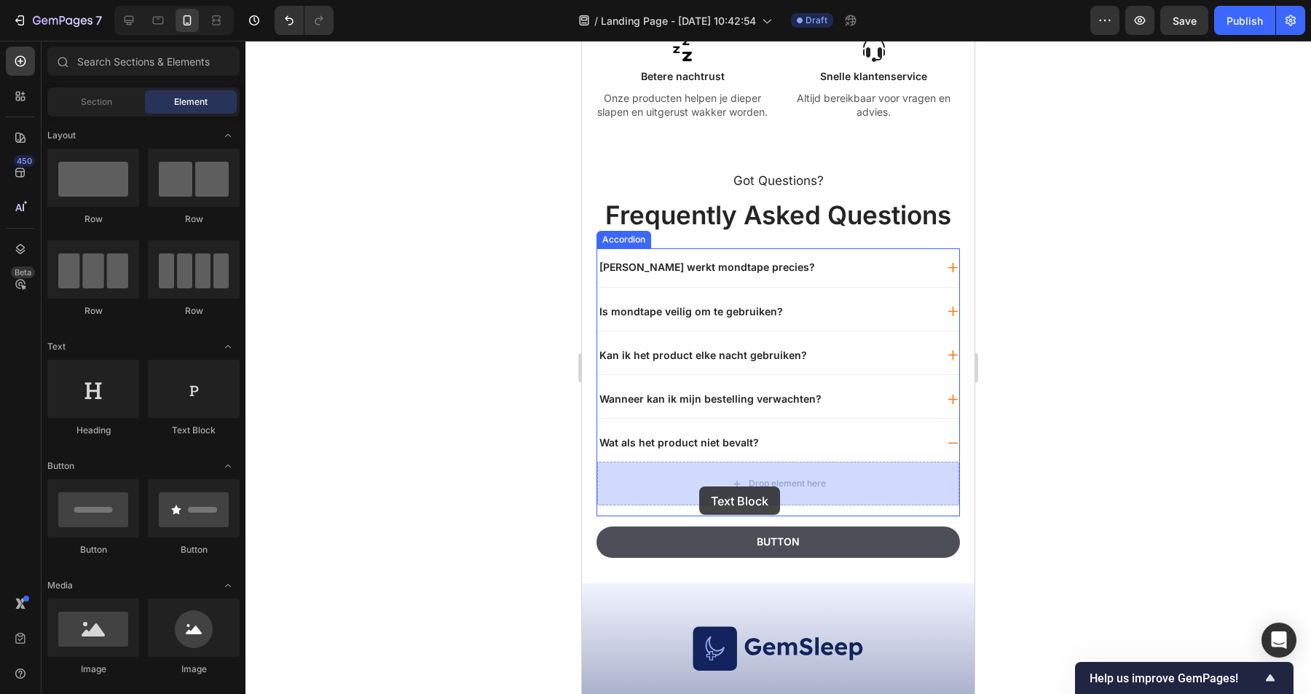
drag, startPoint x: 770, startPoint y: 435, endPoint x: 699, endPoint y: 487, distance: 87.6
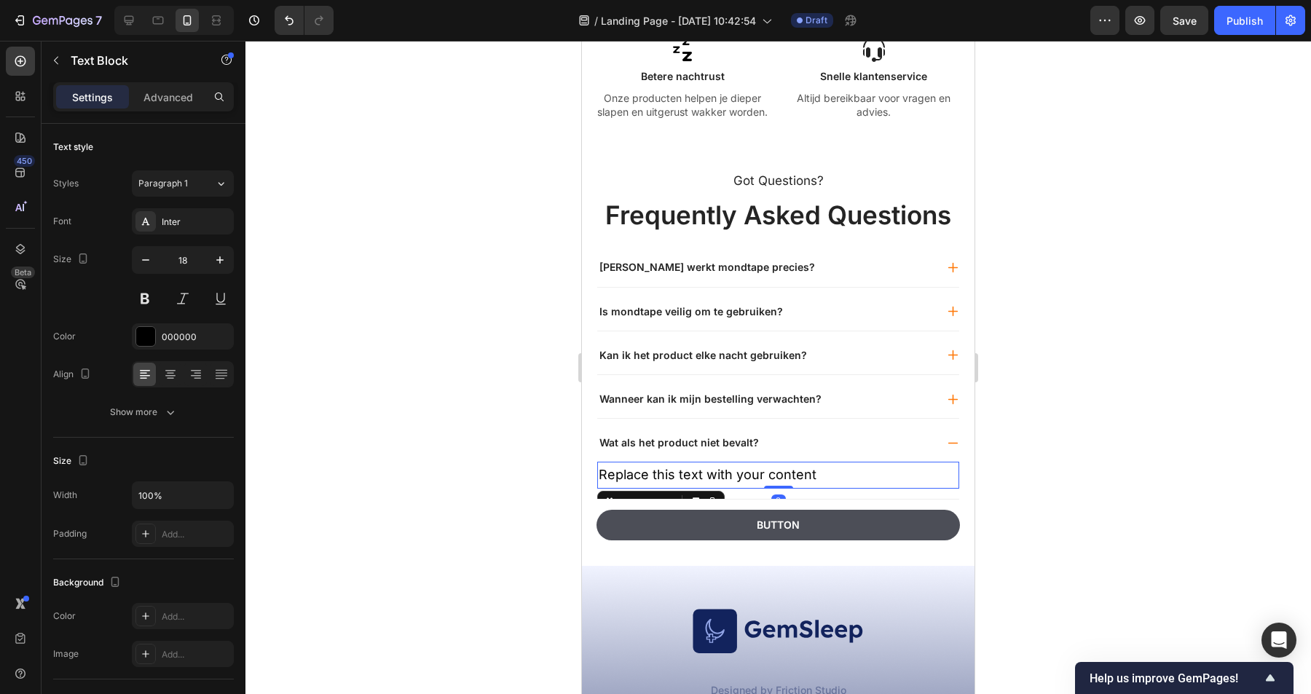
click at [744, 472] on div "Replace this text with your content" at bounding box center [778, 475] width 362 height 26
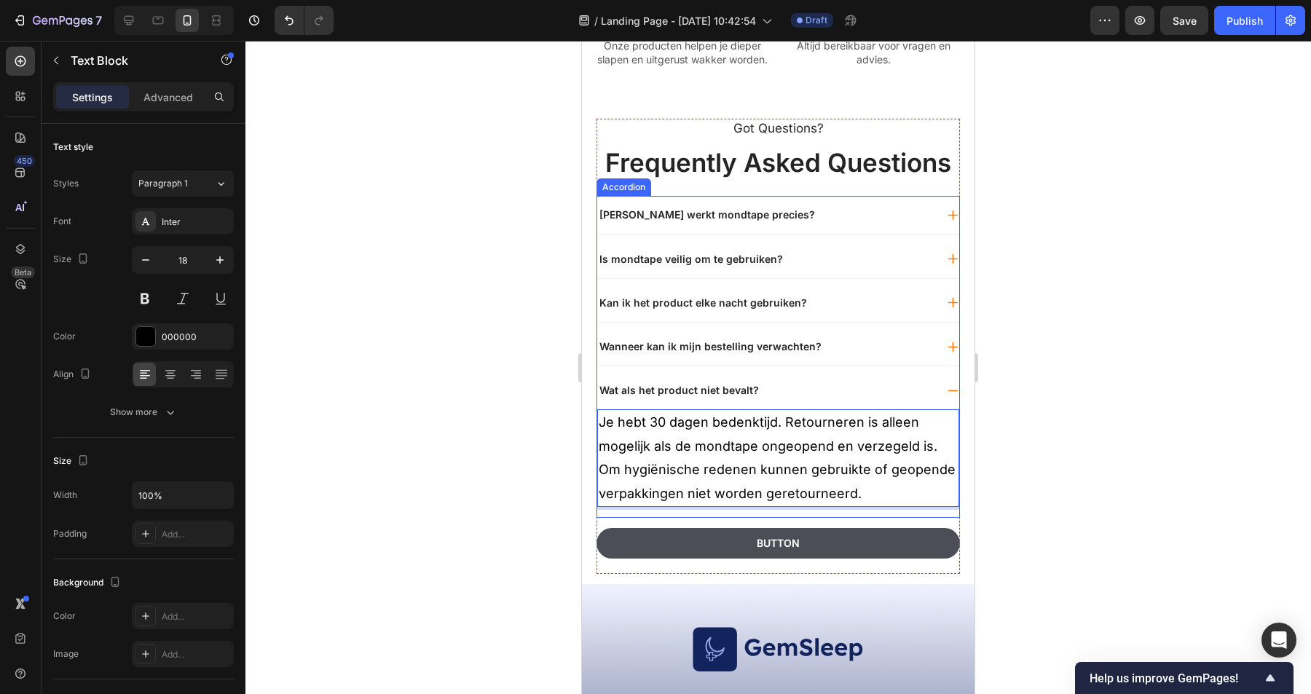
click at [795, 353] on p "Wanneer kan ik mijn bestelling verwachten?" at bounding box center [711, 346] width 222 height 13
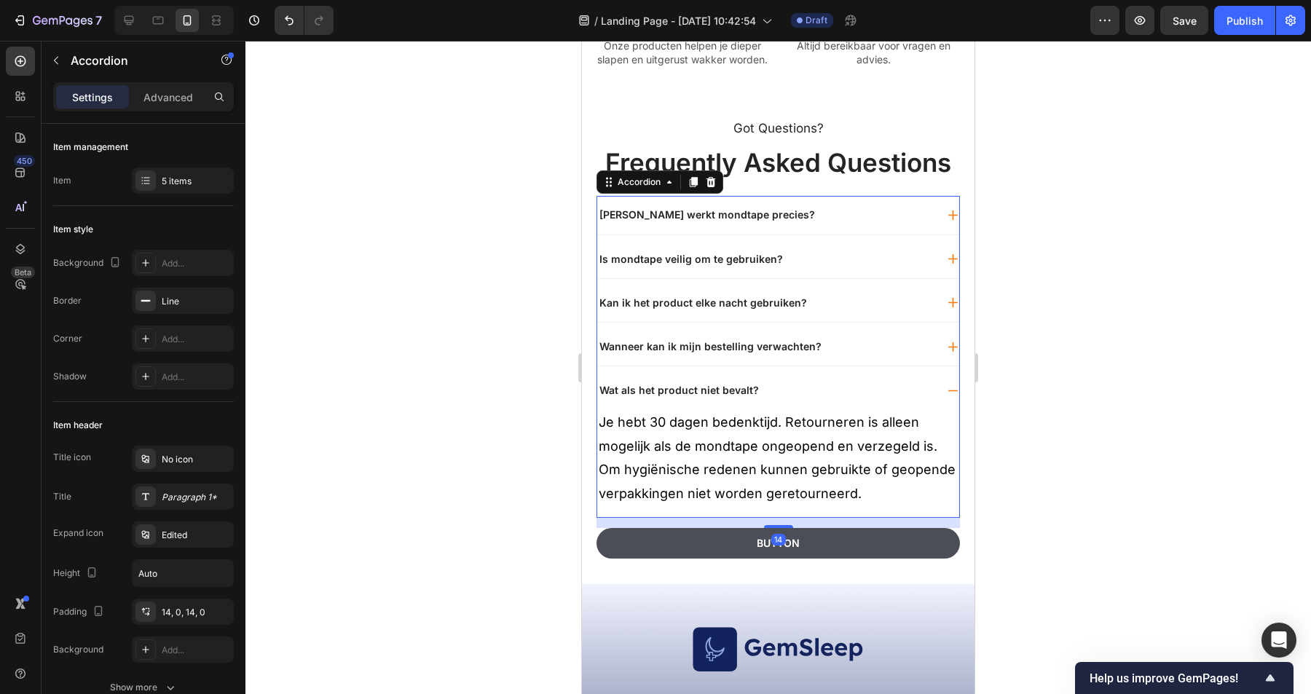
click at [850, 355] on div "Wanneer kan ik mijn bestelling verwachten?" at bounding box center [766, 346] width 338 height 17
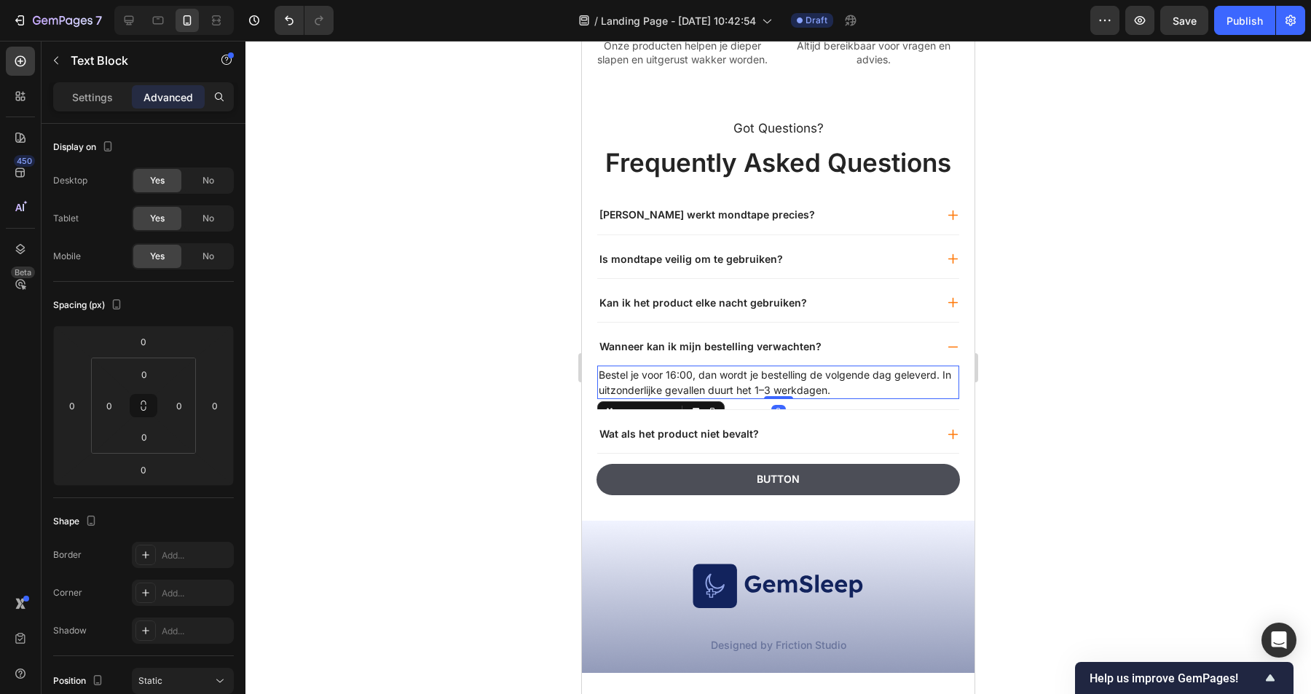
click at [793, 398] on p "Bestel je voor 16:00, dan wordt je bestelling de volgende dag geleverd. In uitz…" at bounding box center [778, 382] width 359 height 31
click at [101, 98] on p "Settings" at bounding box center [92, 97] width 41 height 15
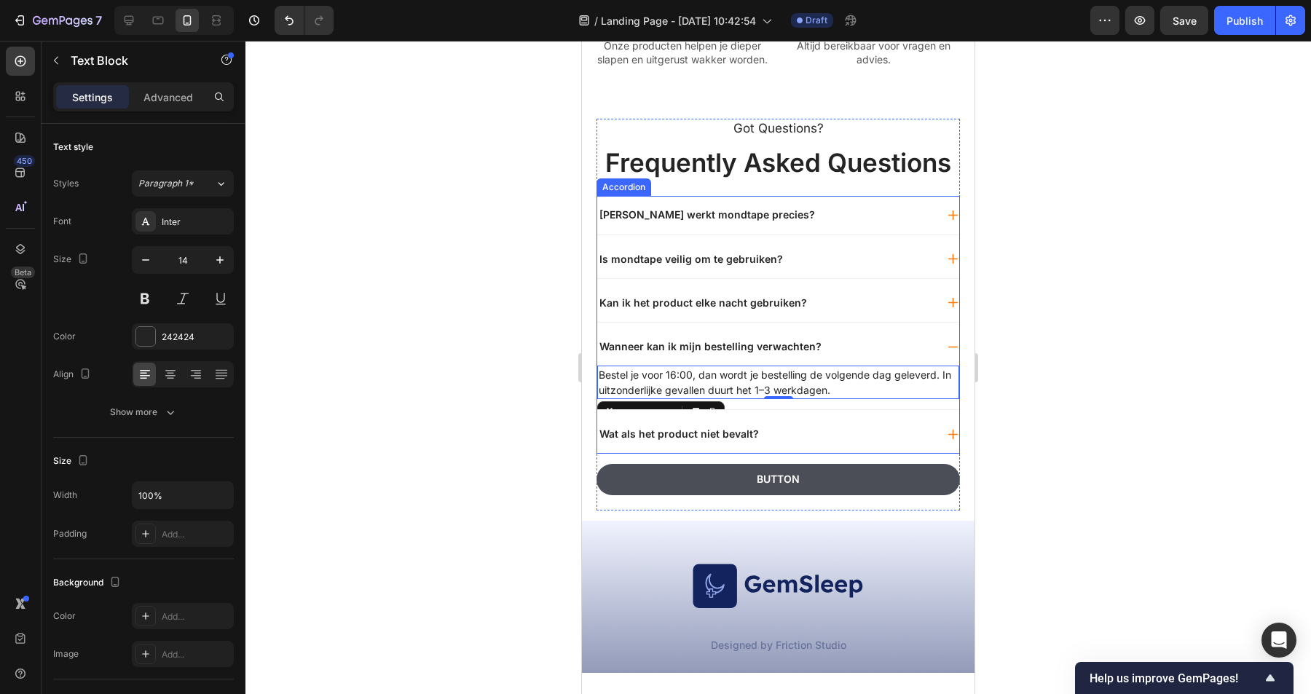
click at [759, 443] on div "Wat als het product niet bevalt?" at bounding box center [766, 433] width 338 height 17
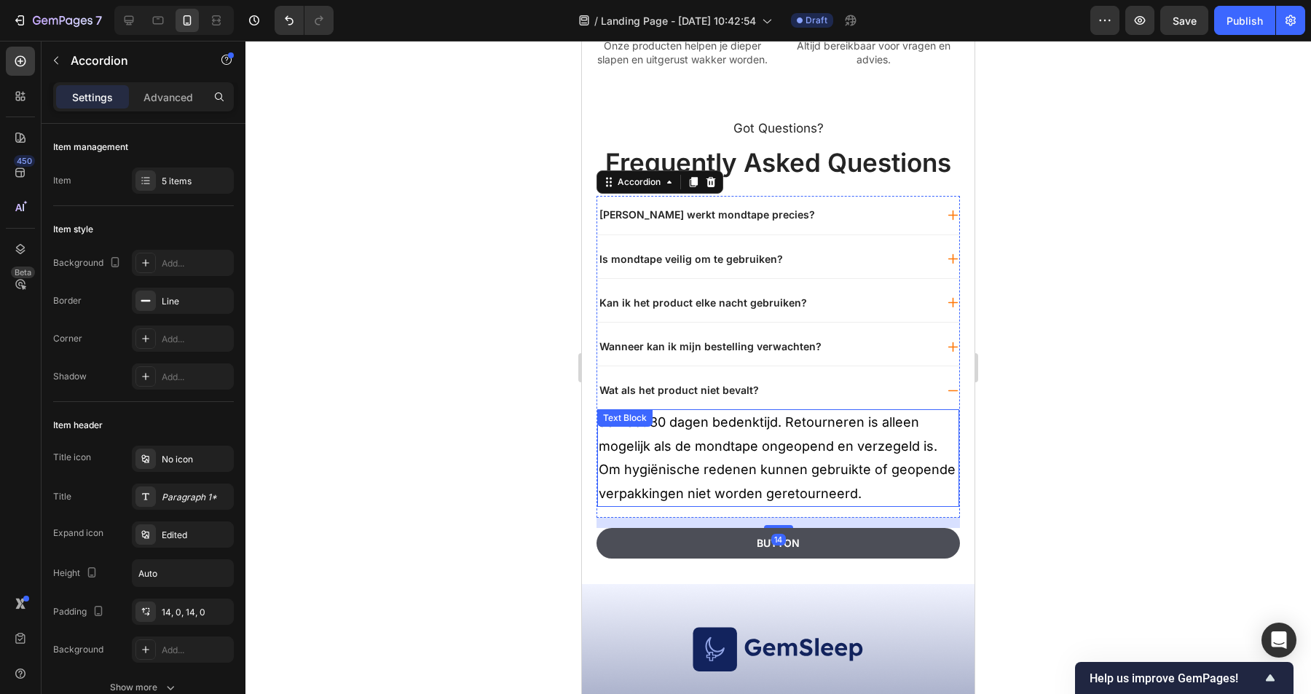
click at [783, 489] on p "Je hebt 30 dagen bedenktijd. Retourneren is alleen mogelijk als de mondtape ong…" at bounding box center [778, 458] width 359 height 95
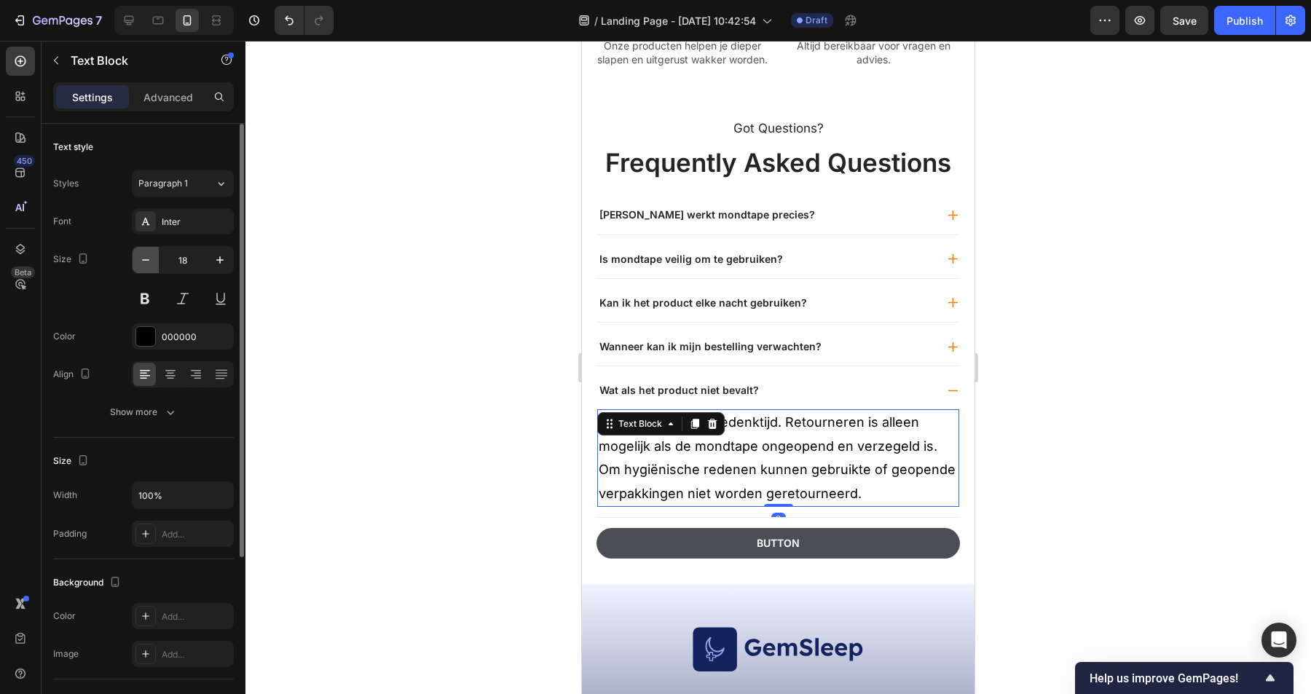
click at [144, 259] on icon "button" at bounding box center [145, 260] width 15 height 15
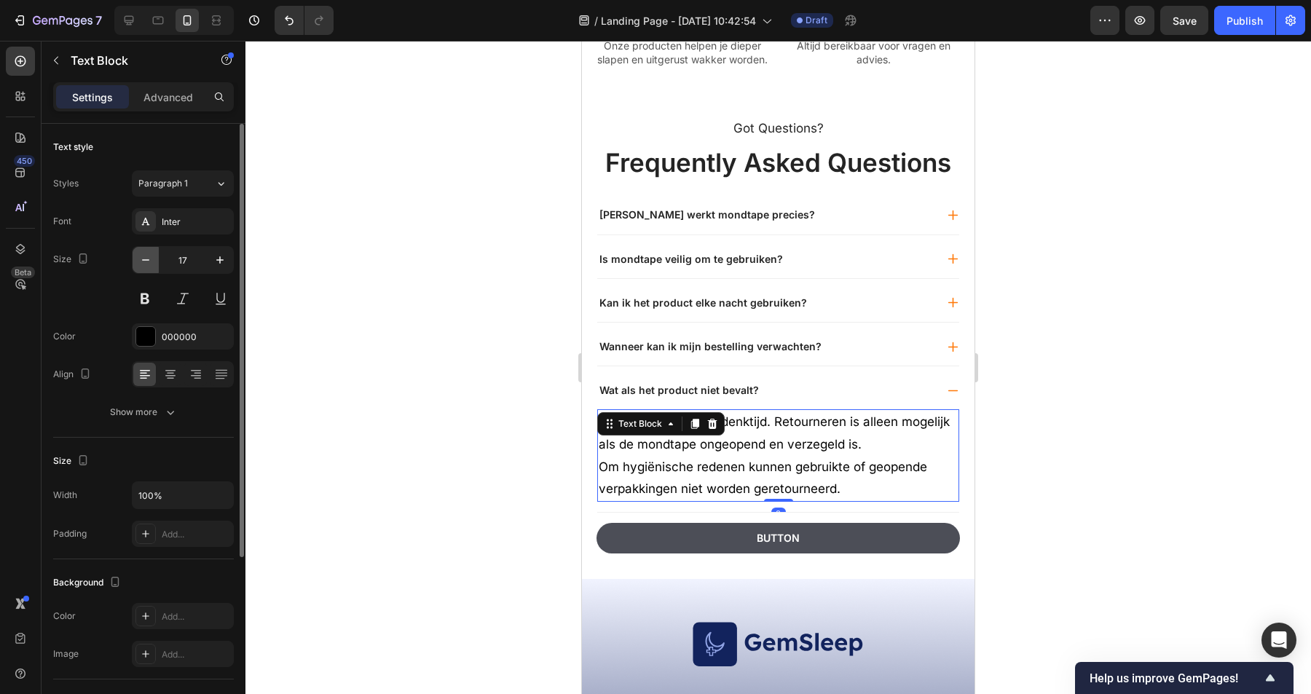
click at [144, 259] on icon "button" at bounding box center [145, 260] width 15 height 15
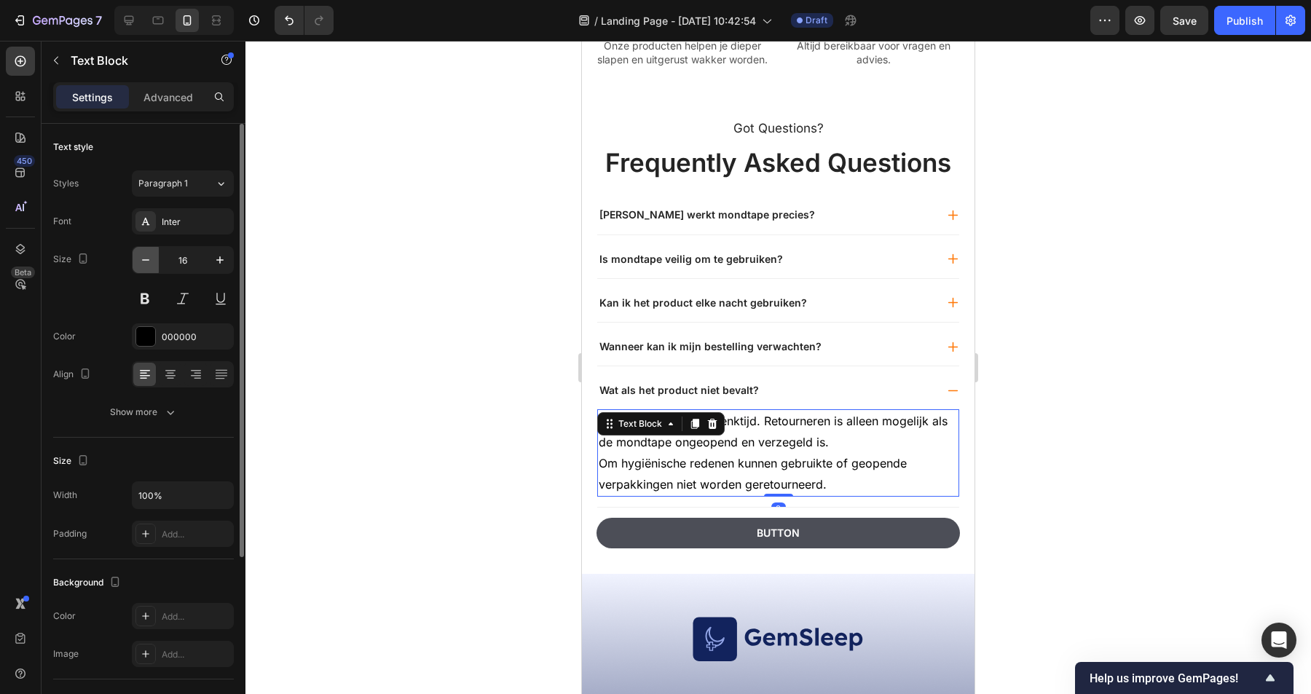
click at [144, 259] on icon "button" at bounding box center [145, 260] width 15 height 15
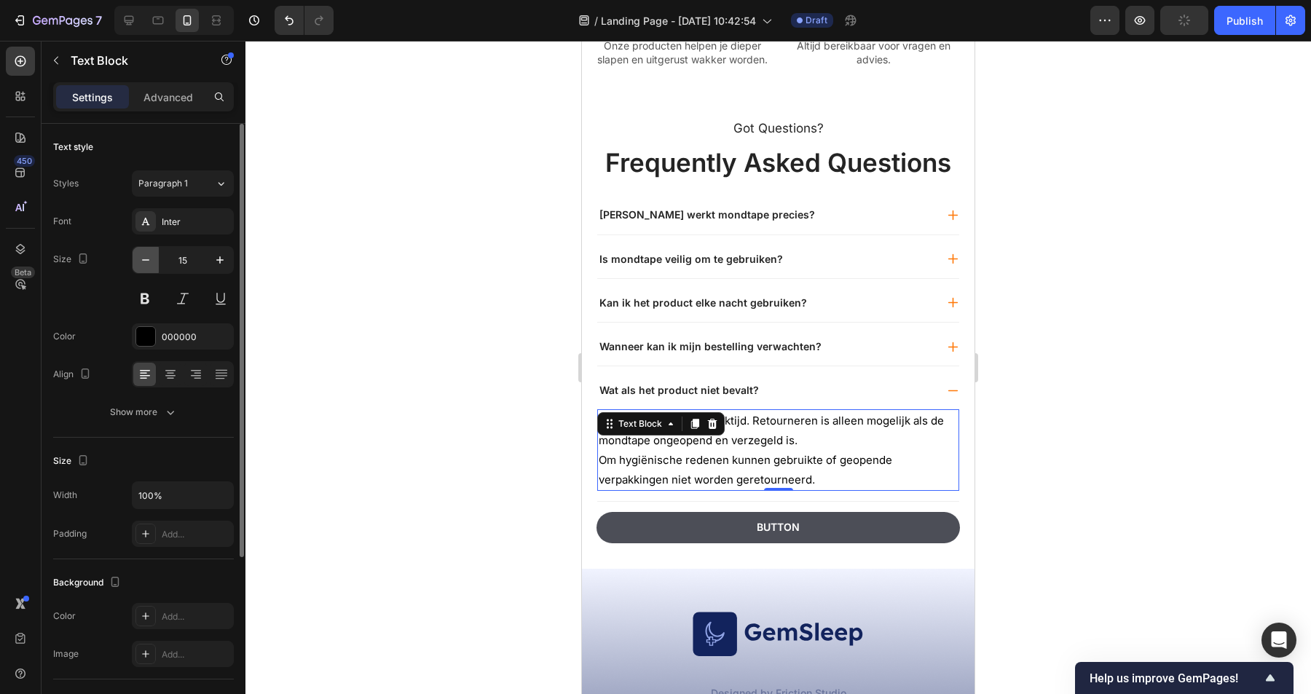
click at [144, 259] on icon "button" at bounding box center [145, 260] width 15 height 15
type input "14"
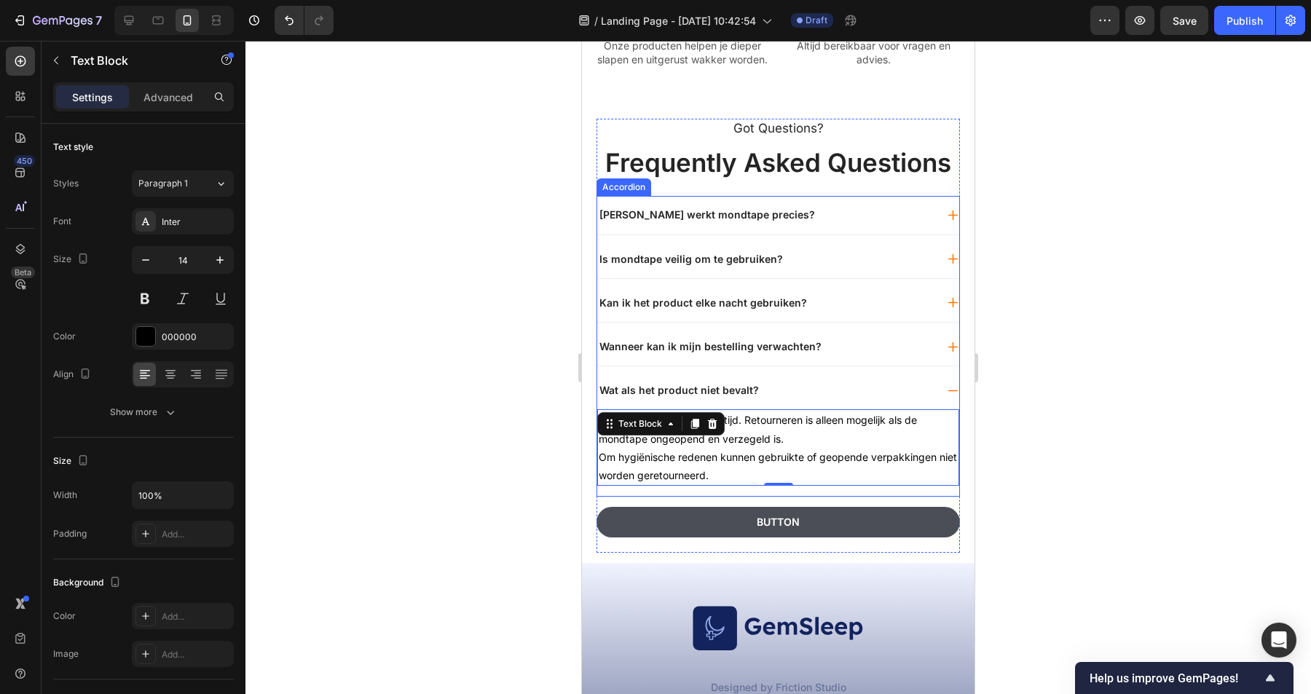
click at [834, 355] on div "Wanneer kan ik mijn bestelling verwachten?" at bounding box center [766, 346] width 338 height 17
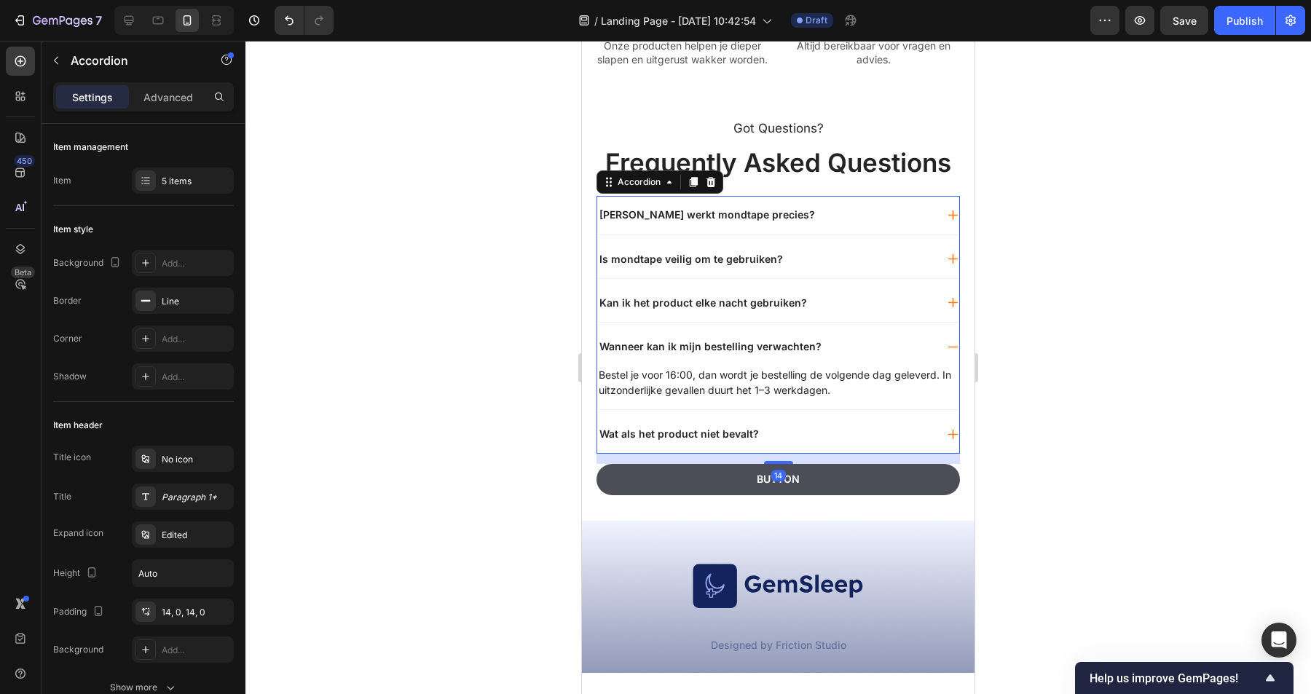
click at [817, 443] on div "Wat als het product niet bevalt?" at bounding box center [766, 433] width 338 height 17
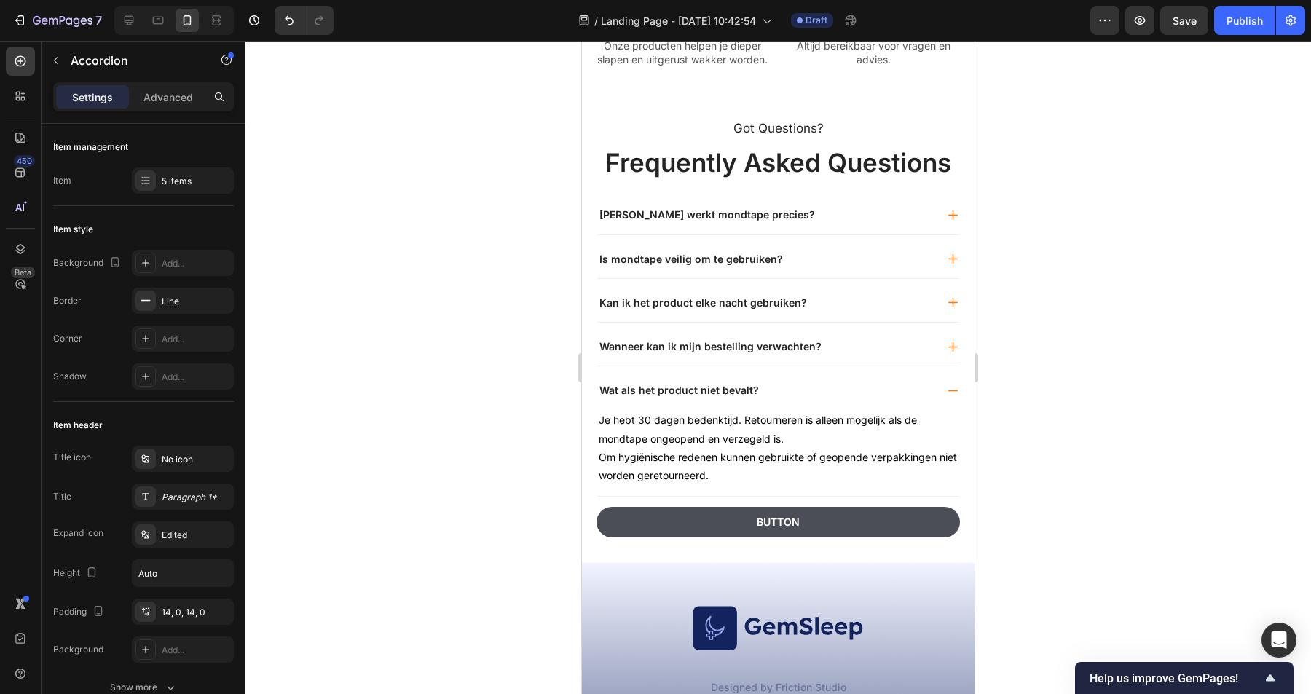
click at [850, 355] on div "Wanneer kan ik mijn bestelling verwachten?" at bounding box center [766, 346] width 338 height 17
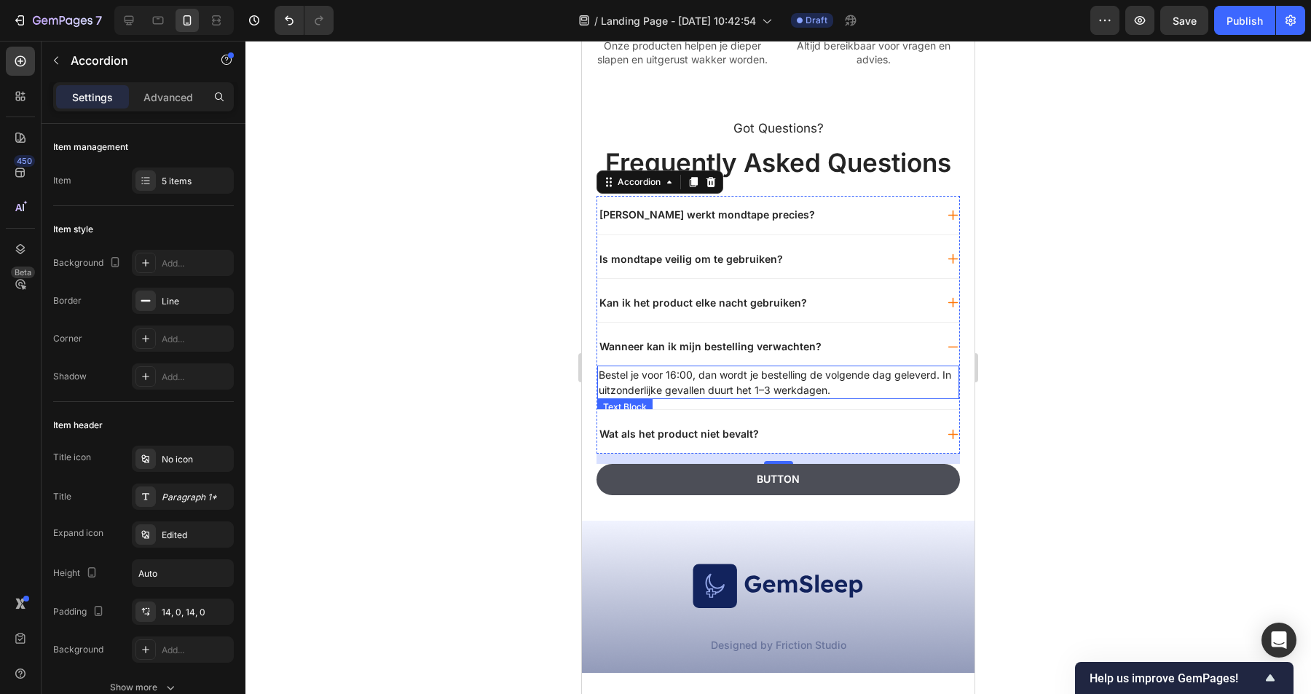
click at [803, 398] on p "Bestel je voor 16:00, dan wordt je bestelling de volgende dag geleverd. In uitz…" at bounding box center [778, 382] width 359 height 31
click at [808, 443] on div "Wat als het product niet bevalt?" at bounding box center [766, 433] width 338 height 17
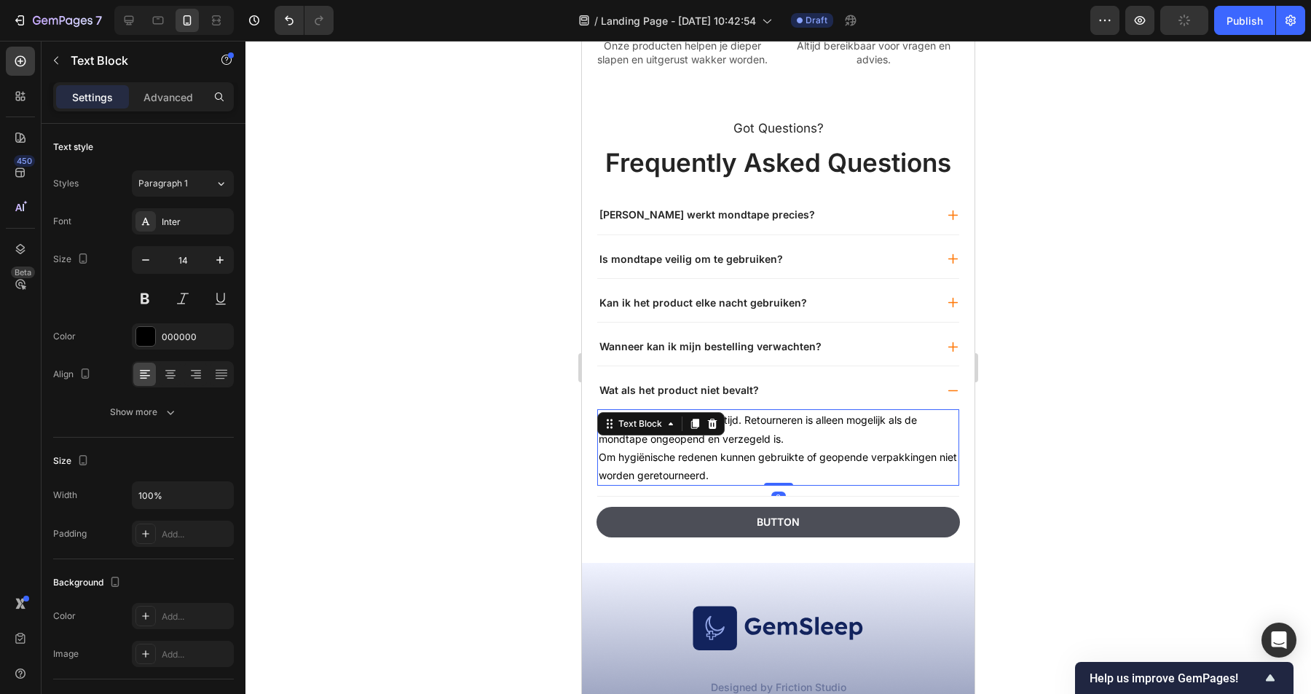
click at [808, 484] on p "Je hebt 30 dagen bedenktijd. Retourneren is alleen mogelijk als de mondtape ong…" at bounding box center [778, 448] width 359 height 74
click at [828, 355] on div "Wanneer kan ik mijn bestelling verwachten?" at bounding box center [766, 346] width 338 height 17
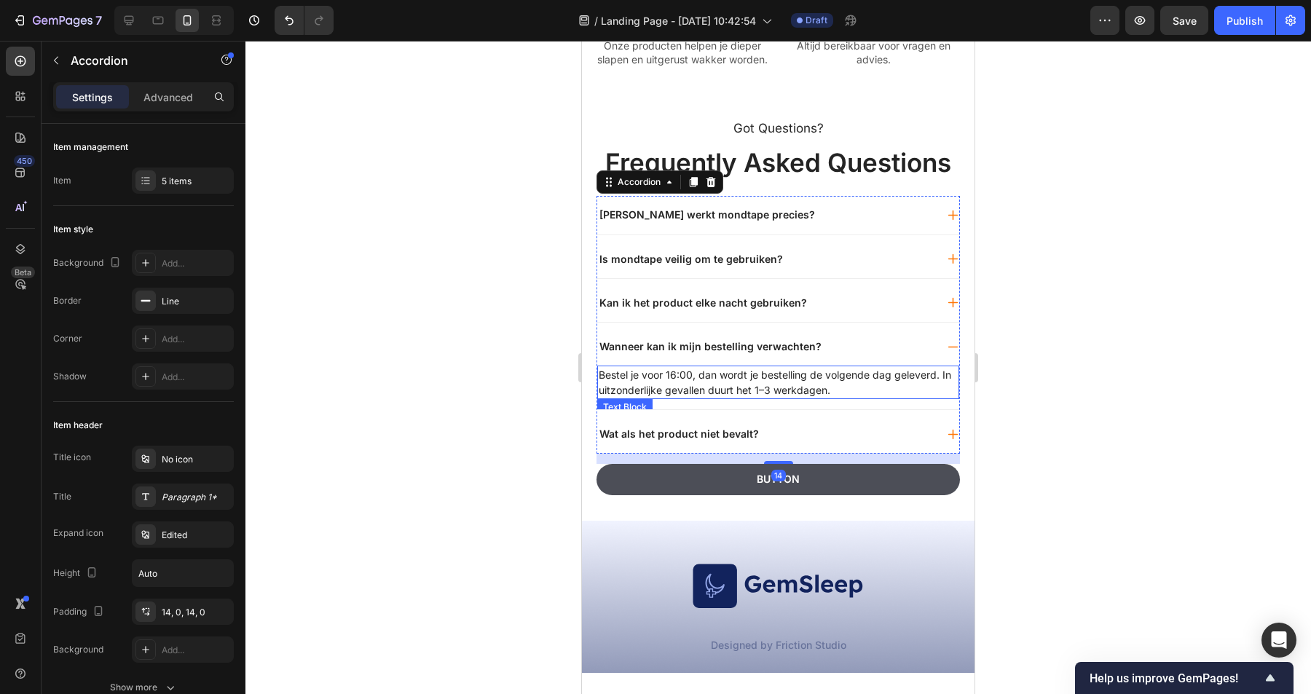
click at [777, 398] on p "Bestel je voor 16:00, dan wordt je bestelling de volgende dag geleverd. In uitz…" at bounding box center [778, 382] width 359 height 31
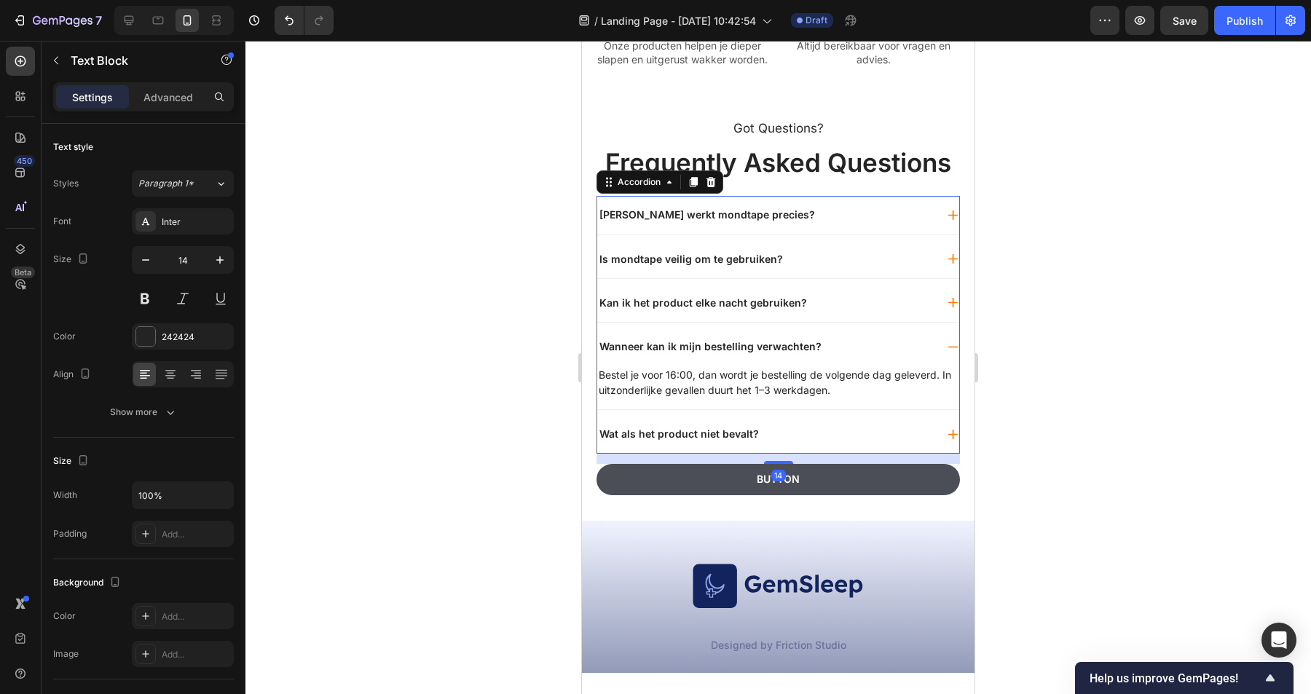
click at [769, 453] on div "Wat als het product niet bevalt?" at bounding box center [778, 434] width 362 height 38
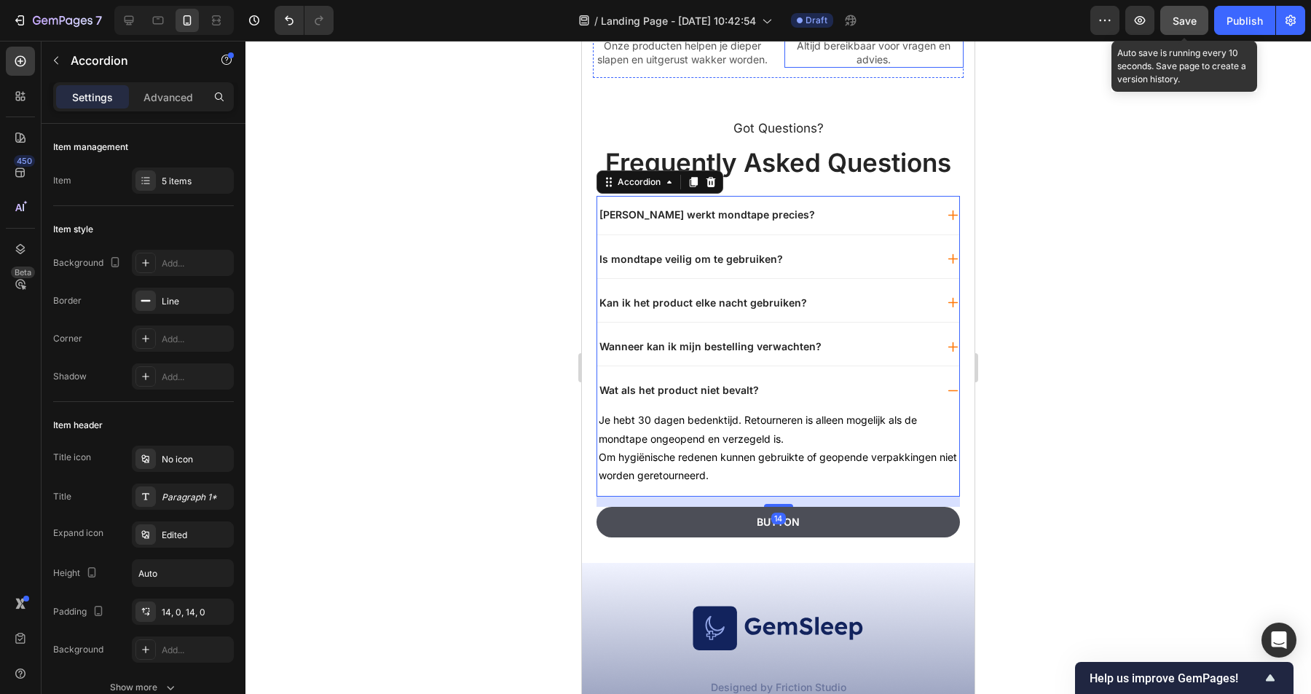
click at [1191, 16] on span "Save" at bounding box center [1185, 21] width 24 height 12
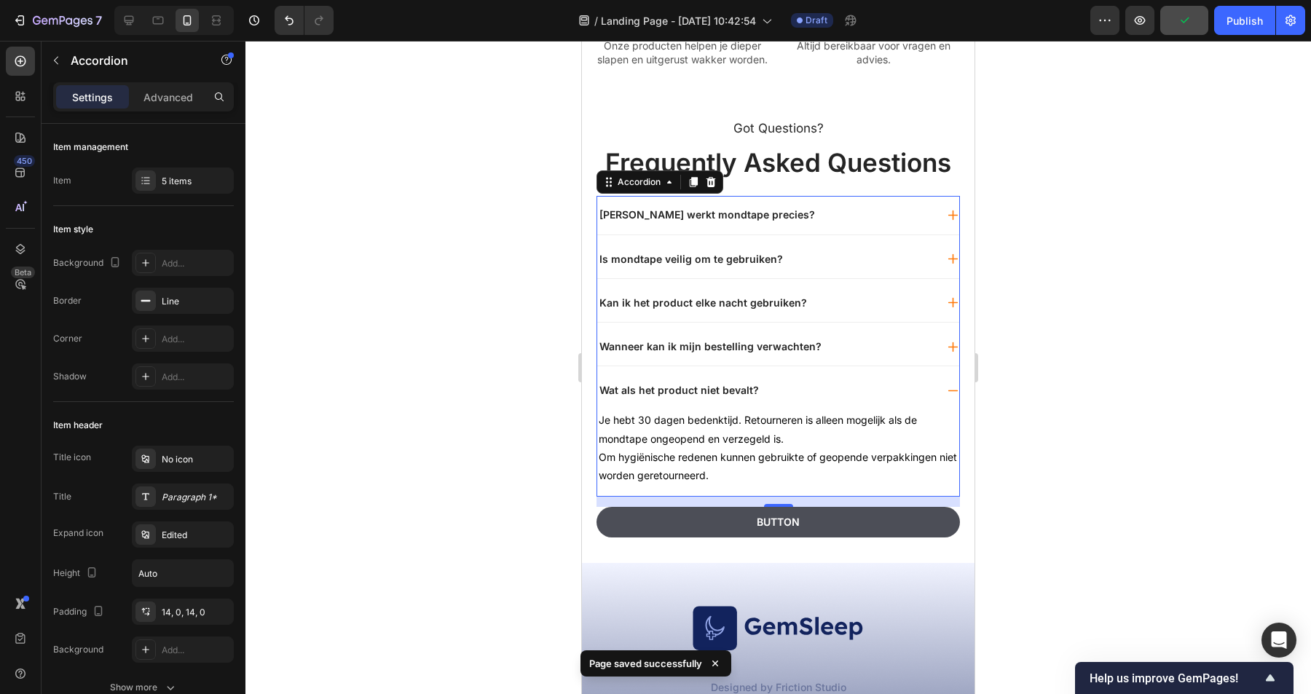
click at [821, 399] on div "Wat als het product niet bevalt?" at bounding box center [766, 390] width 338 height 17
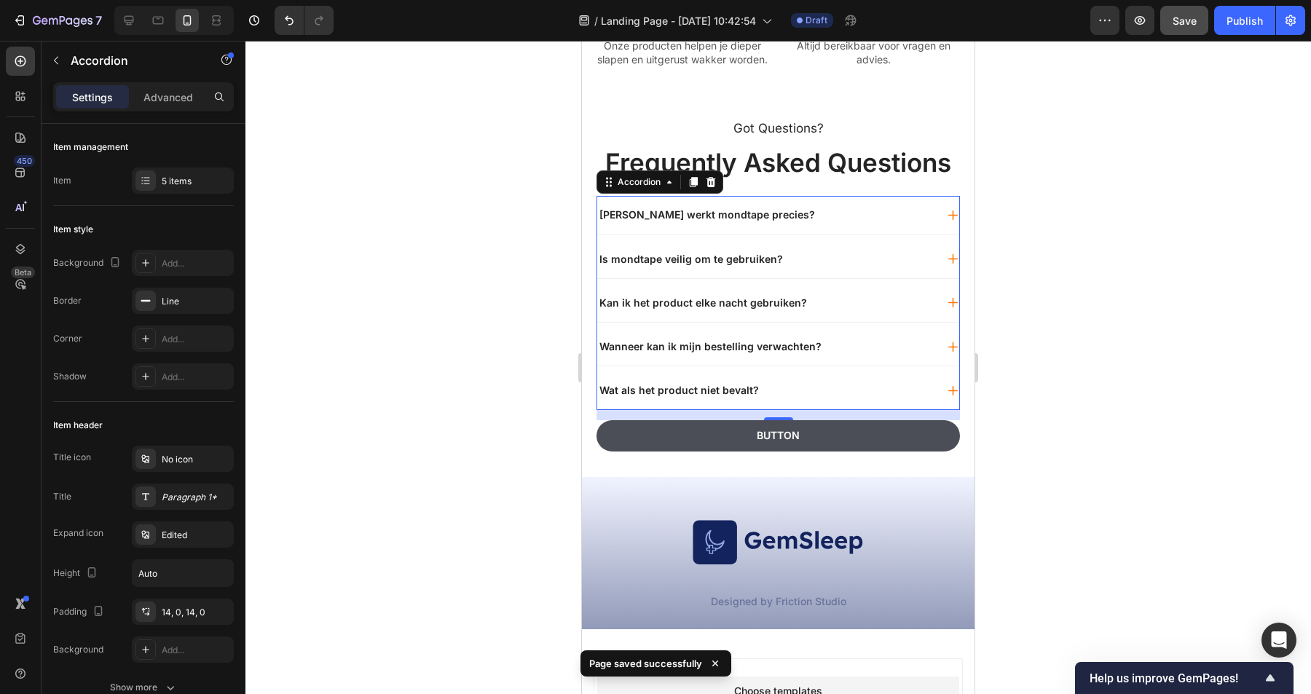
click at [953, 396] on icon at bounding box center [952, 390] width 9 height 9
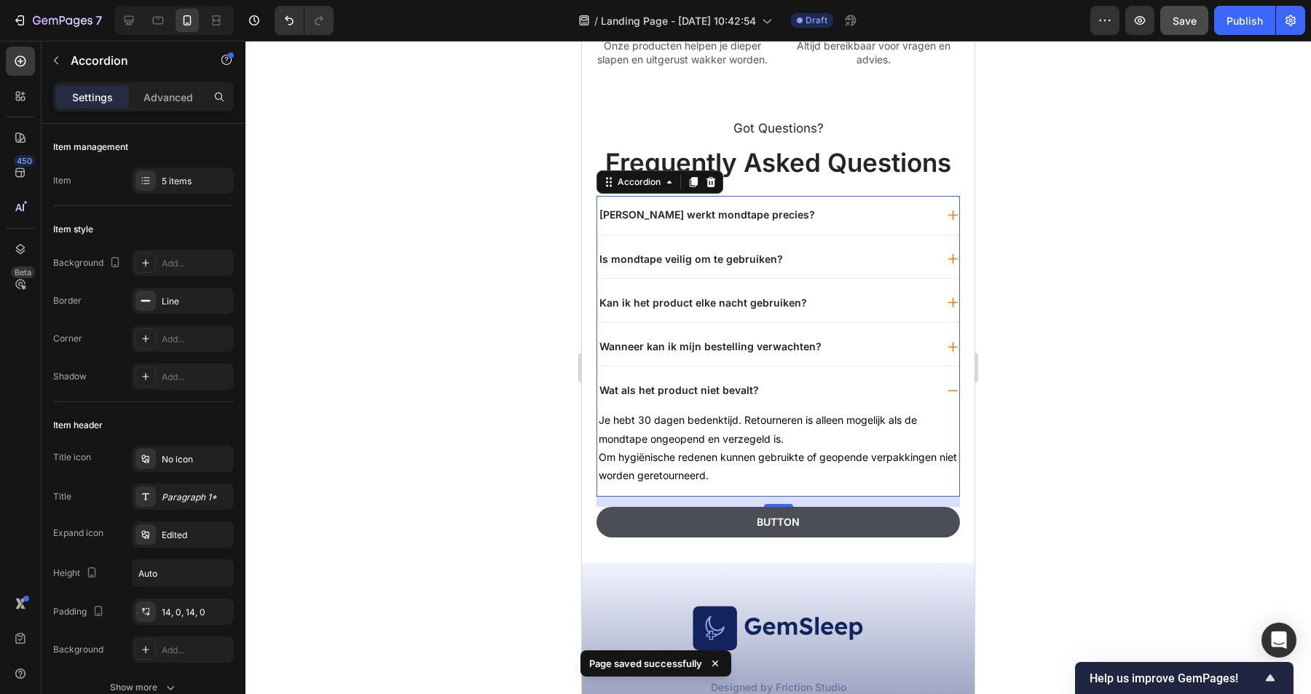
click at [954, 397] on icon at bounding box center [953, 391] width 12 height 12
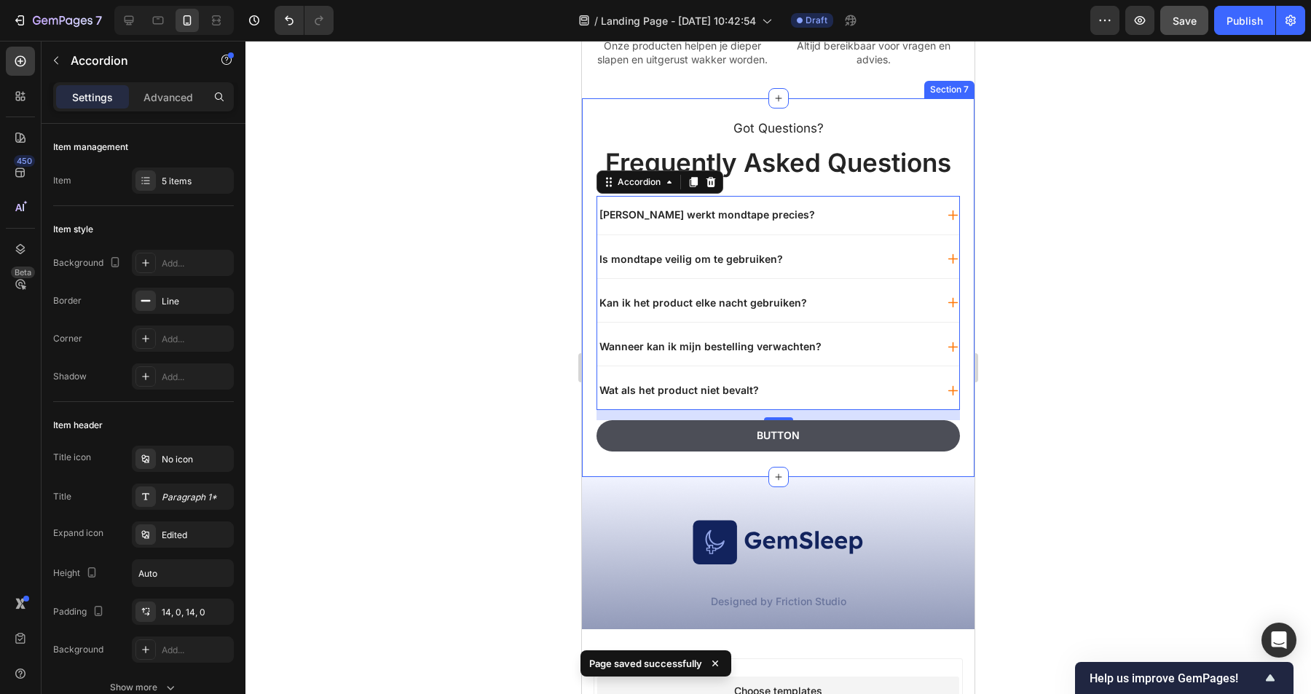
click at [967, 453] on div "Got Questions? Text Block Frequently Asked Questions Heading Hoe werkt mondtape…" at bounding box center [778, 287] width 393 height 379
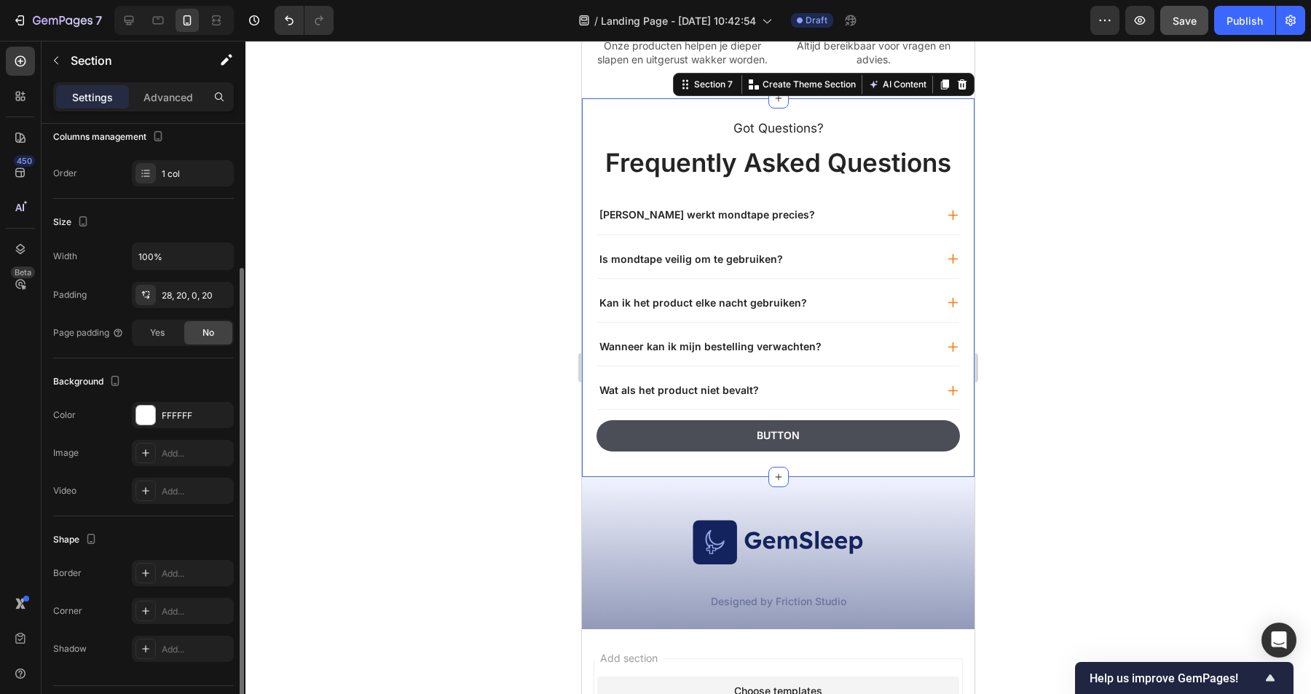
scroll to position [239, 0]
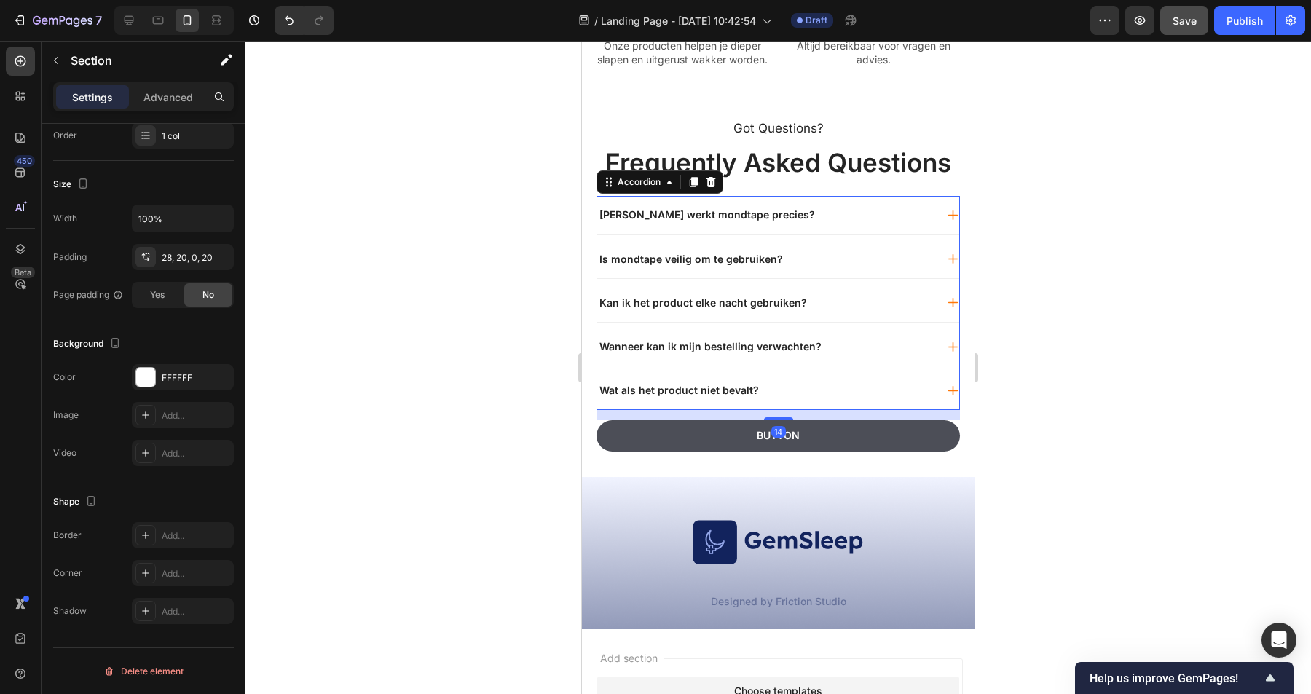
click at [932, 312] on div "Kan ik het product elke nacht gebruiken?" at bounding box center [766, 302] width 338 height 17
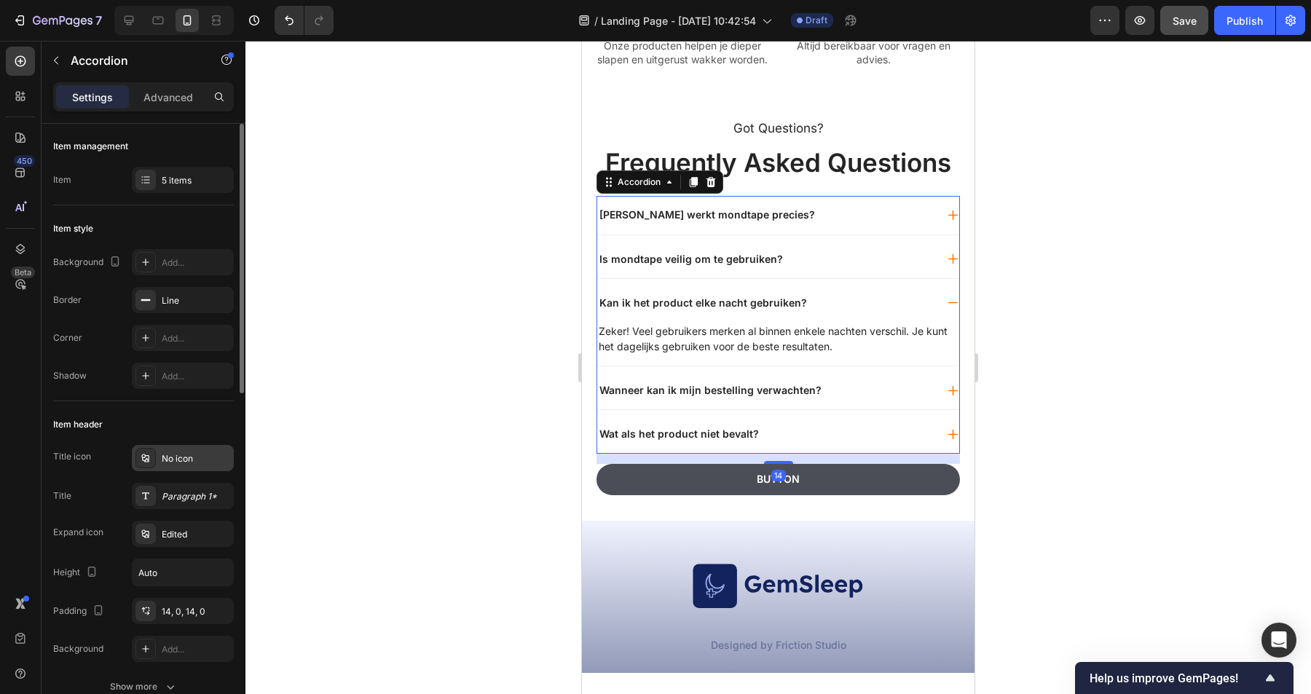
scroll to position [23, 0]
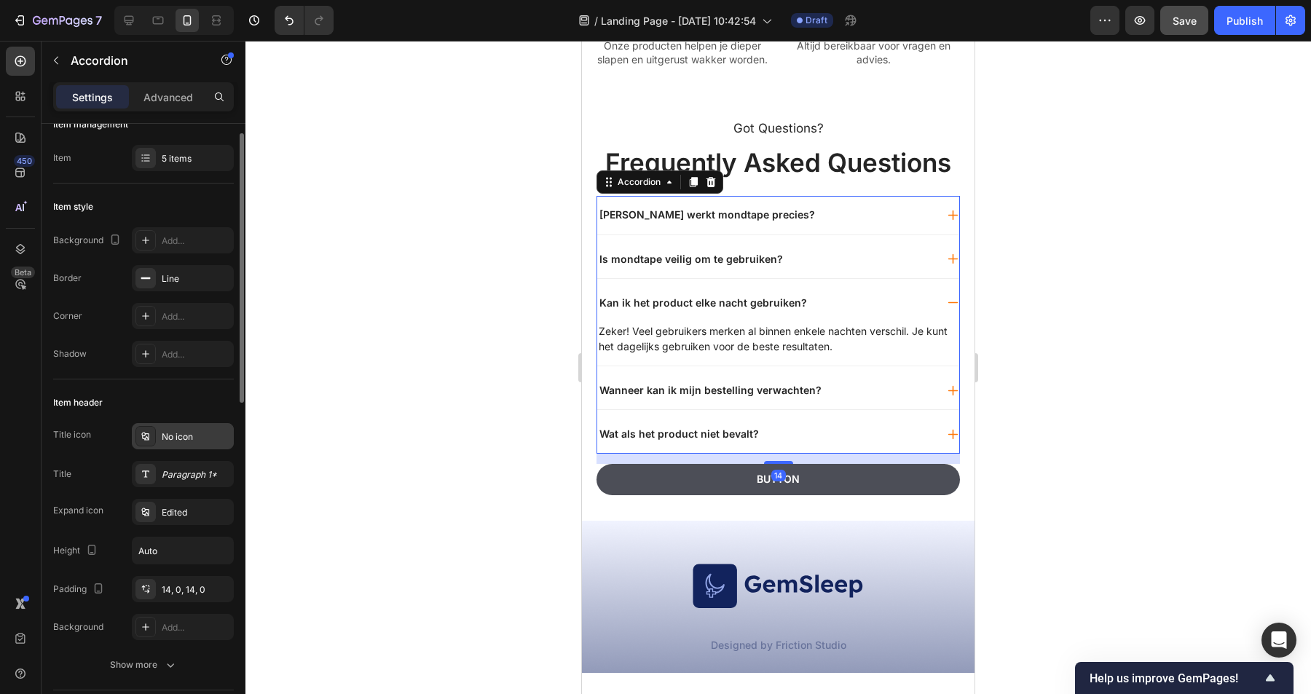
click at [186, 434] on div "No icon" at bounding box center [196, 437] width 68 height 13
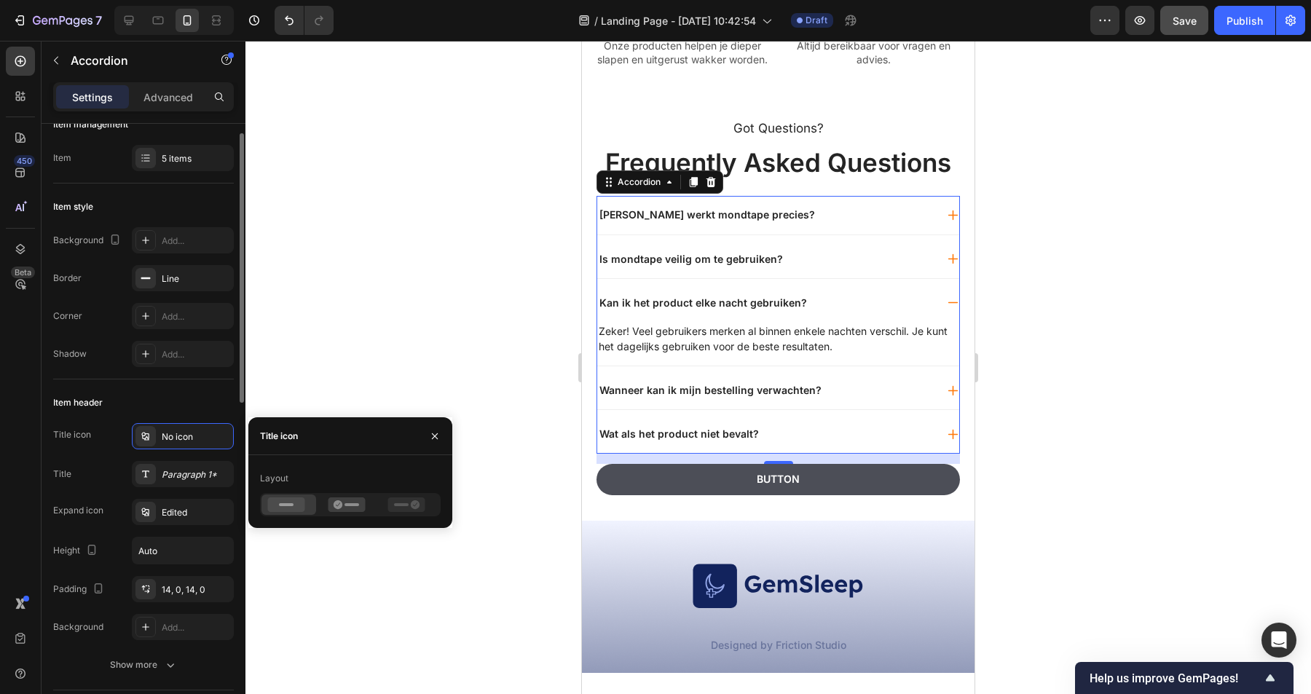
click at [204, 398] on div "Item header" at bounding box center [143, 402] width 181 height 23
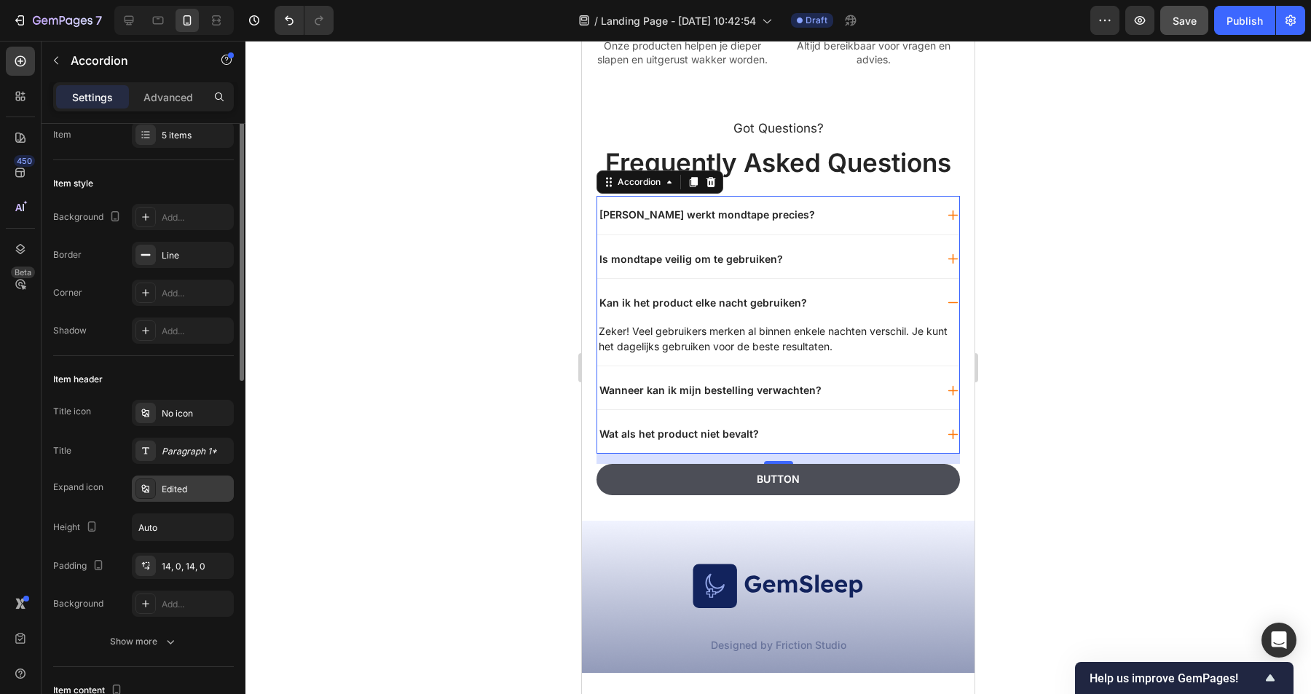
scroll to position [71, 0]
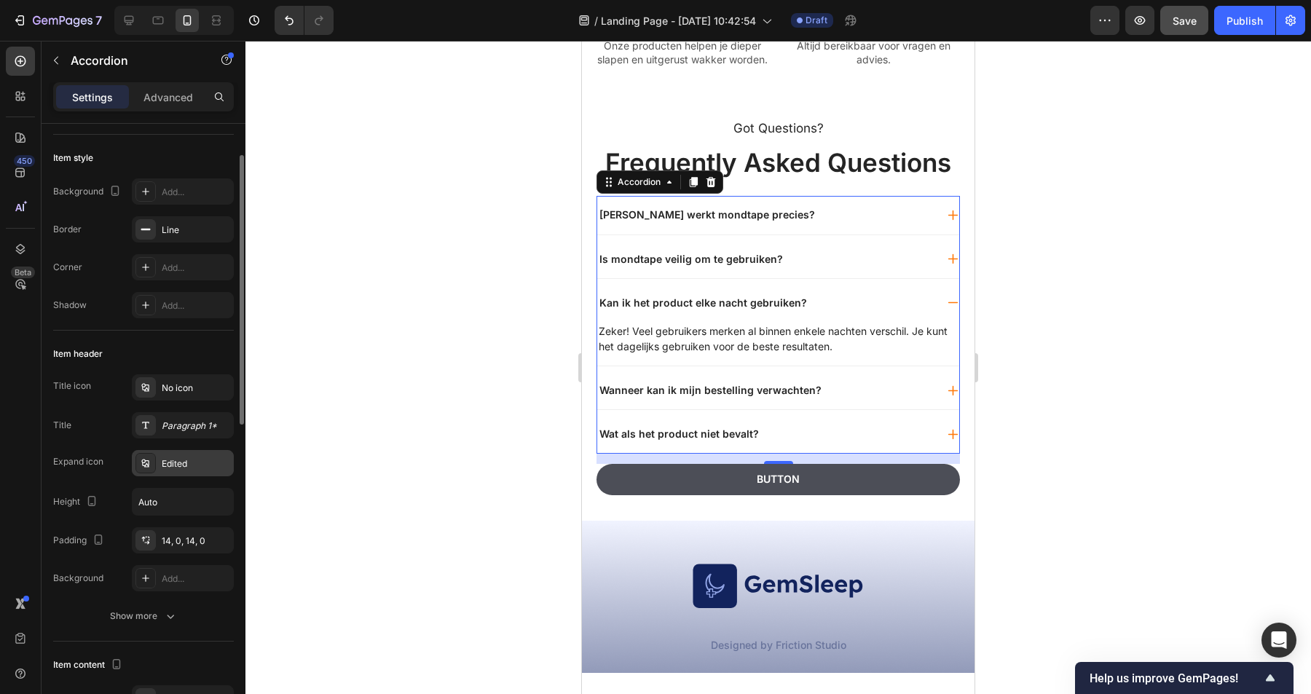
click at [197, 460] on div "Edited" at bounding box center [196, 463] width 68 height 13
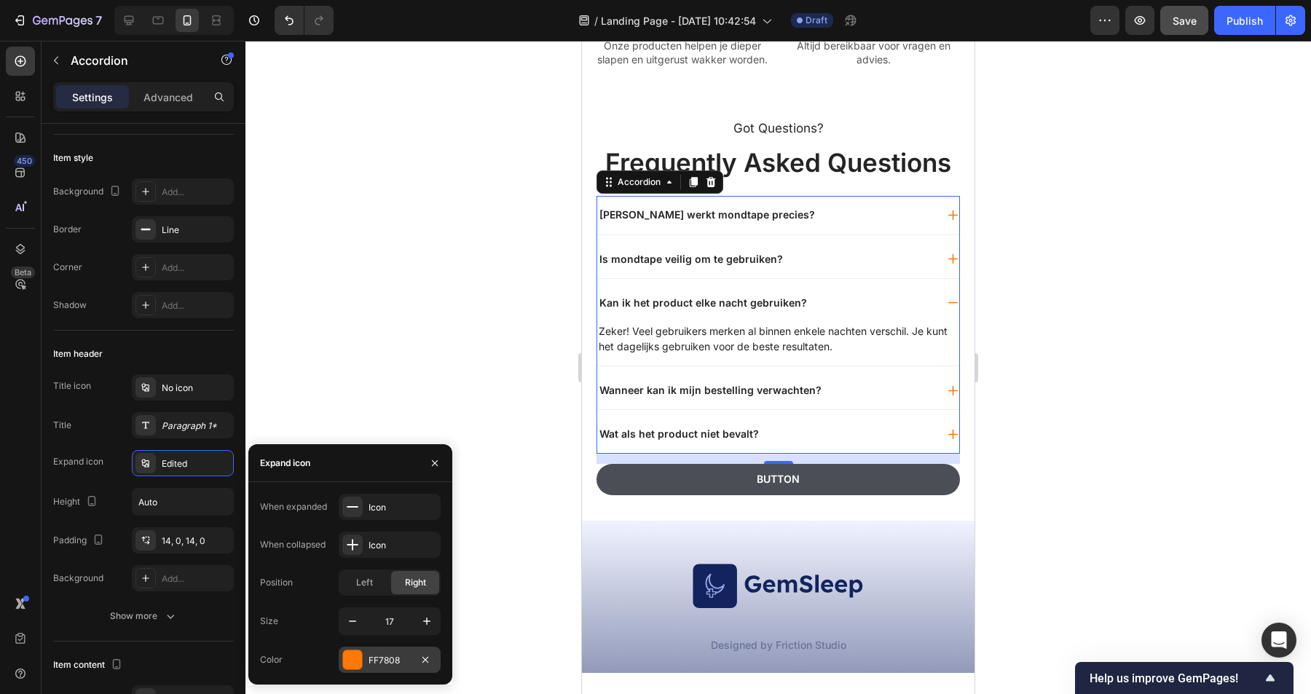
click at [397, 659] on div "FF7808" at bounding box center [390, 660] width 42 height 13
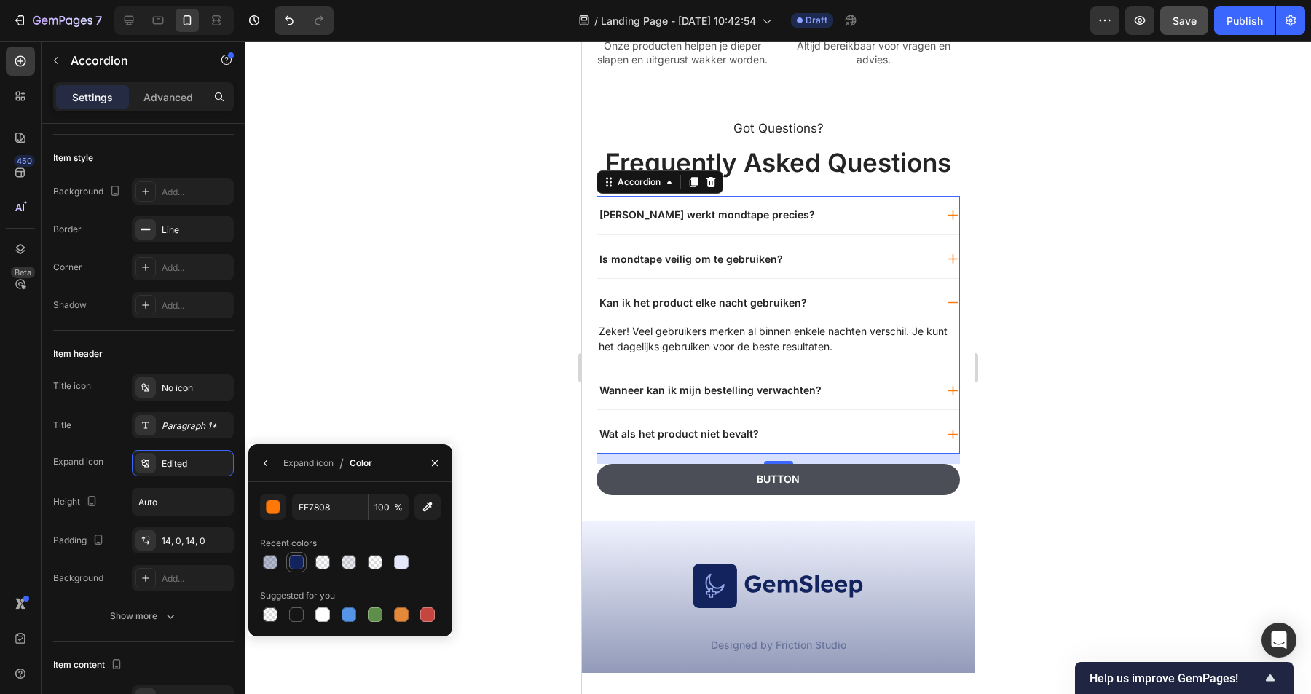
click at [298, 565] on div at bounding box center [296, 562] width 15 height 15
type input "12235D"
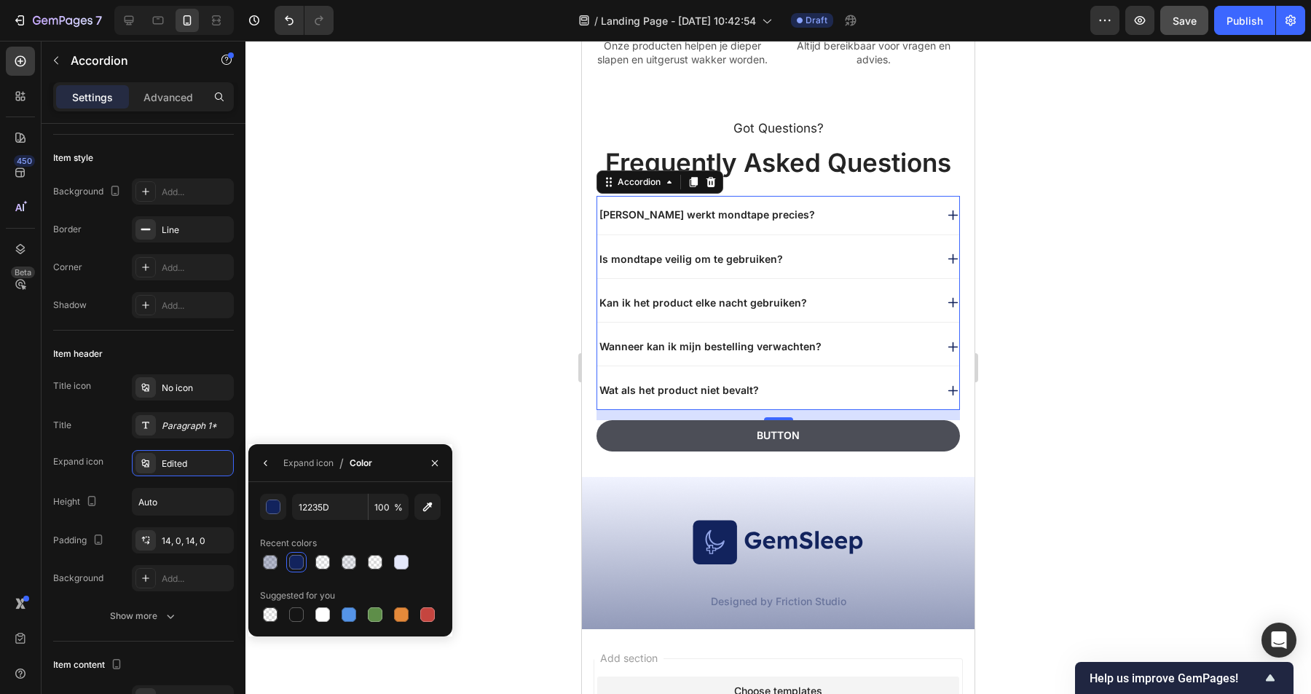
click at [403, 338] on div at bounding box center [778, 367] width 1066 height 653
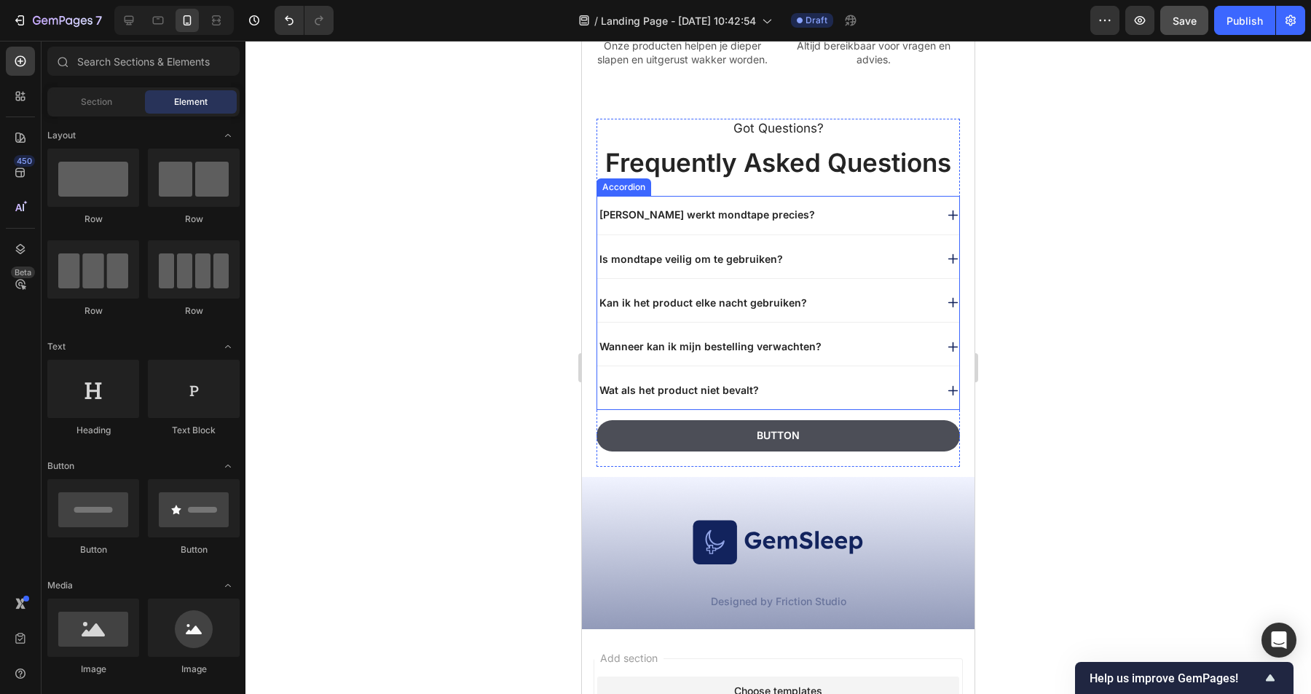
click at [916, 312] on div "Kan ik het product elke nacht gebruiken?" at bounding box center [766, 302] width 338 height 17
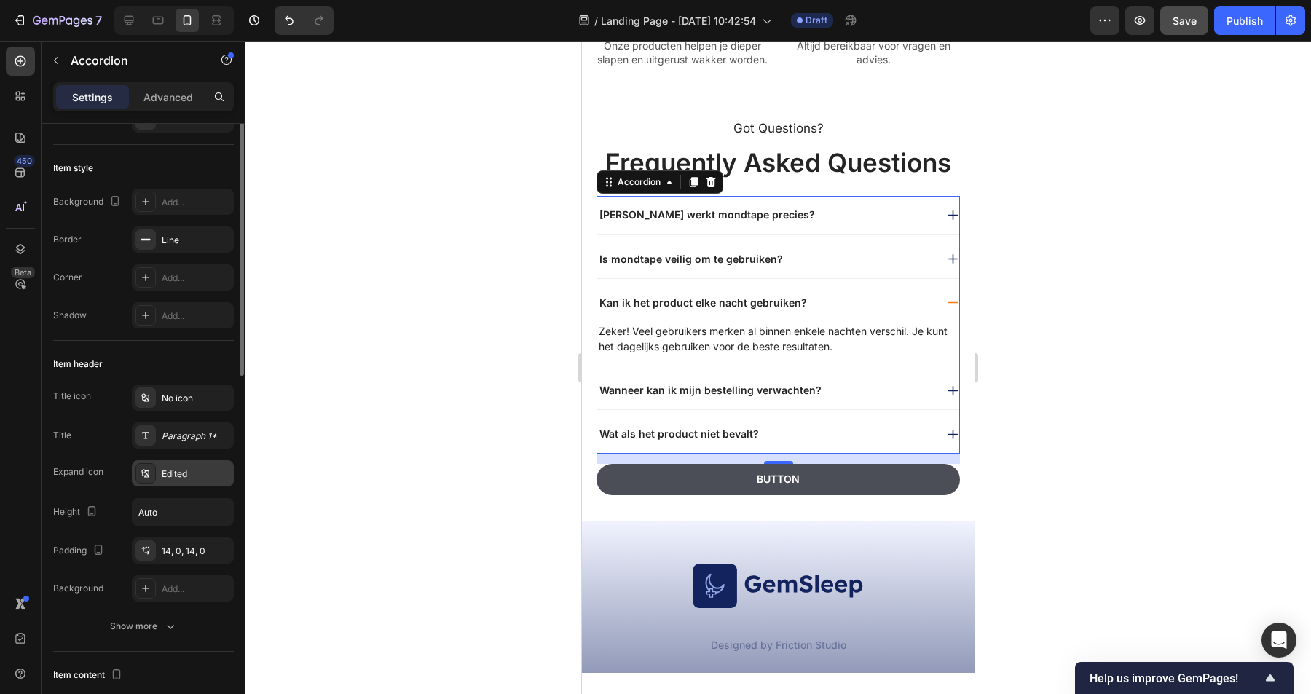
scroll to position [63, 0]
click at [184, 477] on div "Edited" at bounding box center [196, 472] width 68 height 13
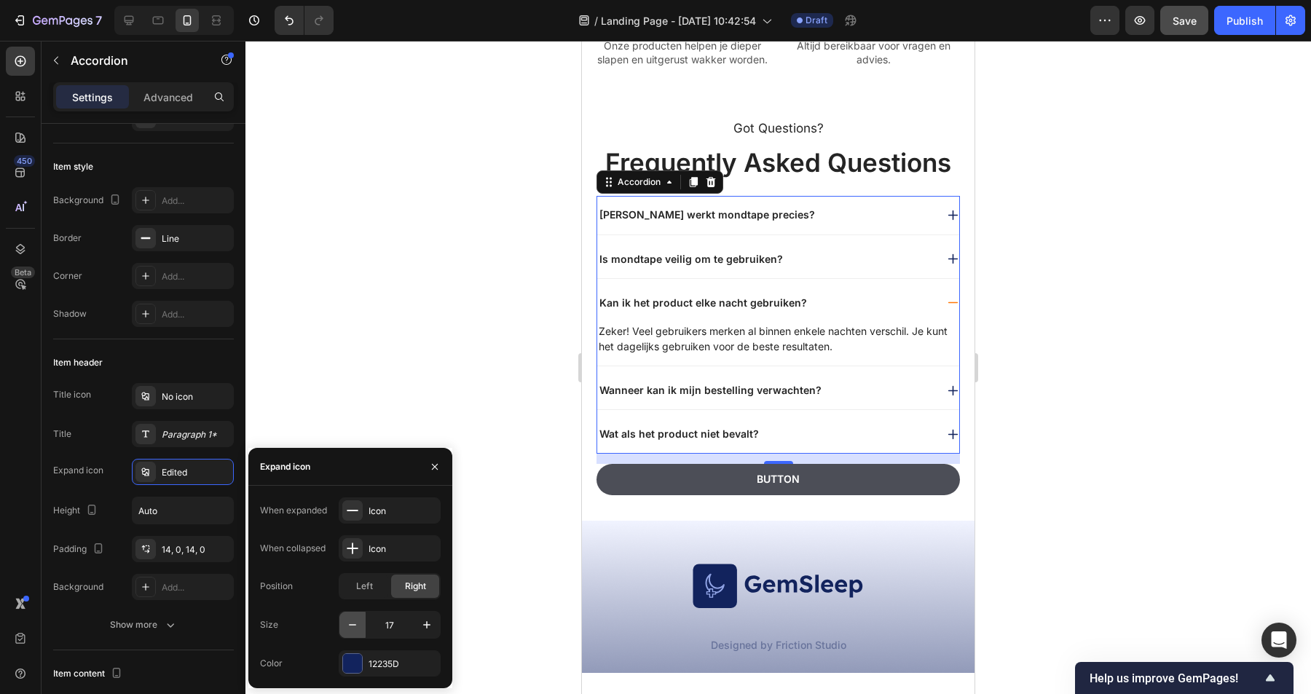
click at [352, 627] on icon "button" at bounding box center [352, 625] width 15 height 15
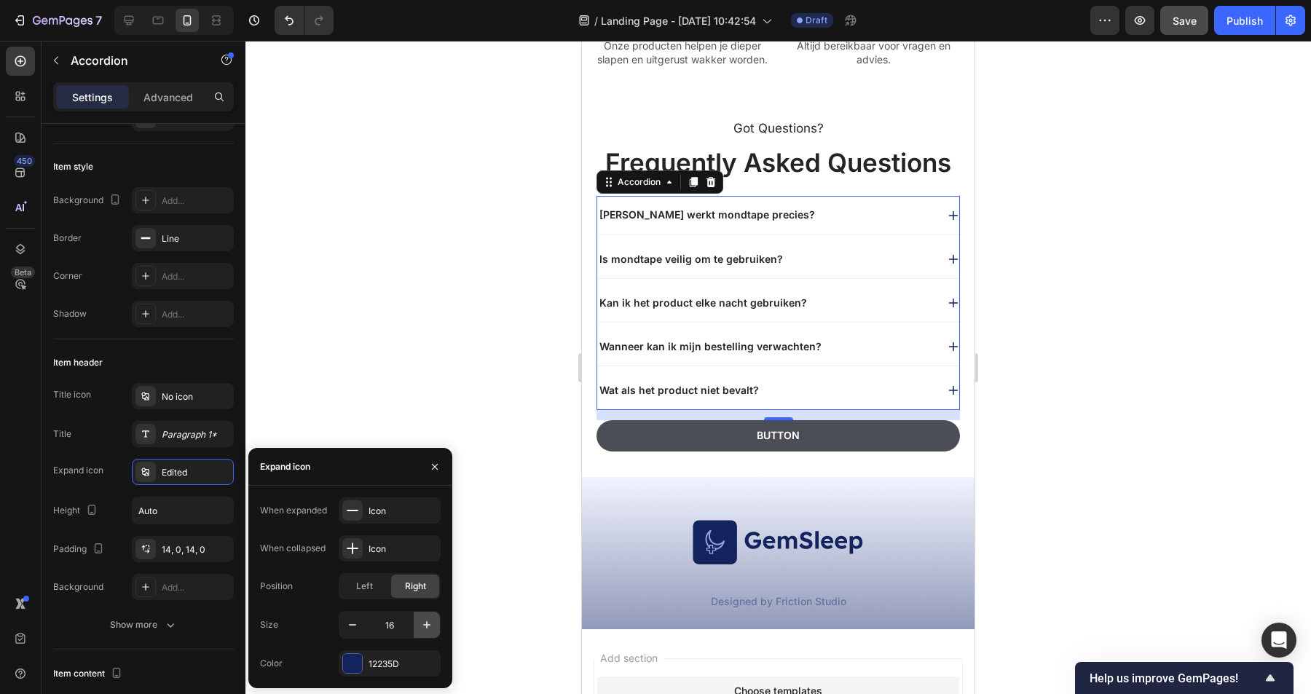
click at [426, 624] on icon "button" at bounding box center [426, 624] width 7 height 7
type input "17"
click at [368, 586] on span "Left" at bounding box center [364, 586] width 17 height 13
click at [412, 581] on span "Right" at bounding box center [415, 586] width 21 height 13
click at [426, 466] on button "button" at bounding box center [434, 466] width 23 height 23
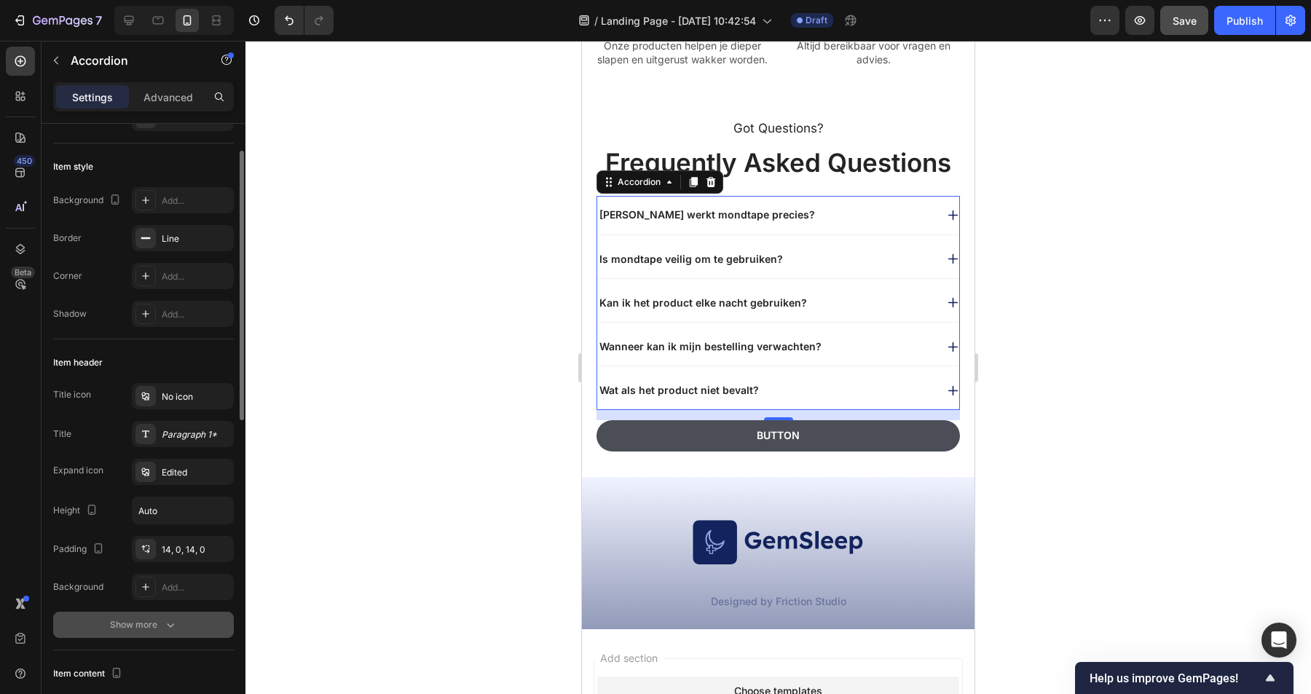
click at [147, 627] on div "Show more" at bounding box center [144, 625] width 68 height 15
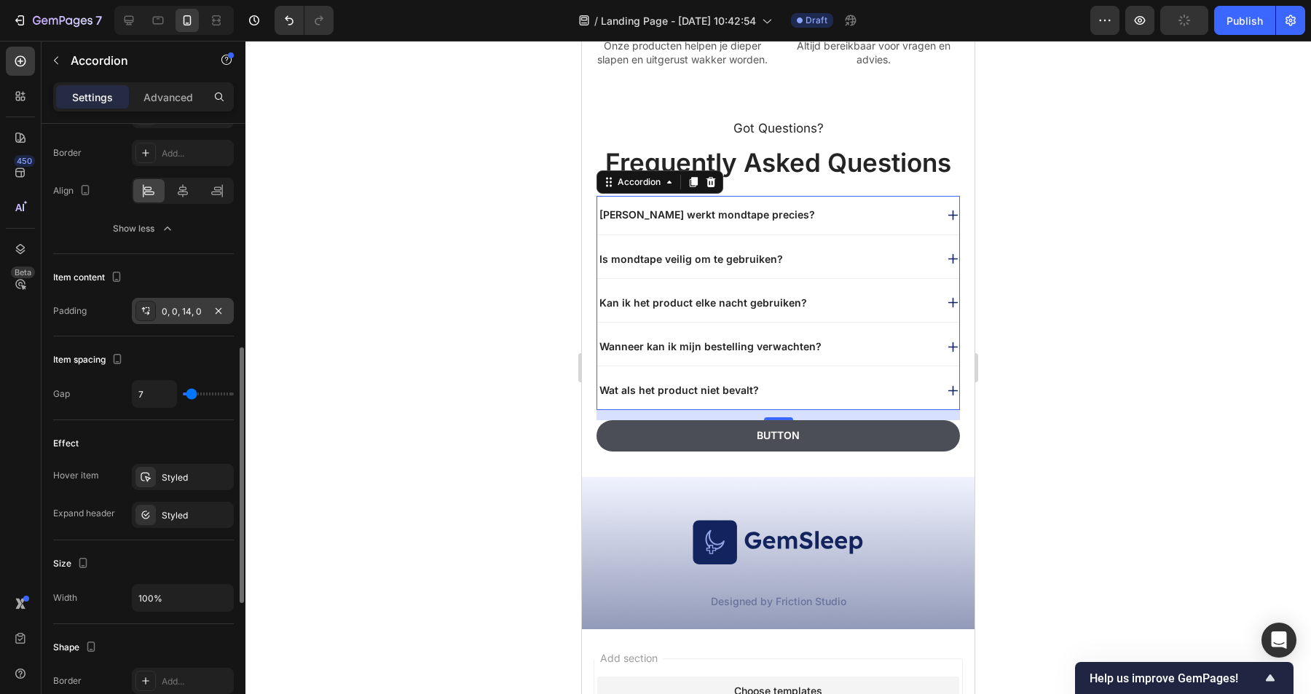
scroll to position [543, 0]
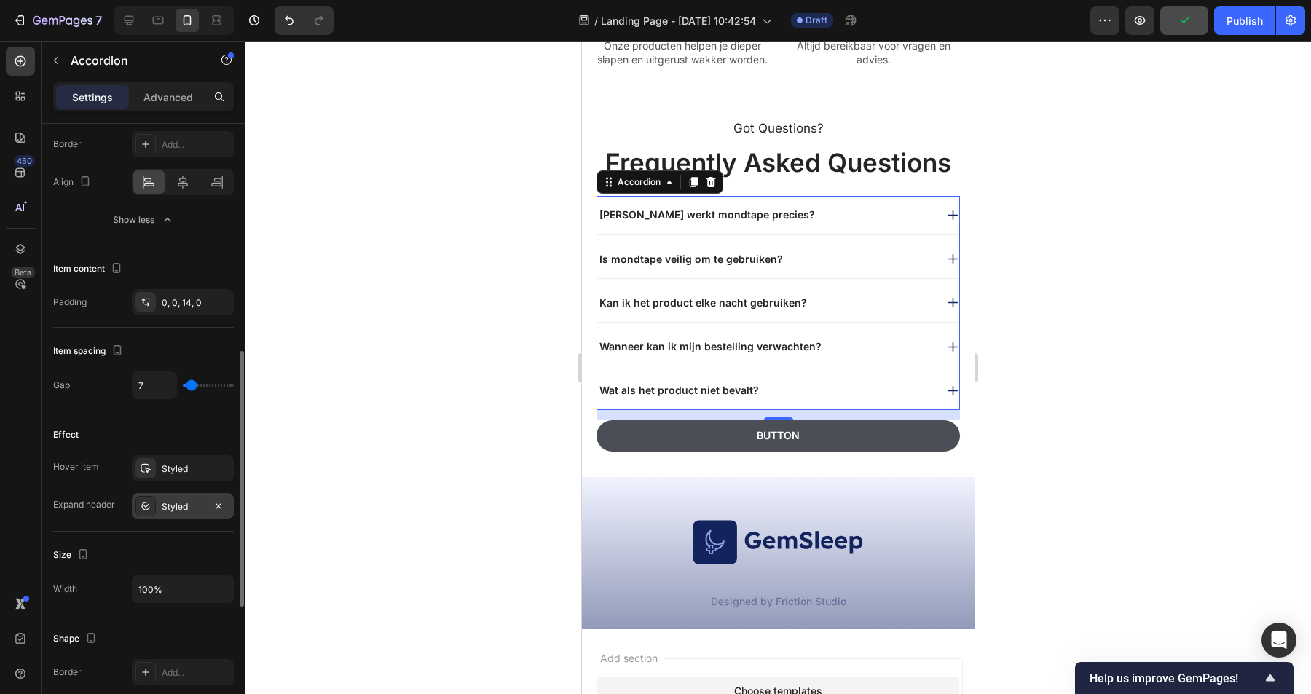
click at [173, 511] on div "Styled" at bounding box center [183, 506] width 42 height 13
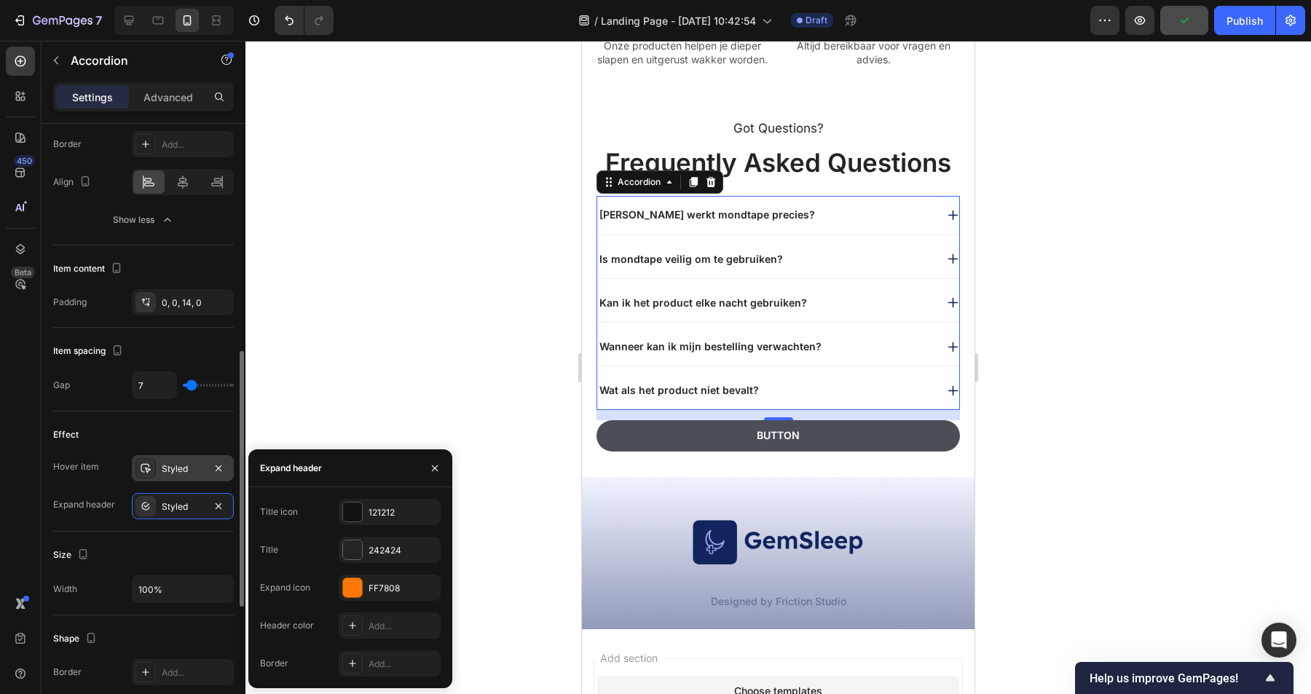
click at [173, 460] on div "Styled" at bounding box center [183, 468] width 102 height 26
click at [377, 587] on div "FF7808" at bounding box center [390, 588] width 42 height 13
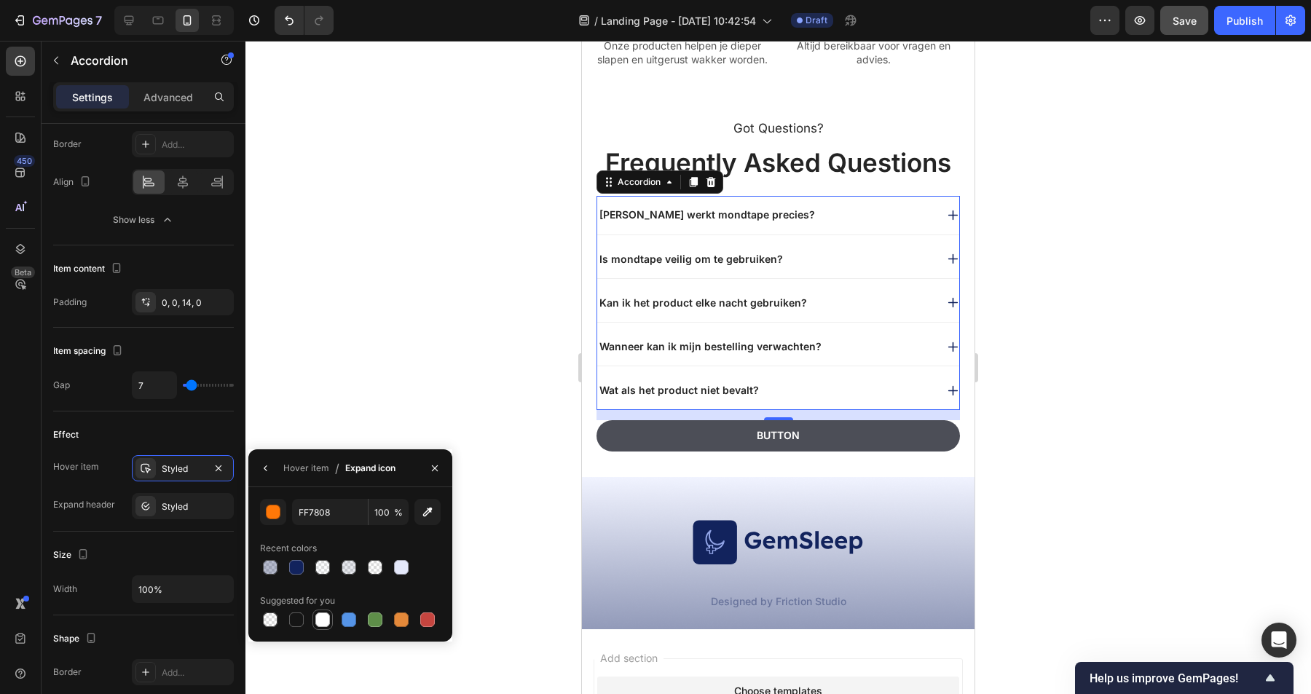
click at [331, 626] on div at bounding box center [323, 620] width 20 height 20
type input "FFFFFF"
click at [197, 514] on div "Styled" at bounding box center [183, 506] width 102 height 26
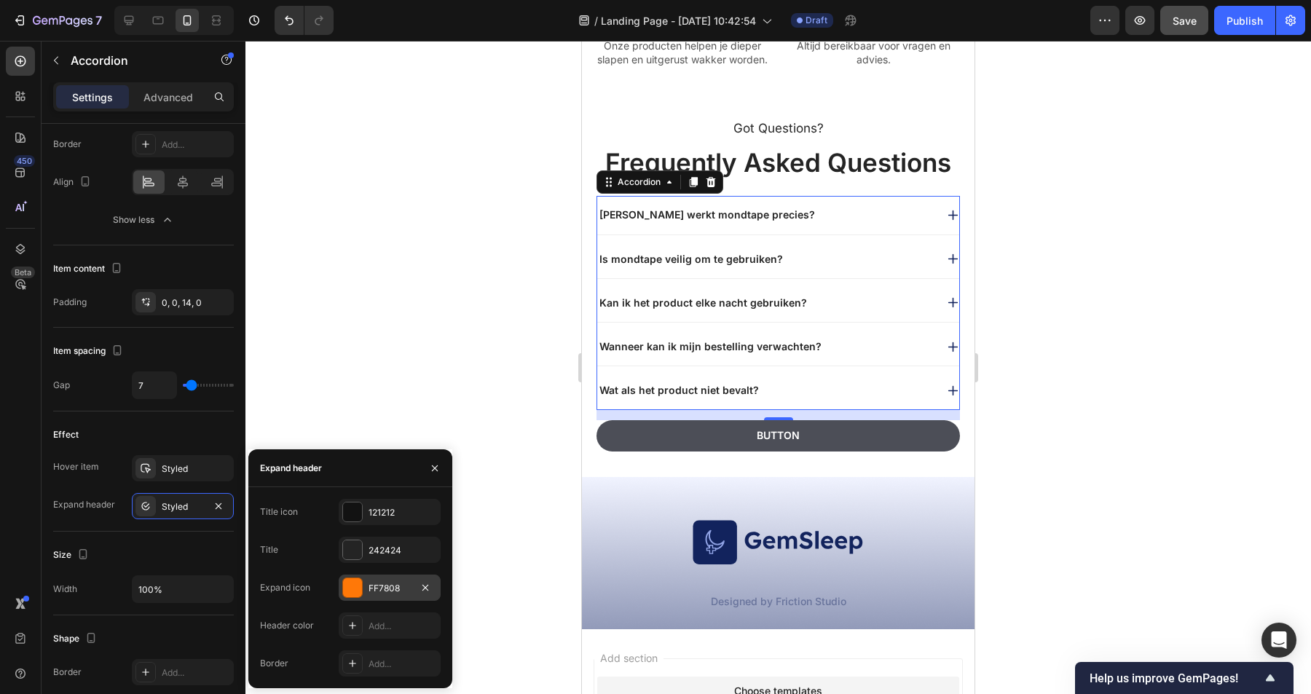
click at [373, 592] on div "FF7808" at bounding box center [390, 588] width 42 height 13
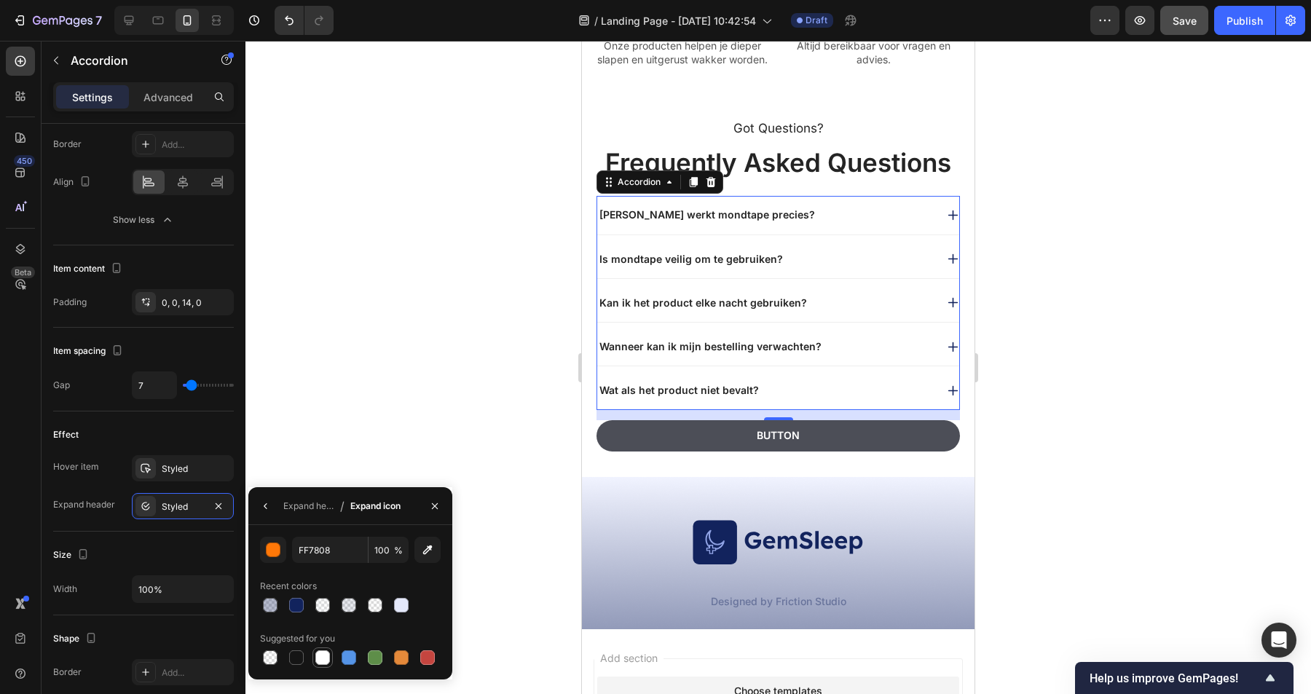
click at [319, 656] on div at bounding box center [322, 657] width 15 height 15
click at [295, 659] on div at bounding box center [296, 657] width 15 height 15
type input "151515"
click at [167, 481] on div "Styled" at bounding box center [183, 468] width 102 height 26
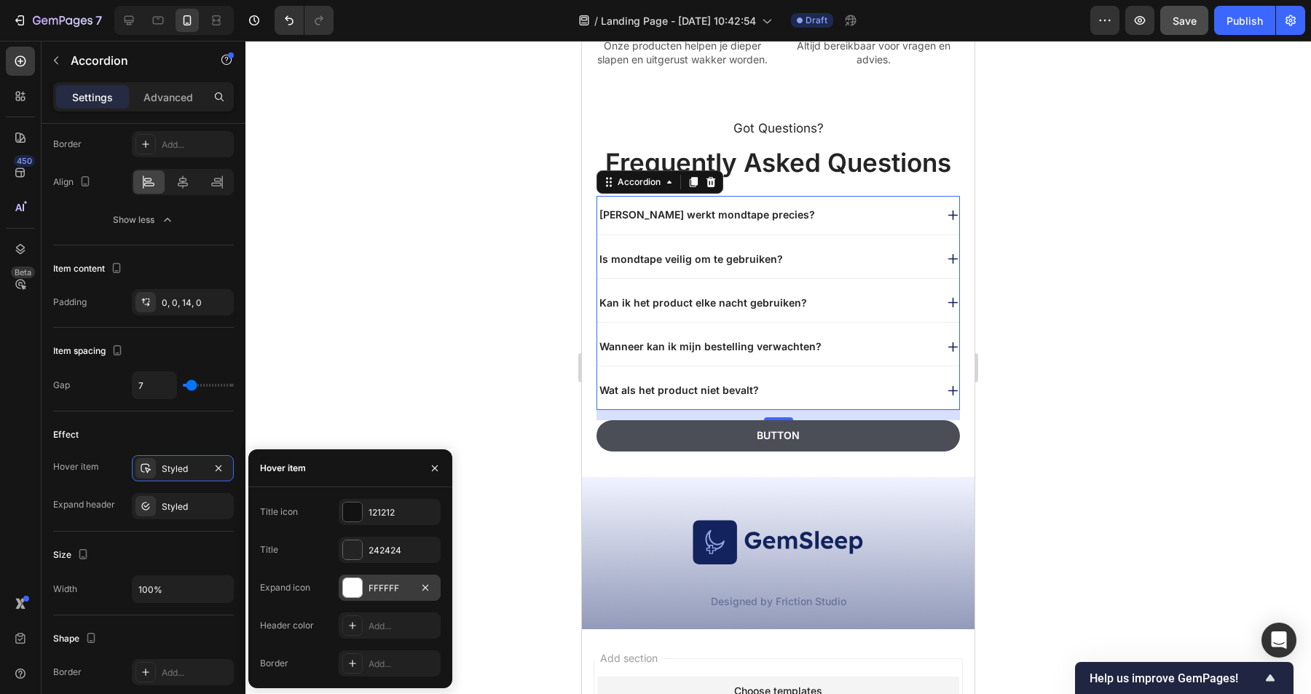
click at [379, 591] on div "FFFFFF" at bounding box center [390, 588] width 42 height 13
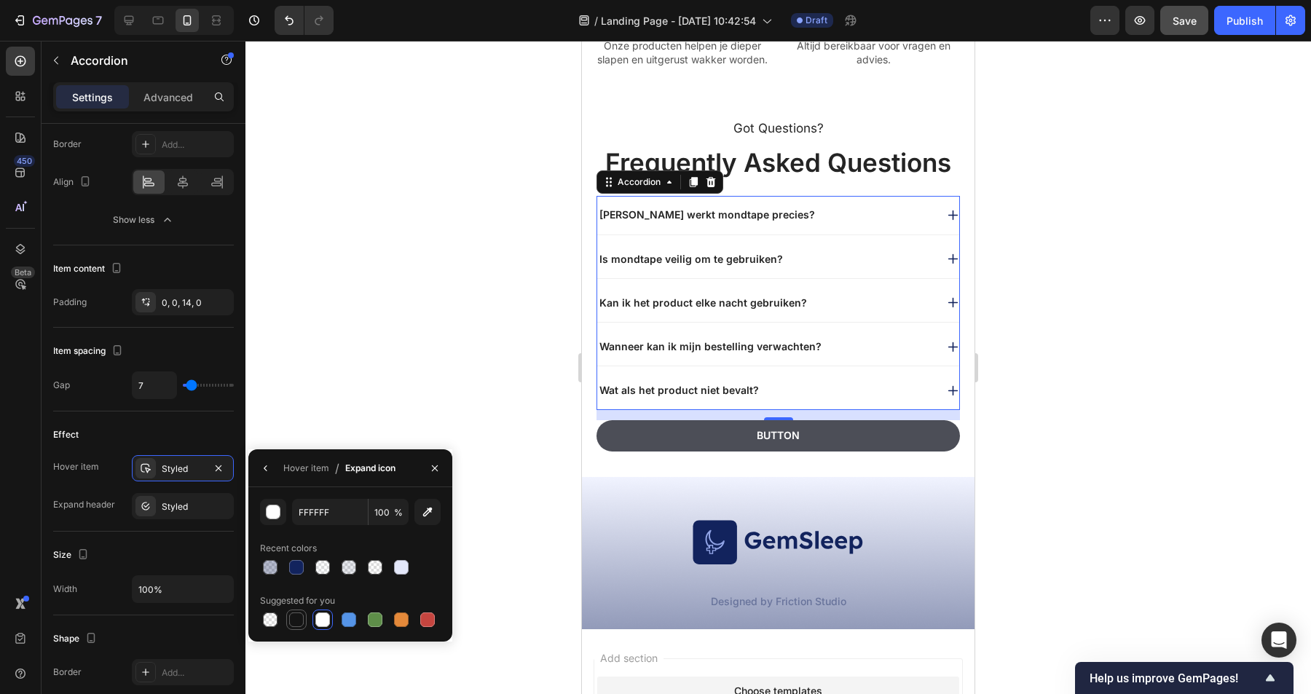
click at [301, 624] on div at bounding box center [296, 620] width 15 height 15
type input "151515"
click at [953, 220] on icon at bounding box center [952, 215] width 9 height 9
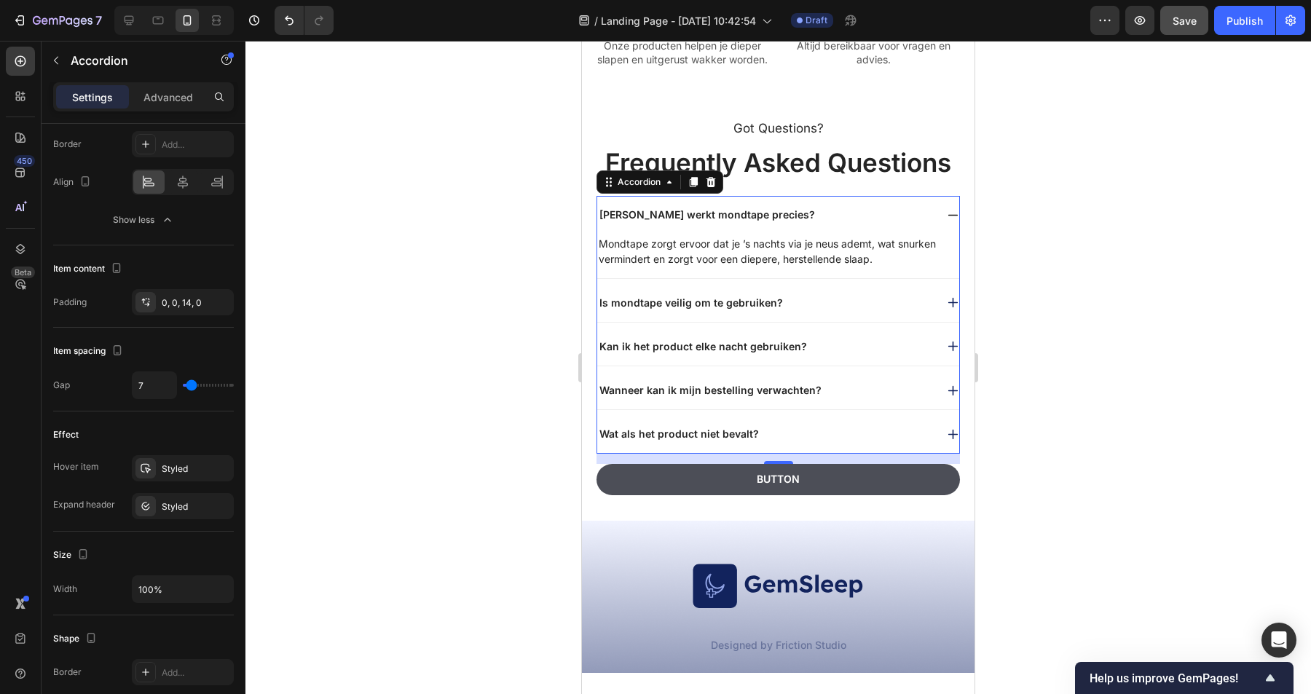
click at [953, 216] on icon at bounding box center [952, 215] width 9 height 1
